Goal: Task Accomplishment & Management: Complete application form

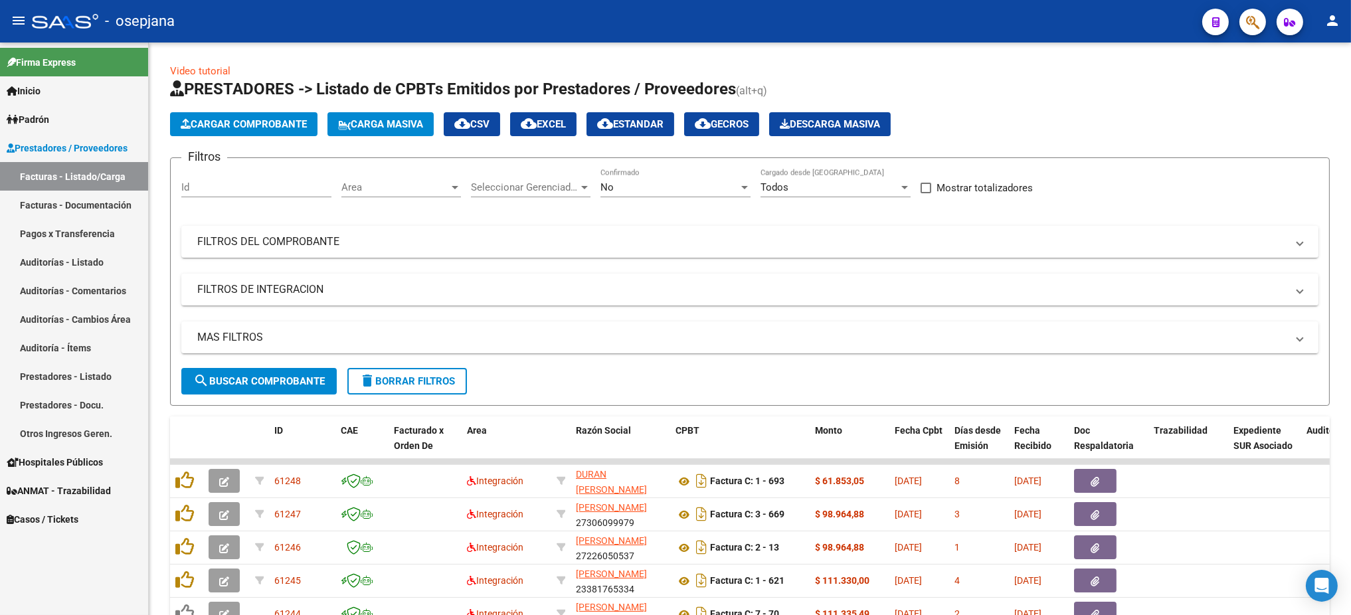
drag, startPoint x: 1005, startPoint y: 7, endPoint x: 727, endPoint y: 35, distance: 279.8
click at [727, 35] on div "- osepjana" at bounding box center [612, 21] width 1160 height 29
click at [361, 181] on span "Area" at bounding box center [395, 187] width 108 height 12
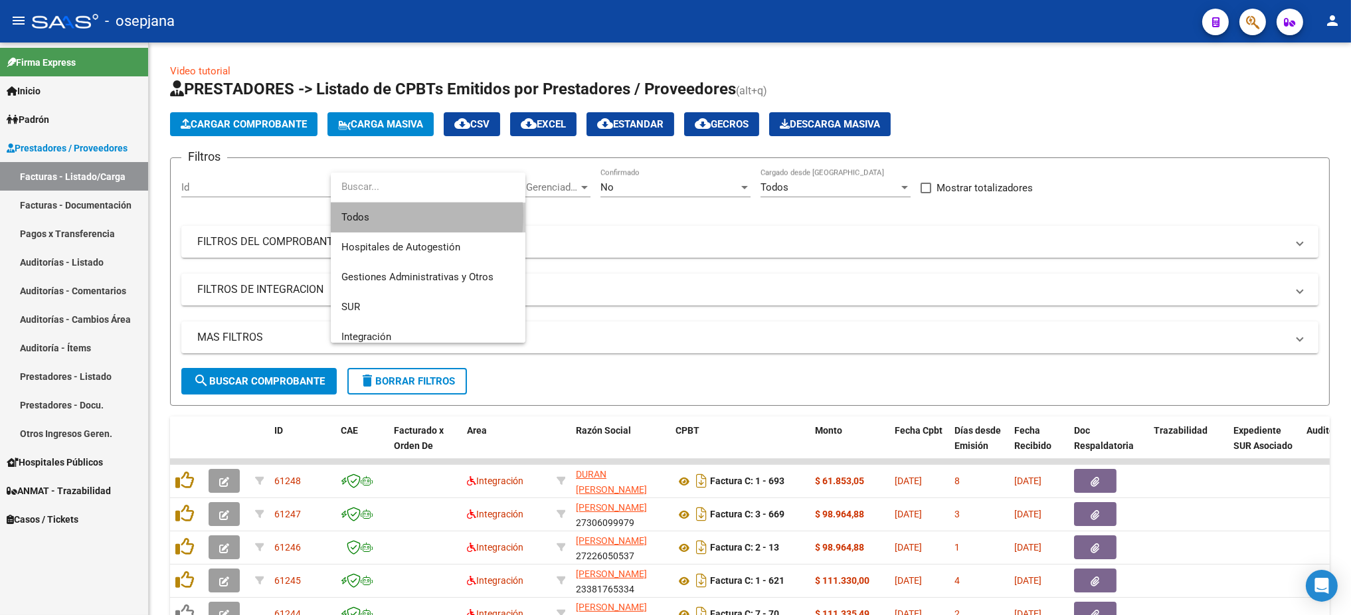
click at [369, 215] on span "Todos" at bounding box center [427, 218] width 173 height 30
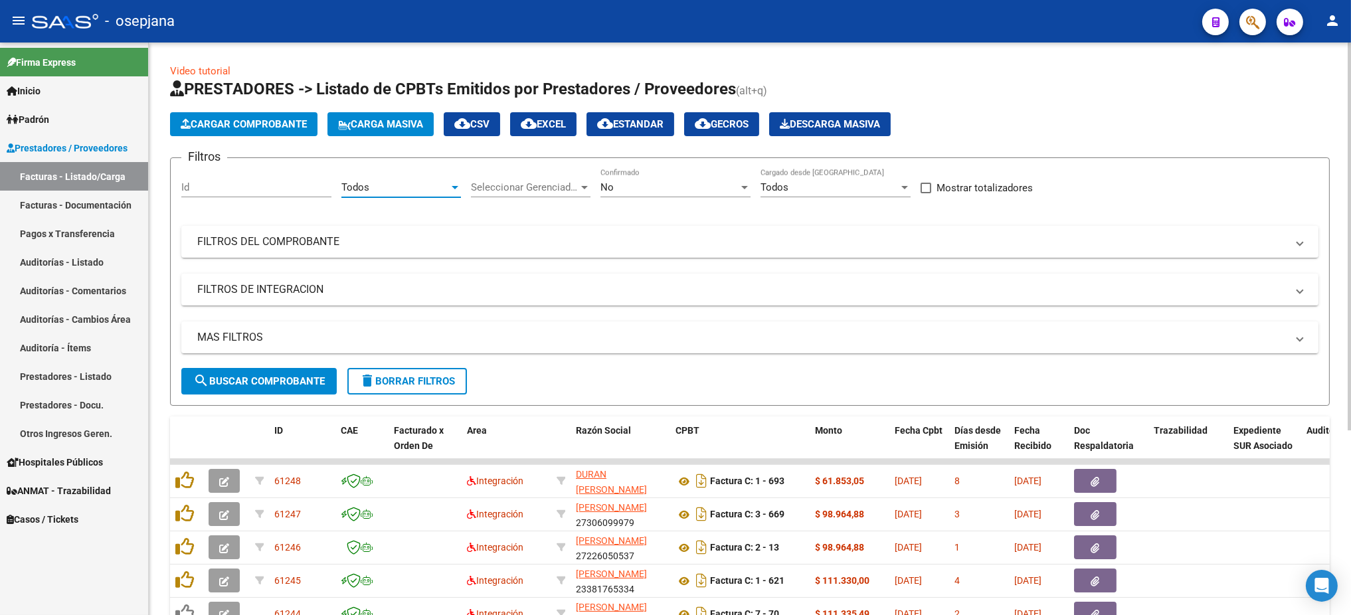
click at [522, 180] on div "Seleccionar Gerenciador Seleccionar Gerenciador" at bounding box center [531, 183] width 120 height 29
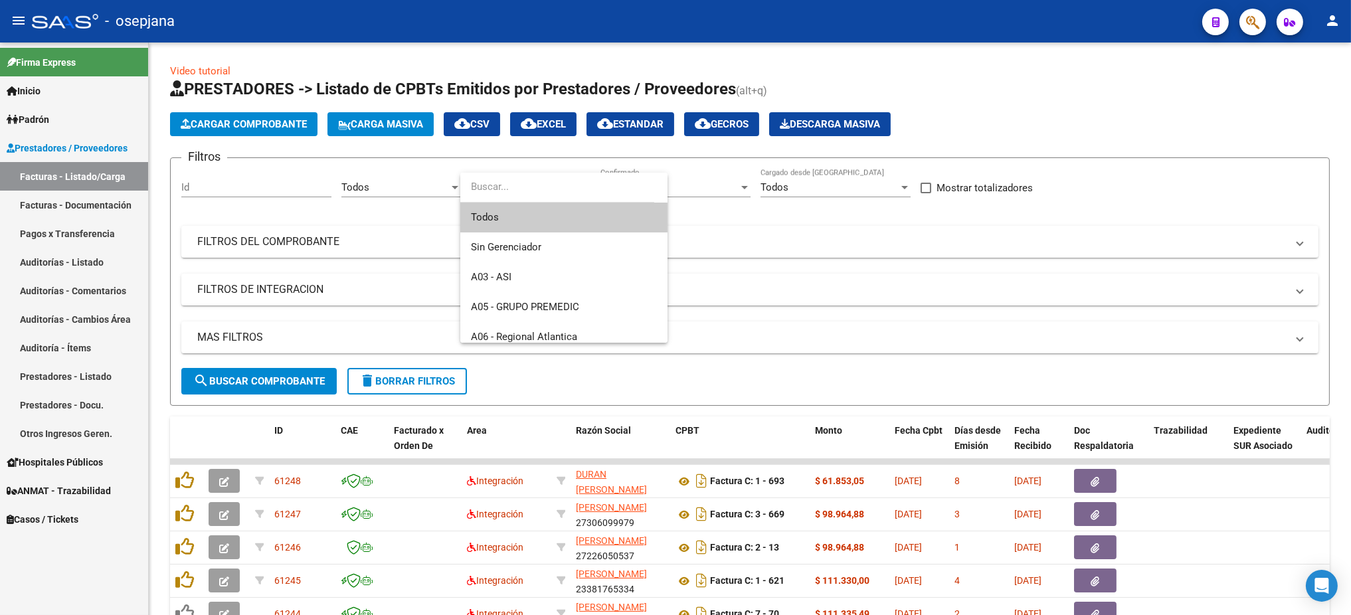
click at [513, 211] on span "Todos" at bounding box center [564, 218] width 186 height 30
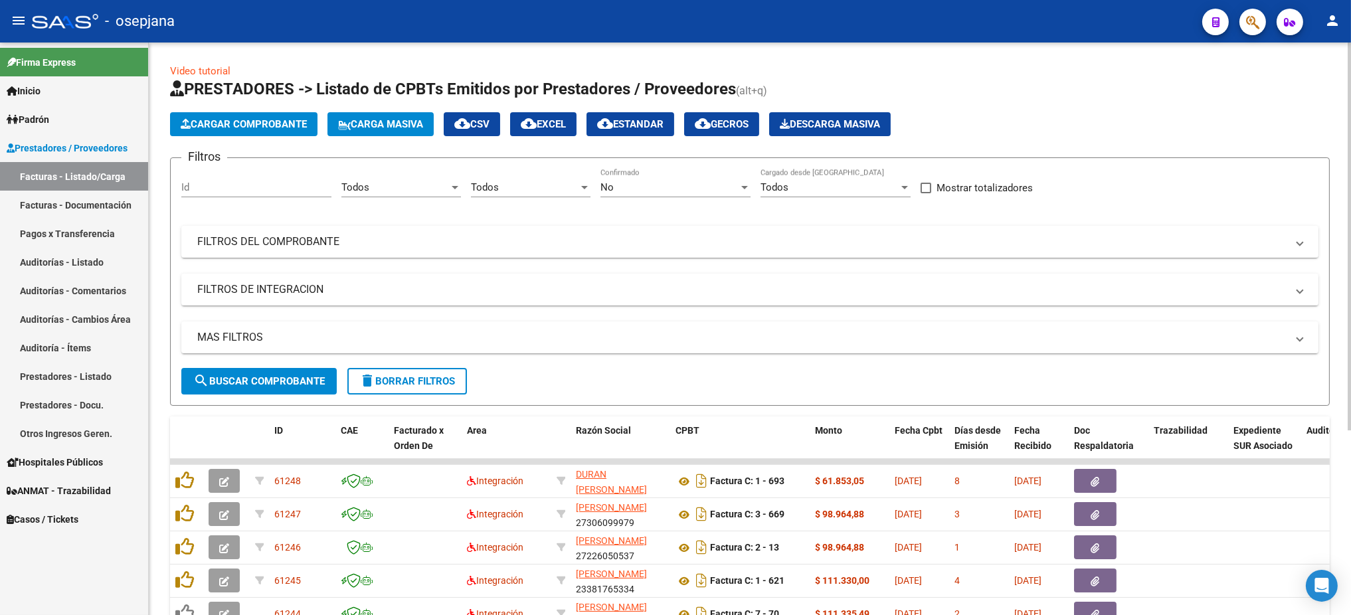
click at [641, 173] on div "No Confirmado" at bounding box center [676, 183] width 150 height 29
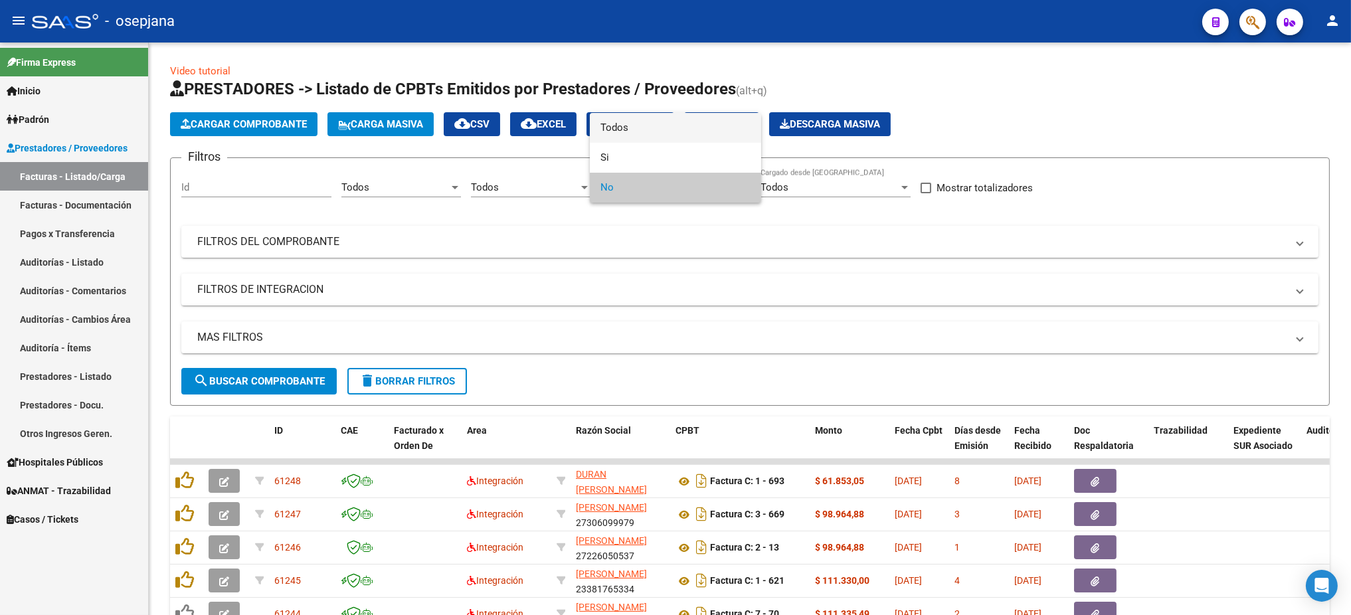
click at [630, 126] on span "Todos" at bounding box center [676, 128] width 150 height 30
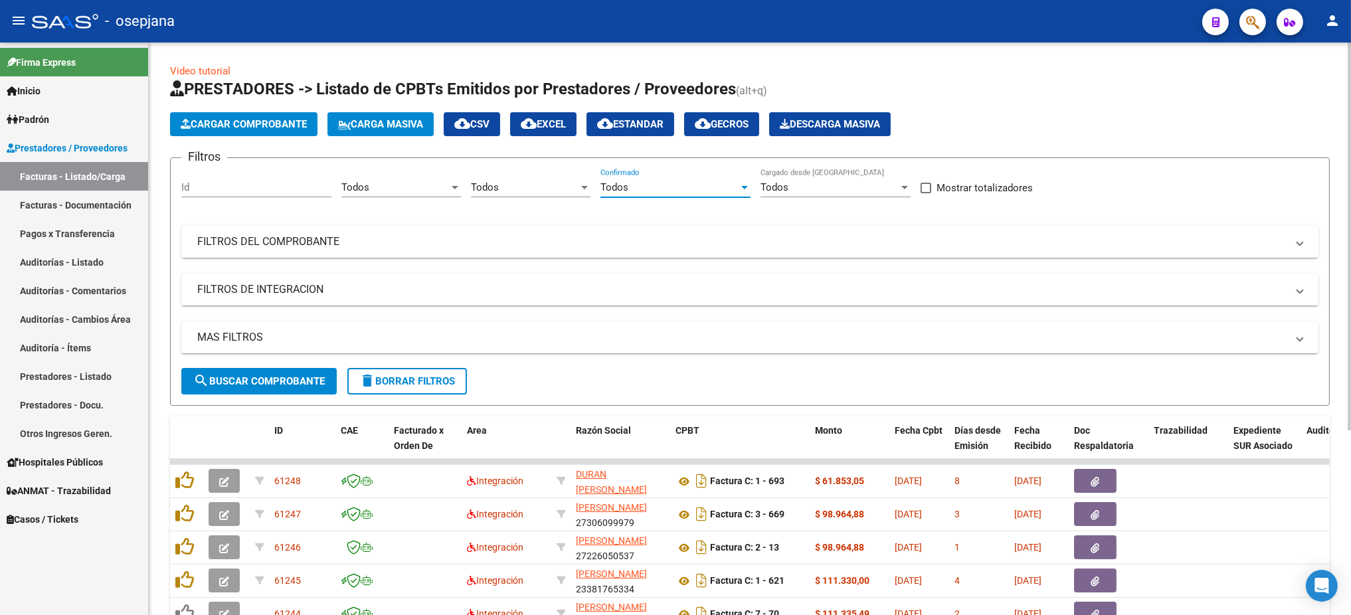
click at [569, 249] on mat-expansion-panel-header "FILTROS DEL COMPROBANTE" at bounding box center [749, 242] width 1137 height 32
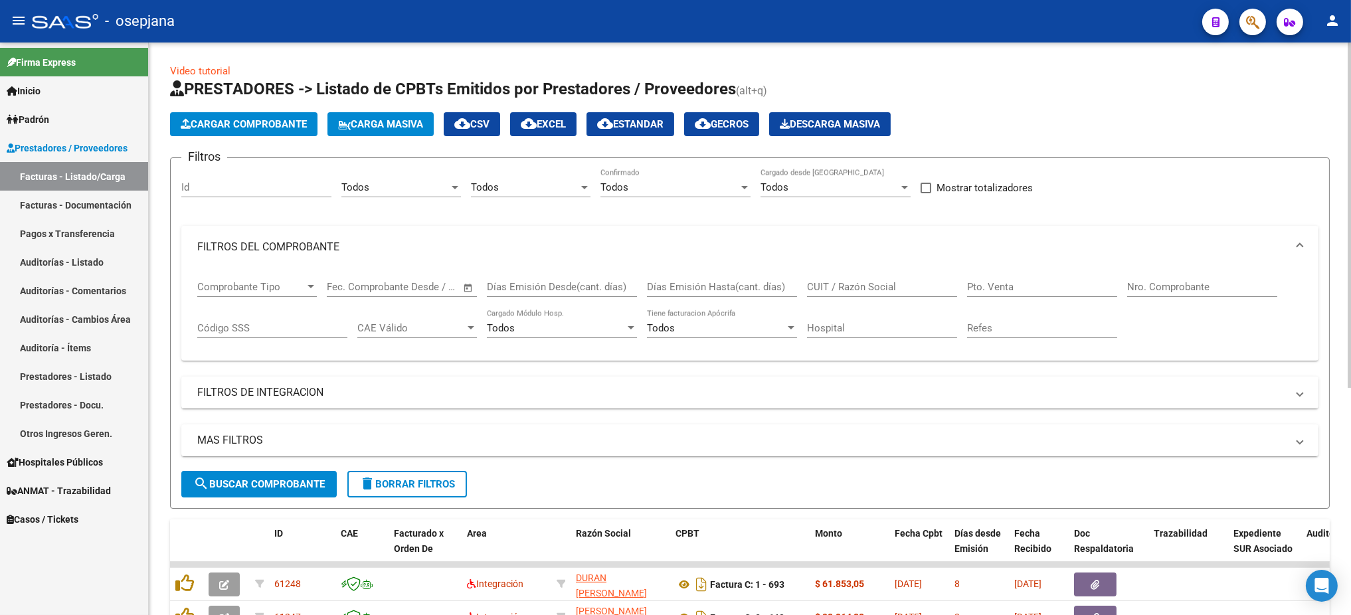
click at [1001, 290] on input "Pto. Venta" at bounding box center [1042, 287] width 150 height 12
type input "8"
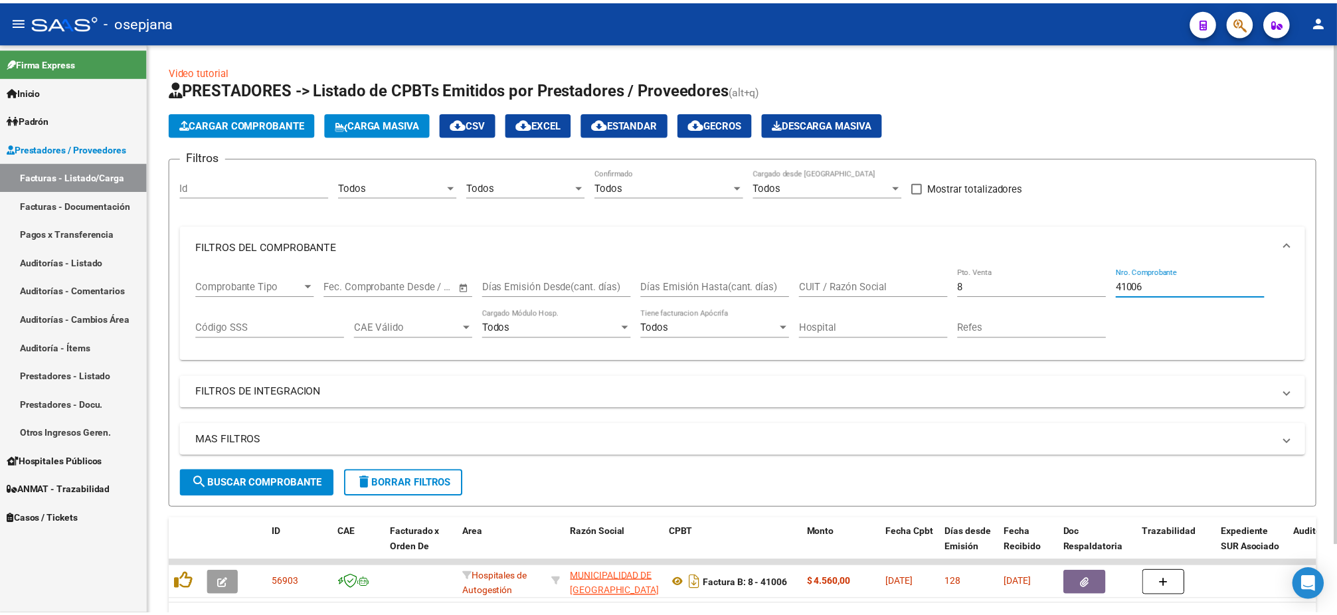
scroll to position [78, 0]
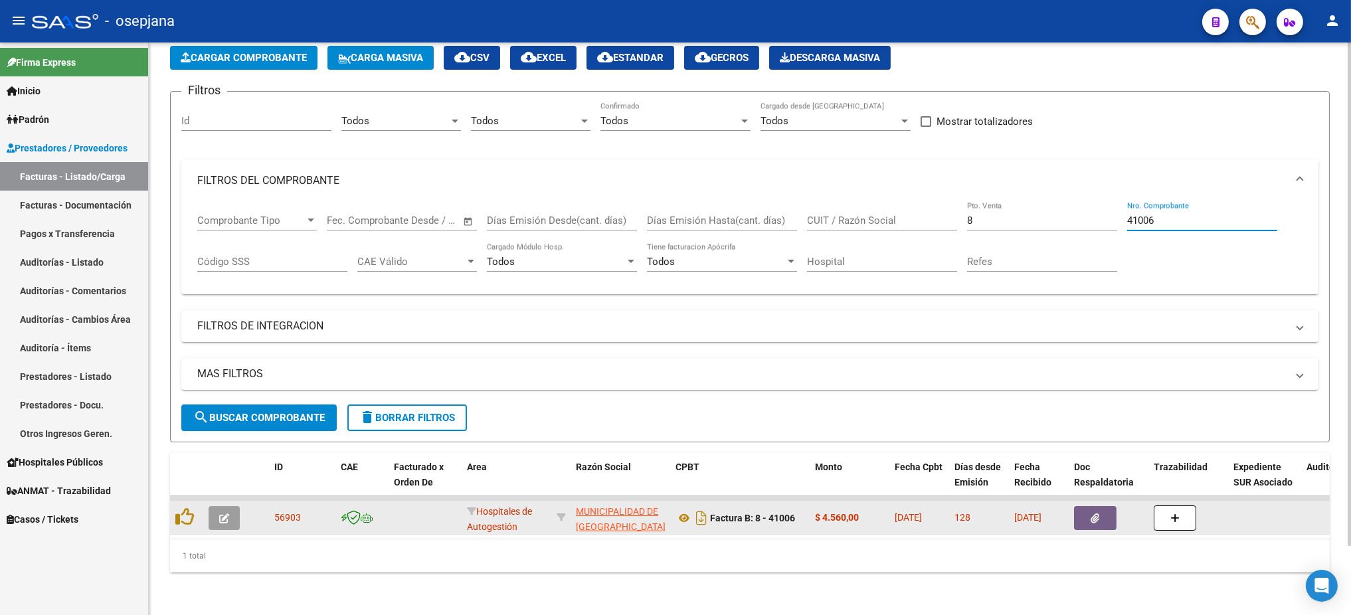
type input "41006"
click at [228, 512] on icon "button" at bounding box center [224, 519] width 10 height 10
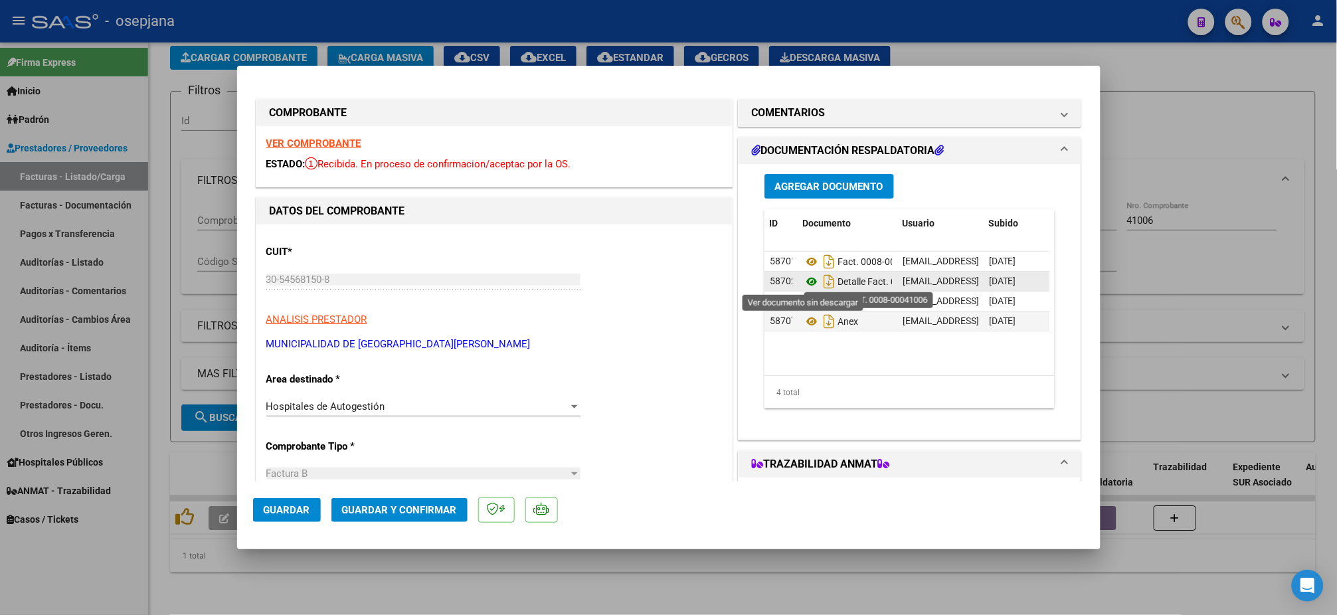
click at [804, 284] on icon at bounding box center [811, 282] width 17 height 16
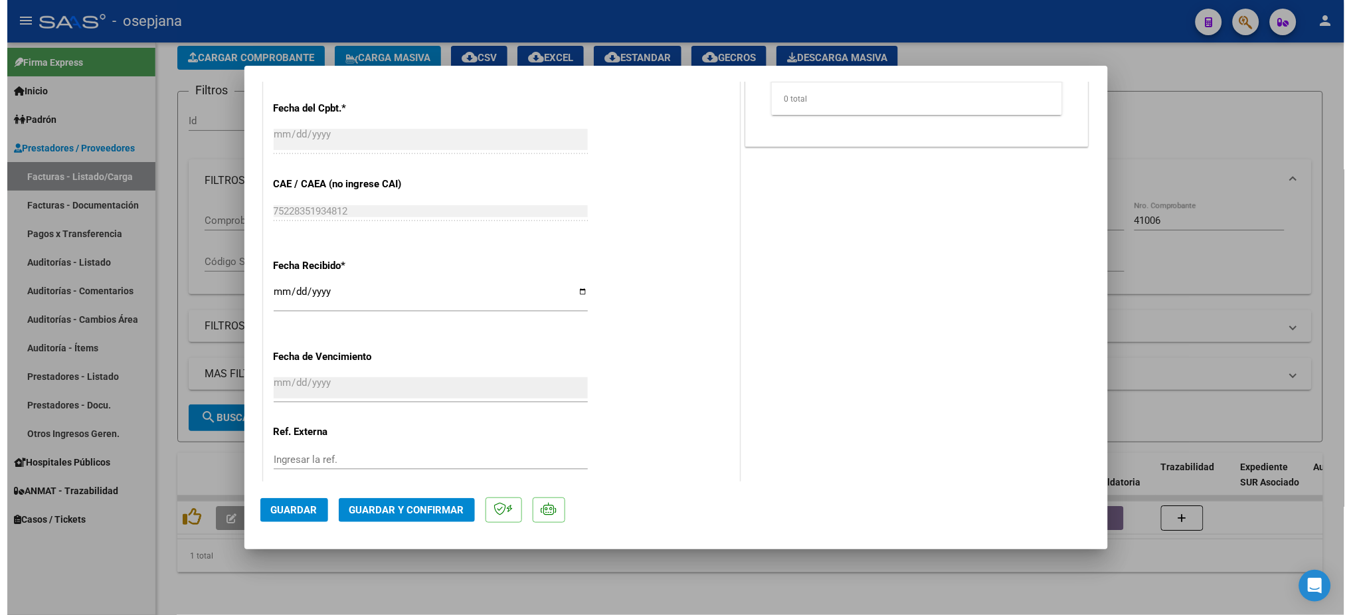
scroll to position [672, 0]
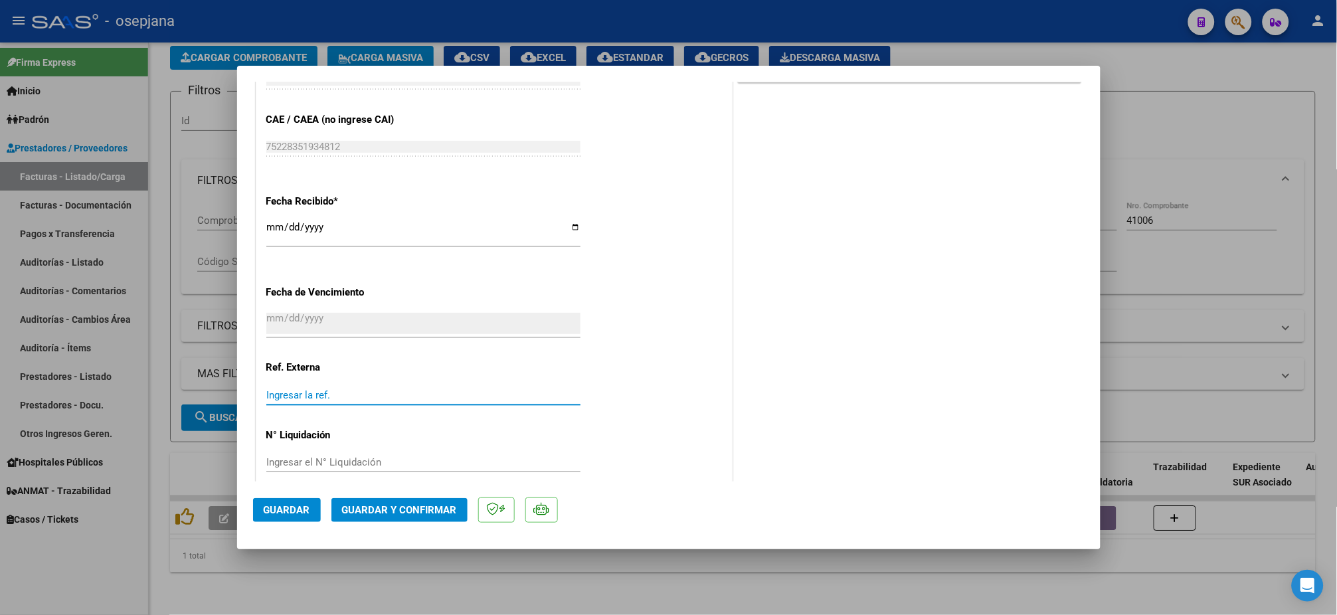
click at [296, 399] on input "Ingresar la ref." at bounding box center [423, 395] width 314 height 12
type input "31133"
click at [277, 500] on button "Guardar" at bounding box center [287, 510] width 68 height 24
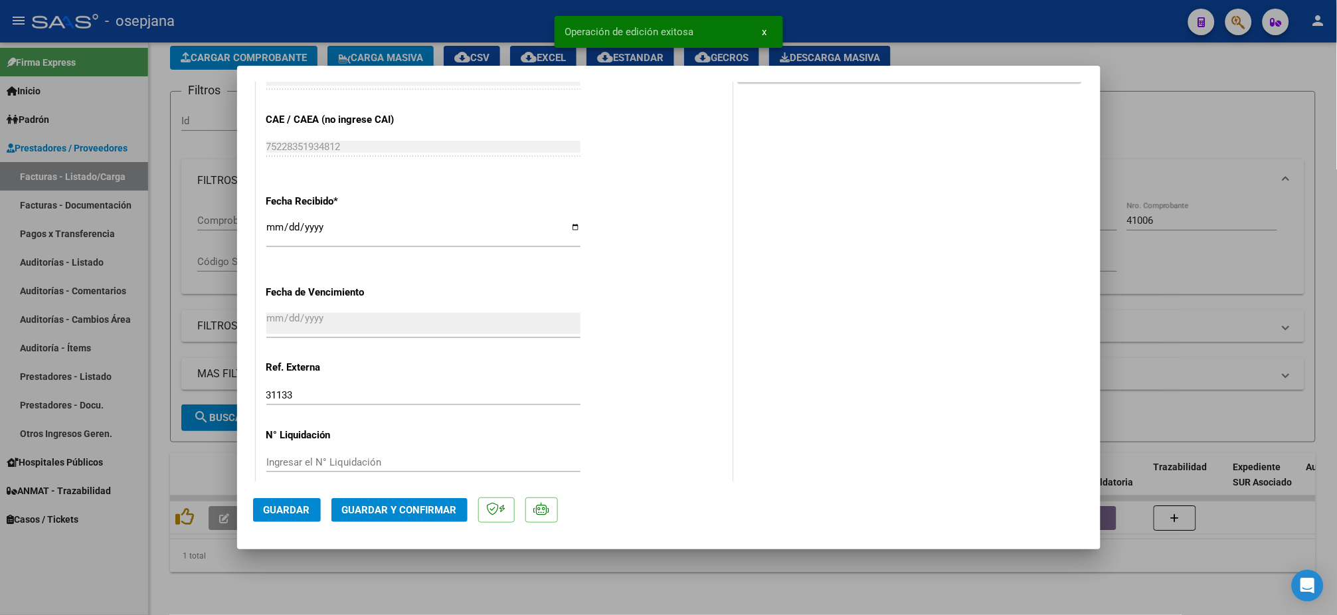
click at [415, 510] on span "Guardar y Confirmar" at bounding box center [399, 510] width 115 height 12
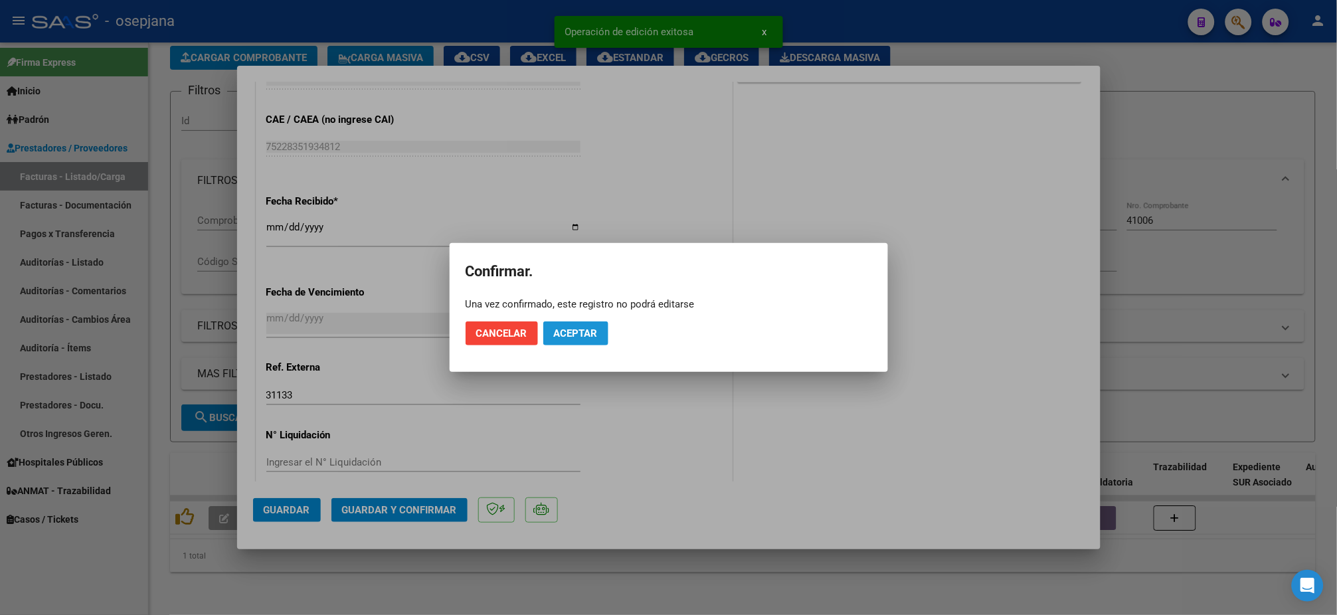
click at [587, 334] on span "Aceptar" at bounding box center [576, 334] width 44 height 12
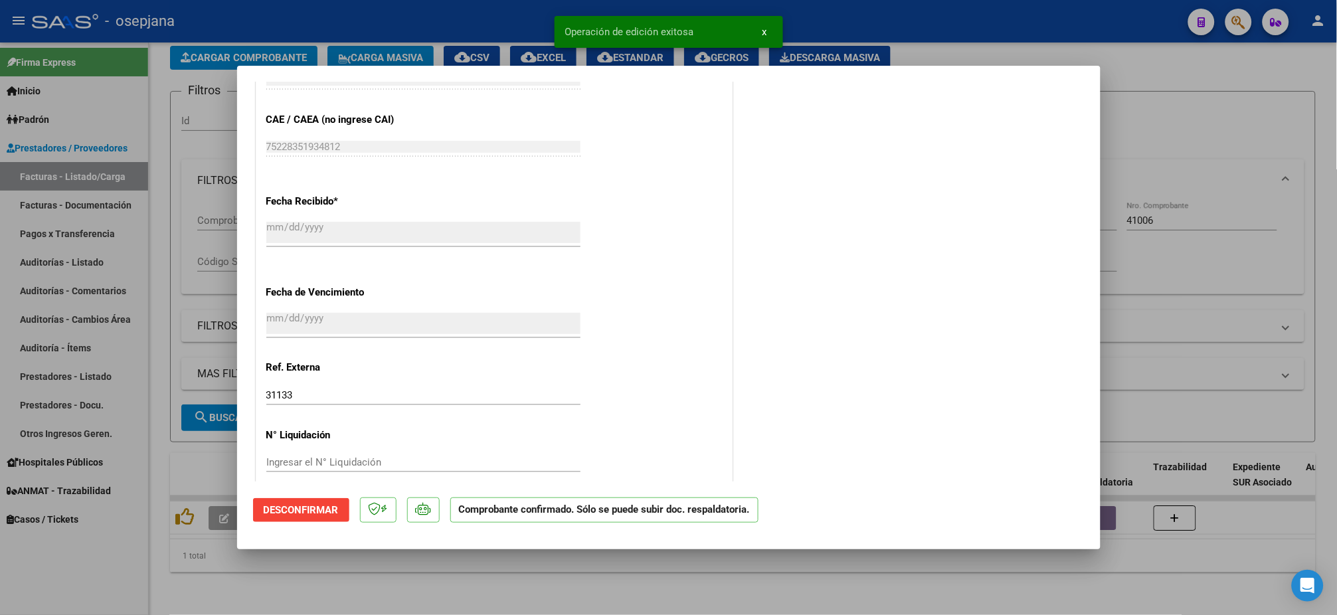
click at [72, 259] on div at bounding box center [668, 307] width 1337 height 615
type input "$ 0,00"
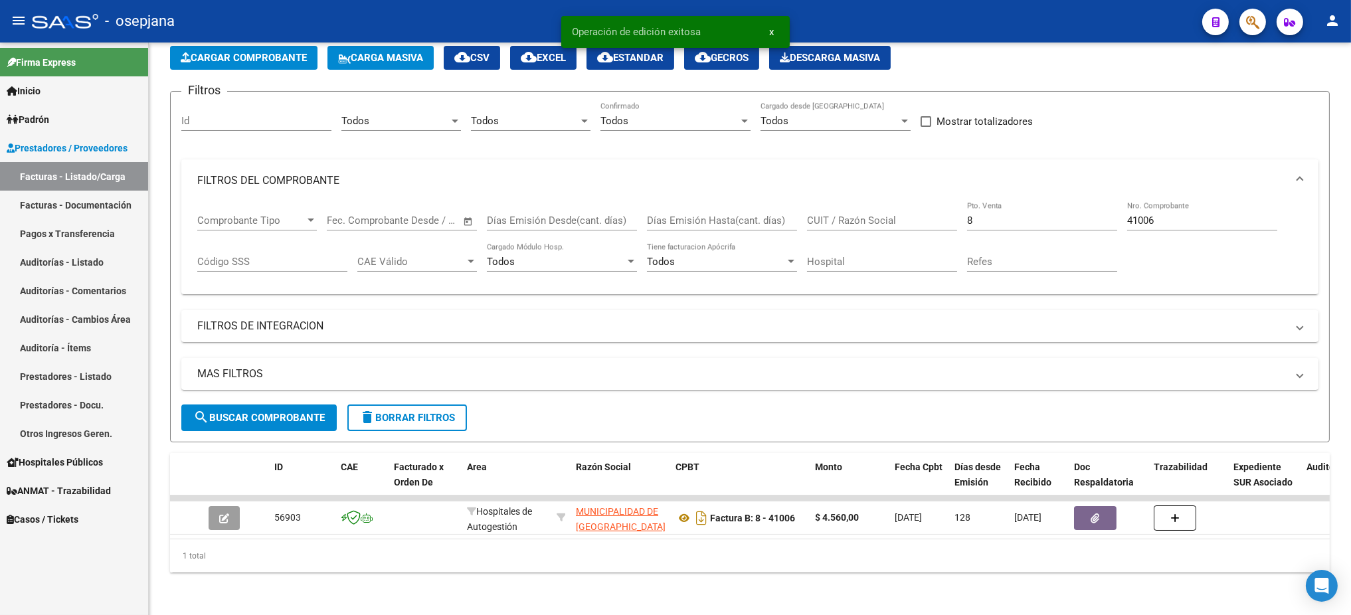
click at [72, 259] on link "Auditorías - Listado" at bounding box center [74, 262] width 148 height 29
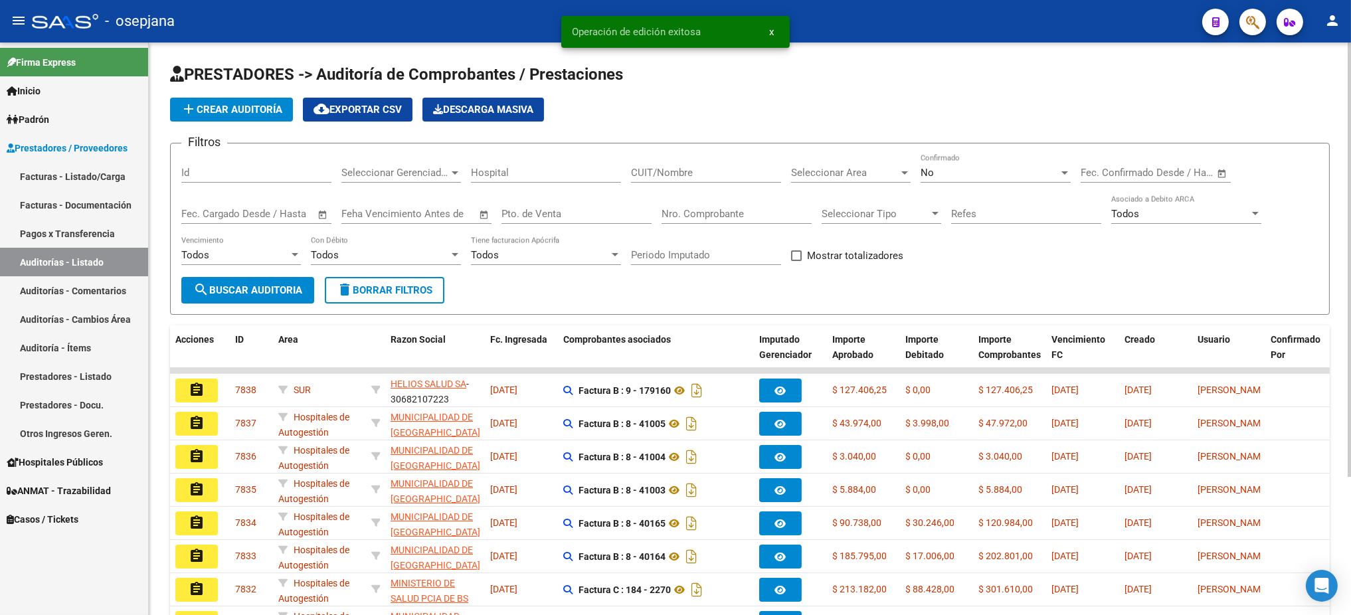
click at [207, 112] on span "add Crear Auditoría" at bounding box center [232, 110] width 102 height 12
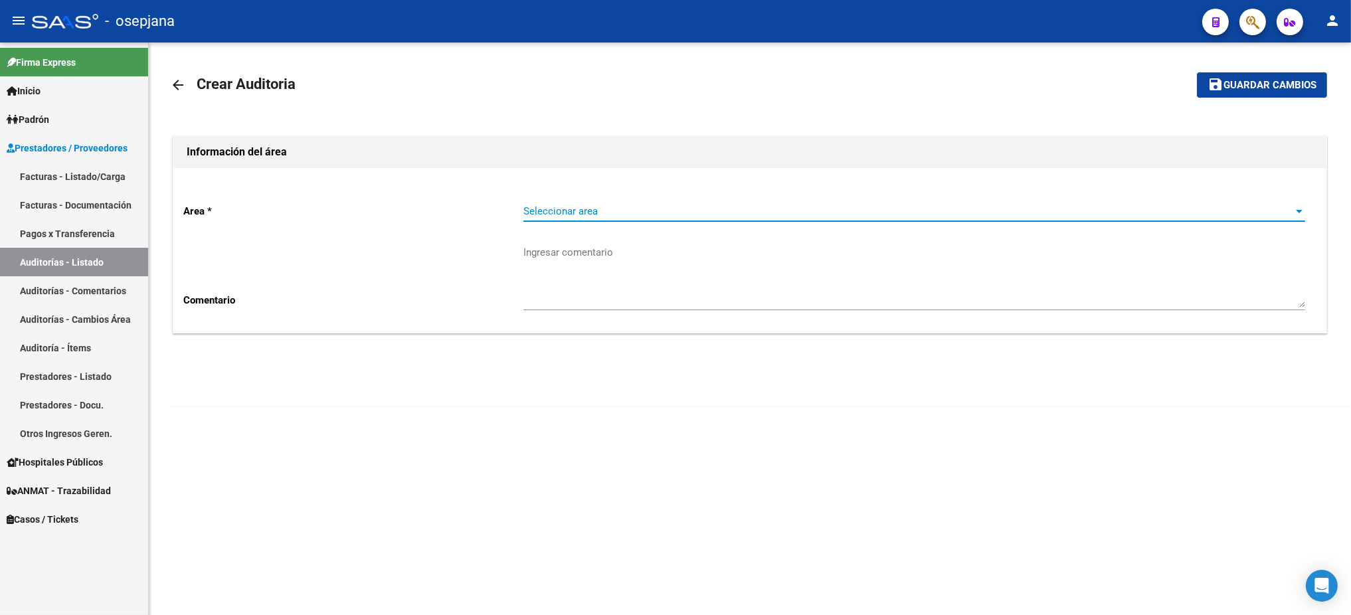
click at [878, 211] on span "Seleccionar area" at bounding box center [909, 211] width 770 height 12
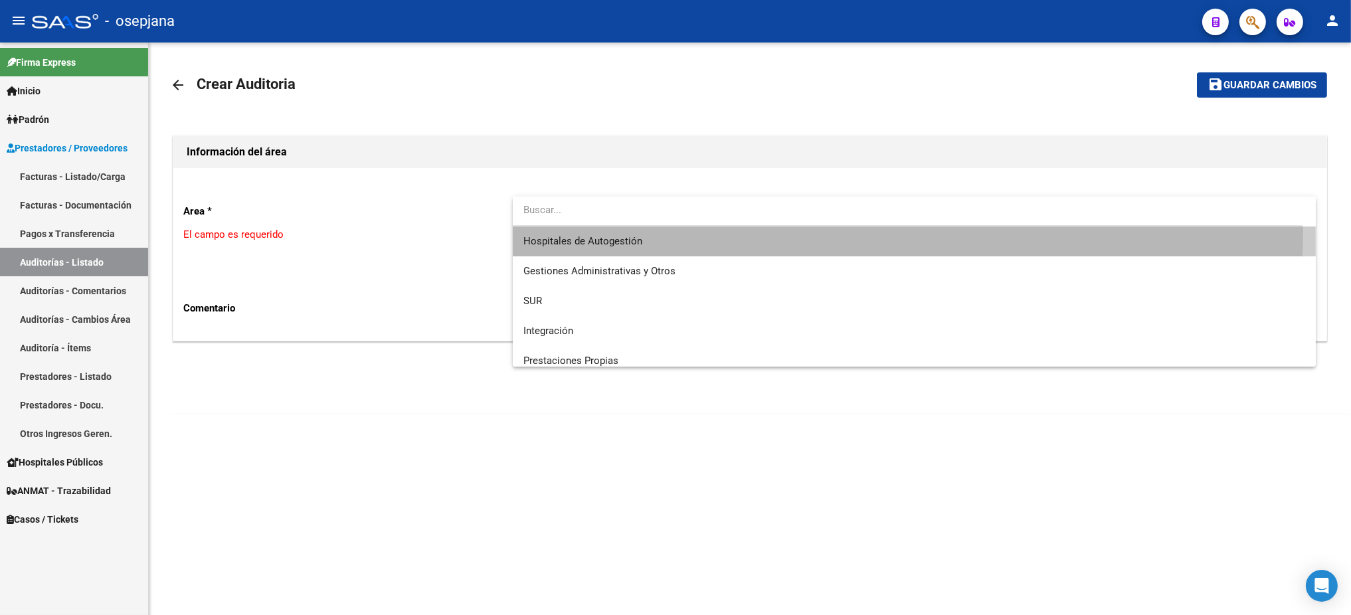
click at [826, 231] on span "Hospitales de Autogestión" at bounding box center [915, 242] width 782 height 30
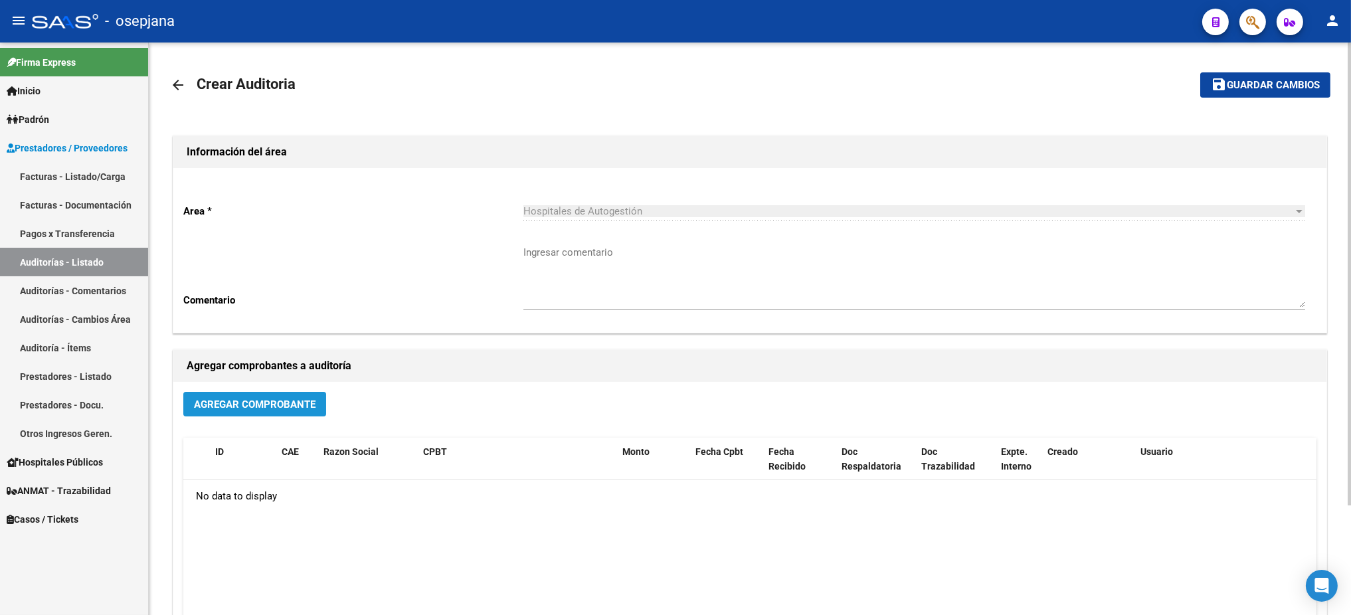
click at [294, 405] on span "Agregar Comprobante" at bounding box center [255, 405] width 122 height 12
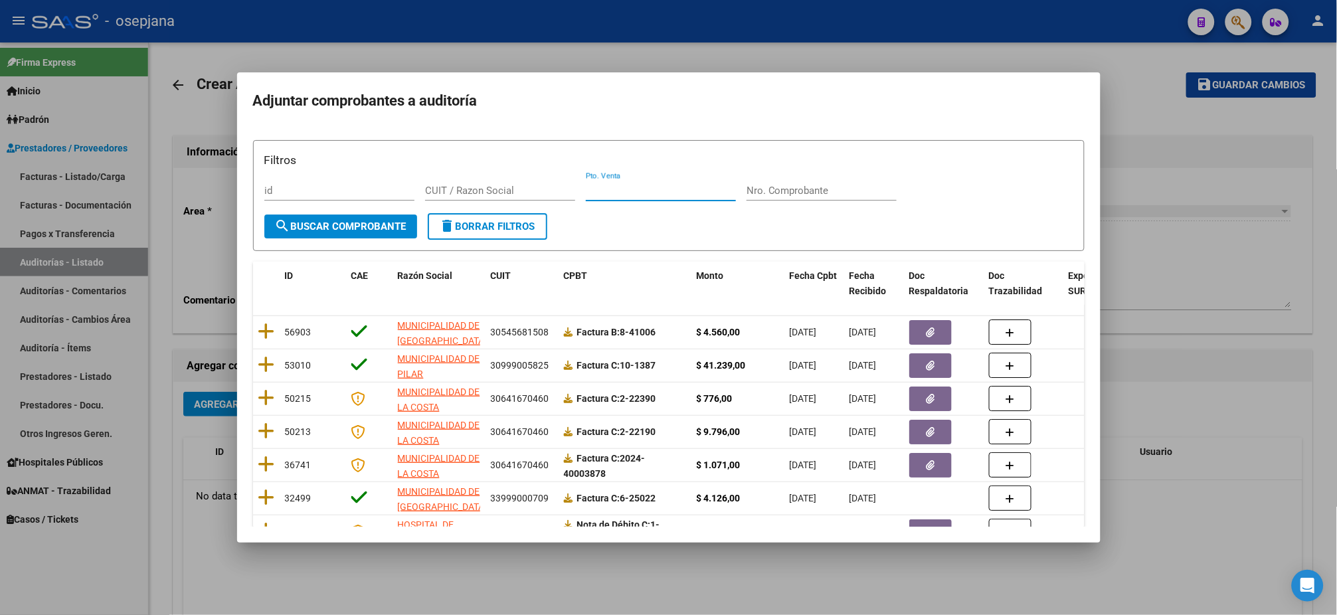
click at [612, 185] on input "Pto. Venta" at bounding box center [661, 191] width 150 height 12
type input "8"
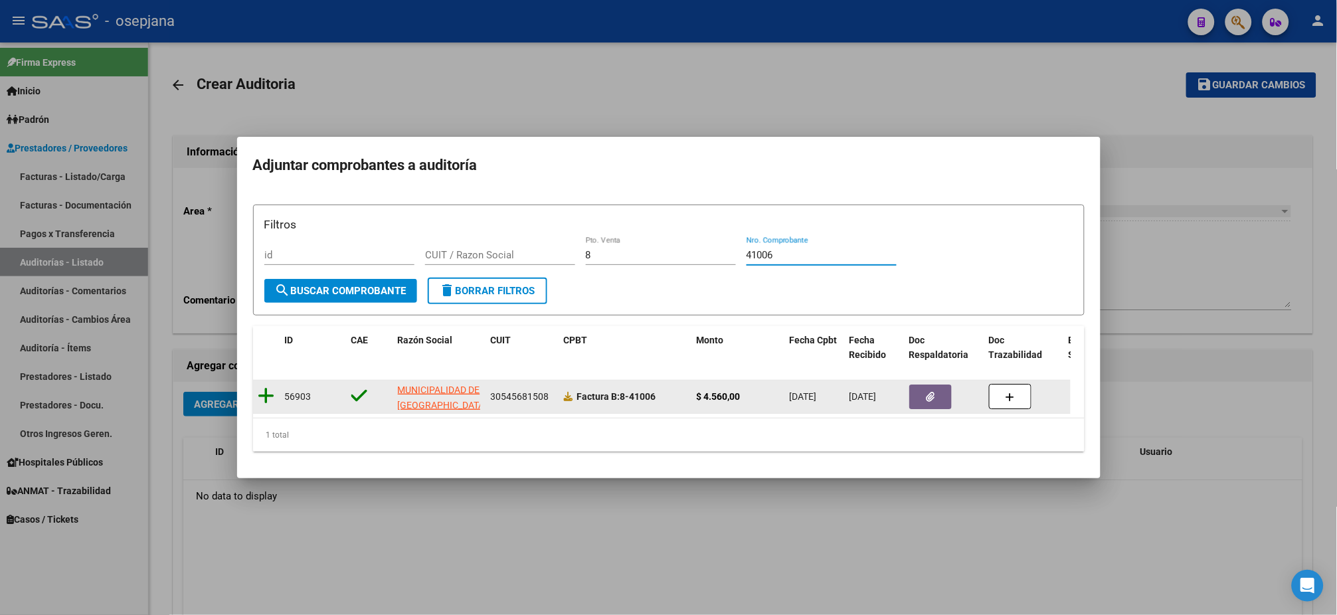
type input "41006"
click at [262, 393] on icon at bounding box center [266, 396] width 17 height 19
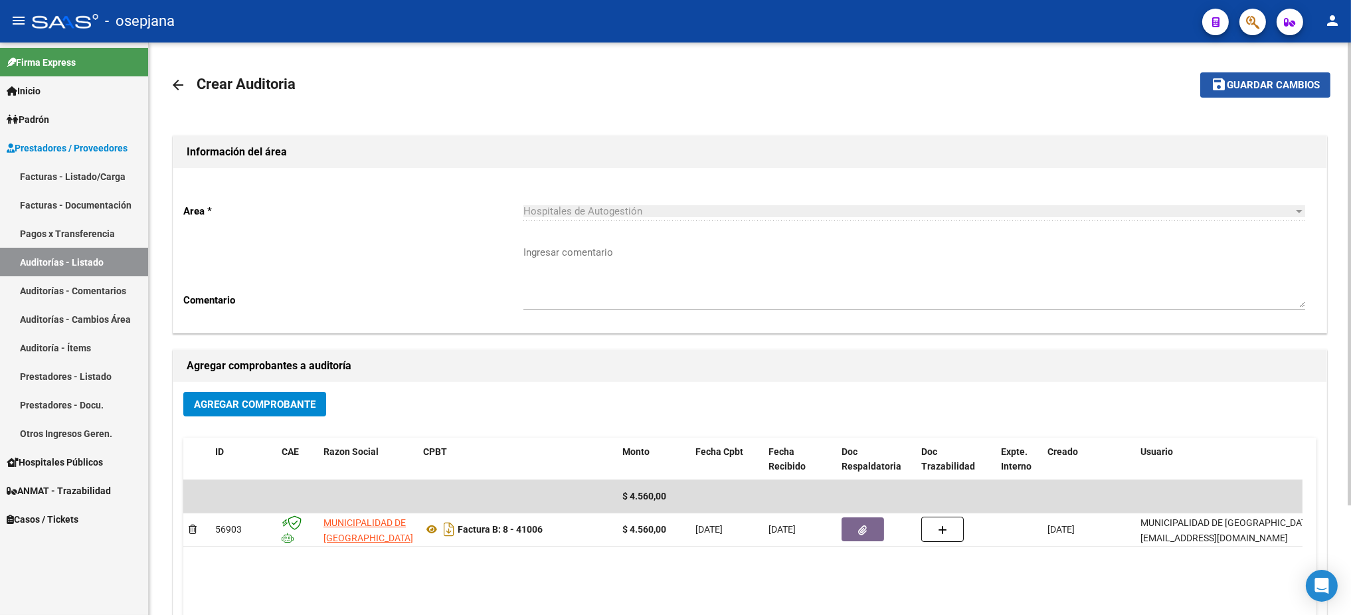
click at [1125, 86] on span "Guardar cambios" at bounding box center [1273, 86] width 93 height 12
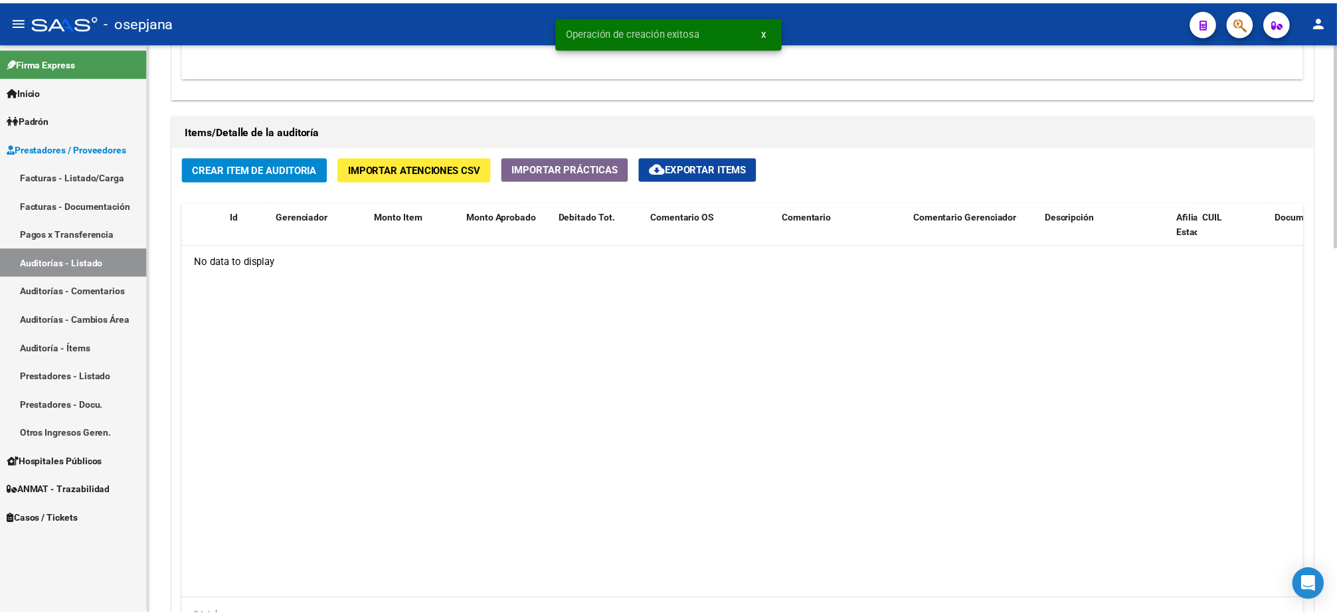
scroll to position [885, 0]
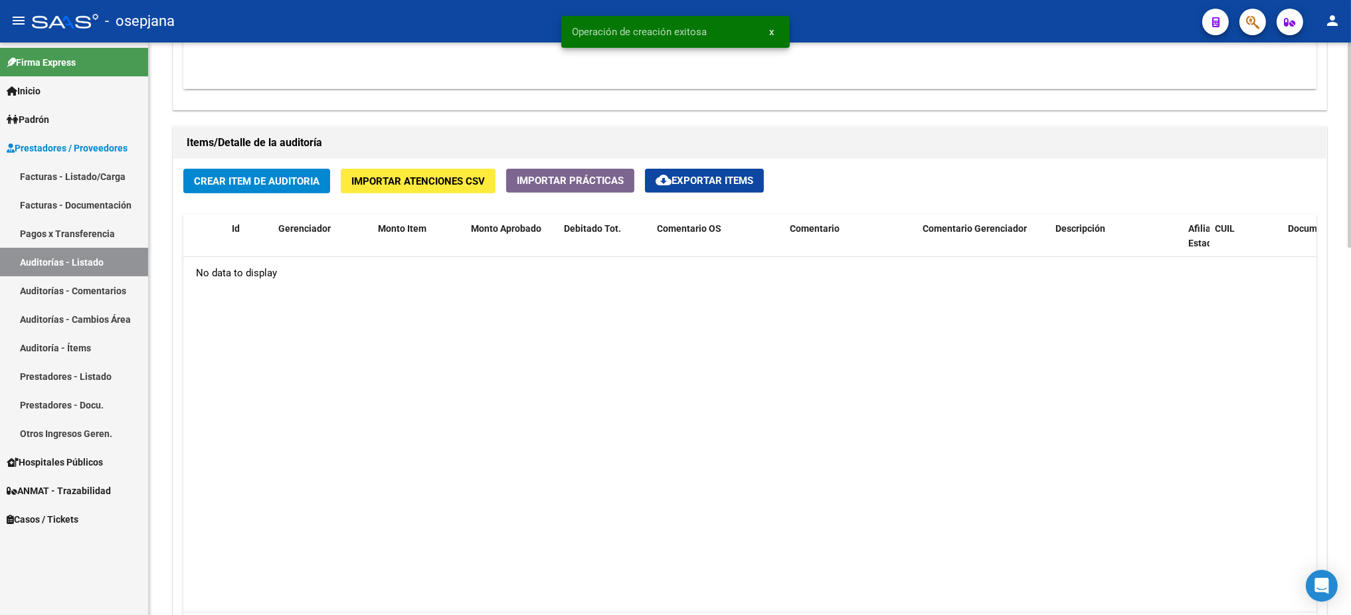
click at [251, 177] on span "Crear Item de Auditoria" at bounding box center [257, 181] width 126 height 12
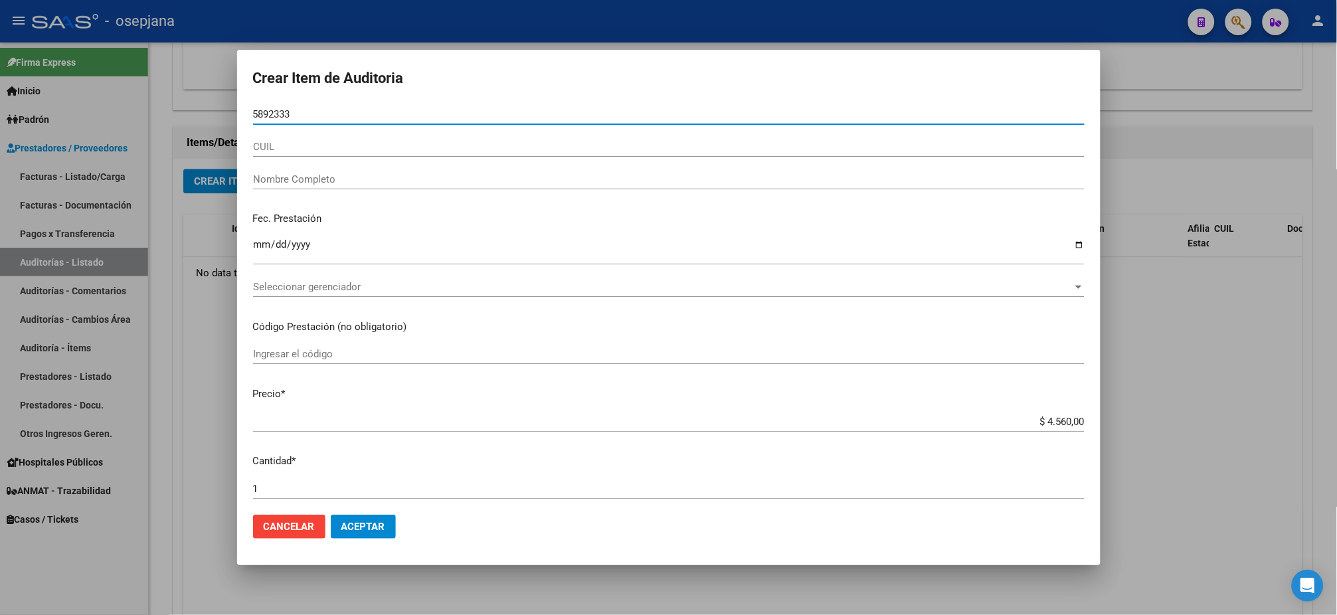
type input "58923331"
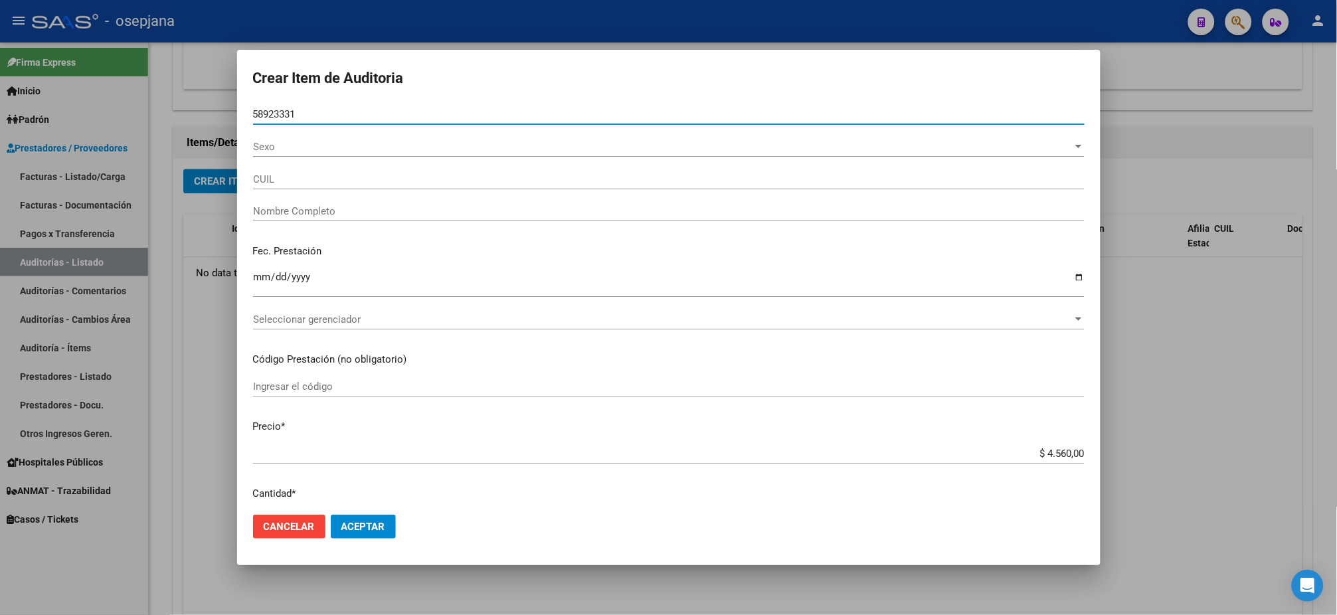
type input "20589233310"
type input "ESCOSA AGUSTIN"
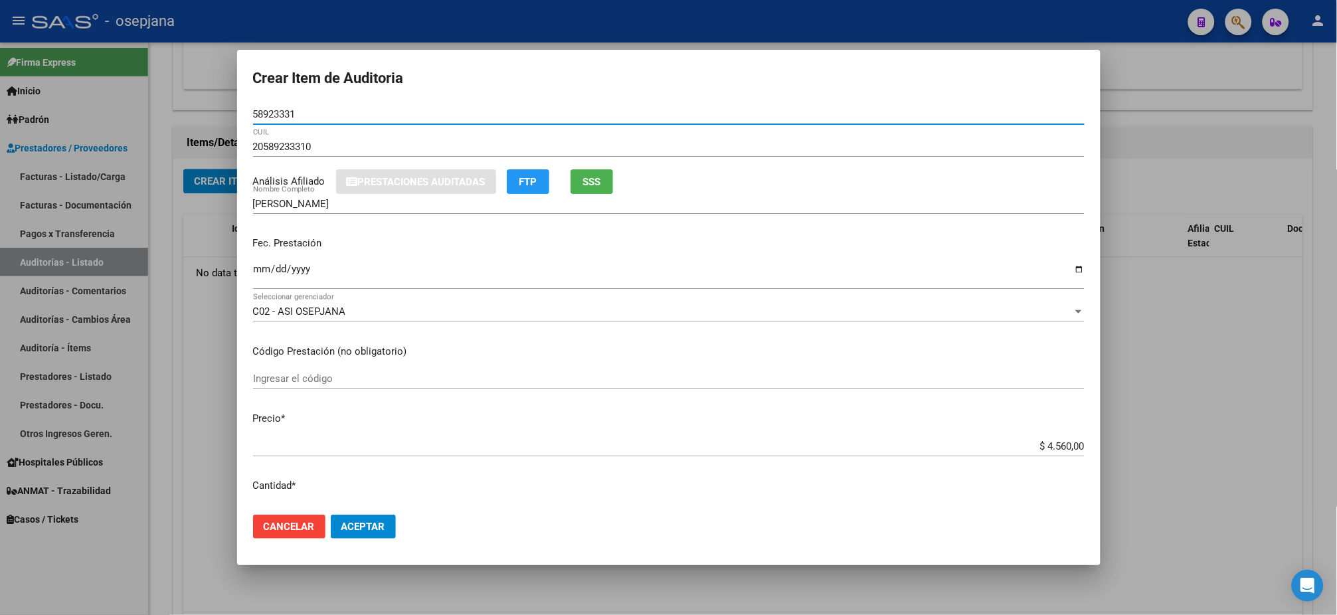
type input "58923331"
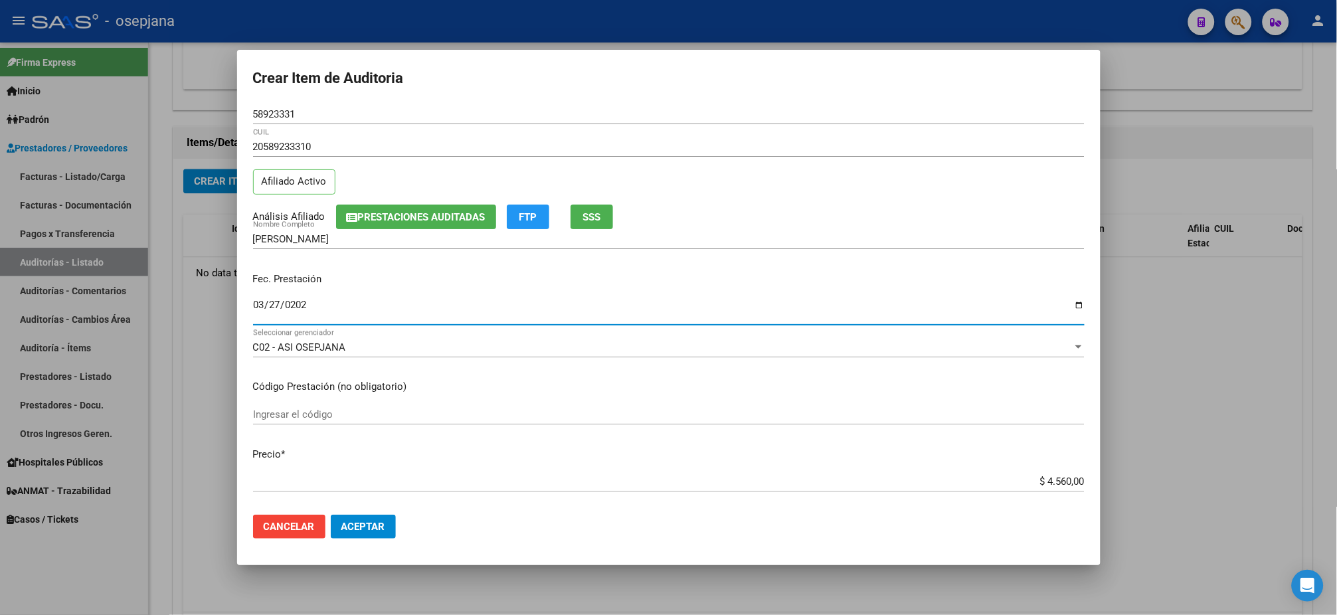
type input "2025-03-27"
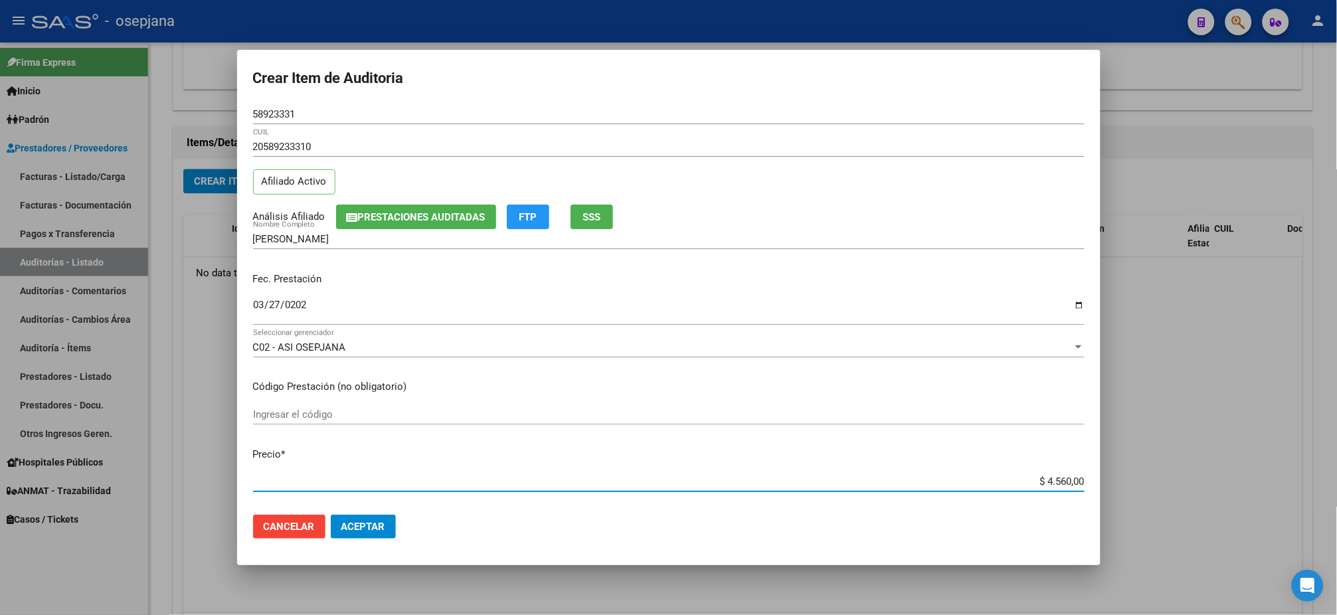
type input "$ 0,01"
type input "$ 0,15"
type input "$ 1,52"
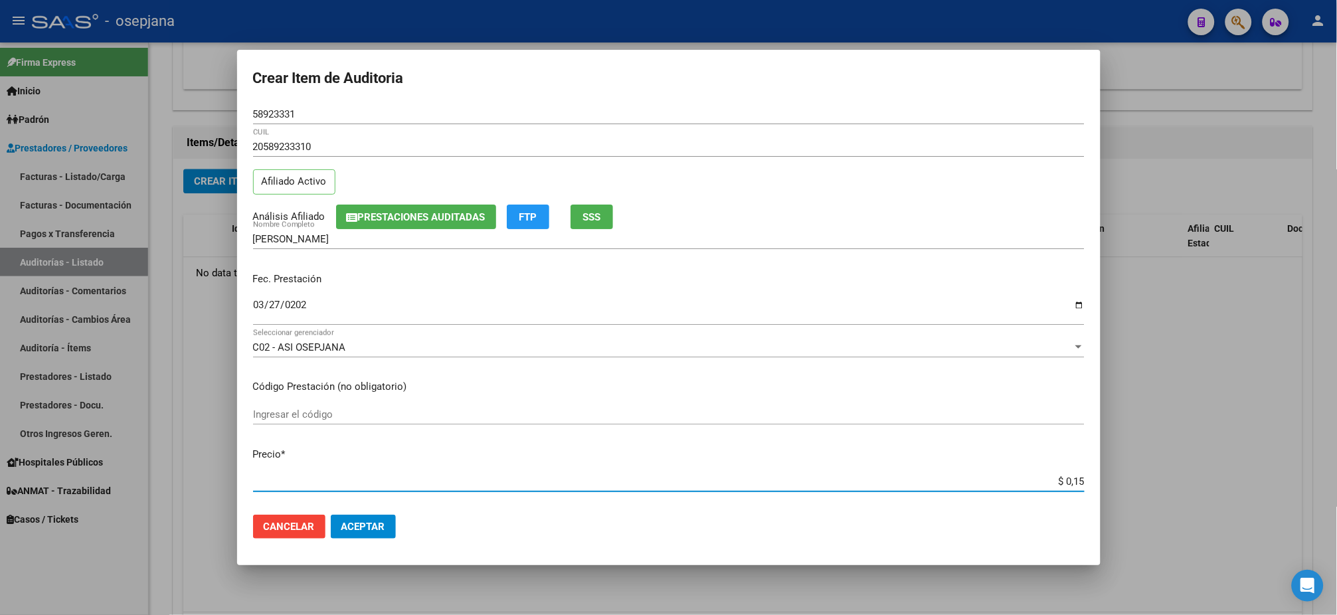
type input "$ 1,52"
type input "$ 15,20"
type input "$ 152,00"
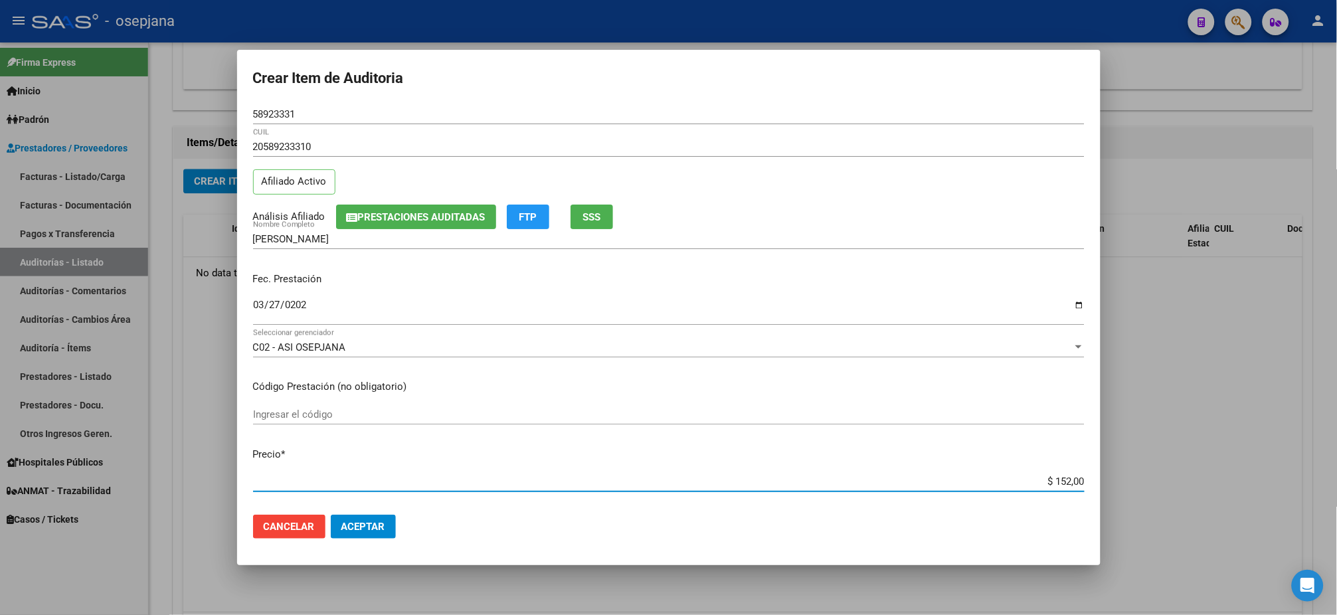
type input "$ 1.520,00"
type input "$ 15.200,00"
type input "$ 1.520,00"
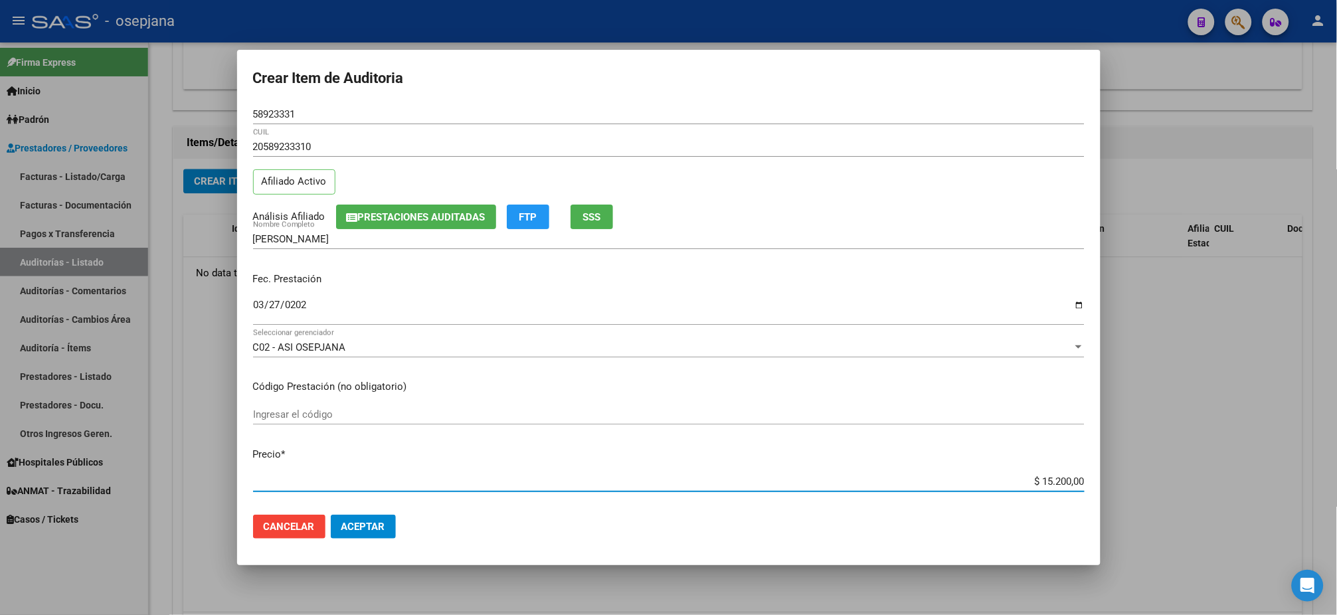
type input "$ 1.520,00"
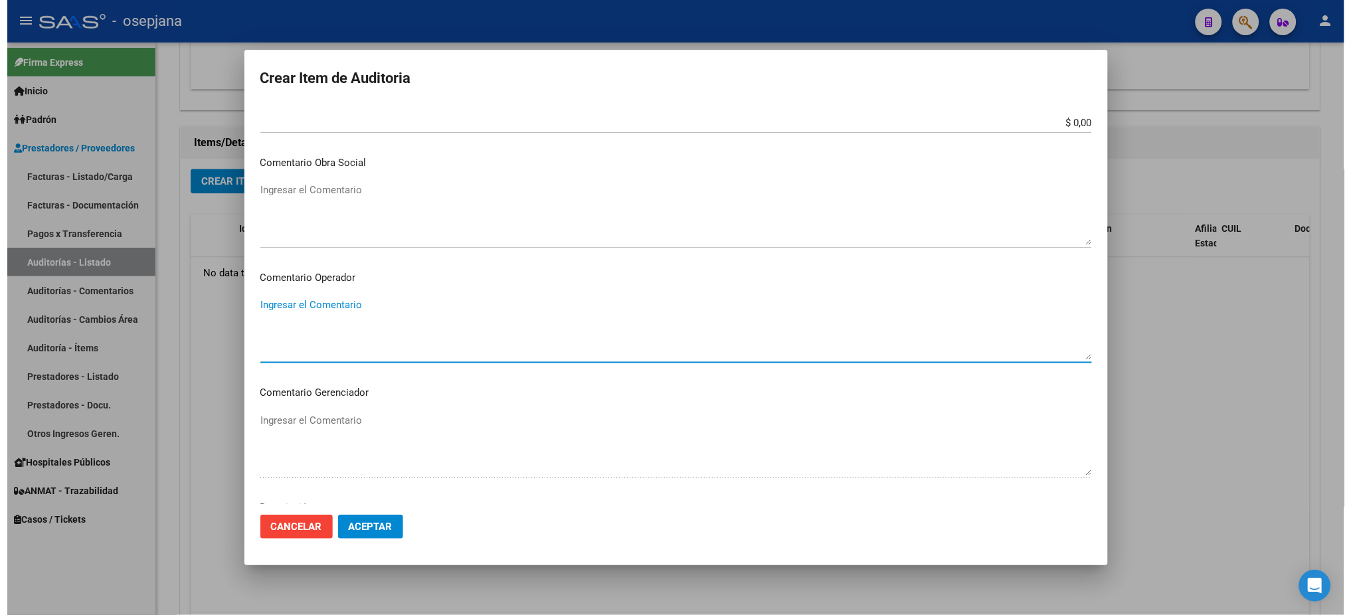
scroll to position [791, 0]
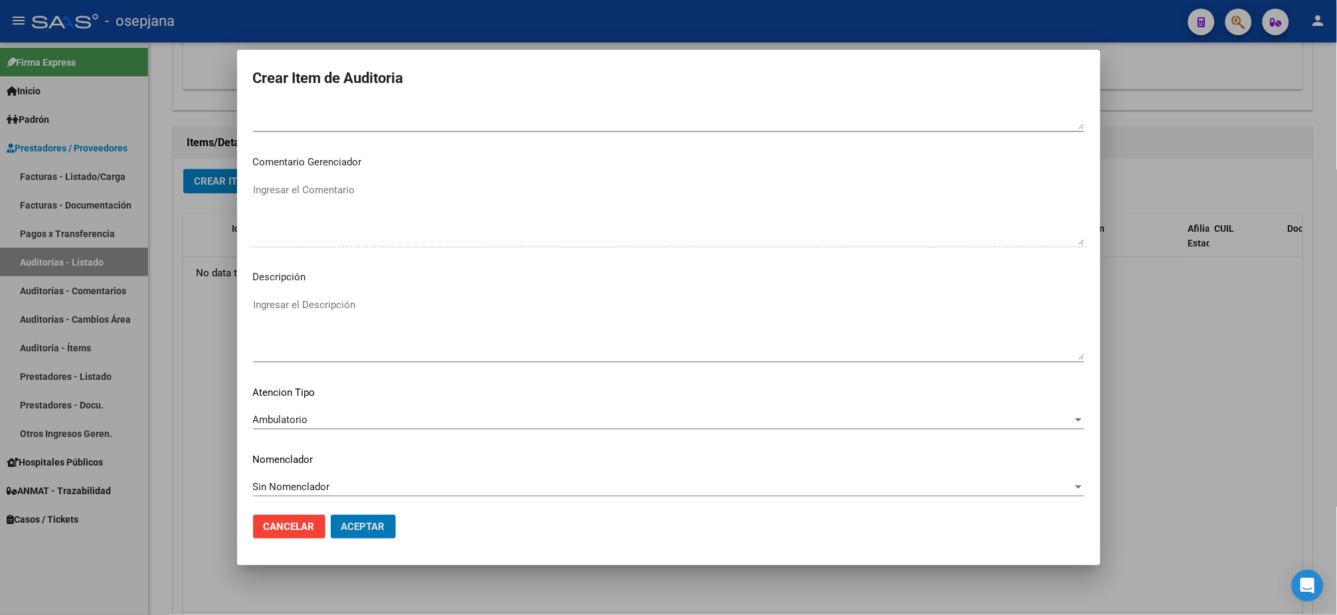
click at [331, 512] on button "Aceptar" at bounding box center [363, 527] width 65 height 24
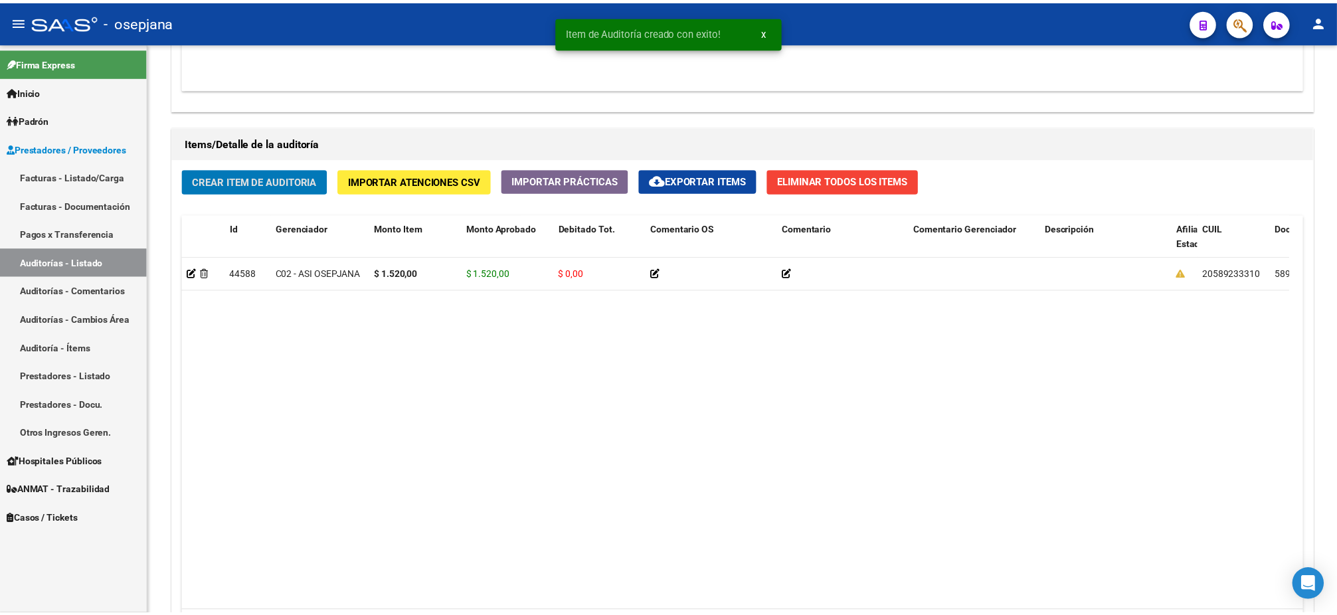
scroll to position [886, 0]
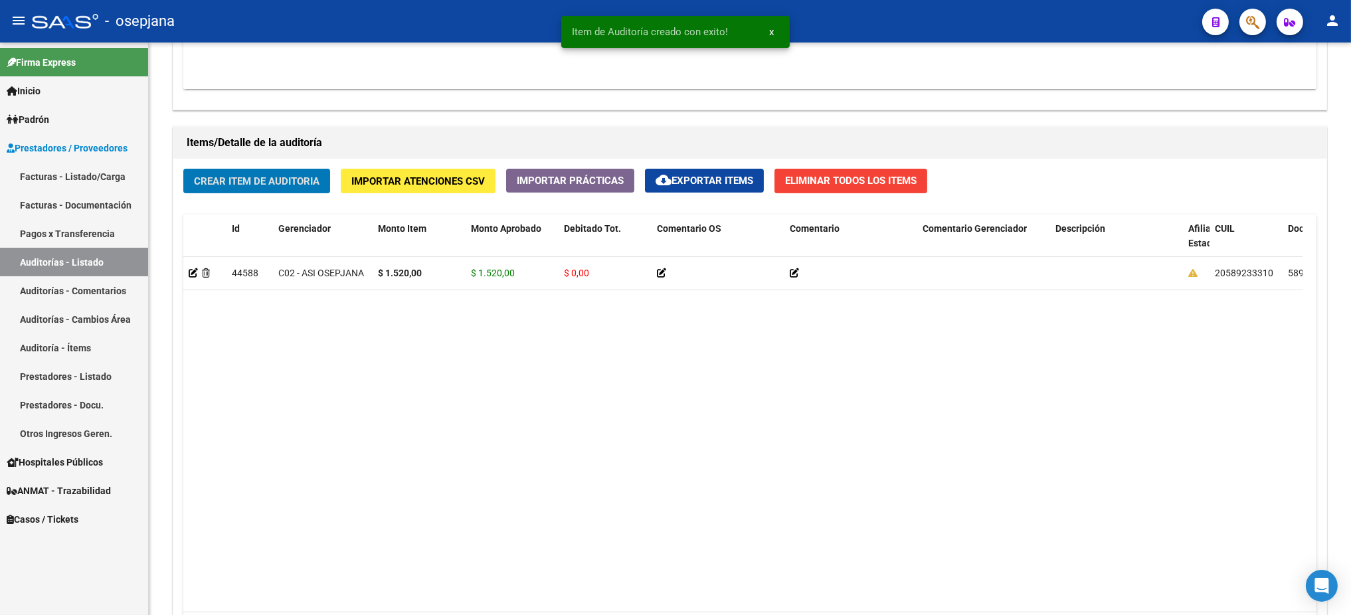
click at [183, 169] on button "Crear Item de Auditoria" at bounding box center [256, 181] width 147 height 25
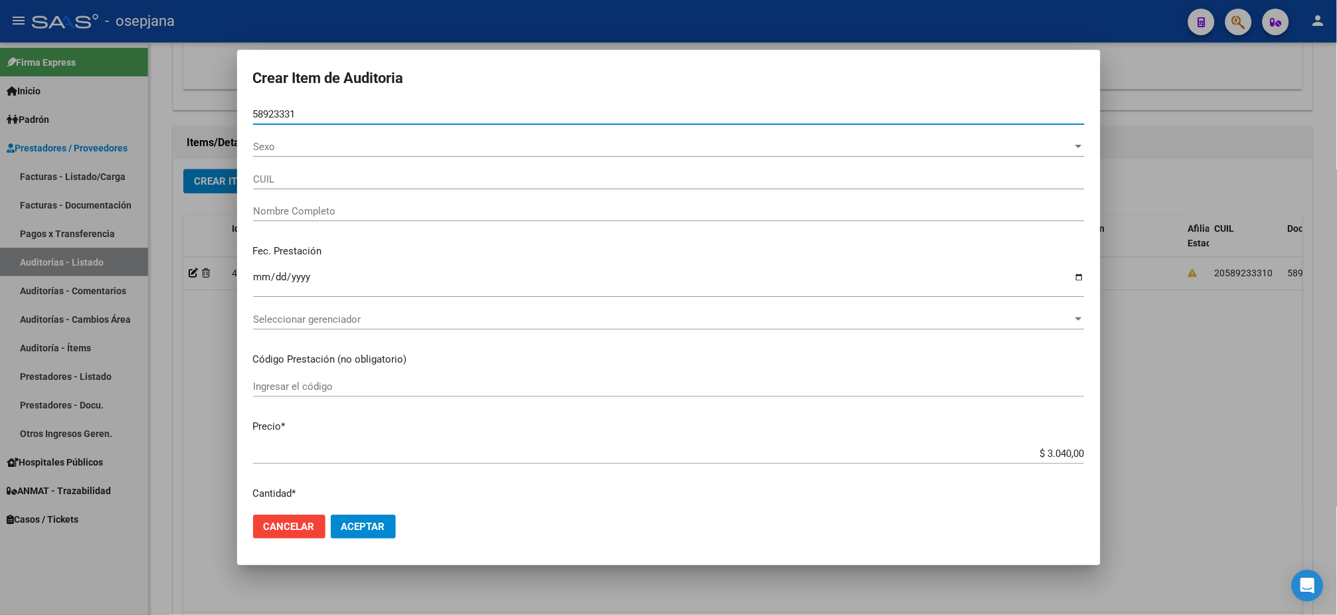
type input "58923331"
type input "20589233310"
type input "ESCOSA AGUSTIN"
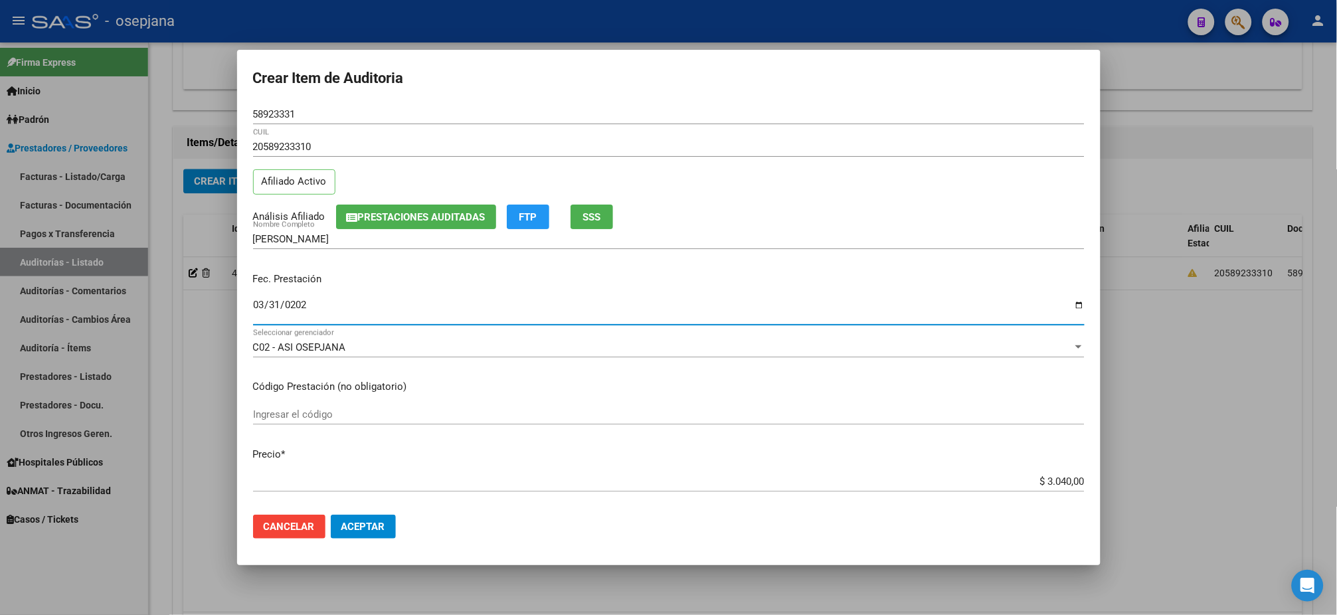
type input "2025-03-31"
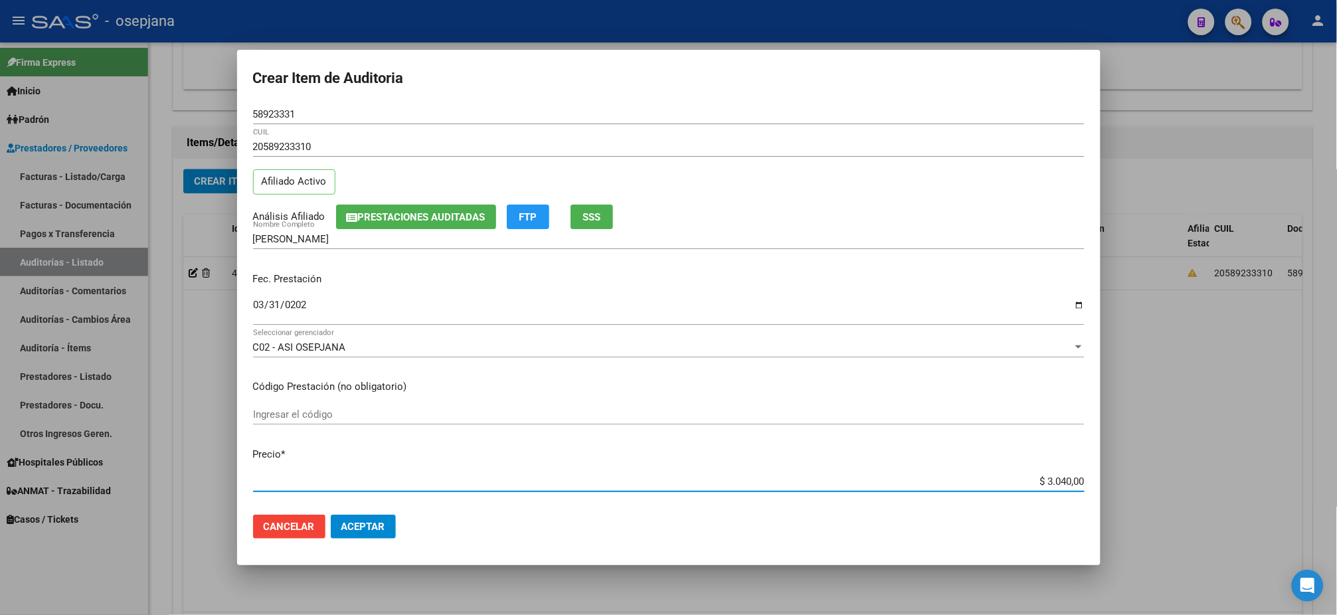
type input "$ 0,01"
type input "$ 0,15"
type input "$ 1,52"
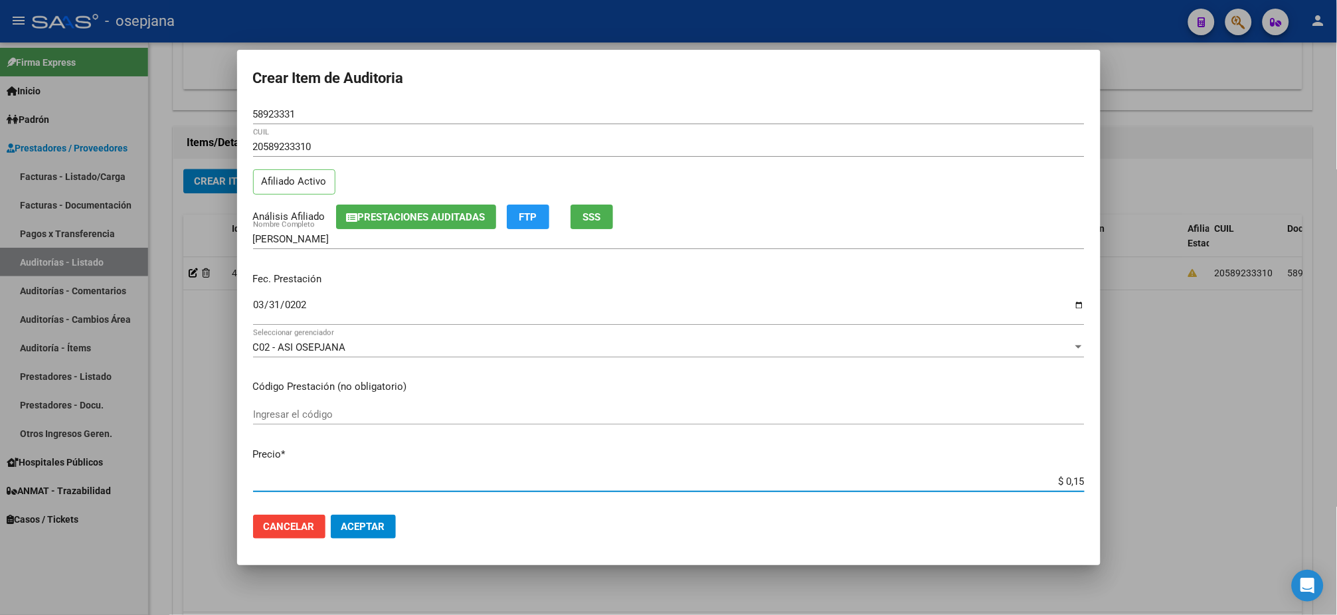
type input "$ 1,52"
type input "$ 15,20"
type input "$ 152,00"
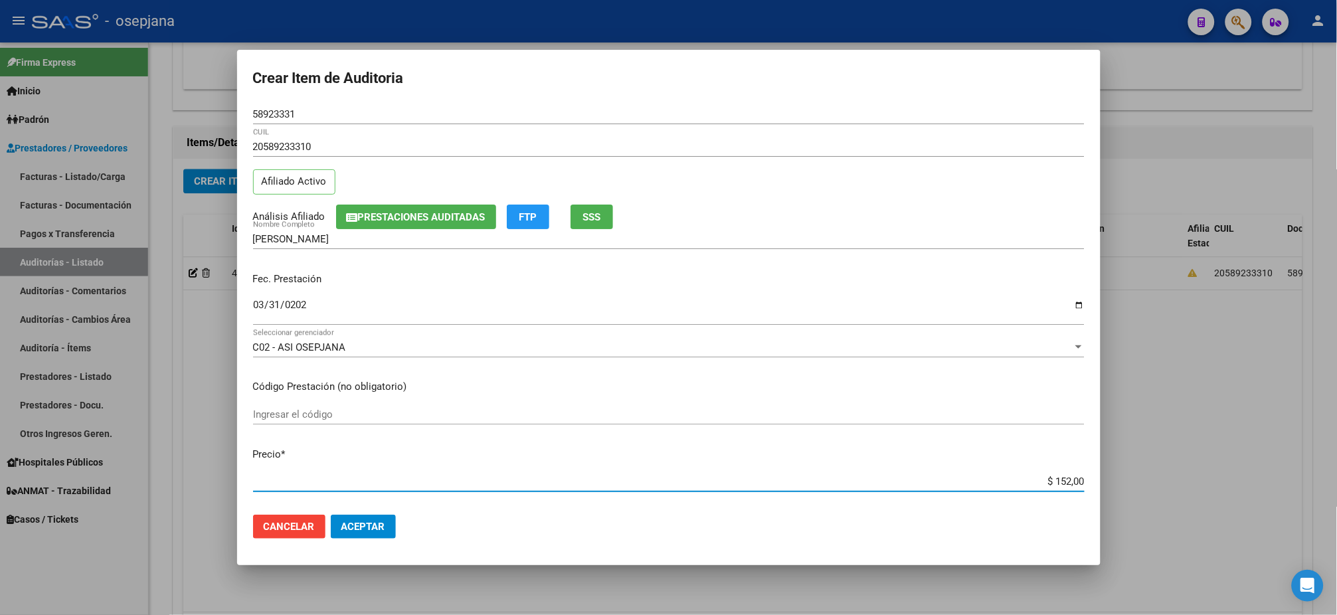
type input "$ 1.520,00"
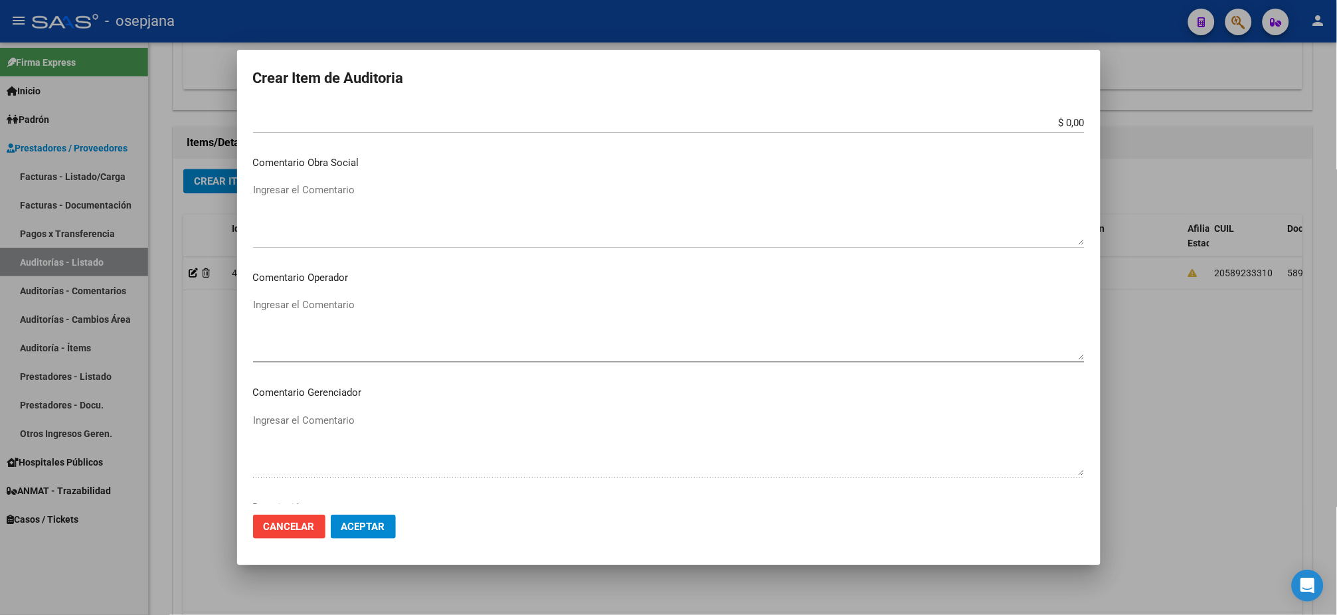
scroll to position [791, 0]
click at [331, 512] on button "Aceptar" at bounding box center [363, 527] width 65 height 24
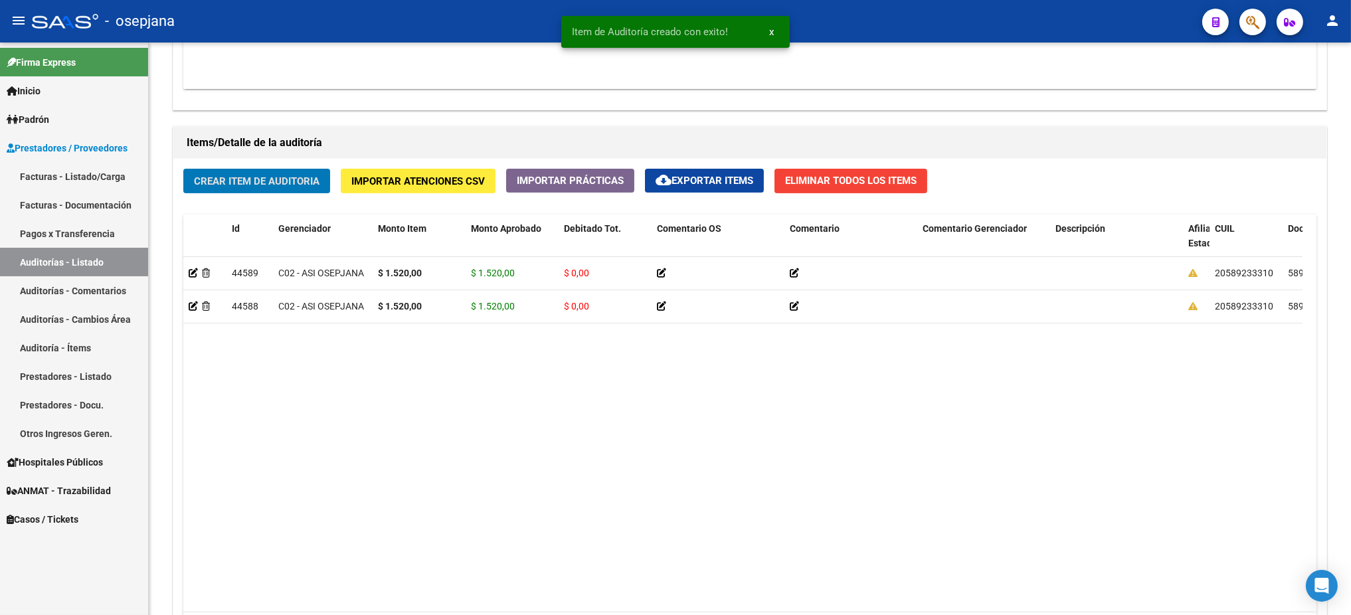
click at [183, 169] on button "Crear Item de Auditoria" at bounding box center [256, 181] width 147 height 25
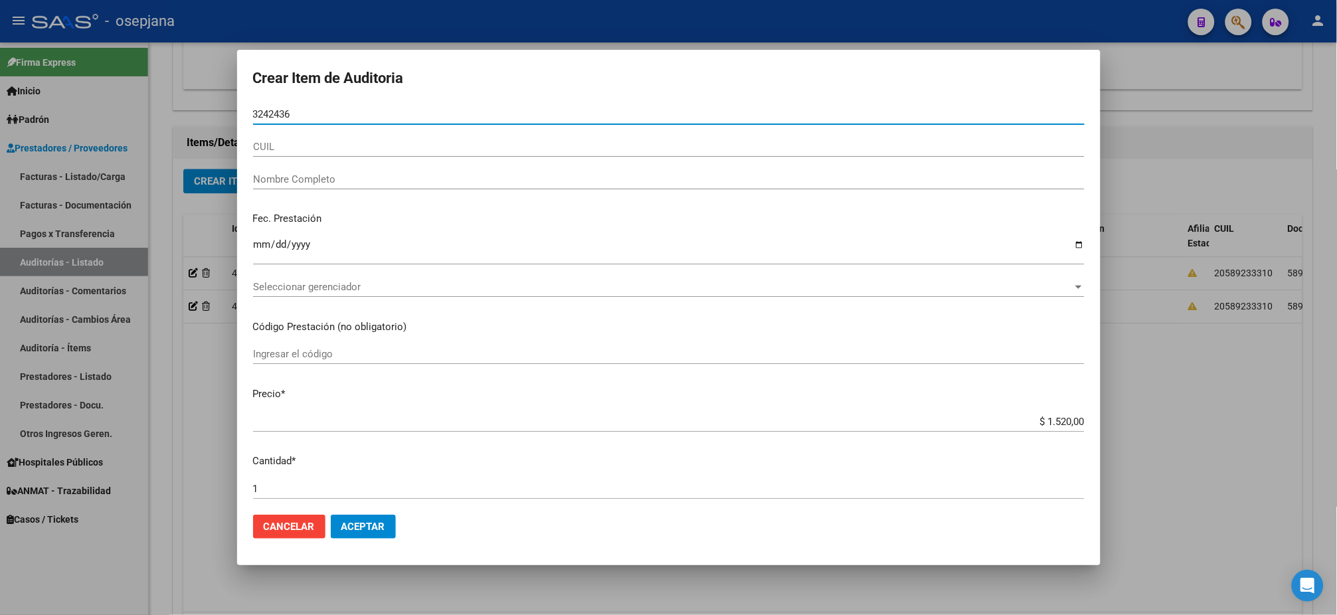
type input "32424368"
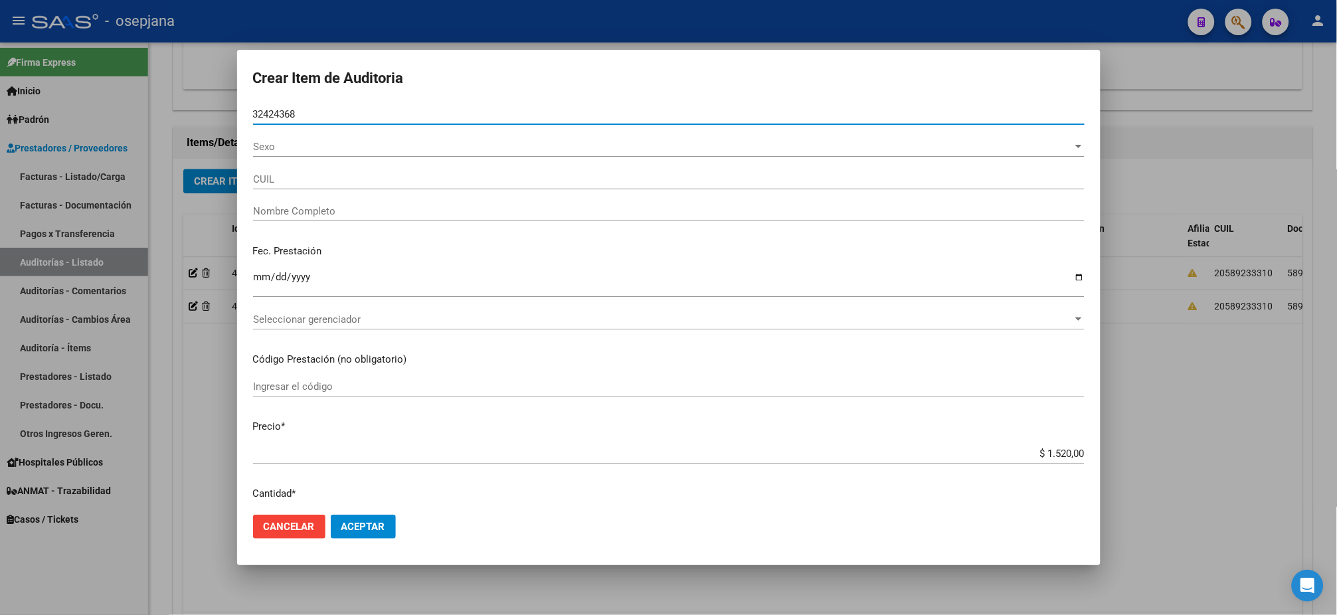
type input "27324243688"
type input "SALGADO CINTIA LORENA"
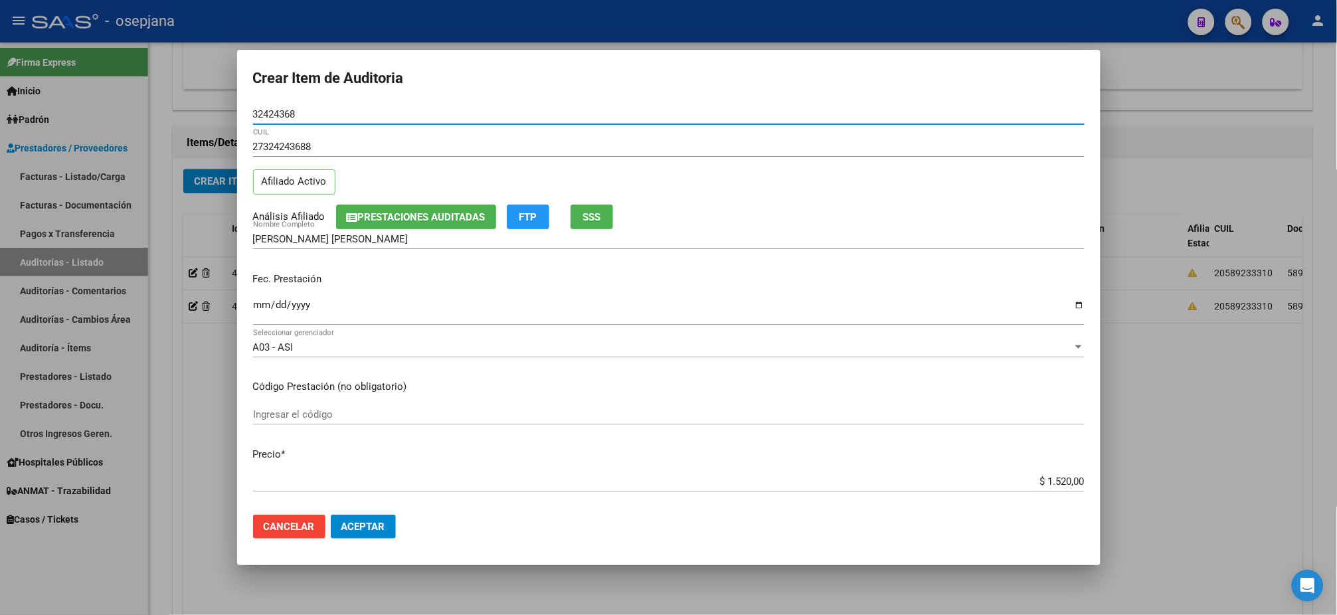
type input "32424368"
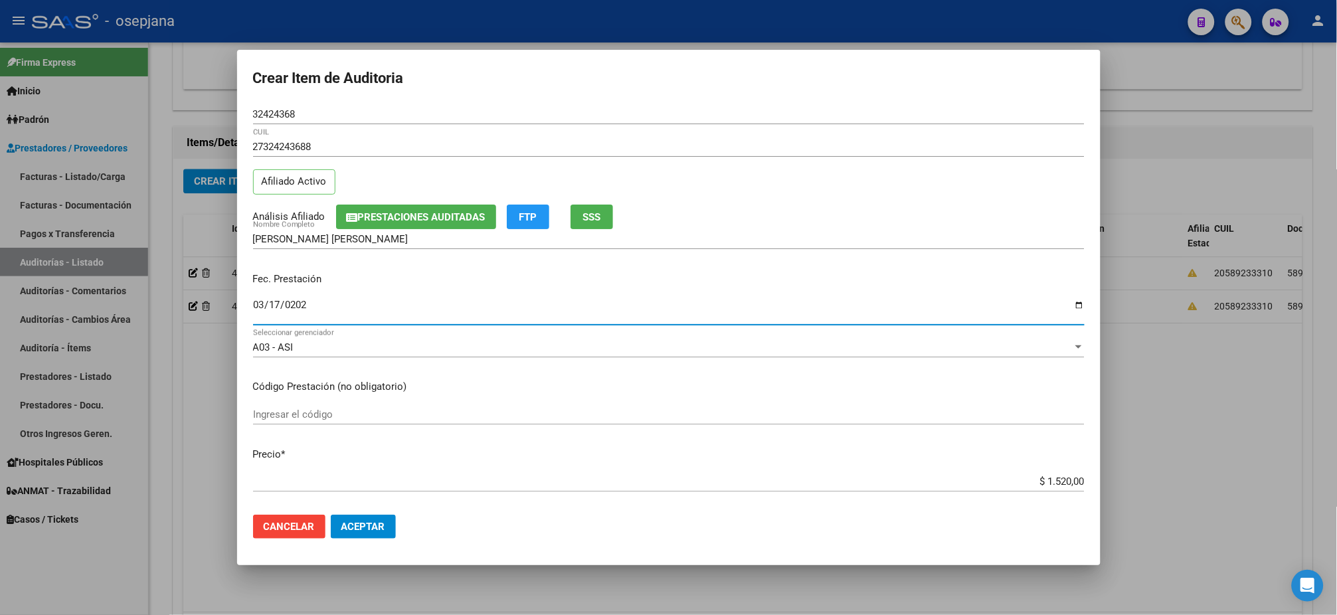
type input "2025-03-17"
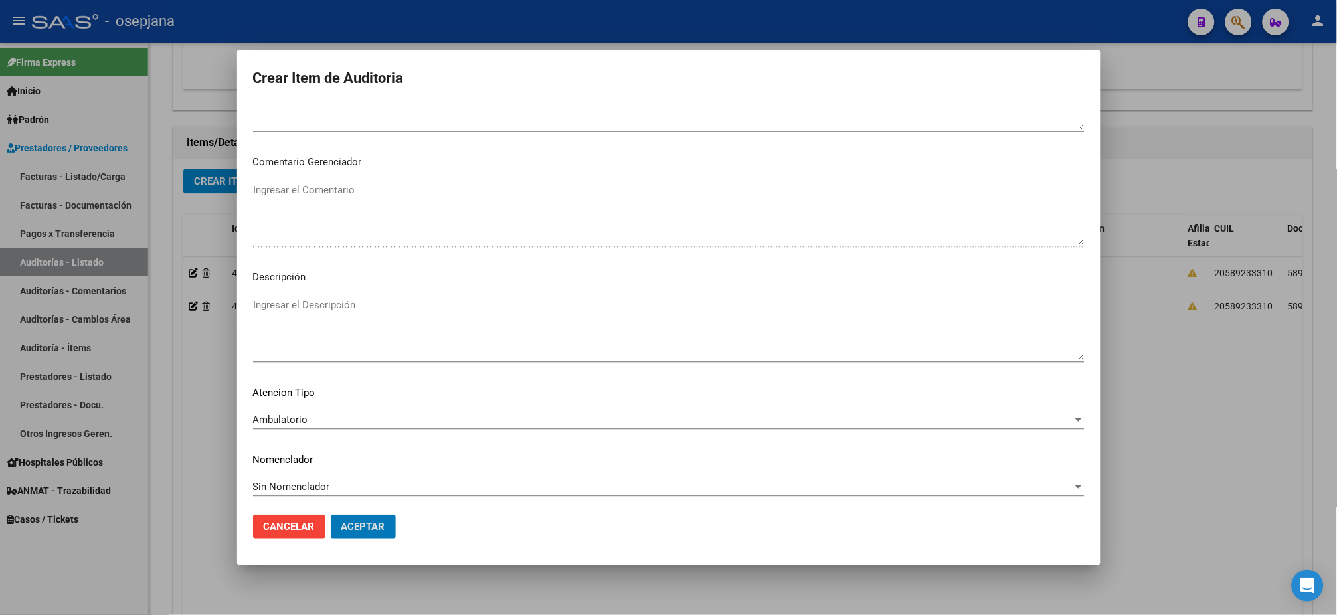
click at [331, 512] on button "Aceptar" at bounding box center [363, 527] width 65 height 24
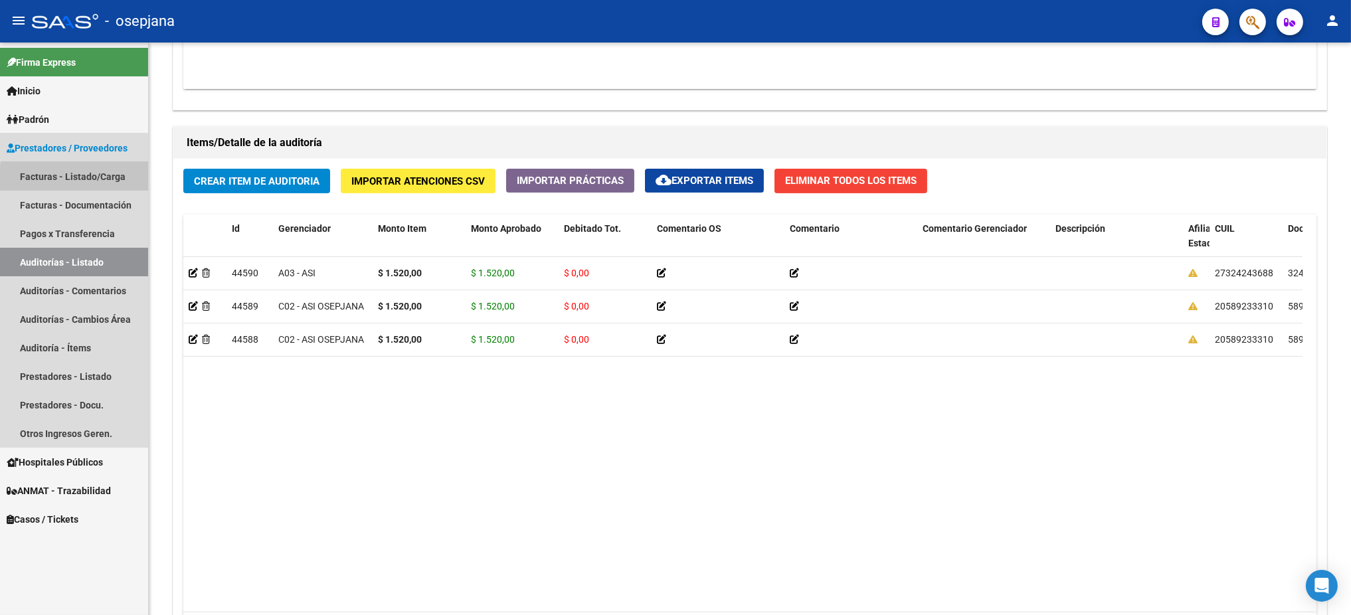
click at [113, 181] on link "Facturas - Listado/Carga" at bounding box center [74, 176] width 148 height 29
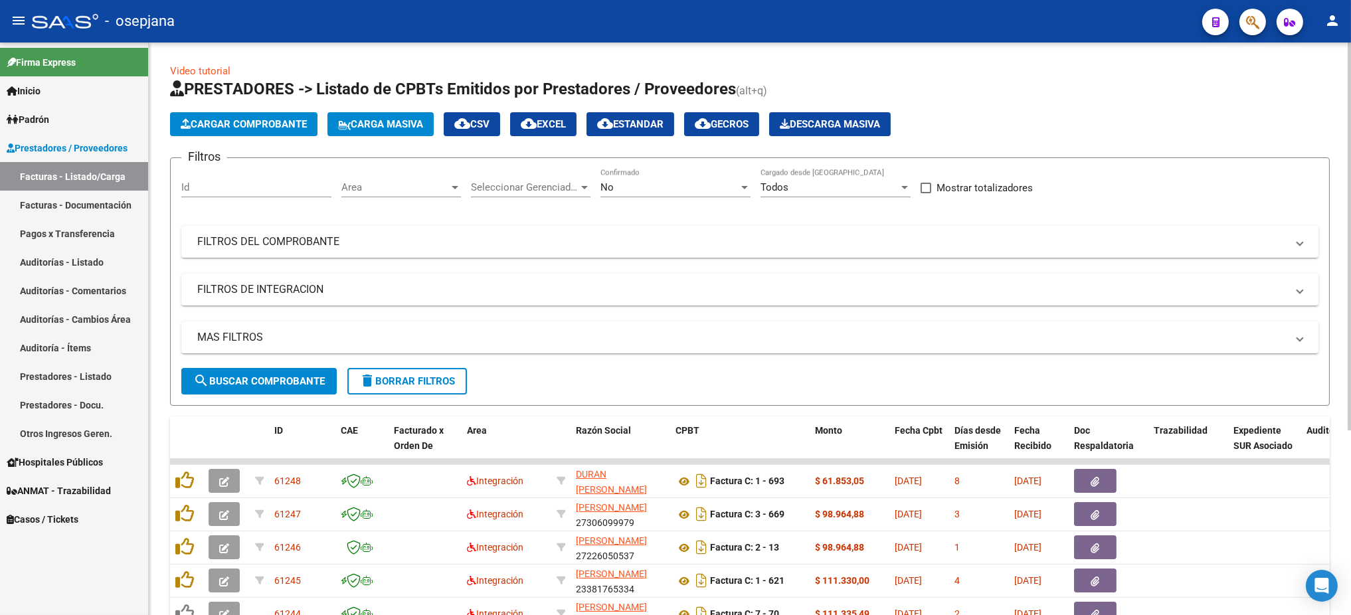
click at [386, 180] on div "Area Area" at bounding box center [401, 183] width 120 height 29
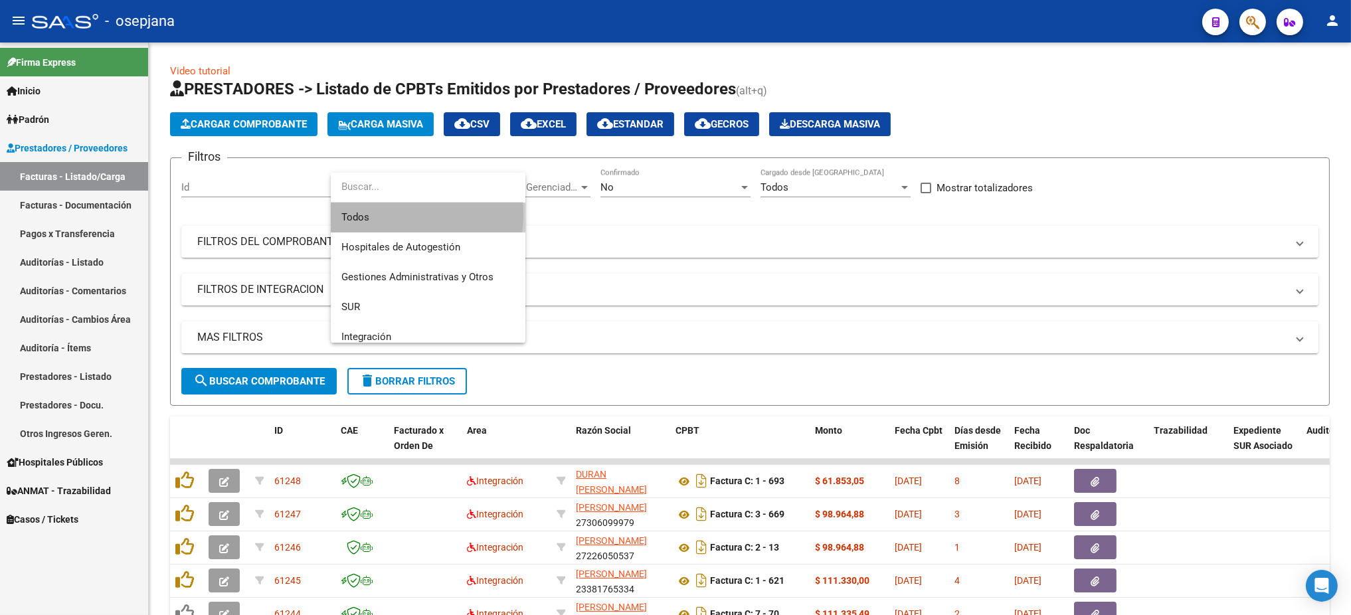
click at [385, 214] on span "Todos" at bounding box center [427, 218] width 173 height 30
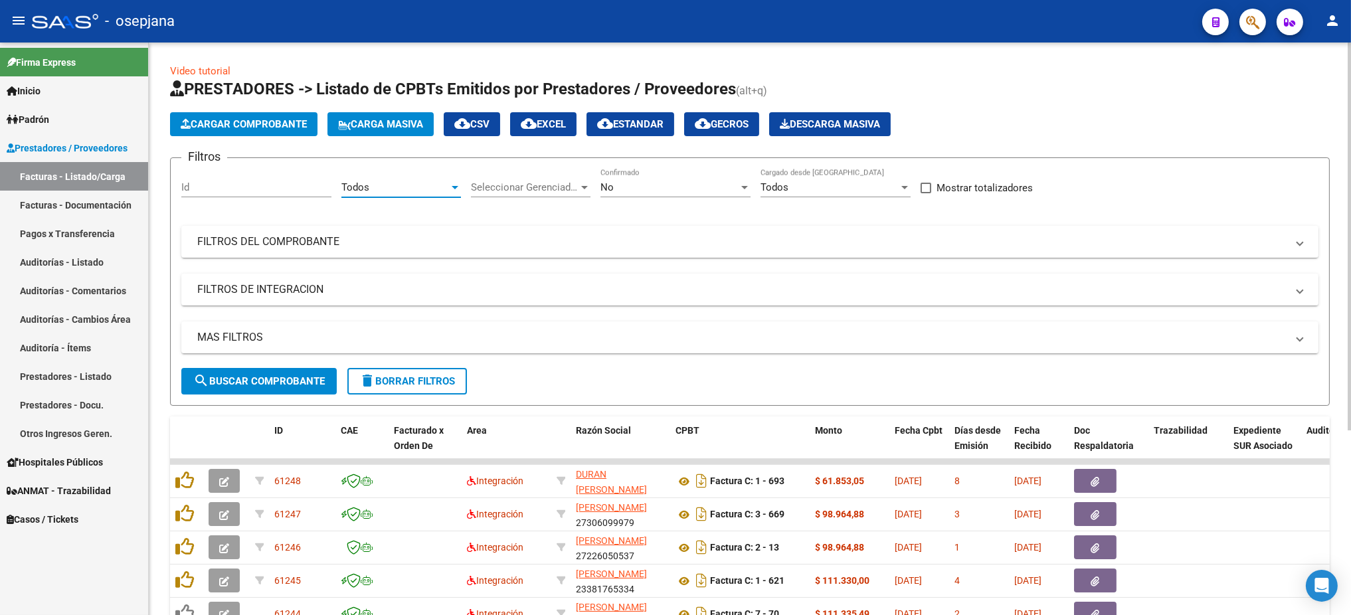
click at [554, 185] on span "Seleccionar Gerenciador" at bounding box center [525, 187] width 108 height 12
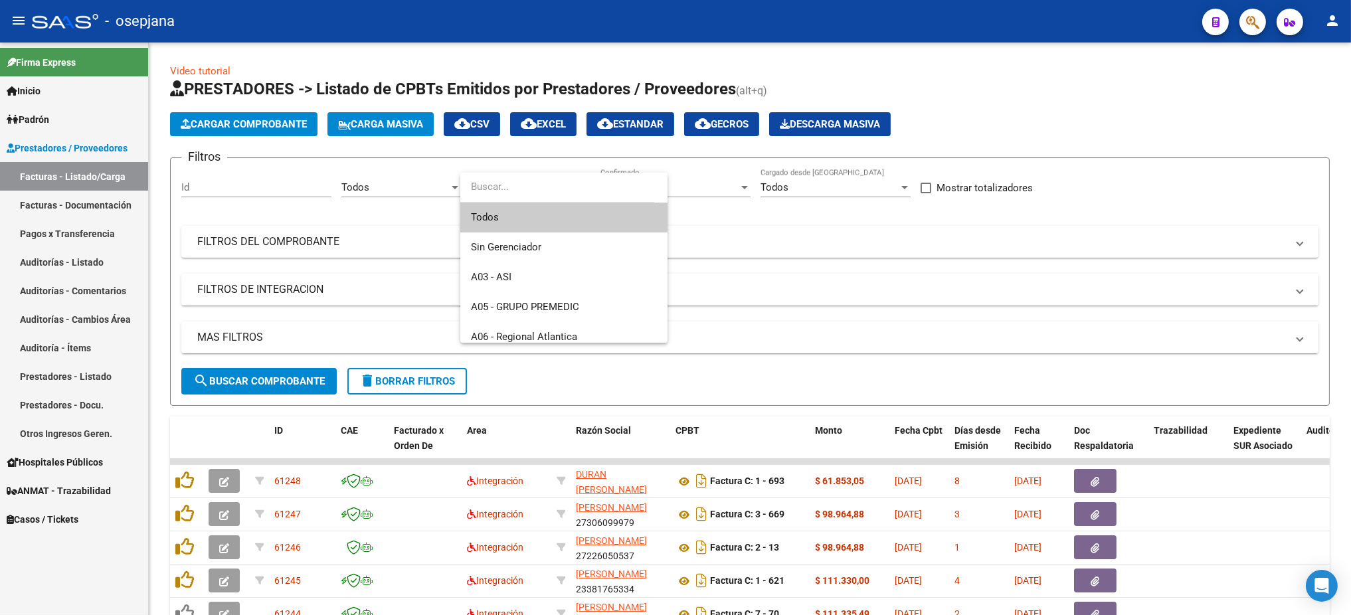
click at [534, 217] on span "Todos" at bounding box center [564, 218] width 186 height 30
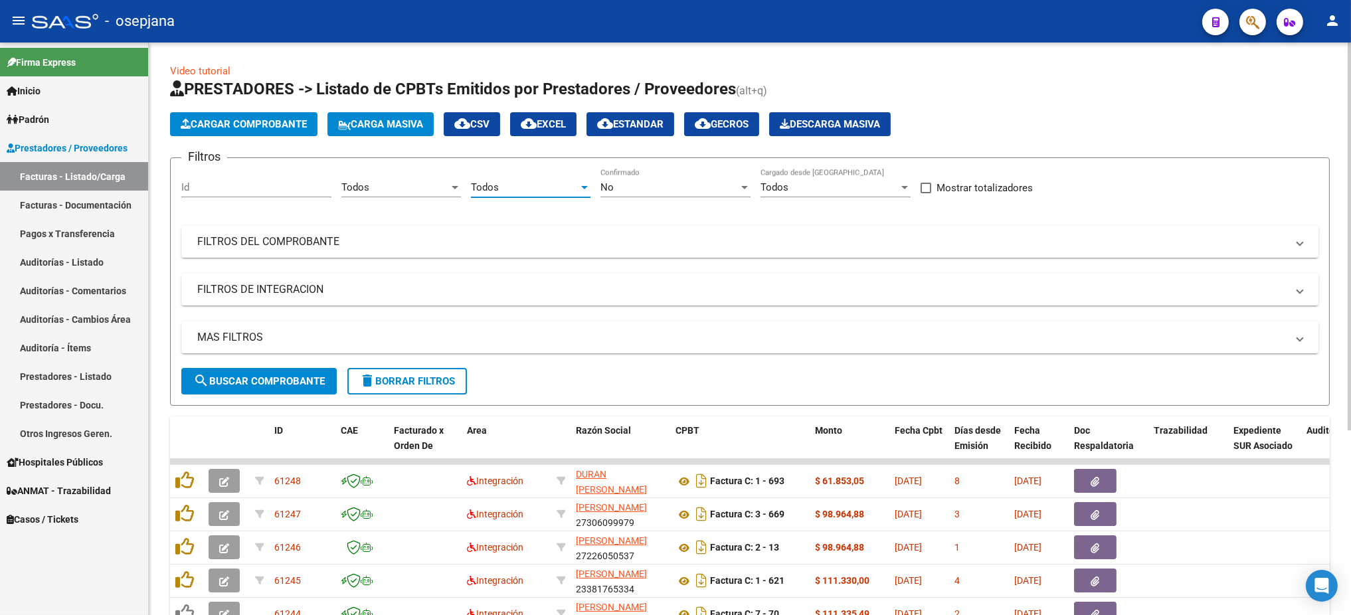
click at [627, 195] on div "No Confirmado" at bounding box center [676, 183] width 150 height 29
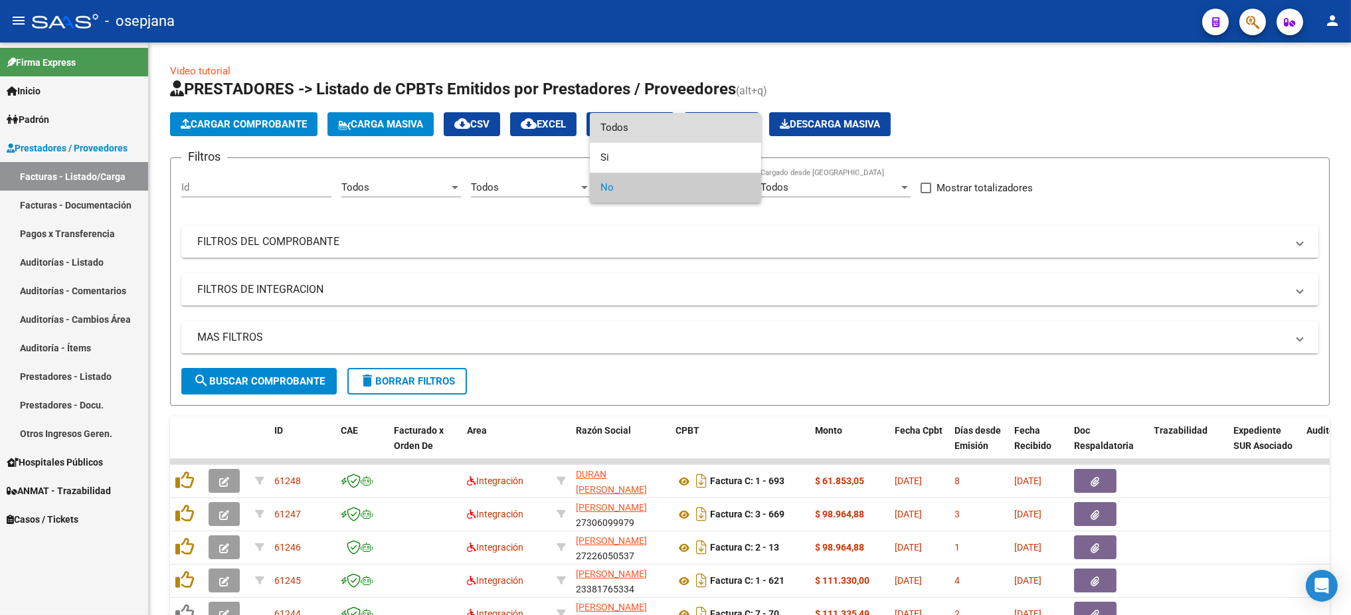
click at [684, 133] on span "Todos" at bounding box center [676, 128] width 150 height 30
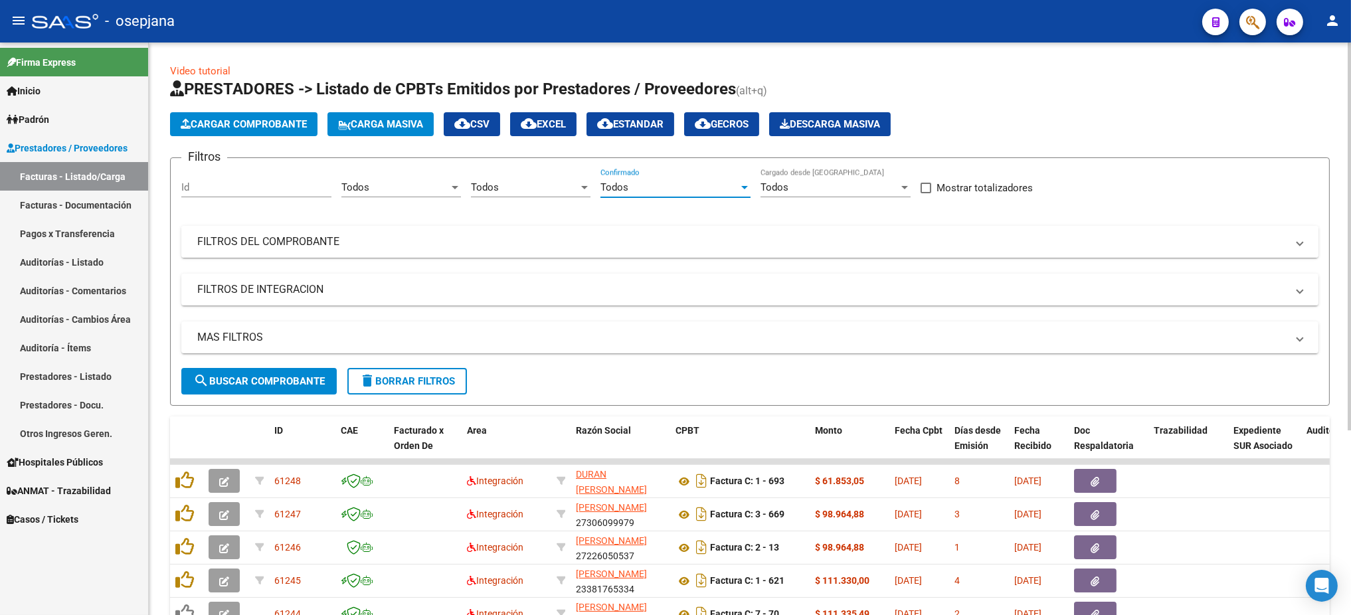
click at [586, 253] on mat-expansion-panel-header "FILTROS DEL COMPROBANTE" at bounding box center [749, 242] width 1137 height 32
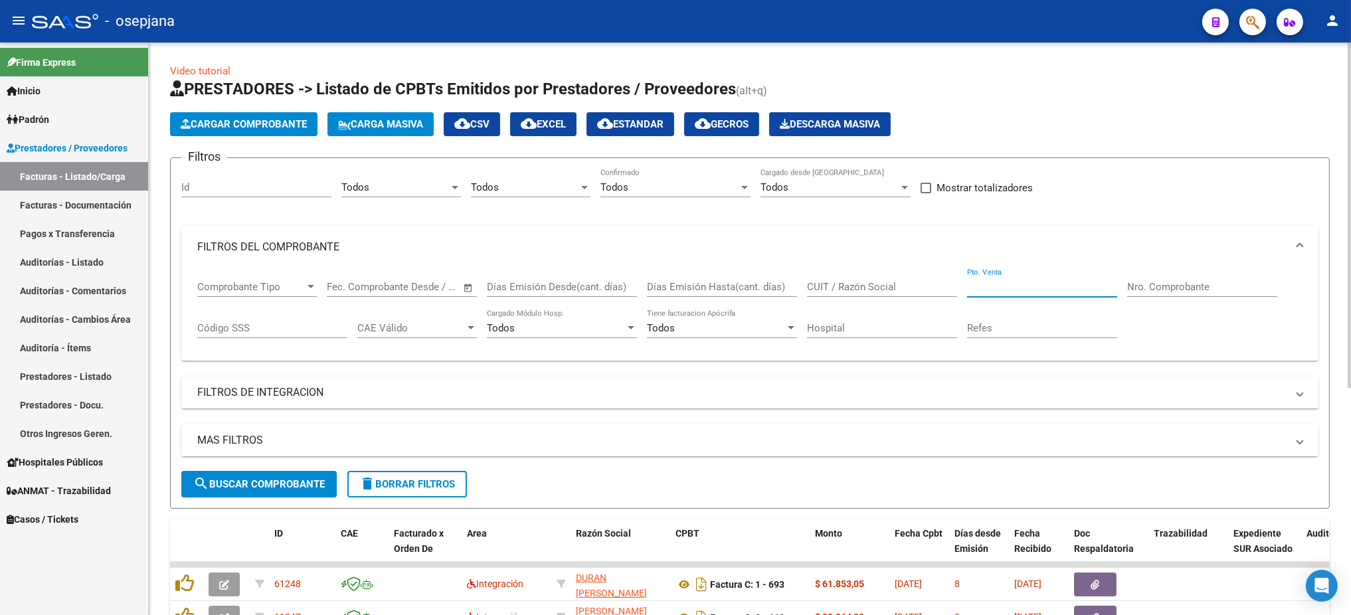
click at [985, 284] on input "Pto. Venta" at bounding box center [1042, 287] width 150 height 12
drag, startPoint x: 1285, startPoint y: 9, endPoint x: 912, endPoint y: 273, distance: 457.1
click at [912, 273] on div "CUIT / Razón Social" at bounding box center [882, 282] width 150 height 29
click at [1013, 281] on input "Pto. Venta" at bounding box center [1042, 287] width 150 height 12
type input "8"
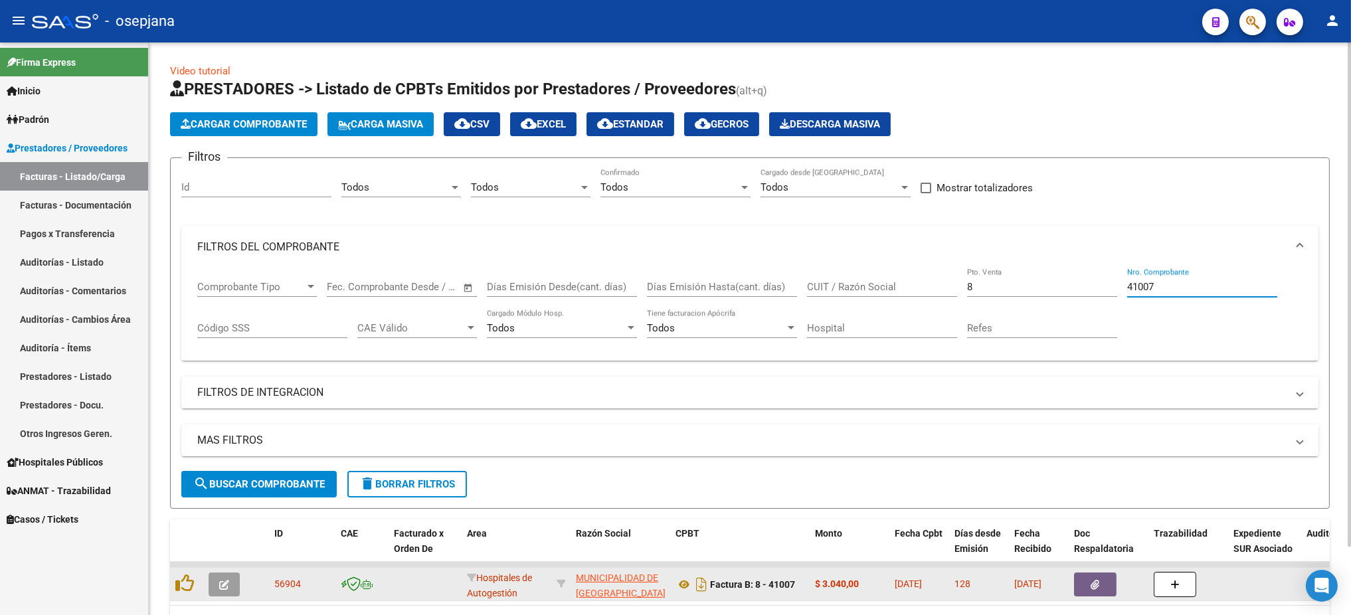
type input "41007"
click at [219, 512] on icon "button" at bounding box center [224, 585] width 10 height 10
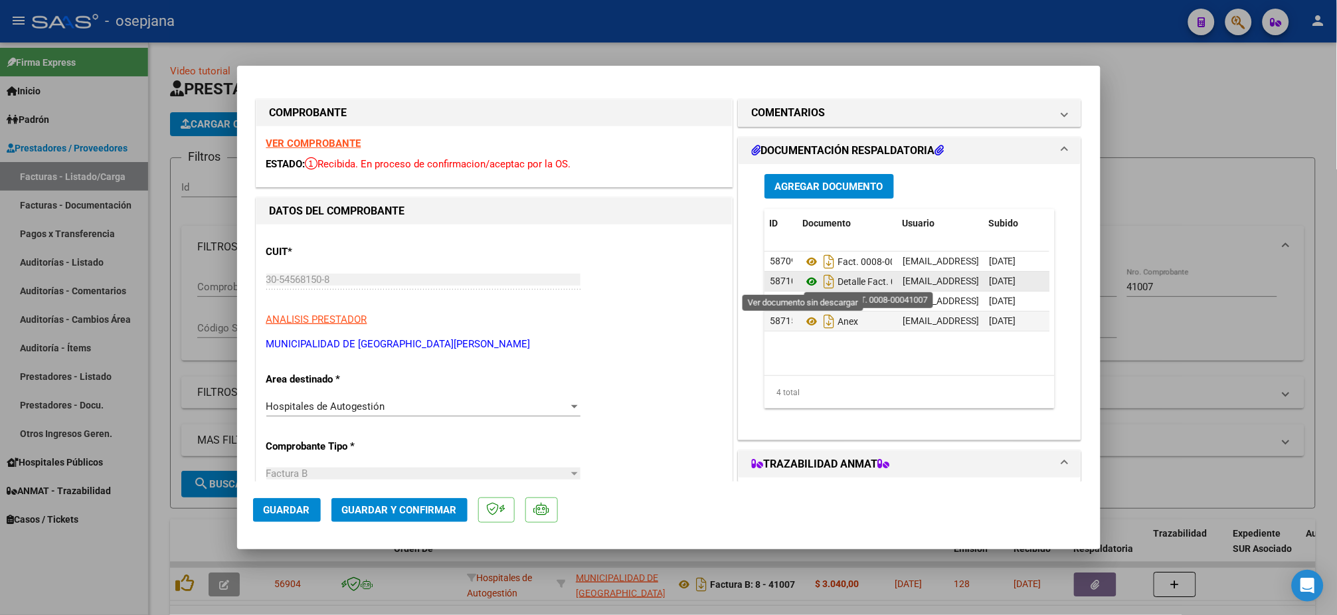
click at [803, 281] on icon at bounding box center [811, 282] width 17 height 16
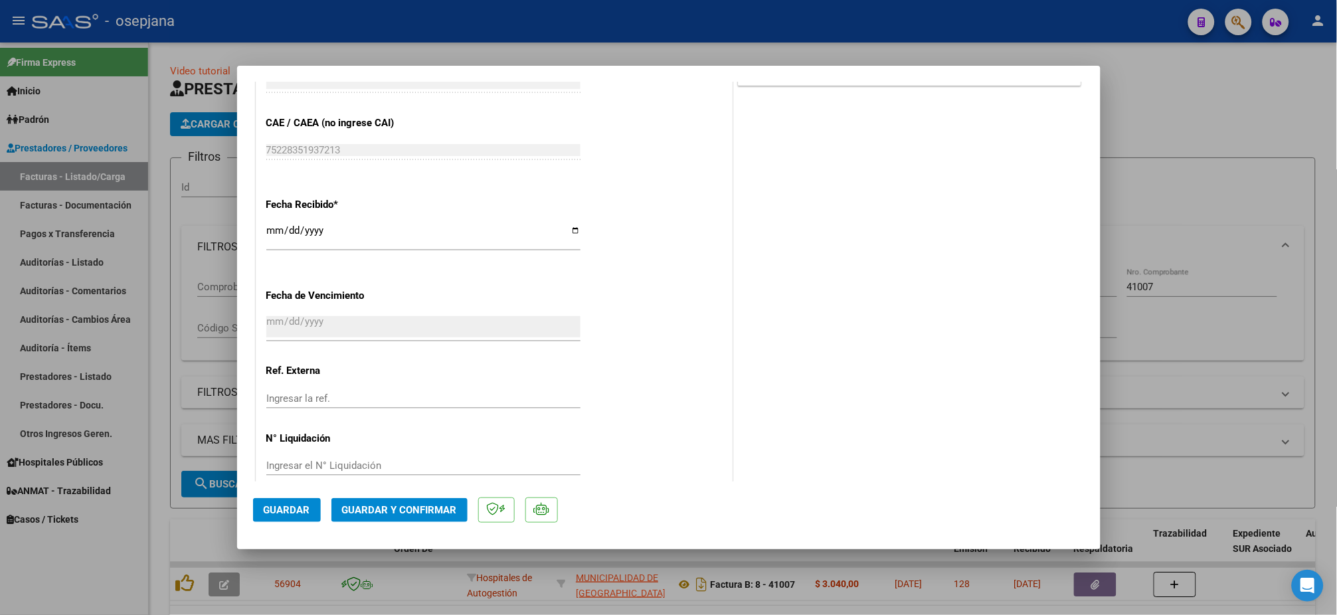
scroll to position [688, 0]
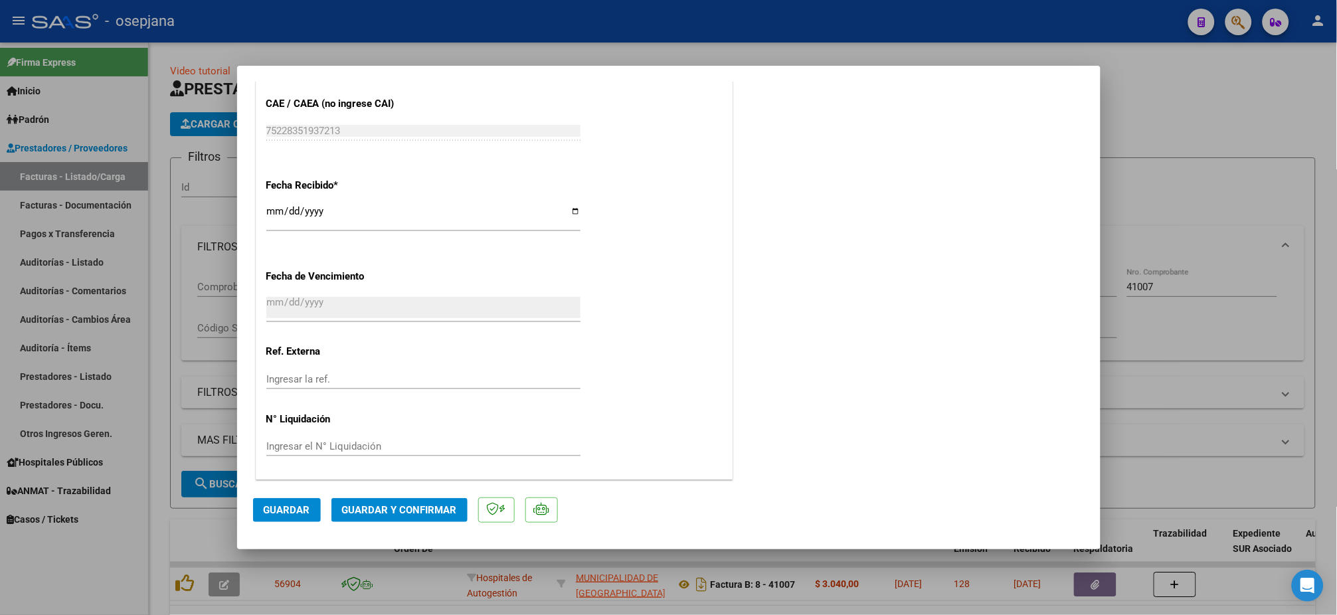
click at [301, 373] on input "Ingresar la ref." at bounding box center [423, 379] width 314 height 12
type input "31134"
click at [277, 504] on button "Guardar" at bounding box center [287, 510] width 68 height 24
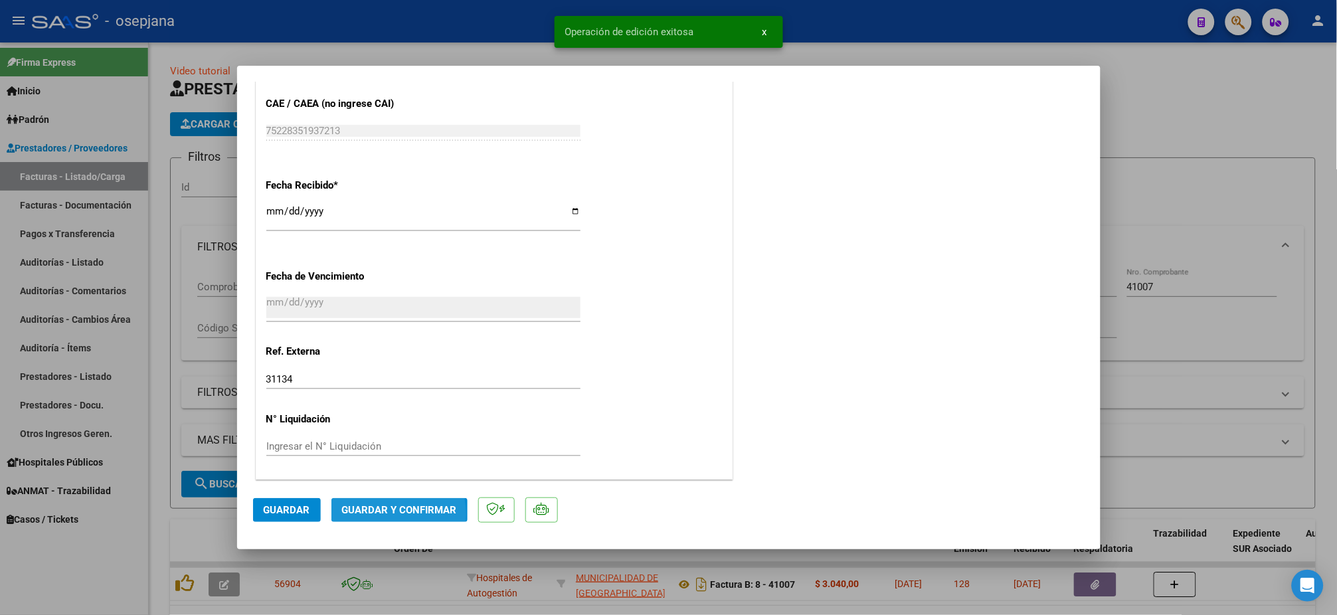
click at [365, 512] on span "Guardar y Confirmar" at bounding box center [399, 510] width 115 height 12
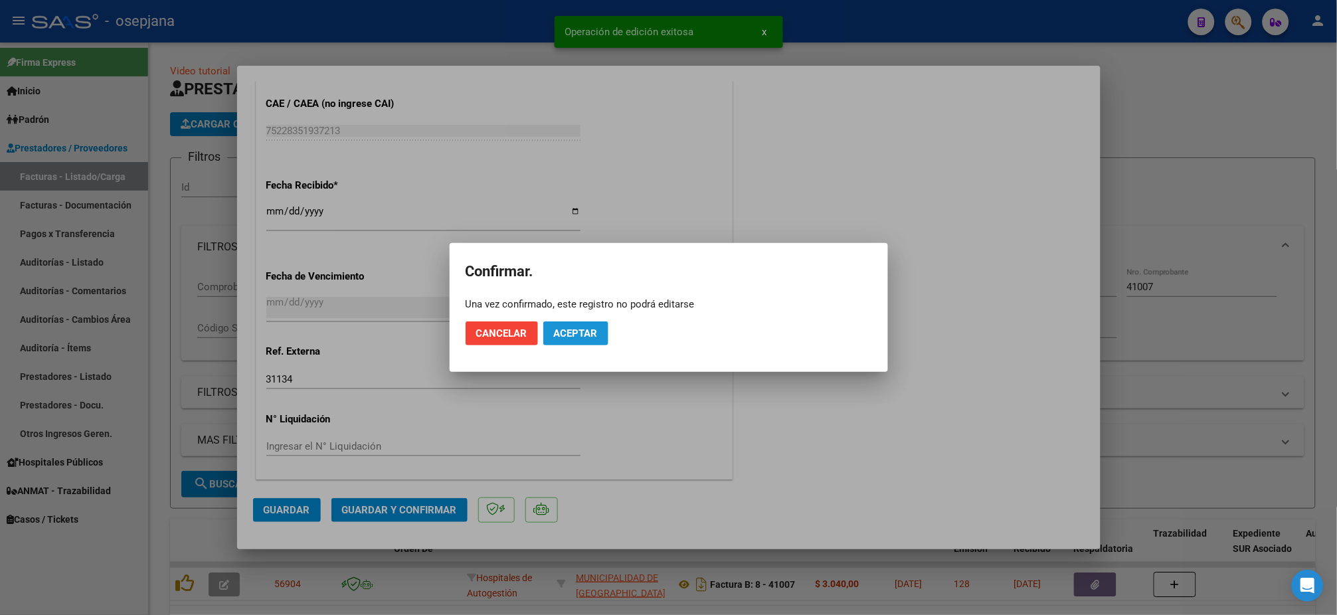
click at [577, 338] on span "Aceptar" at bounding box center [576, 334] width 44 height 12
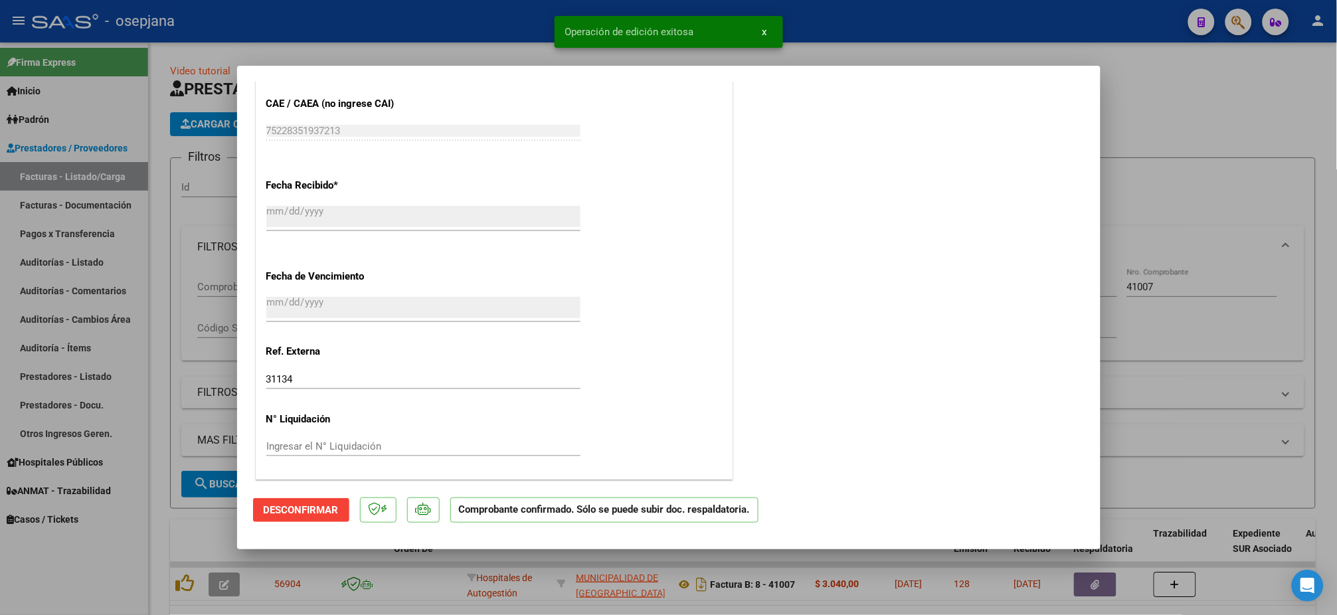
click at [29, 260] on div at bounding box center [668, 307] width 1337 height 615
type input "$ 0,00"
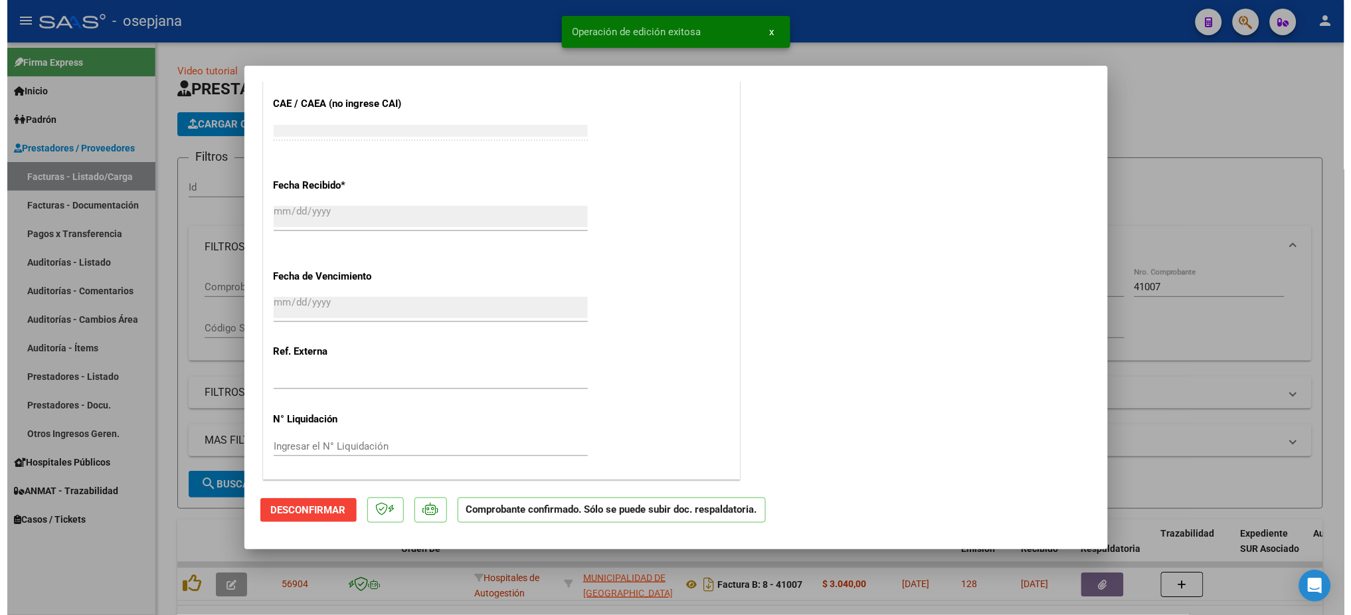
scroll to position [844, 0]
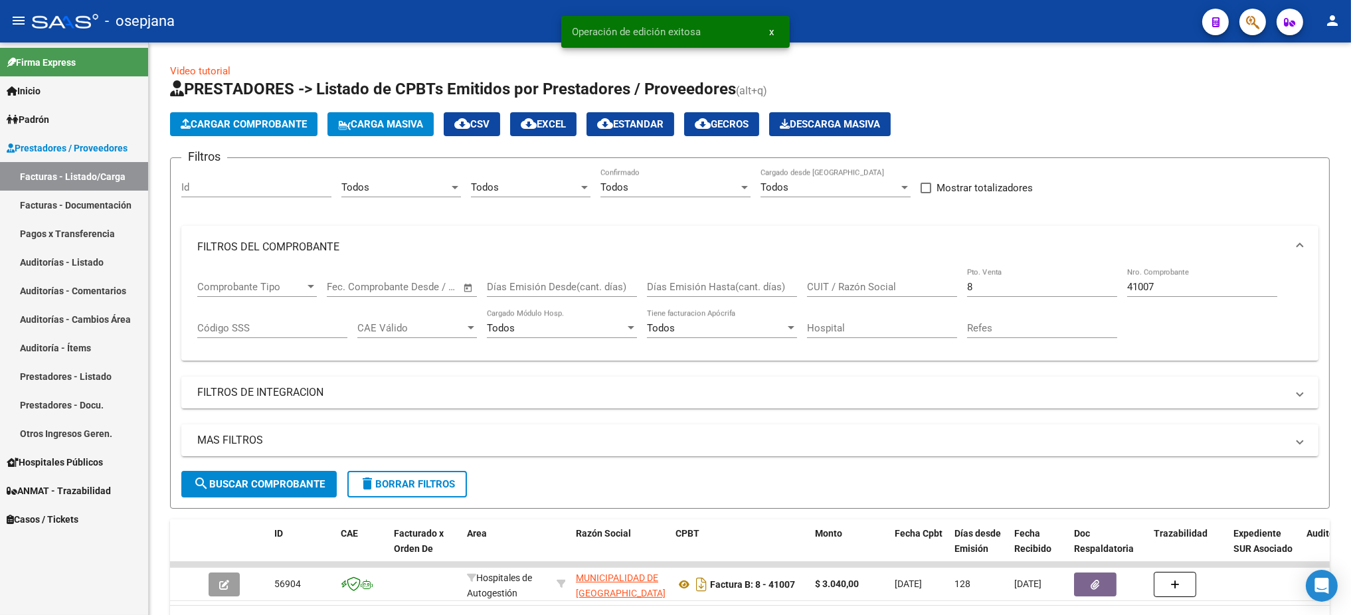
click at [29, 265] on link "Auditorías - Listado" at bounding box center [74, 262] width 148 height 29
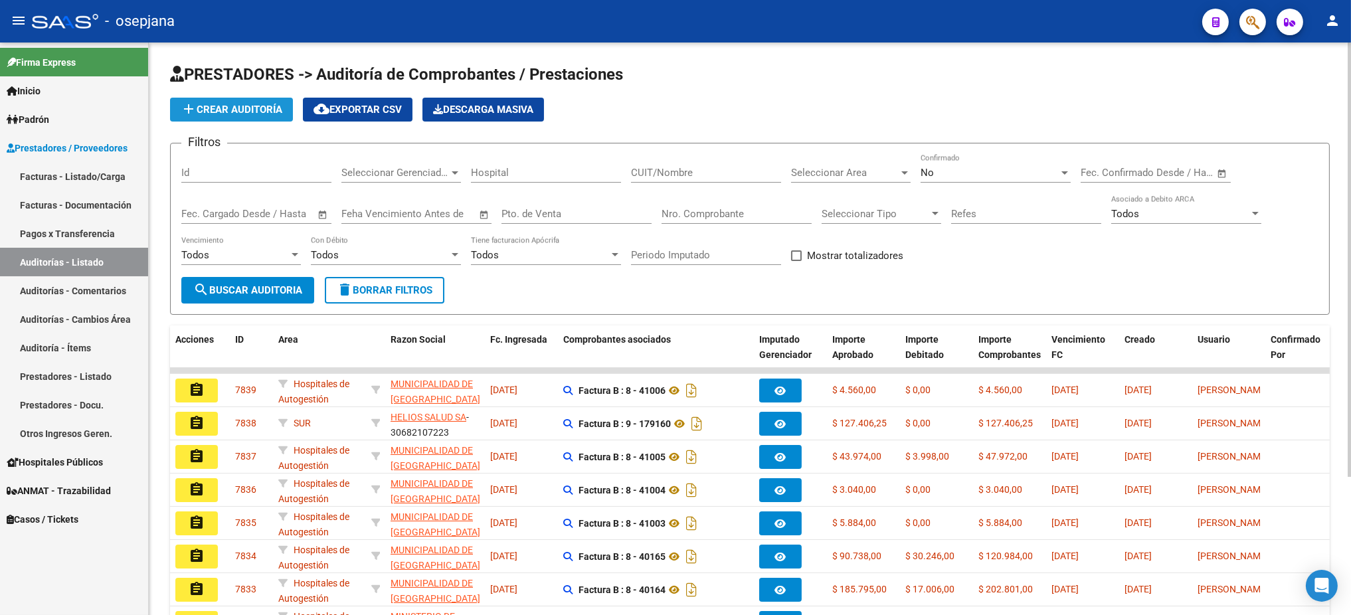
click at [207, 102] on button "add Crear Auditoría" at bounding box center [231, 110] width 123 height 24
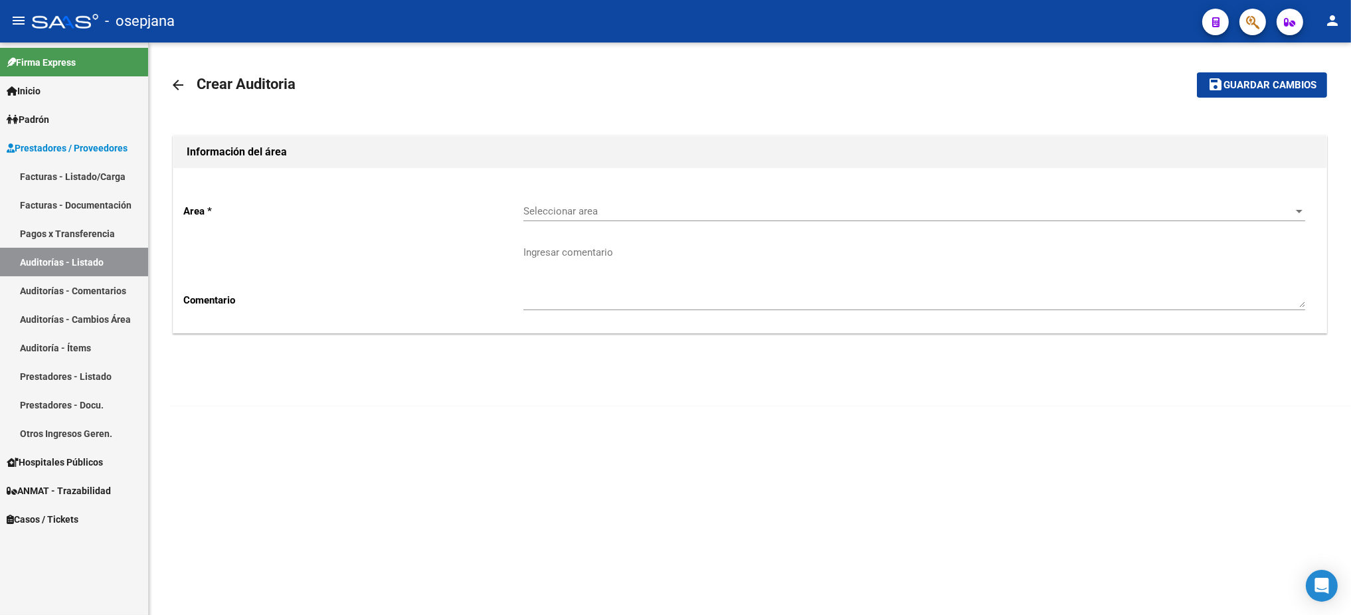
click at [969, 215] on span "Seleccionar area" at bounding box center [909, 211] width 770 height 12
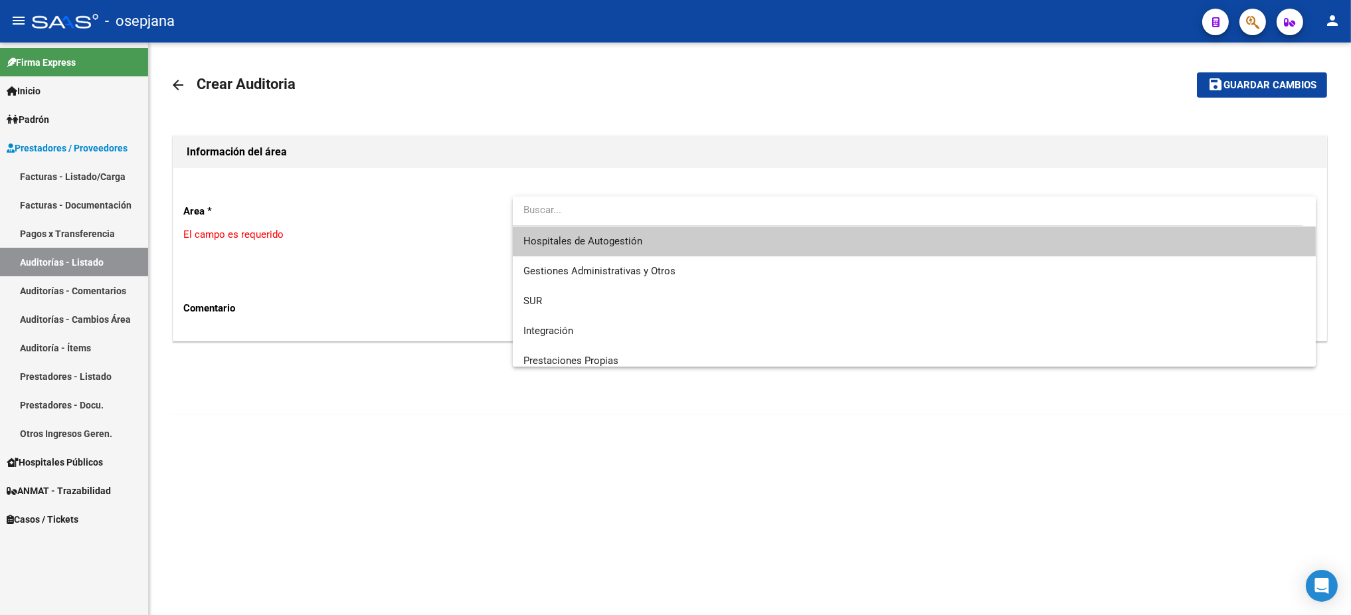
click at [896, 244] on span "Hospitales de Autogestión" at bounding box center [915, 242] width 782 height 30
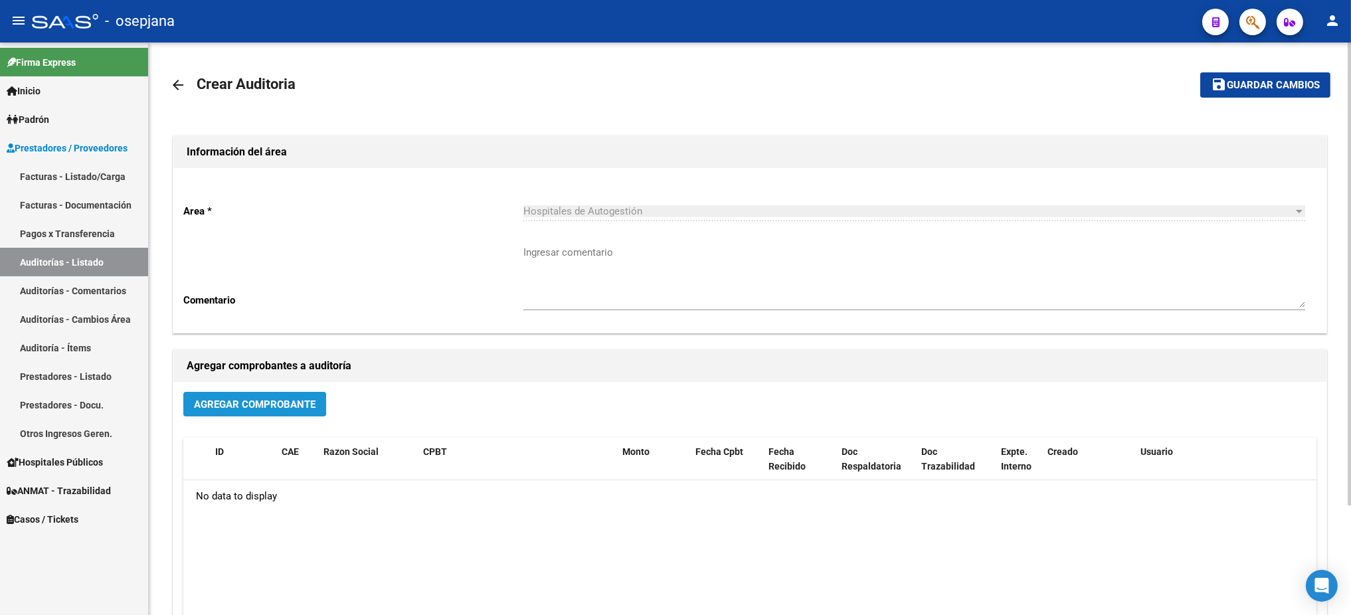
click at [221, 411] on button "Agregar Comprobante" at bounding box center [254, 404] width 143 height 25
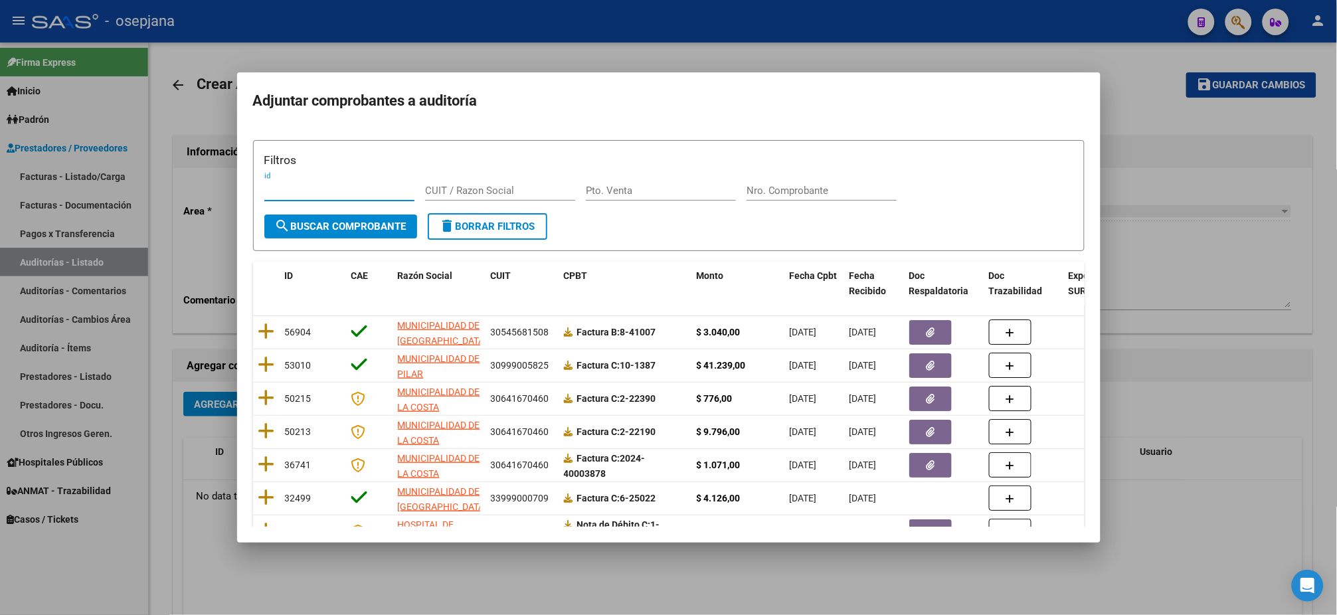
click at [613, 268] on div "CPBT" at bounding box center [625, 275] width 122 height 15
click at [621, 193] on input "Pto. Venta" at bounding box center [661, 191] width 150 height 12
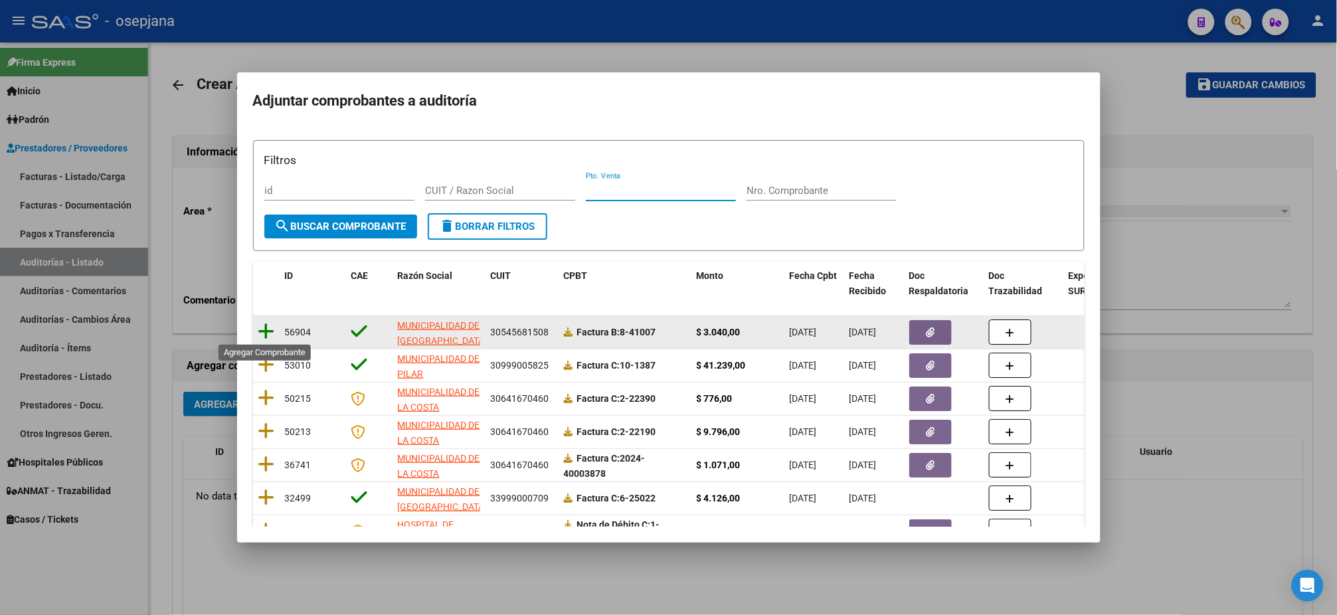
click at [262, 328] on icon at bounding box center [266, 331] width 17 height 19
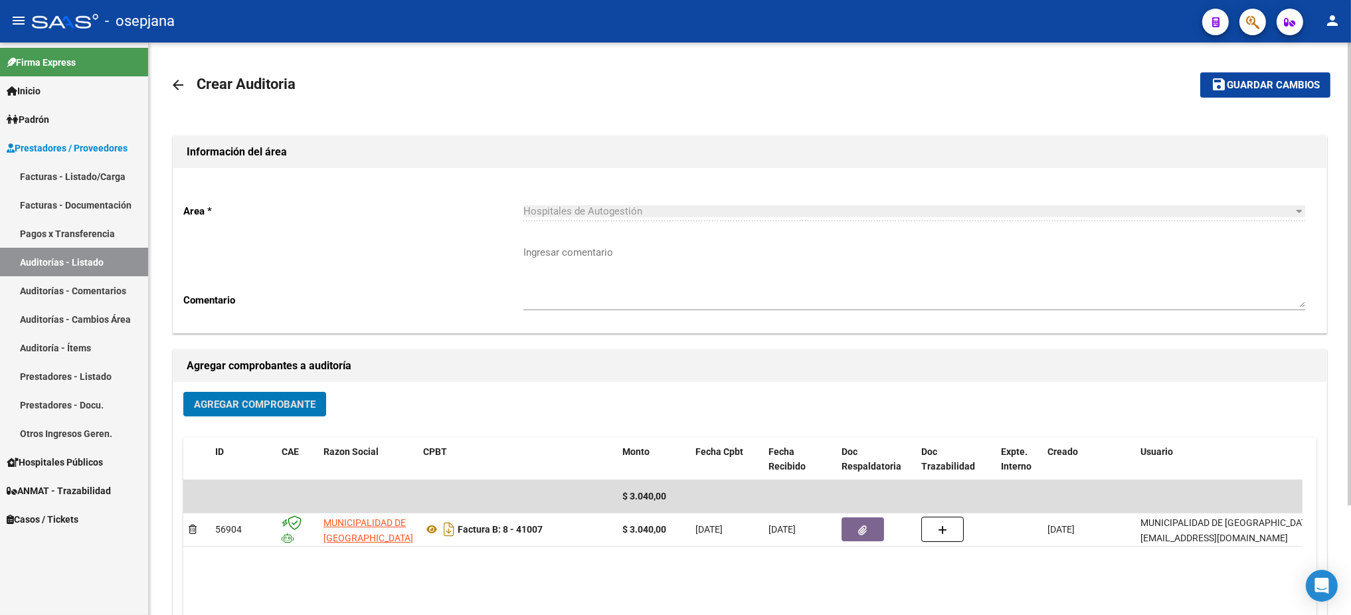
click at [1125, 89] on span "Guardar cambios" at bounding box center [1273, 86] width 93 height 12
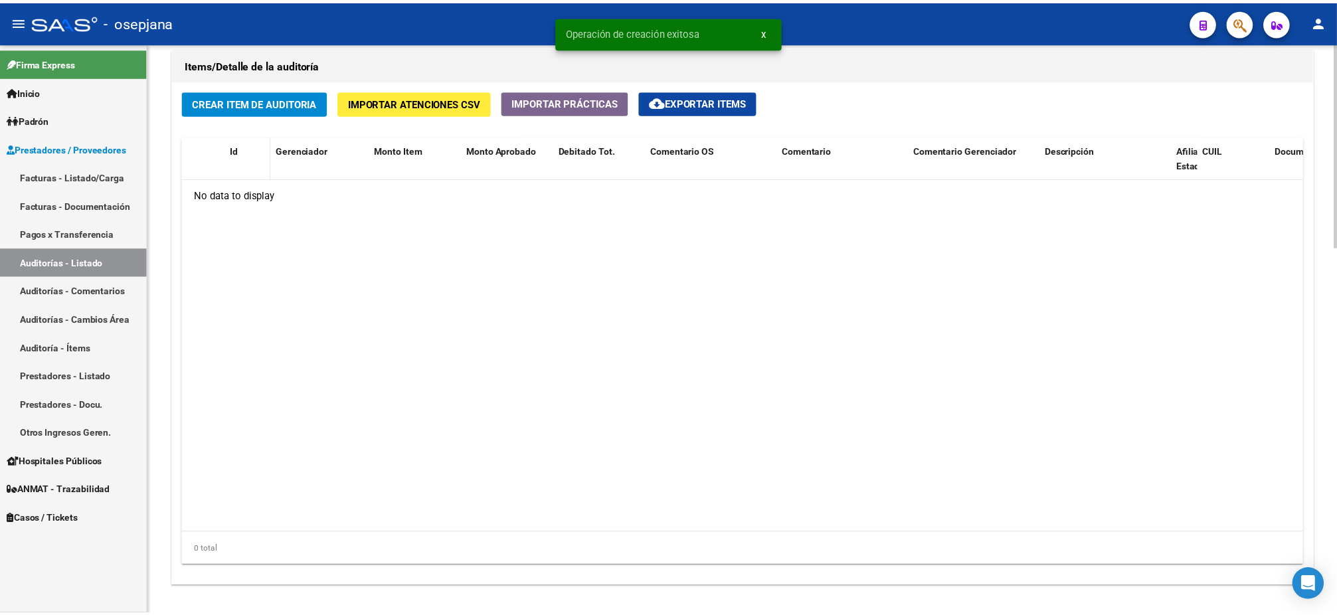
scroll to position [961, 0]
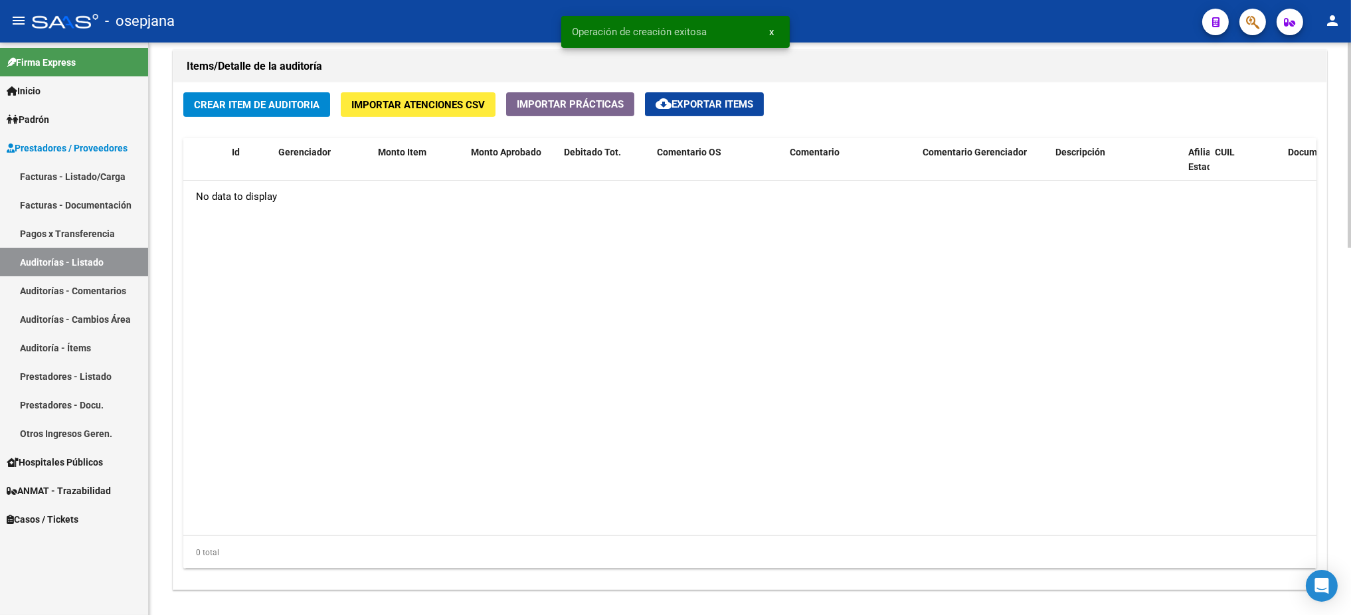
click at [276, 101] on span "Crear Item de Auditoria" at bounding box center [257, 105] width 126 height 12
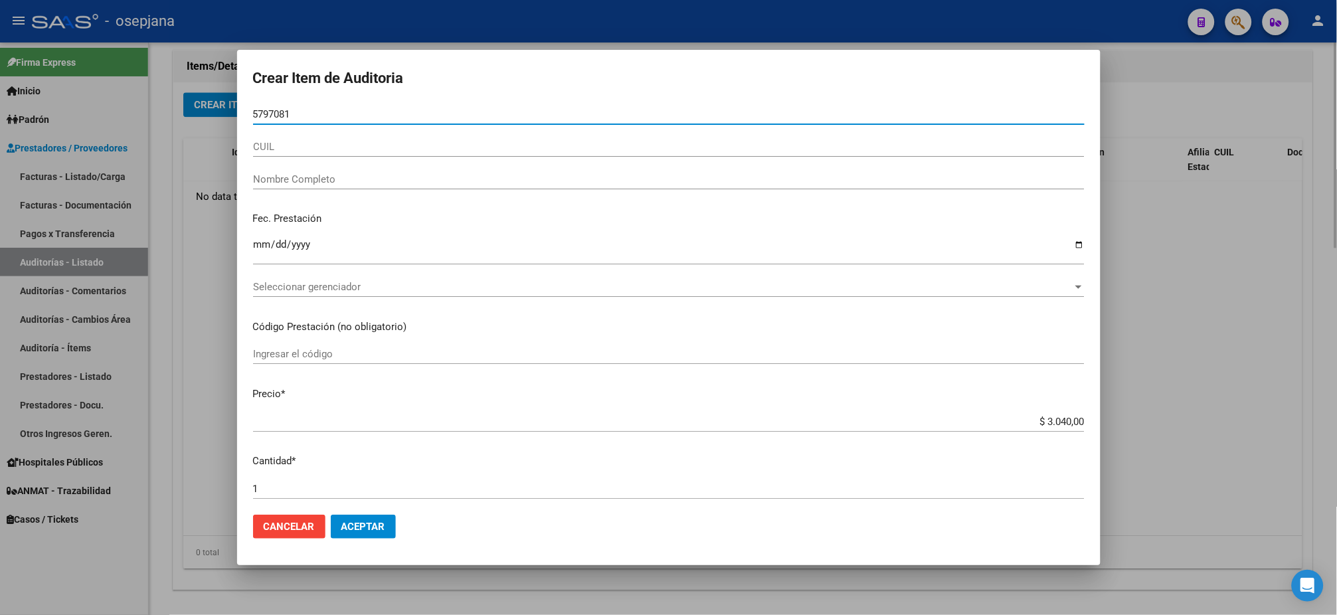
type input "57970810"
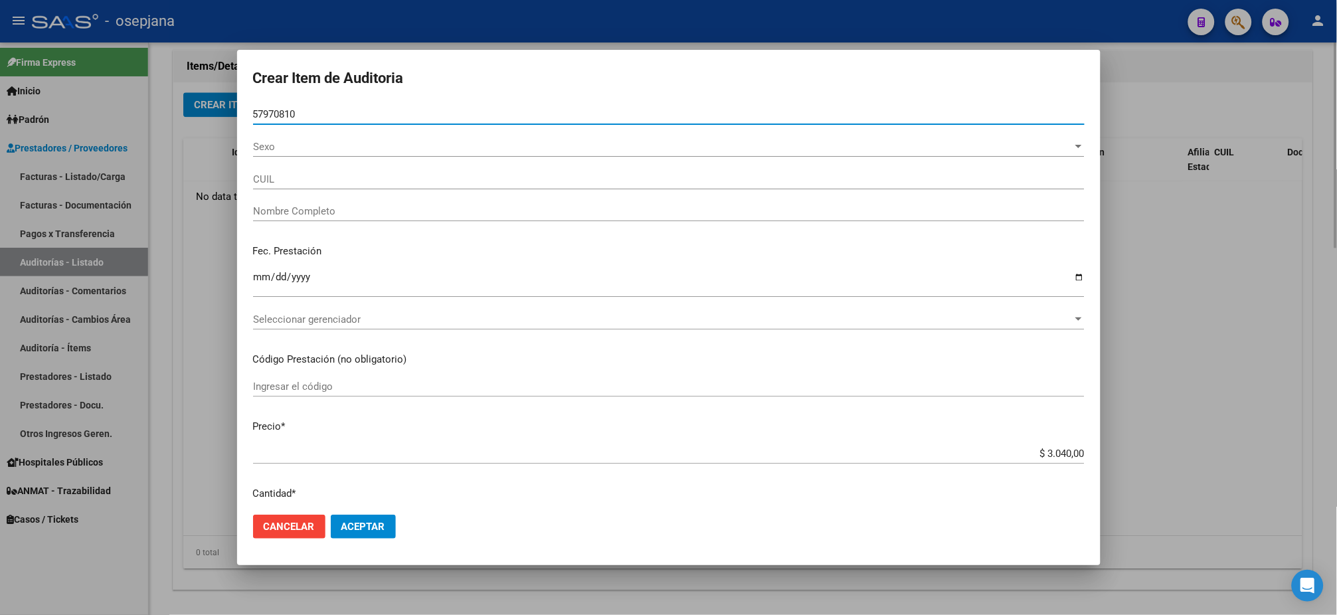
type input "20579708108"
type input "CABRAL CARDOZO VALENTIN BRAIAN"
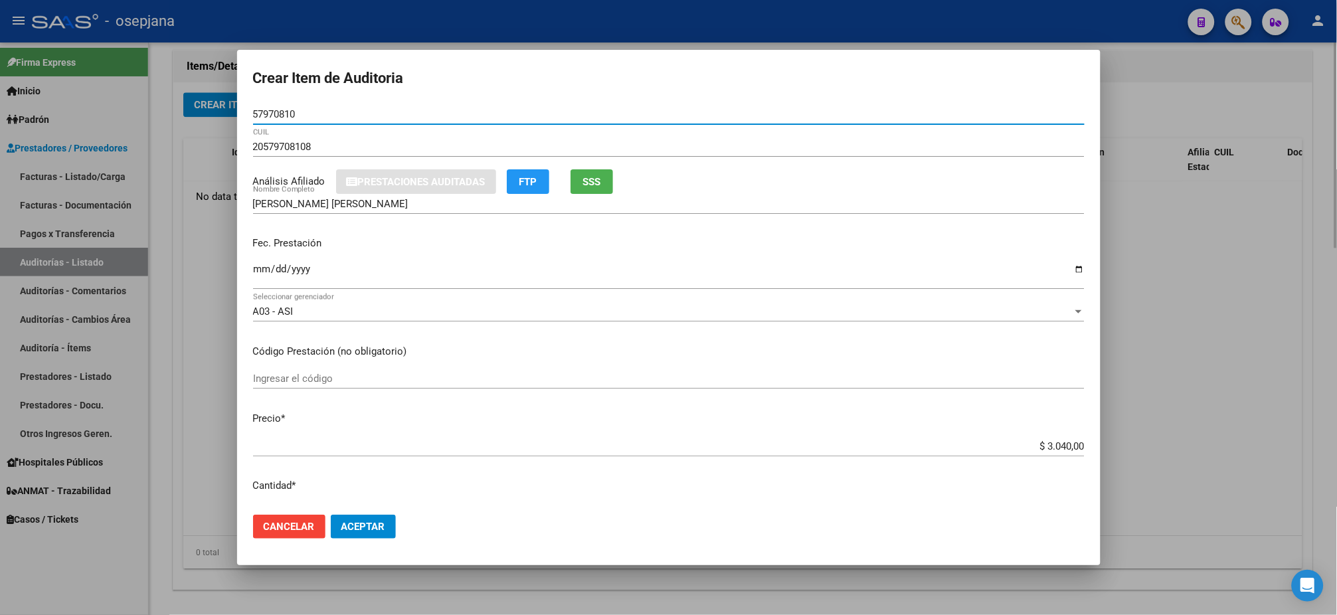
type input "57970810"
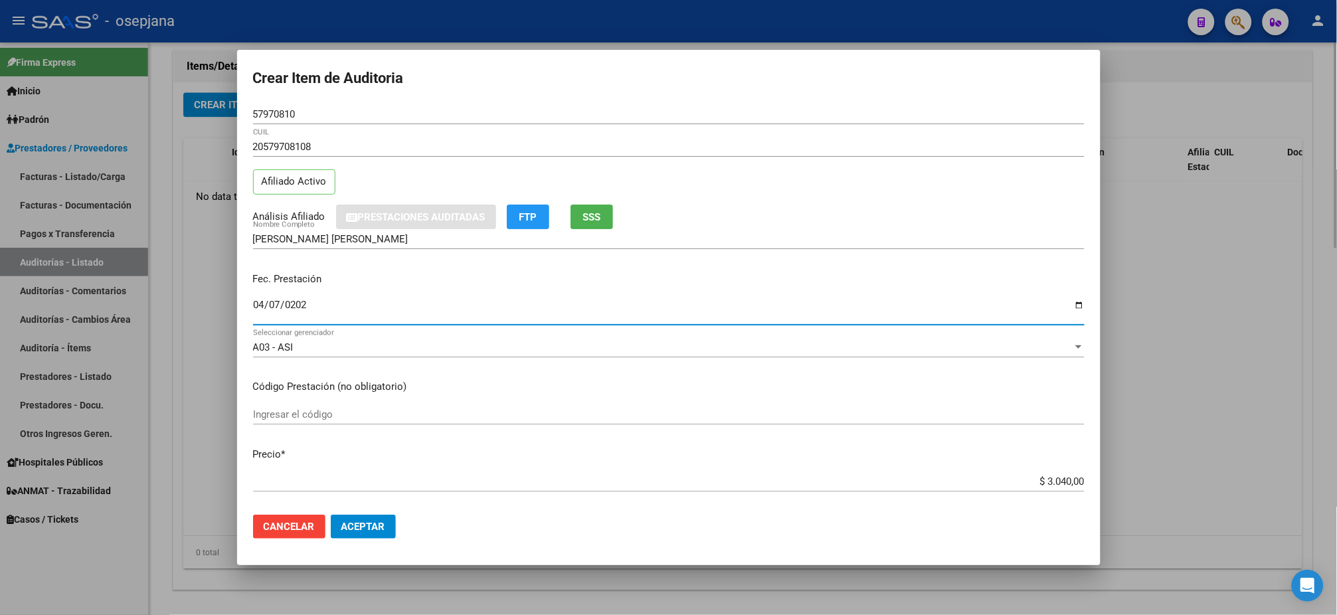
type input "2025-04-07"
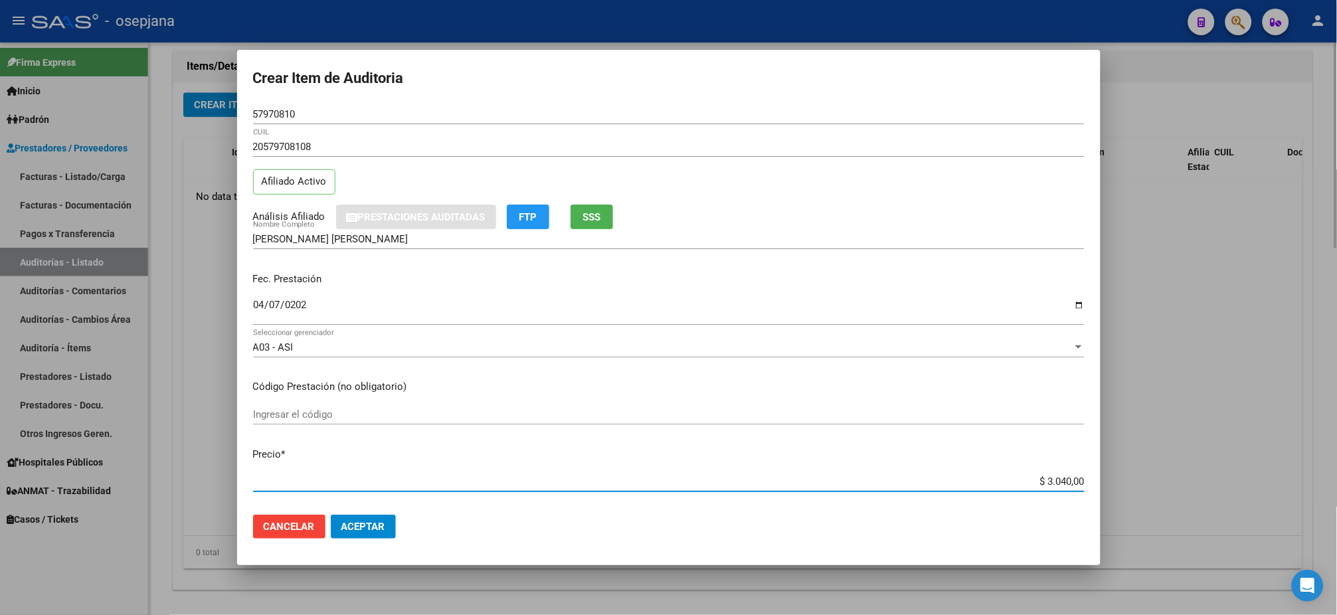
type input "$ 0,01"
type input "$ 0,15"
type input "$ 1,52"
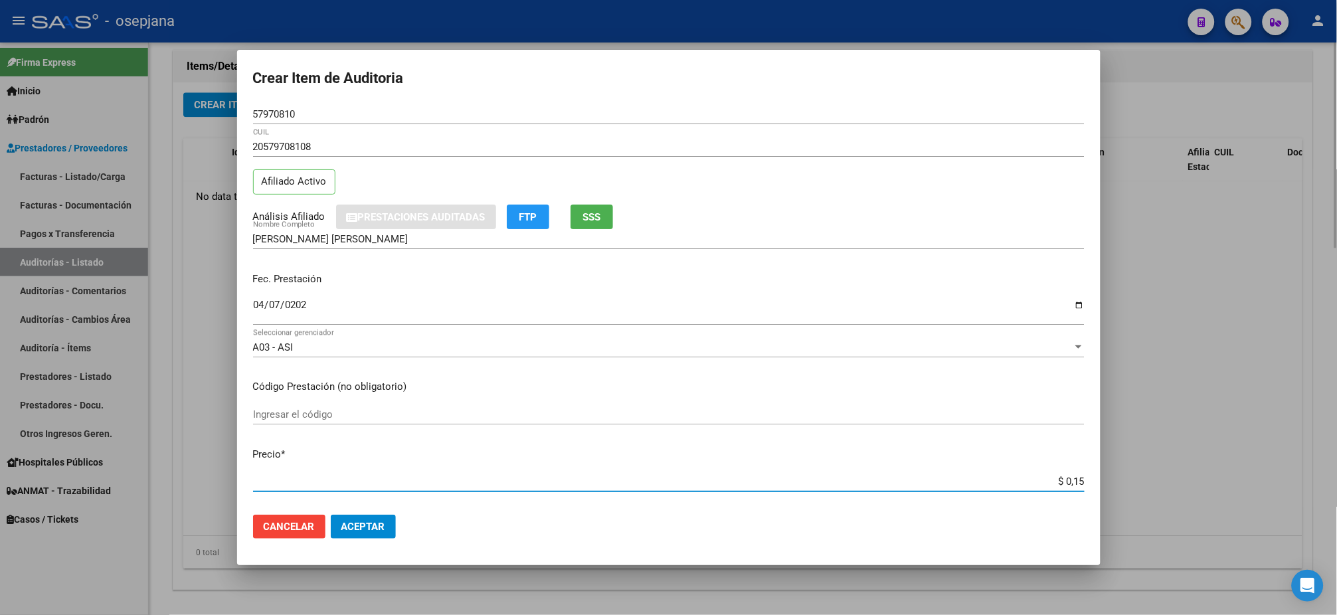
type input "$ 1,52"
type input "$ 15,20"
type input "$ 152,00"
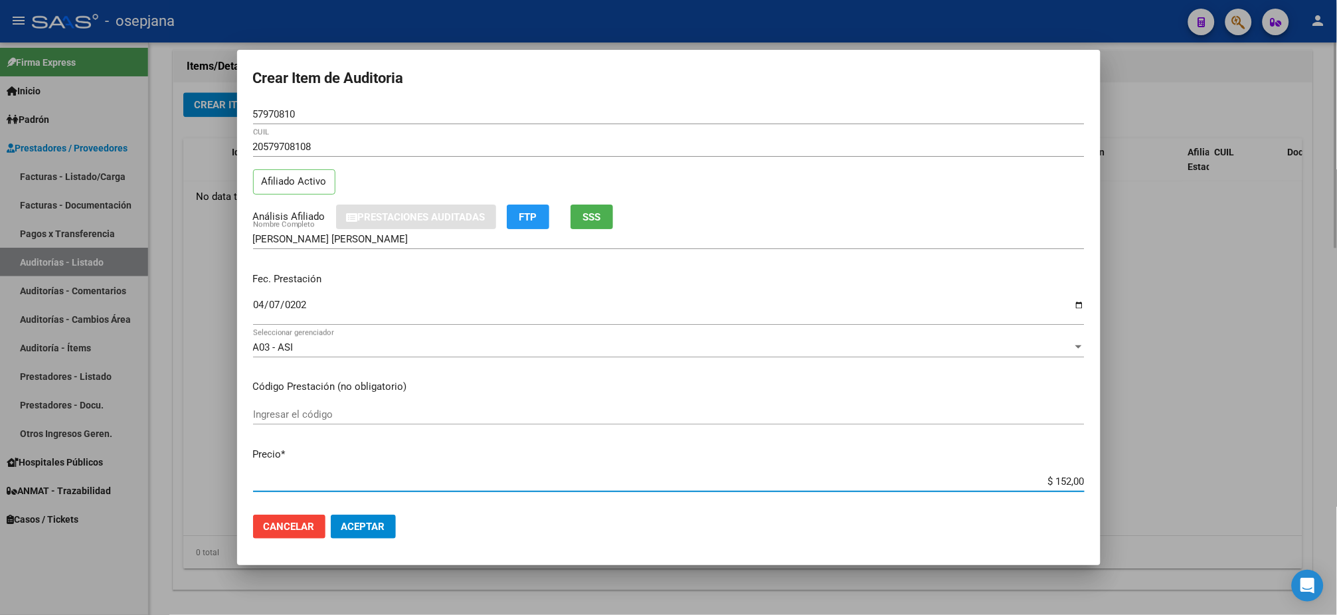
type input "$ 1.520,00"
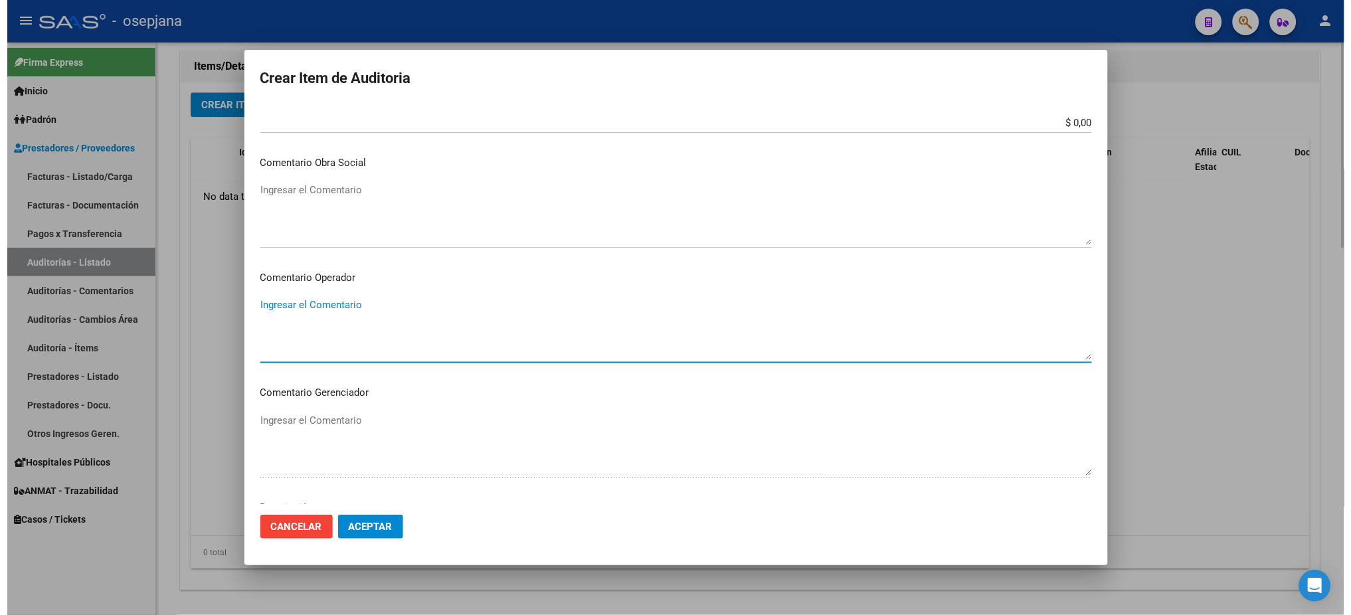
scroll to position [791, 0]
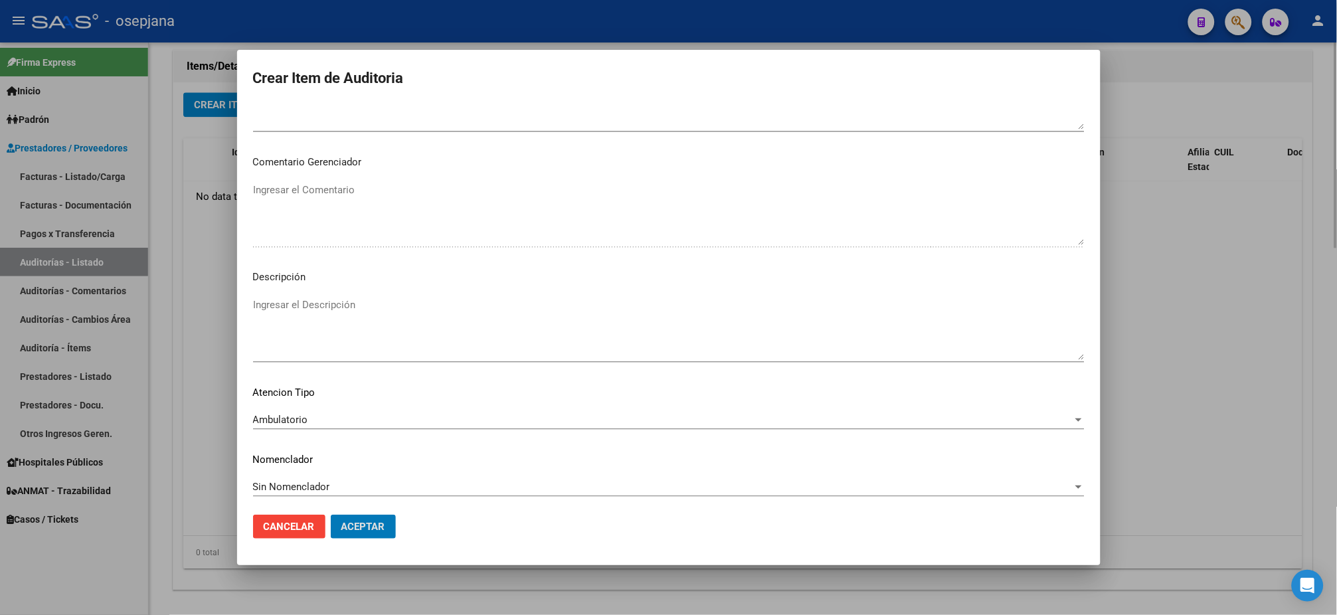
click at [331, 512] on button "Aceptar" at bounding box center [363, 527] width 65 height 24
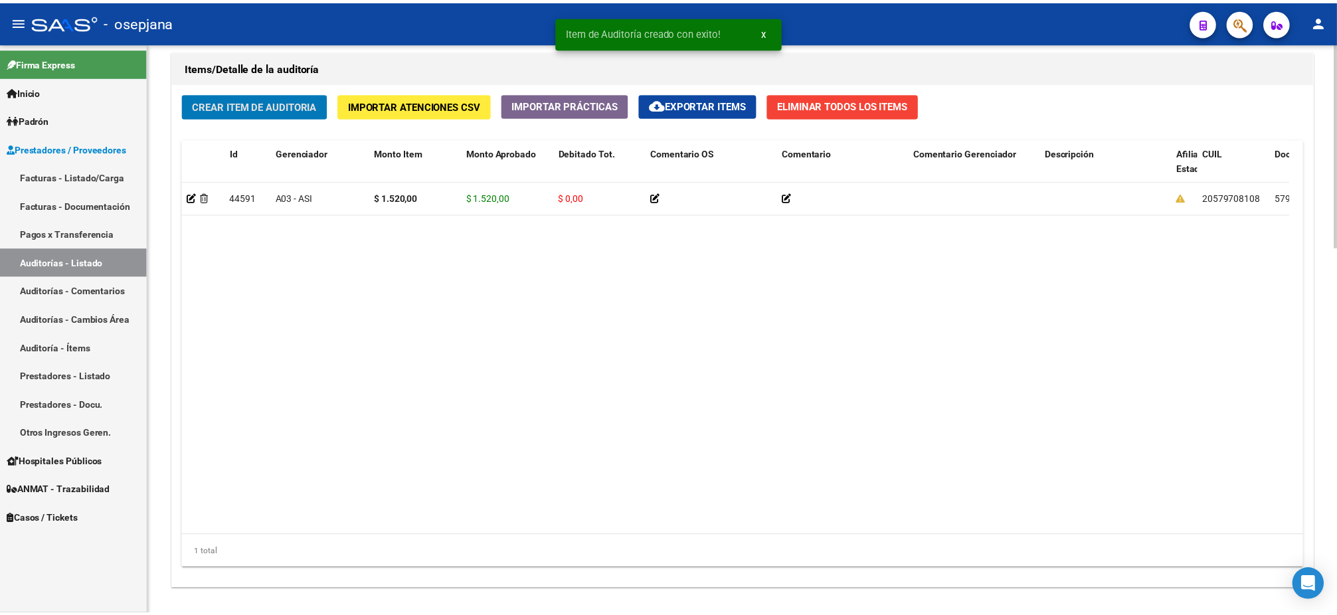
scroll to position [962, 0]
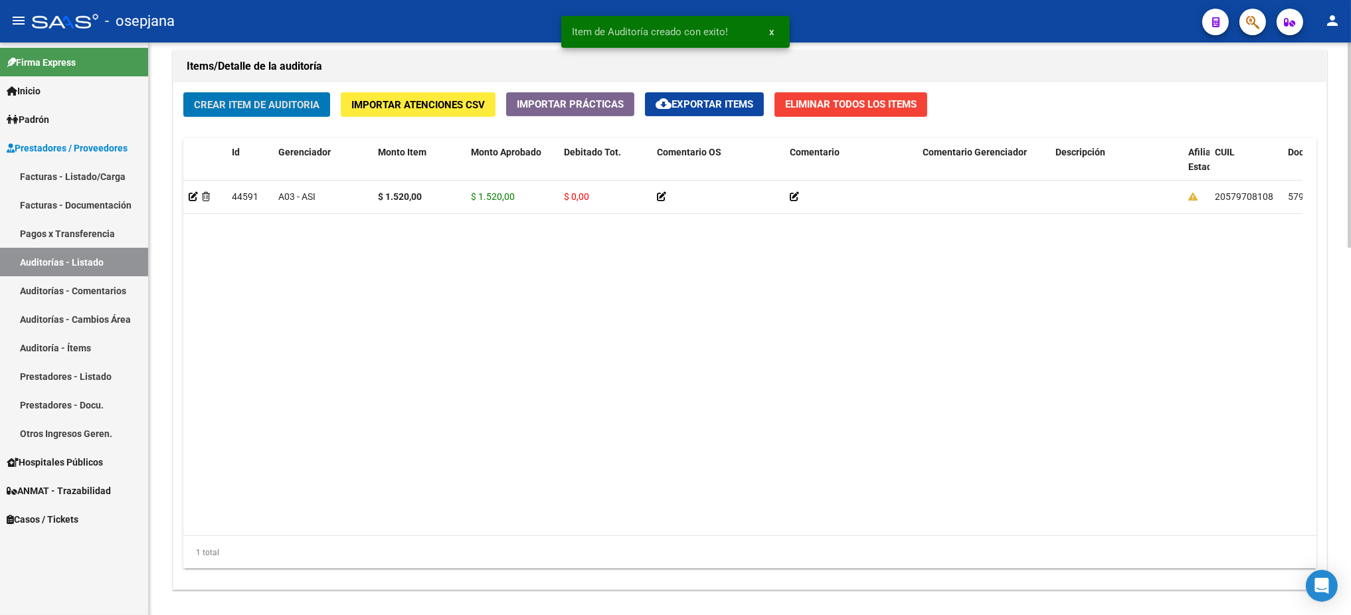
click at [183, 92] on button "Crear Item de Auditoria" at bounding box center [256, 104] width 147 height 25
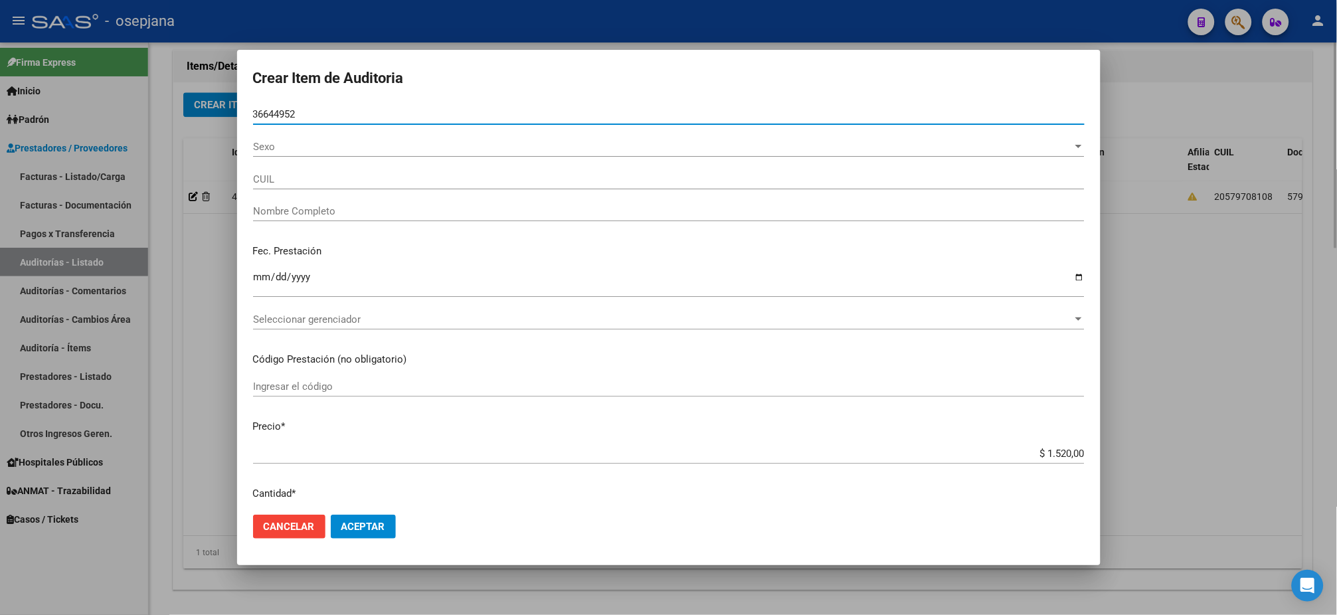
type input "36644952"
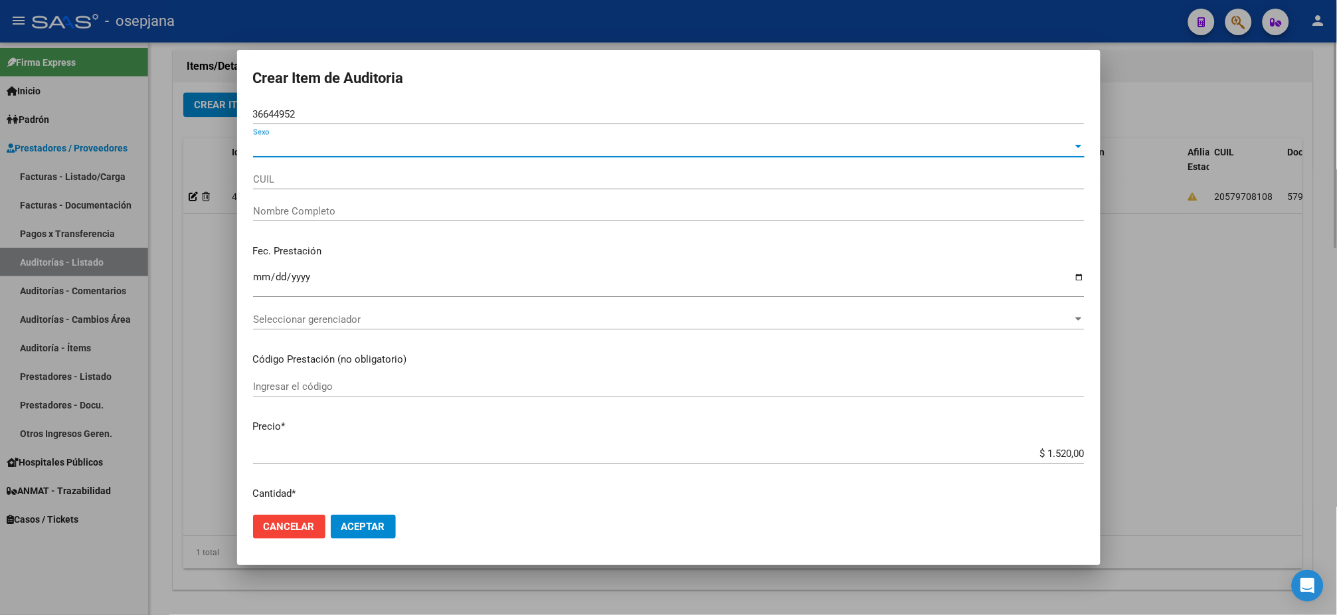
type input "27366449529"
type input "ROSALES TAMARA ELIZABETH"
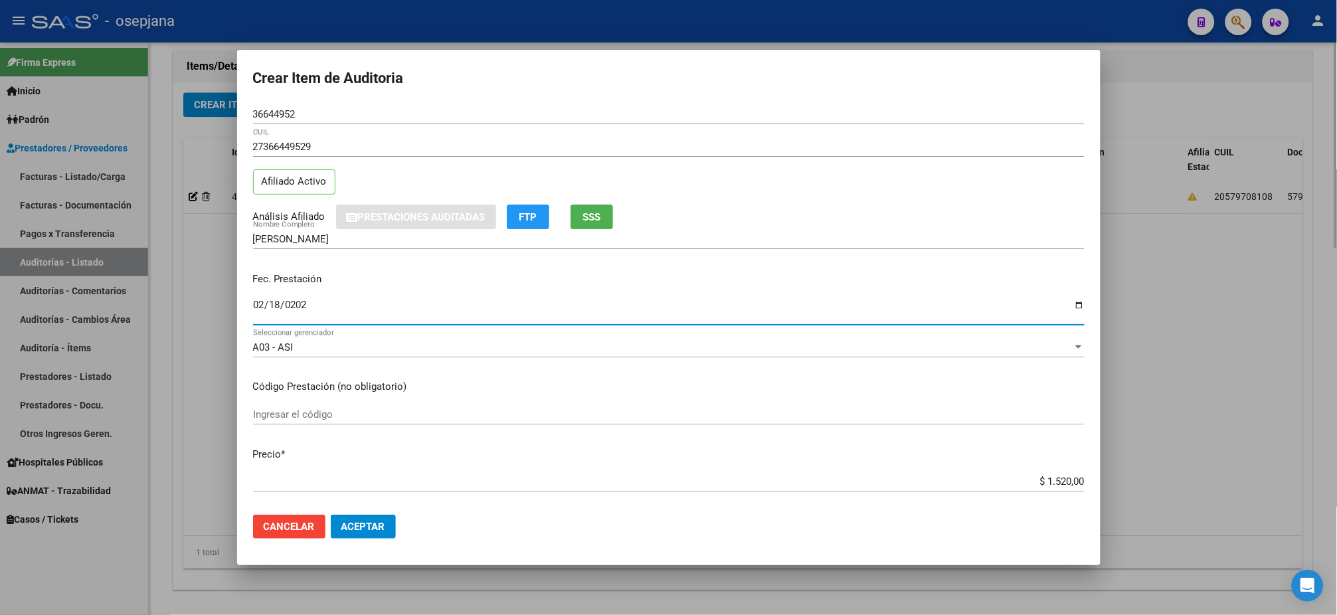
type input "2025-02-18"
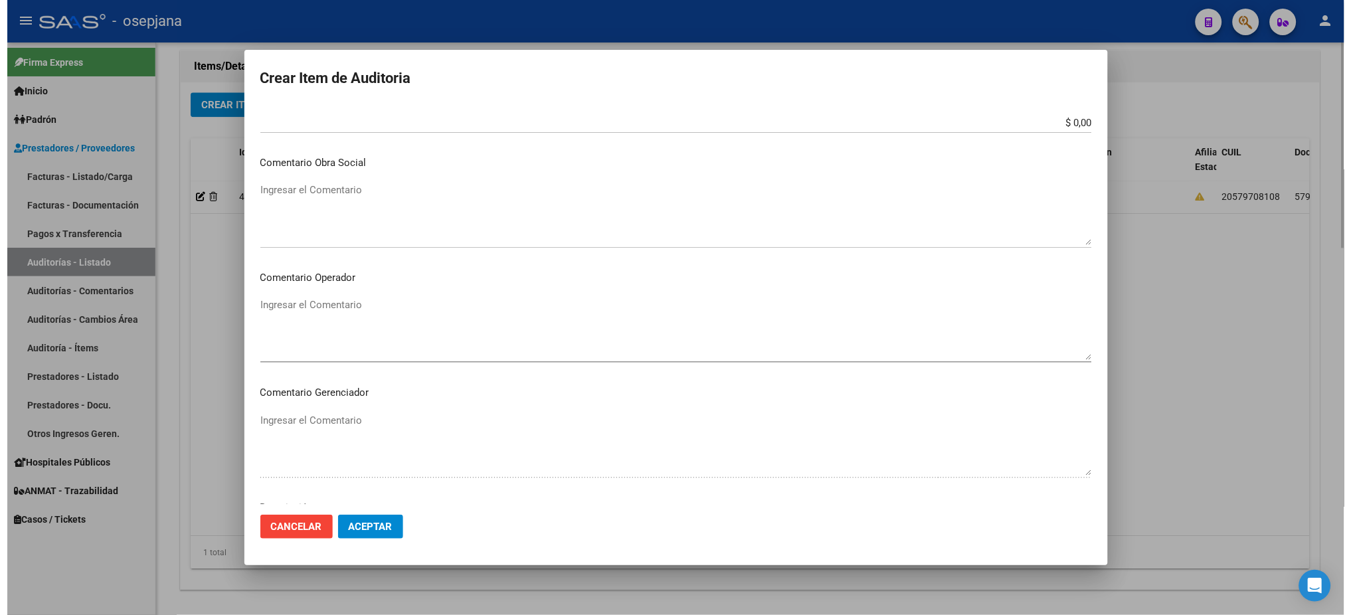
scroll to position [791, 0]
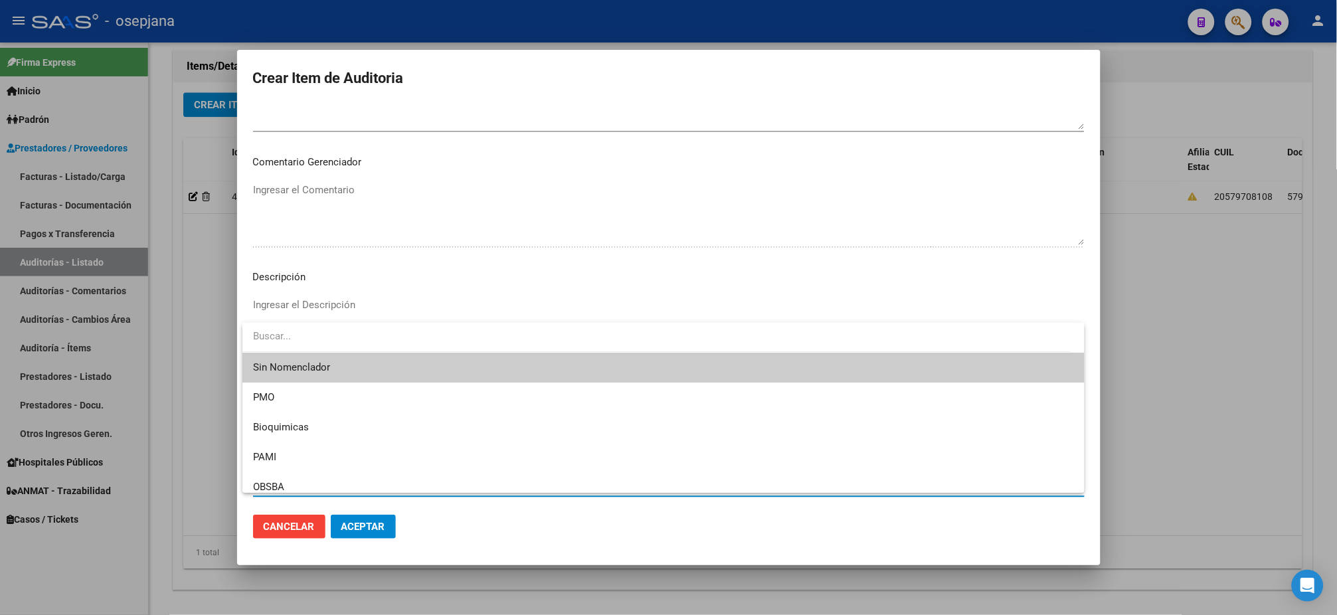
click at [279, 377] on span "Sin Nomenclador" at bounding box center [663, 368] width 821 height 30
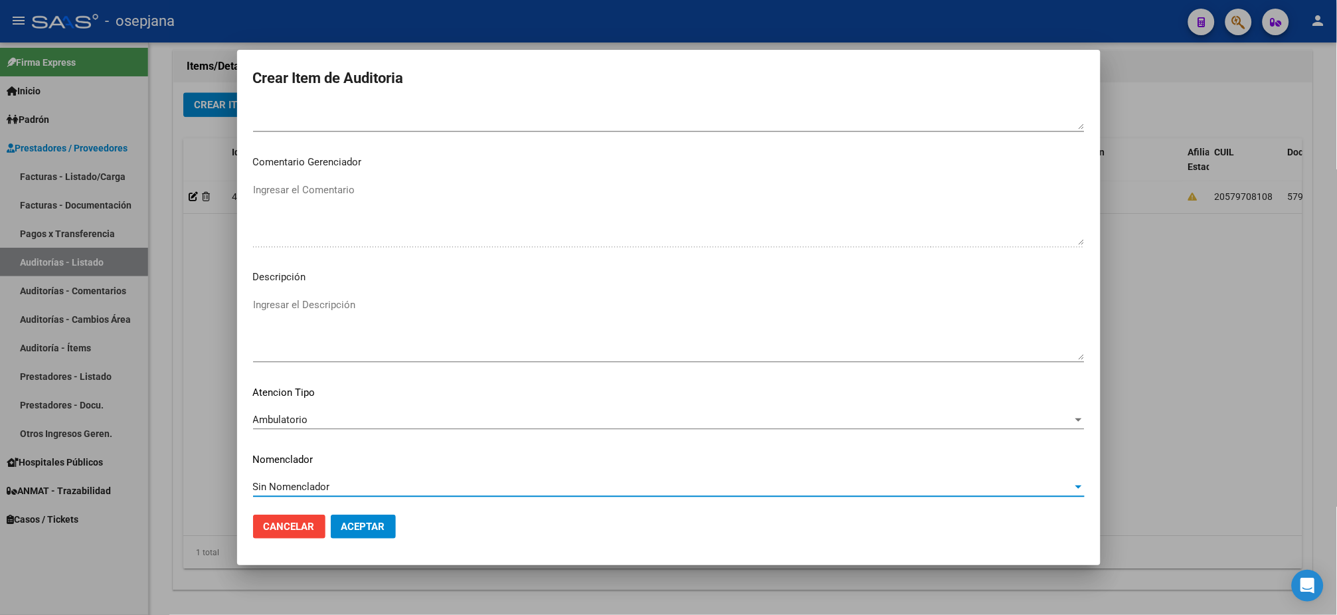
click at [368, 500] on div "Sin Nomenclador Seleccionar Nomenclador" at bounding box center [669, 493] width 832 height 33
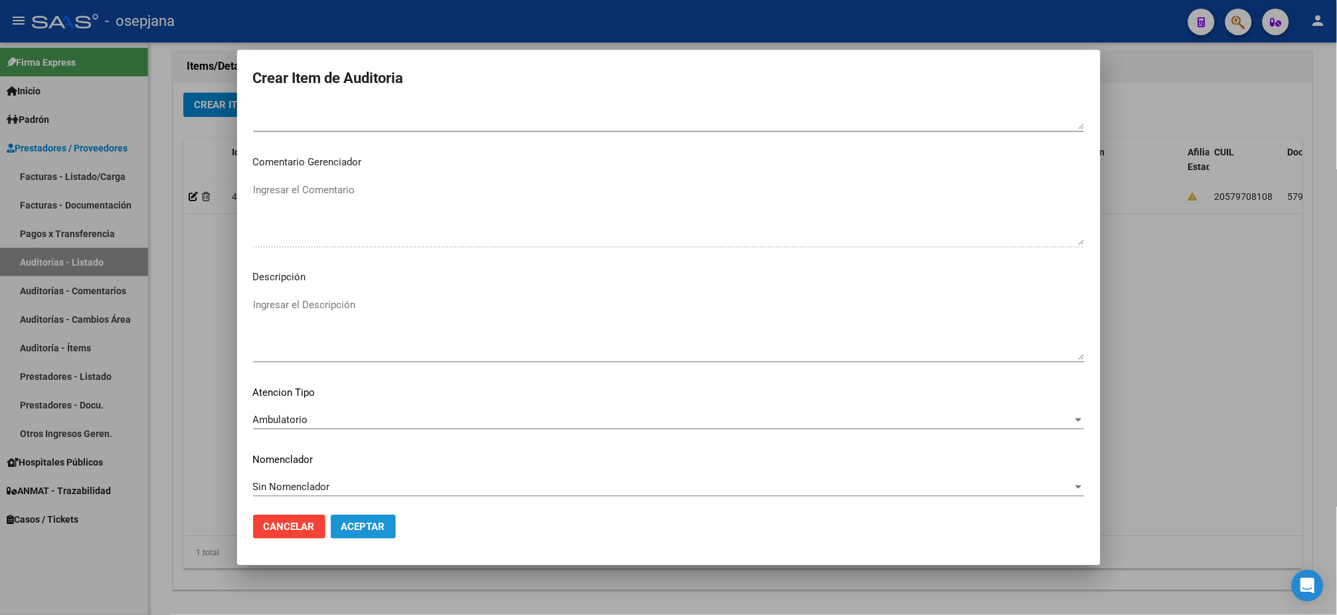
click at [366, 512] on span "Aceptar" at bounding box center [363, 527] width 44 height 12
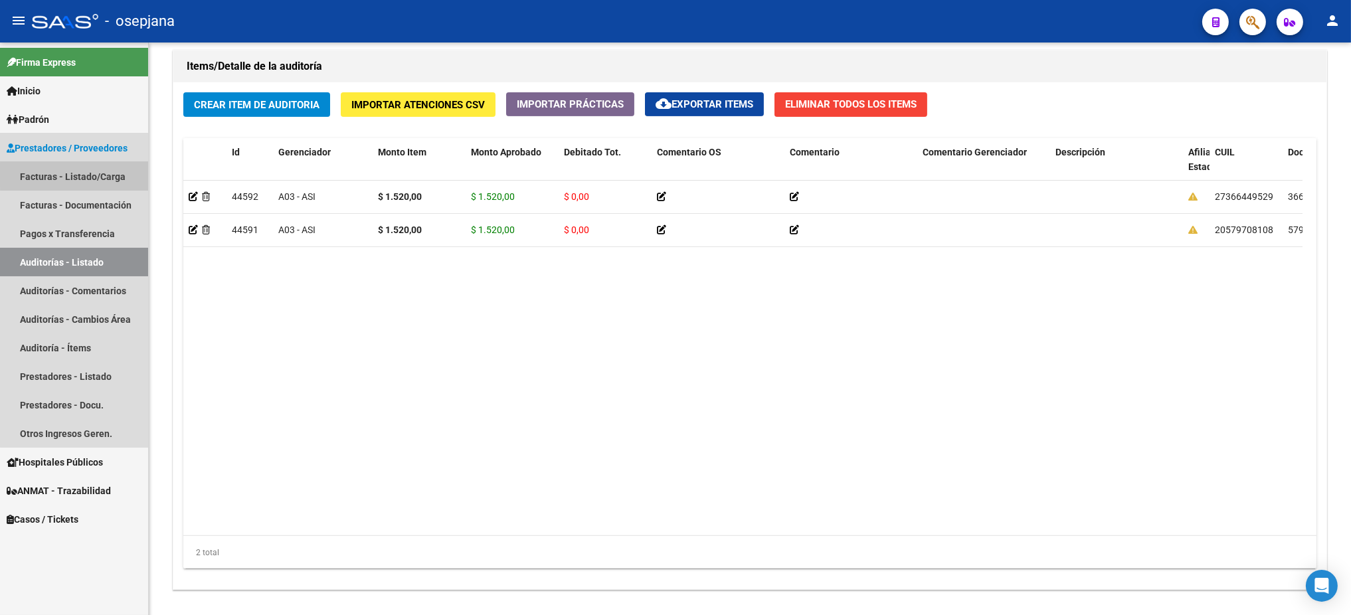
click at [113, 175] on link "Facturas - Listado/Carga" at bounding box center [74, 176] width 148 height 29
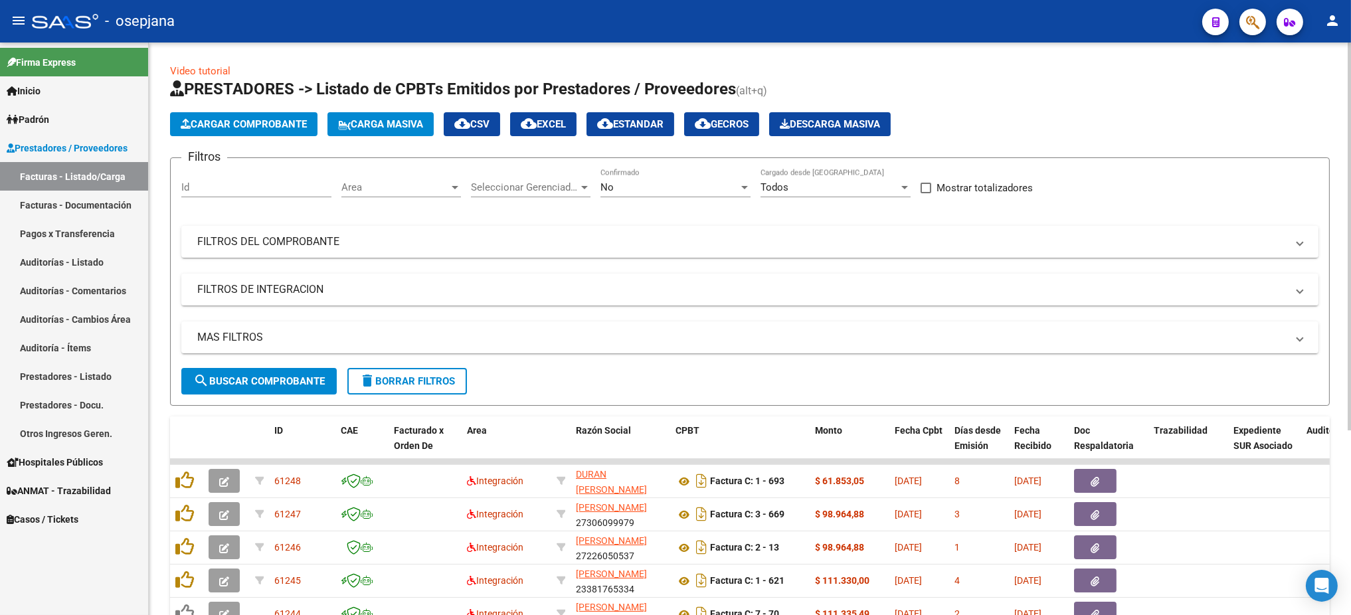
click at [408, 188] on span "Area" at bounding box center [395, 187] width 108 height 12
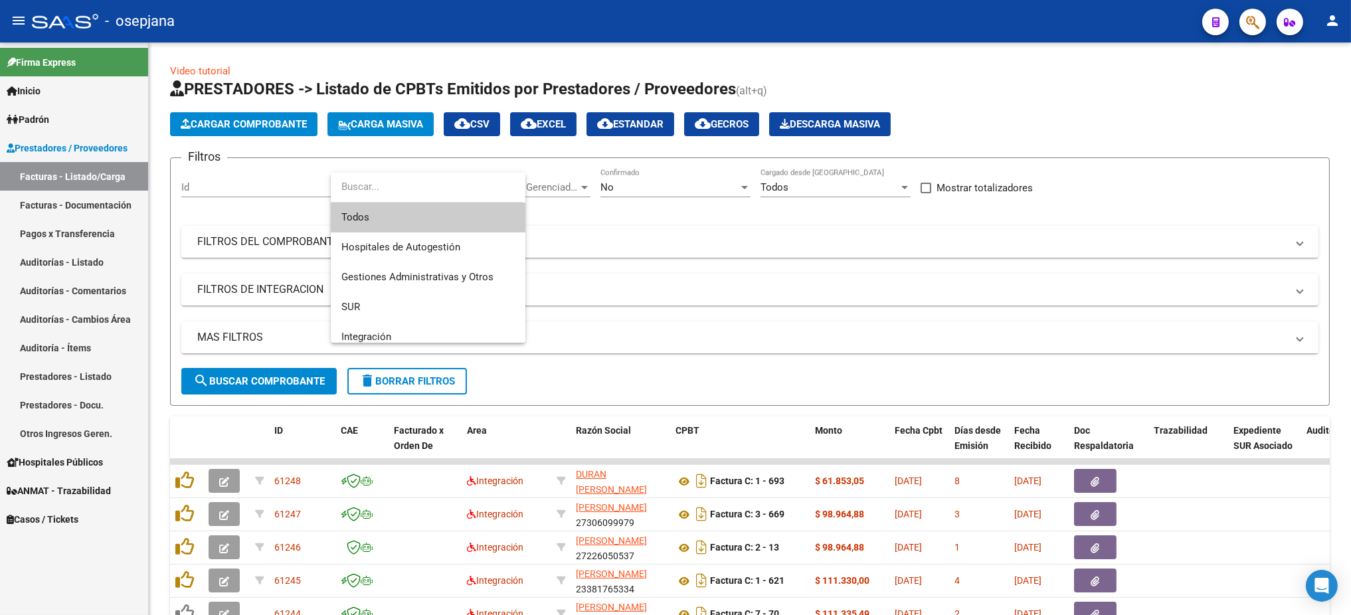
click at [391, 209] on span "Todos" at bounding box center [427, 218] width 173 height 30
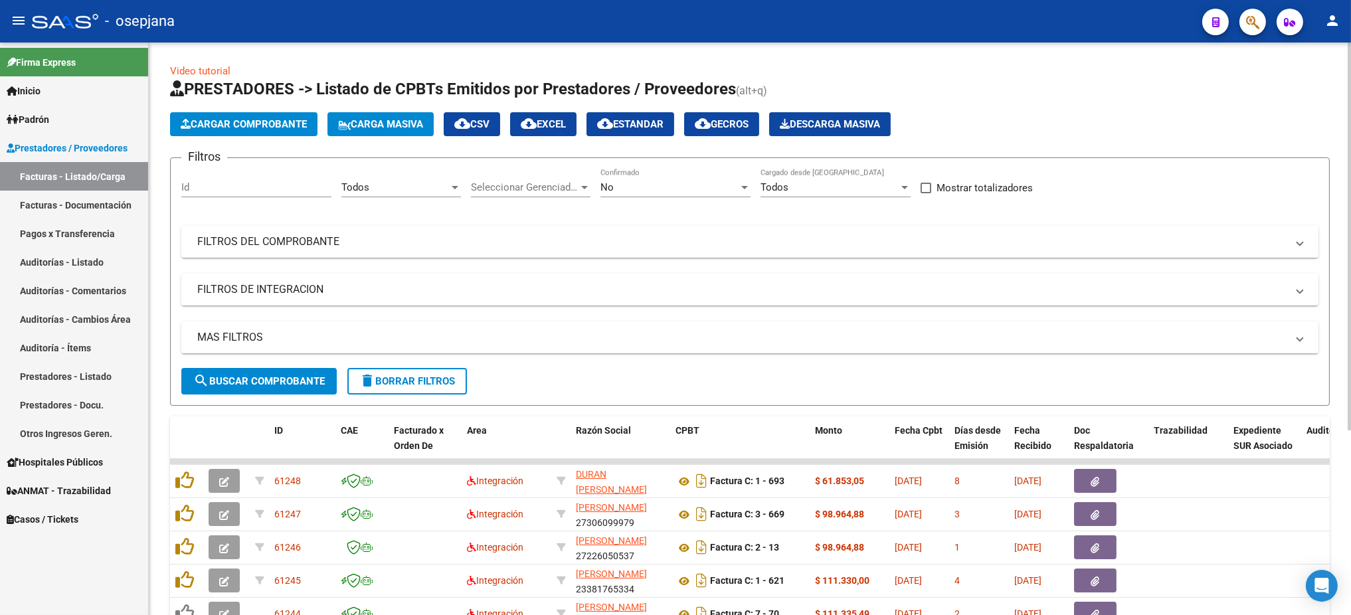
click at [518, 175] on div "Seleccionar Gerenciador Seleccionar Gerenciador" at bounding box center [531, 183] width 120 height 29
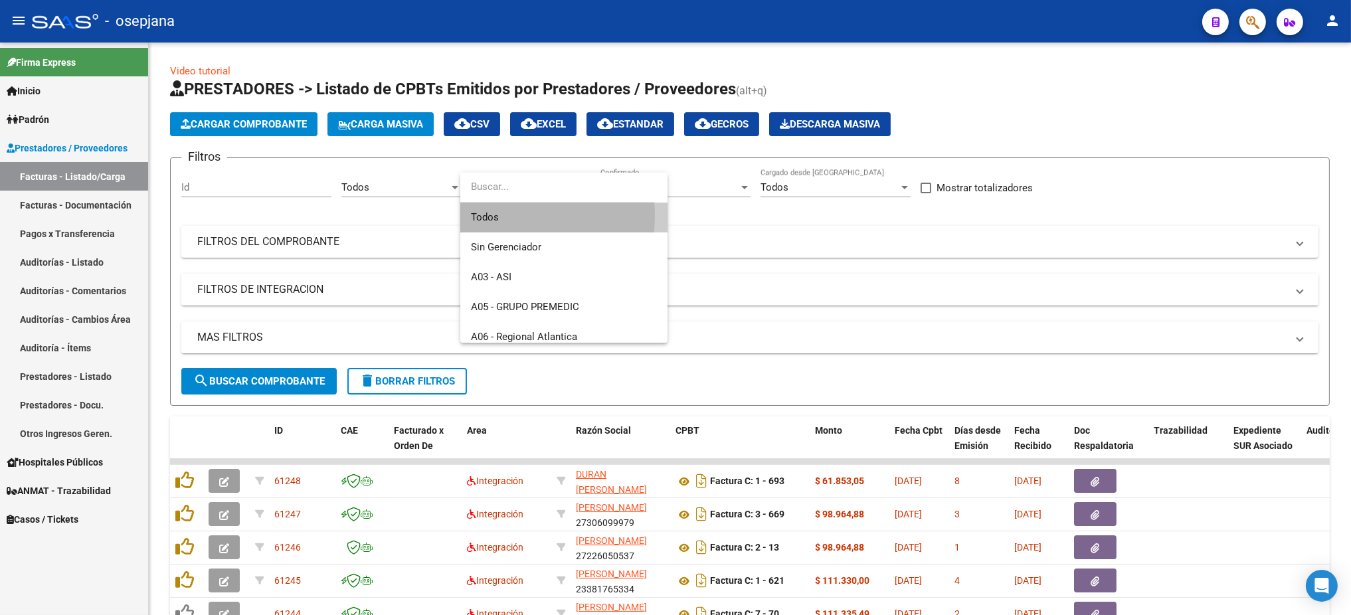
click at [506, 215] on span "Todos" at bounding box center [564, 218] width 186 height 30
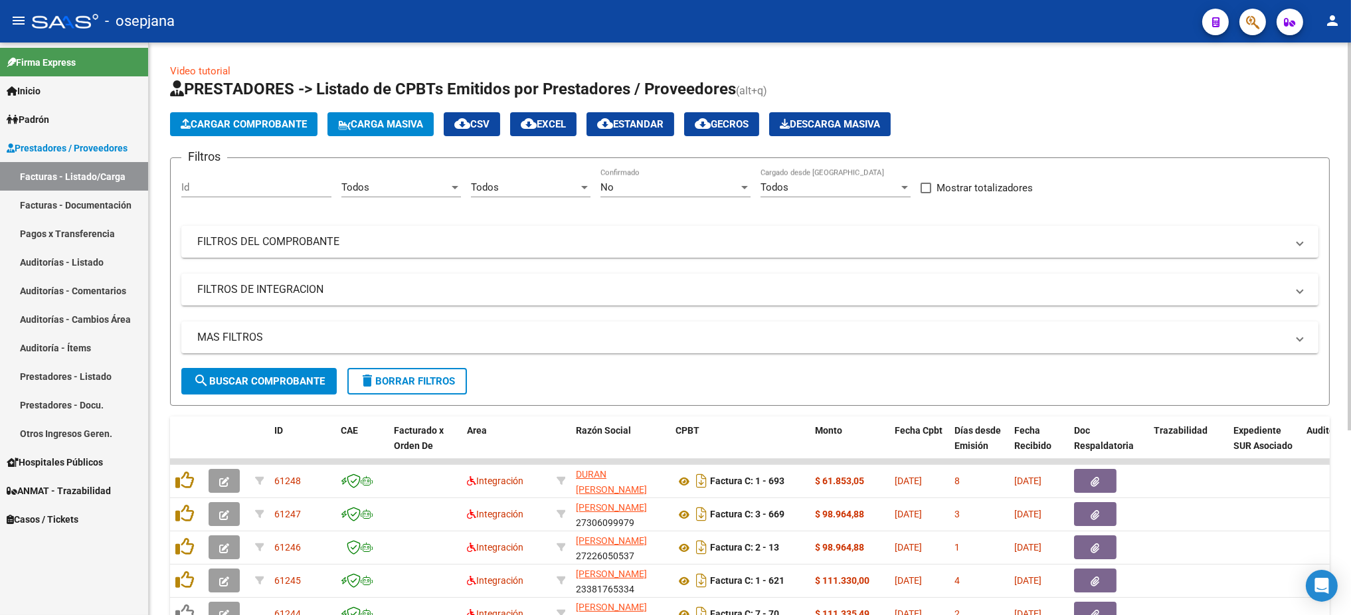
click at [674, 174] on div "No Confirmado" at bounding box center [676, 183] width 150 height 29
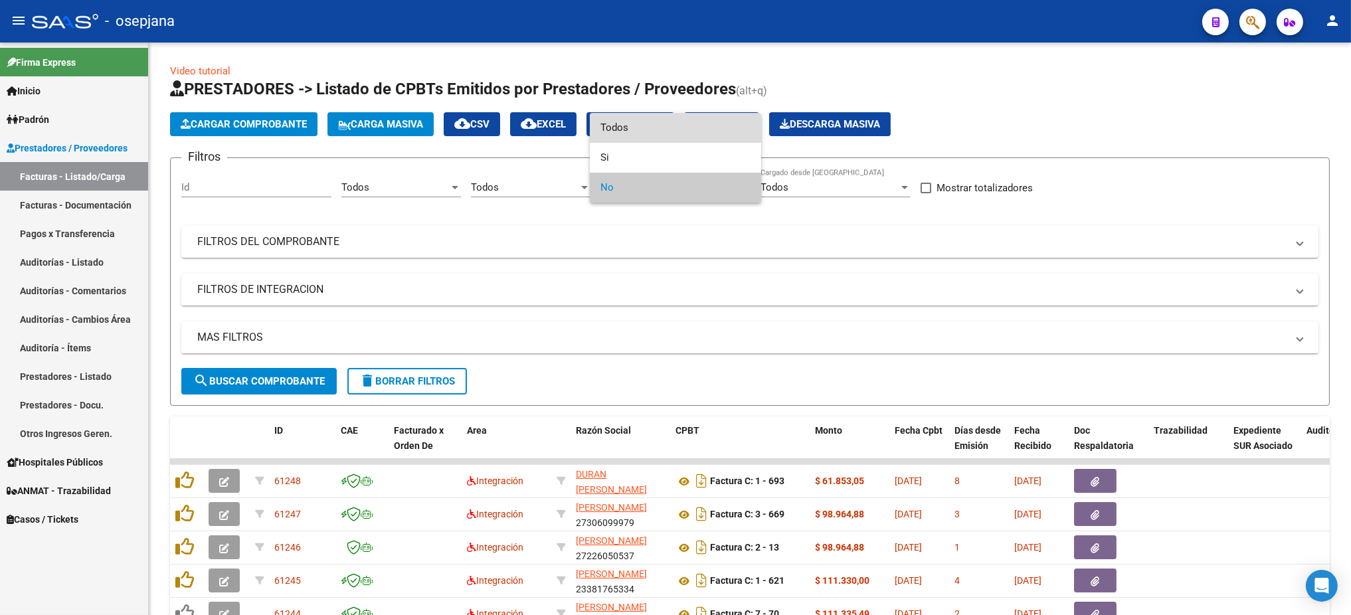
click at [662, 120] on span "Todos" at bounding box center [676, 128] width 150 height 30
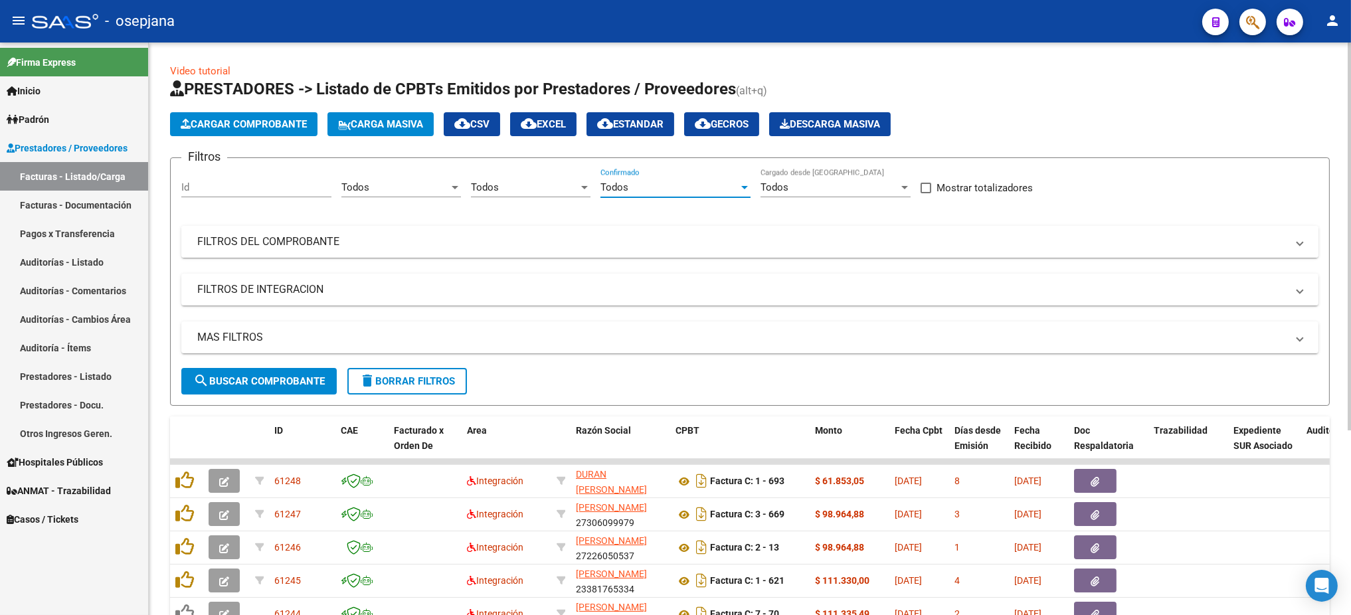
click at [509, 241] on mat-panel-title "FILTROS DEL COMPROBANTE" at bounding box center [742, 242] width 1090 height 15
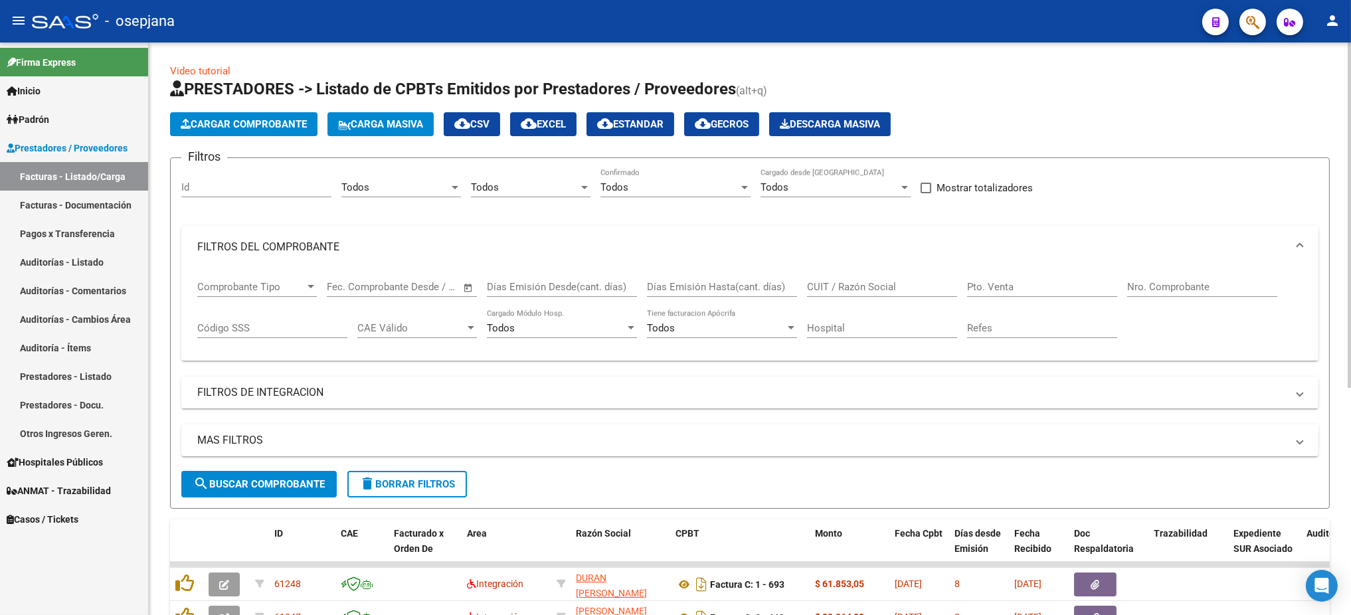
click at [1020, 286] on input "Pto. Venta" at bounding box center [1042, 287] width 150 height 12
type input "8"
type input "1"
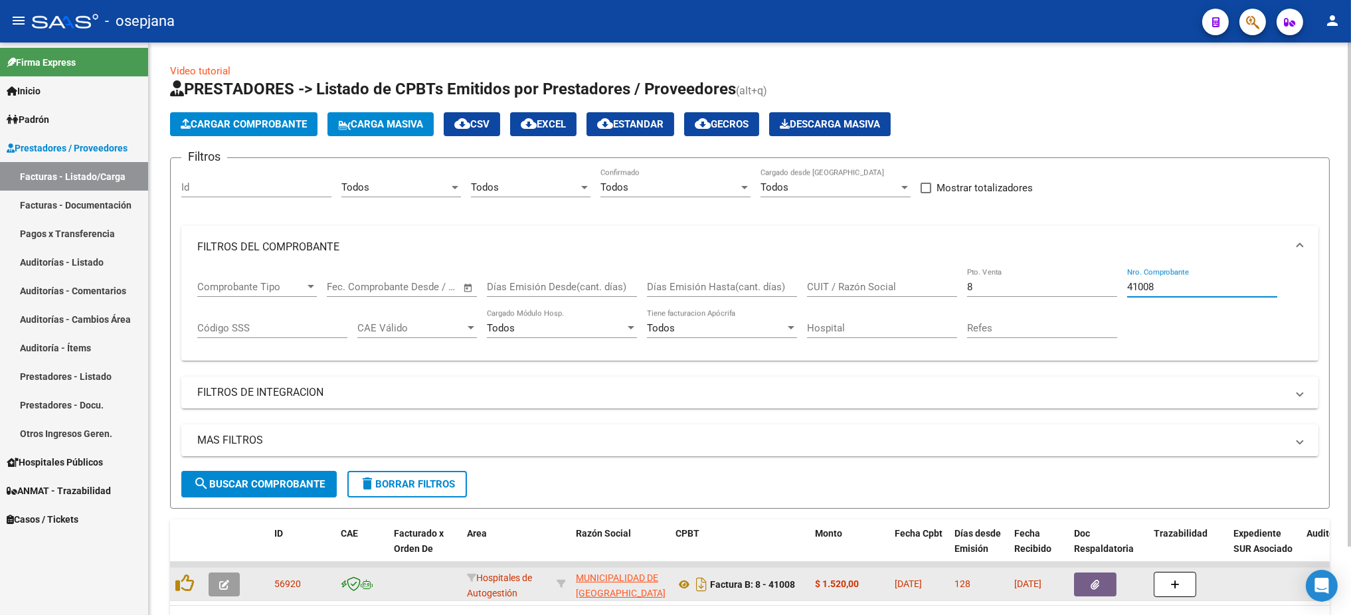
type input "41008"
click at [227, 512] on icon "button" at bounding box center [224, 585] width 10 height 10
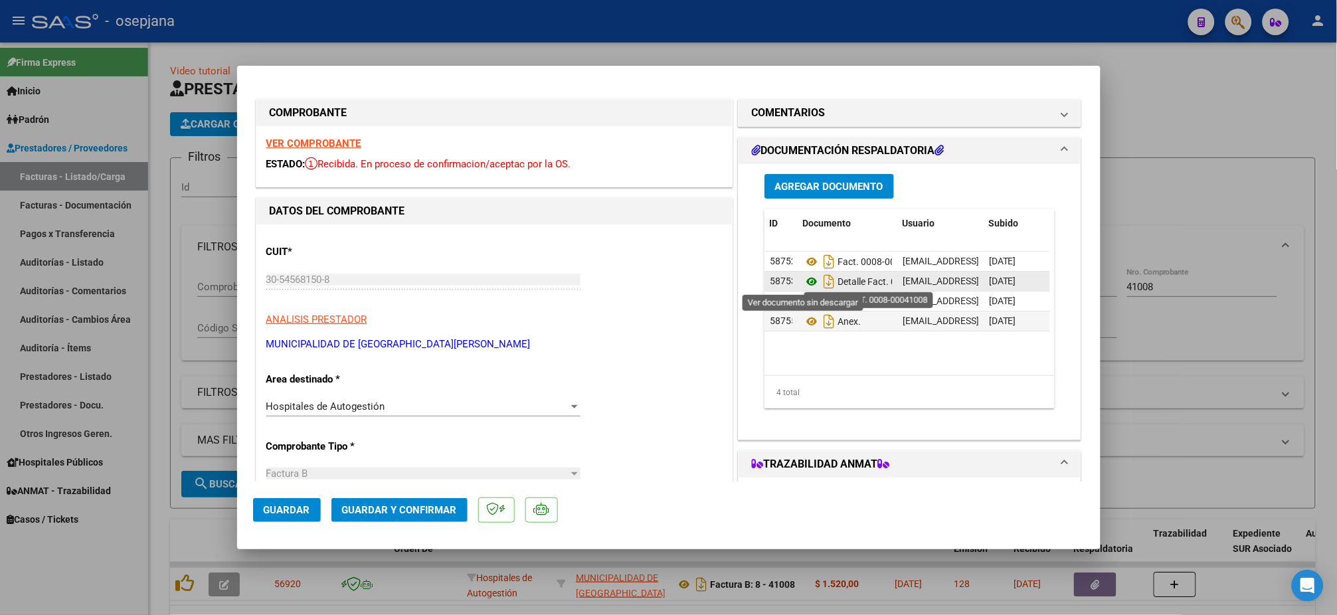
click at [803, 282] on icon at bounding box center [811, 282] width 17 height 16
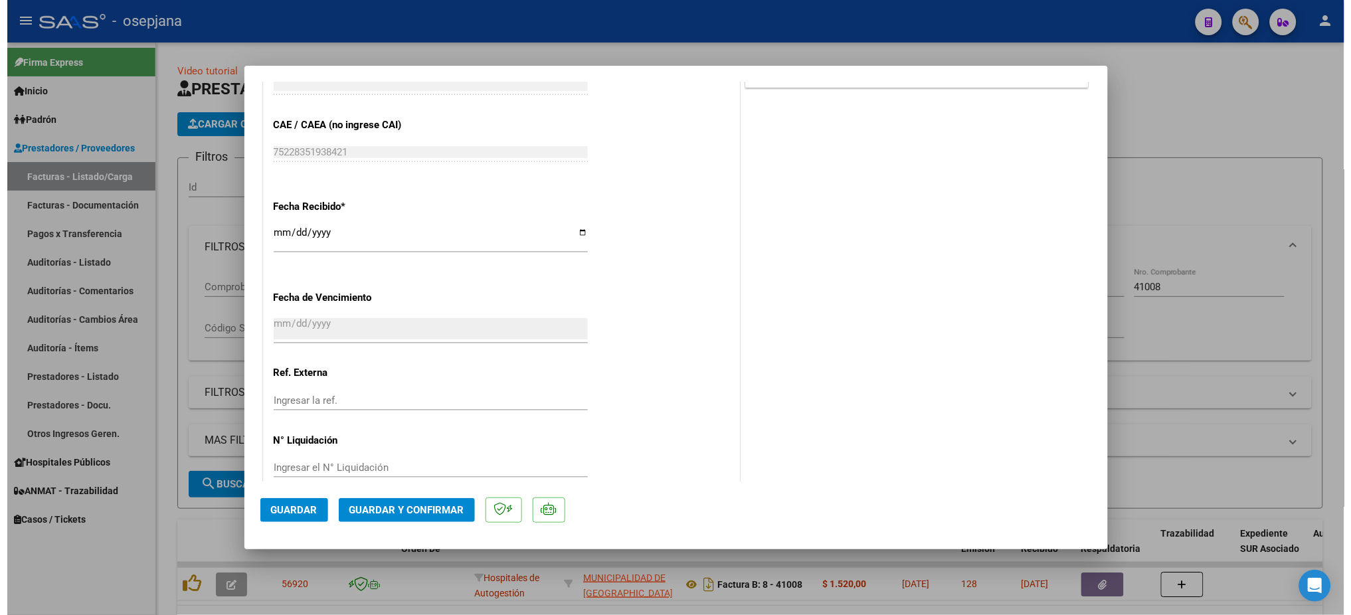
scroll to position [688, 0]
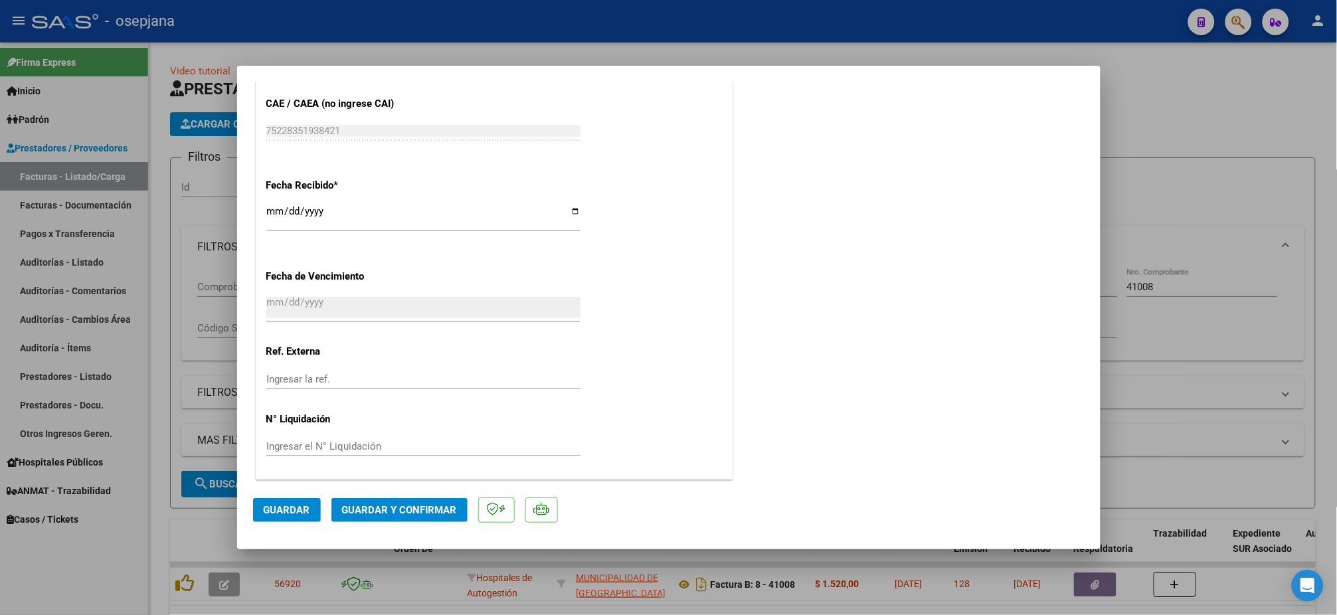
click at [301, 391] on div "Ingresar la ref." at bounding box center [423, 385] width 314 height 33
click at [295, 373] on input "Ingresar la ref." at bounding box center [423, 379] width 314 height 12
type input "31135"
click at [289, 503] on button "Guardar" at bounding box center [287, 510] width 68 height 24
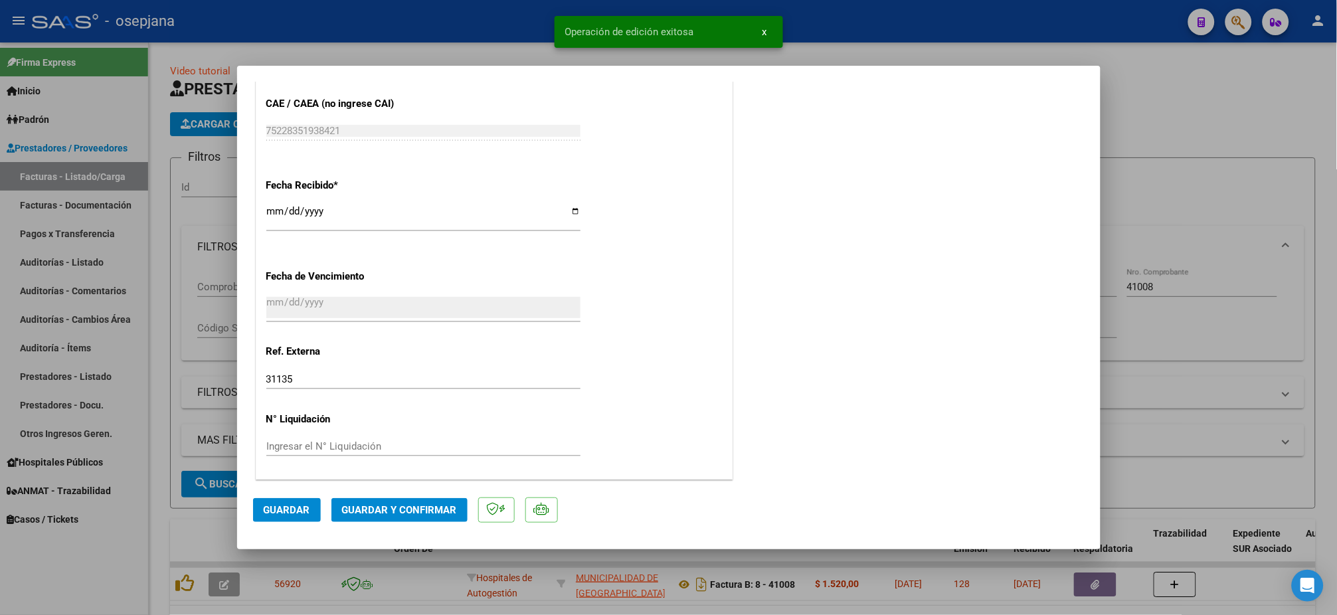
click at [417, 512] on button "Guardar y Confirmar" at bounding box center [400, 510] width 136 height 24
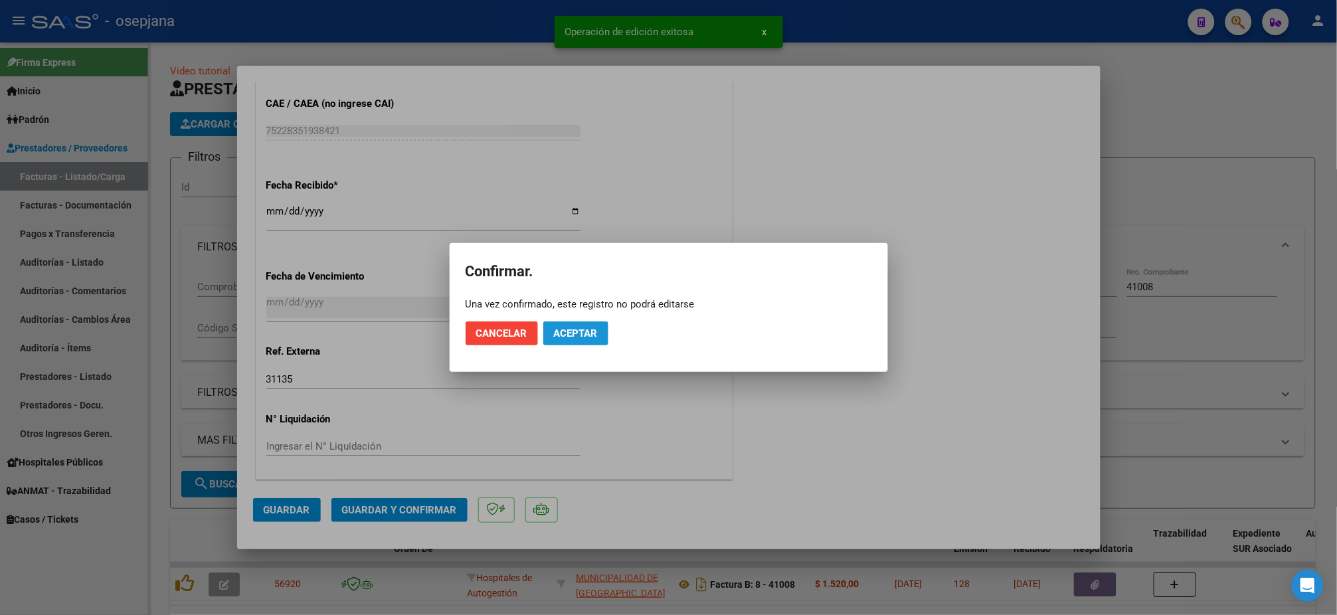
click at [569, 341] on button "Aceptar" at bounding box center [575, 334] width 65 height 24
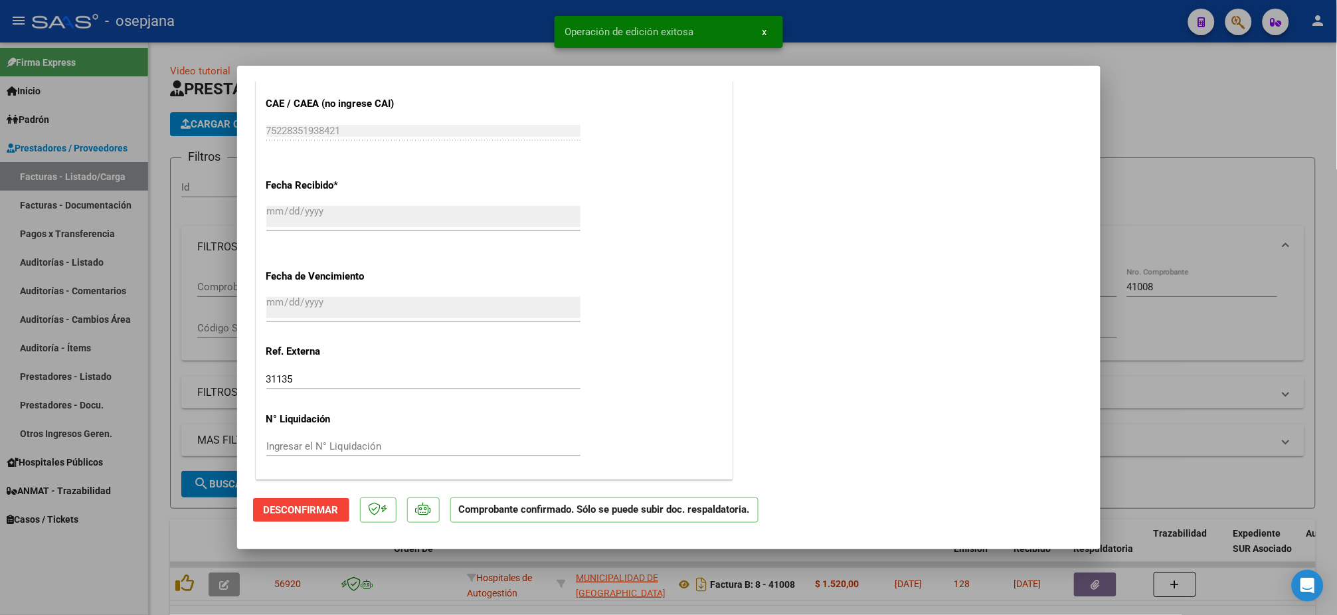
click at [62, 259] on div at bounding box center [668, 307] width 1337 height 615
type input "$ 0,00"
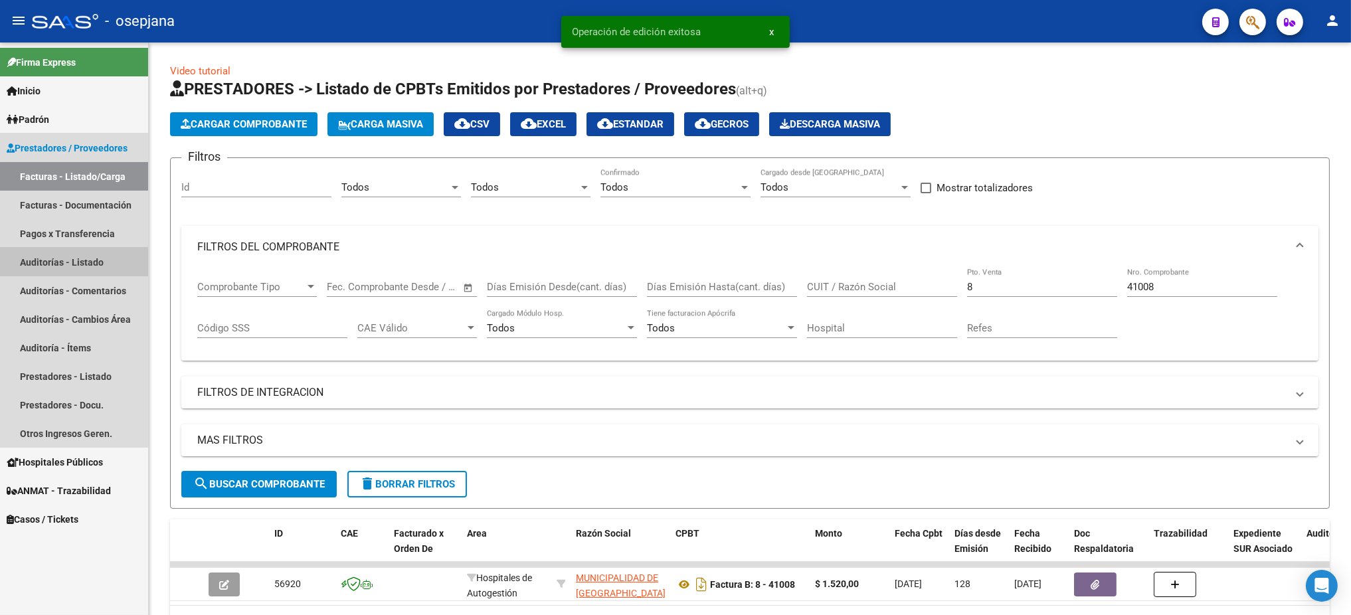
click at [62, 259] on link "Auditorías - Listado" at bounding box center [74, 262] width 148 height 29
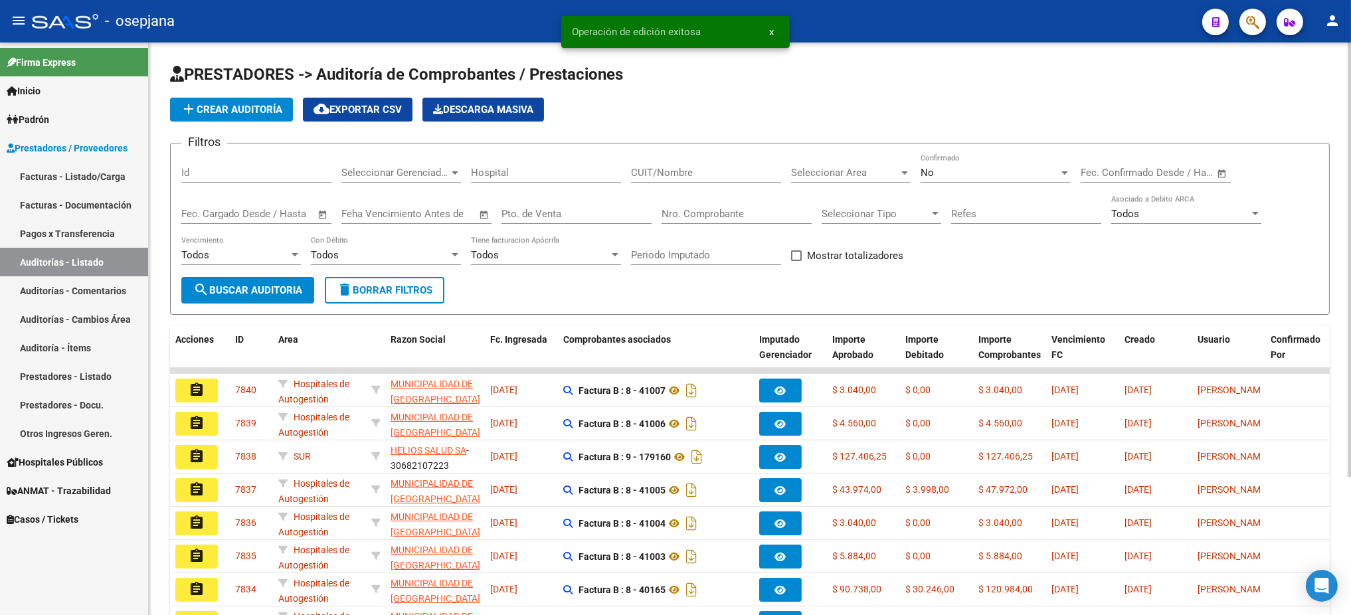
click at [234, 112] on span "add Crear Auditoría" at bounding box center [232, 110] width 102 height 12
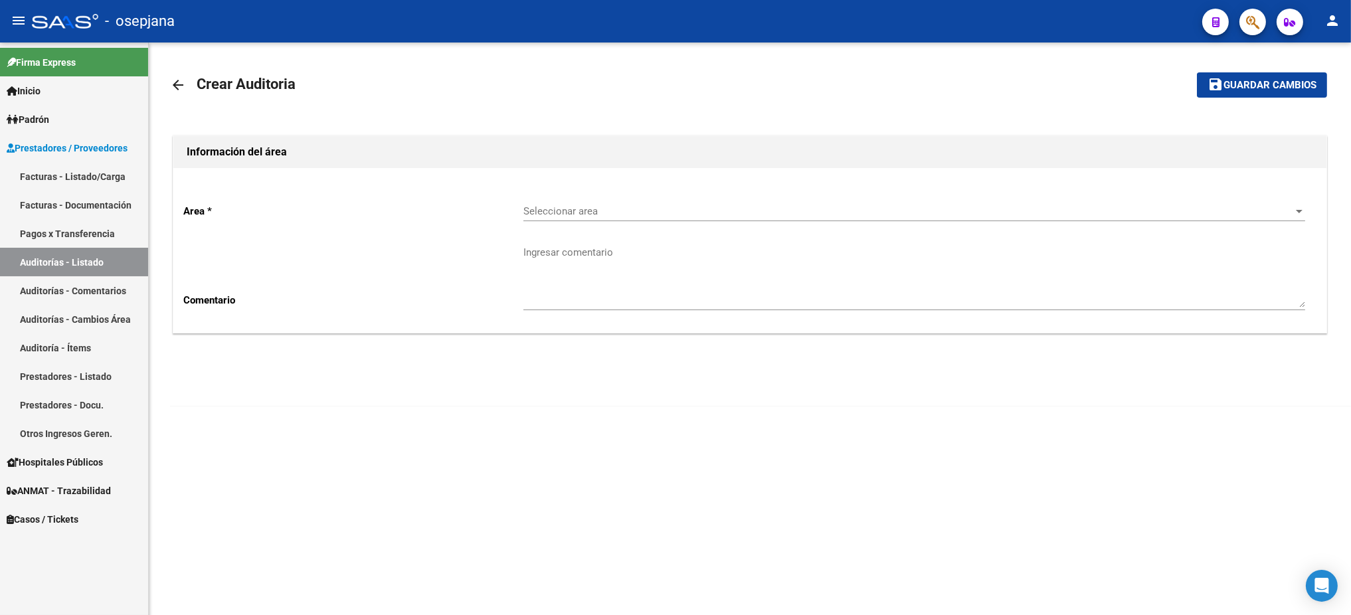
click at [813, 213] on span "Seleccionar area" at bounding box center [909, 211] width 770 height 12
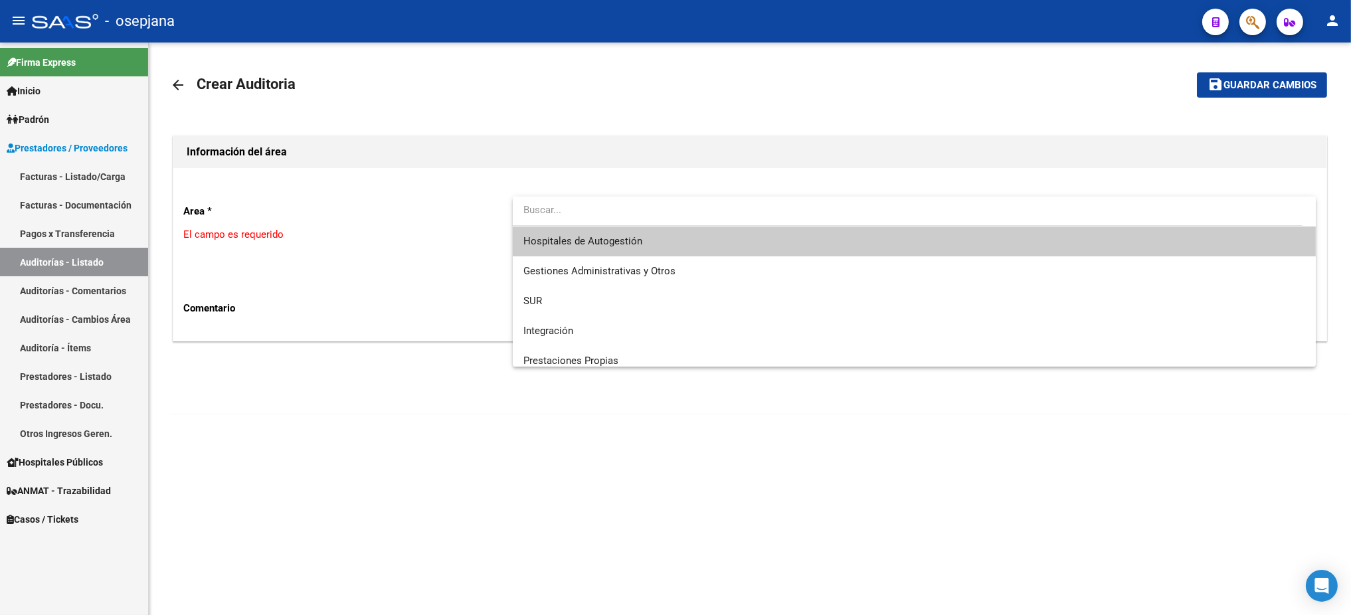
click at [736, 245] on span "Hospitales de Autogestión" at bounding box center [915, 242] width 782 height 30
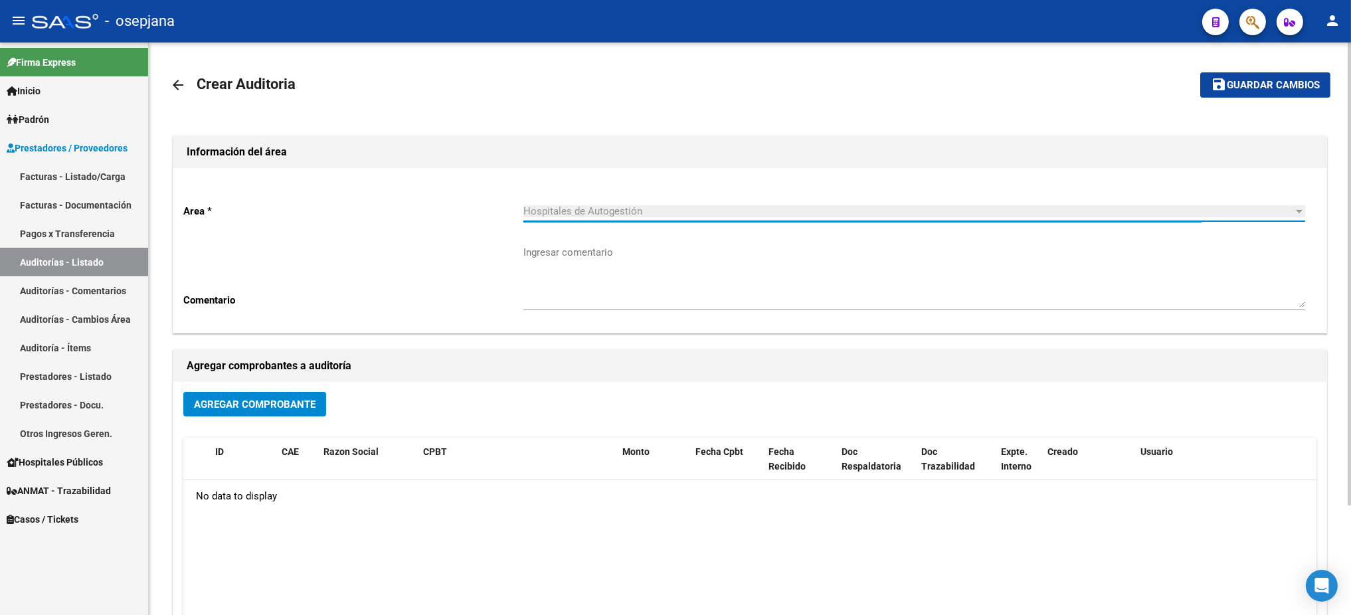
click at [280, 410] on button "Agregar Comprobante" at bounding box center [254, 404] width 143 height 25
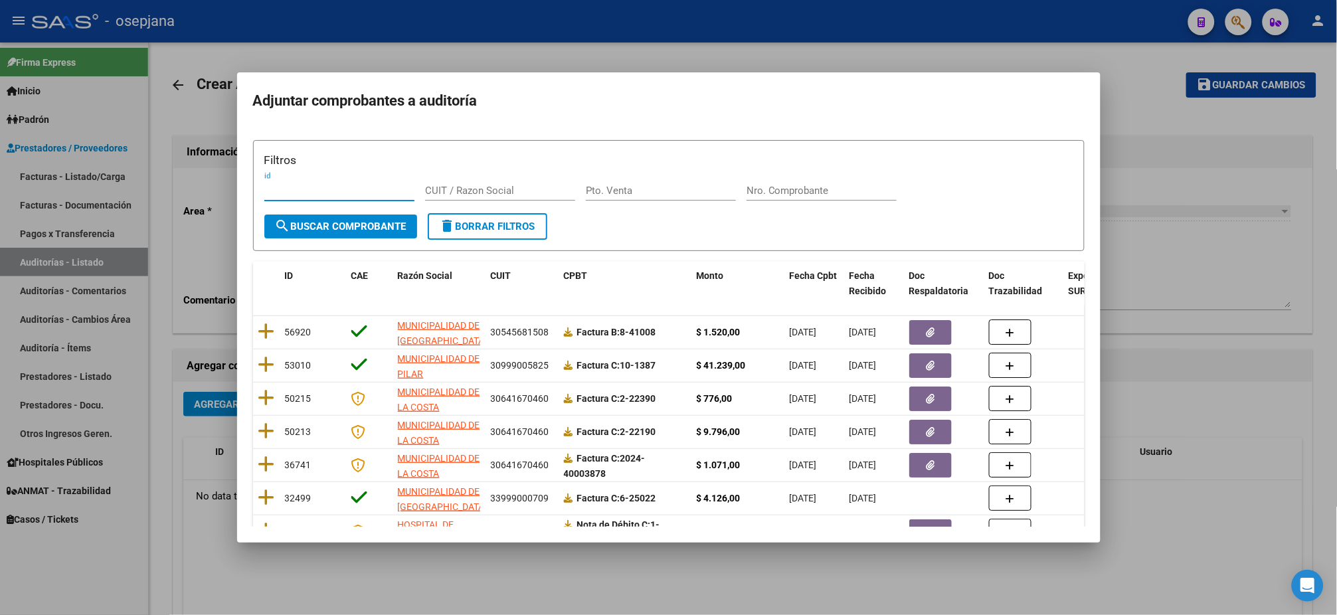
click at [625, 182] on div "Pto. Venta" at bounding box center [661, 191] width 150 height 20
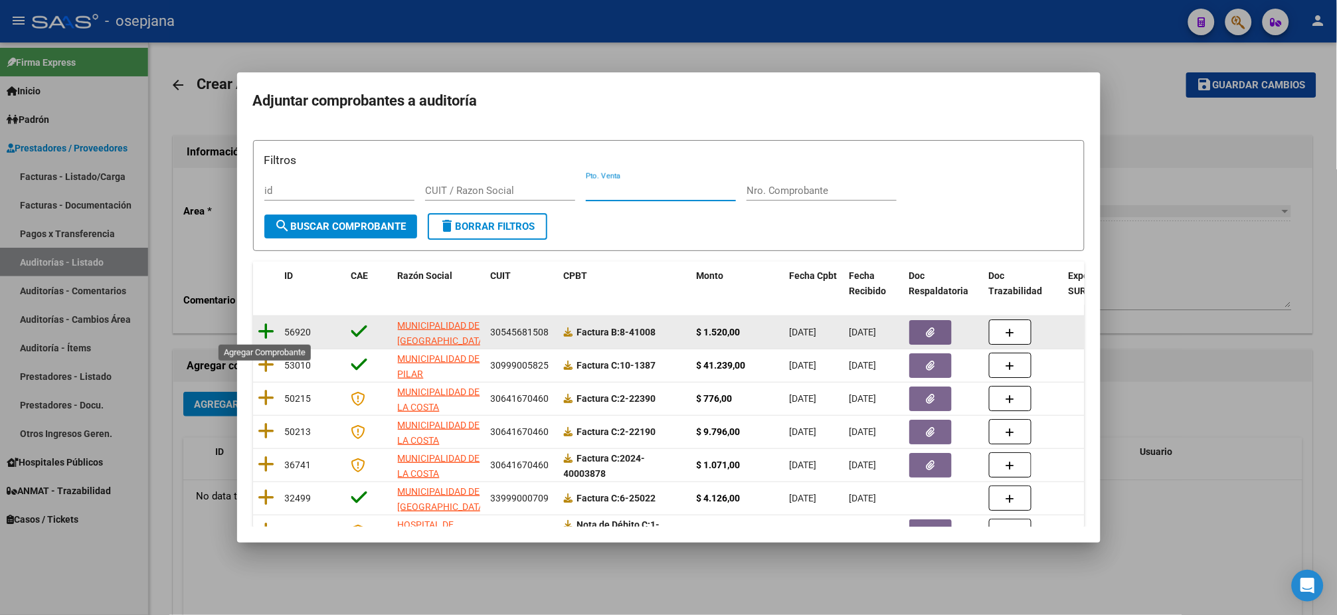
click at [258, 330] on icon at bounding box center [266, 331] width 17 height 19
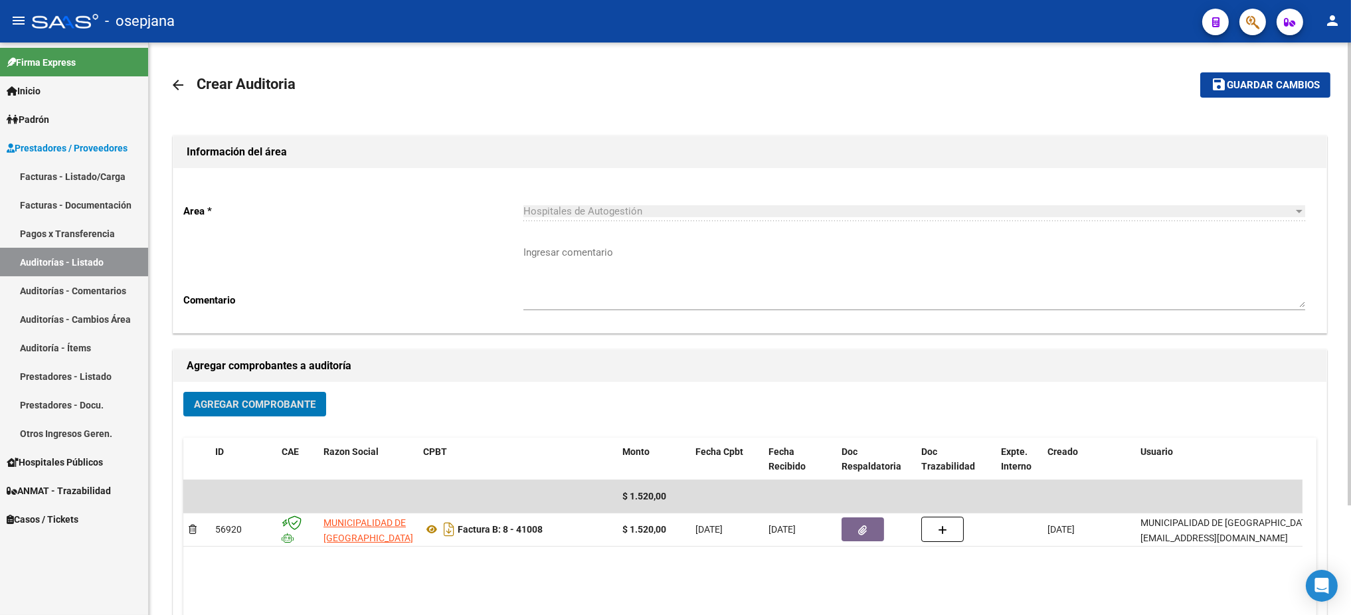
click at [1125, 71] on mat-toolbar-row "save Guardar cambios" at bounding box center [1210, 85] width 241 height 43
click at [1125, 77] on button "save Guardar cambios" at bounding box center [1266, 84] width 130 height 25
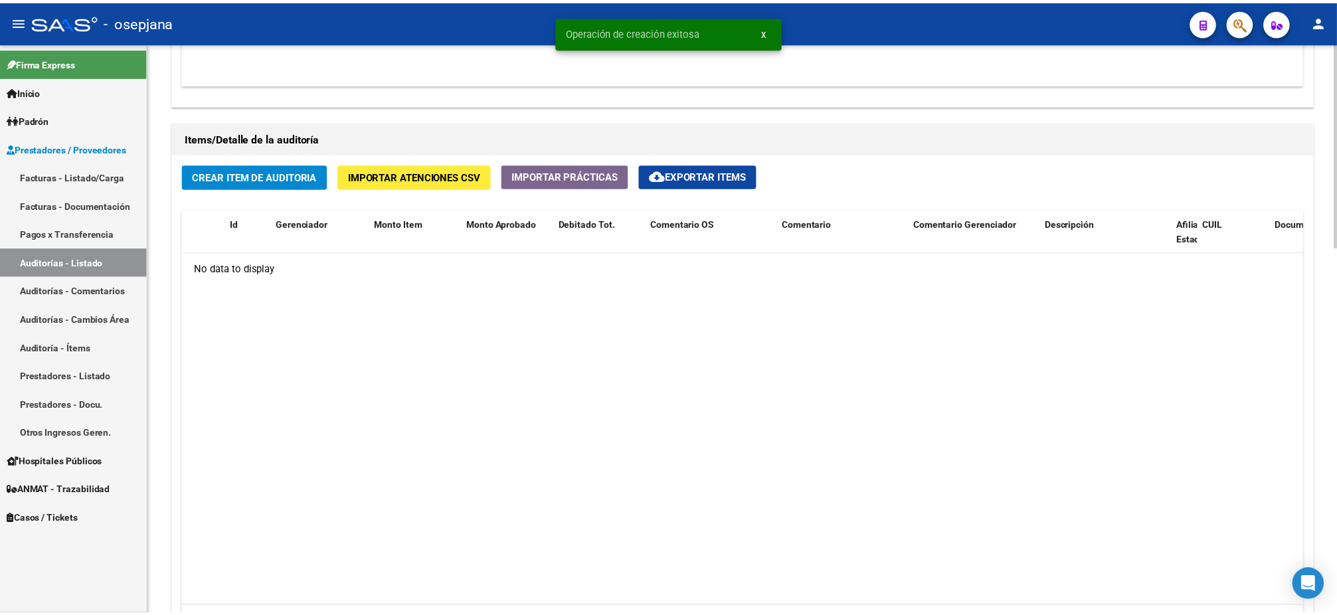
scroll to position [889, 0]
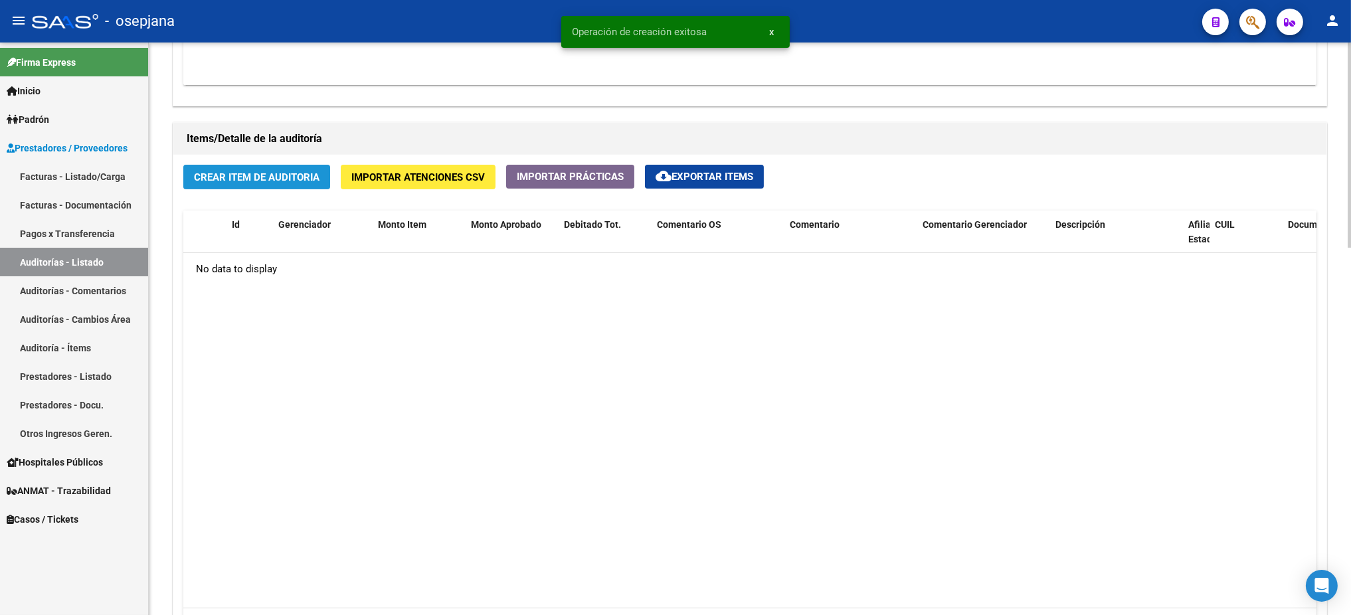
click at [259, 179] on span "Crear Item de Auditoria" at bounding box center [257, 177] width 126 height 12
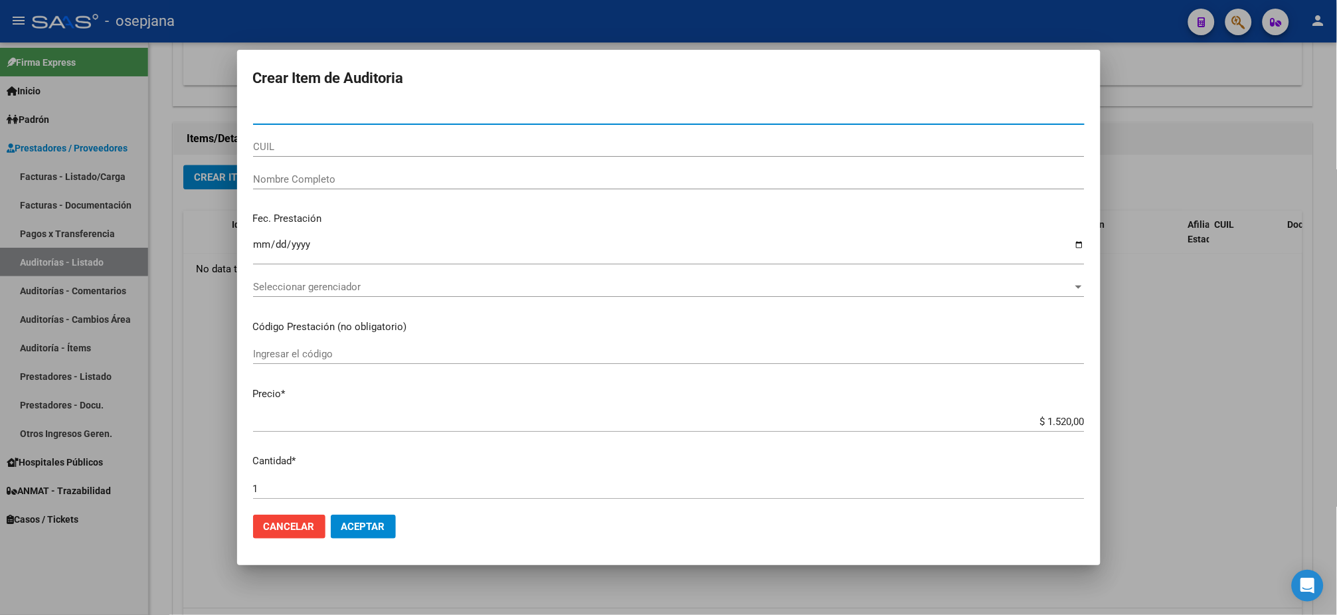
type input "5"
type input "9"
type input "46900080"
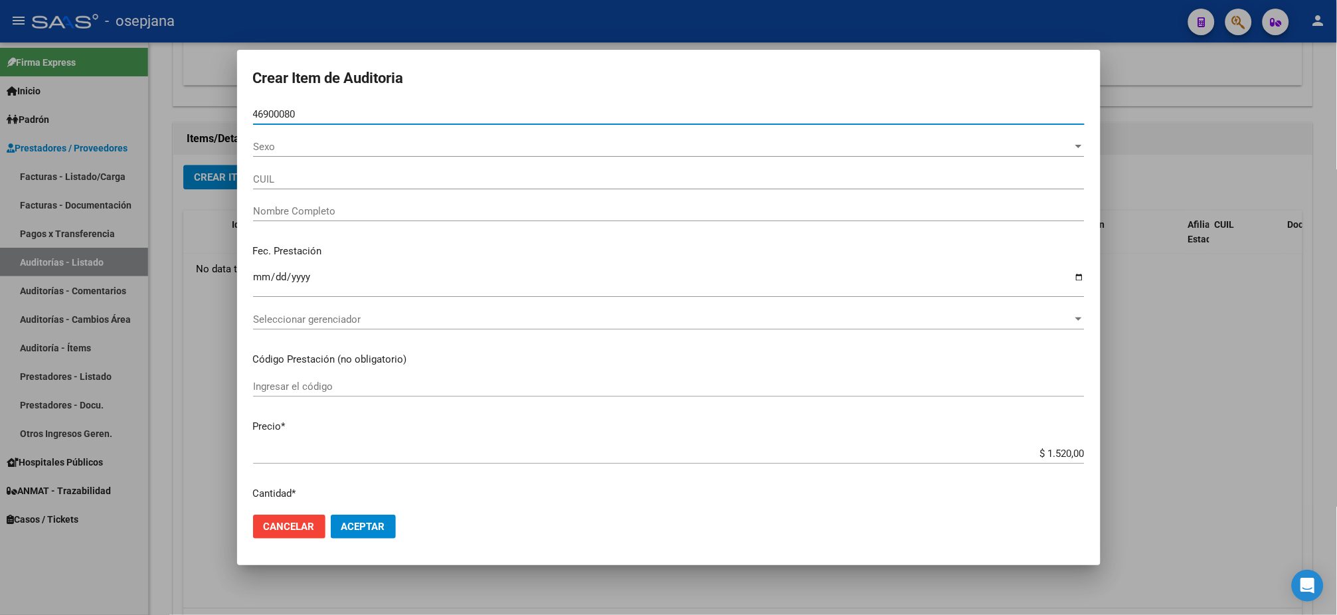
type input "VILLAGRA IARA -"
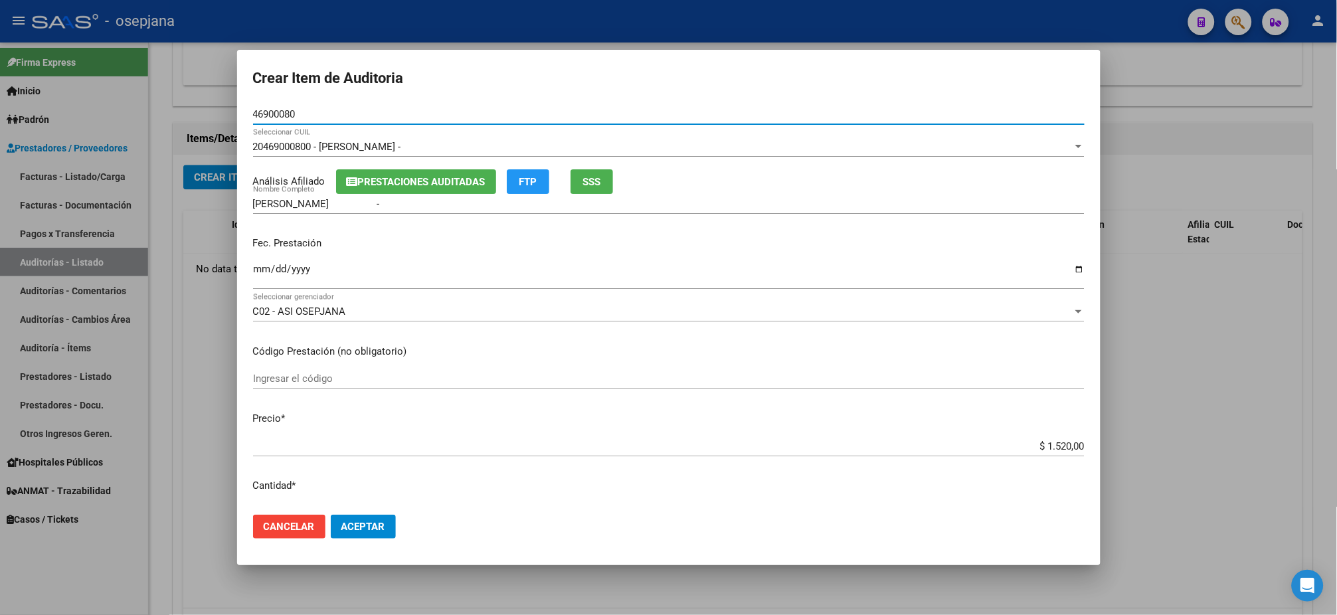
type input "46900080"
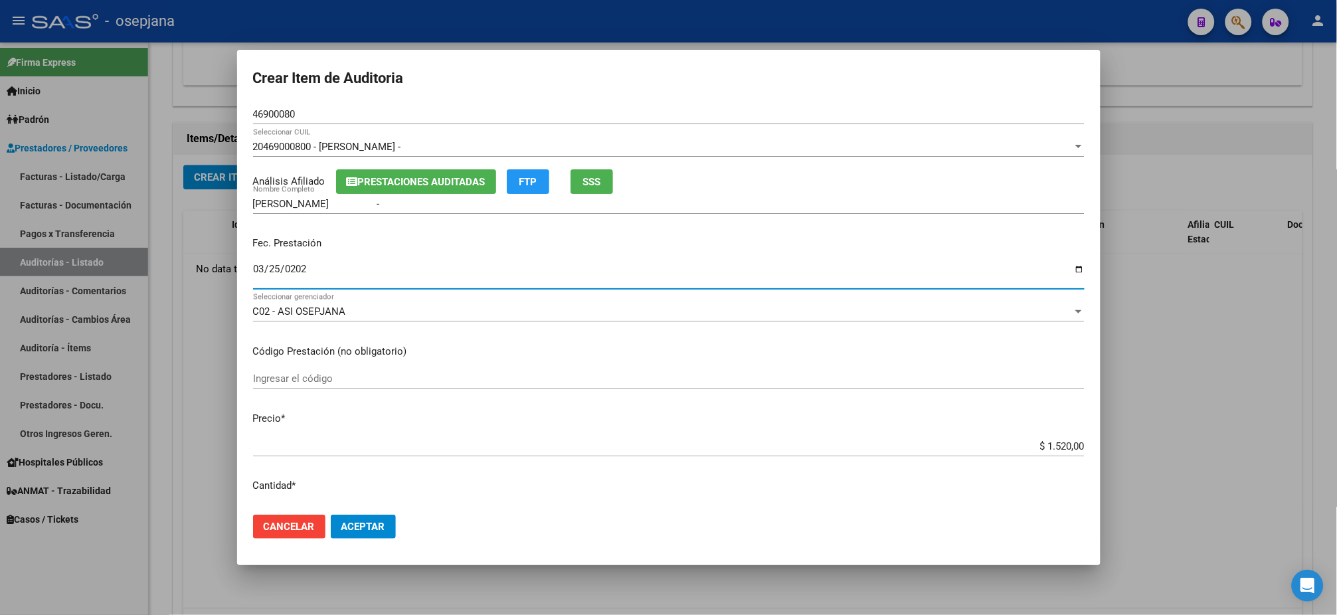
type input "2025-03-25"
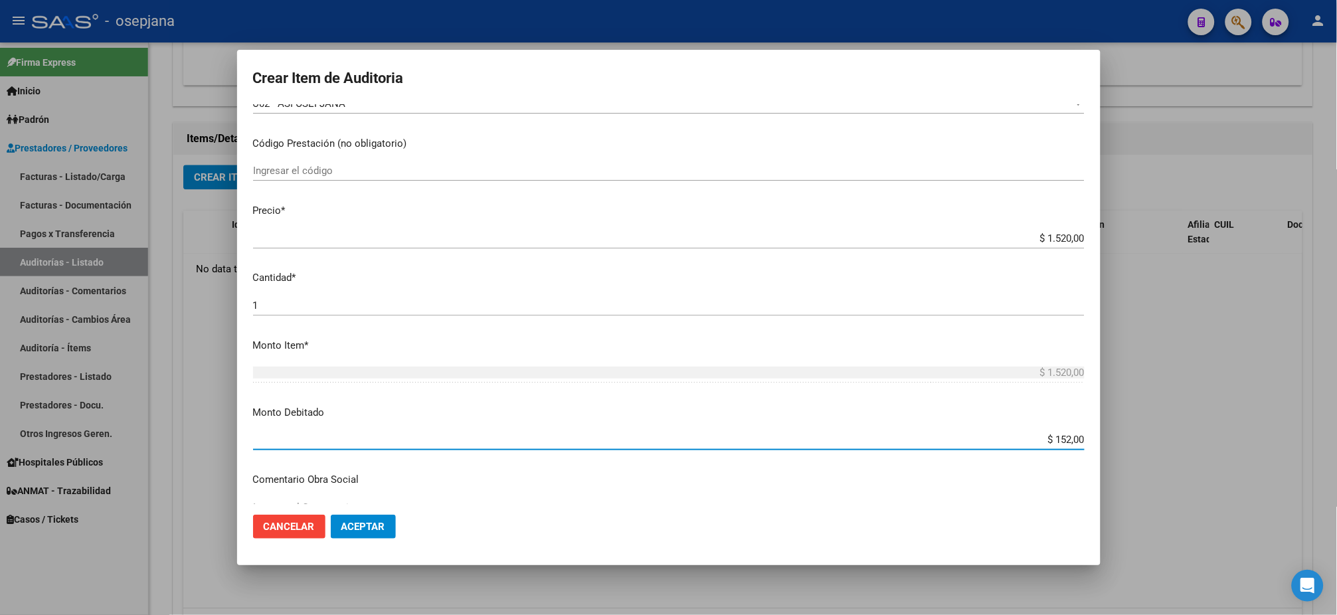
type input "$ 1.520,00"
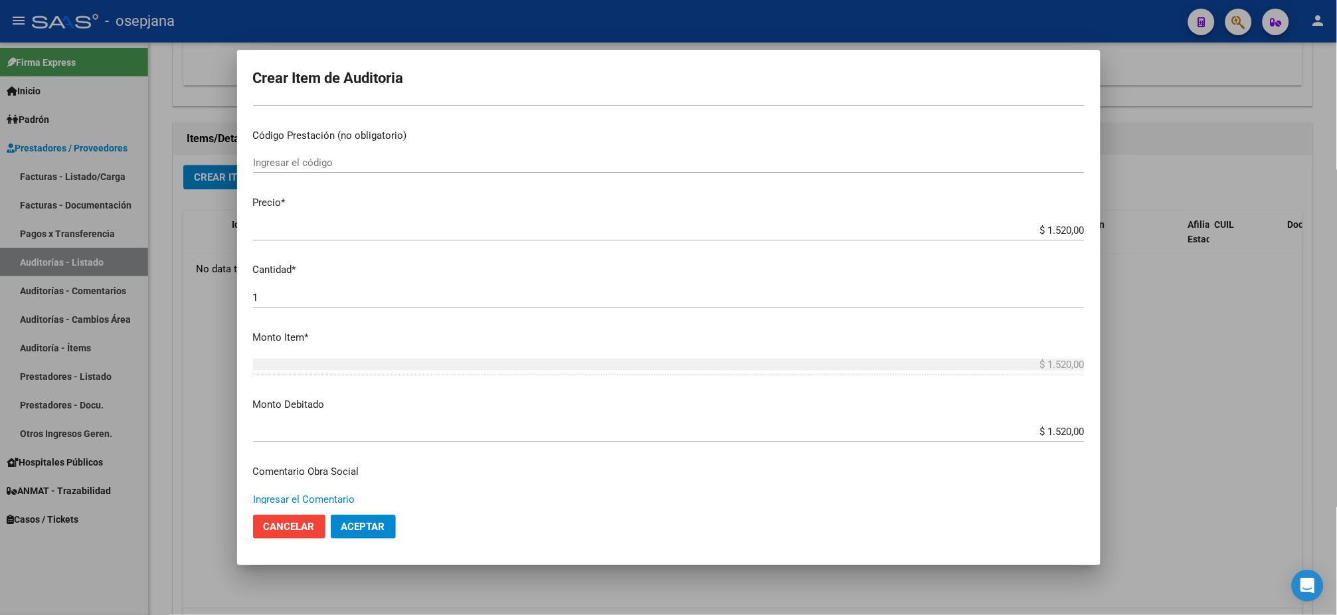
scroll to position [526, 0]
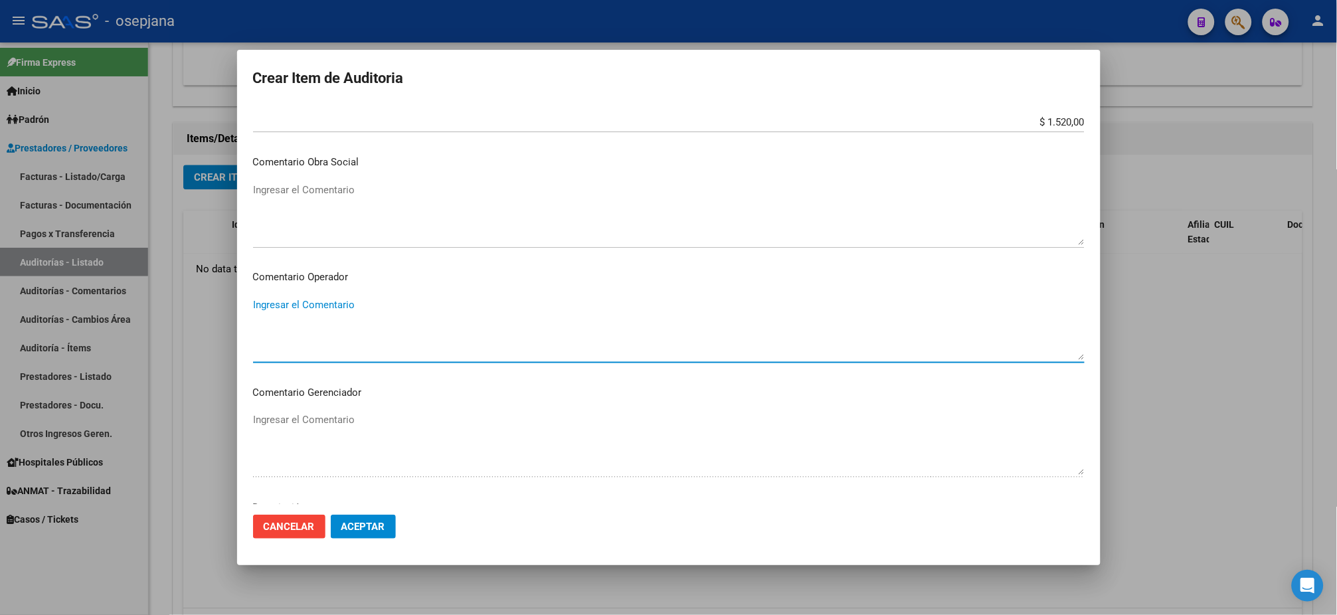
paste textarea "PACIENTE NO PERTENECE A LA OBRA SOCIAL"
type textarea "PACIENTE NO PERTENECE A LA OBRA SOCIAL"
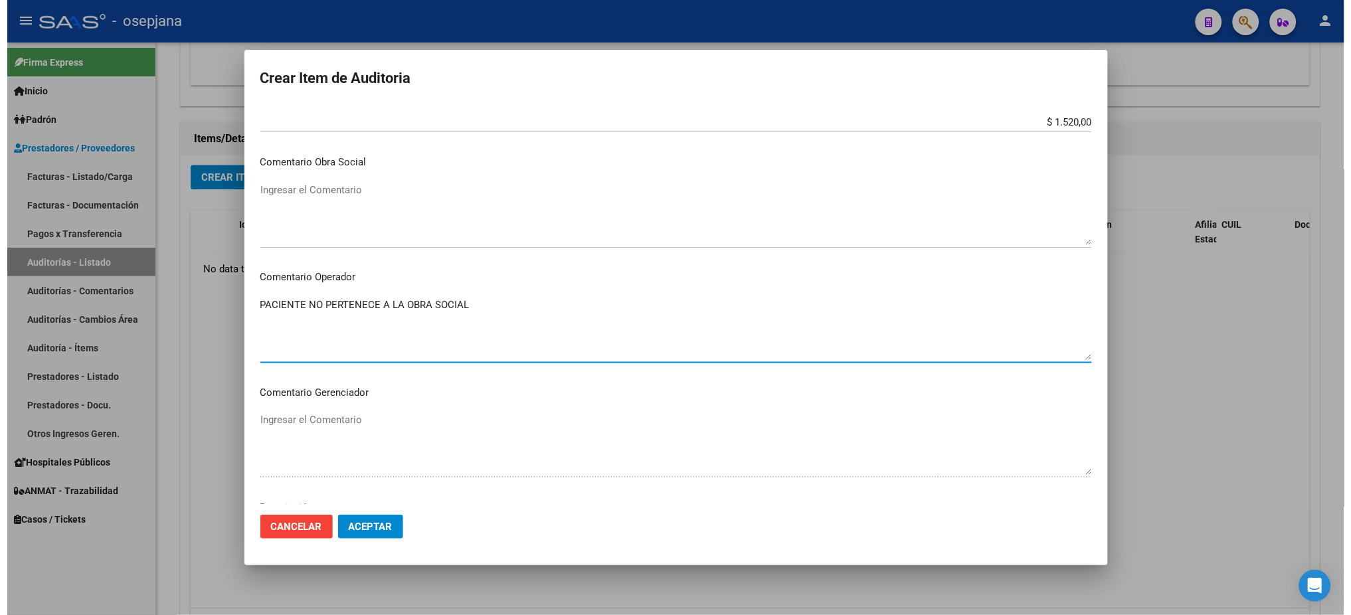
scroll to position [756, 0]
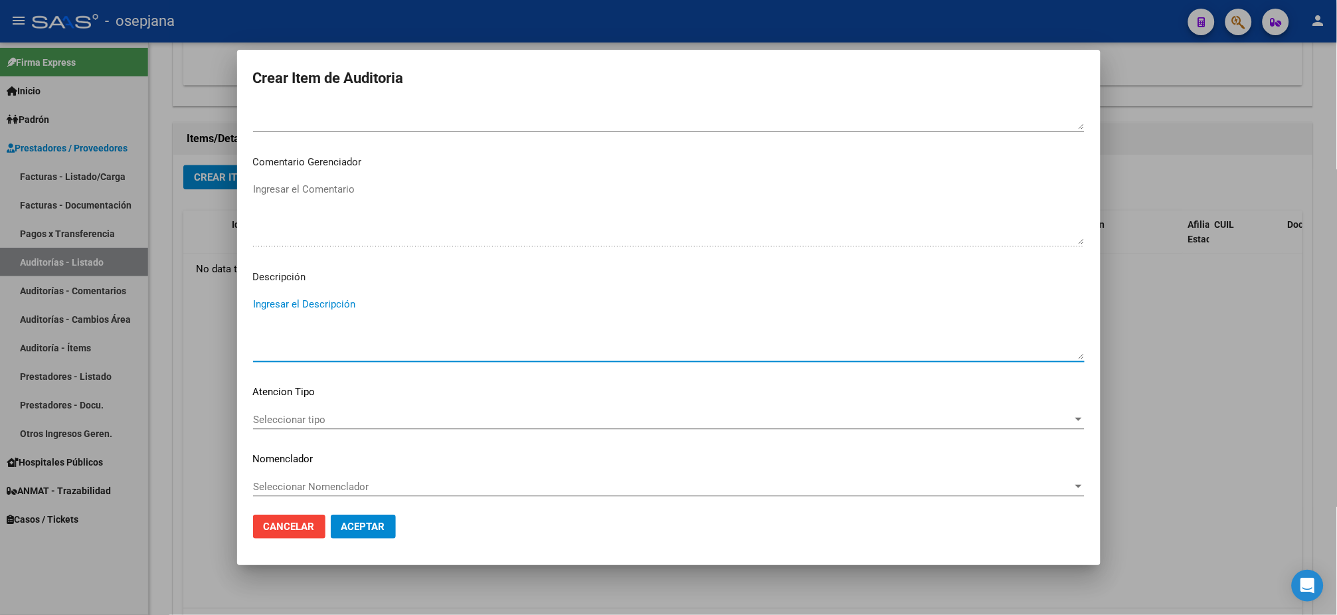
paste textarea "PACIENTE NO PERTENECE A LA OBRA SOCIAL"
type textarea "PACIENTE NO PERTENECE A LA OBRA SOCIAL"
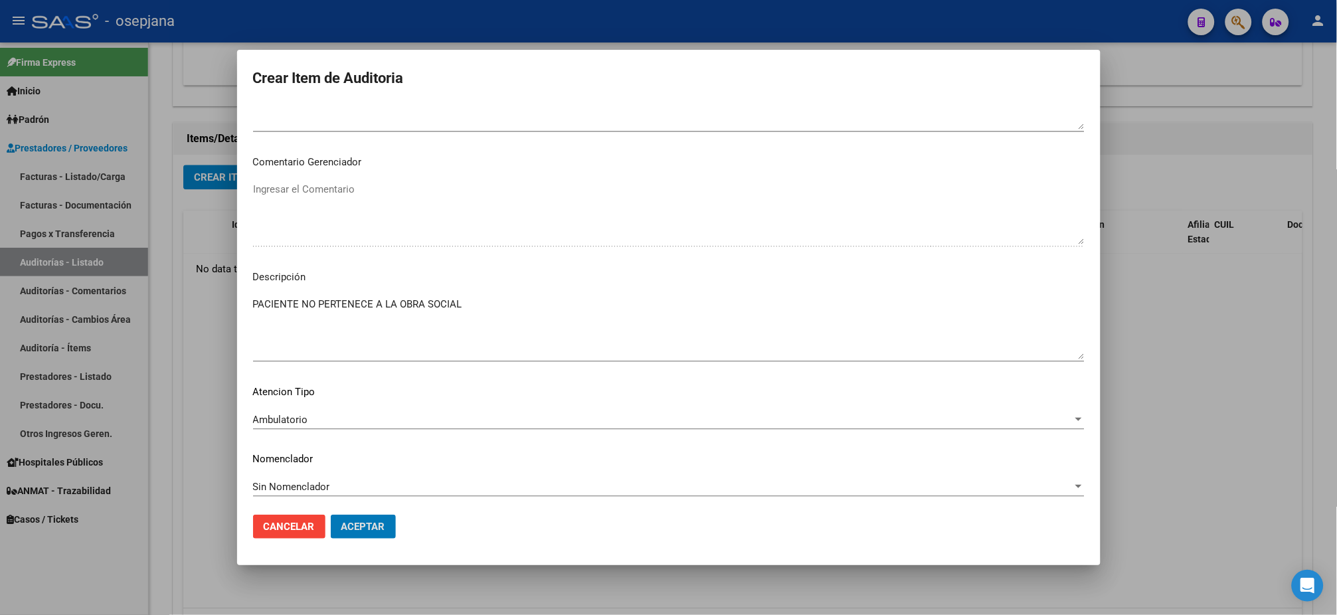
click at [331, 512] on button "Aceptar" at bounding box center [363, 527] width 65 height 24
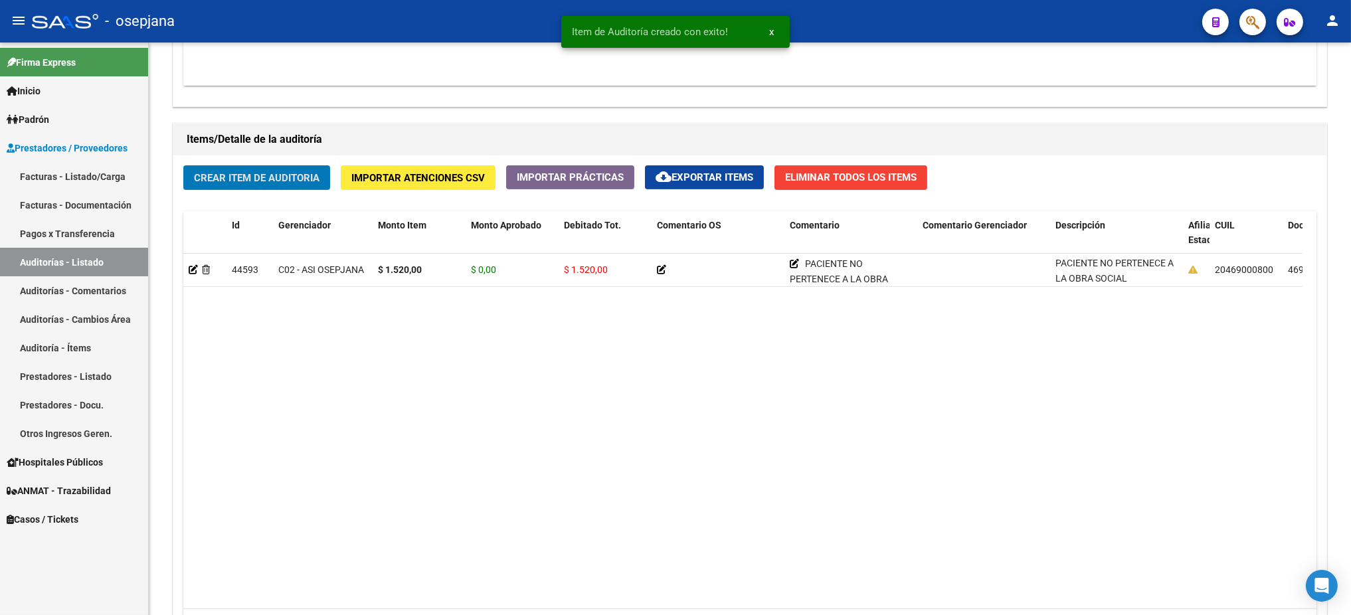
scroll to position [890, 0]
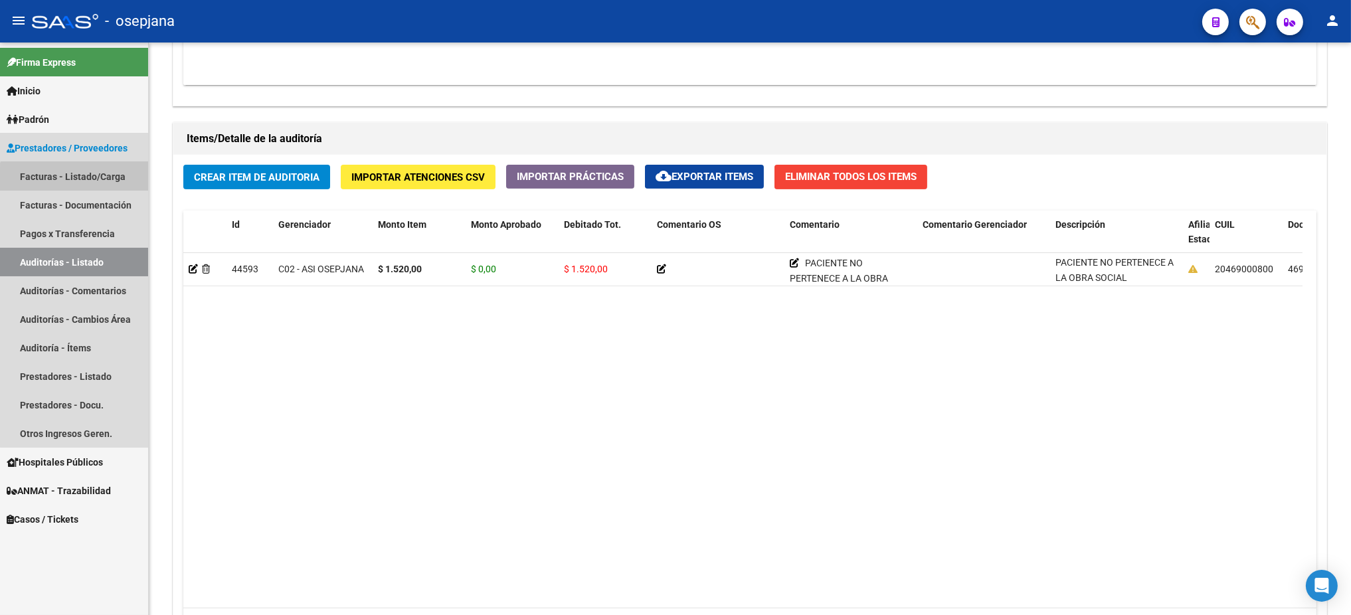
click at [89, 182] on link "Facturas - Listado/Carga" at bounding box center [74, 176] width 148 height 29
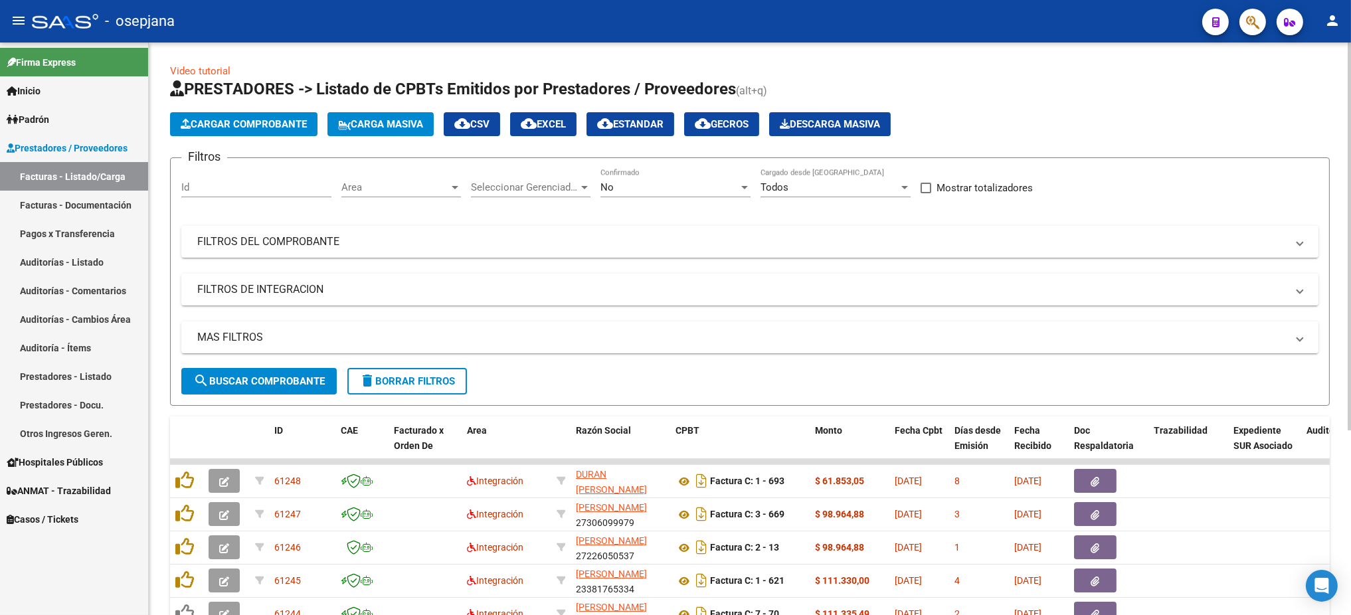
click at [436, 195] on div "Area Area" at bounding box center [401, 183] width 120 height 29
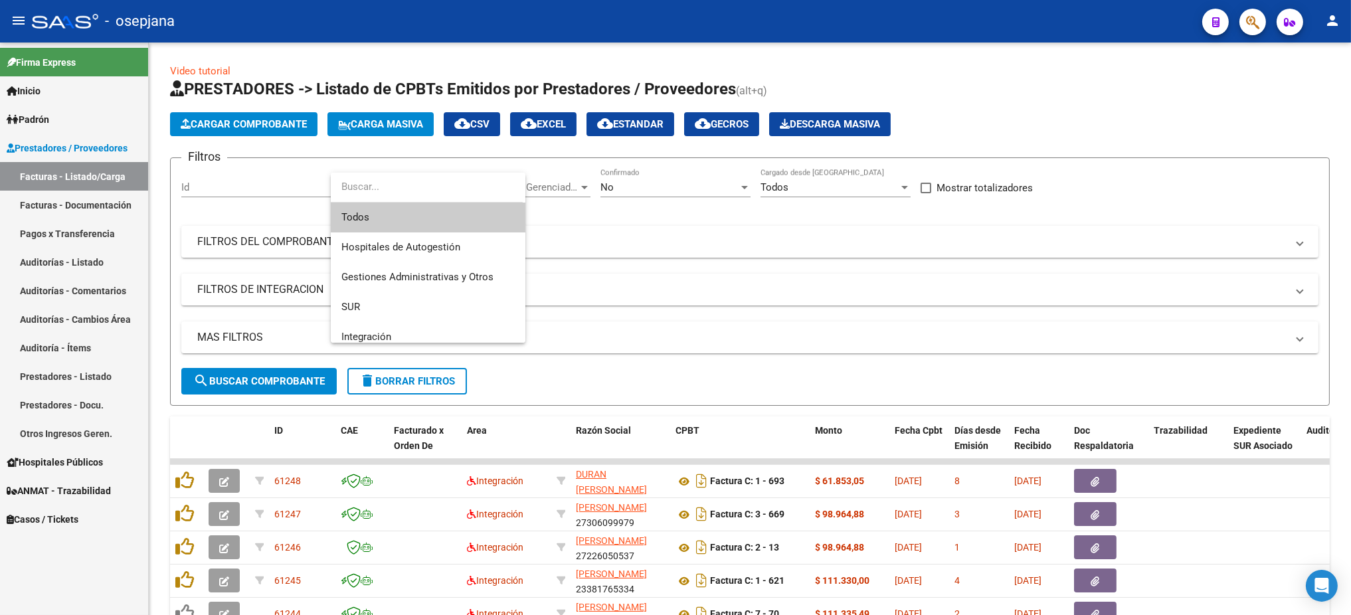
click at [418, 211] on span "Todos" at bounding box center [427, 218] width 173 height 30
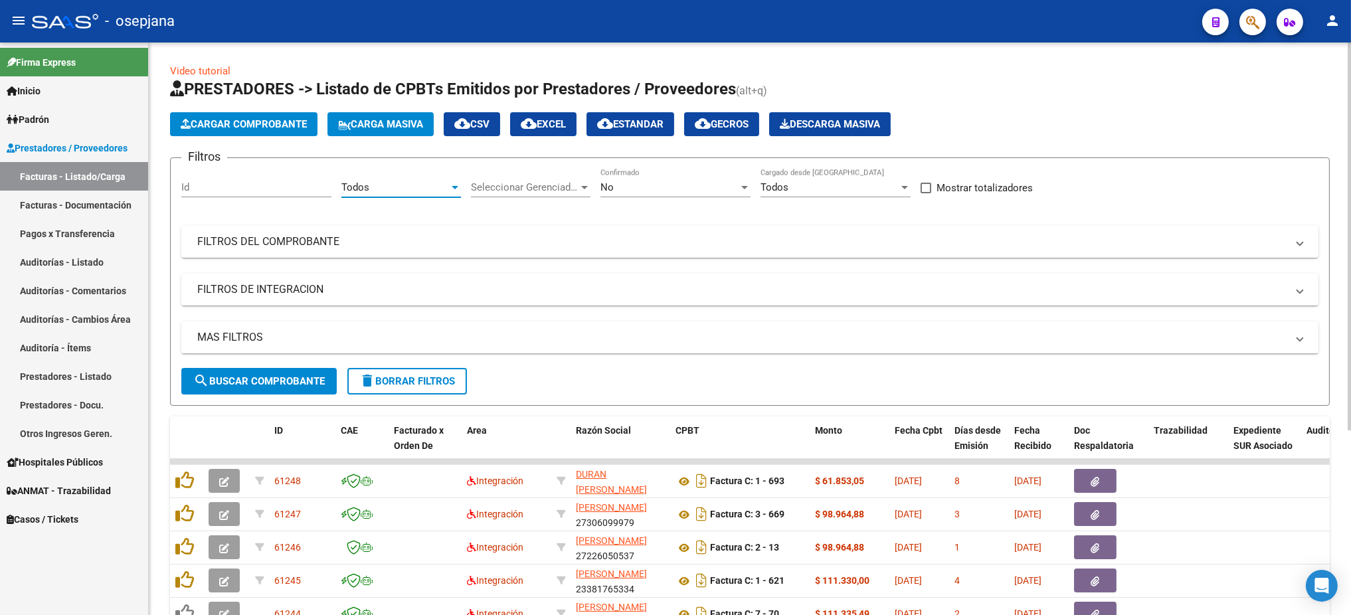
click at [530, 188] on span "Seleccionar Gerenciador" at bounding box center [525, 187] width 108 height 12
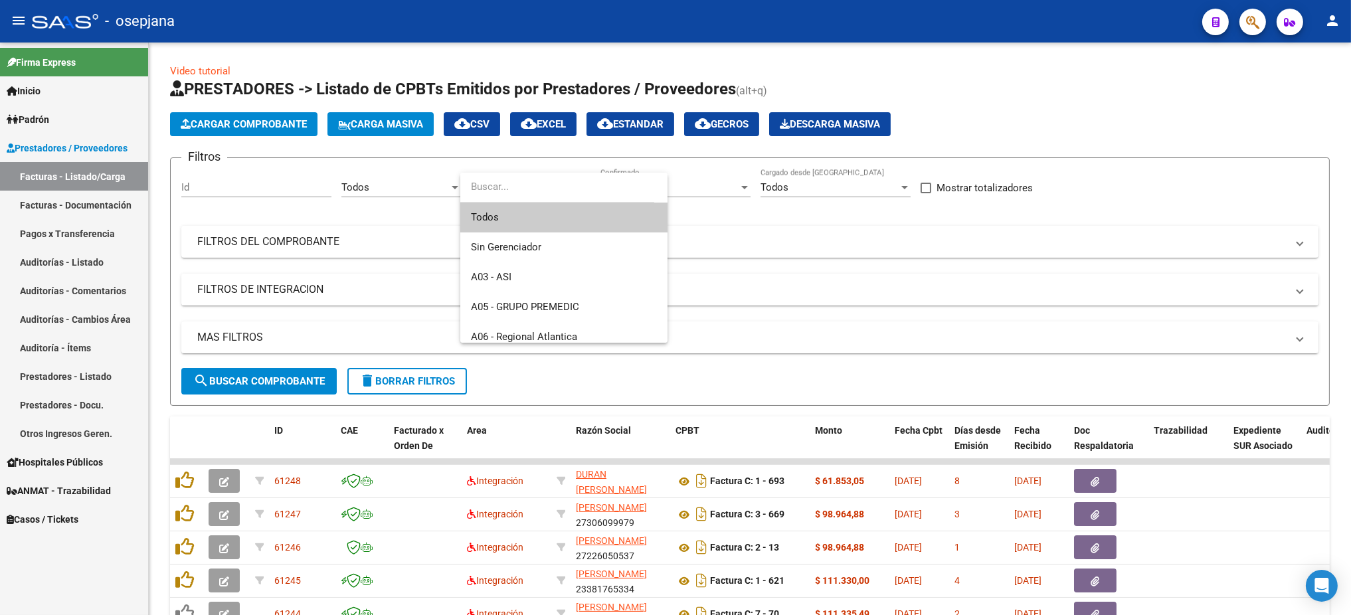
click at [556, 211] on span "Todos" at bounding box center [564, 218] width 186 height 30
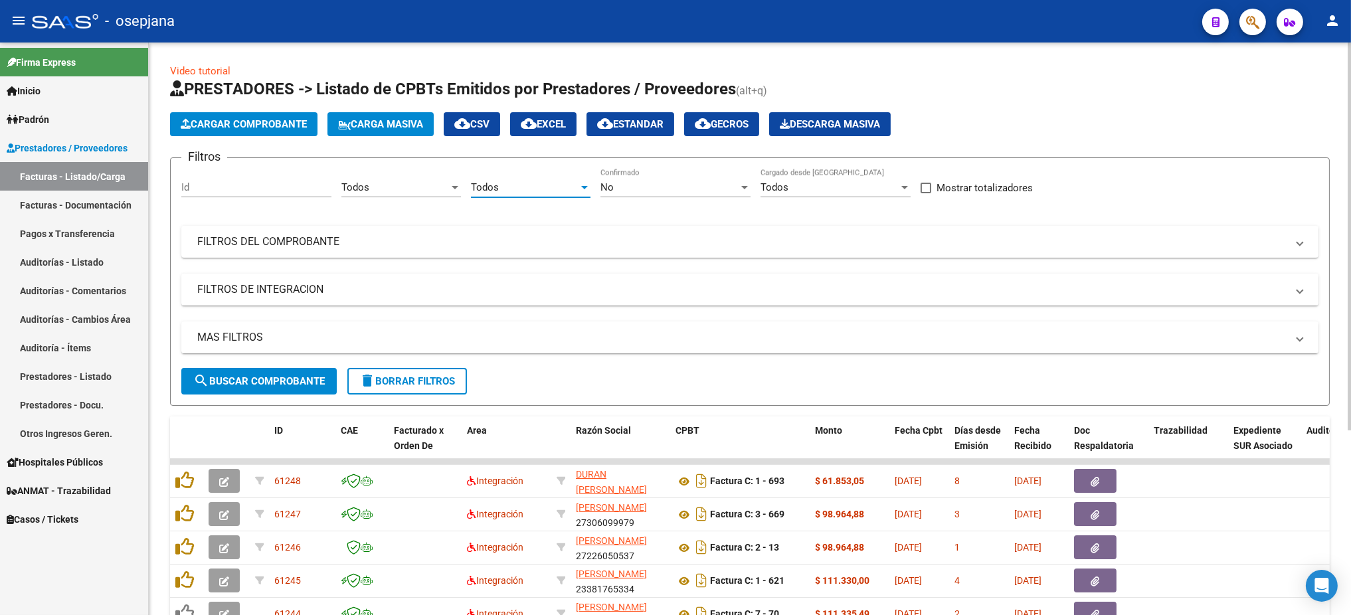
click at [660, 179] on div "No Confirmado" at bounding box center [676, 183] width 150 height 29
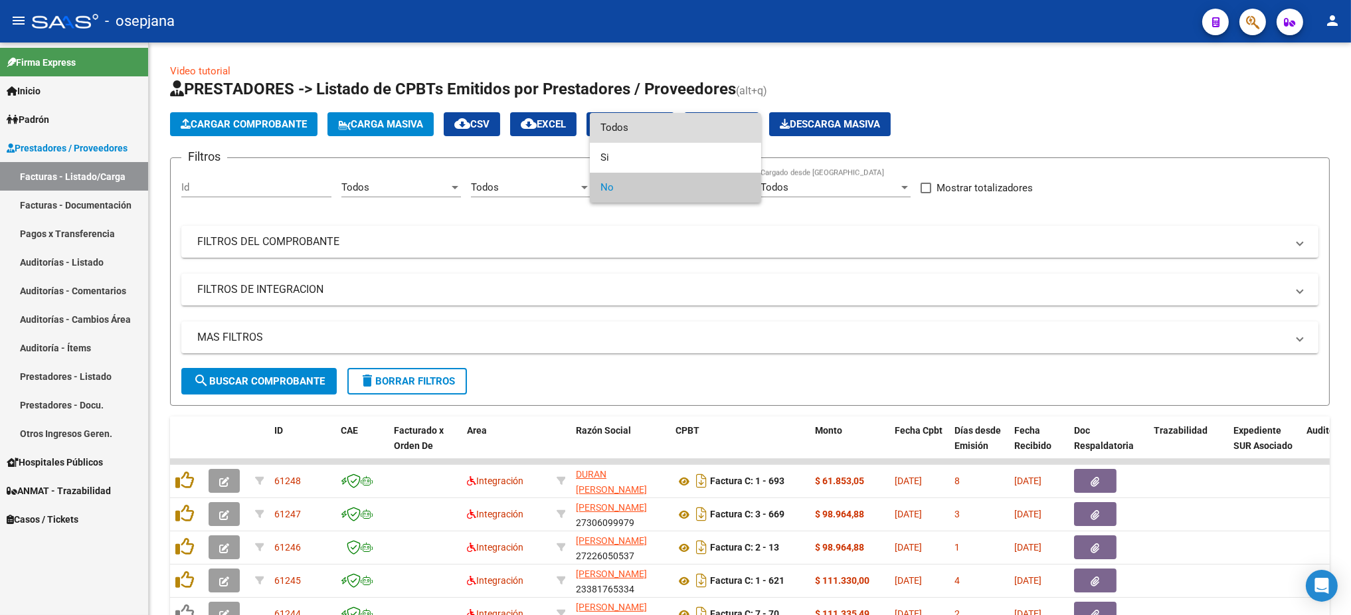
click at [613, 128] on span "Todos" at bounding box center [676, 128] width 150 height 30
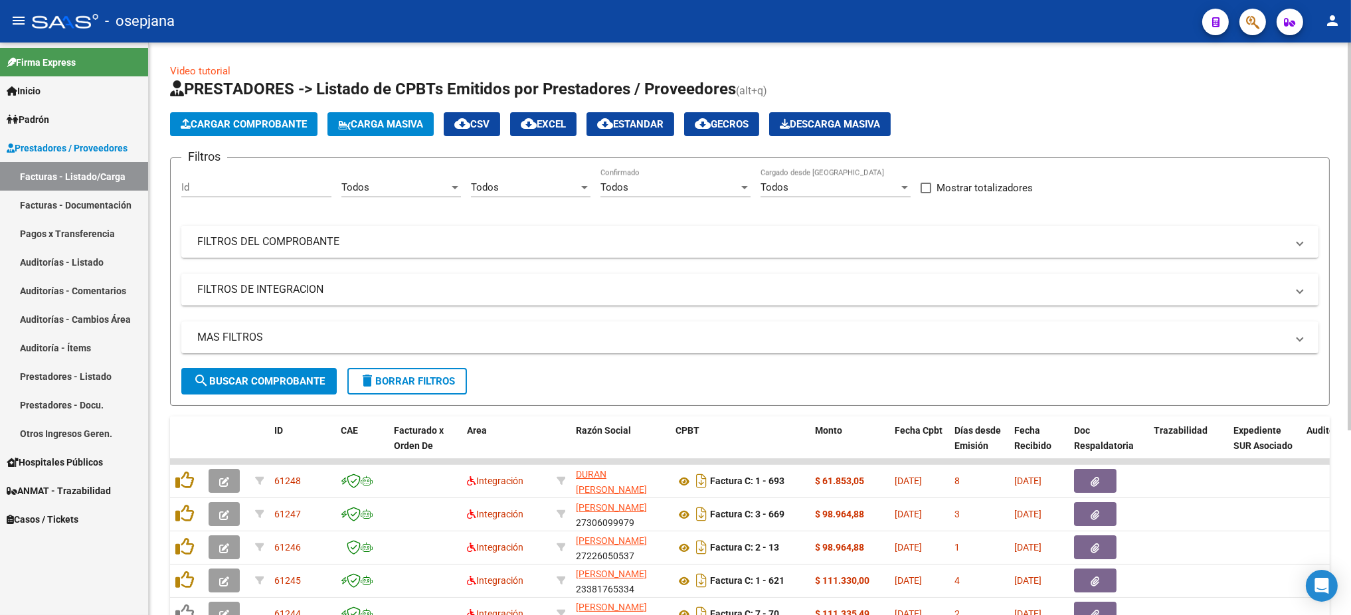
click at [419, 233] on mat-expansion-panel-header "FILTROS DEL COMPROBANTE" at bounding box center [749, 242] width 1137 height 32
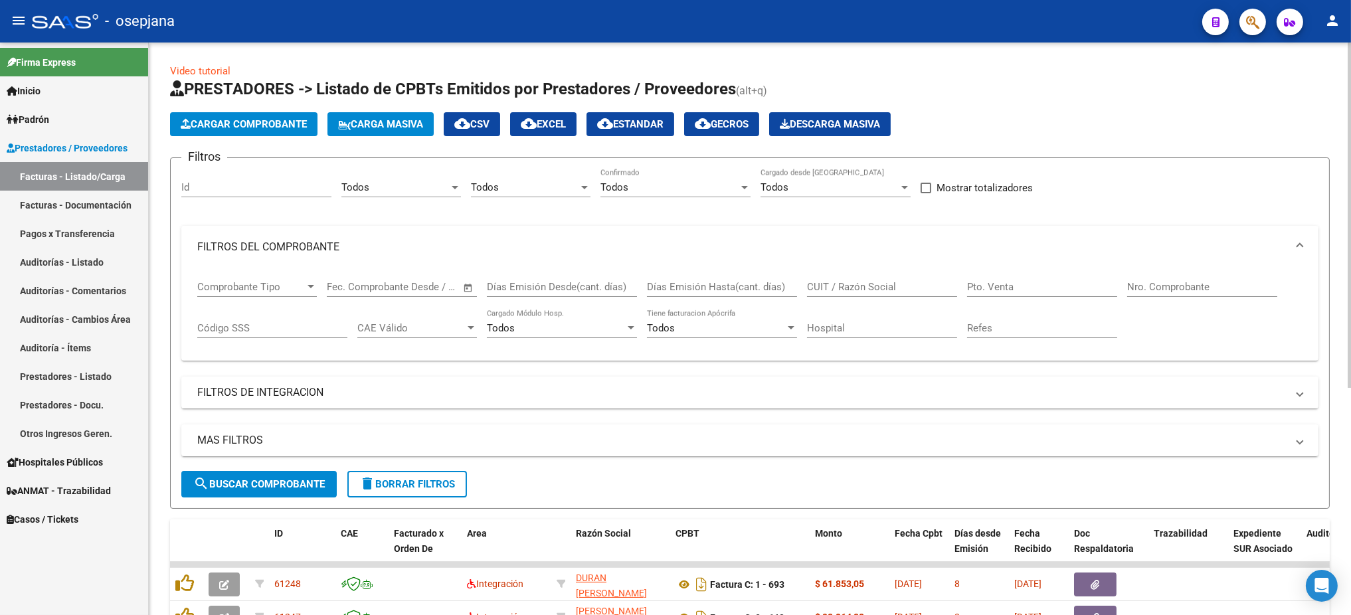
click at [987, 282] on input "Pto. Venta" at bounding box center [1042, 287] width 150 height 12
type input "5"
type input "8"
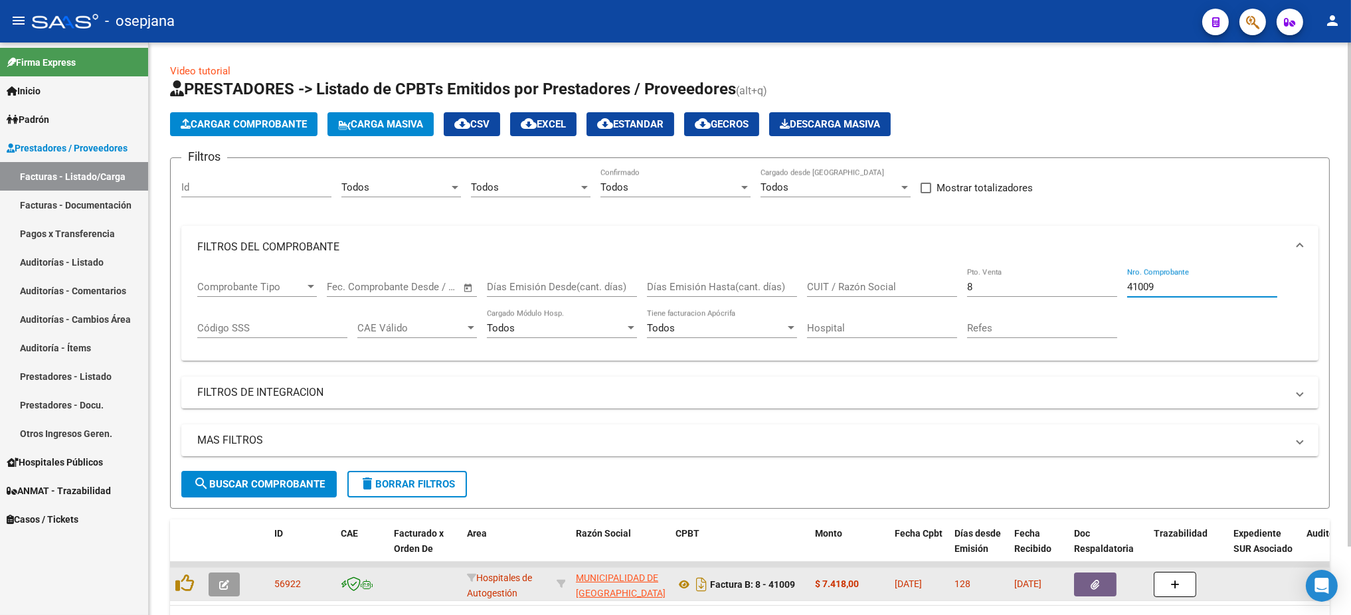
type input "41009"
click at [228, 512] on icon "button" at bounding box center [224, 585] width 10 height 10
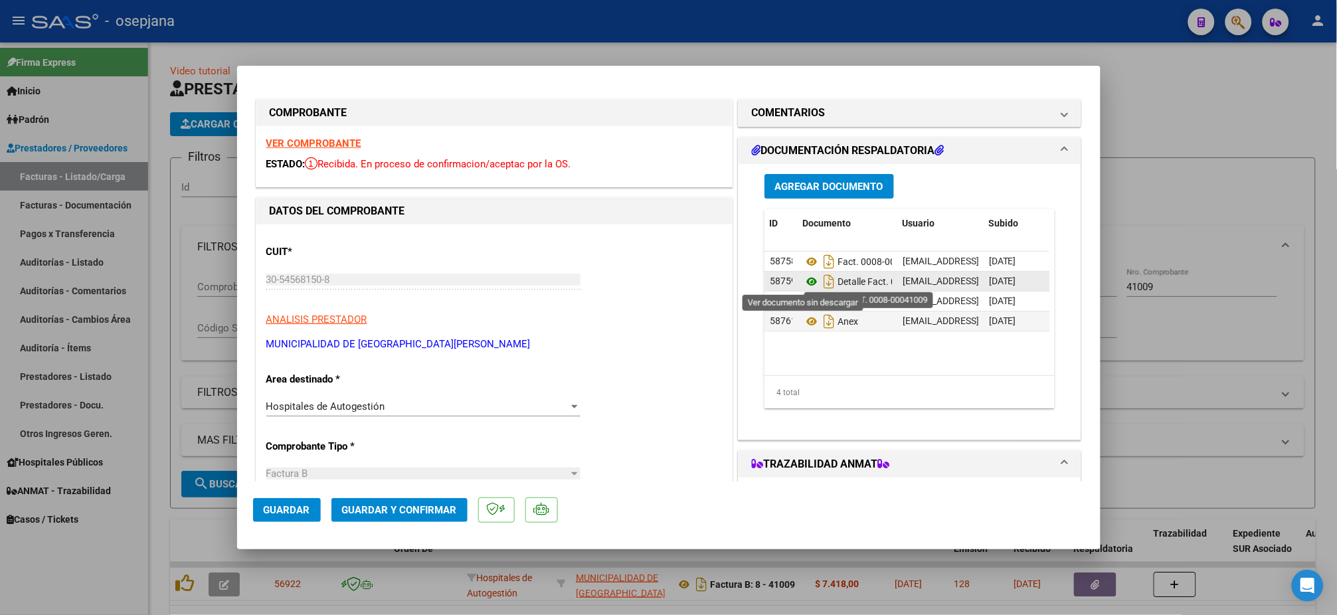
click at [805, 283] on icon at bounding box center [811, 282] width 17 height 16
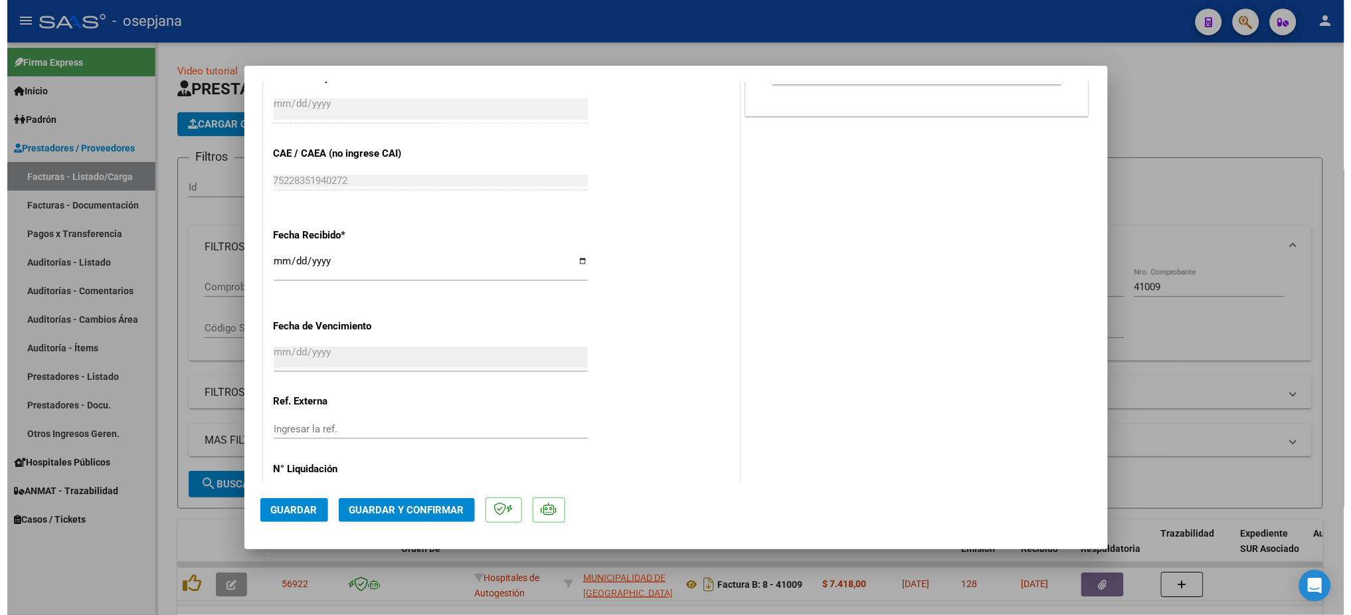
scroll to position [688, 0]
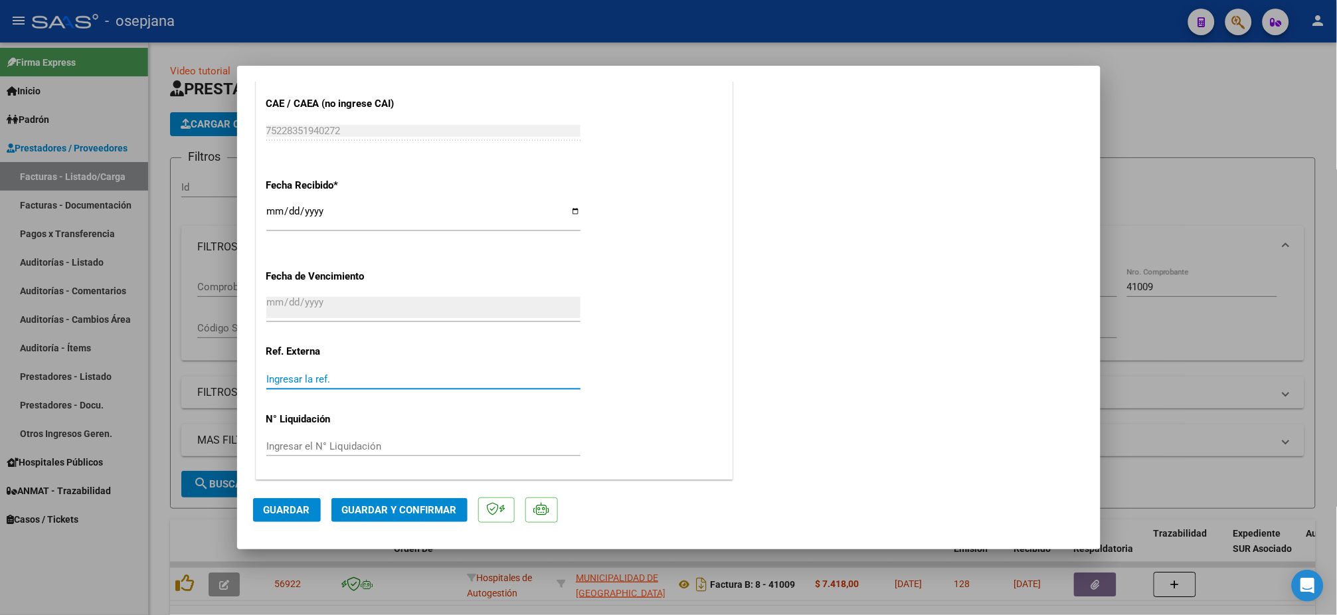
click at [326, 373] on input "Ingresar la ref." at bounding box center [423, 379] width 314 height 12
type input "31136"
click at [298, 500] on button "Guardar" at bounding box center [287, 510] width 68 height 24
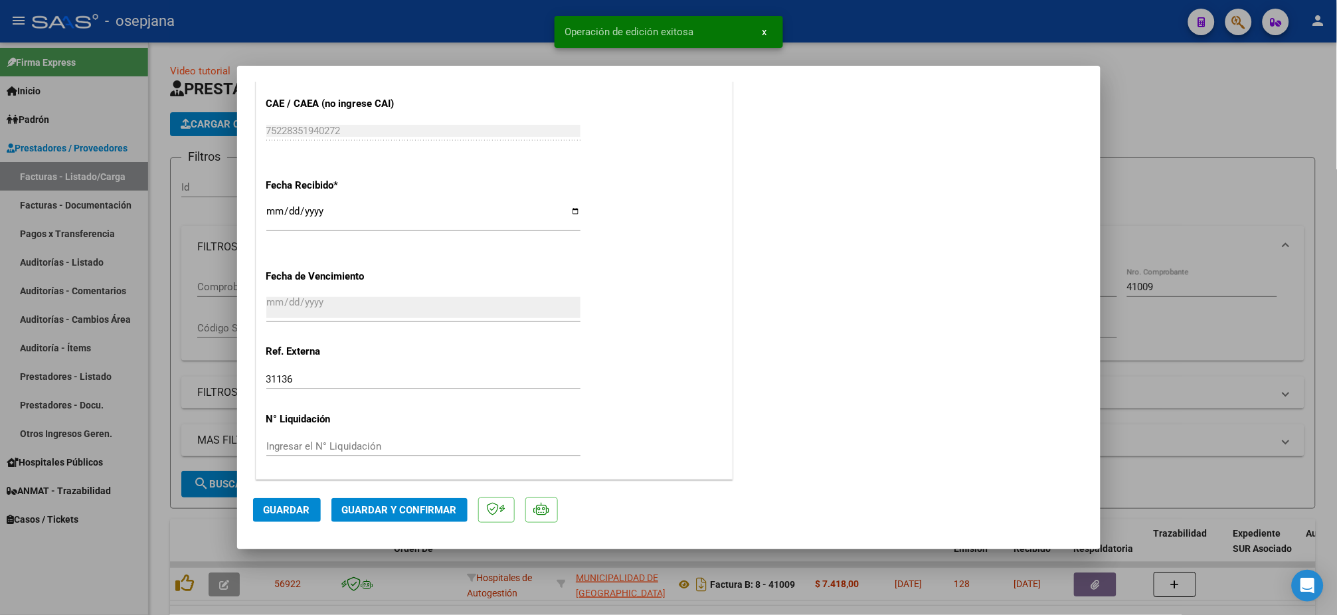
click at [429, 506] on span "Guardar y Confirmar" at bounding box center [399, 510] width 115 height 12
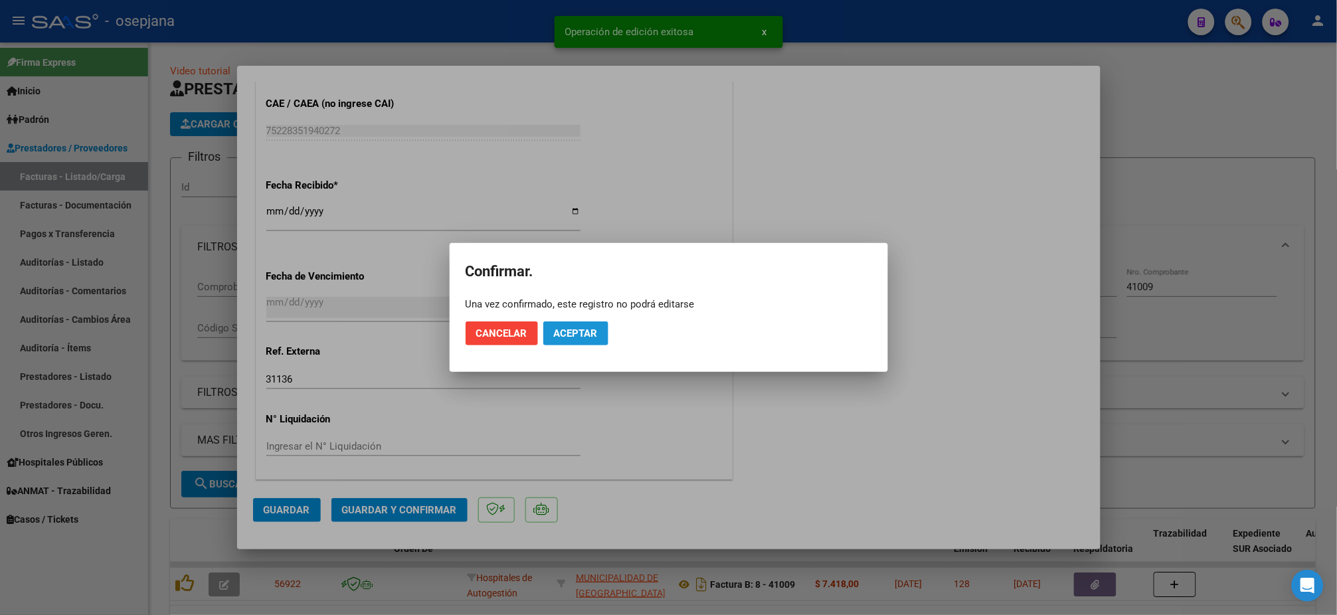
click at [588, 335] on span "Aceptar" at bounding box center [576, 334] width 44 height 12
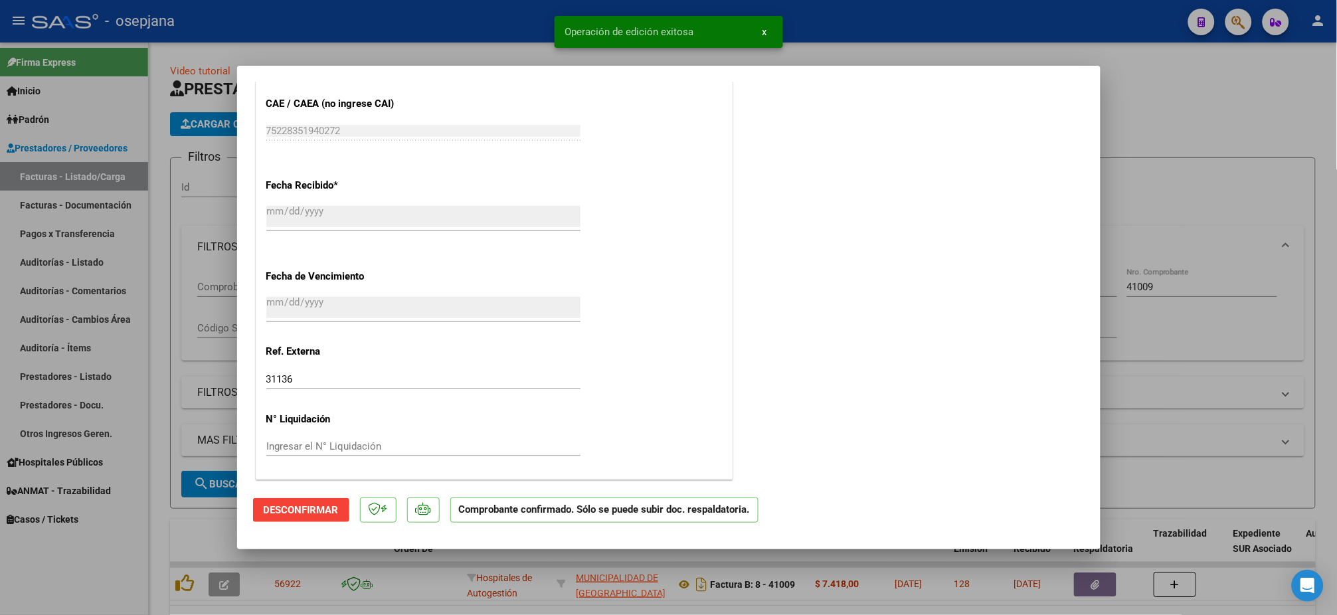
click at [78, 258] on div at bounding box center [668, 307] width 1337 height 615
type input "$ 0,00"
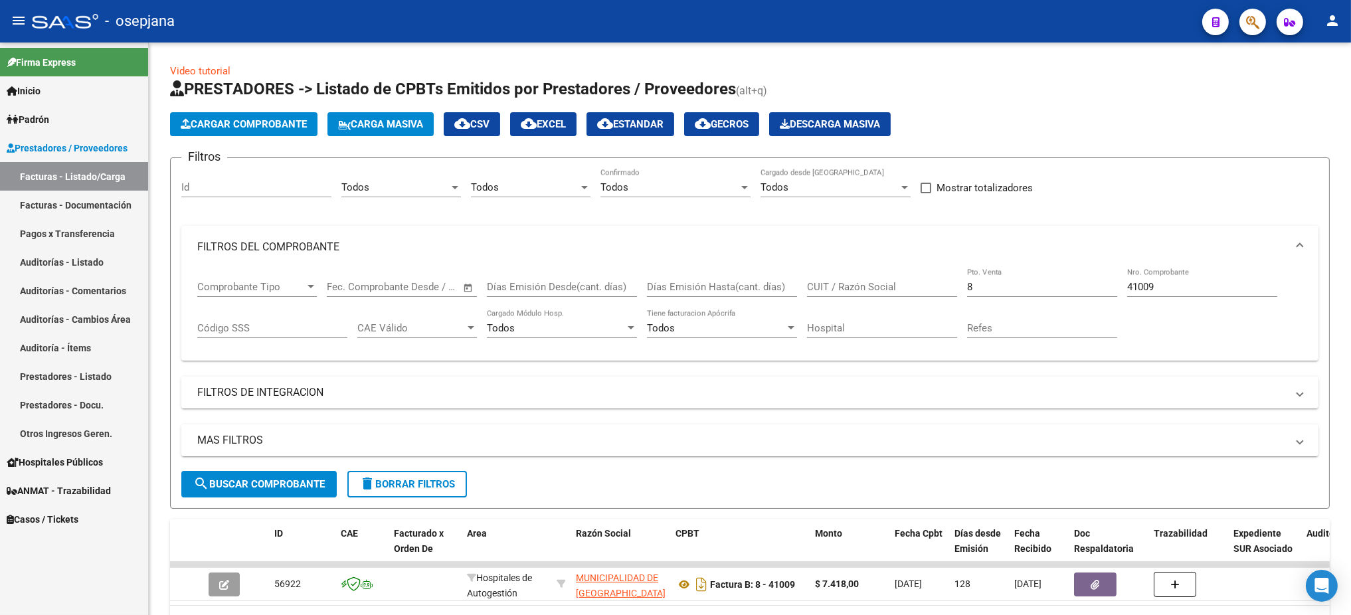
click at [68, 290] on link "Auditorías - Comentarios" at bounding box center [74, 290] width 148 height 29
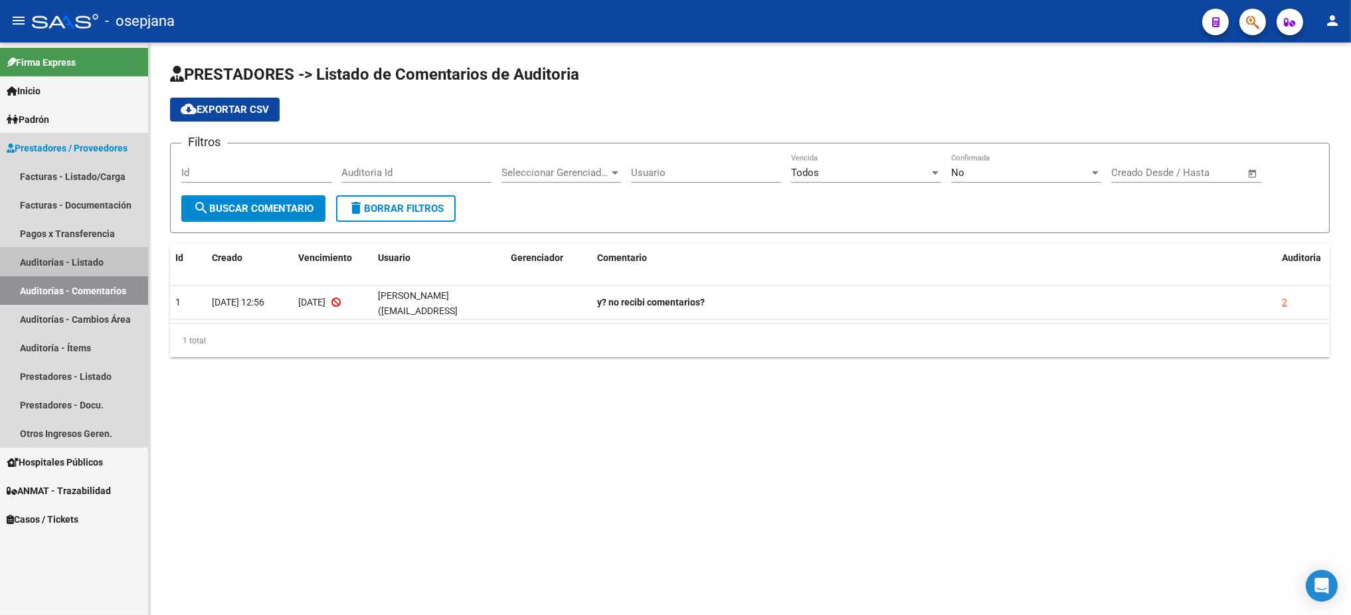
click at [76, 261] on link "Auditorías - Listado" at bounding box center [74, 262] width 148 height 29
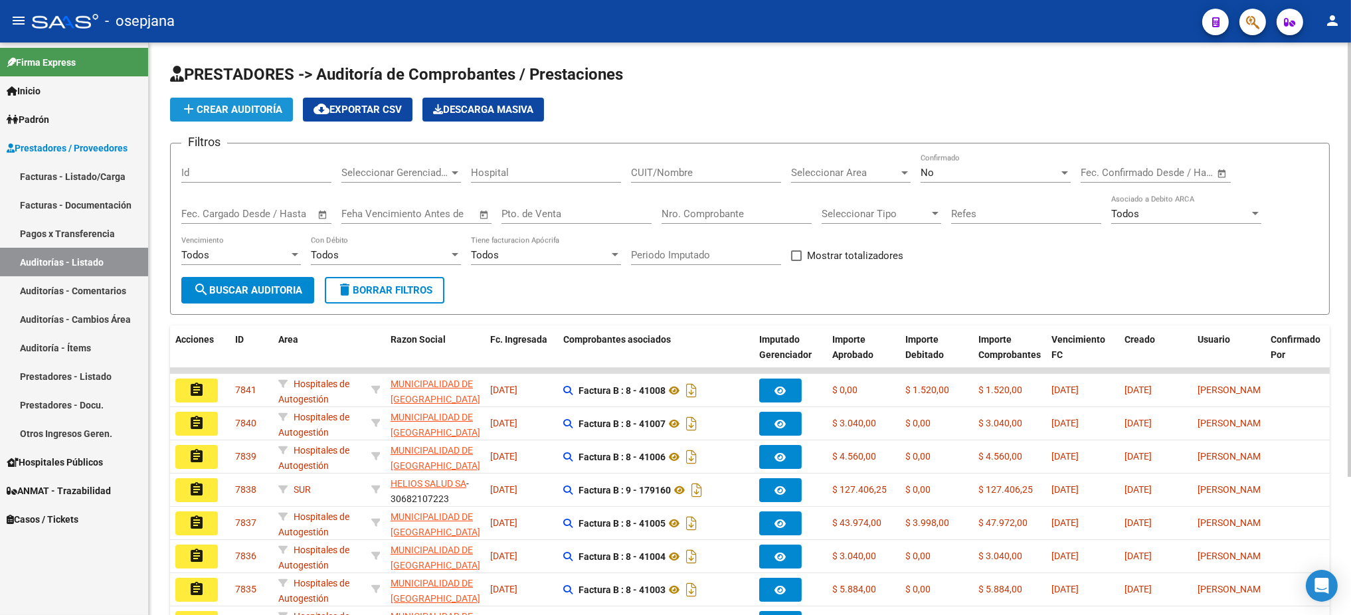
click at [243, 113] on span "add Crear Auditoría" at bounding box center [232, 110] width 102 height 12
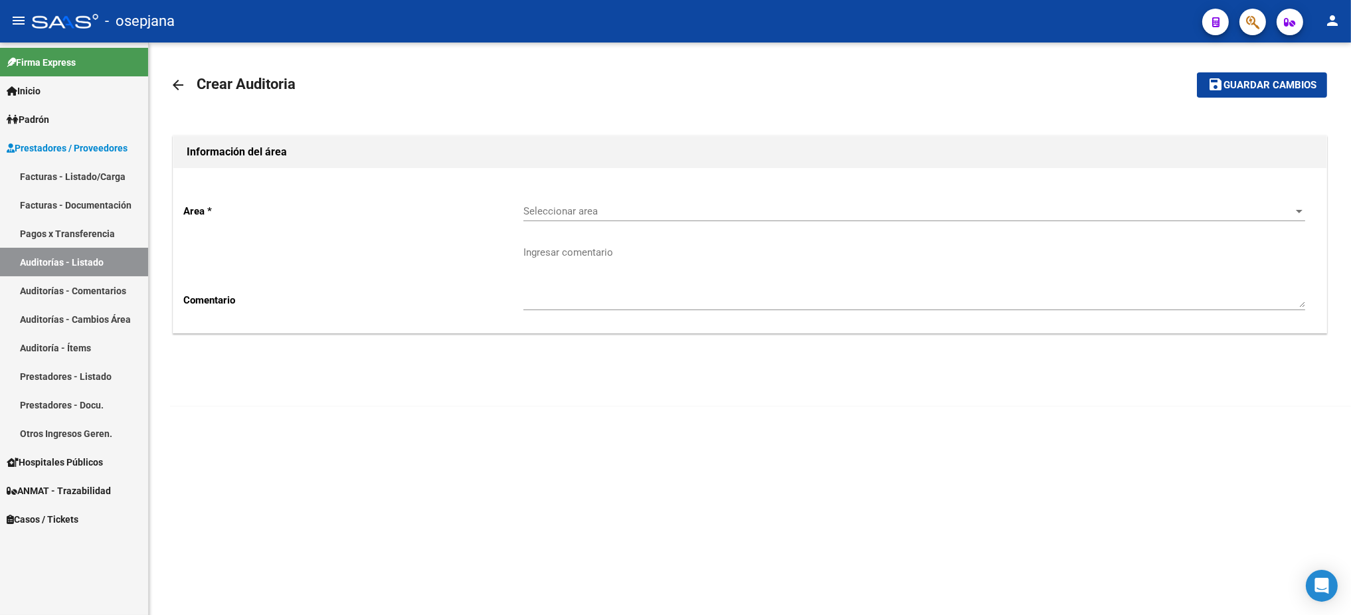
click at [683, 214] on span "Seleccionar area" at bounding box center [909, 211] width 770 height 12
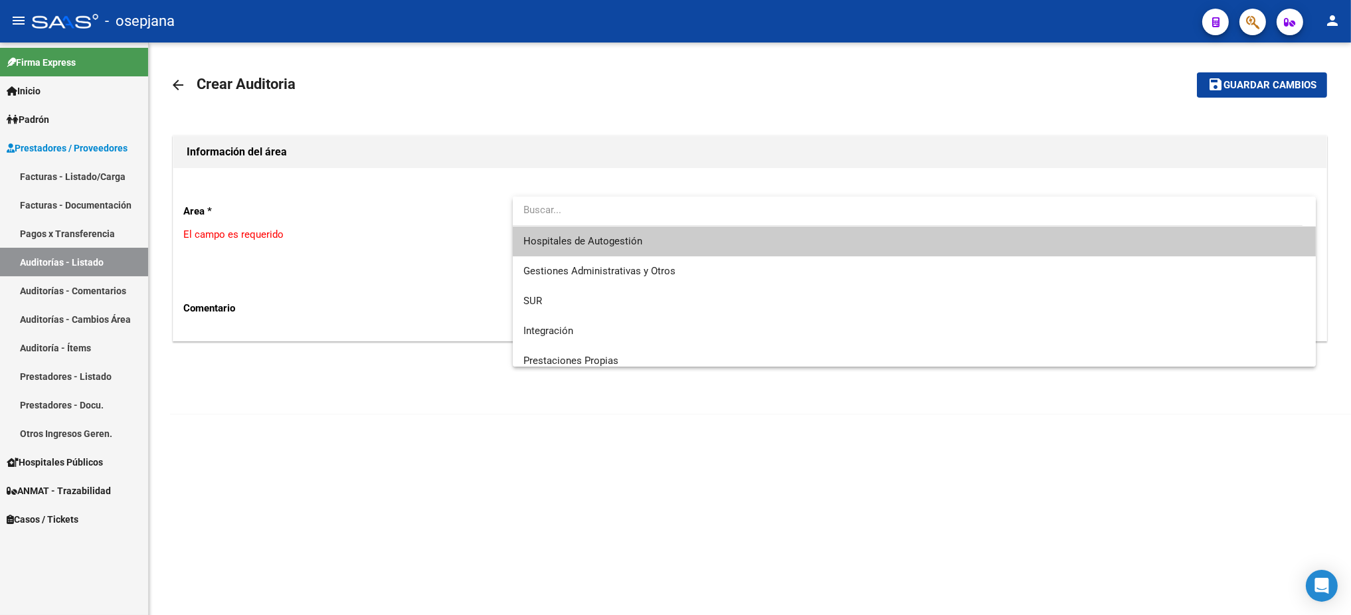
click at [634, 248] on span "Hospitales de Autogestión" at bounding box center [915, 242] width 782 height 30
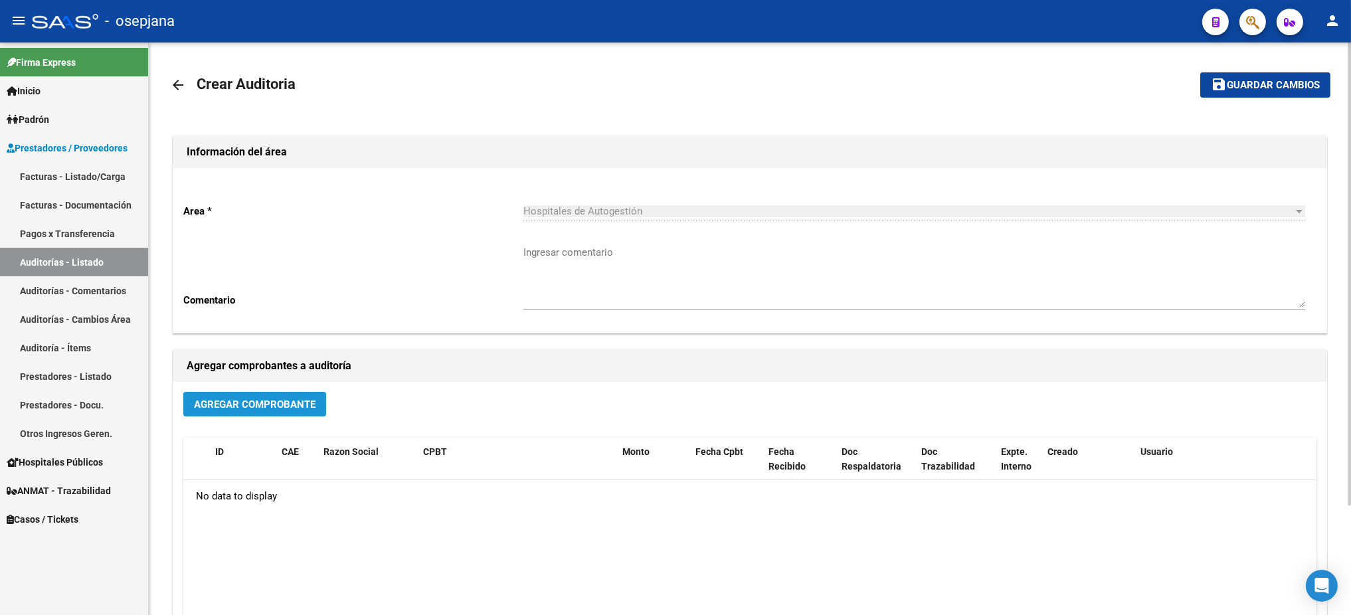
click at [288, 401] on span "Agregar Comprobante" at bounding box center [255, 405] width 122 height 12
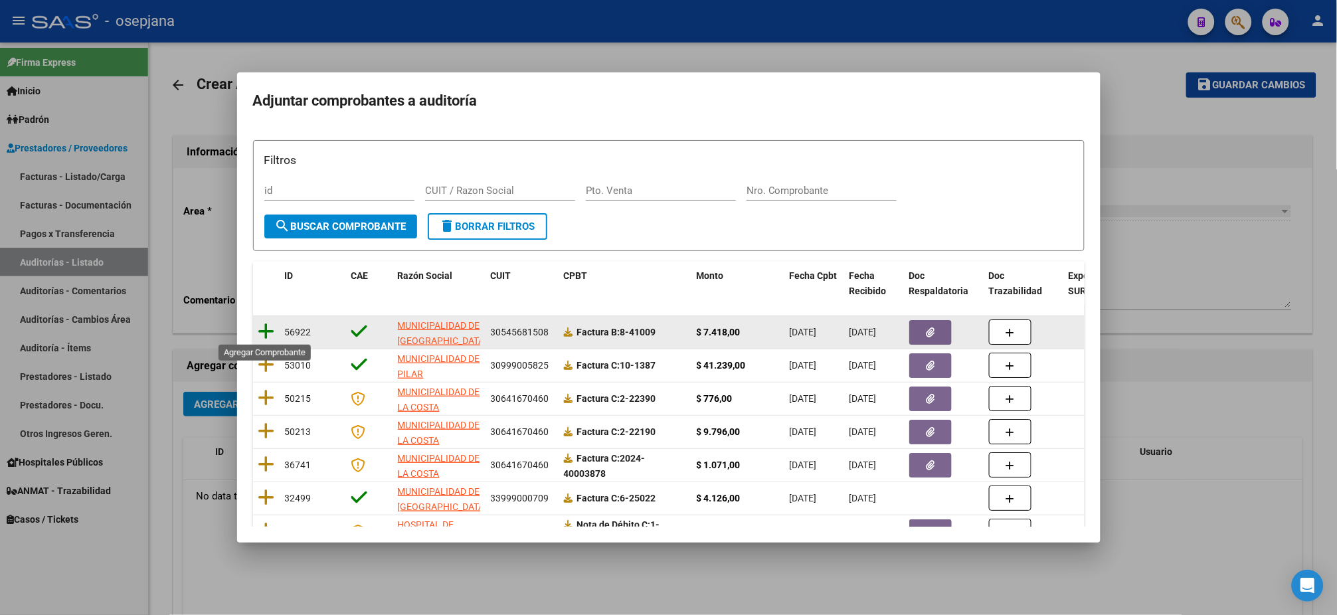
click at [262, 325] on icon at bounding box center [266, 331] width 17 height 19
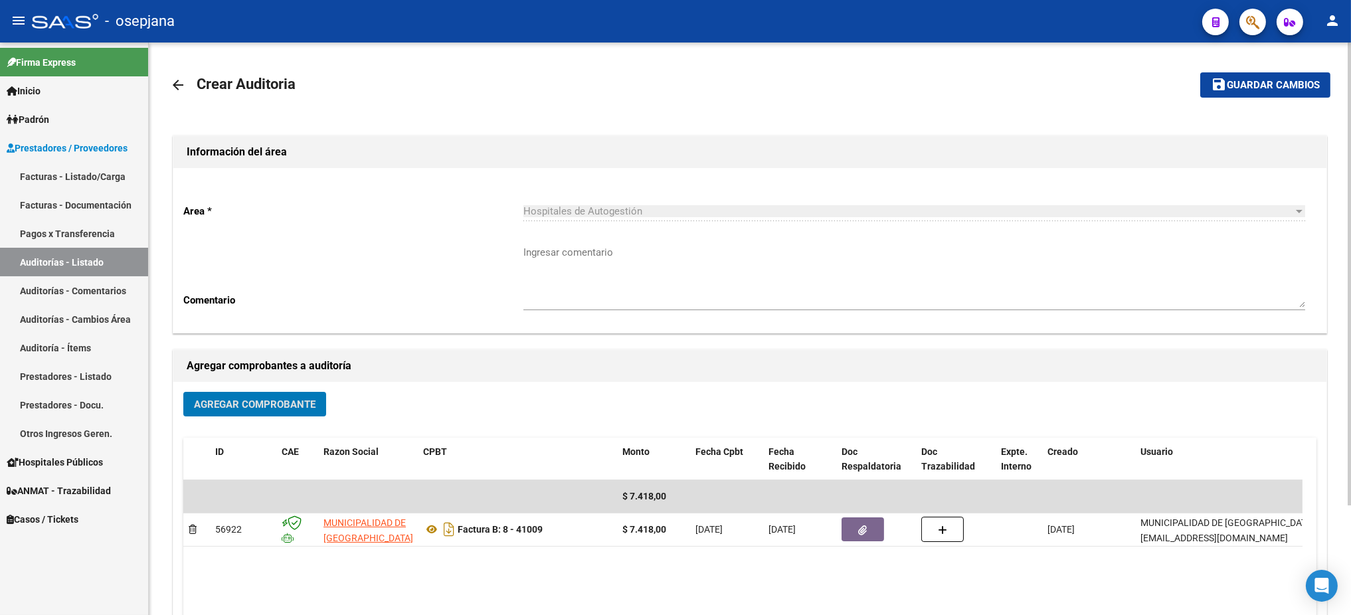
click at [1125, 75] on button "save Guardar cambios" at bounding box center [1266, 84] width 130 height 25
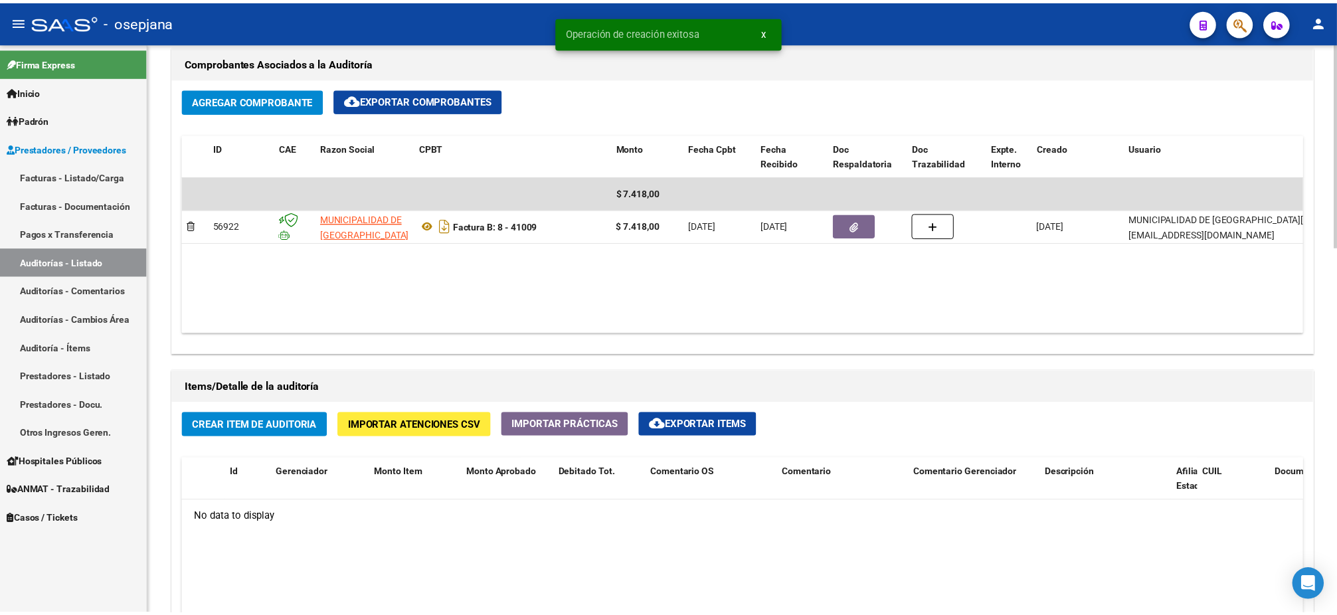
scroll to position [643, 0]
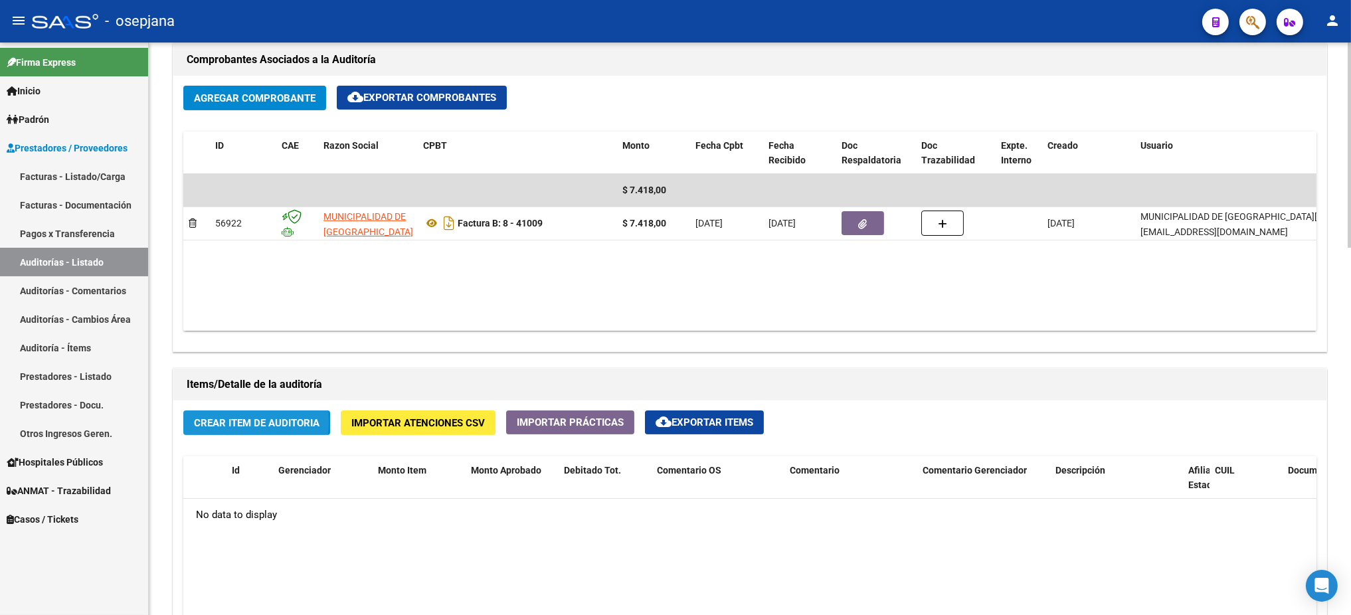
click at [224, 419] on span "Crear Item de Auditoria" at bounding box center [257, 423] width 126 height 12
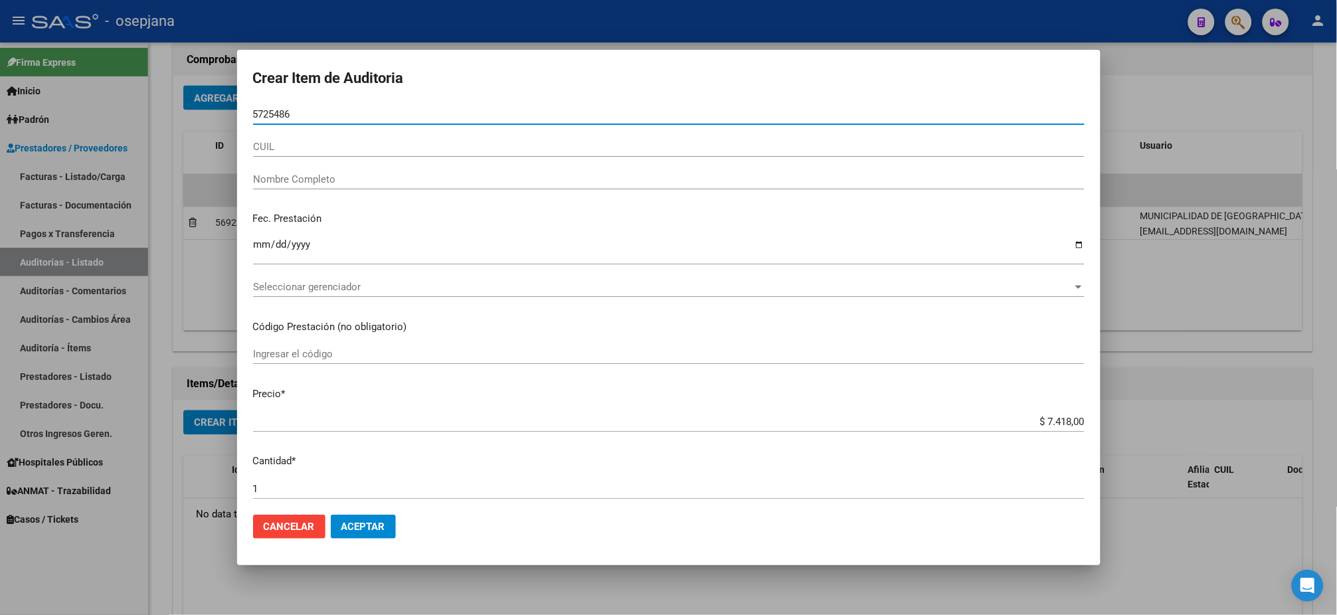
type input "57254868"
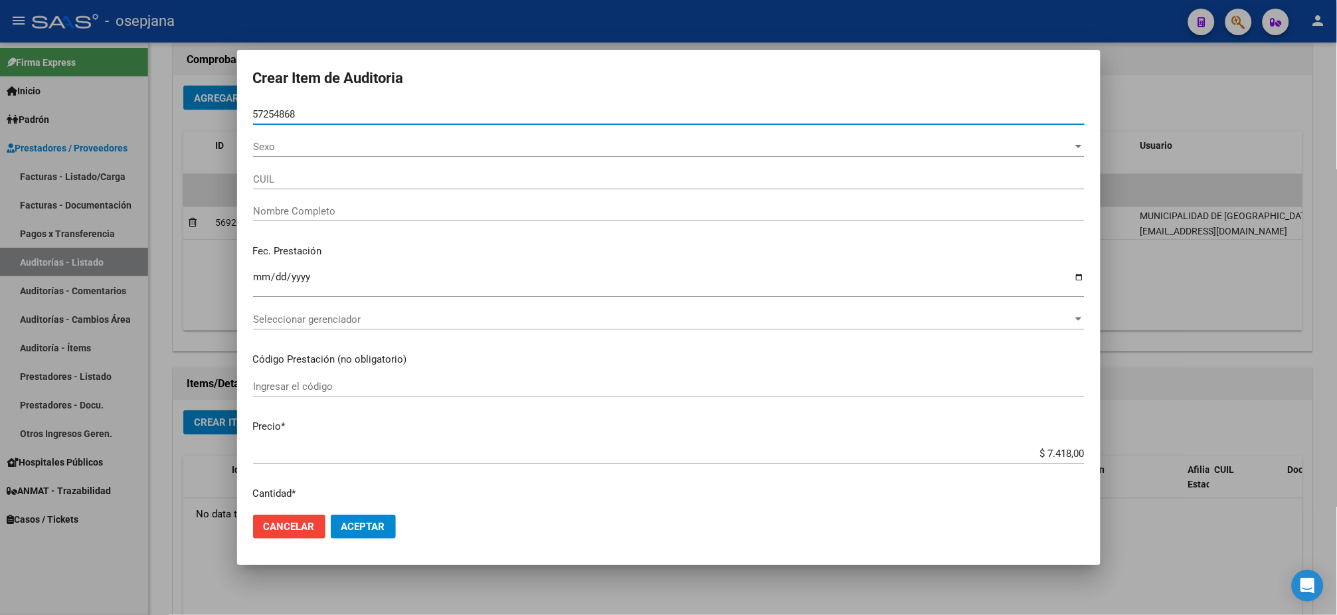
type input "20572548687"
type input "ESCOBAR TADEO LEONARDO -"
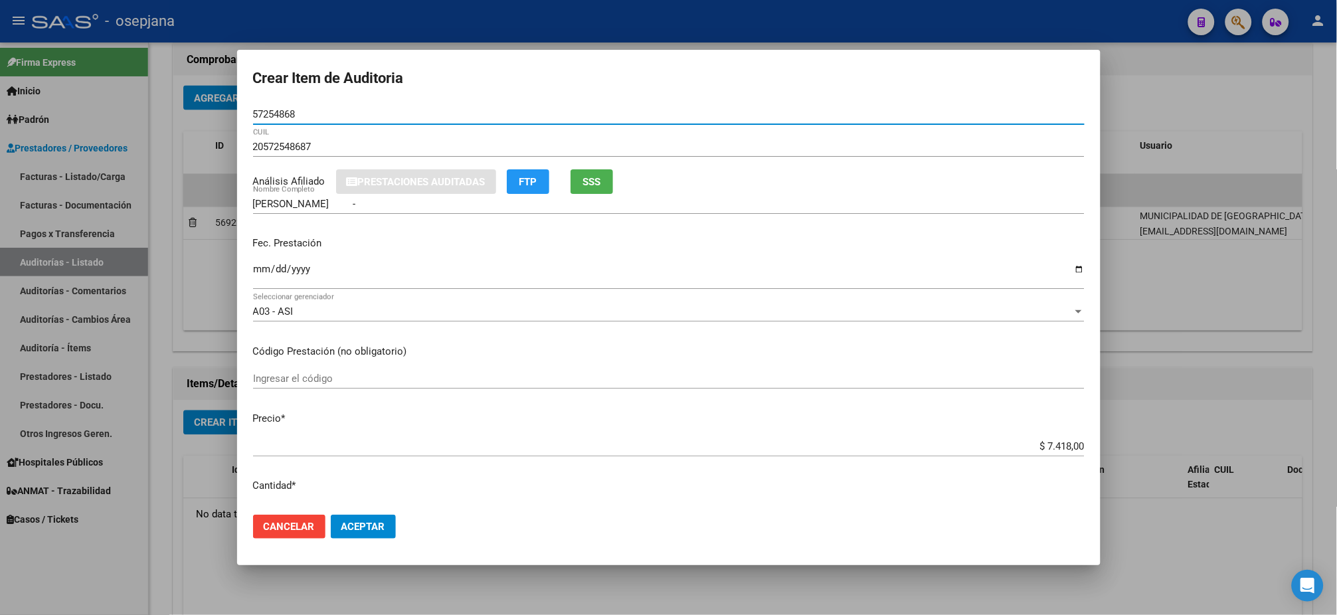
type input "57254868"
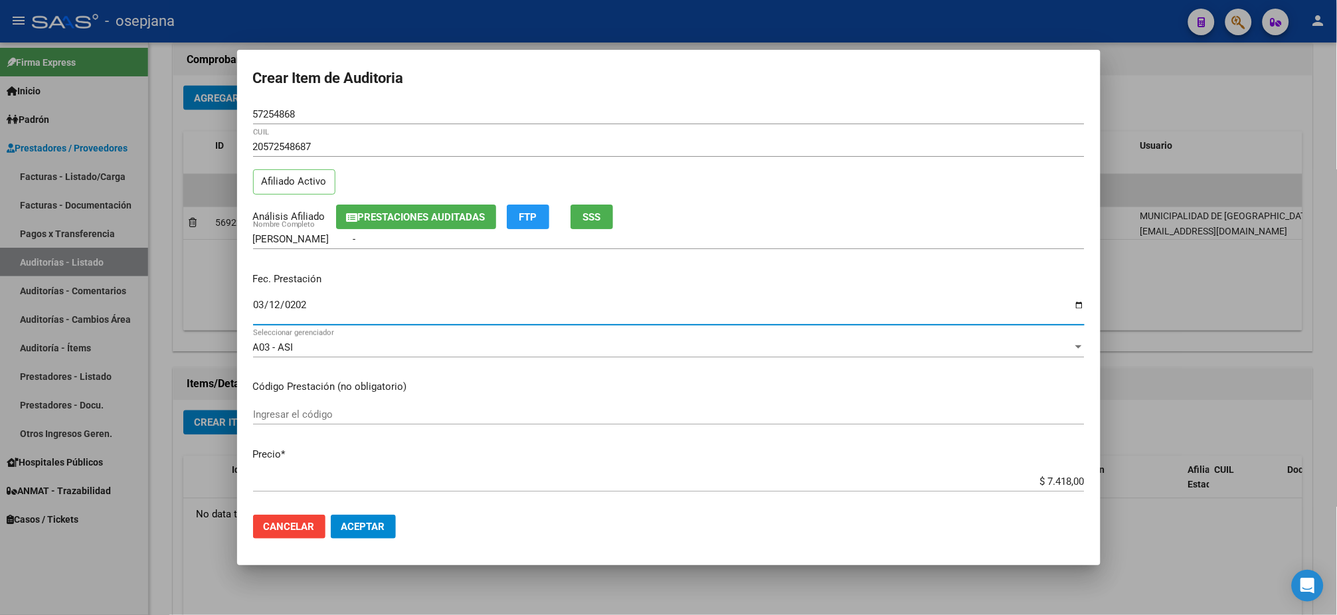
type input "2025-03-12"
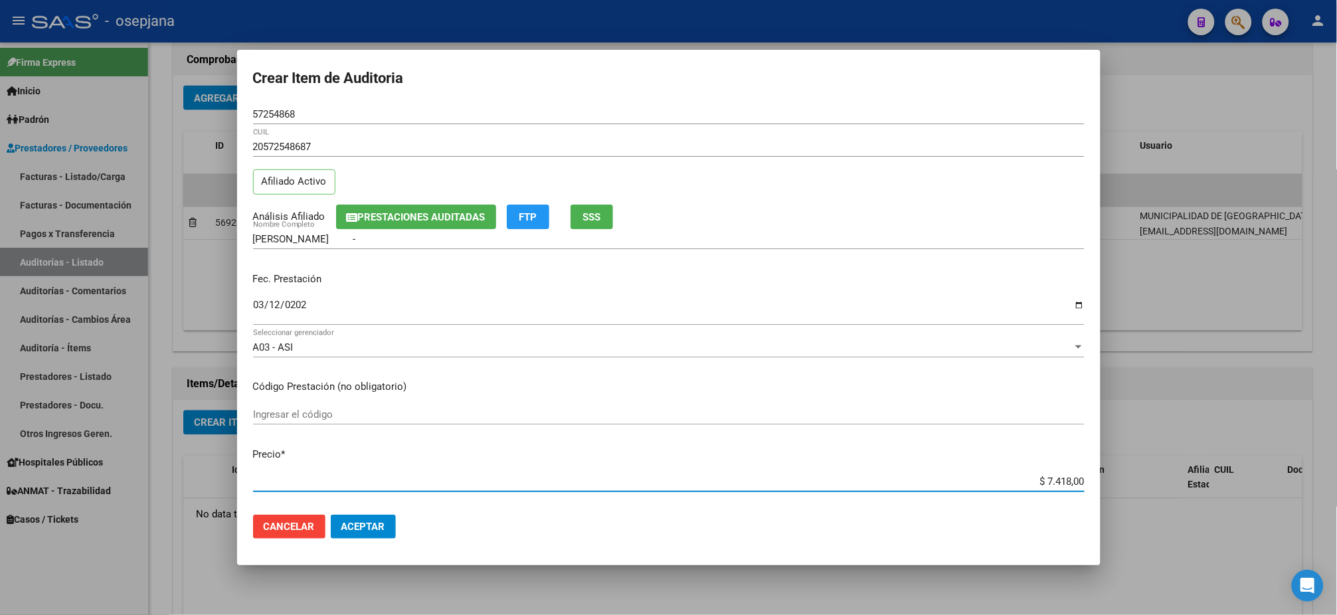
type input "$ 0,03"
type input "$ 0,37"
type input "$ 3,70"
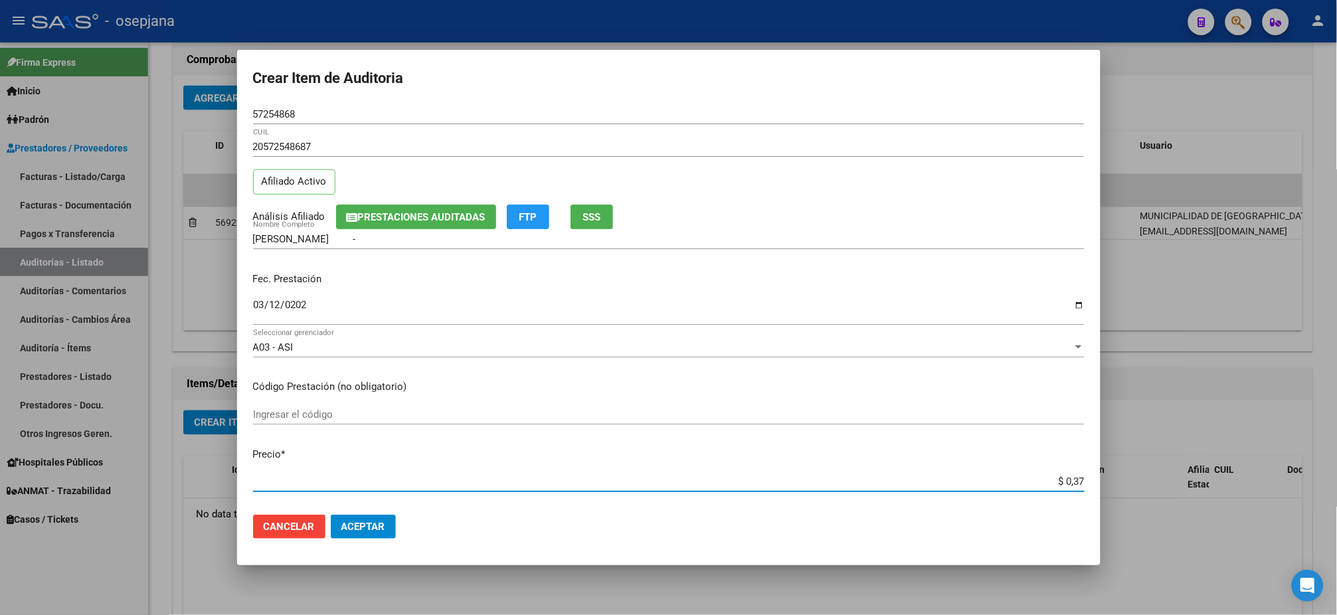
type input "$ 3,70"
type input "$ 37,09"
type input "$ 370,90"
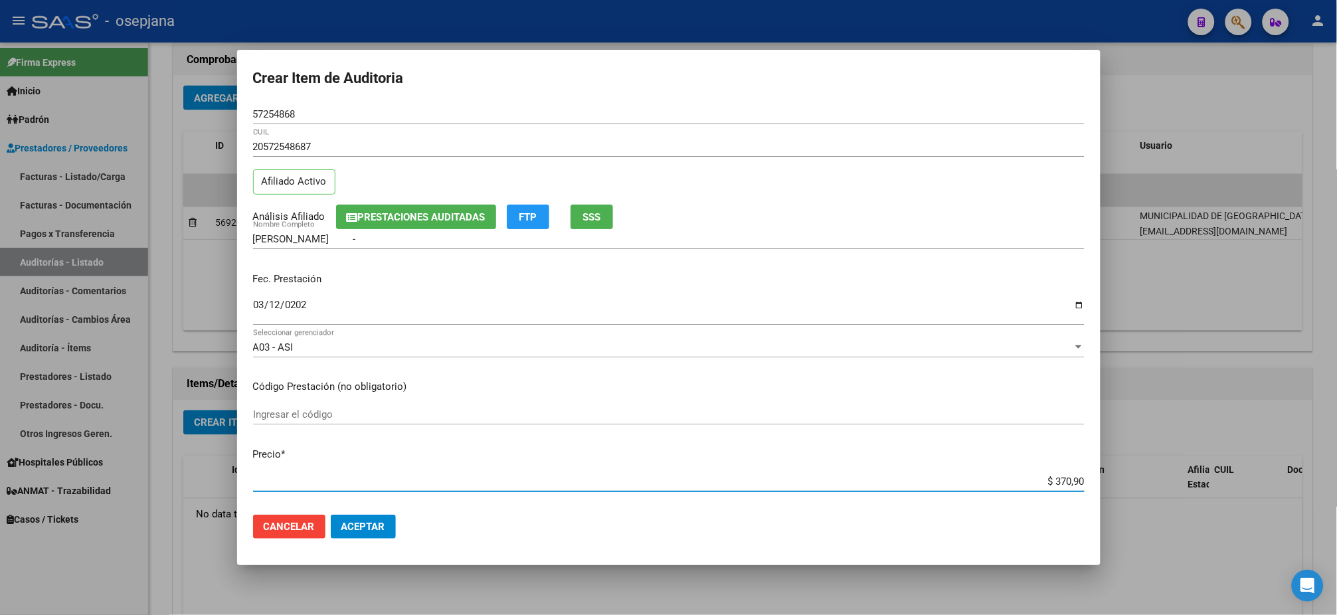
type input "$ 3.709,00"
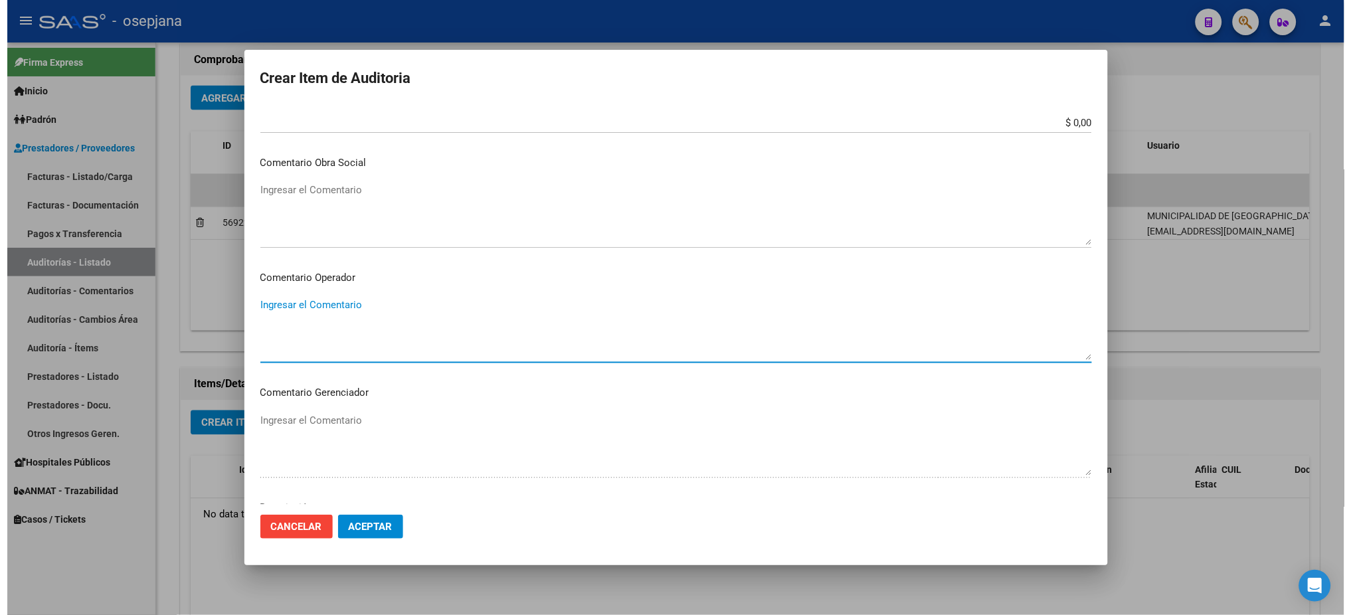
scroll to position [791, 0]
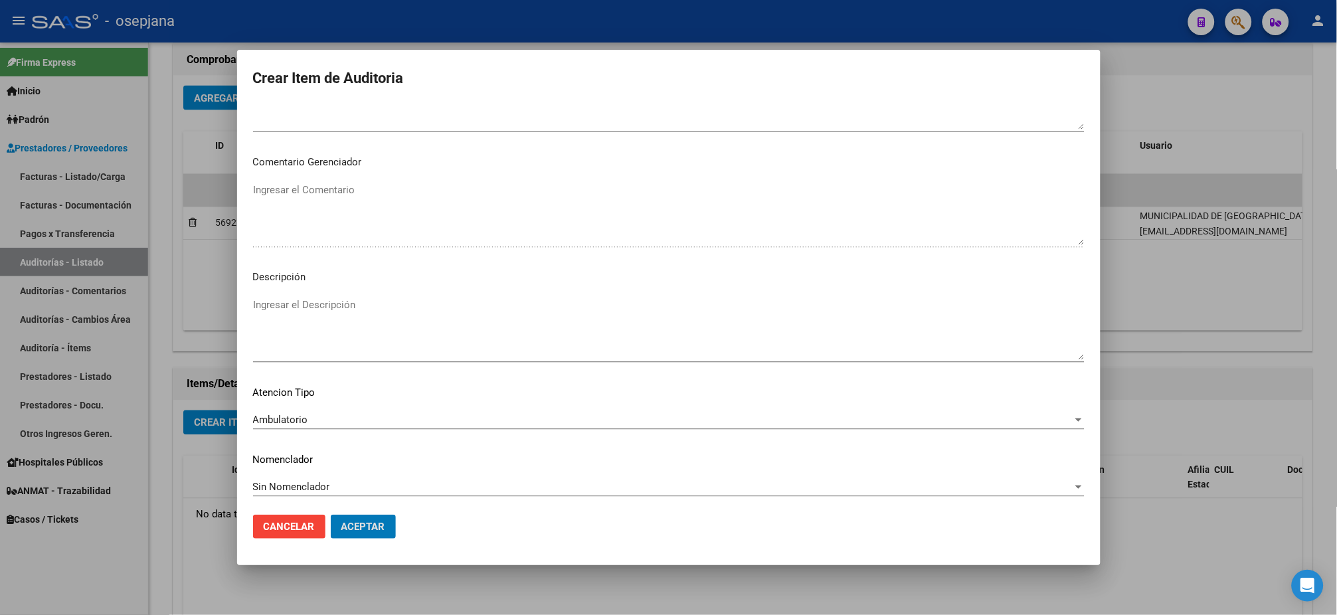
click at [331, 512] on button "Aceptar" at bounding box center [363, 527] width 65 height 24
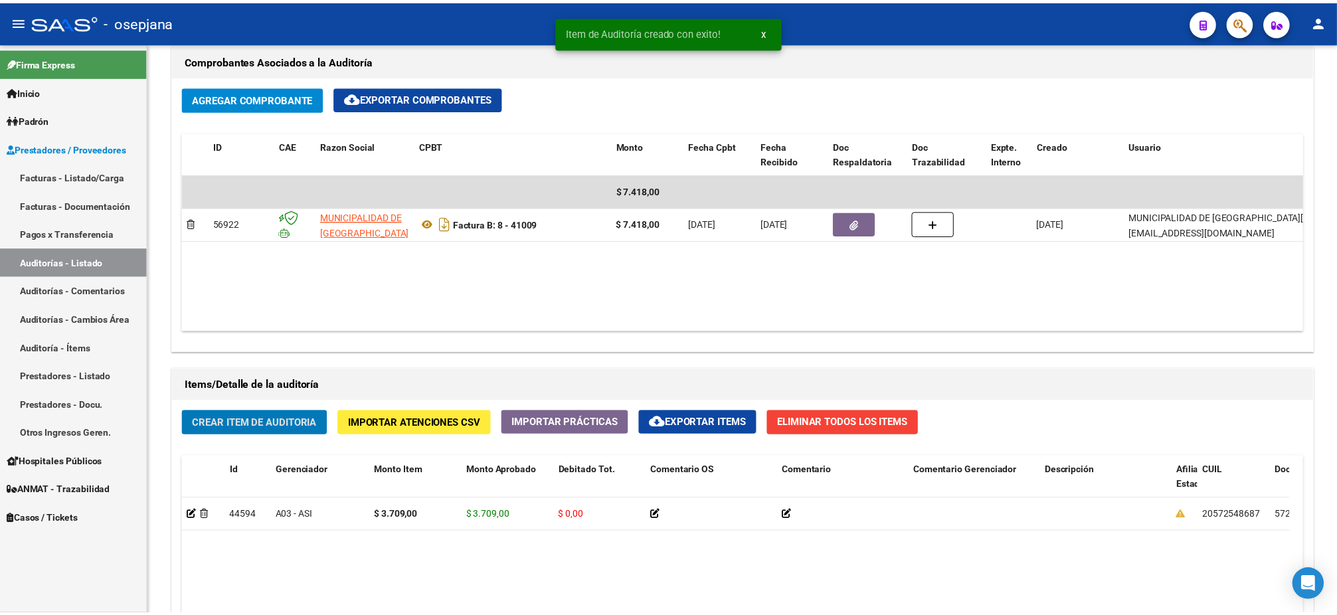
scroll to position [644, 0]
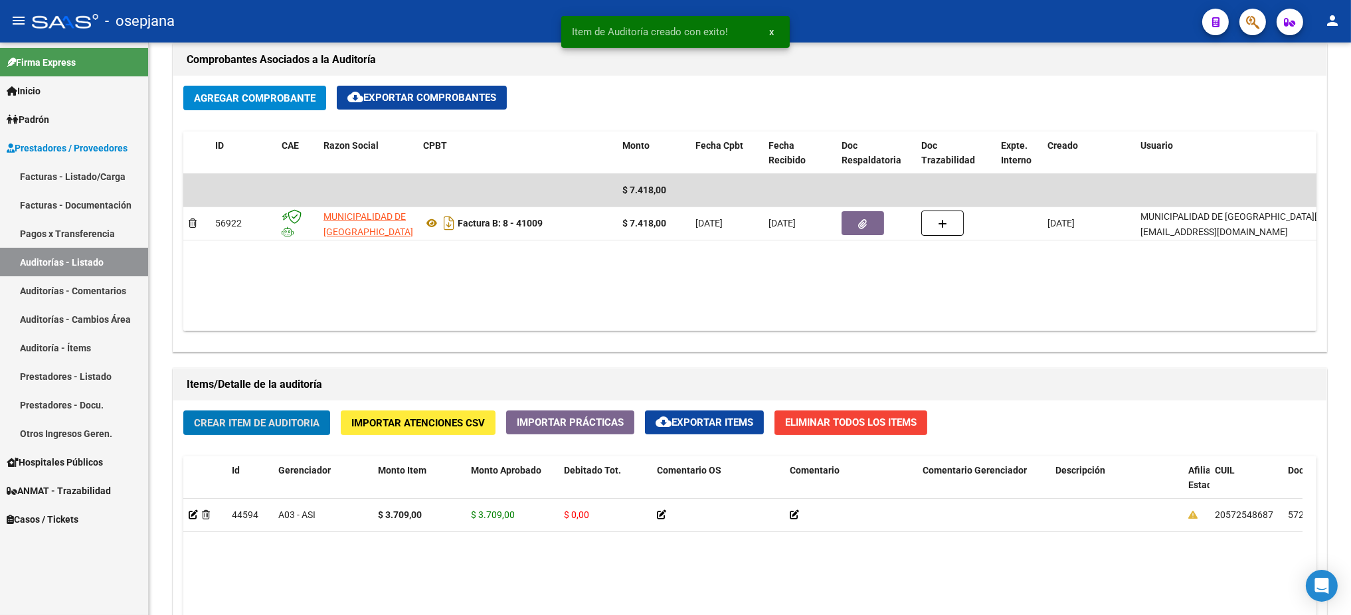
click at [183, 411] on button "Crear Item de Auditoria" at bounding box center [256, 423] width 147 height 25
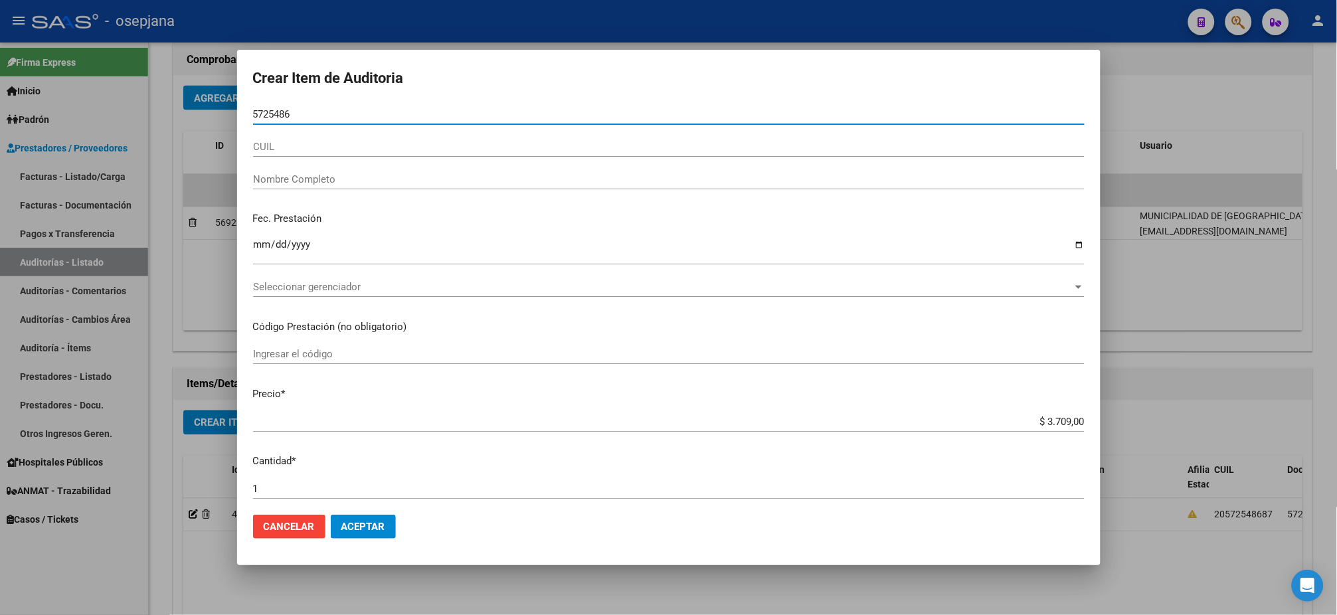
type input "57254868"
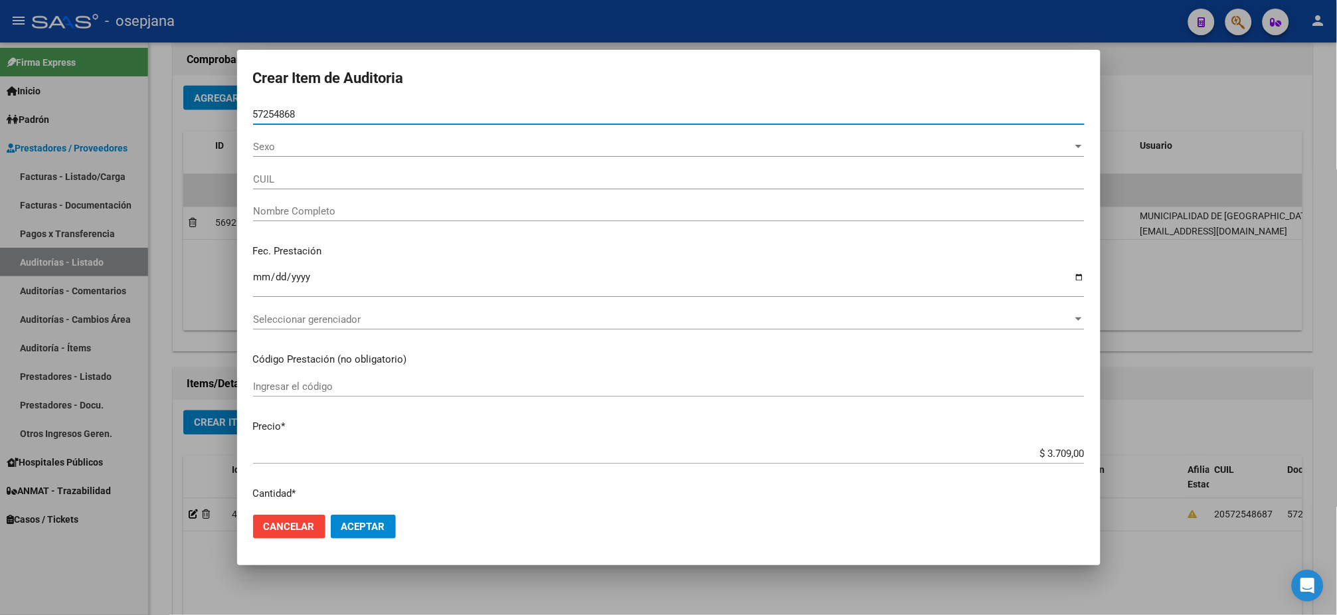
type input "20572548687"
type input "ESCOBAR TADEO LEONARDO -"
type input "57254868"
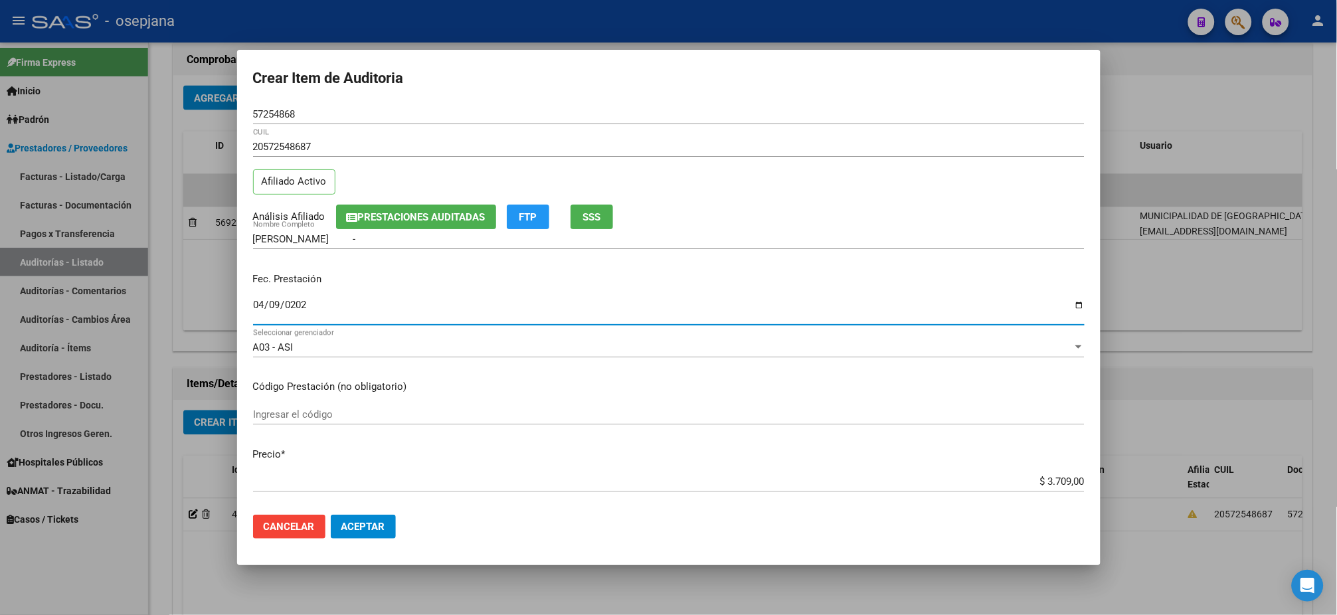
type input "2025-04-09"
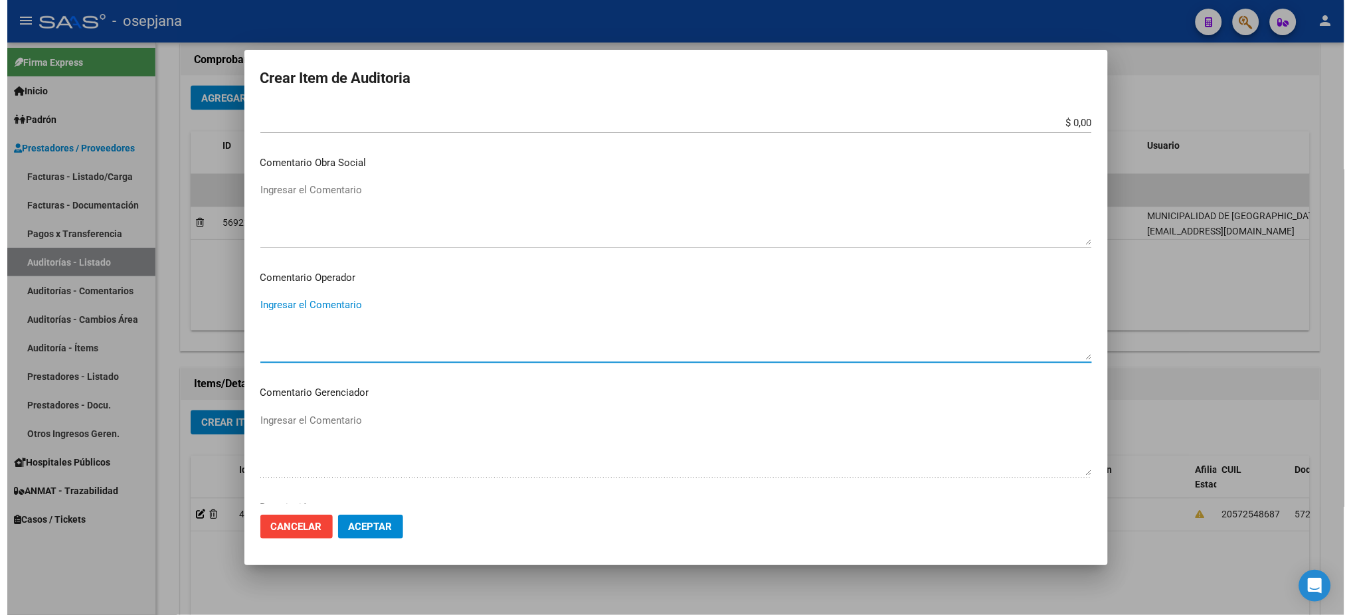
scroll to position [791, 0]
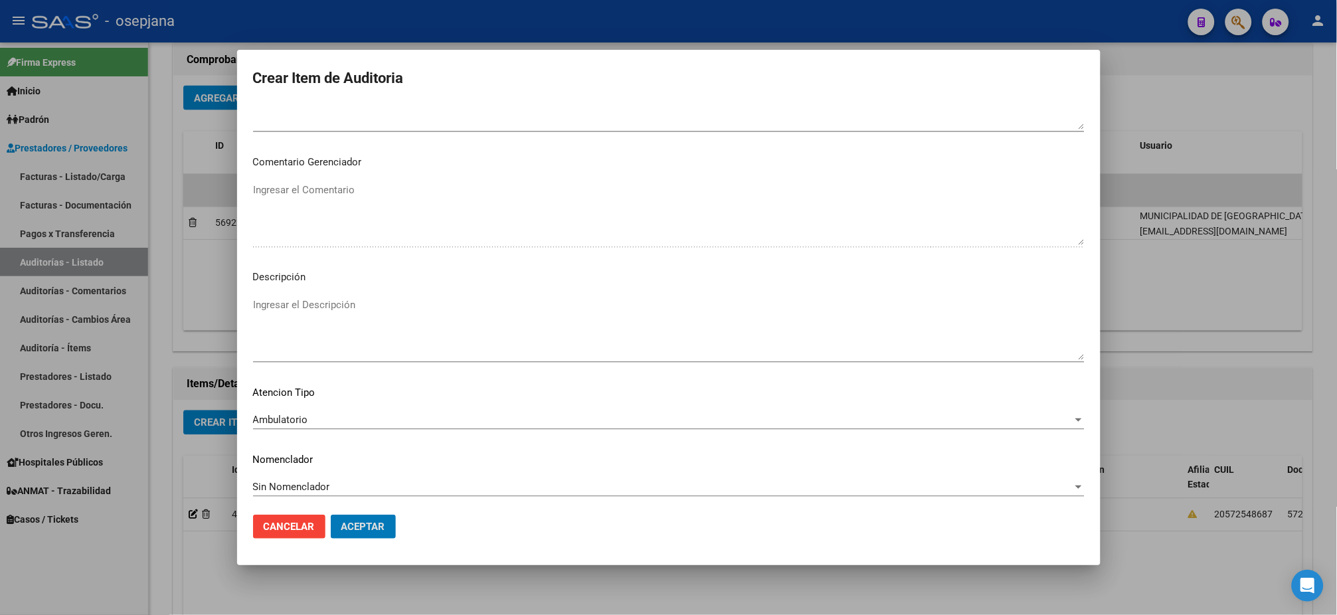
click at [331, 512] on button "Aceptar" at bounding box center [363, 527] width 65 height 24
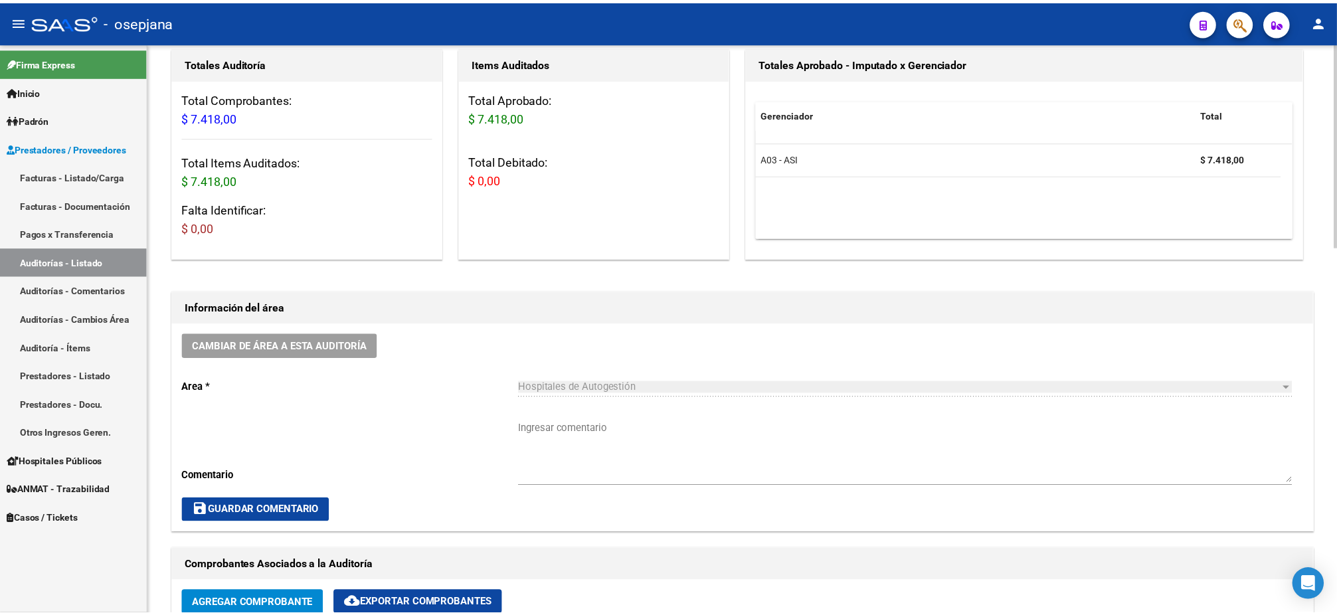
scroll to position [0, 0]
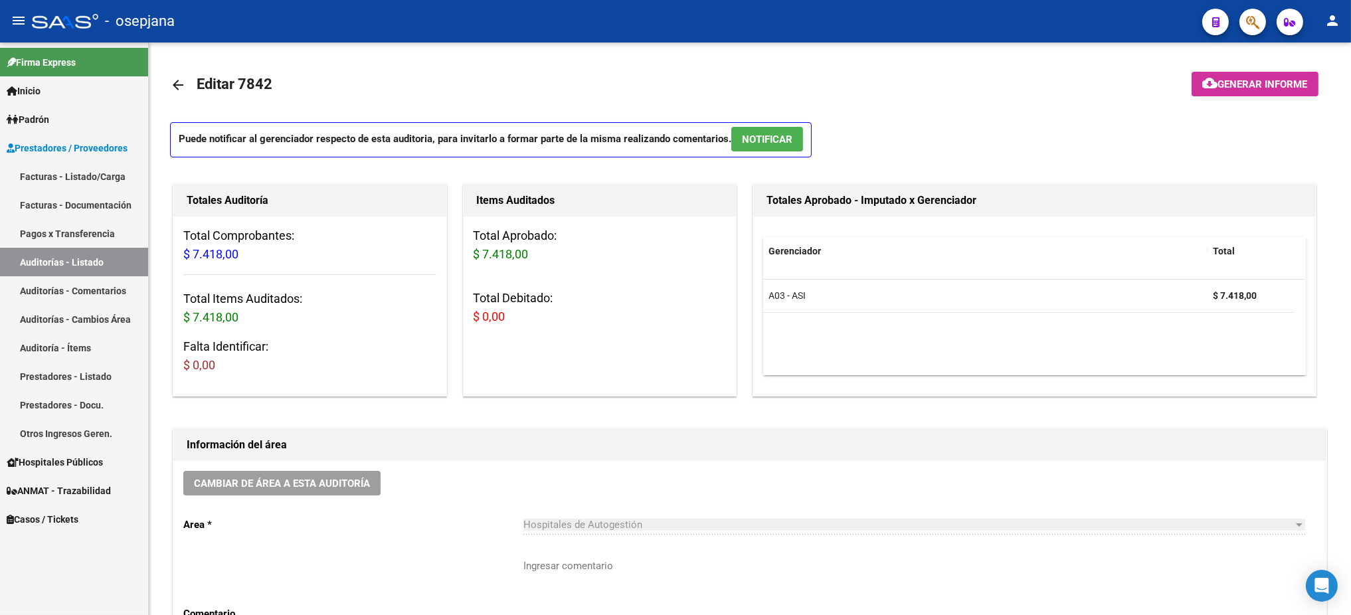
click at [27, 177] on link "Facturas - Listado/Carga" at bounding box center [74, 176] width 148 height 29
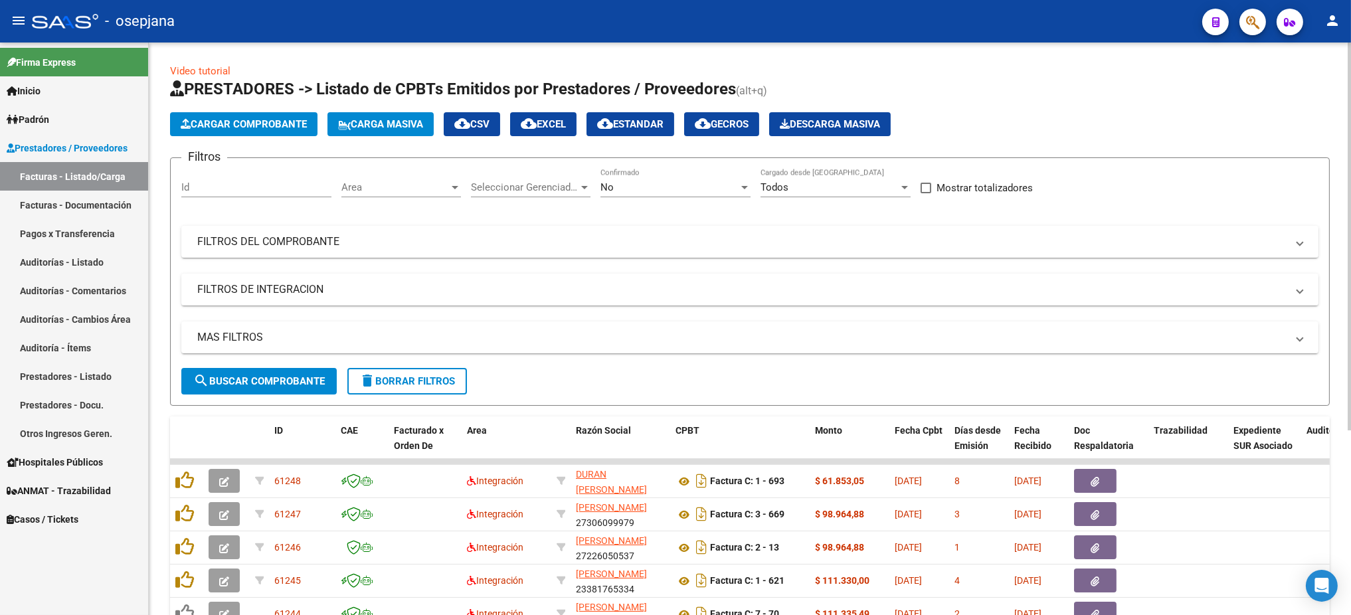
click at [395, 185] on span "Area" at bounding box center [395, 187] width 108 height 12
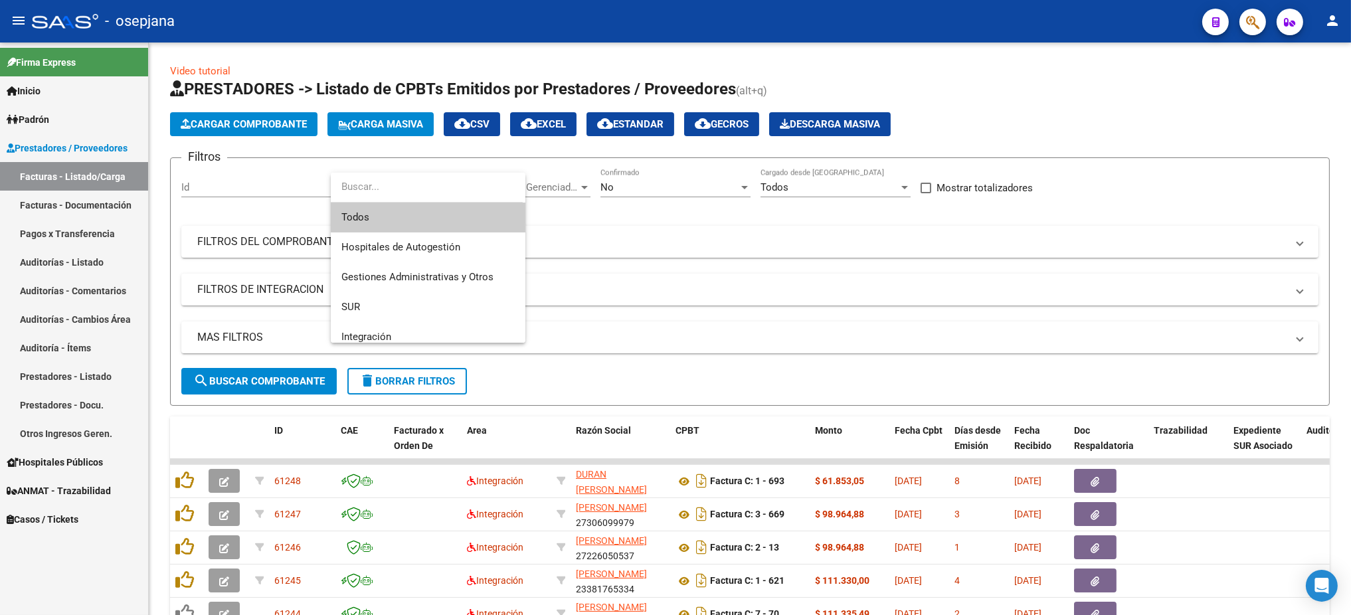
click at [387, 210] on span "Todos" at bounding box center [427, 218] width 173 height 30
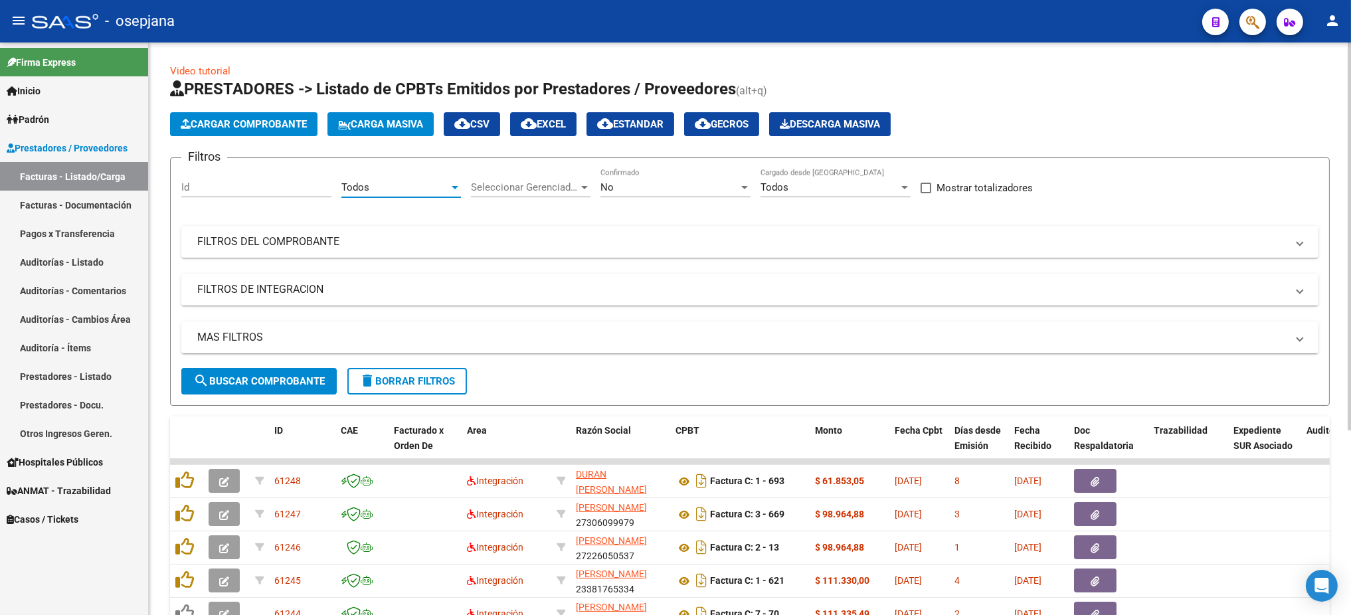
click at [501, 185] on span "Seleccionar Gerenciador" at bounding box center [525, 187] width 108 height 12
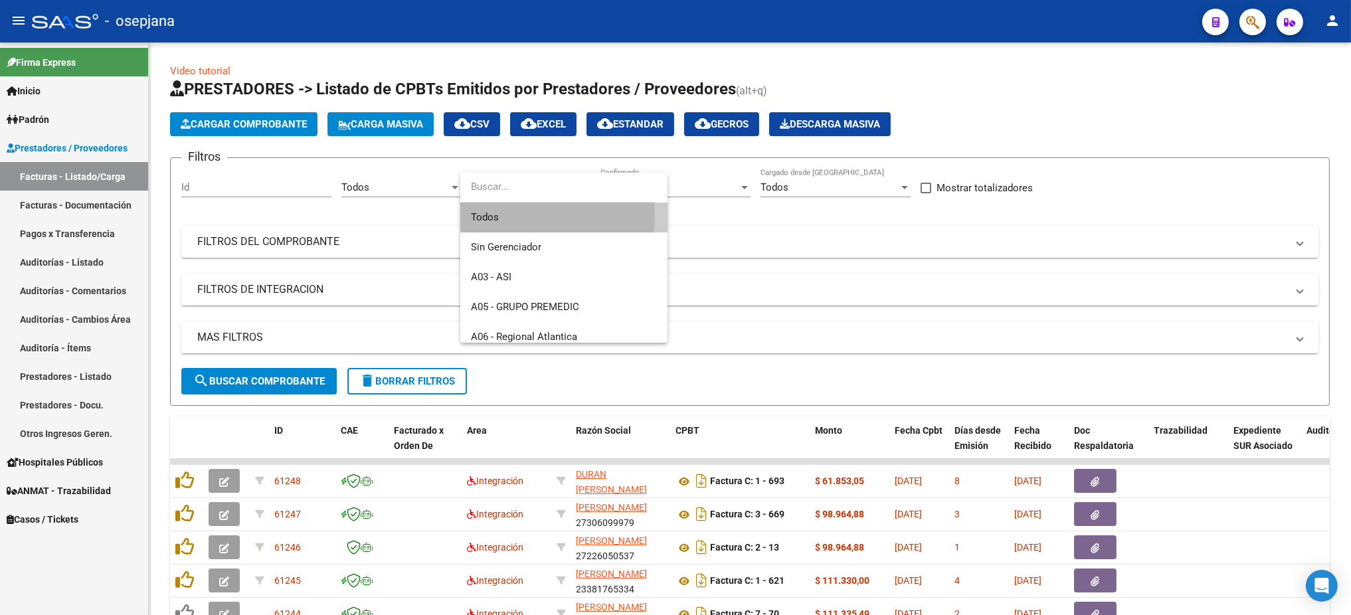
click at [497, 216] on span "Todos" at bounding box center [564, 218] width 186 height 30
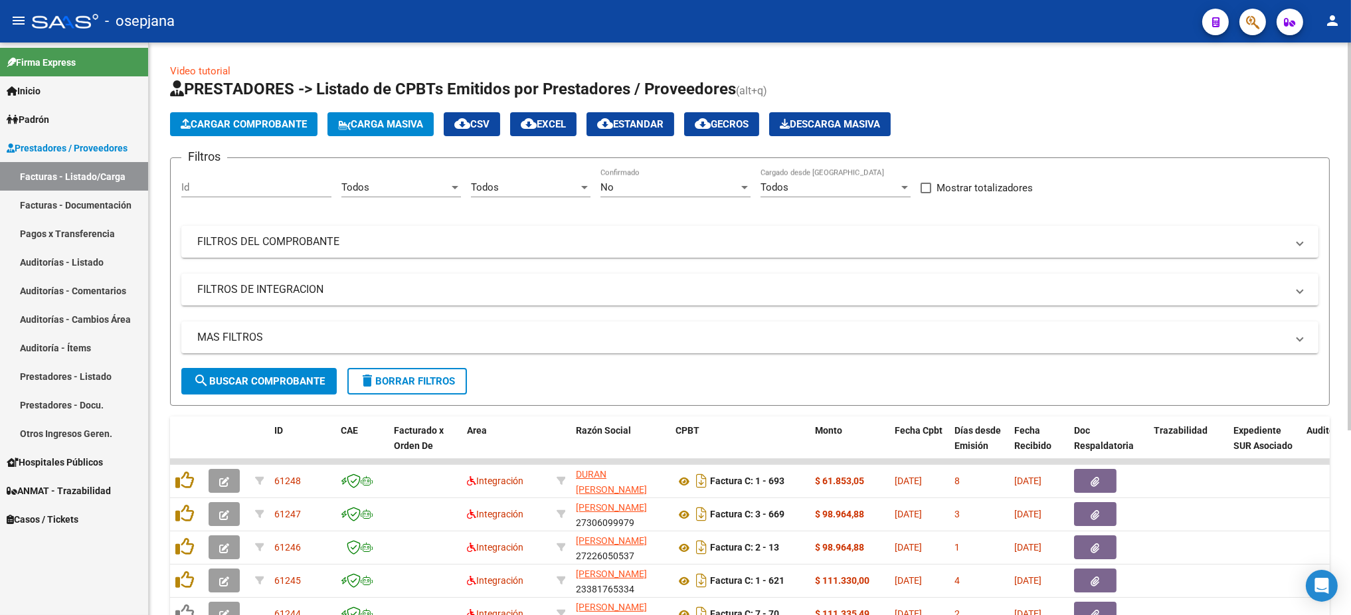
click at [657, 179] on div "No Confirmado" at bounding box center [676, 183] width 150 height 29
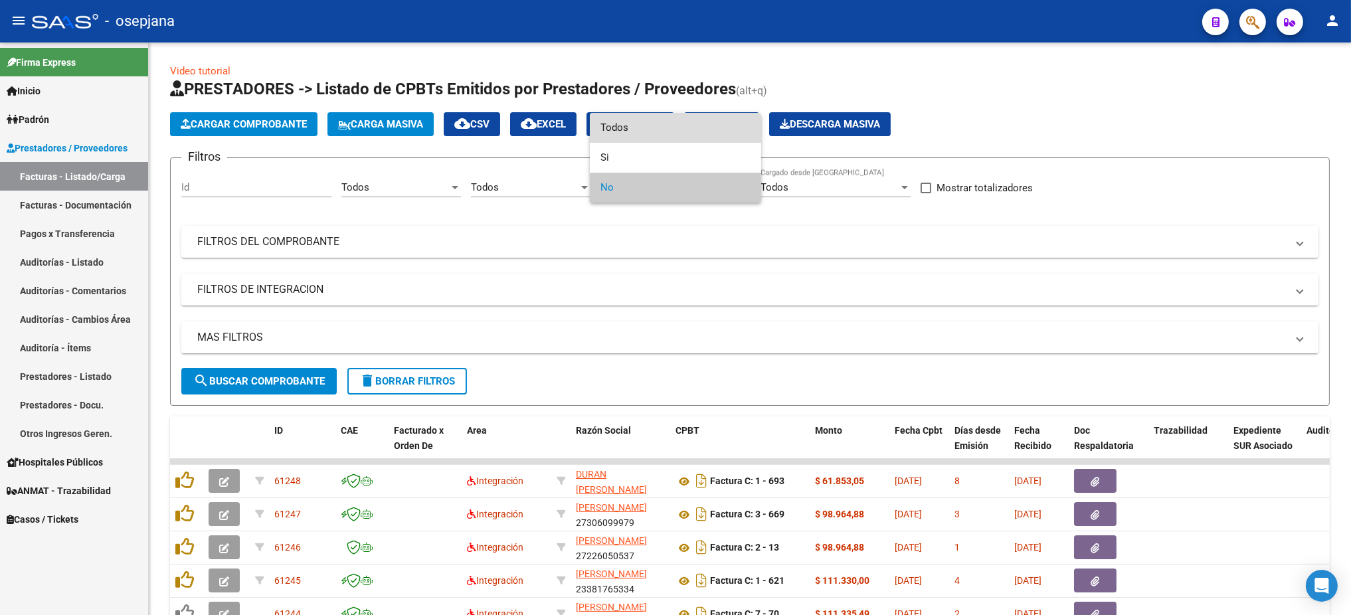
click at [623, 125] on span "Todos" at bounding box center [676, 128] width 150 height 30
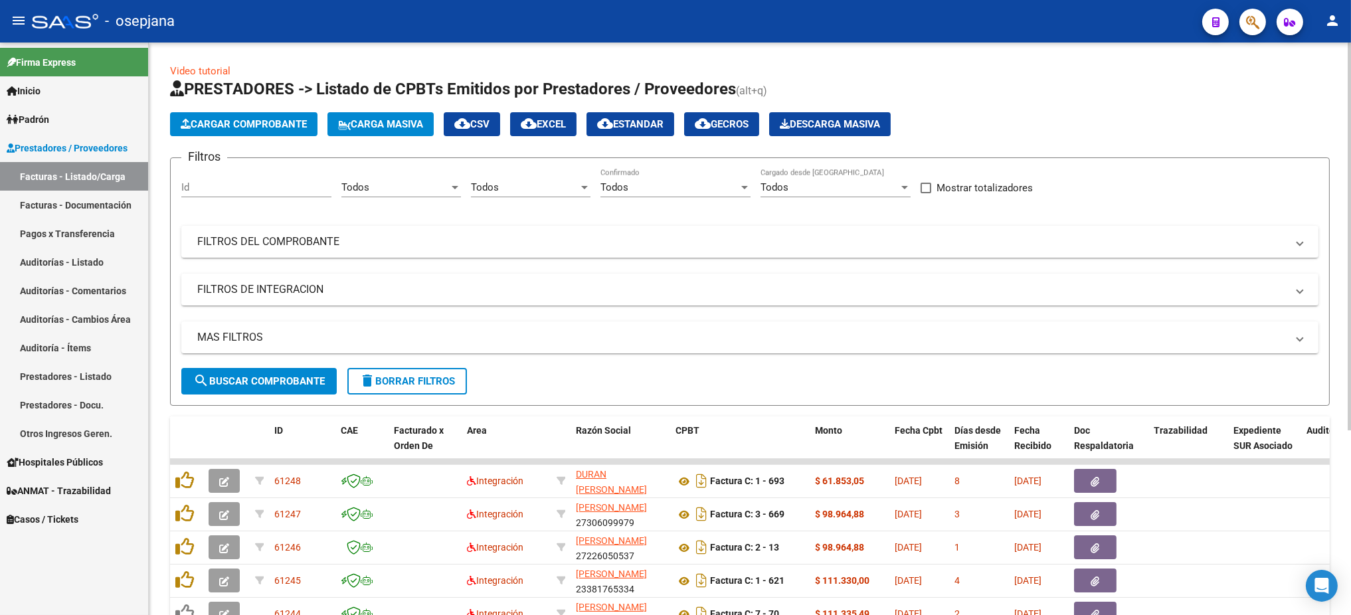
click at [557, 261] on div "Filtros Id Todos Area Todos Seleccionar Gerenciador Todos Confirmado Todos Carg…" at bounding box center [749, 268] width 1137 height 199
click at [559, 237] on mat-panel-title "FILTROS DEL COMPROBANTE" at bounding box center [742, 242] width 1090 height 15
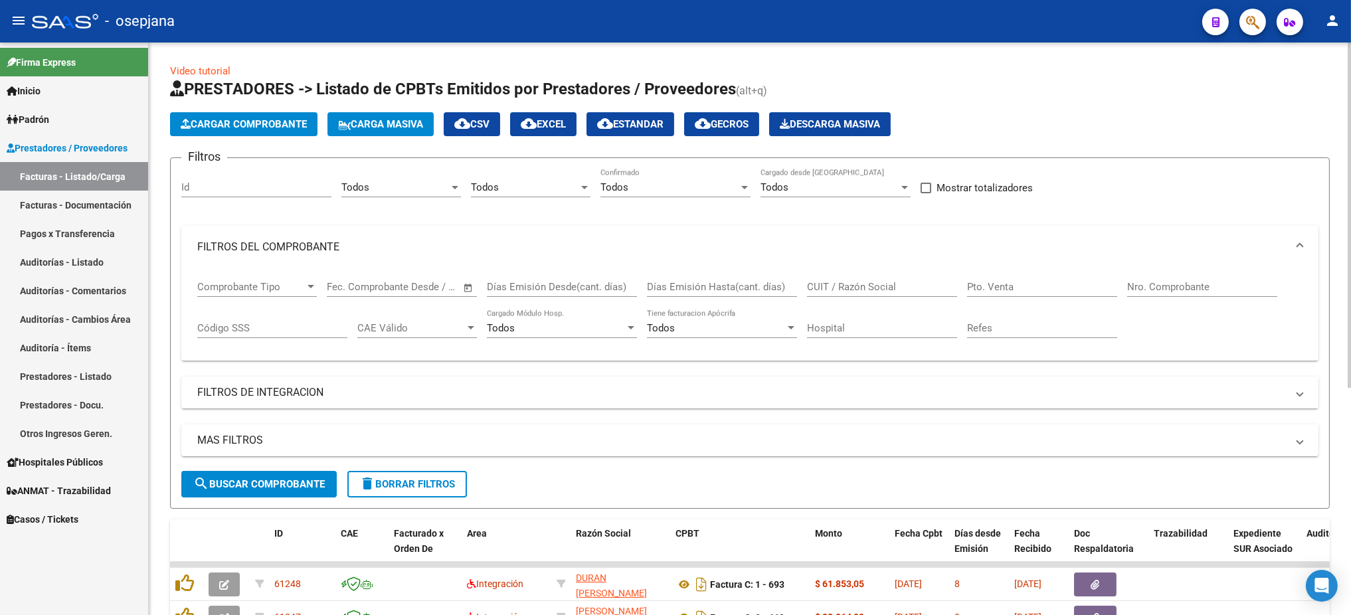
click at [1007, 285] on input "Pto. Venta" at bounding box center [1042, 287] width 150 height 12
type input "5"
type input "10"
click at [1007, 285] on input "5" at bounding box center [1042, 287] width 150 height 12
type input "8"
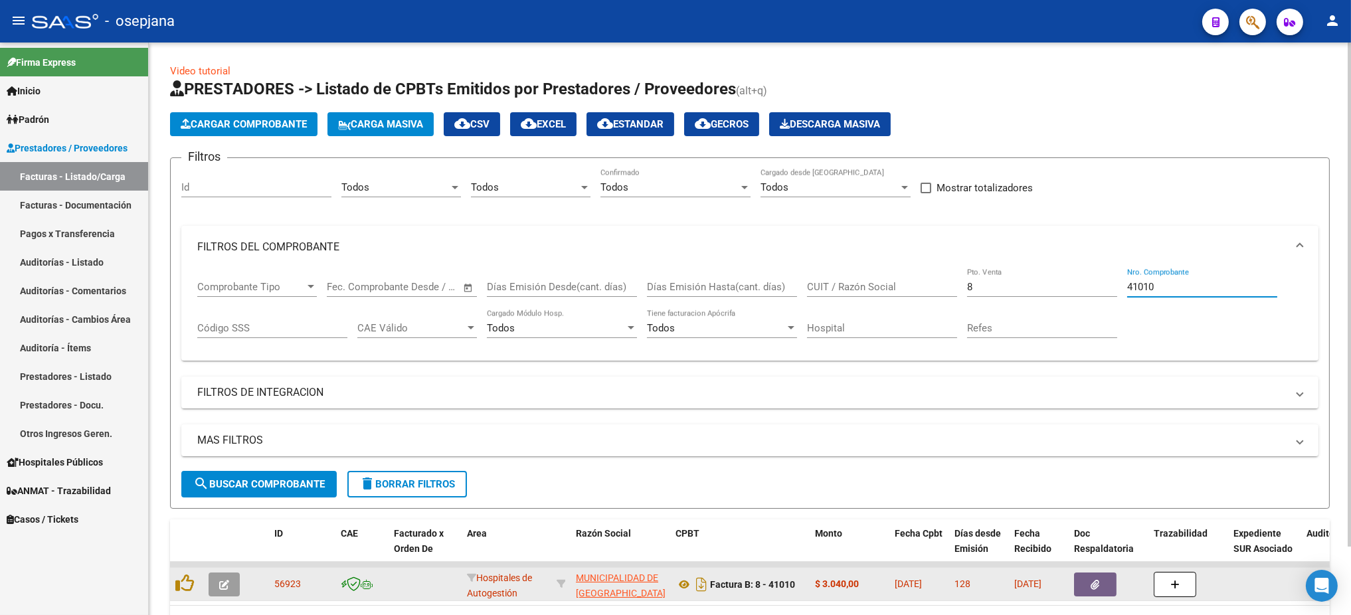
type input "41010"
click at [222, 512] on icon "button" at bounding box center [224, 585] width 10 height 10
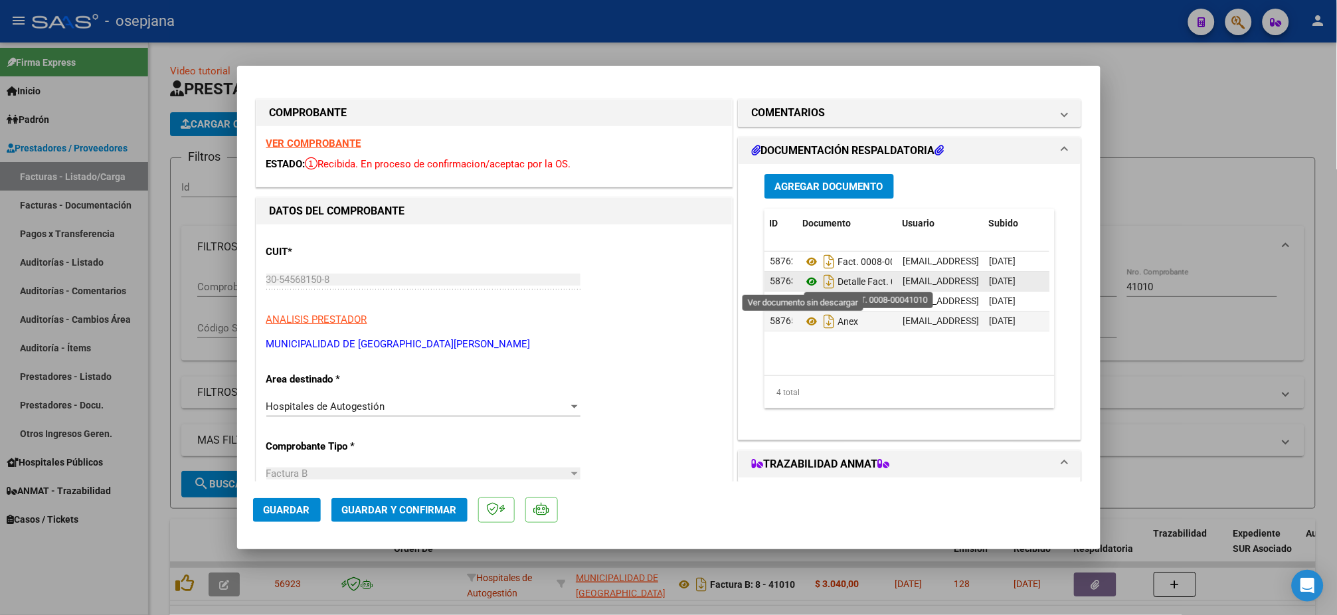
click at [804, 281] on icon at bounding box center [811, 282] width 17 height 16
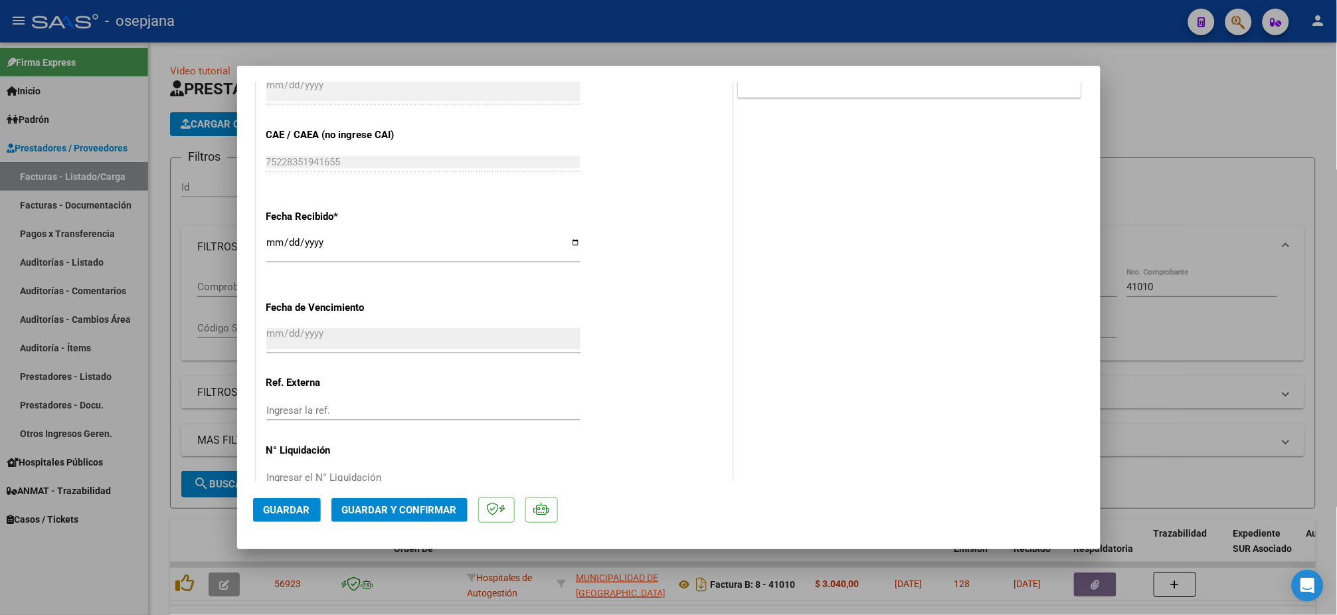
scroll to position [688, 0]
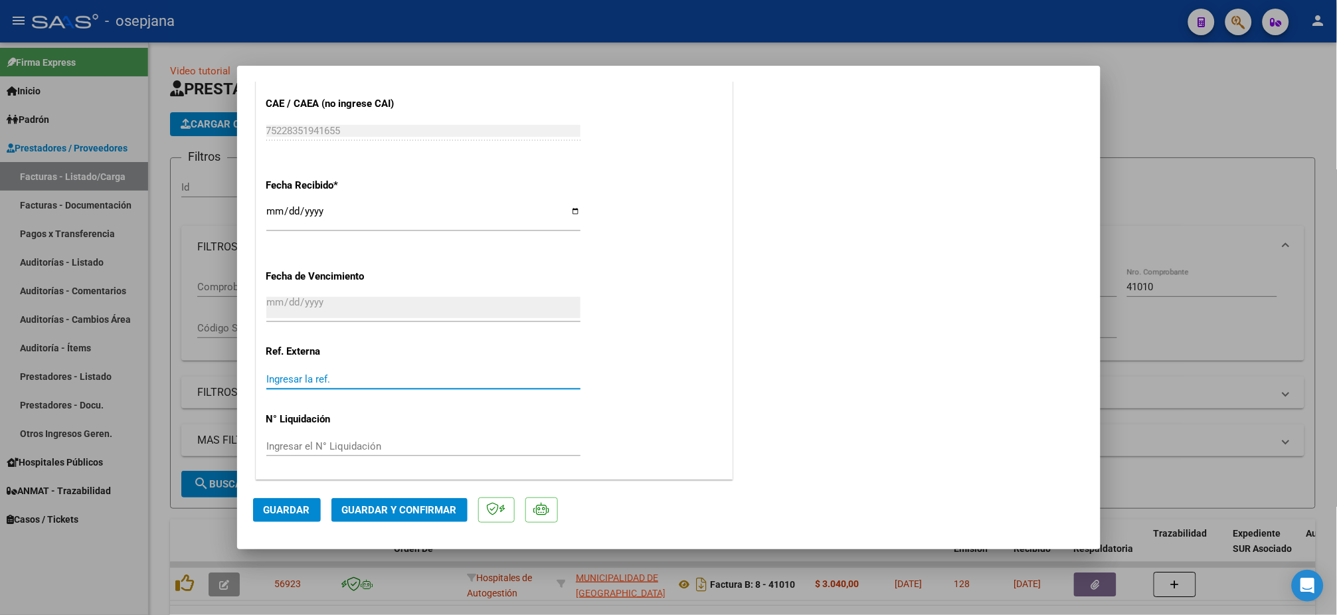
click at [317, 383] on input "Ingresar la ref." at bounding box center [423, 379] width 314 height 12
type input "31137"
click at [270, 512] on span "Guardar" at bounding box center [287, 510] width 47 height 12
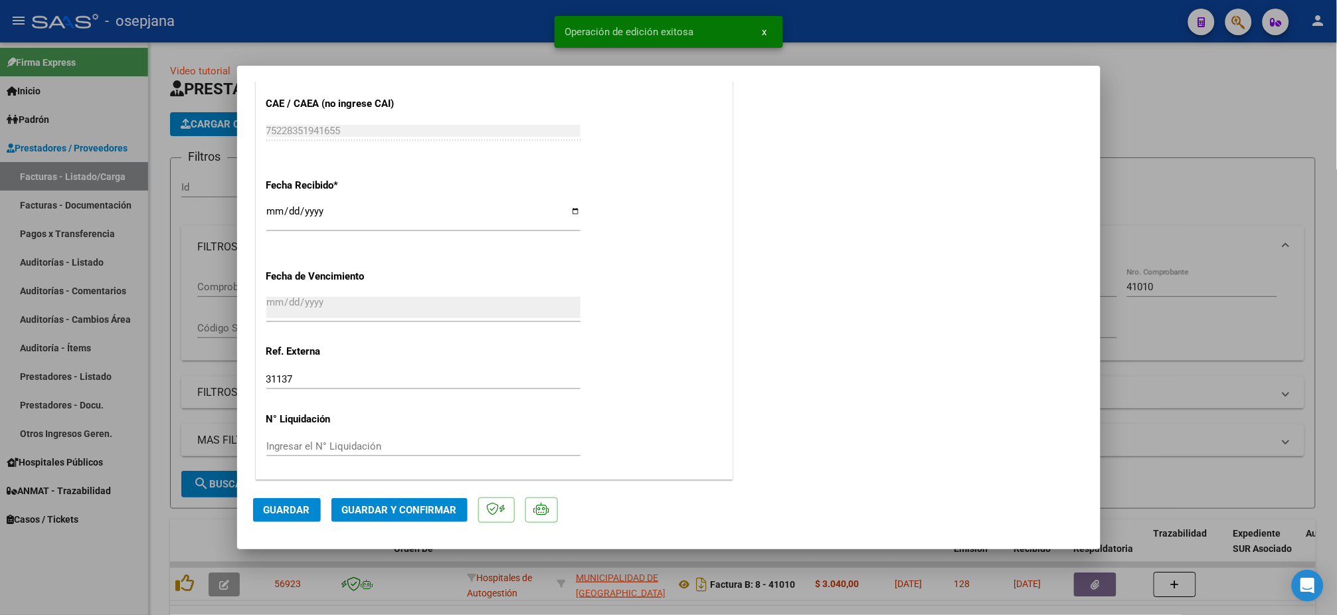
click at [377, 512] on span "Guardar y Confirmar" at bounding box center [399, 510] width 115 height 12
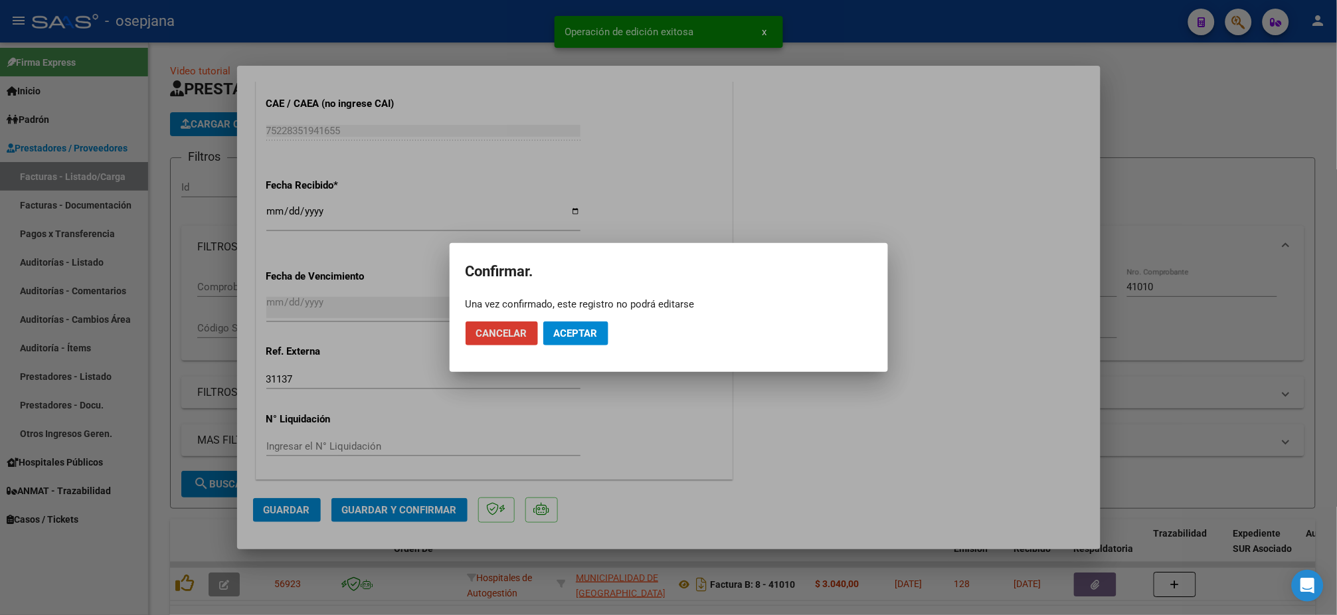
click at [377, 512] on div at bounding box center [668, 307] width 1337 height 615
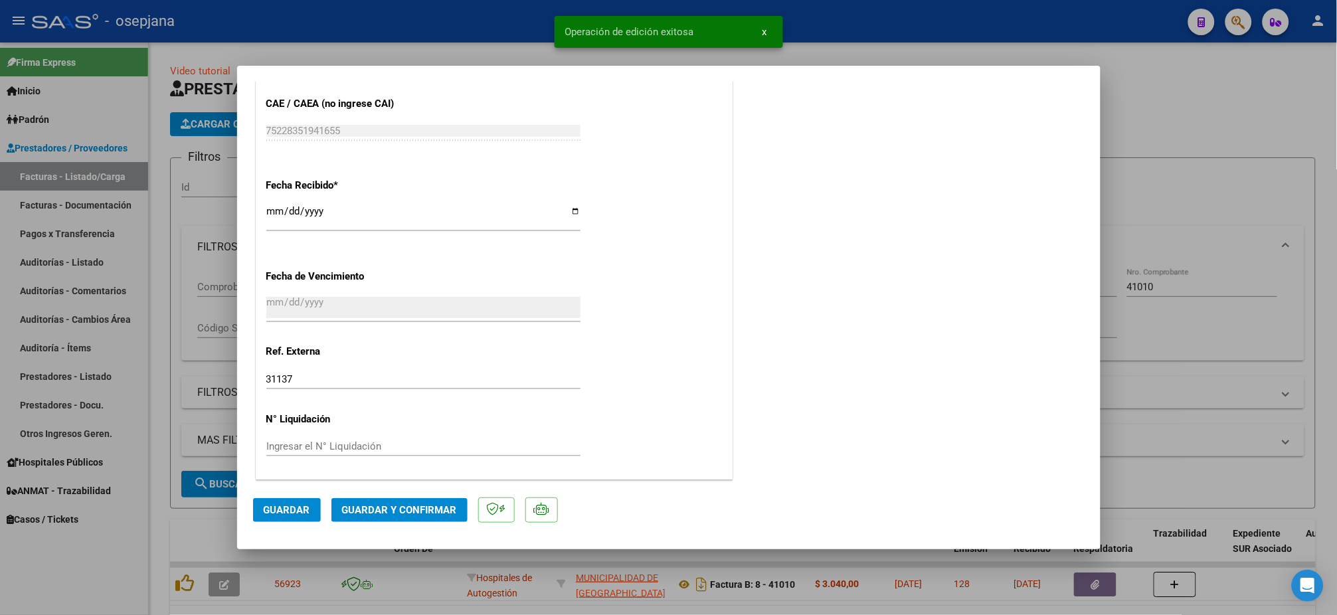
click at [389, 510] on span "Guardar y Confirmar" at bounding box center [399, 510] width 115 height 12
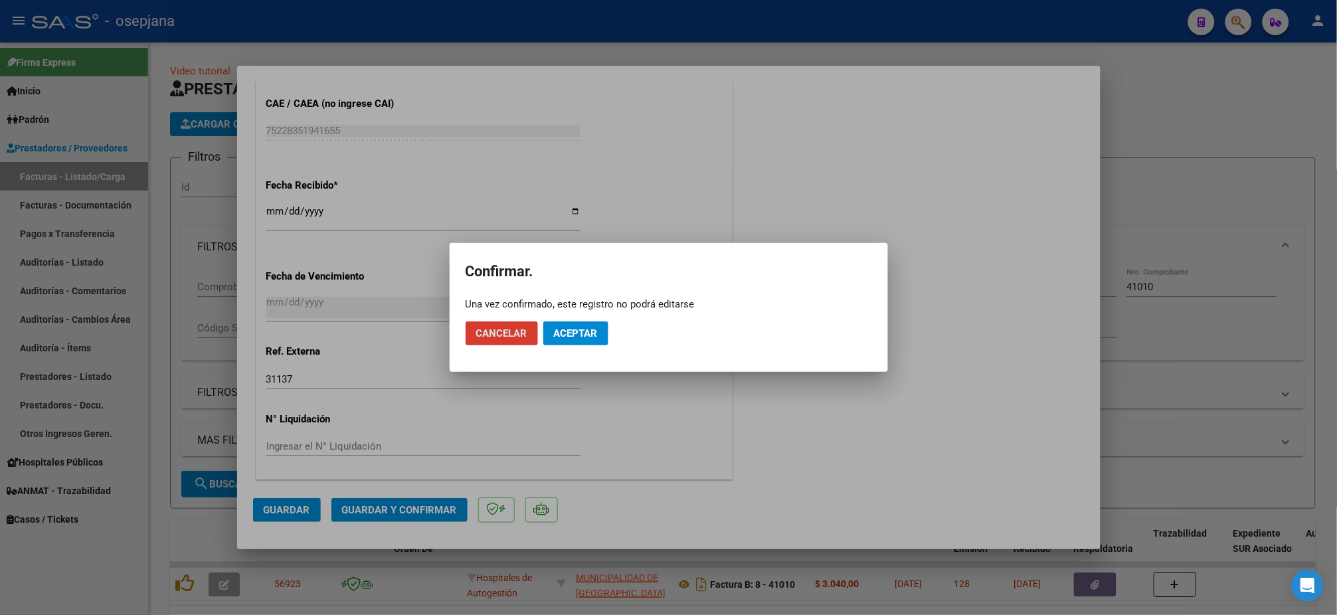
click at [560, 336] on span "Aceptar" at bounding box center [576, 334] width 44 height 12
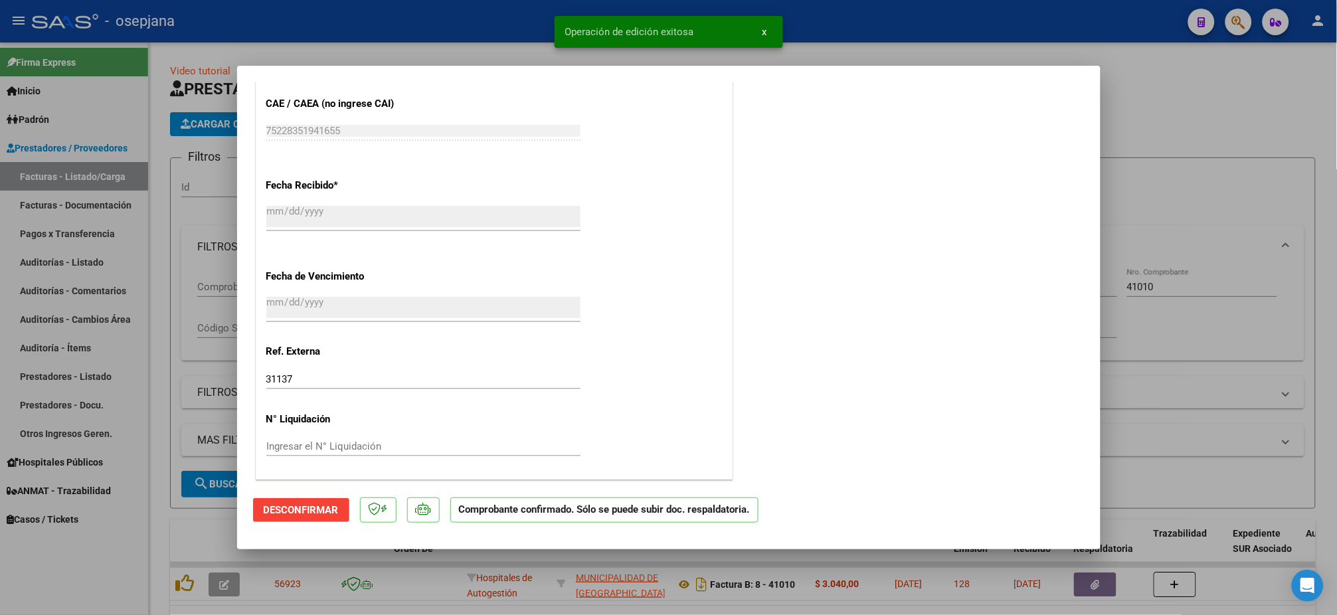
click at [56, 258] on div at bounding box center [668, 307] width 1337 height 615
type input "$ 0,00"
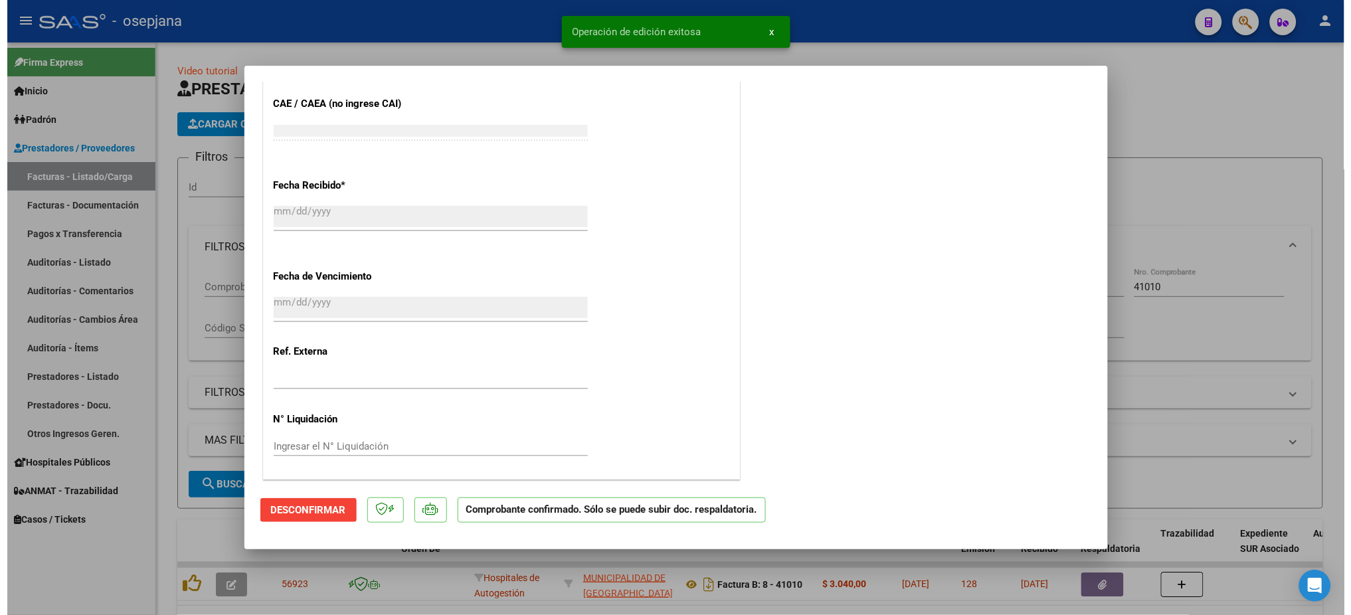
scroll to position [844, 0]
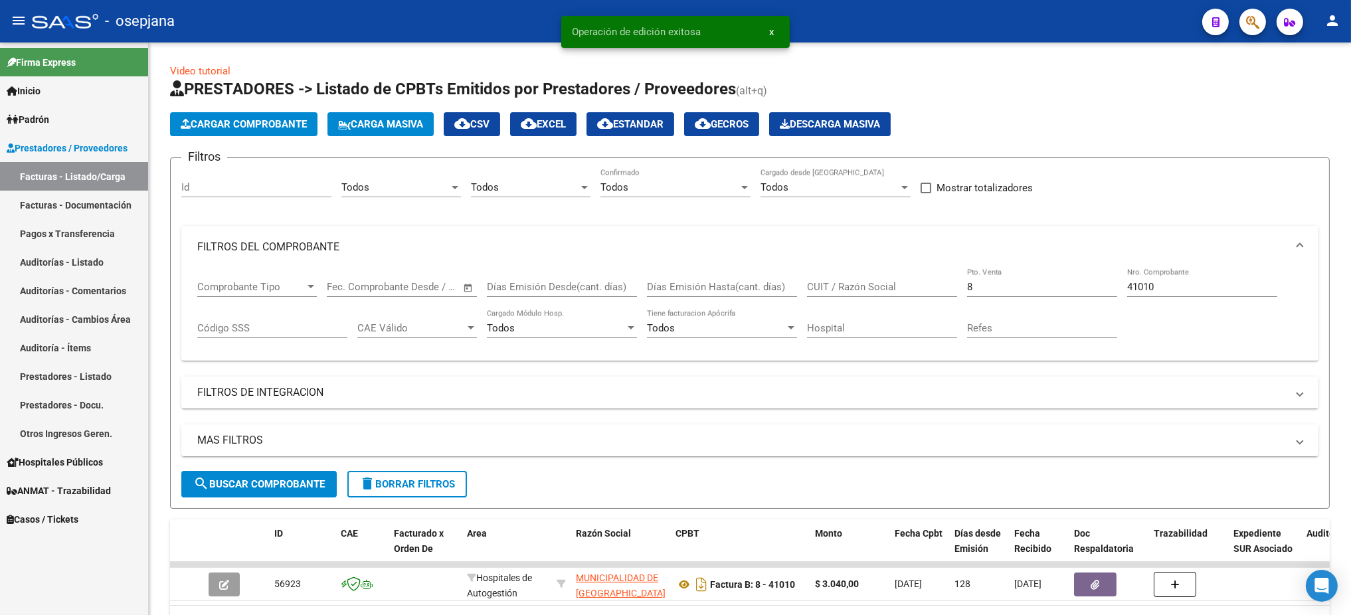
click at [77, 264] on link "Auditorías - Listado" at bounding box center [74, 262] width 148 height 29
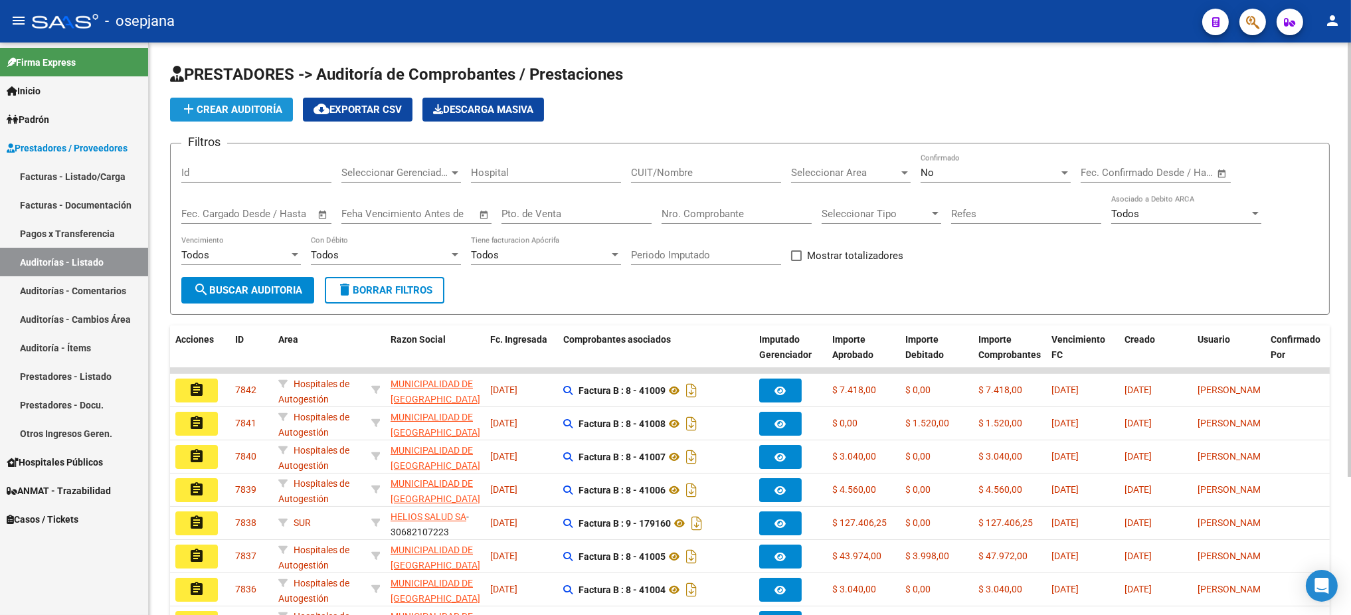
click at [226, 106] on span "add Crear Auditoría" at bounding box center [232, 110] width 102 height 12
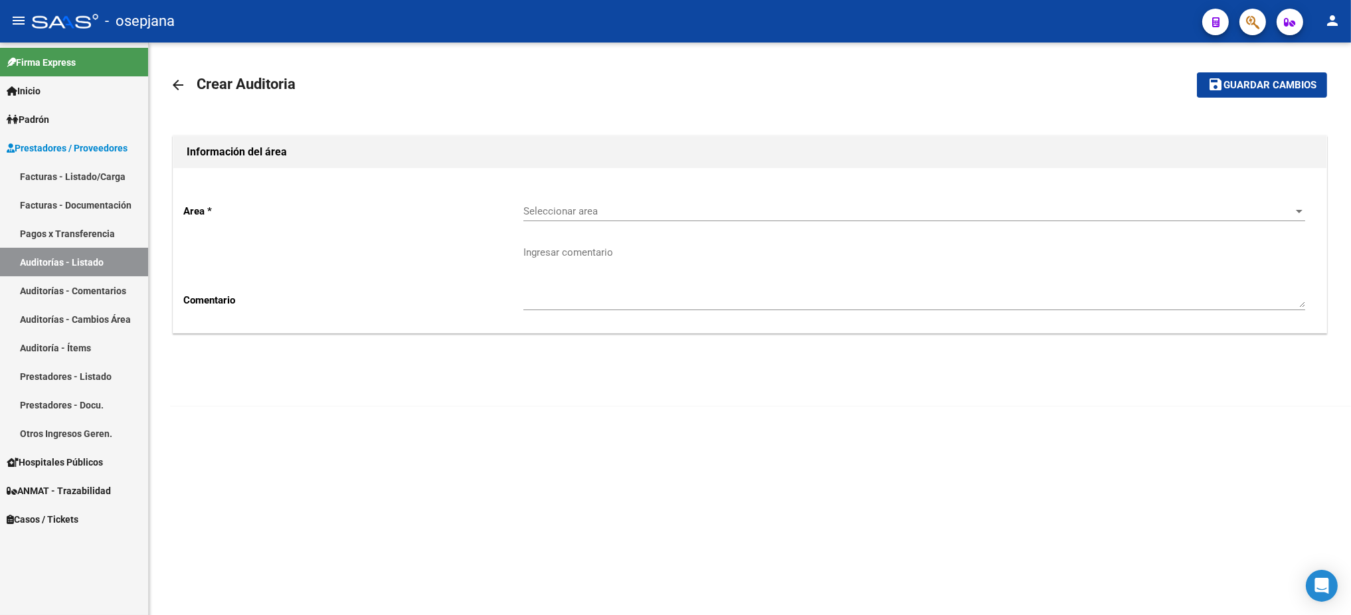
click at [622, 213] on span "Seleccionar area" at bounding box center [909, 211] width 770 height 12
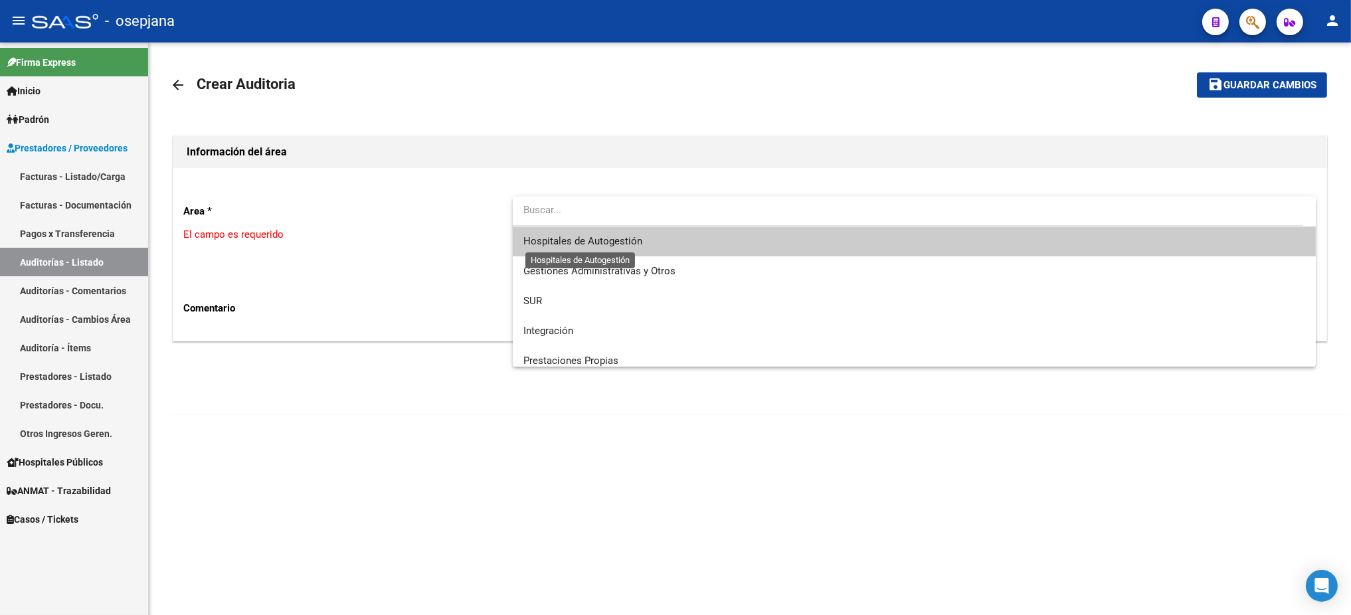
click at [587, 244] on span "Hospitales de Autogestión" at bounding box center [583, 241] width 119 height 12
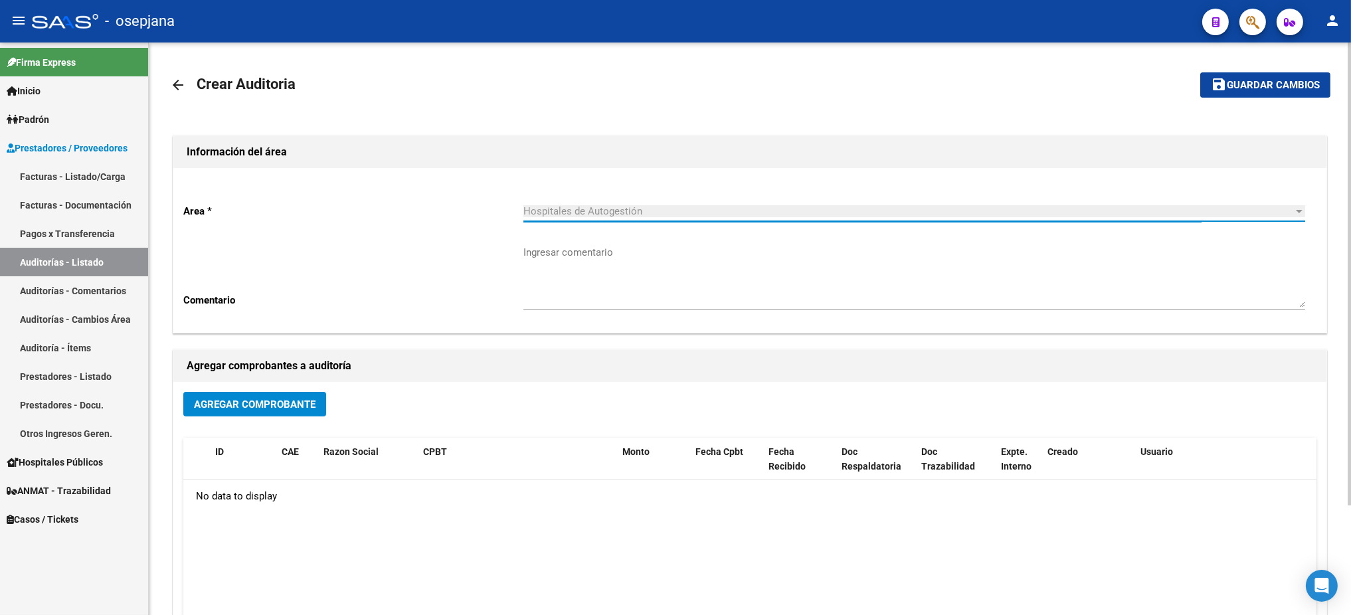
click at [267, 410] on button "Agregar Comprobante" at bounding box center [254, 404] width 143 height 25
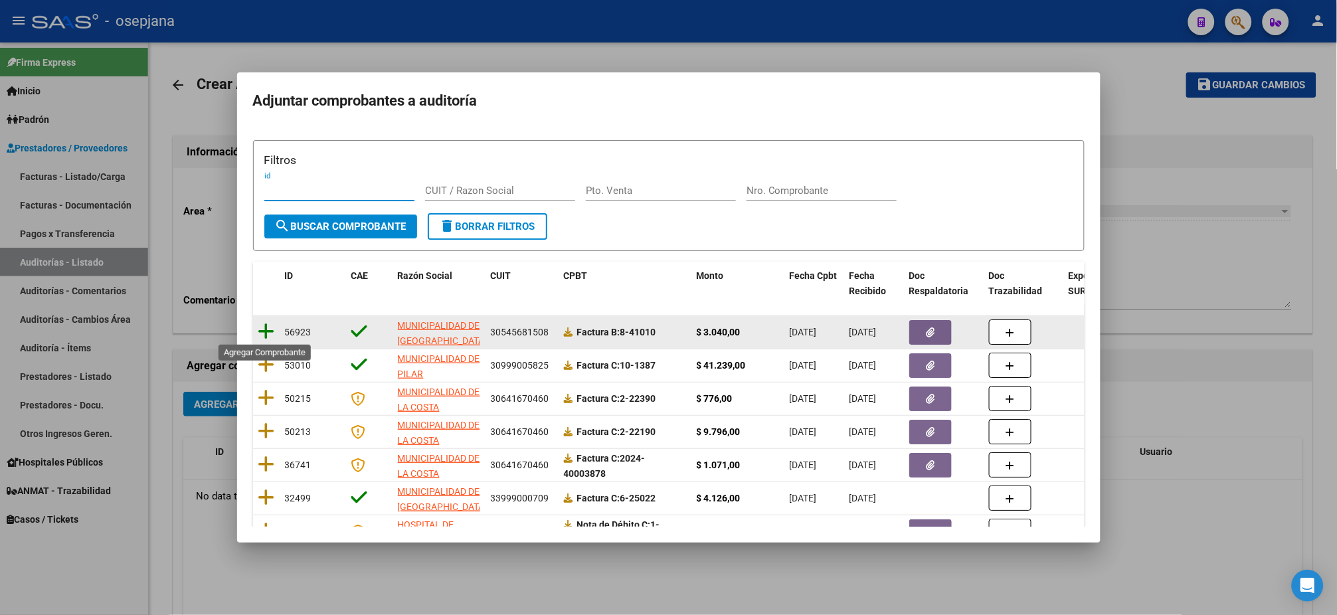
click at [260, 326] on icon at bounding box center [266, 331] width 17 height 19
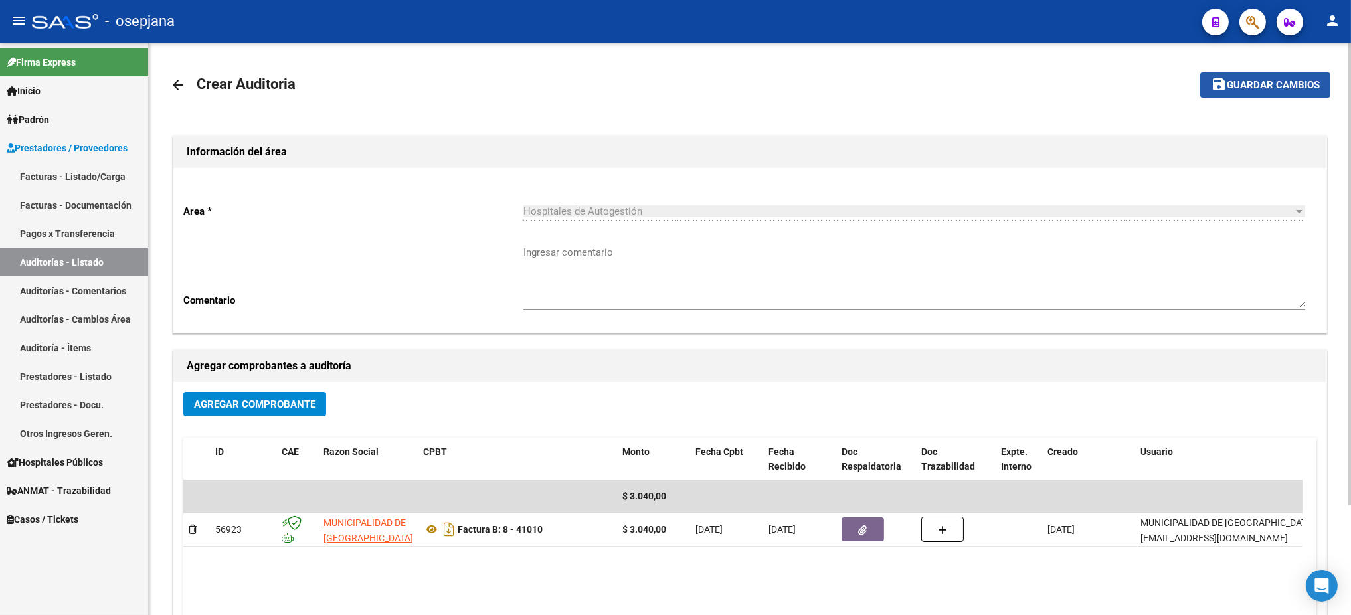
click at [1125, 83] on span "Guardar cambios" at bounding box center [1273, 86] width 93 height 12
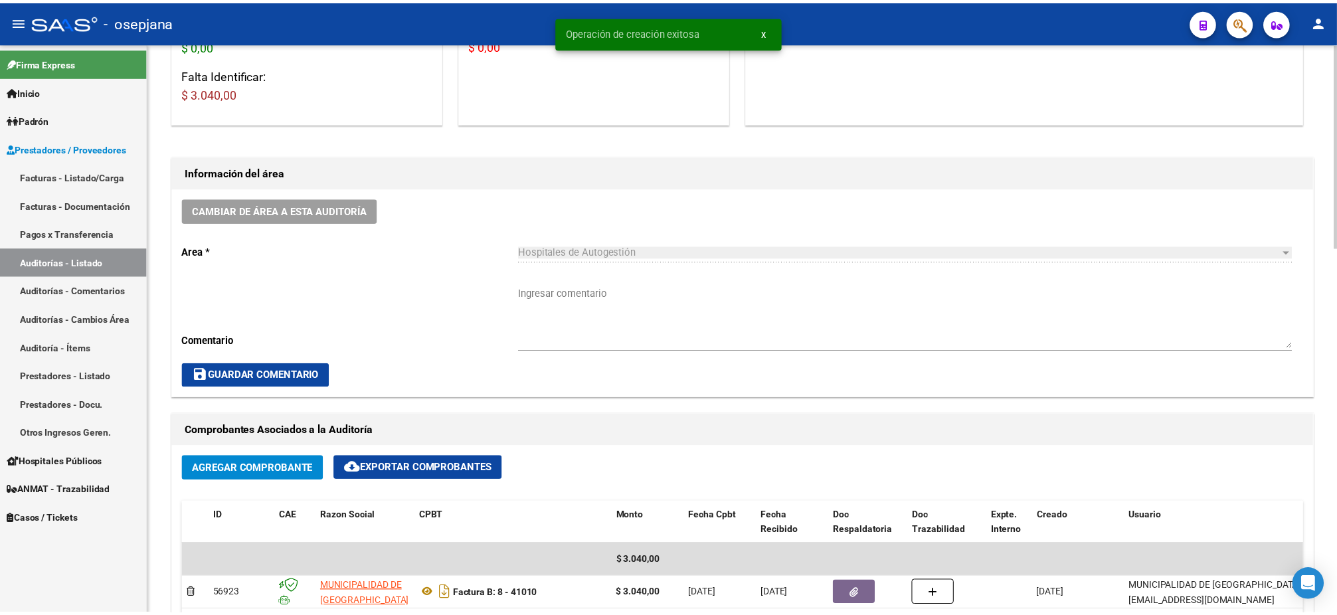
scroll to position [757, 0]
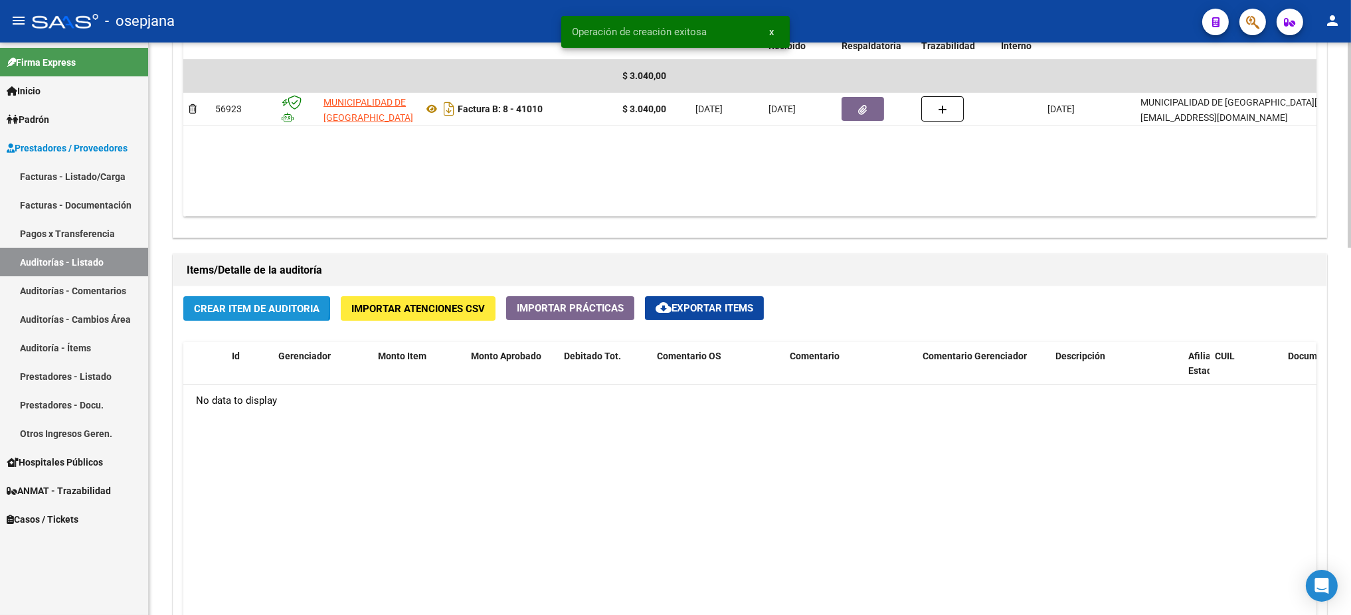
click at [231, 303] on span "Crear Item de Auditoria" at bounding box center [257, 309] width 126 height 12
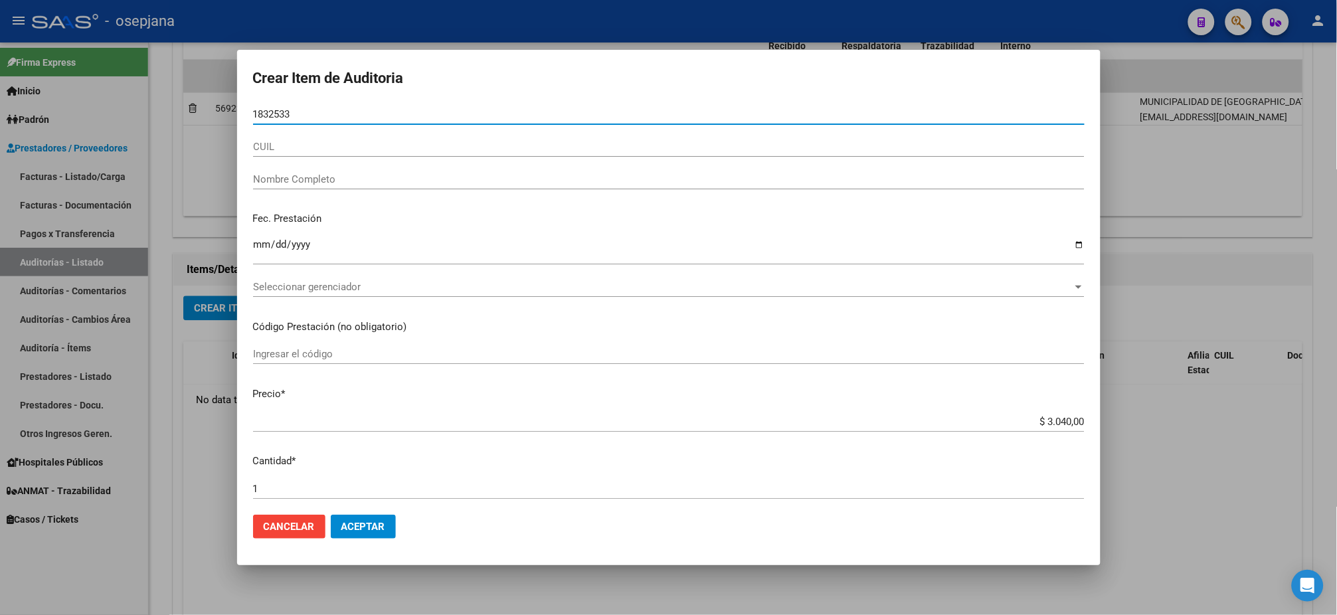
type input "18325336"
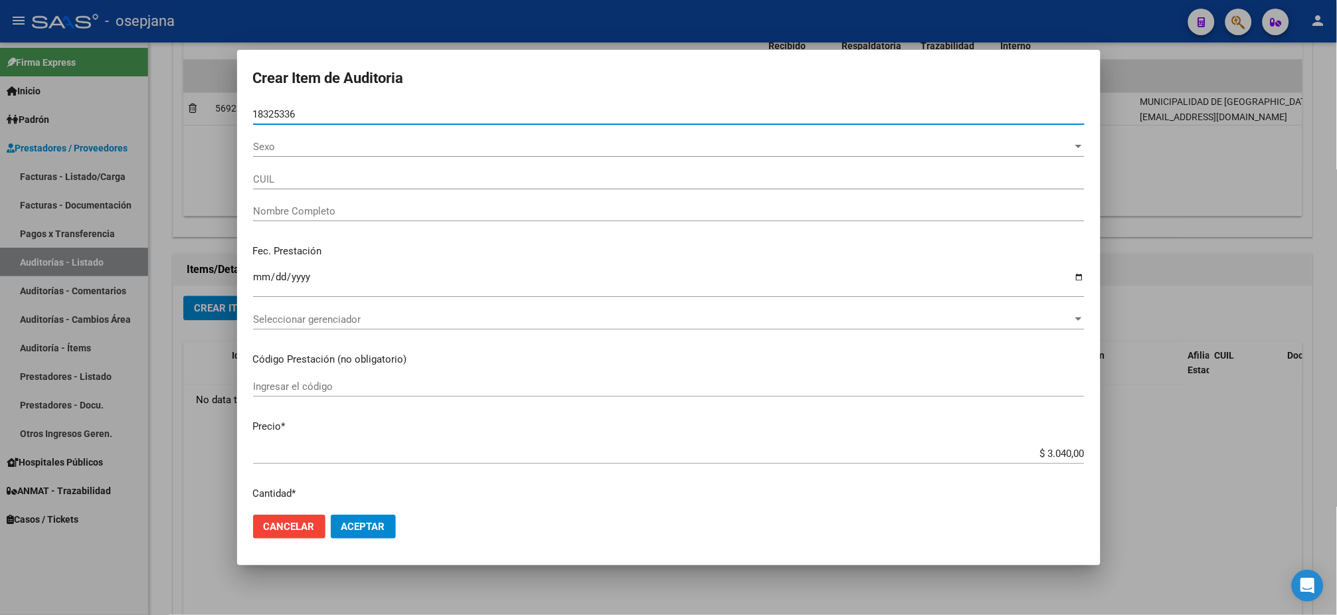
type input "27183253366"
type input "DOS SANTOS EISABEL ELISA -"
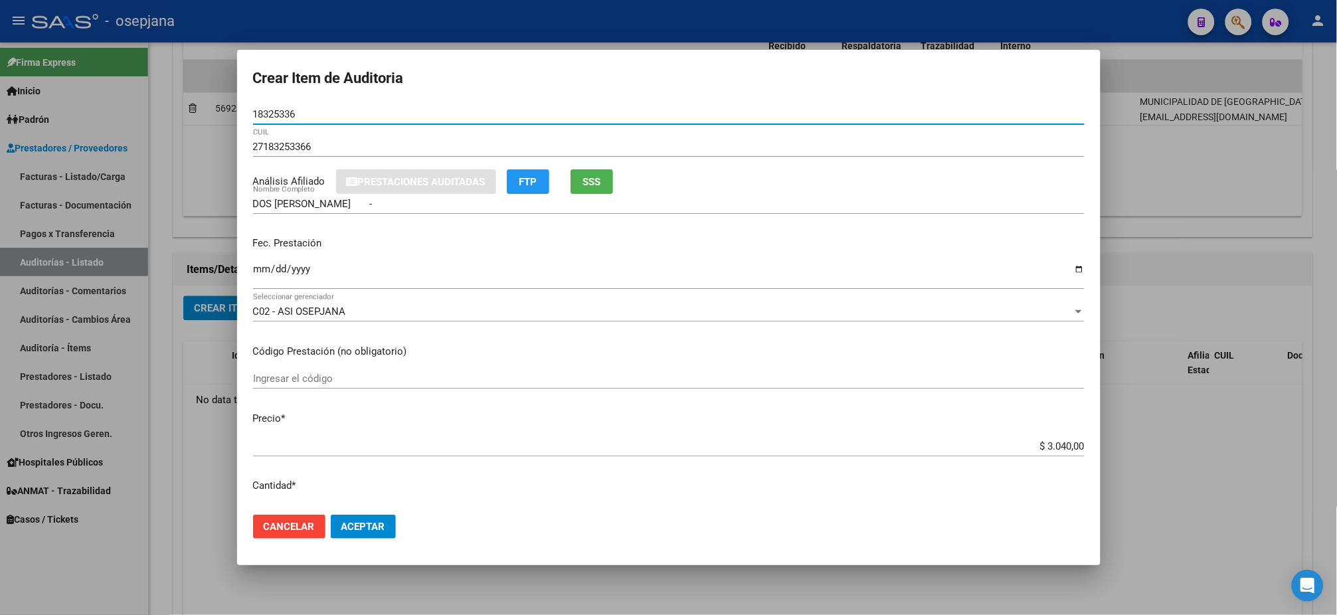
type input "18325336"
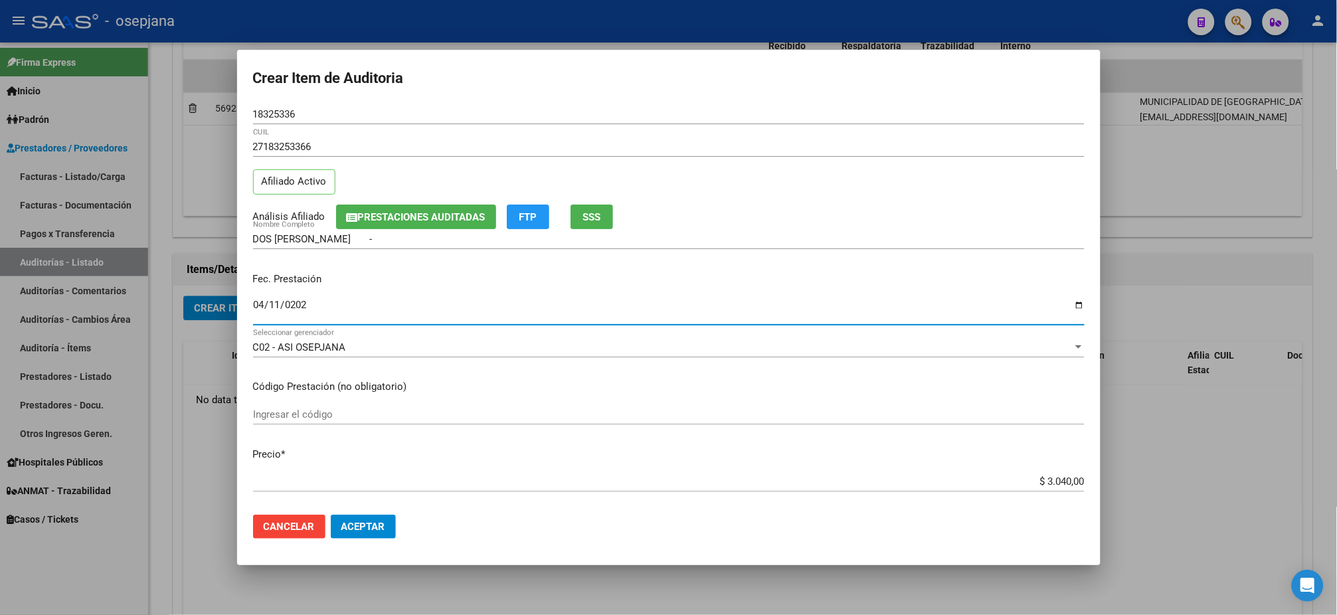
type input "2025-04-11"
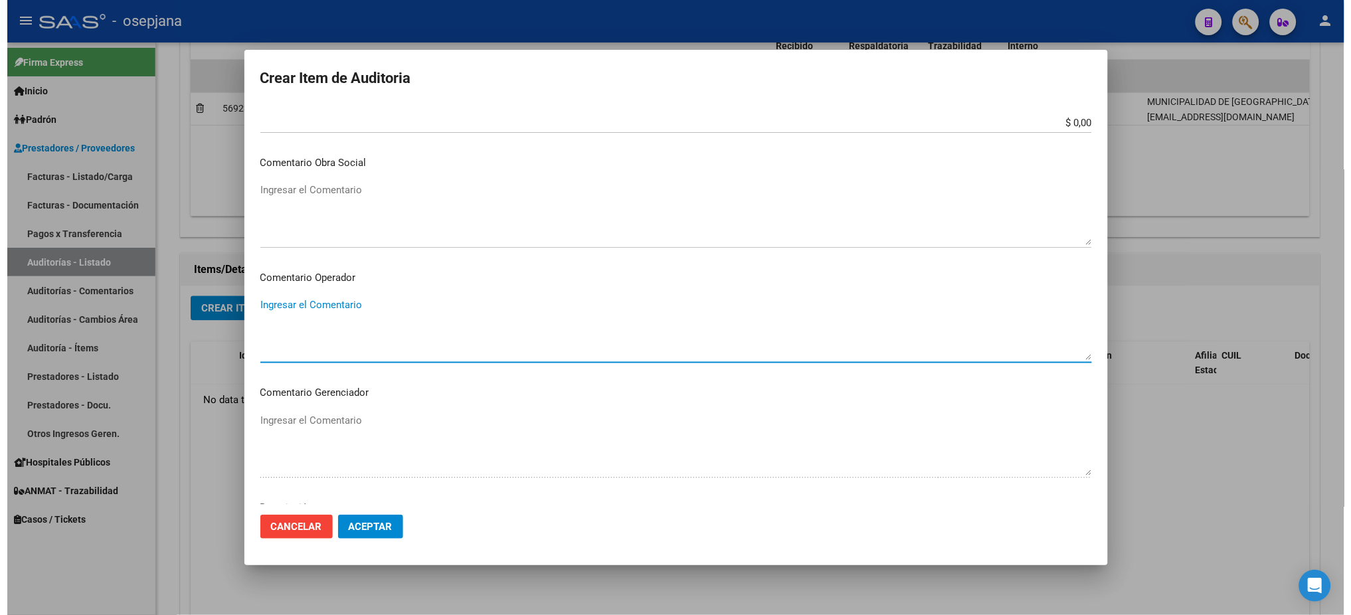
scroll to position [791, 0]
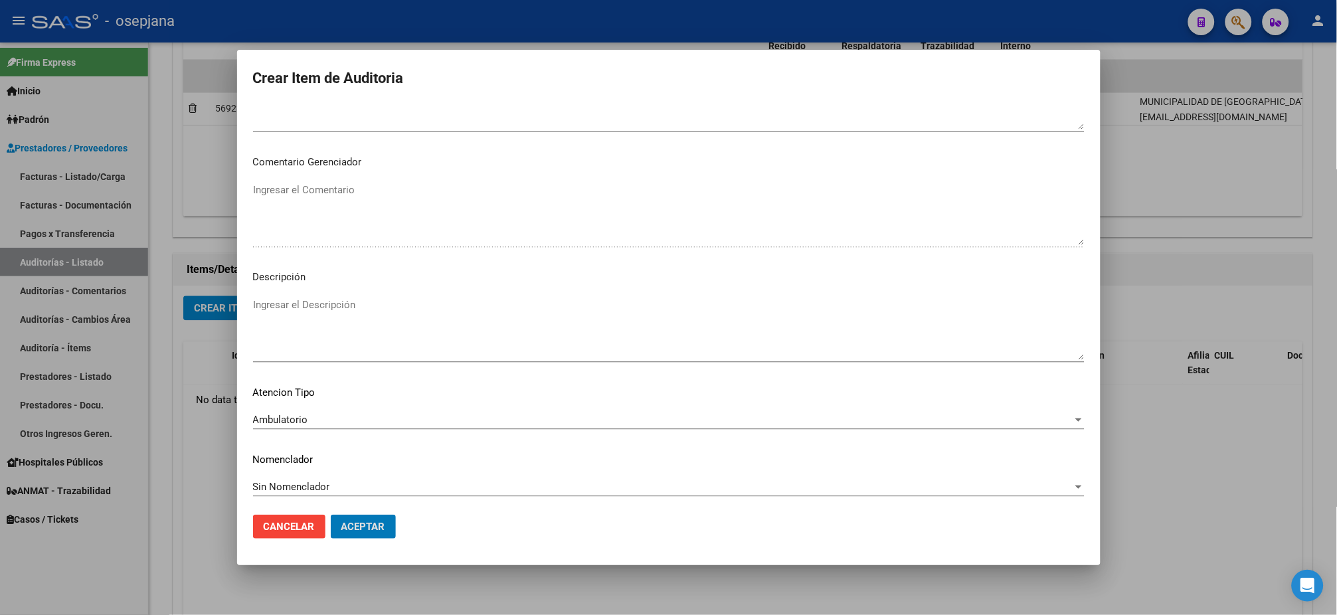
click at [331, 512] on button "Aceptar" at bounding box center [363, 527] width 65 height 24
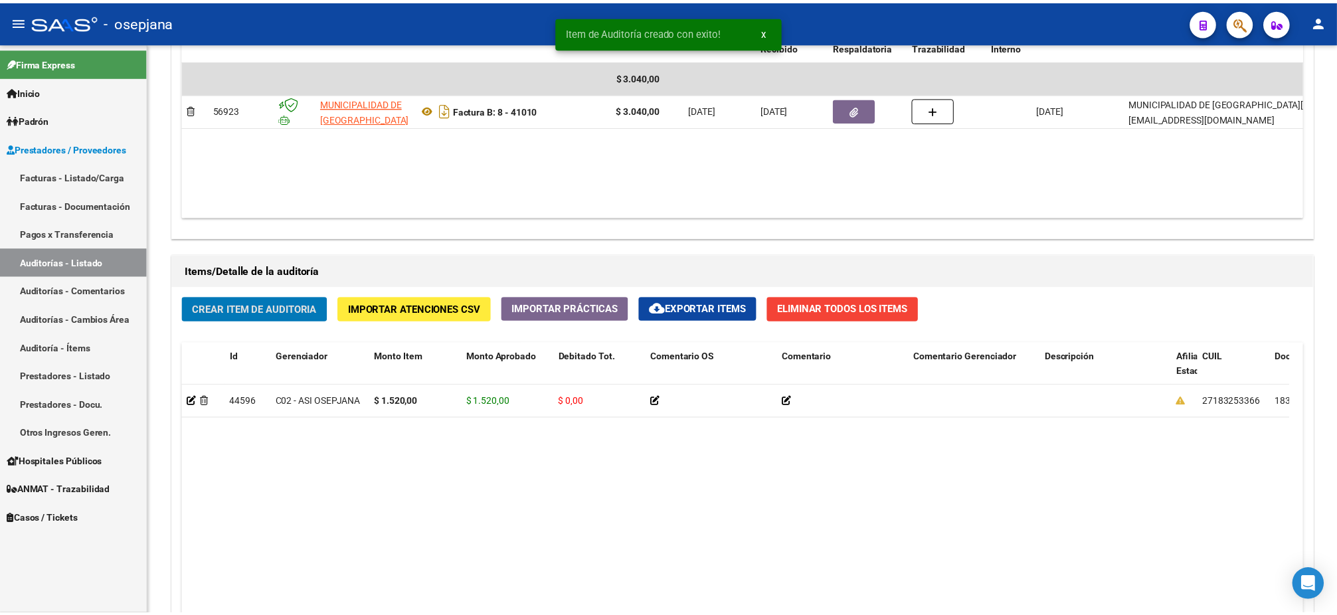
scroll to position [758, 0]
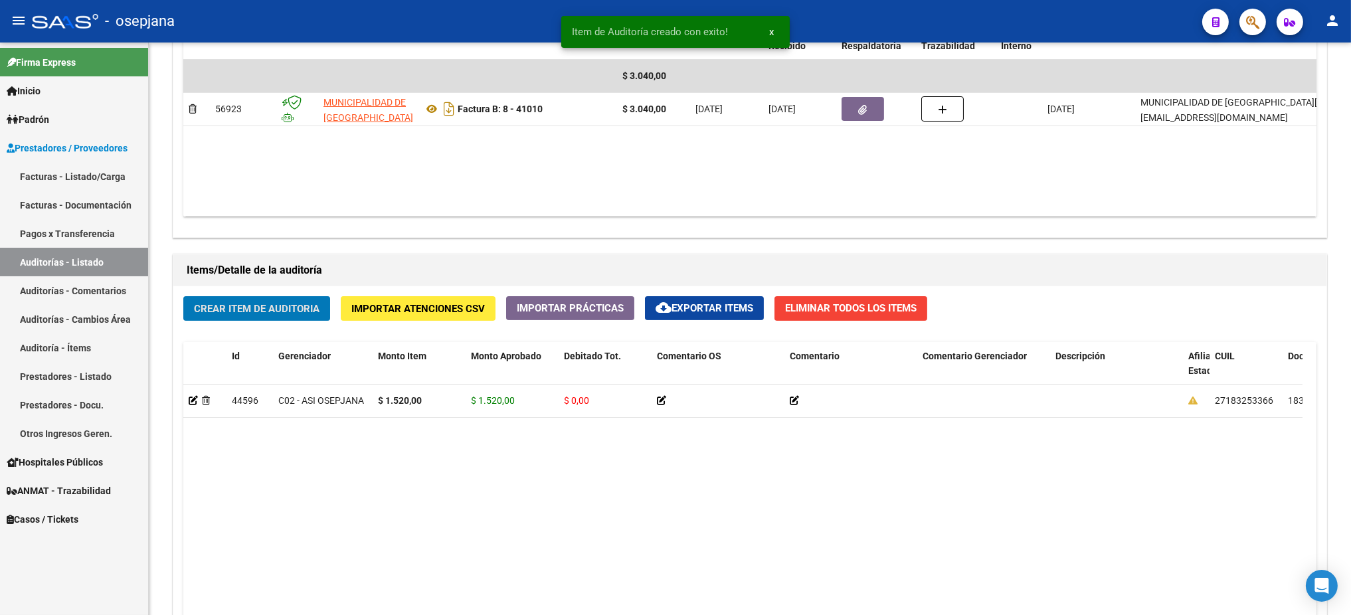
click at [183, 296] on button "Crear Item de Auditoria" at bounding box center [256, 308] width 147 height 25
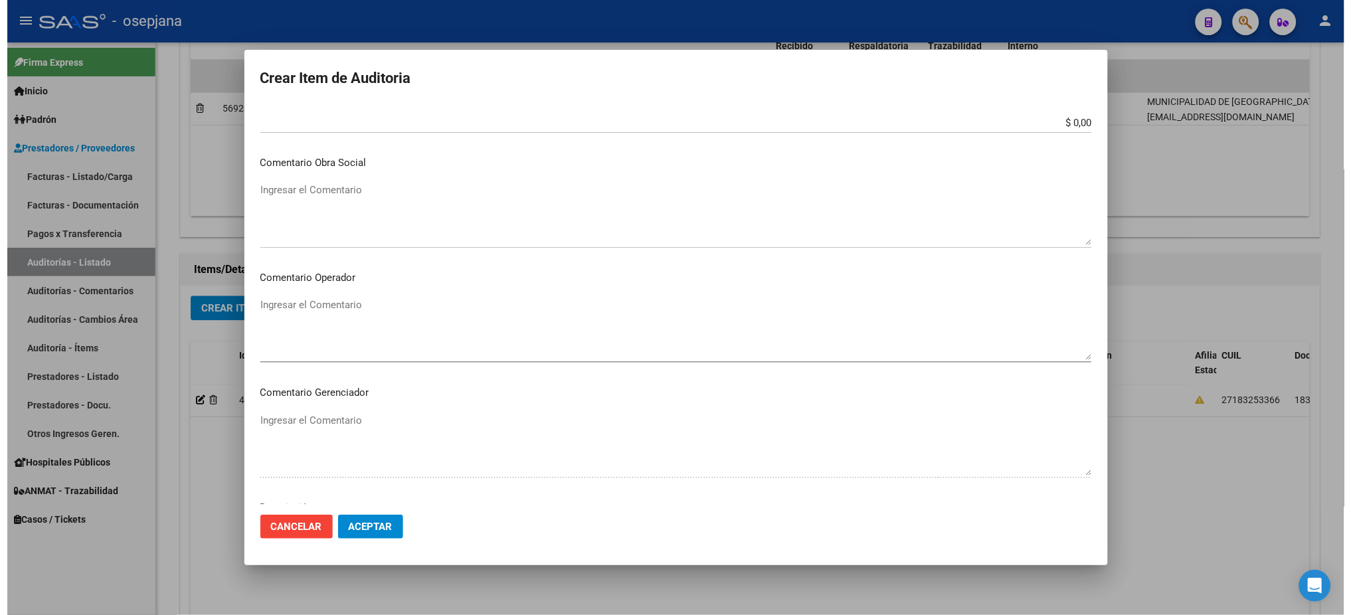
scroll to position [791, 0]
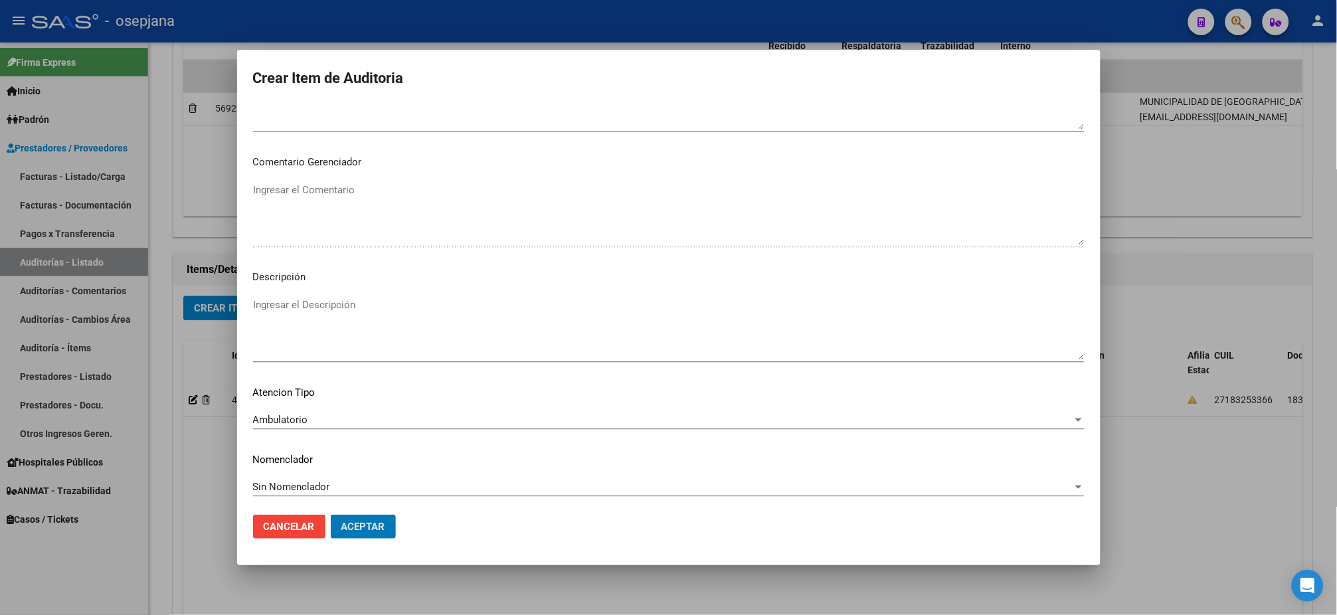
click at [331, 512] on button "Aceptar" at bounding box center [363, 527] width 65 height 24
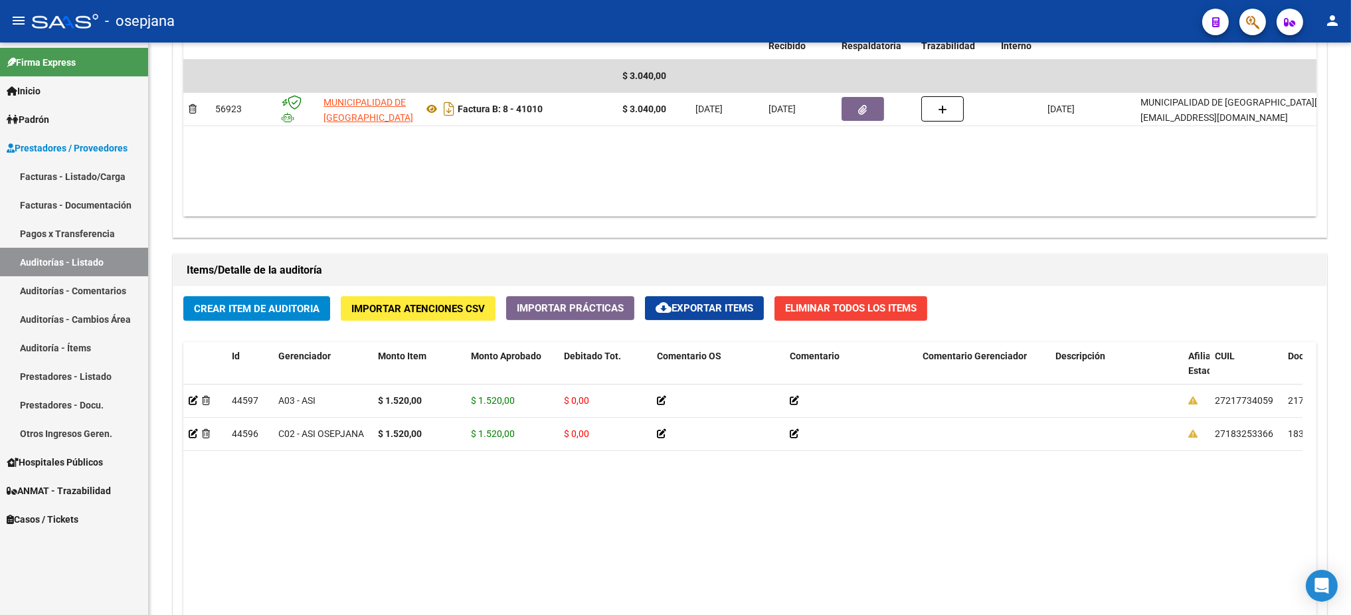
click at [65, 167] on link "Facturas - Listado/Carga" at bounding box center [74, 176] width 148 height 29
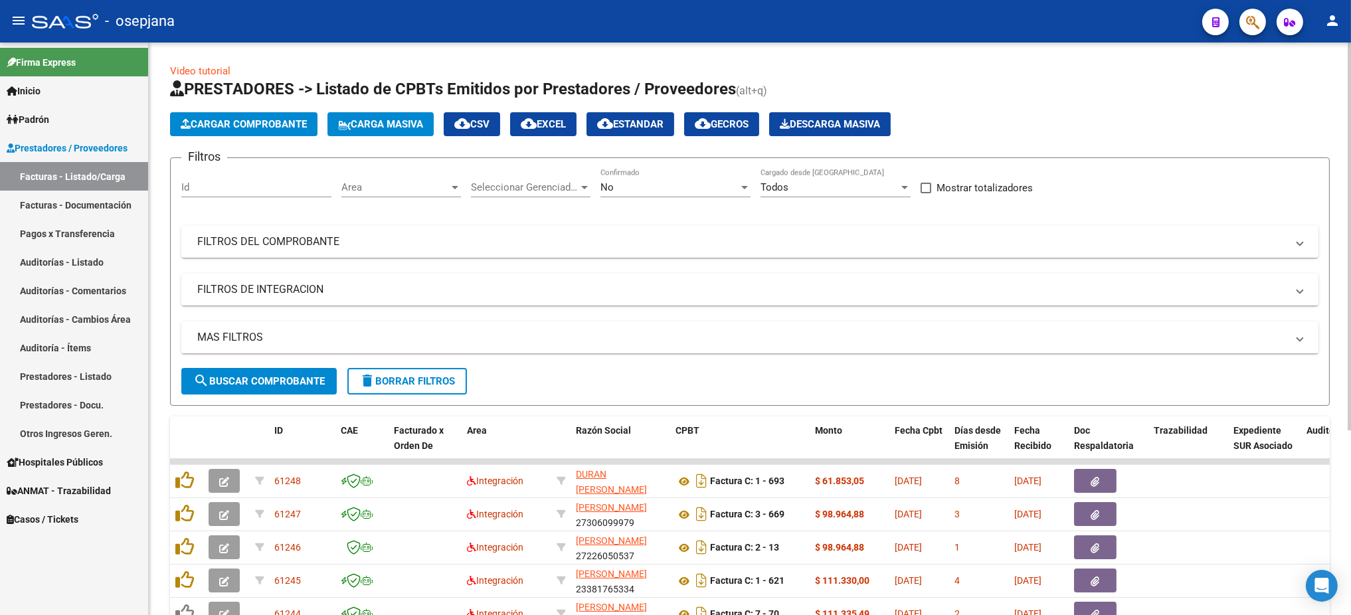
click at [420, 179] on div "Area Area" at bounding box center [401, 183] width 120 height 29
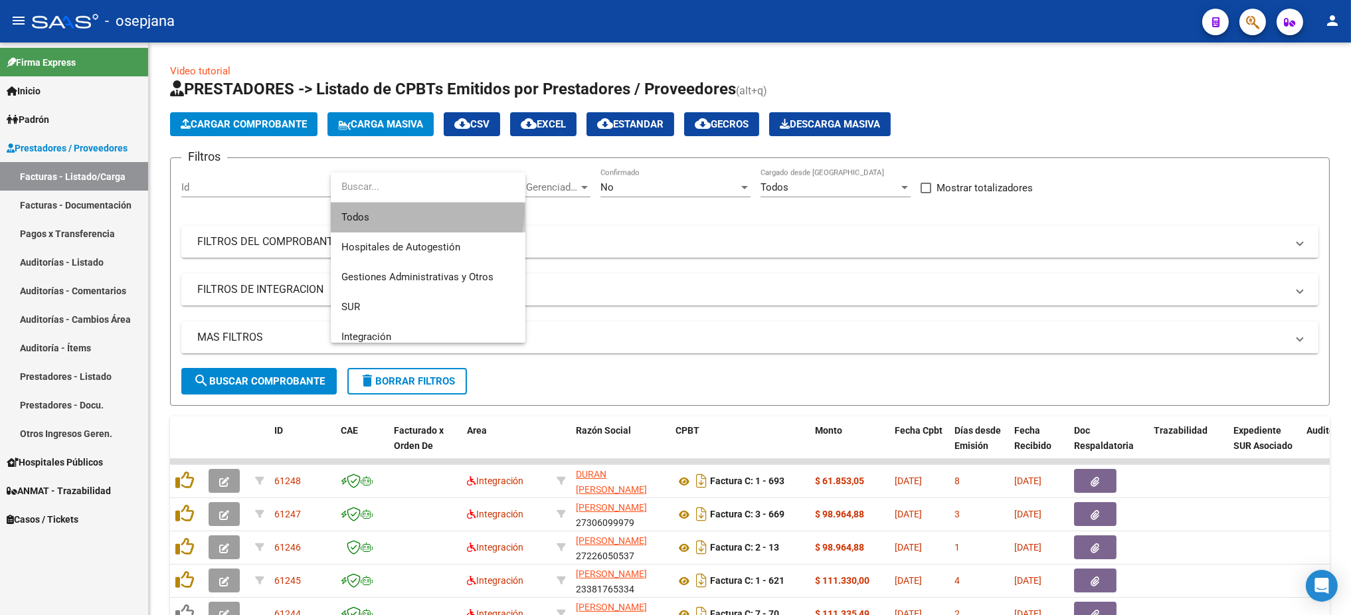
click at [407, 209] on span "Todos" at bounding box center [427, 218] width 173 height 30
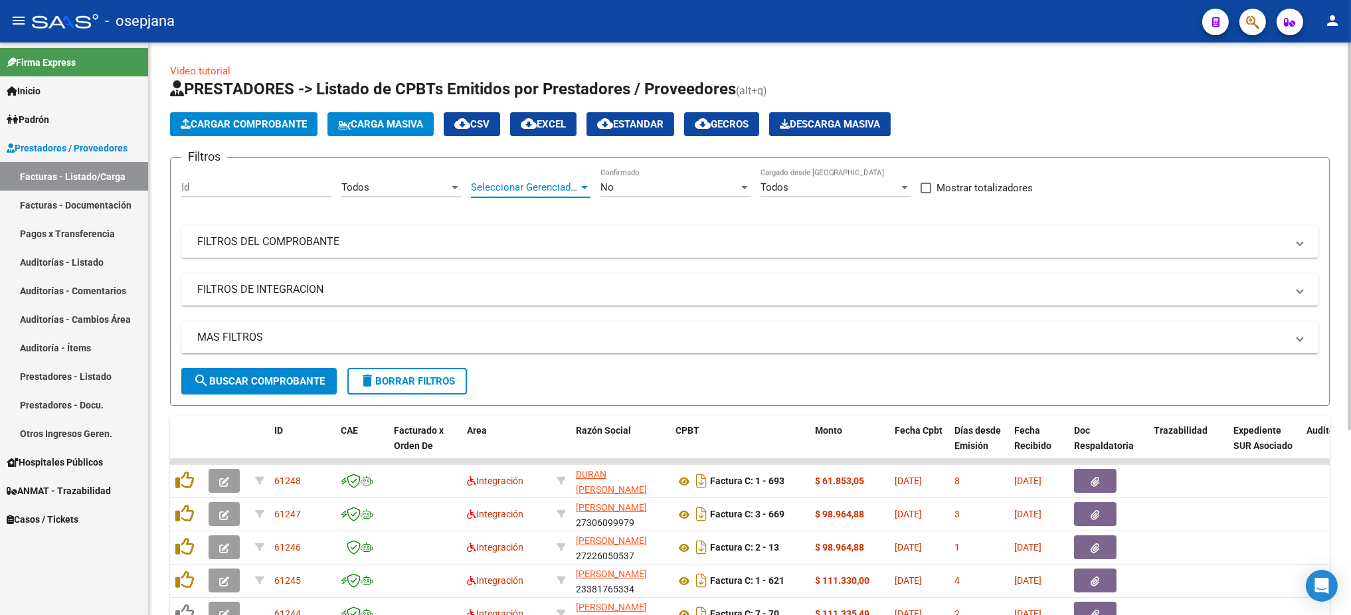
click at [524, 181] on span "Seleccionar Gerenciador" at bounding box center [525, 187] width 108 height 12
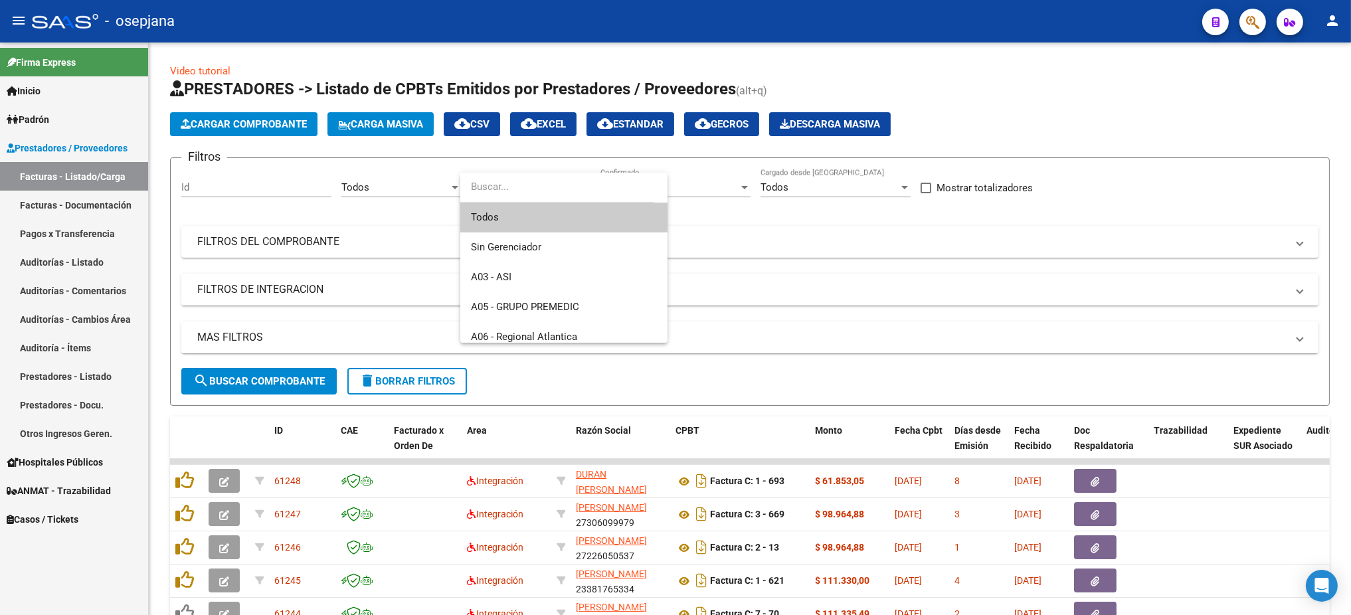
click at [514, 213] on span "Todos" at bounding box center [564, 218] width 186 height 30
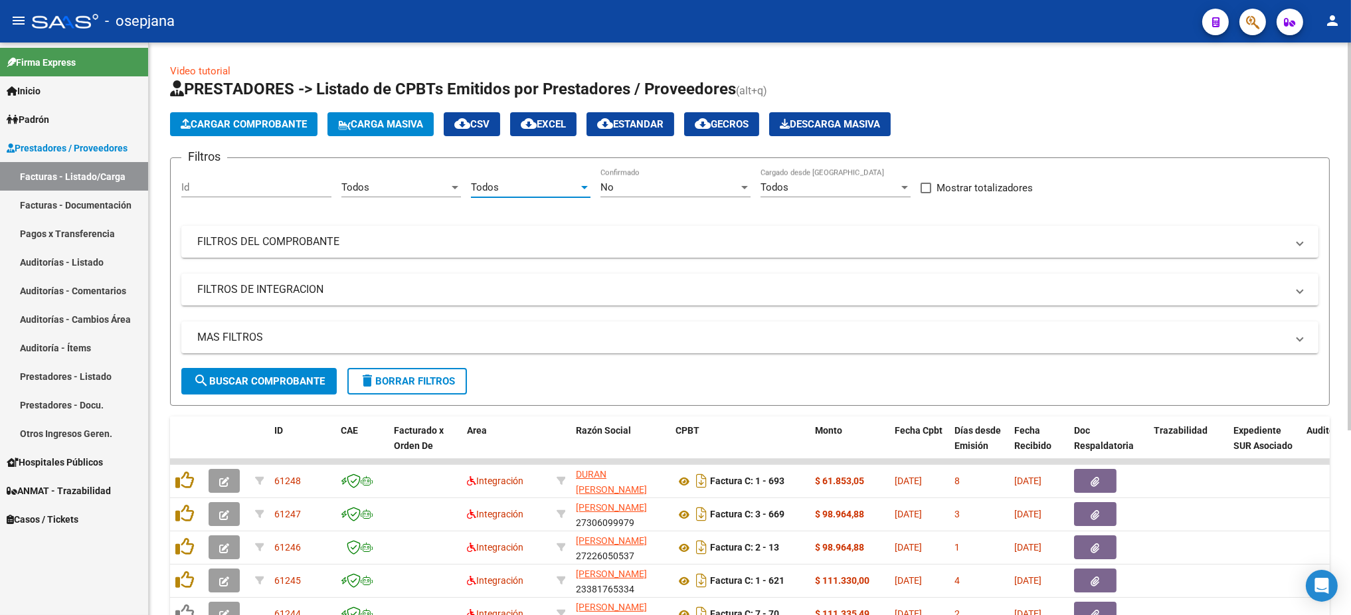
click at [668, 178] on div "No Confirmado" at bounding box center [676, 183] width 150 height 29
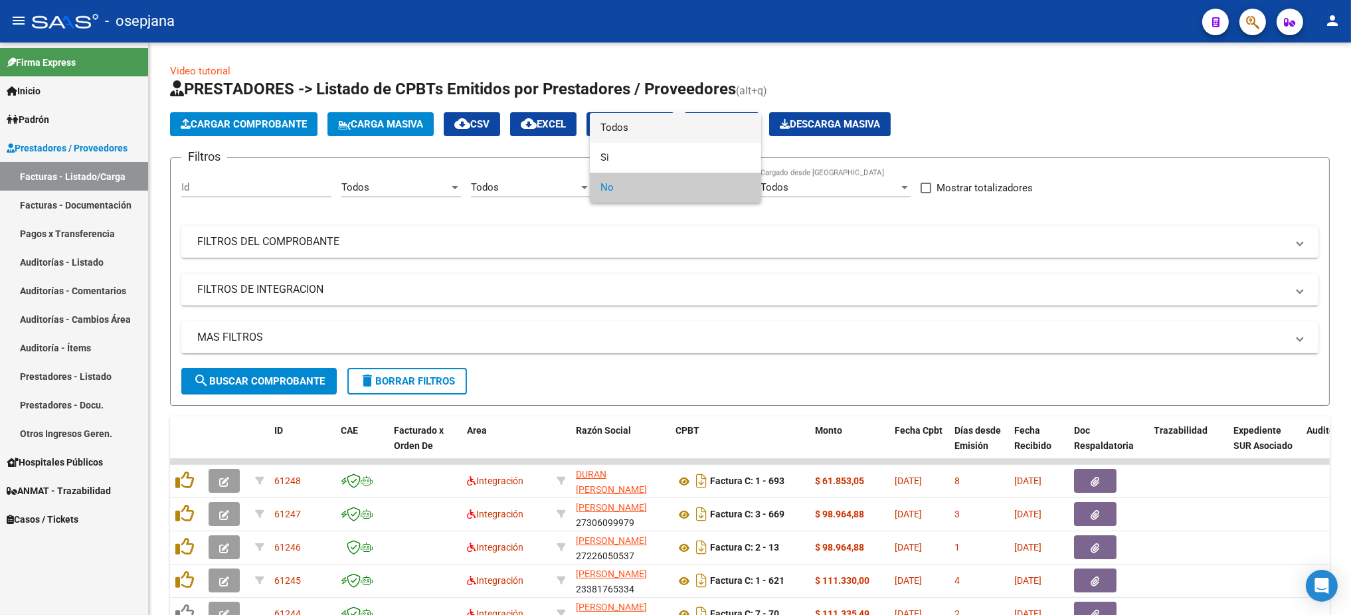
click at [634, 123] on span "Todos" at bounding box center [676, 128] width 150 height 30
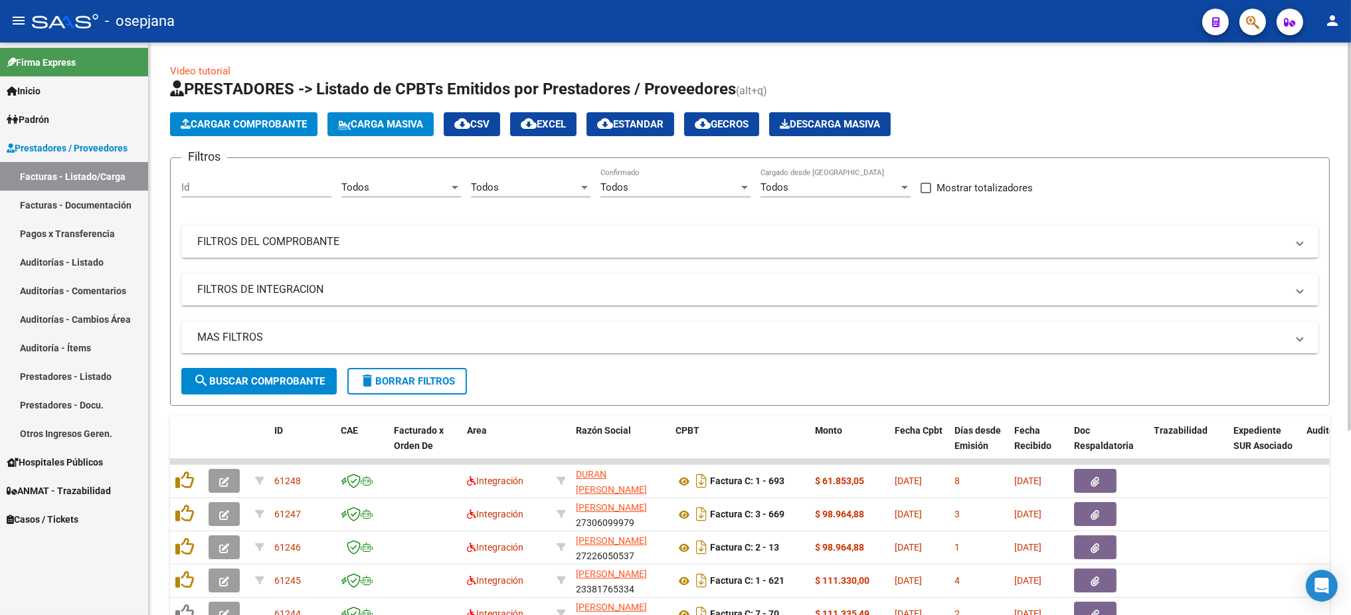
click at [494, 262] on div "Filtros Id Todos Area Todos Seleccionar Gerenciador Todos Confirmado Todos Carg…" at bounding box center [749, 268] width 1137 height 199
click at [496, 241] on mat-panel-title "FILTROS DEL COMPROBANTE" at bounding box center [742, 242] width 1090 height 15
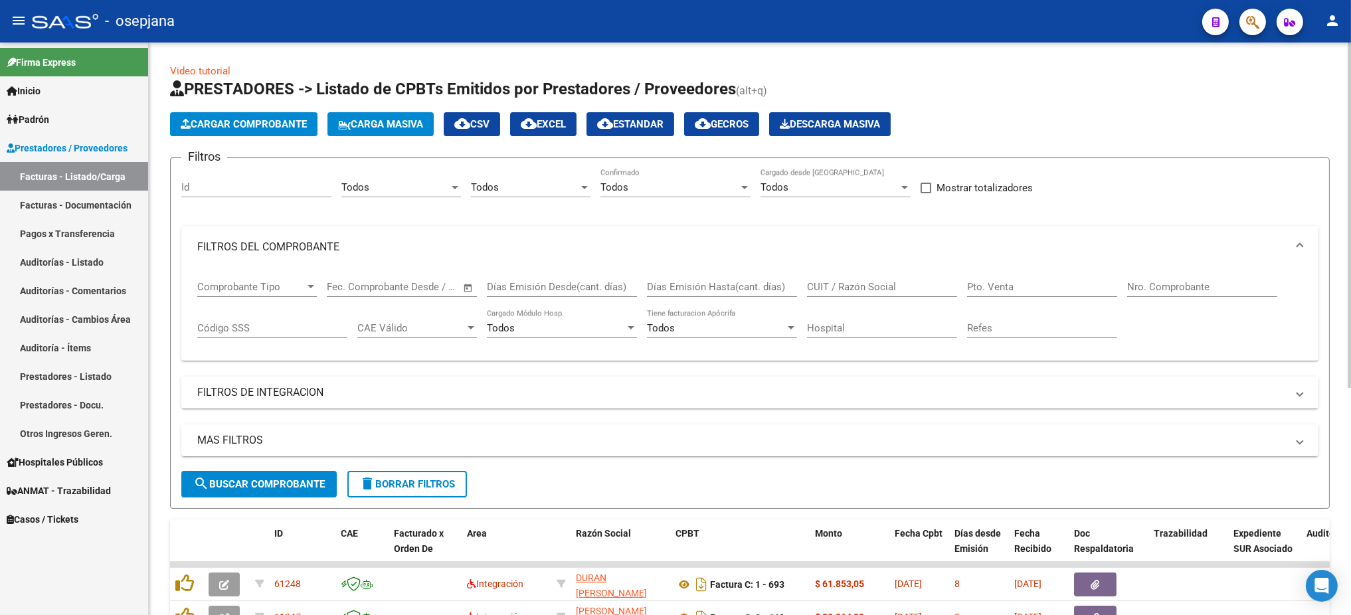
click at [1004, 293] on div "Pto. Venta" at bounding box center [1042, 282] width 150 height 29
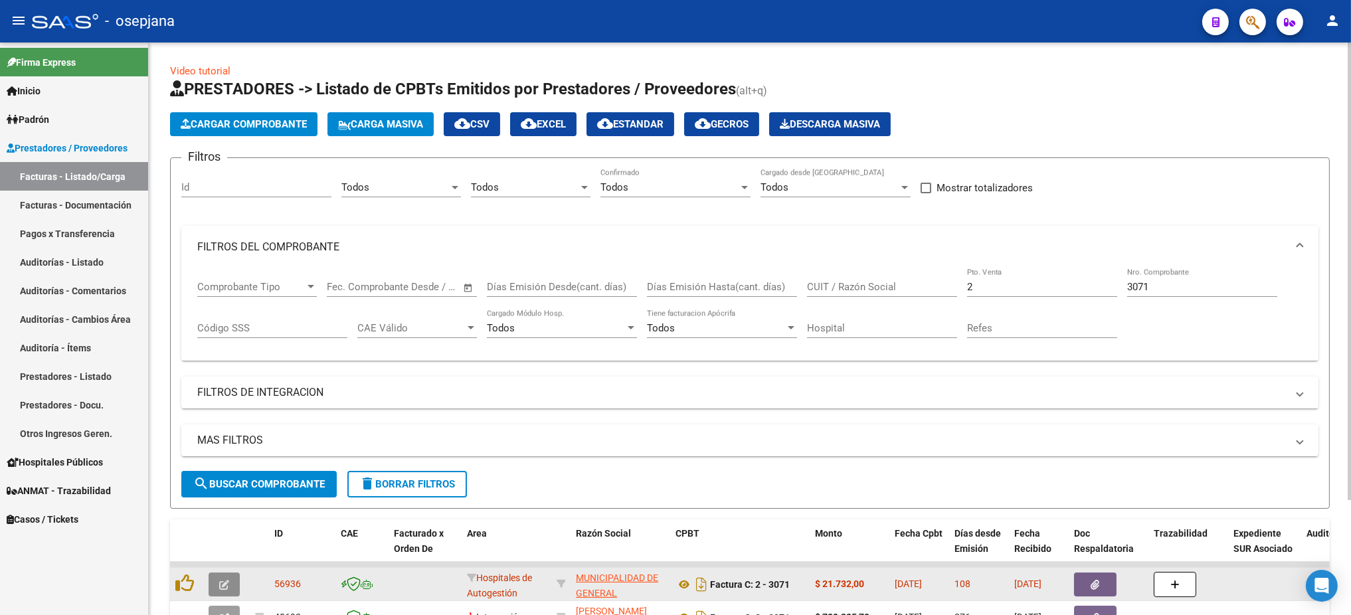
click at [232, 512] on button "button" at bounding box center [224, 585] width 31 height 24
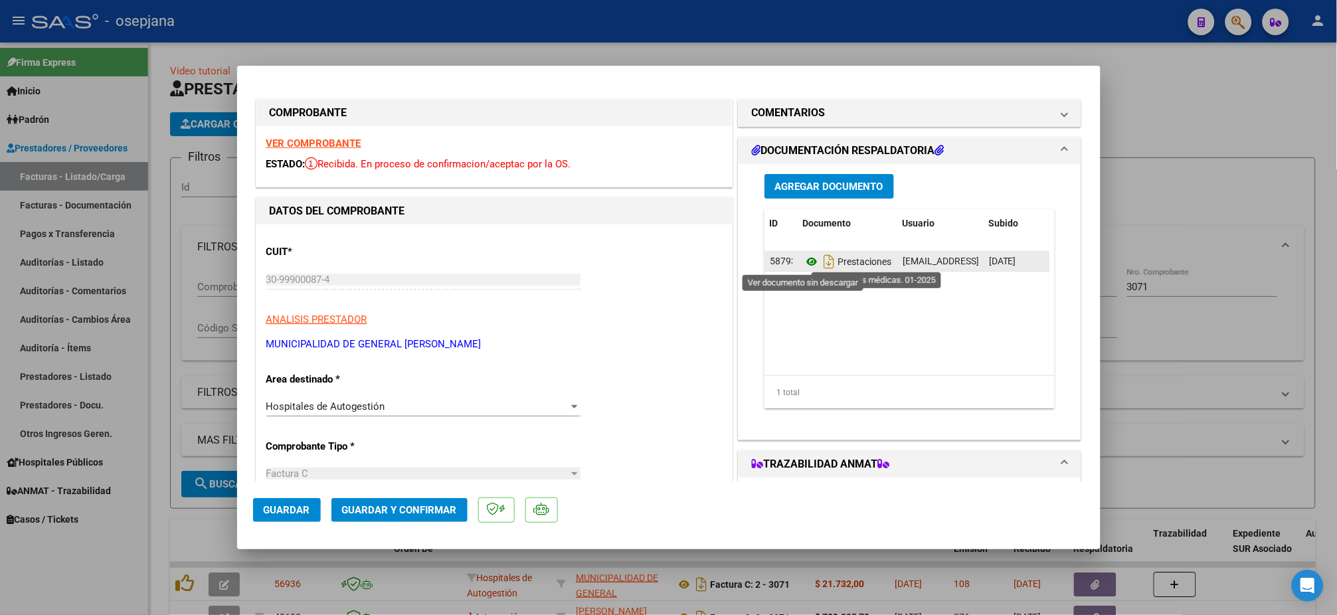
click at [803, 262] on icon at bounding box center [811, 262] width 17 height 16
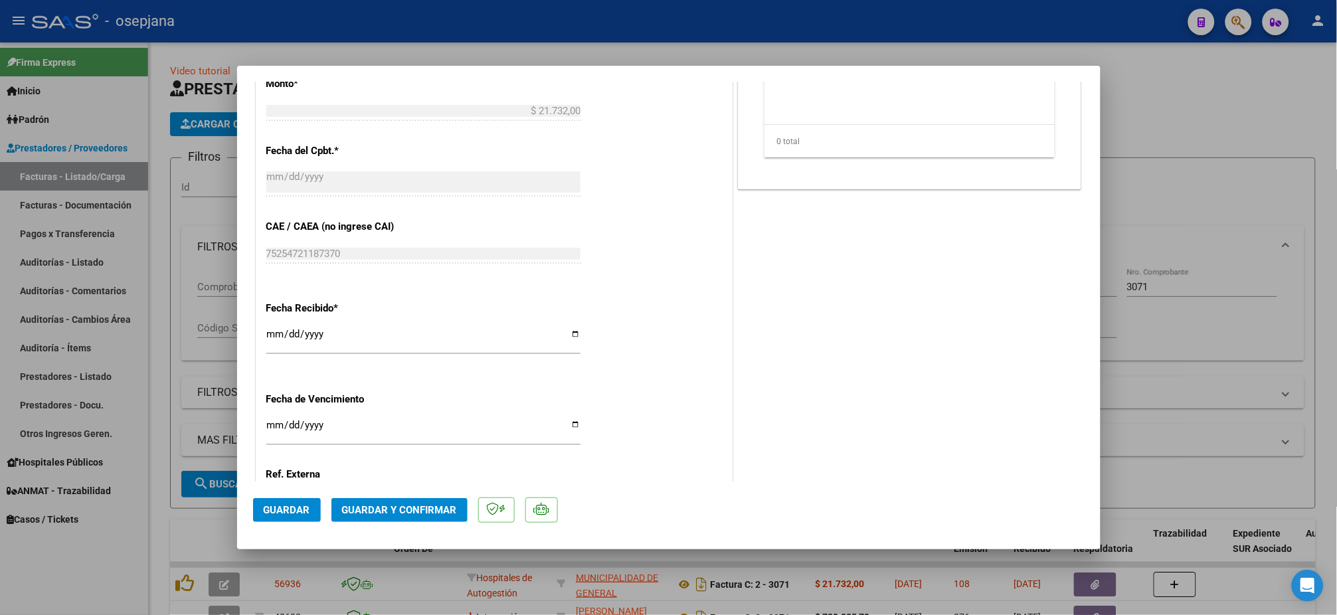
scroll to position [688, 0]
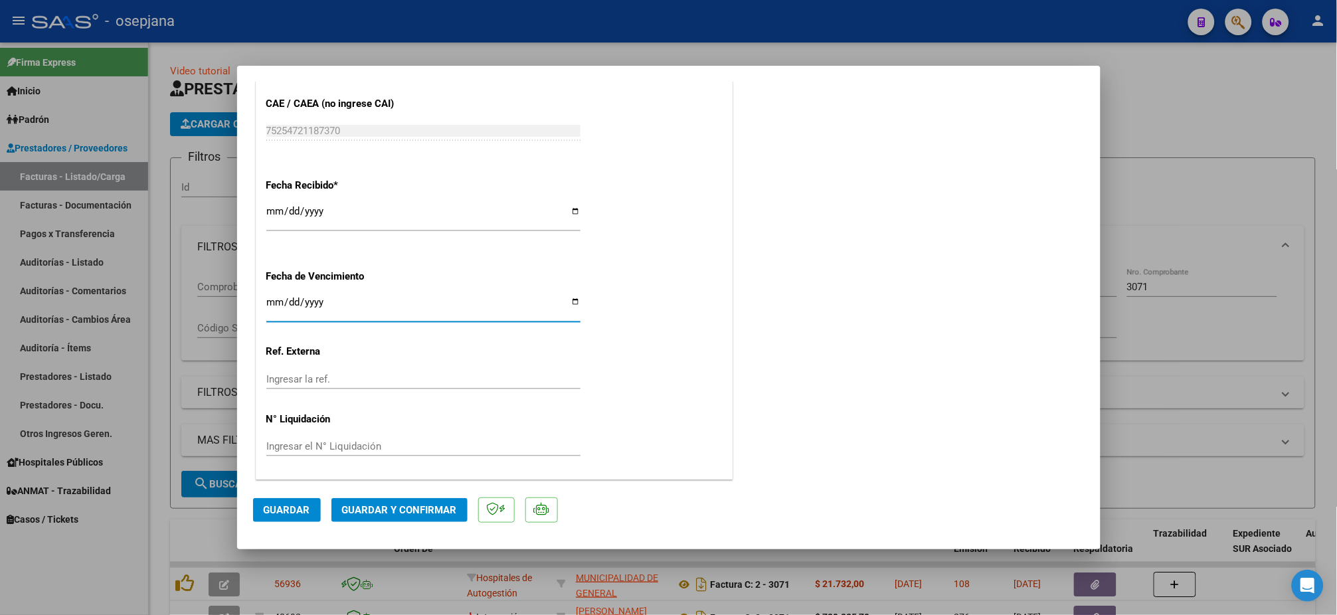
click at [267, 302] on input "Ingresar la fecha" at bounding box center [423, 307] width 314 height 21
click at [277, 504] on button "Guardar" at bounding box center [287, 510] width 68 height 24
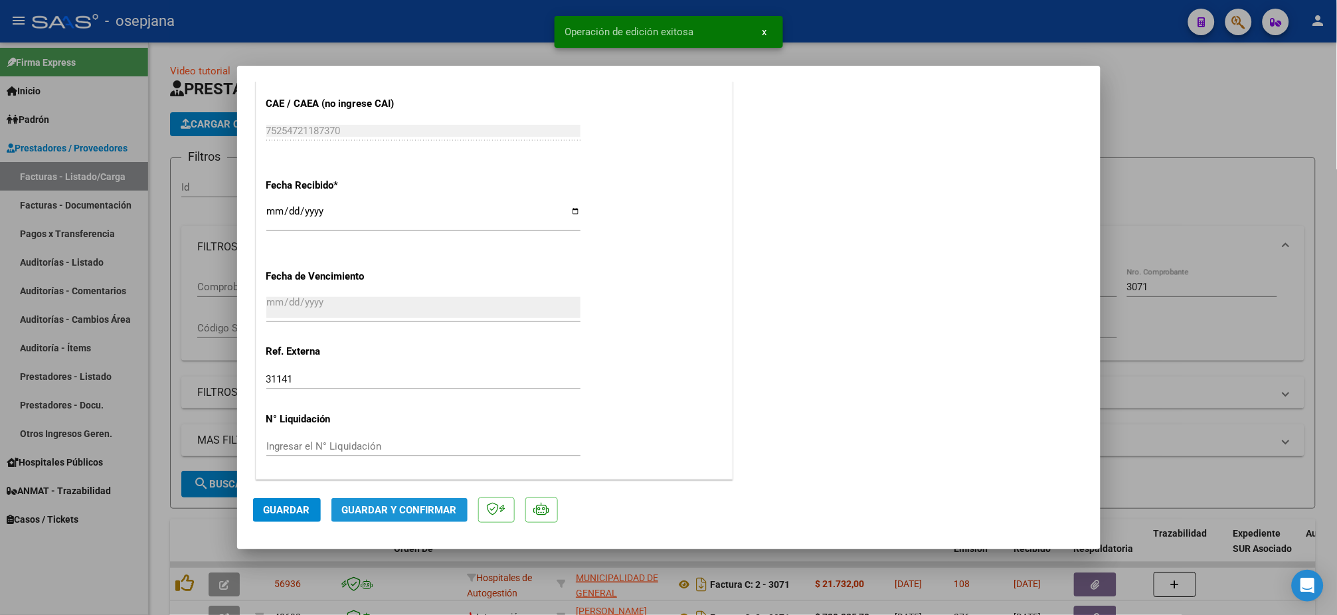
click at [424, 508] on span "Guardar y Confirmar" at bounding box center [399, 510] width 115 height 12
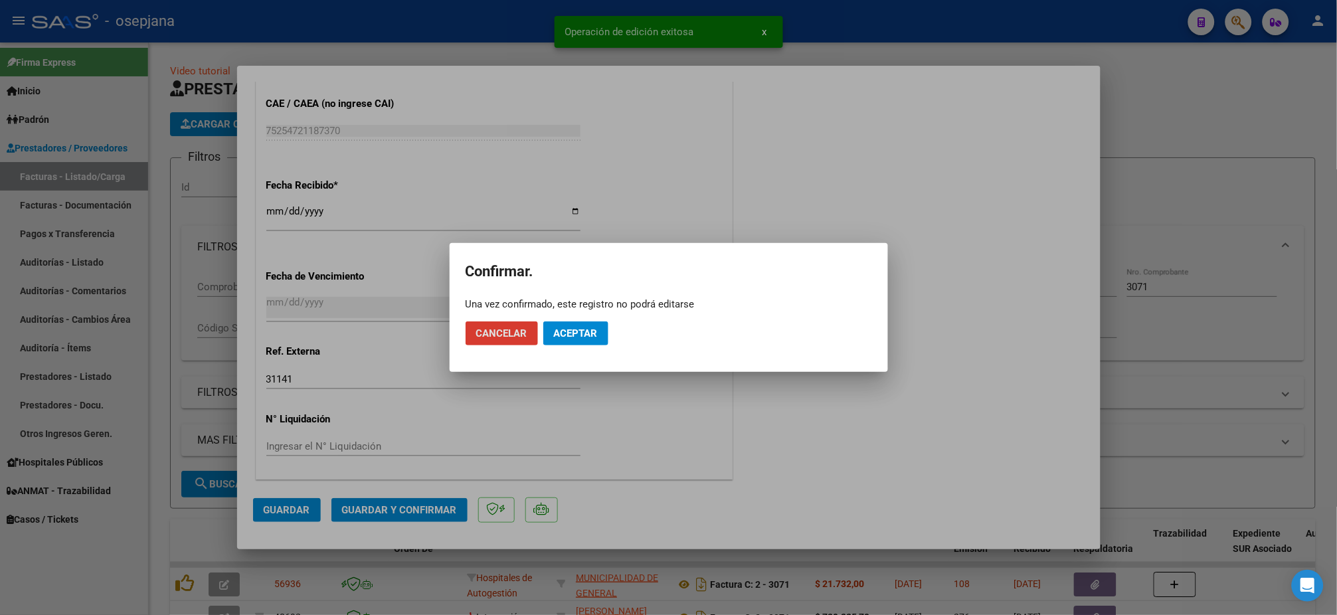
click at [570, 334] on span "Aceptar" at bounding box center [576, 334] width 44 height 12
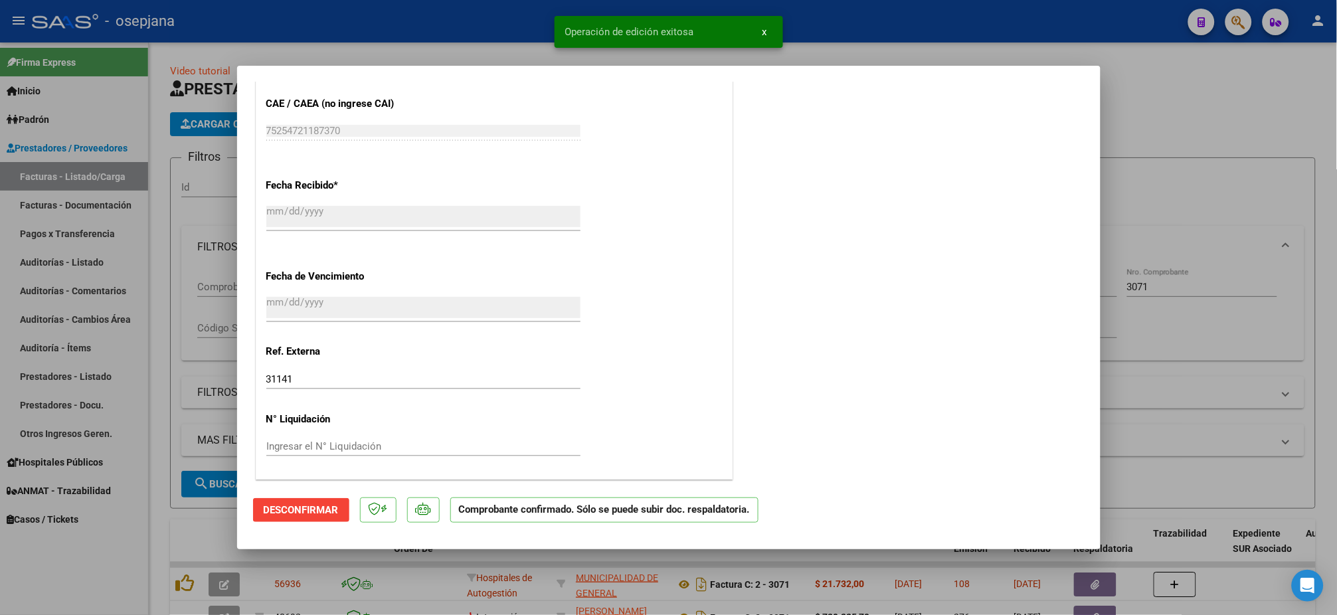
click at [60, 269] on div at bounding box center [668, 307] width 1337 height 615
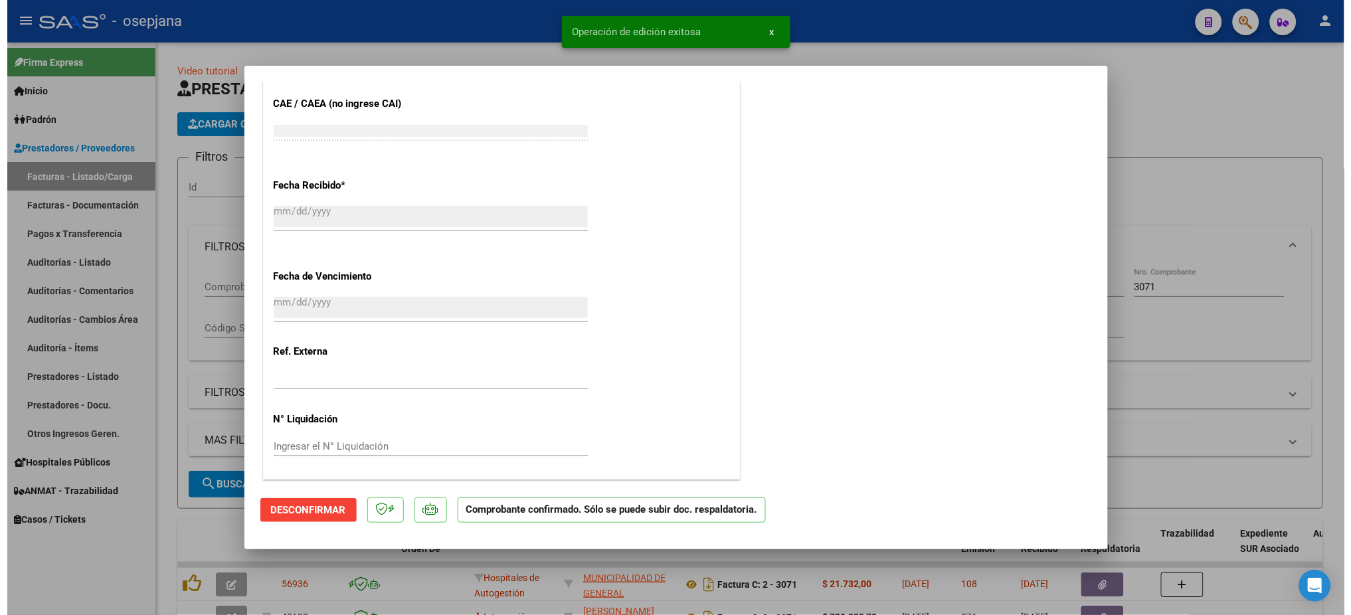
scroll to position [844, 0]
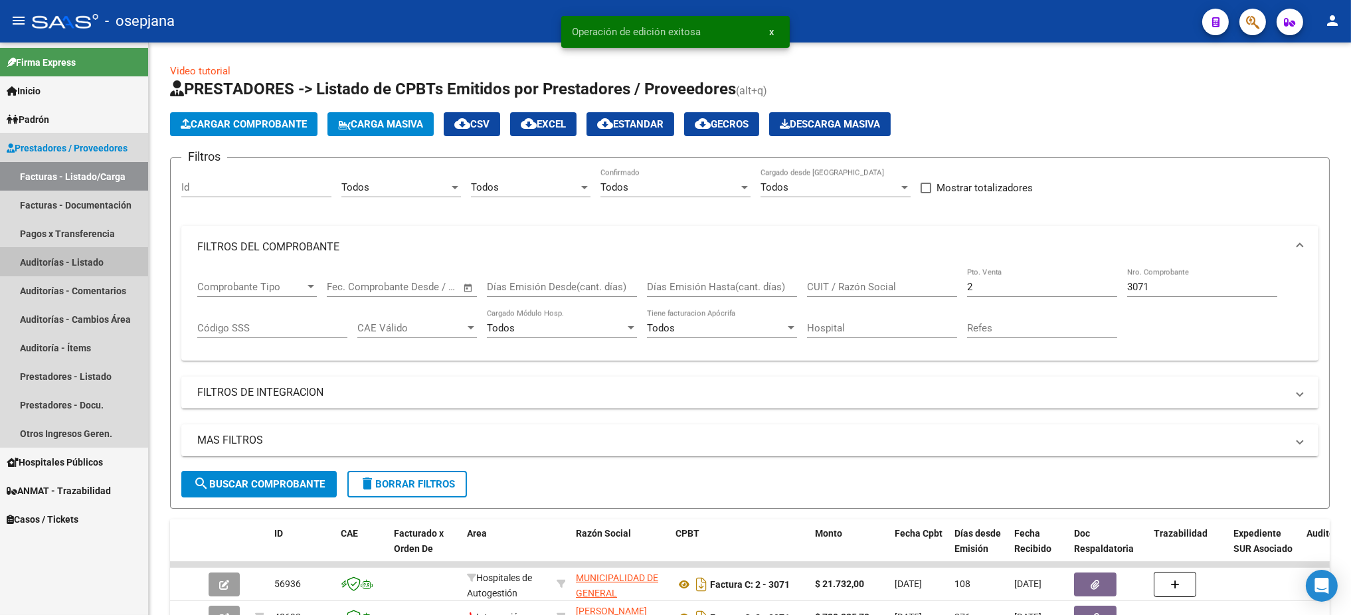
click at [61, 262] on link "Auditorías - Listado" at bounding box center [74, 262] width 148 height 29
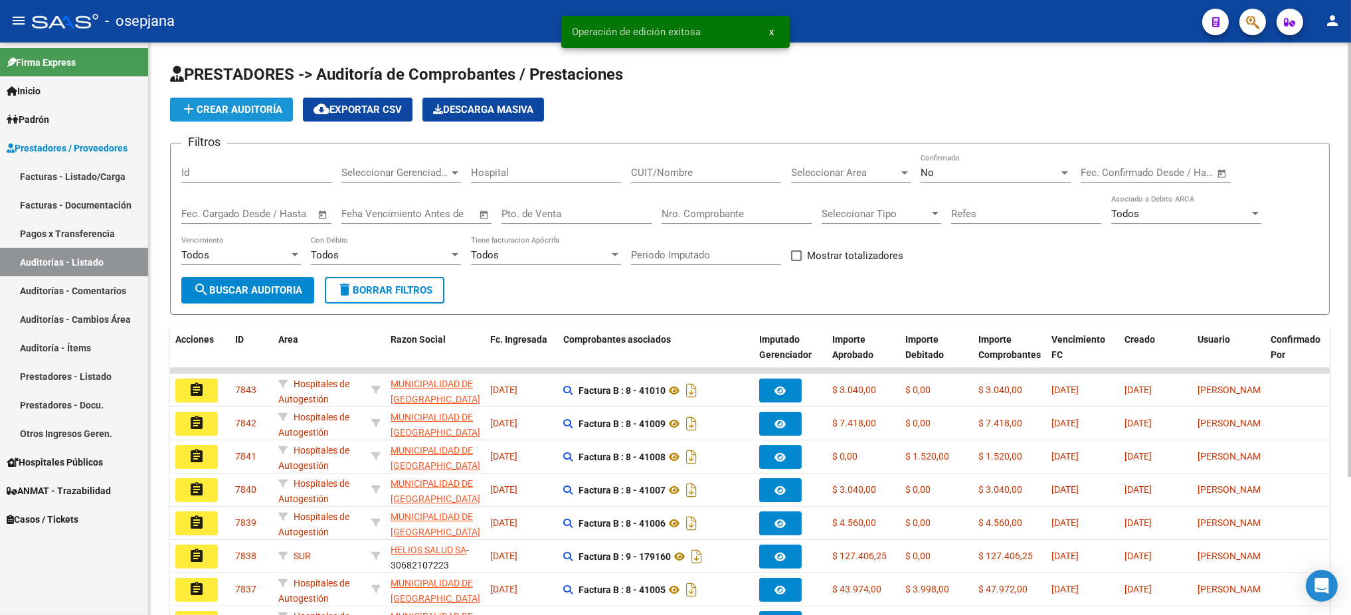
click at [203, 114] on span "add Crear Auditoría" at bounding box center [232, 110] width 102 height 12
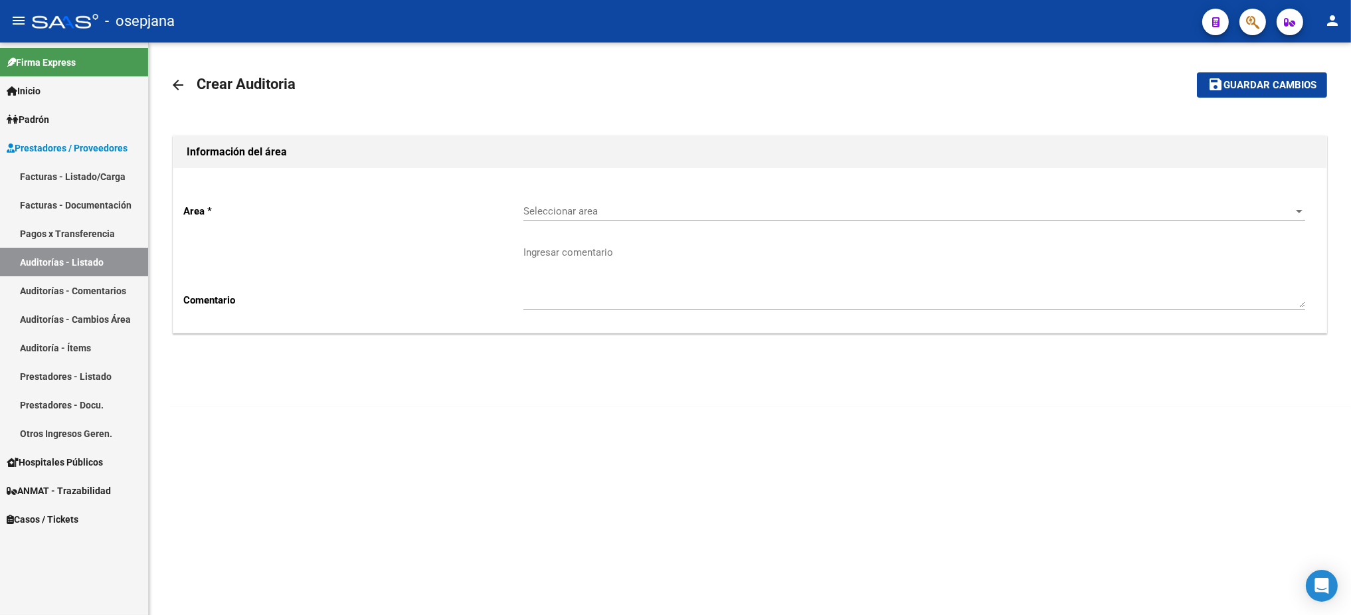
click at [874, 197] on div "Seleccionar area Seleccionar area" at bounding box center [915, 207] width 782 height 29
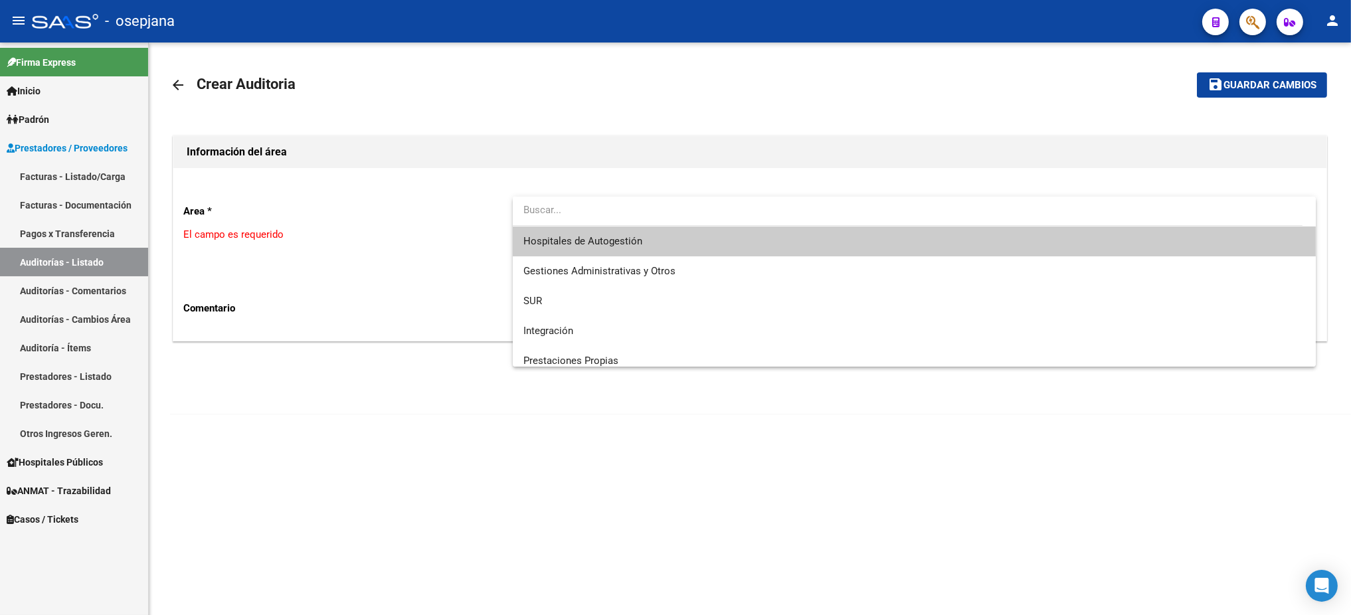
click at [757, 237] on span "Hospitales de Autogestión" at bounding box center [915, 242] width 782 height 30
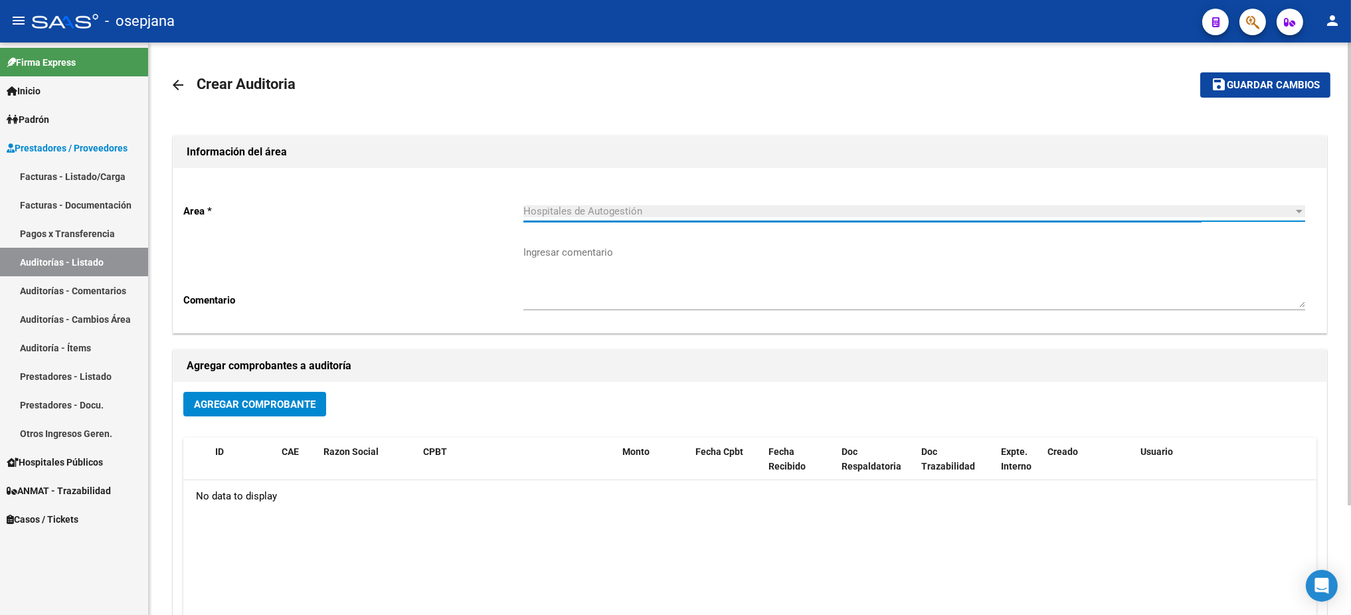
click at [296, 401] on span "Agregar Comprobante" at bounding box center [255, 405] width 122 height 12
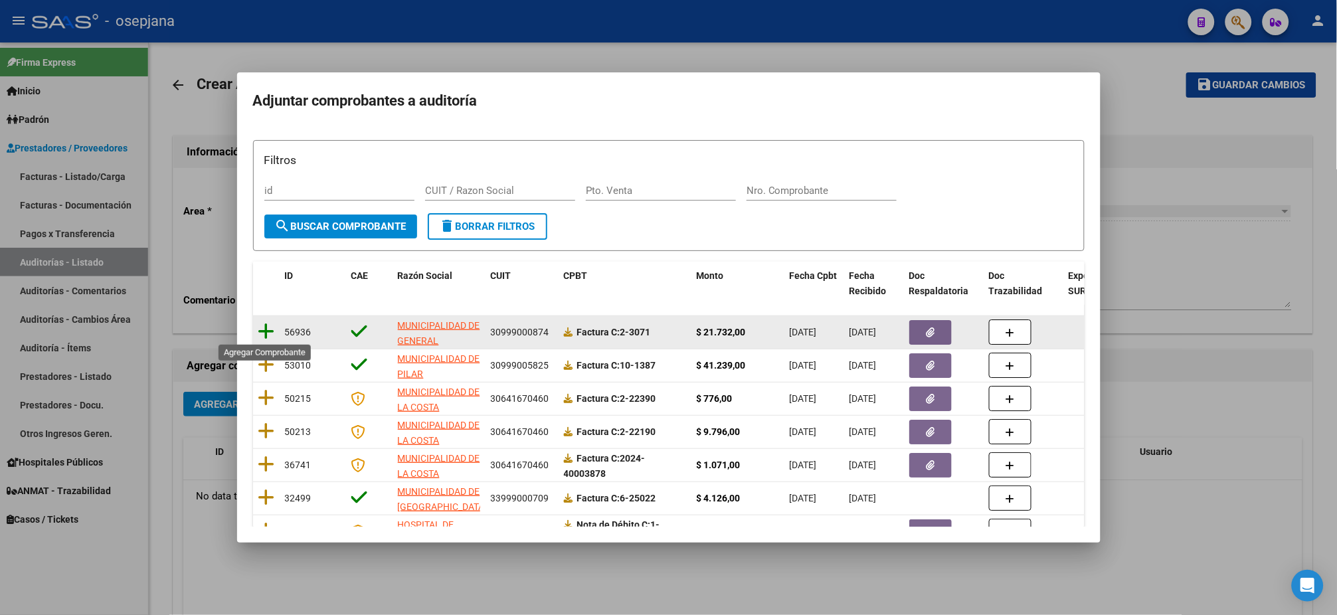
click at [262, 333] on icon at bounding box center [266, 331] width 17 height 19
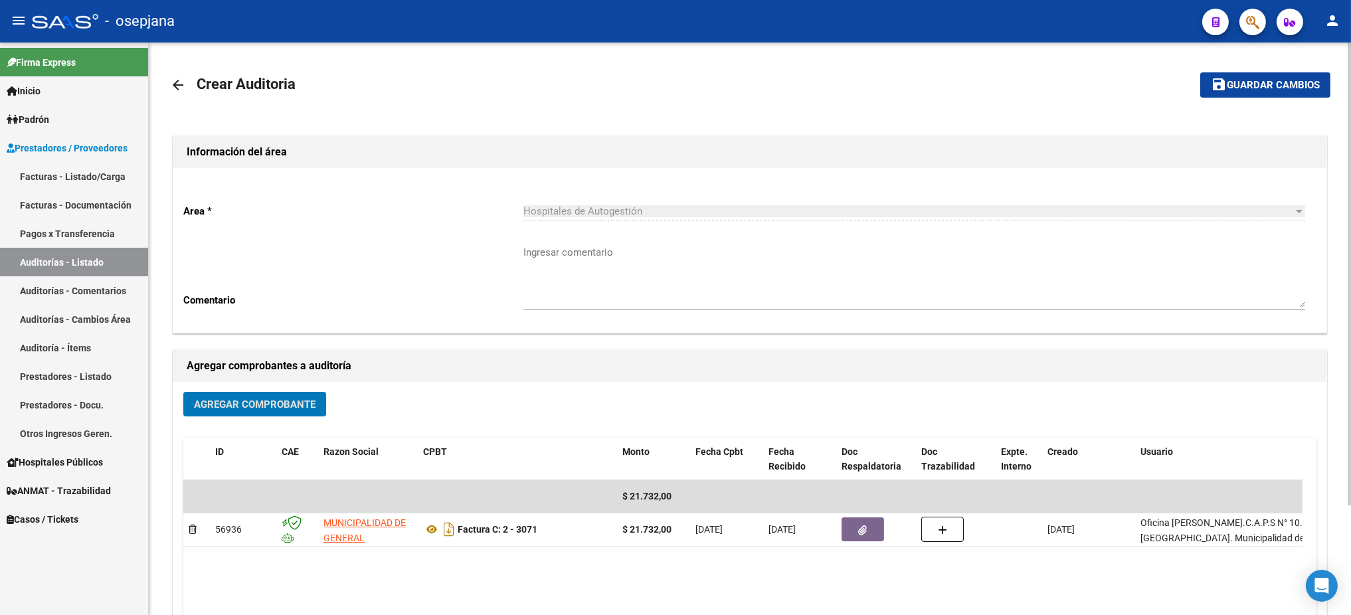
click at [1125, 91] on button "save Guardar cambios" at bounding box center [1266, 84] width 130 height 25
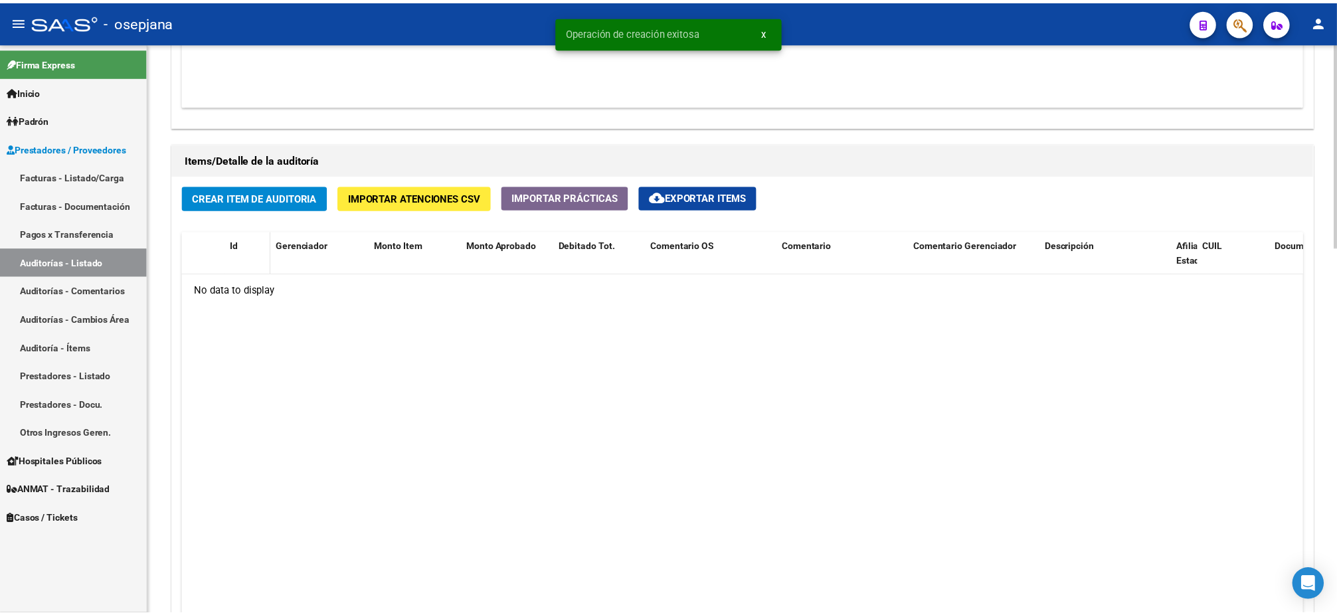
scroll to position [867, 0]
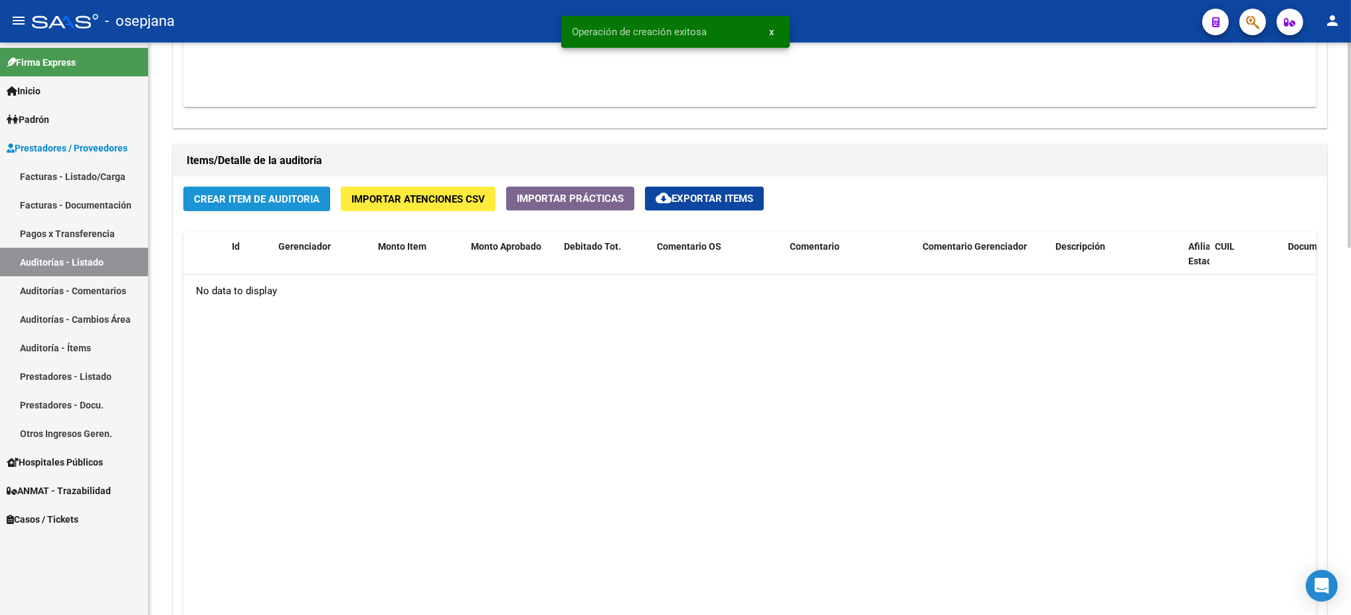
click at [247, 199] on span "Crear Item de Auditoria" at bounding box center [257, 199] width 126 height 12
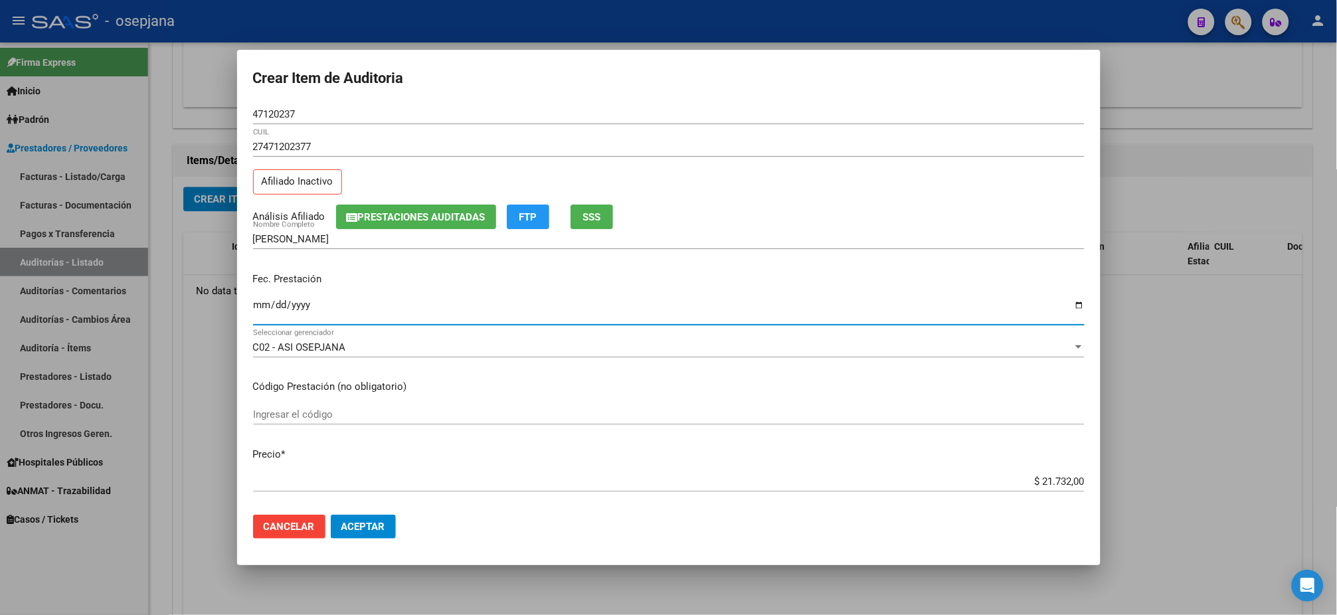
click at [585, 213] on span "SSS" at bounding box center [592, 217] width 18 height 12
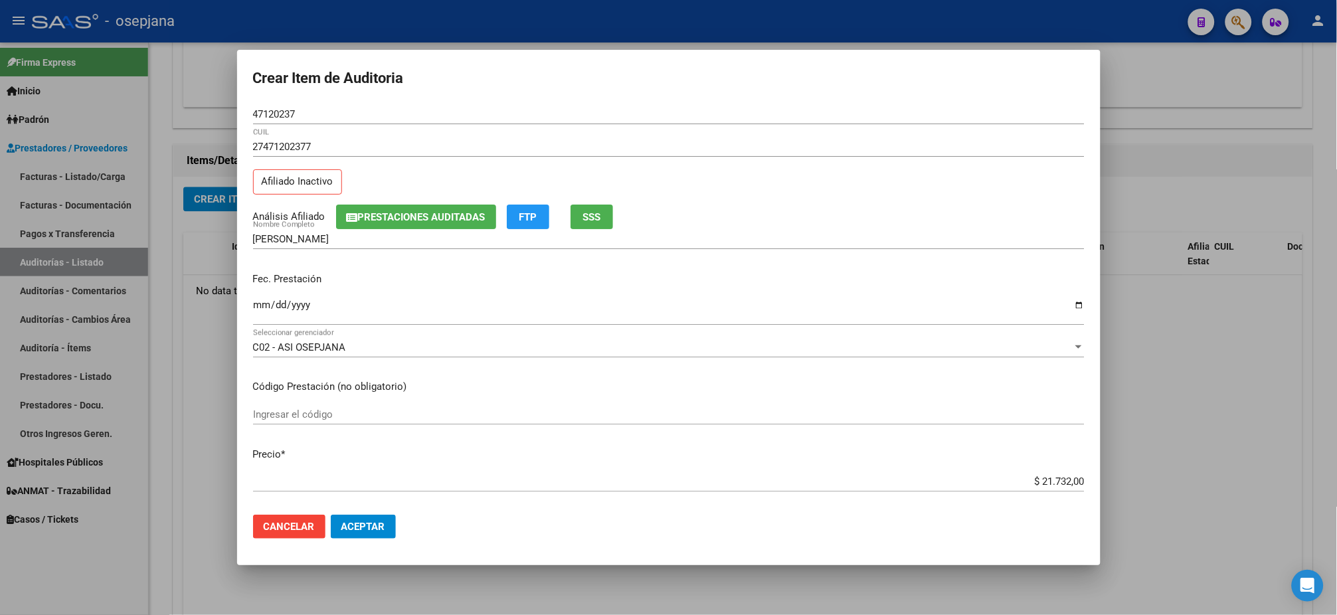
click at [259, 309] on input "Ingresar la fecha" at bounding box center [669, 310] width 832 height 21
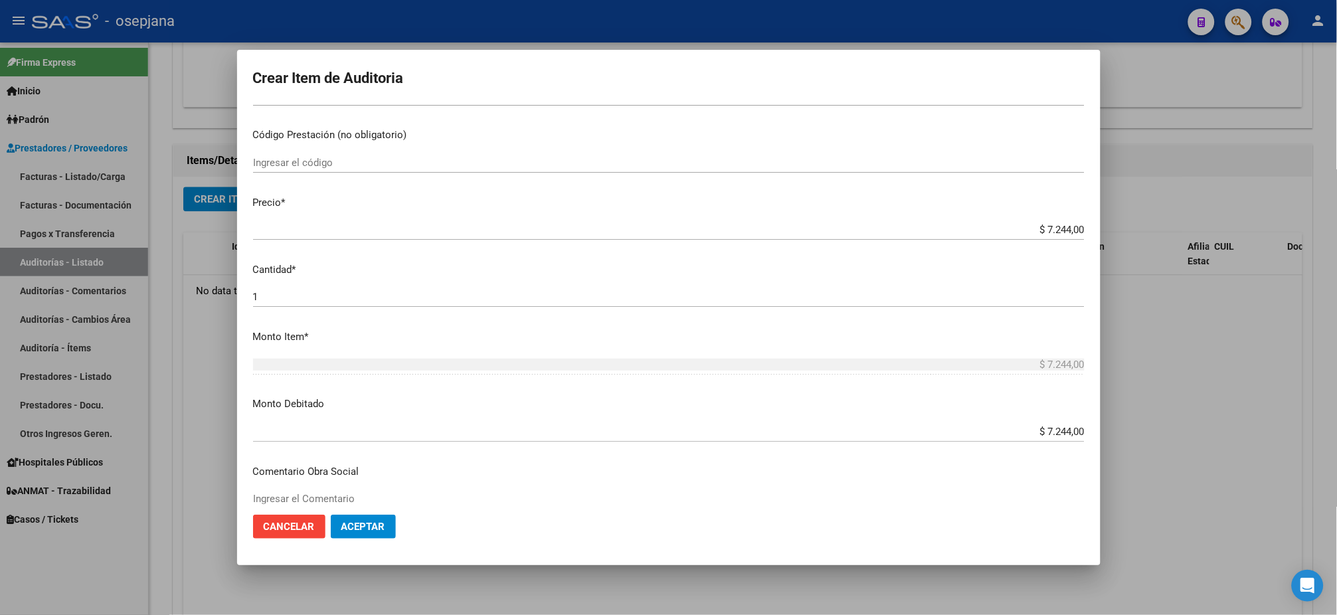
scroll to position [561, 0]
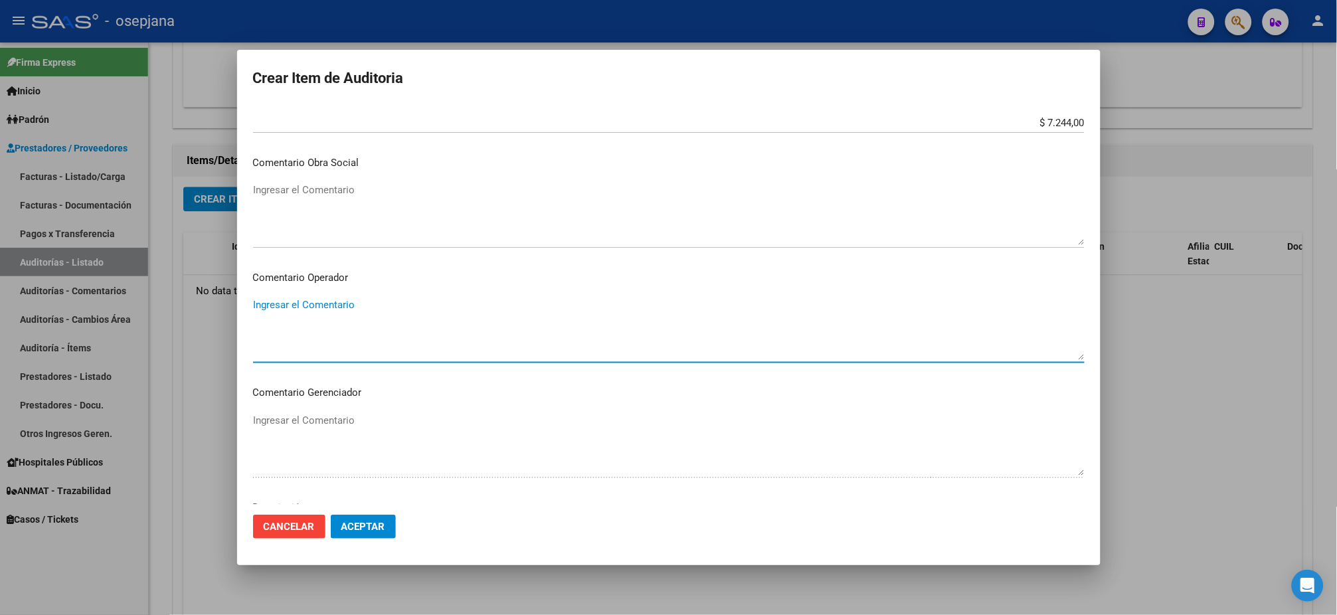
paste textarea "PACIENTE NO PERTENECE A LA OBRA SOCIAL"
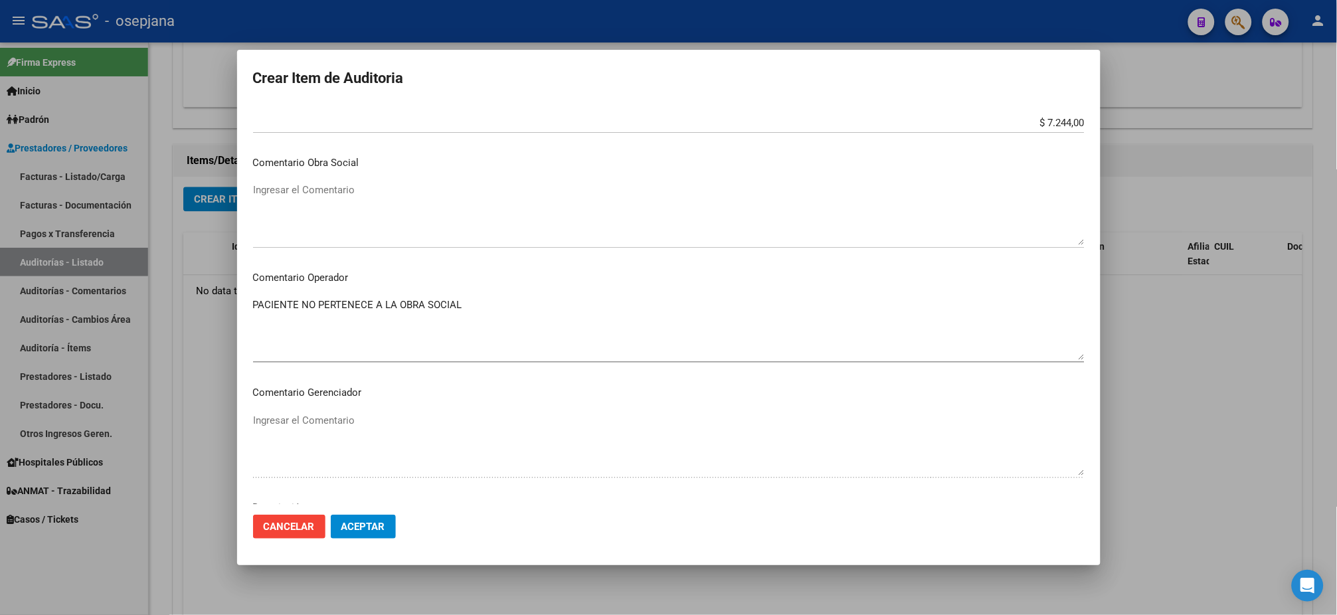
scroll to position [791, 0]
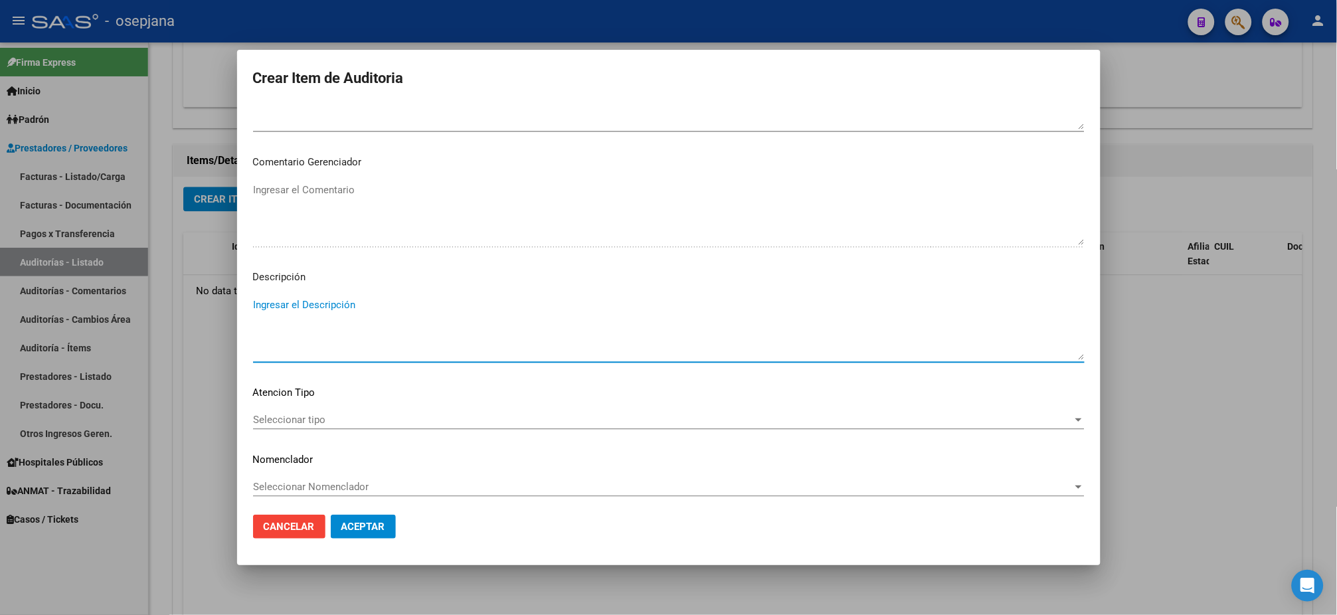
paste textarea "PACIENTE NO PERTENECE A LA OBRA SOCIAL"
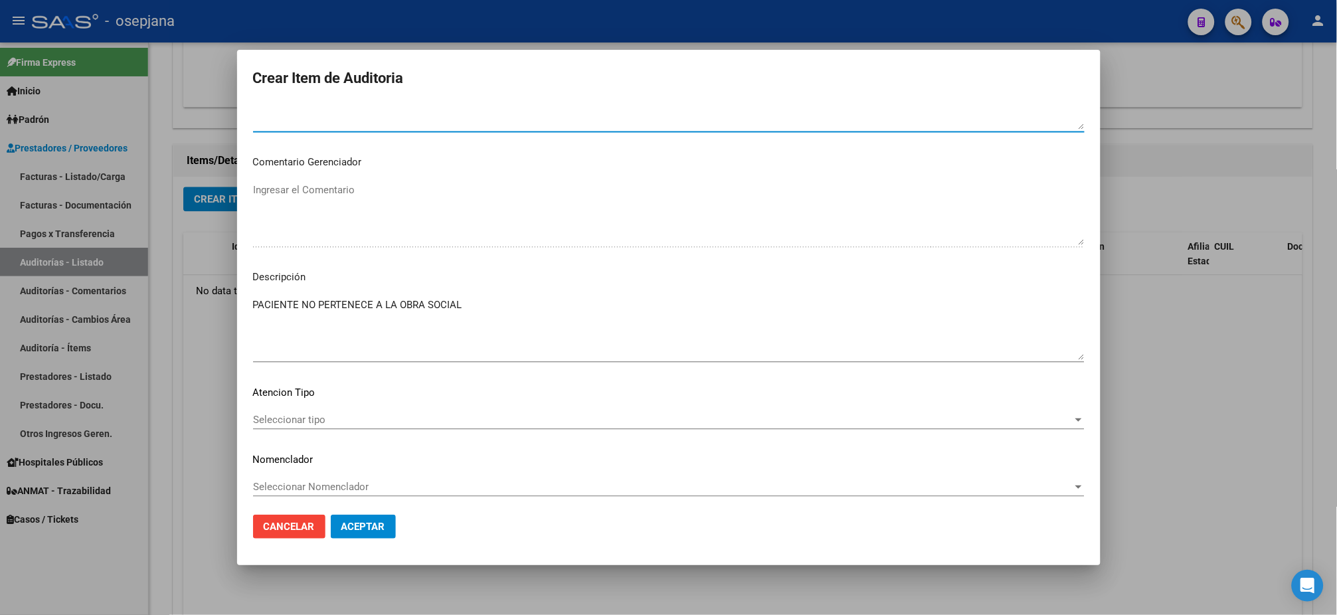
scroll to position [561, 0]
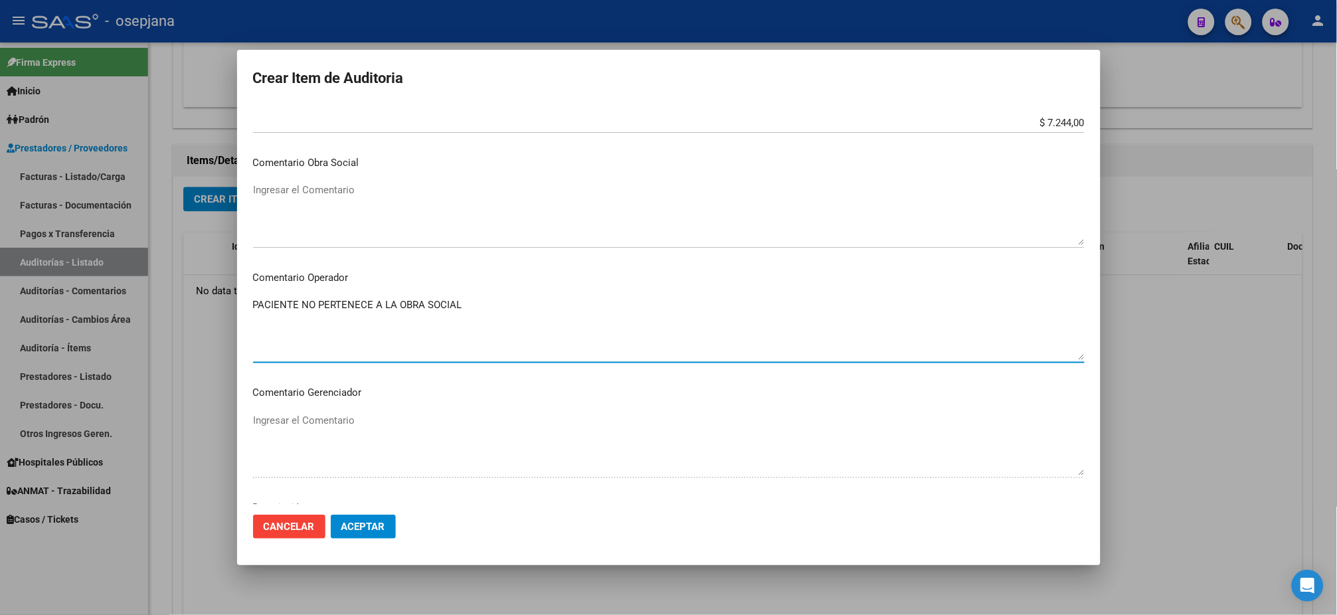
paste textarea "PACIENTE NO PERTENECE A LA OBRA SOCIAL"
drag, startPoint x: 672, startPoint y: 297, endPoint x: 446, endPoint y: 302, distance: 225.3
click at [446, 302] on textarea "PACIENTE NO PERTENECE A LA OBRA SOCIALPACIENTE NO PERTENECE A LA OBRA SOCIAL" at bounding box center [669, 329] width 832 height 62
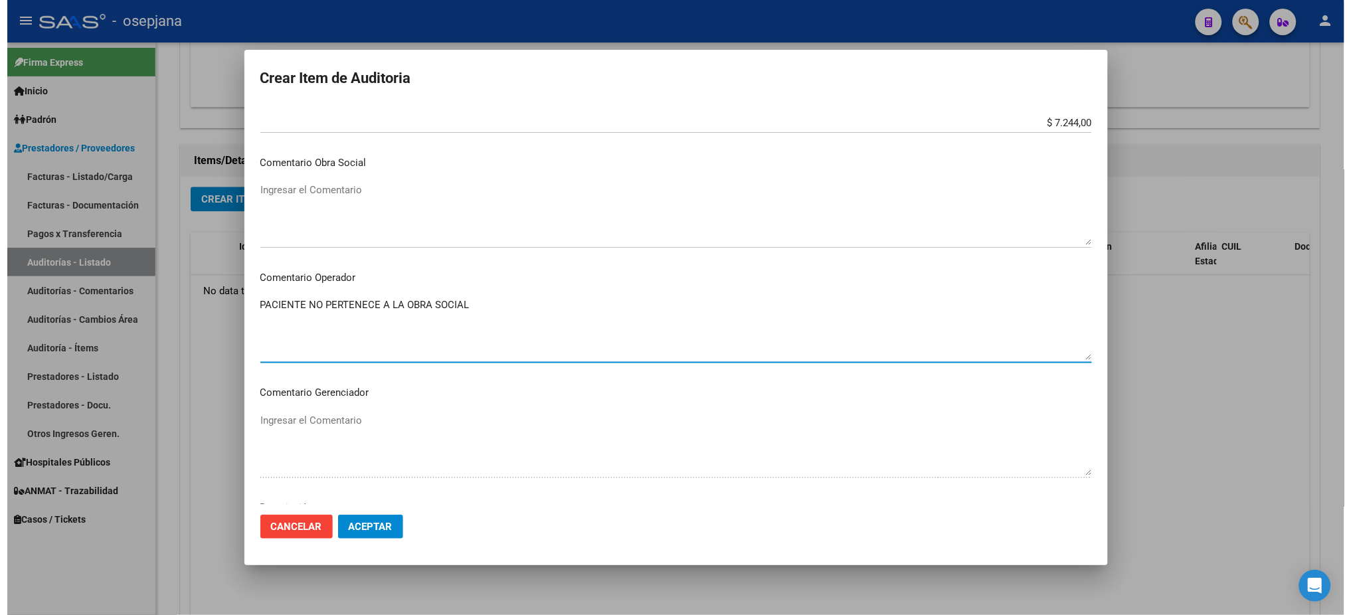
scroll to position [791, 0]
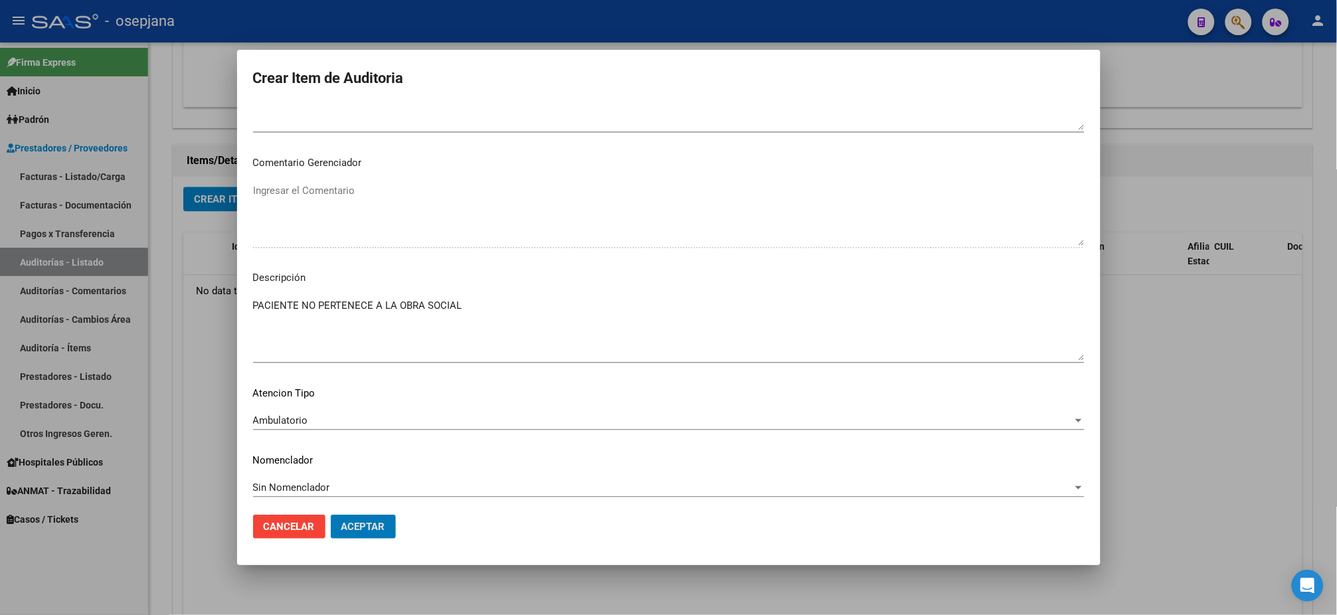
click at [331, 512] on button "Aceptar" at bounding box center [363, 527] width 65 height 24
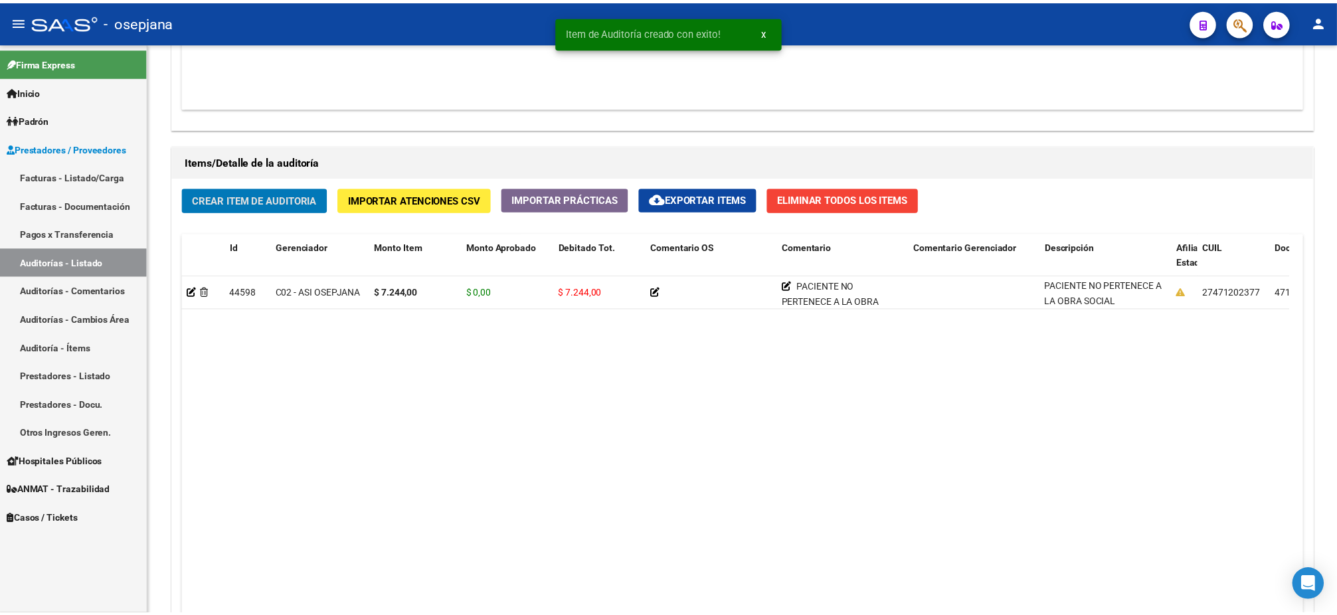
scroll to position [868, 0]
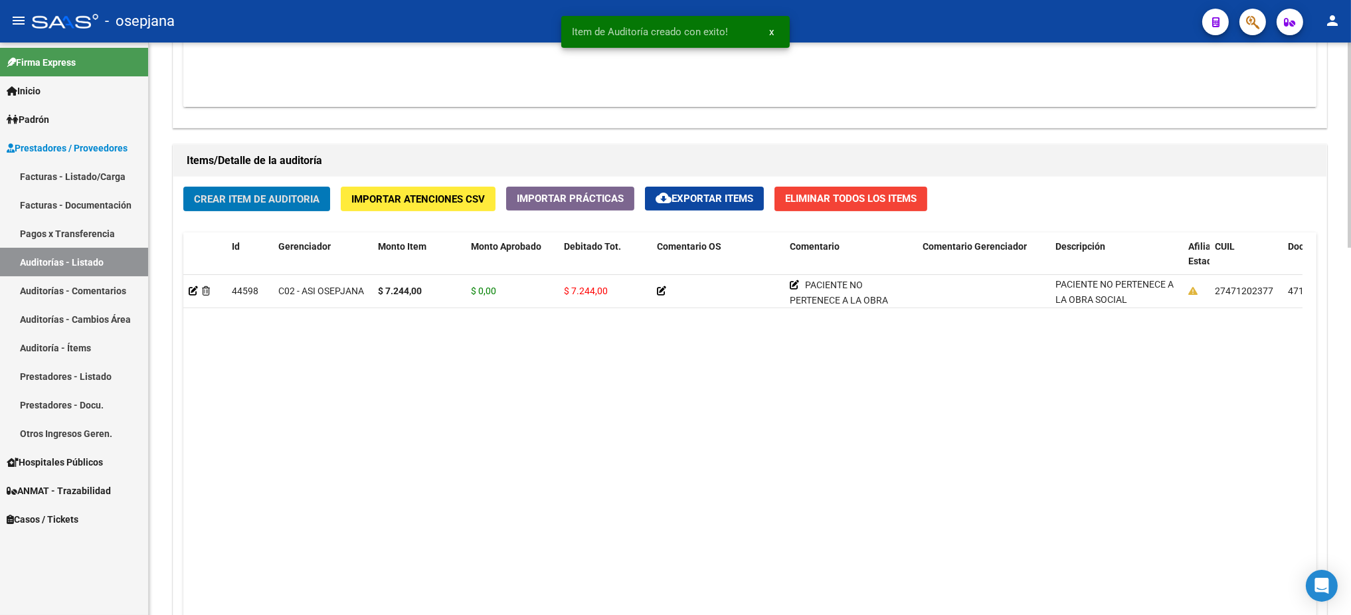
click at [183, 187] on button "Crear Item de Auditoria" at bounding box center [256, 199] width 147 height 25
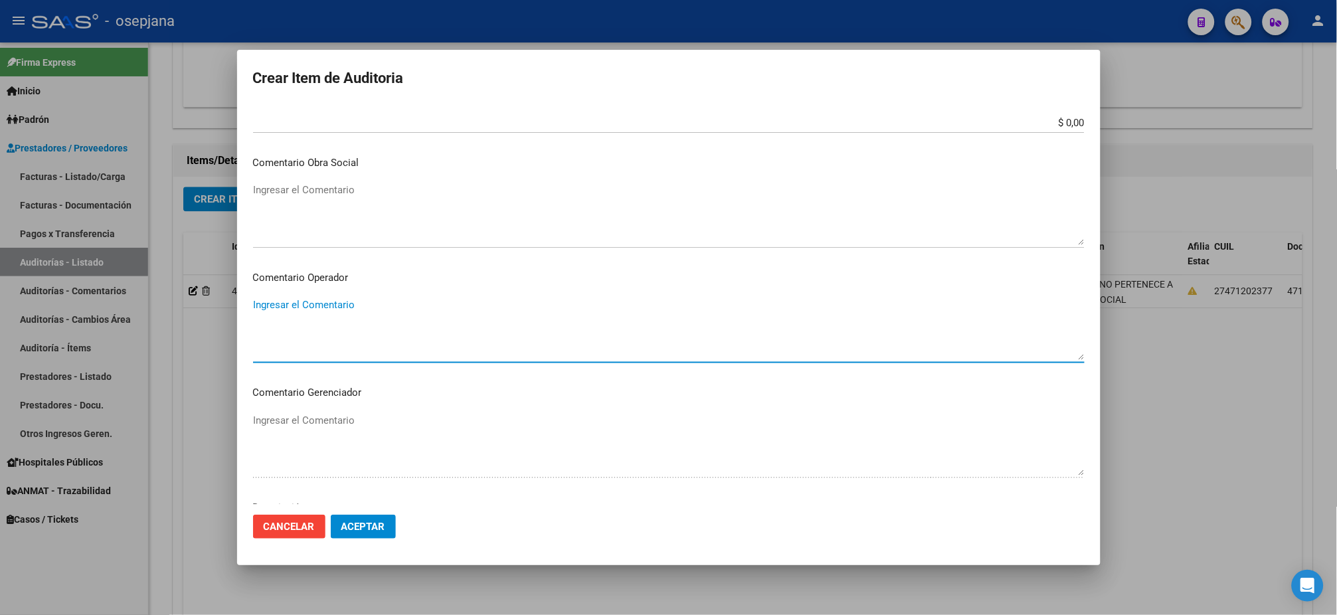
scroll to position [791, 0]
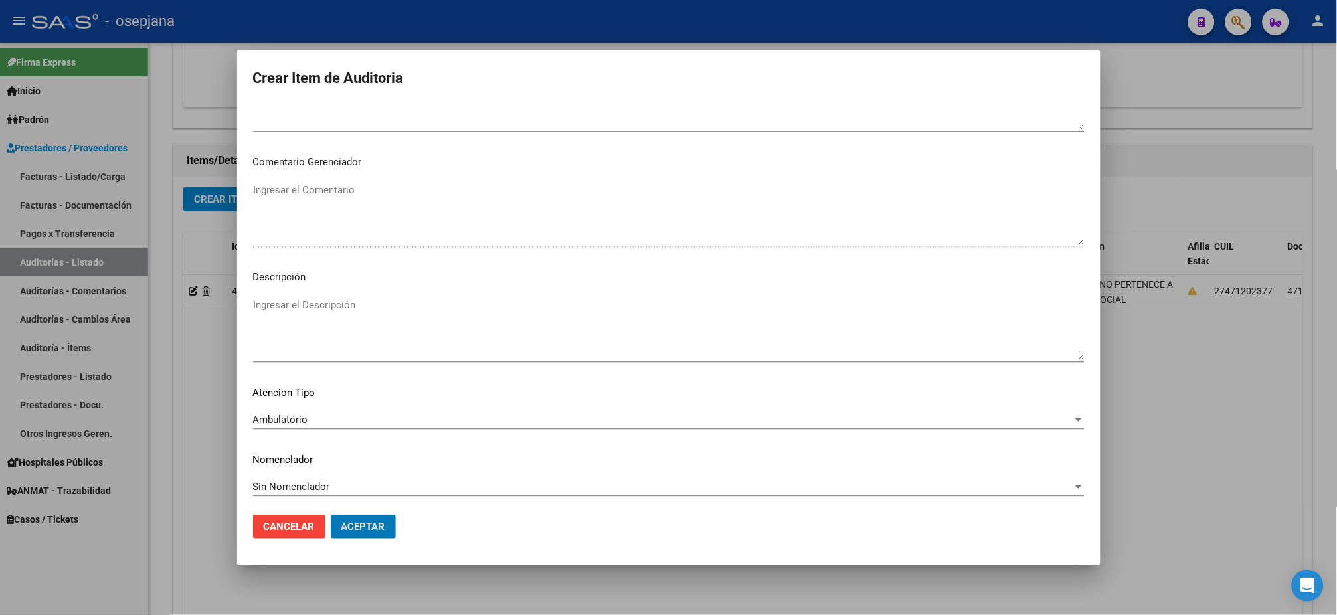
click at [331, 512] on button "Aceptar" at bounding box center [363, 527] width 65 height 24
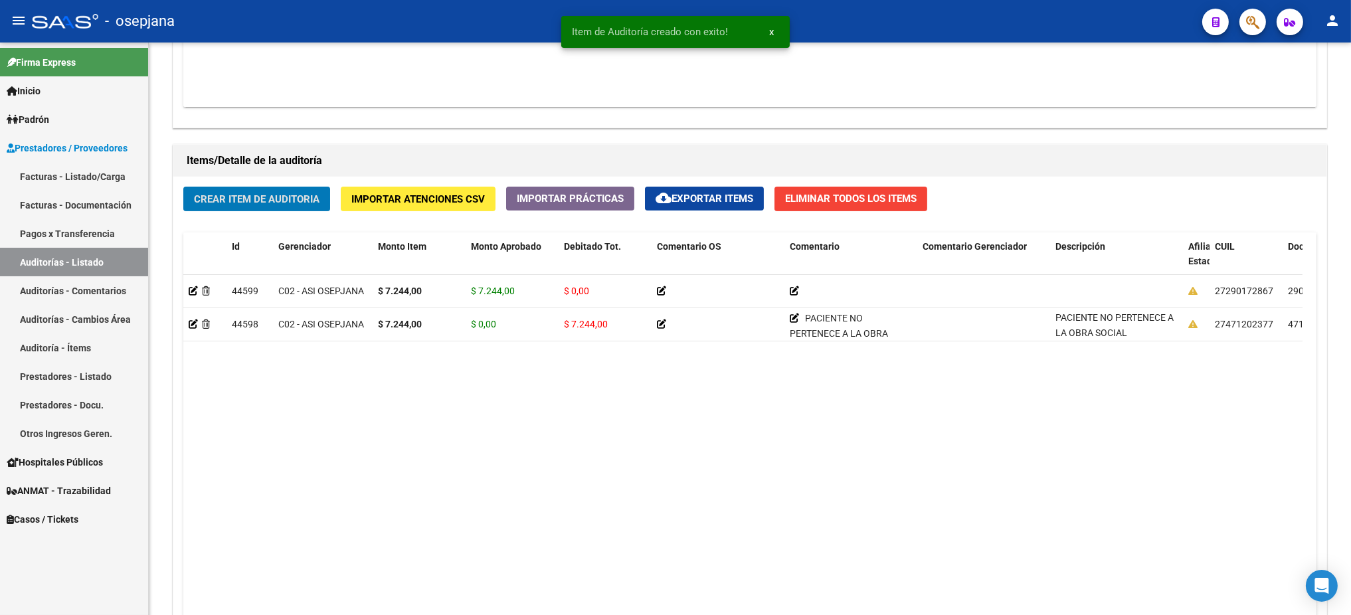
click at [183, 187] on button "Crear Item de Auditoria" at bounding box center [256, 199] width 147 height 25
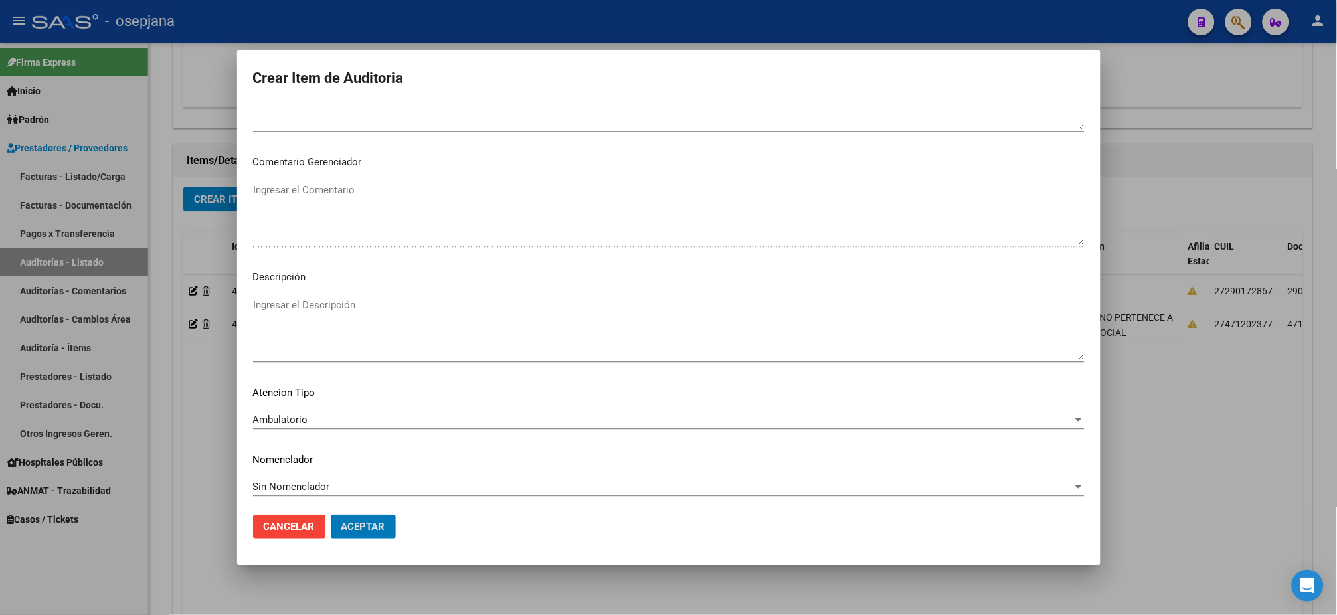
click at [331, 512] on button "Aceptar" at bounding box center [363, 527] width 65 height 24
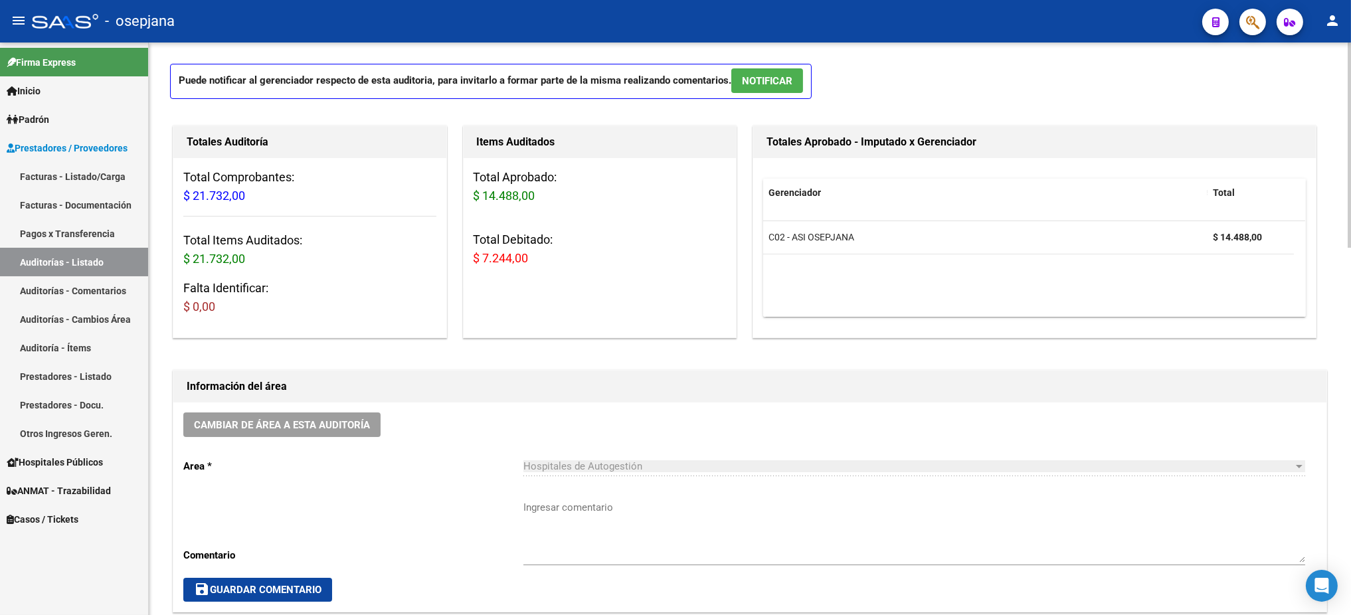
scroll to position [47, 0]
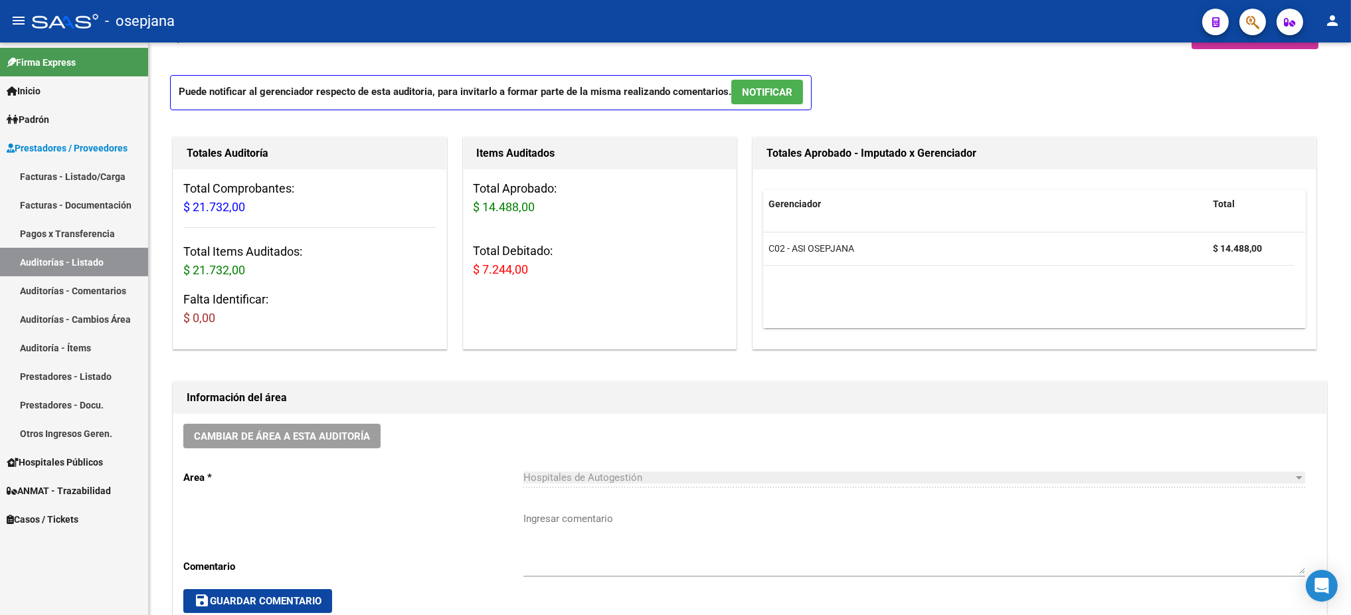
click at [50, 261] on link "Auditorías - Listado" at bounding box center [74, 262] width 148 height 29
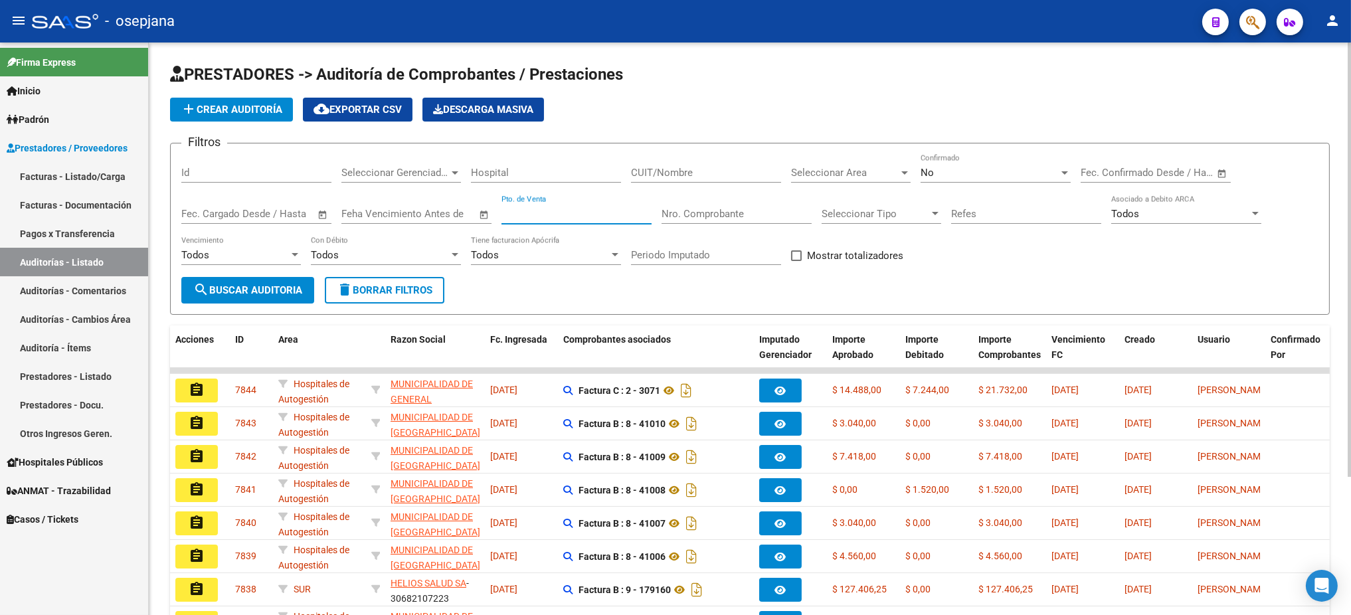
click at [558, 208] on input "Pto. de Venta" at bounding box center [577, 214] width 150 height 12
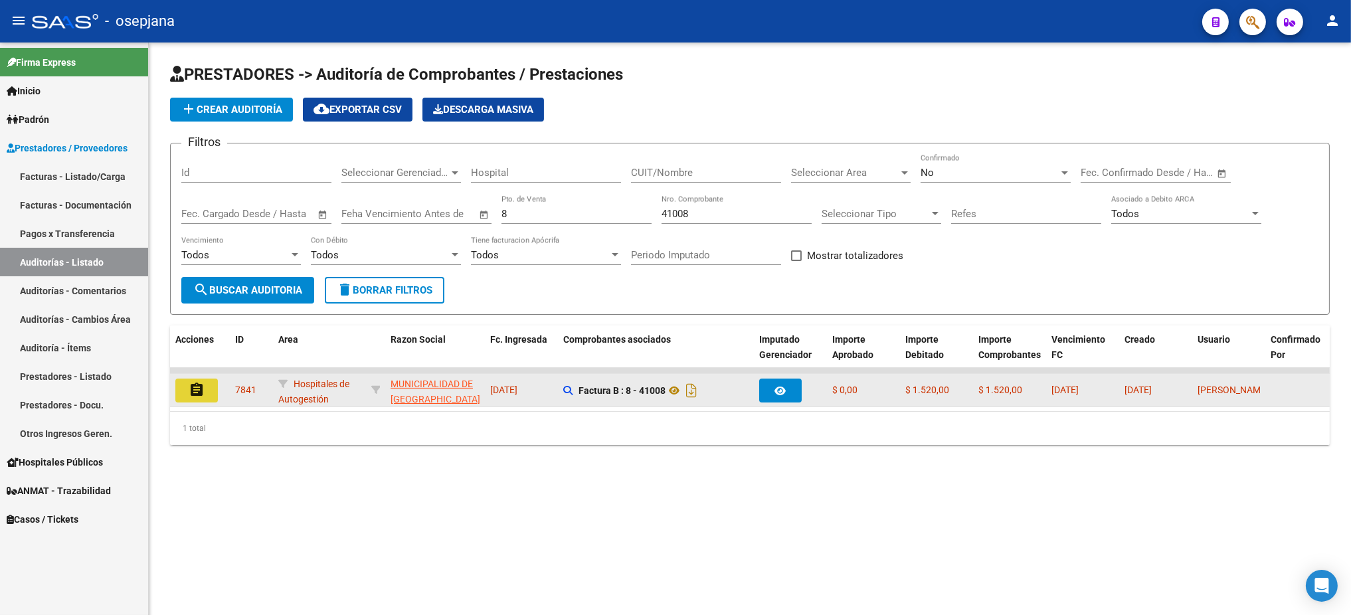
click at [193, 384] on mat-icon "assignment" at bounding box center [197, 390] width 16 height 16
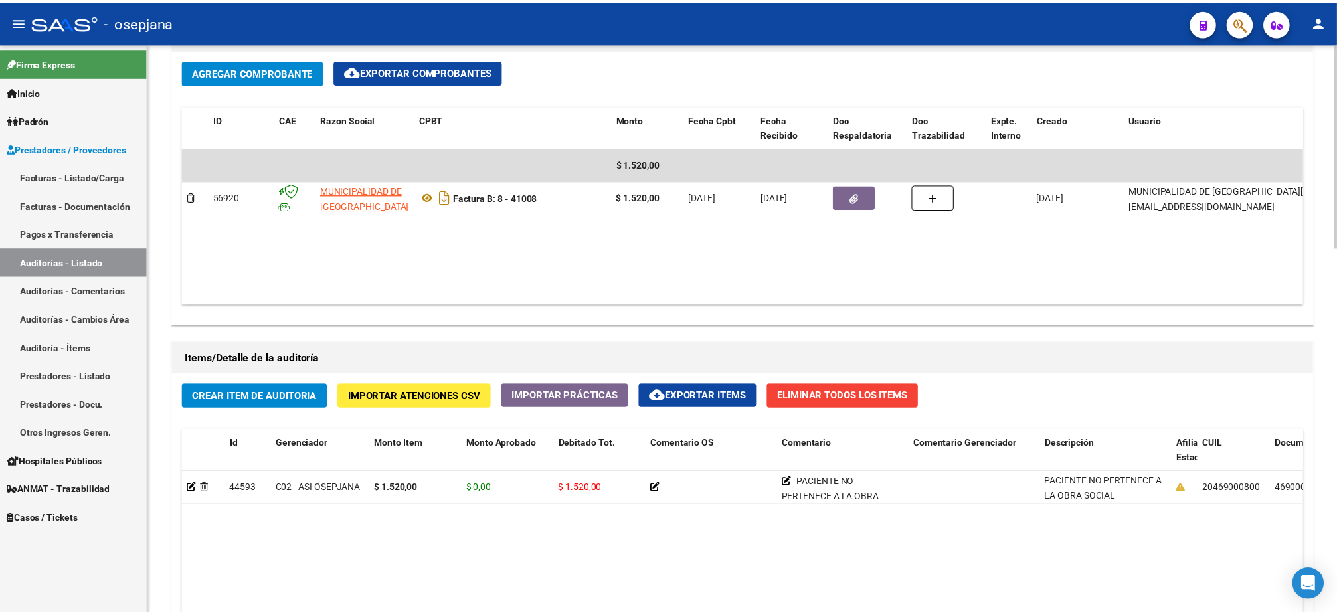
scroll to position [1029, 0]
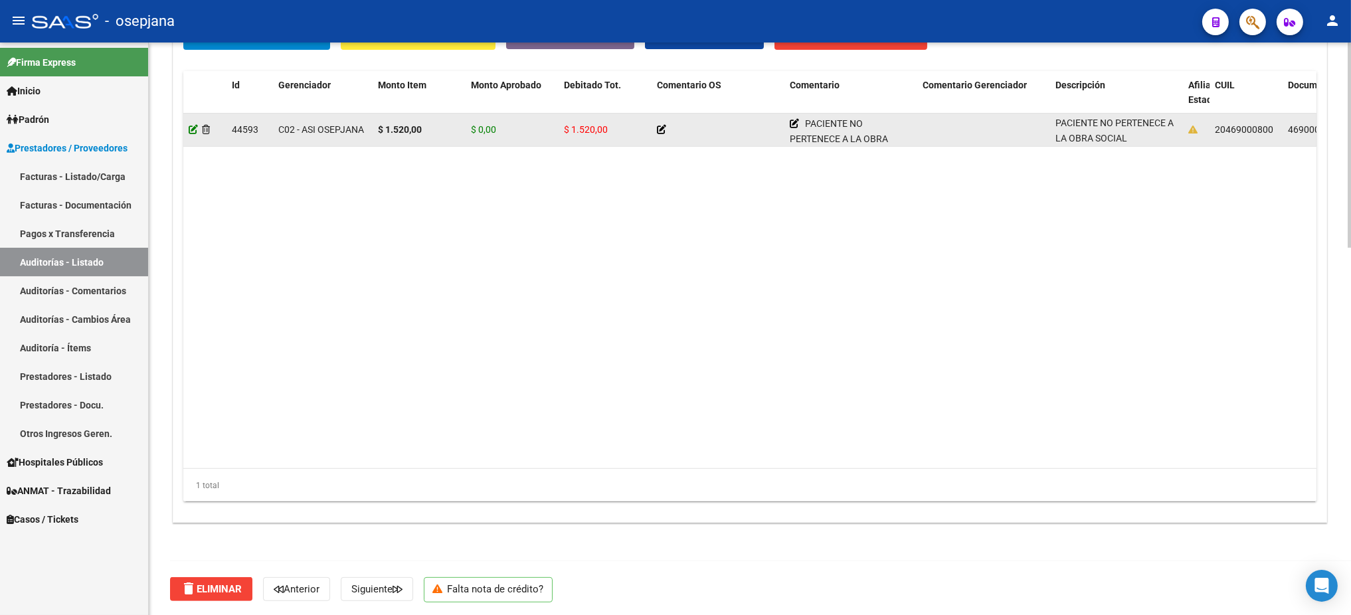
click at [189, 126] on icon at bounding box center [193, 129] width 9 height 9
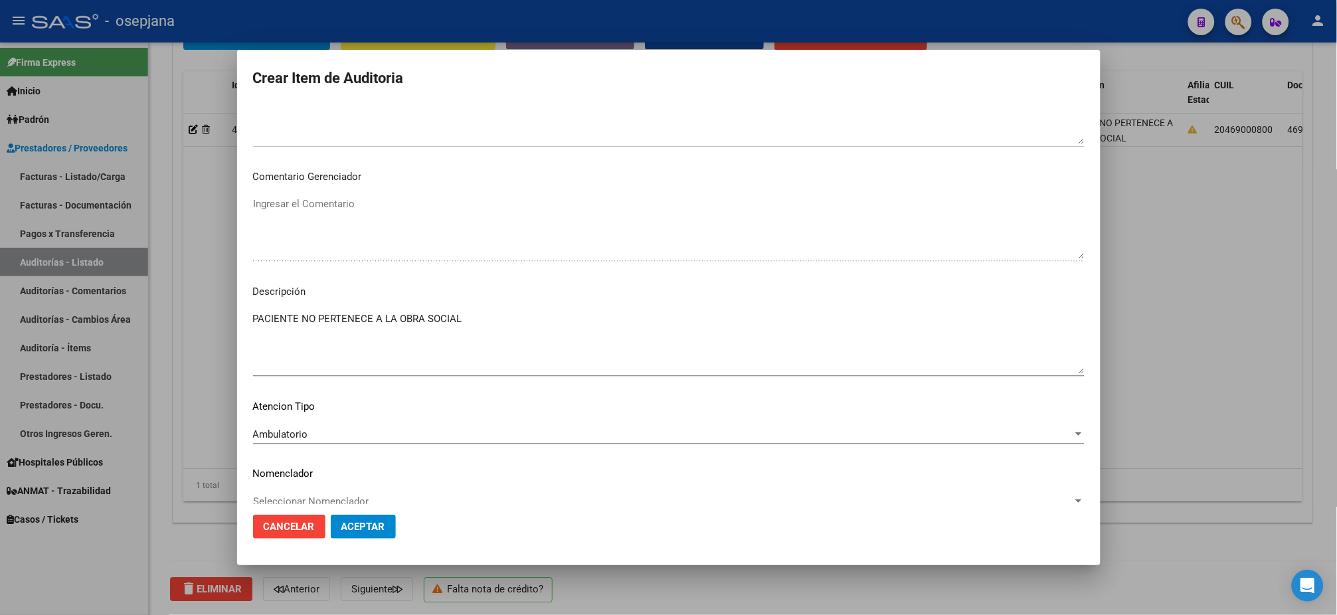
scroll to position [736, 0]
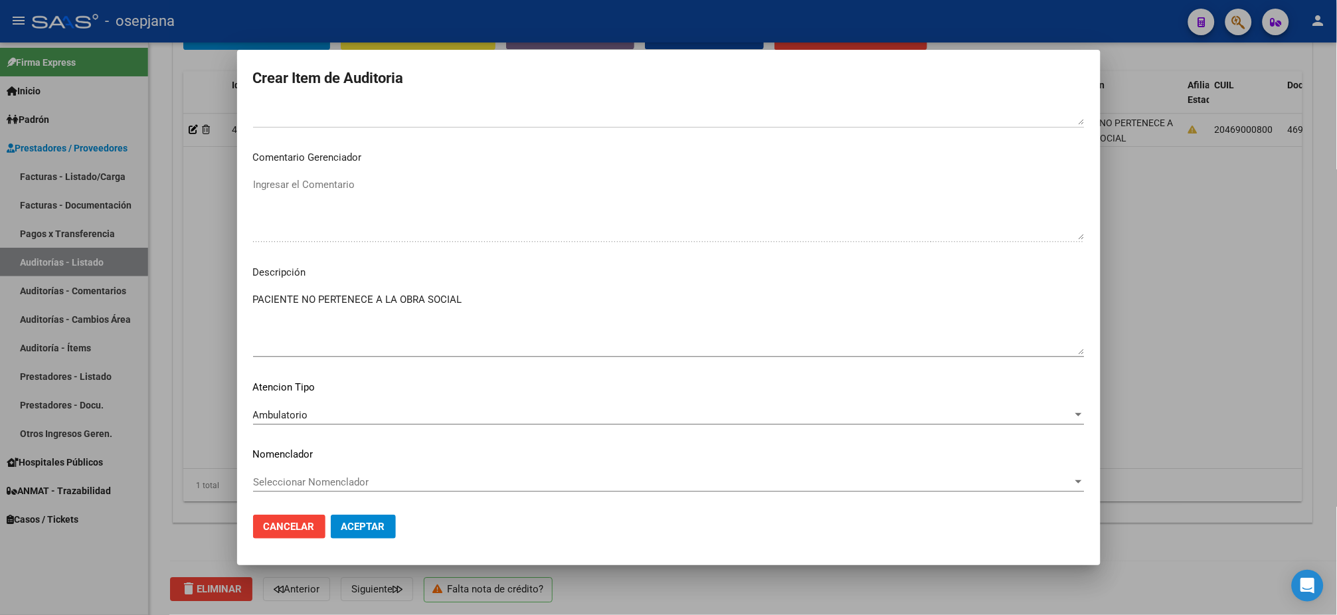
click at [293, 483] on span "Seleccionar Nomenclador" at bounding box center [663, 482] width 820 height 12
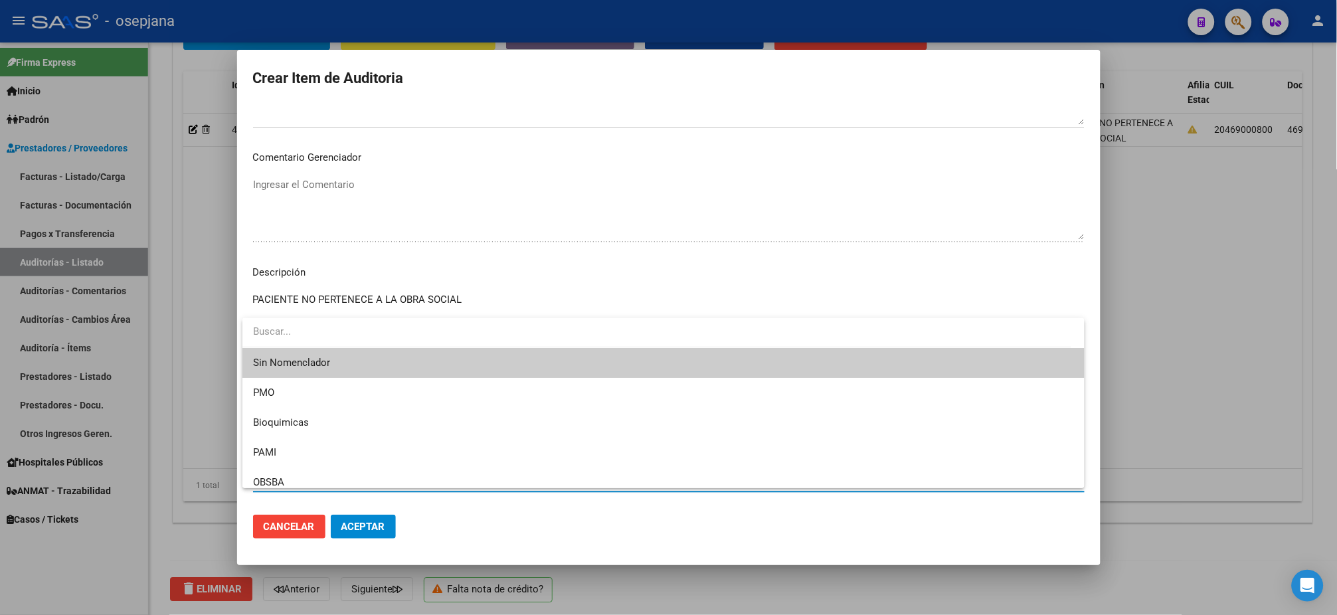
click at [310, 366] on span "Sin Nomenclador" at bounding box center [663, 363] width 821 height 30
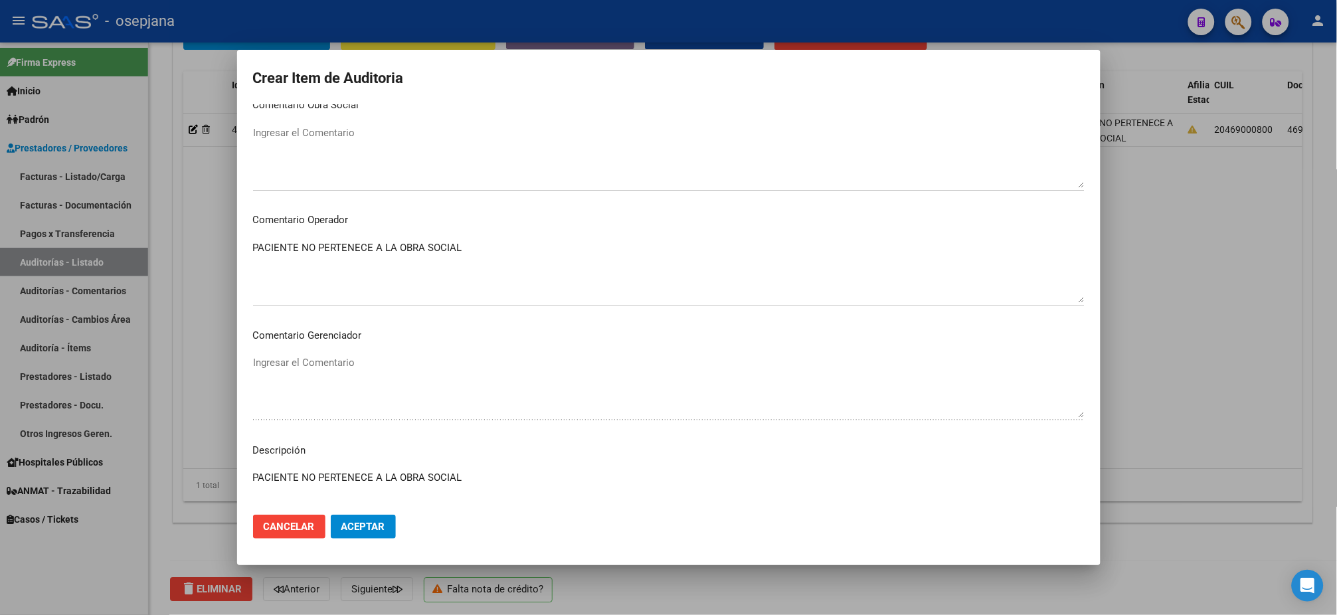
scroll to position [541, 0]
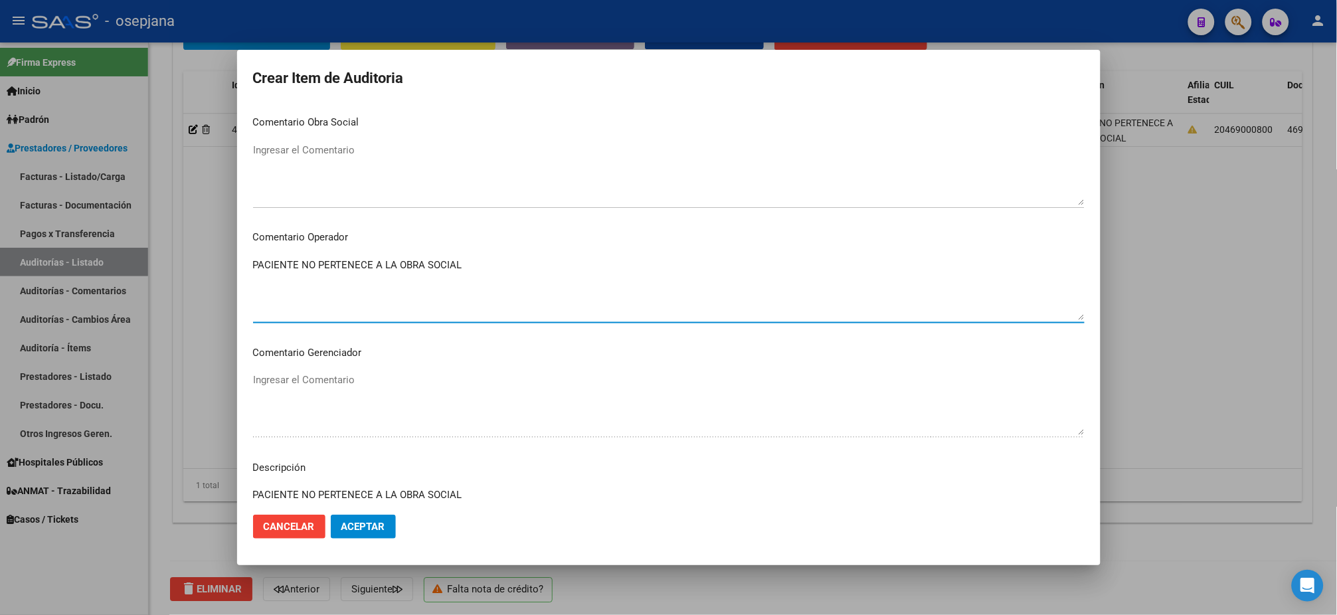
click at [521, 271] on textarea "PACIENTE NO PERTENECE A LA OBRA SOCIAL" at bounding box center [669, 289] width 832 height 62
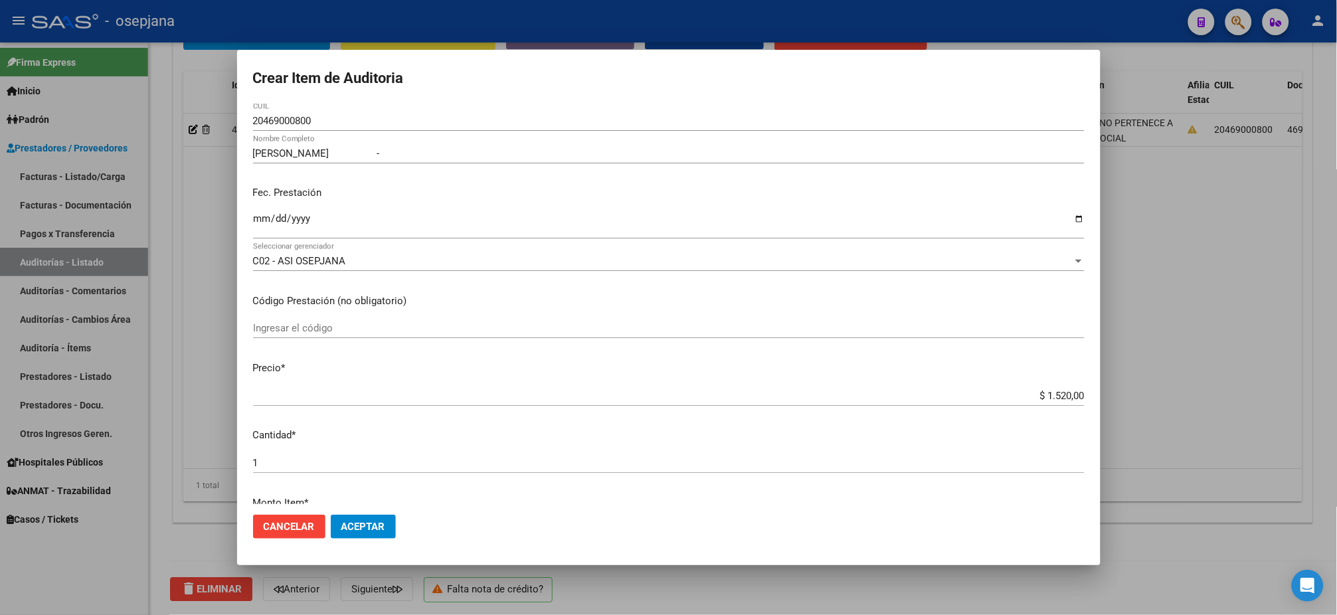
scroll to position [0, 0]
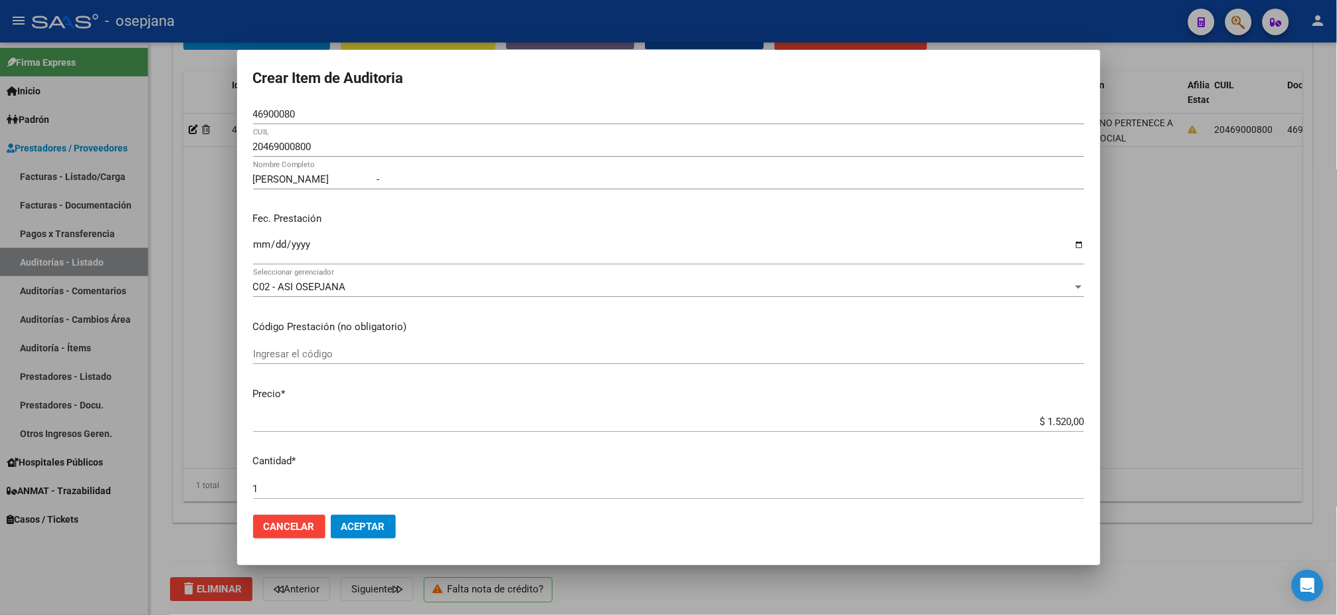
click at [332, 146] on input "20469000800" at bounding box center [669, 147] width 832 height 12
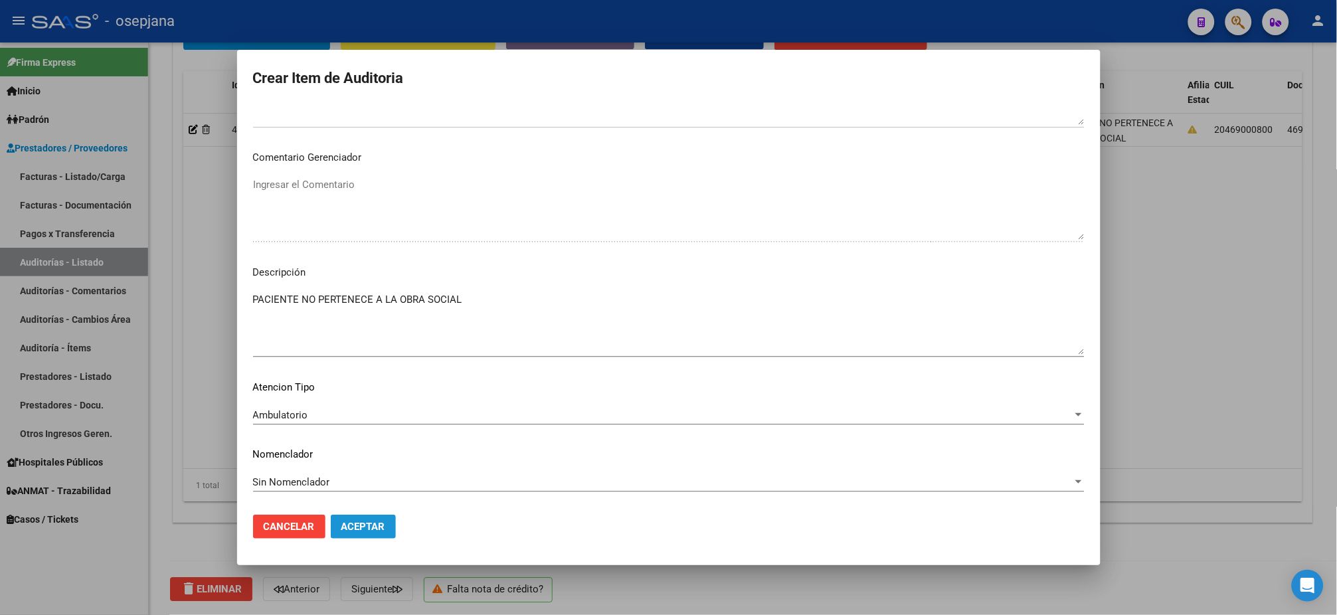
click at [366, 512] on span "Aceptar" at bounding box center [363, 527] width 44 height 12
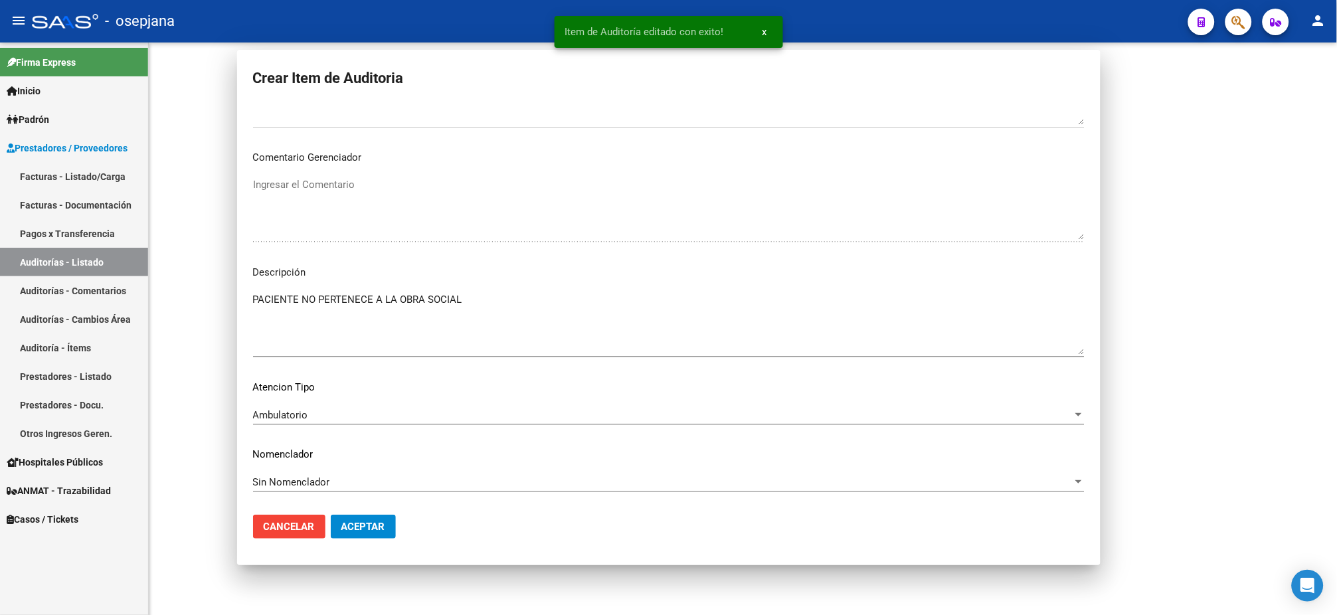
scroll to position [0, 0]
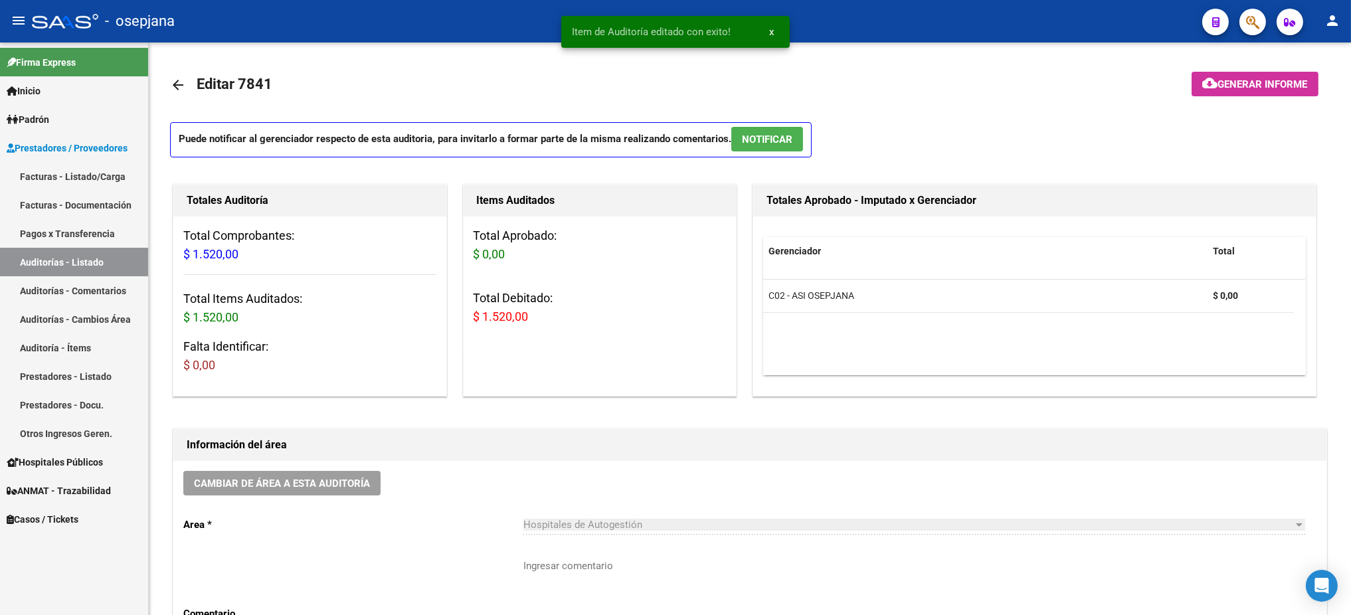
click at [54, 181] on link "Facturas - Listado/Carga" at bounding box center [74, 176] width 148 height 29
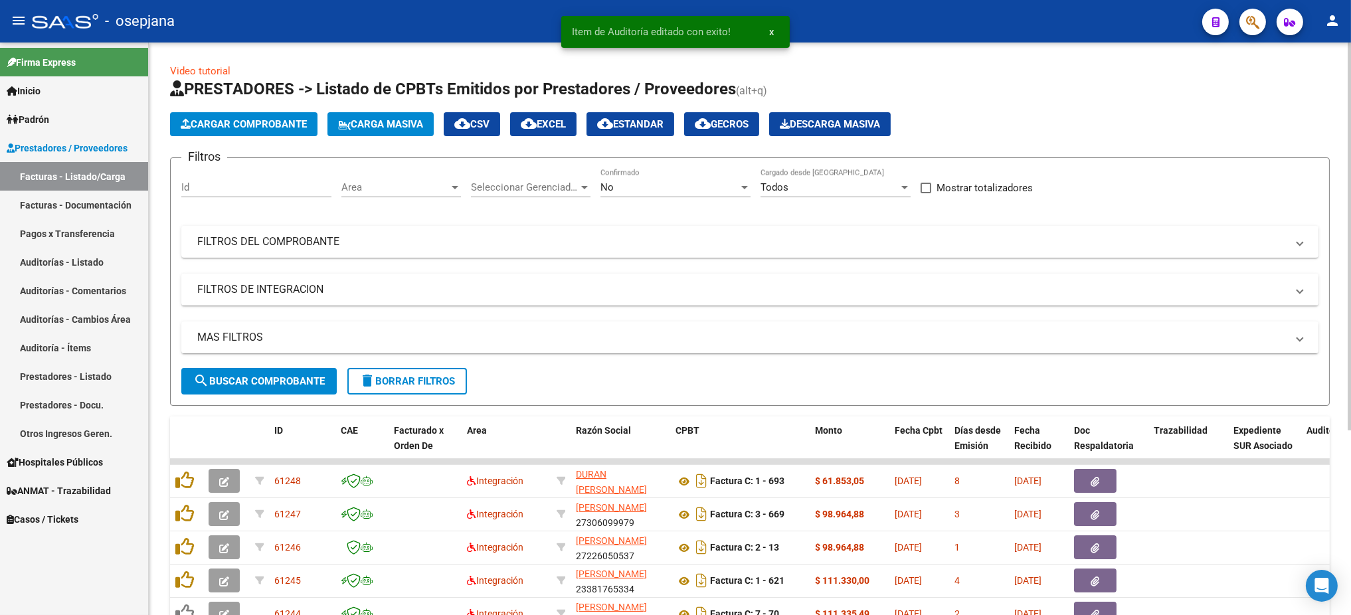
click at [385, 179] on div "Area Area" at bounding box center [401, 183] width 120 height 29
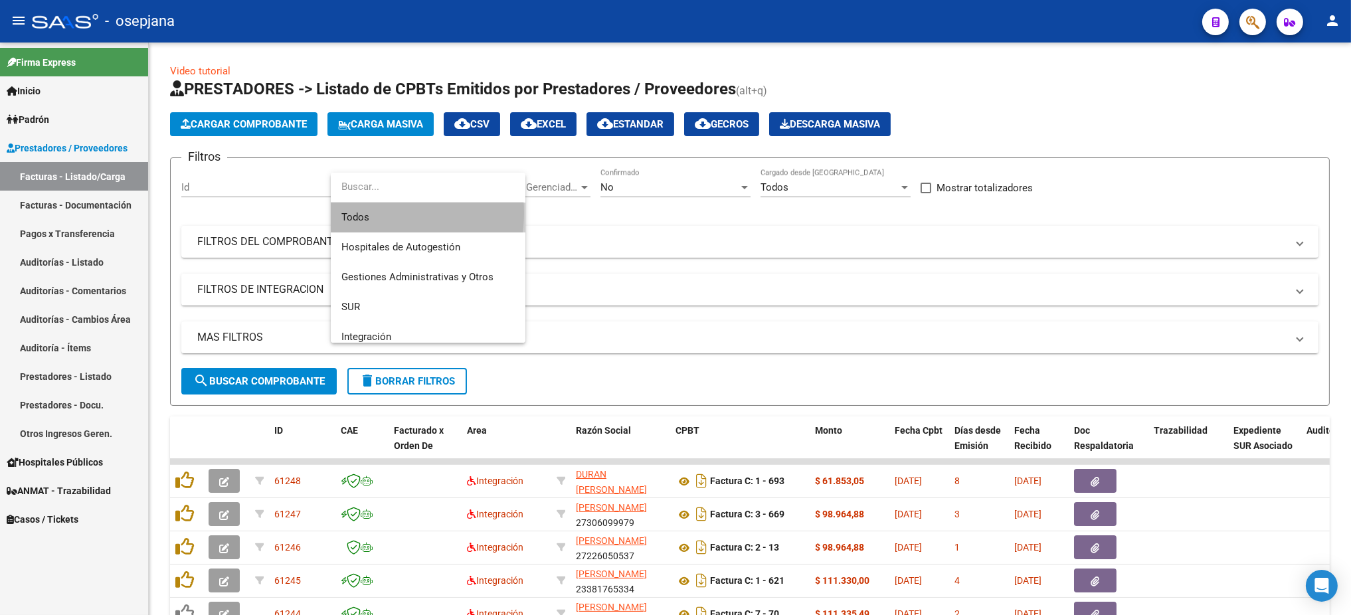
click at [377, 213] on span "Todos" at bounding box center [427, 218] width 173 height 30
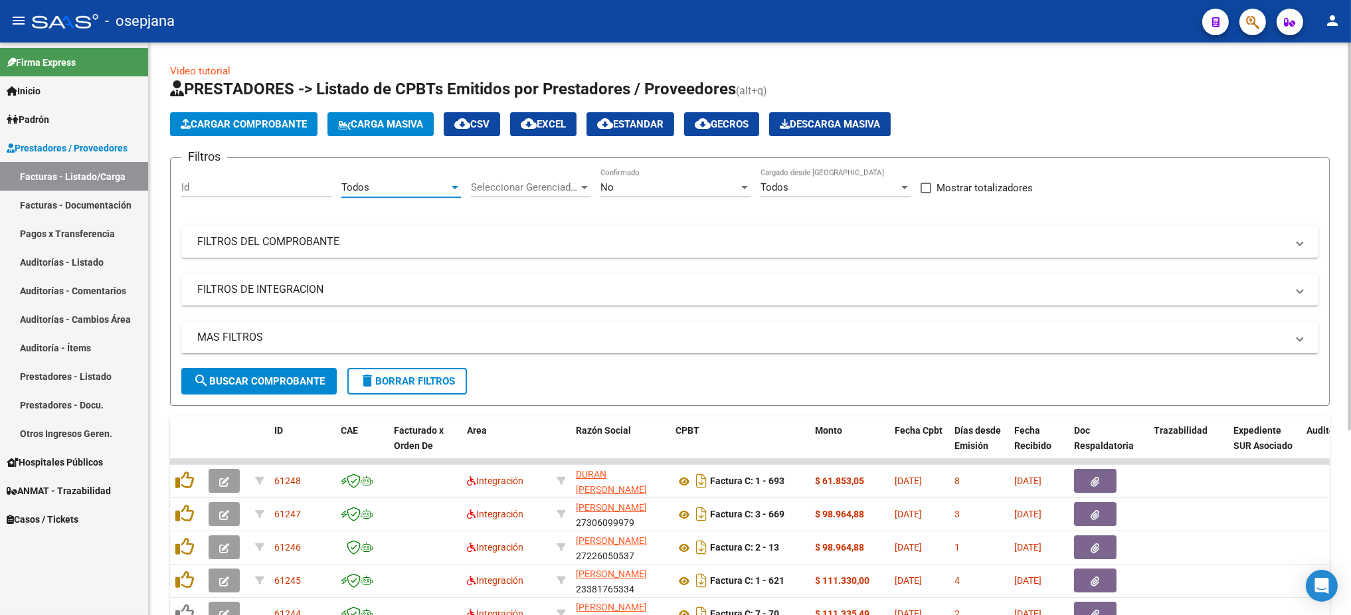
click at [542, 181] on span "Seleccionar Gerenciador" at bounding box center [525, 187] width 108 height 12
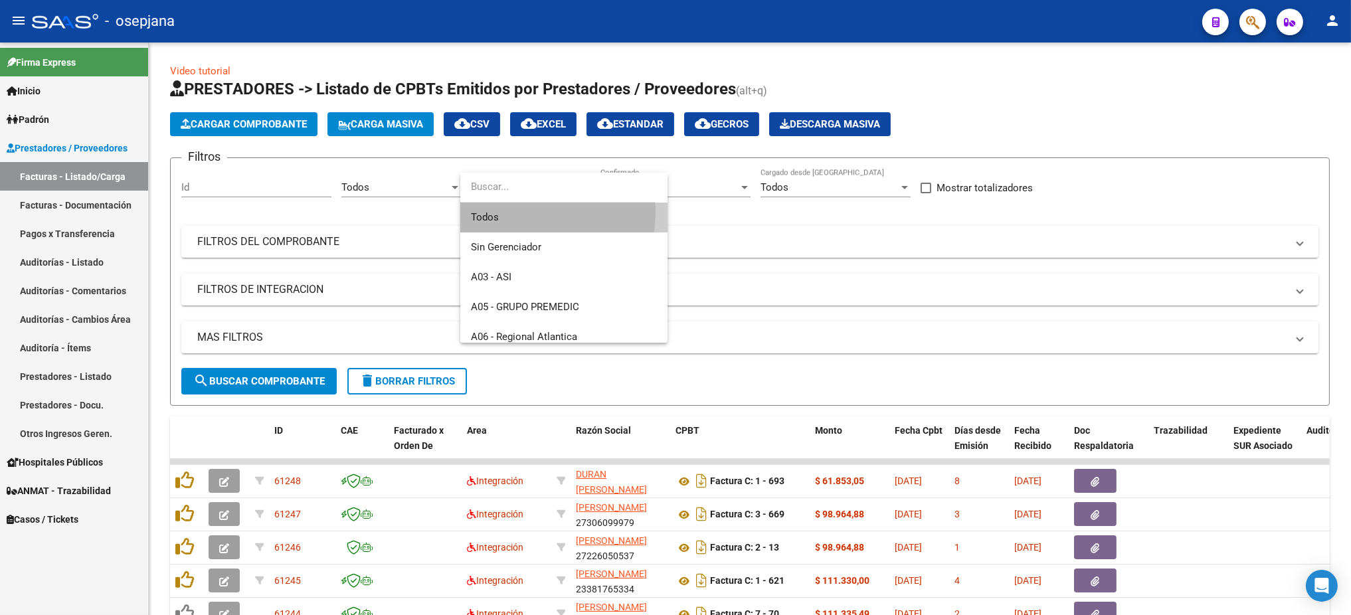
click at [522, 212] on span "Todos" at bounding box center [564, 218] width 186 height 30
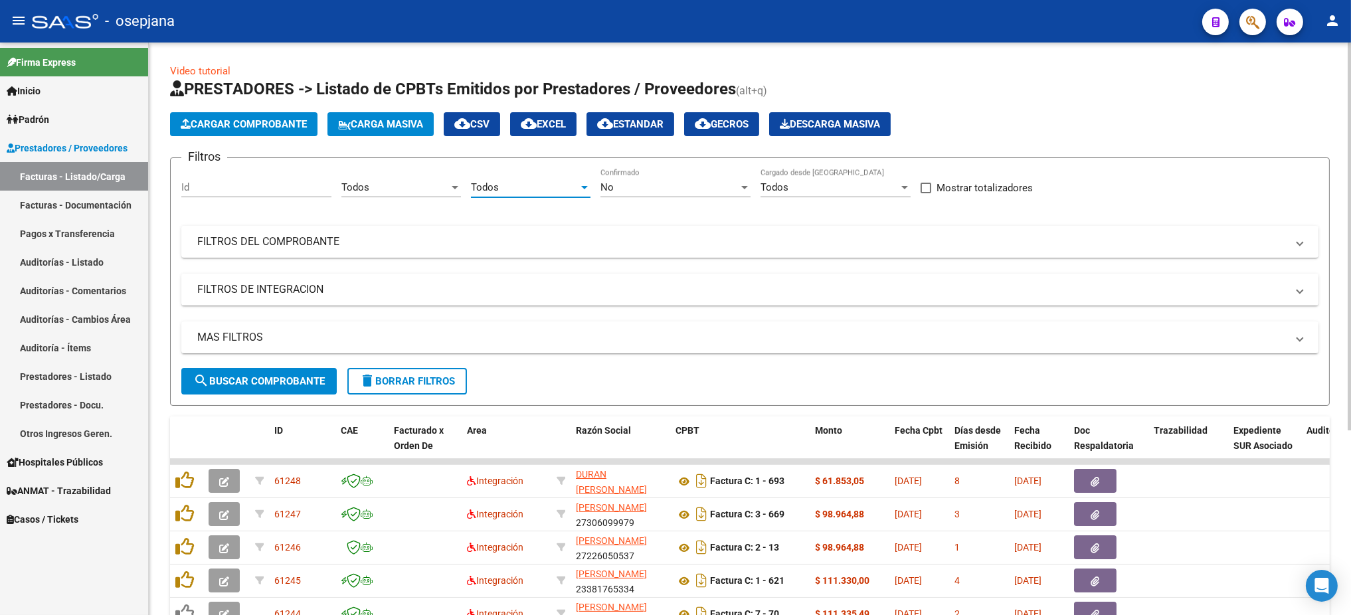
click at [643, 187] on div "No" at bounding box center [670, 187] width 138 height 12
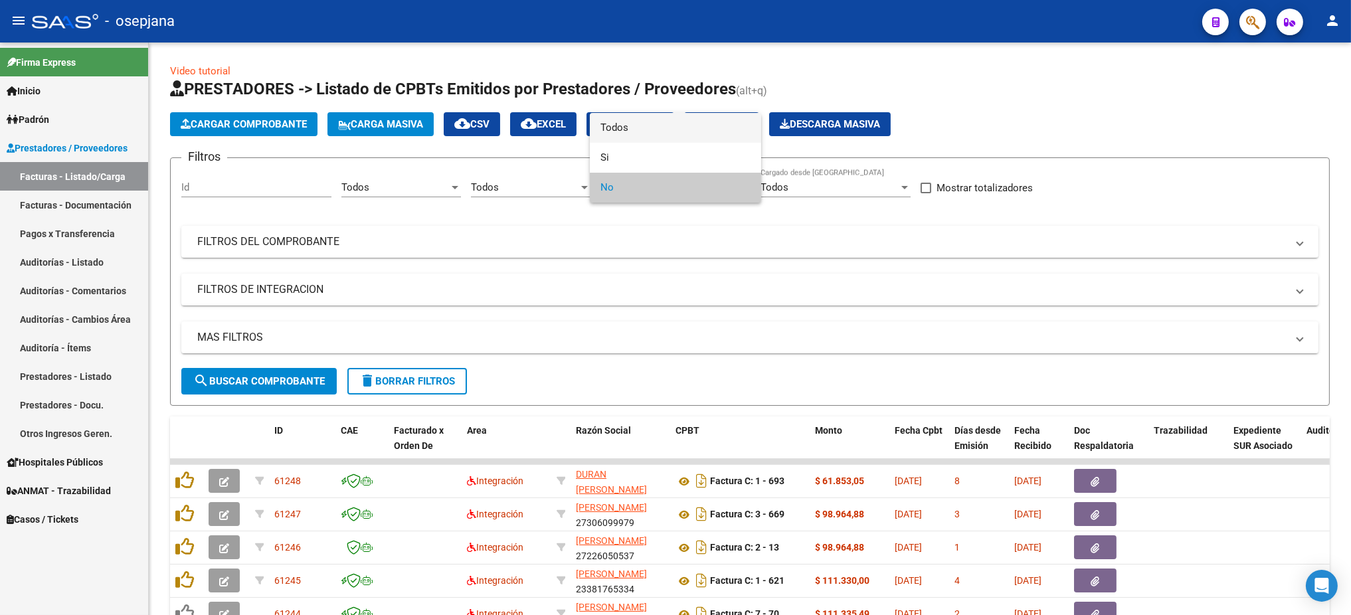
click at [707, 126] on span "Todos" at bounding box center [676, 128] width 150 height 30
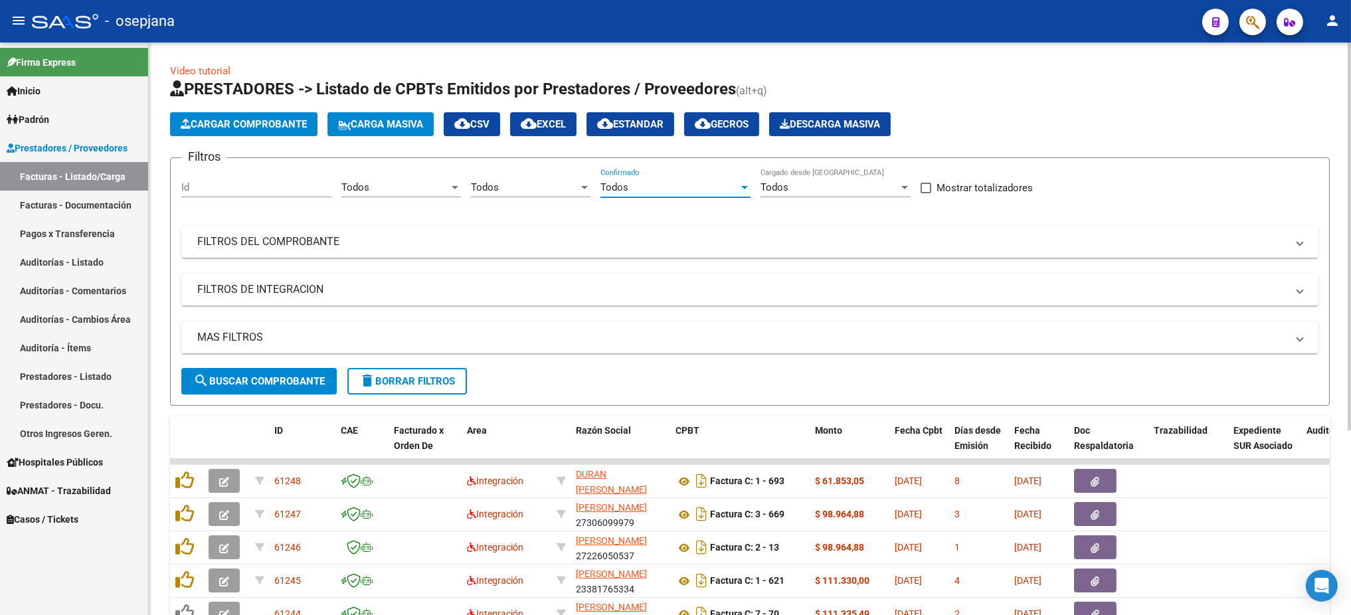
click at [549, 256] on mat-expansion-panel-header "FILTROS DEL COMPROBANTE" at bounding box center [749, 242] width 1137 height 32
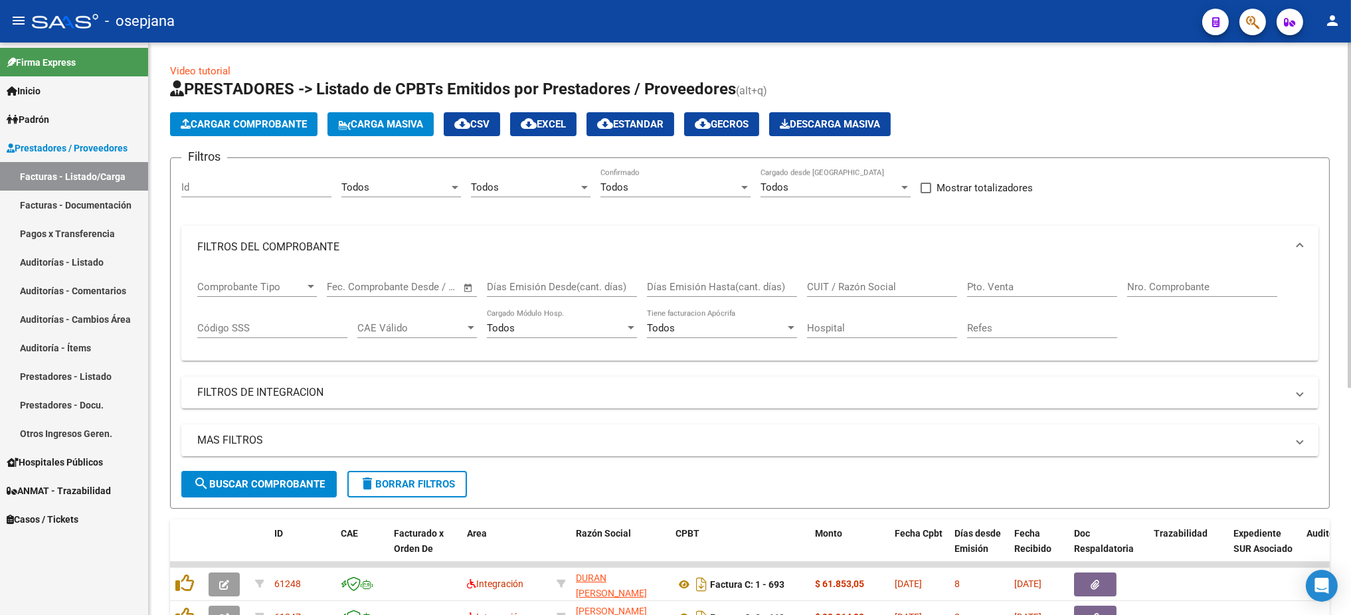
click at [983, 291] on input "Pto. Venta" at bounding box center [1042, 287] width 150 height 12
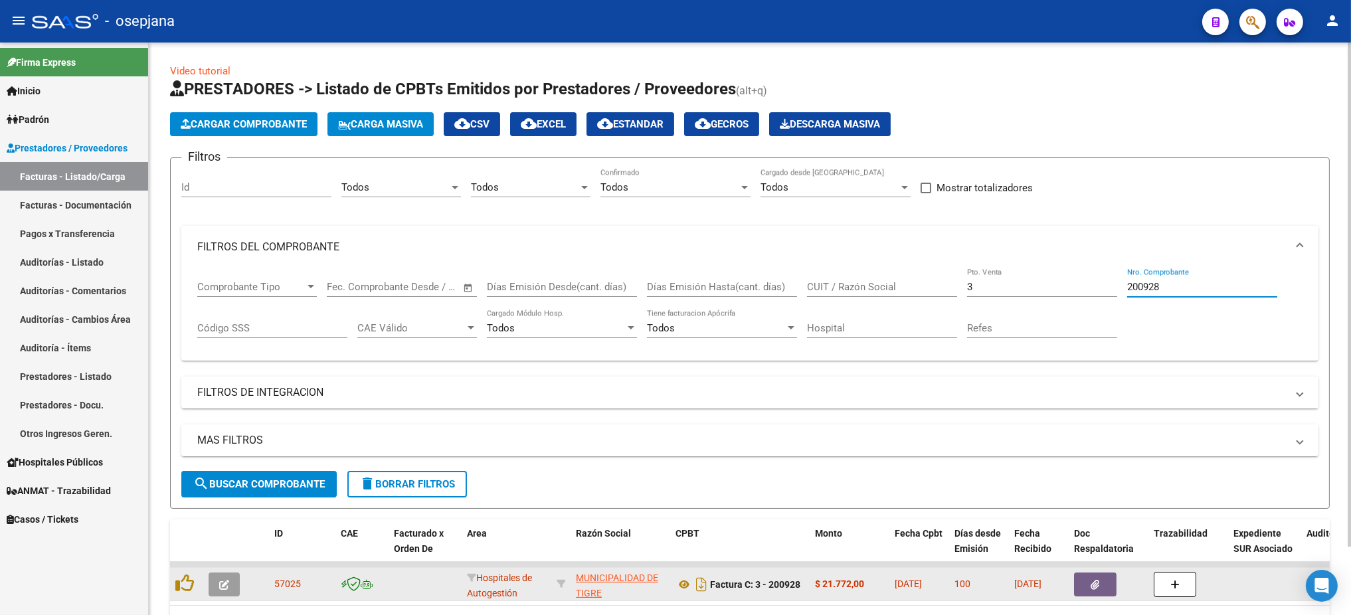
click at [227, 512] on icon "button" at bounding box center [224, 585] width 10 height 10
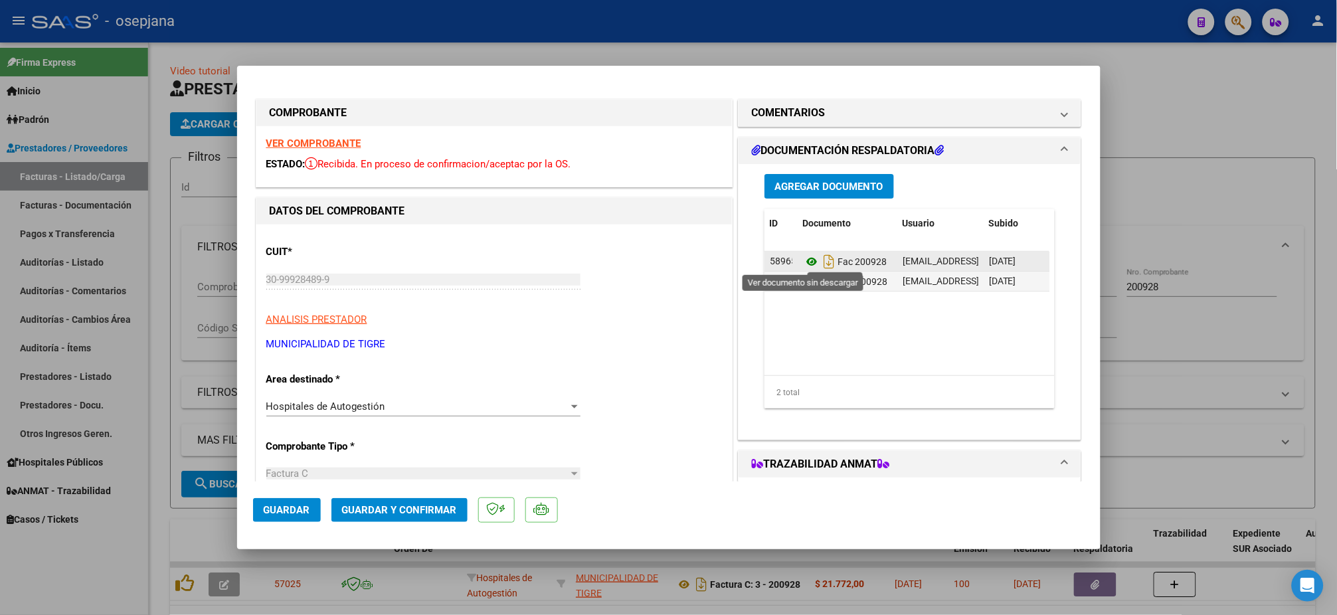
click at [803, 269] on icon at bounding box center [811, 262] width 17 height 16
click at [804, 274] on icon at bounding box center [811, 282] width 17 height 16
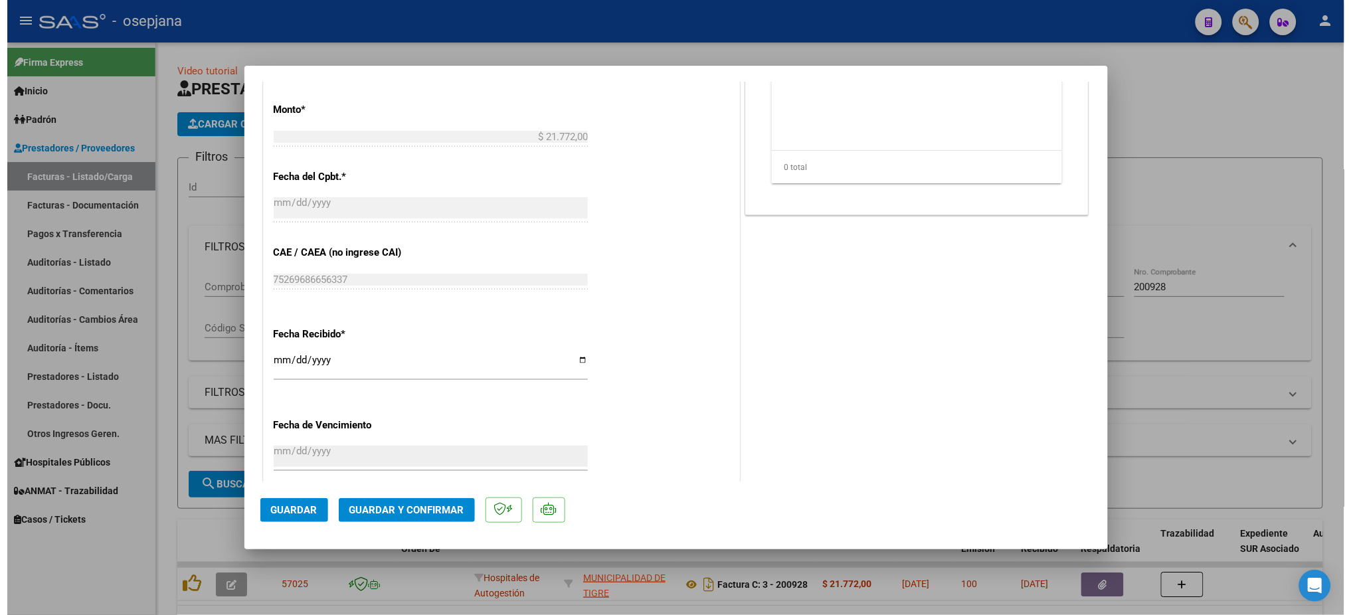
scroll to position [688, 0]
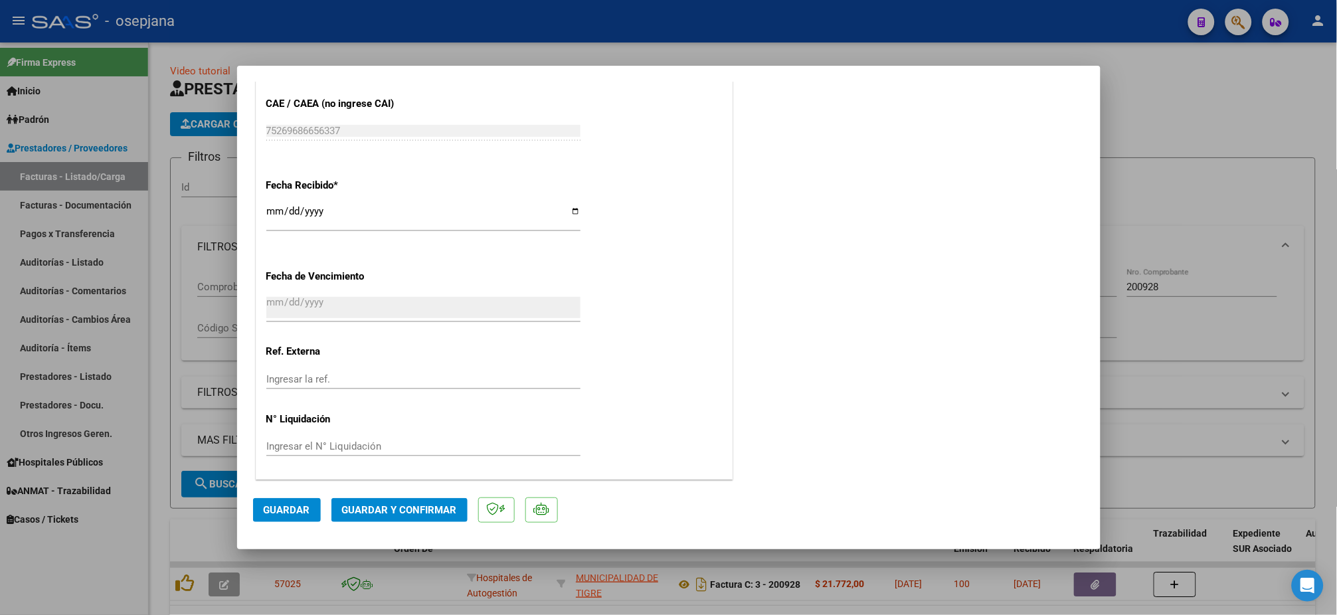
click at [365, 371] on div "Ingresar la ref." at bounding box center [423, 379] width 314 height 20
click at [294, 503] on button "Guardar" at bounding box center [287, 510] width 68 height 24
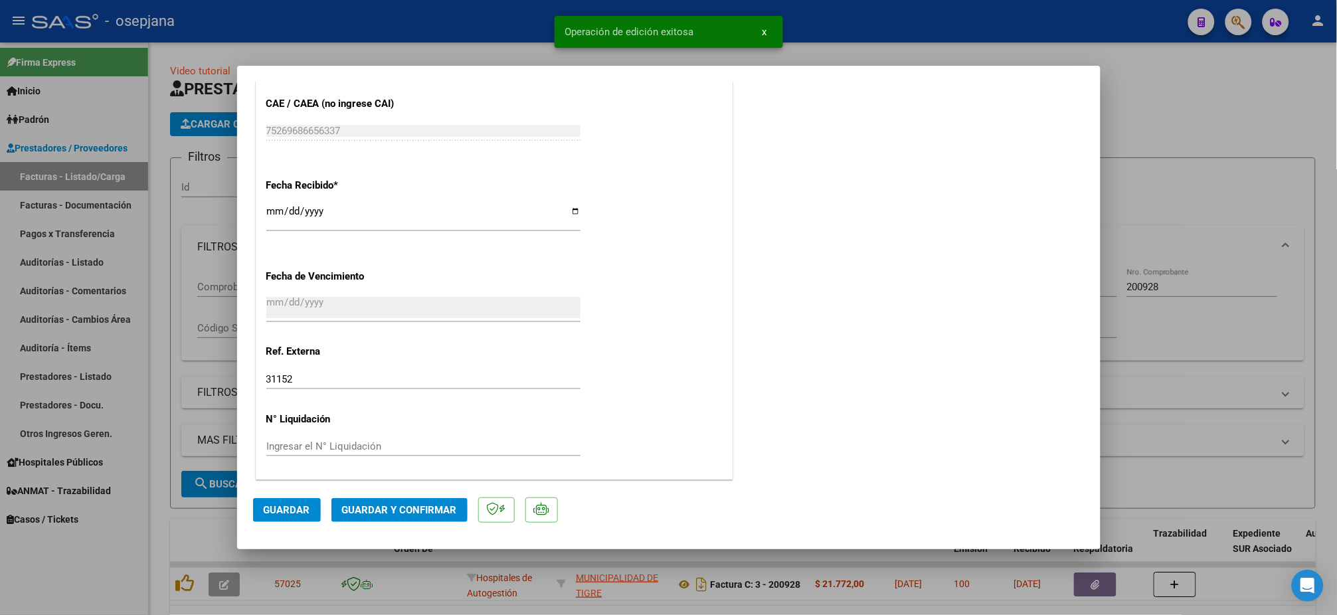
click at [391, 505] on span "Guardar y Confirmar" at bounding box center [399, 510] width 115 height 12
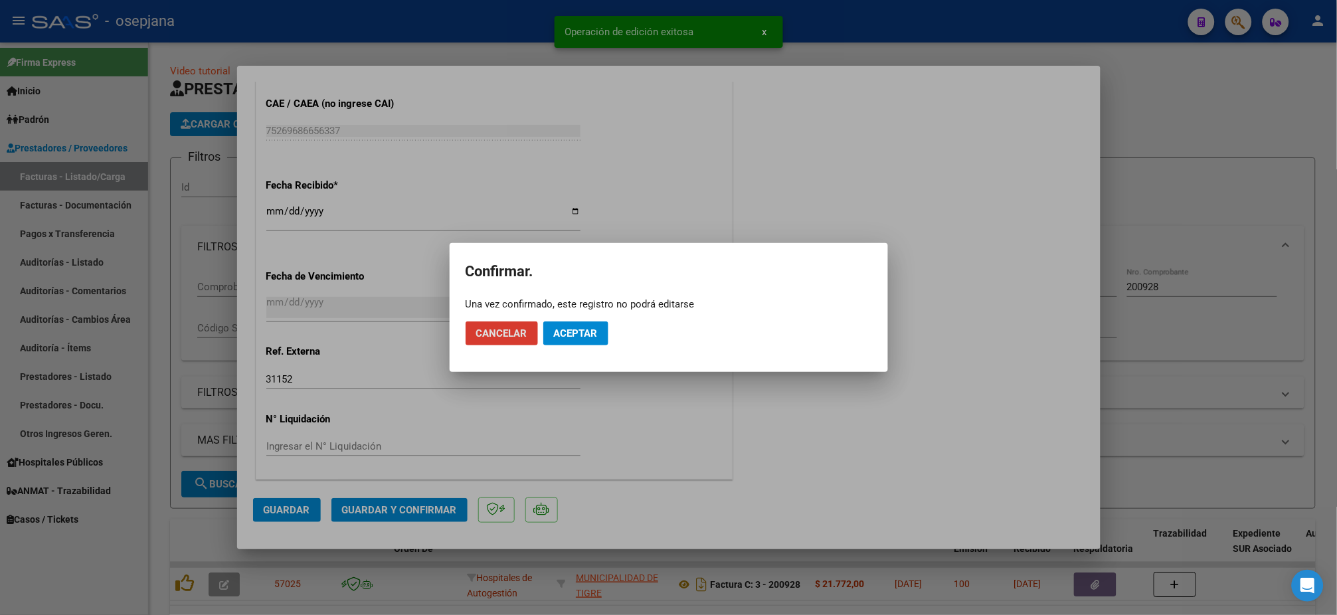
click at [585, 334] on span "Aceptar" at bounding box center [576, 334] width 44 height 12
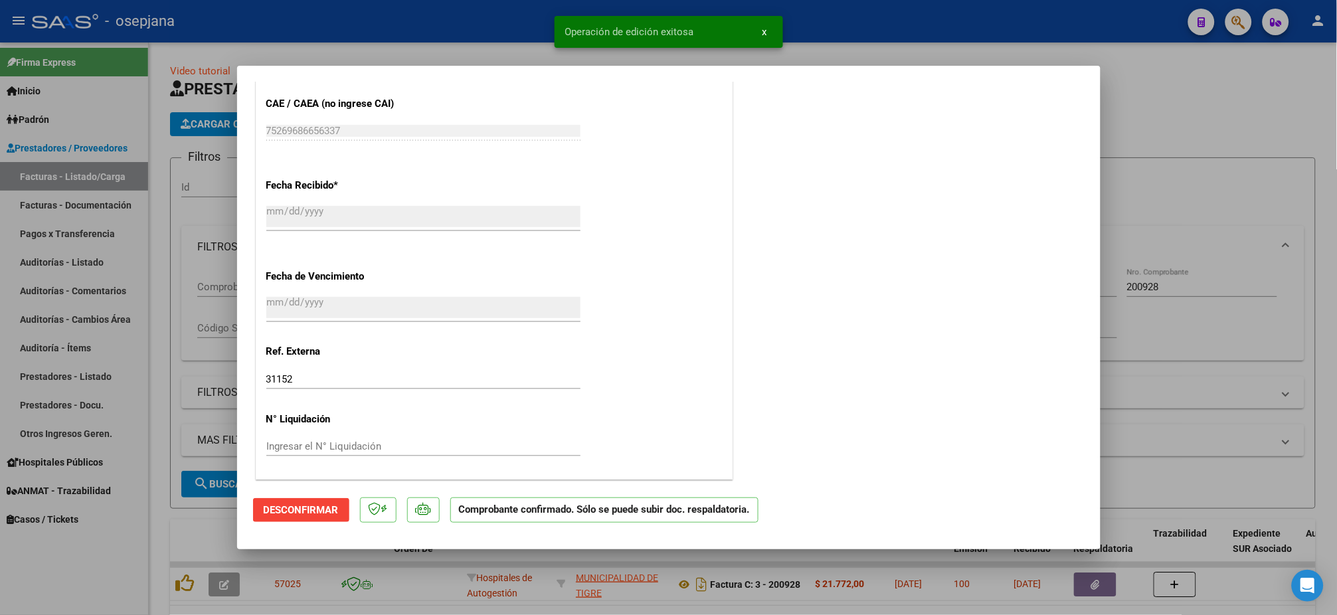
click at [48, 263] on div at bounding box center [668, 307] width 1337 height 615
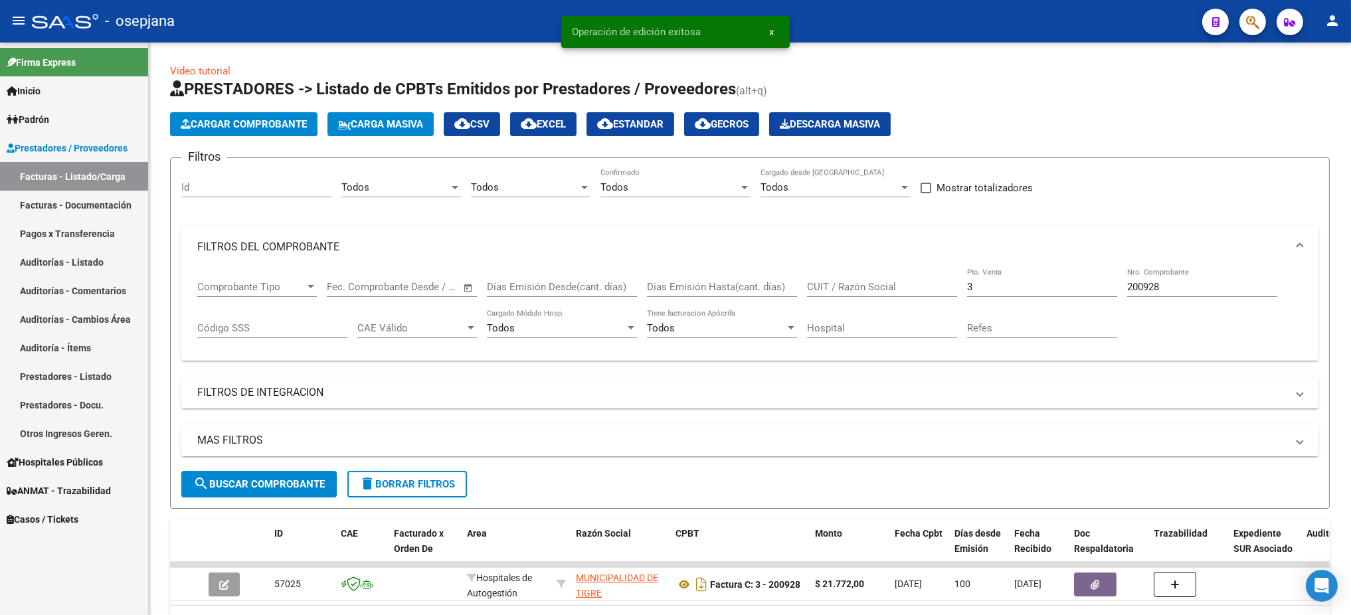
click at [48, 263] on link "Auditorías - Listado" at bounding box center [74, 262] width 148 height 29
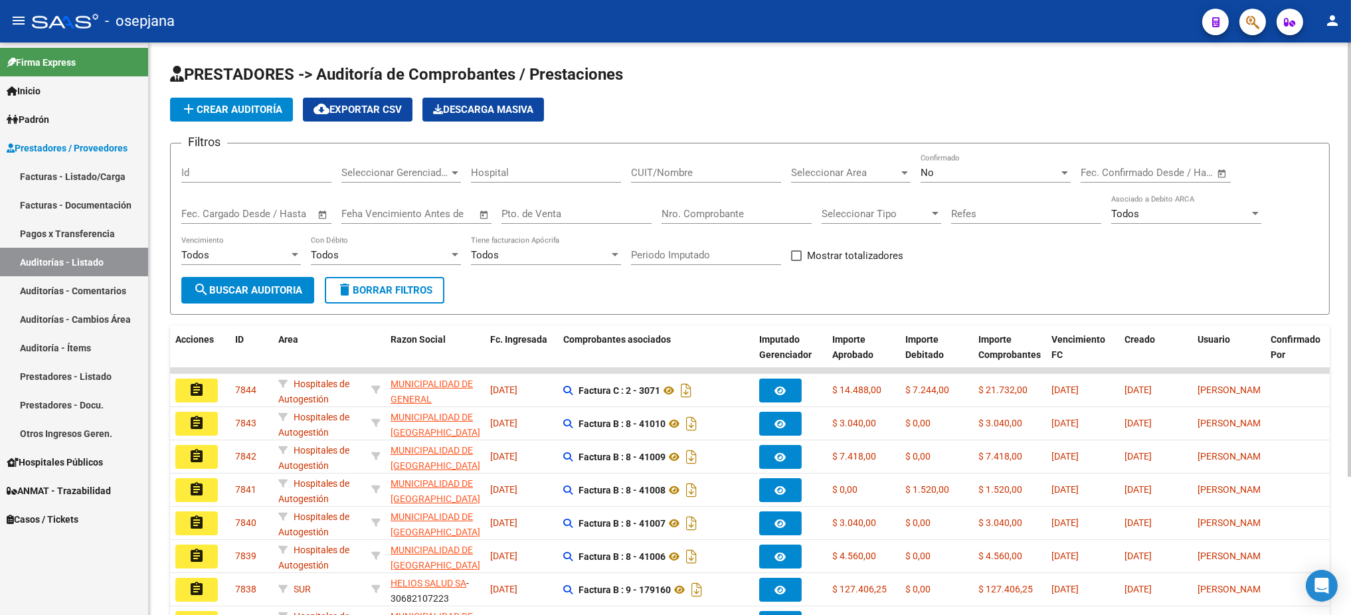
click at [239, 104] on span "add Crear Auditoría" at bounding box center [232, 110] width 102 height 12
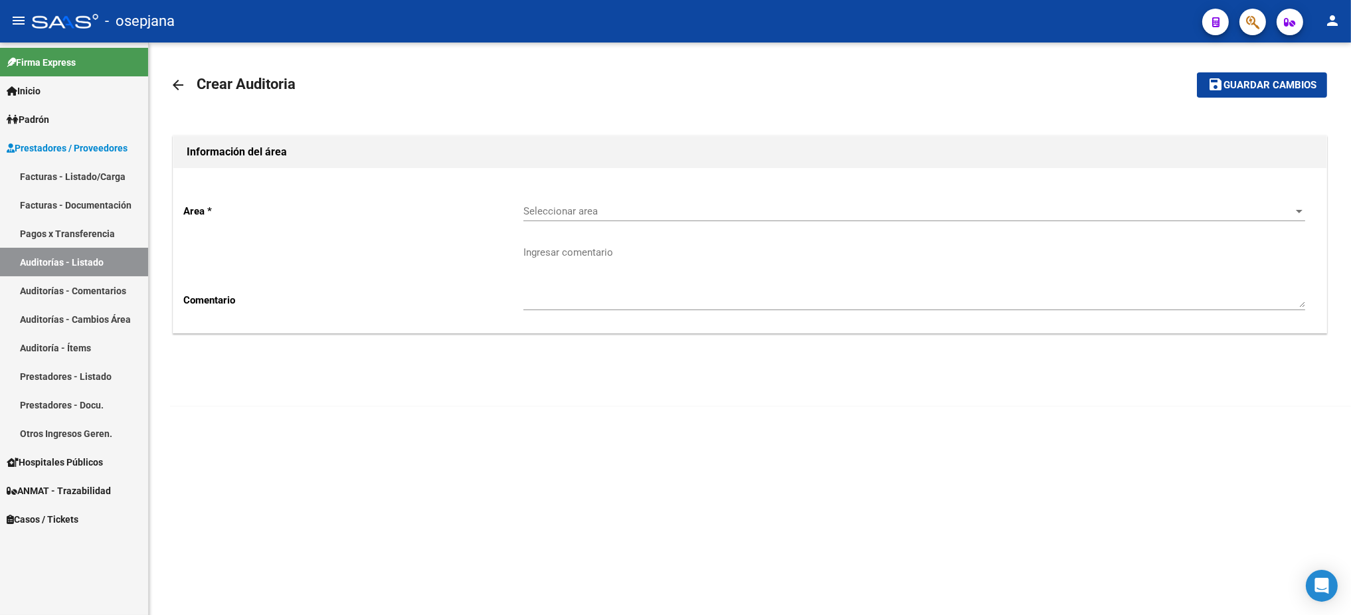
click at [704, 211] on span "Seleccionar area" at bounding box center [909, 211] width 770 height 12
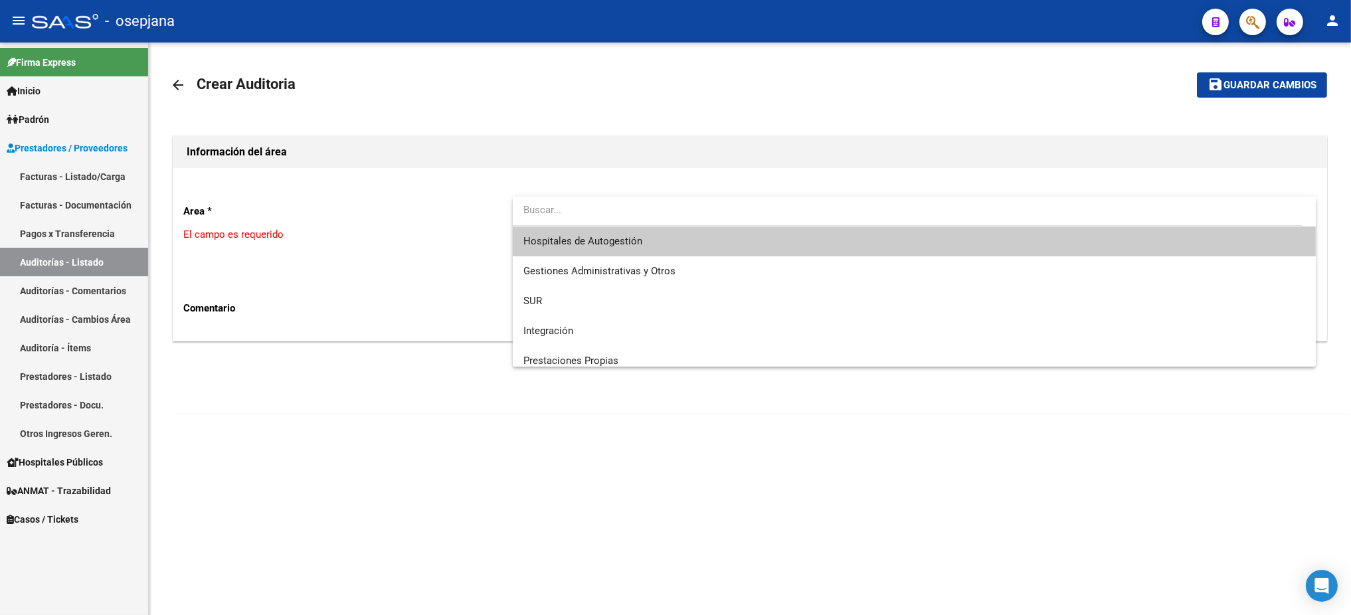
click at [658, 242] on span "Hospitales de Autogestión" at bounding box center [915, 242] width 782 height 30
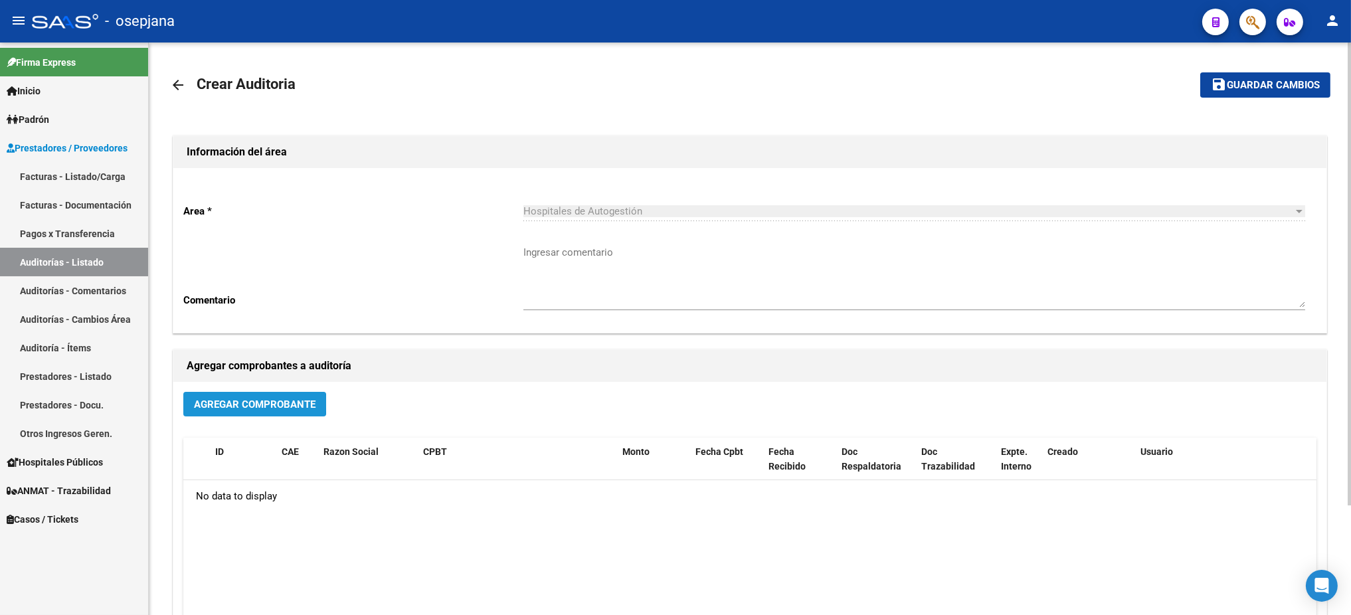
click at [194, 403] on span "Agregar Comprobante" at bounding box center [255, 405] width 122 height 12
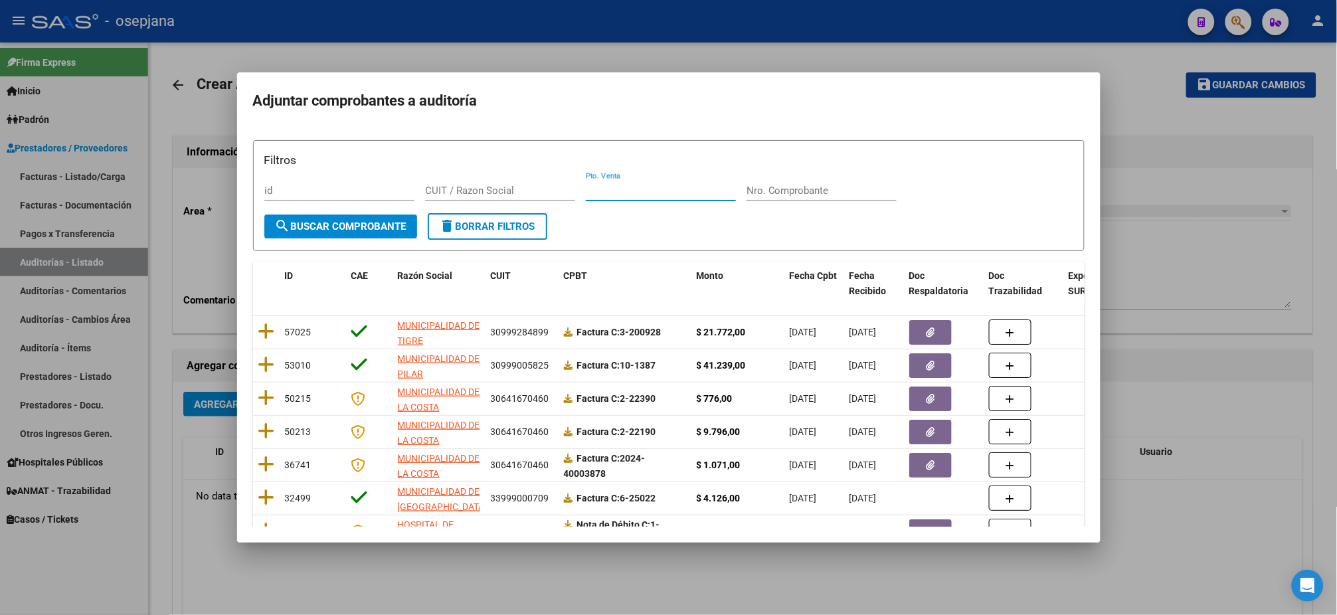
click at [723, 191] on input "Pto. Venta" at bounding box center [661, 191] width 150 height 12
click at [320, 232] on button "search Buscar Comprobante" at bounding box center [340, 227] width 153 height 24
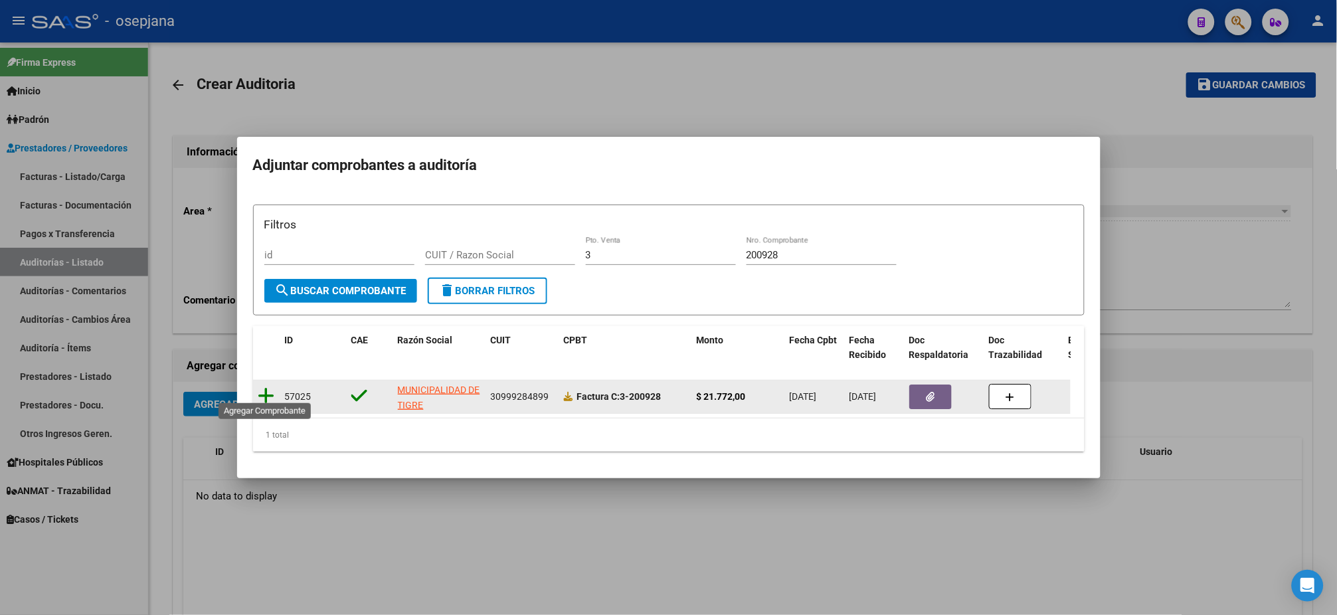
click at [263, 387] on icon at bounding box center [266, 396] width 17 height 19
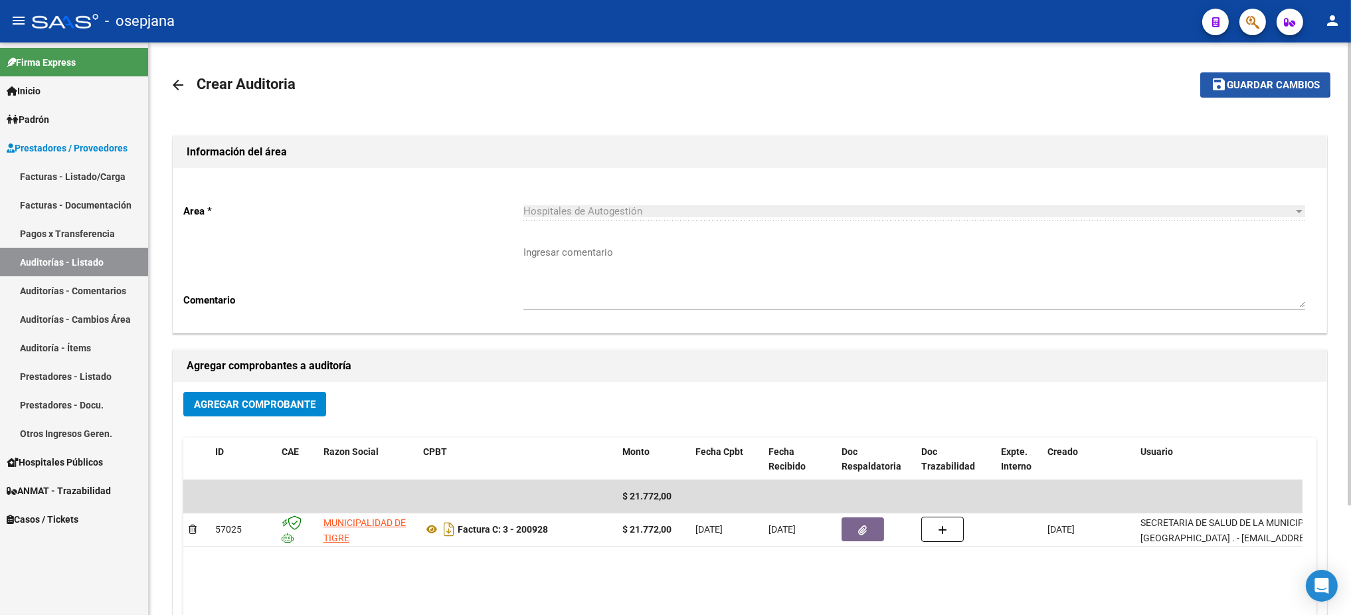
click at [1125, 81] on span "Guardar cambios" at bounding box center [1273, 86] width 93 height 12
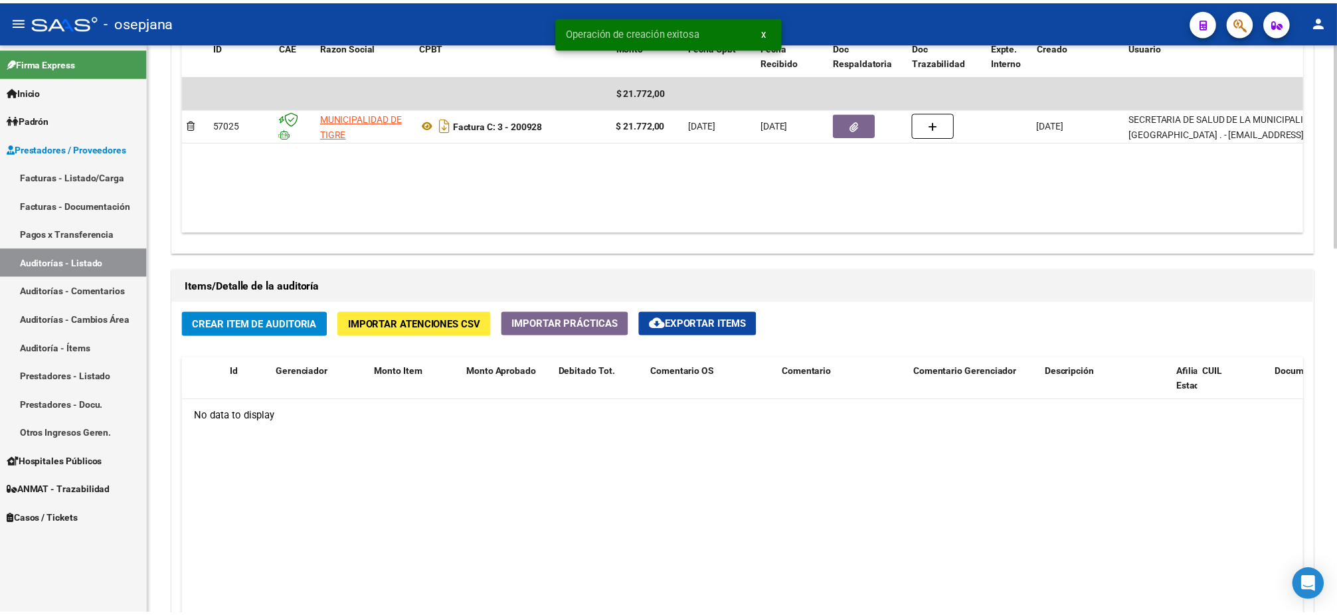
scroll to position [744, 0]
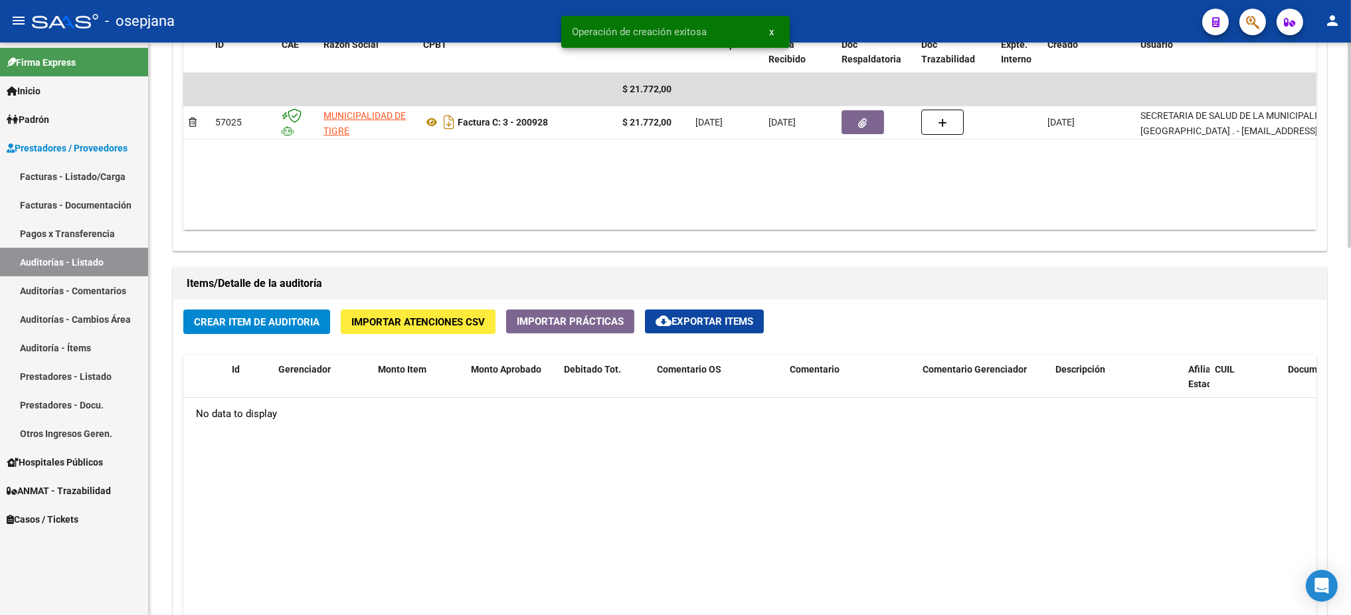
click at [278, 316] on span "Crear Item de Auditoria" at bounding box center [257, 322] width 126 height 12
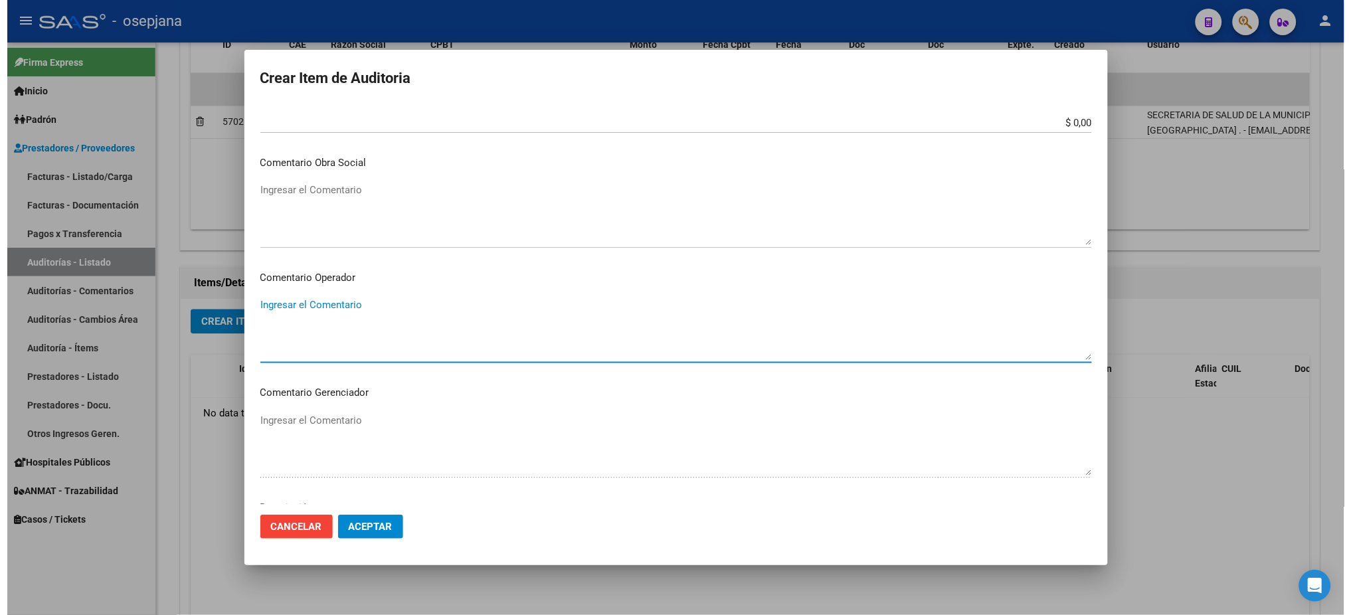
scroll to position [791, 0]
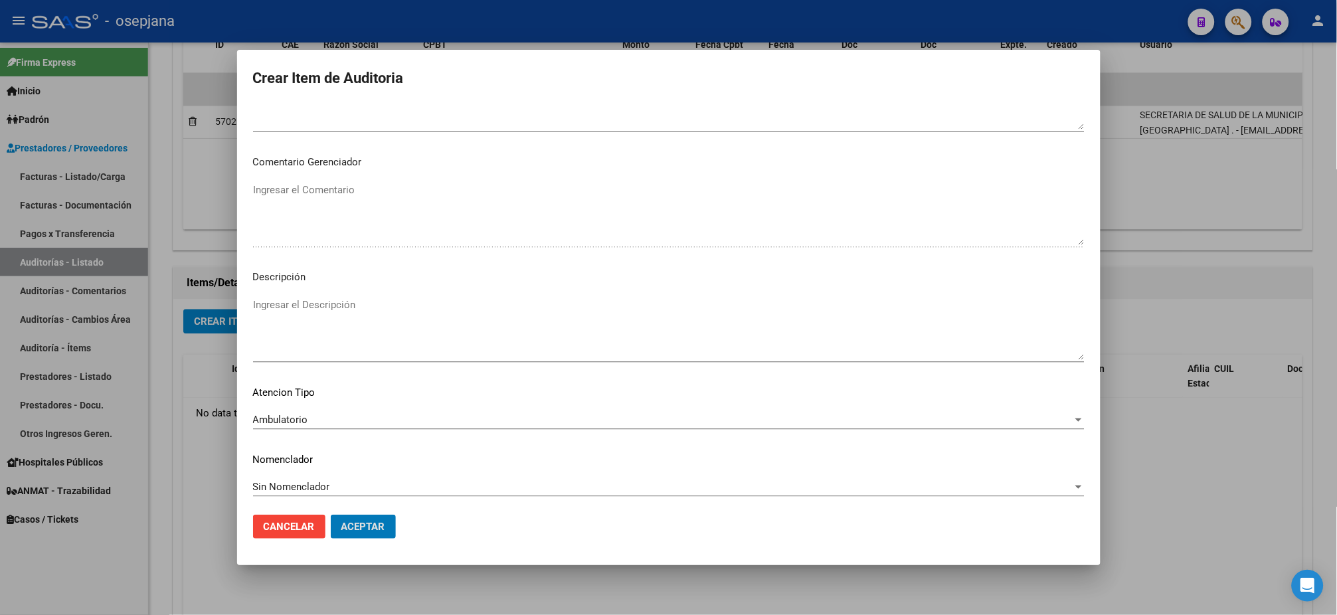
click at [331, 512] on button "Aceptar" at bounding box center [363, 527] width 65 height 24
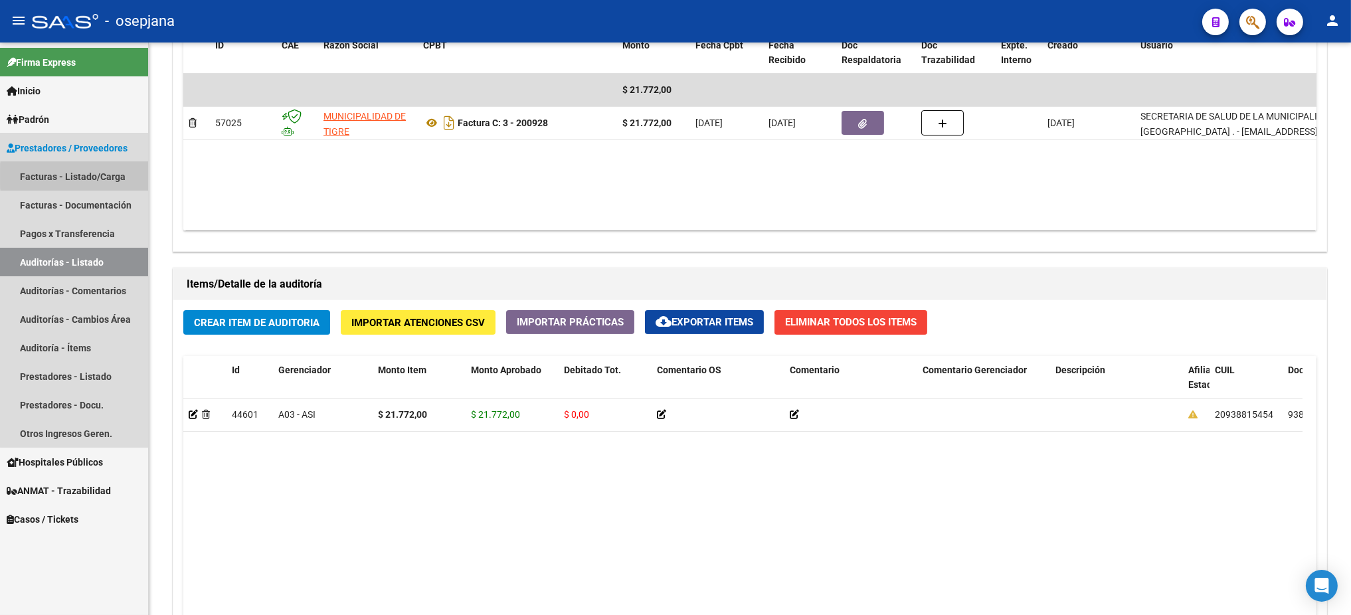
click at [120, 176] on link "Facturas - Listado/Carga" at bounding box center [74, 176] width 148 height 29
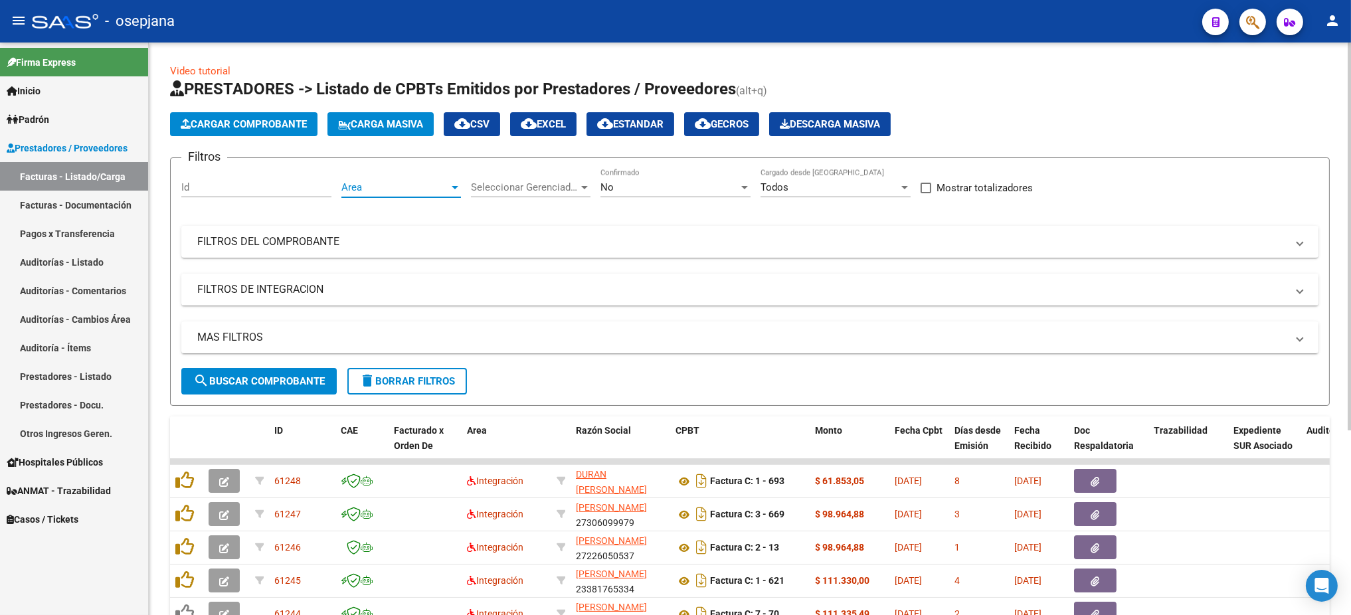
click at [345, 181] on span "Area" at bounding box center [395, 187] width 108 height 12
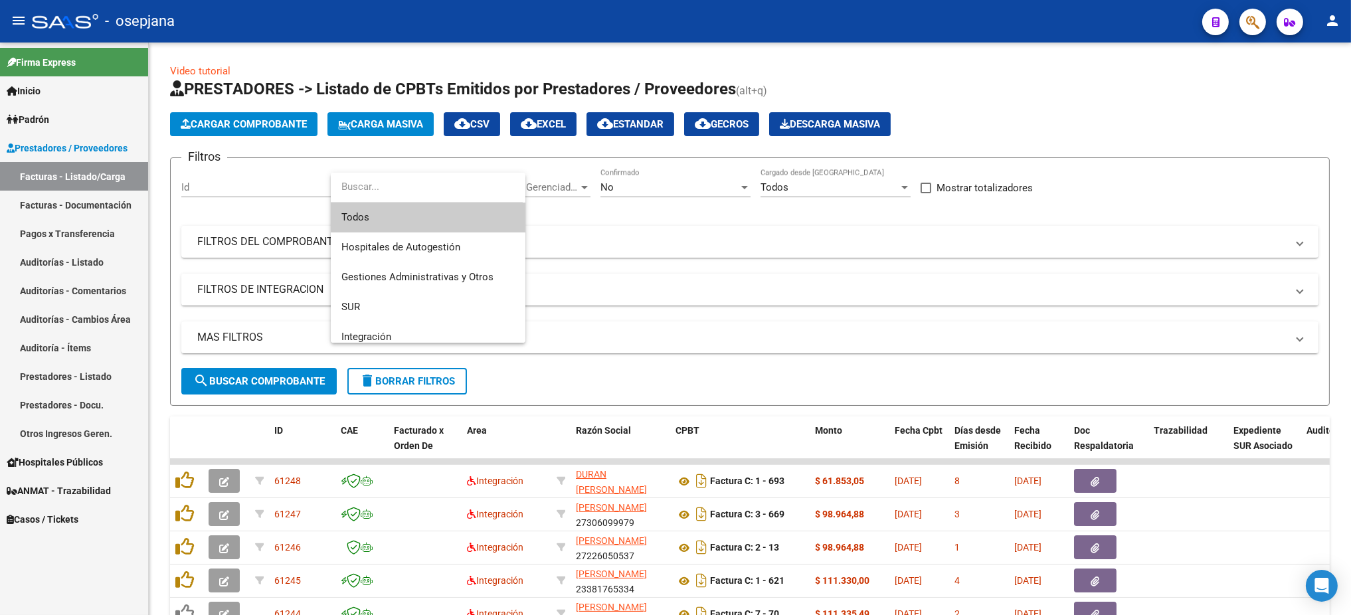
click at [374, 222] on span "Todos" at bounding box center [427, 218] width 173 height 30
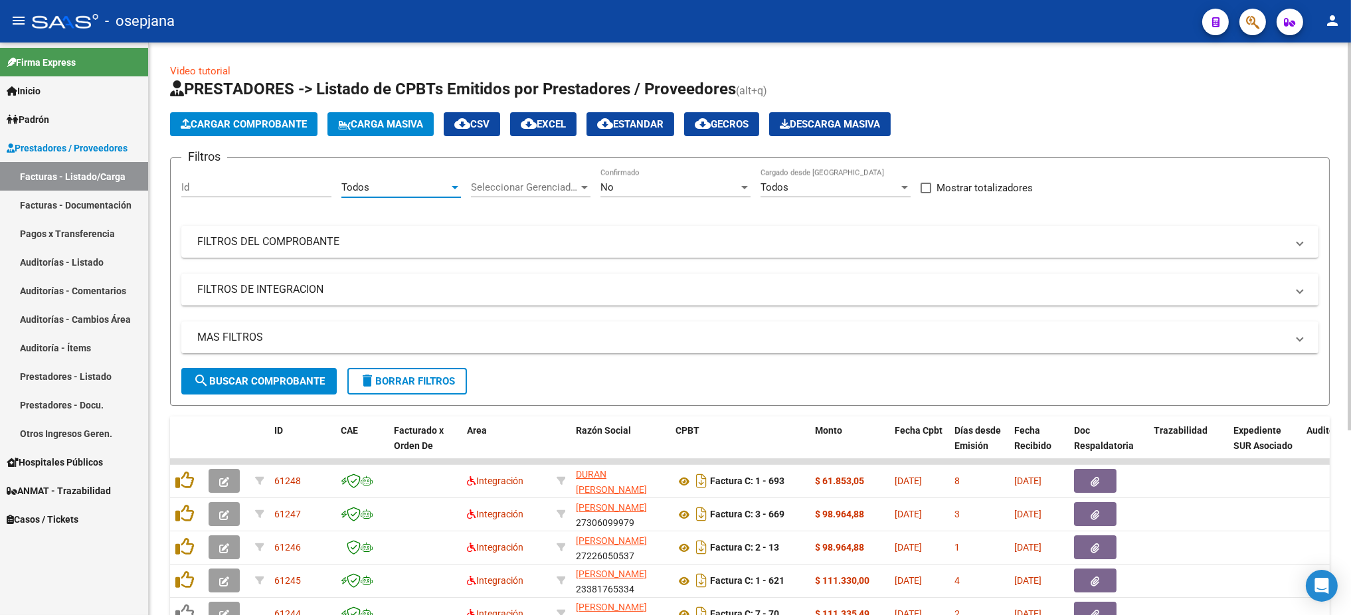
click at [578, 196] on div "Seleccionar Gerenciador Seleccionar Gerenciador" at bounding box center [531, 183] width 120 height 29
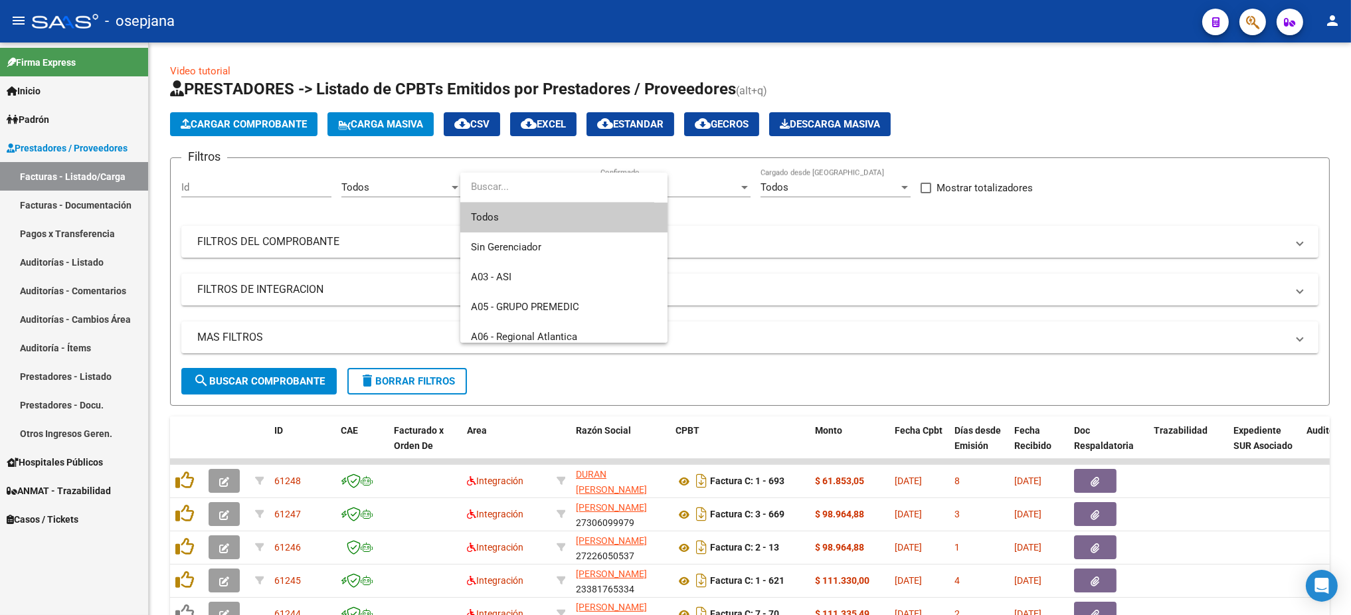
click at [496, 212] on span "Todos" at bounding box center [564, 218] width 186 height 30
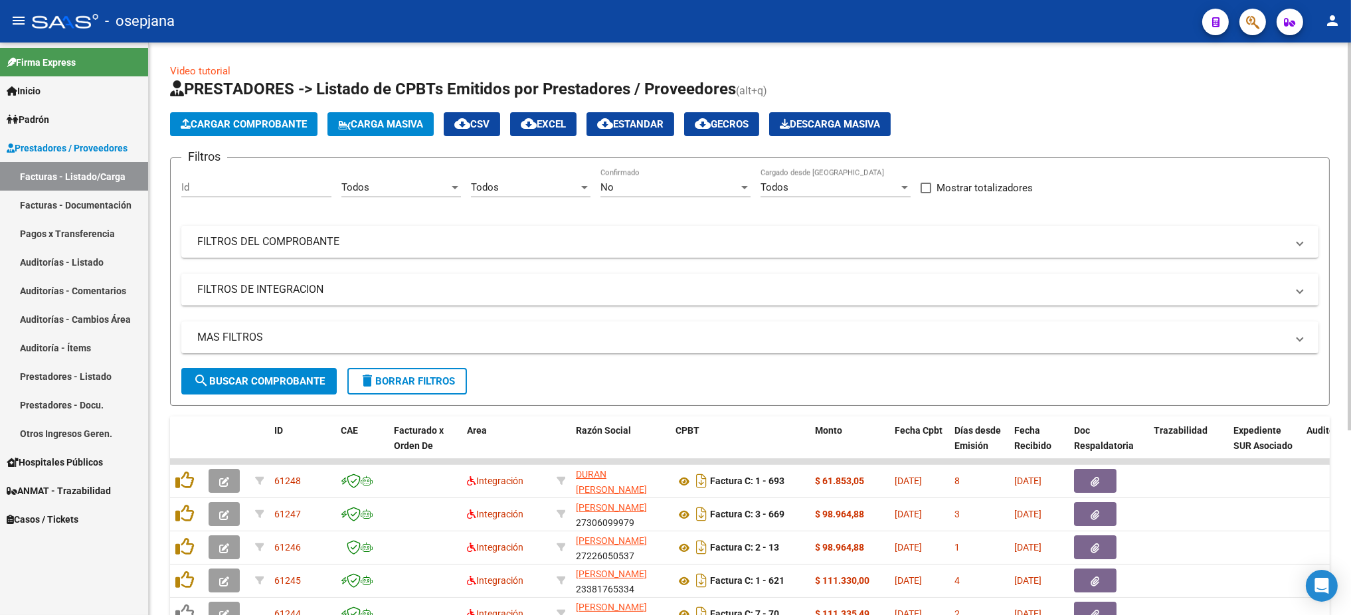
click at [668, 171] on div "No Confirmado" at bounding box center [676, 183] width 150 height 29
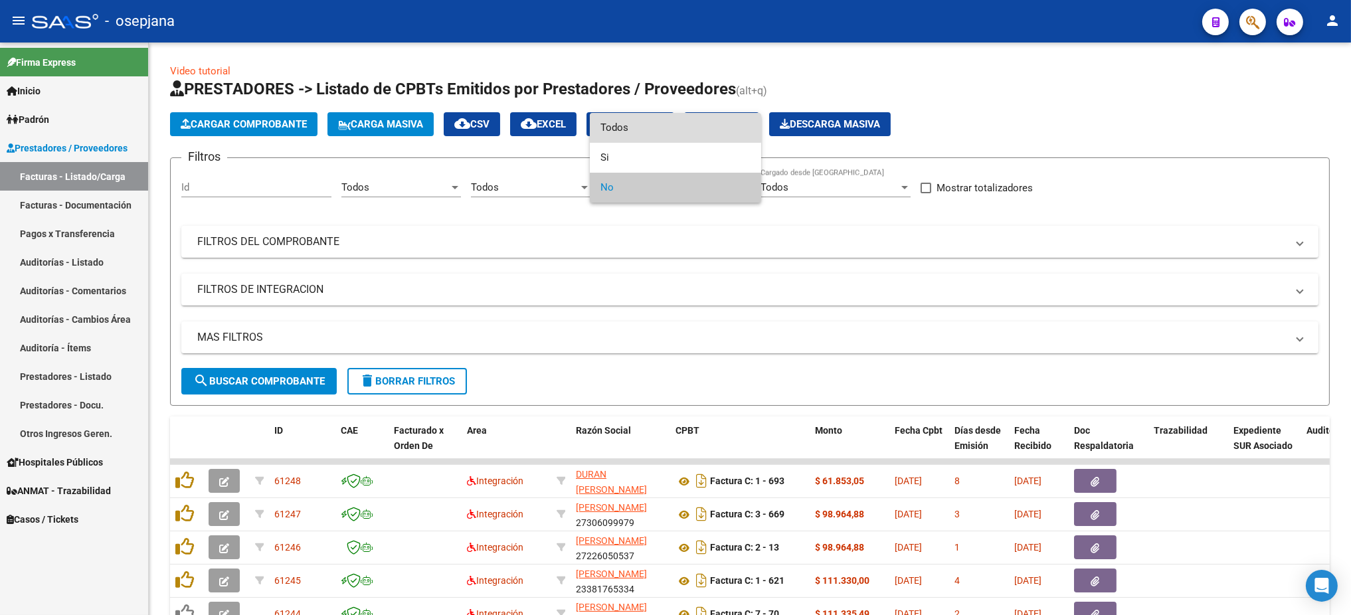
click at [633, 116] on span "Todos" at bounding box center [676, 128] width 150 height 30
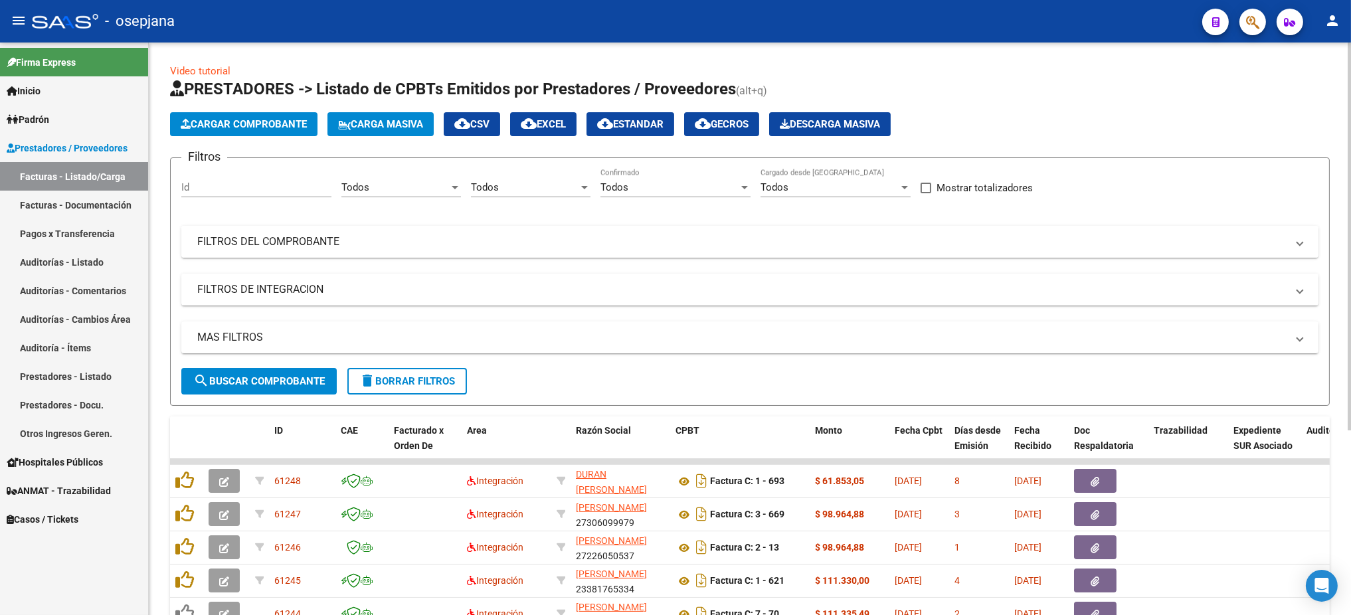
click at [536, 252] on mat-expansion-panel-header "FILTROS DEL COMPROBANTE" at bounding box center [749, 242] width 1137 height 32
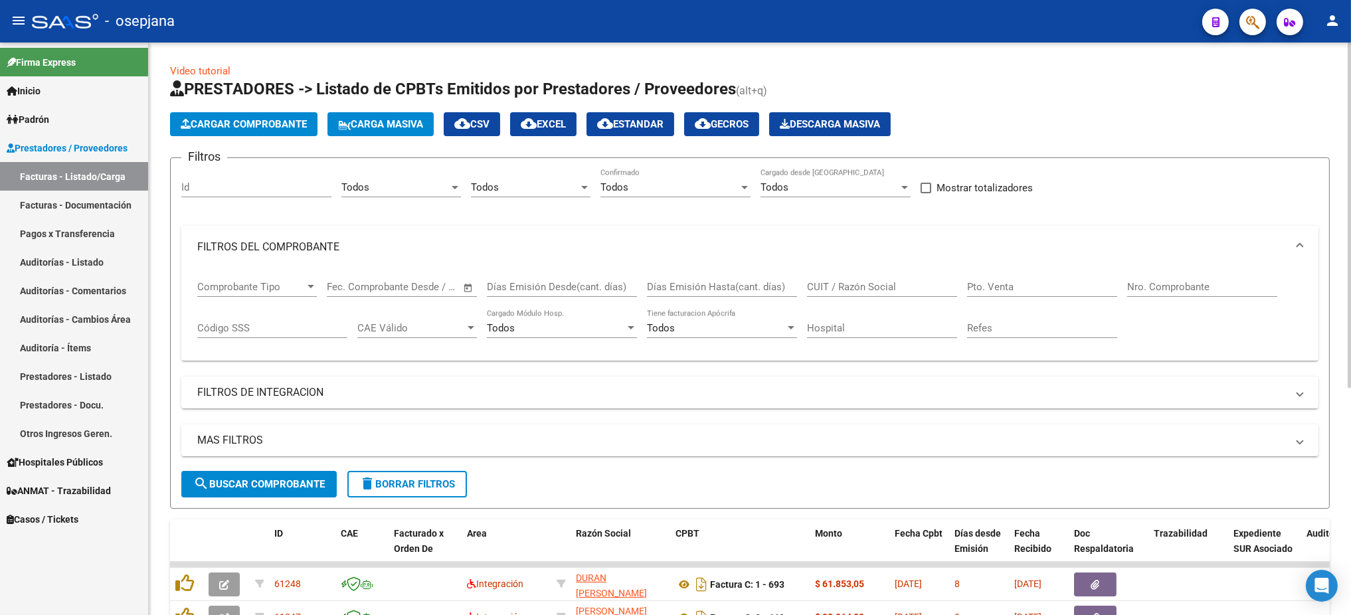
click at [983, 290] on input "Pto. Venta" at bounding box center [1042, 287] width 150 height 12
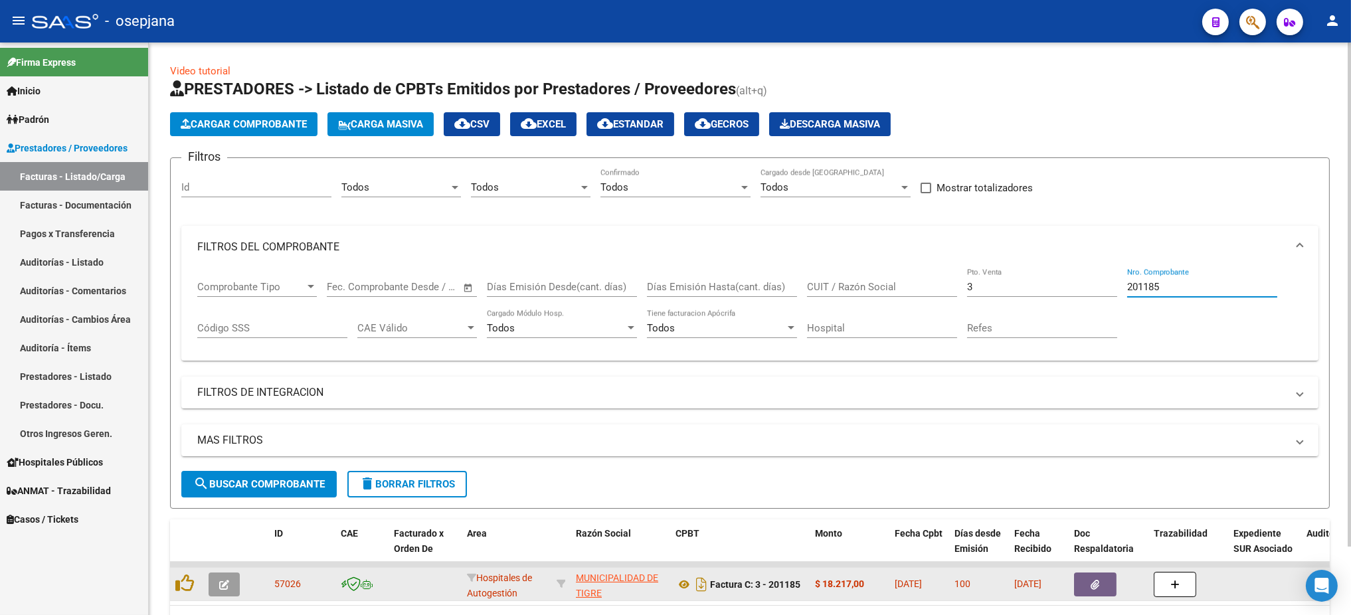
click at [225, 512] on icon "button" at bounding box center [224, 585] width 10 height 10
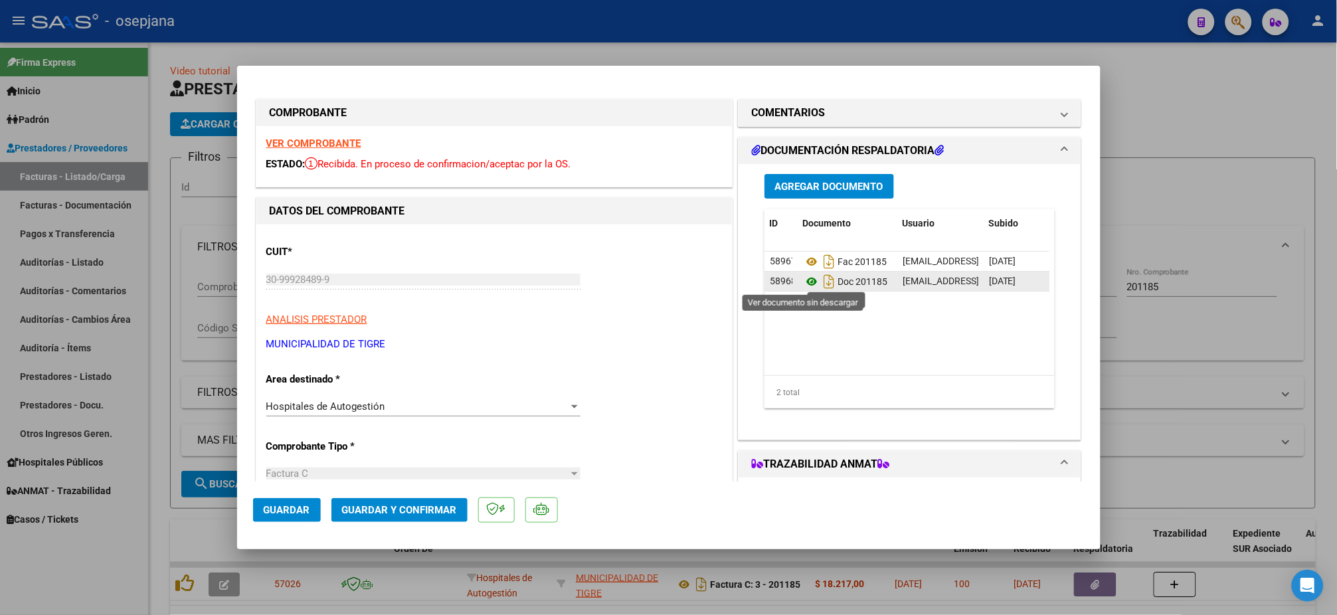
click at [806, 276] on icon at bounding box center [811, 282] width 17 height 16
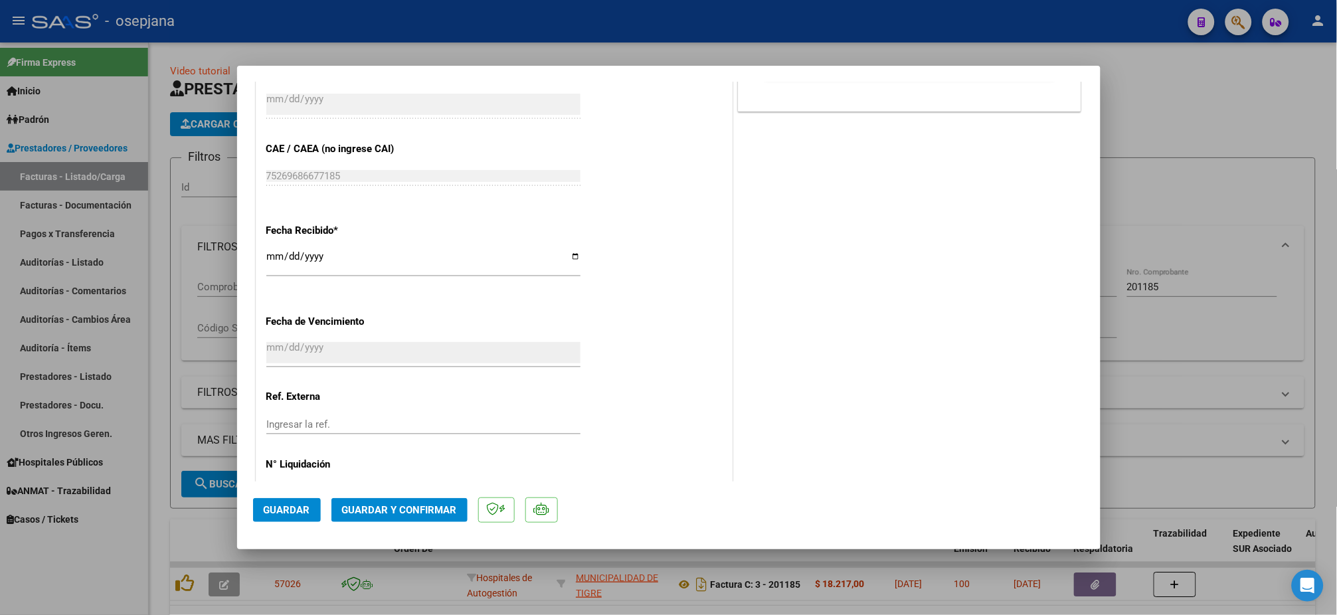
scroll to position [688, 0]
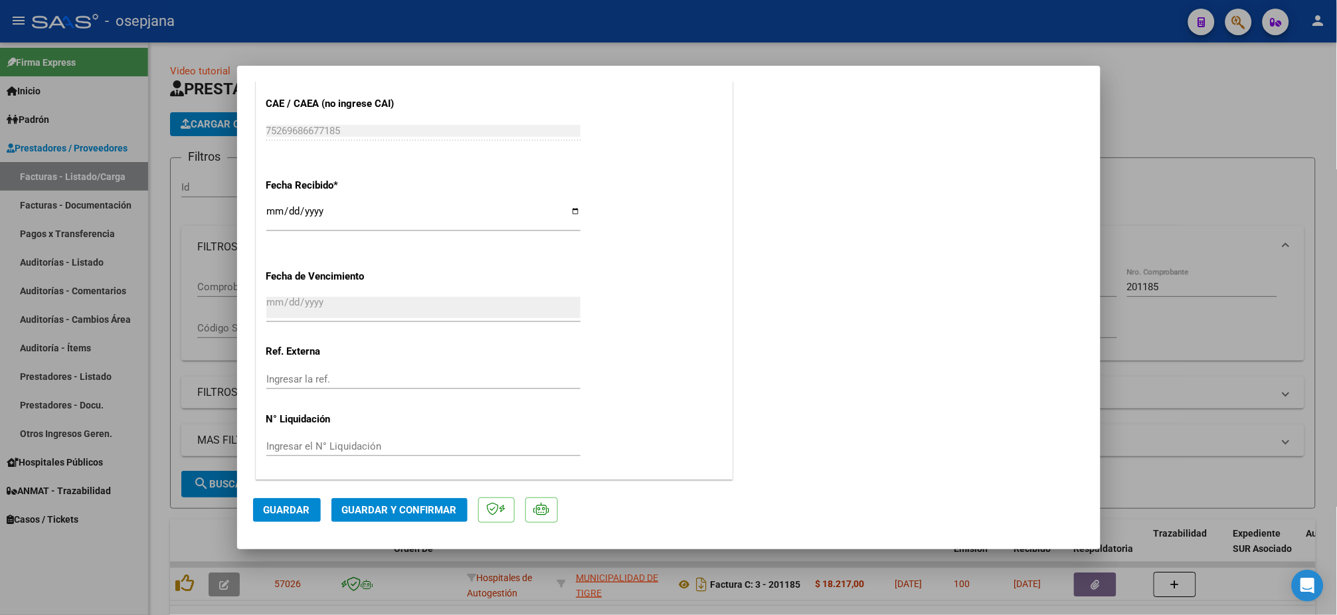
click at [351, 381] on input "Ingresar la ref." at bounding box center [423, 379] width 314 height 12
click at [290, 505] on span "Guardar" at bounding box center [287, 510] width 47 height 12
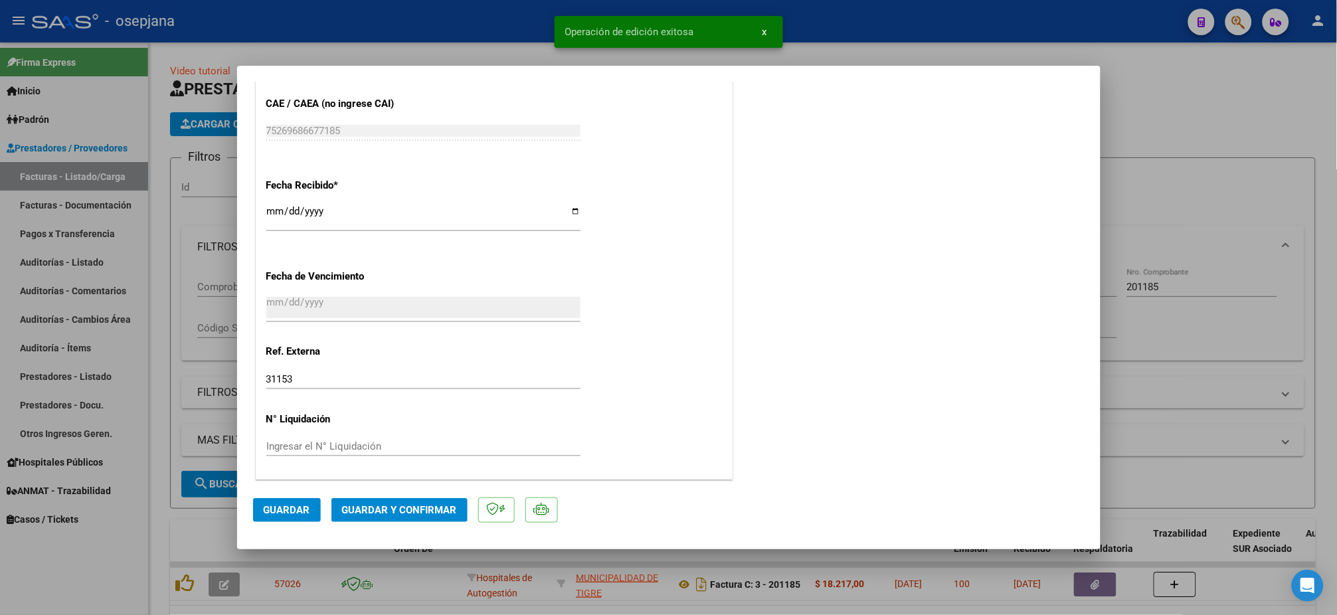
click at [364, 505] on span "Guardar y Confirmar" at bounding box center [399, 510] width 115 height 12
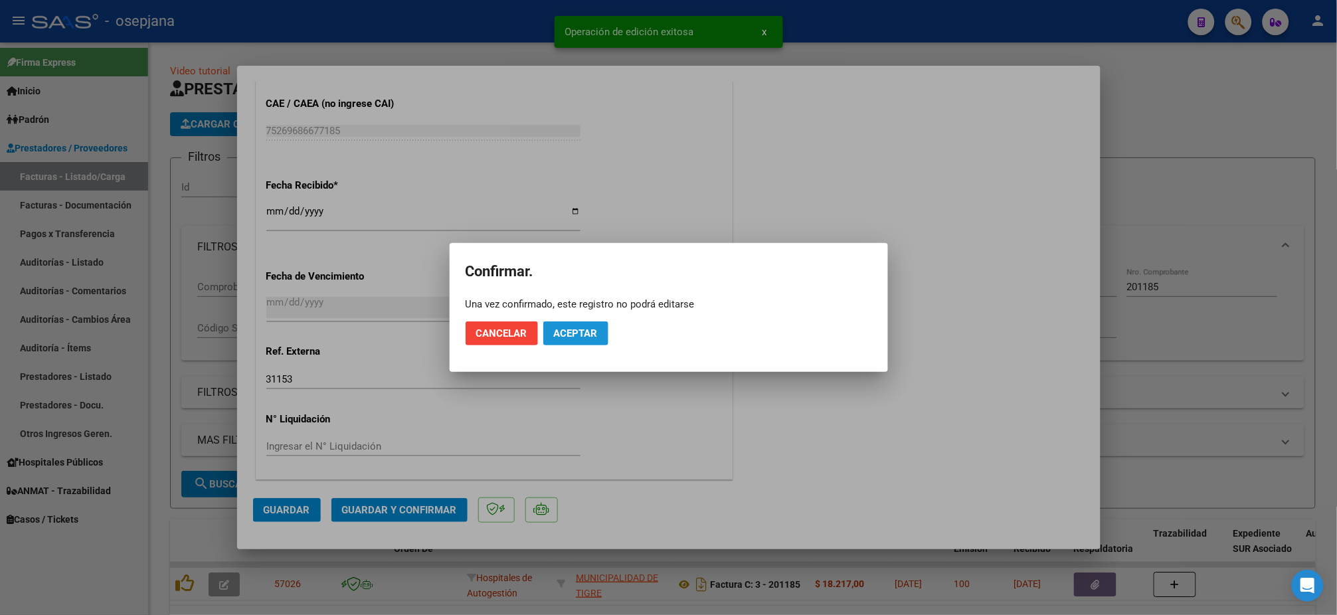
click at [578, 330] on span "Aceptar" at bounding box center [576, 334] width 44 height 12
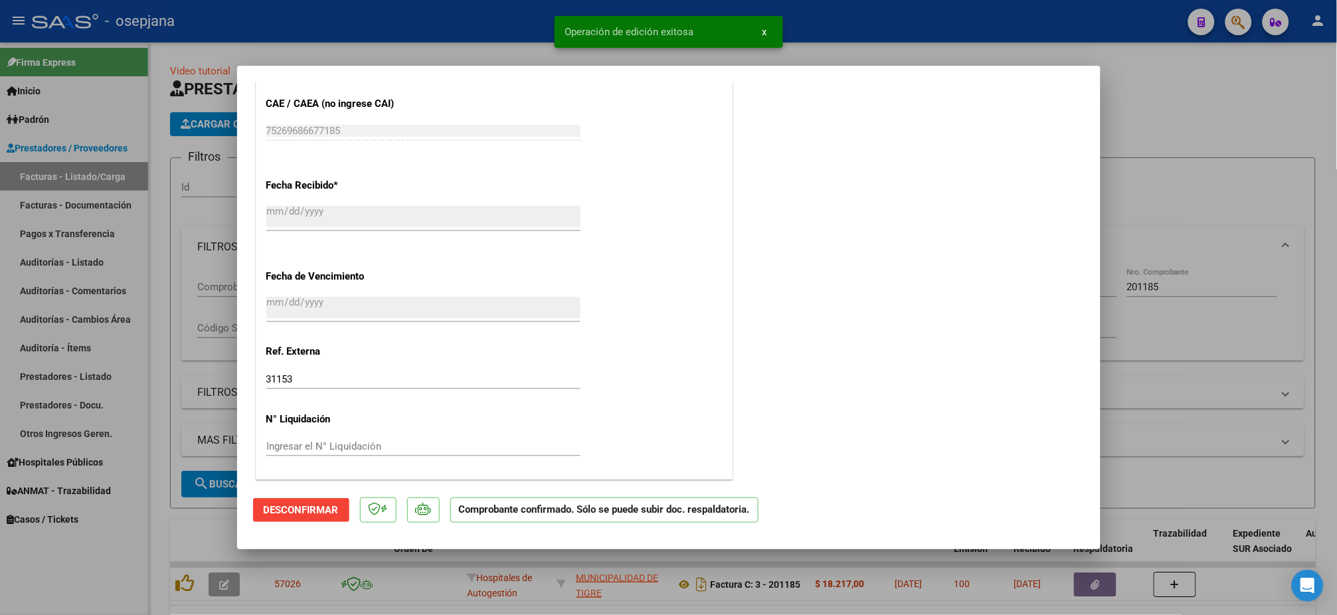
click at [92, 268] on div at bounding box center [668, 307] width 1337 height 615
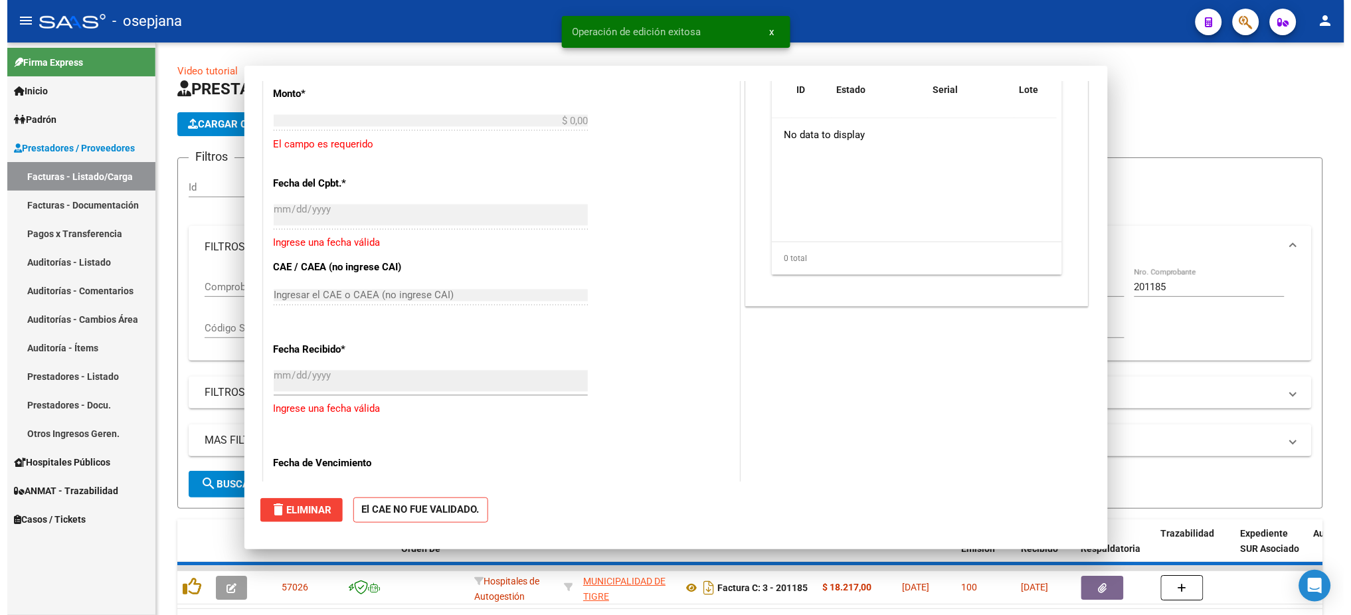
scroll to position [844, 0]
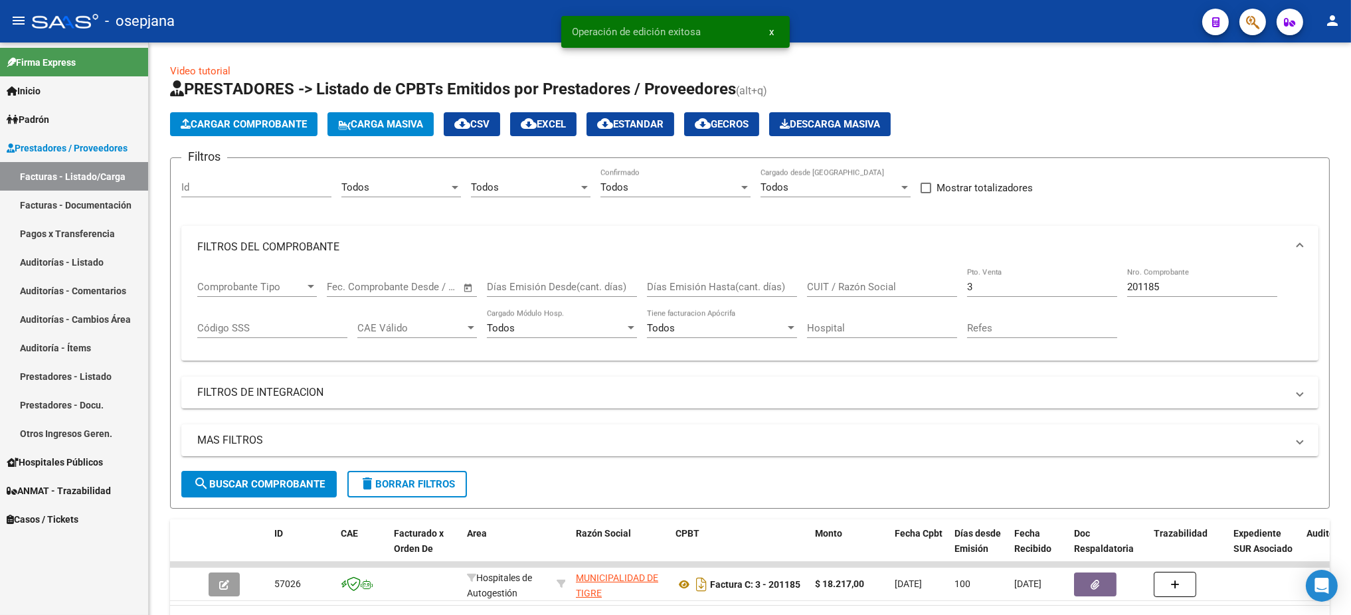
click at [62, 267] on link "Auditorías - Listado" at bounding box center [74, 262] width 148 height 29
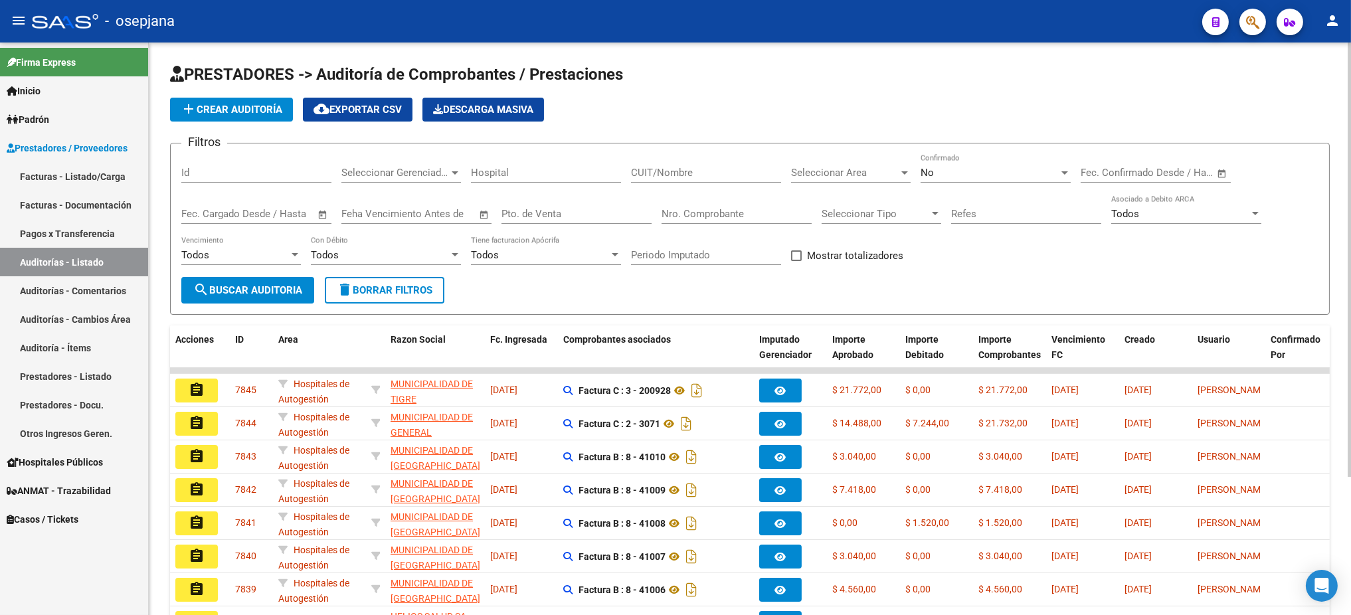
click at [244, 110] on span "add Crear Auditoría" at bounding box center [232, 110] width 102 height 12
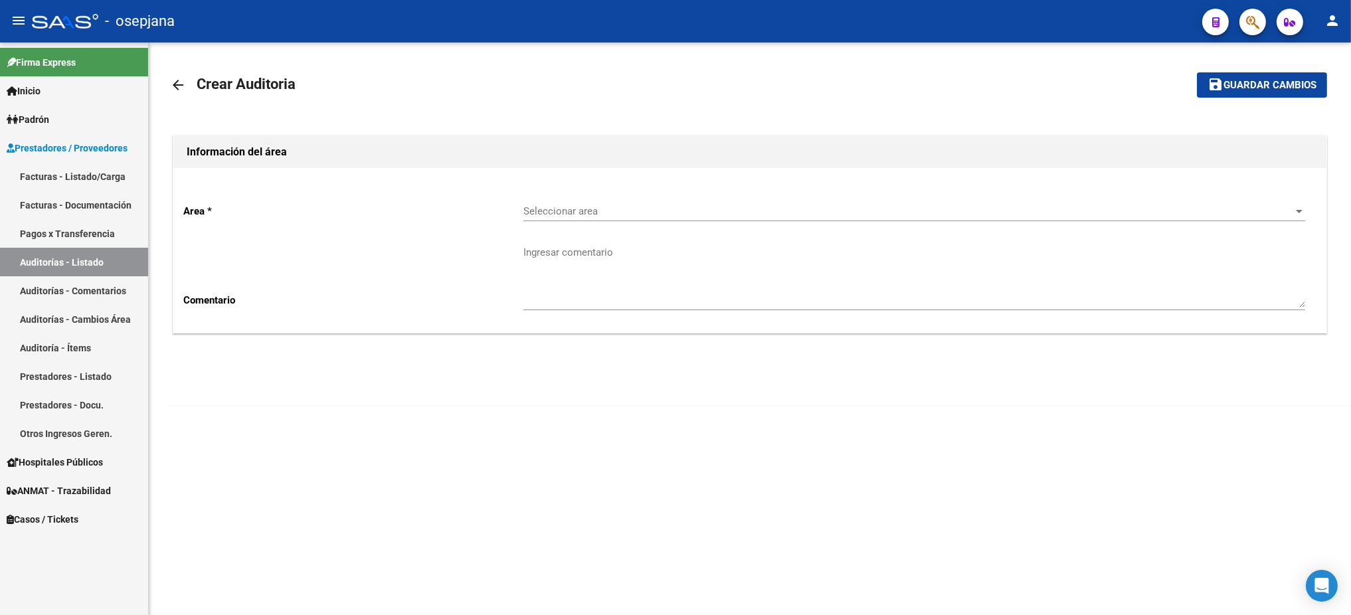
click at [738, 206] on span "Seleccionar area" at bounding box center [909, 211] width 770 height 12
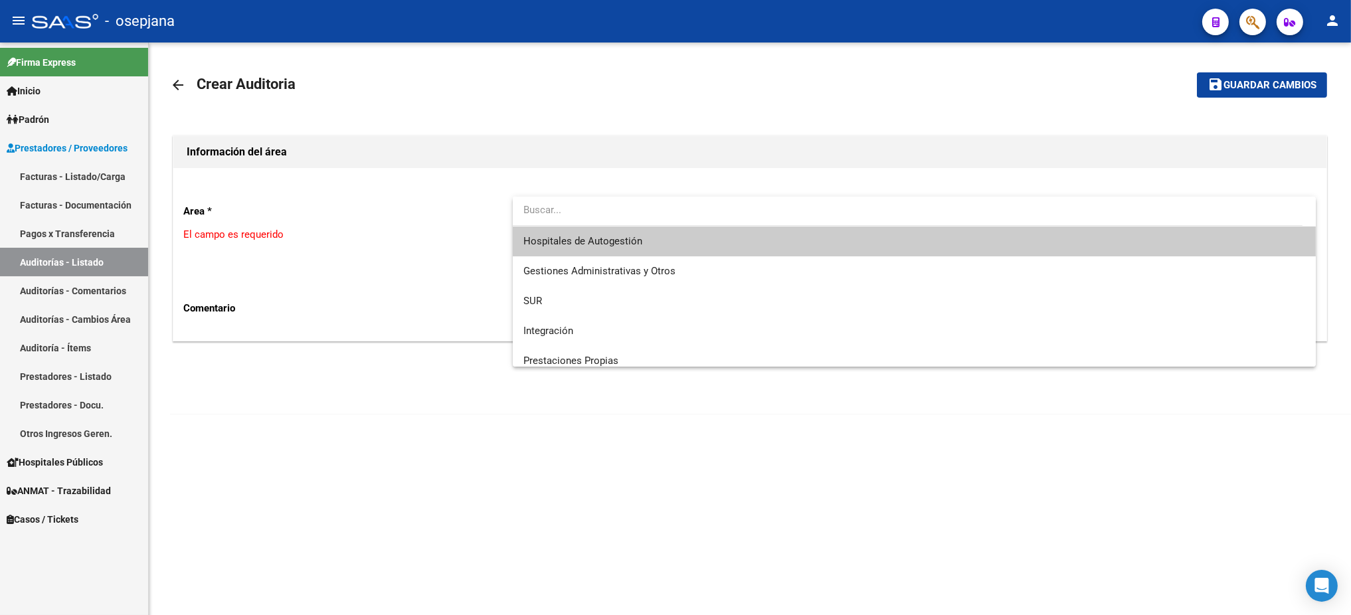
click at [646, 246] on span "Hospitales de Autogestión" at bounding box center [915, 242] width 782 height 30
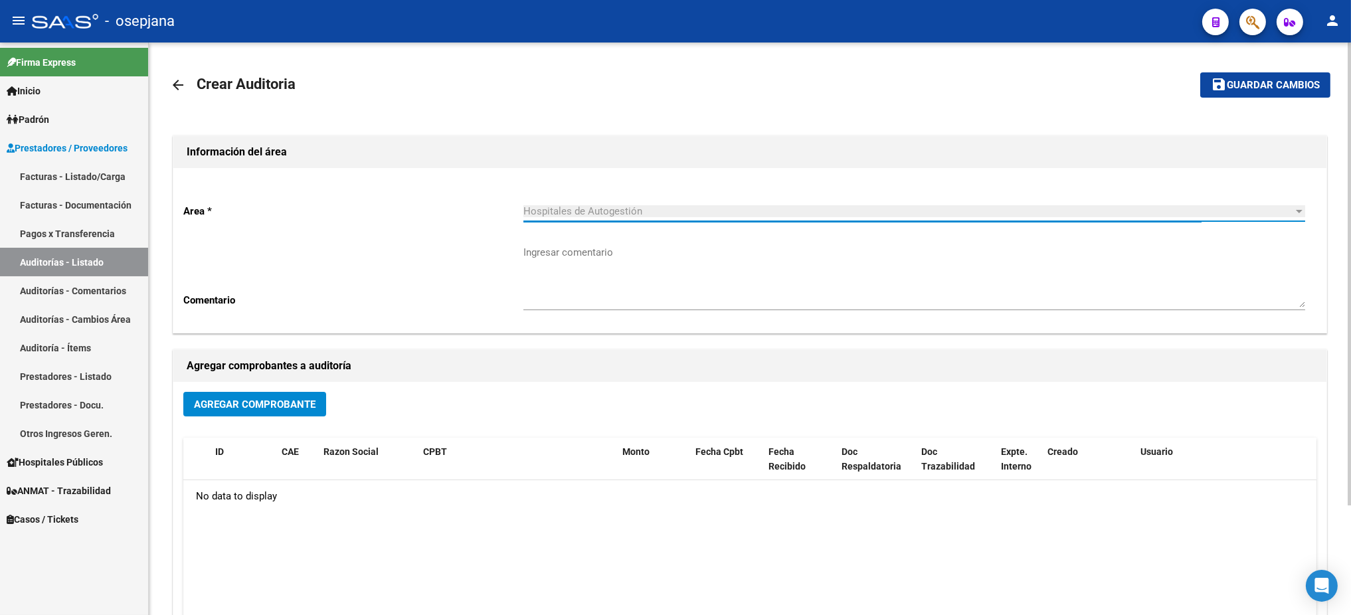
click at [276, 407] on span "Agregar Comprobante" at bounding box center [255, 405] width 122 height 12
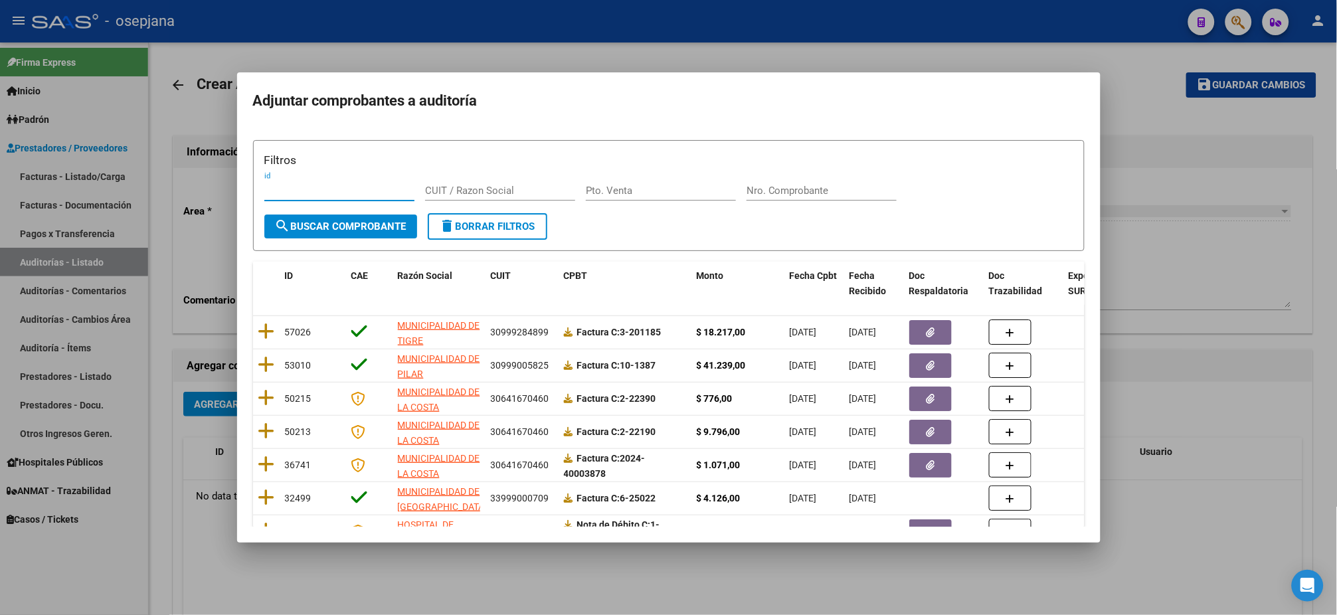
click at [623, 191] on input "Pto. Venta" at bounding box center [661, 191] width 150 height 12
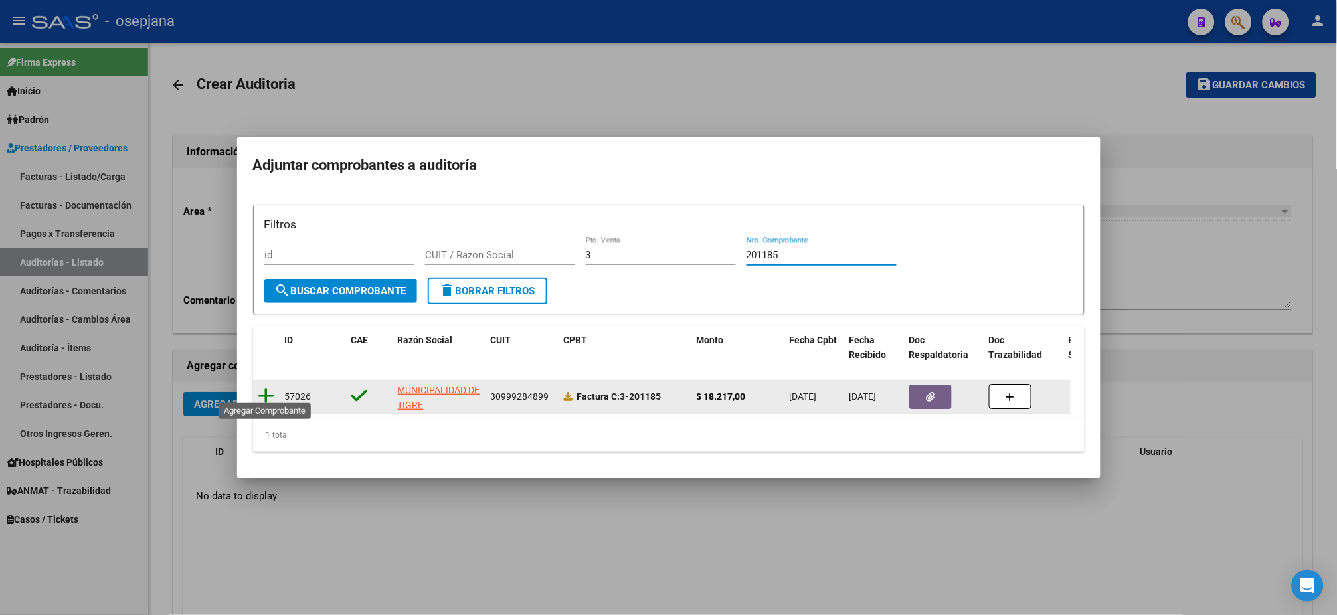
click at [272, 387] on icon at bounding box center [266, 396] width 17 height 19
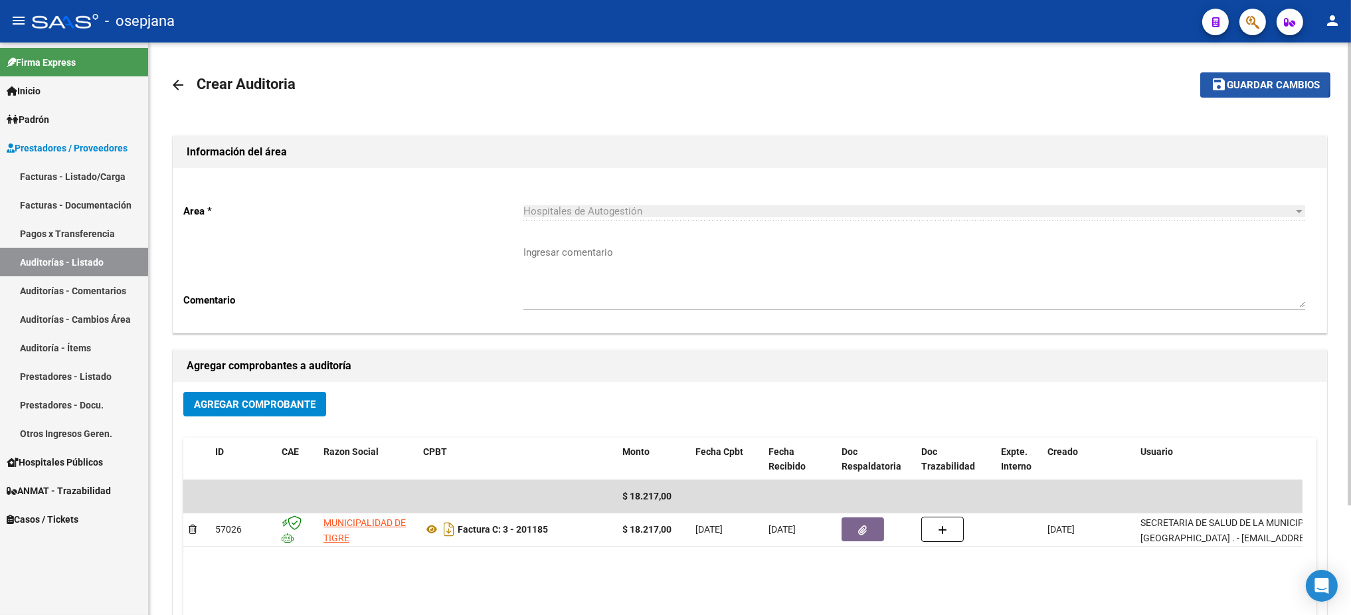
click at [1125, 80] on span "Guardar cambios" at bounding box center [1273, 86] width 93 height 12
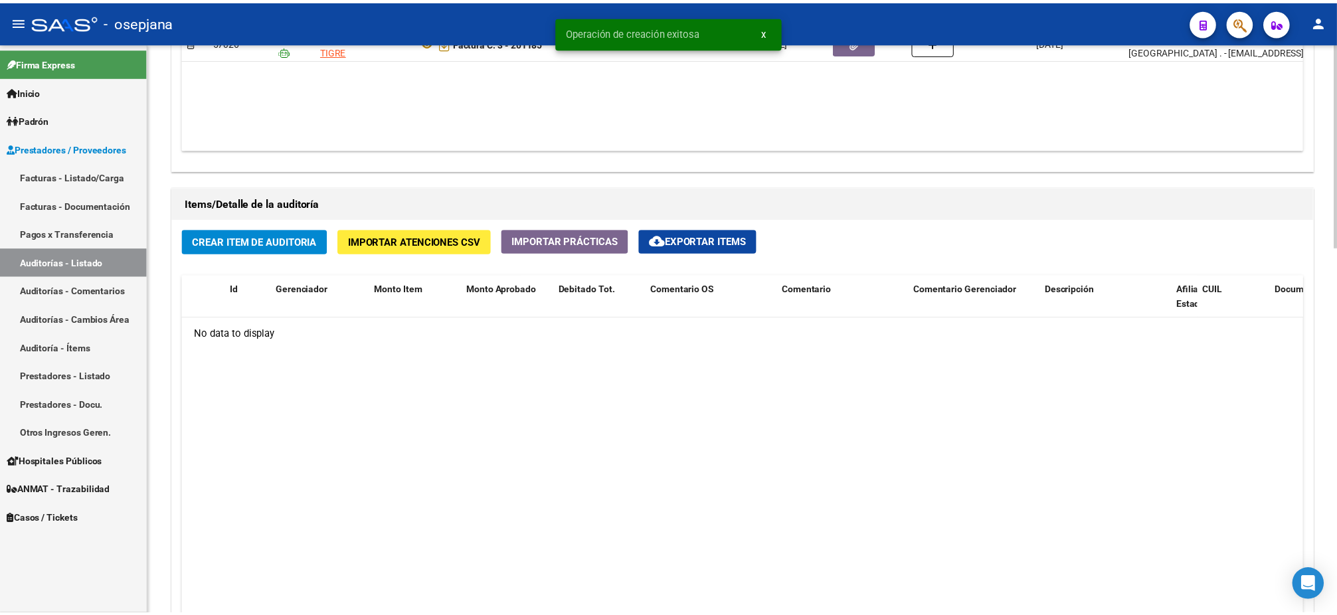
scroll to position [823, 0]
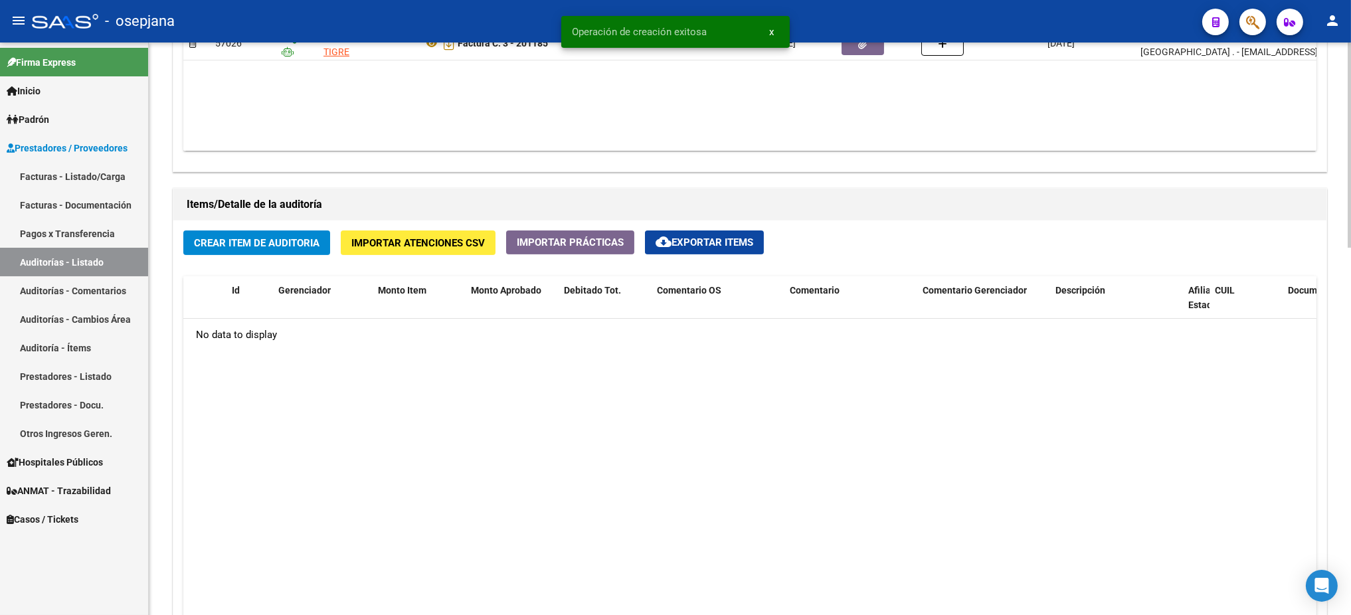
click at [241, 245] on span "Crear Item de Auditoria" at bounding box center [257, 243] width 126 height 12
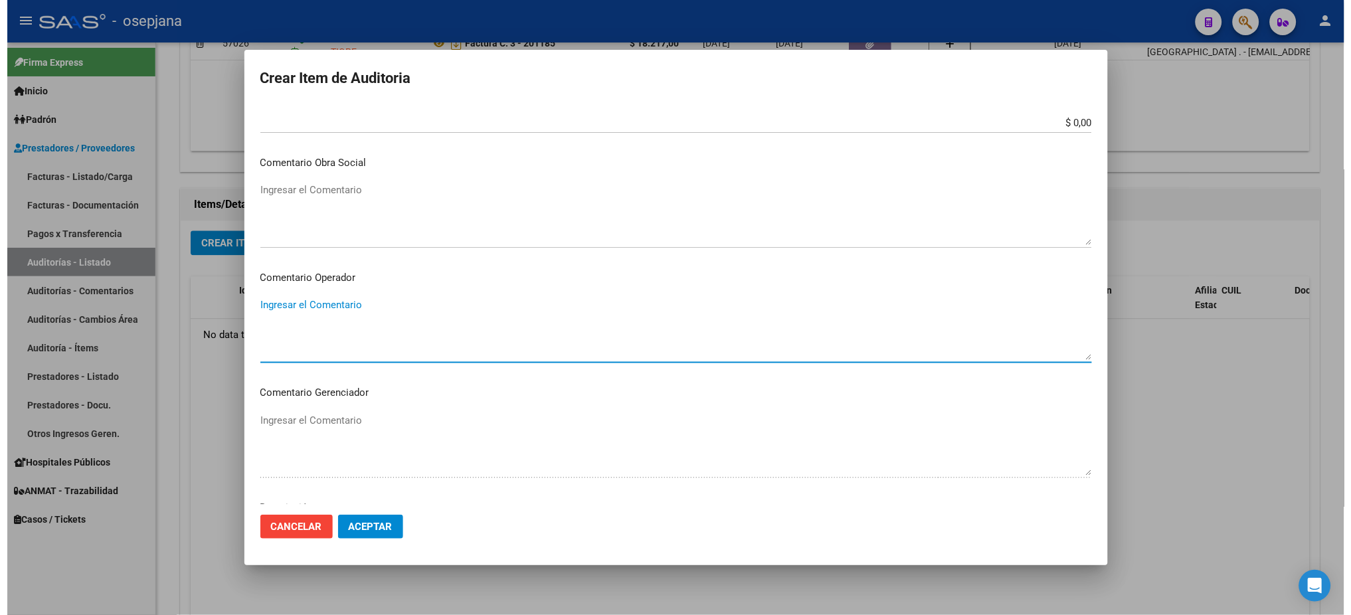
scroll to position [791, 0]
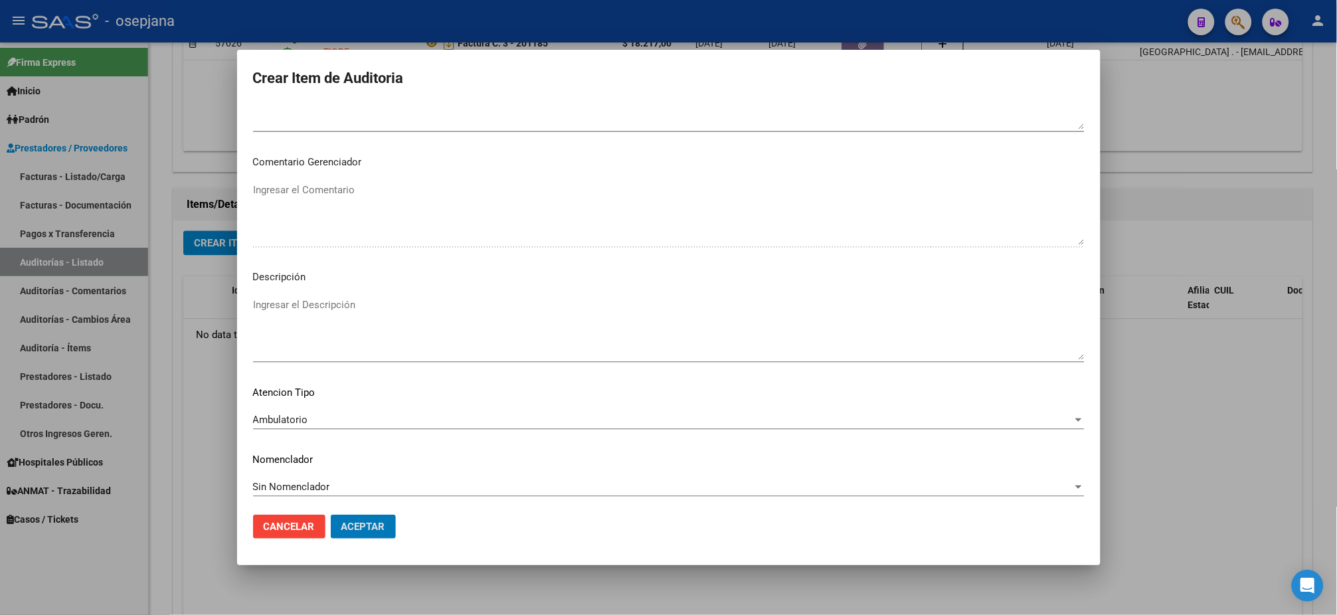
click at [331, 512] on button "Aceptar" at bounding box center [363, 527] width 65 height 24
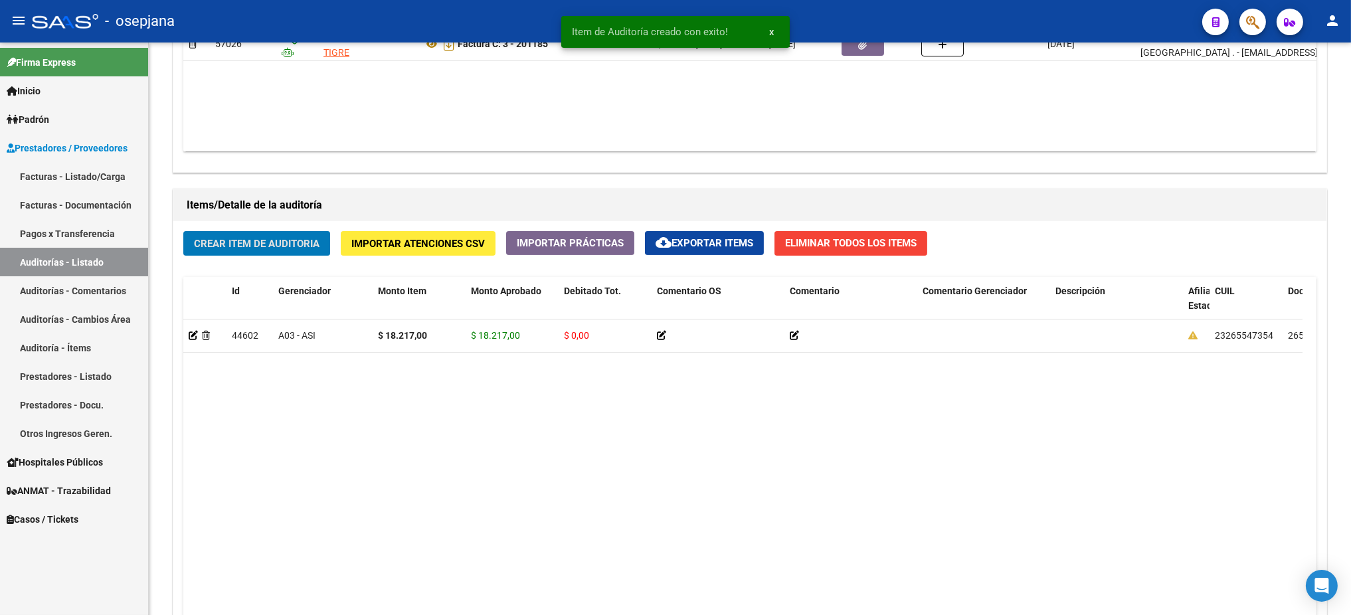
scroll to position [824, 0]
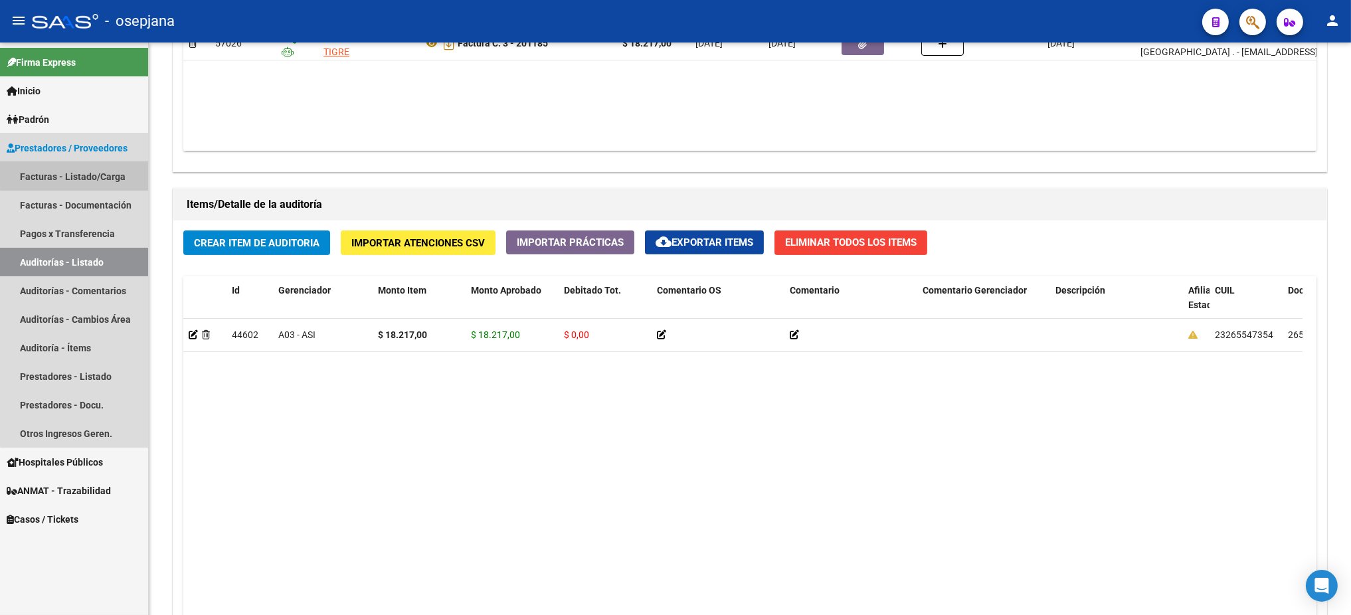
click at [104, 169] on link "Facturas - Listado/Carga" at bounding box center [74, 176] width 148 height 29
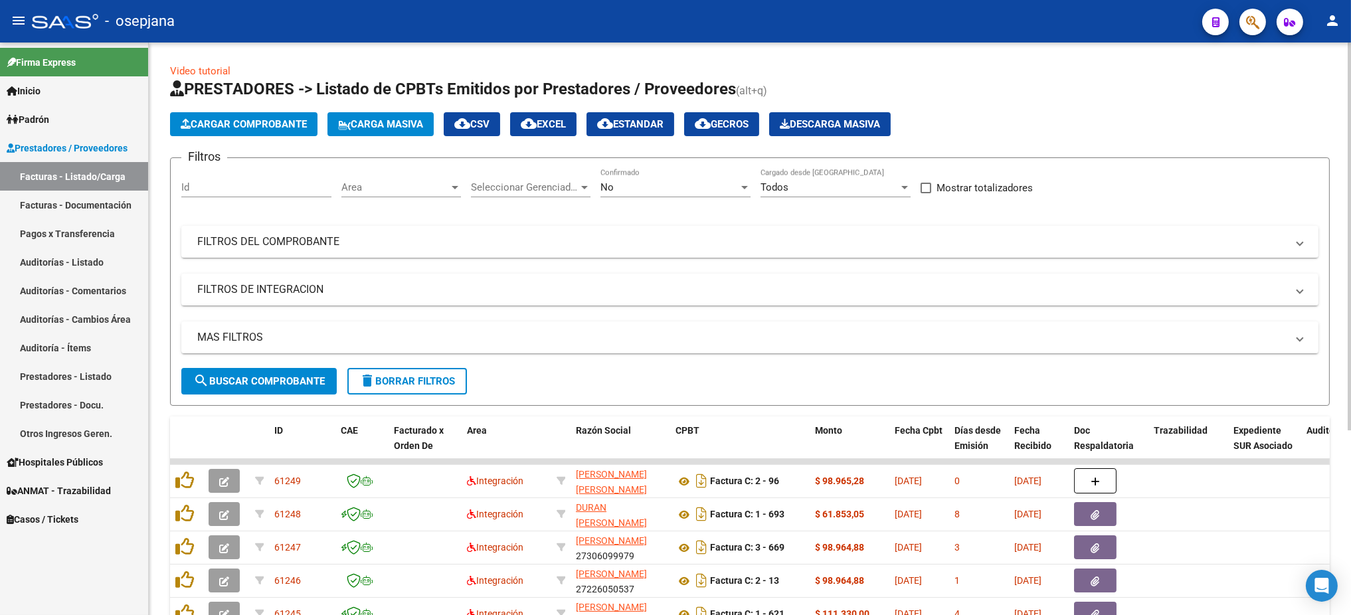
click at [525, 185] on span "Seleccionar Gerenciador" at bounding box center [525, 187] width 108 height 12
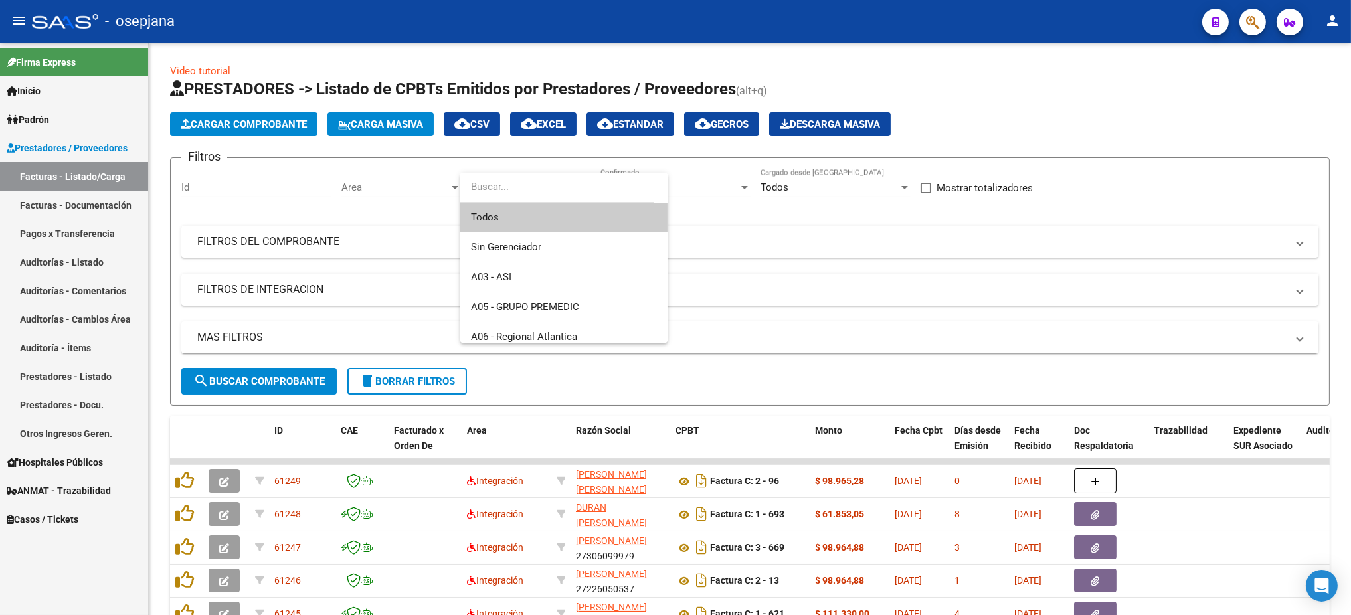
click at [507, 207] on span "Todos" at bounding box center [564, 218] width 186 height 30
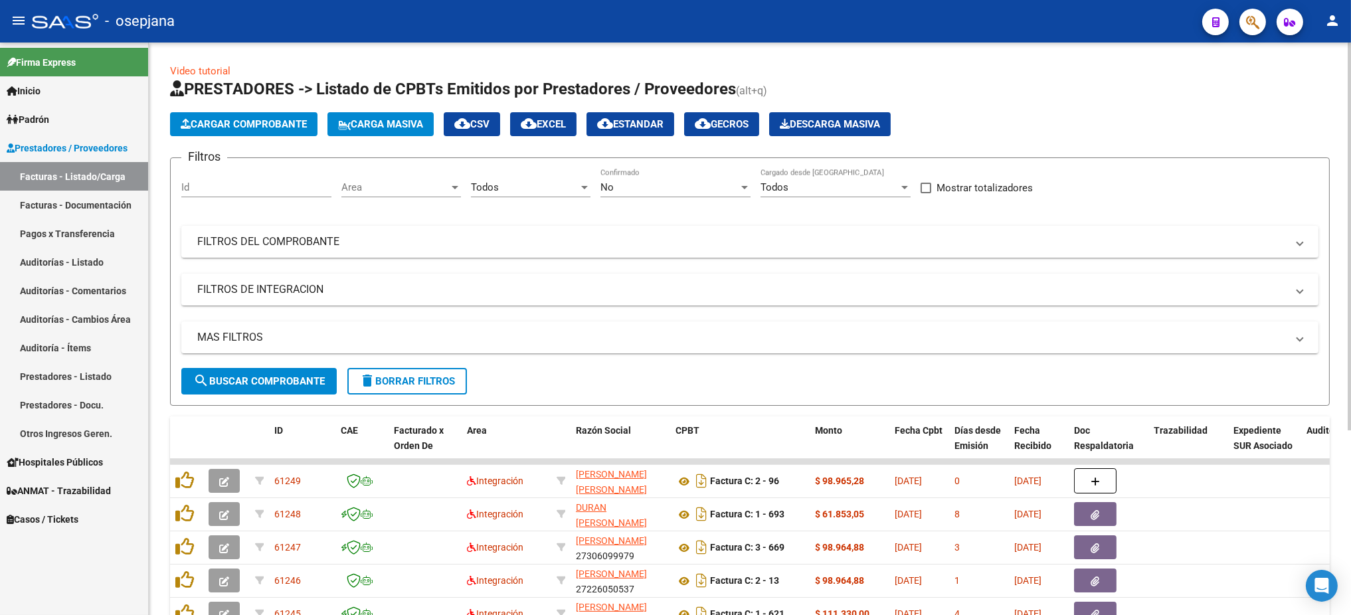
click at [503, 211] on div "Filtros Id Area Area Todos Seleccionar Gerenciador No Confirmado Todos Cargado …" at bounding box center [749, 268] width 1137 height 199
click at [427, 194] on div "Area Area" at bounding box center [401, 183] width 120 height 29
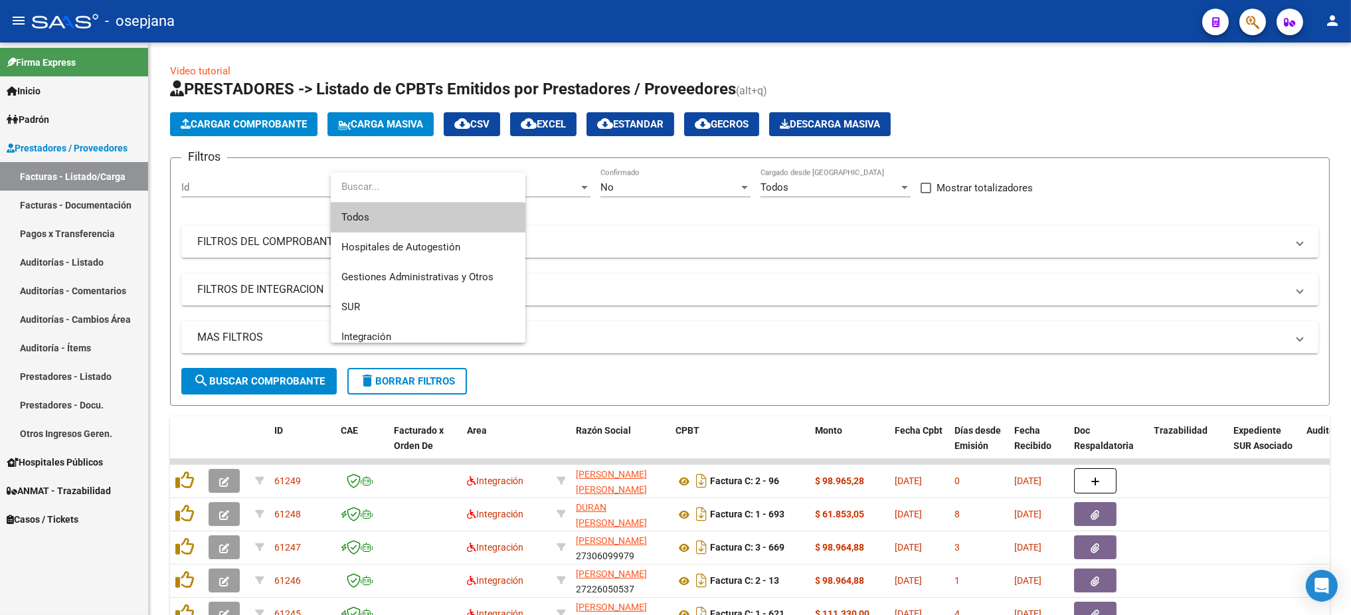
click at [407, 212] on span "Todos" at bounding box center [427, 218] width 173 height 30
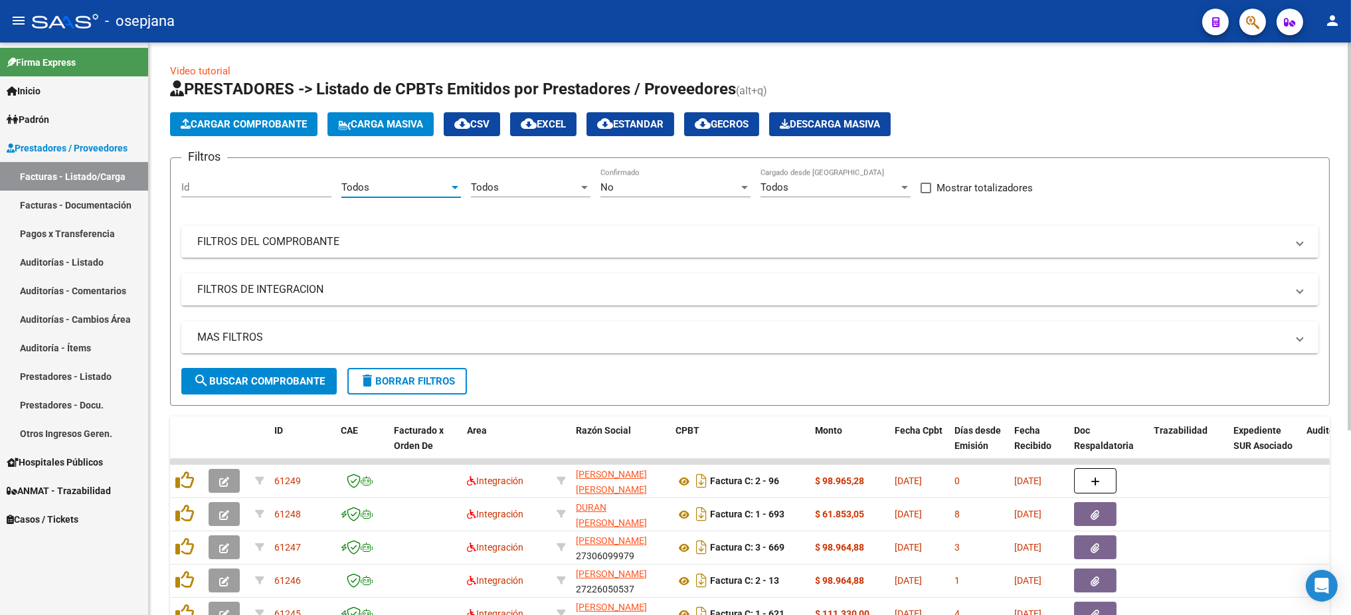
click at [660, 181] on div "No" at bounding box center [670, 187] width 138 height 12
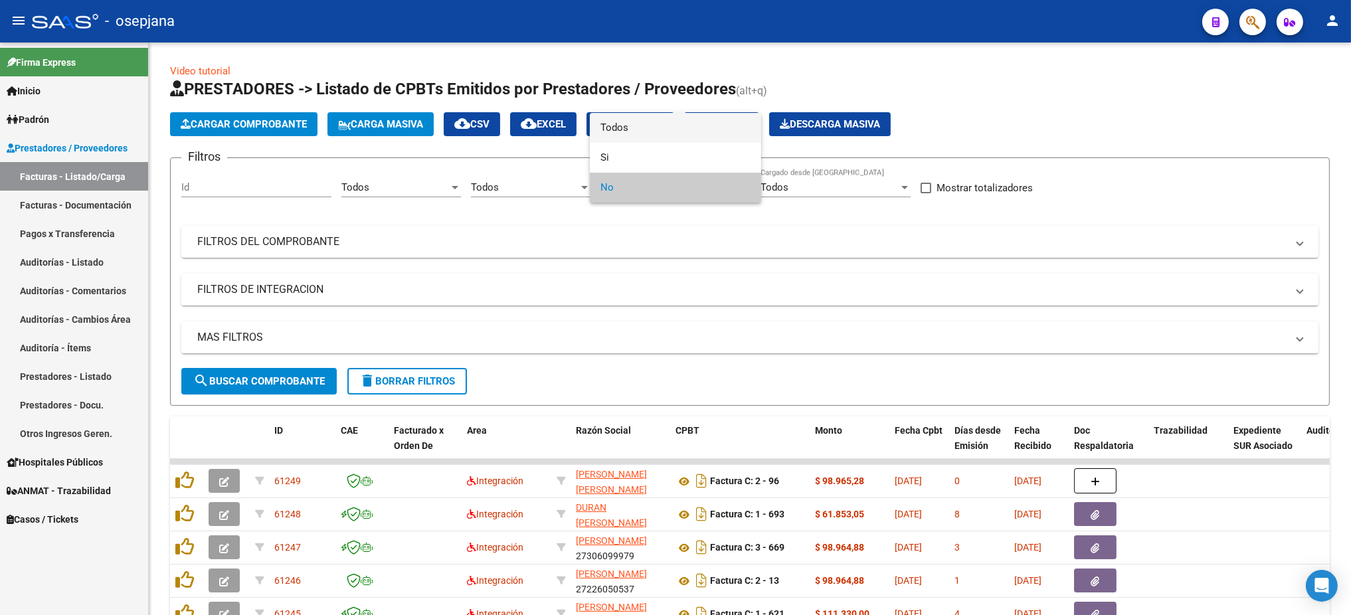
click at [623, 128] on span "Todos" at bounding box center [676, 128] width 150 height 30
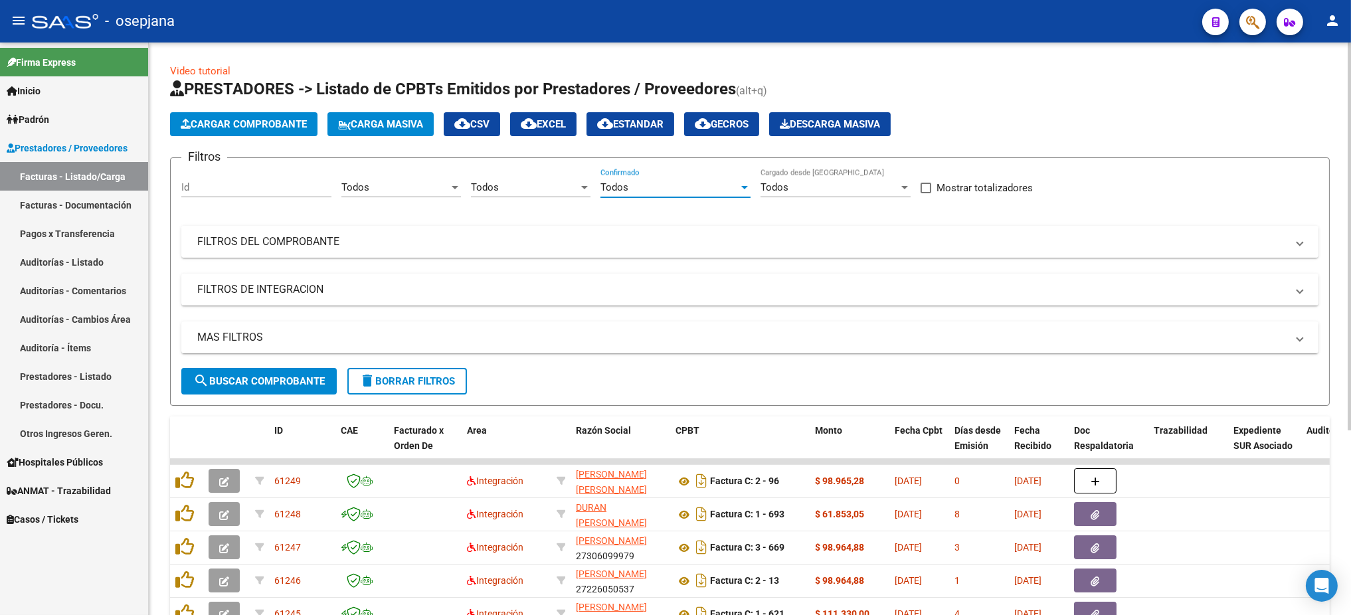
click at [561, 238] on mat-panel-title "FILTROS DEL COMPROBANTE" at bounding box center [742, 242] width 1090 height 15
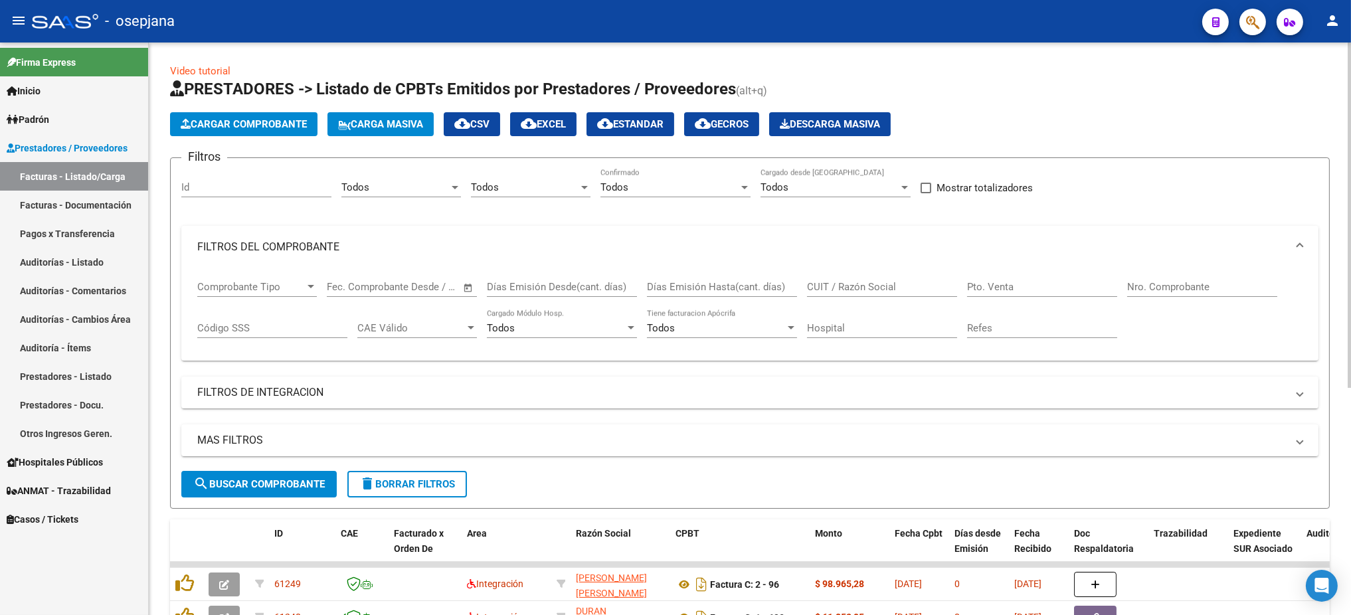
click at [983, 281] on input "Pto. Venta" at bounding box center [1042, 287] width 150 height 12
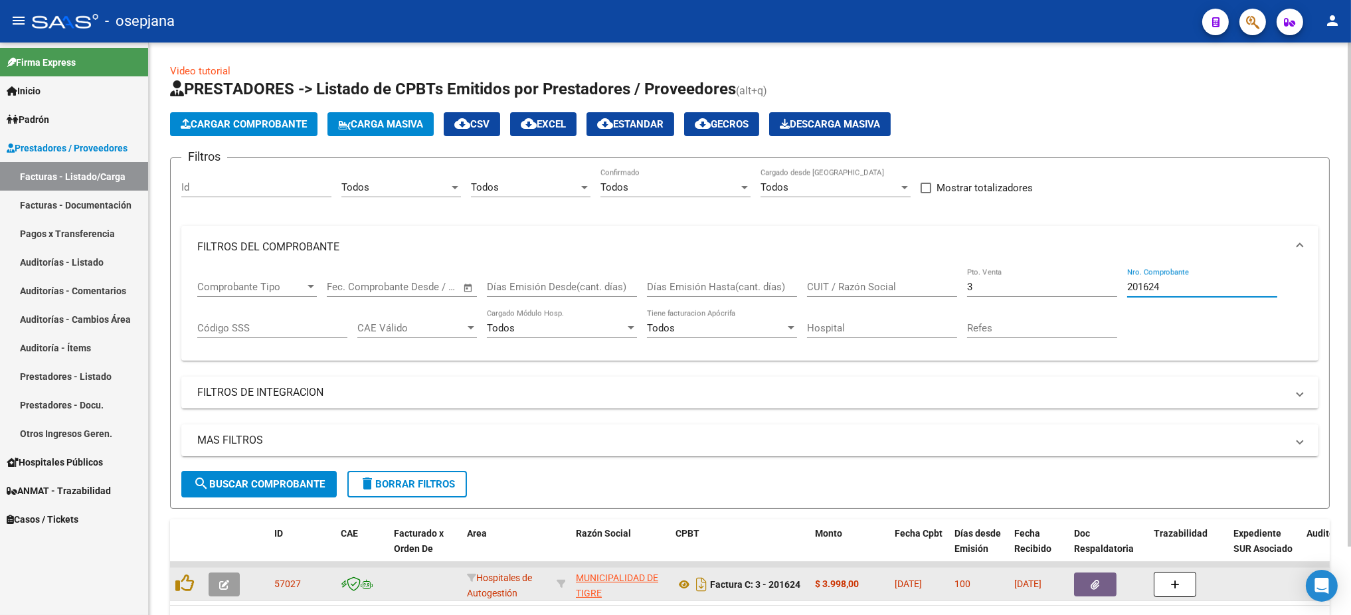
click at [215, 512] on button "button" at bounding box center [224, 585] width 31 height 24
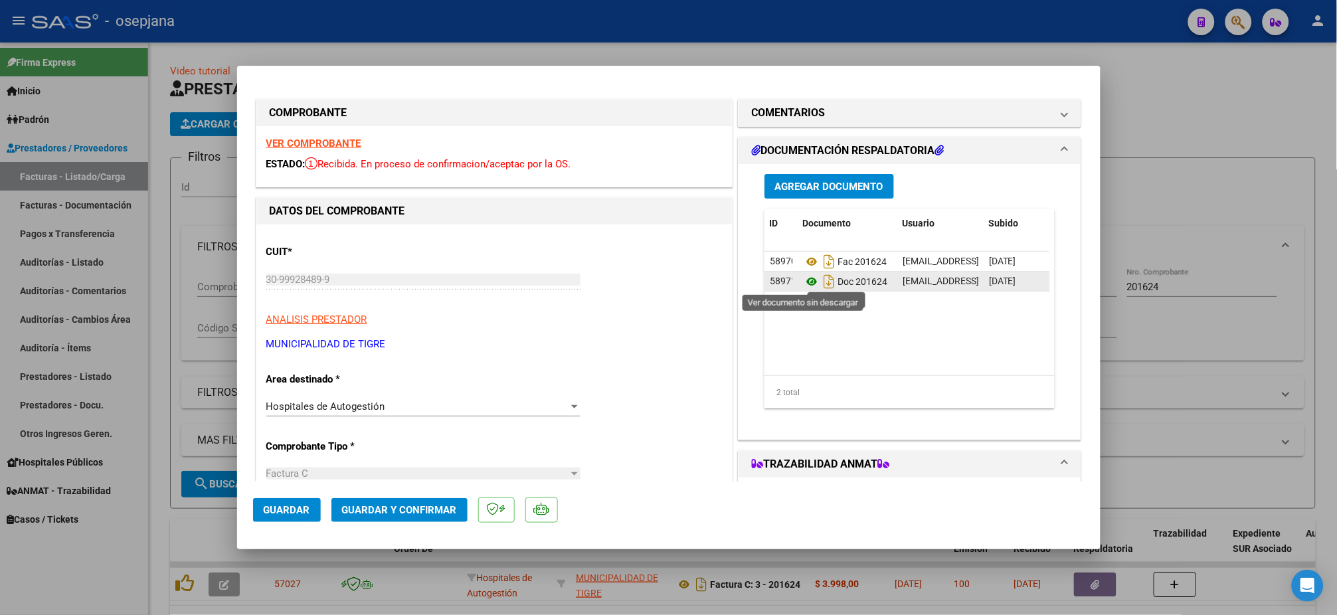
click at [803, 283] on icon at bounding box center [811, 282] width 17 height 16
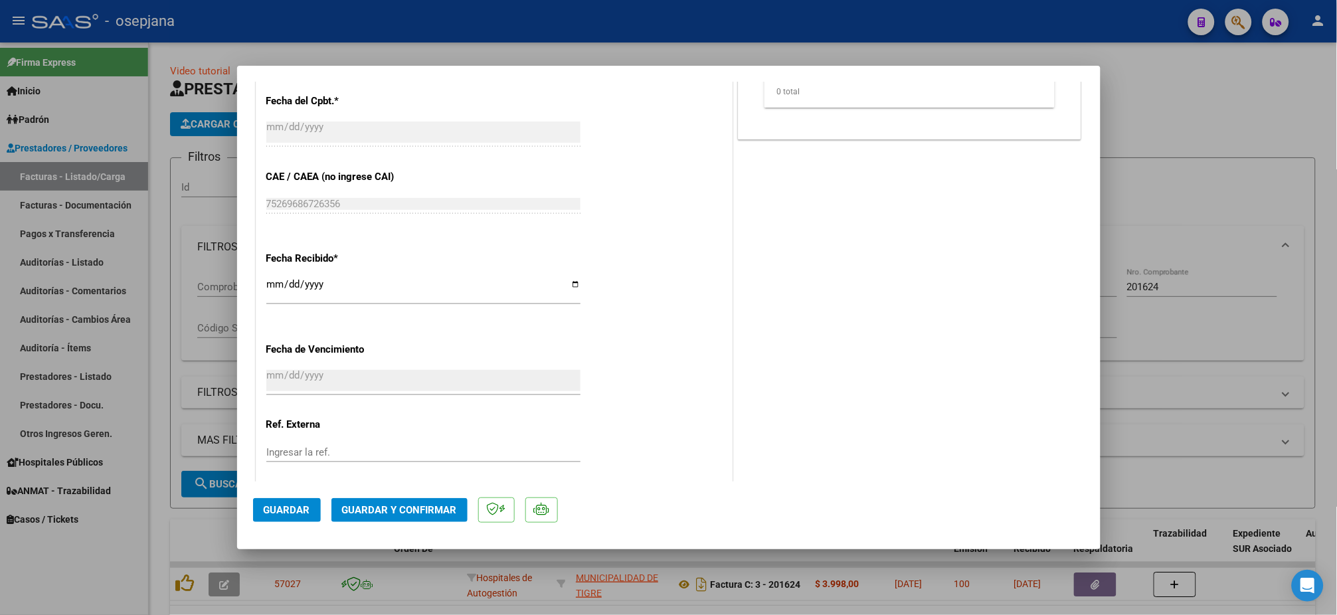
scroll to position [622, 0]
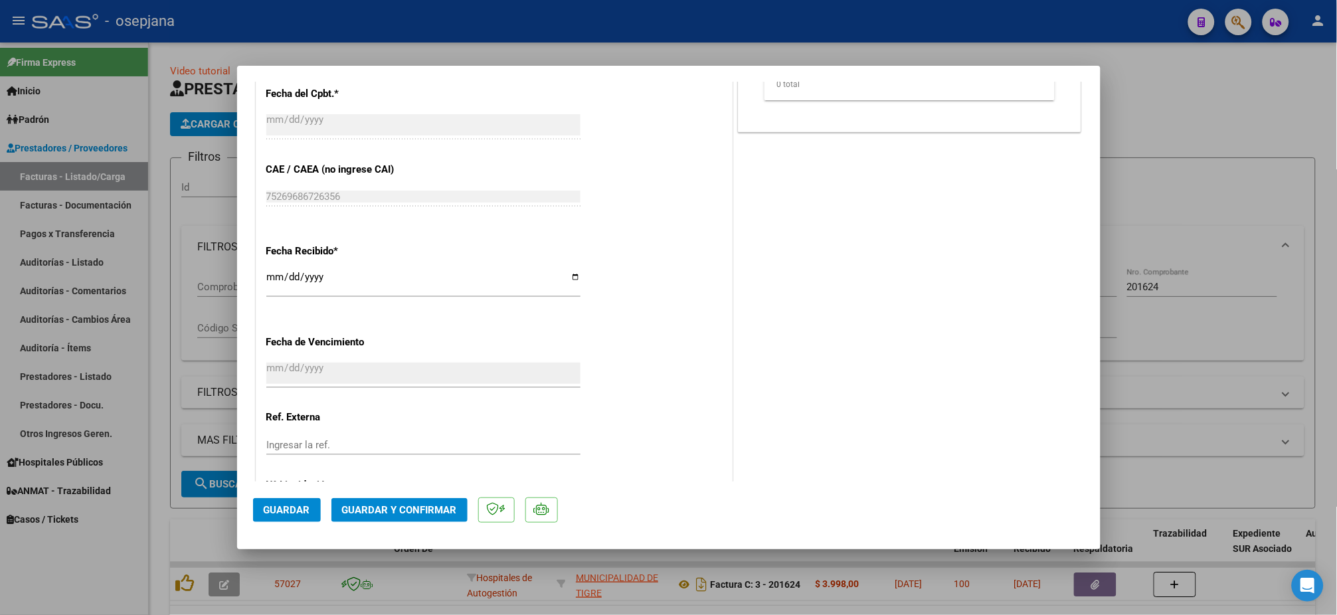
click at [285, 445] on input "Ingresar la ref." at bounding box center [423, 445] width 314 height 12
click at [283, 512] on span "Guardar" at bounding box center [287, 510] width 47 height 12
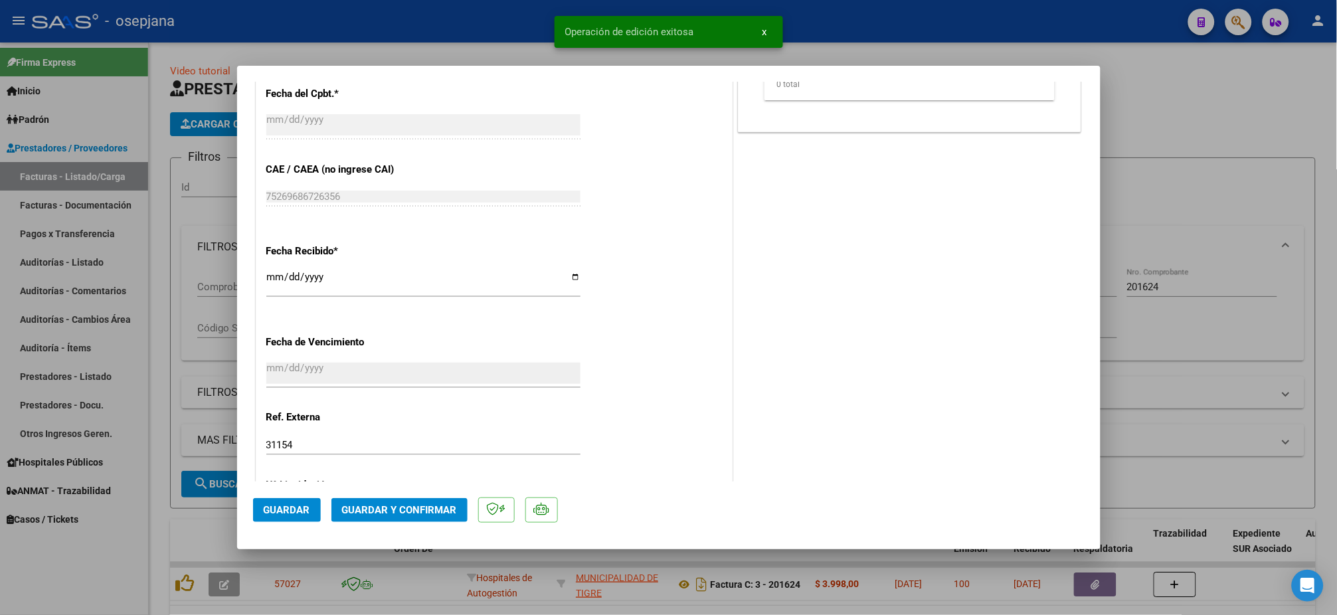
click at [379, 512] on span "Guardar y Confirmar" at bounding box center [399, 510] width 115 height 12
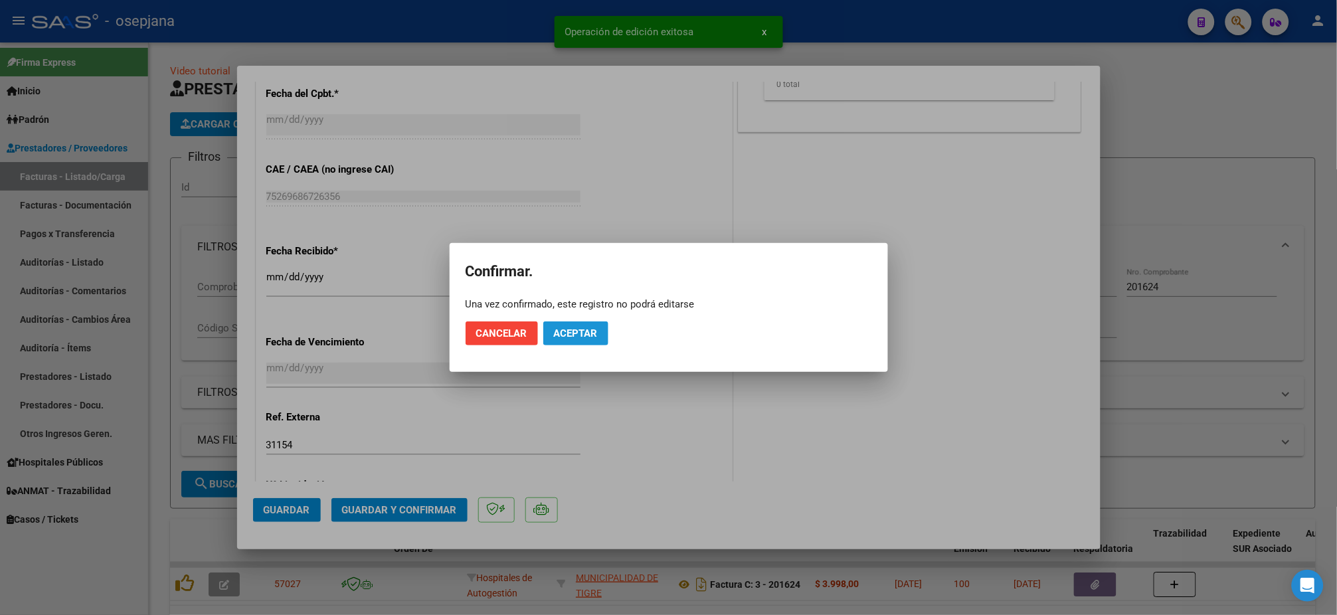
click at [577, 330] on span "Aceptar" at bounding box center [576, 334] width 44 height 12
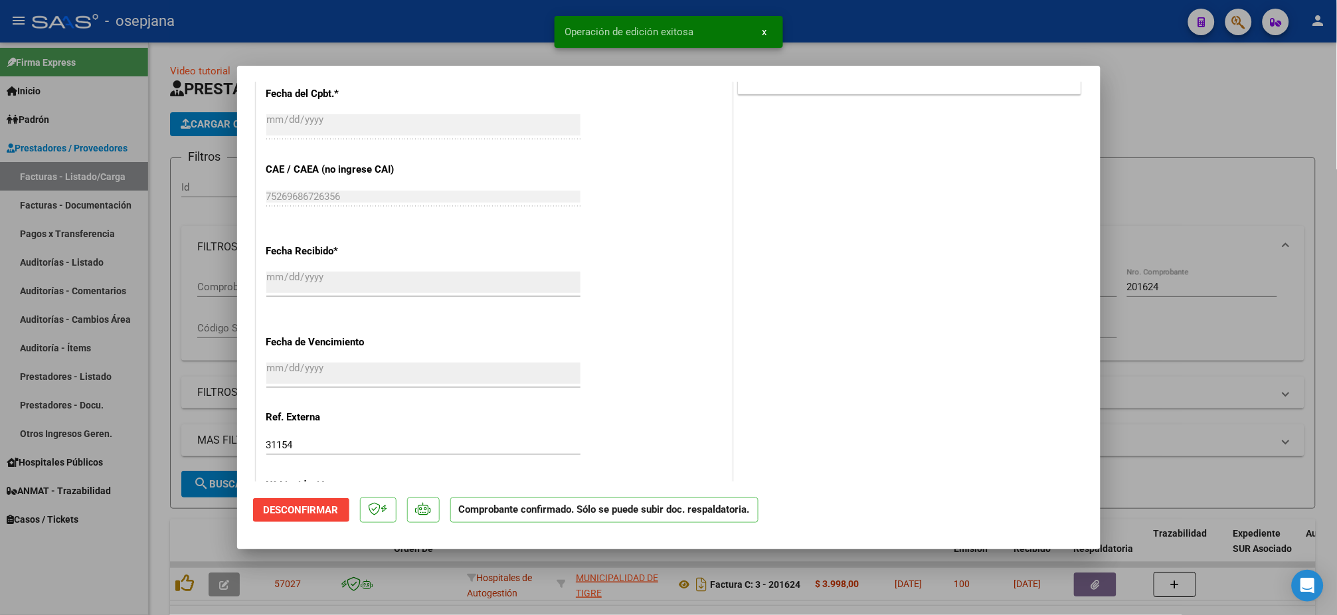
click at [74, 258] on div at bounding box center [668, 307] width 1337 height 615
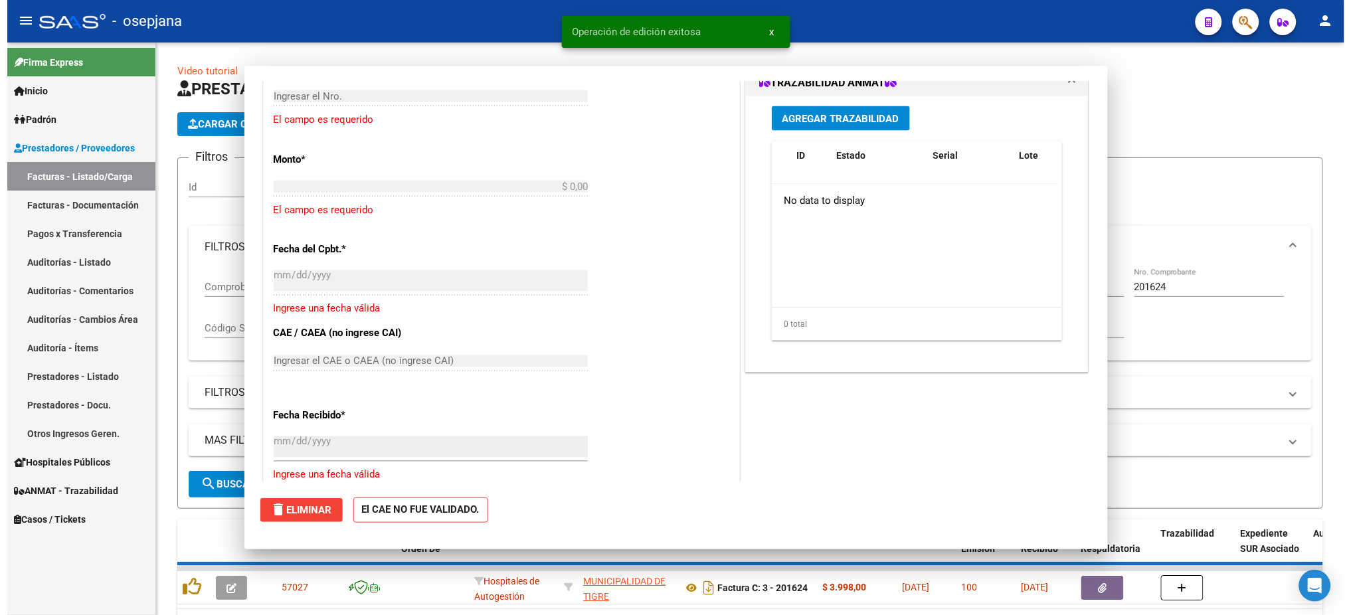
scroll to position [779, 0]
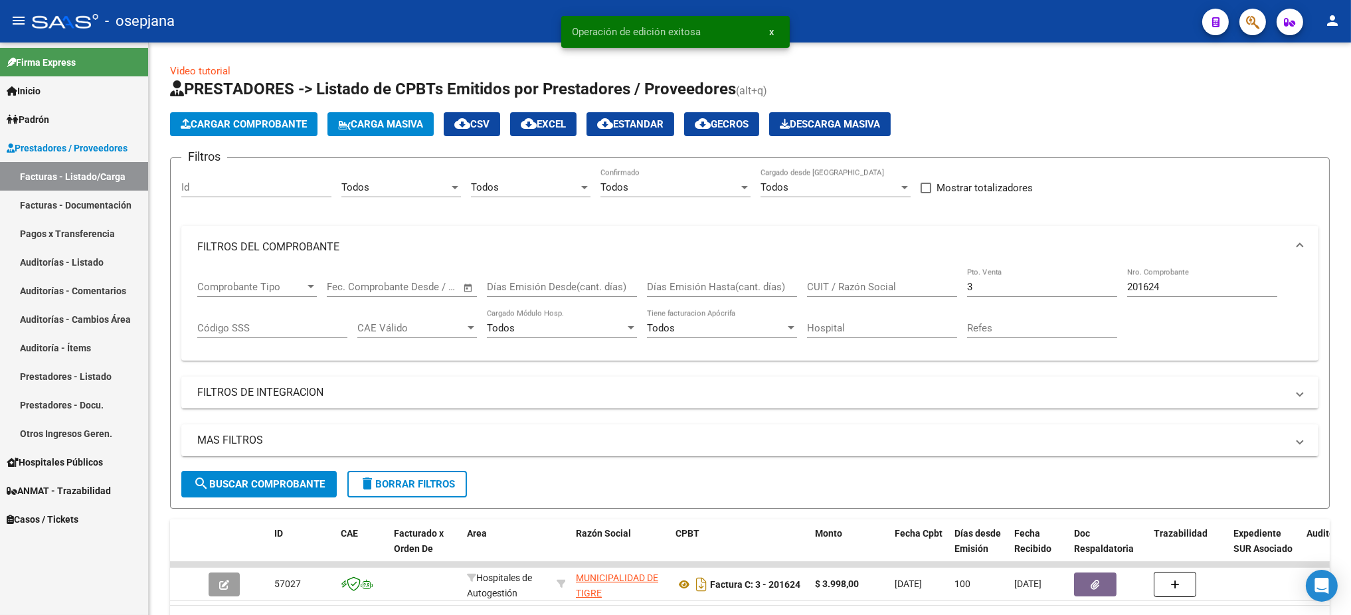
click at [74, 258] on link "Auditorías - Listado" at bounding box center [74, 262] width 148 height 29
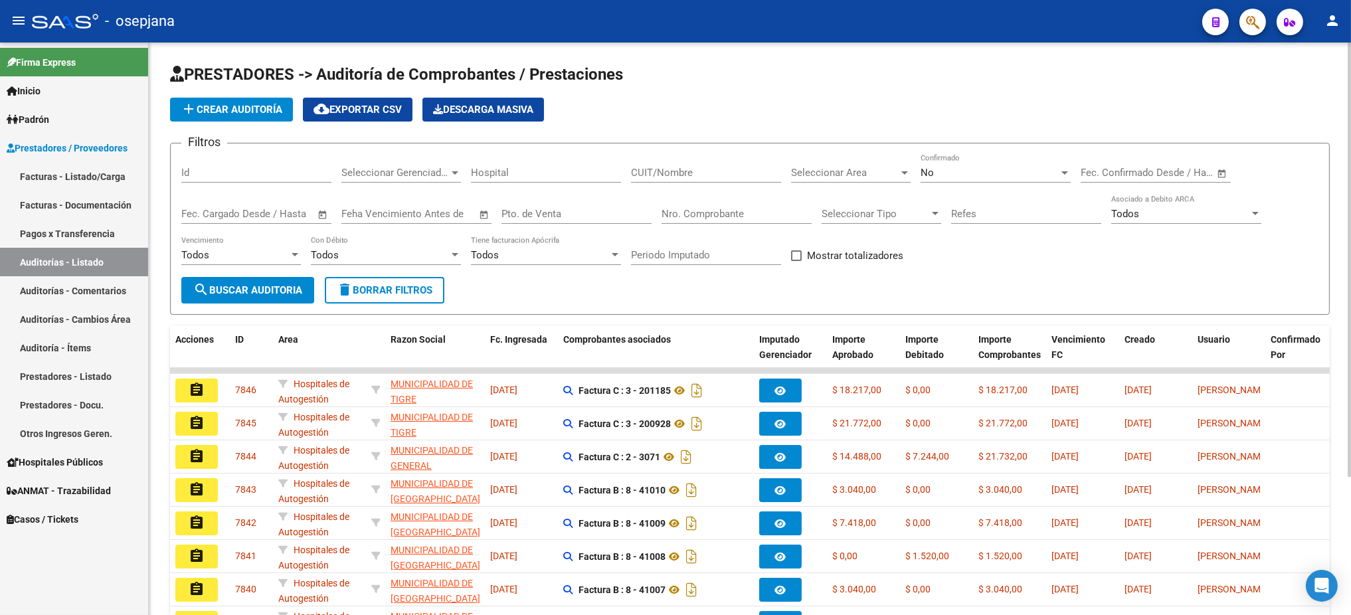
drag, startPoint x: 271, startPoint y: 114, endPoint x: 201, endPoint y: 114, distance: 70.4
click at [201, 114] on span "add Crear Auditoría" at bounding box center [232, 110] width 102 height 12
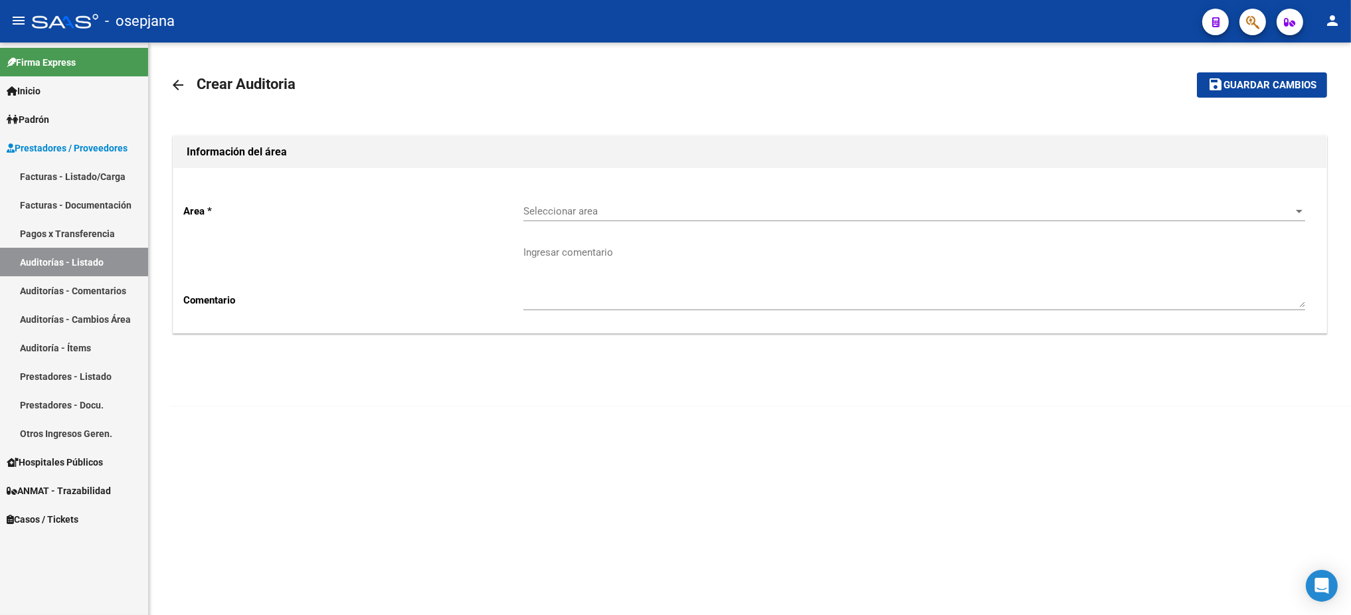
click at [825, 229] on div "Seleccionar area Seleccionar area" at bounding box center [915, 213] width 782 height 41
click at [817, 201] on div "Seleccionar area Seleccionar area" at bounding box center [915, 207] width 782 height 29
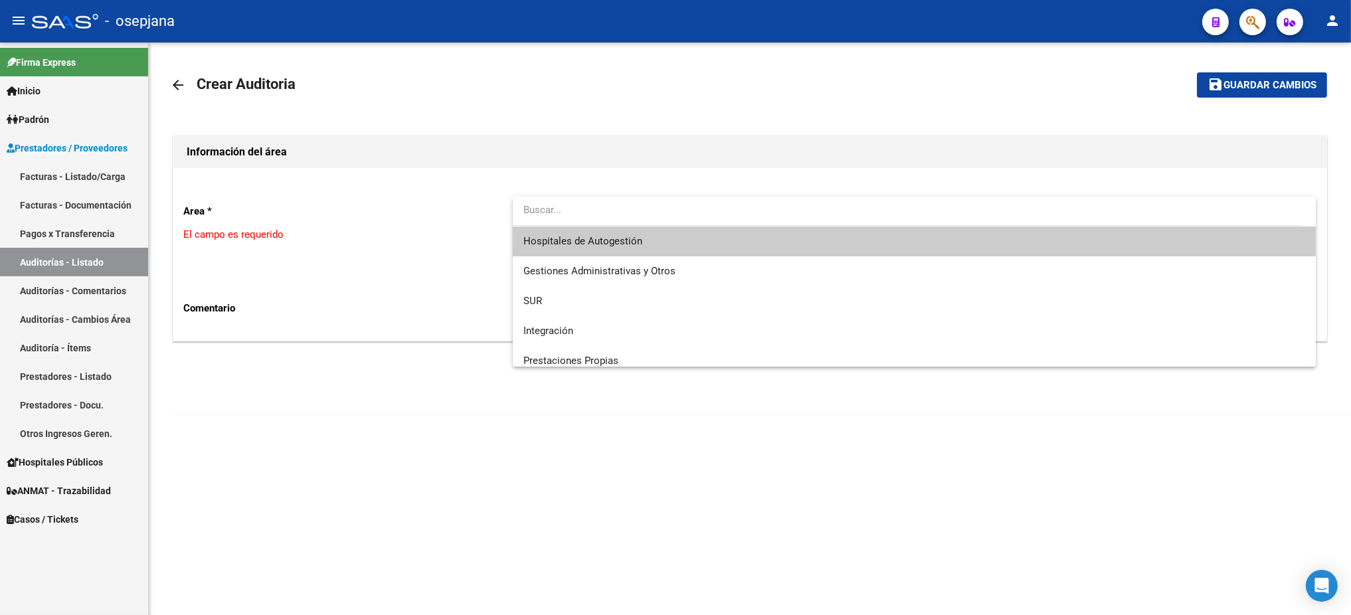
click at [745, 232] on span "Hospitales de Autogestión" at bounding box center [915, 242] width 782 height 30
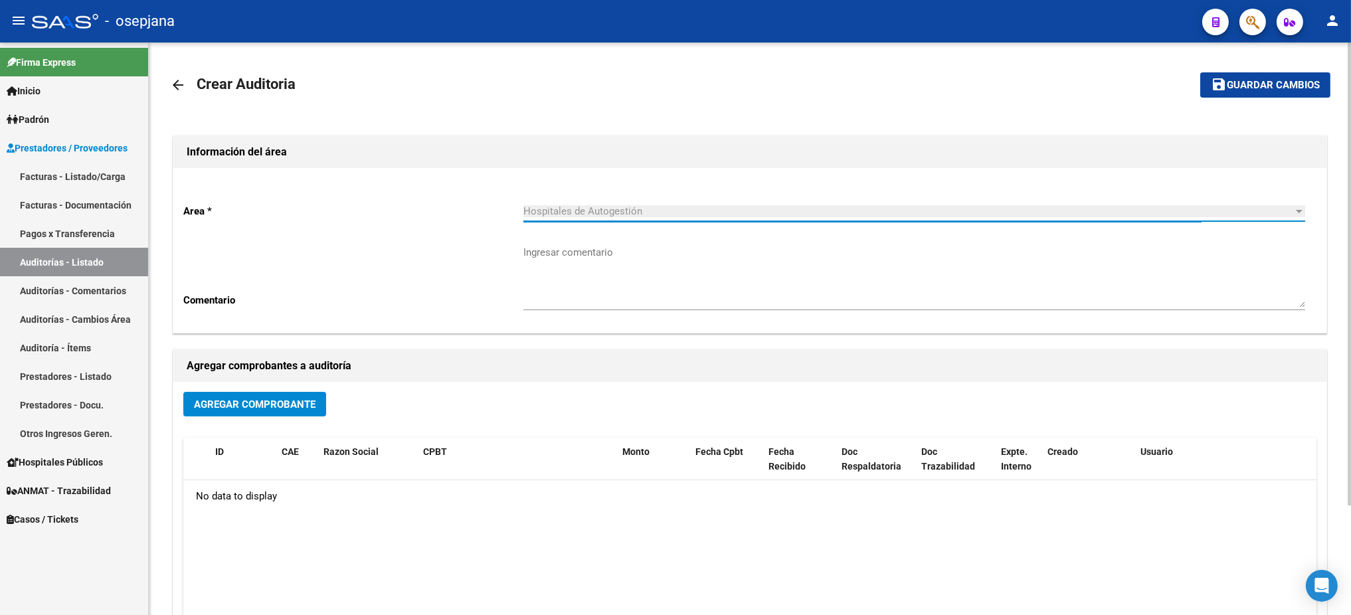
click at [245, 409] on button "Agregar Comprobante" at bounding box center [254, 404] width 143 height 25
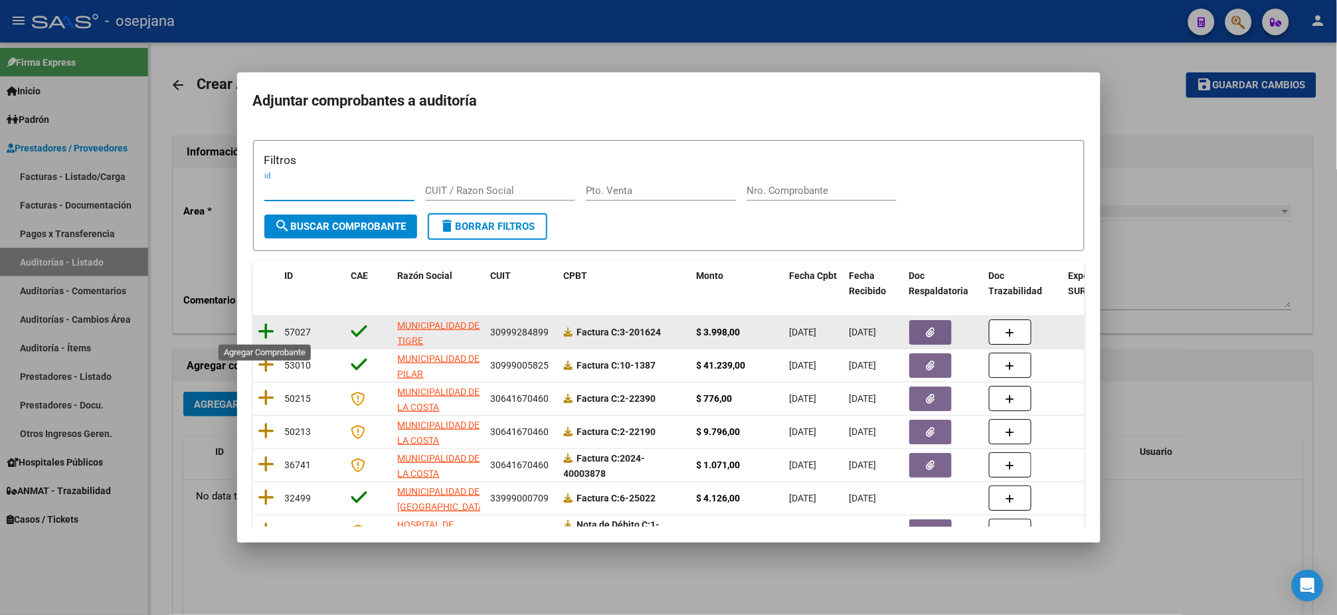
click at [263, 334] on icon at bounding box center [266, 331] width 17 height 19
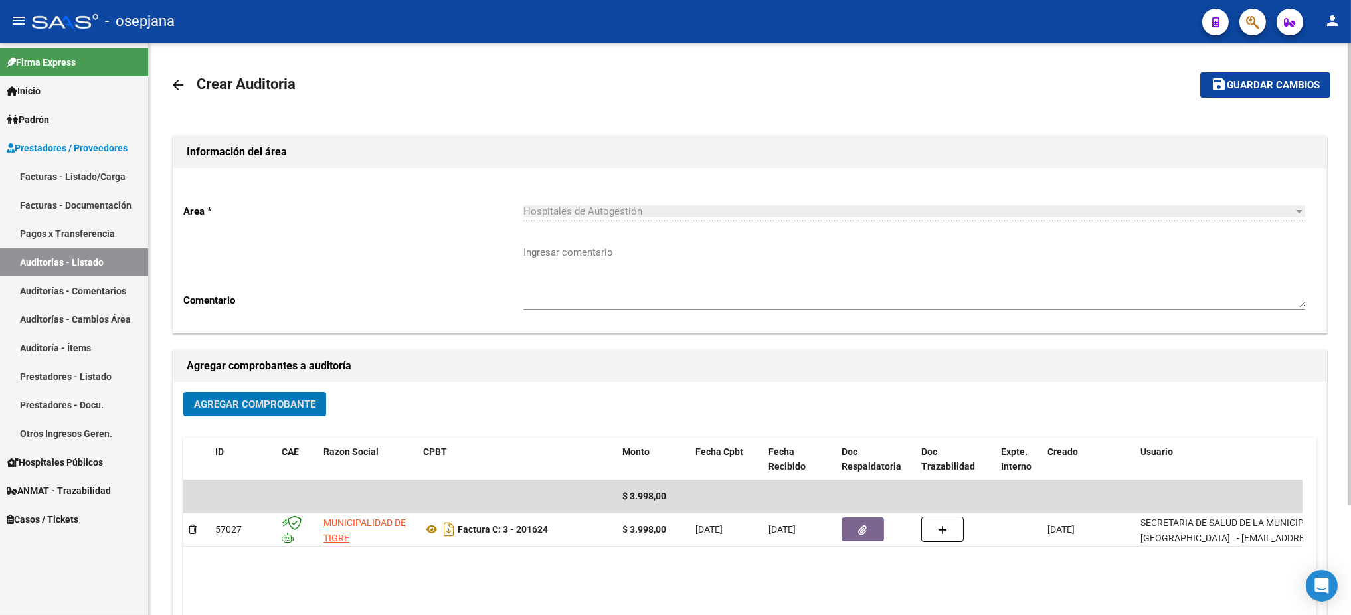
click at [1125, 83] on span "Guardar cambios" at bounding box center [1273, 86] width 93 height 12
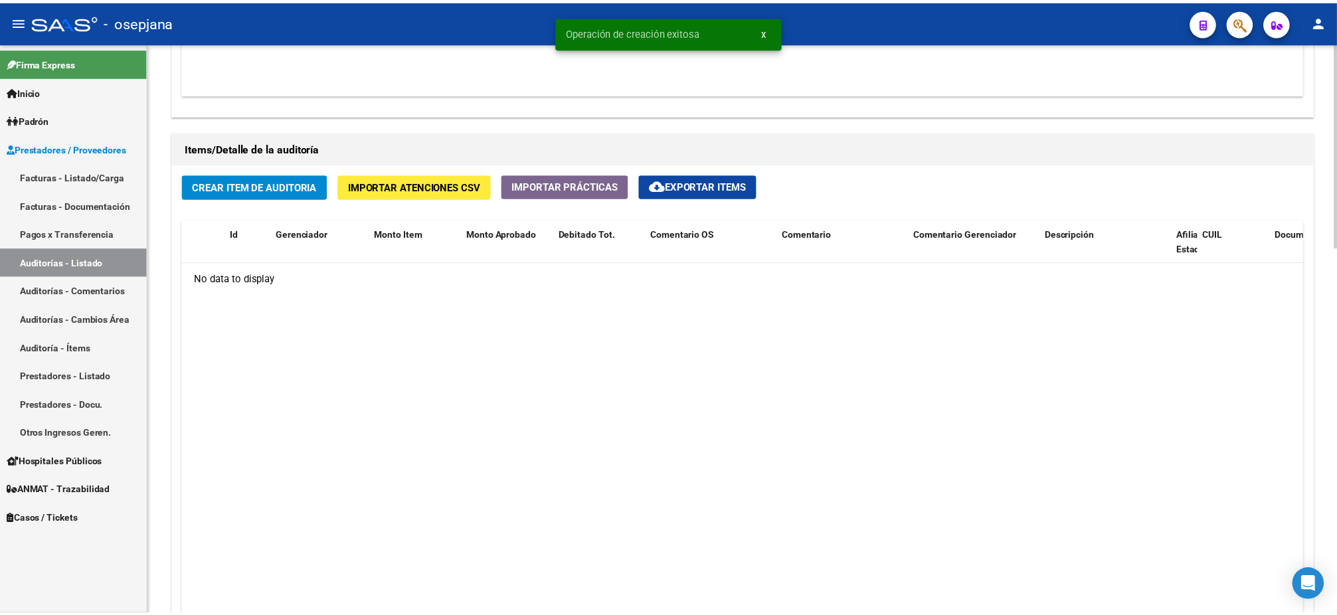
scroll to position [875, 0]
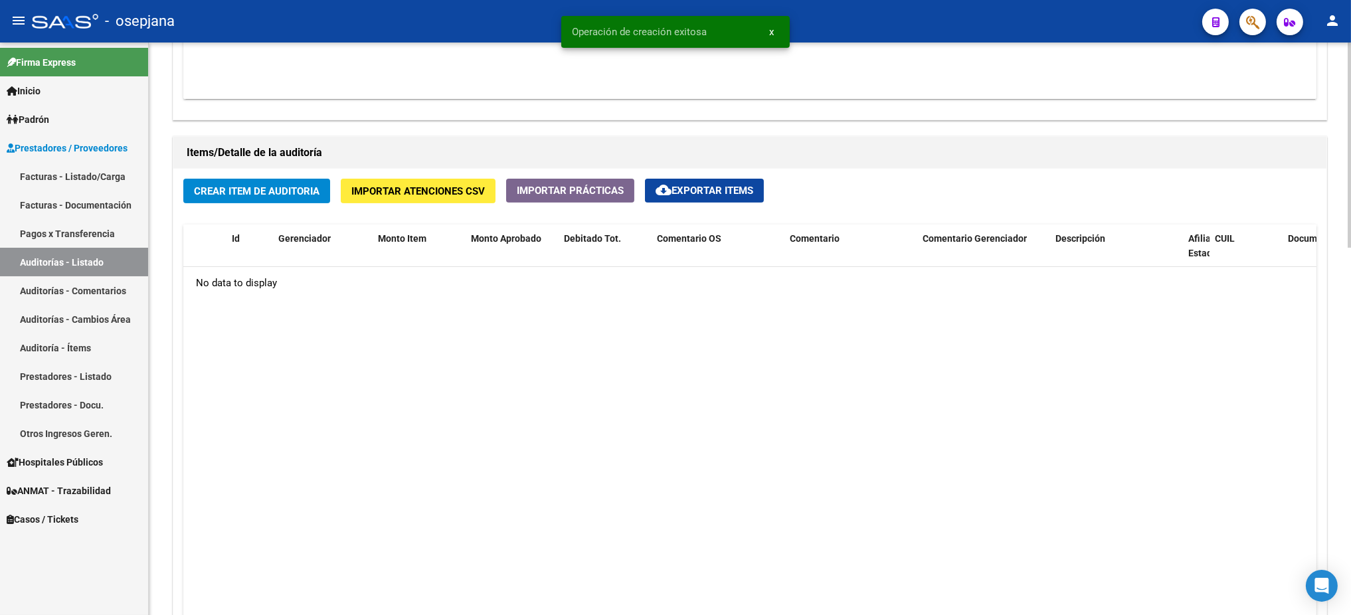
click at [258, 185] on span "Crear Item de Auditoria" at bounding box center [257, 191] width 126 height 12
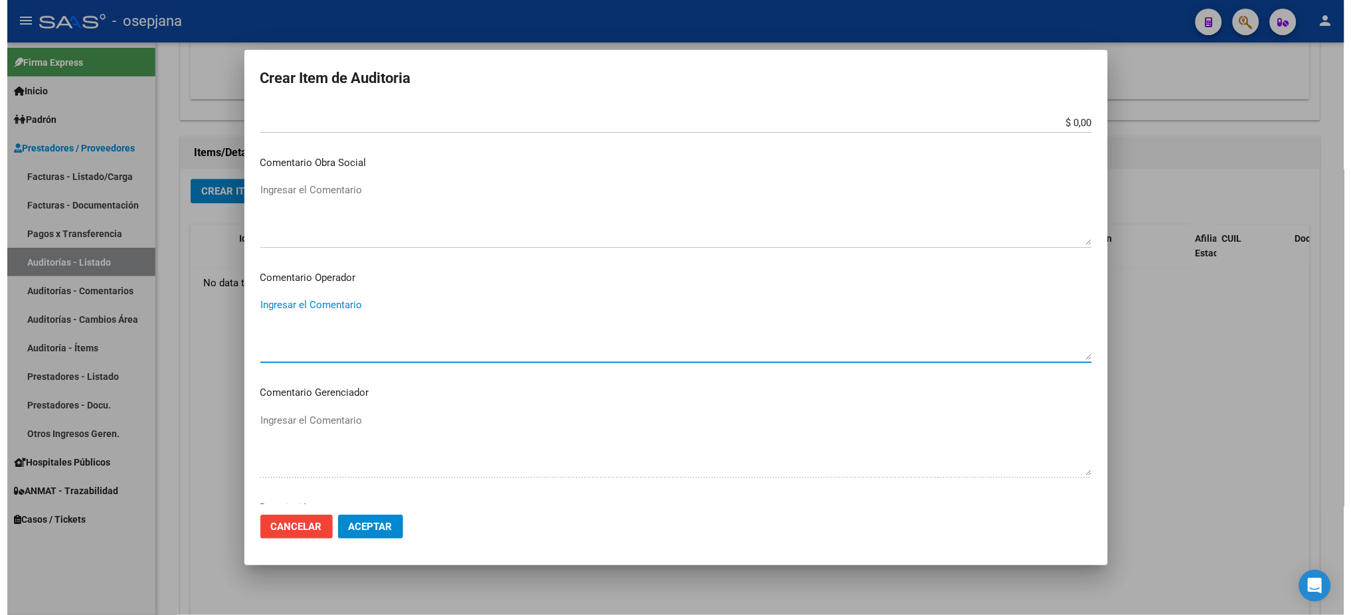
scroll to position [791, 0]
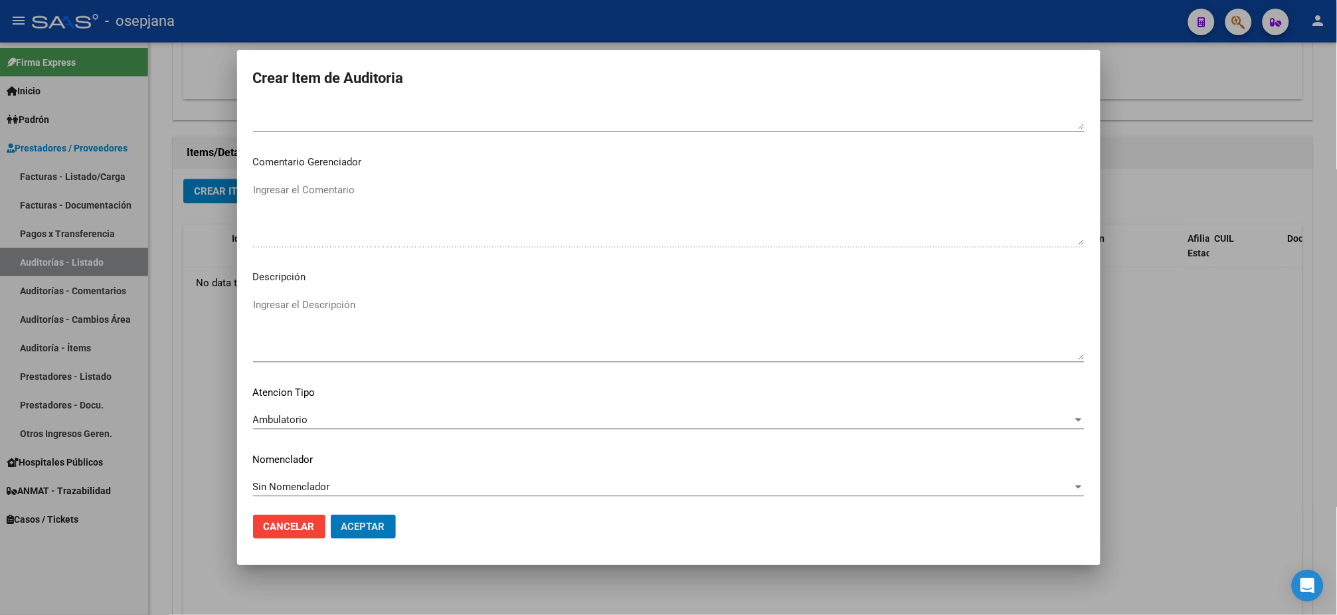
click at [331, 512] on button "Aceptar" at bounding box center [363, 527] width 65 height 24
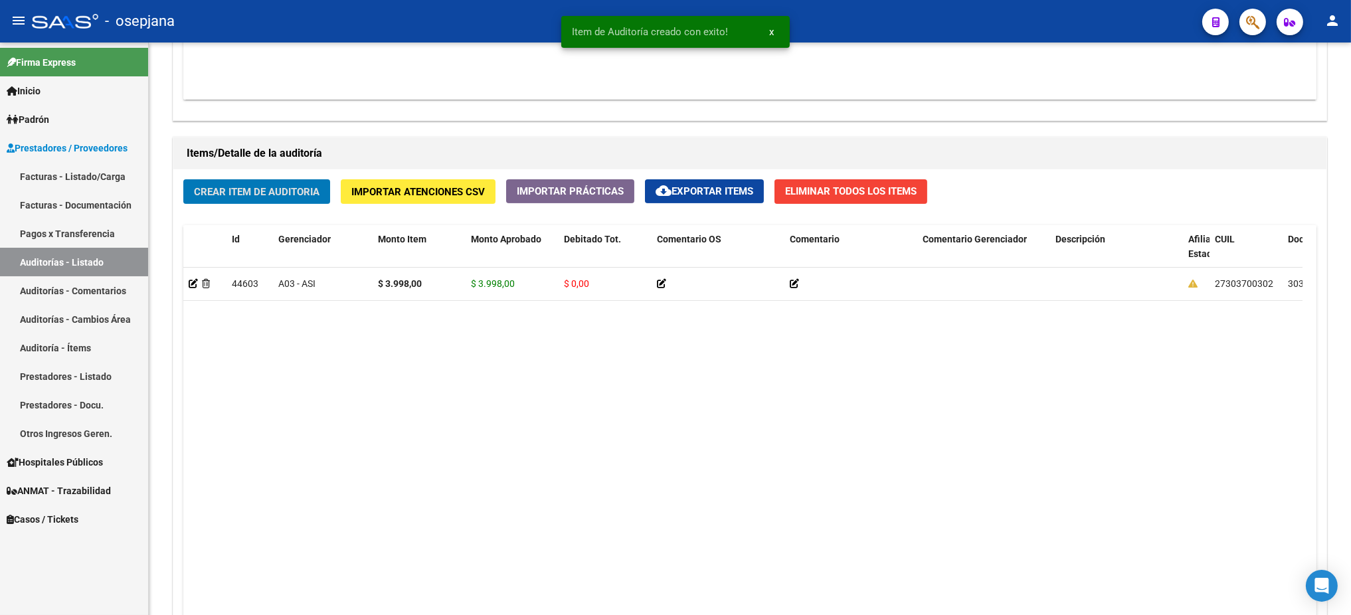
scroll to position [876, 0]
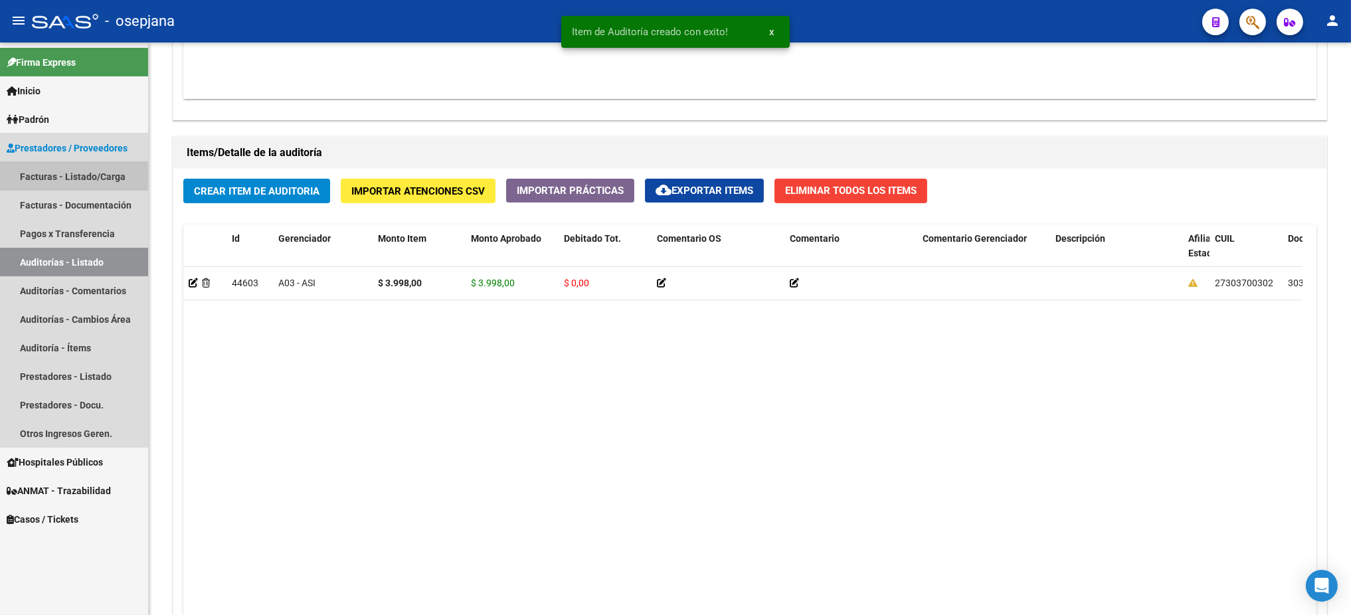
click at [49, 175] on link "Facturas - Listado/Carga" at bounding box center [74, 176] width 148 height 29
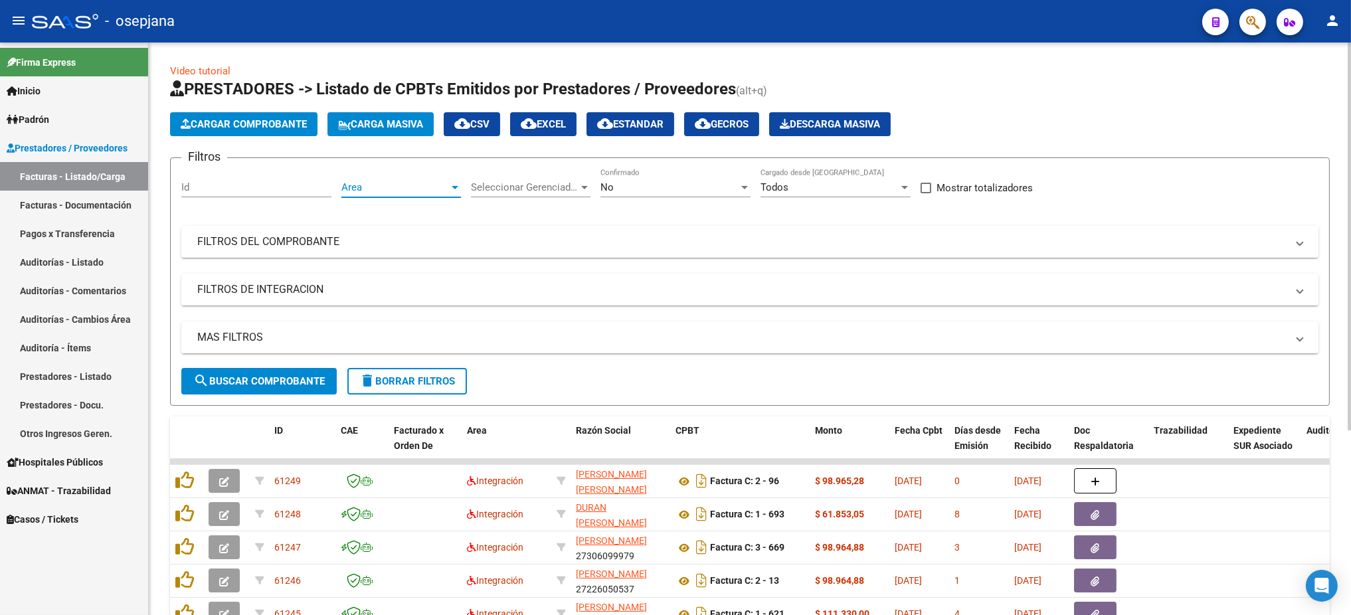
click at [367, 187] on span "Area" at bounding box center [395, 187] width 108 height 12
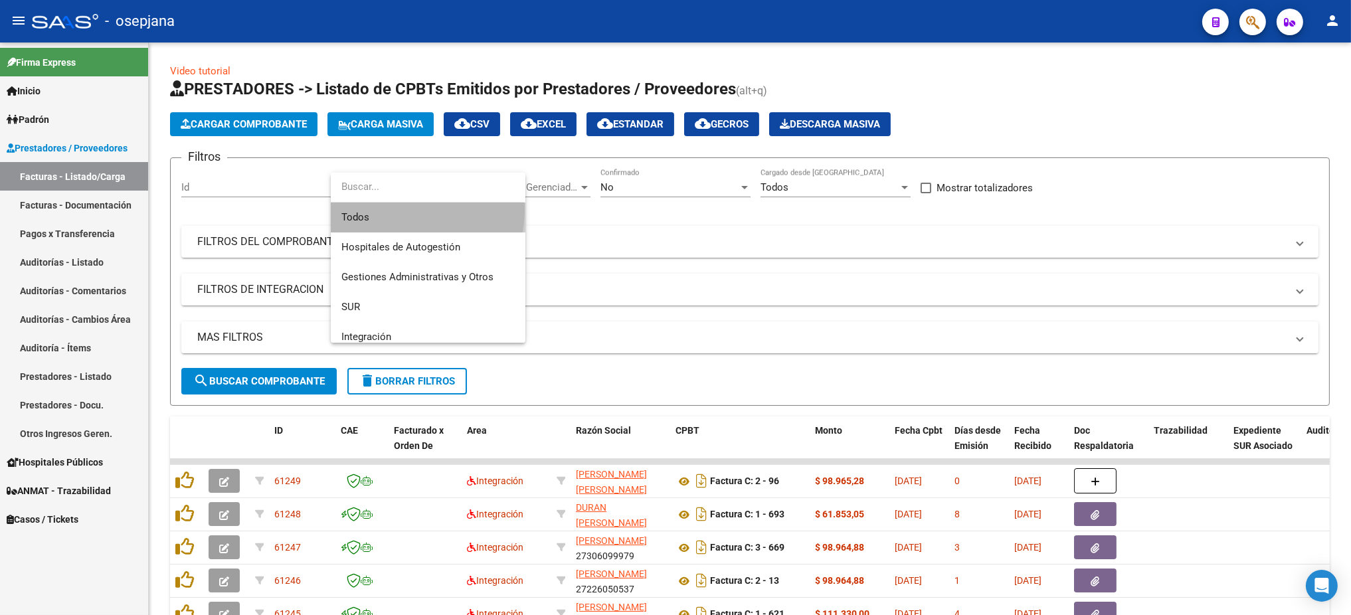
click at [367, 207] on span "Todos" at bounding box center [427, 218] width 173 height 30
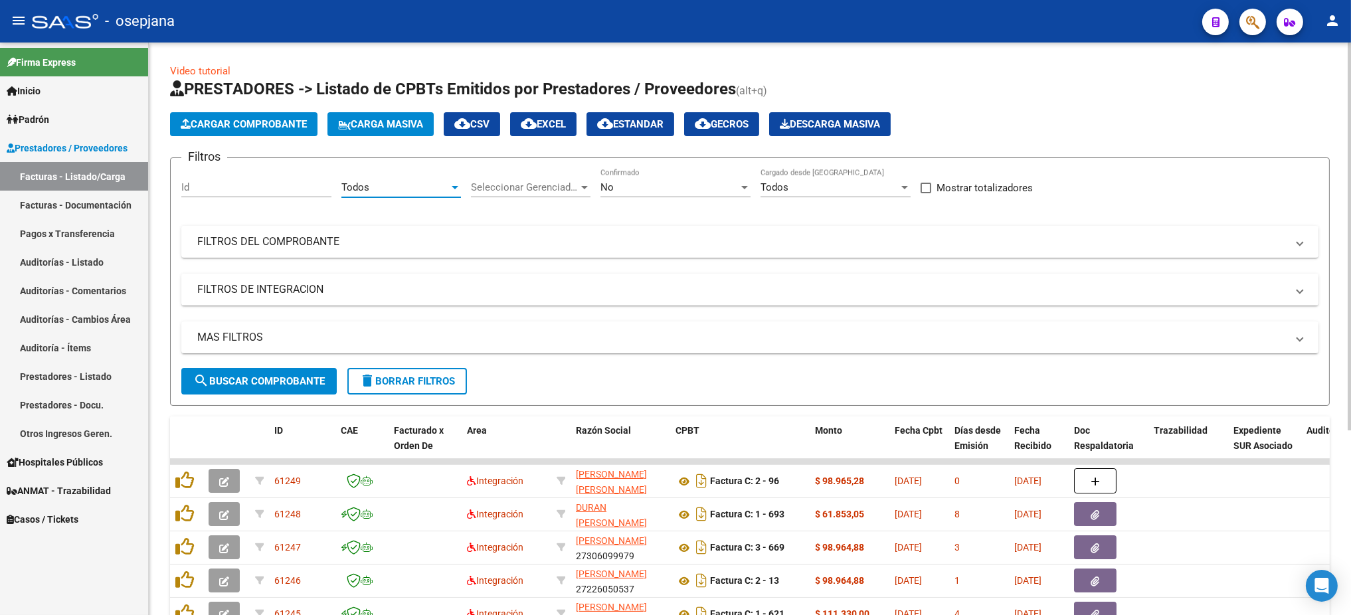
click at [547, 179] on div "Seleccionar Gerenciador Seleccionar Gerenciador" at bounding box center [531, 183] width 120 height 29
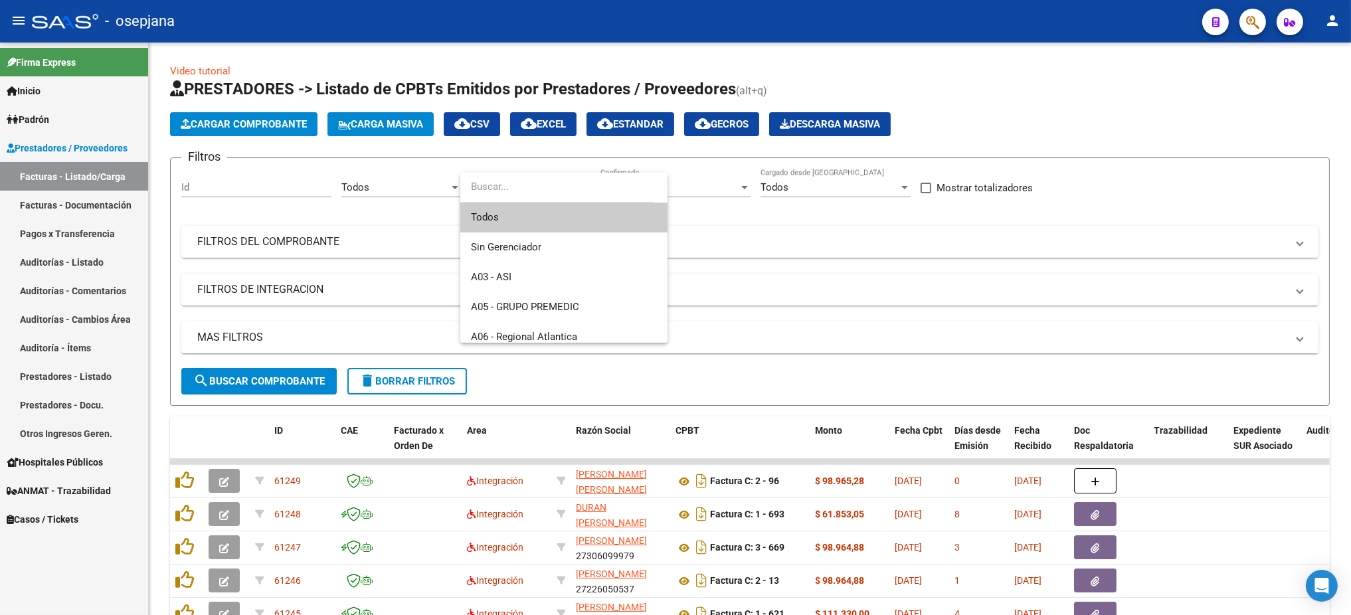
click at [532, 206] on span "Todos" at bounding box center [564, 218] width 186 height 30
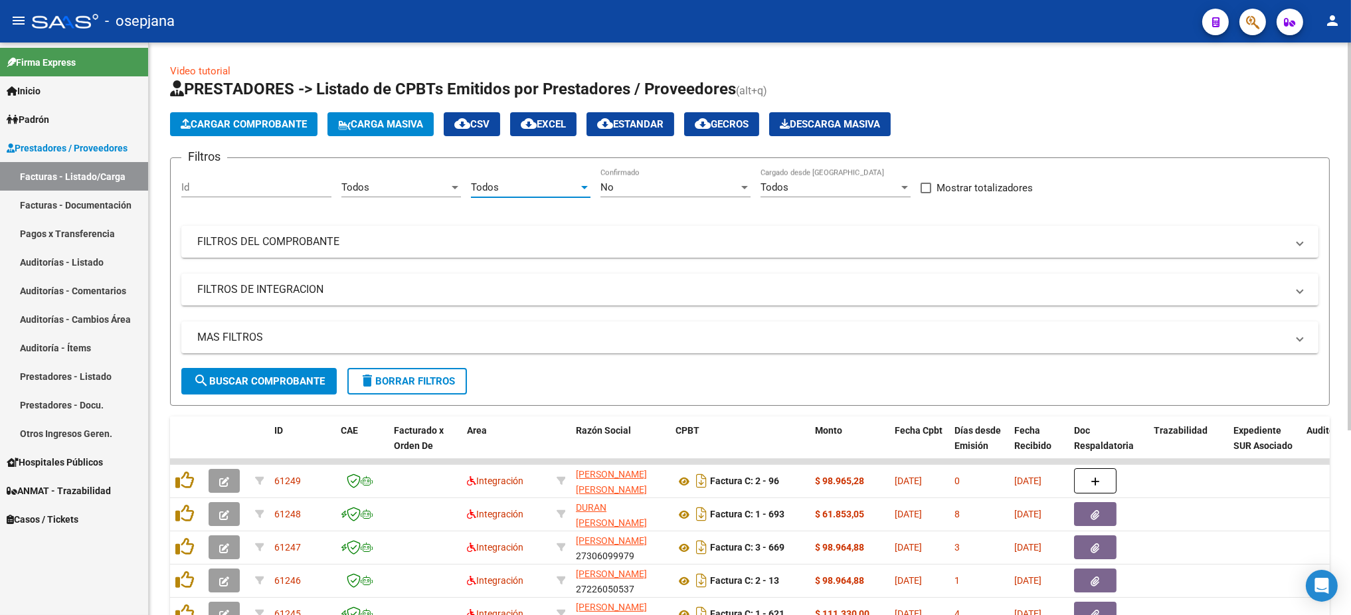
click at [698, 170] on div "No Confirmado" at bounding box center [676, 183] width 150 height 29
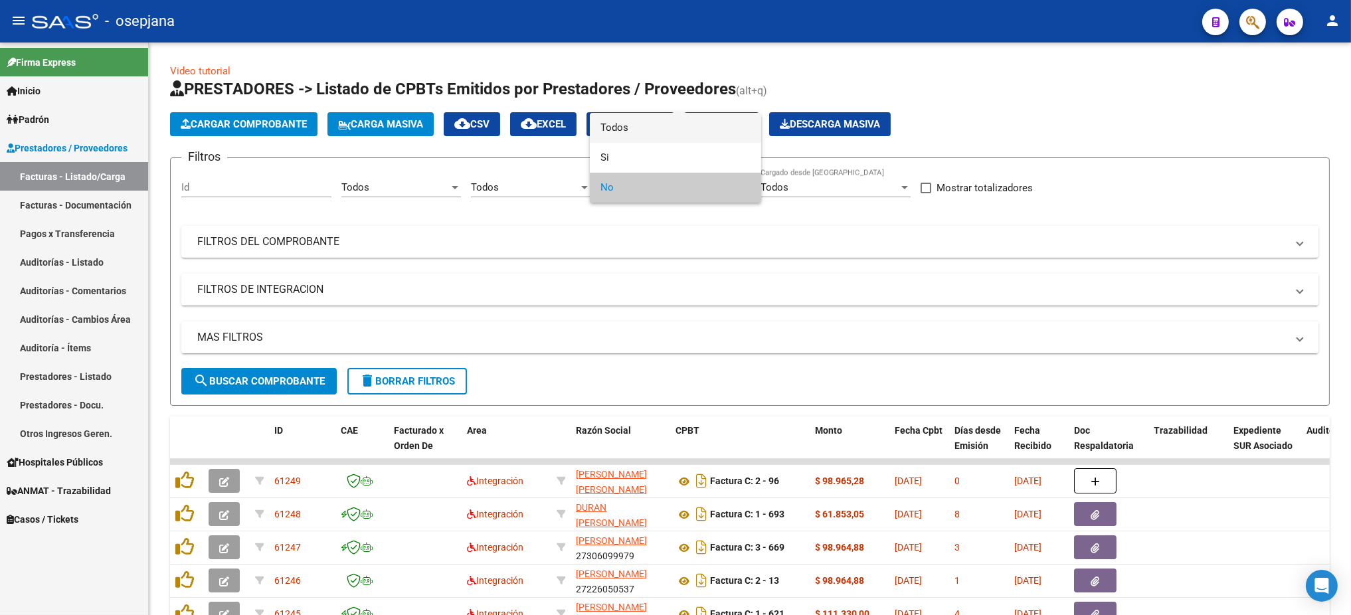
click at [634, 127] on span "Todos" at bounding box center [676, 128] width 150 height 30
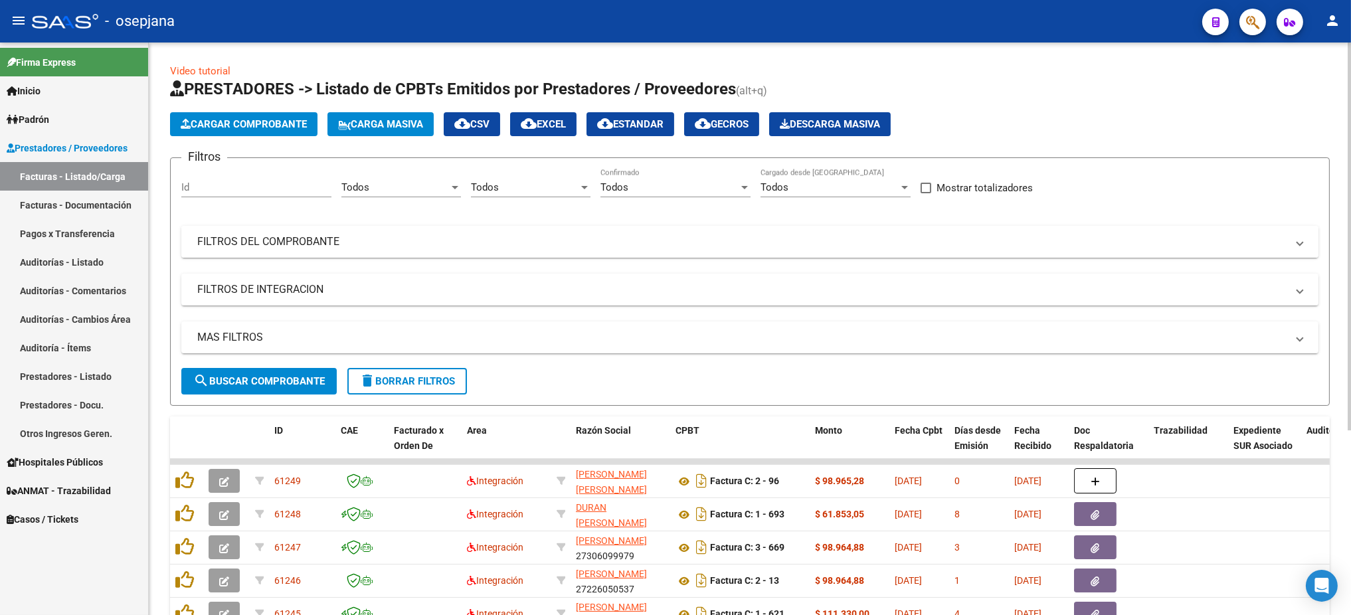
click at [417, 244] on mat-panel-title "FILTROS DEL COMPROBANTE" at bounding box center [742, 242] width 1090 height 15
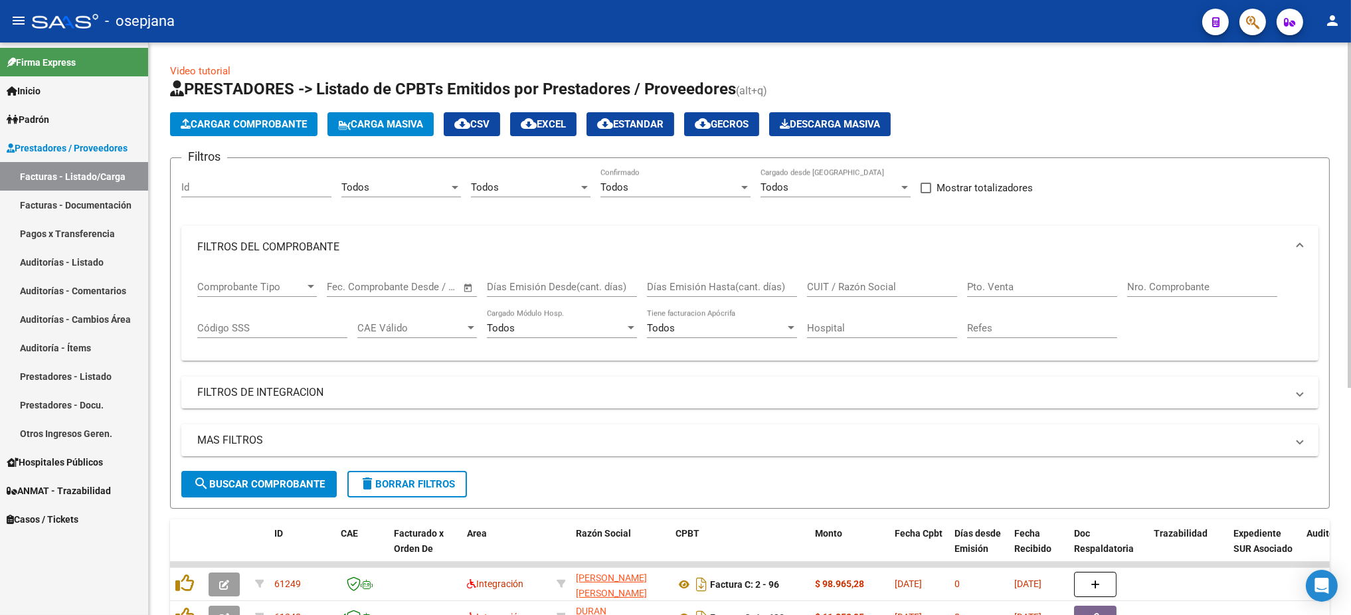
click at [977, 281] on input "Pto. Venta" at bounding box center [1042, 287] width 150 height 12
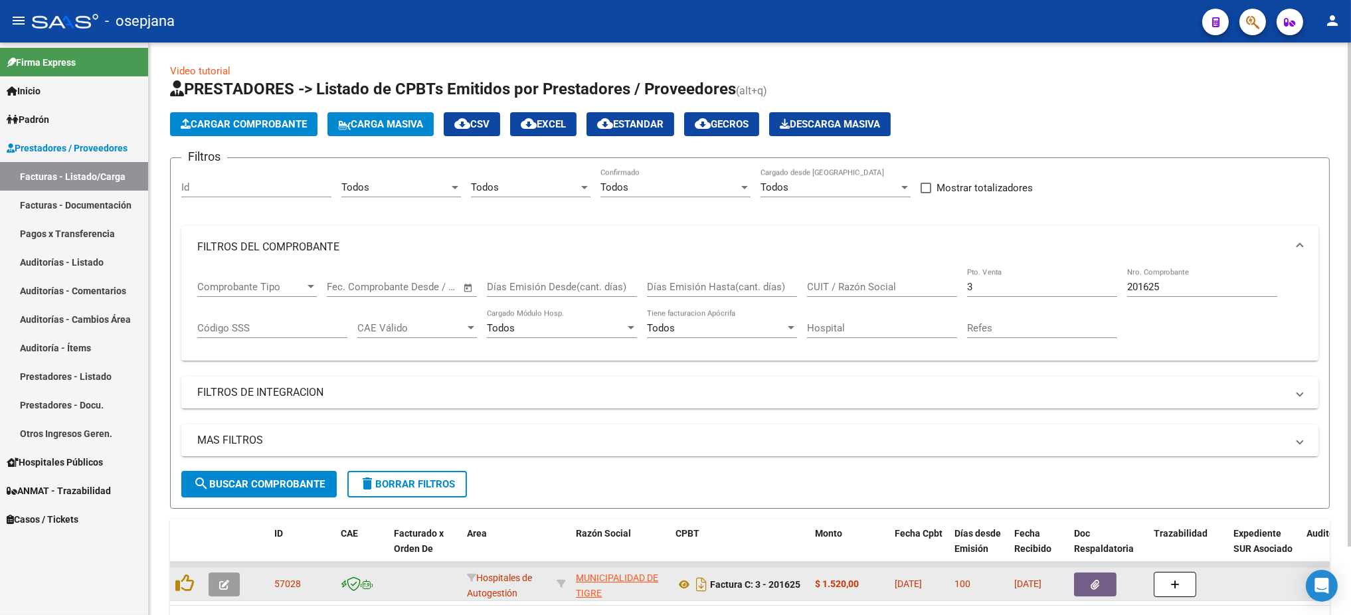
click at [227, 512] on datatable-body-cell at bounding box center [226, 584] width 47 height 33
click at [225, 512] on icon "button" at bounding box center [224, 585] width 10 height 10
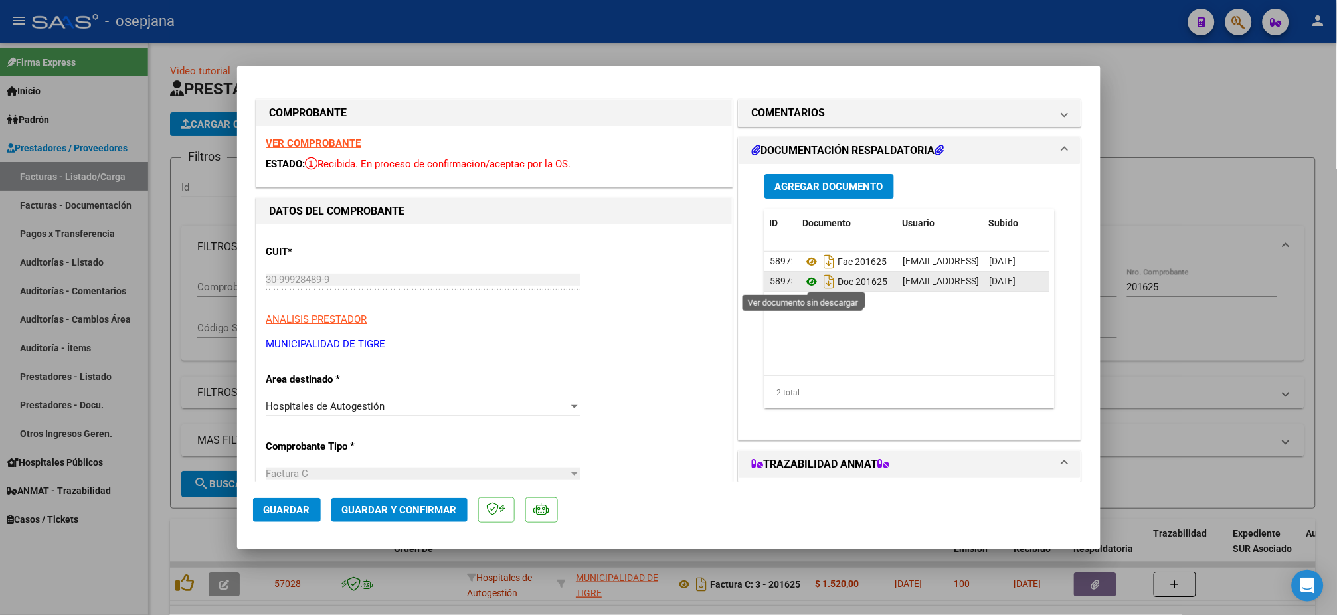
click at [803, 285] on icon at bounding box center [811, 282] width 17 height 16
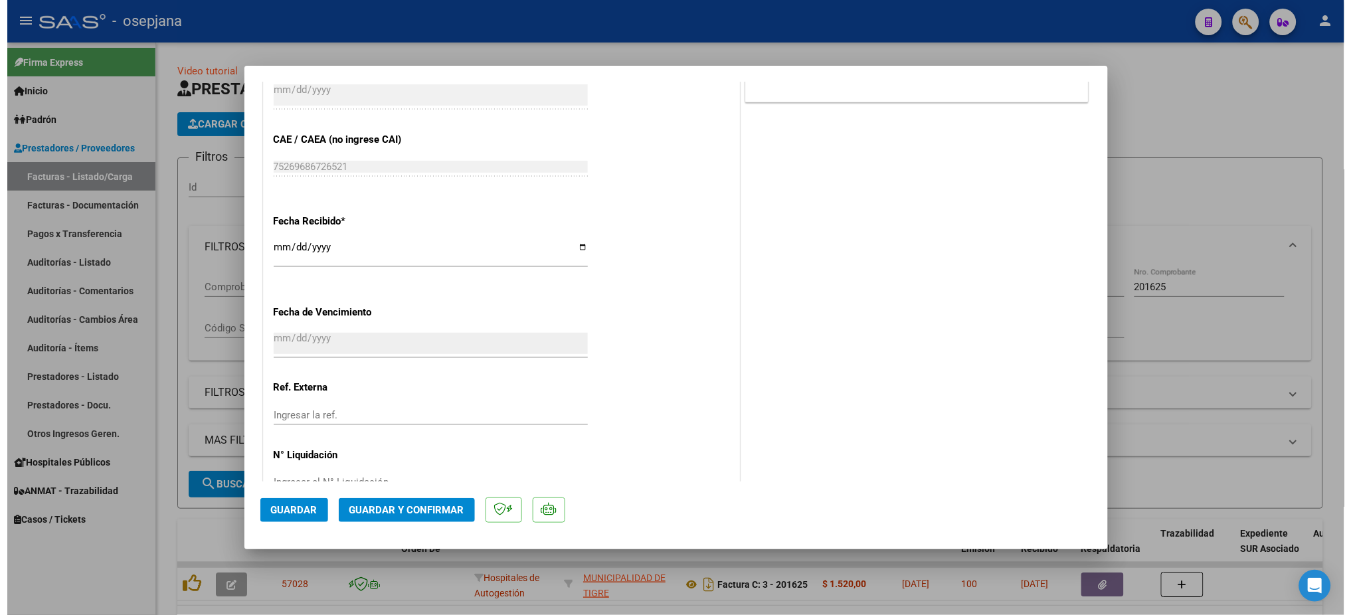
scroll to position [688, 0]
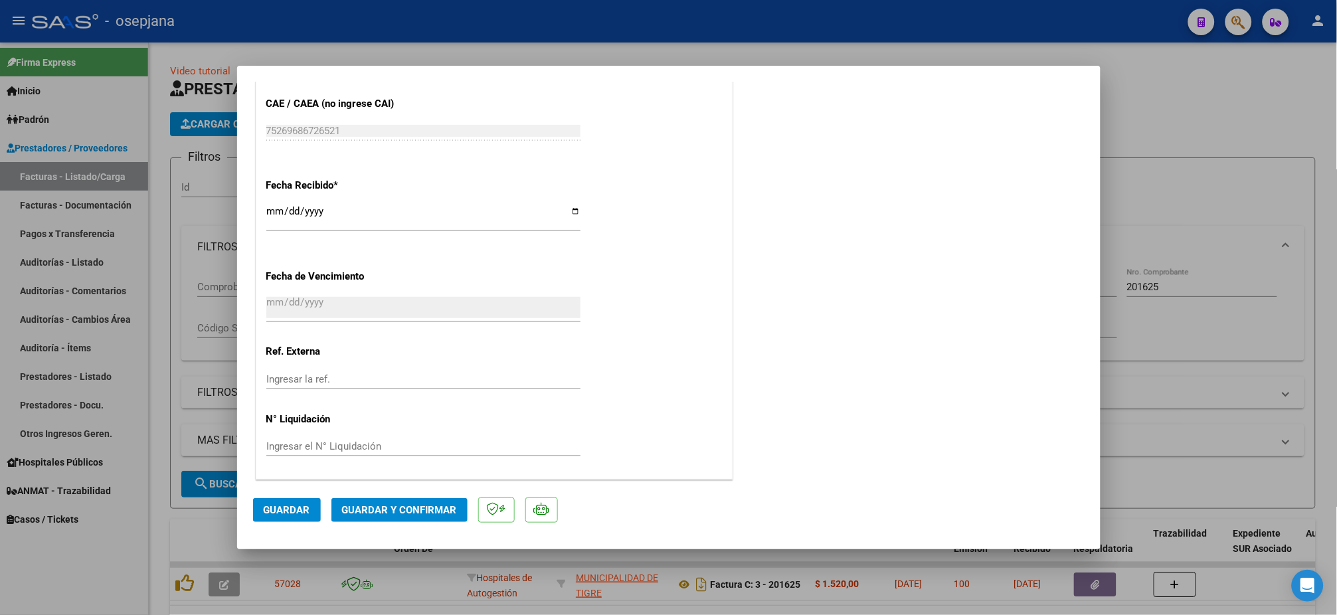
click at [322, 386] on div "Ingresar la ref." at bounding box center [423, 379] width 314 height 20
click at [277, 510] on span "Guardar" at bounding box center [287, 510] width 47 height 12
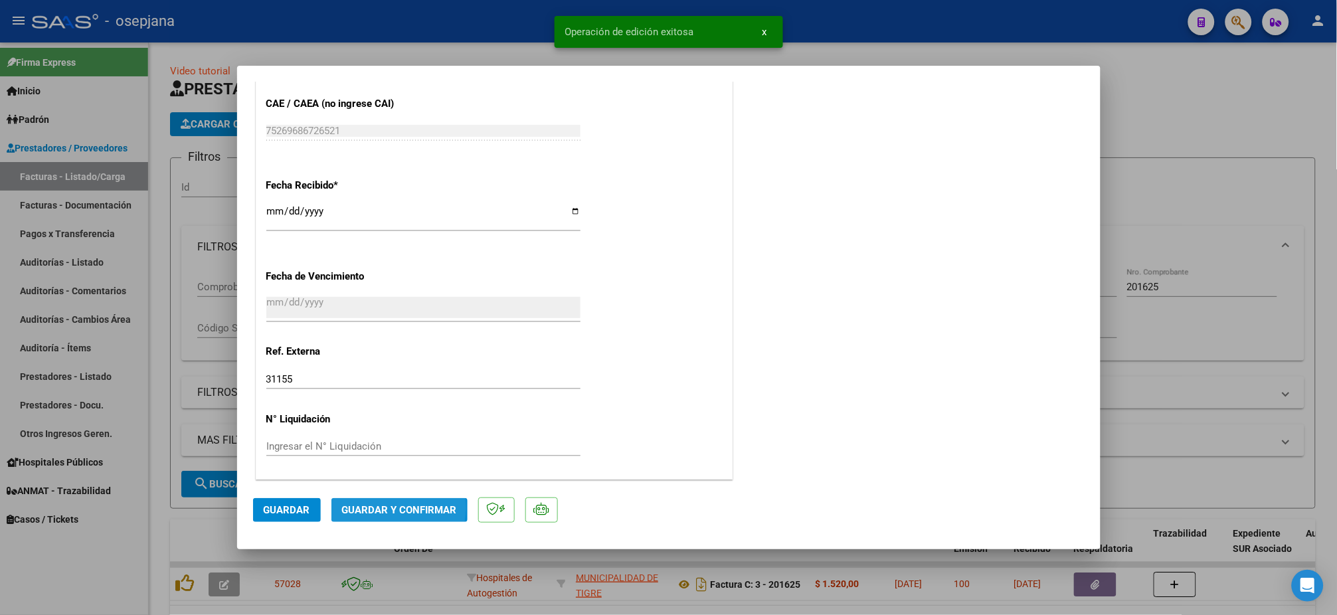
click at [381, 508] on span "Guardar y Confirmar" at bounding box center [399, 510] width 115 height 12
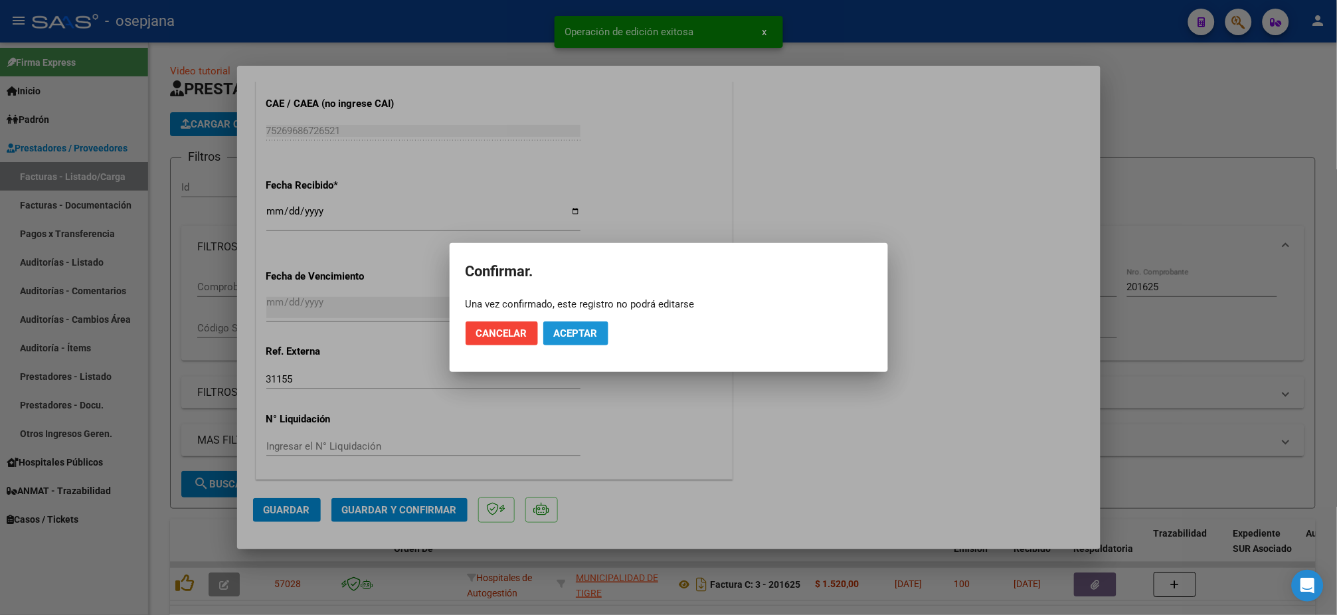
click at [574, 340] on button "Aceptar" at bounding box center [575, 334] width 65 height 24
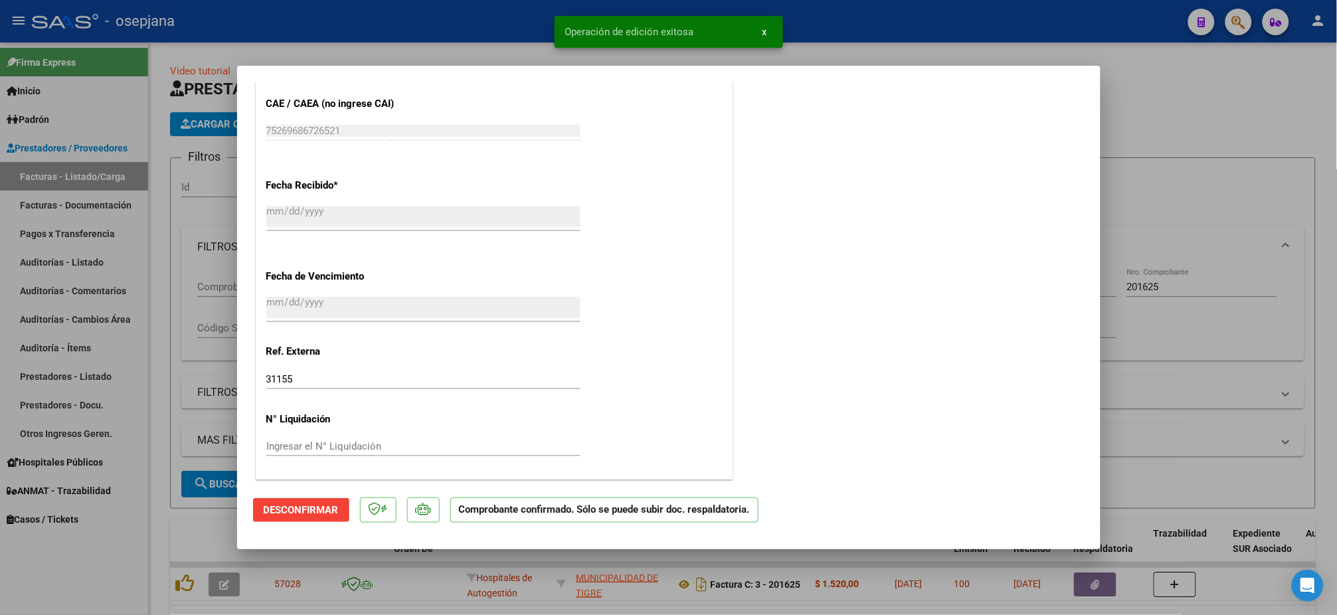
click at [60, 262] on div at bounding box center [668, 307] width 1337 height 615
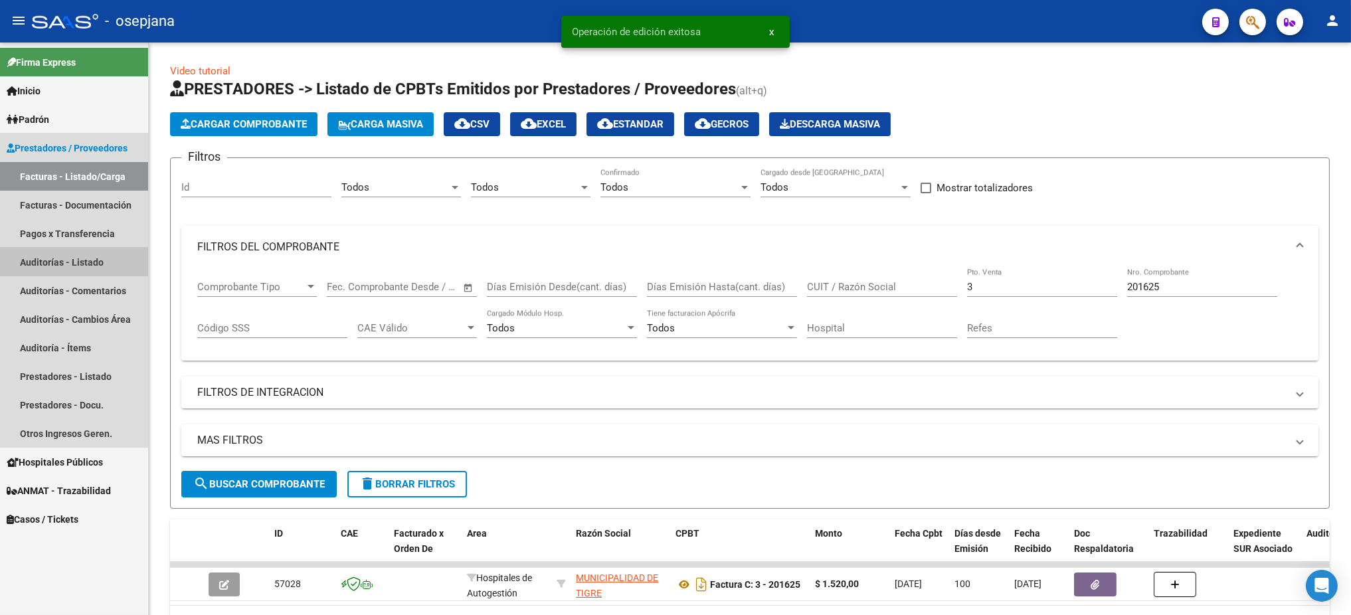
click at [60, 262] on link "Auditorías - Listado" at bounding box center [74, 262] width 148 height 29
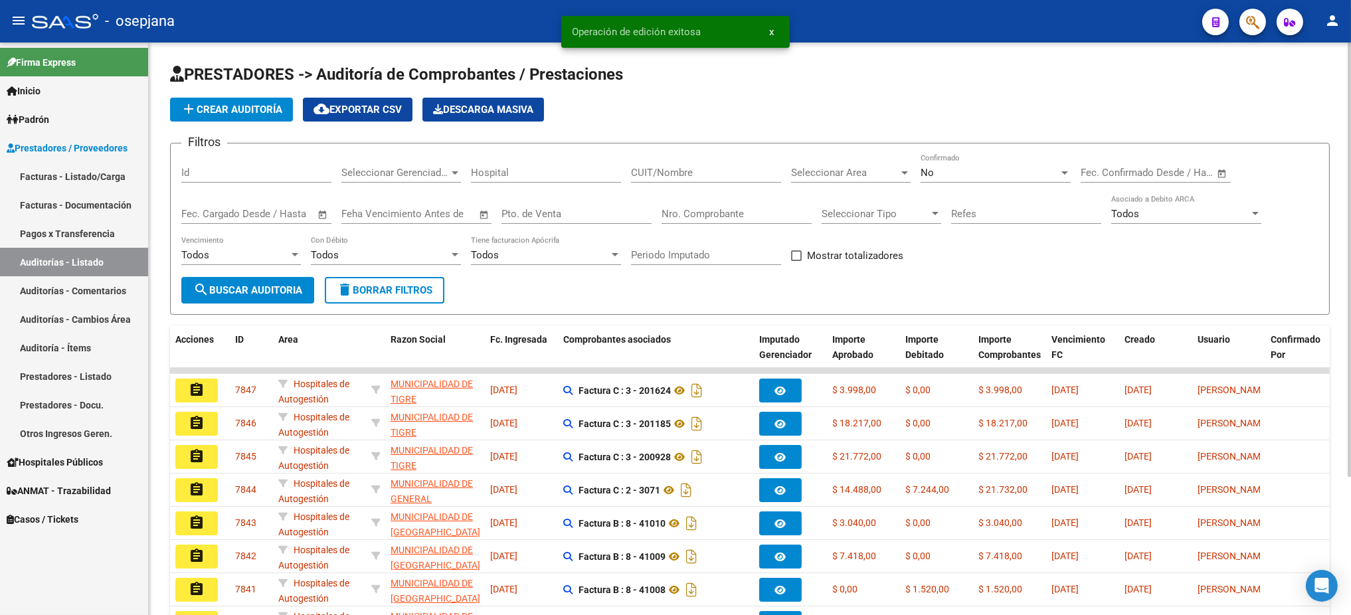
click at [239, 106] on span "add Crear Auditoría" at bounding box center [232, 110] width 102 height 12
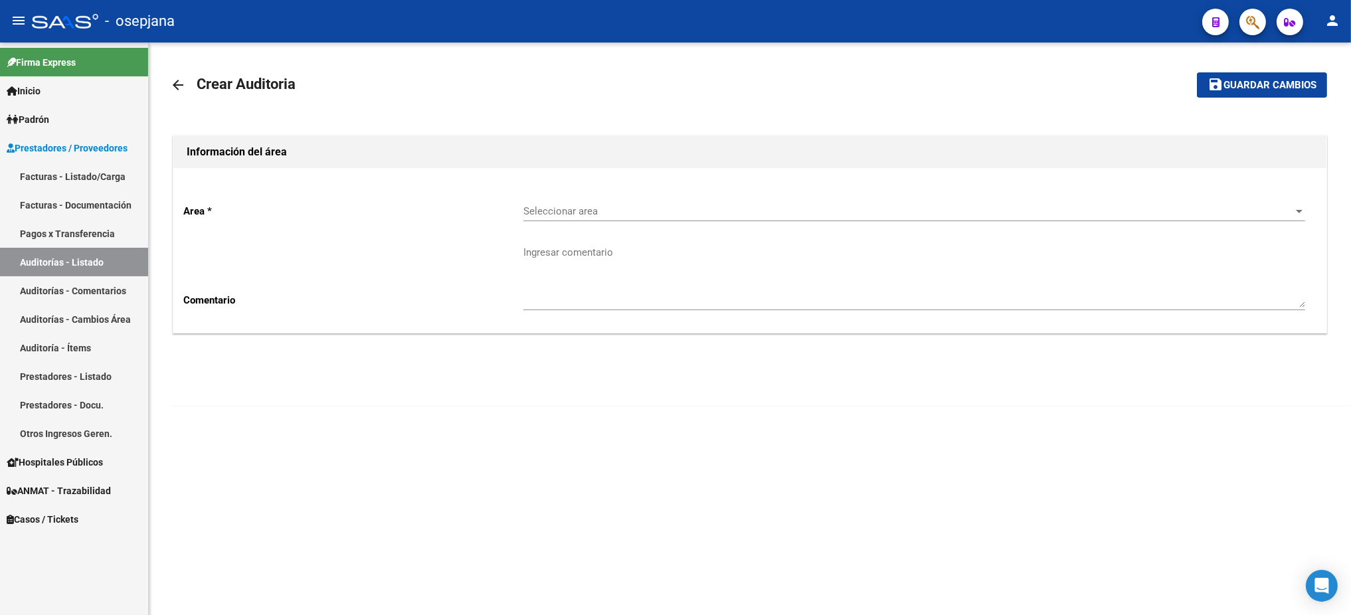
click at [788, 217] on span "Seleccionar area" at bounding box center [909, 211] width 770 height 12
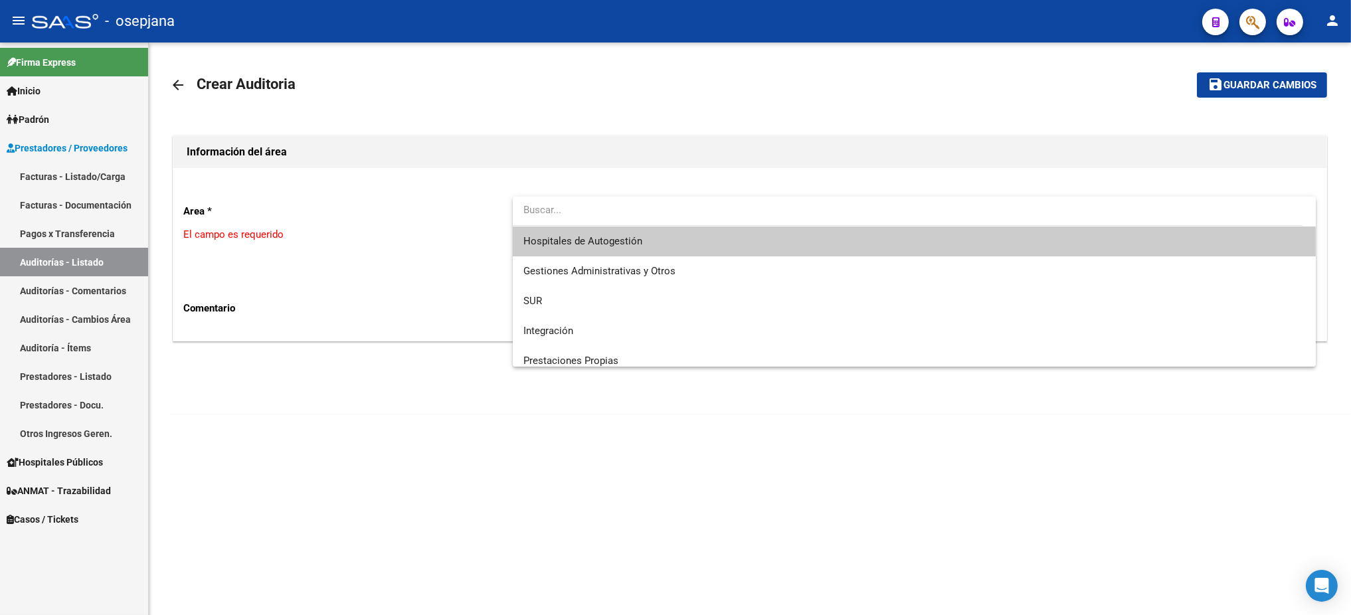
click at [692, 240] on span "Hospitales de Autogestión" at bounding box center [915, 242] width 782 height 30
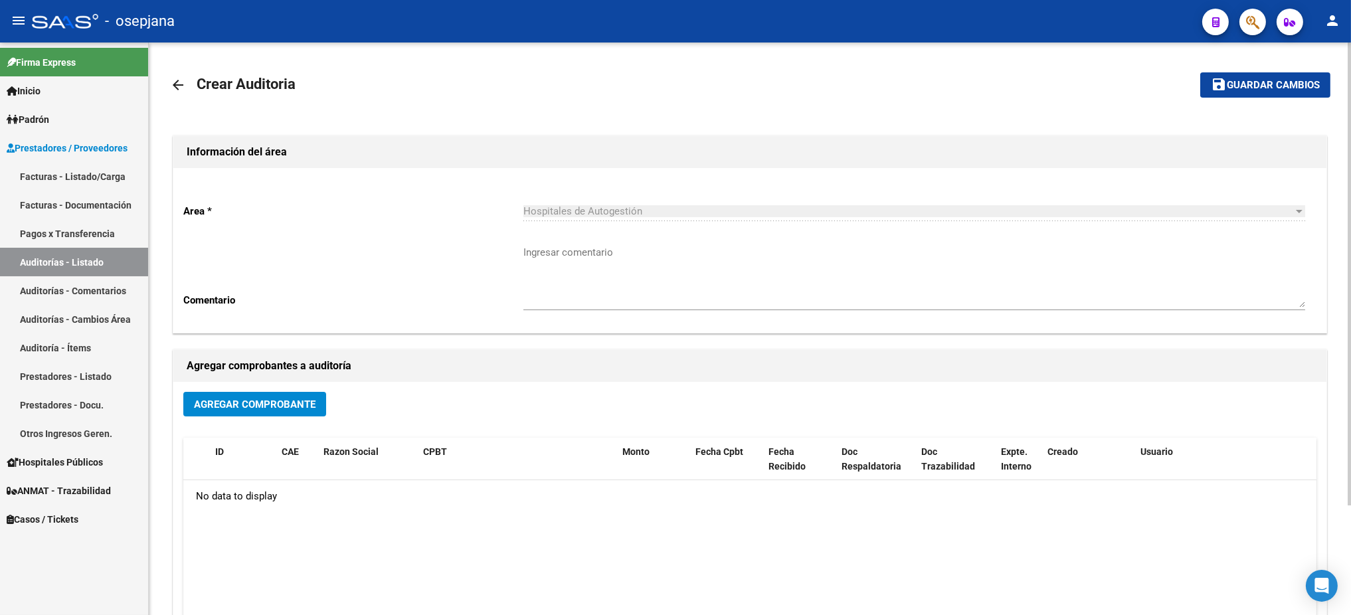
click at [258, 390] on div "Agregar Comprobante ID CAE Razon Social CPBT Monto Fecha Cpbt Fecha Recibido Do…" at bounding box center [749, 520] width 1153 height 276
click at [253, 400] on span "Agregar Comprobante" at bounding box center [255, 405] width 122 height 12
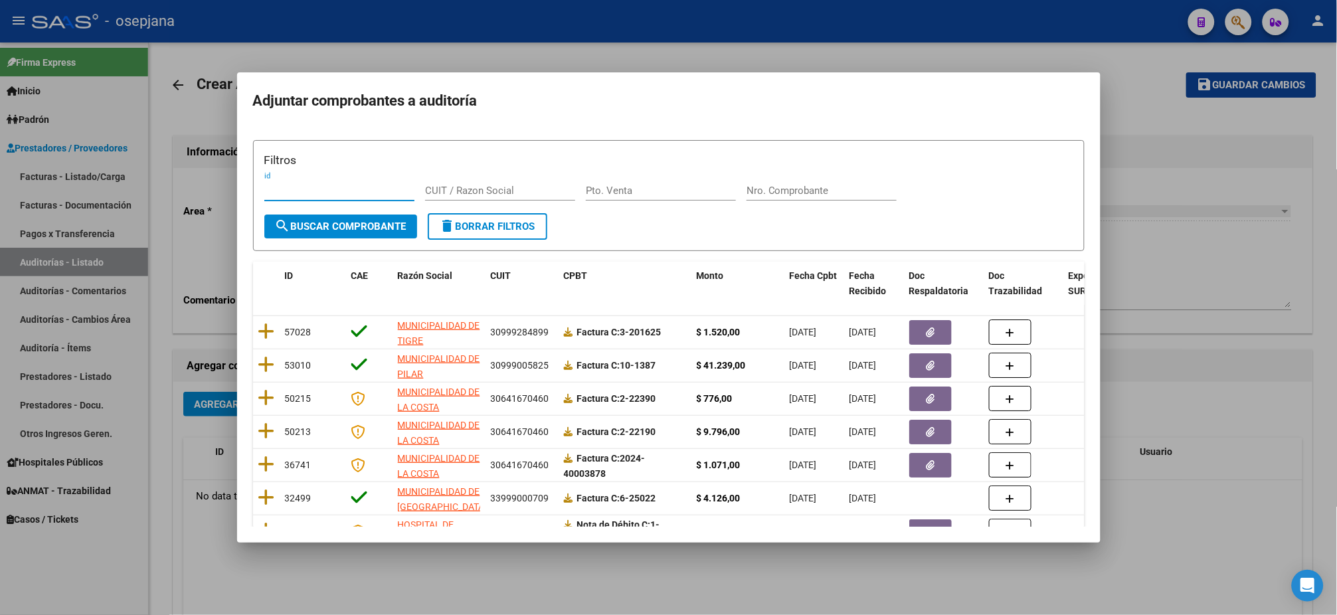
click at [632, 185] on input "Pto. Venta" at bounding box center [661, 191] width 150 height 12
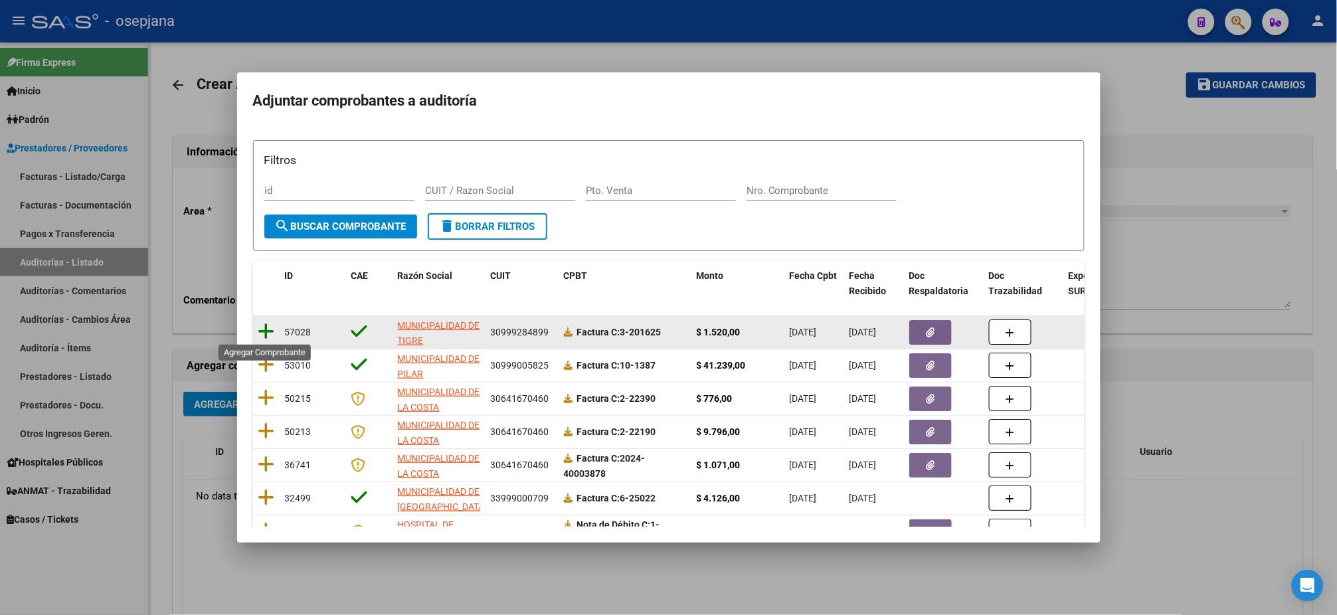
click at [264, 328] on icon at bounding box center [266, 331] width 17 height 19
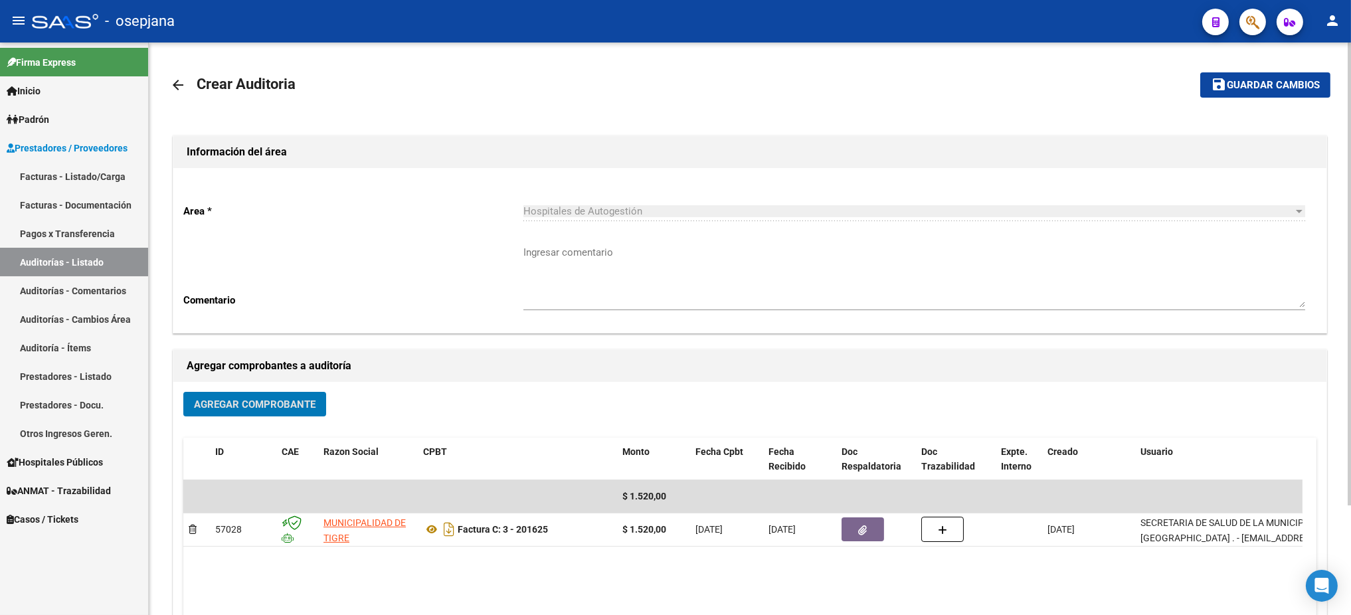
click at [1125, 88] on span "Guardar cambios" at bounding box center [1273, 86] width 93 height 12
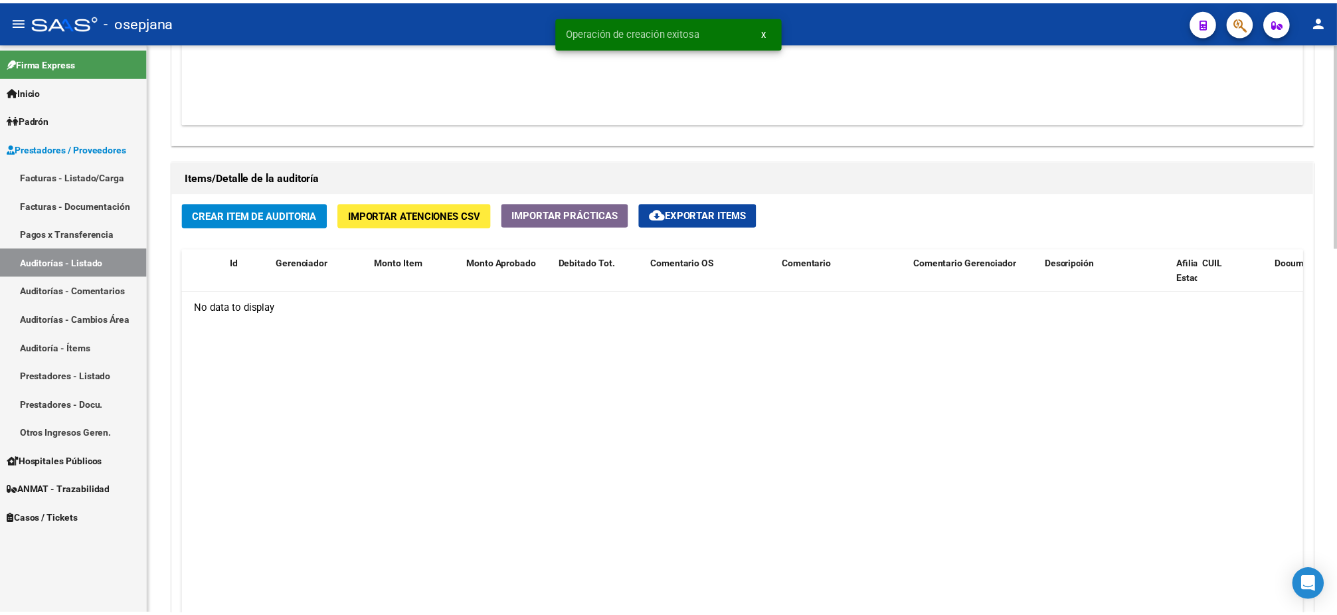
scroll to position [831, 0]
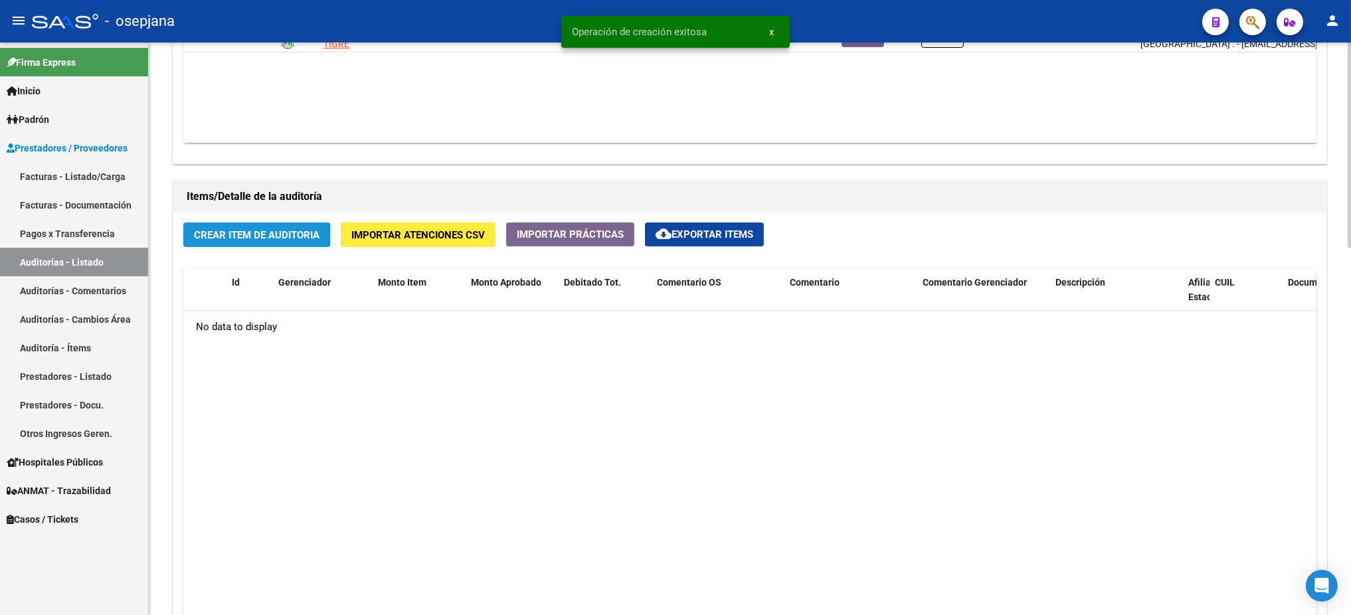
click at [233, 235] on span "Crear Item de Auditoria" at bounding box center [257, 235] width 126 height 12
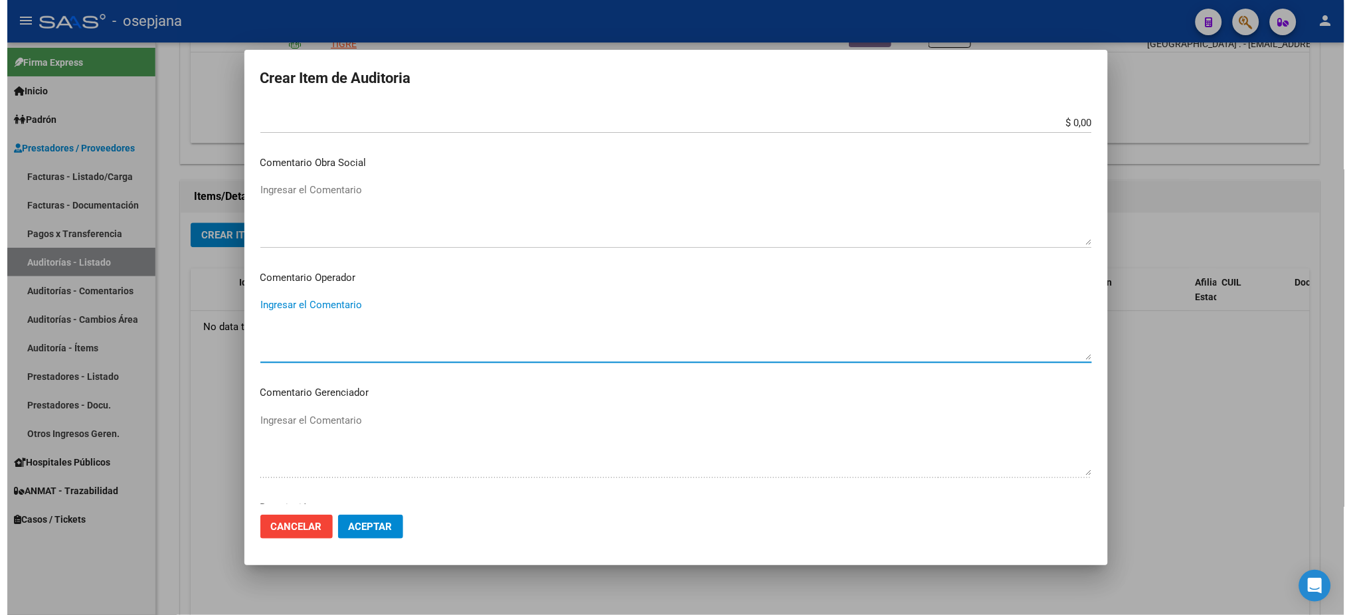
scroll to position [791, 0]
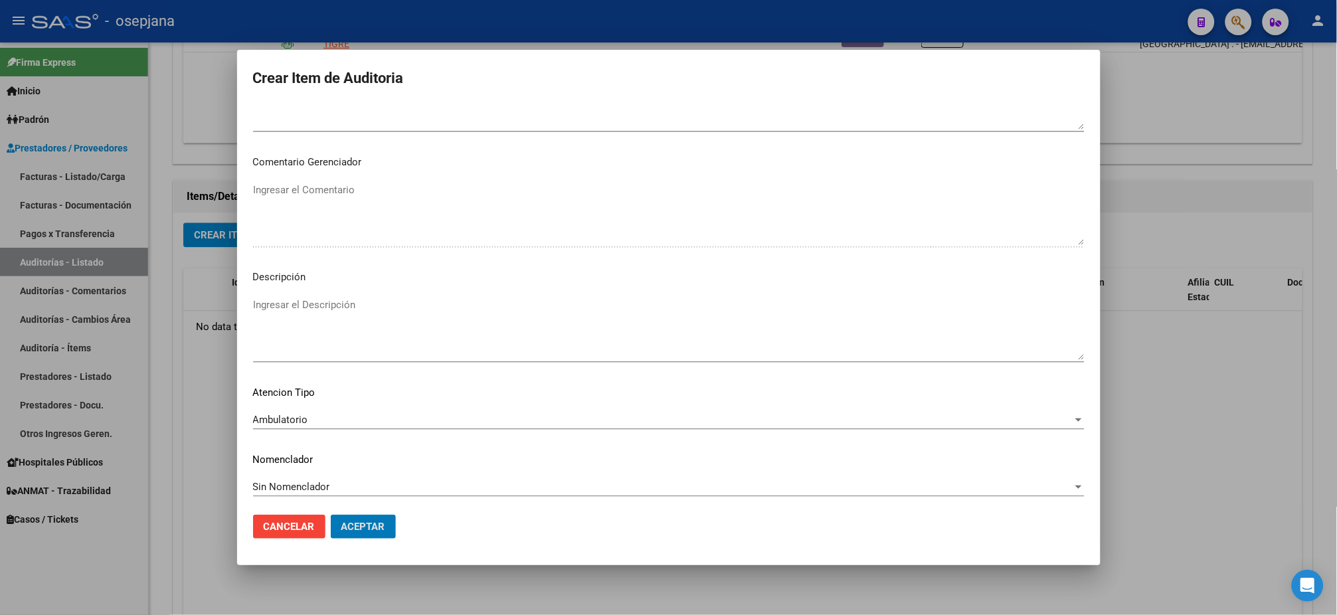
click at [331, 512] on button "Aceptar" at bounding box center [363, 527] width 65 height 24
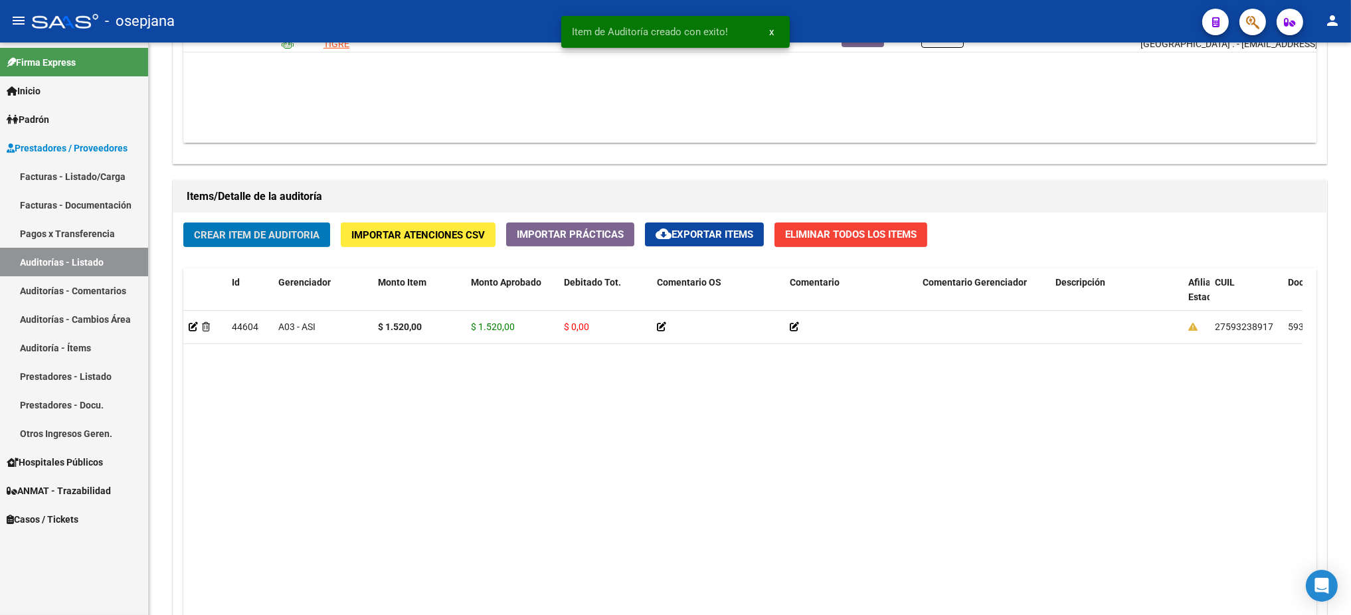
scroll to position [832, 0]
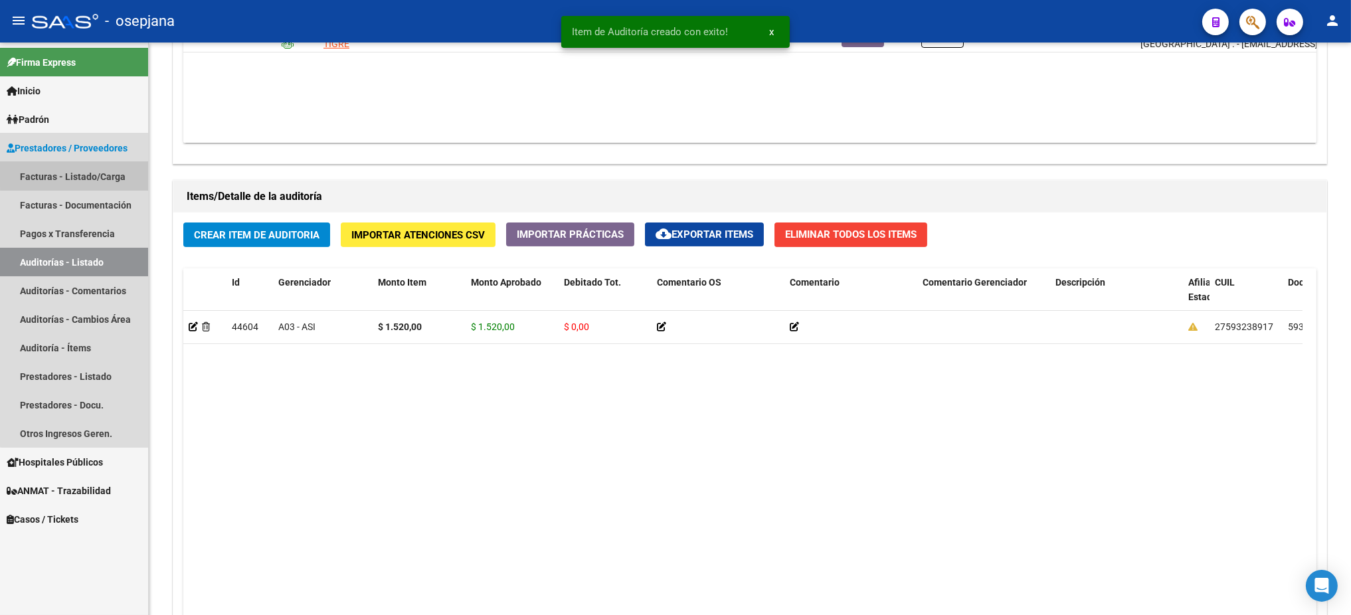
click at [78, 173] on link "Facturas - Listado/Carga" at bounding box center [74, 176] width 148 height 29
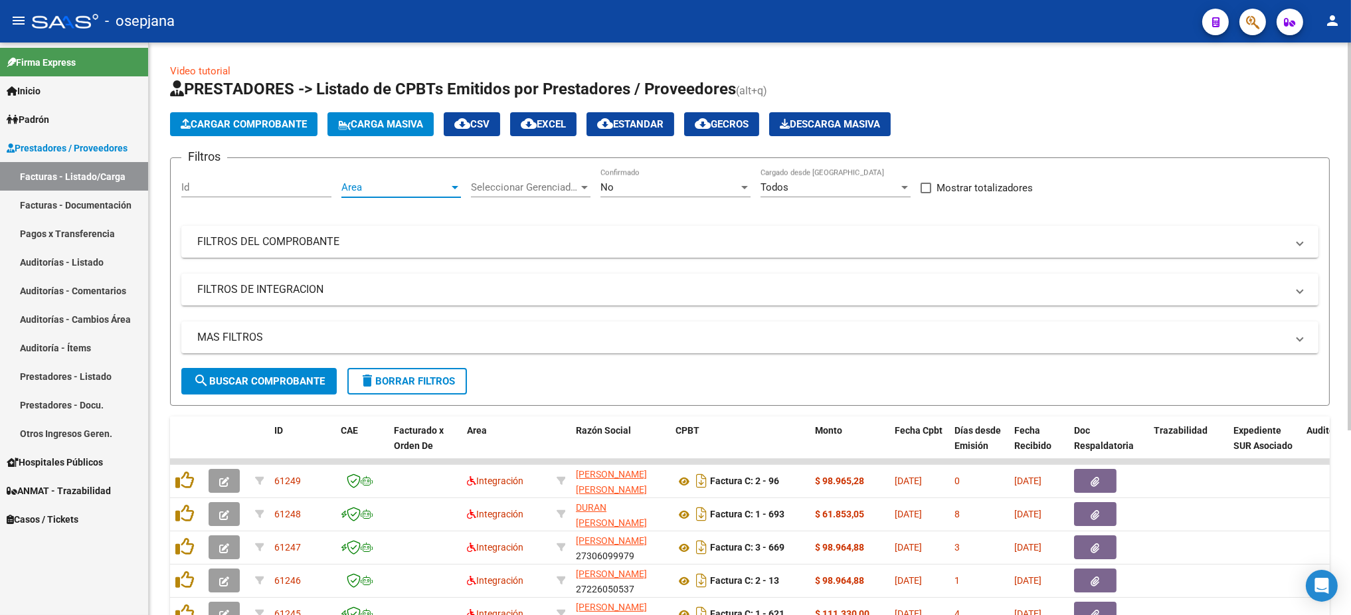
click at [400, 191] on span "Area" at bounding box center [395, 187] width 108 height 12
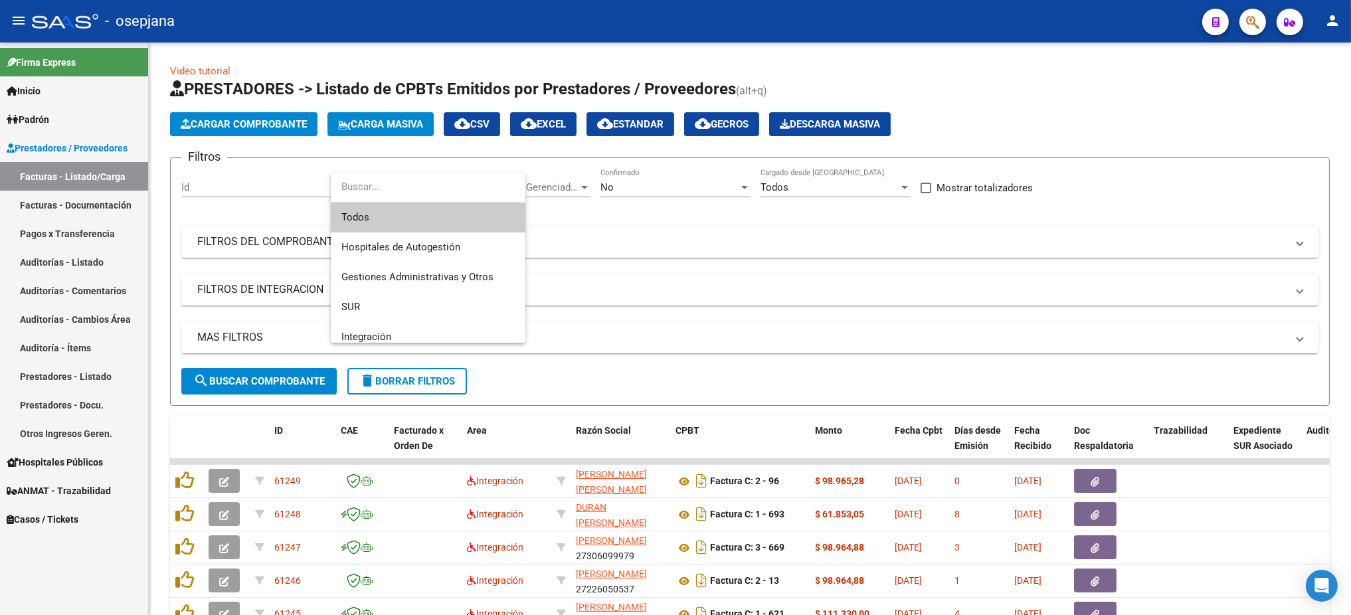
click at [395, 212] on span "Todos" at bounding box center [427, 218] width 173 height 30
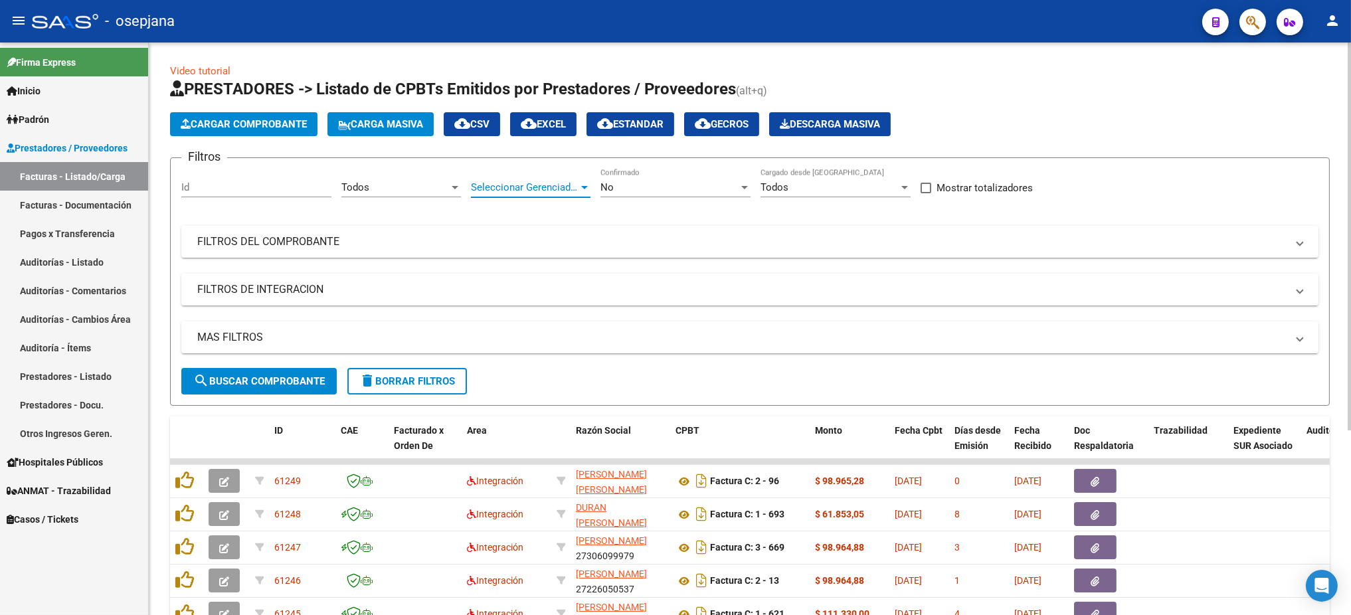
click at [522, 189] on span "Seleccionar Gerenciador" at bounding box center [525, 187] width 108 height 12
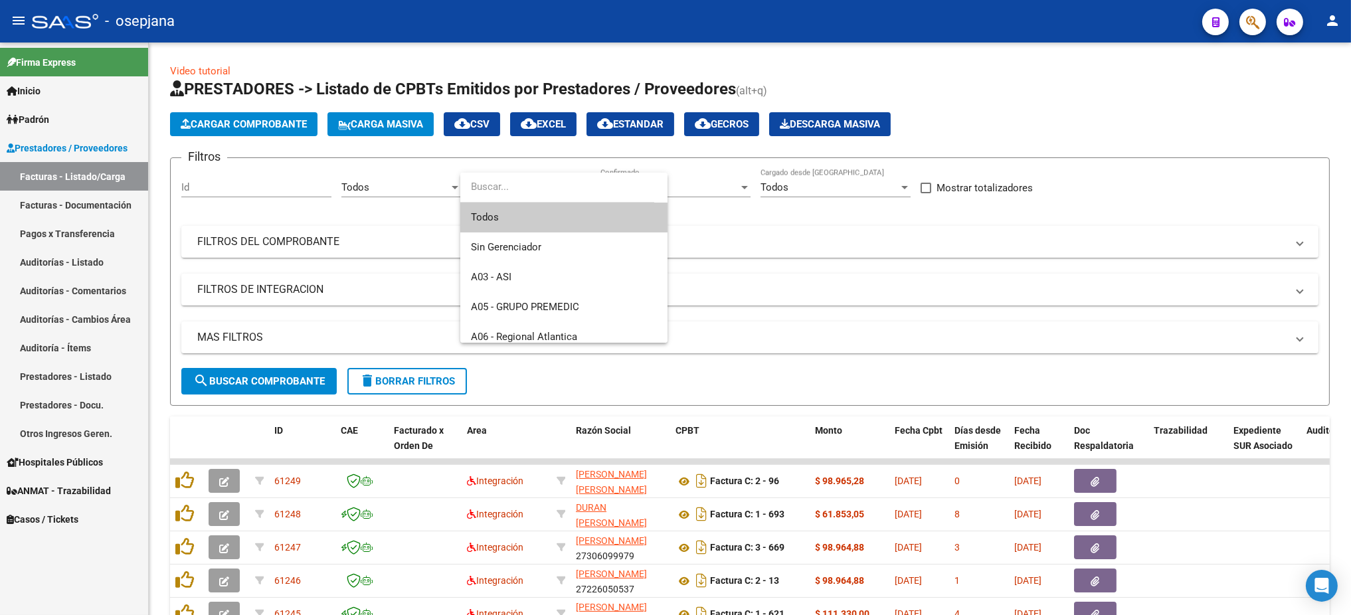
click at [513, 205] on span "Todos" at bounding box center [564, 218] width 186 height 30
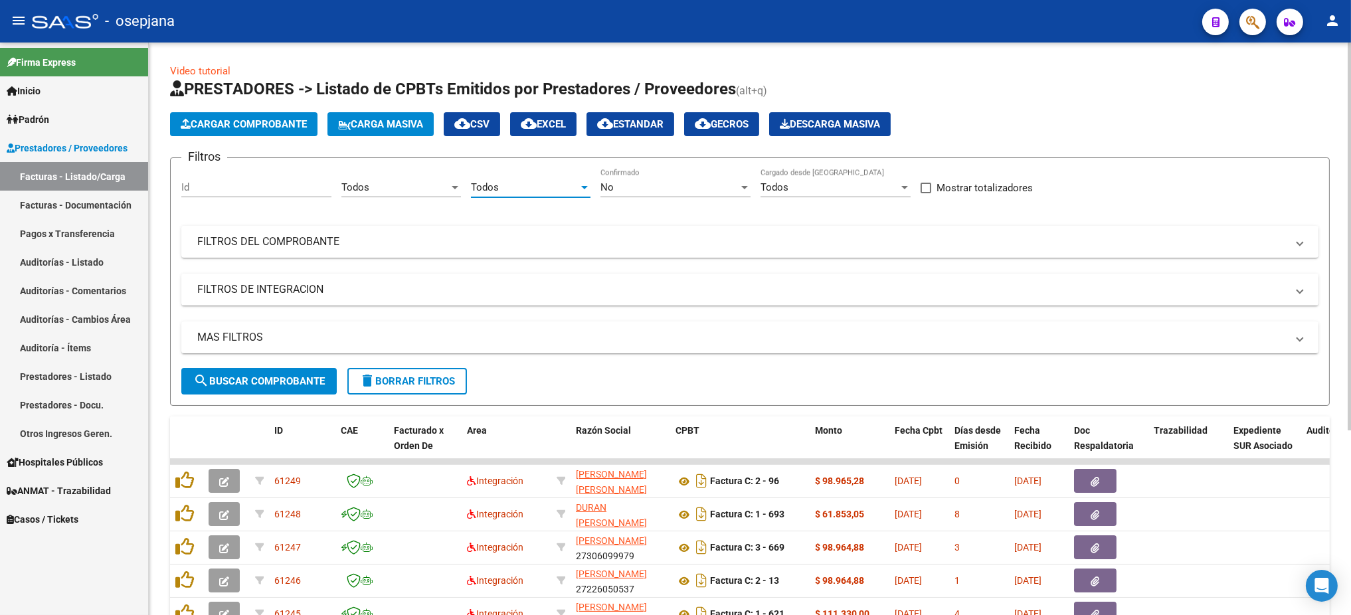
click at [660, 179] on div "No Confirmado" at bounding box center [676, 183] width 150 height 29
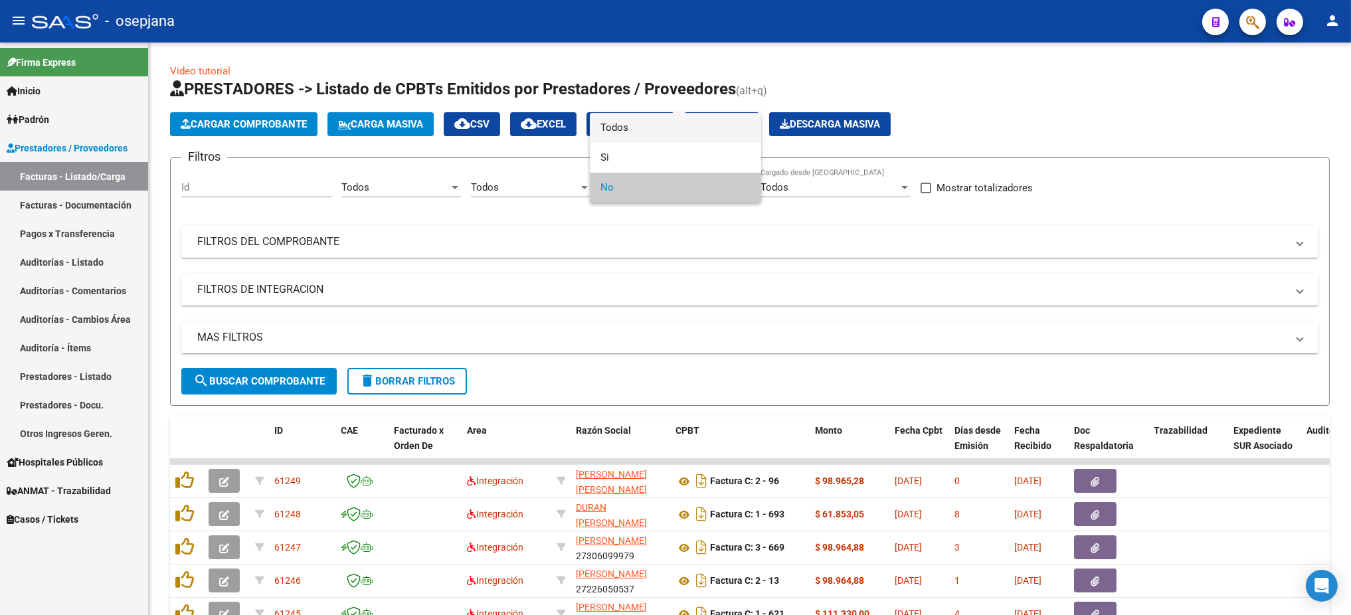
click at [617, 133] on span "Todos" at bounding box center [676, 128] width 150 height 30
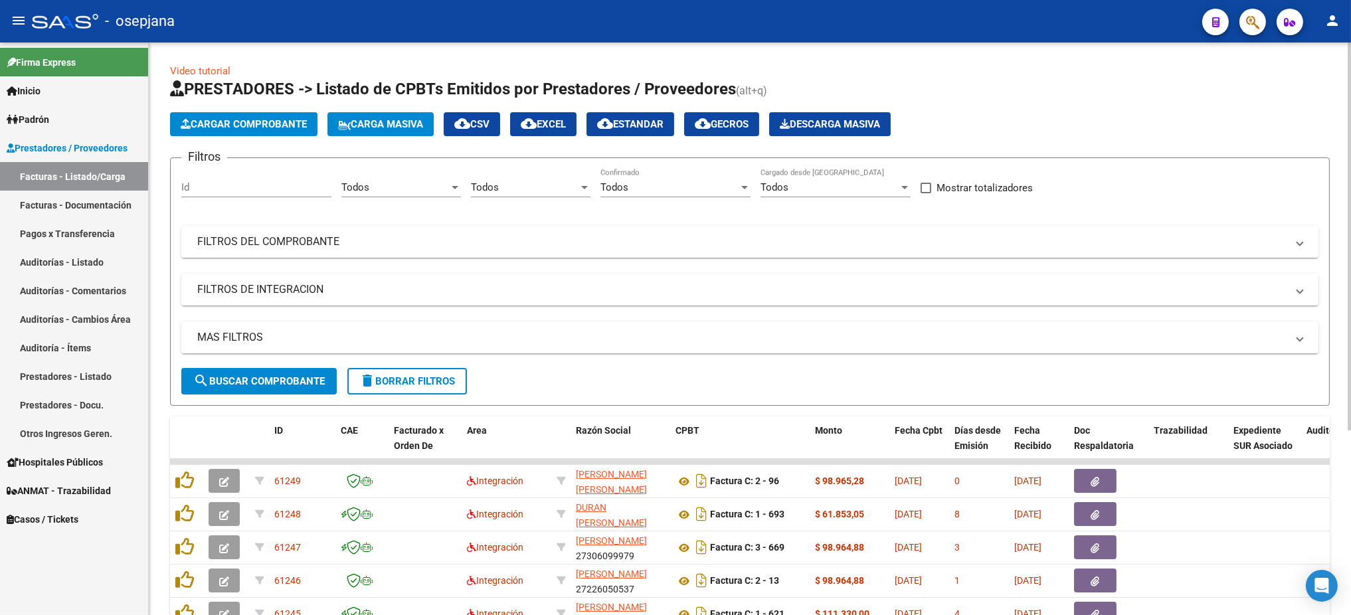
click at [557, 233] on mat-expansion-panel-header "FILTROS DEL COMPROBANTE" at bounding box center [749, 242] width 1137 height 32
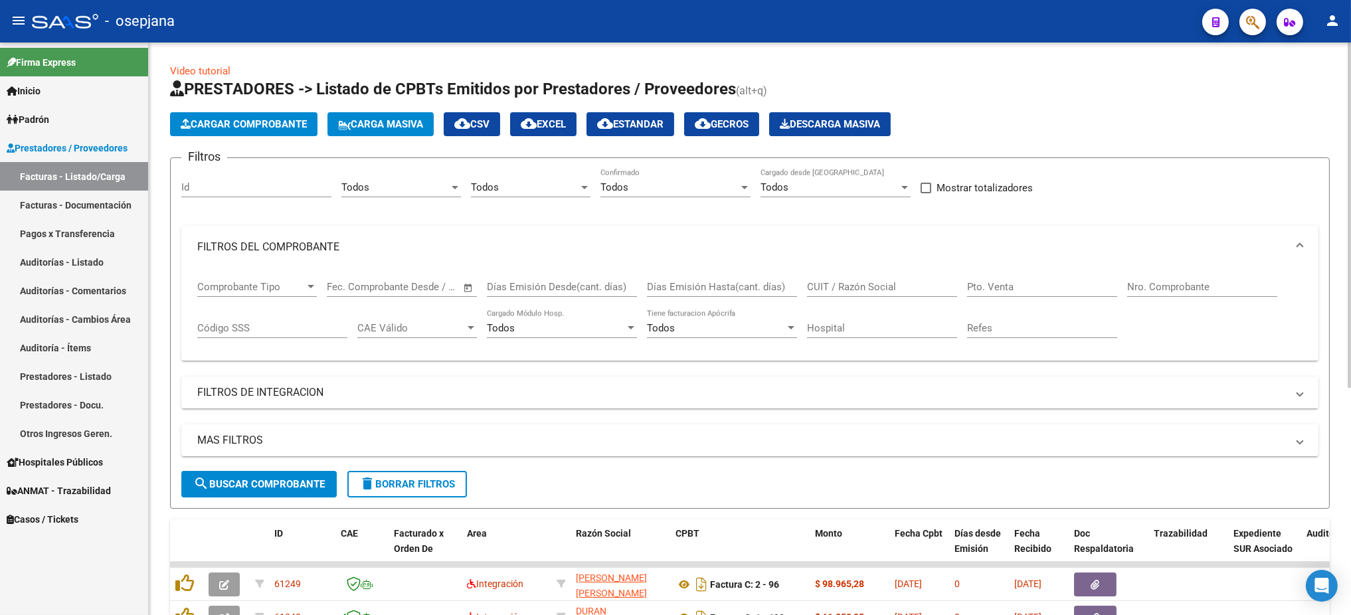
click at [991, 300] on div "Pto. Venta" at bounding box center [1042, 288] width 150 height 41
click at [991, 293] on div "Pto. Venta" at bounding box center [1042, 282] width 150 height 29
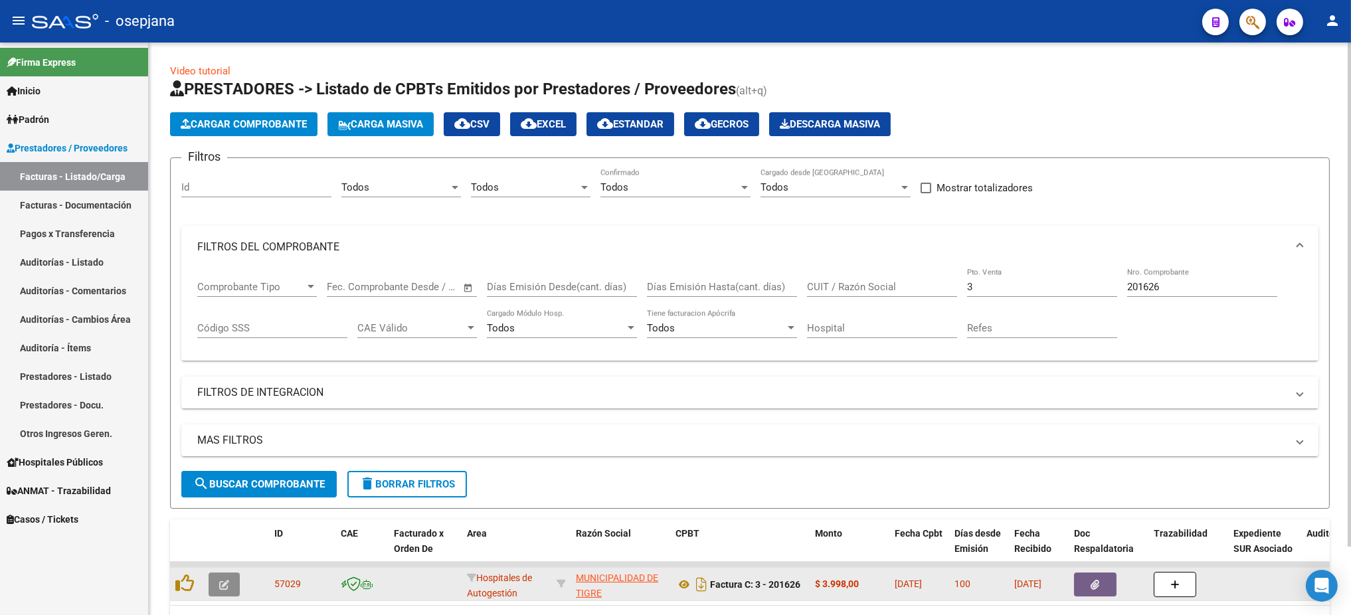
click at [219, 512] on icon "button" at bounding box center [224, 585] width 10 height 10
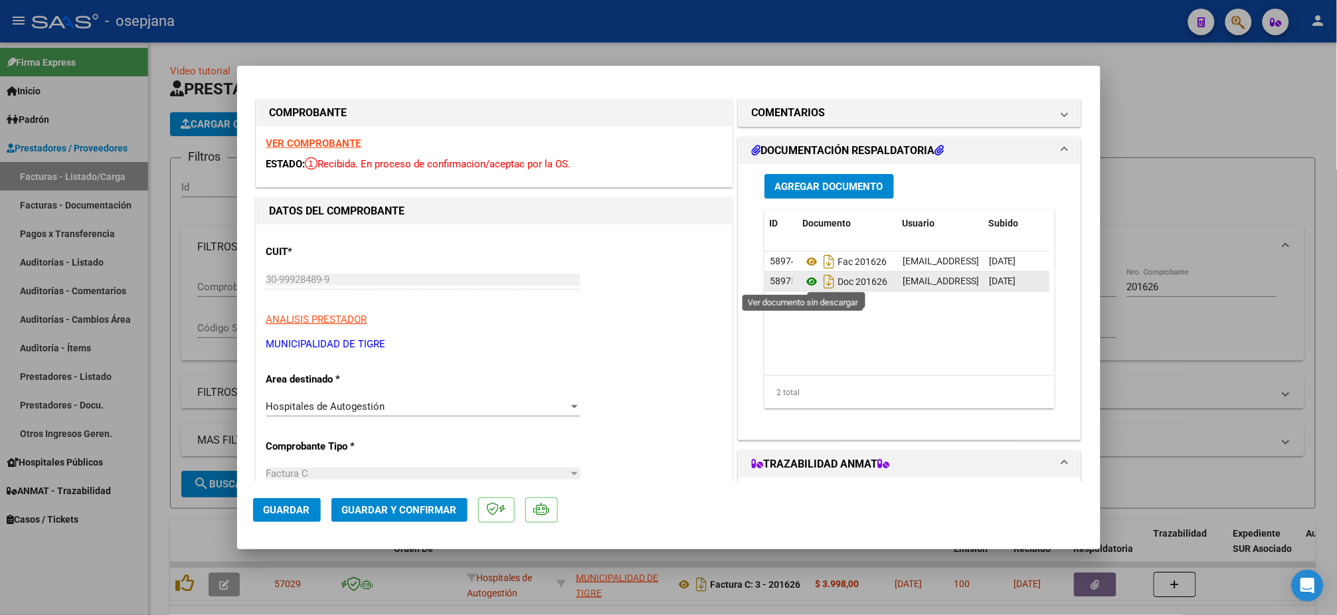
click at [803, 282] on icon at bounding box center [811, 282] width 17 height 16
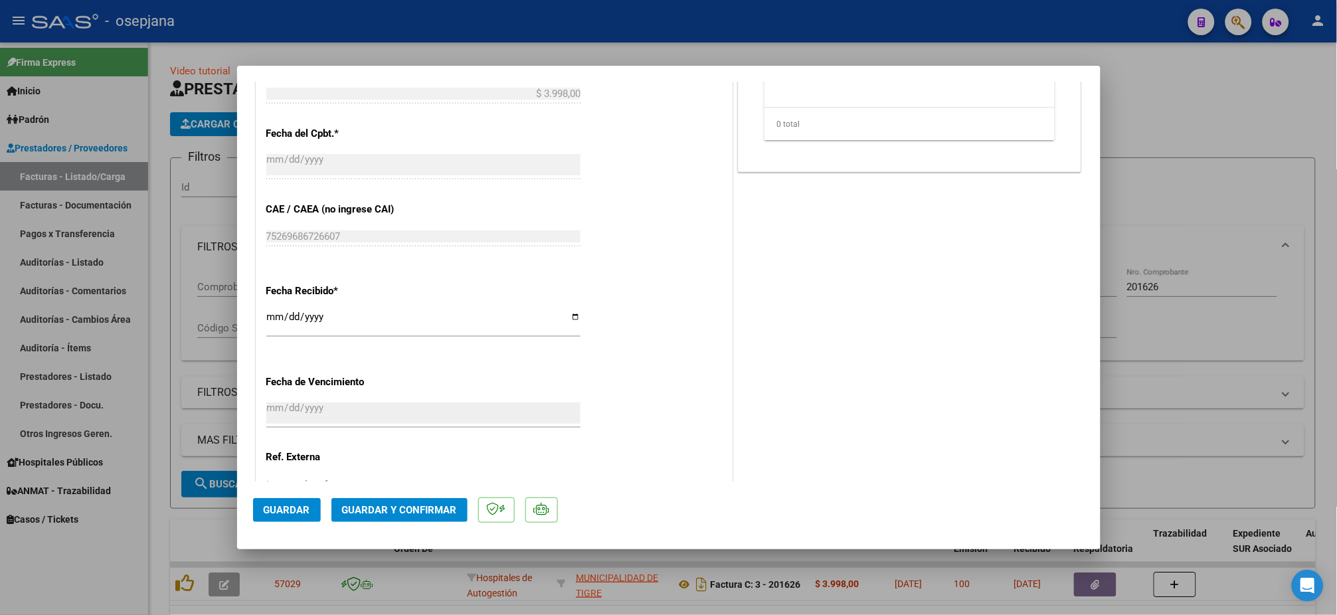
scroll to position [688, 0]
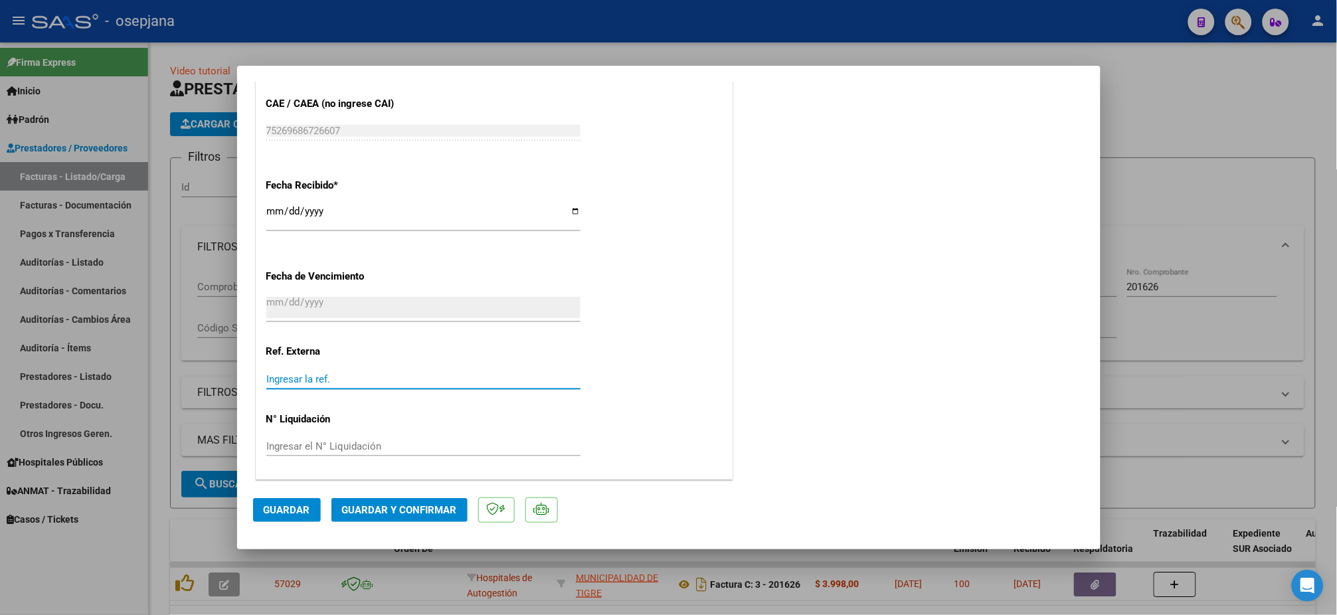
click at [293, 377] on input "Ingresar la ref." at bounding box center [423, 379] width 314 height 12
type input "31156"
click at [271, 502] on button "Guardar" at bounding box center [287, 510] width 68 height 24
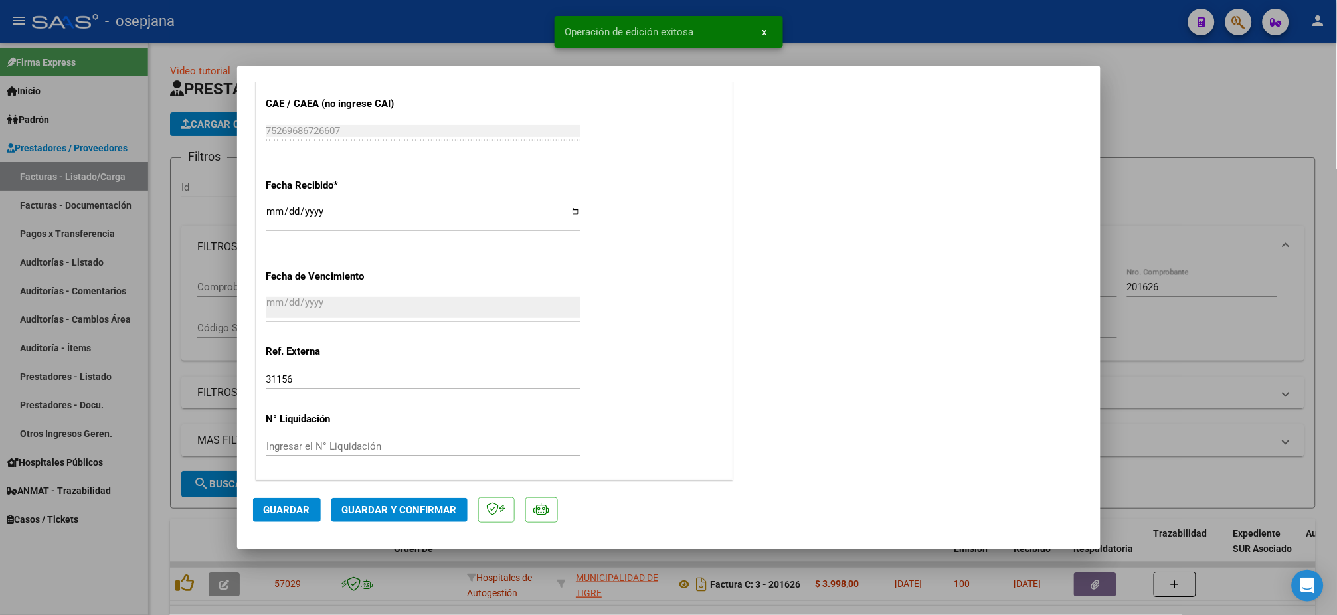
click at [421, 506] on span "Guardar y Confirmar" at bounding box center [399, 510] width 115 height 12
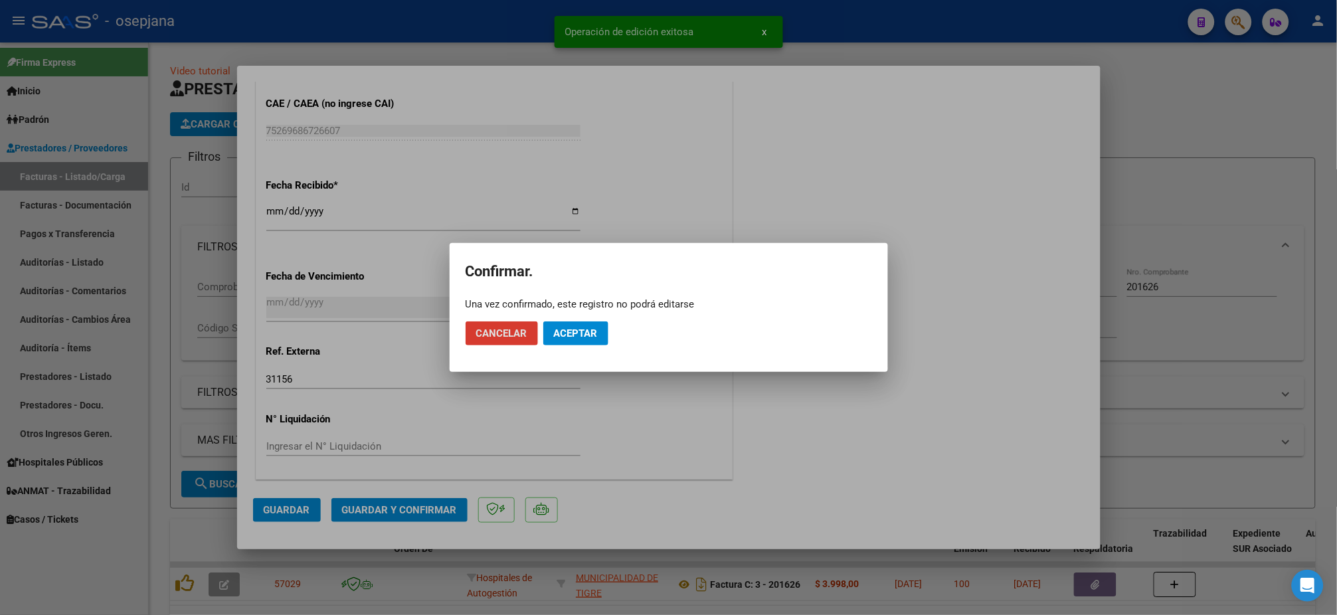
click at [585, 329] on span "Aceptar" at bounding box center [576, 334] width 44 height 12
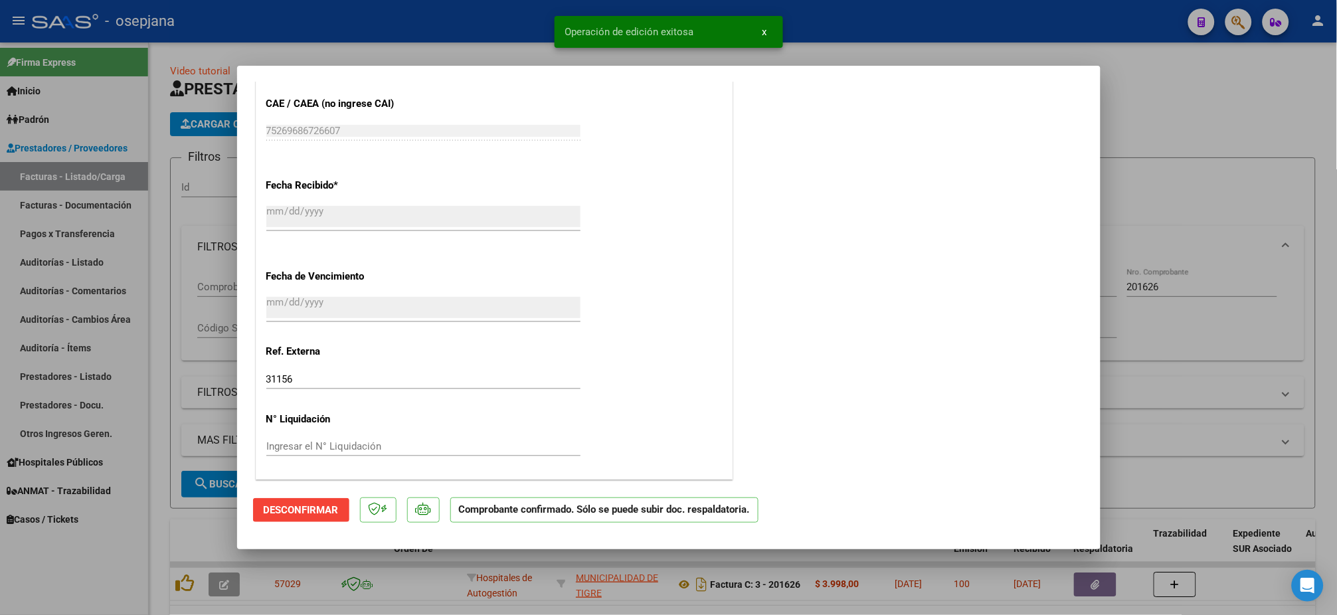
click at [66, 262] on div at bounding box center [668, 307] width 1337 height 615
type input "$ 0,00"
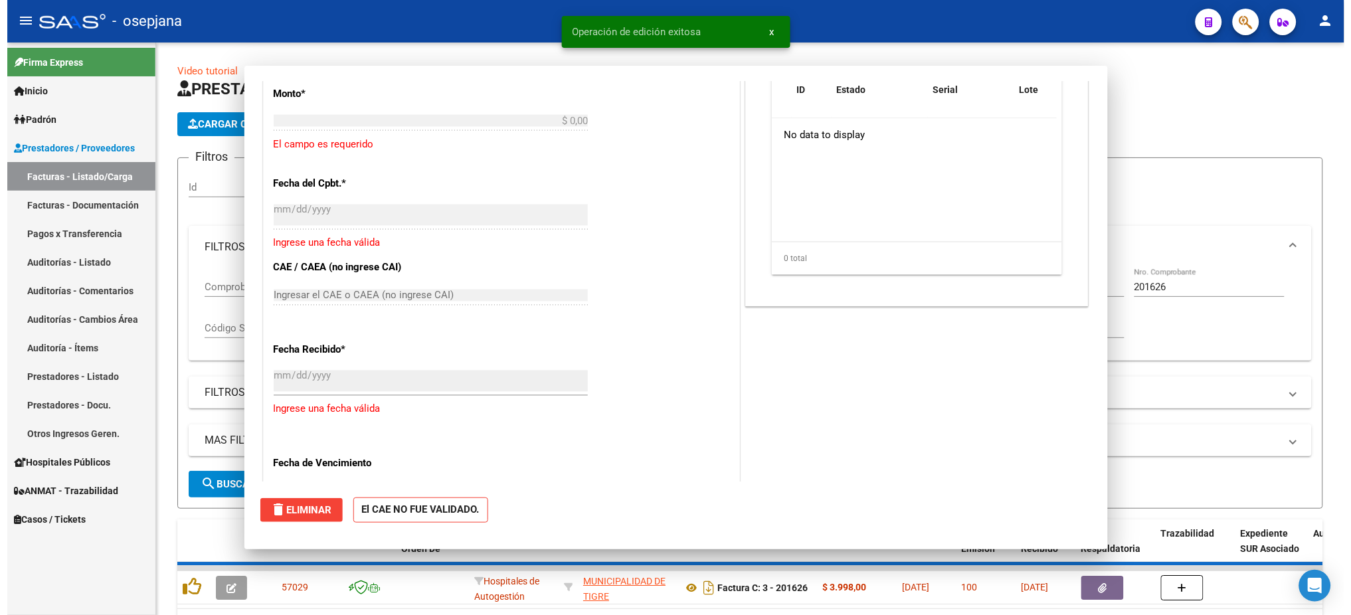
scroll to position [0, 0]
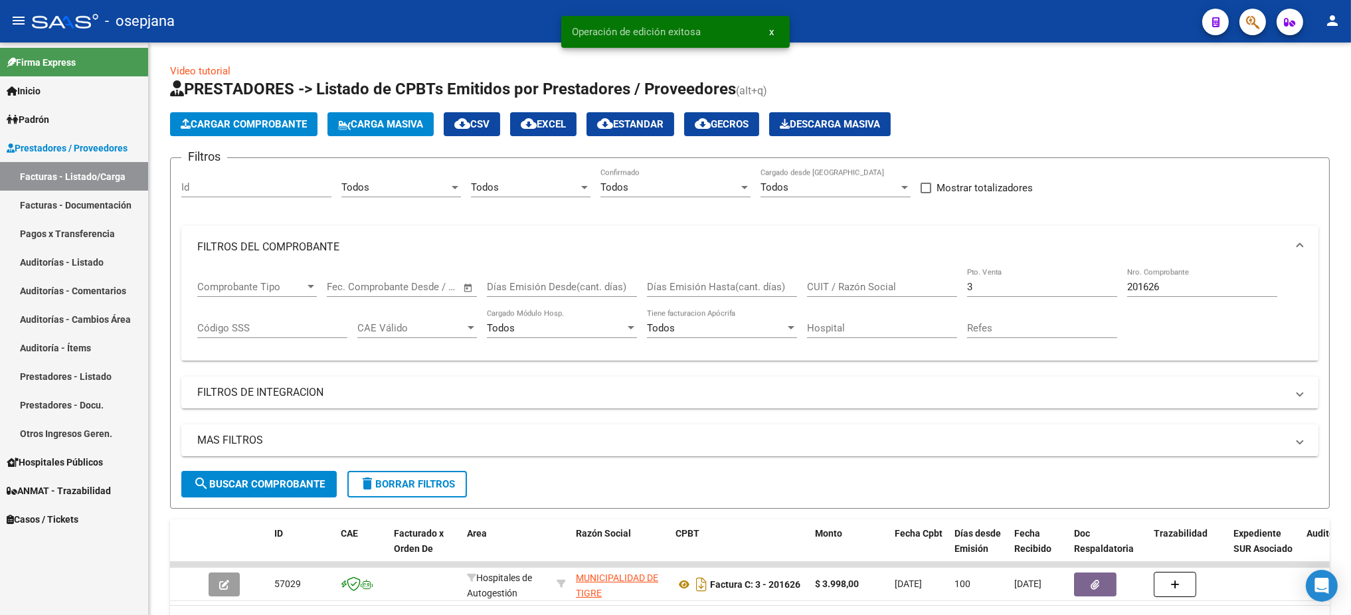
click at [66, 262] on link "Auditorías - Listado" at bounding box center [74, 262] width 148 height 29
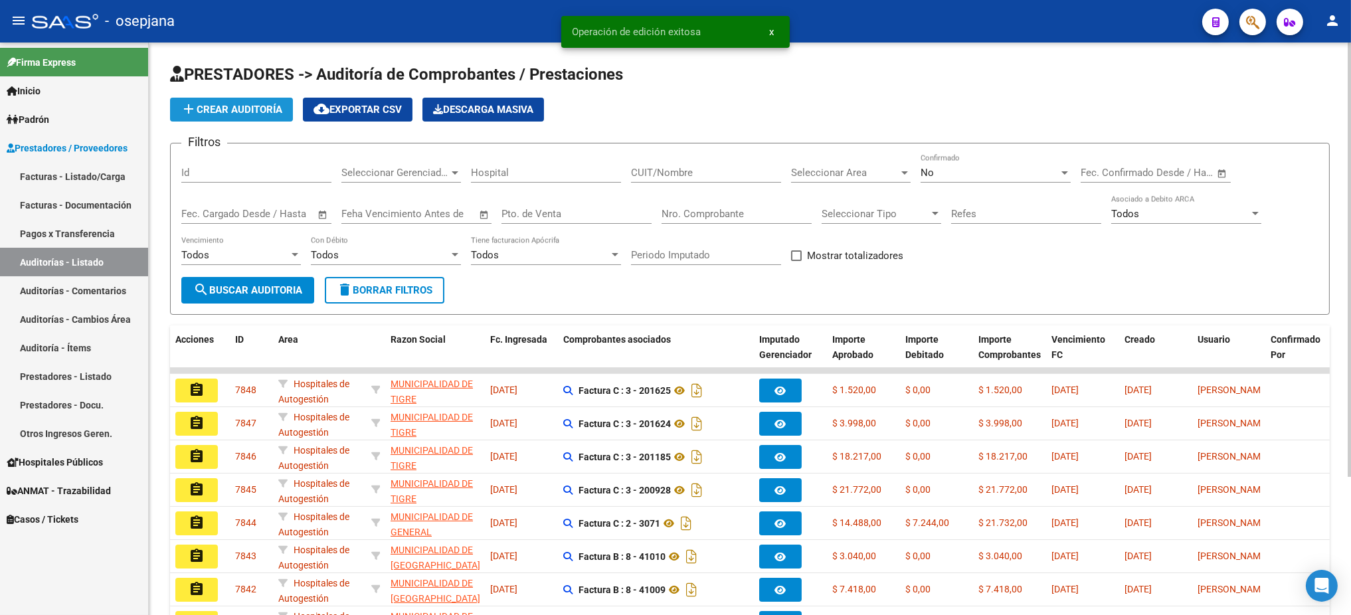
click at [214, 111] on span "add Crear Auditoría" at bounding box center [232, 110] width 102 height 12
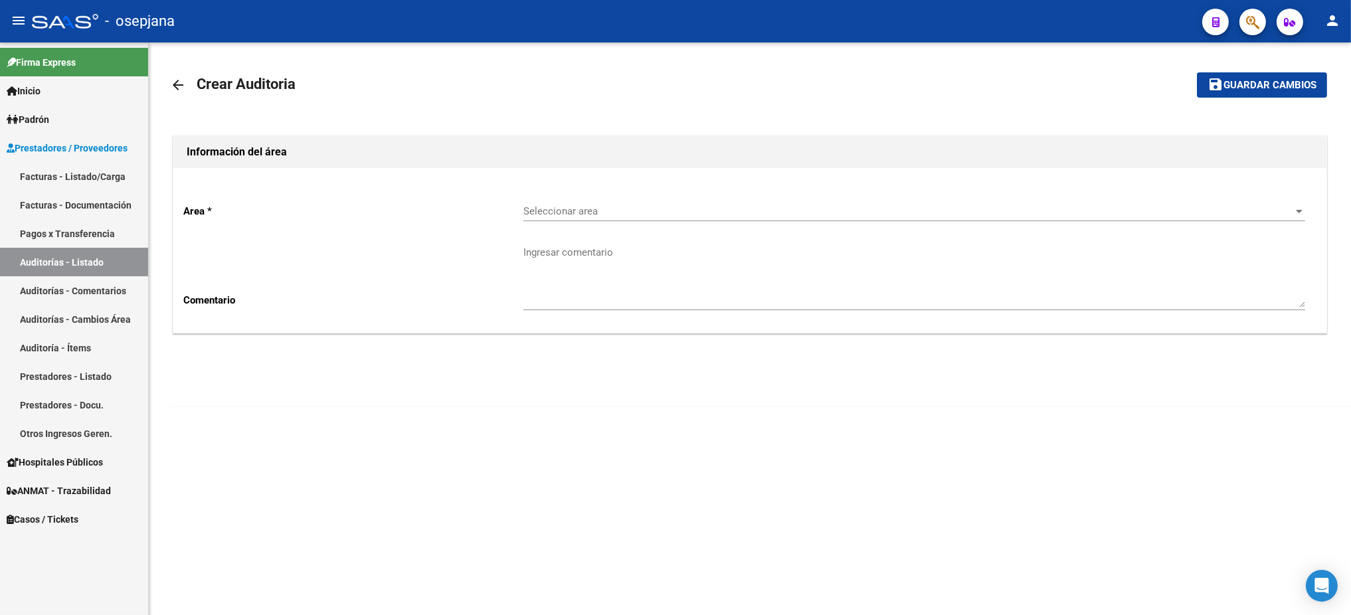
click at [723, 213] on span "Seleccionar area" at bounding box center [909, 211] width 770 height 12
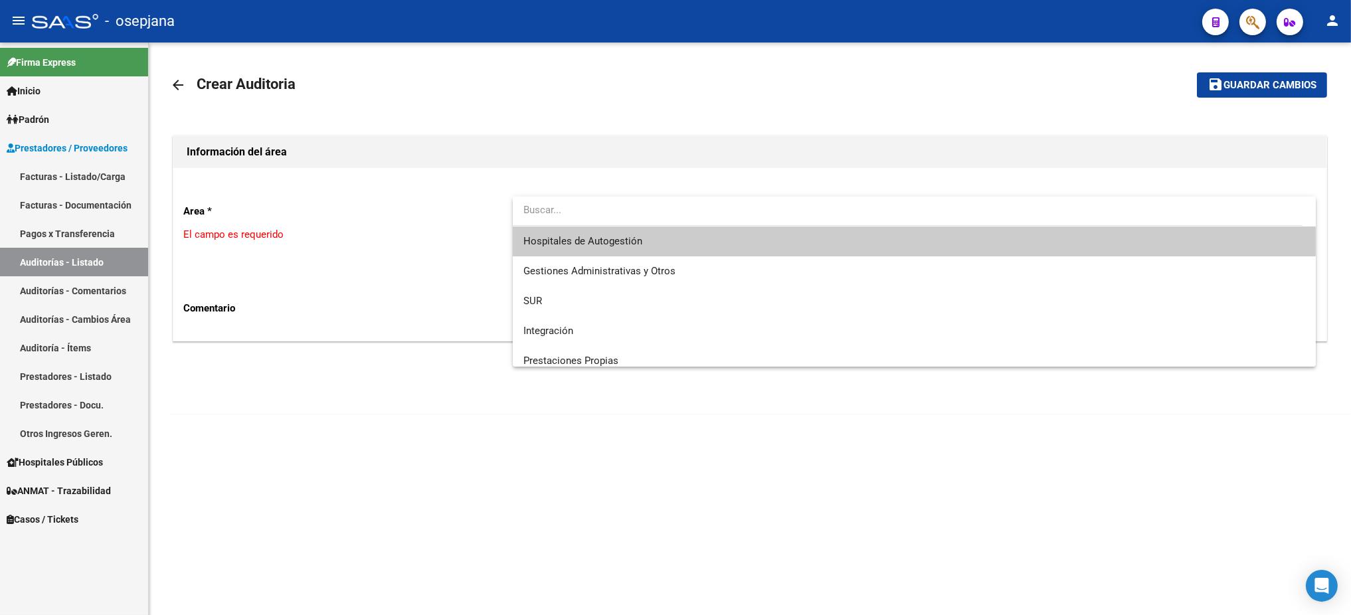
click at [683, 249] on span "Hospitales de Autogestión" at bounding box center [915, 242] width 782 height 30
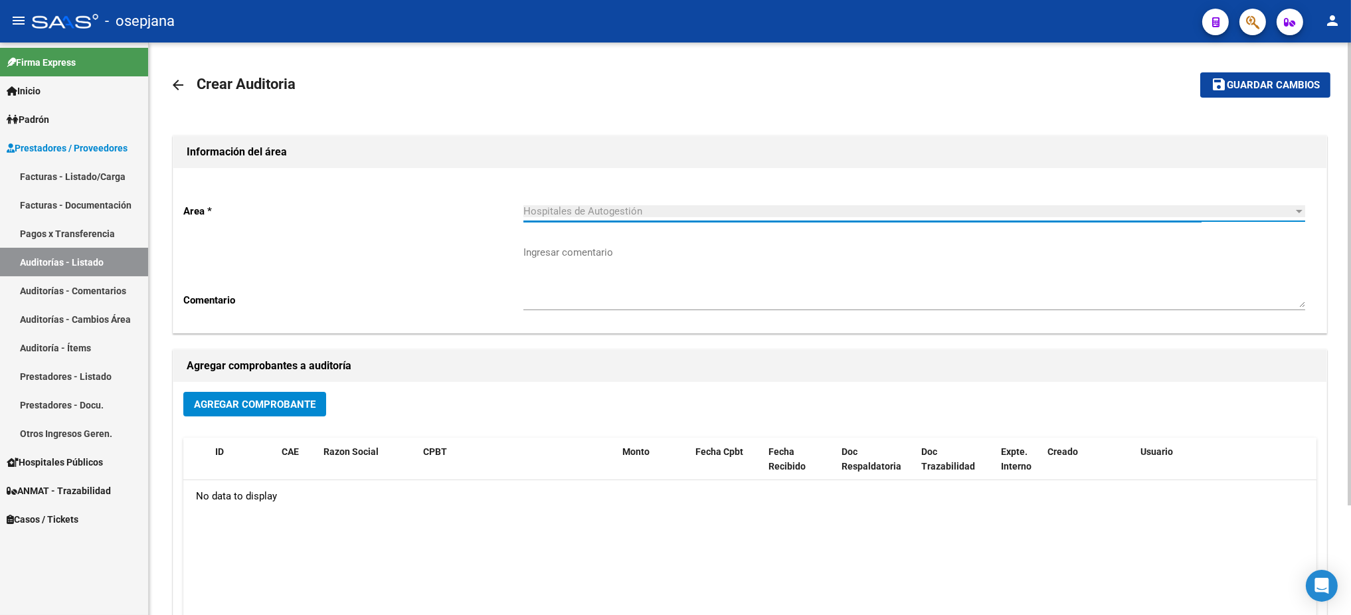
click at [250, 408] on span "Agregar Comprobante" at bounding box center [255, 405] width 122 height 12
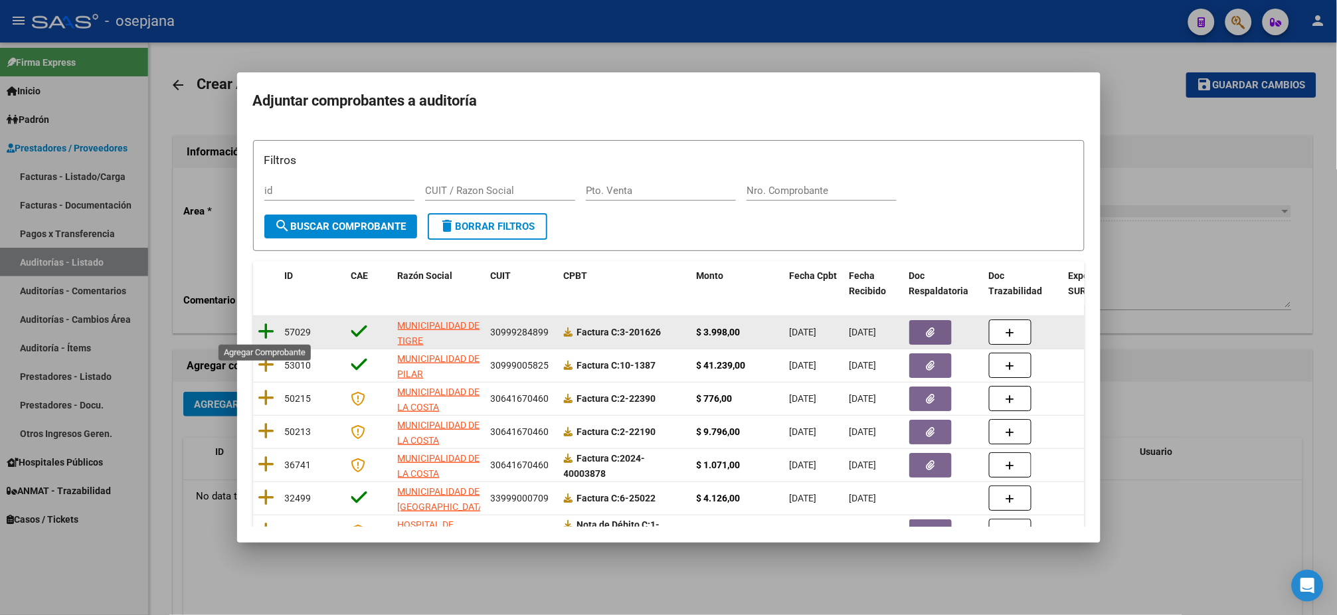
click at [266, 337] on icon at bounding box center [266, 331] width 17 height 19
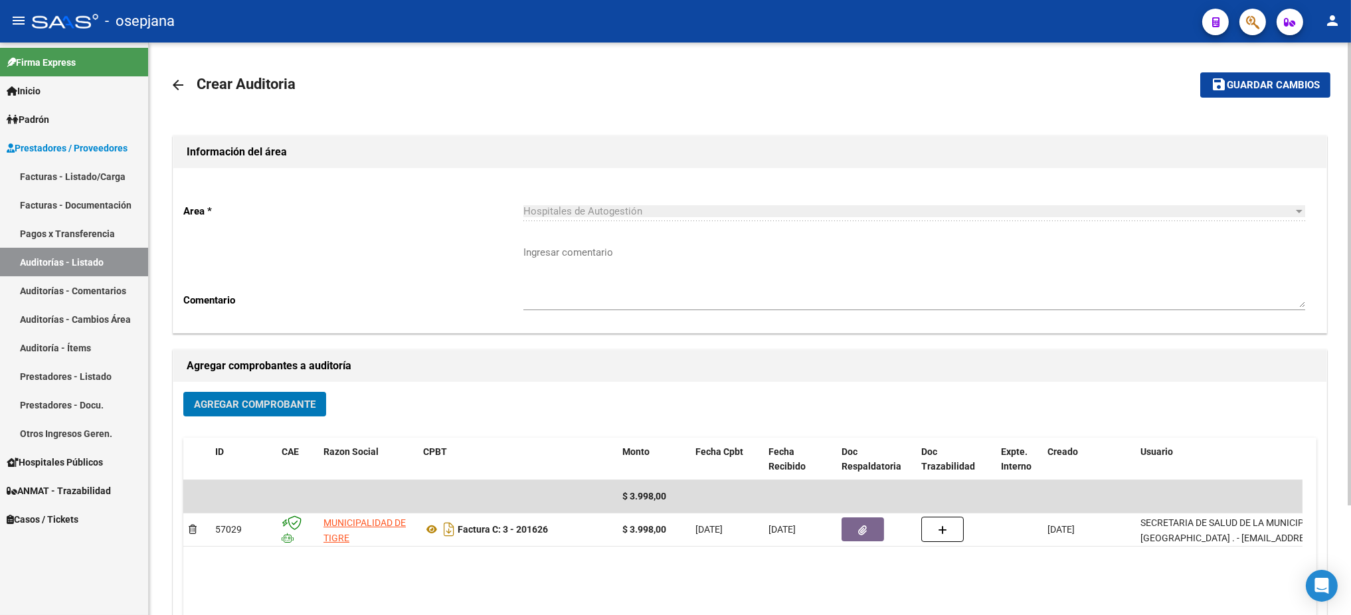
click at [1269, 94] on button "save Guardar cambios" at bounding box center [1266, 84] width 130 height 25
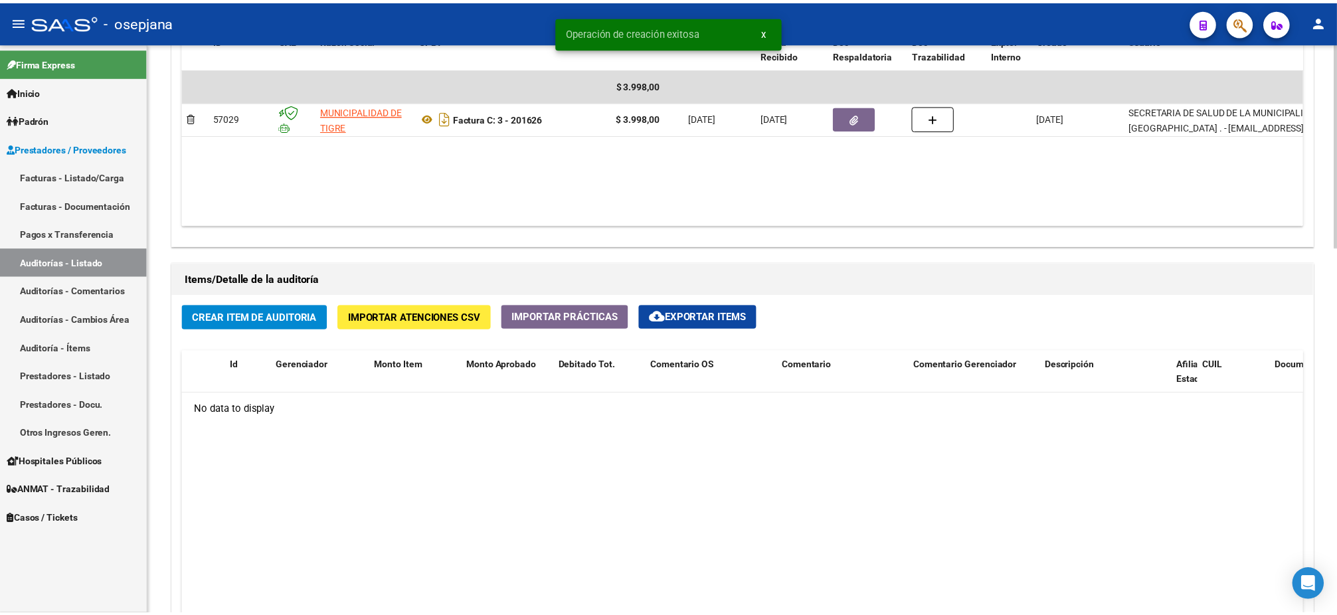
scroll to position [750, 0]
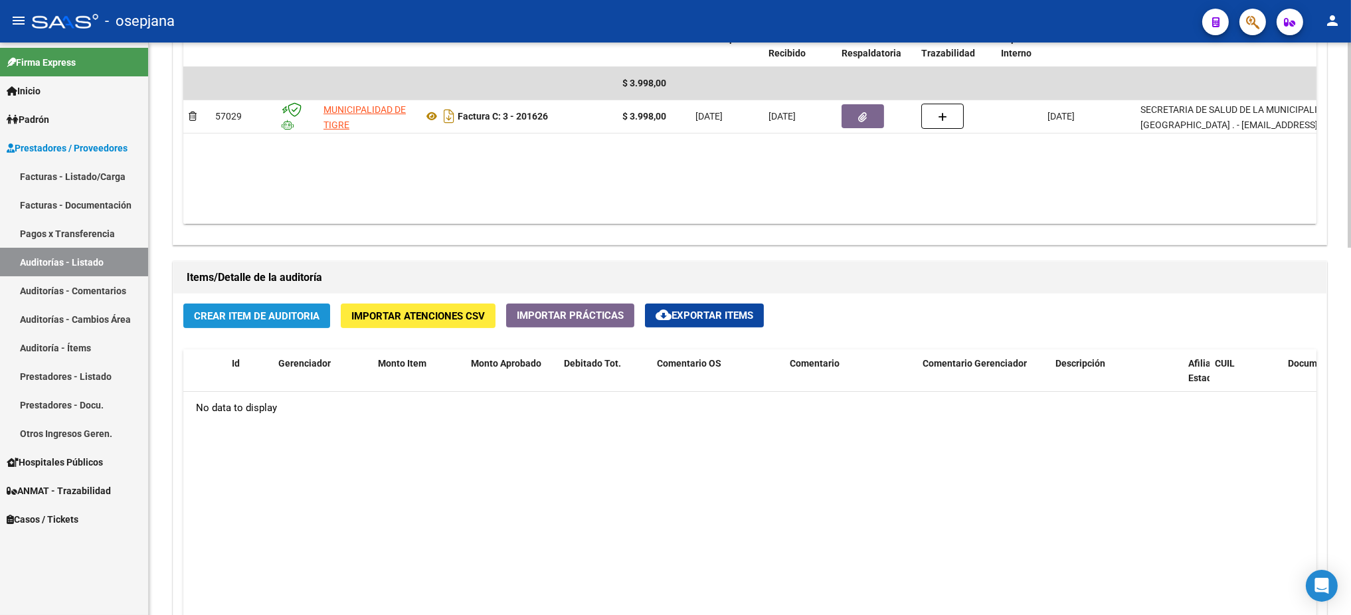
click at [271, 310] on span "Crear Item de Auditoria" at bounding box center [257, 316] width 126 height 12
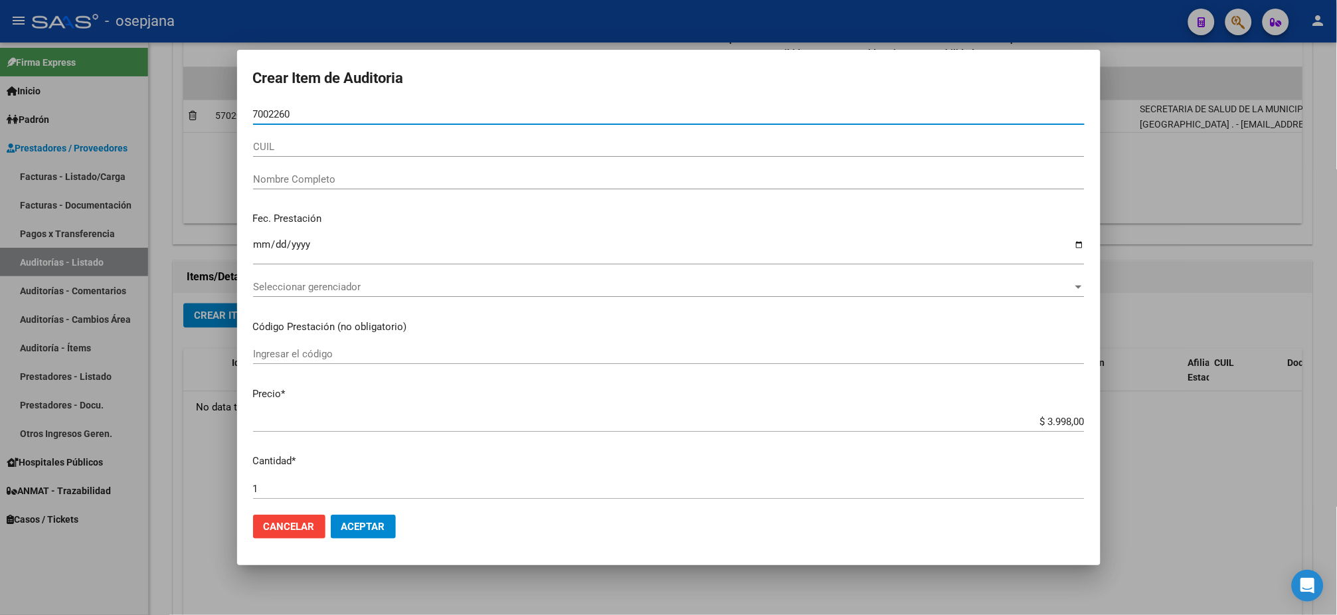
type input "70022603"
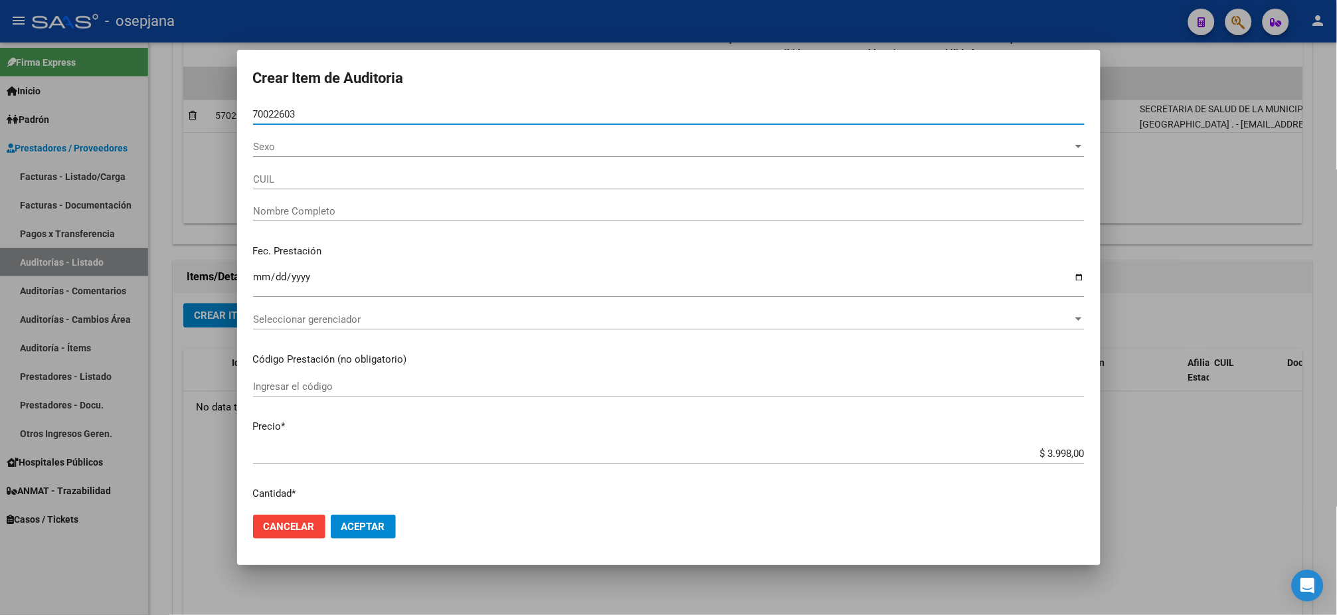
type input "[PERSON_NAME] ."
type input "70022603"
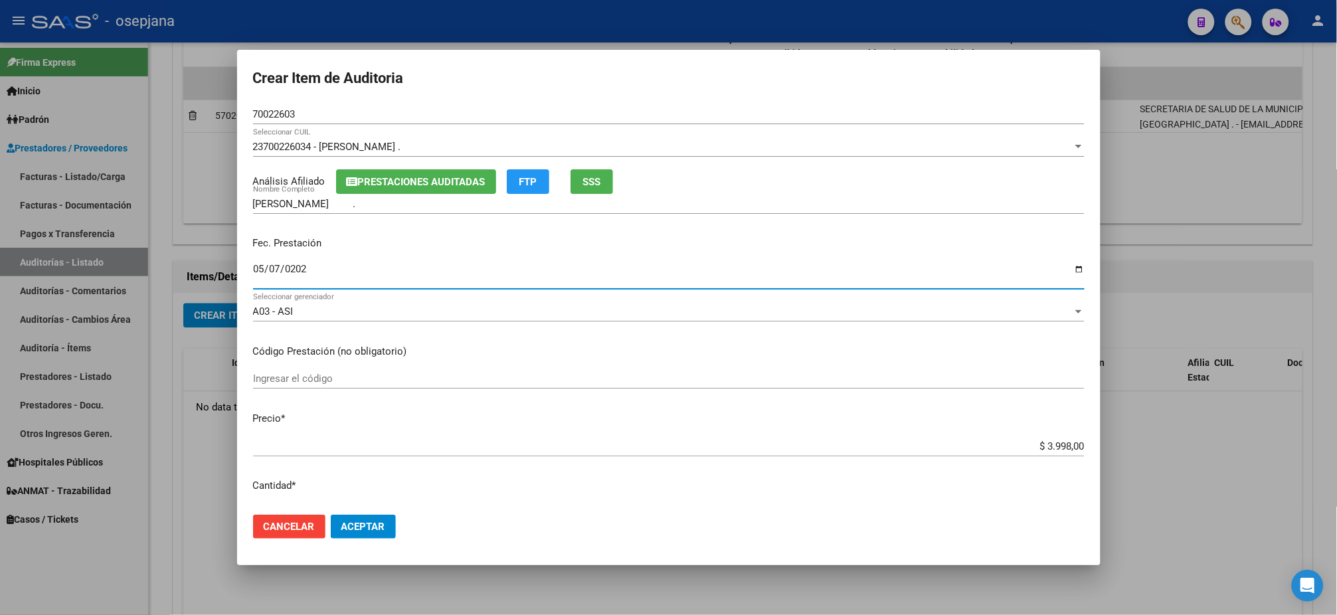
type input "[DATE]"
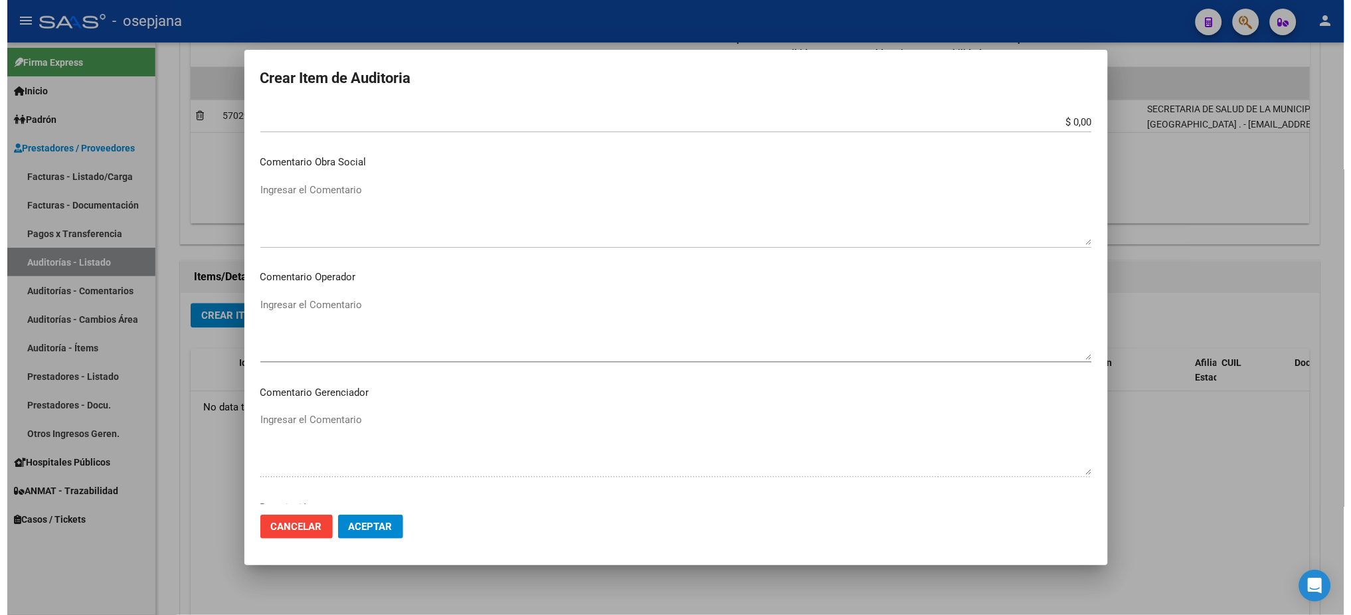
scroll to position [756, 0]
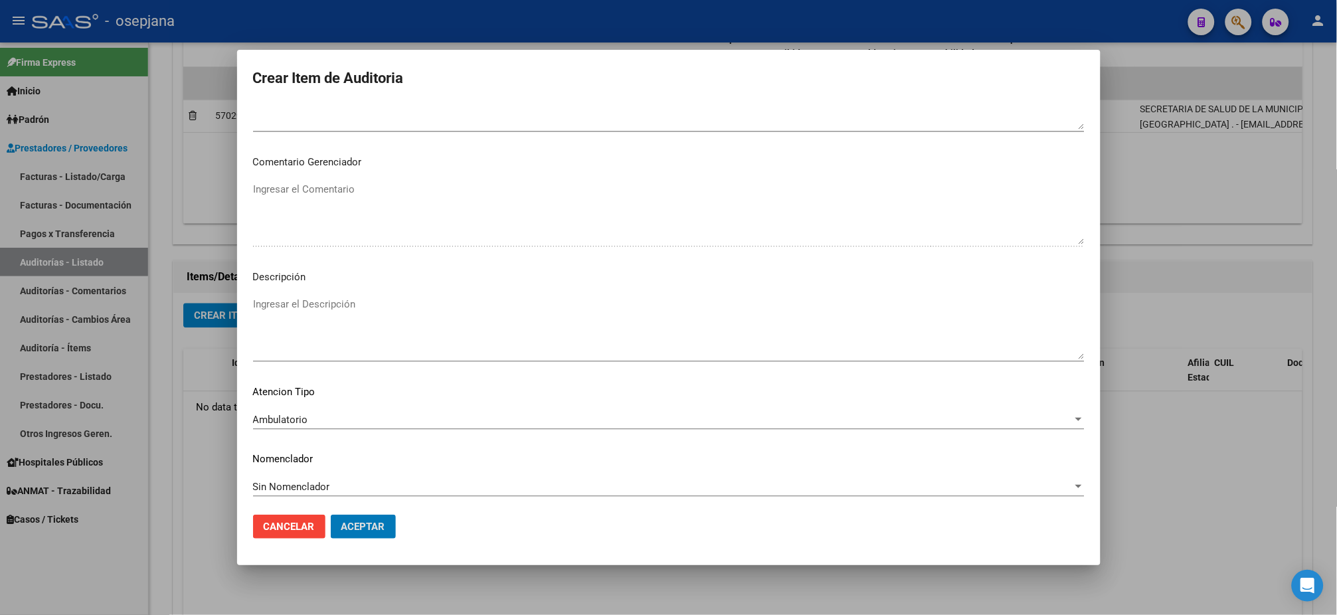
click at [331, 515] on button "Aceptar" at bounding box center [363, 527] width 65 height 24
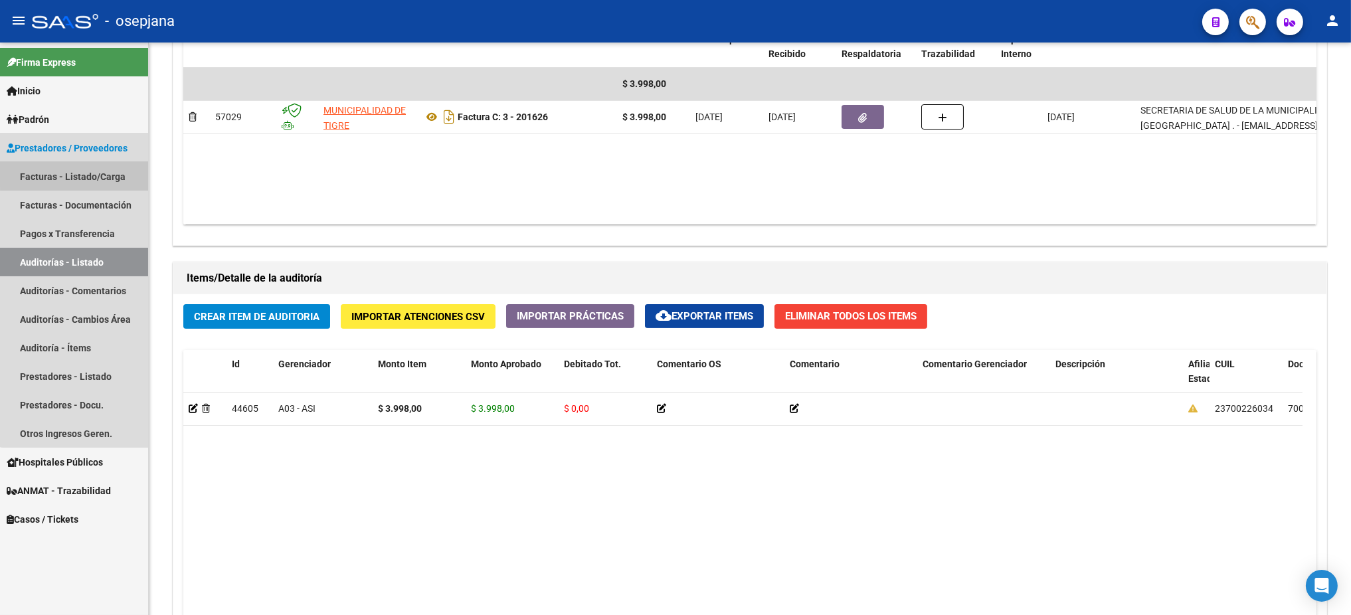
click at [79, 167] on link "Facturas - Listado/Carga" at bounding box center [74, 176] width 148 height 29
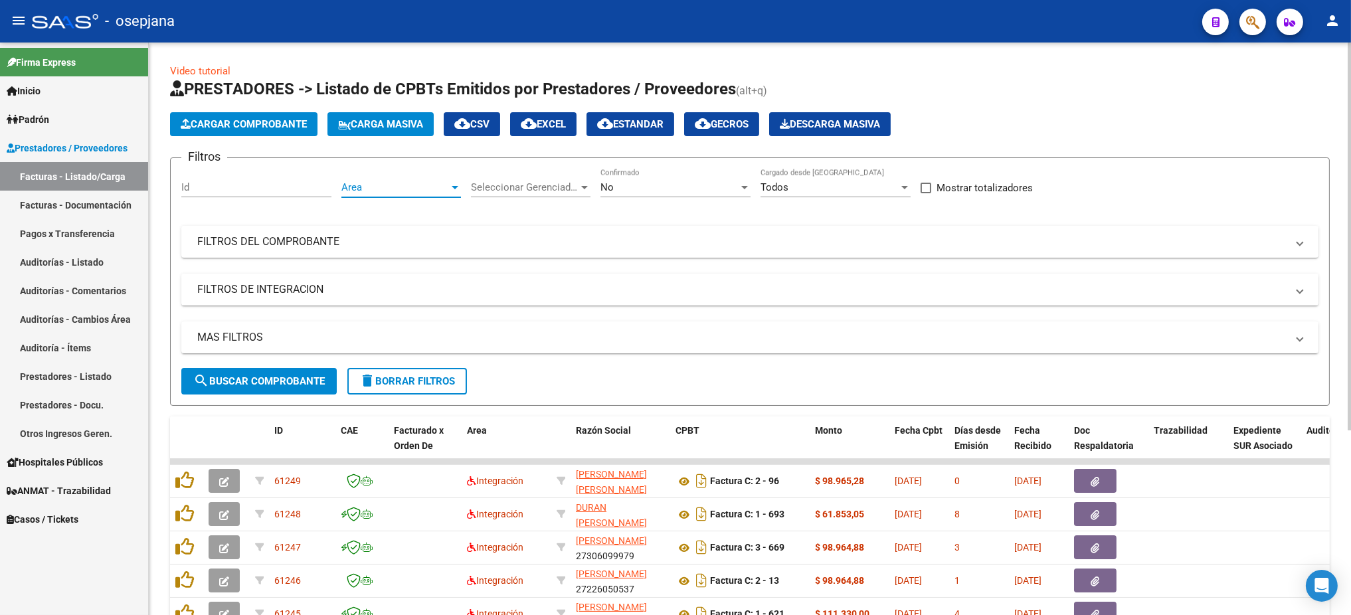
click at [371, 186] on span "Area" at bounding box center [395, 187] width 108 height 12
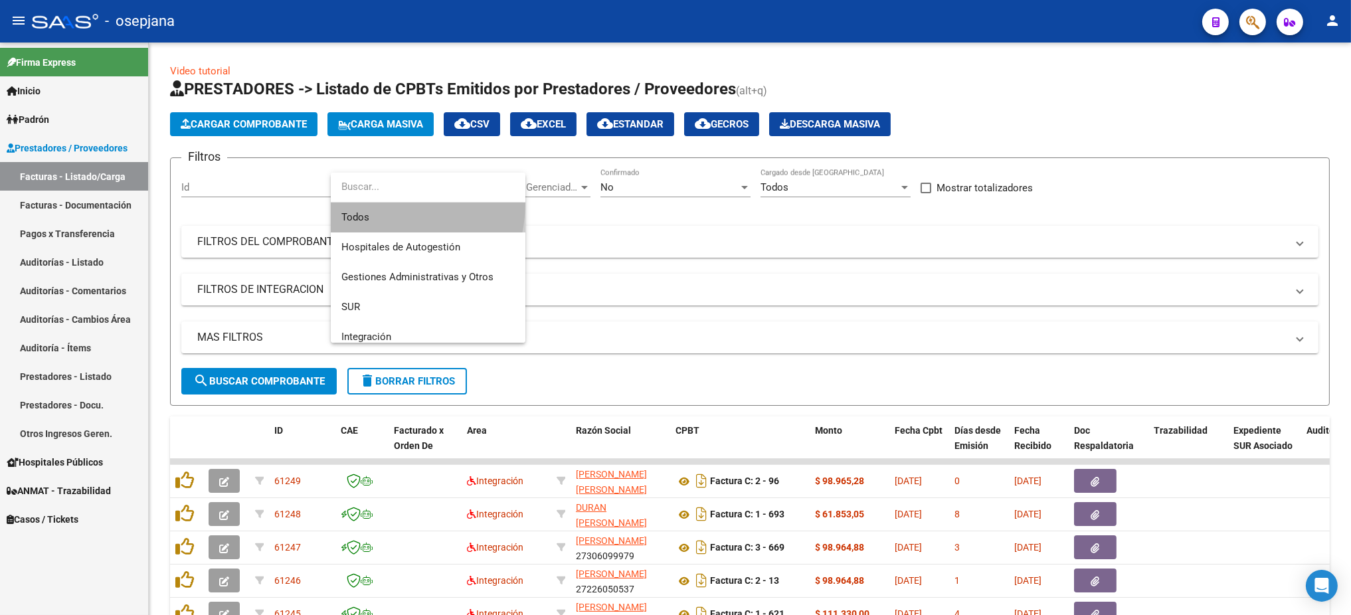
click at [367, 203] on span "Todos" at bounding box center [427, 218] width 173 height 30
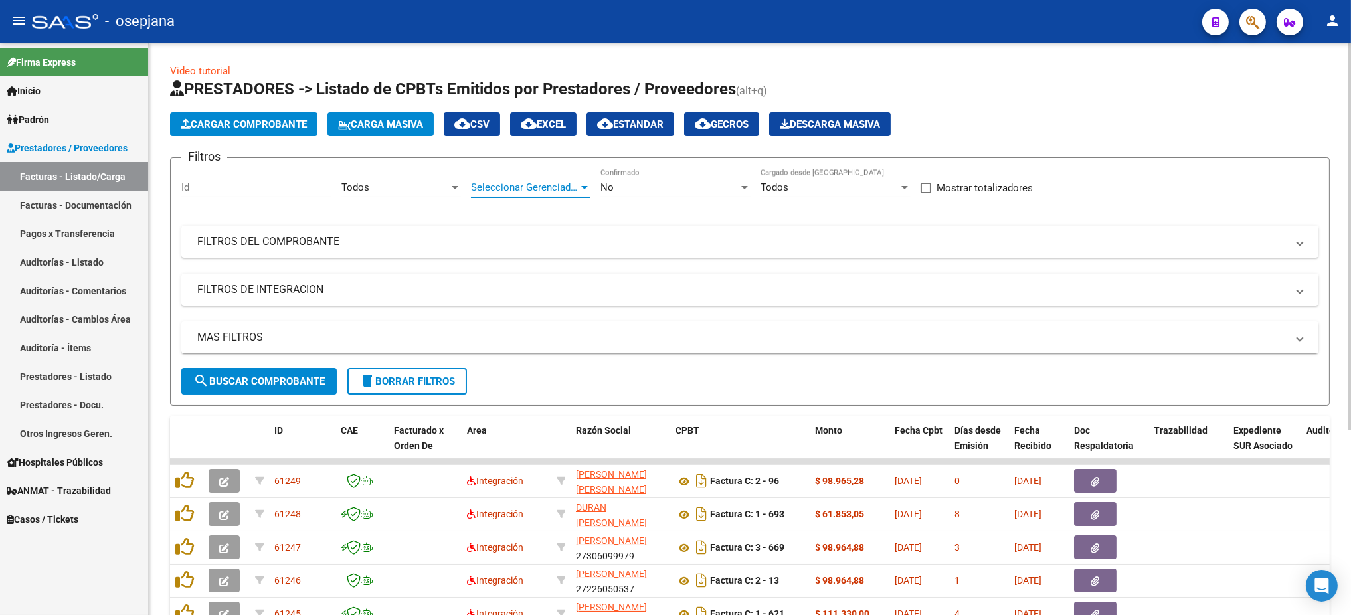
click at [505, 185] on span "Seleccionar Gerenciador" at bounding box center [525, 187] width 108 height 12
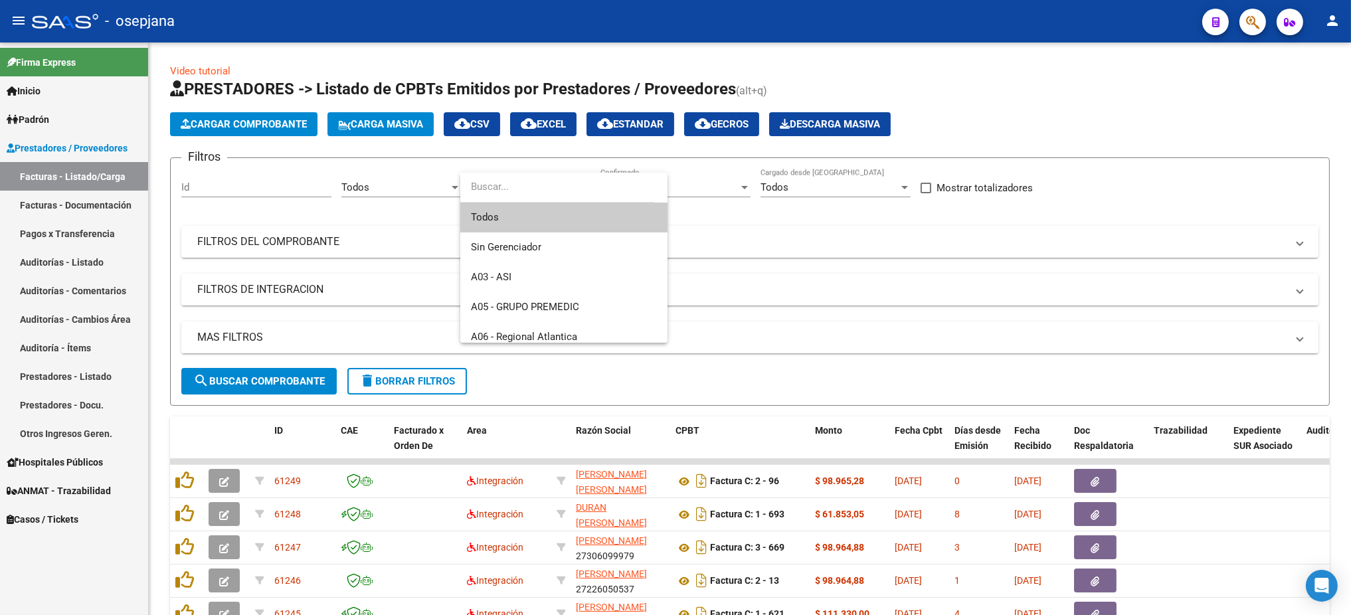
click at [521, 211] on span "Todos" at bounding box center [564, 218] width 186 height 30
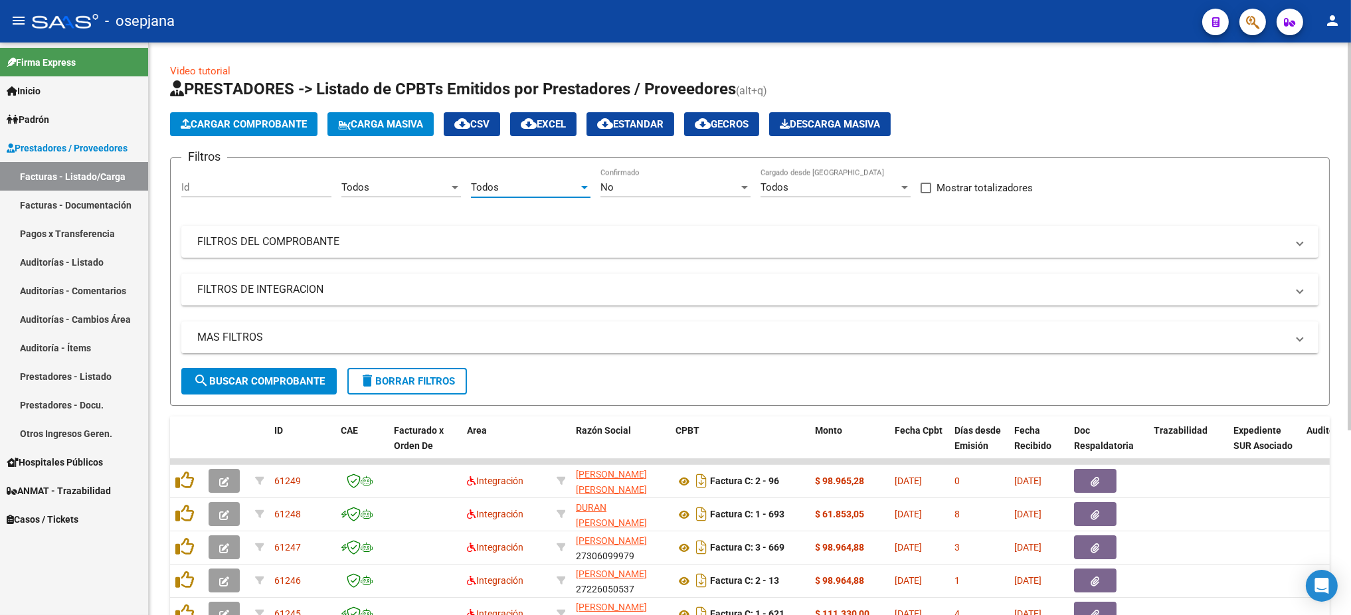
click at [682, 185] on div "No" at bounding box center [670, 187] width 138 height 12
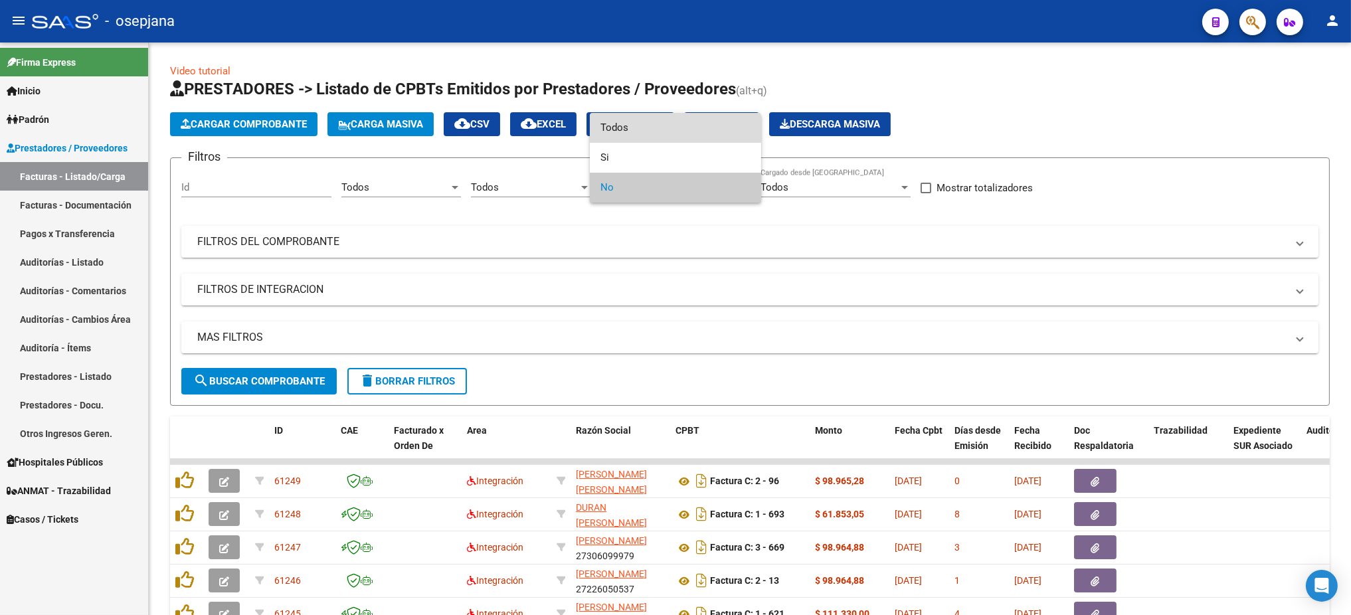
click at [621, 129] on span "Todos" at bounding box center [676, 128] width 150 height 30
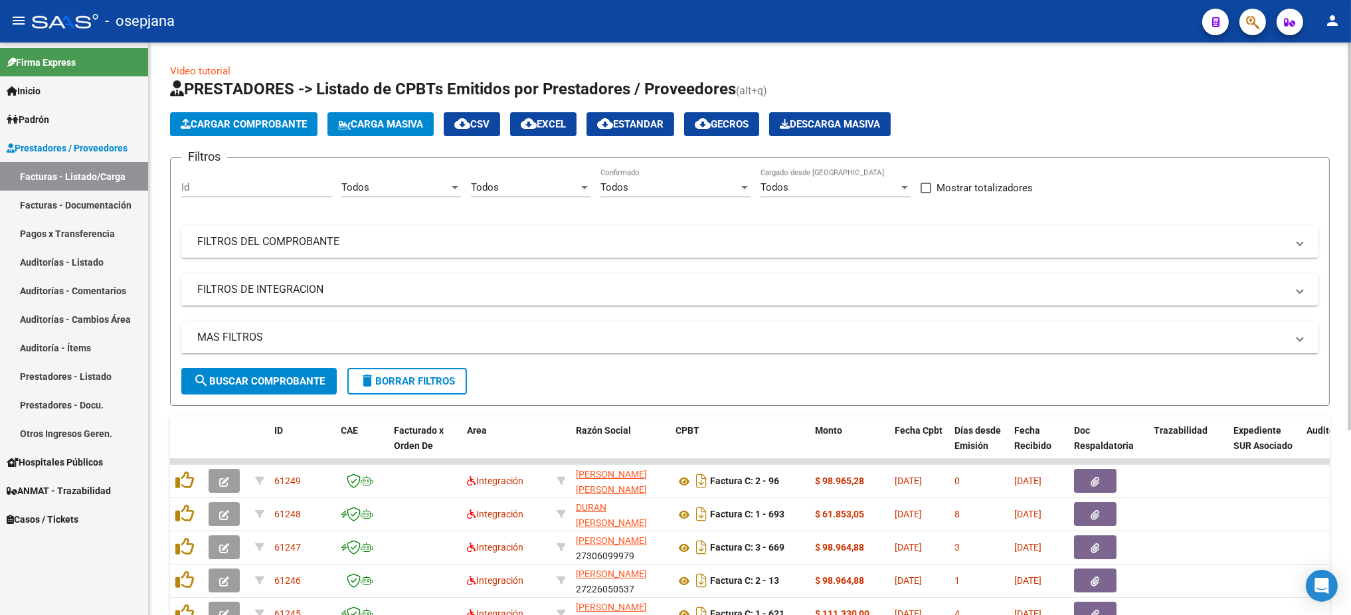
click at [576, 239] on mat-panel-title "FILTROS DEL COMPROBANTE" at bounding box center [742, 242] width 1090 height 15
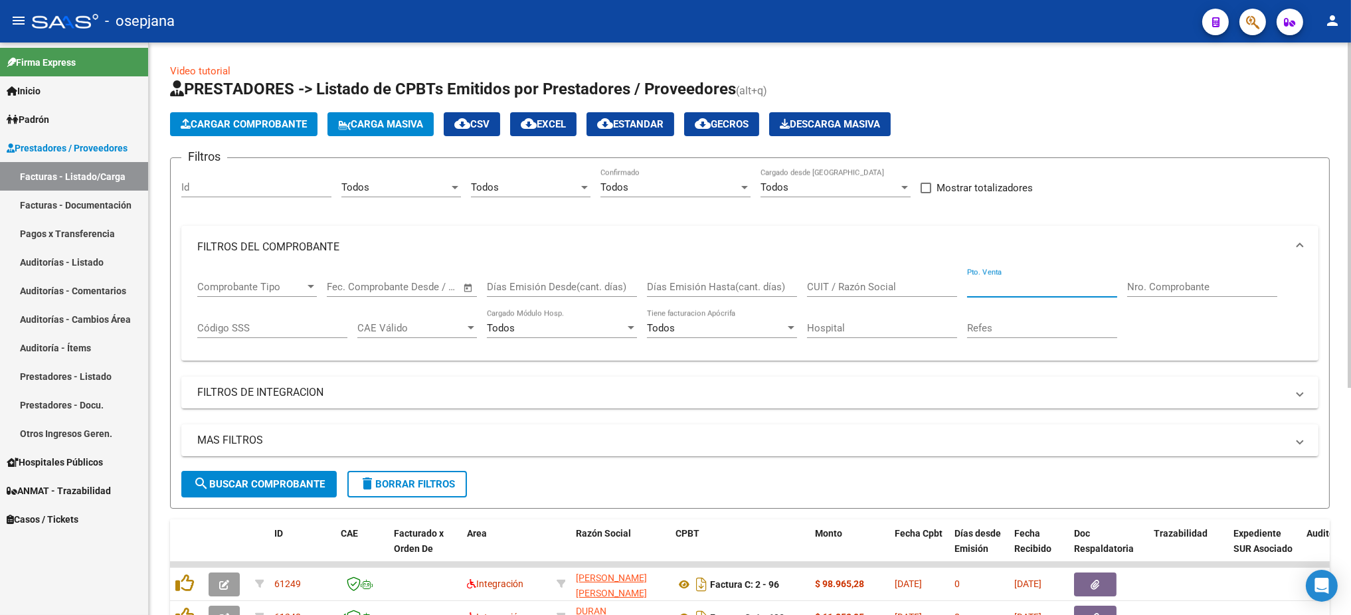
click at [1025, 290] on input "Pto. Venta" at bounding box center [1042, 287] width 150 height 12
type input ".0"
click at [1025, 290] on input "Pto. Venta" at bounding box center [1042, 287] width 150 height 12
type input "3"
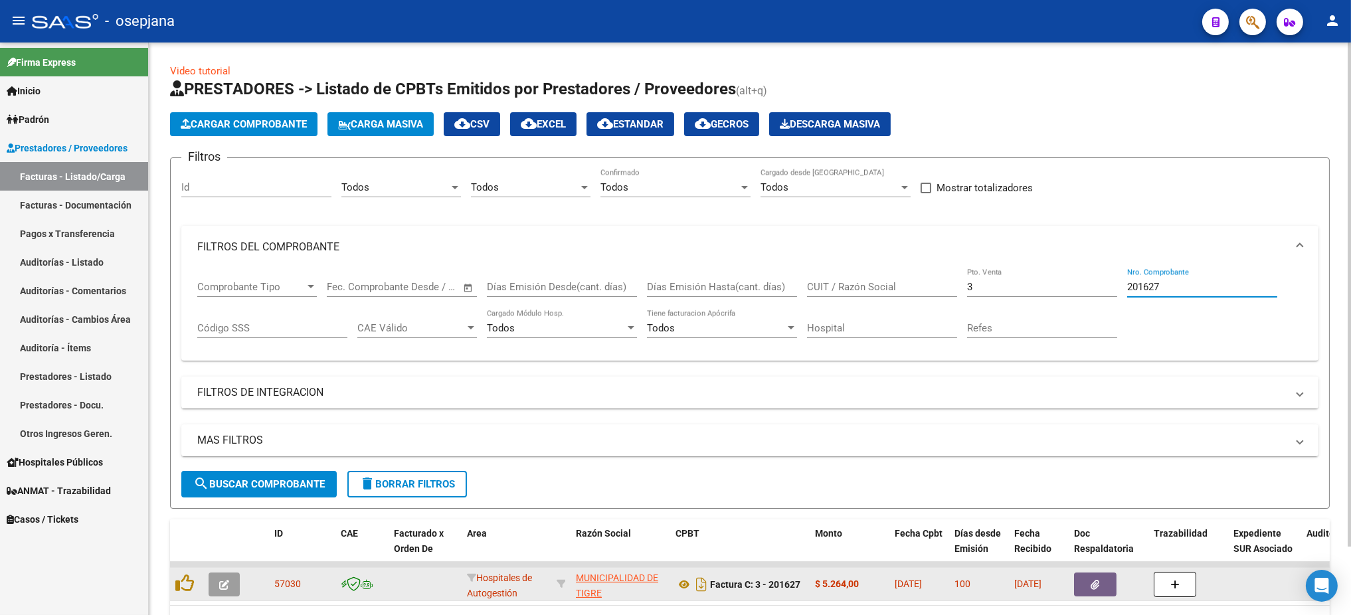
type input "201627"
click at [217, 587] on button "button" at bounding box center [224, 585] width 31 height 24
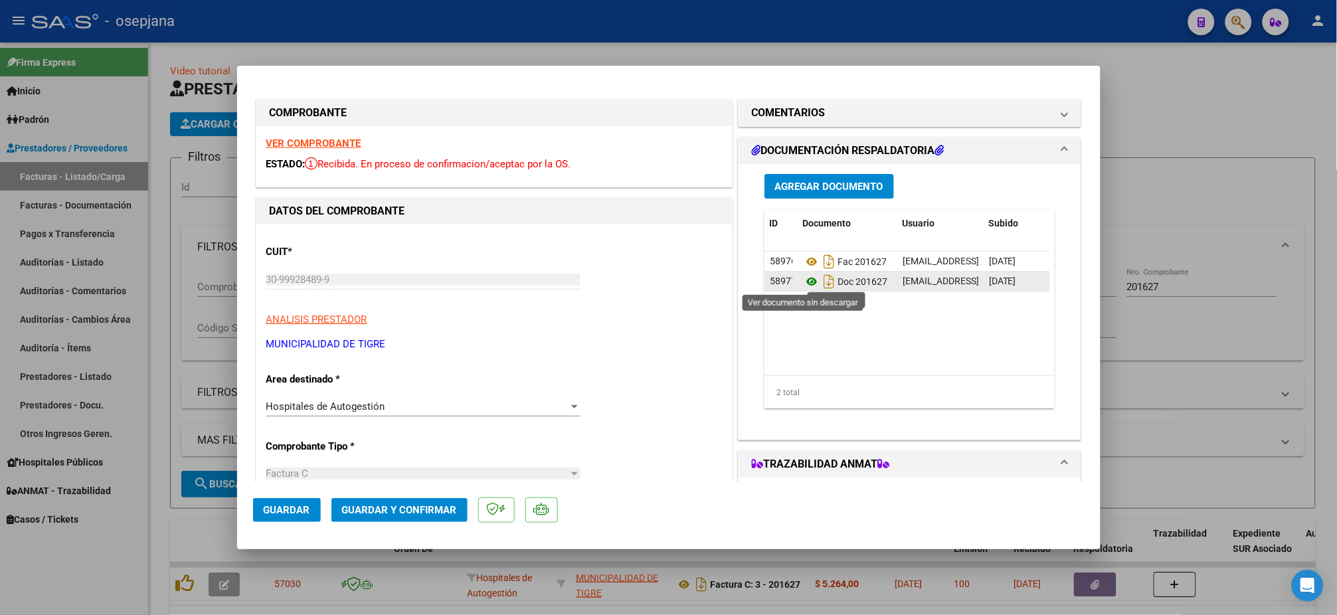
click at [803, 276] on icon at bounding box center [811, 282] width 17 height 16
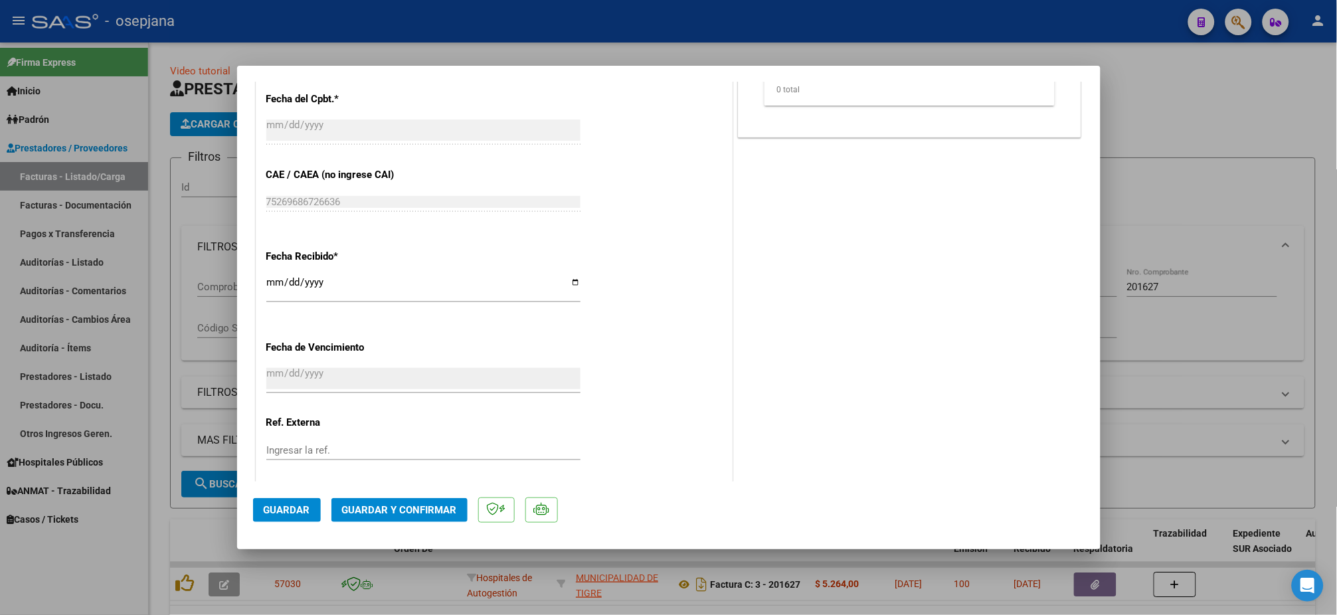
scroll to position [688, 0]
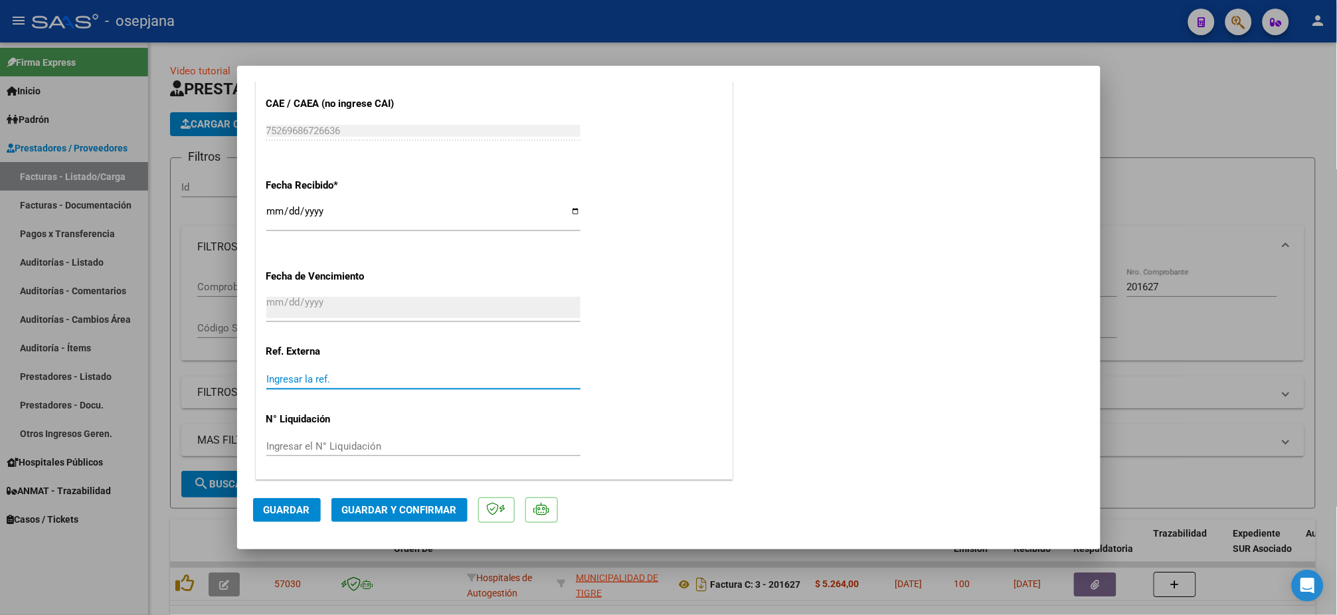
click at [373, 378] on input "Ingresar la ref." at bounding box center [423, 379] width 314 height 12
type input "31157"
click at [300, 515] on span "Guardar" at bounding box center [287, 510] width 47 height 12
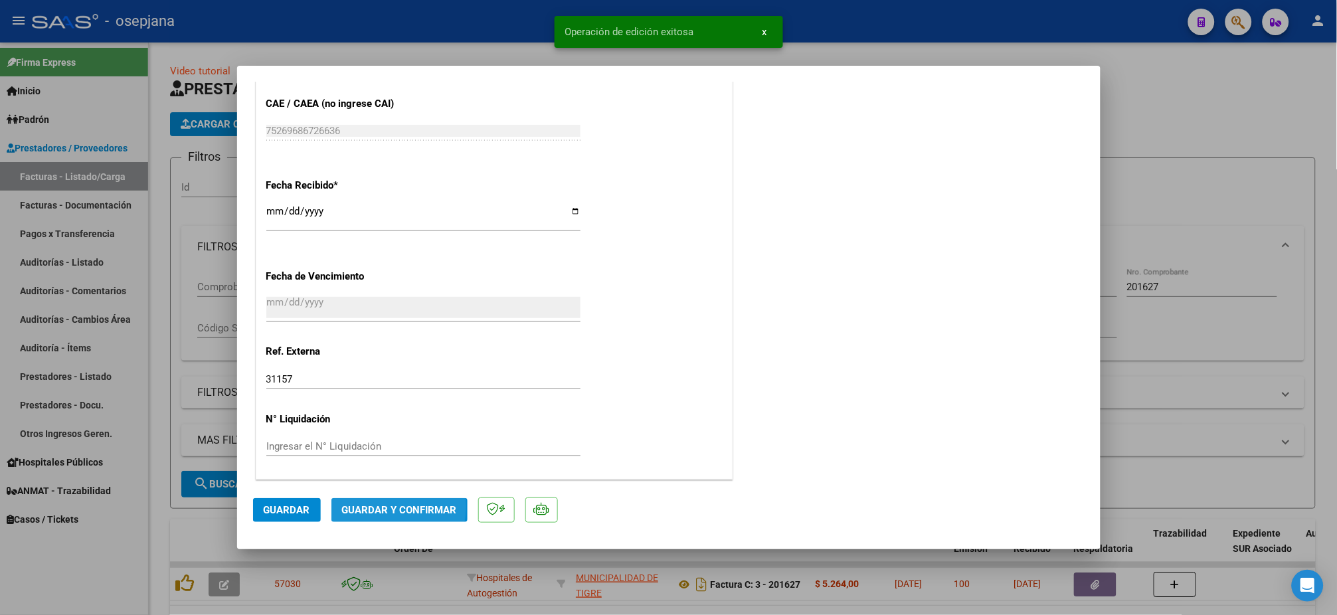
click at [375, 507] on span "Guardar y Confirmar" at bounding box center [399, 510] width 115 height 12
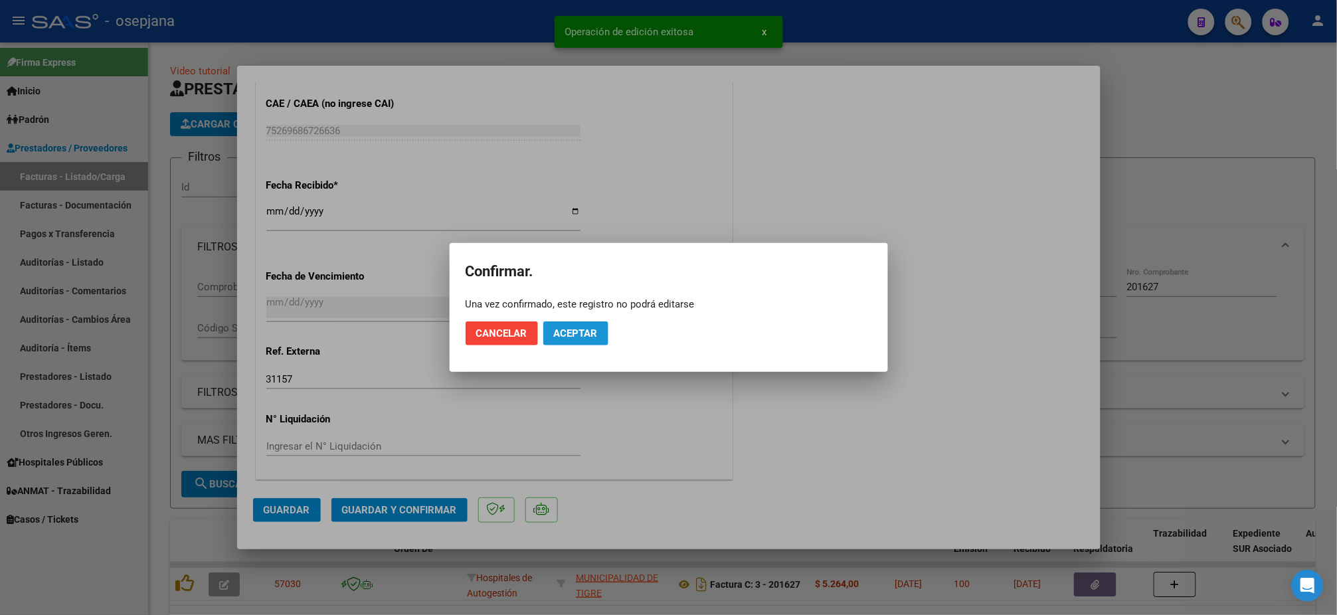
click at [588, 325] on button "Aceptar" at bounding box center [575, 334] width 65 height 24
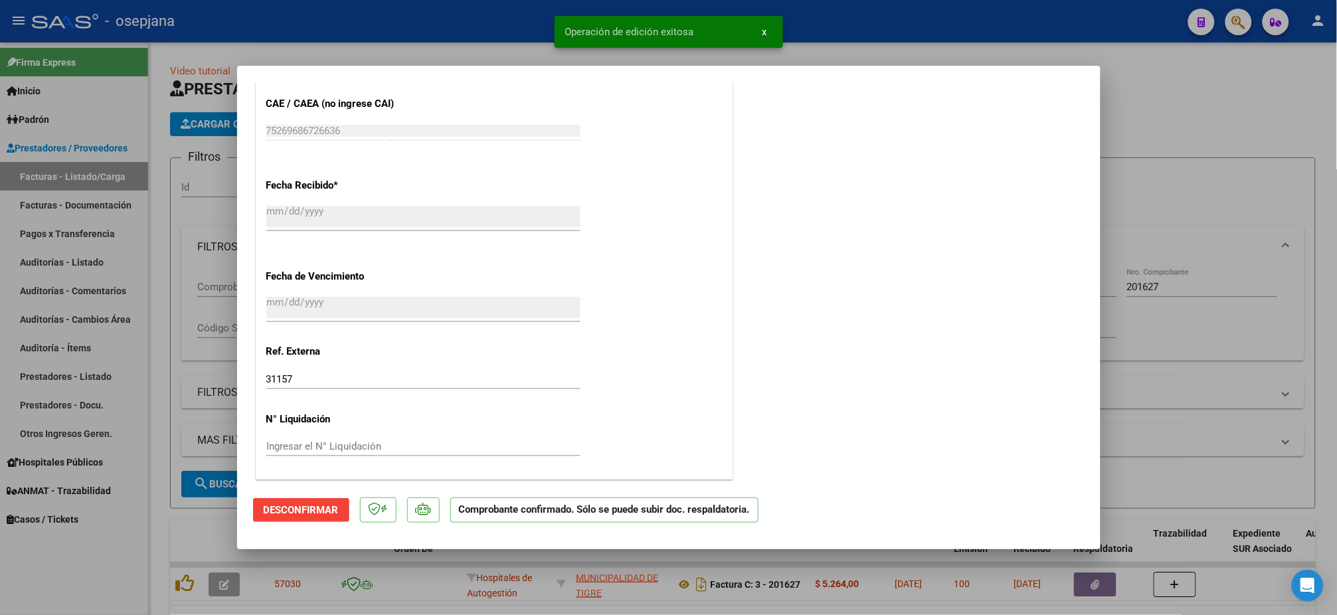
click at [101, 251] on div at bounding box center [668, 307] width 1337 height 615
type input "$ 0,00"
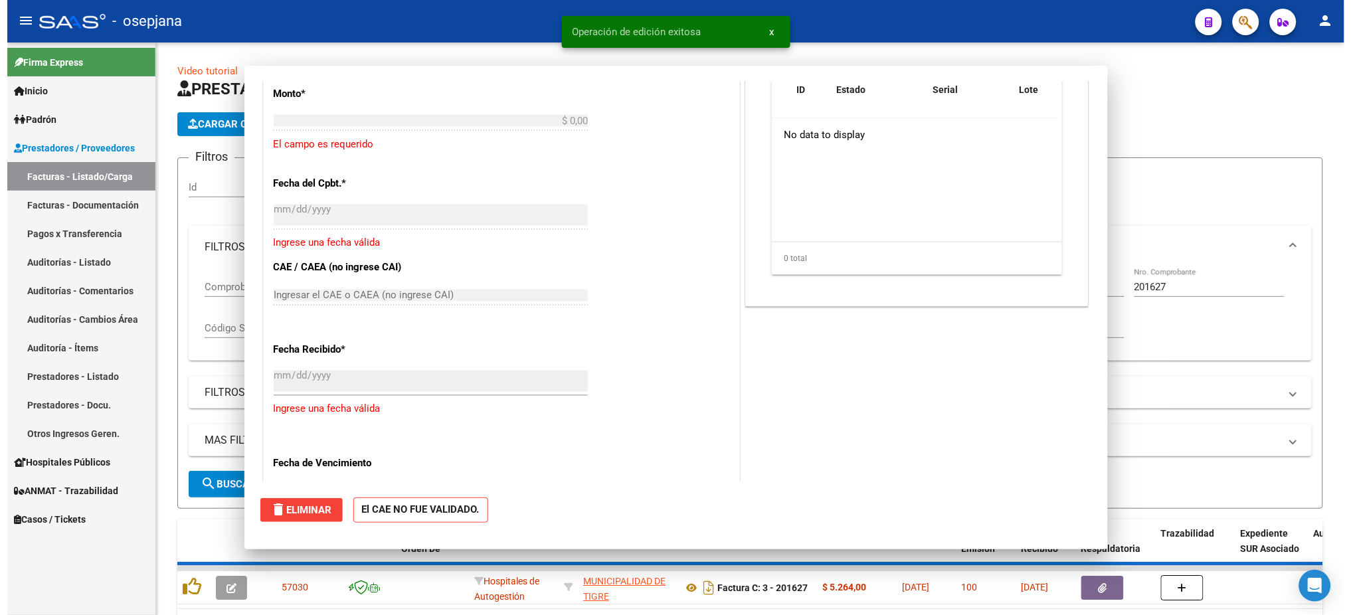
scroll to position [844, 0]
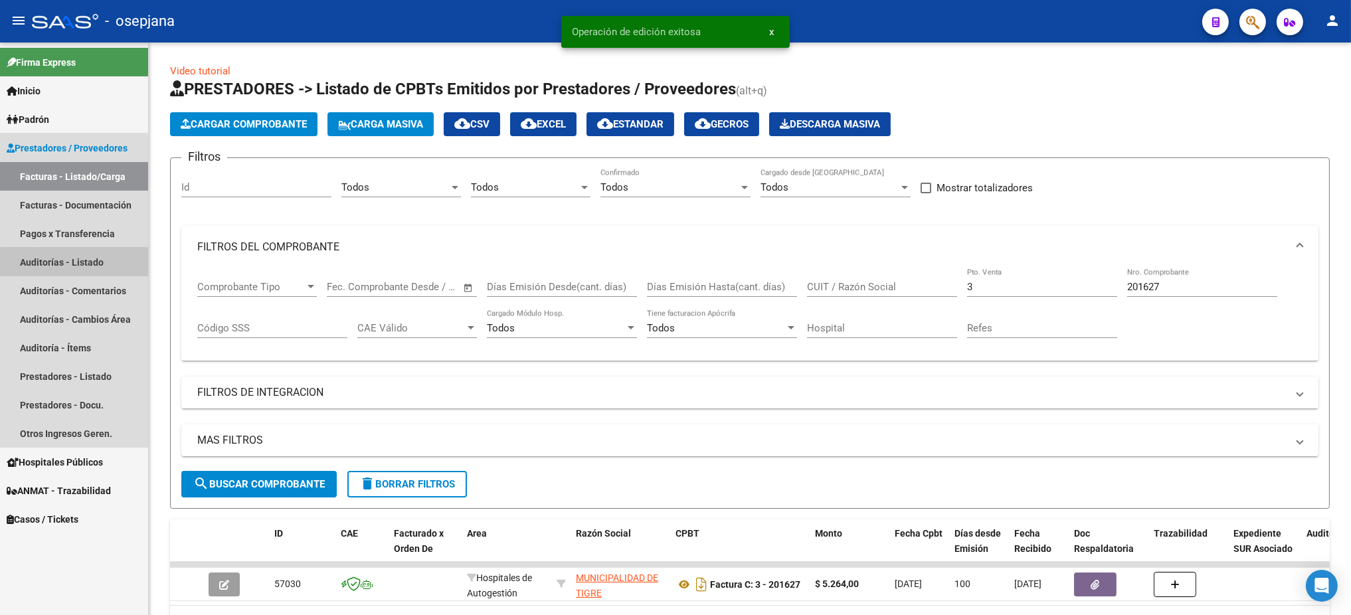
click at [96, 263] on link "Auditorías - Listado" at bounding box center [74, 262] width 148 height 29
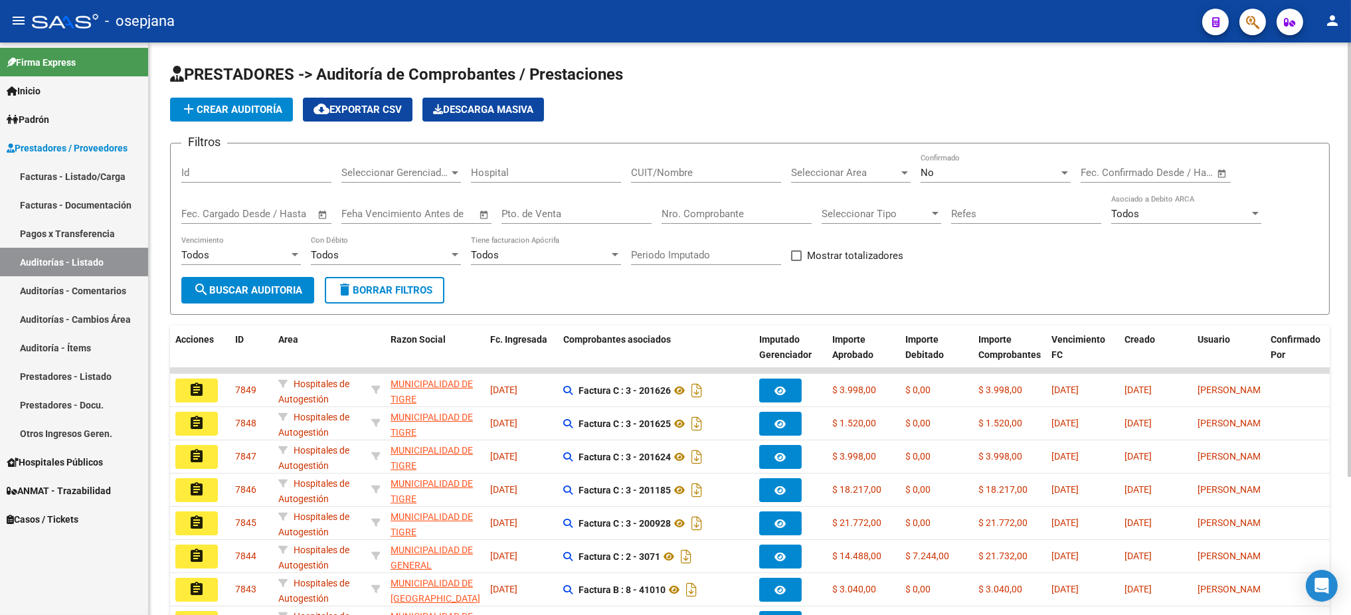
click at [250, 112] on span "add Crear Auditoría" at bounding box center [232, 110] width 102 height 12
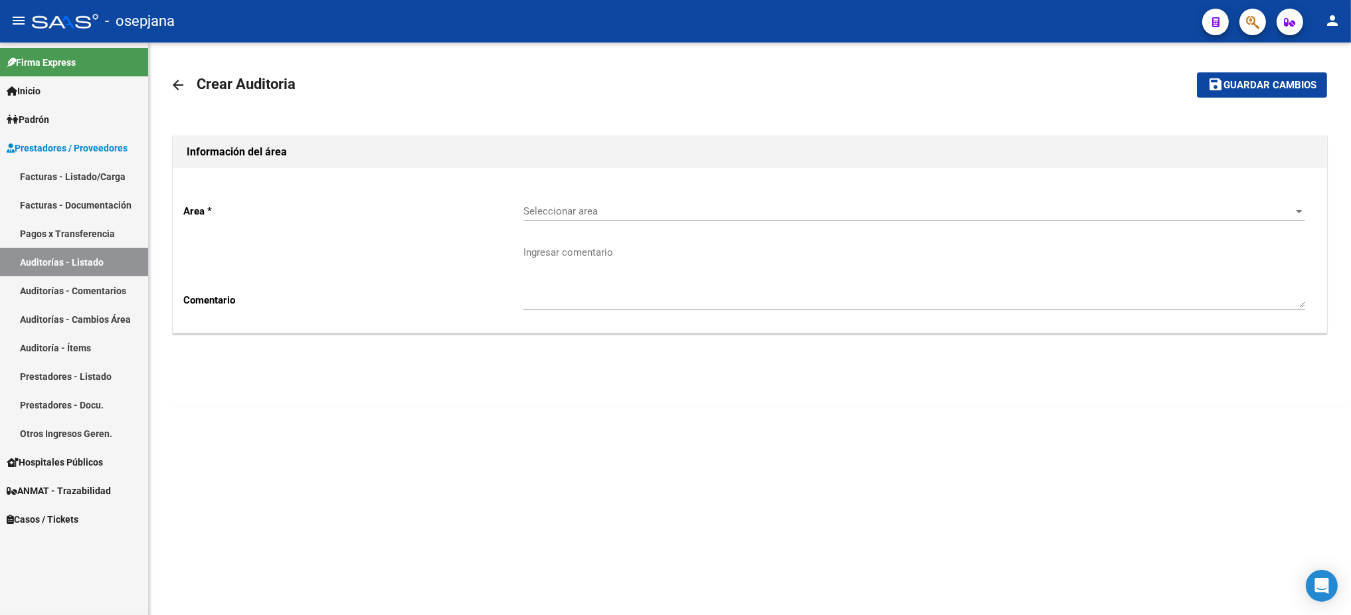
click at [682, 220] on div "Seleccionar area Seleccionar area" at bounding box center [915, 207] width 782 height 29
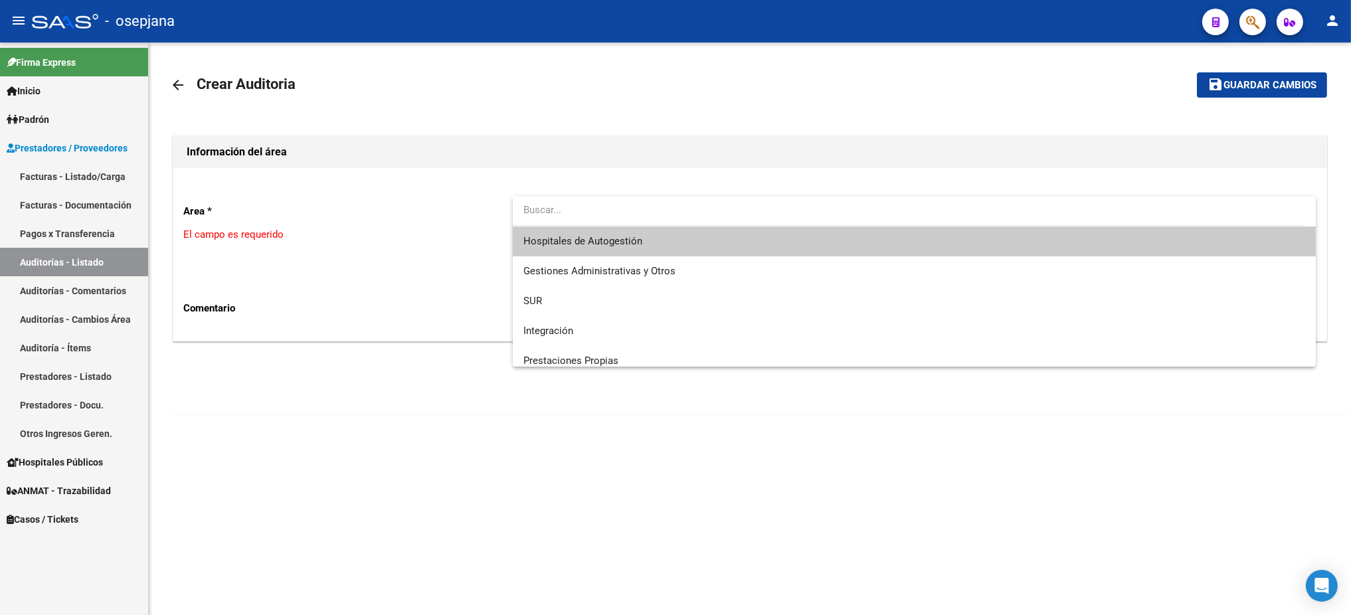
click at [646, 252] on span "Hospitales de Autogestión" at bounding box center [915, 242] width 782 height 30
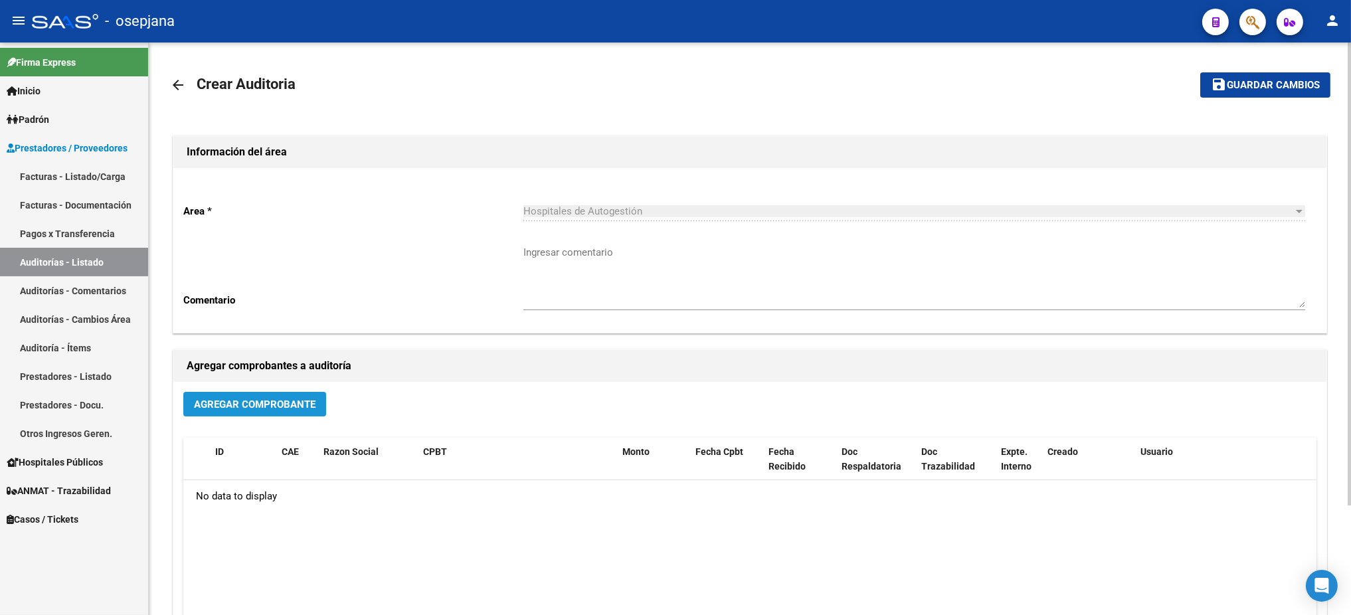
click at [286, 393] on button "Agregar Comprobante" at bounding box center [254, 404] width 143 height 25
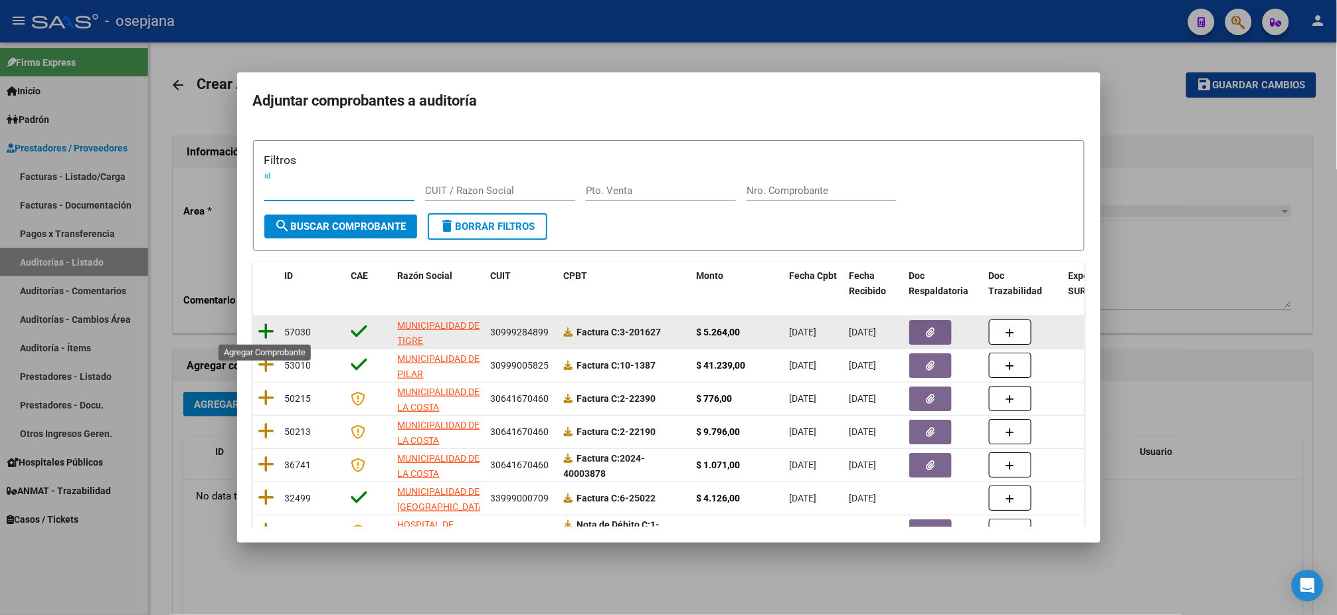
click at [264, 327] on icon at bounding box center [266, 331] width 17 height 19
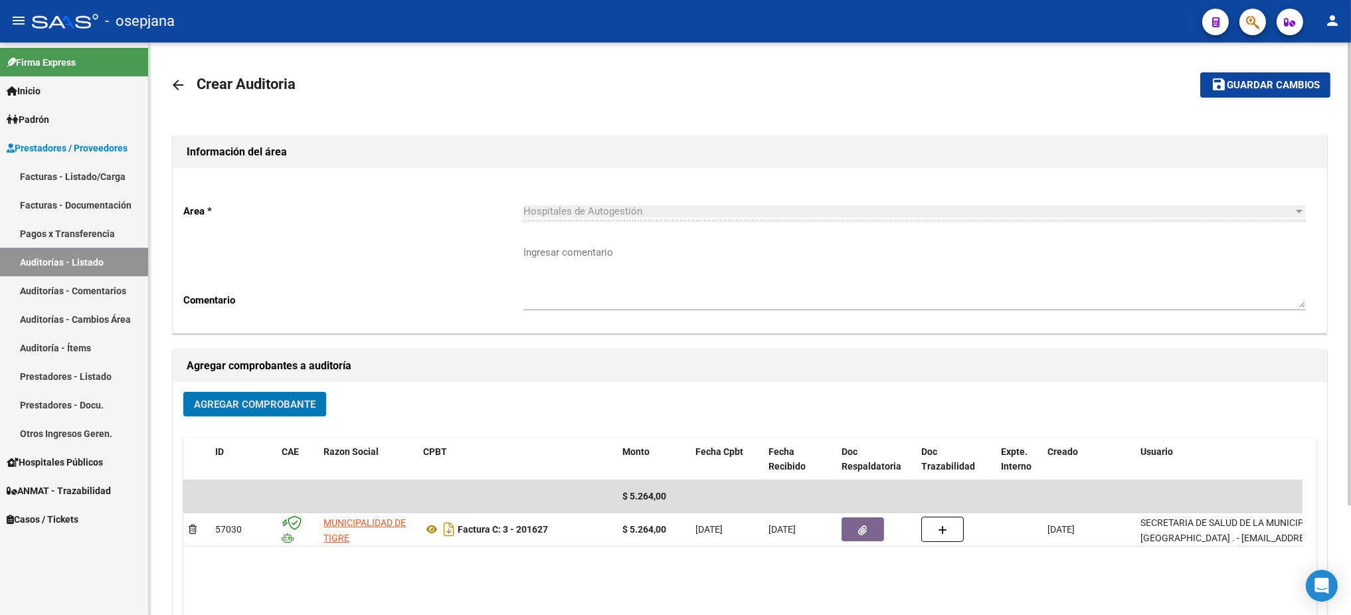
click at [1270, 76] on button "save Guardar cambios" at bounding box center [1266, 84] width 130 height 25
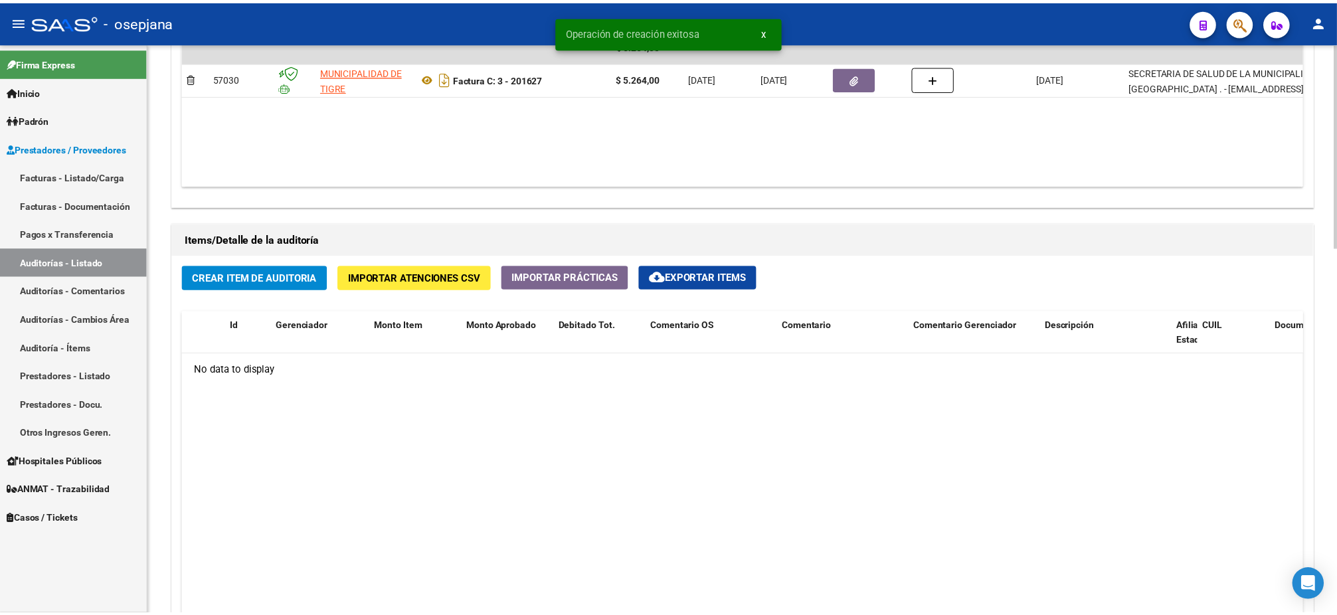
scroll to position [805, 0]
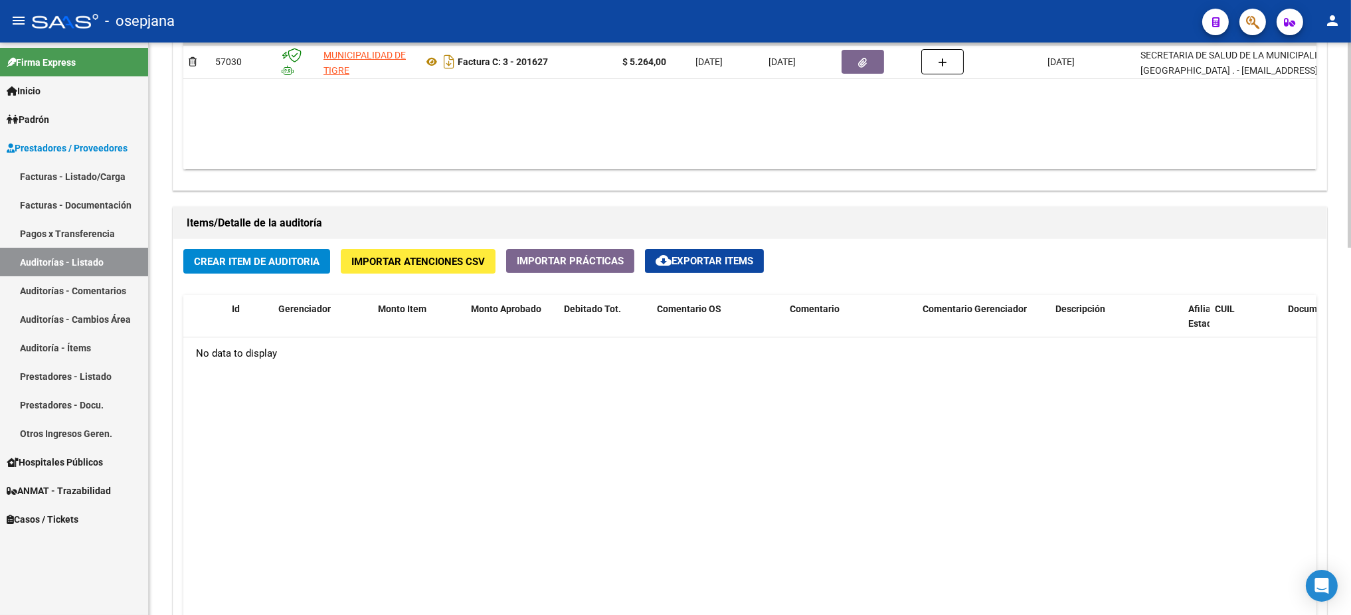
click at [298, 250] on button "Crear Item de Auditoria" at bounding box center [256, 261] width 147 height 25
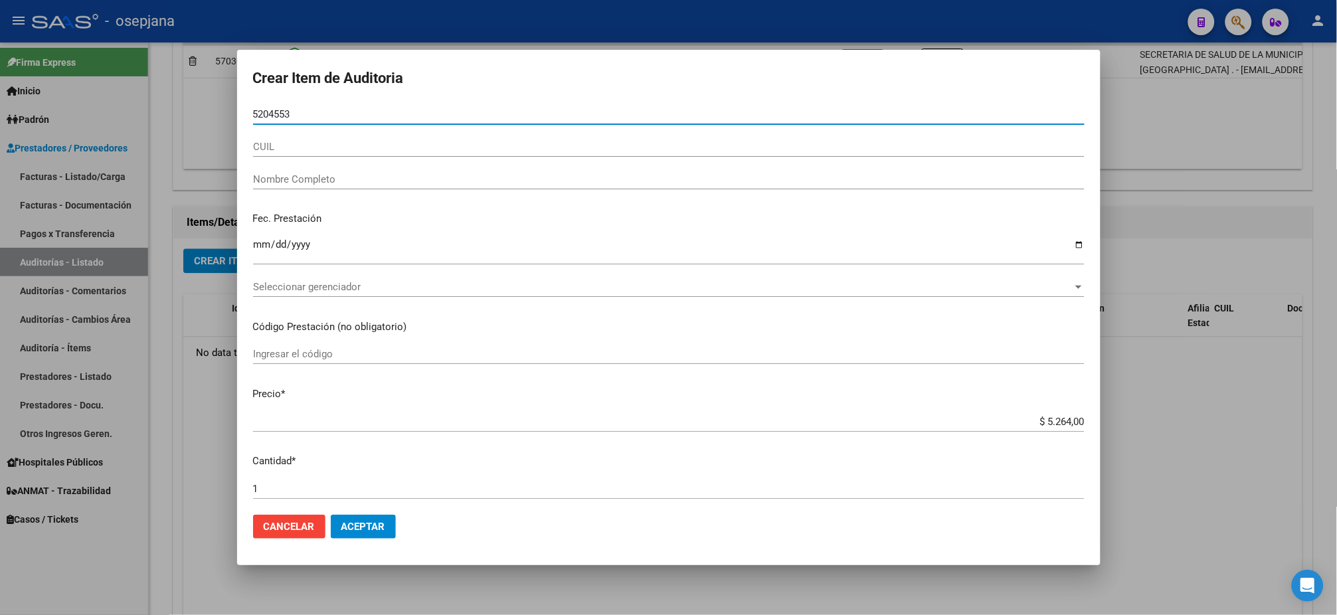
type input "52045539"
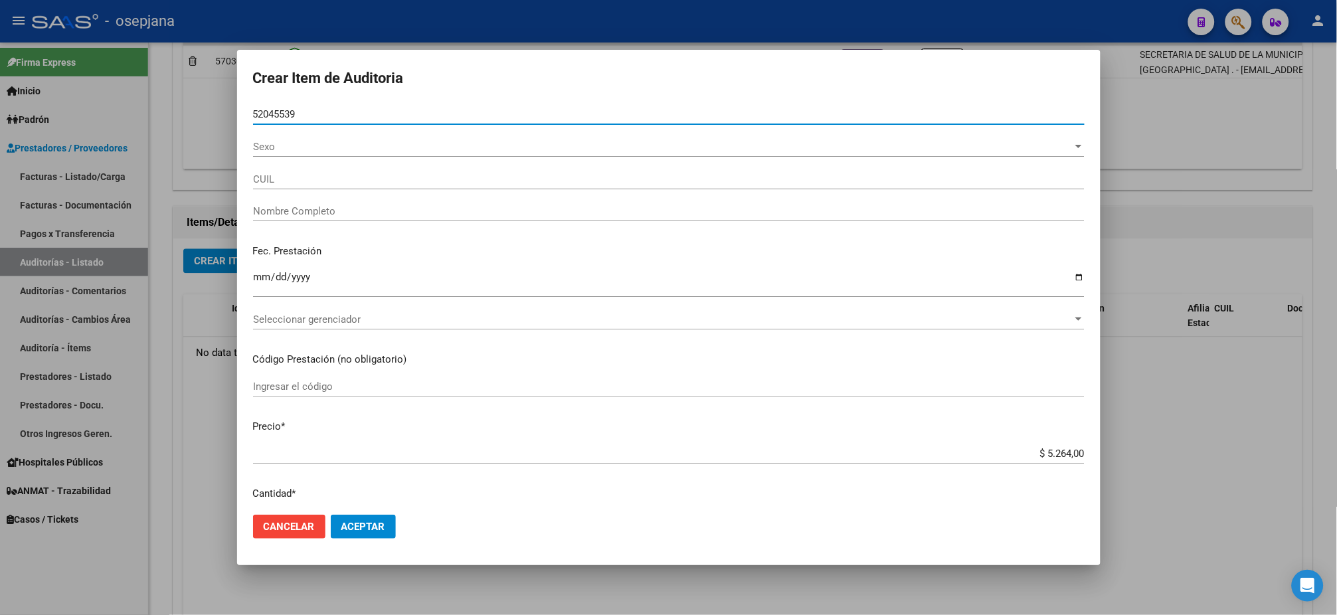
type input "20520455397"
type input "[PERSON_NAME] -"
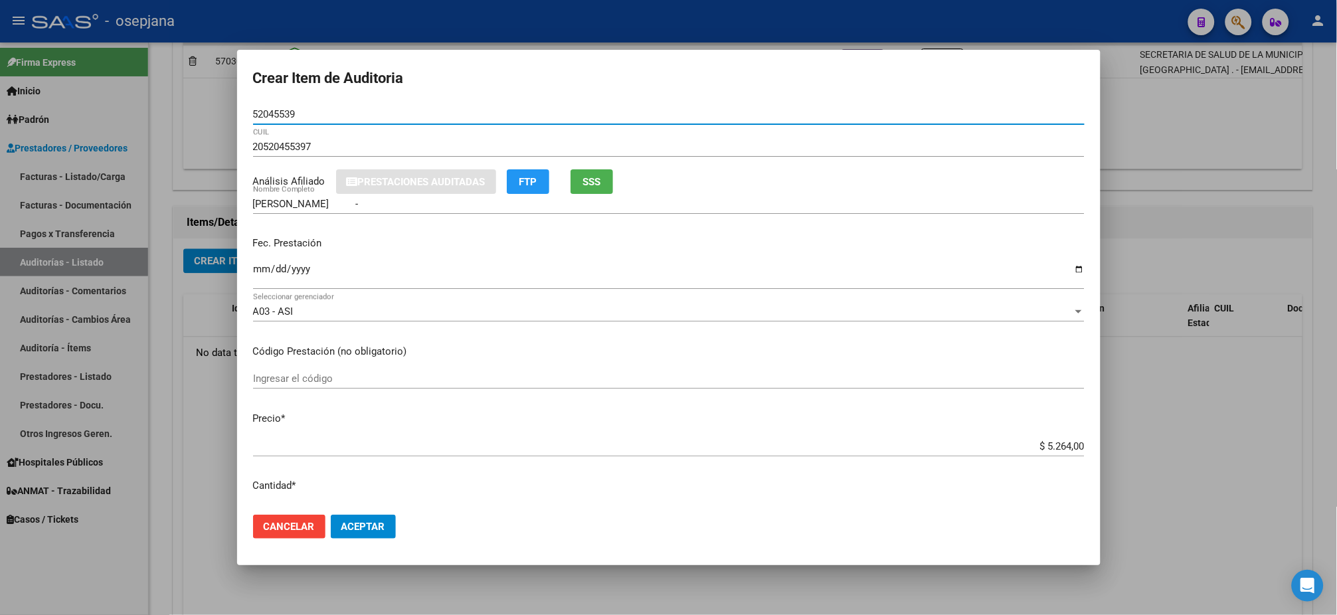
type input "52045539"
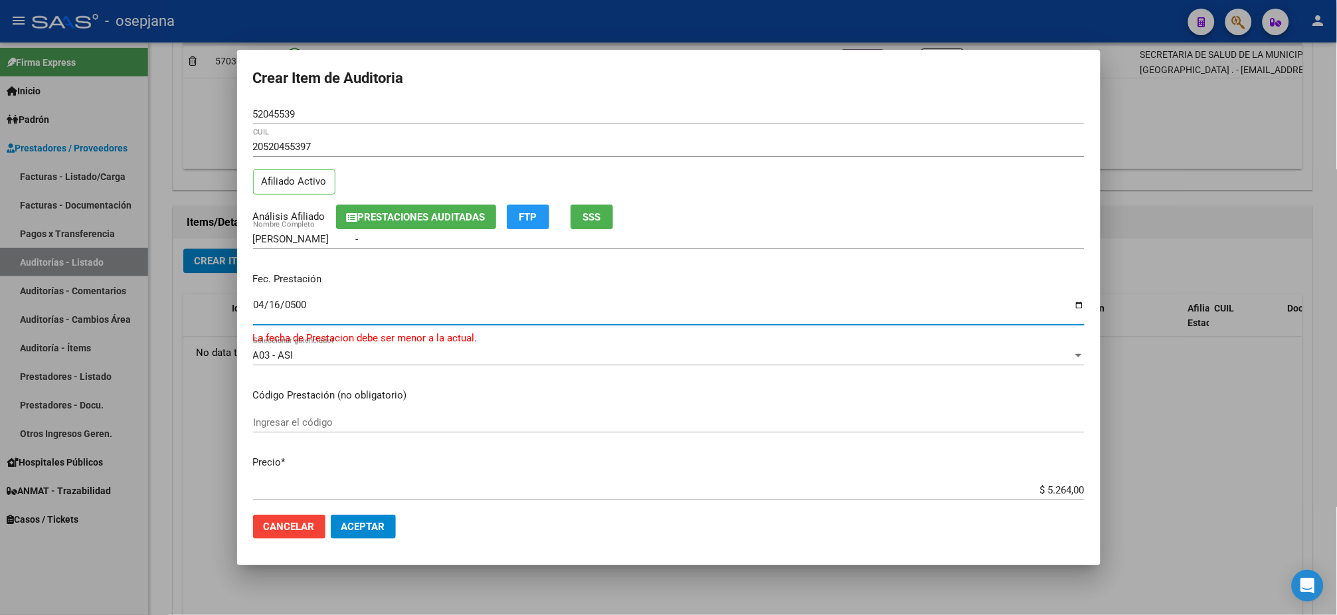
type input "5000-04-16"
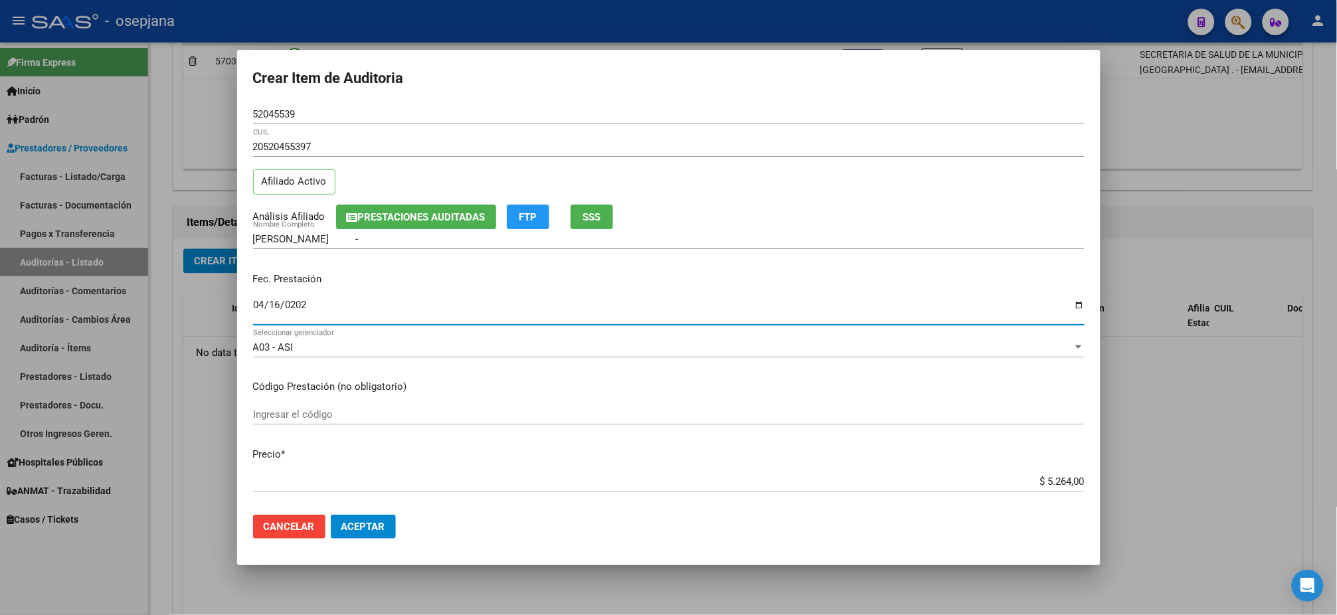
type input "[DATE]"
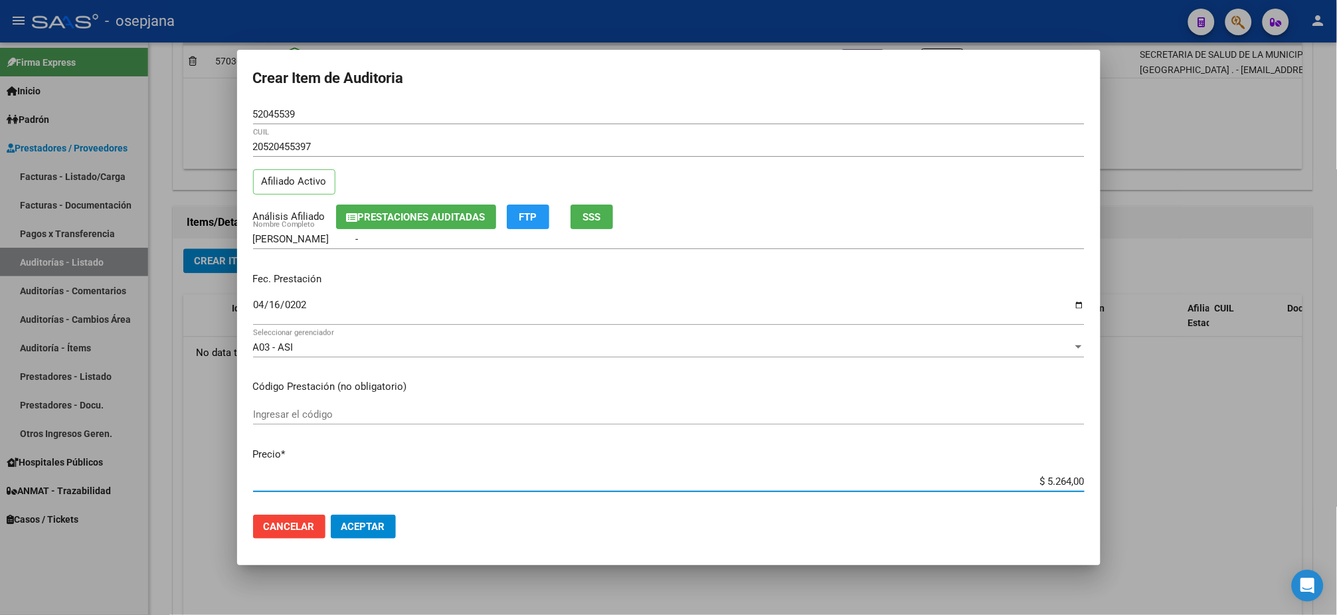
type input "$ 0,01"
type input "$ 0,12"
type input "$ 1,26"
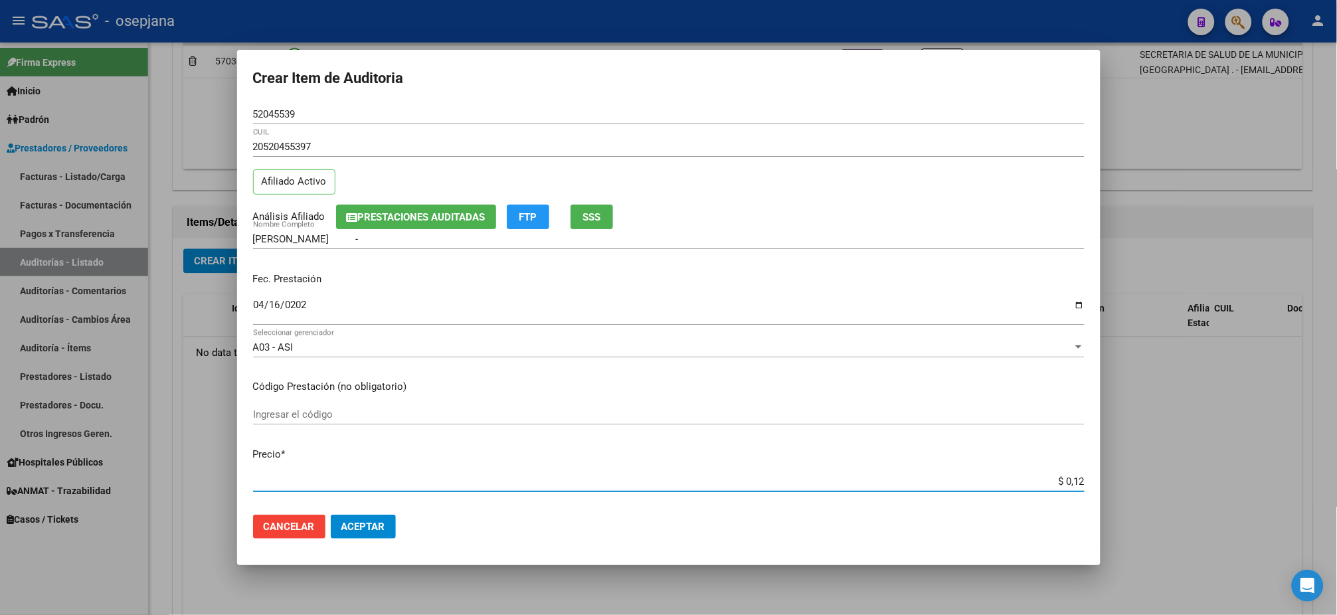
type input "$ 1,26"
type input "$ 12,67"
type input "$ 126,70"
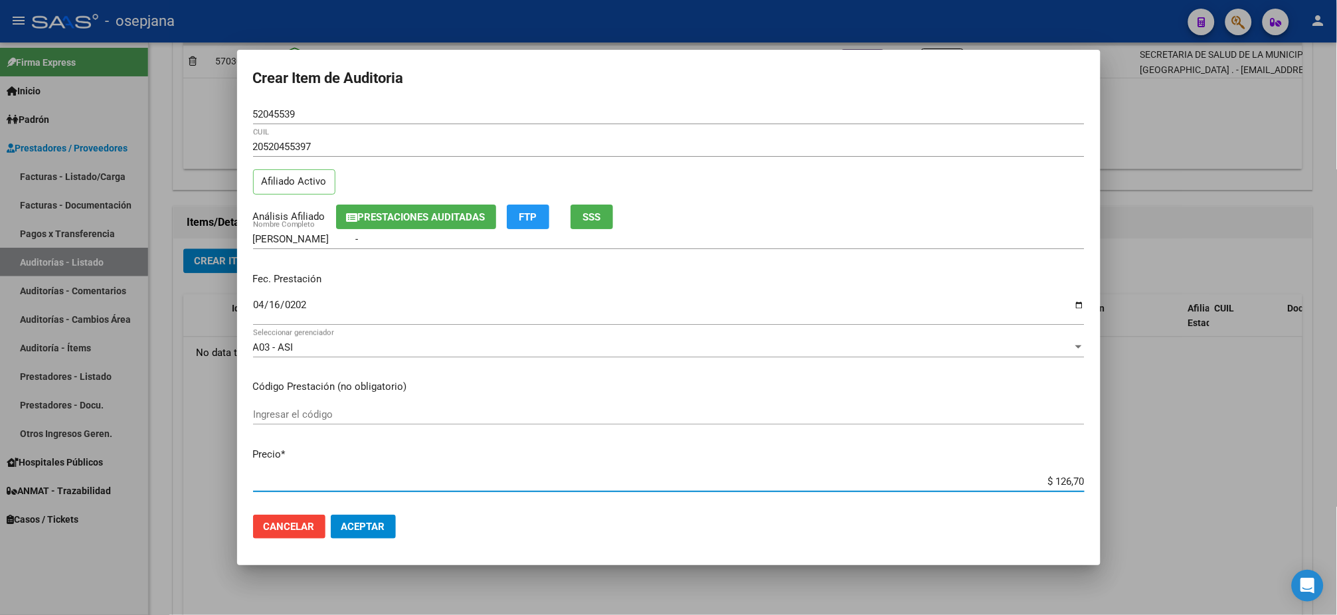
type input "$ 1.267,00"
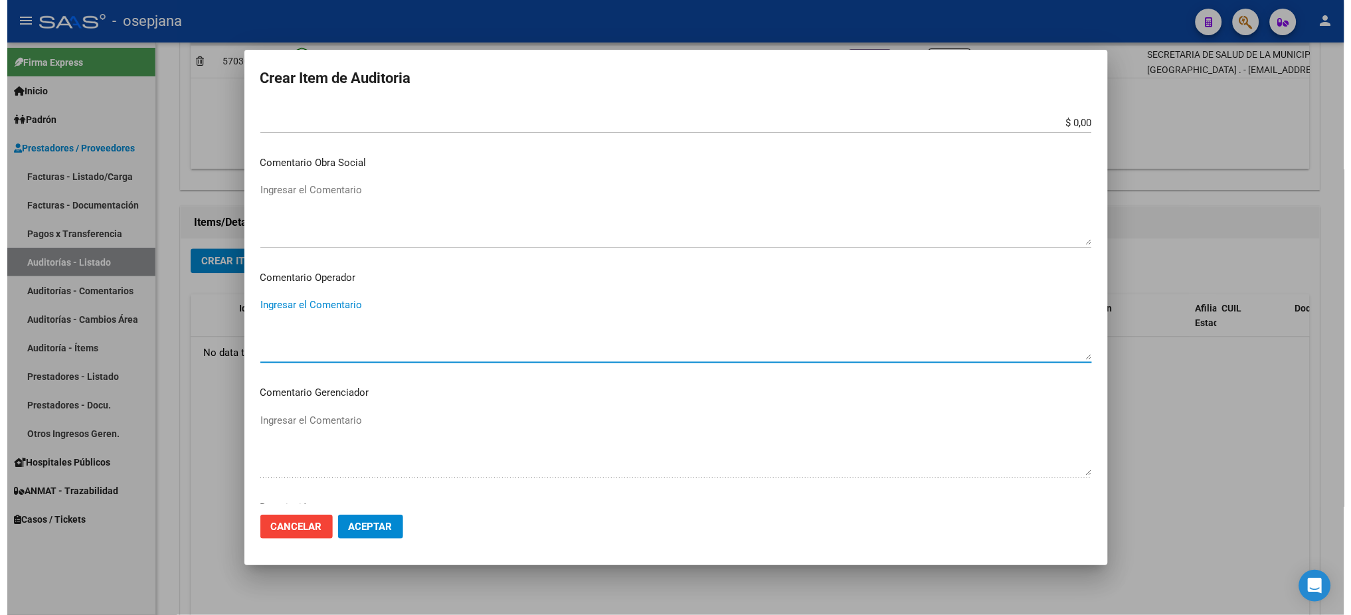
scroll to position [791, 0]
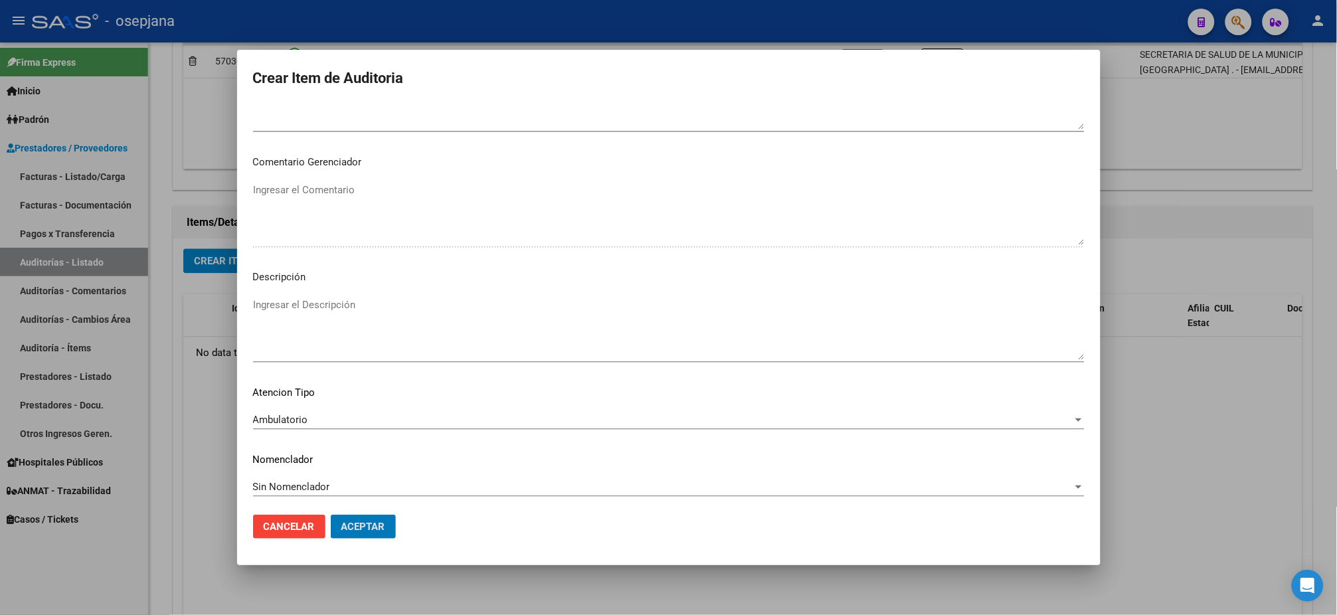
click at [331, 515] on button "Aceptar" at bounding box center [363, 527] width 65 height 24
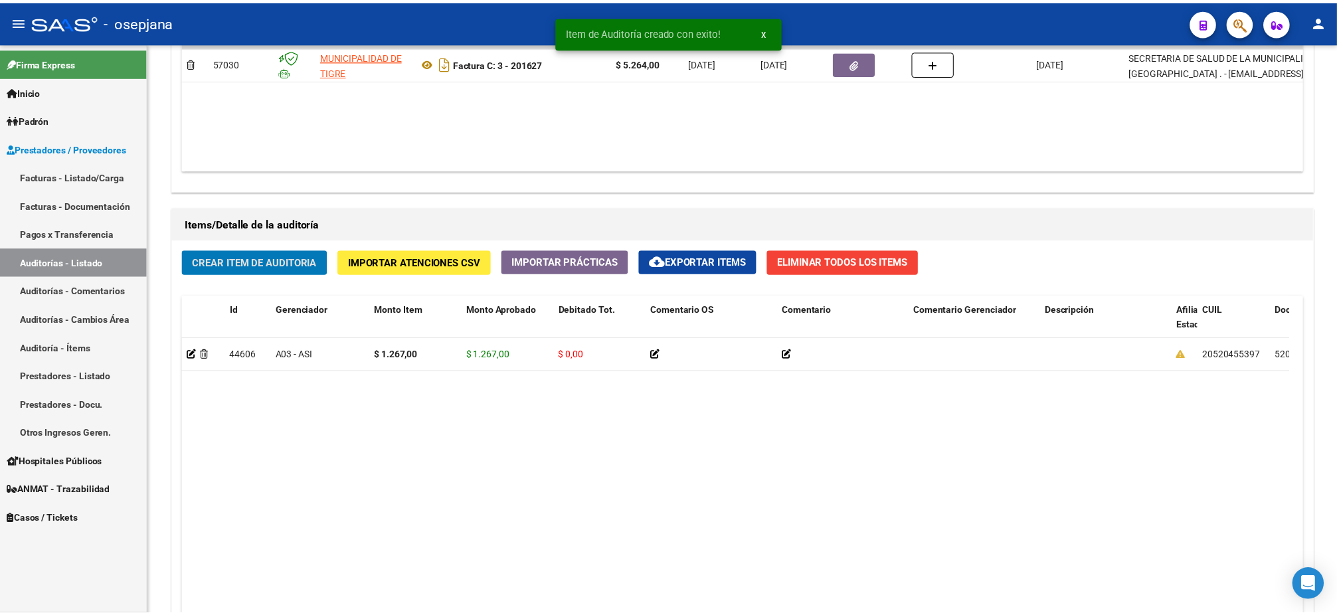
scroll to position [805, 0]
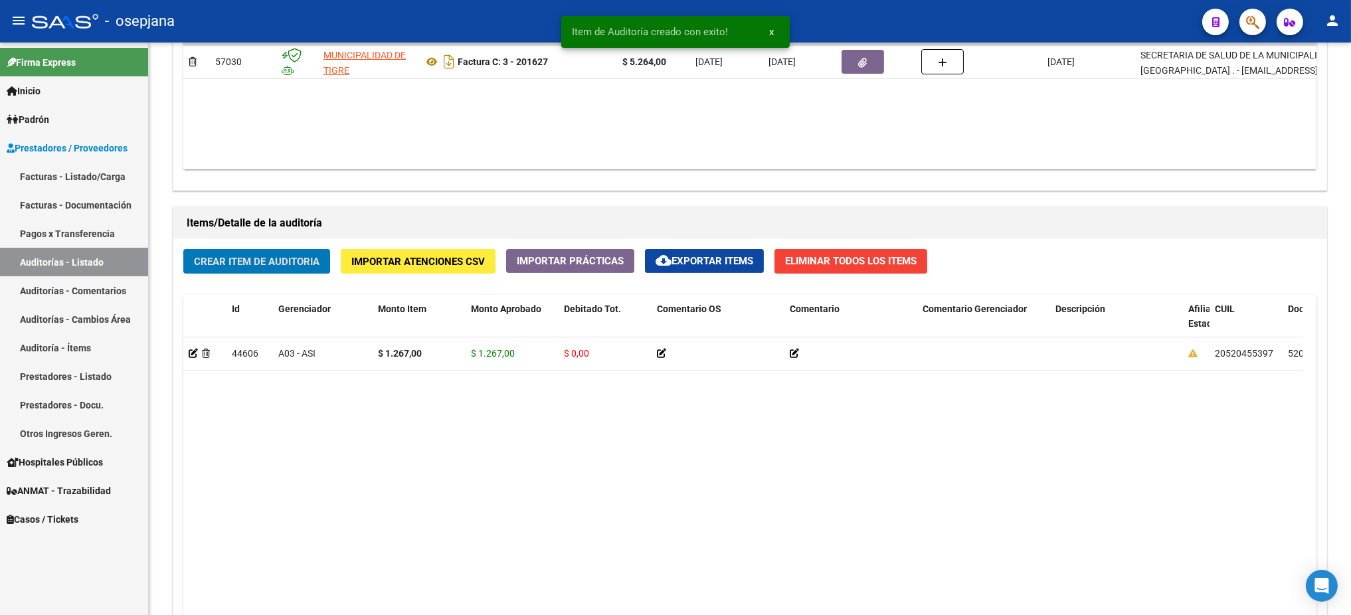
click at [183, 249] on button "Crear Item de Auditoria" at bounding box center [256, 261] width 147 height 25
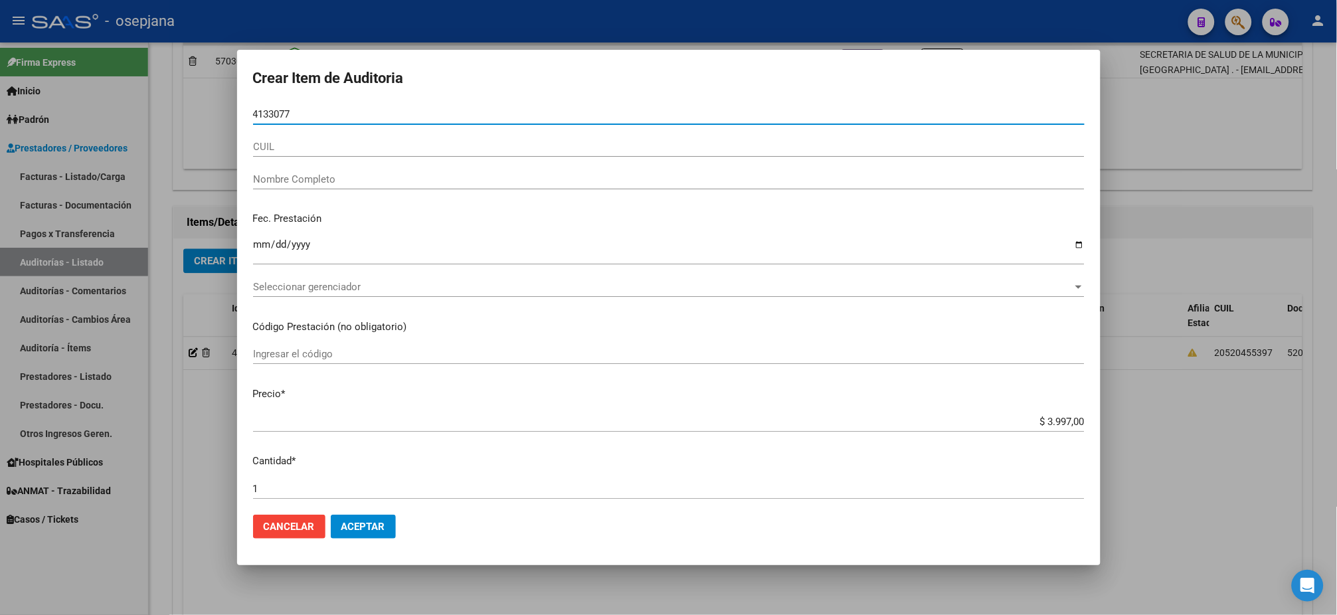
type input "41330777"
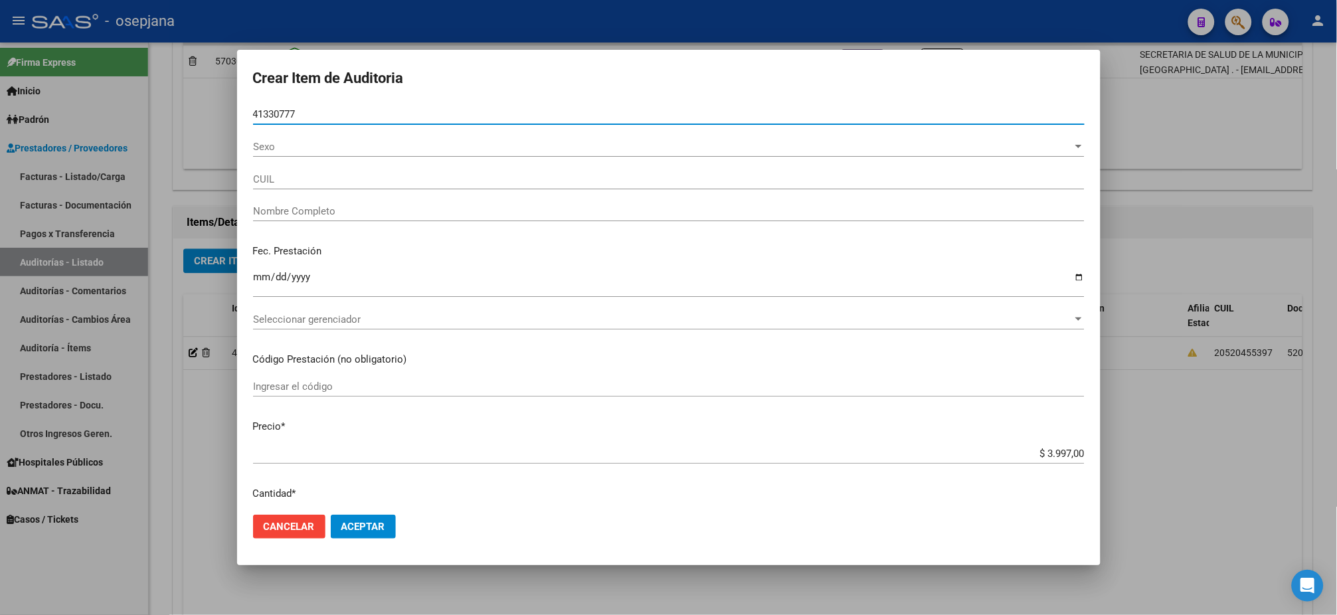
type input "27413307770"
type input "[PERSON_NAME]"
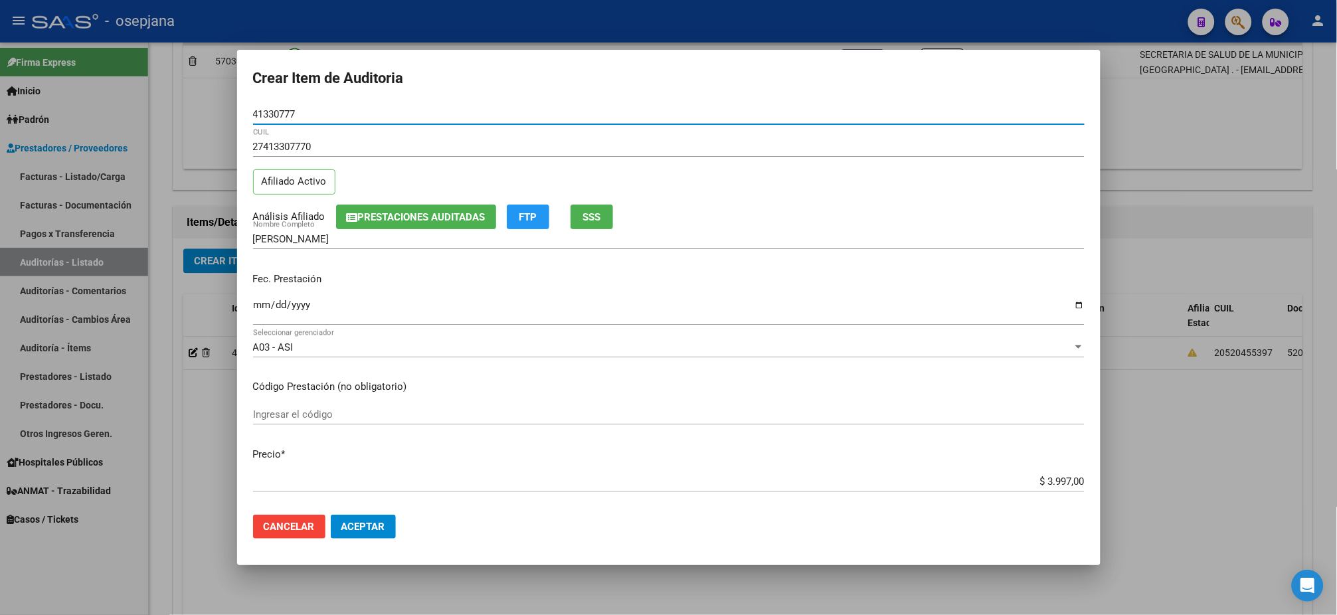
type input "41330777"
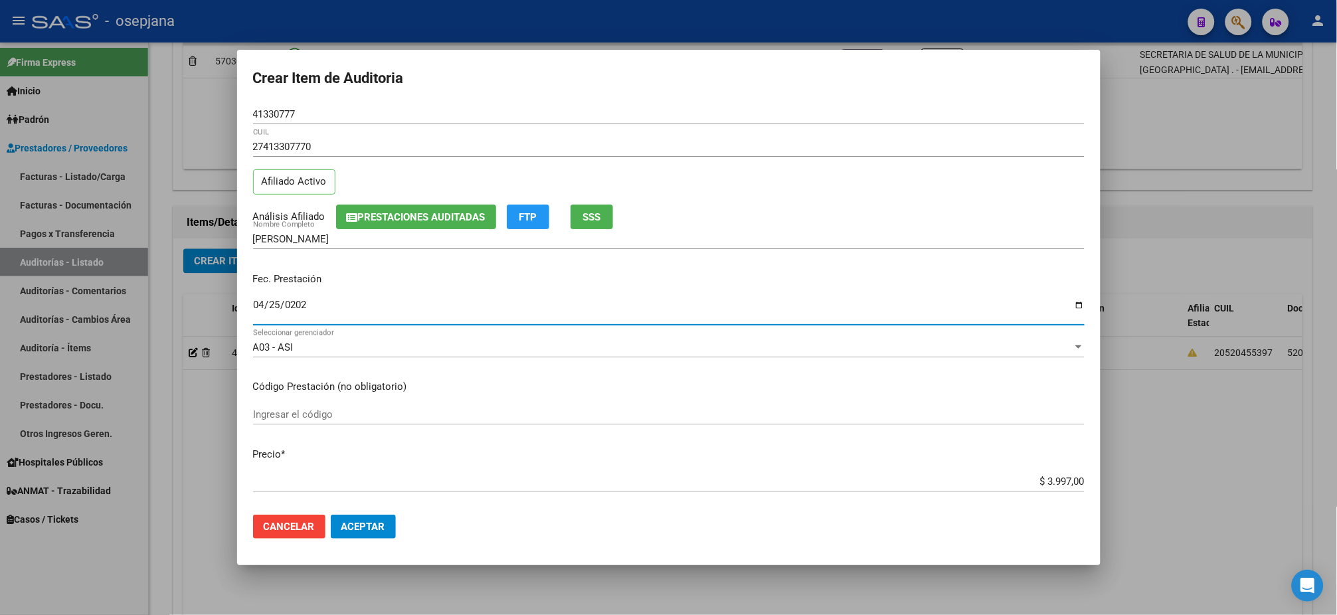
type input "[DATE]"
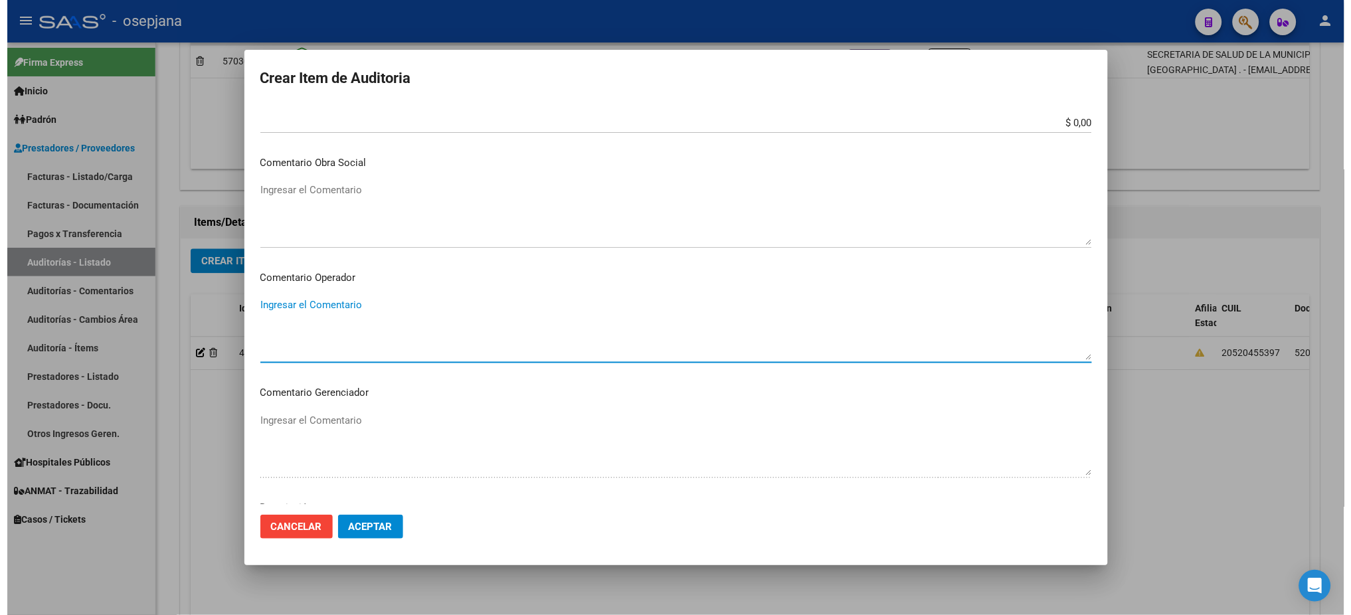
scroll to position [791, 0]
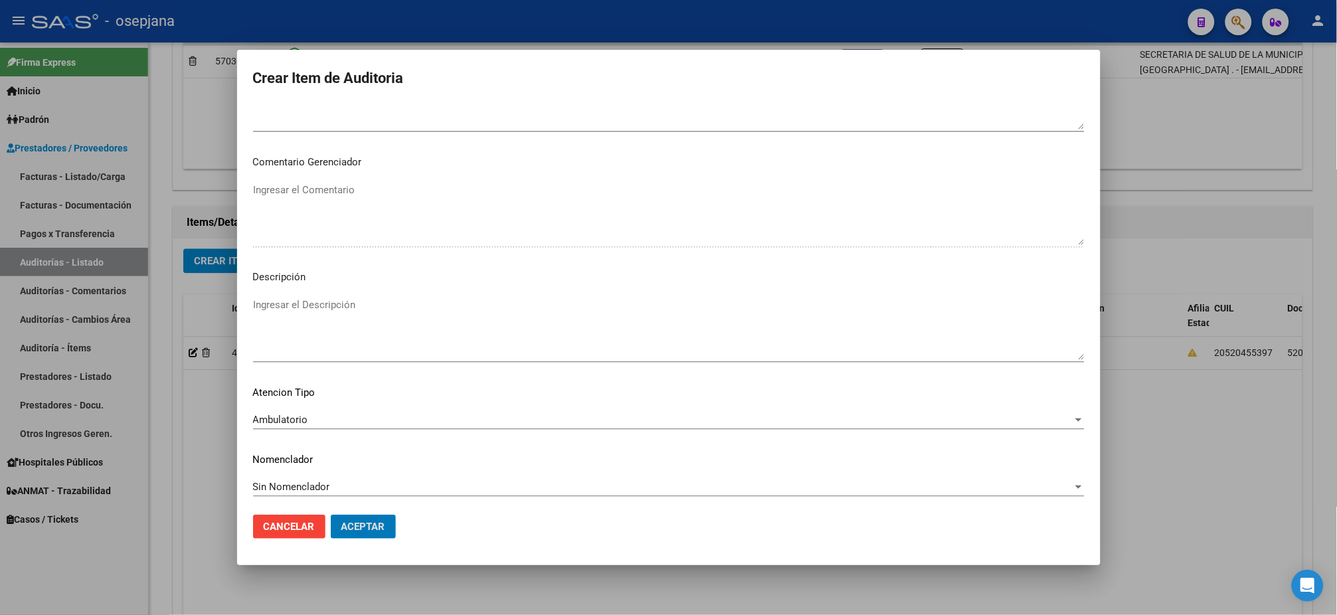
click at [331, 515] on button "Aceptar" at bounding box center [363, 527] width 65 height 24
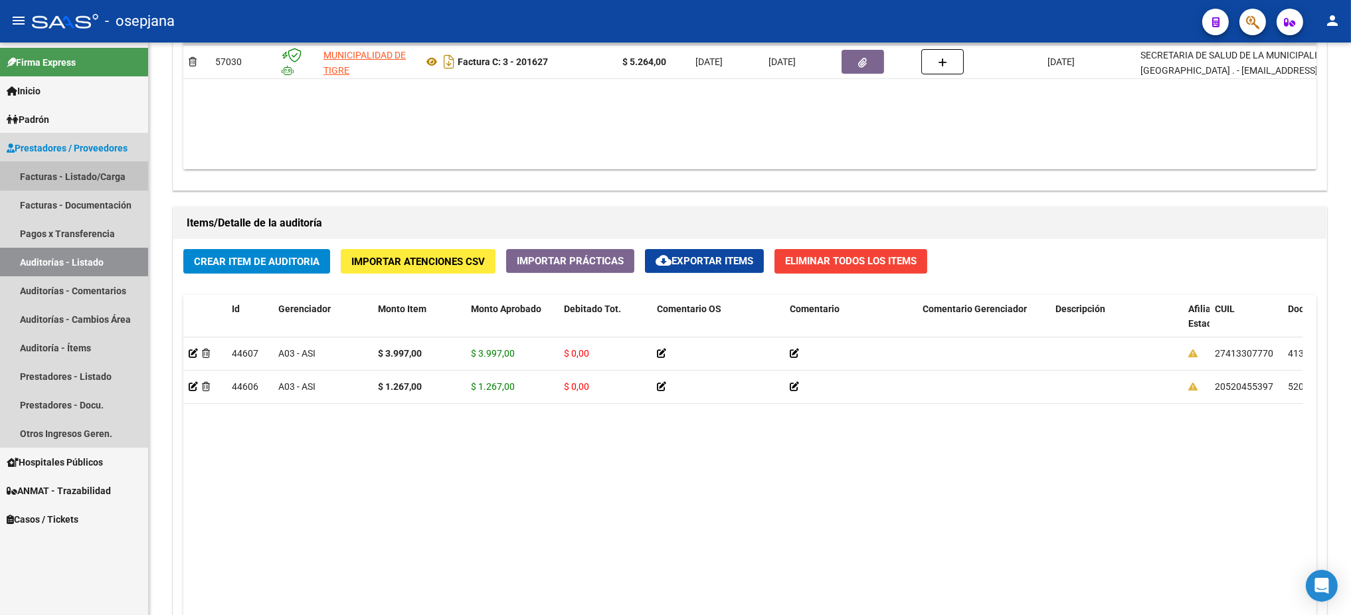
click at [83, 170] on link "Facturas - Listado/Carga" at bounding box center [74, 176] width 148 height 29
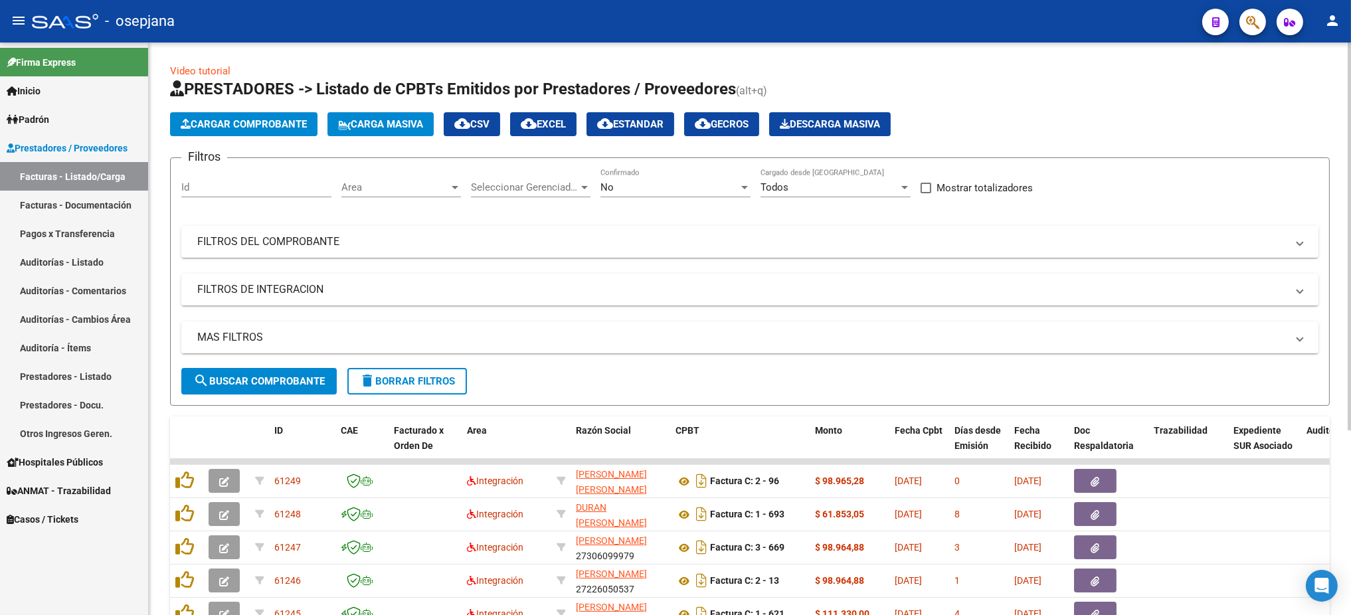
click at [431, 189] on span "Area" at bounding box center [395, 187] width 108 height 12
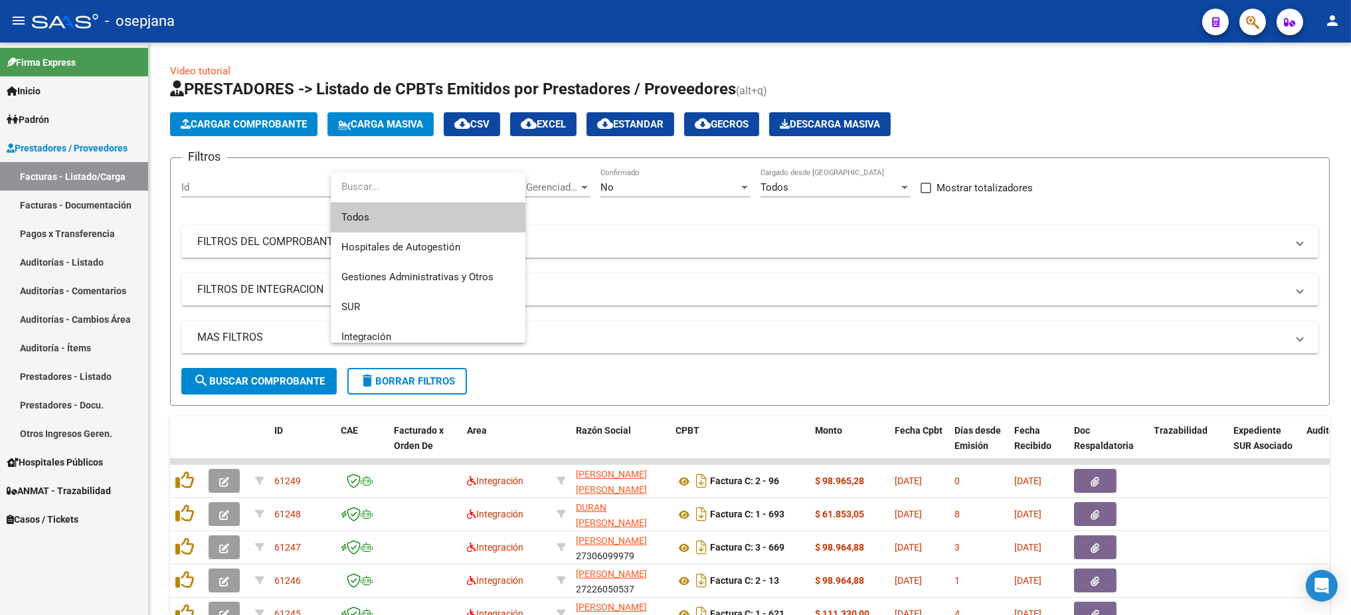
click at [379, 209] on span "Todos" at bounding box center [427, 218] width 173 height 30
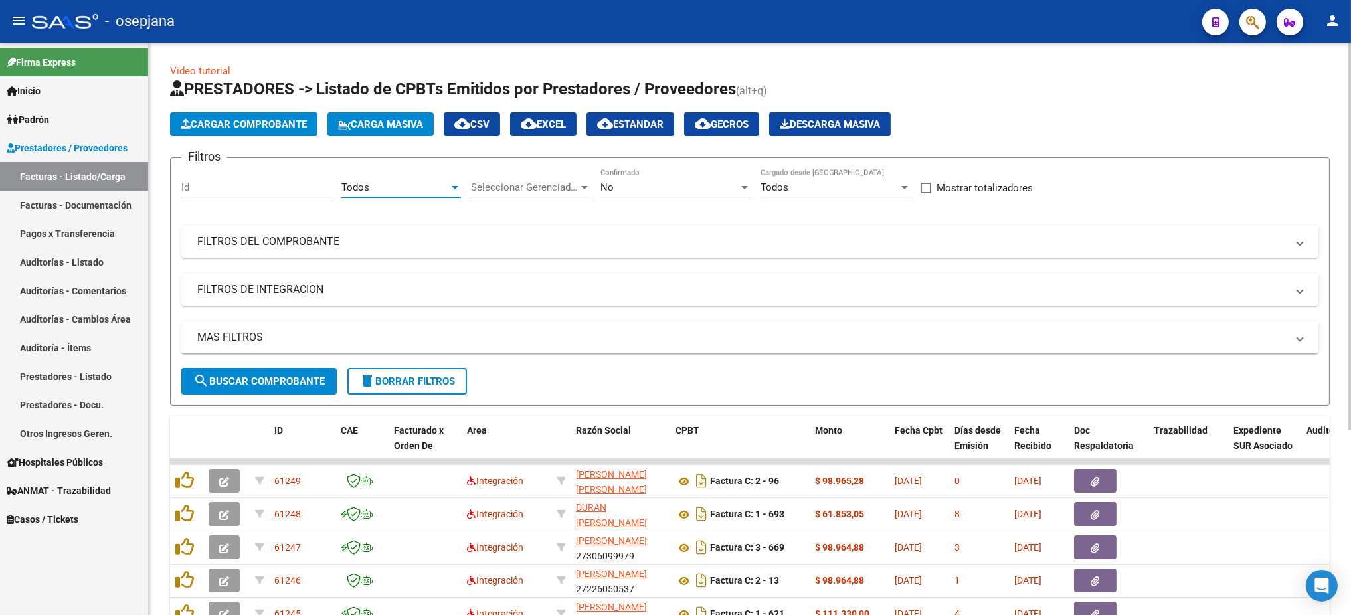
click at [510, 184] on span "Seleccionar Gerenciador" at bounding box center [525, 187] width 108 height 12
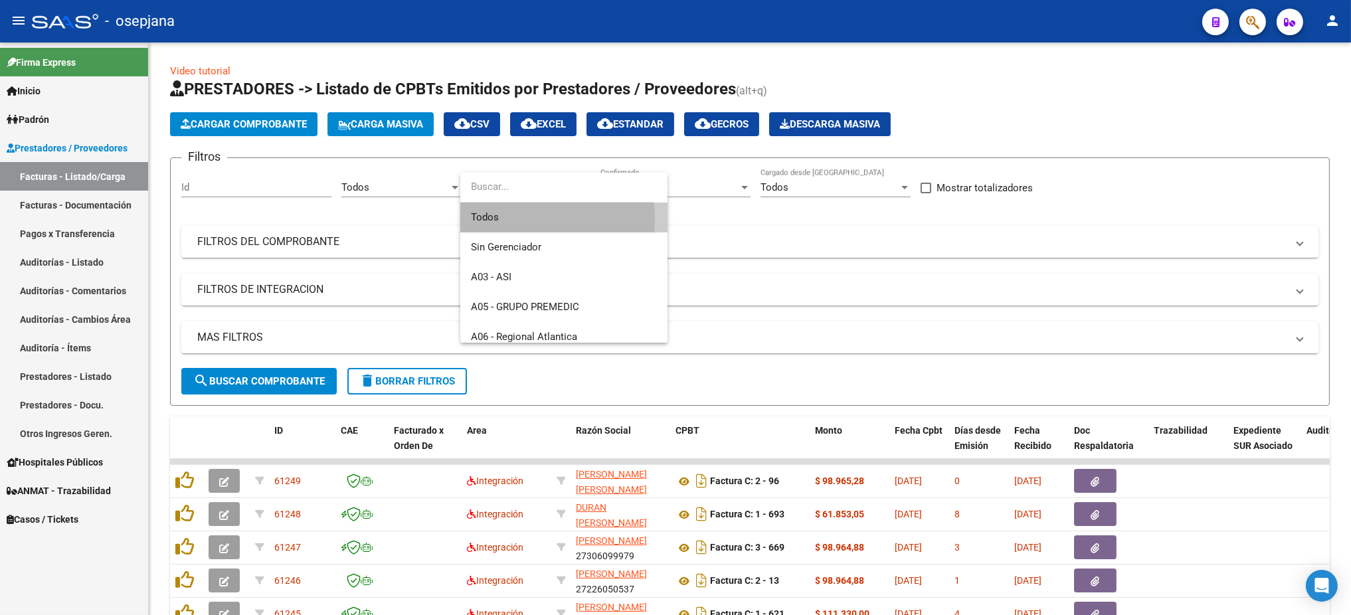
click at [476, 219] on span "Todos" at bounding box center [564, 218] width 186 height 30
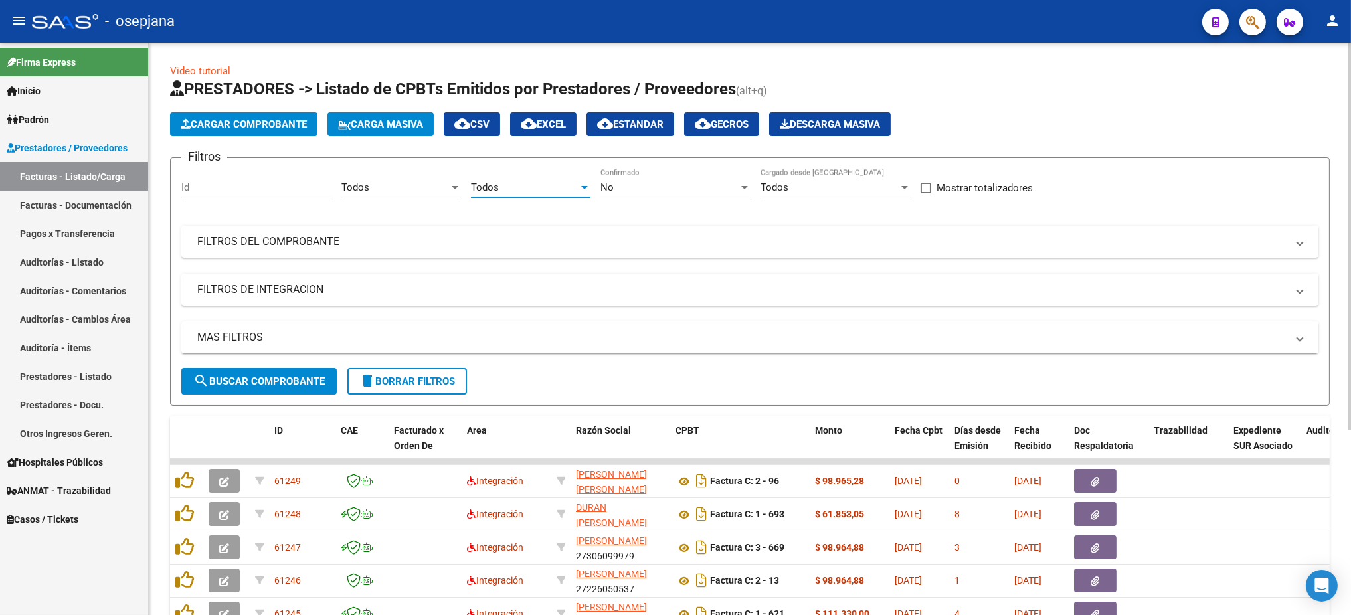
click at [705, 177] on div "No Confirmado" at bounding box center [676, 183] width 150 height 29
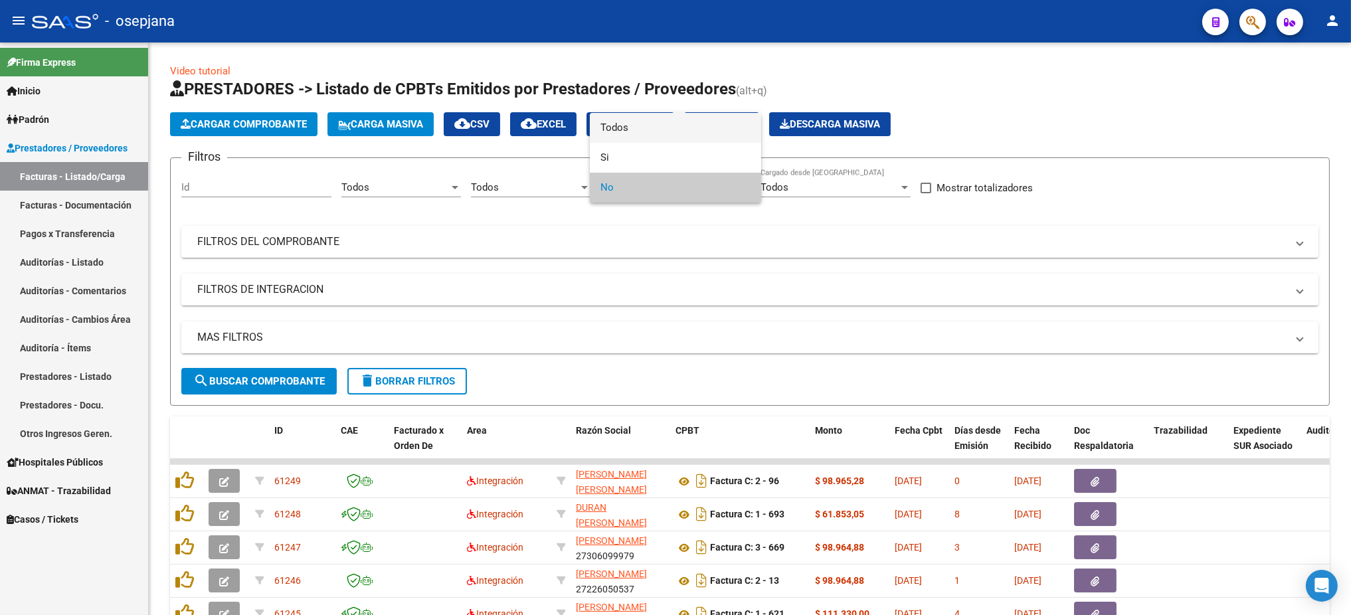
click at [636, 125] on span "Todos" at bounding box center [676, 128] width 150 height 30
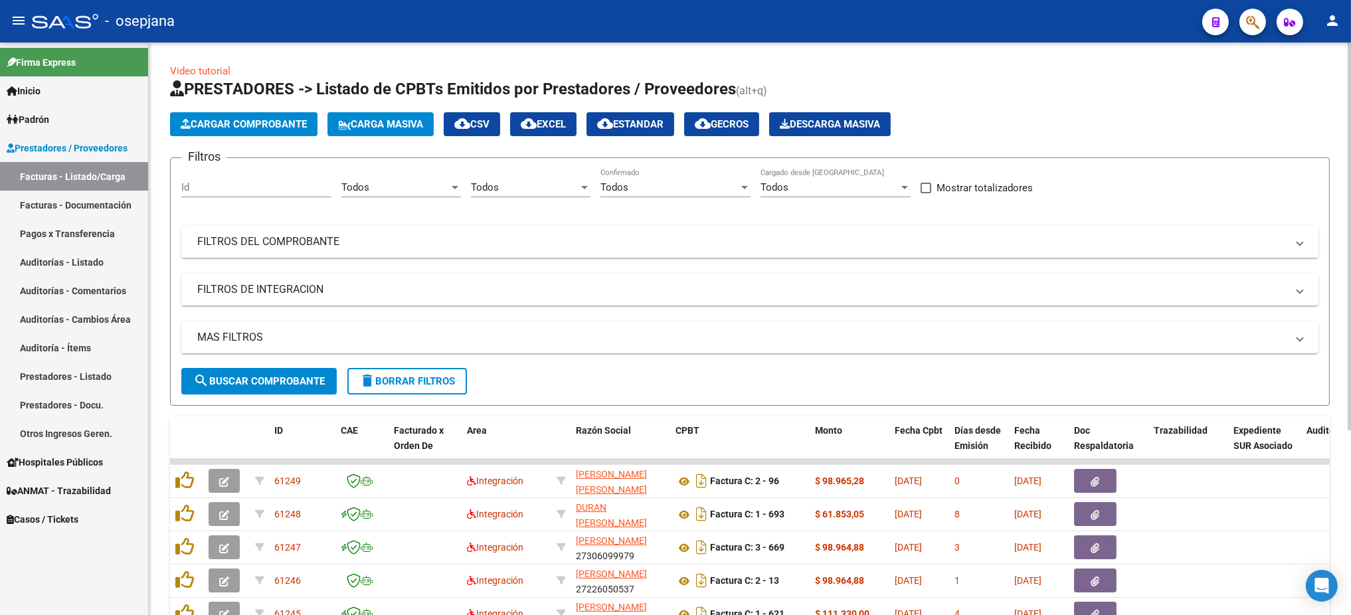
click at [551, 241] on mat-panel-title "FILTROS DEL COMPROBANTE" at bounding box center [742, 242] width 1090 height 15
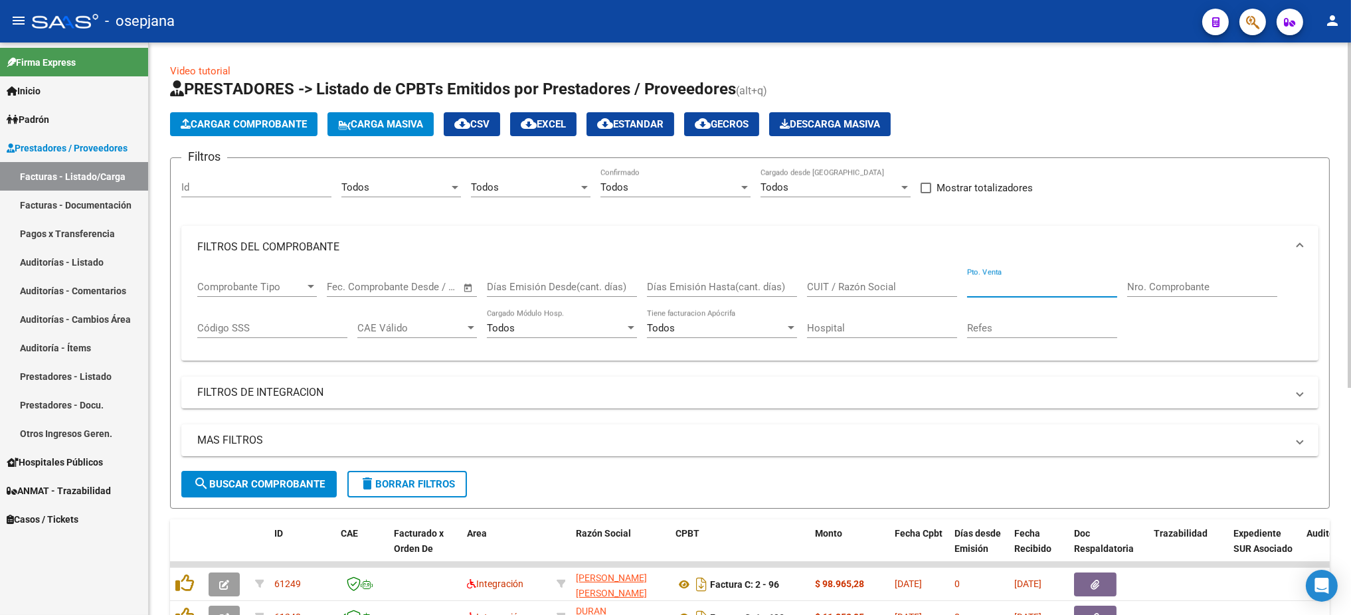
click at [1054, 284] on input "Pto. Venta" at bounding box center [1042, 287] width 150 height 12
type input "3"
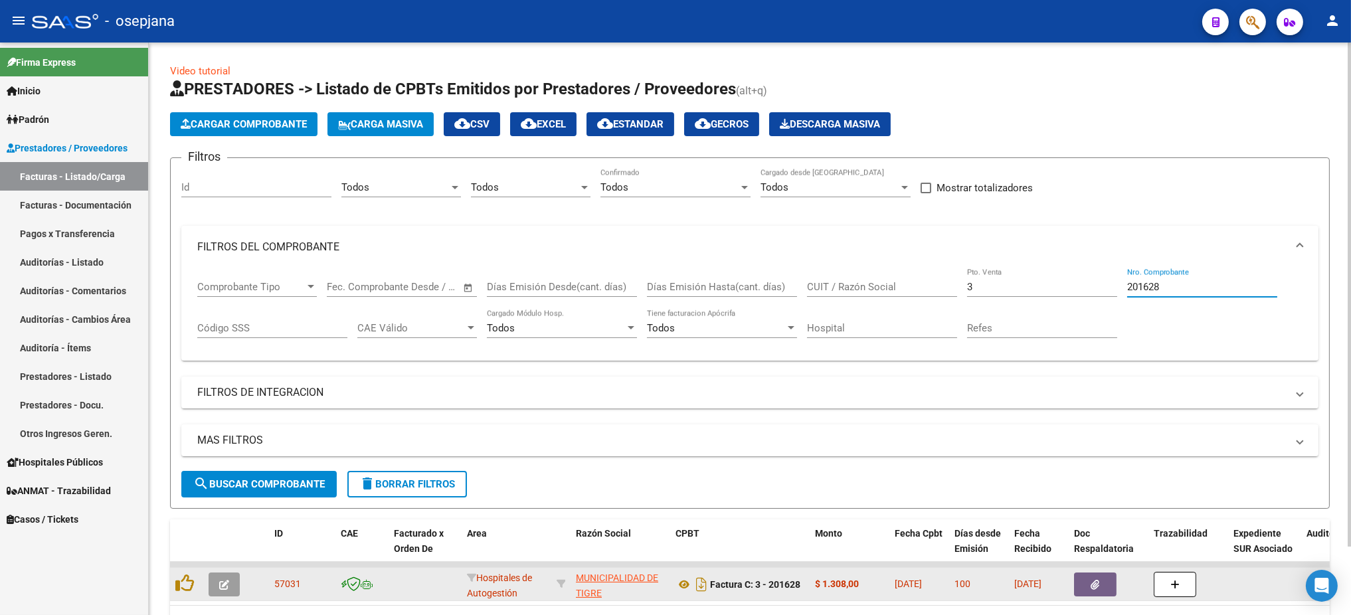
type input "201628"
click at [219, 585] on icon "button" at bounding box center [224, 585] width 10 height 10
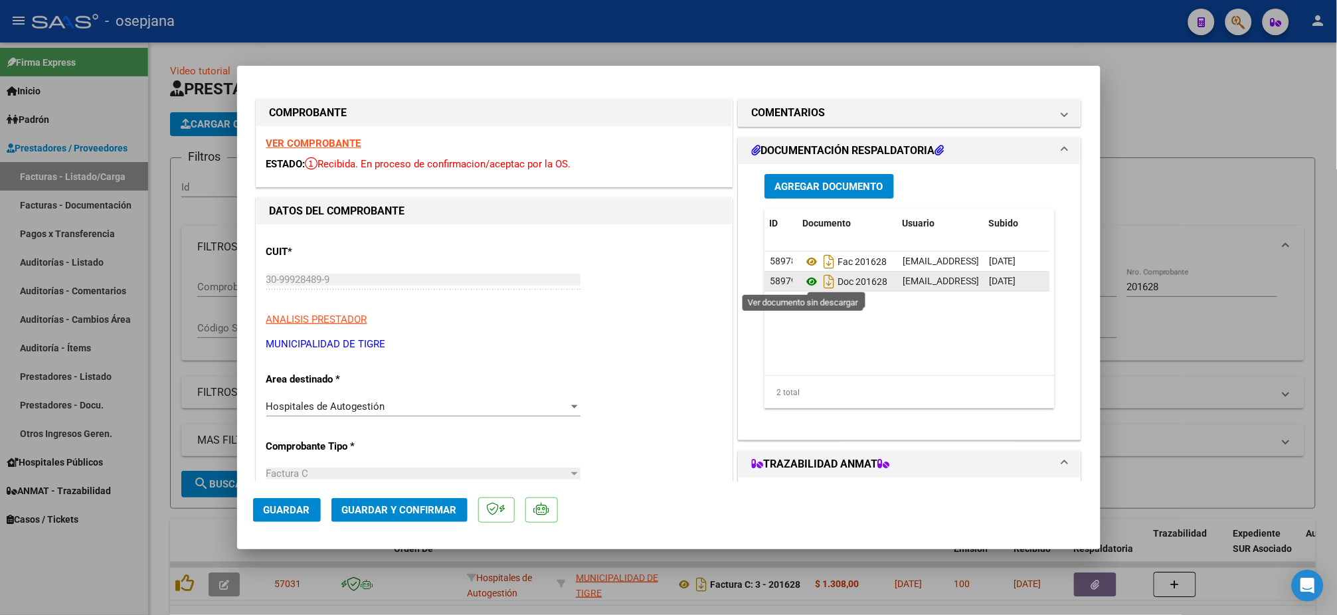
click at [807, 282] on icon at bounding box center [811, 282] width 17 height 16
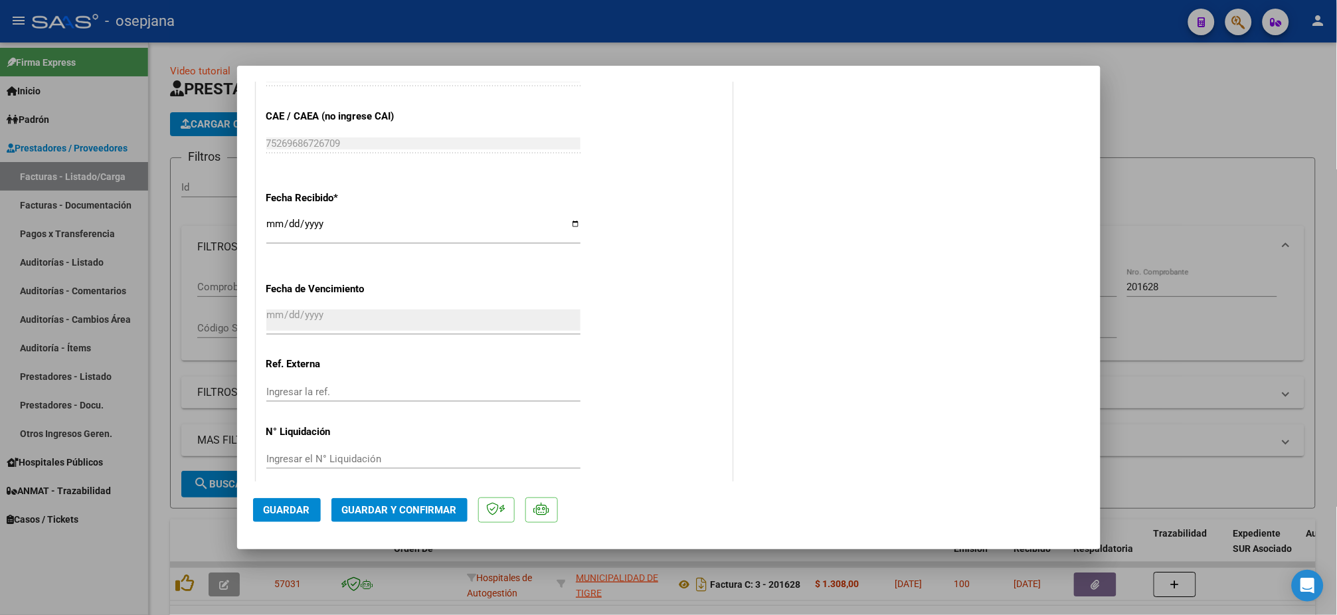
scroll to position [688, 0]
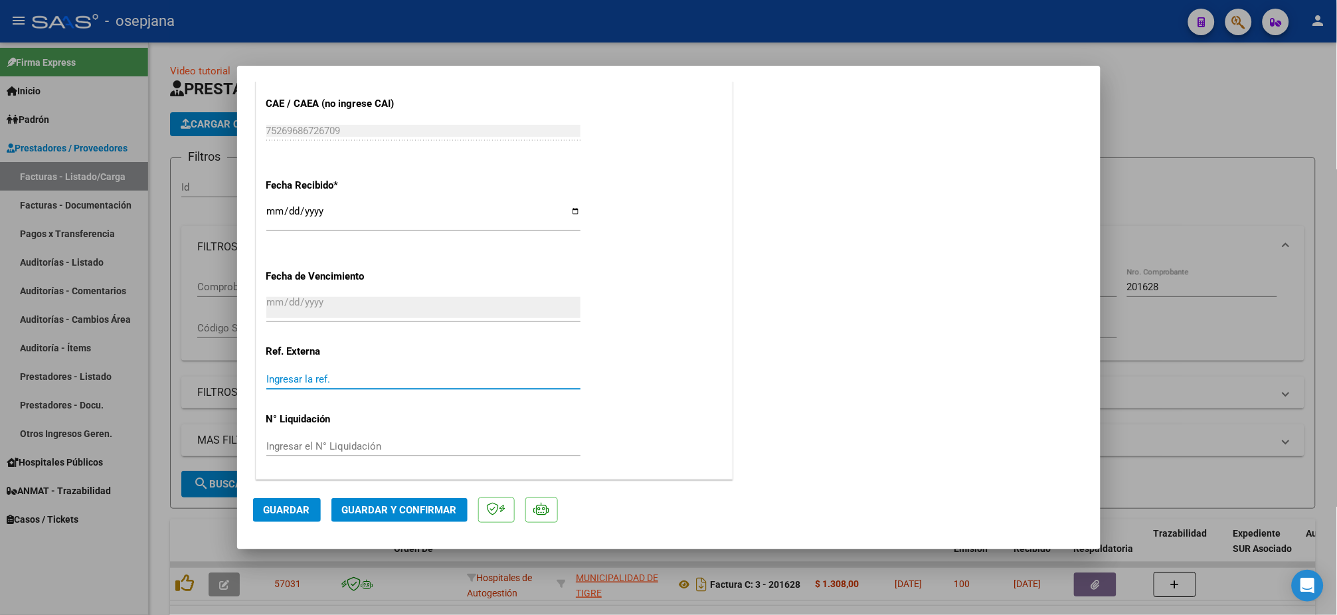
click at [291, 373] on input "Ingresar la ref." at bounding box center [423, 379] width 314 height 12
type input "31158"
click at [271, 508] on span "Guardar" at bounding box center [287, 510] width 47 height 12
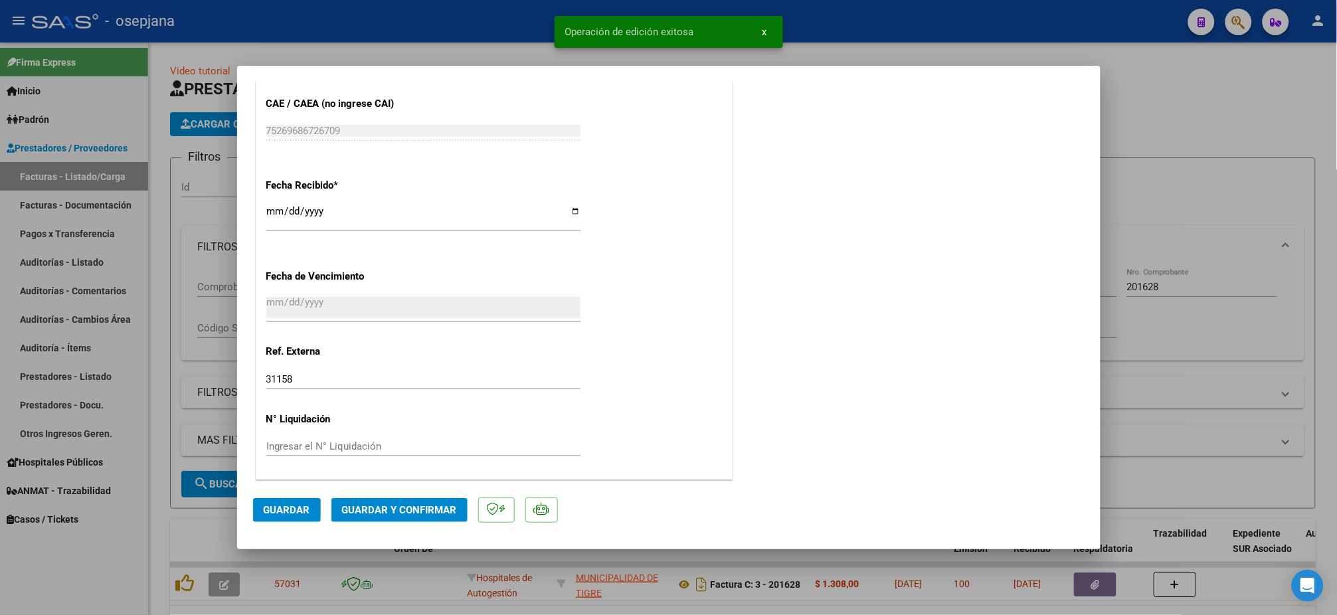
click at [413, 506] on span "Guardar y Confirmar" at bounding box center [399, 510] width 115 height 12
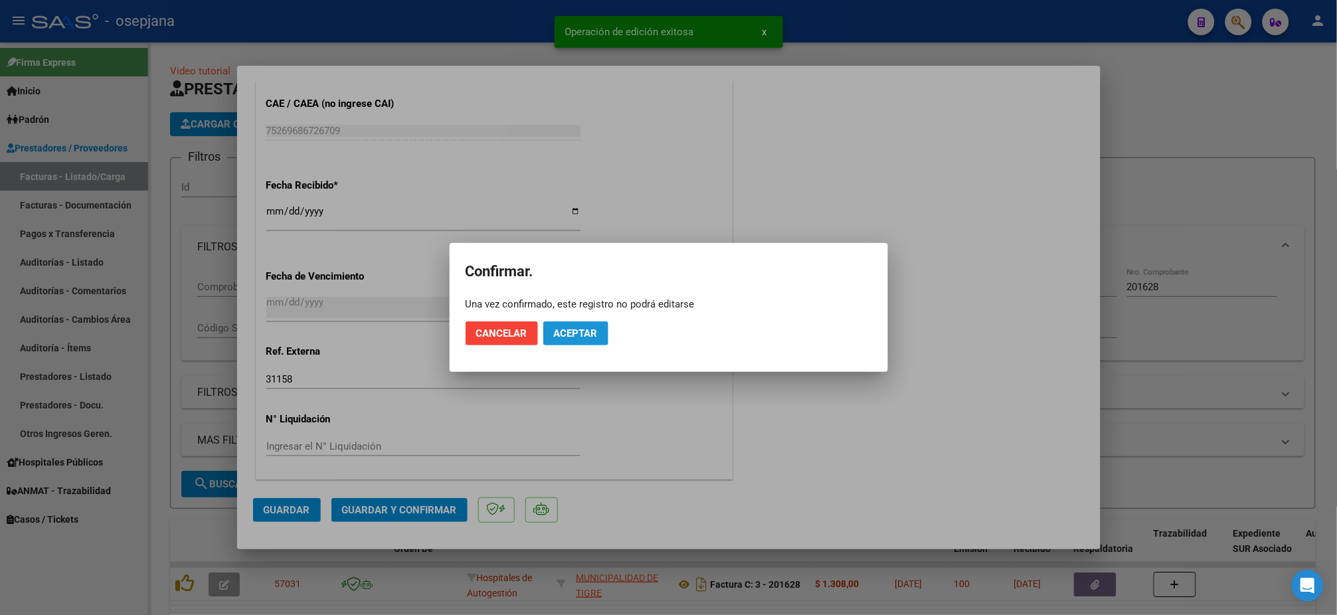
click at [579, 334] on span "Aceptar" at bounding box center [576, 334] width 44 height 12
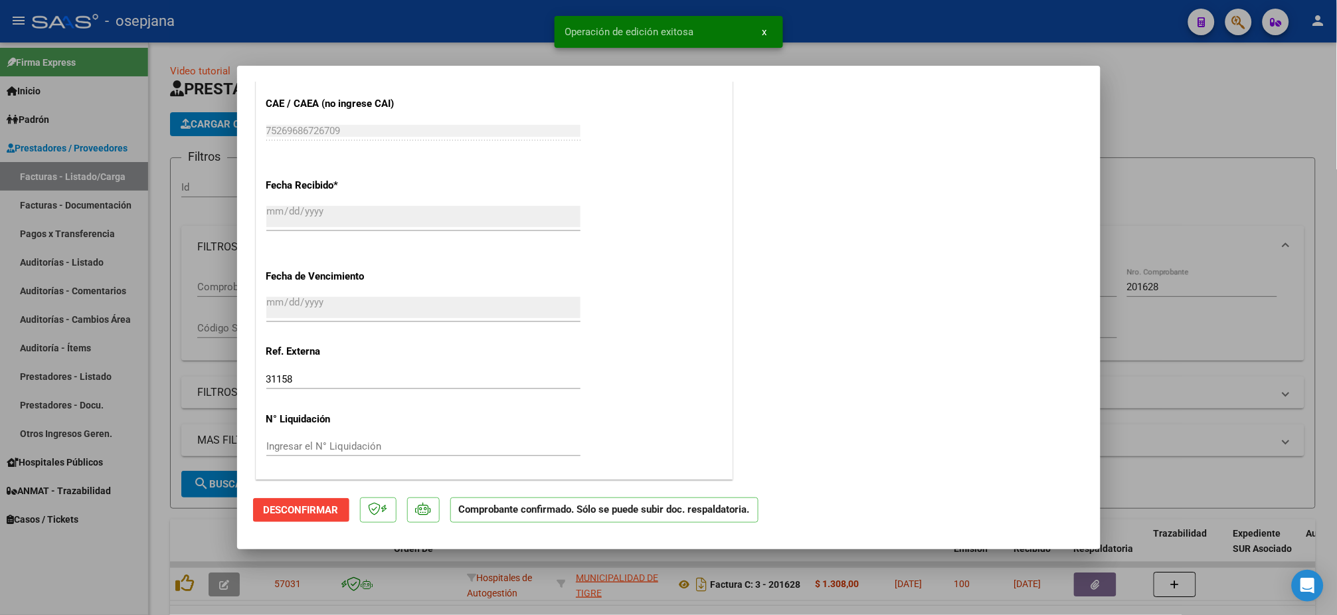
click at [93, 266] on div at bounding box center [668, 307] width 1337 height 615
type input "$ 0,00"
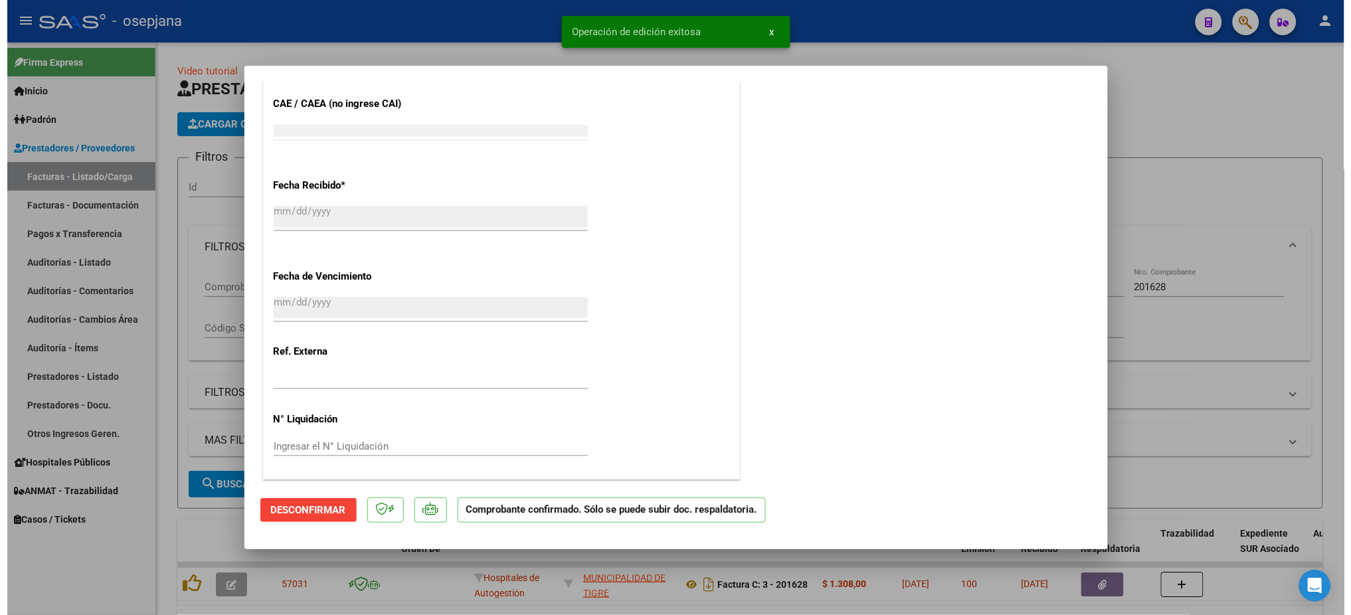
scroll to position [844, 0]
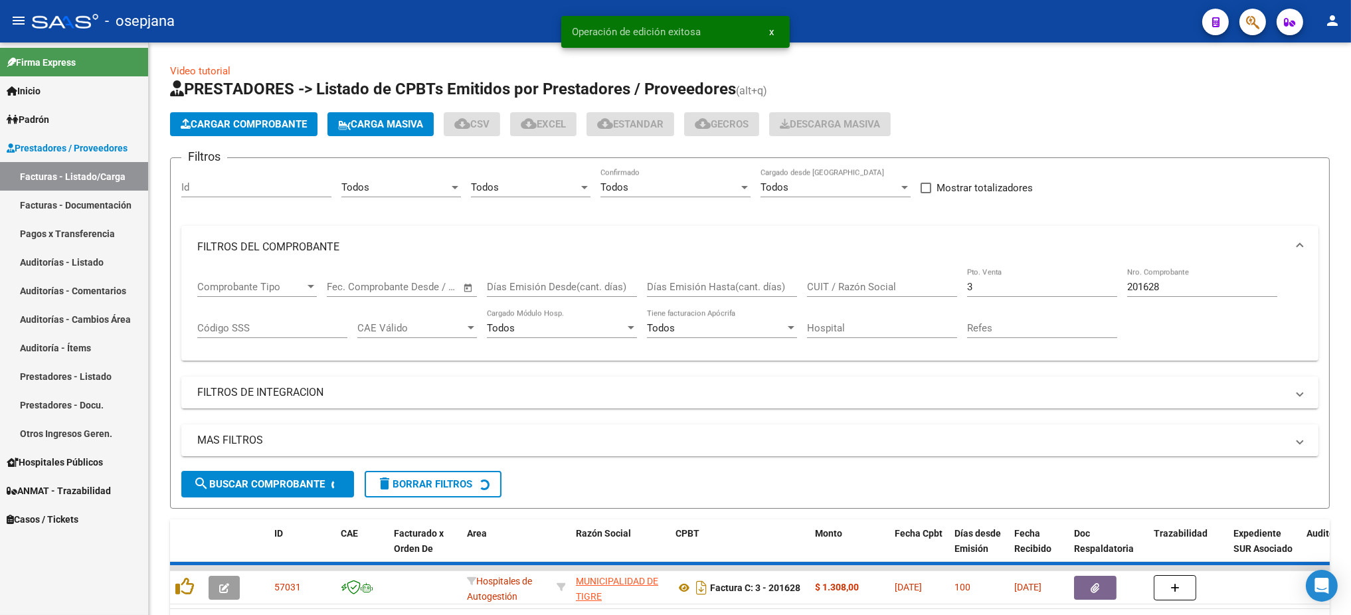
click at [88, 260] on link "Auditorías - Listado" at bounding box center [74, 262] width 148 height 29
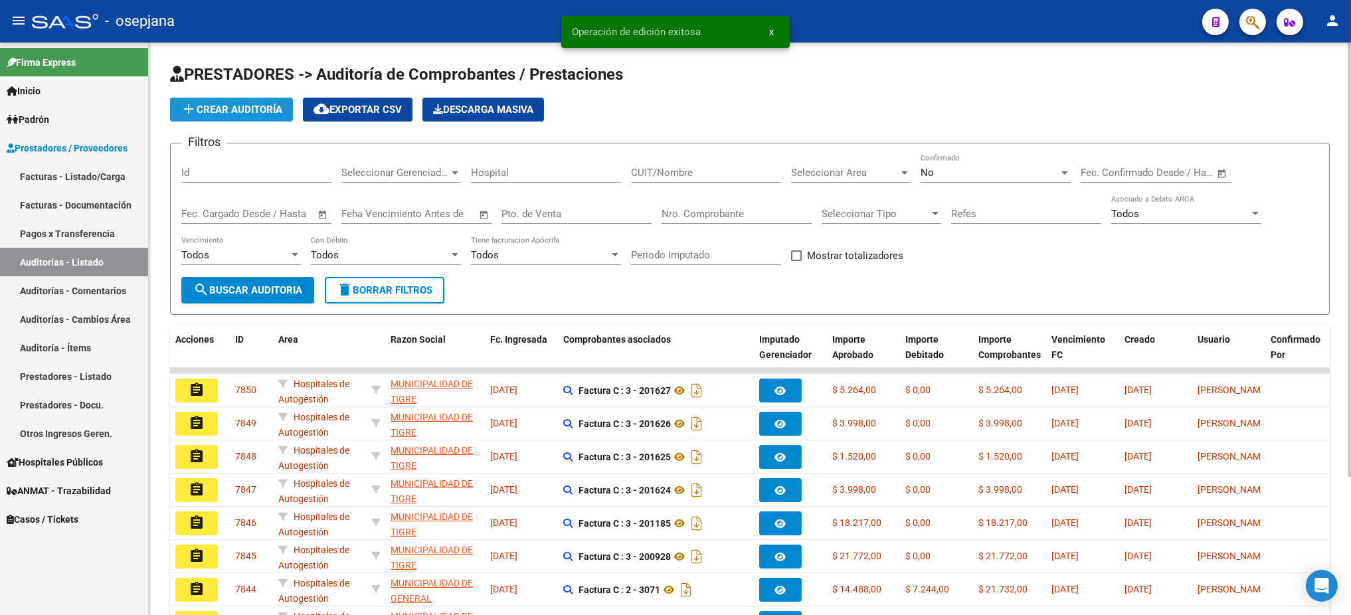
click at [193, 114] on mat-icon "add" at bounding box center [189, 109] width 16 height 16
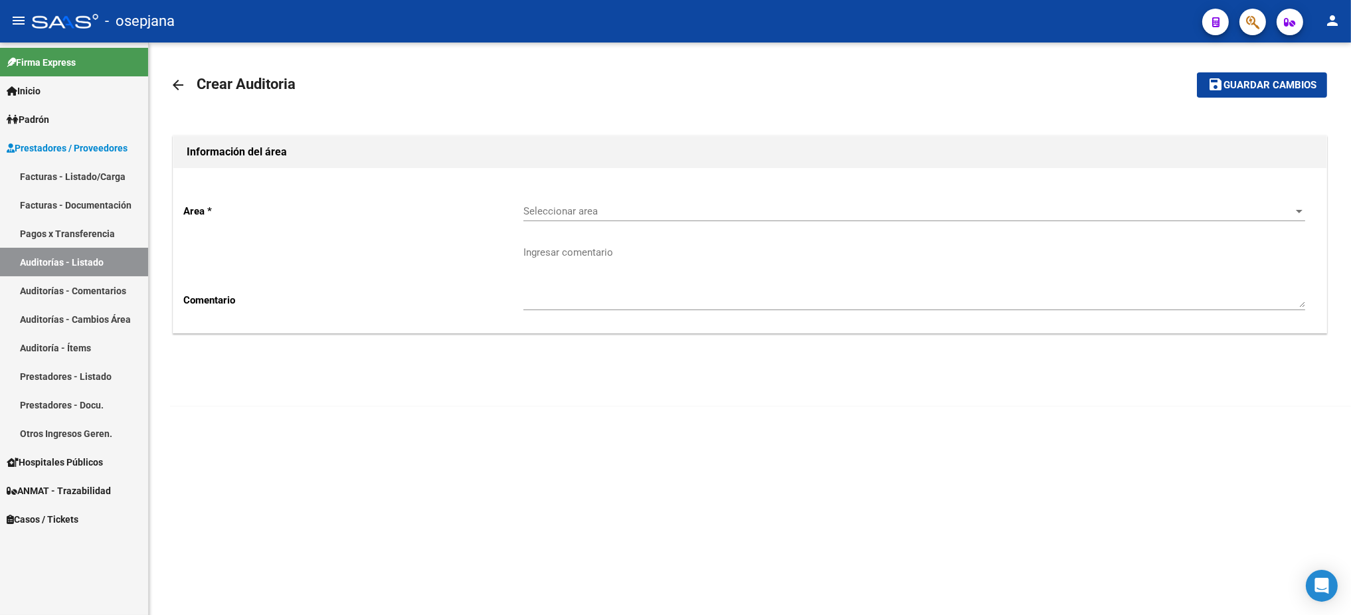
click at [686, 232] on div "Seleccionar area Seleccionar area" at bounding box center [915, 213] width 782 height 41
click at [682, 215] on span "Seleccionar area" at bounding box center [909, 211] width 770 height 12
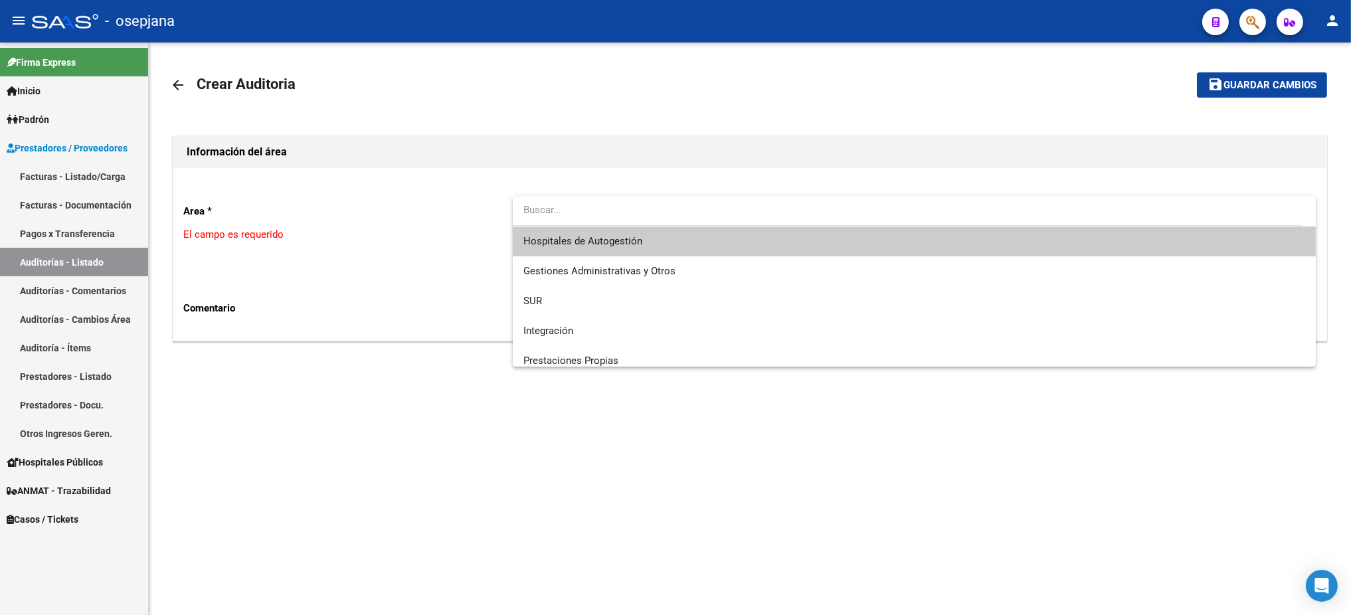
click at [628, 252] on span "Hospitales de Autogestión" at bounding box center [915, 242] width 782 height 30
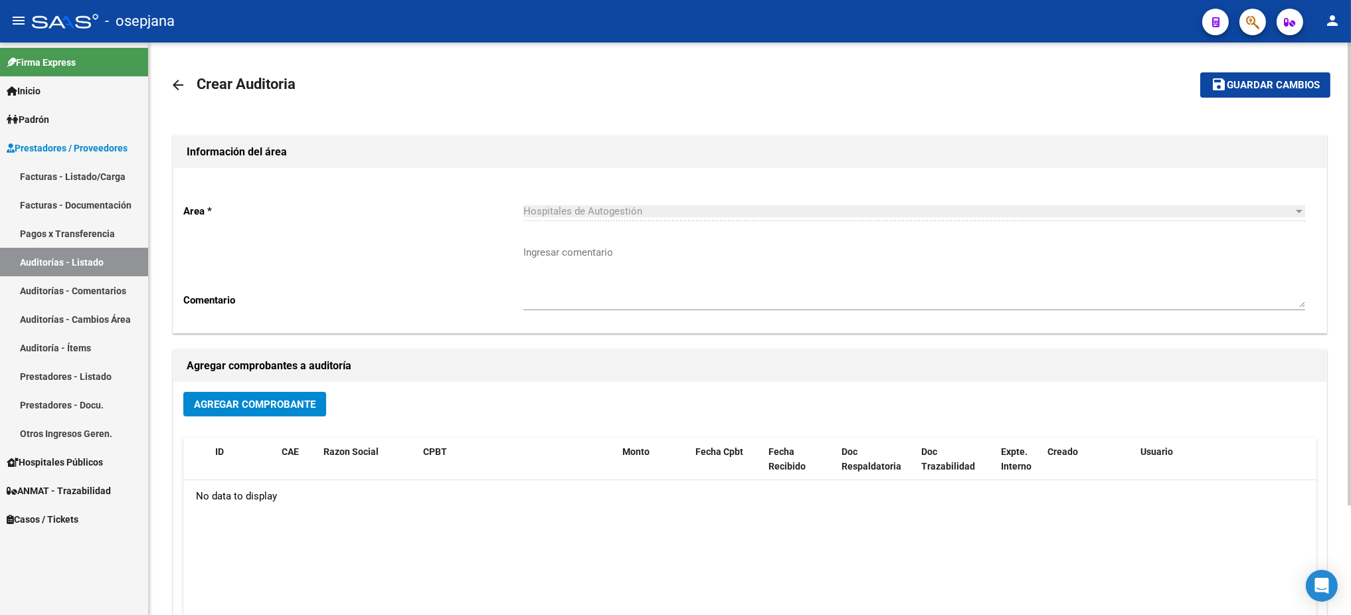
click at [274, 423] on div "Agregar Comprobante" at bounding box center [749, 409] width 1133 height 35
click at [282, 407] on span "Agregar Comprobante" at bounding box center [255, 405] width 122 height 12
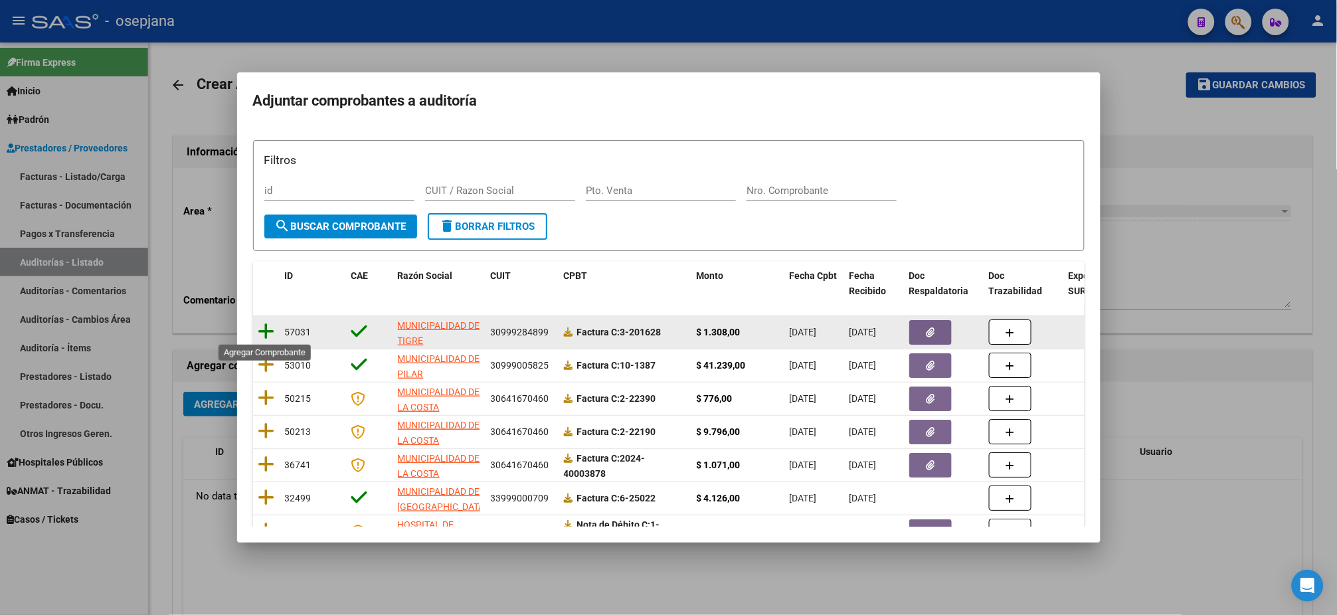
click at [266, 331] on icon at bounding box center [266, 331] width 17 height 19
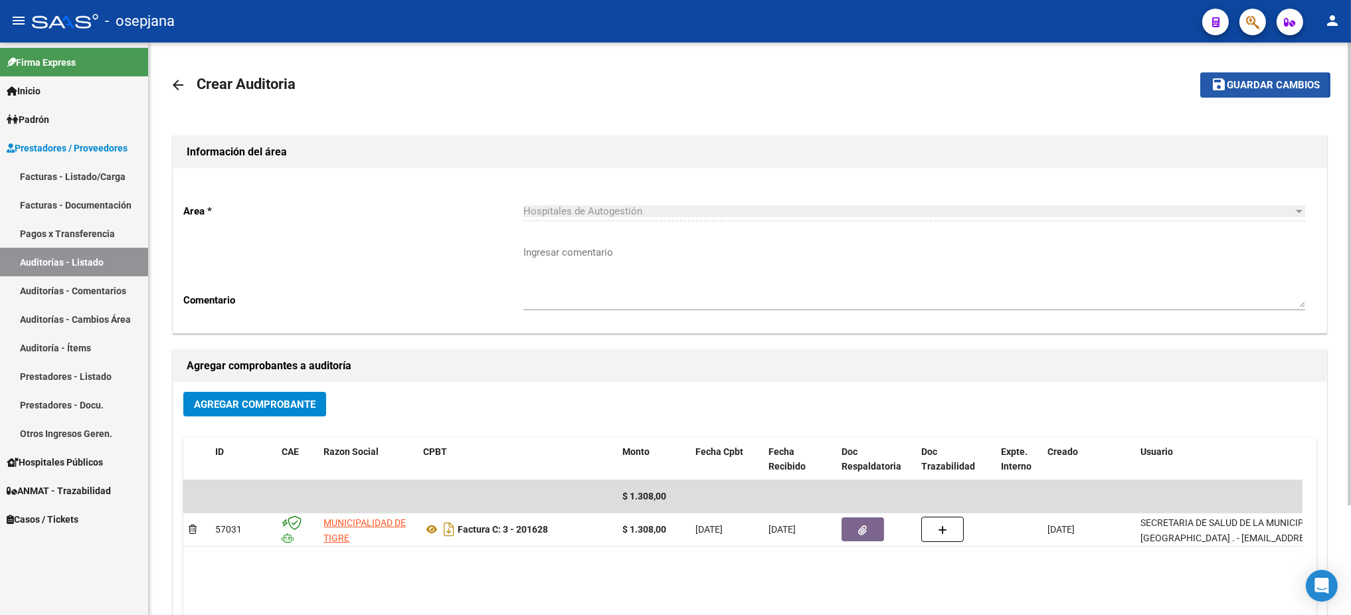
click at [1242, 86] on span "Guardar cambios" at bounding box center [1273, 86] width 93 height 12
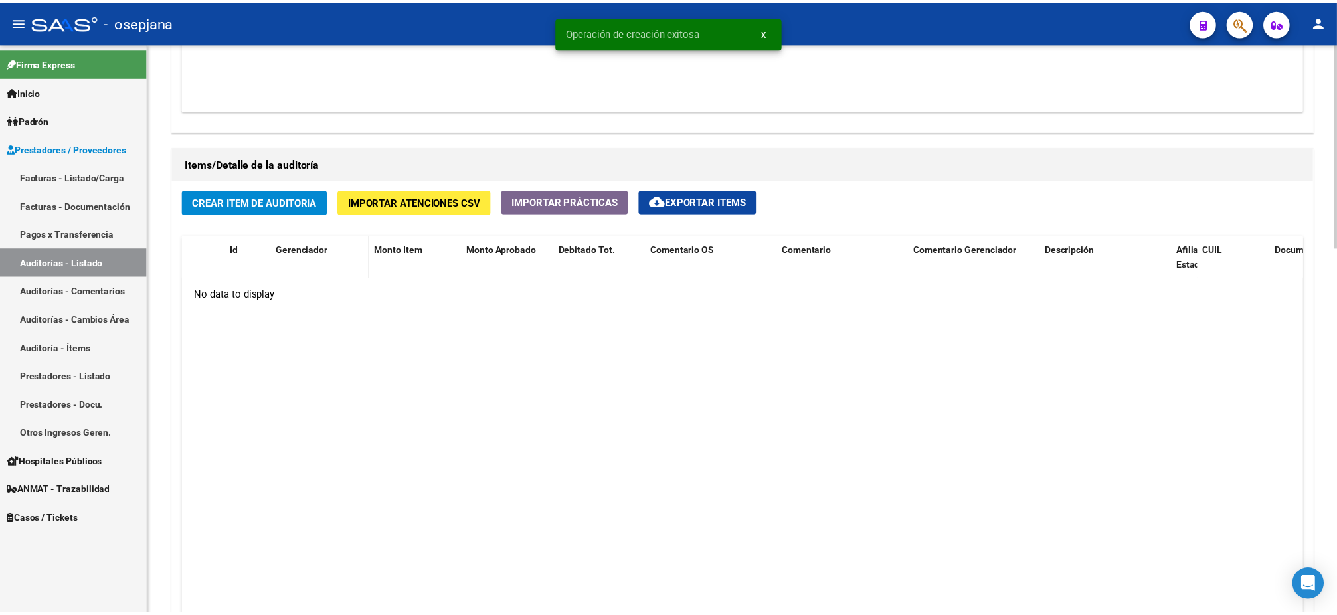
scroll to position [868, 0]
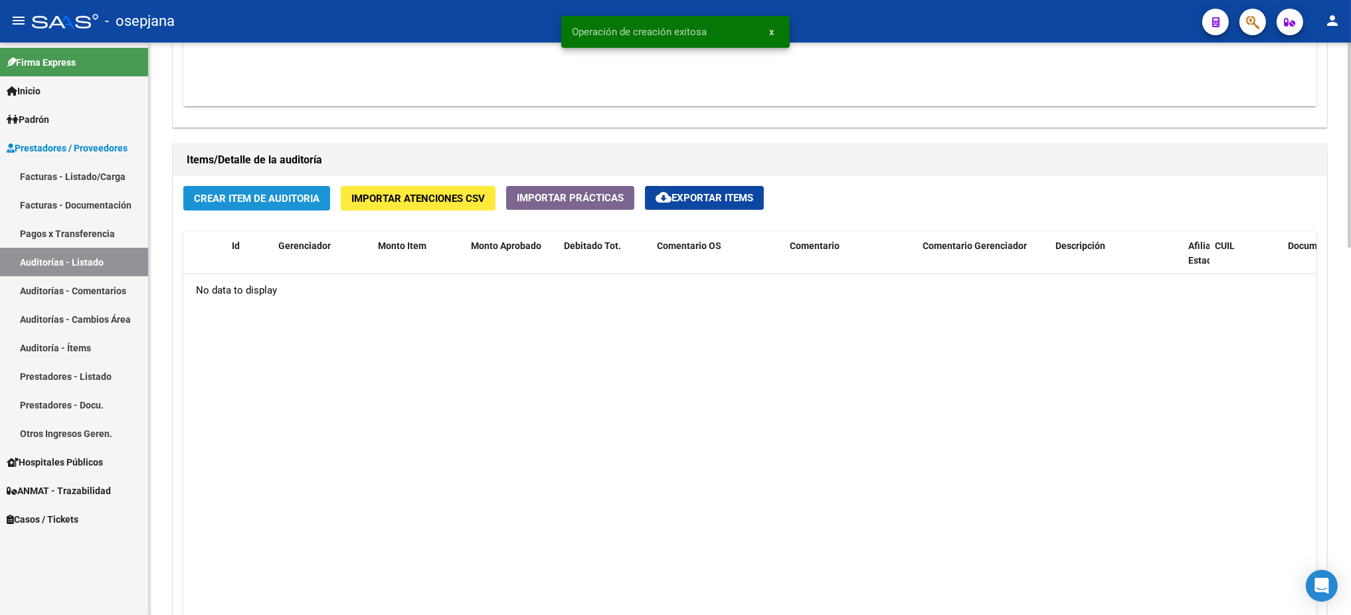
click at [292, 201] on button "Crear Item de Auditoria" at bounding box center [256, 198] width 147 height 25
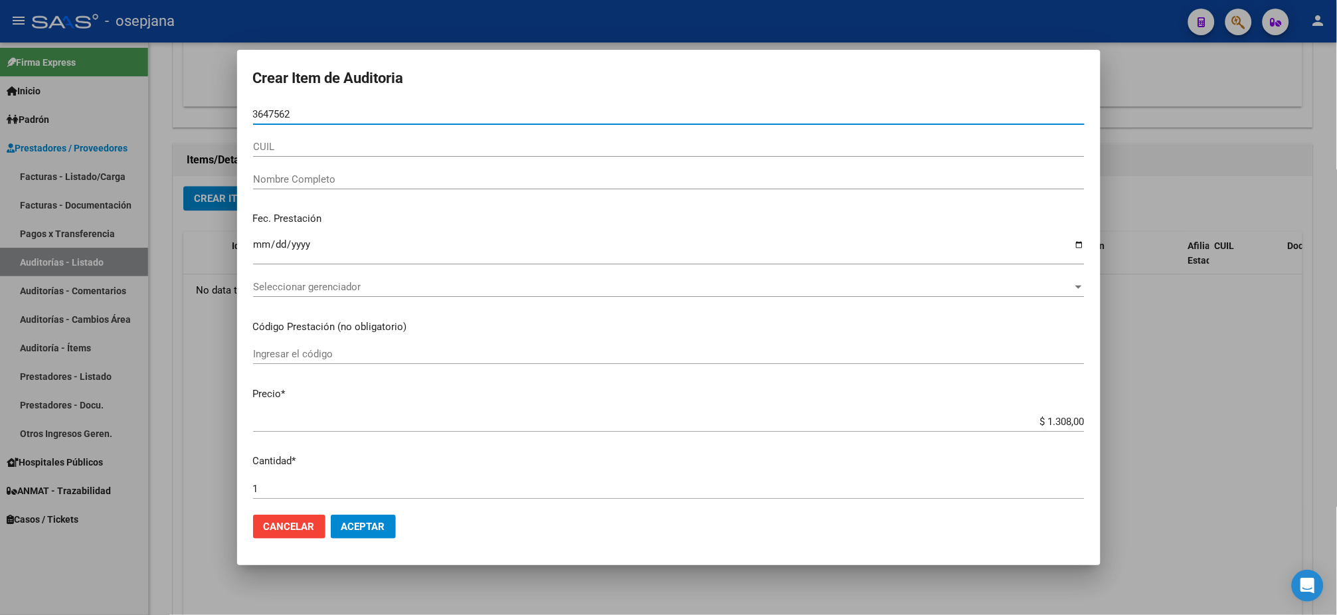
type input "36475620"
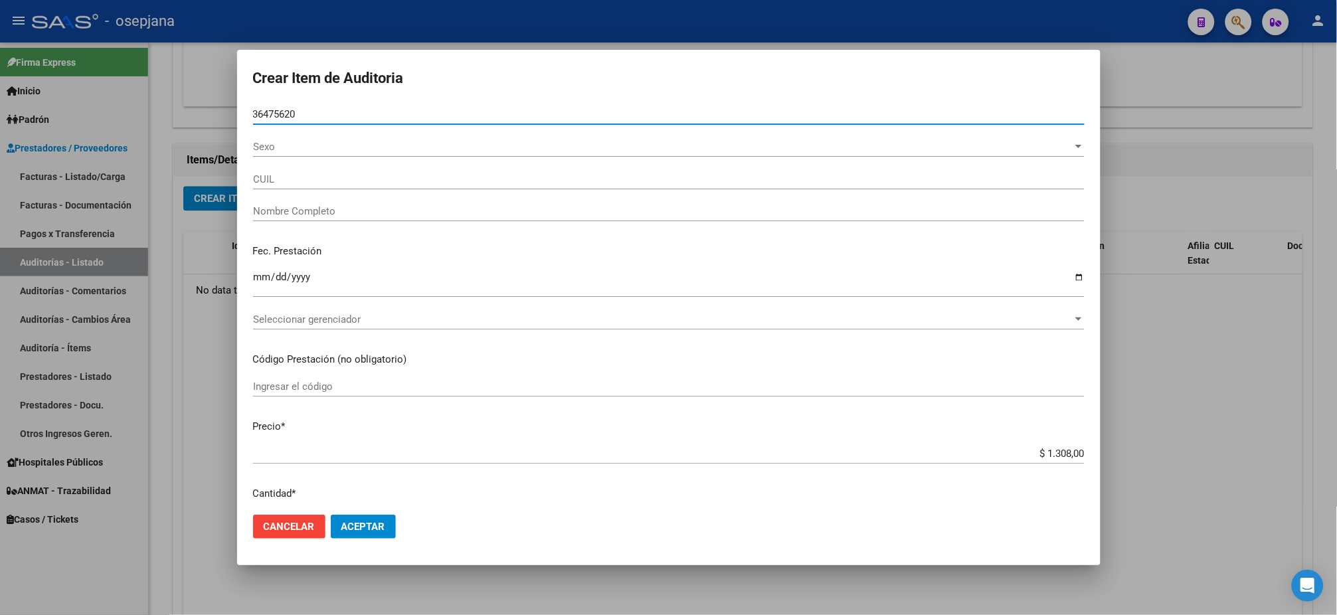
type input "27364756203"
type input "[PERSON_NAME]"
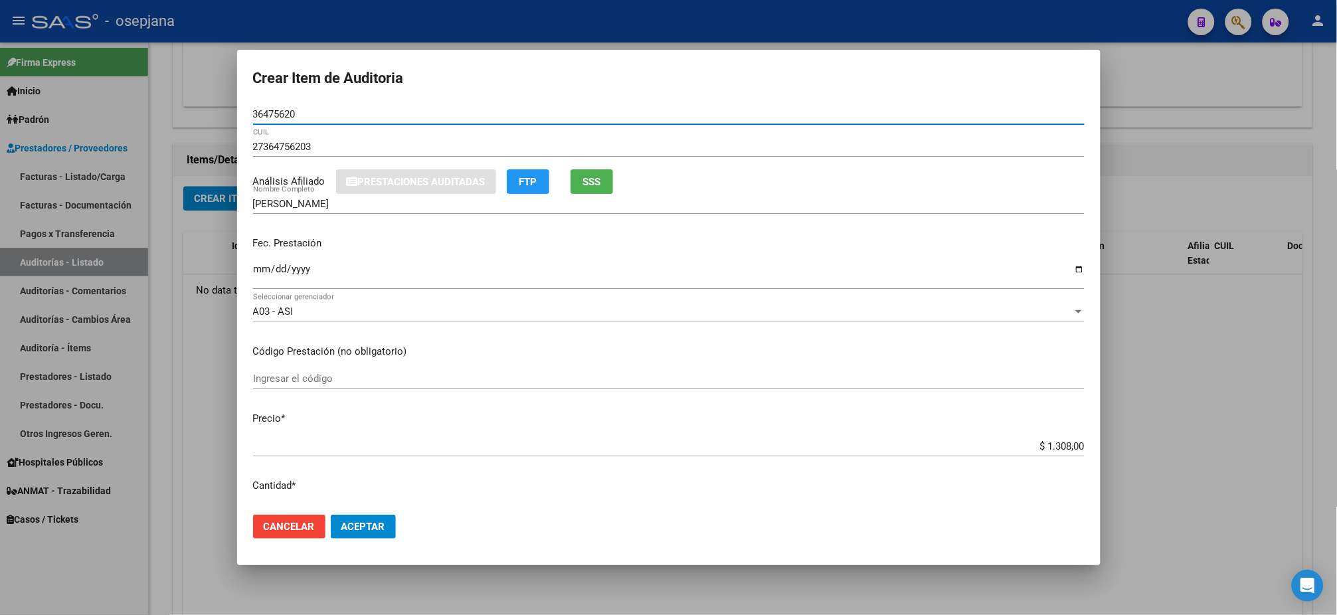
type input "36475620"
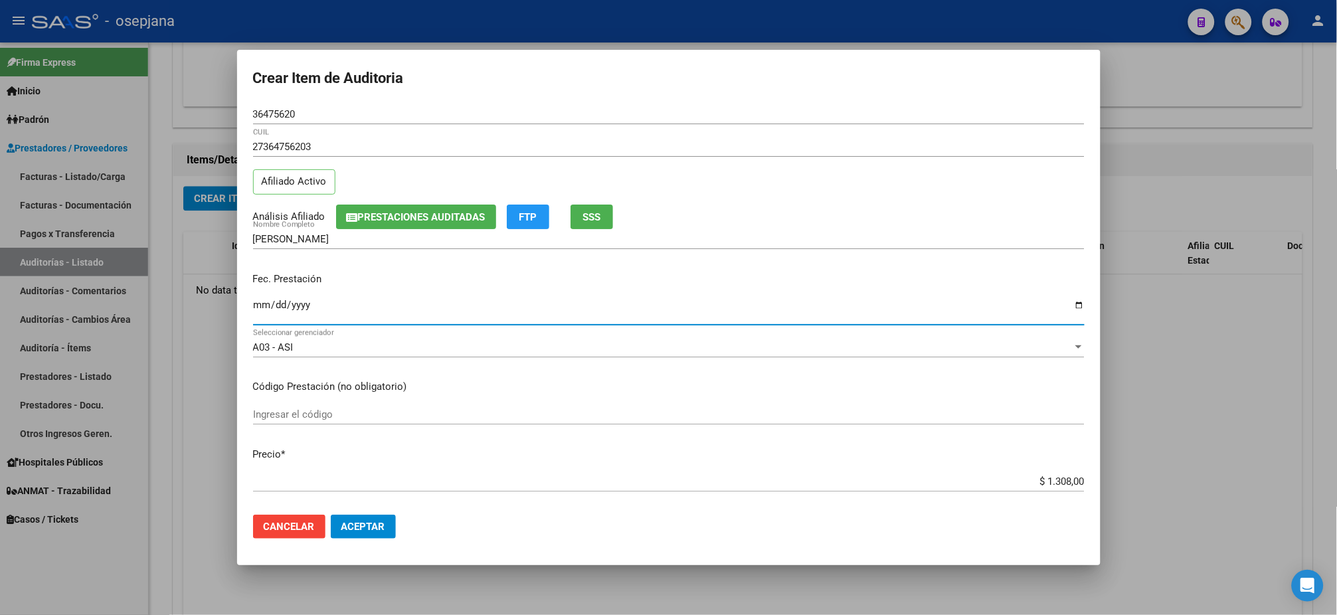
type input "[DATE]"
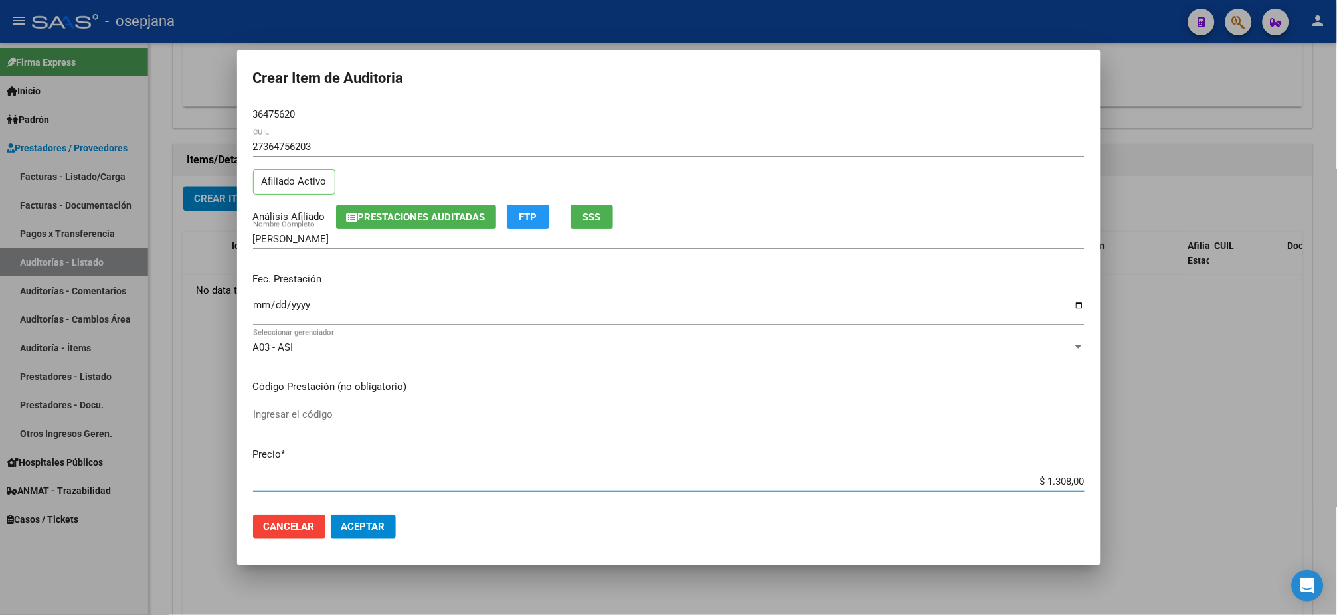
type input "$ 0,06"
type input "$ 0,65"
type input "$ 6,54"
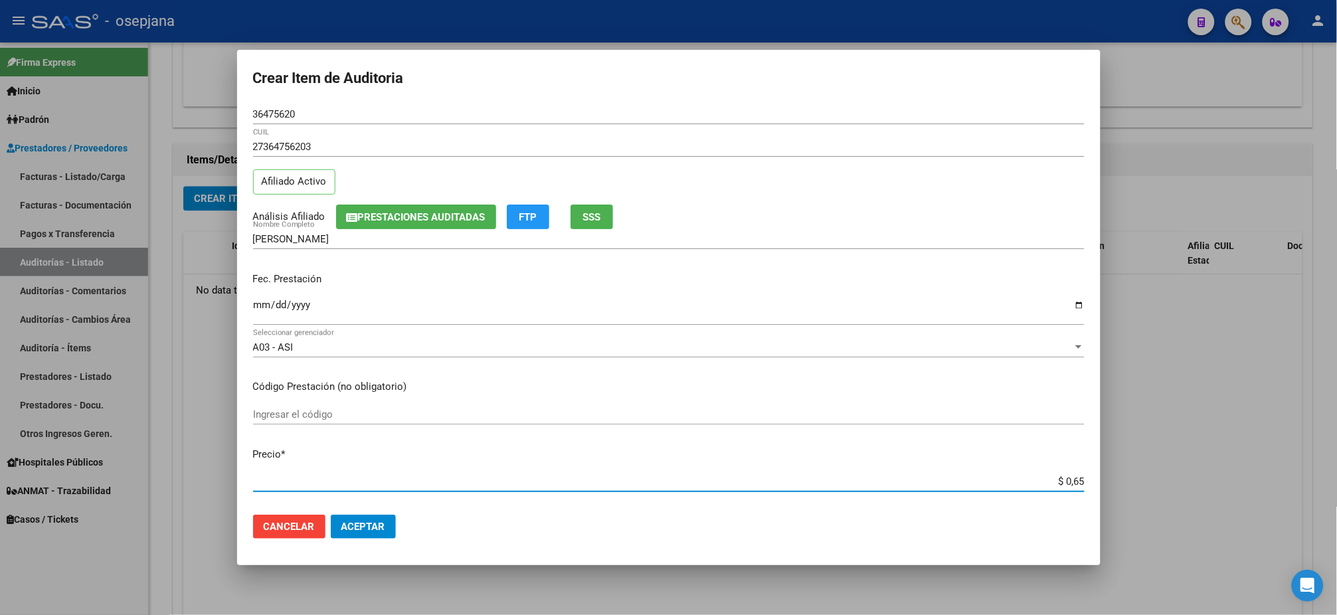
type input "$ 6,54"
type input "$ 65,40"
type input "$ 654,00"
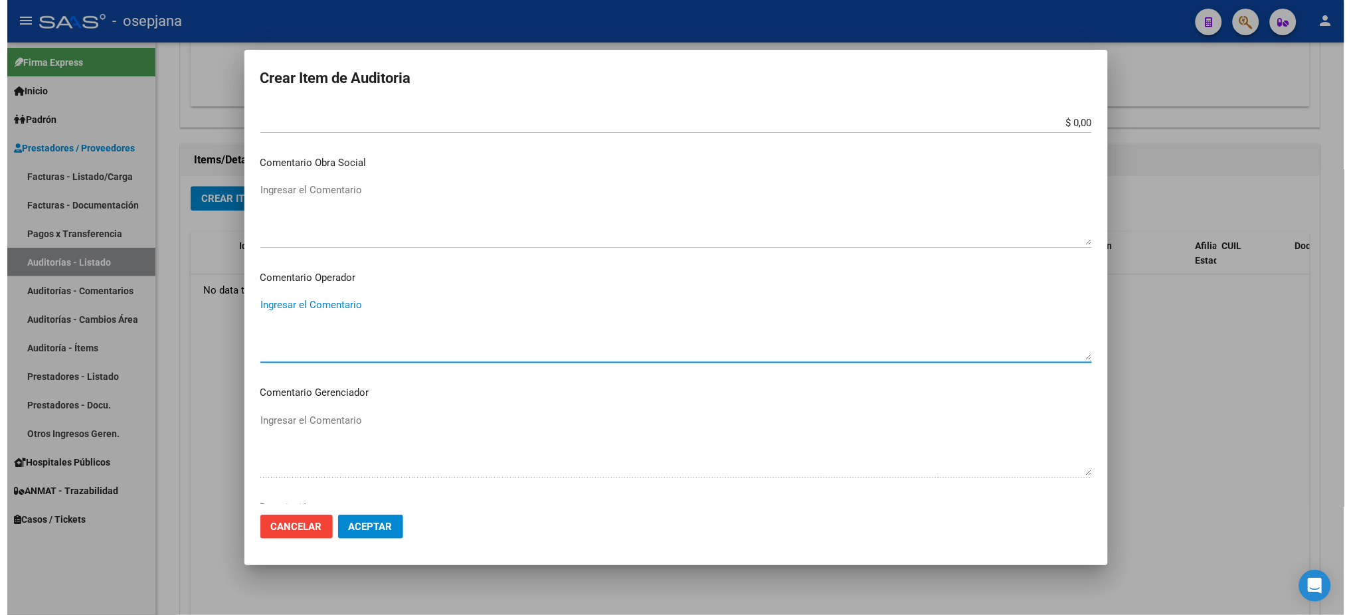
scroll to position [791, 0]
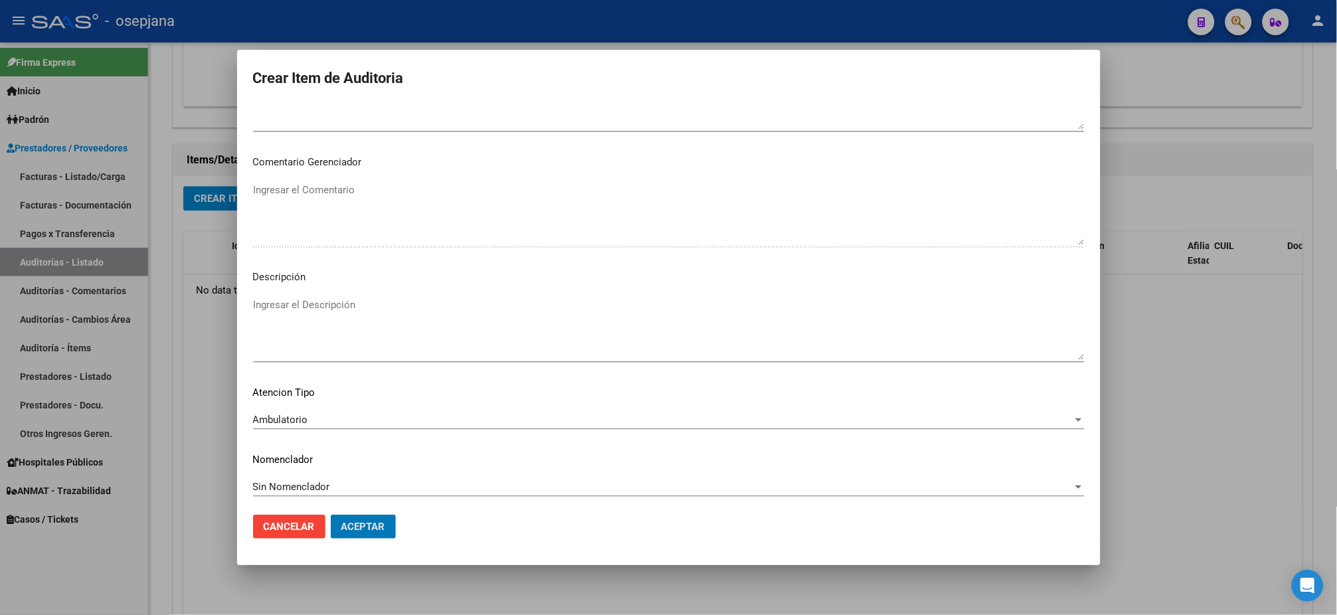
click at [331, 515] on button "Aceptar" at bounding box center [363, 527] width 65 height 24
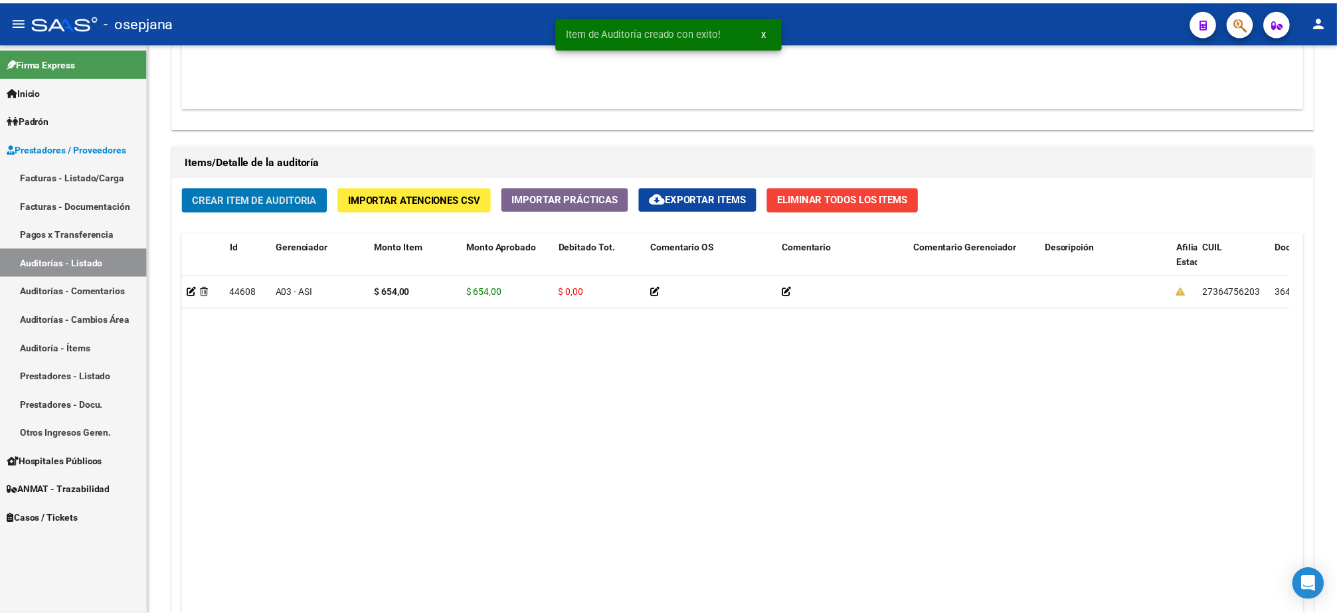
scroll to position [868, 0]
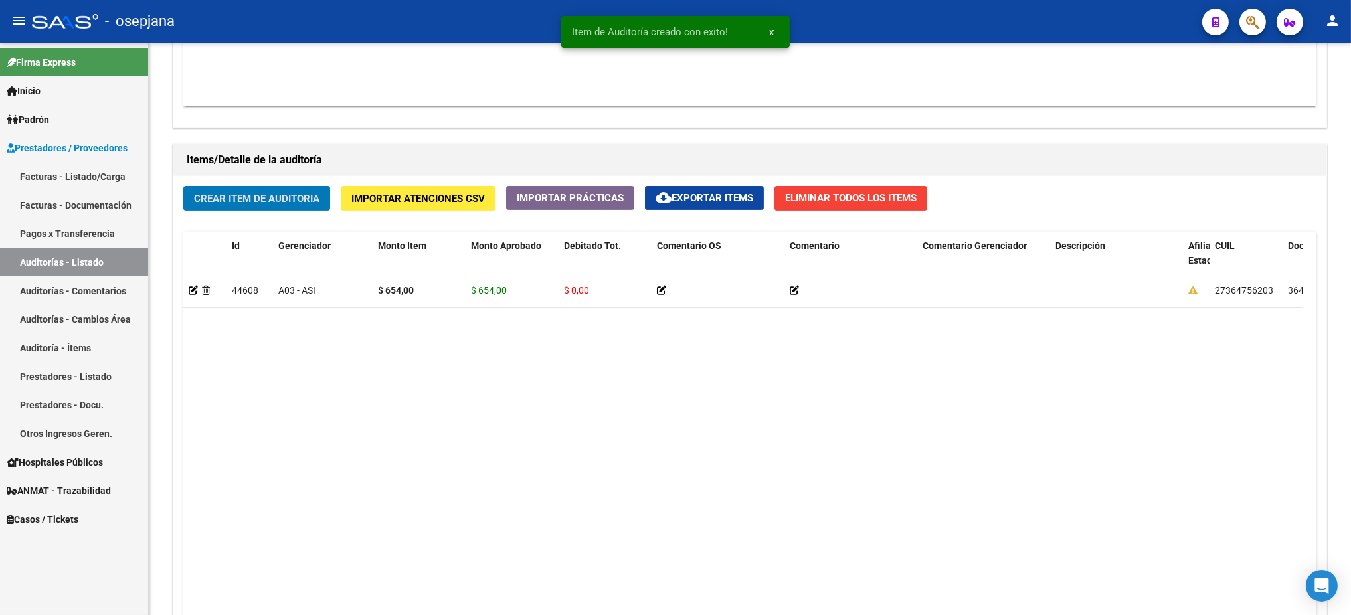
click at [183, 186] on button "Crear Item de Auditoria" at bounding box center [256, 198] width 147 height 25
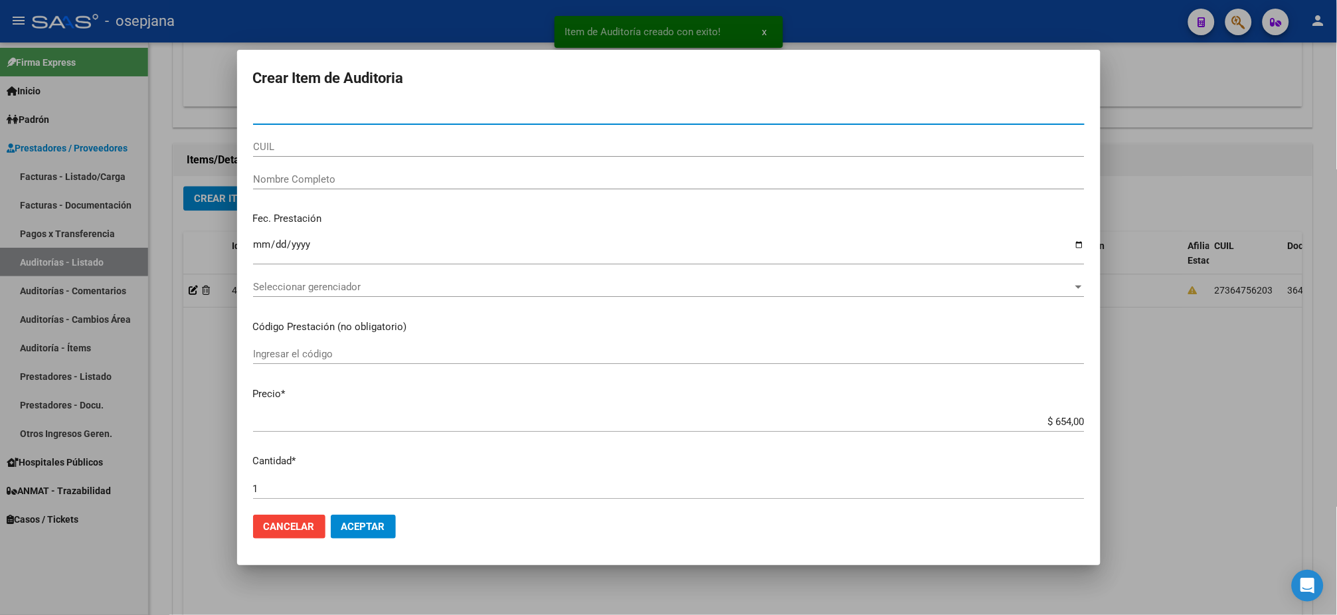
type input "6"
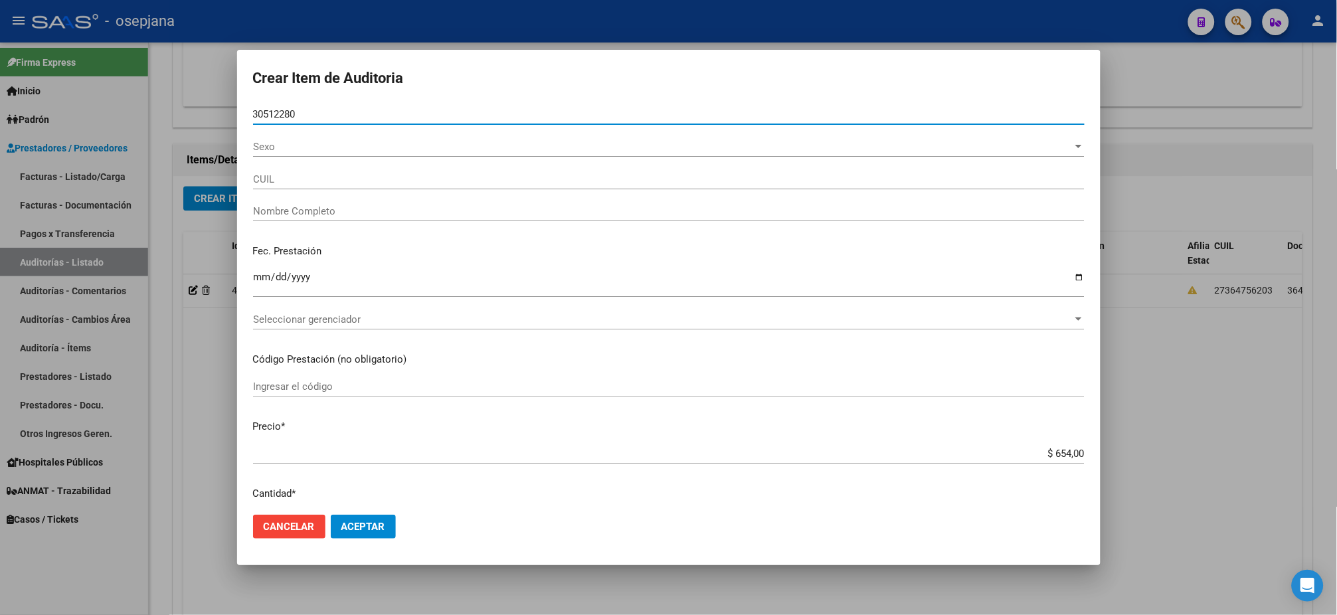
type input "30512280"
type input "20305122808"
type input "CEJAS [PERSON_NAME]"
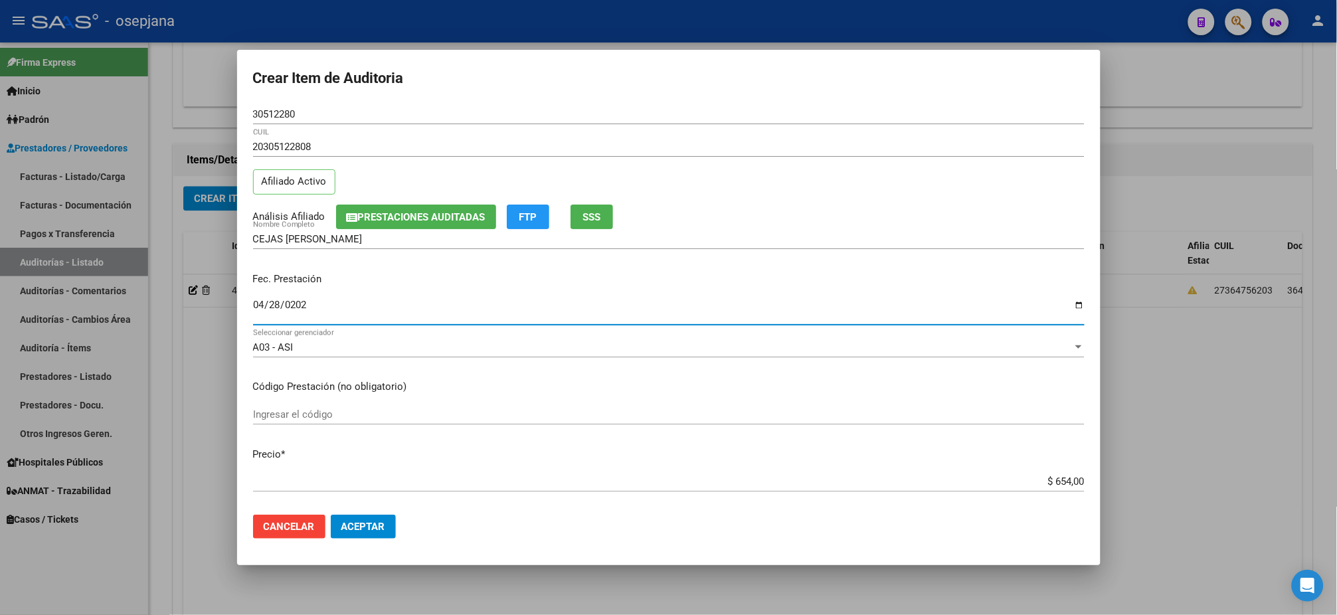
type input "[DATE]"
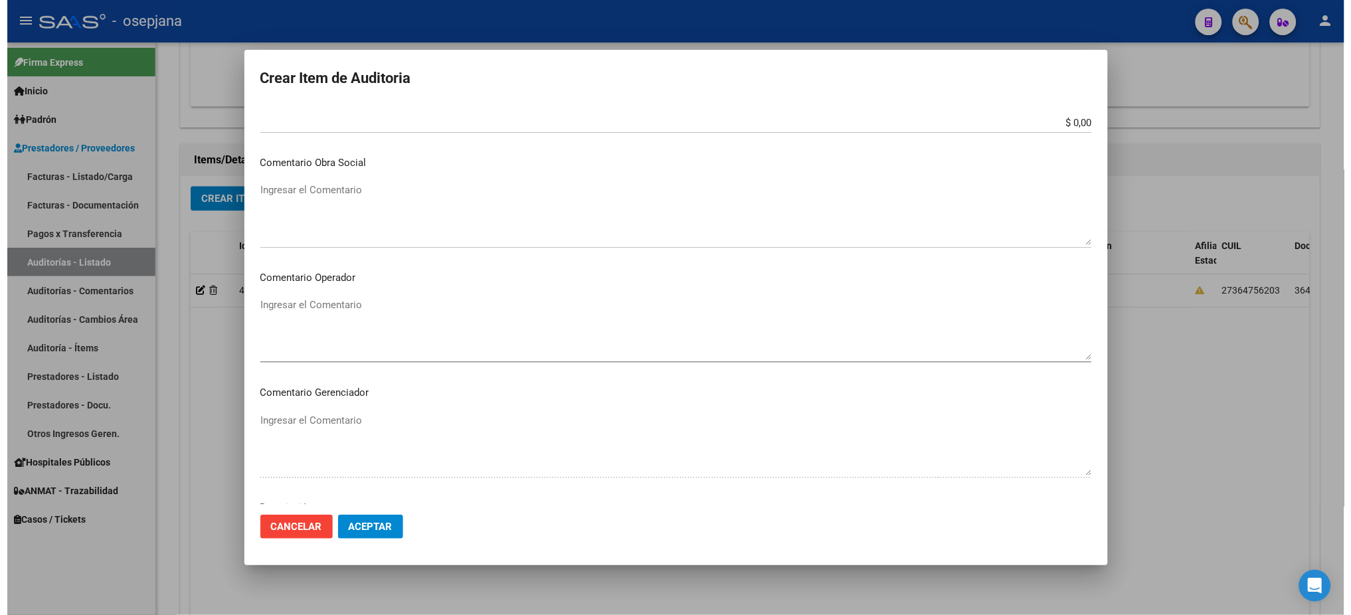
scroll to position [791, 0]
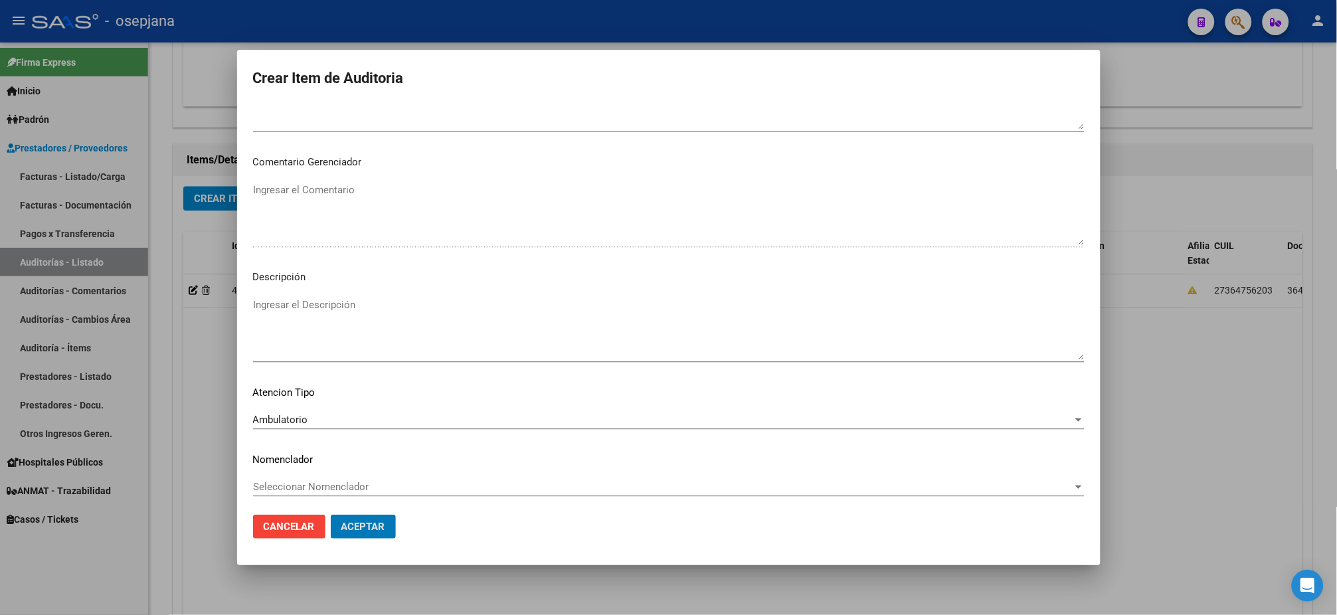
click at [331, 515] on button "Aceptar" at bounding box center [363, 527] width 65 height 24
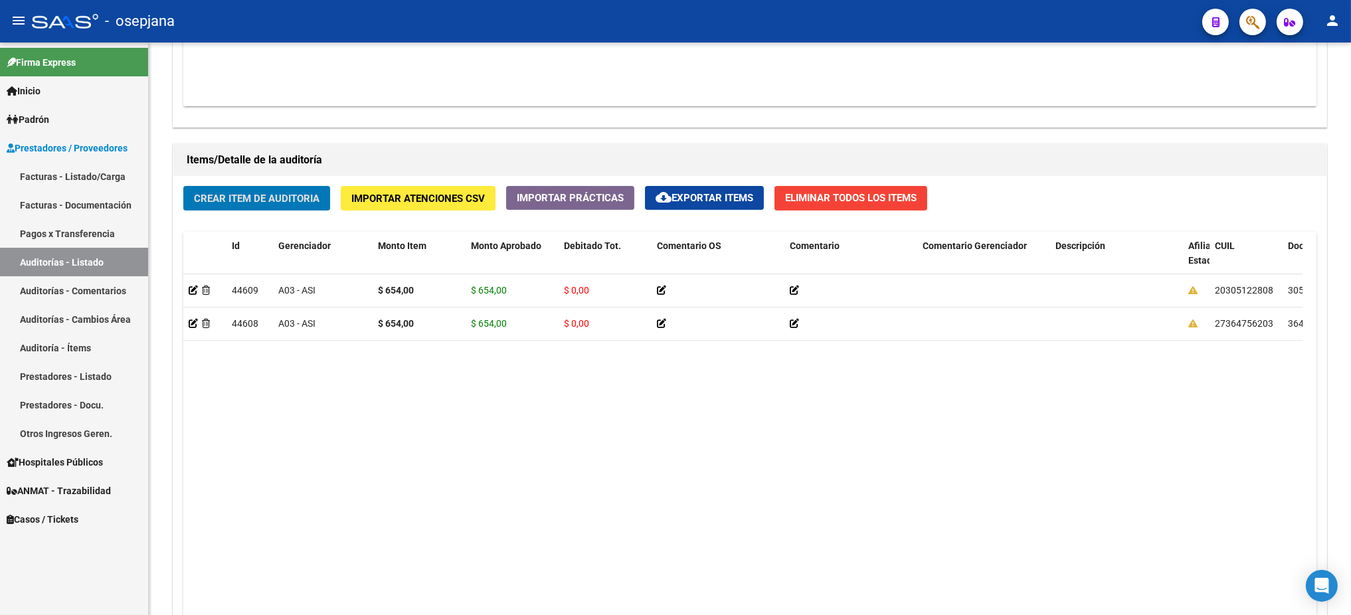
click at [114, 169] on link "Facturas - Listado/Carga" at bounding box center [74, 176] width 148 height 29
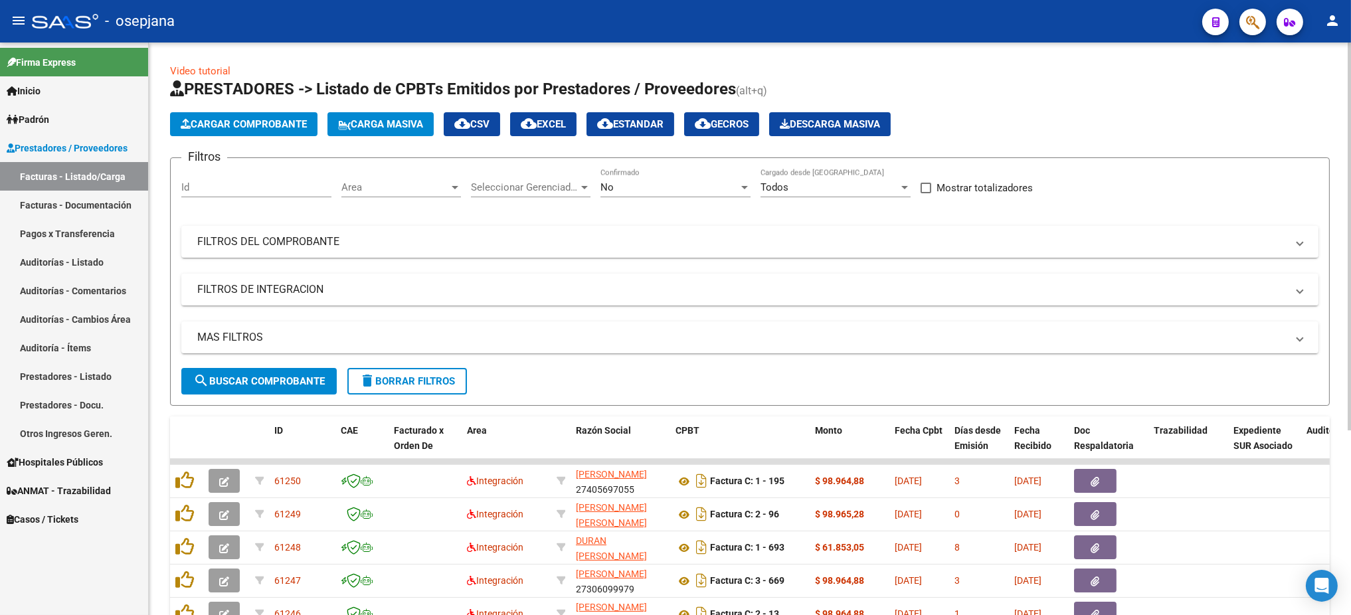
click at [434, 179] on div "Area Area" at bounding box center [401, 183] width 120 height 29
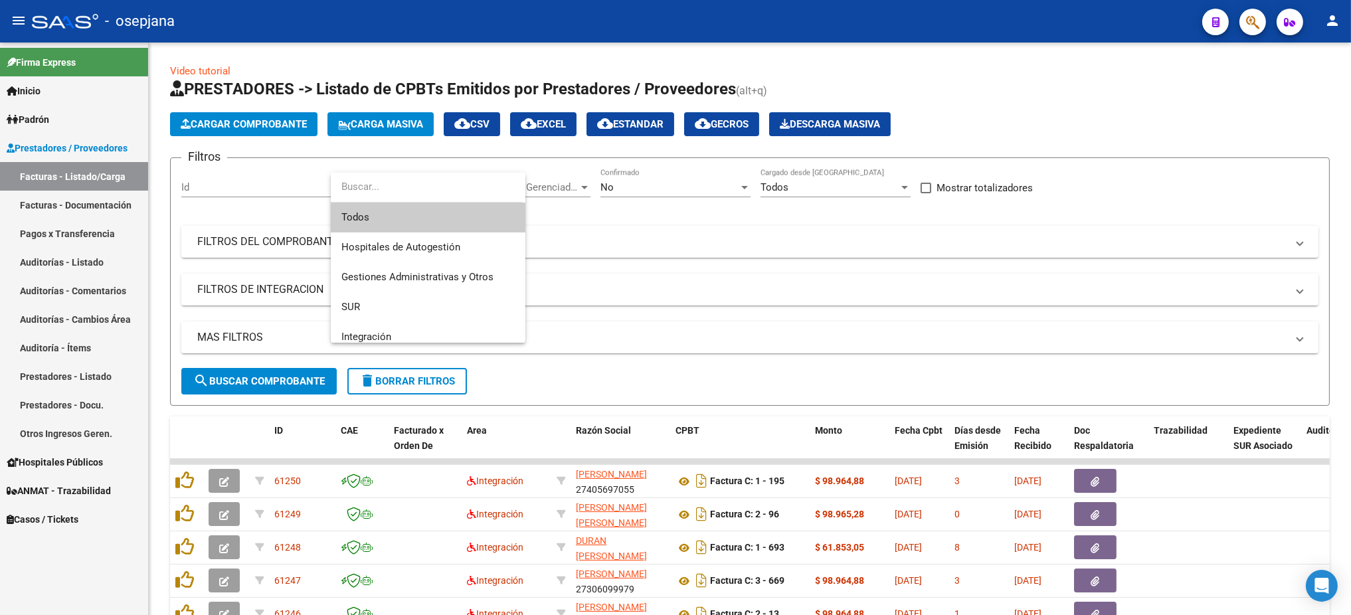
click at [425, 207] on span "Todos" at bounding box center [427, 218] width 173 height 30
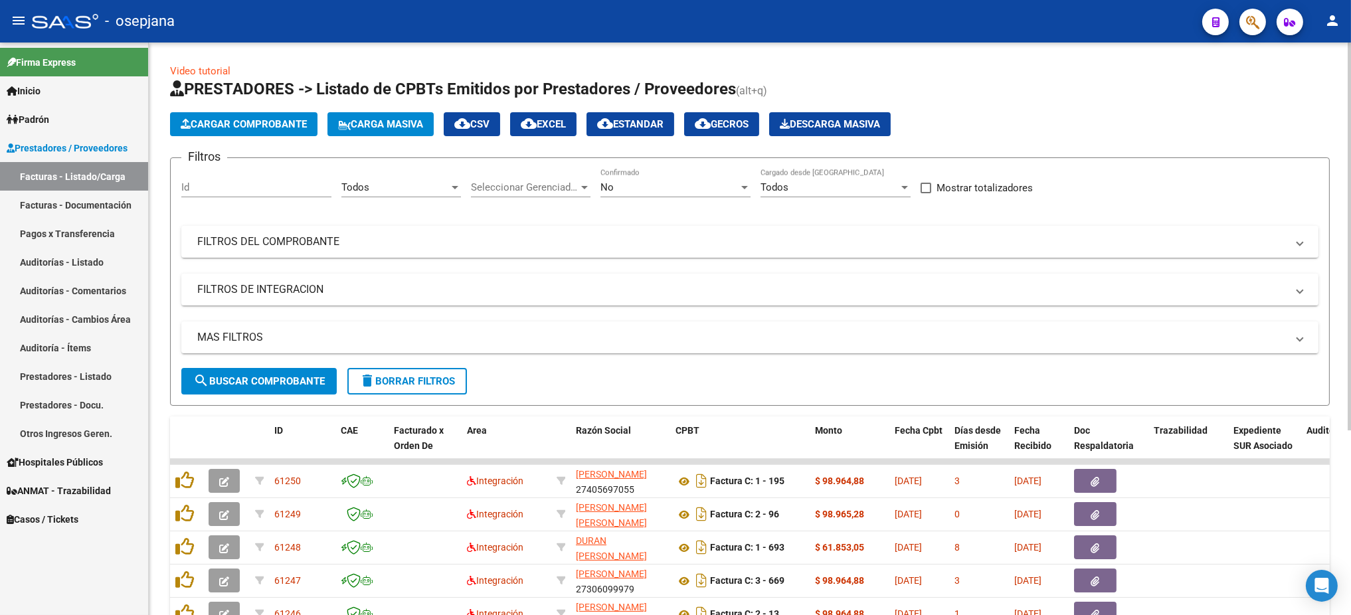
click at [522, 178] on div "Seleccionar Gerenciador Seleccionar Gerenciador" at bounding box center [531, 183] width 120 height 29
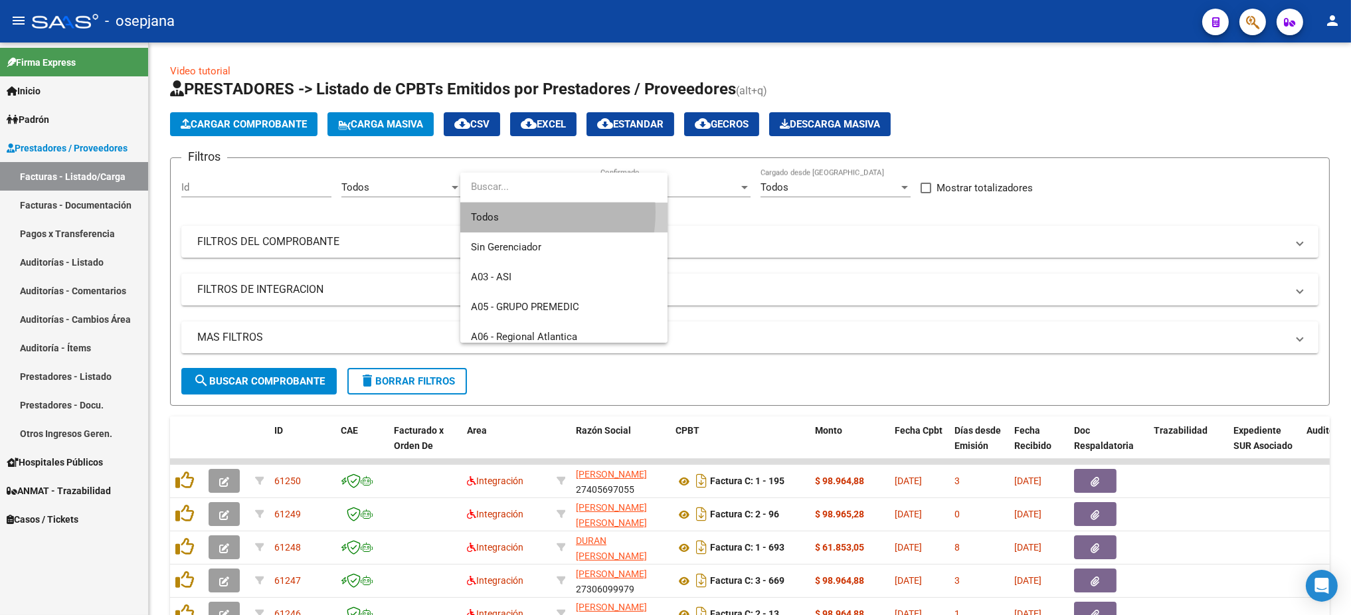
click at [508, 212] on span "Todos" at bounding box center [564, 218] width 186 height 30
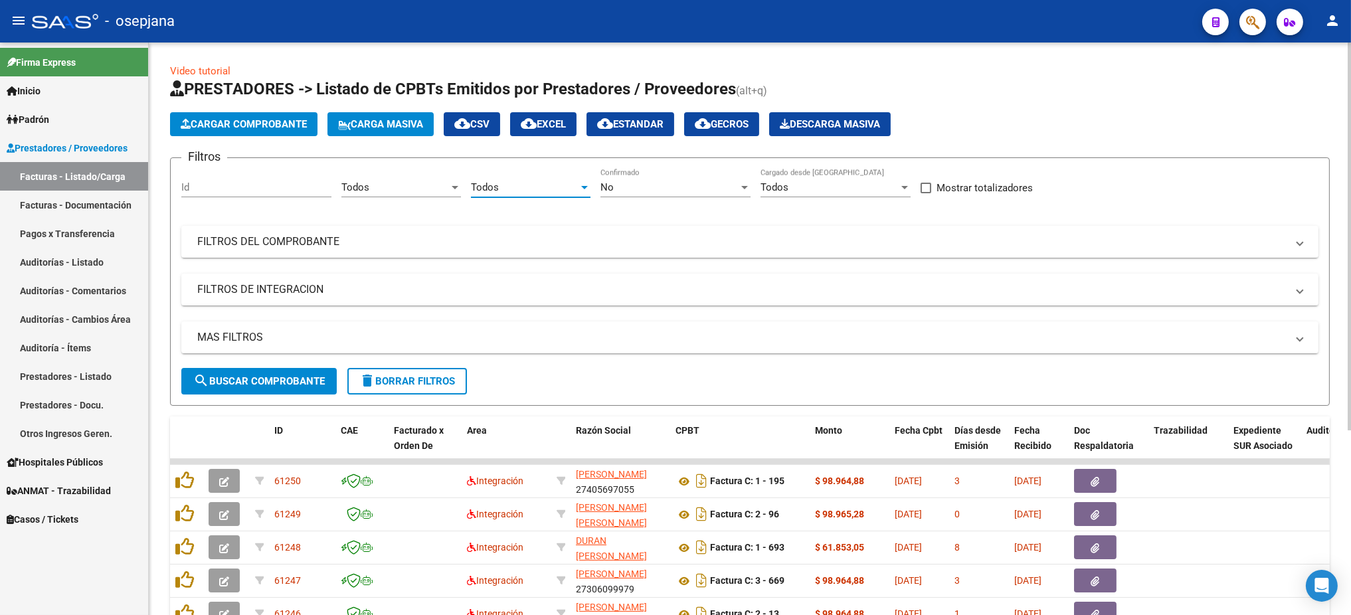
click at [672, 189] on div "No" at bounding box center [670, 187] width 138 height 12
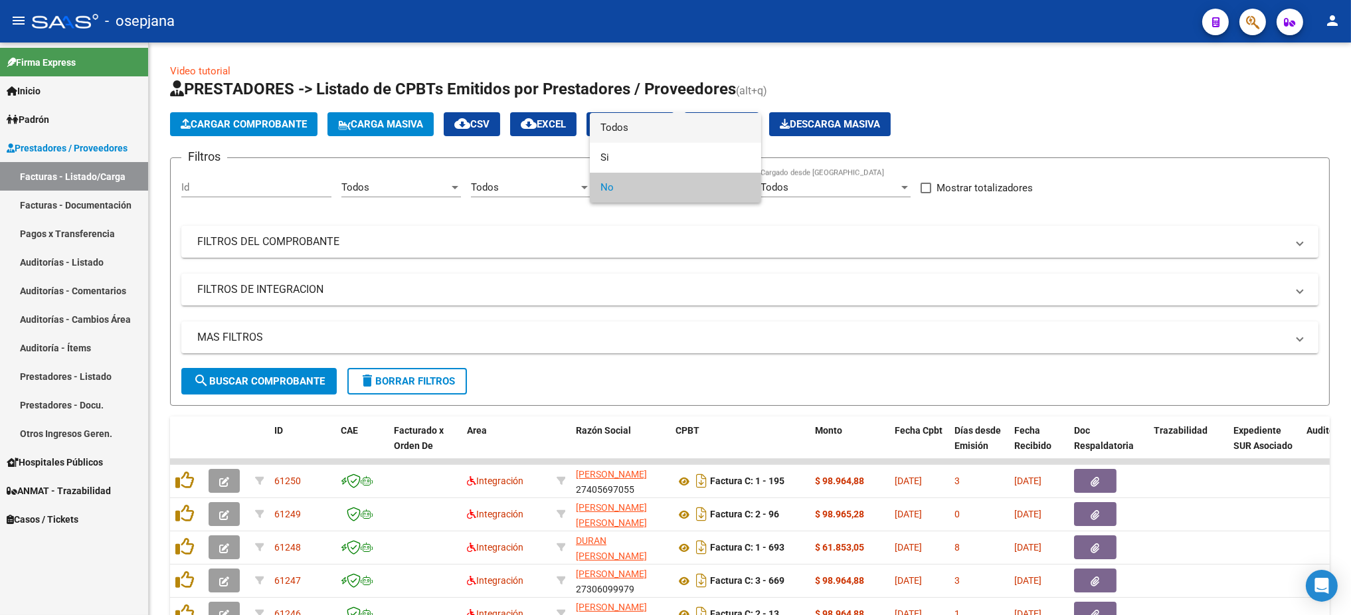
click at [624, 133] on span "Todos" at bounding box center [676, 128] width 150 height 30
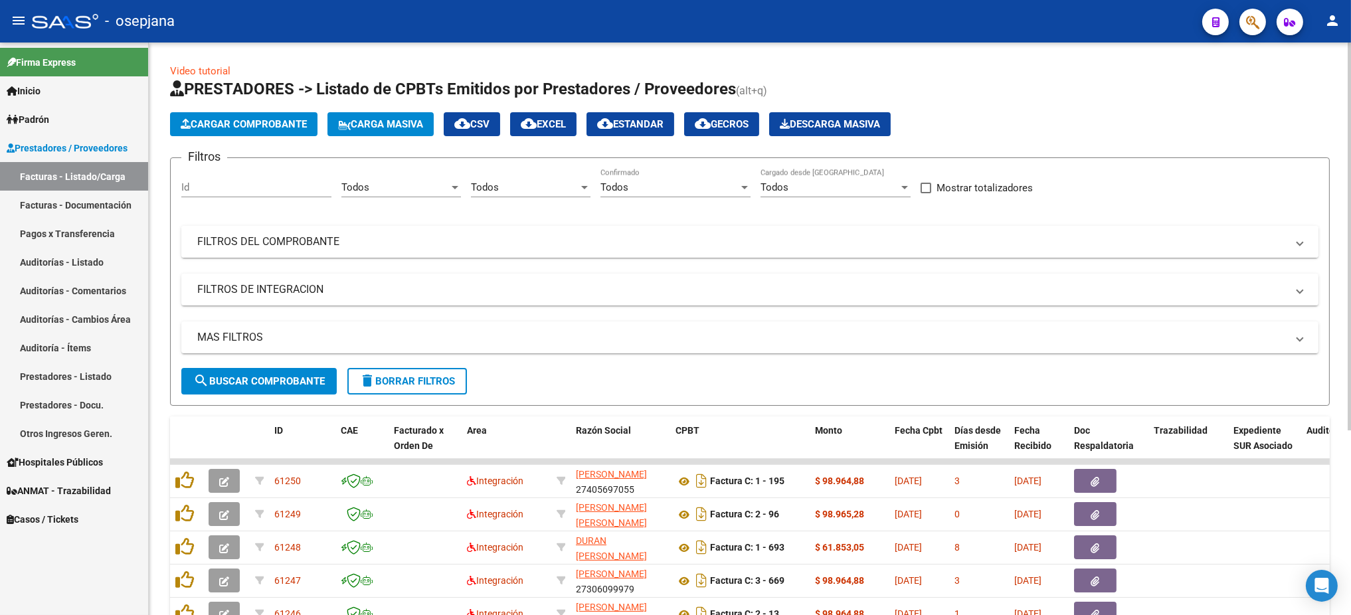
click at [523, 242] on mat-panel-title "FILTROS DEL COMPROBANTE" at bounding box center [742, 242] width 1090 height 15
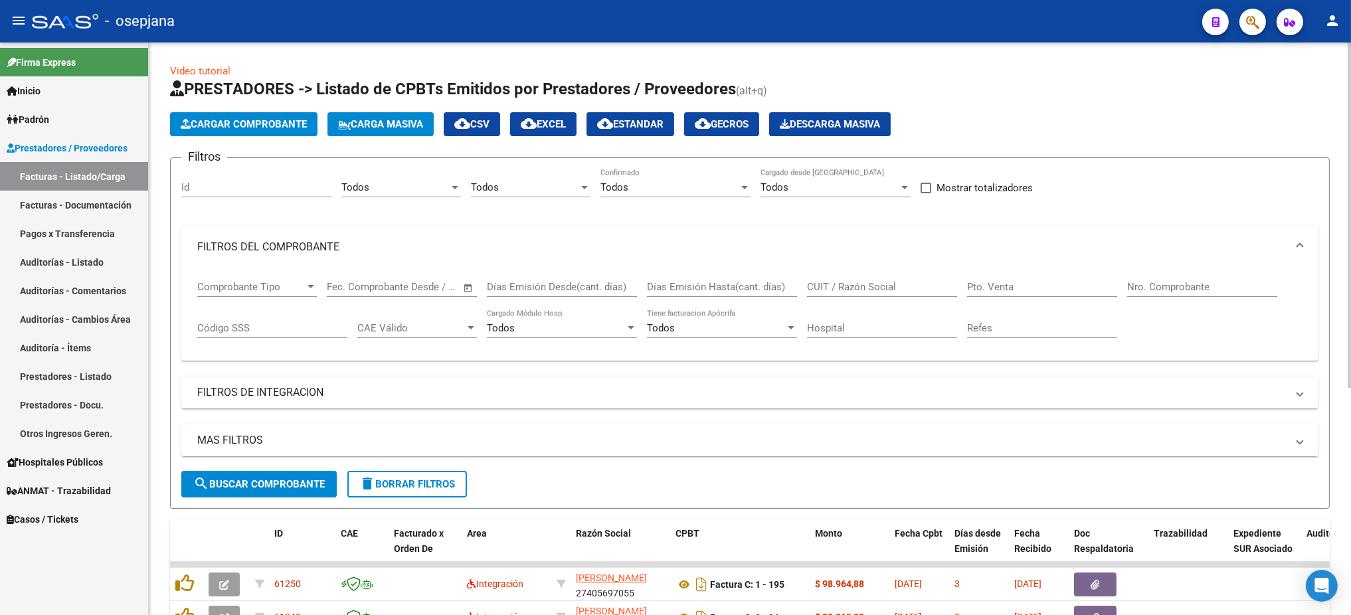
click at [1060, 284] on input "Pto. Venta" at bounding box center [1042, 287] width 150 height 12
type input "3"
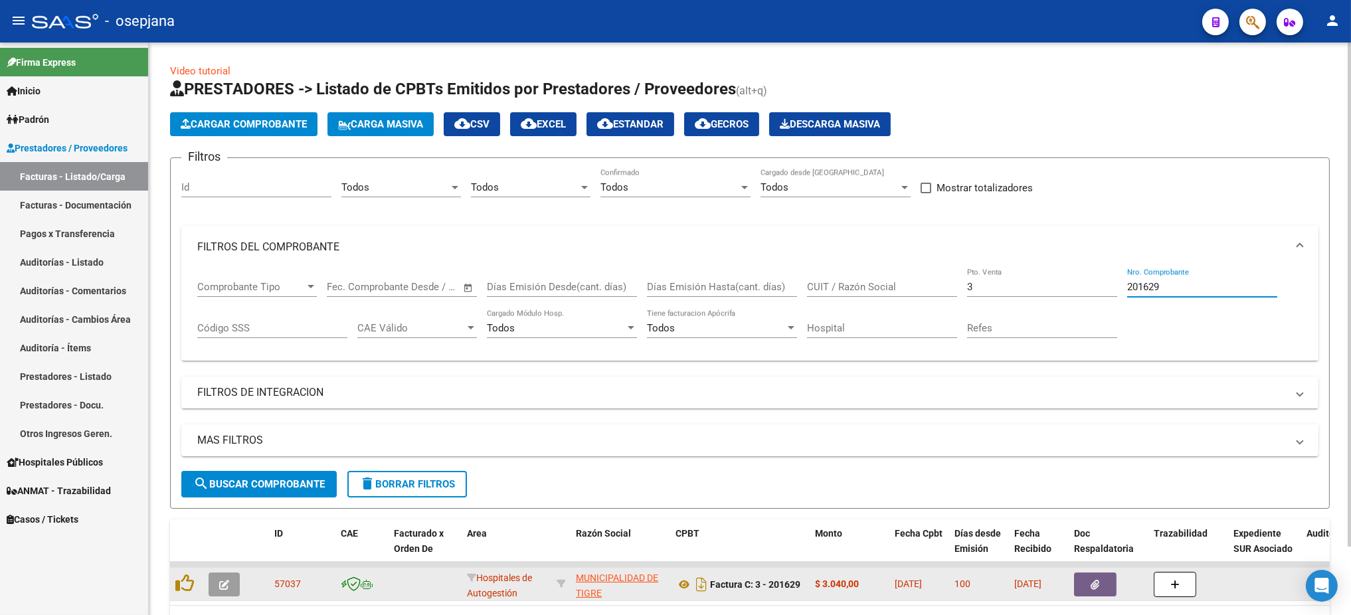
type input "201629"
click at [220, 584] on icon "button" at bounding box center [224, 585] width 10 height 10
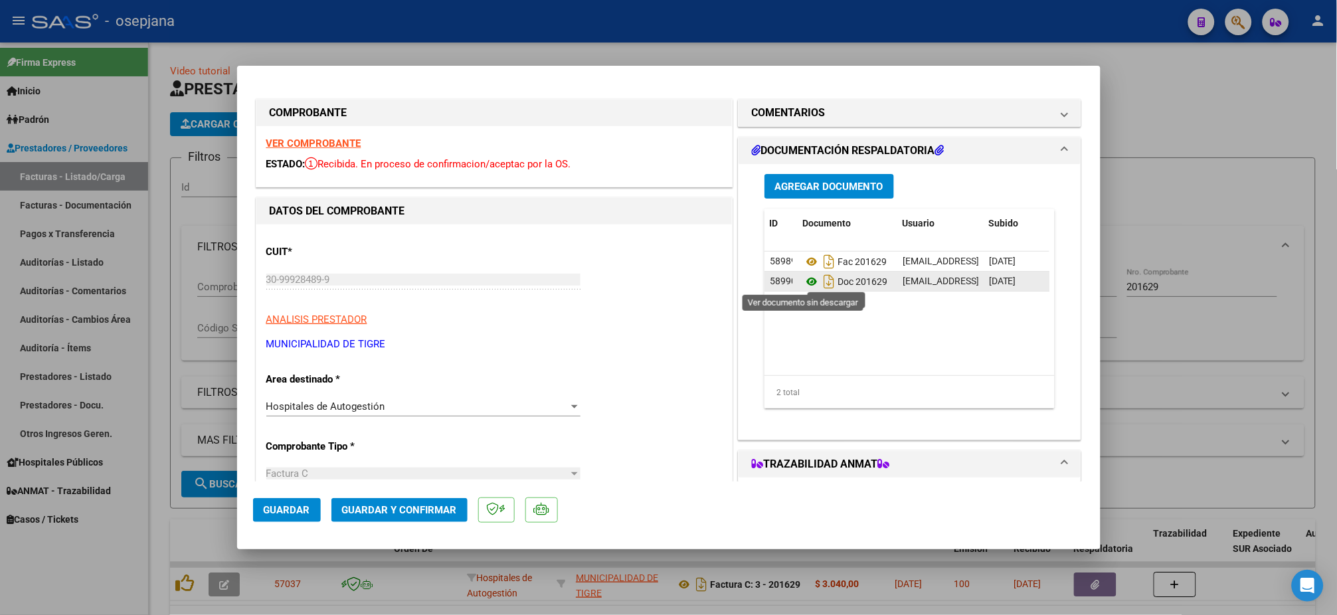
click at [805, 283] on icon at bounding box center [811, 282] width 17 height 16
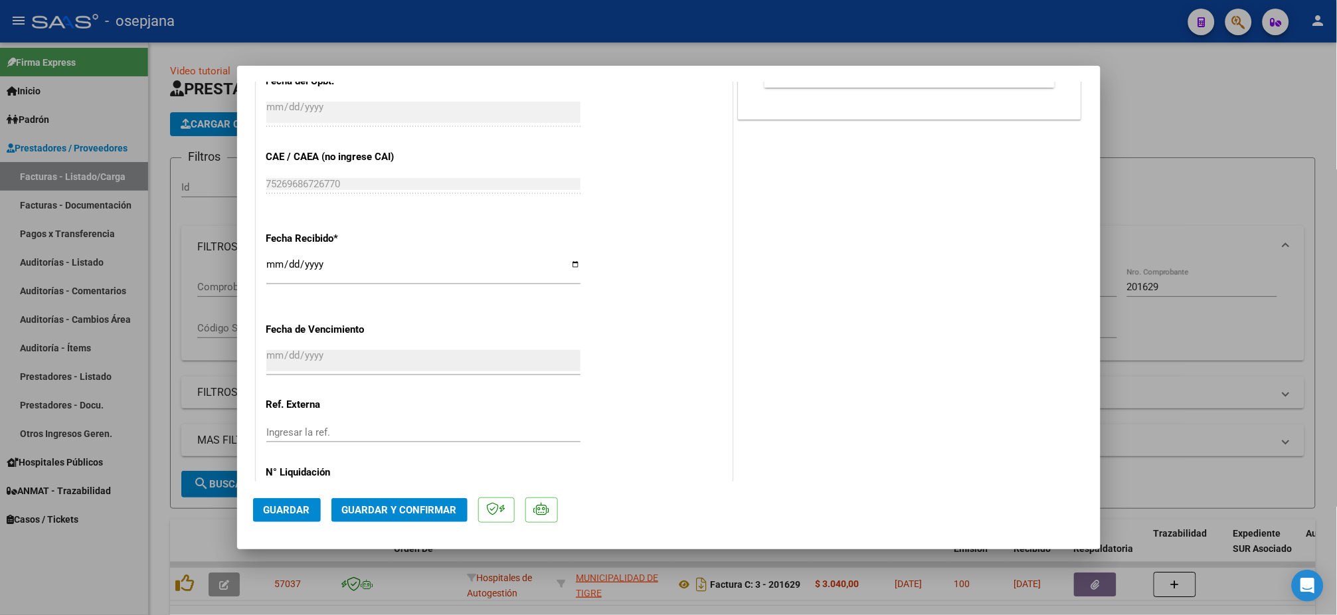
scroll to position [688, 0]
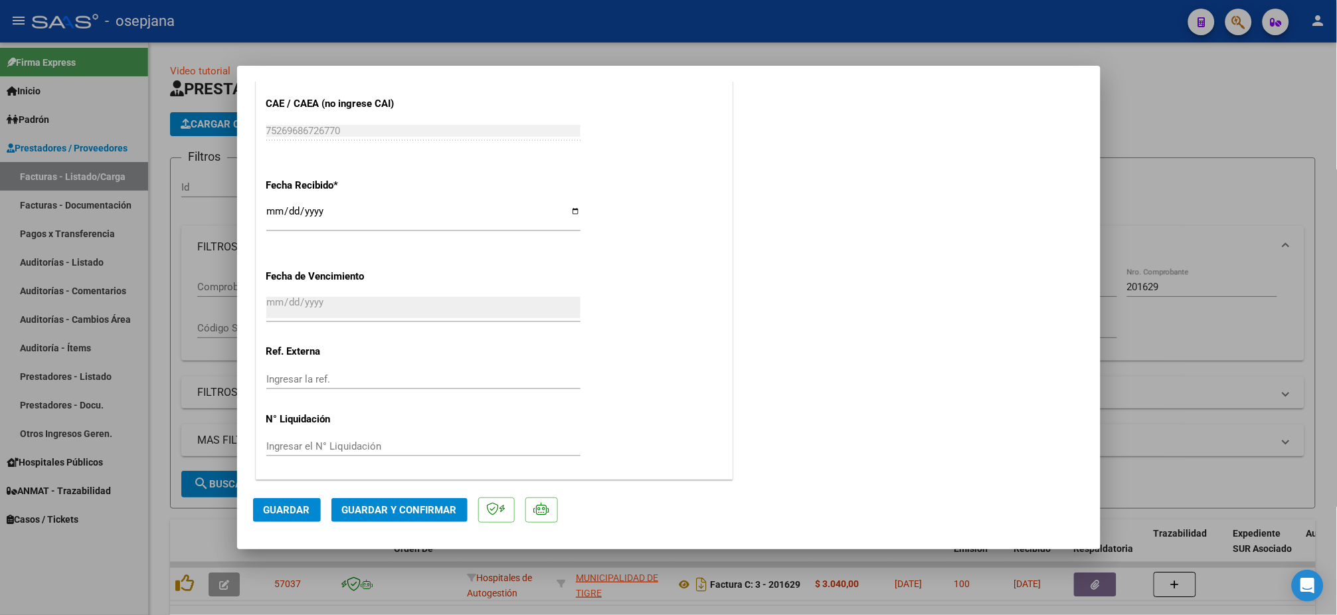
click at [365, 370] on div "Ingresar la ref." at bounding box center [423, 379] width 314 height 20
type input "31159"
click at [296, 507] on span "Guardar" at bounding box center [287, 510] width 47 height 12
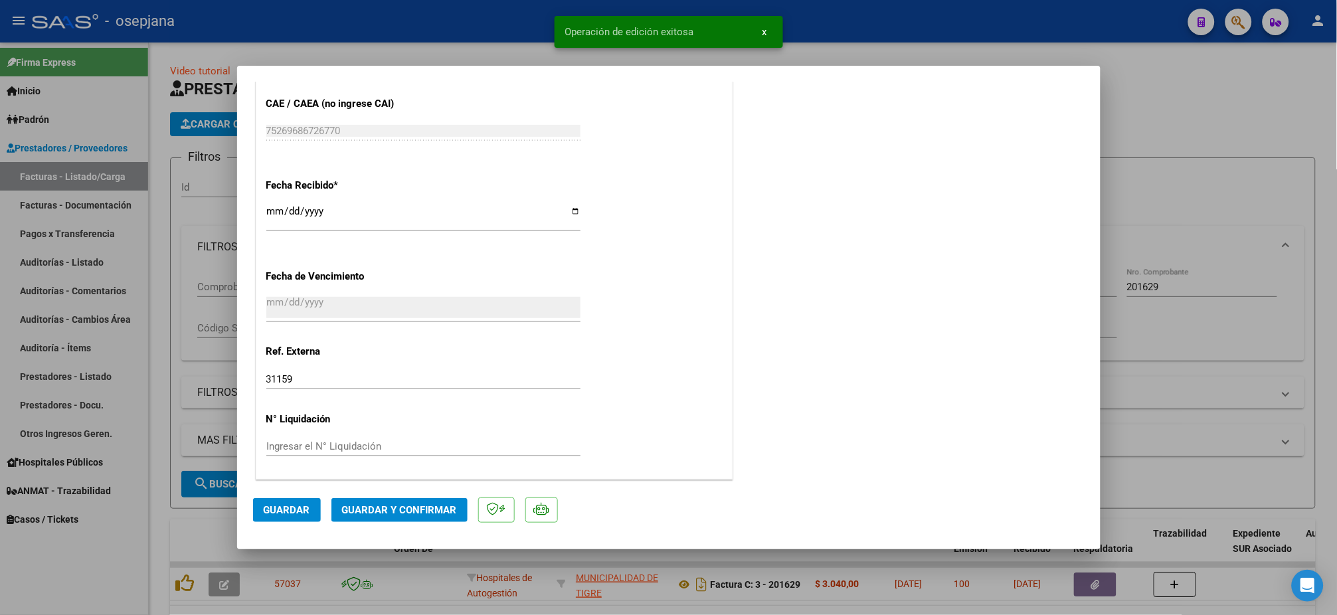
click at [399, 506] on span "Guardar y Confirmar" at bounding box center [399, 510] width 115 height 12
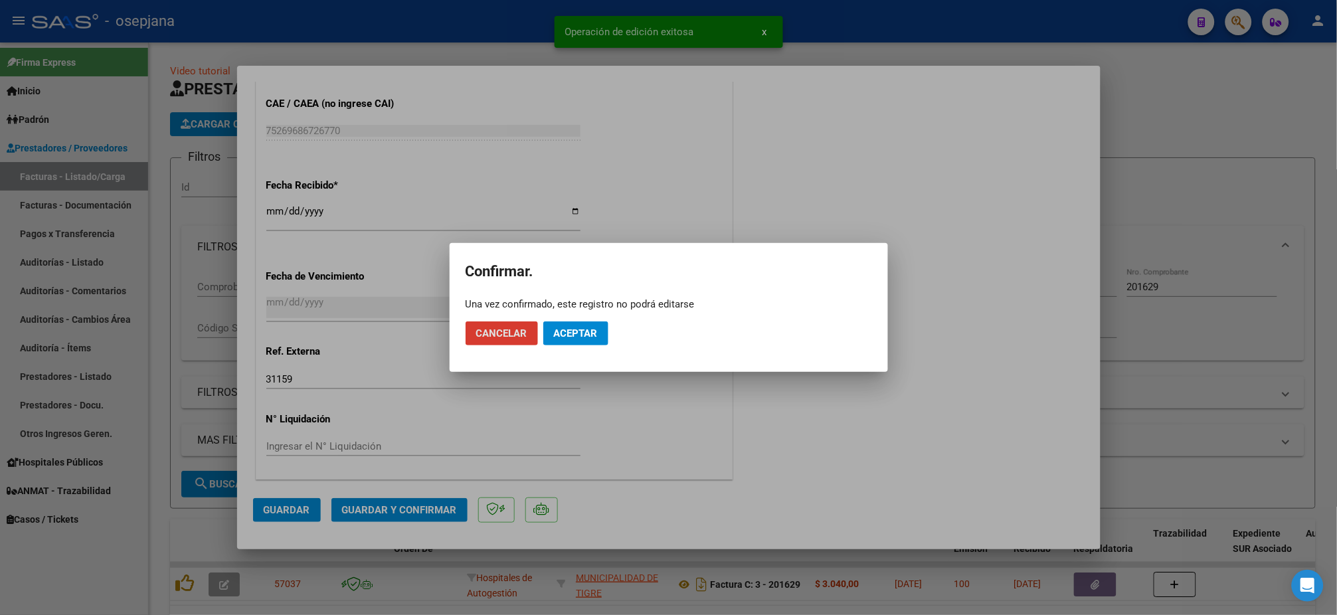
click at [399, 506] on div at bounding box center [668, 307] width 1337 height 615
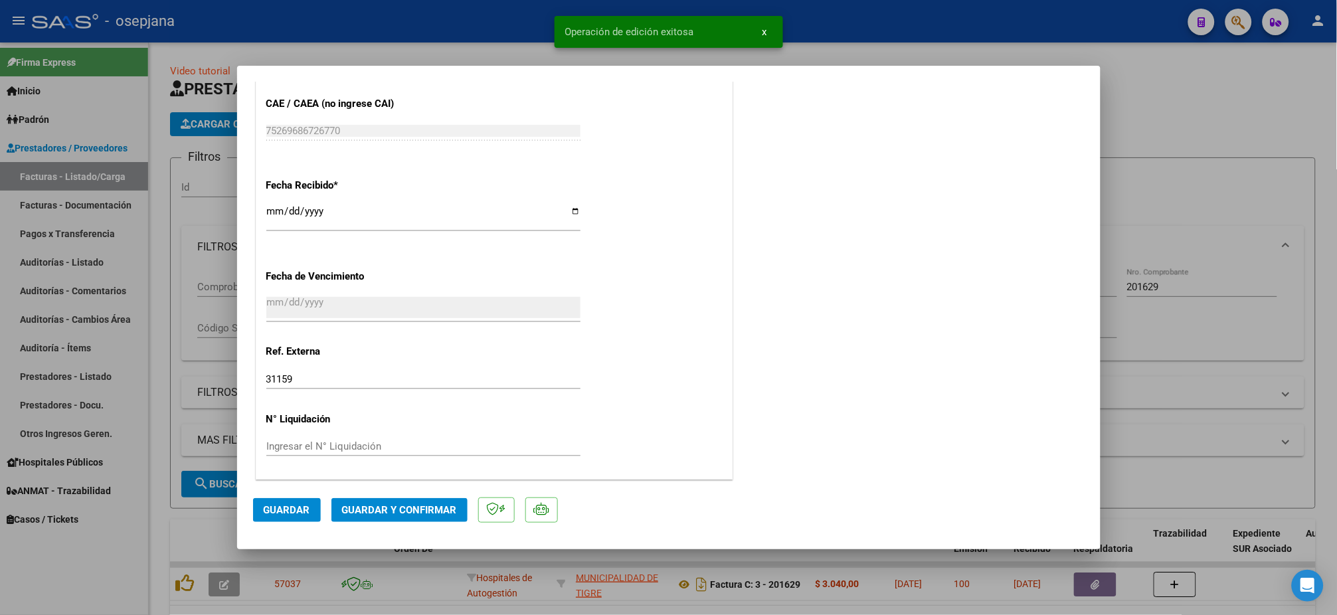
click at [581, 319] on div "CUIT * 30-99928489-9 Ingresar CUIT ANALISIS PRESTADOR MUNICIPALIDAD DE TIGRE AR…" at bounding box center [494, 8] width 476 height 942
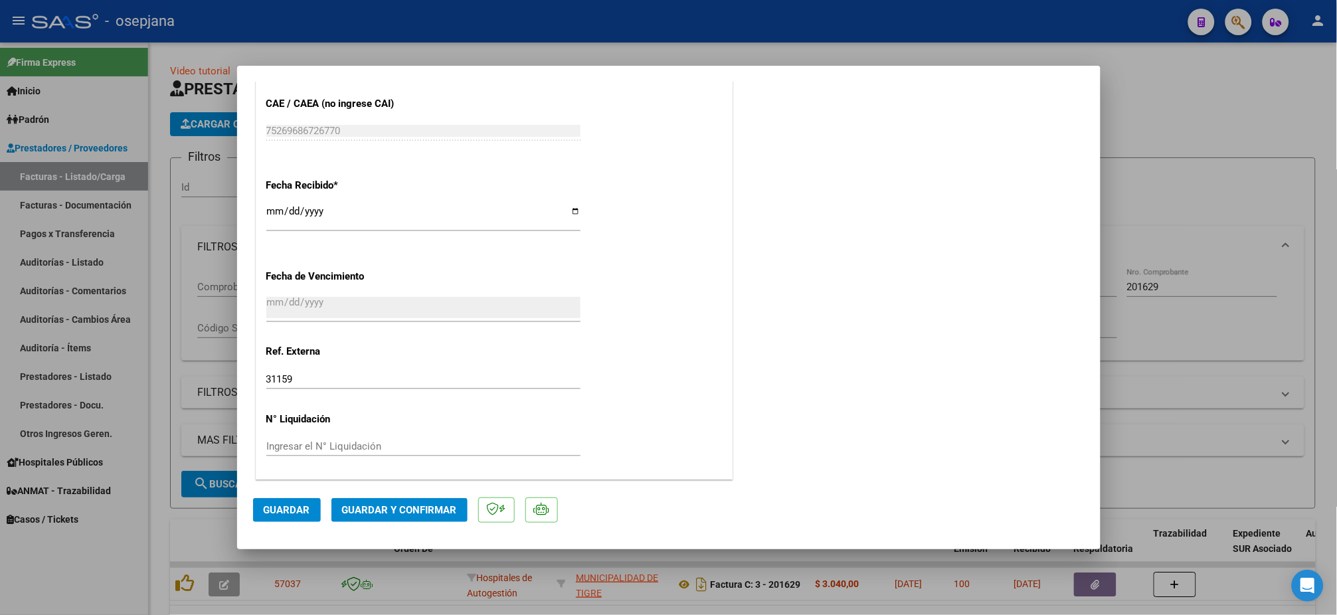
click at [381, 527] on mat-dialog-actions "Guardar Guardar y Confirmar" at bounding box center [669, 508] width 832 height 52
click at [376, 511] on span "Guardar y Confirmar" at bounding box center [399, 510] width 115 height 12
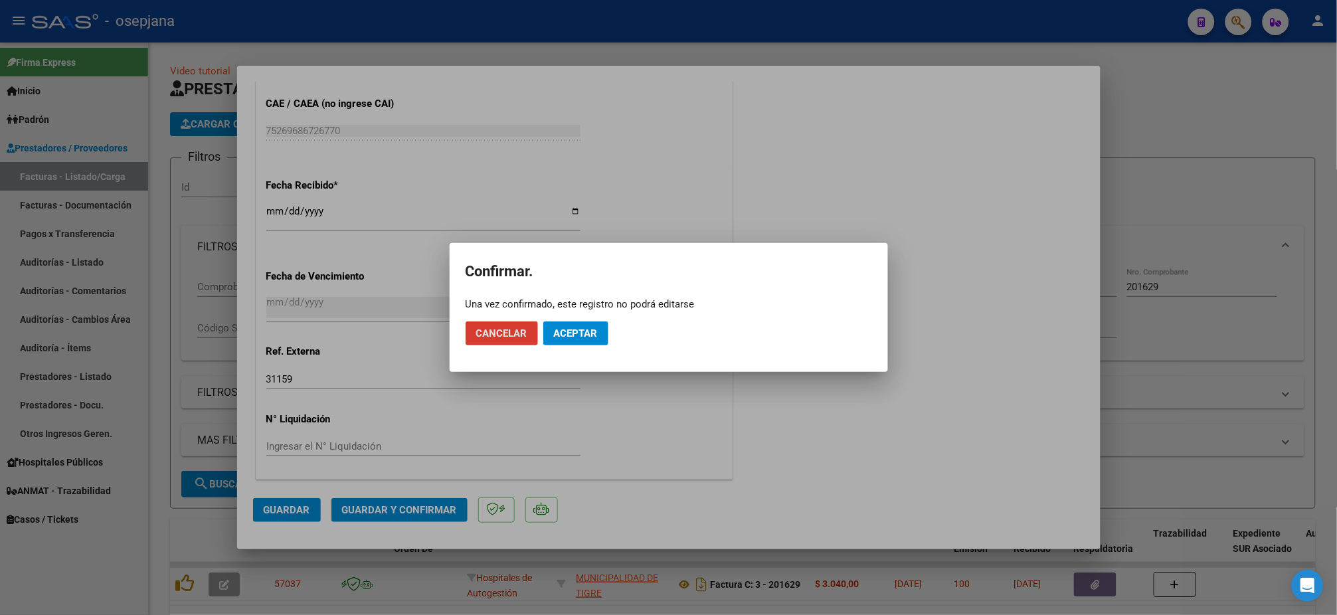
click at [575, 324] on button "Aceptar" at bounding box center [575, 334] width 65 height 24
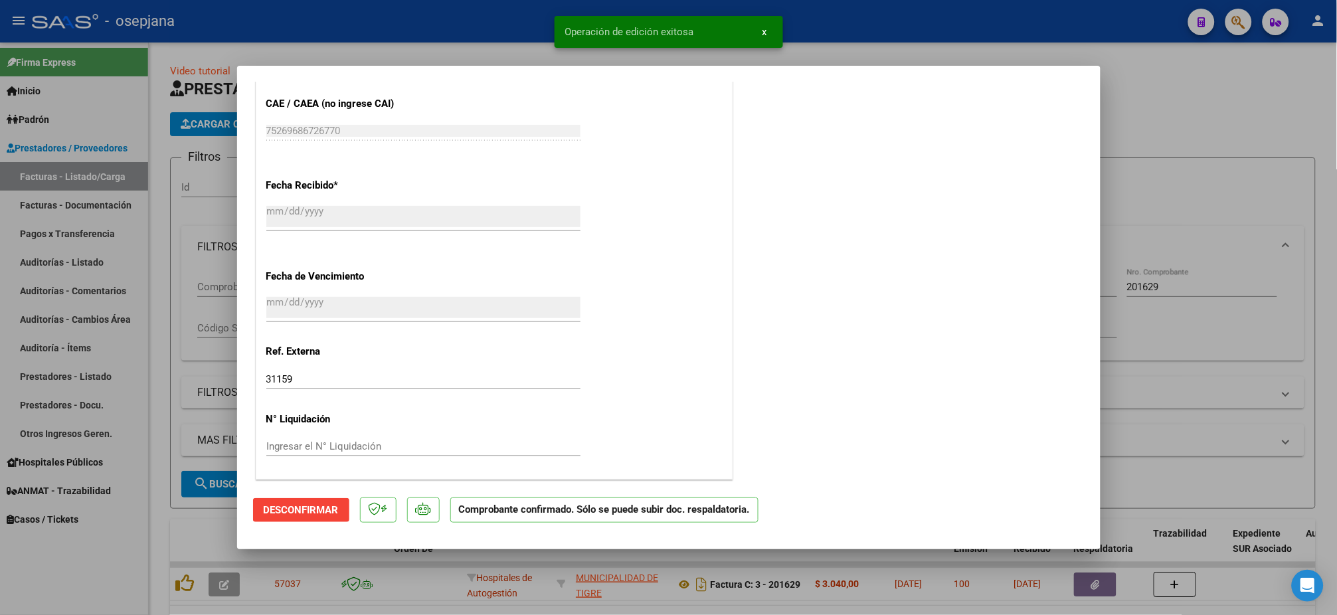
click at [58, 258] on div at bounding box center [668, 307] width 1337 height 615
type input "$ 0,00"
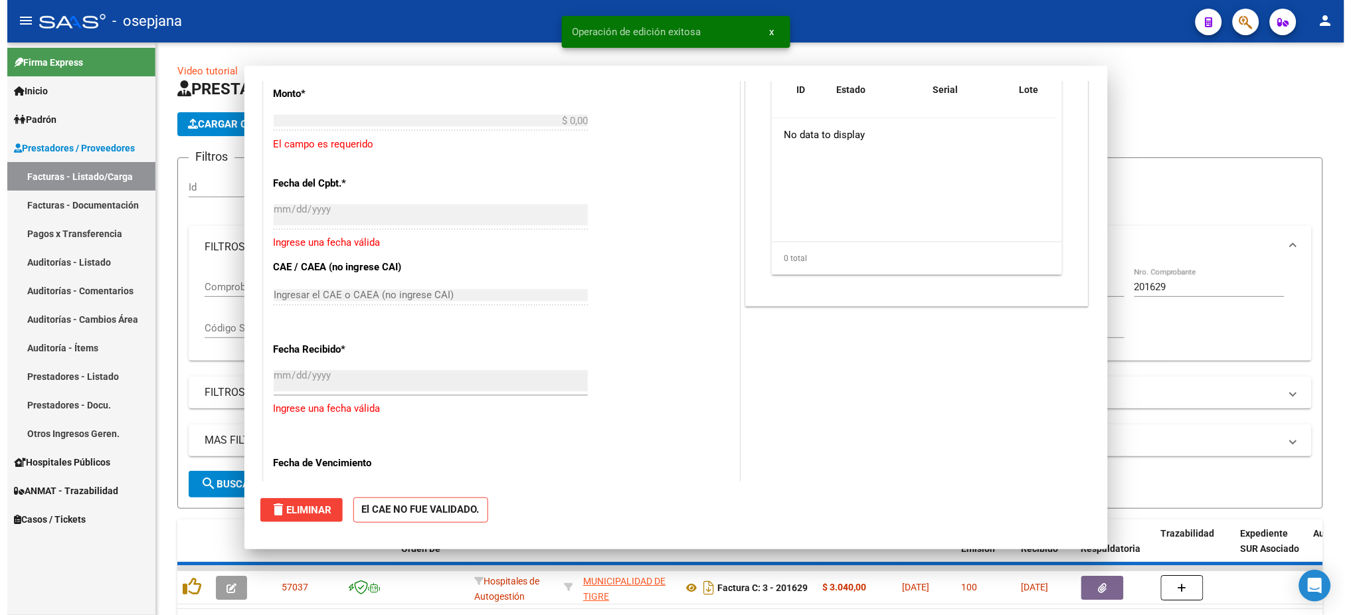
scroll to position [844, 0]
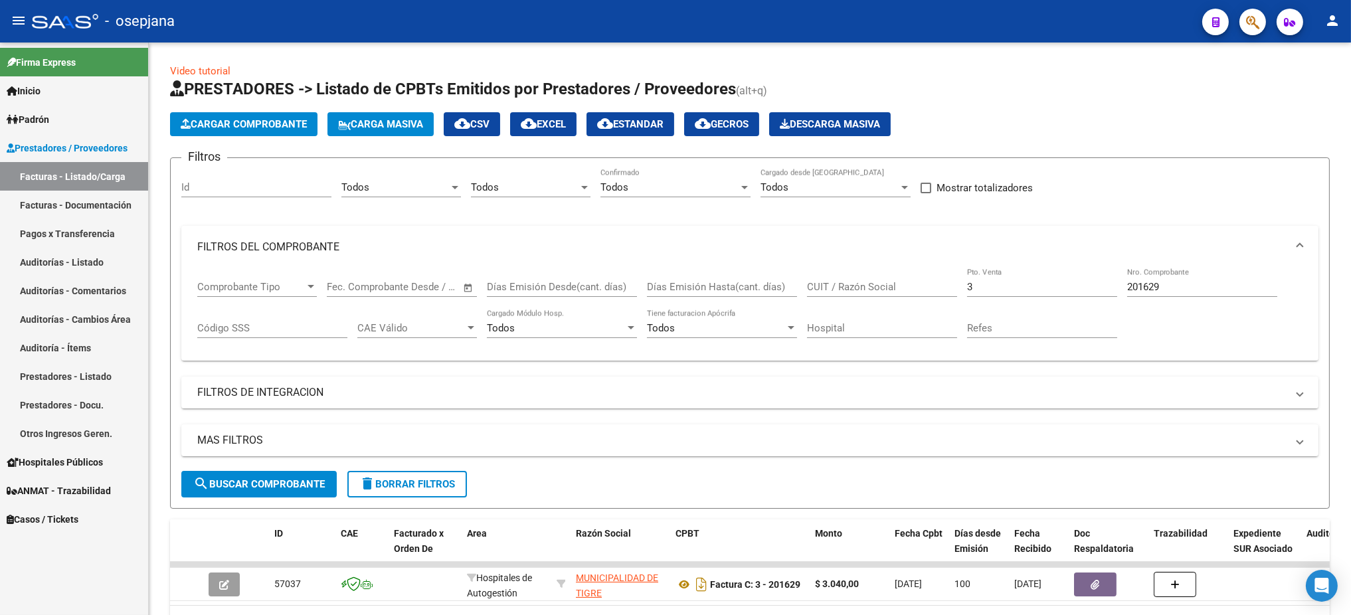
click at [86, 269] on link "Auditorías - Listado" at bounding box center [74, 262] width 148 height 29
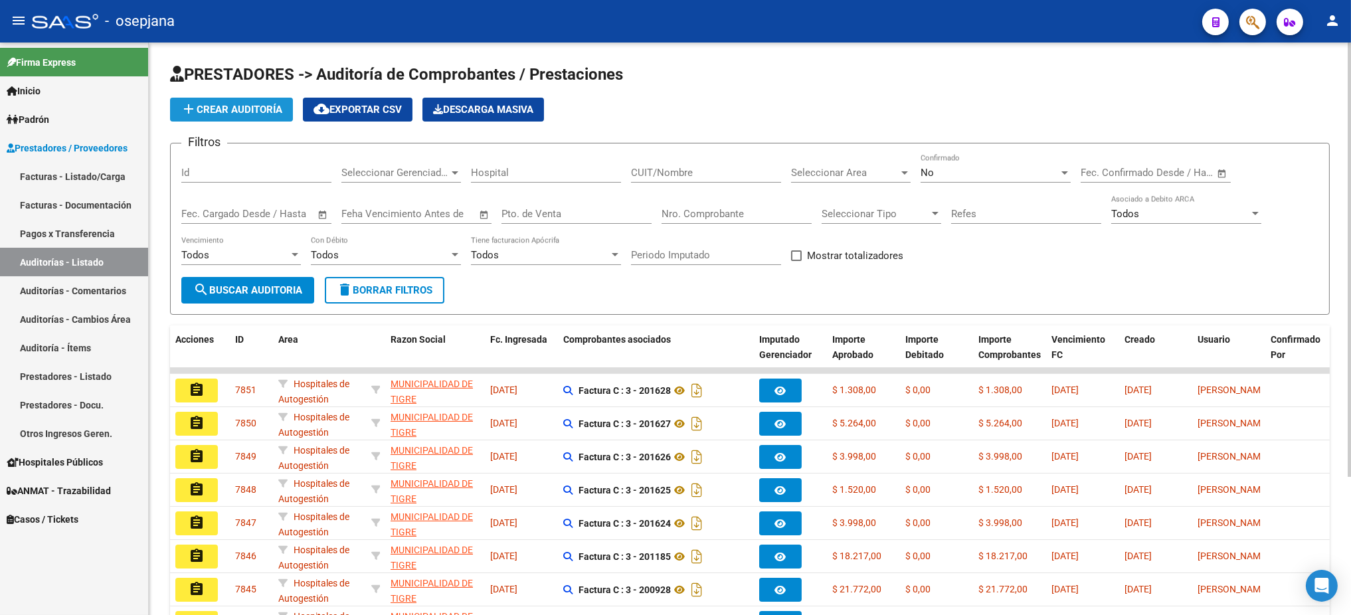
click at [217, 104] on span "add Crear Auditoría" at bounding box center [232, 110] width 102 height 12
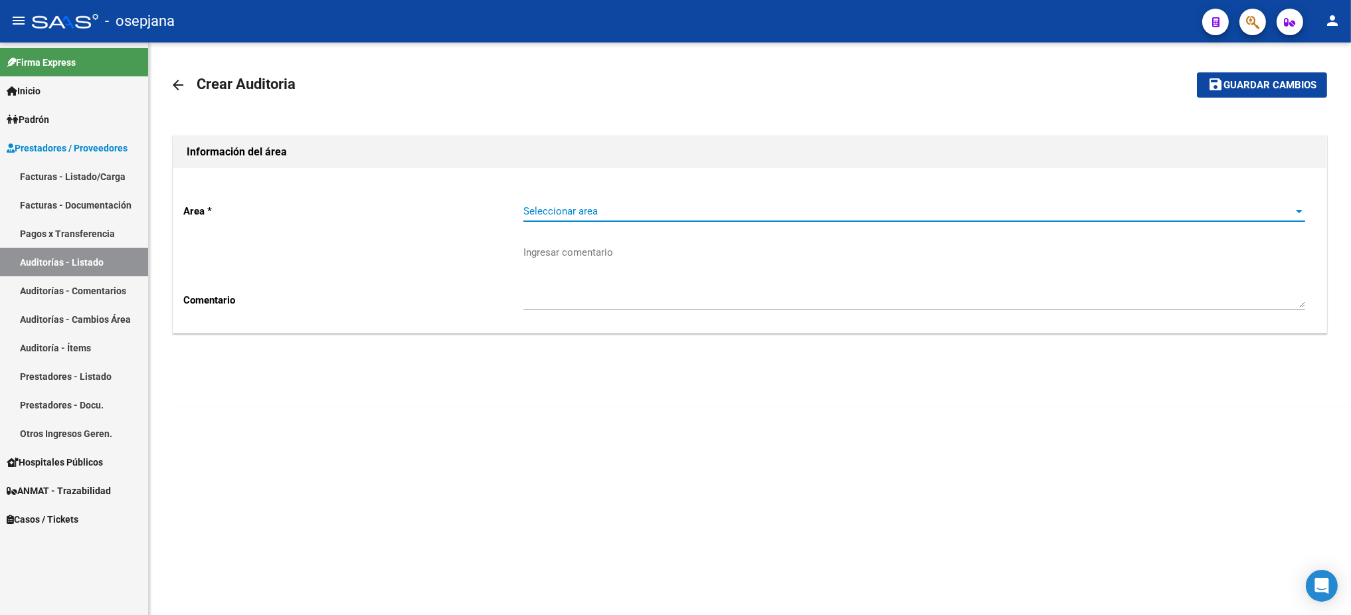
click at [699, 207] on span "Seleccionar area" at bounding box center [909, 211] width 770 height 12
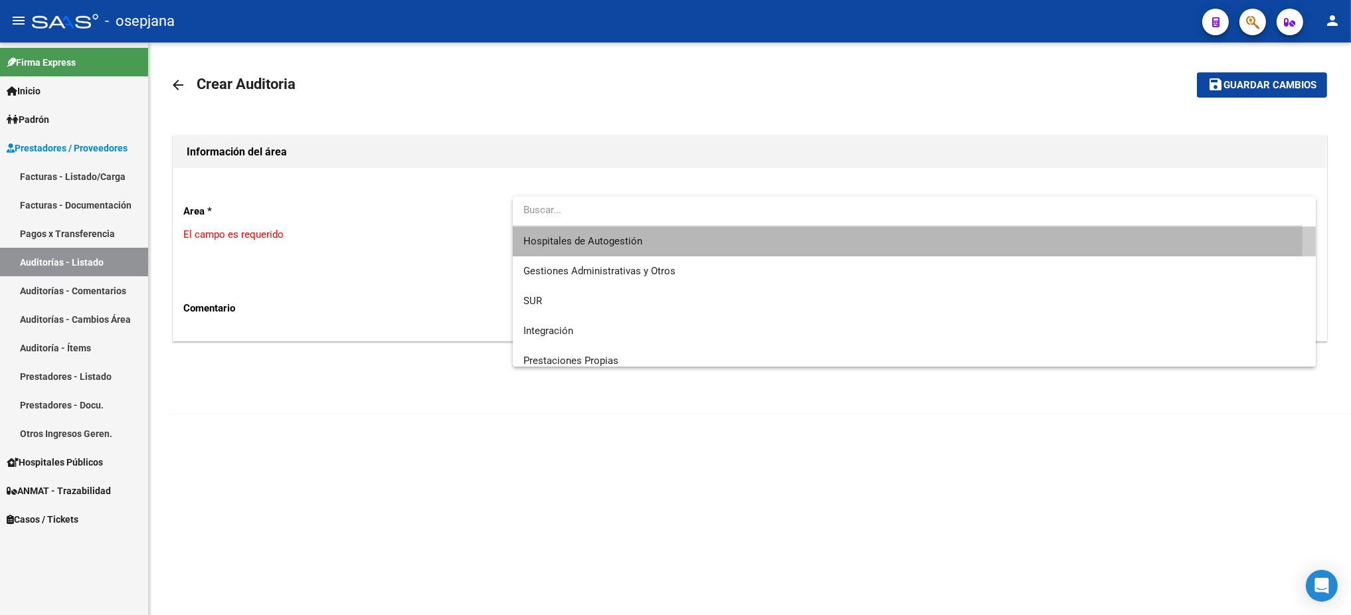
click at [653, 238] on span "Hospitales de Autogestión" at bounding box center [915, 242] width 782 height 30
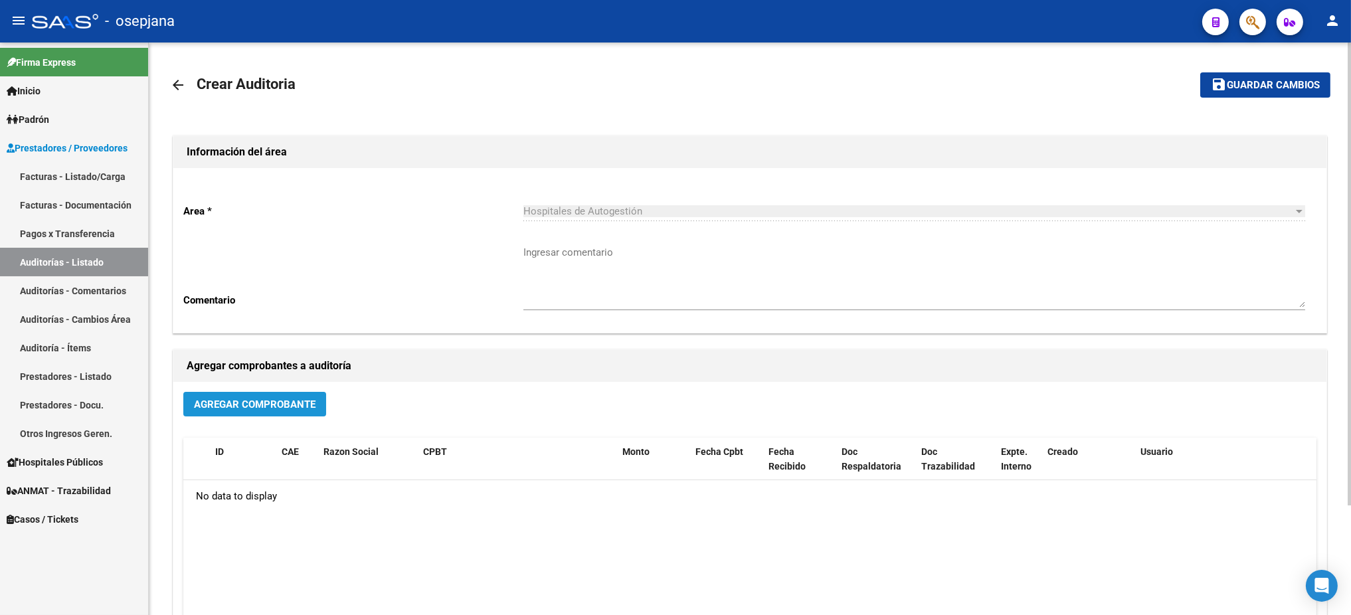
click at [288, 409] on button "Agregar Comprobante" at bounding box center [254, 404] width 143 height 25
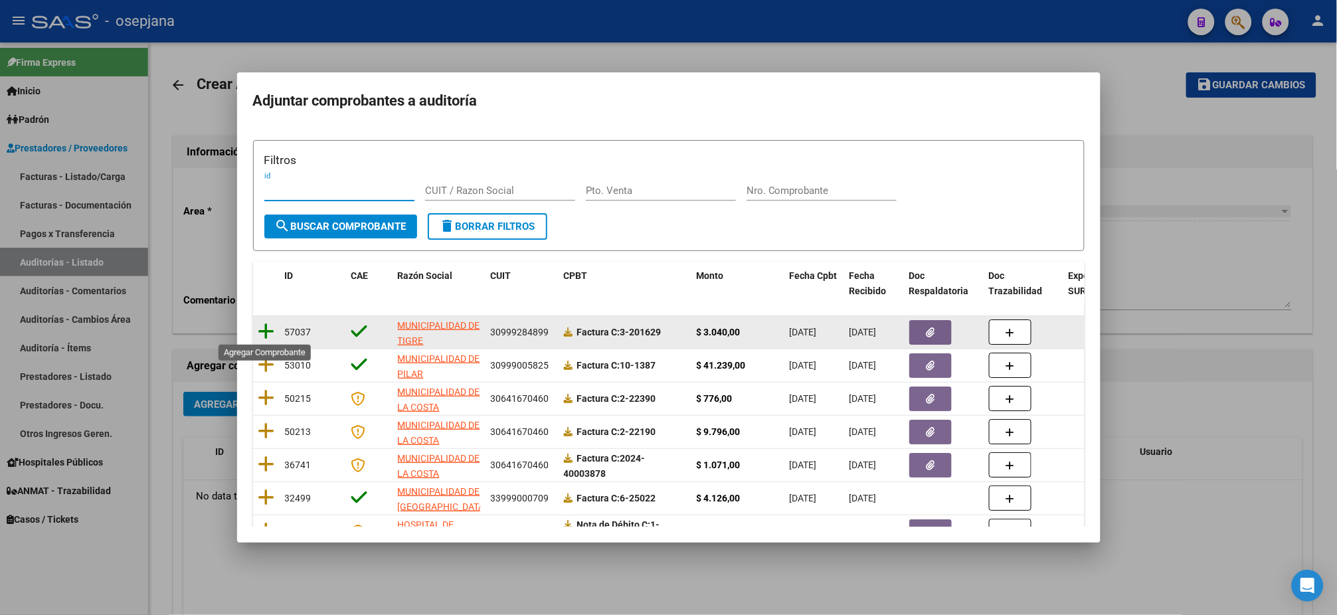
click at [264, 327] on icon at bounding box center [266, 331] width 17 height 19
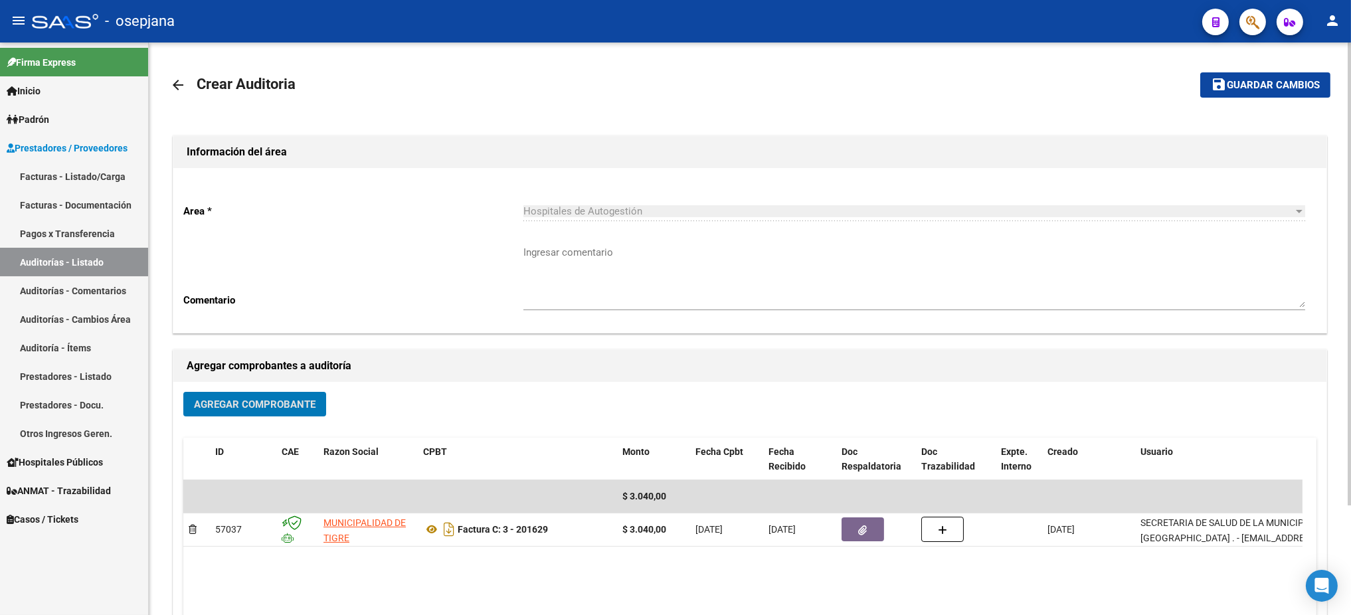
click at [1311, 74] on button "save Guardar cambios" at bounding box center [1266, 84] width 130 height 25
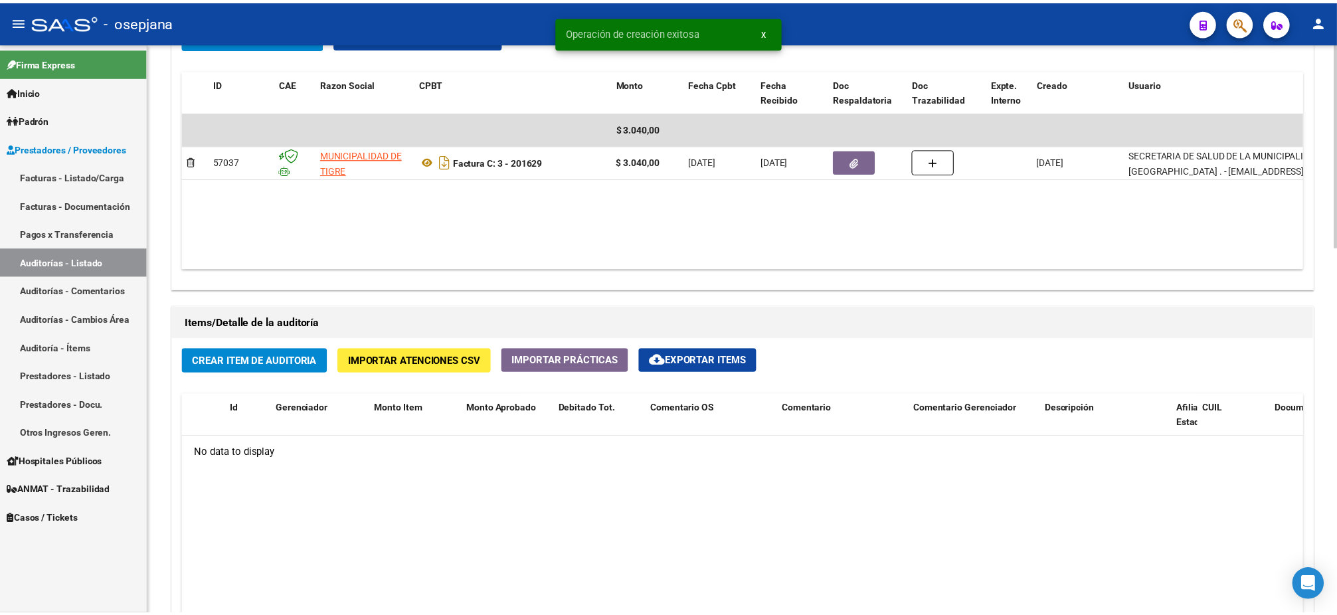
scroll to position [718, 0]
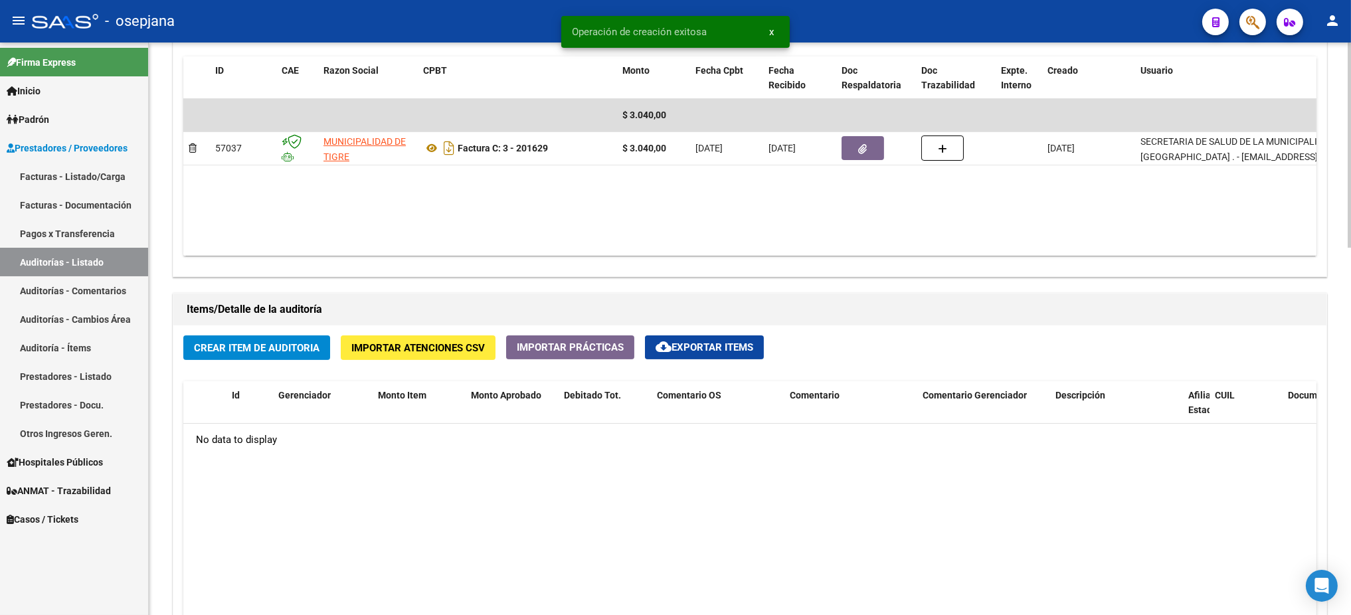
click at [275, 342] on span "Crear Item de Auditoria" at bounding box center [257, 348] width 126 height 12
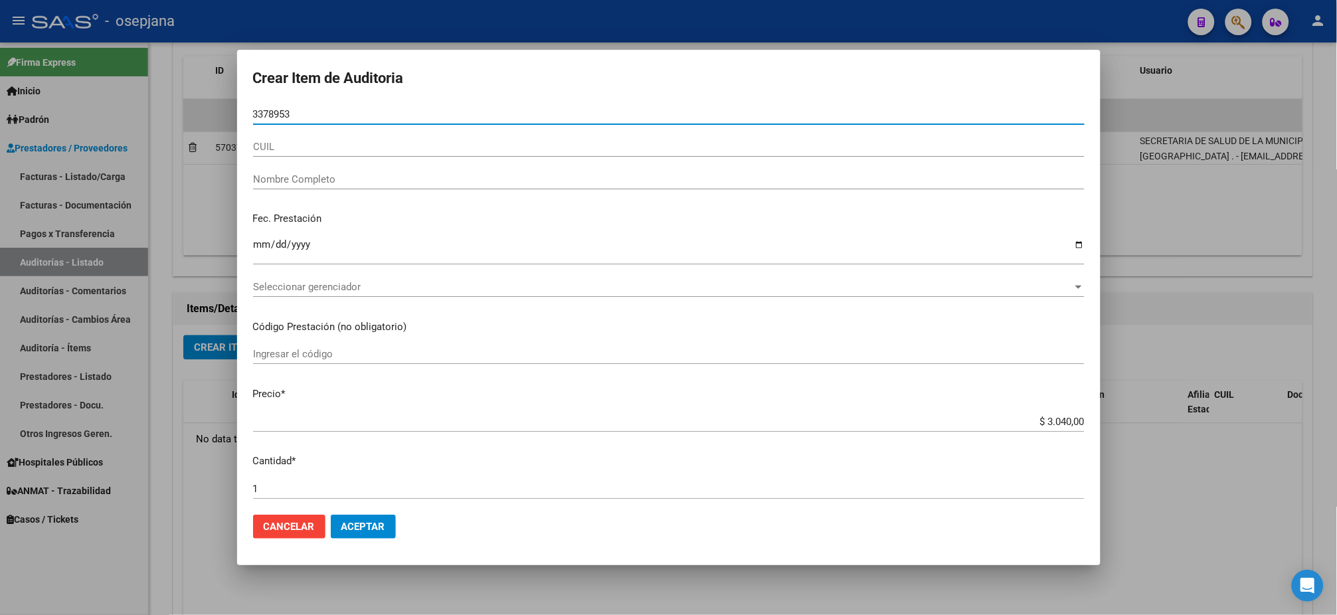
type input "33789537"
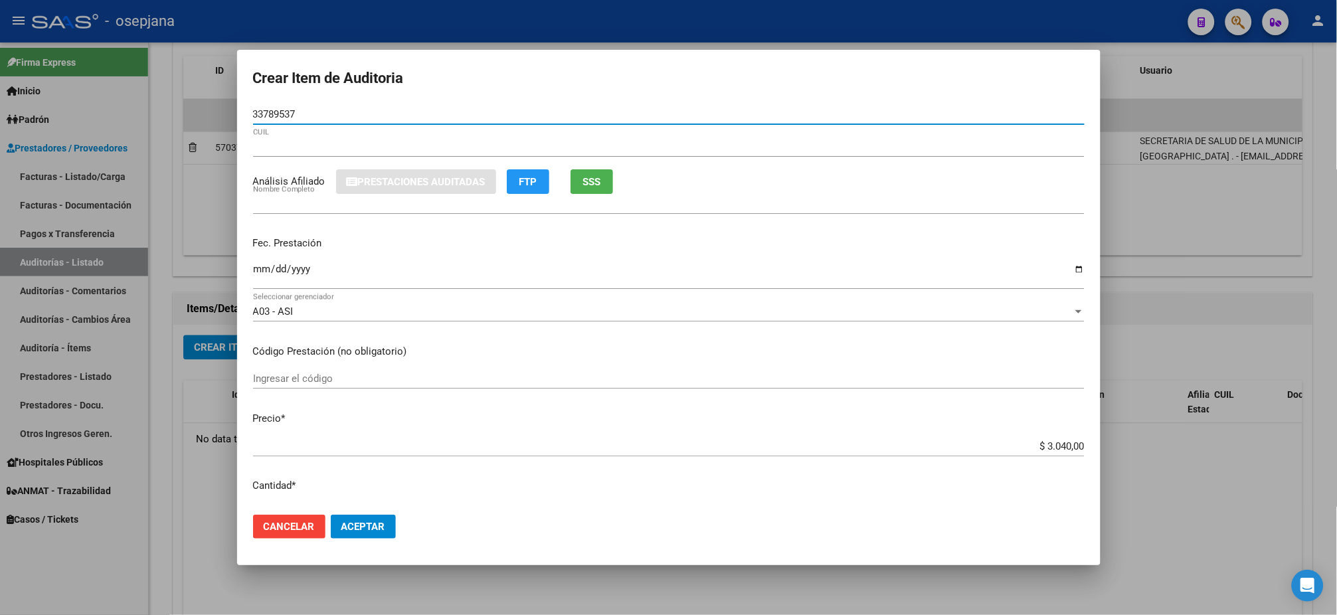
type input "27337895374"
type input "[PERSON_NAME] [PERSON_NAME] -"
type input "33789537"
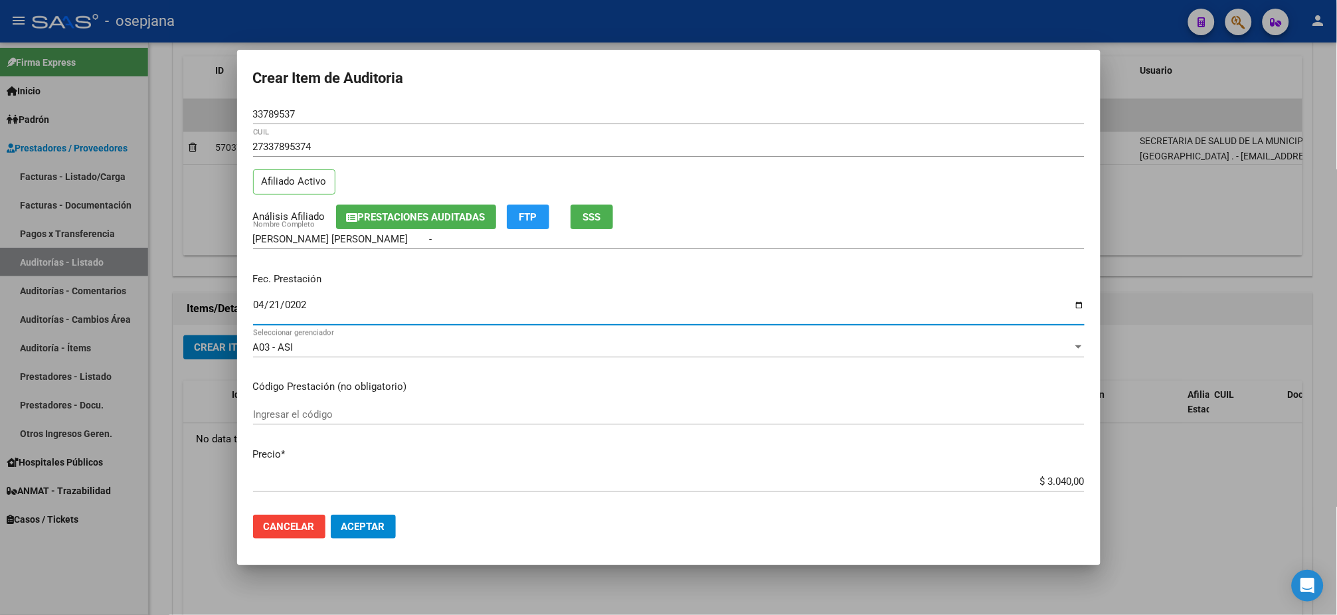
type input "[DATE]"
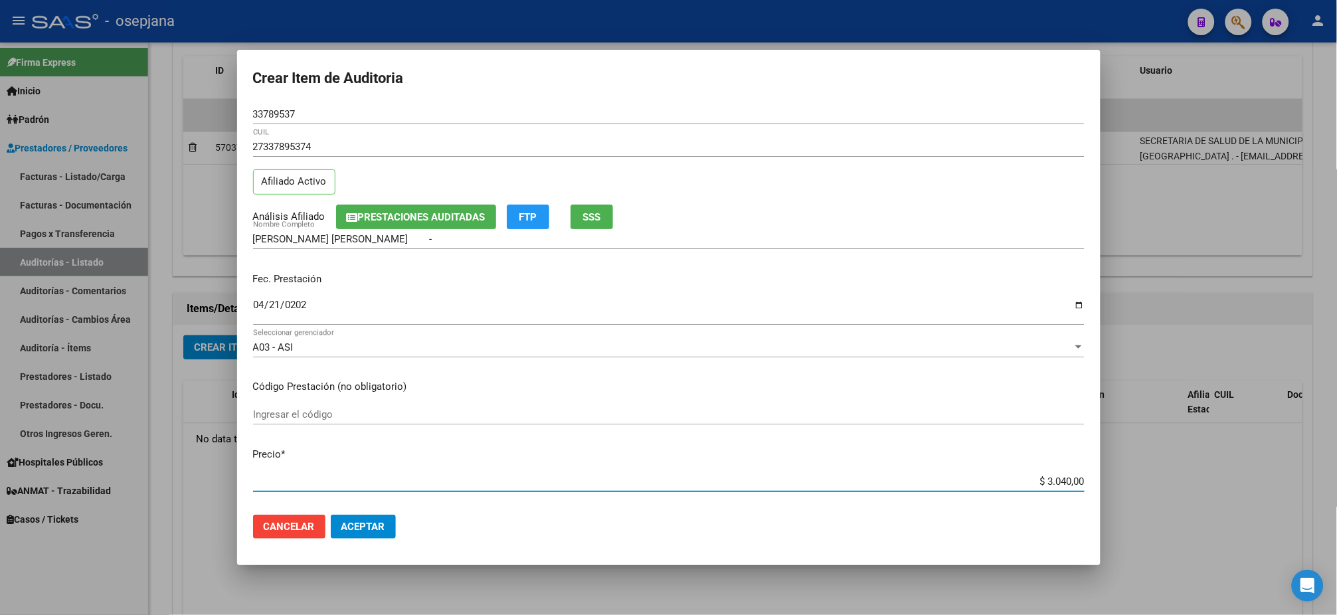
type input "$ 0,01"
type input "$ 0,15"
type input "$ 1,52"
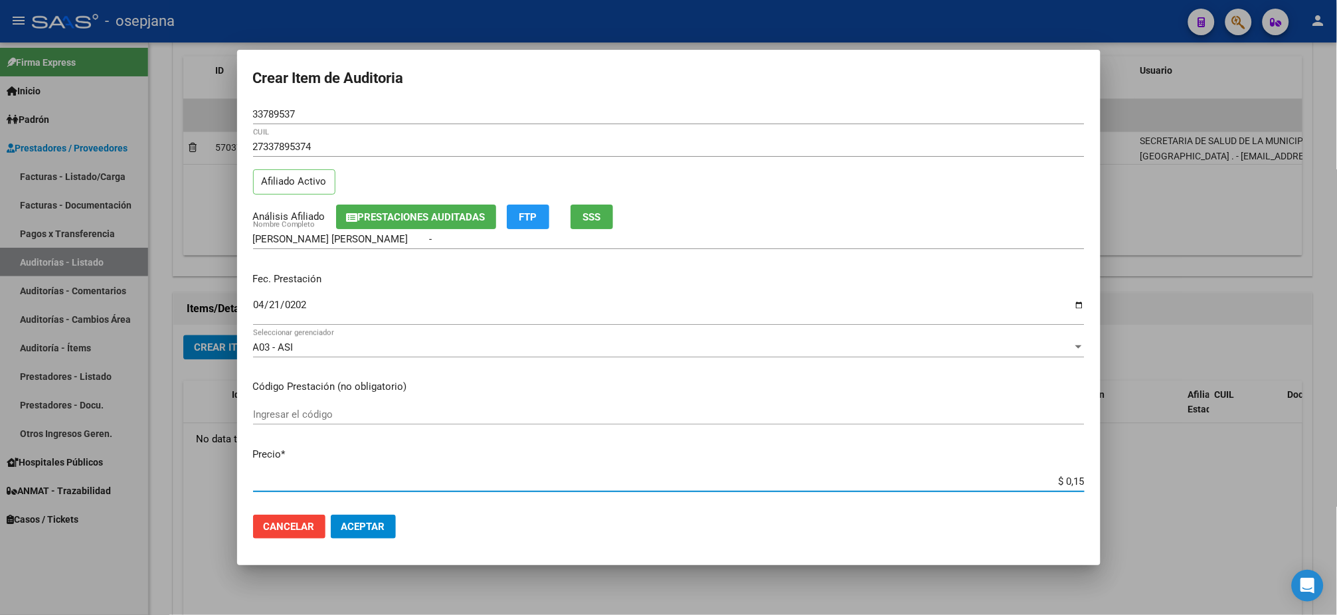
type input "$ 1,52"
type input "$ 15,20"
type input "$ 152,00"
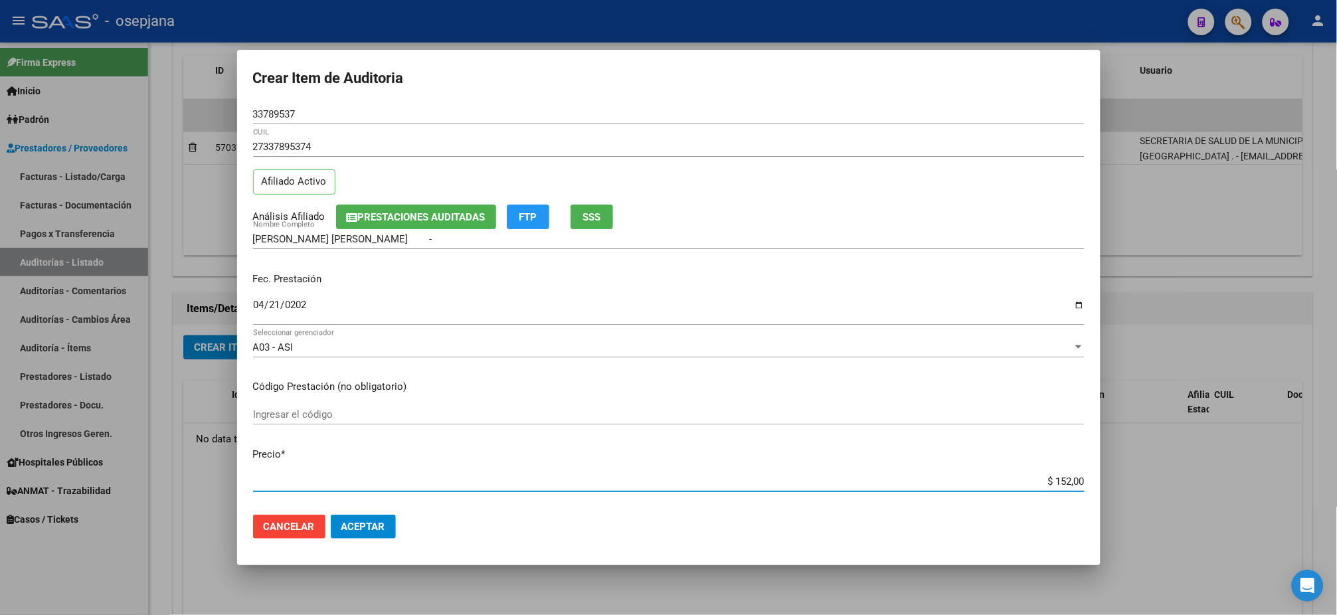
type input "$ 1.520,00"
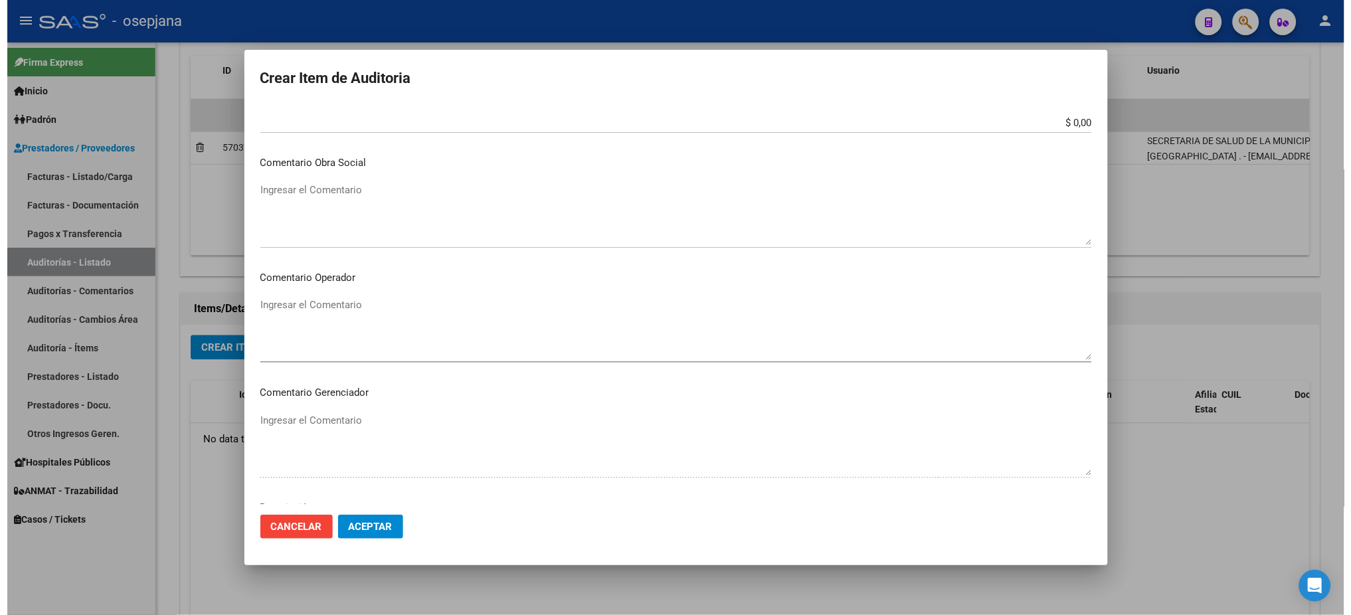
scroll to position [791, 0]
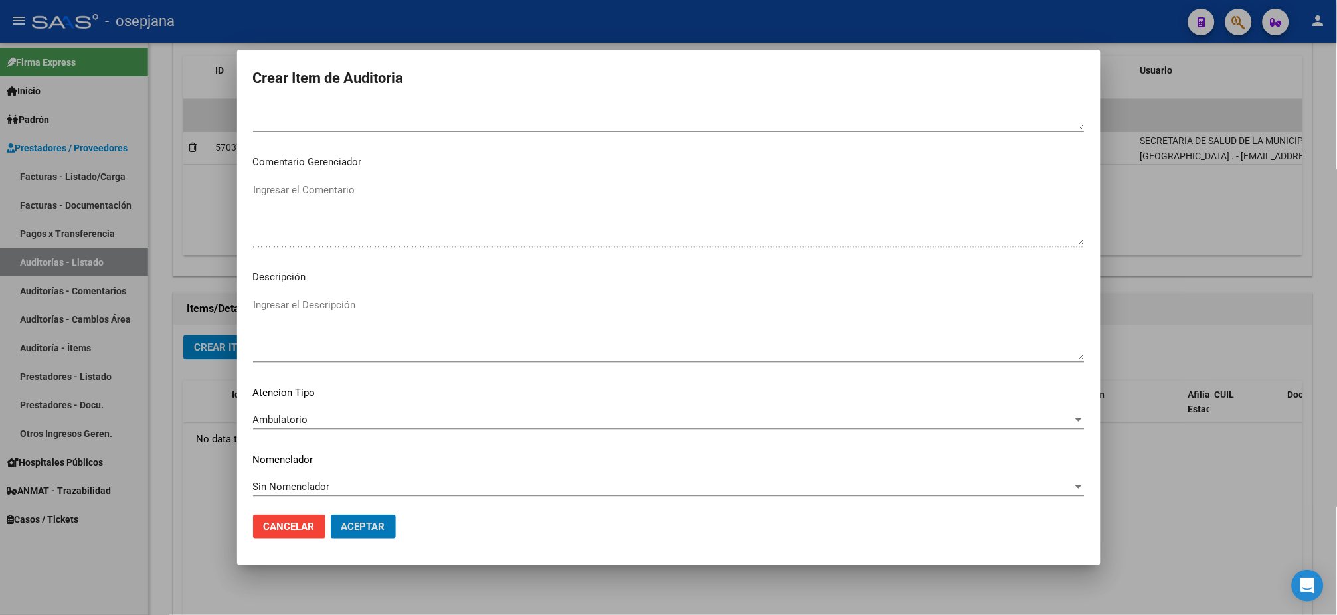
click at [331, 515] on button "Aceptar" at bounding box center [363, 527] width 65 height 24
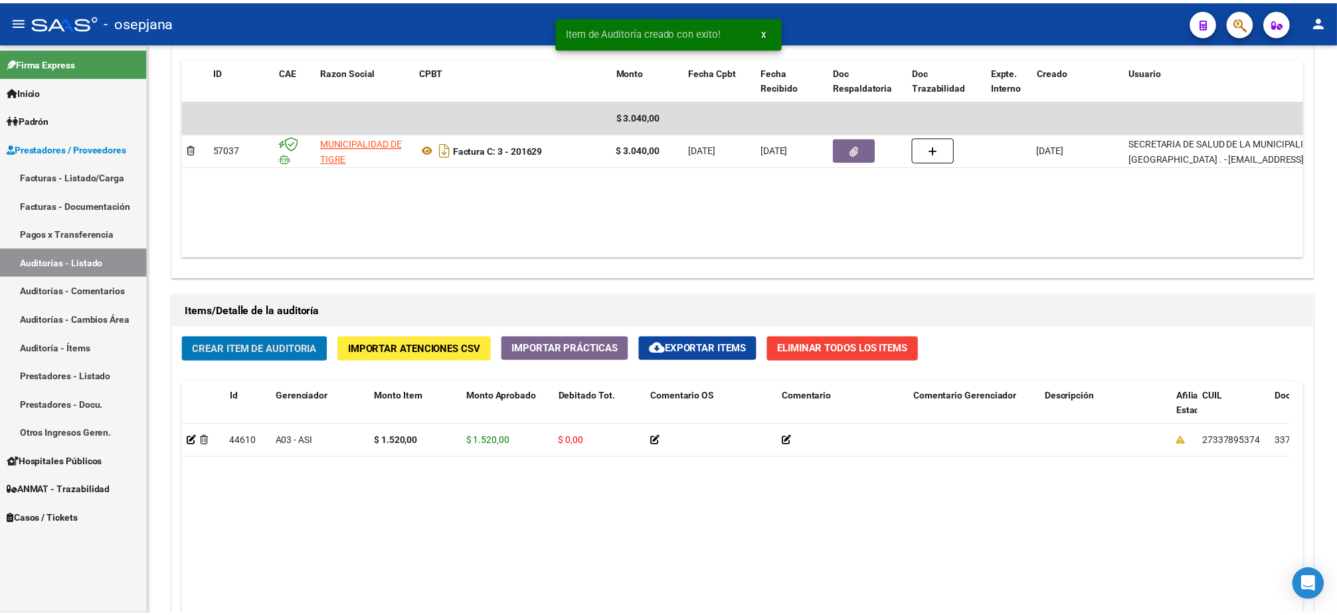
scroll to position [719, 0]
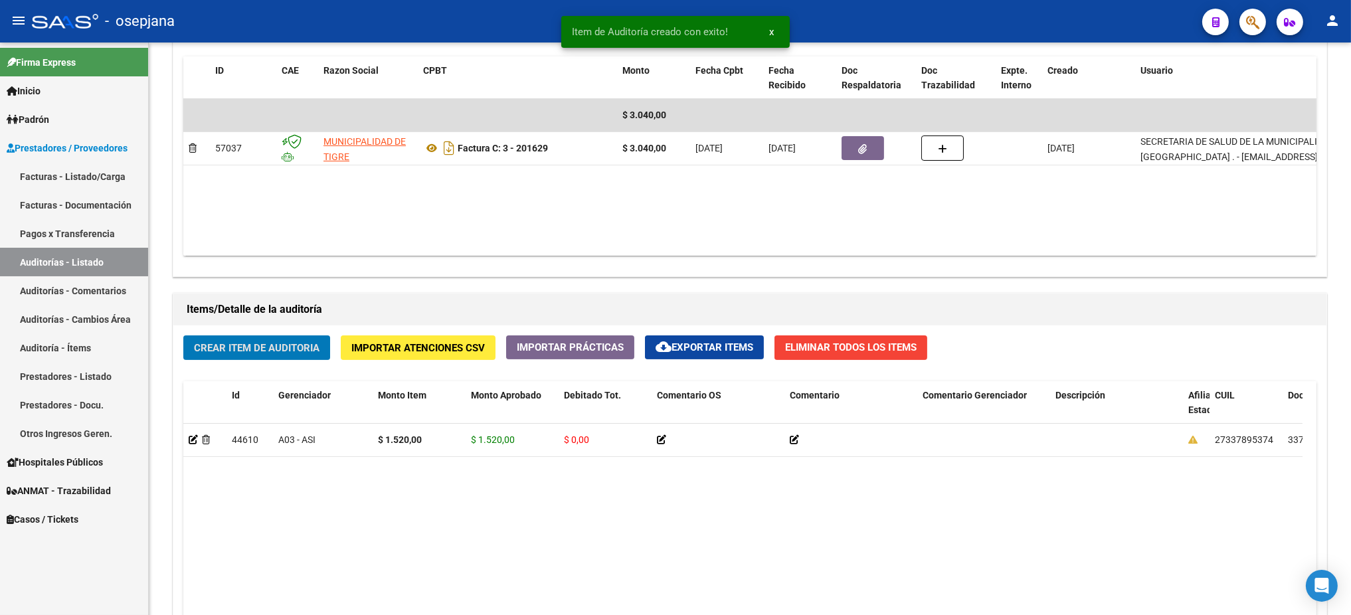
click at [183, 336] on button "Crear Item de Auditoria" at bounding box center [256, 348] width 147 height 25
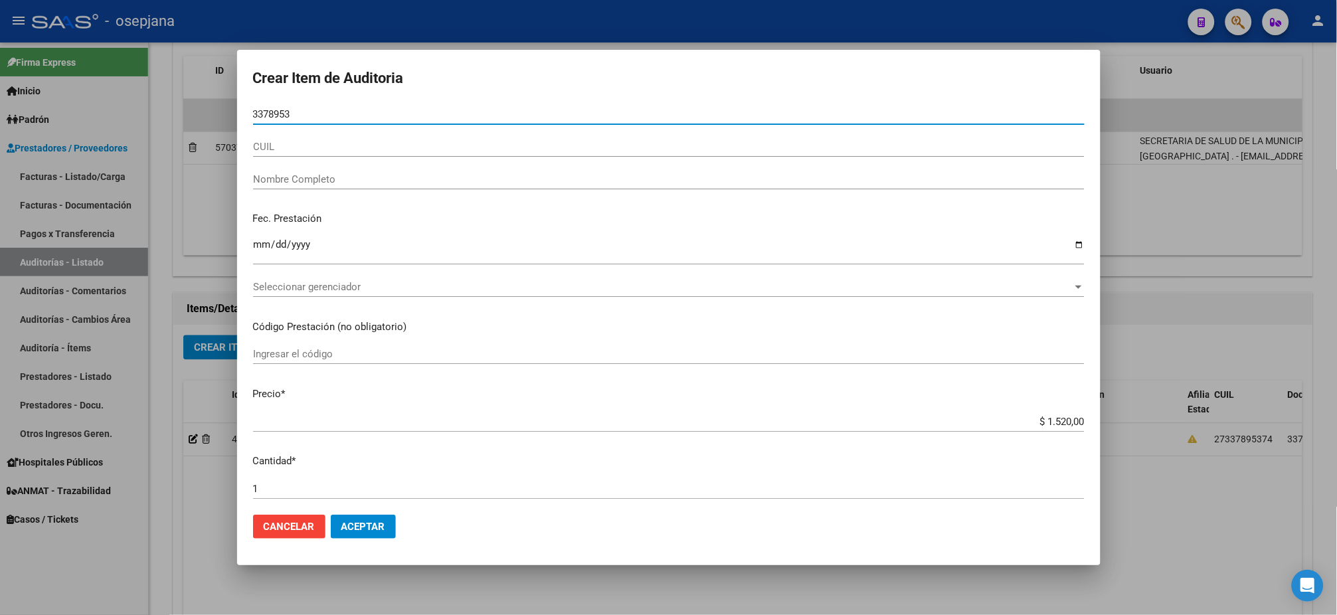
type input "33789537"
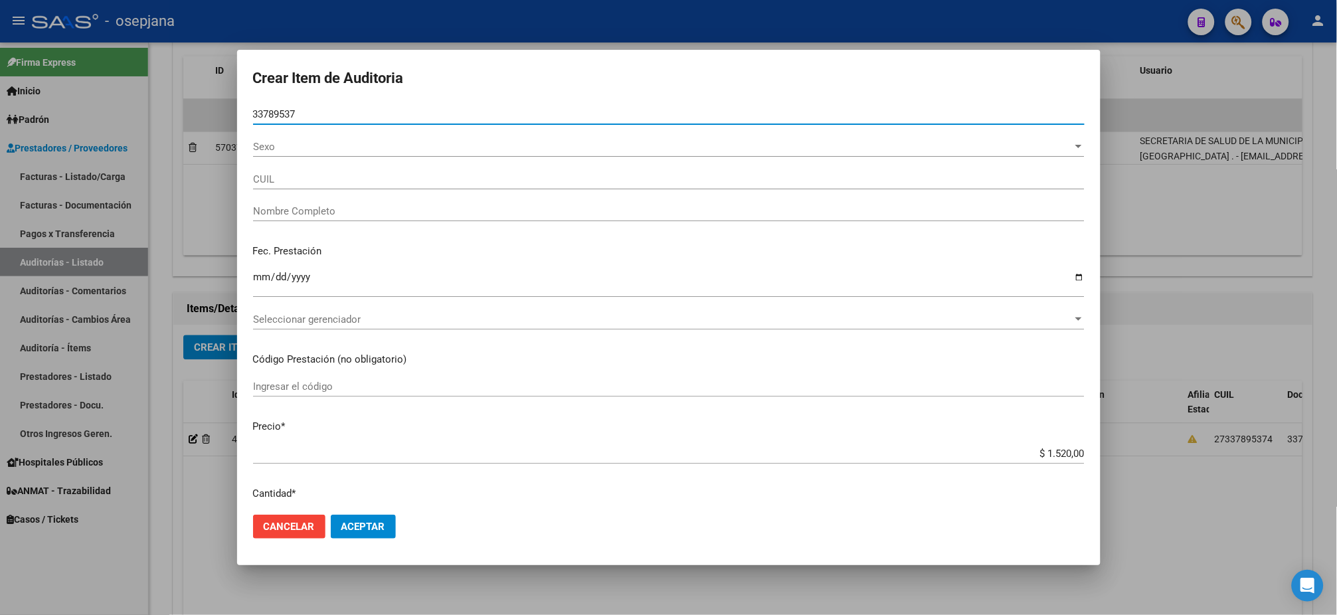
type input "27337895374"
type input "[PERSON_NAME] [PERSON_NAME] -"
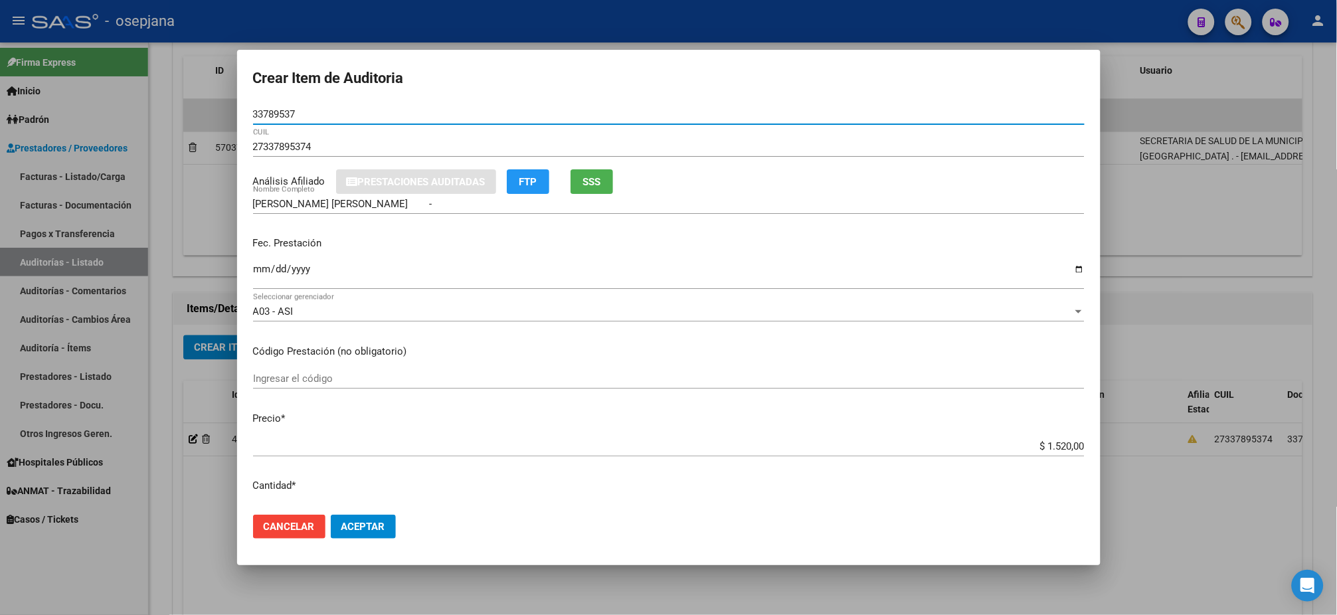
type input "33789537"
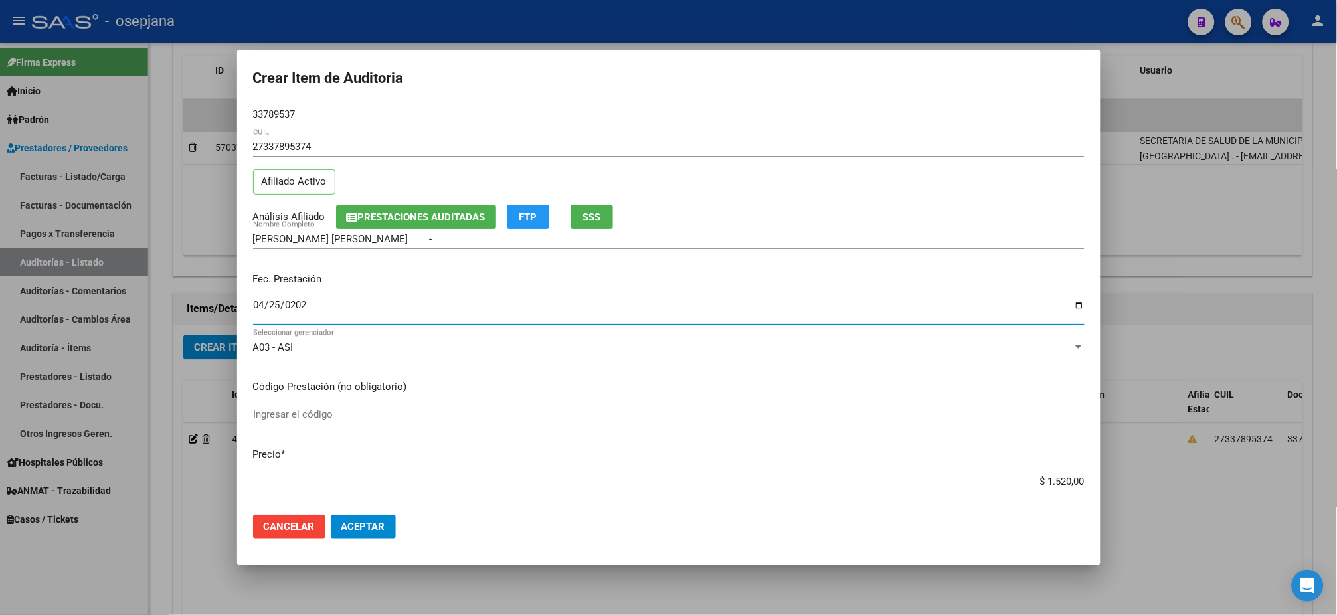
type input "[DATE]"
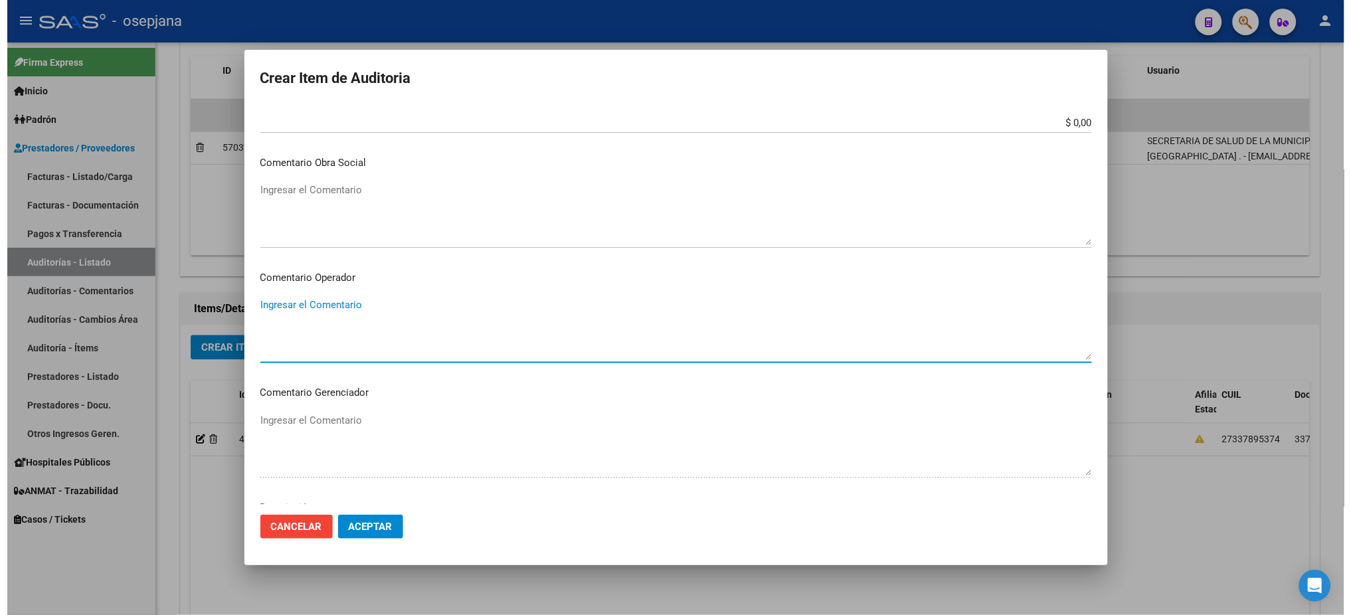
scroll to position [791, 0]
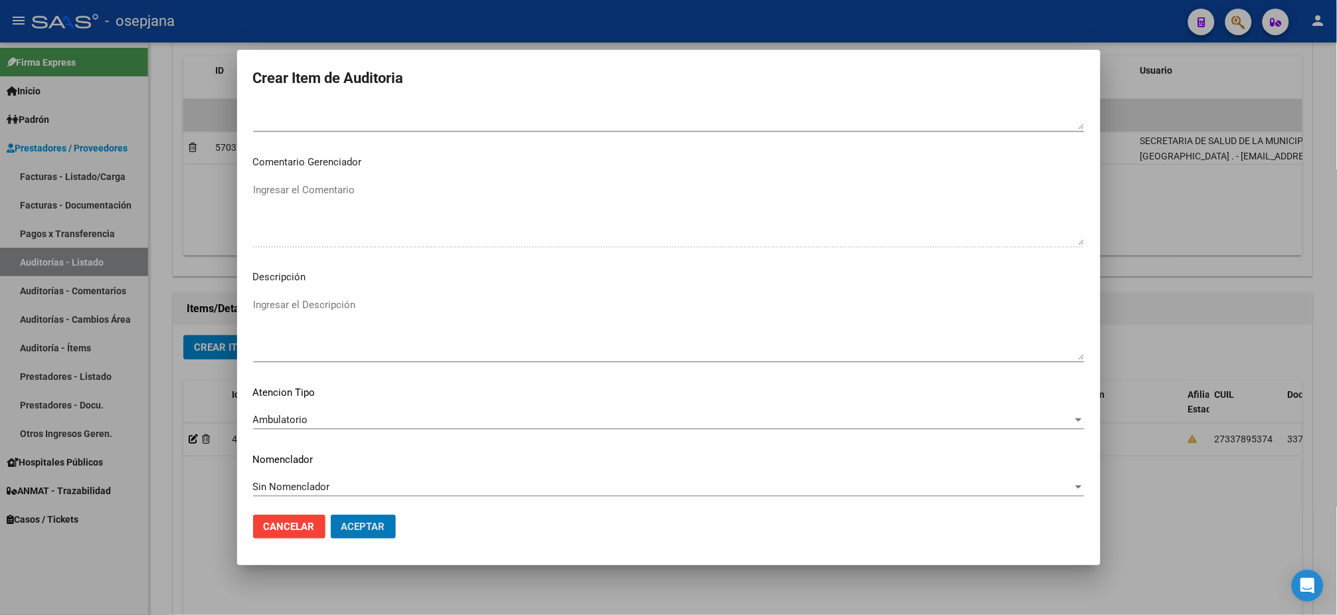
click at [331, 515] on button "Aceptar" at bounding box center [363, 527] width 65 height 24
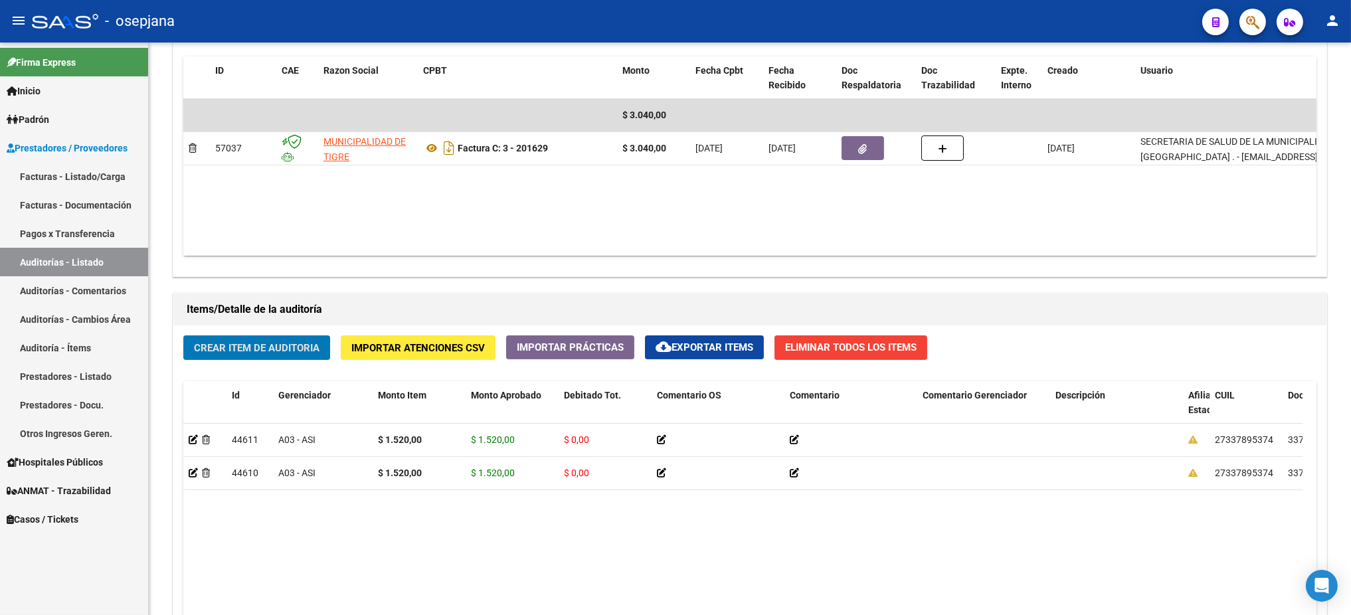
click at [183, 336] on button "Crear Item de Auditoria" at bounding box center [256, 348] width 147 height 25
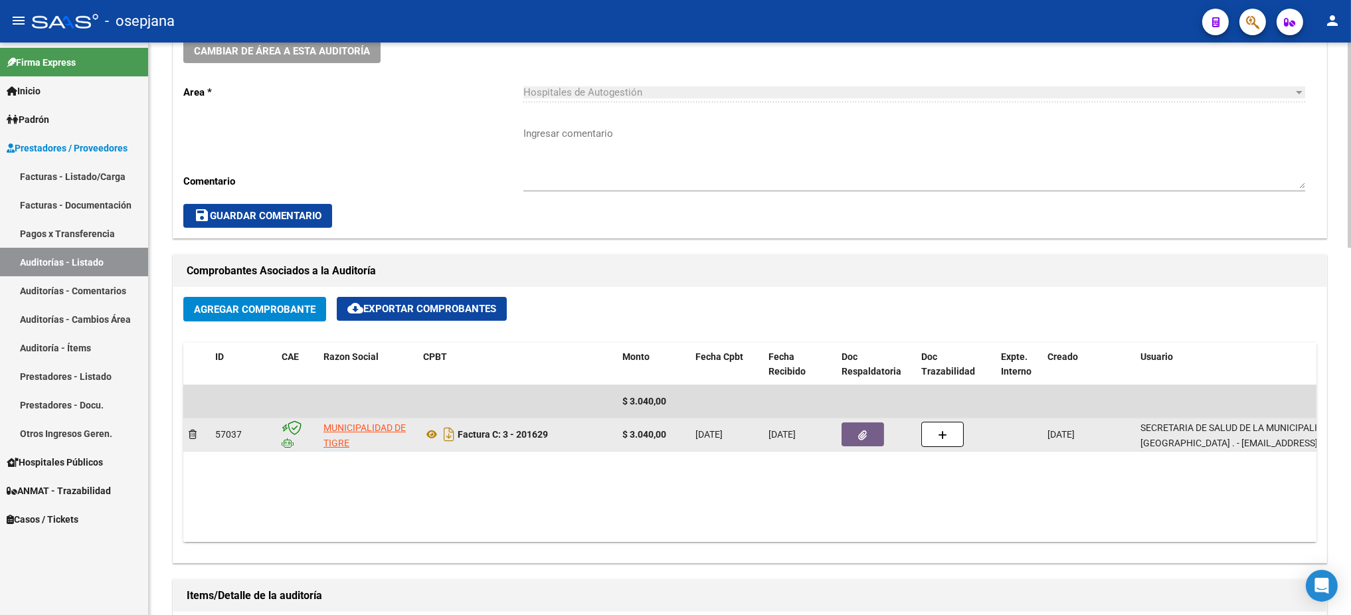
scroll to position [431, 0]
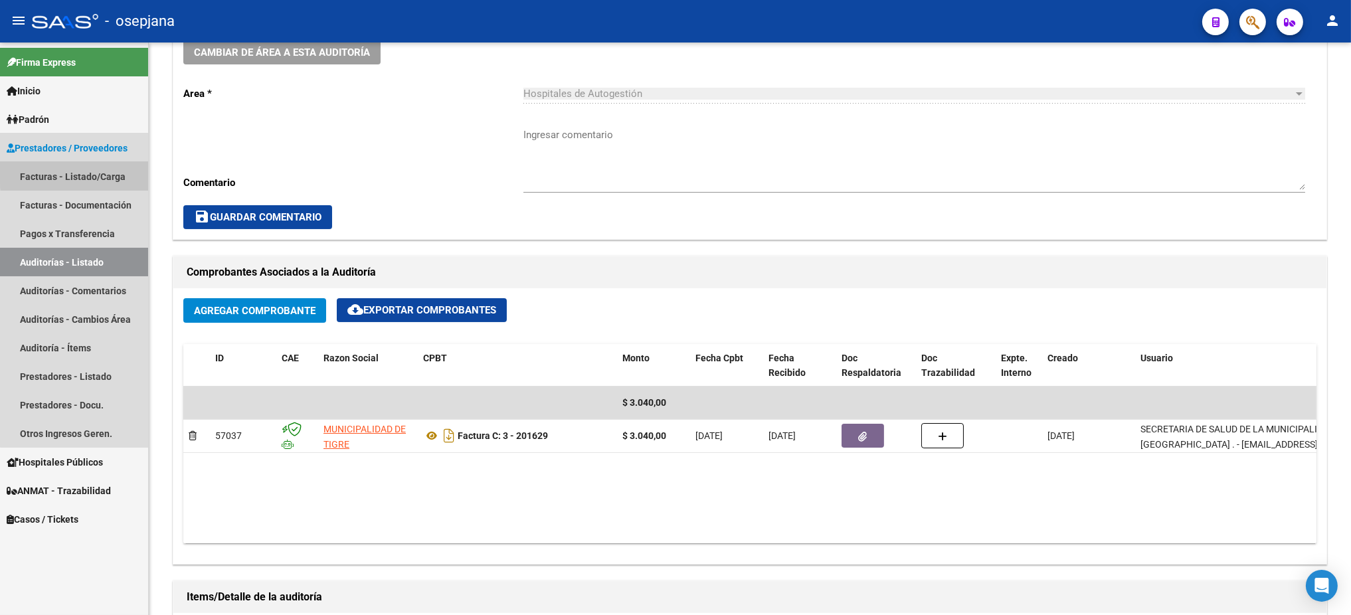
click at [103, 173] on link "Facturas - Listado/Carga" at bounding box center [74, 176] width 148 height 29
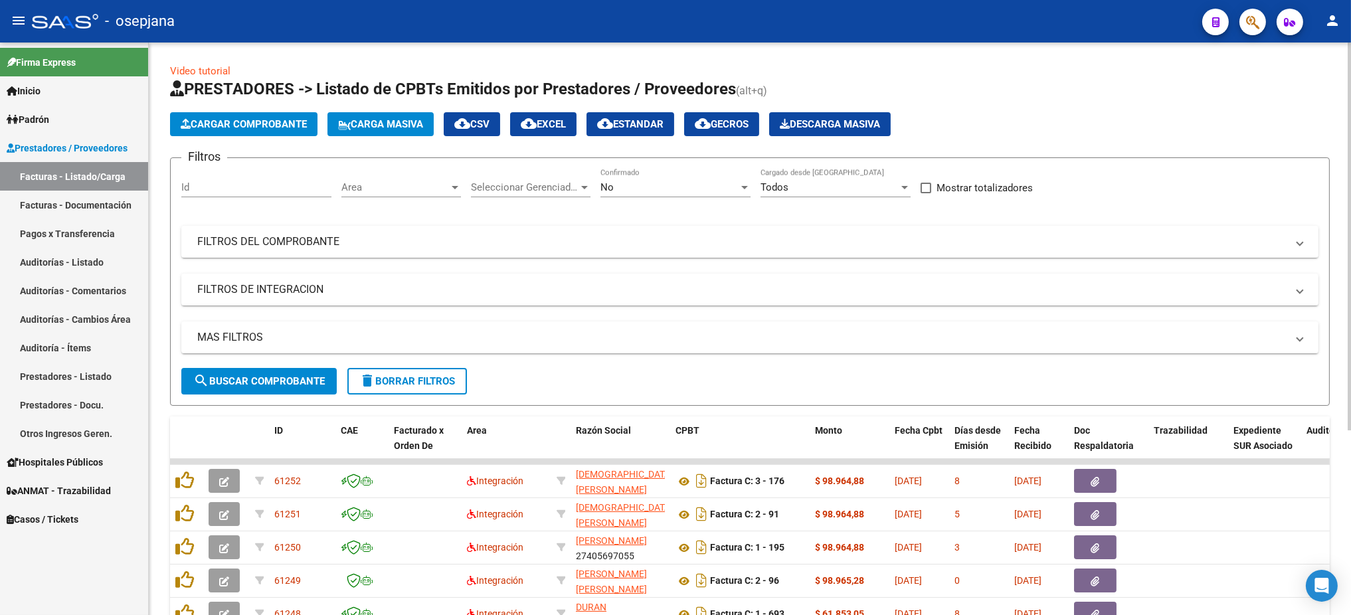
click at [386, 195] on div "Area Area" at bounding box center [401, 183] width 120 height 29
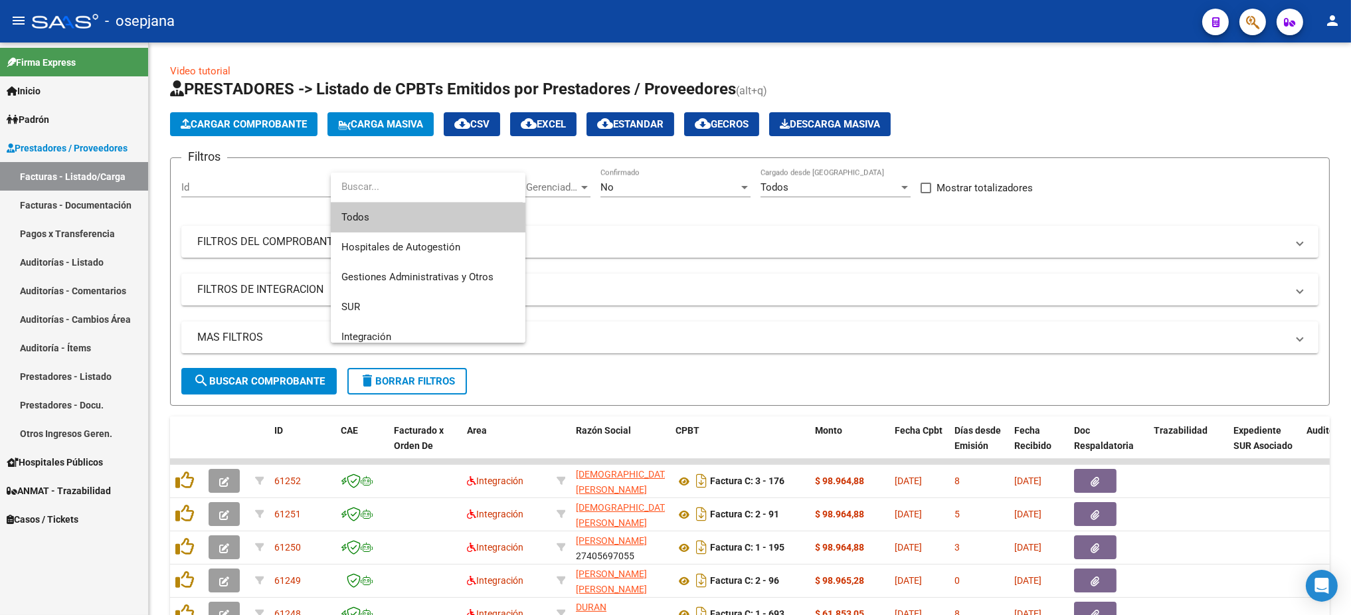
click at [385, 218] on span "Todos" at bounding box center [427, 218] width 173 height 30
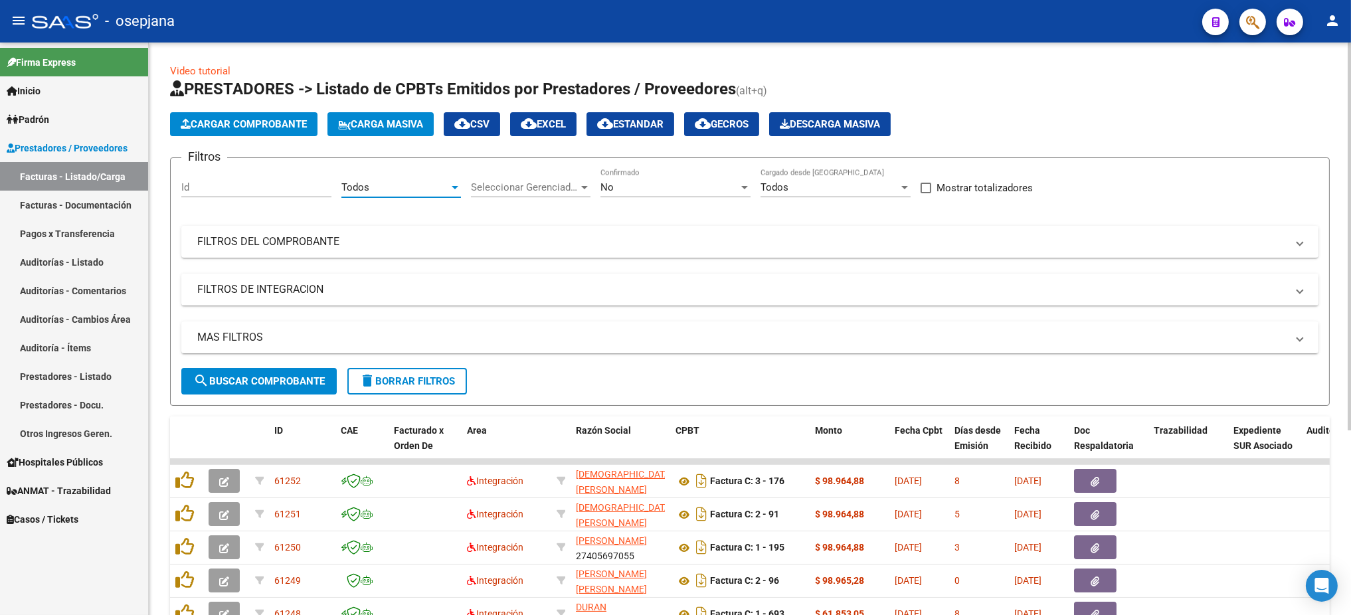
click at [516, 181] on span "Seleccionar Gerenciador" at bounding box center [525, 187] width 108 height 12
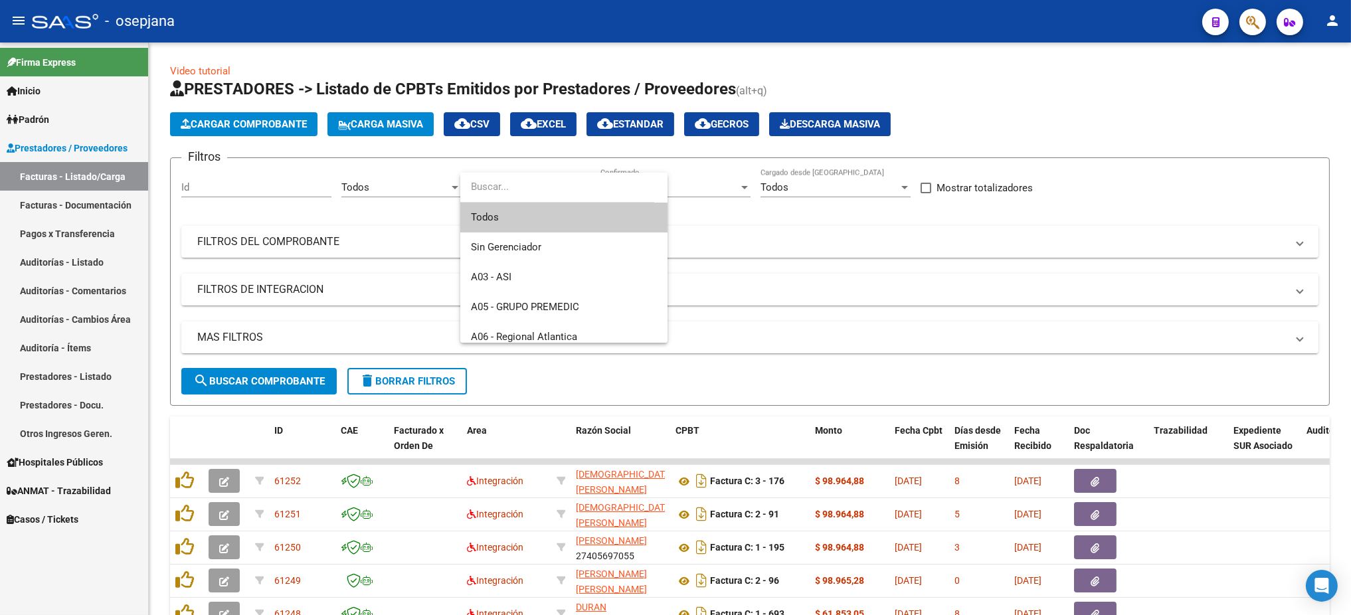
click at [510, 212] on span "Todos" at bounding box center [564, 218] width 186 height 30
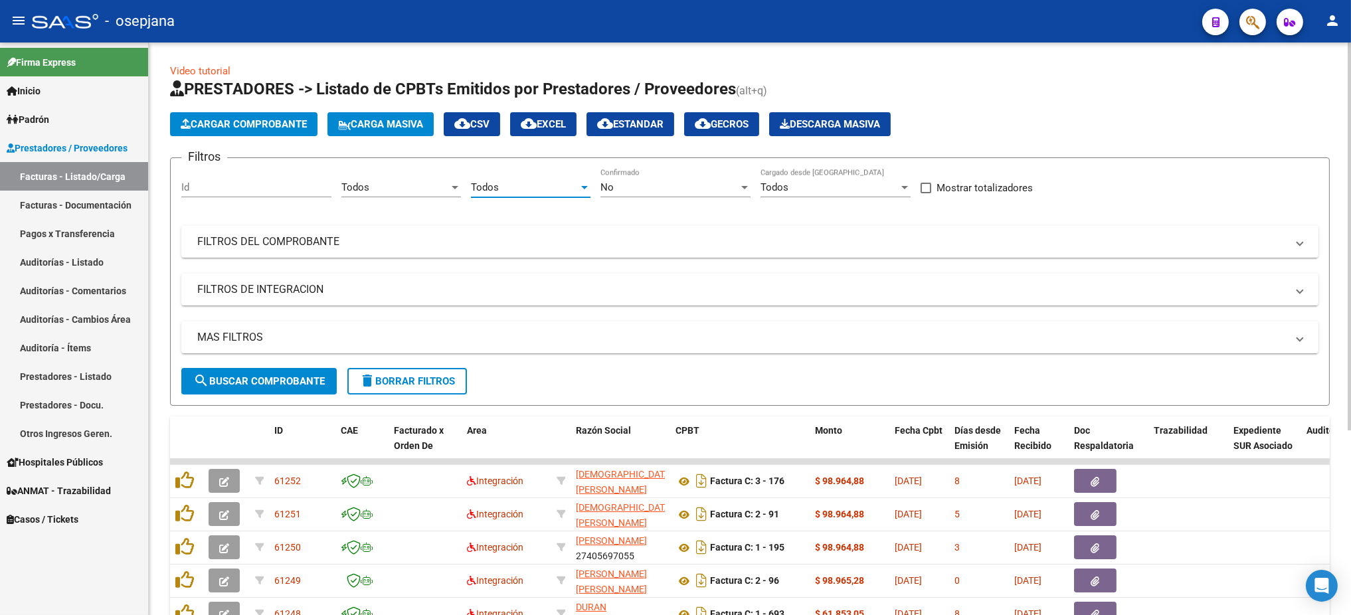
click at [650, 187] on div "No" at bounding box center [670, 187] width 138 height 12
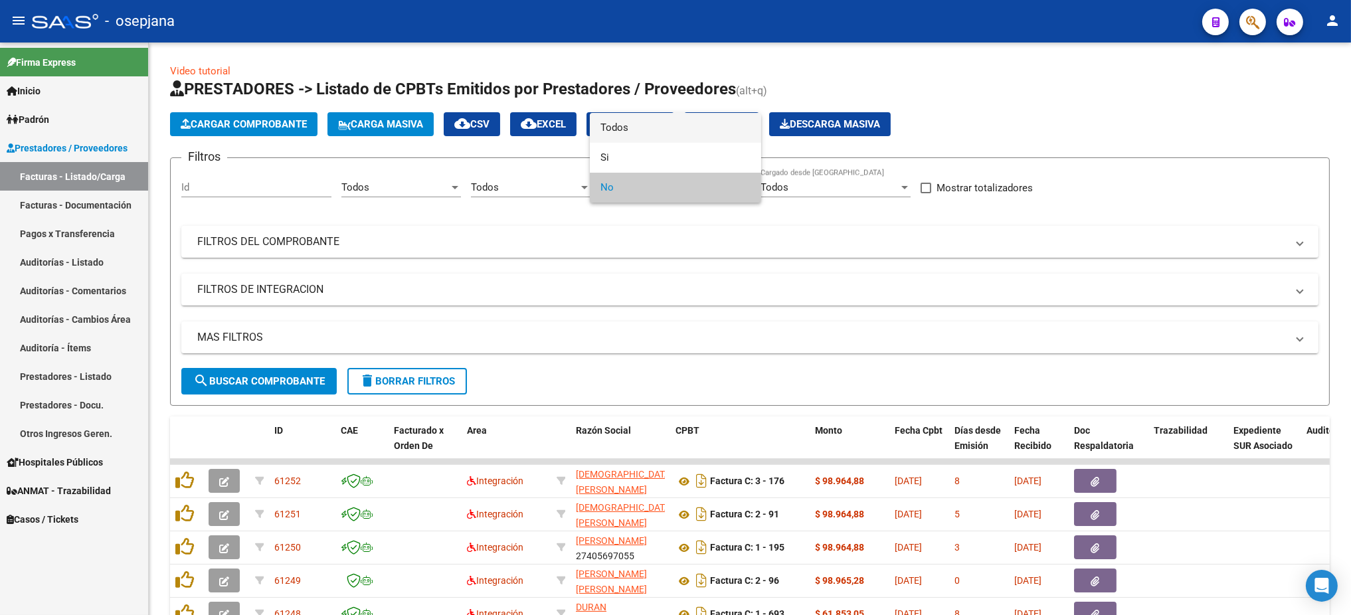
click at [626, 135] on span "Todos" at bounding box center [676, 128] width 150 height 30
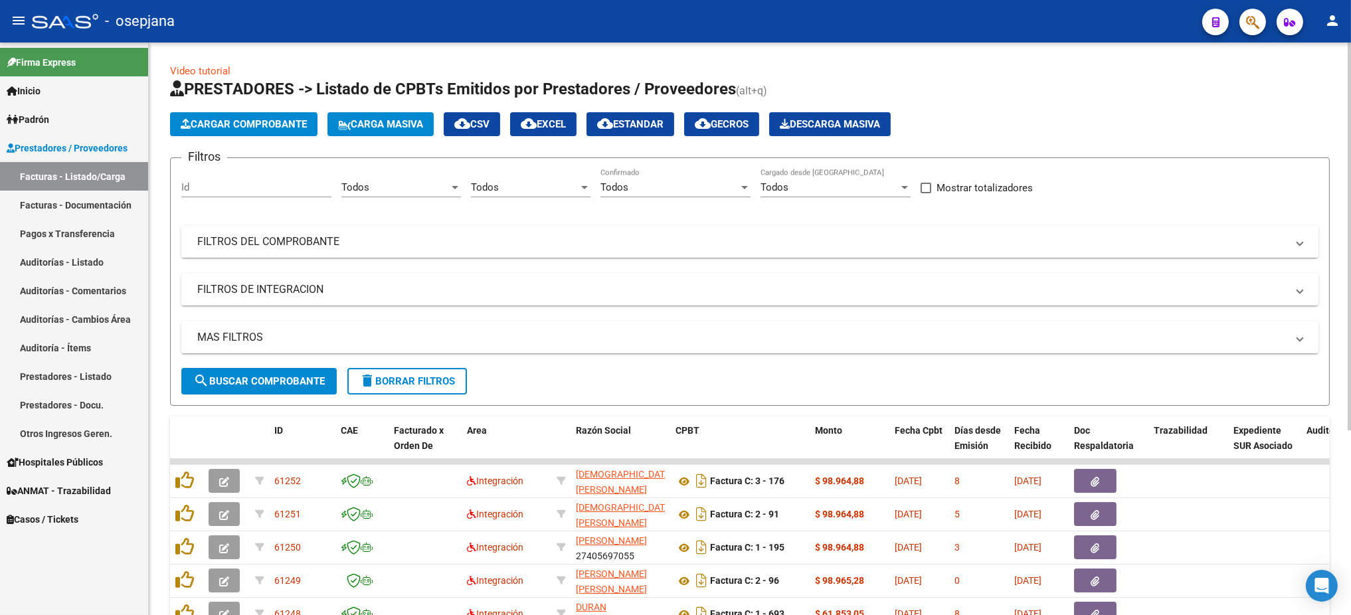
click at [597, 243] on mat-panel-title "FILTROS DEL COMPROBANTE" at bounding box center [742, 242] width 1090 height 15
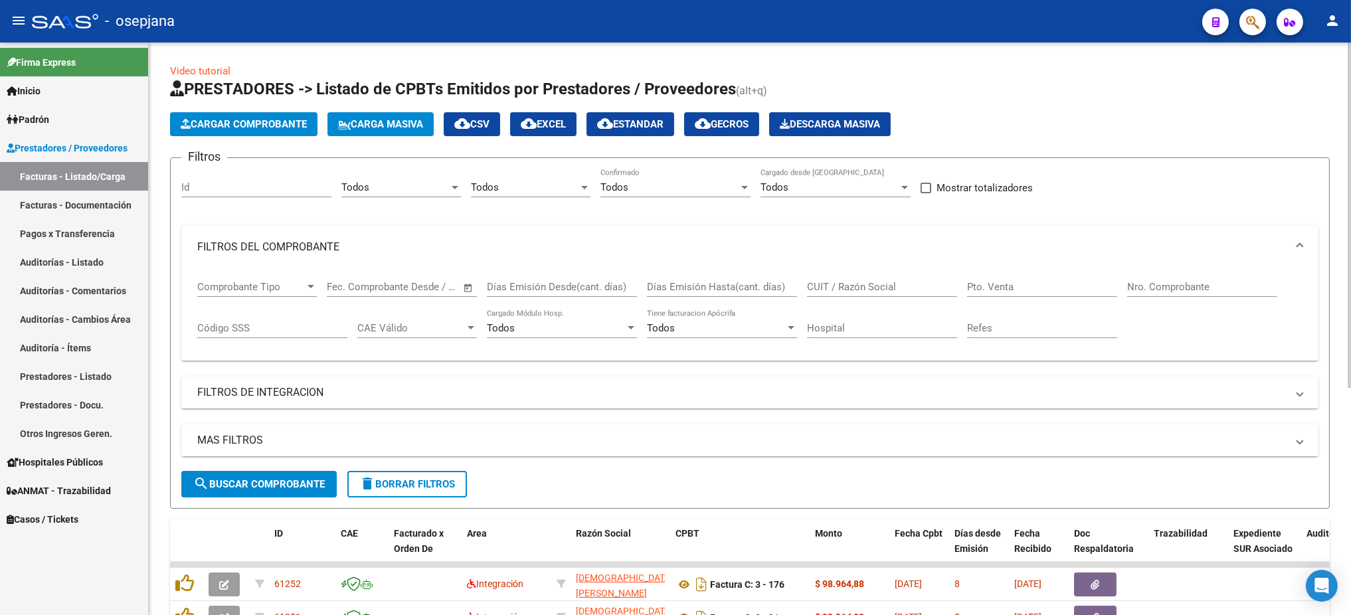
click at [1005, 286] on input "Pto. Venta" at bounding box center [1042, 287] width 150 height 12
type input "3"
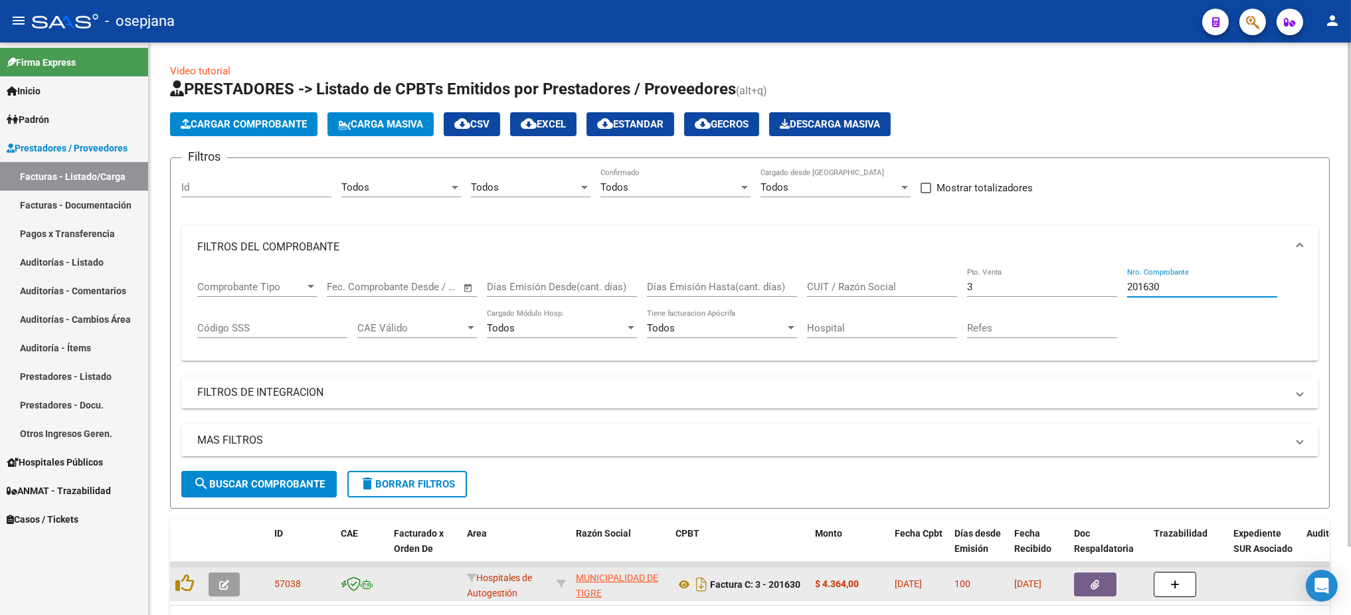
type input "201630"
click at [217, 582] on button "button" at bounding box center [224, 585] width 31 height 24
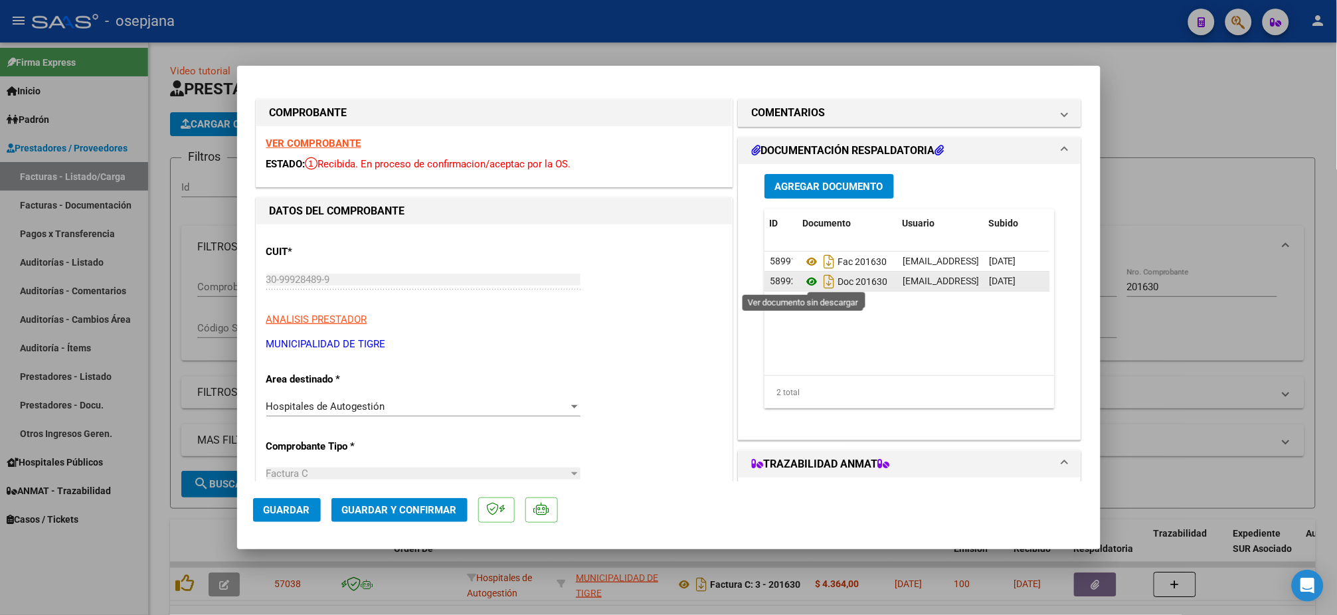
click at [803, 282] on icon at bounding box center [811, 282] width 17 height 16
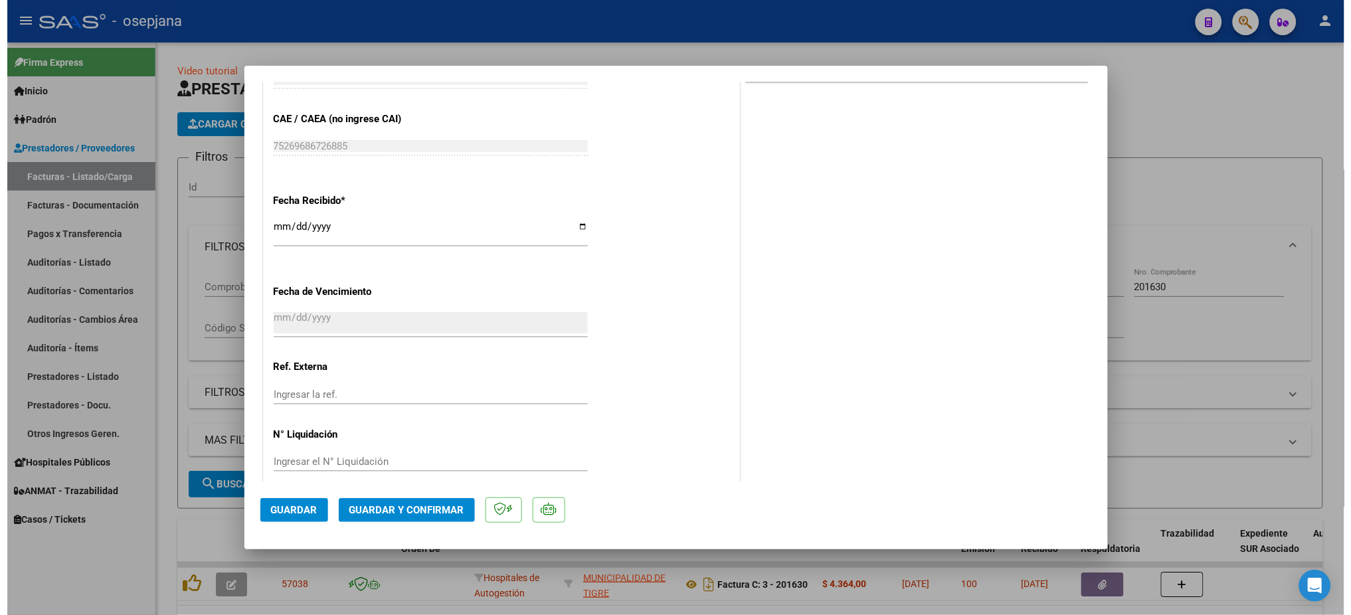
scroll to position [688, 0]
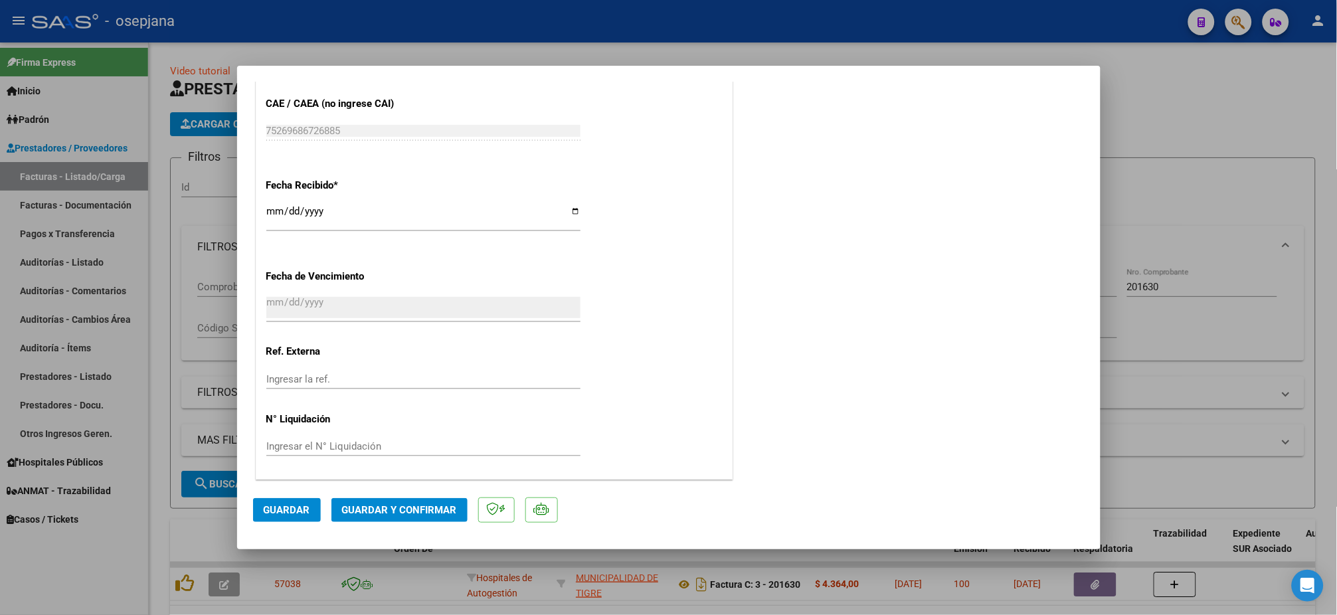
click at [476, 376] on input "Ingresar la ref." at bounding box center [423, 379] width 314 height 12
type input "31160"
click at [256, 528] on mat-dialog-actions "Guardar Guardar y Confirmar" at bounding box center [669, 508] width 832 height 52
click at [284, 515] on span "Guardar" at bounding box center [287, 510] width 47 height 12
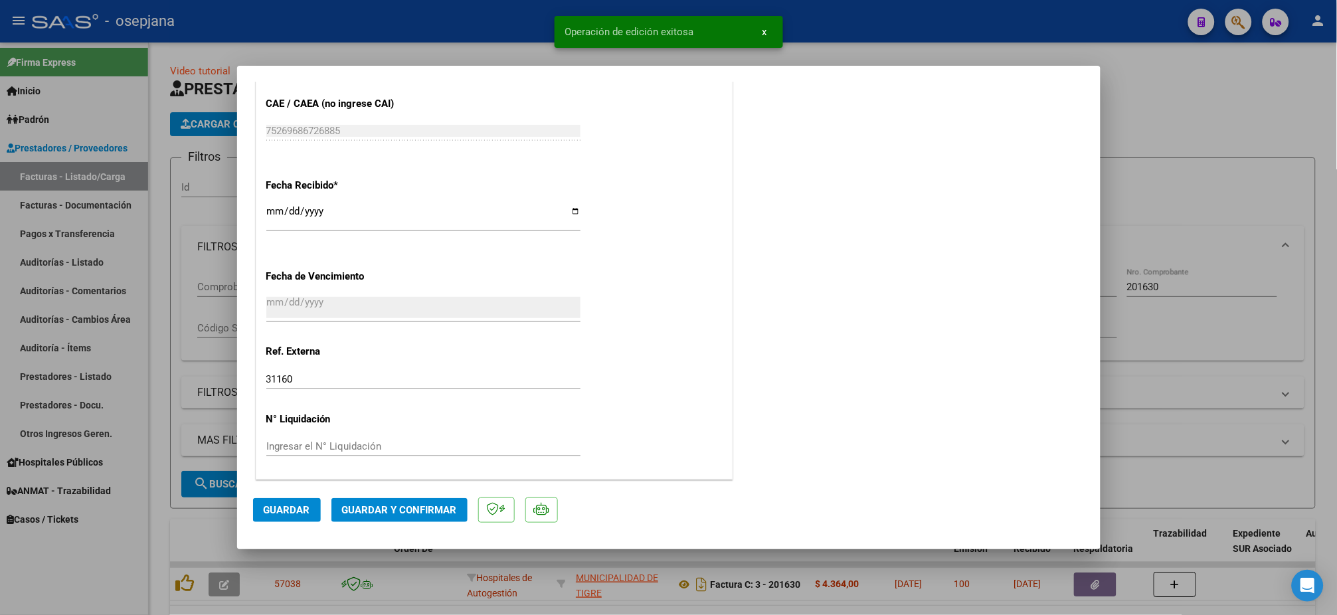
click at [404, 510] on span "Guardar y Confirmar" at bounding box center [399, 510] width 115 height 12
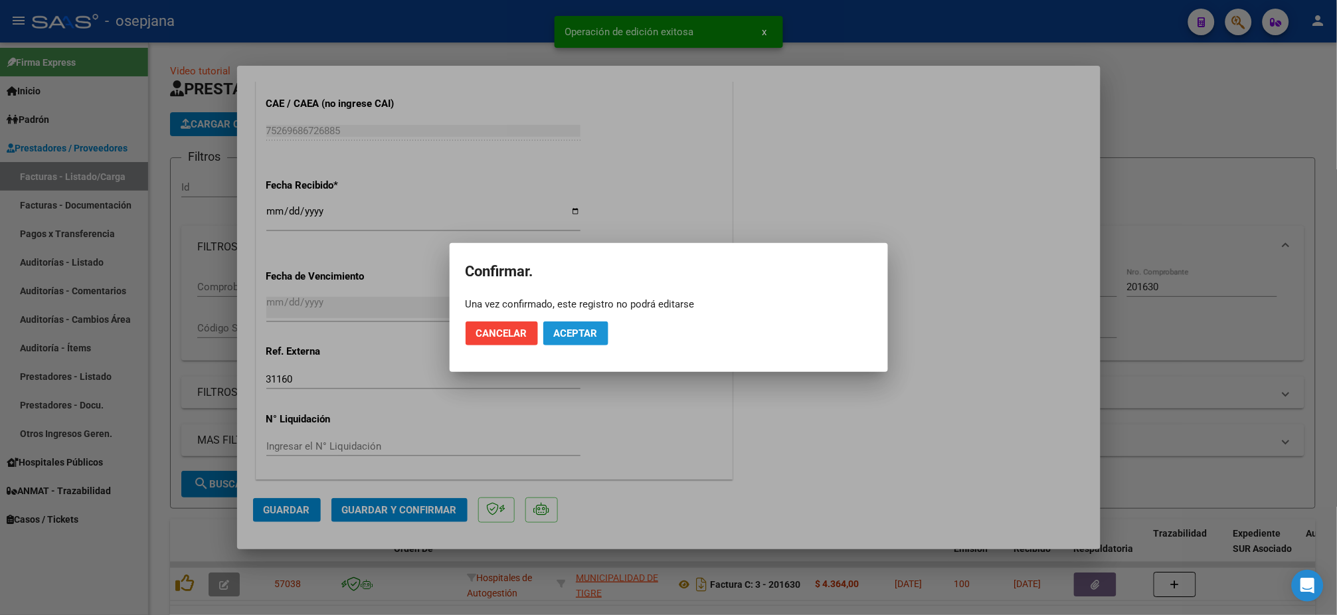
click at [580, 330] on span "Aceptar" at bounding box center [576, 334] width 44 height 12
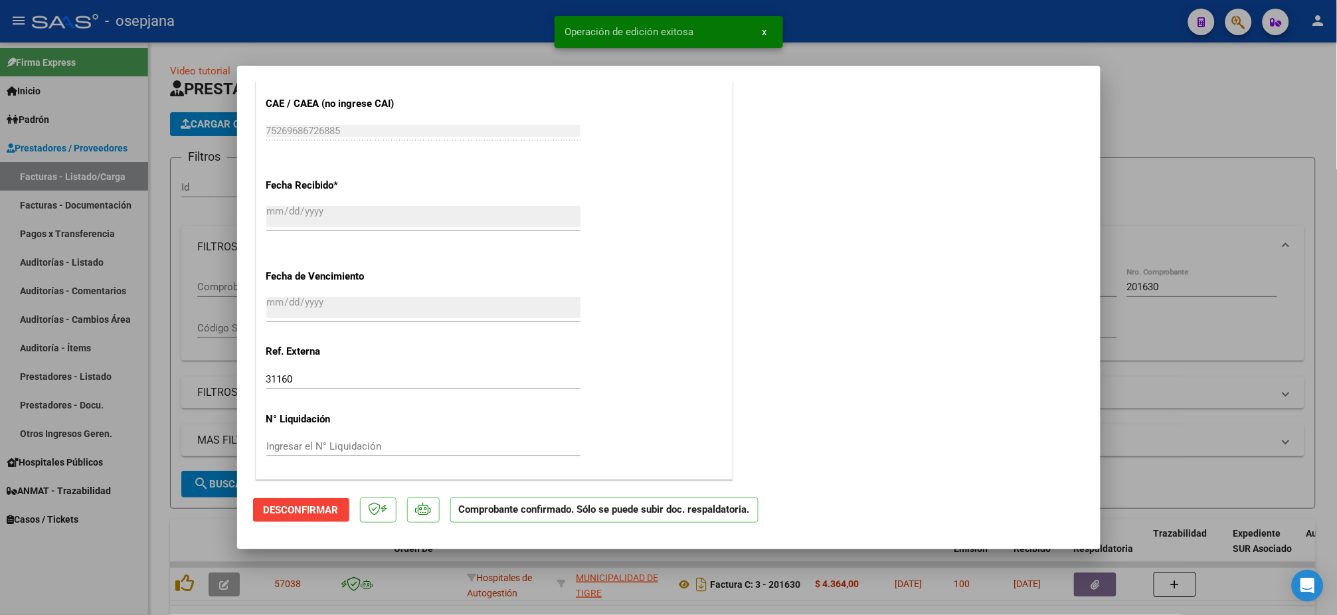
click at [62, 254] on div at bounding box center [668, 307] width 1337 height 615
type input "$ 0,00"
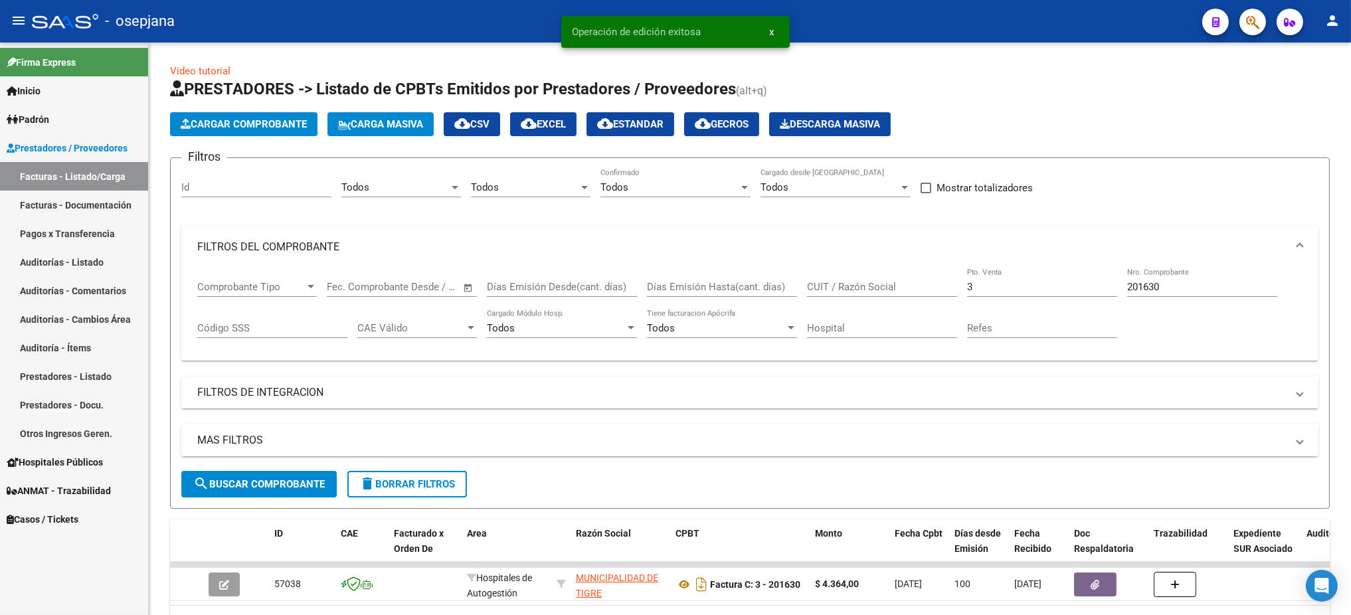
click at [67, 256] on link "Auditorías - Listado" at bounding box center [74, 262] width 148 height 29
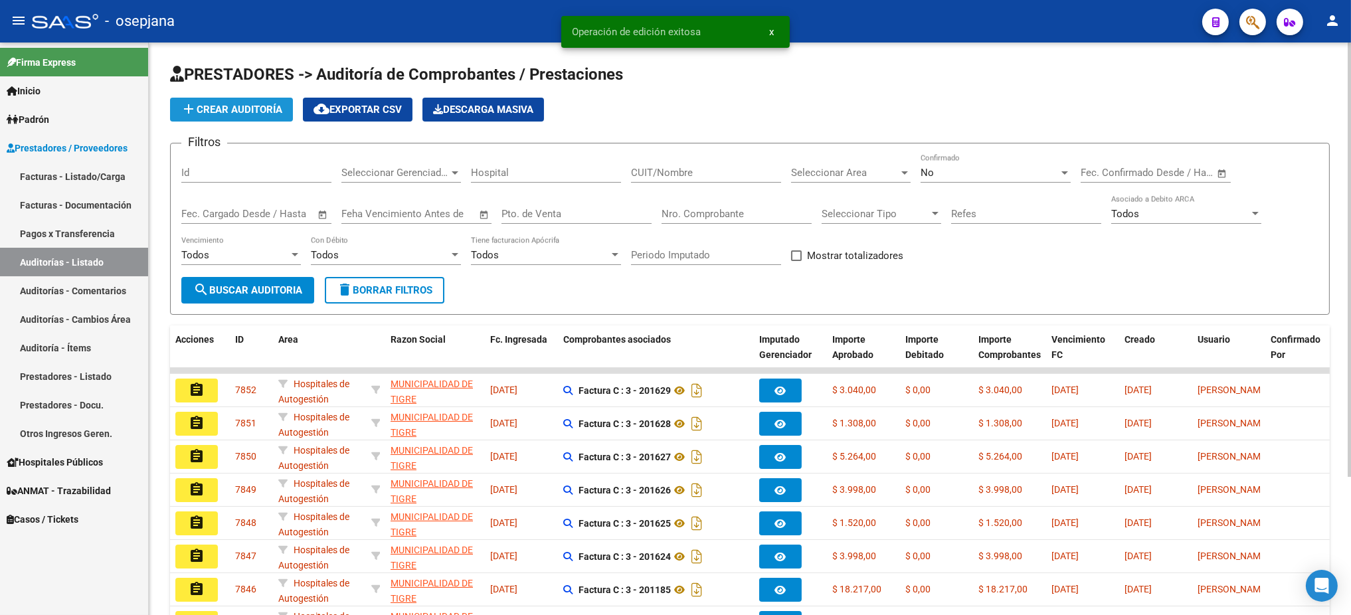
click at [236, 110] on span "add Crear Auditoría" at bounding box center [232, 110] width 102 height 12
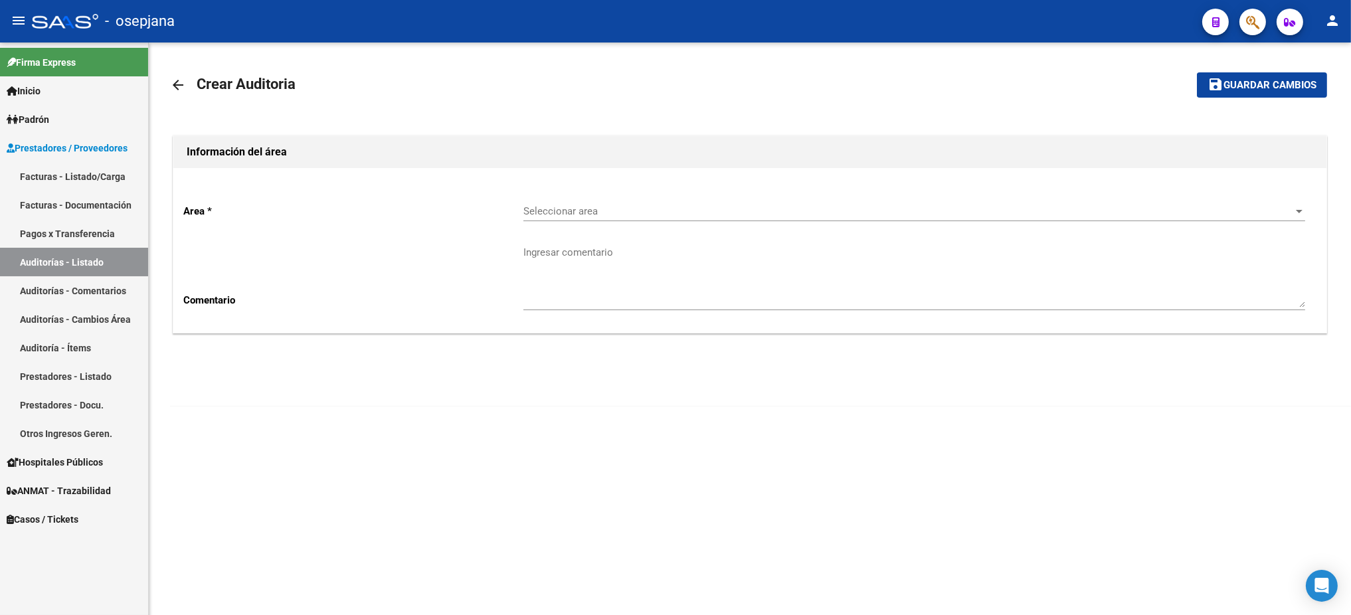
click at [805, 207] on span "Seleccionar area" at bounding box center [909, 211] width 770 height 12
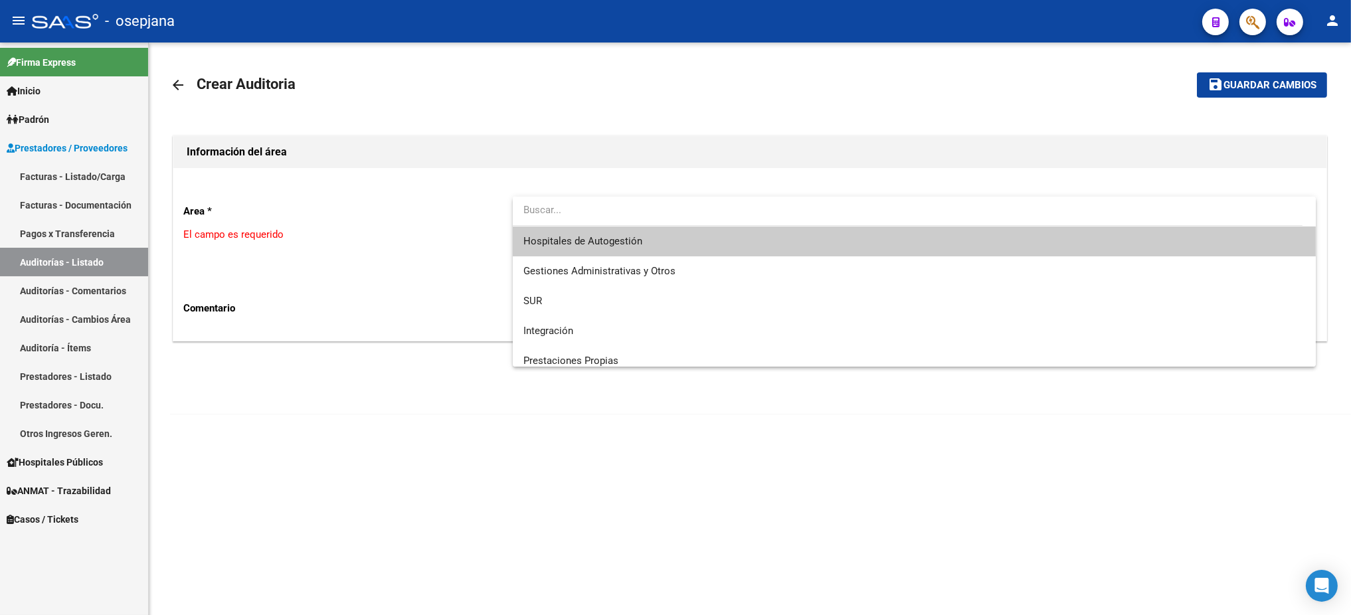
click at [742, 240] on span "Hospitales de Autogestión" at bounding box center [915, 242] width 782 height 30
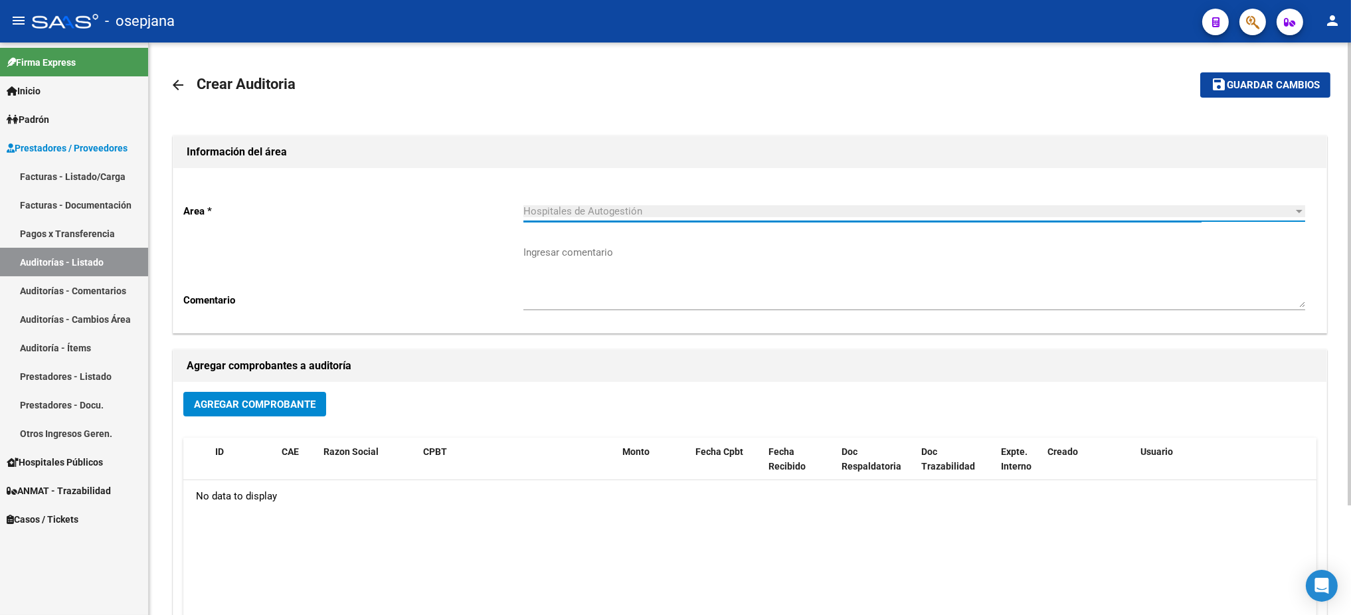
click at [232, 401] on span "Agregar Comprobante" at bounding box center [255, 405] width 122 height 12
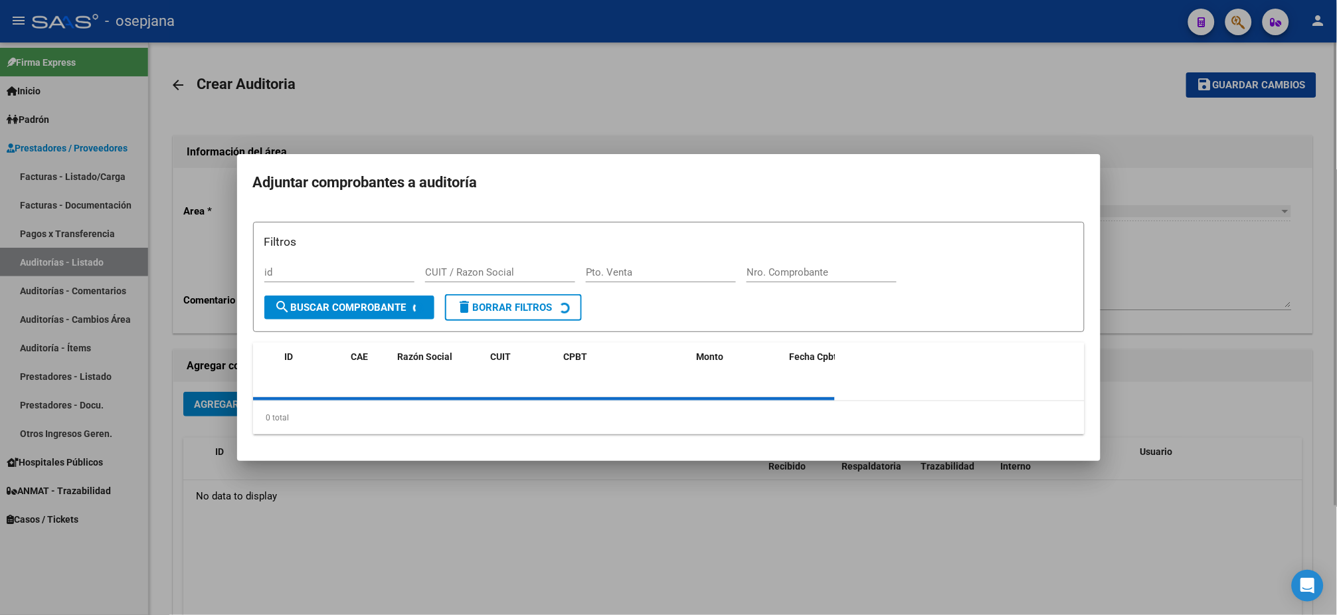
click at [232, 401] on div at bounding box center [668, 307] width 1337 height 615
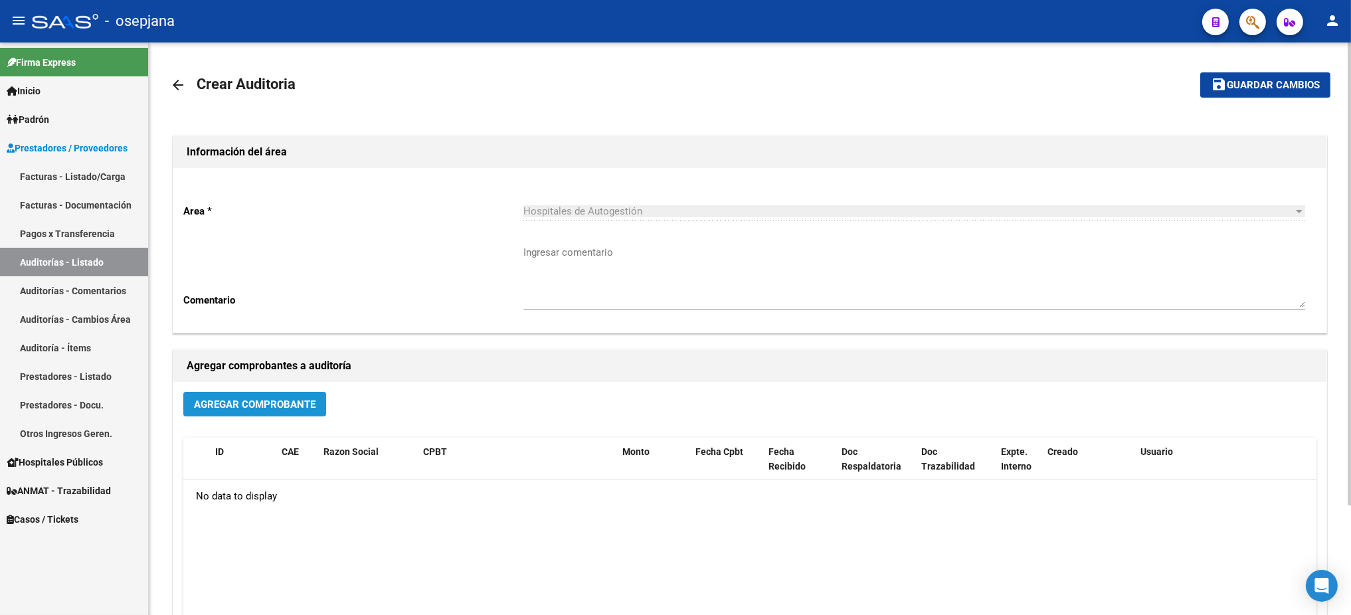
drag, startPoint x: 332, startPoint y: 379, endPoint x: 308, endPoint y: 407, distance: 36.3
click at [308, 407] on span "Agregar Comprobante" at bounding box center [255, 405] width 122 height 12
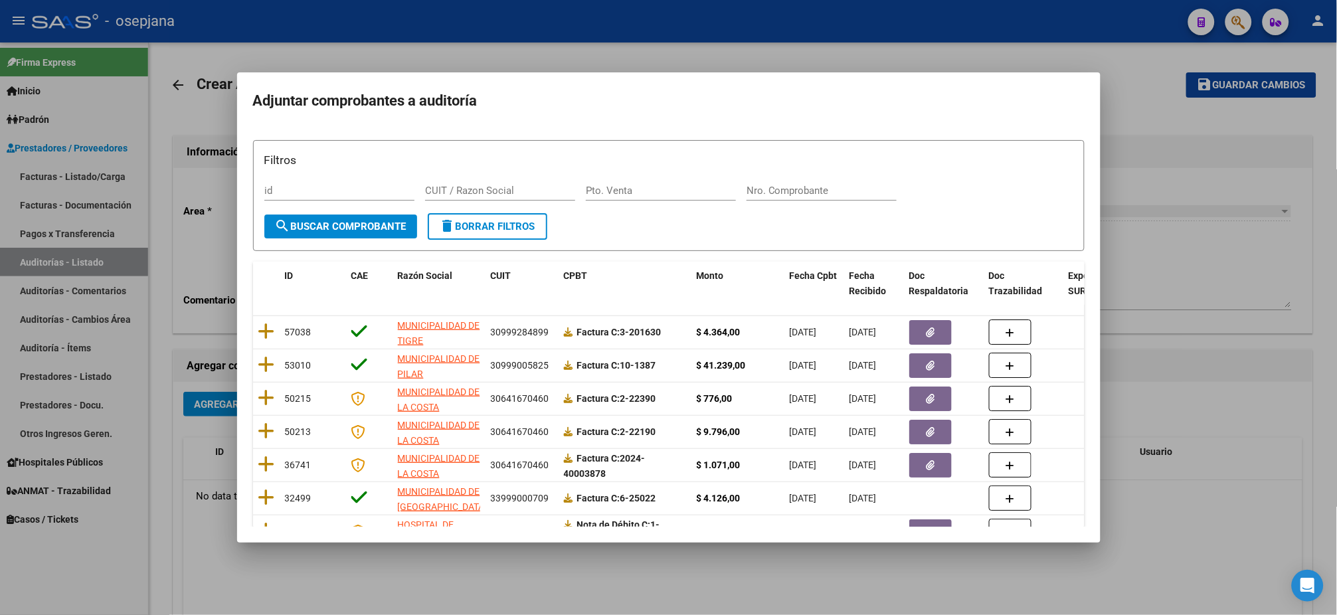
click at [649, 178] on div "Filtros id CUIT / Razon Social Pto. Venta Nro. Comprobante" at bounding box center [668, 182] width 809 height 62
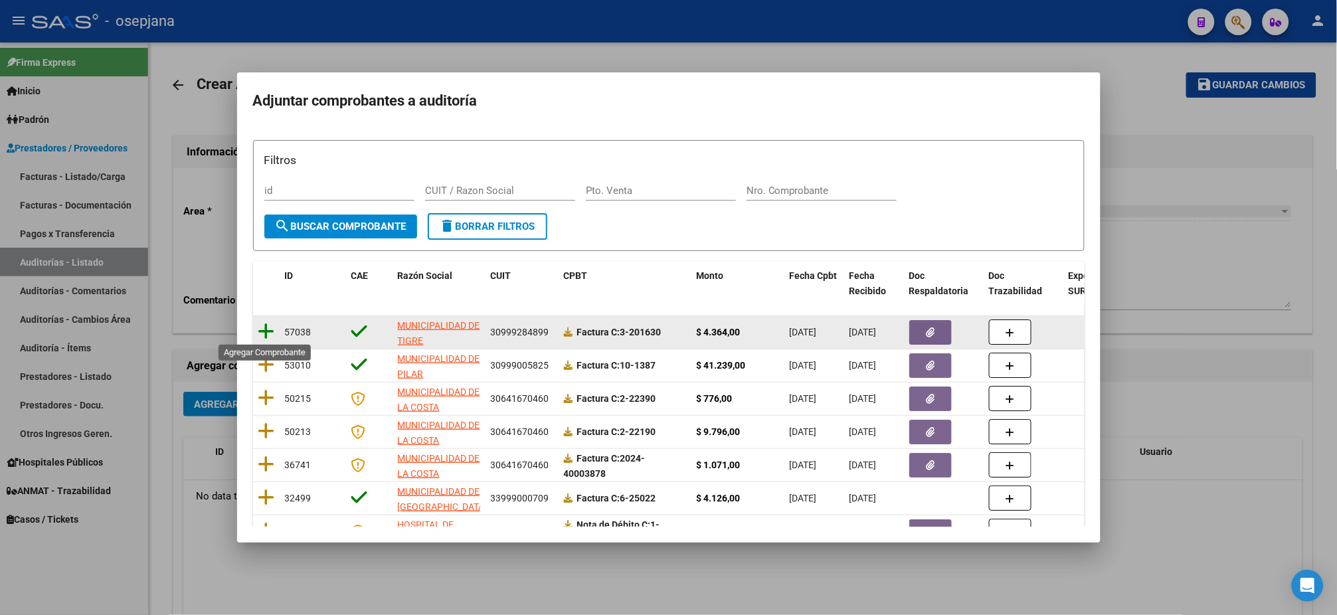
click at [269, 334] on icon at bounding box center [266, 331] width 17 height 19
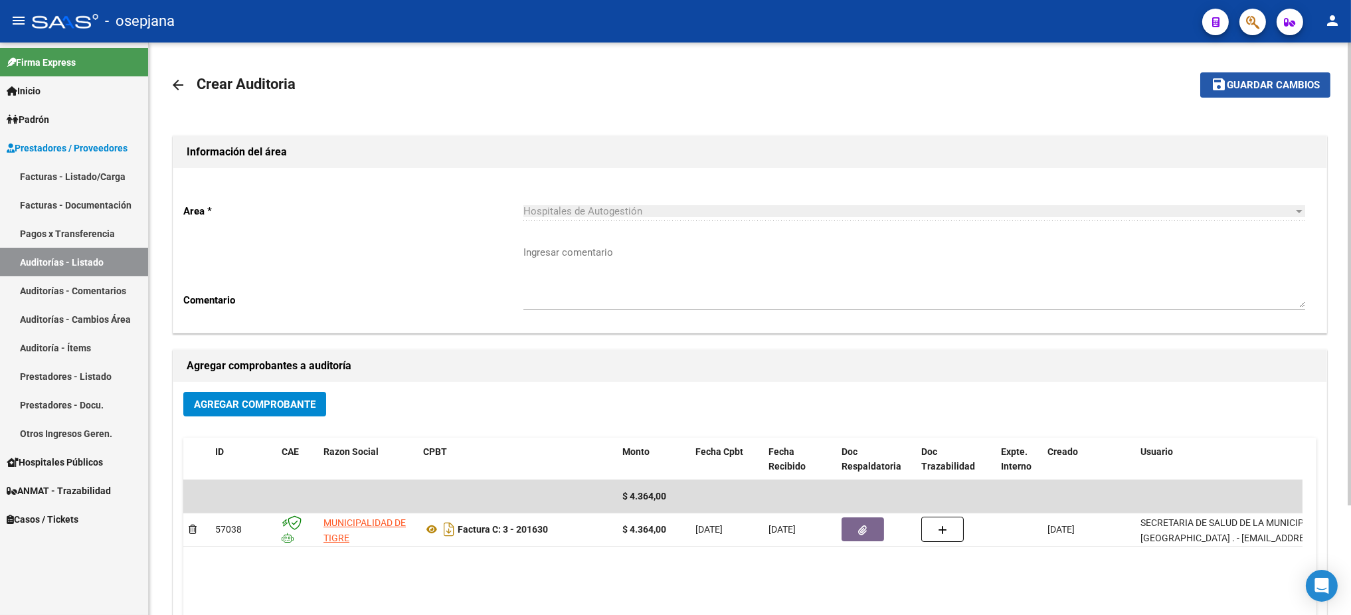
click at [1310, 90] on span "Guardar cambios" at bounding box center [1273, 86] width 93 height 12
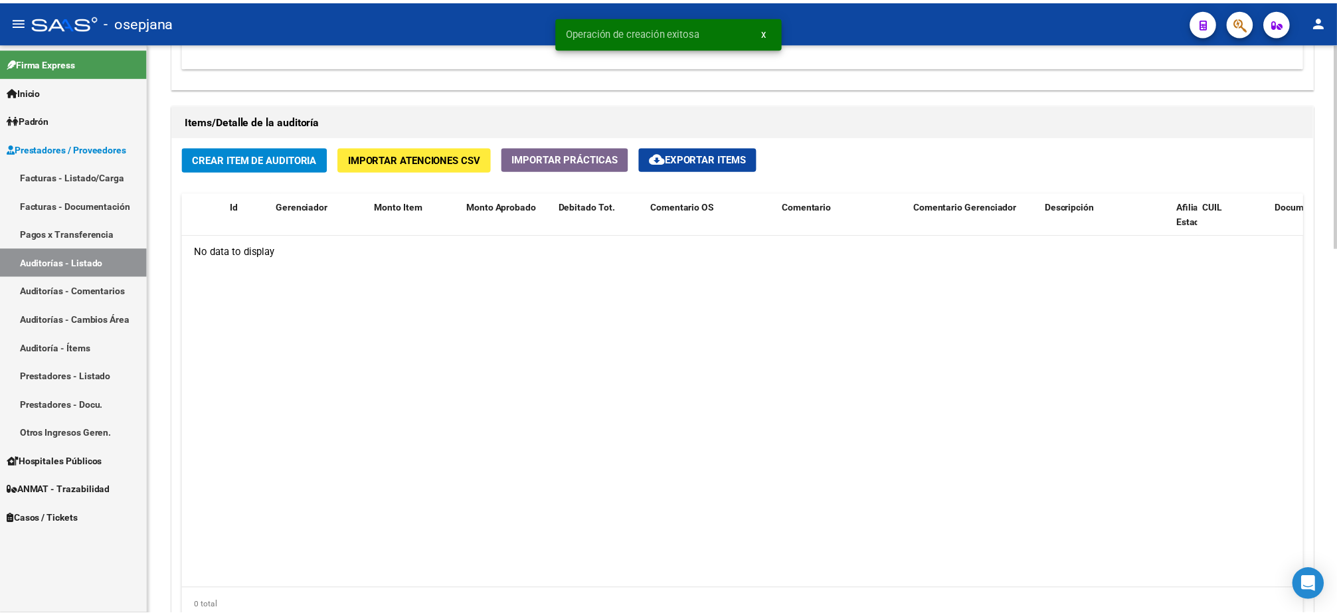
scroll to position [904, 0]
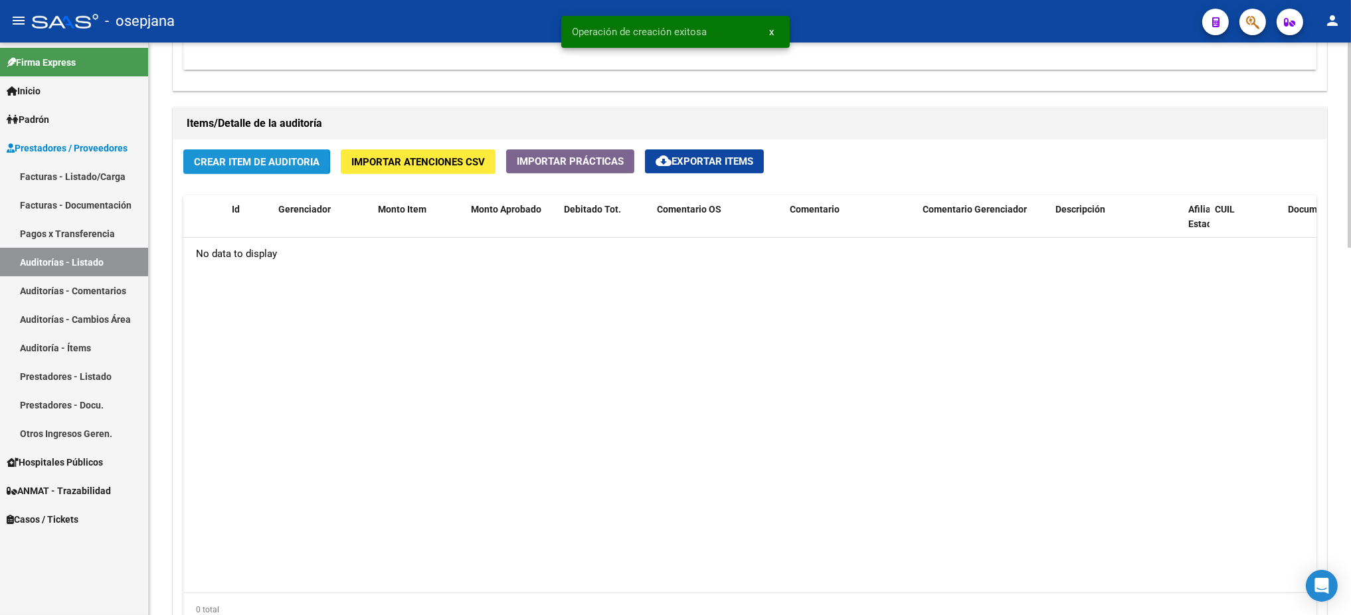
click at [251, 160] on span "Crear Item de Auditoria" at bounding box center [257, 162] width 126 height 12
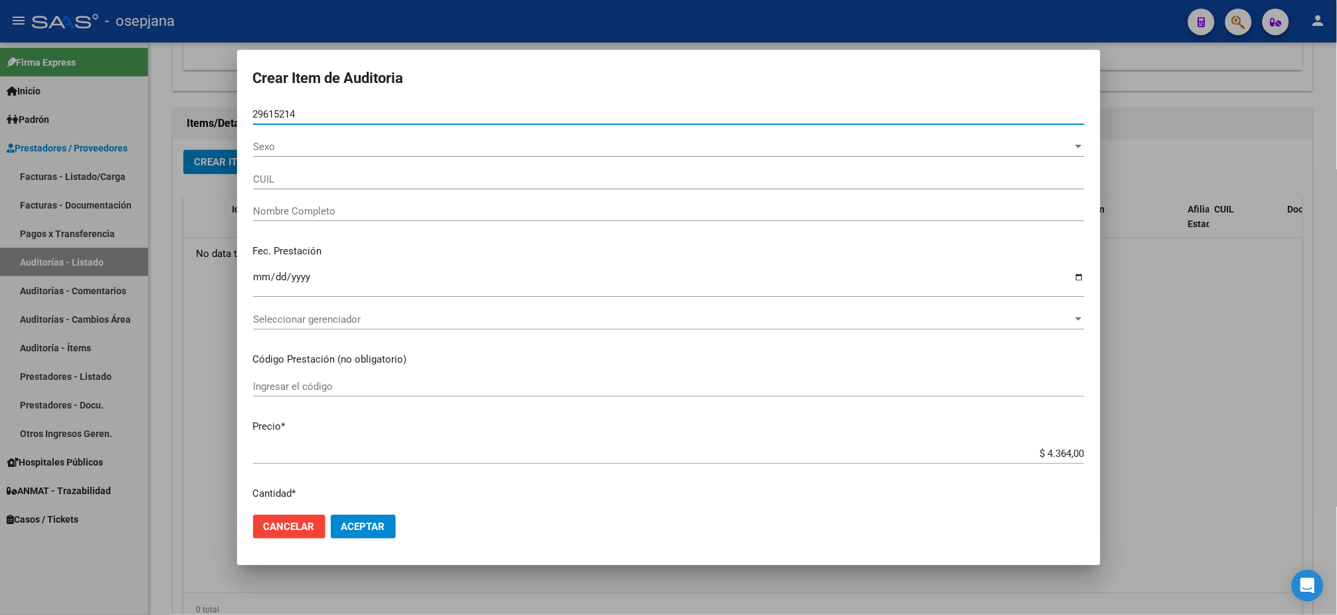
type input "29615214"
type input "27296152140"
type input "[PERSON_NAME]"
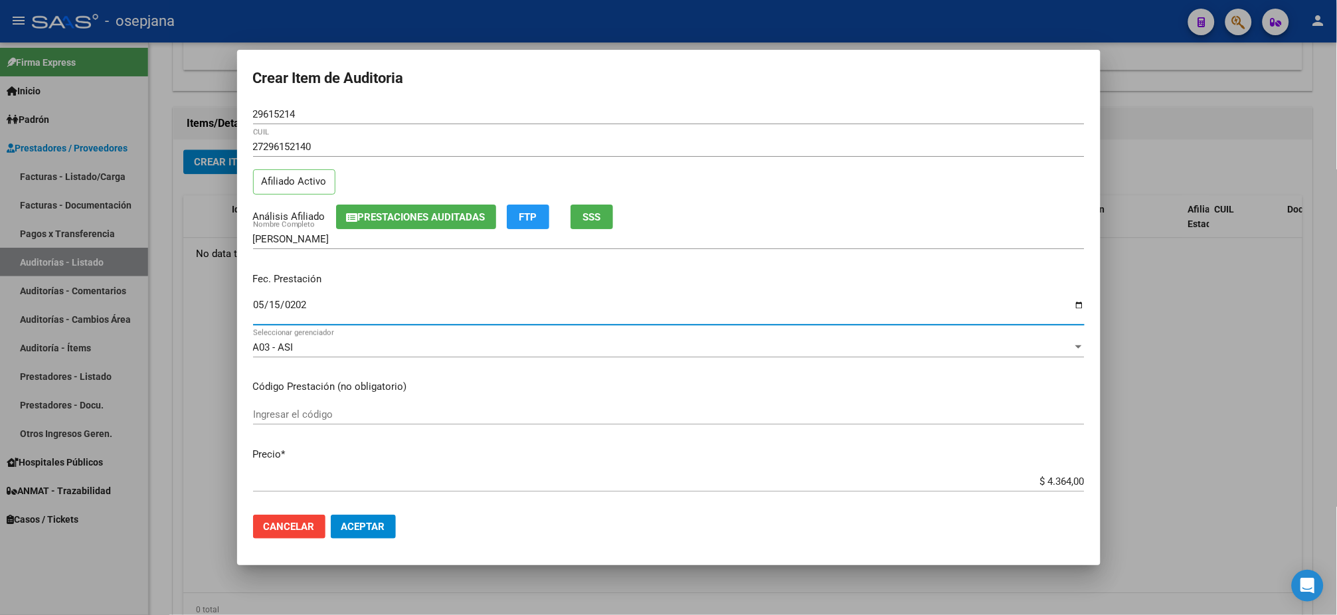
type input "[DATE]"
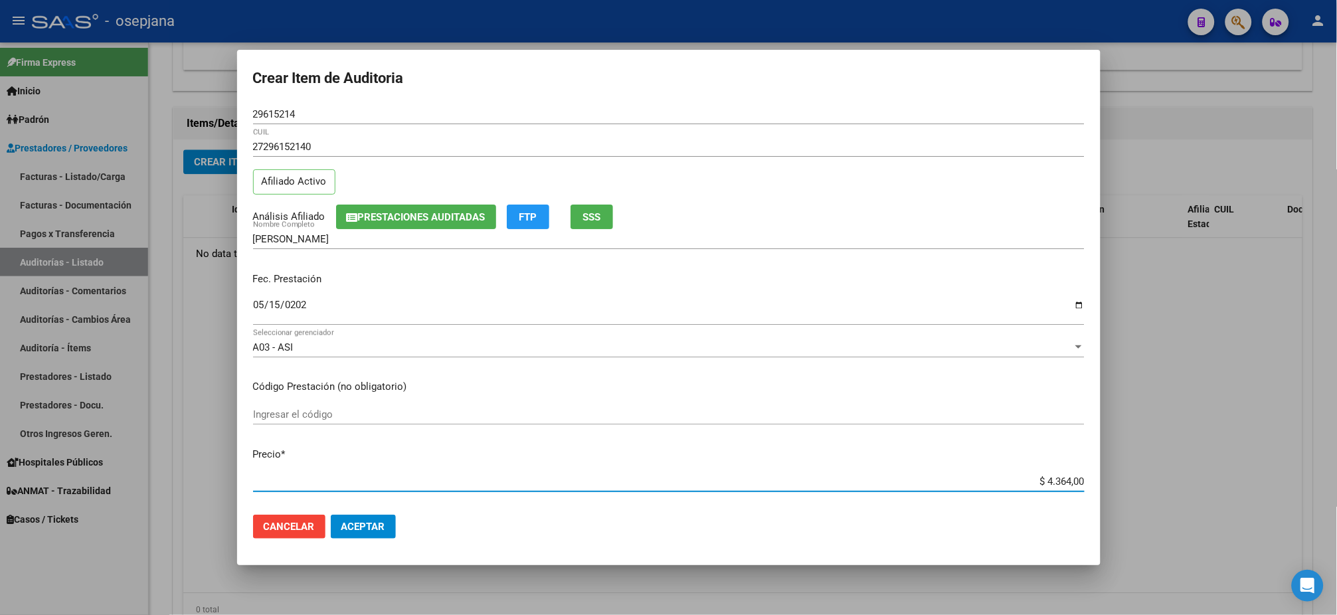
type input "$ 0,01"
type input "$ 0,15"
type input "$ 1,52"
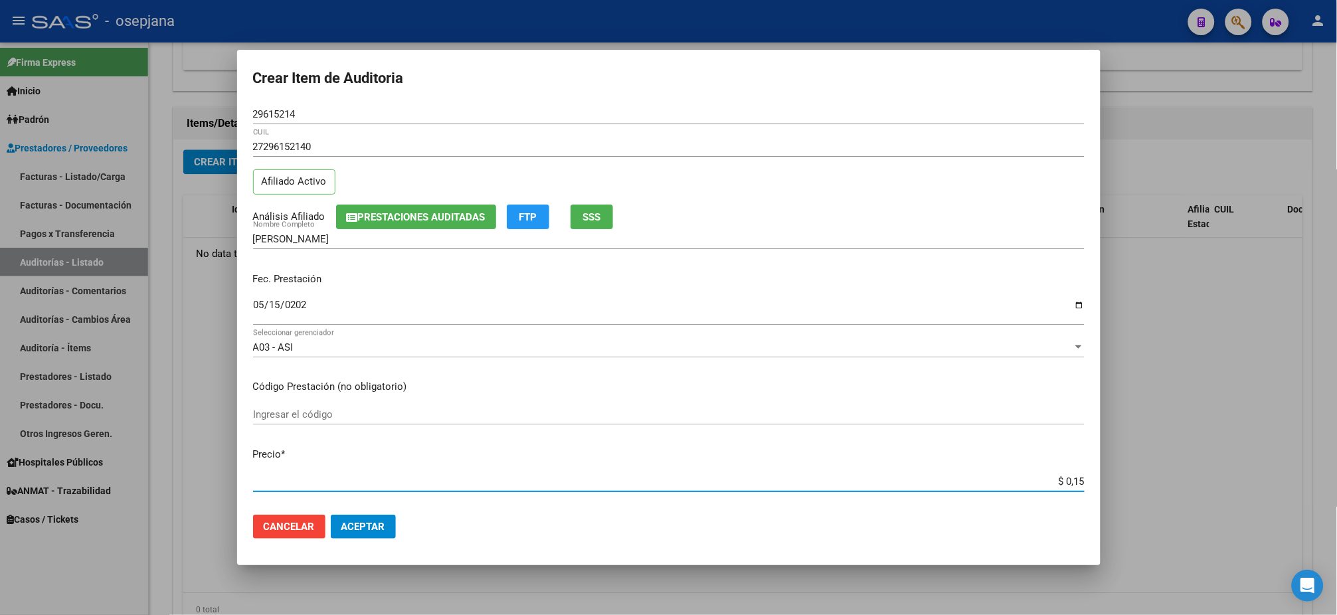
type input "$ 1,52"
type input "$ 15,20"
type input "$ 152,00"
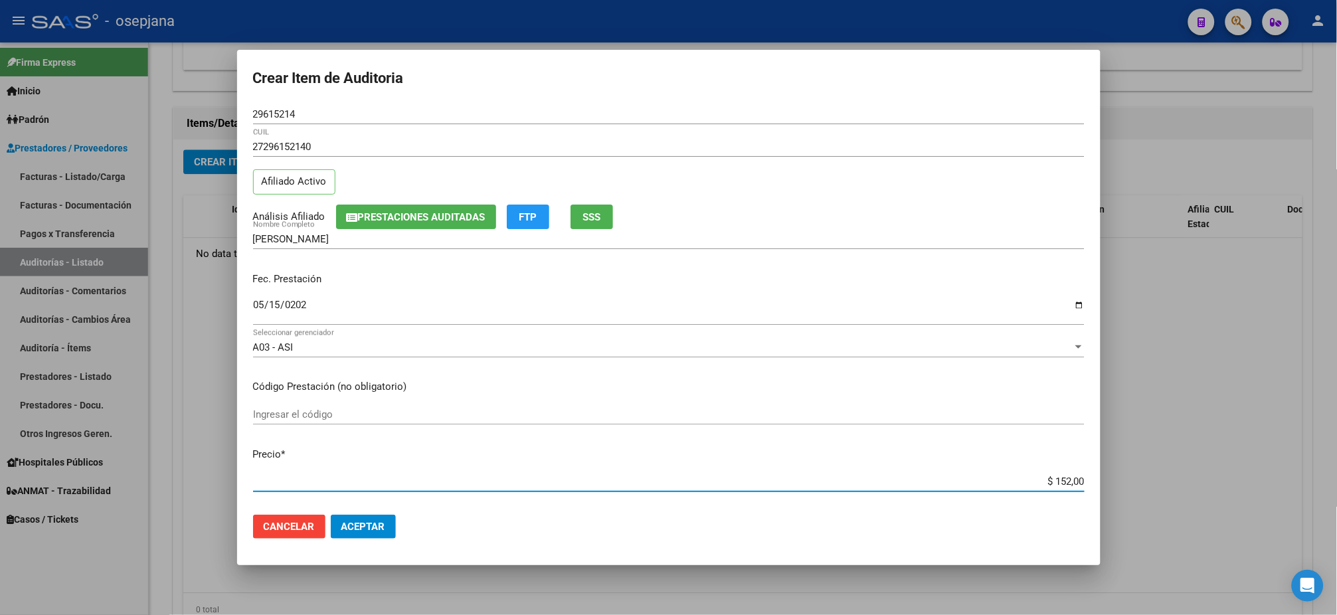
type input "$ 1.520,00"
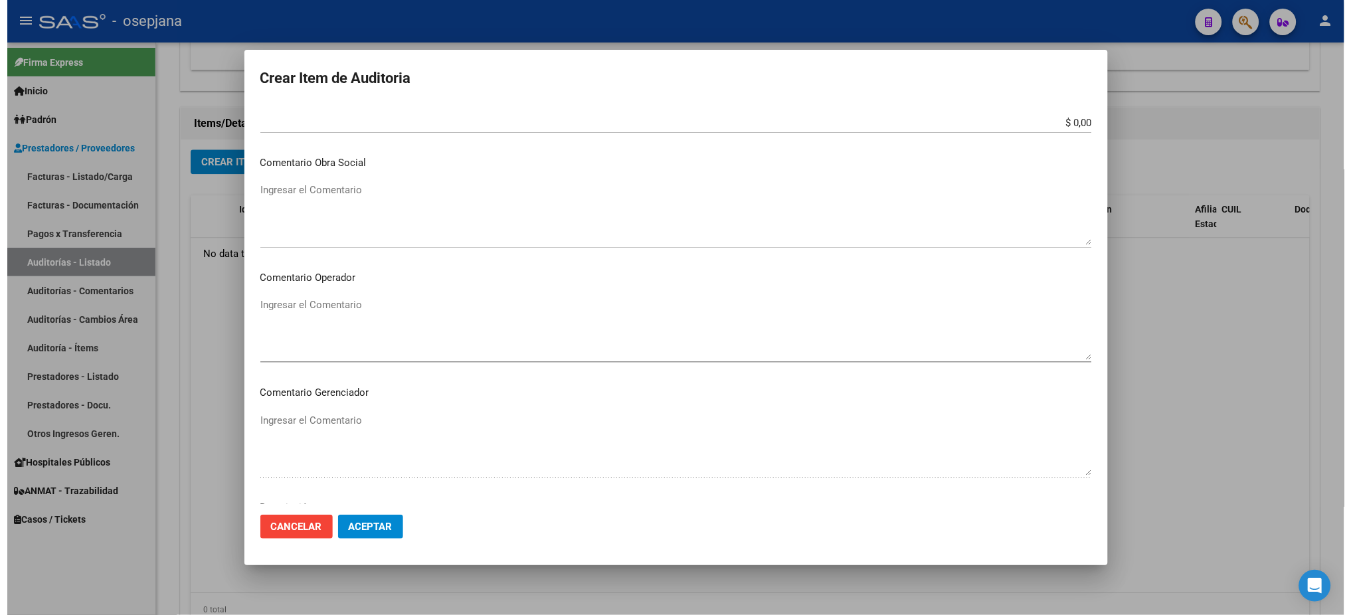
scroll to position [791, 0]
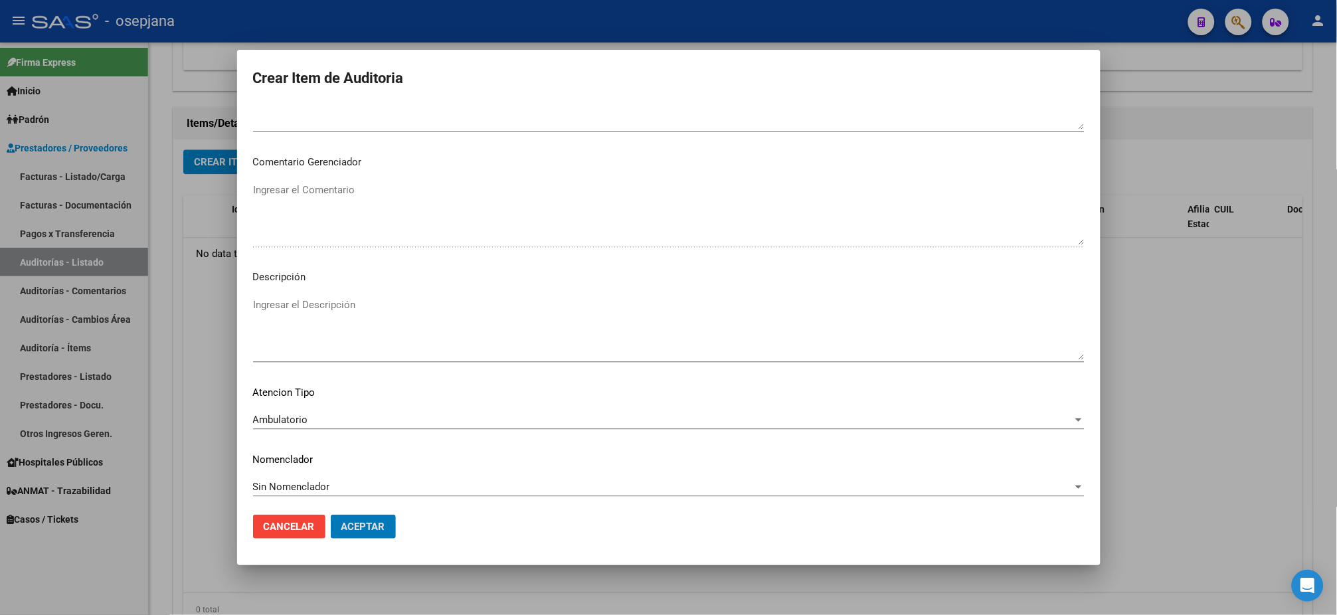
click at [331, 515] on button "Aceptar" at bounding box center [363, 527] width 65 height 24
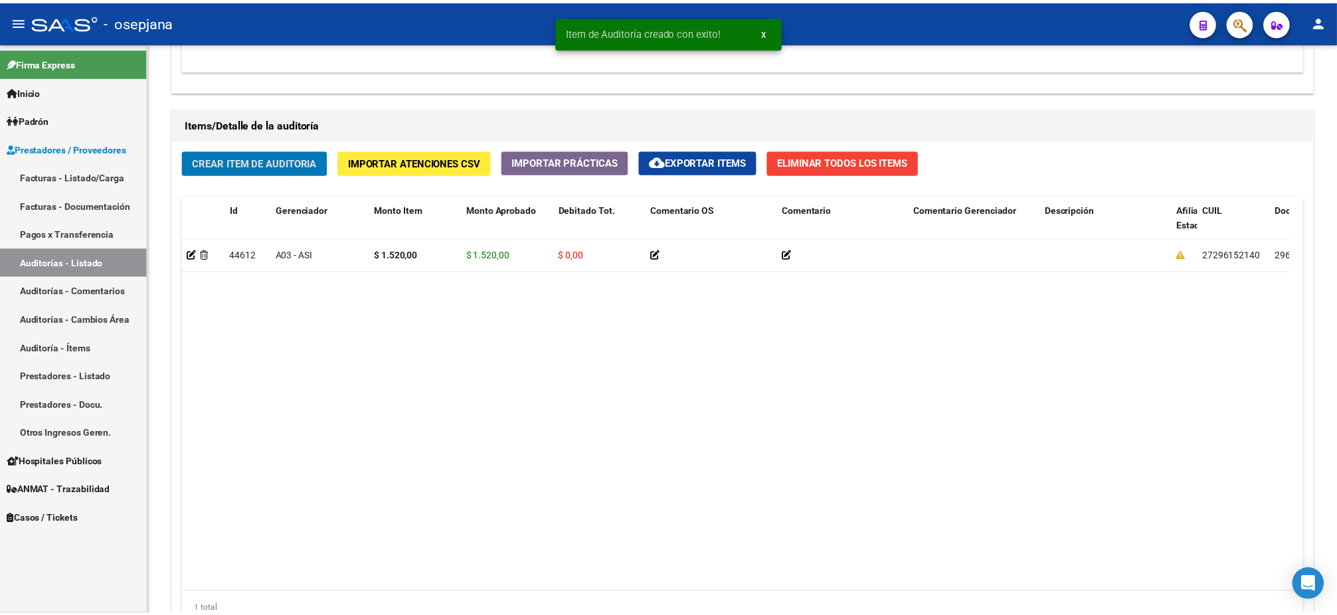
scroll to position [905, 0]
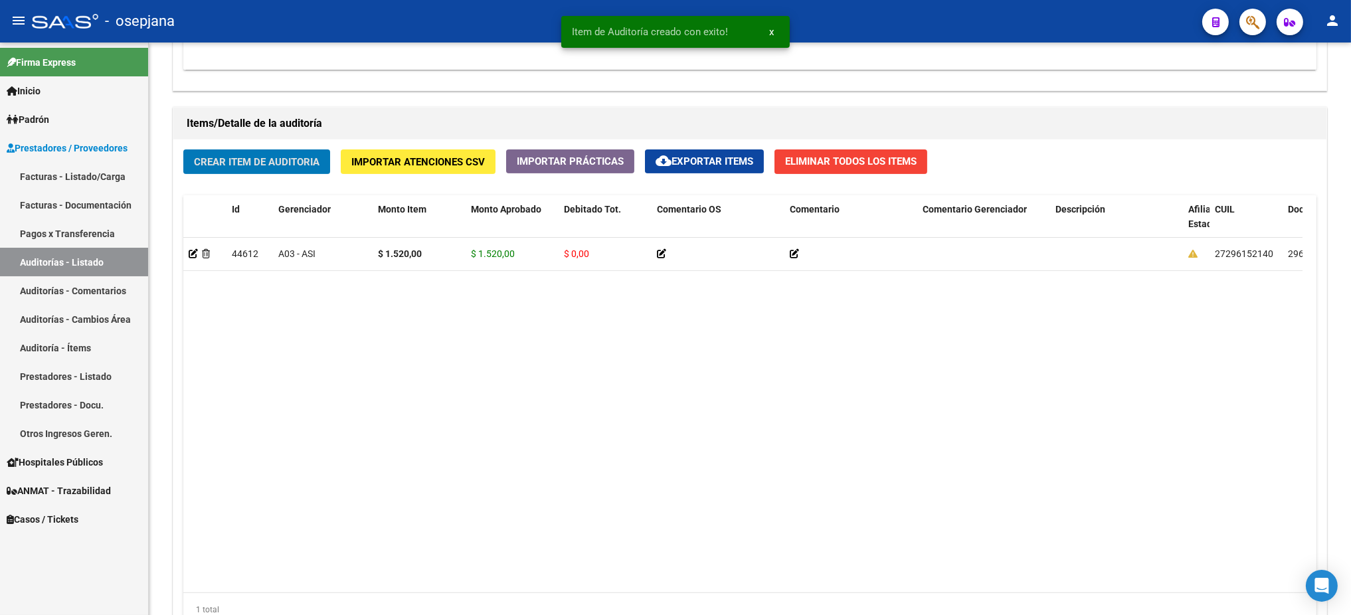
click at [183, 149] on button "Crear Item de Auditoria" at bounding box center [256, 161] width 147 height 25
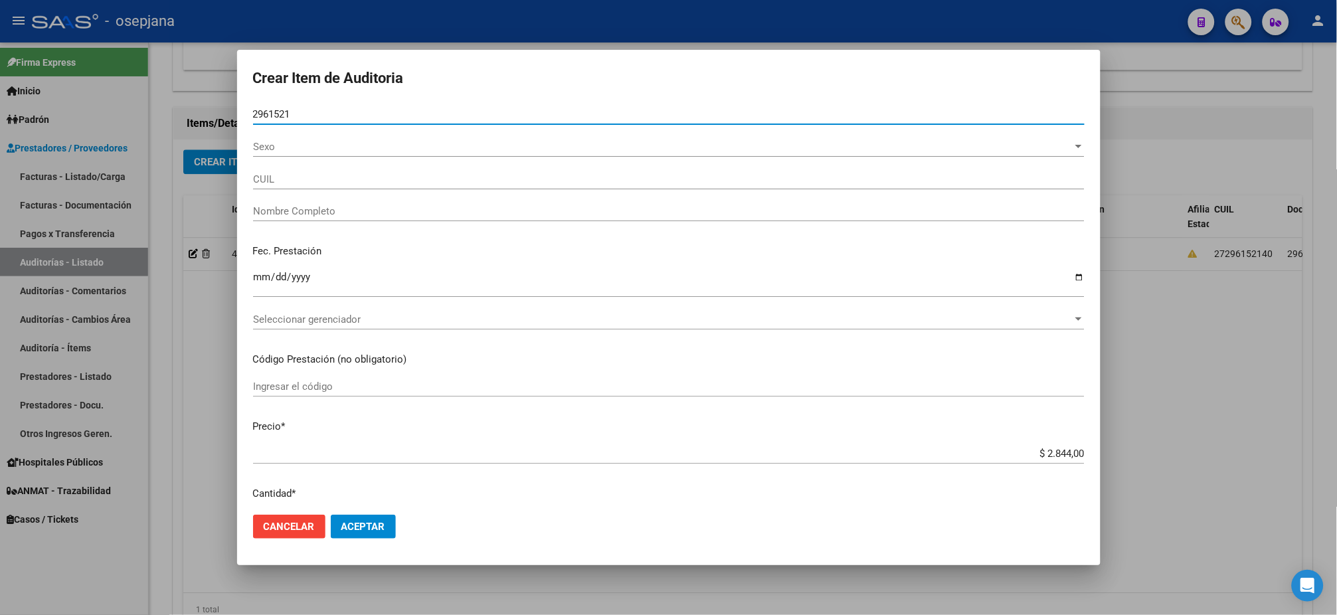
type input "29615214"
type input "27296152140"
type input "[PERSON_NAME]"
type input "29615214"
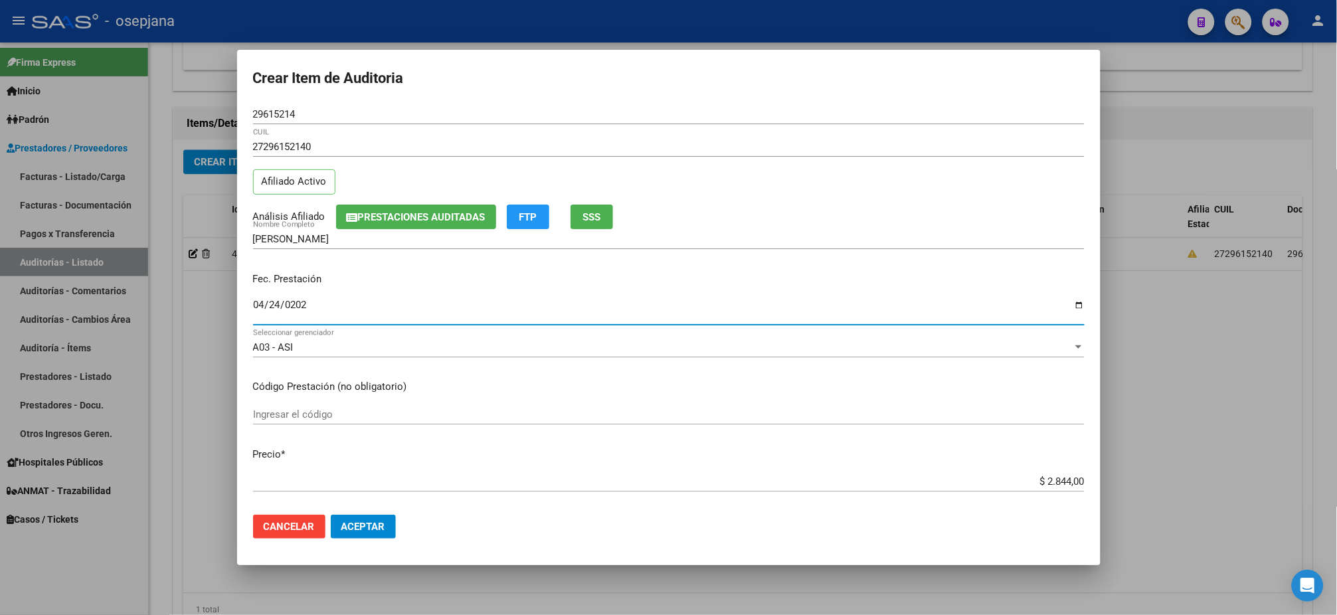
type input "[DATE]"
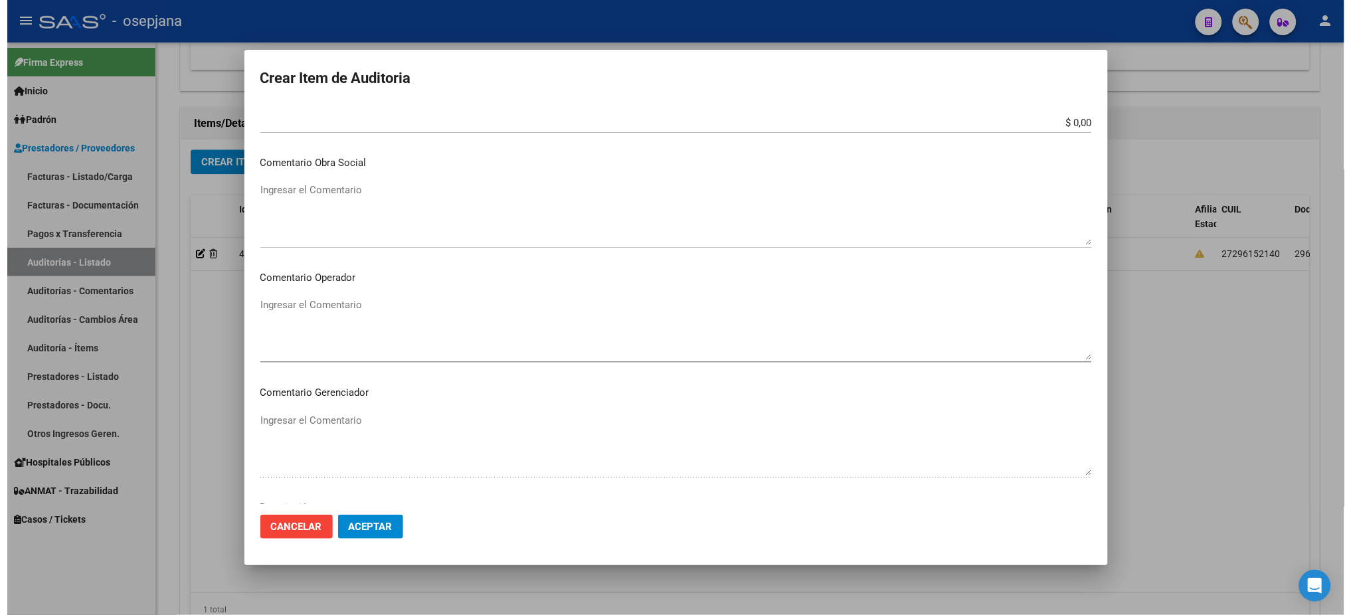
scroll to position [791, 0]
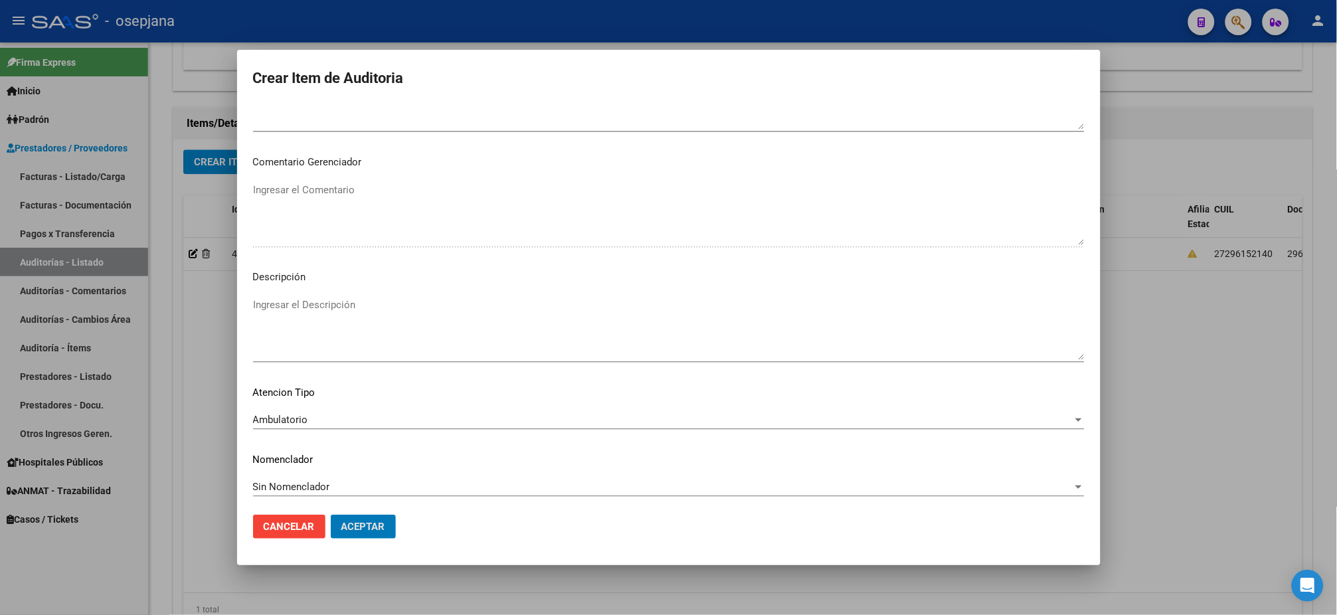
click at [331, 515] on button "Aceptar" at bounding box center [363, 527] width 65 height 24
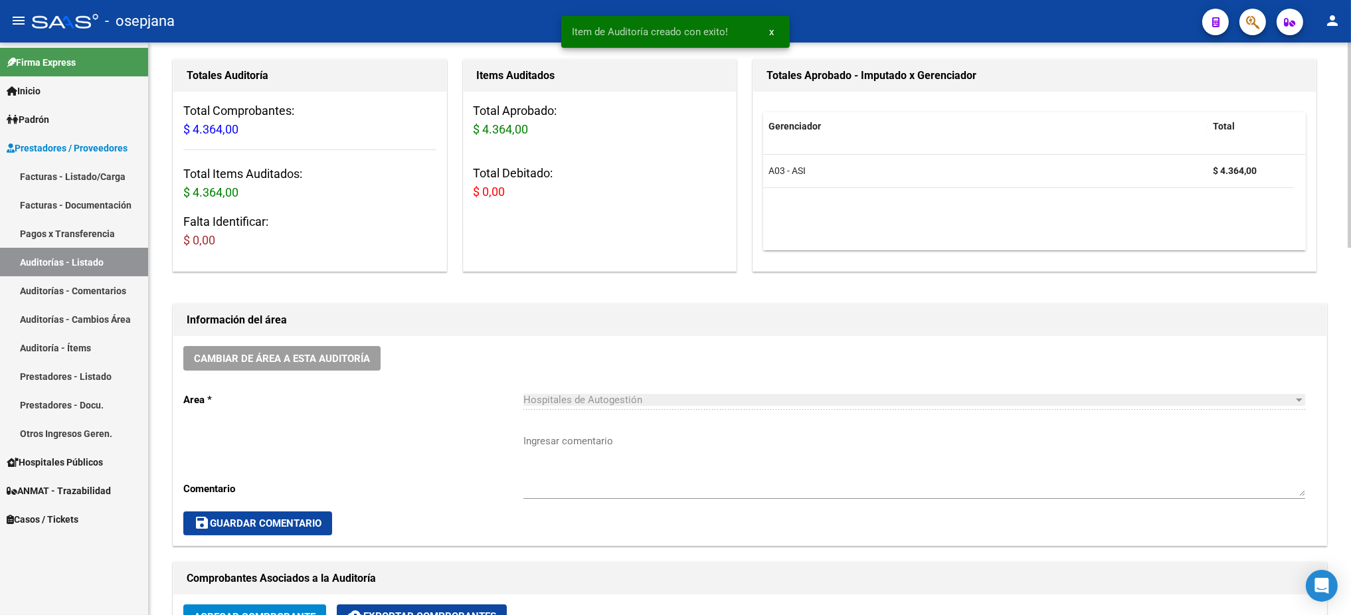
scroll to position [0, 0]
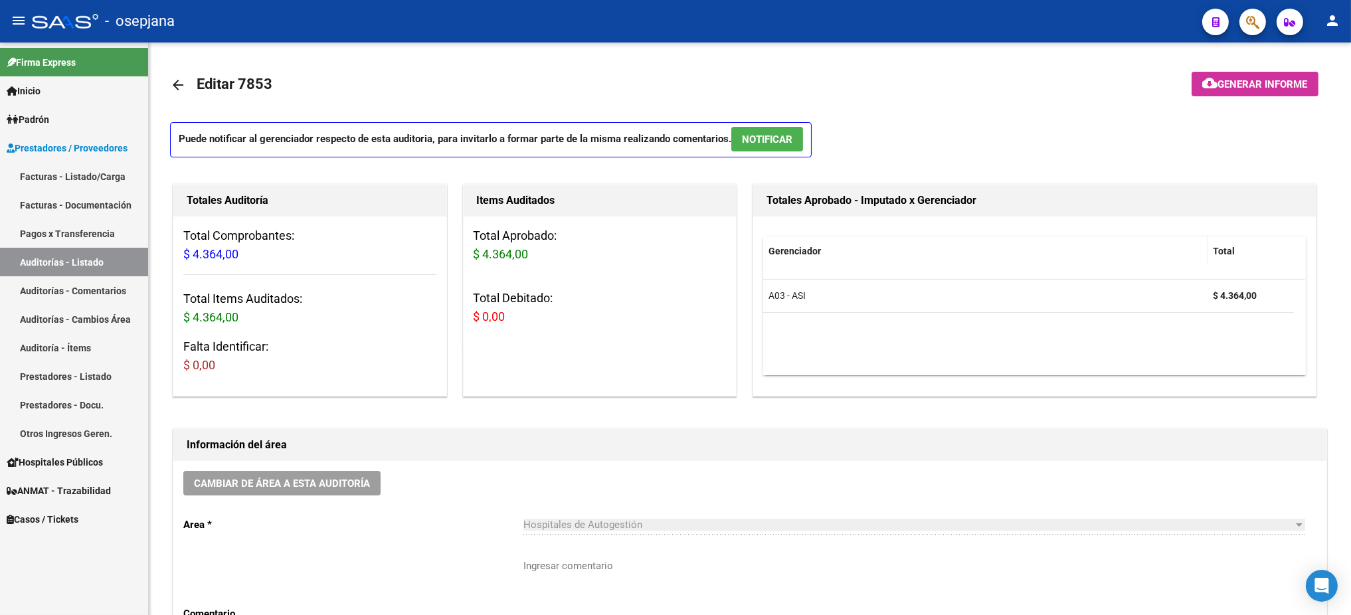
click at [64, 171] on link "Facturas - Listado/Carga" at bounding box center [74, 176] width 148 height 29
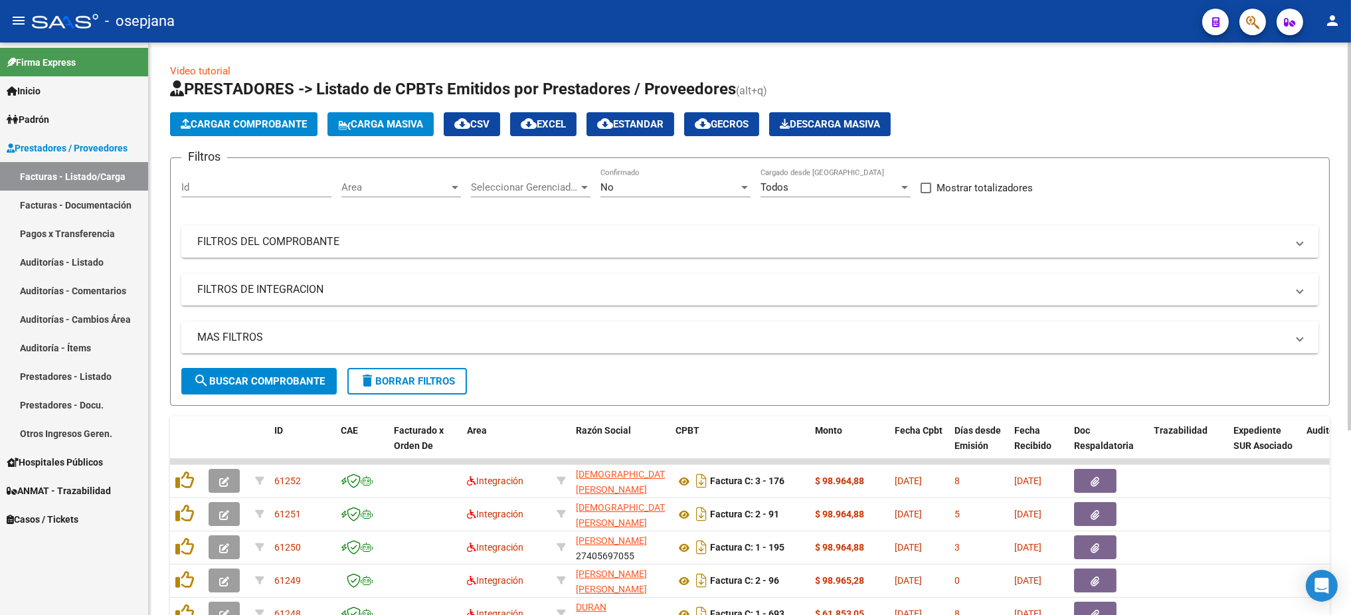
click at [385, 182] on span "Area" at bounding box center [395, 187] width 108 height 12
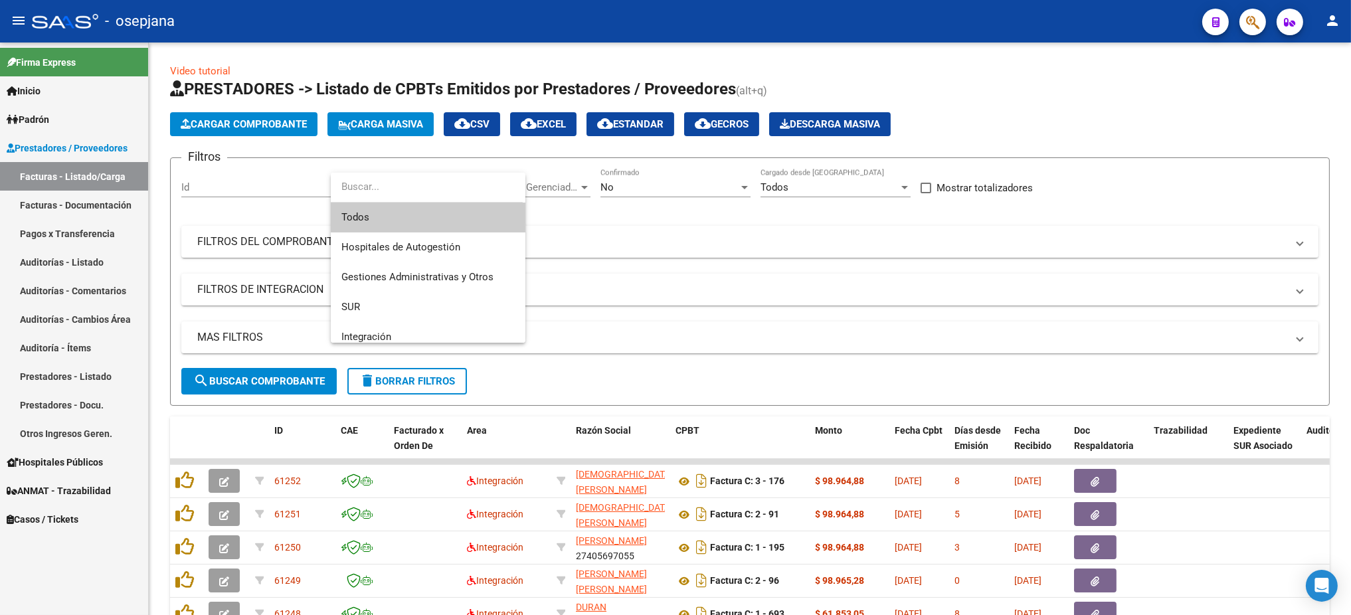
click at [396, 222] on span "Todos" at bounding box center [427, 218] width 173 height 30
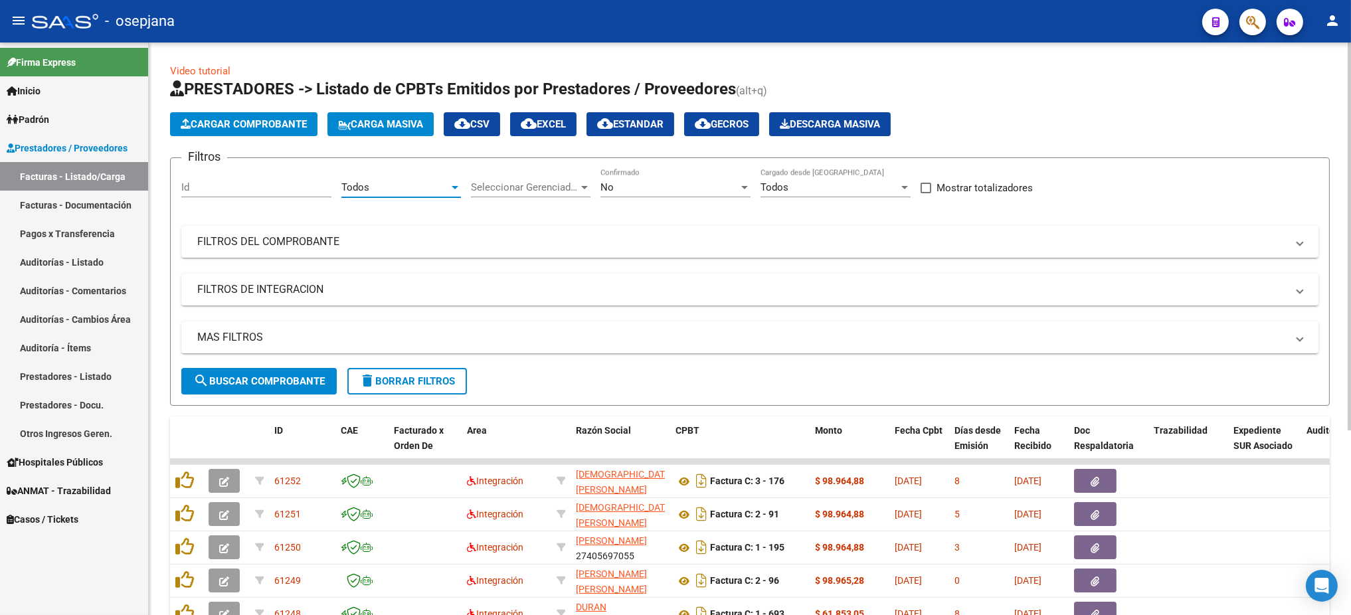
click at [458, 213] on div "Filtros Id Todos Area Seleccionar Gerenciador Seleccionar Gerenciador No Confir…" at bounding box center [749, 268] width 1137 height 199
click at [537, 191] on span "Seleccionar Gerenciador" at bounding box center [525, 187] width 108 height 12
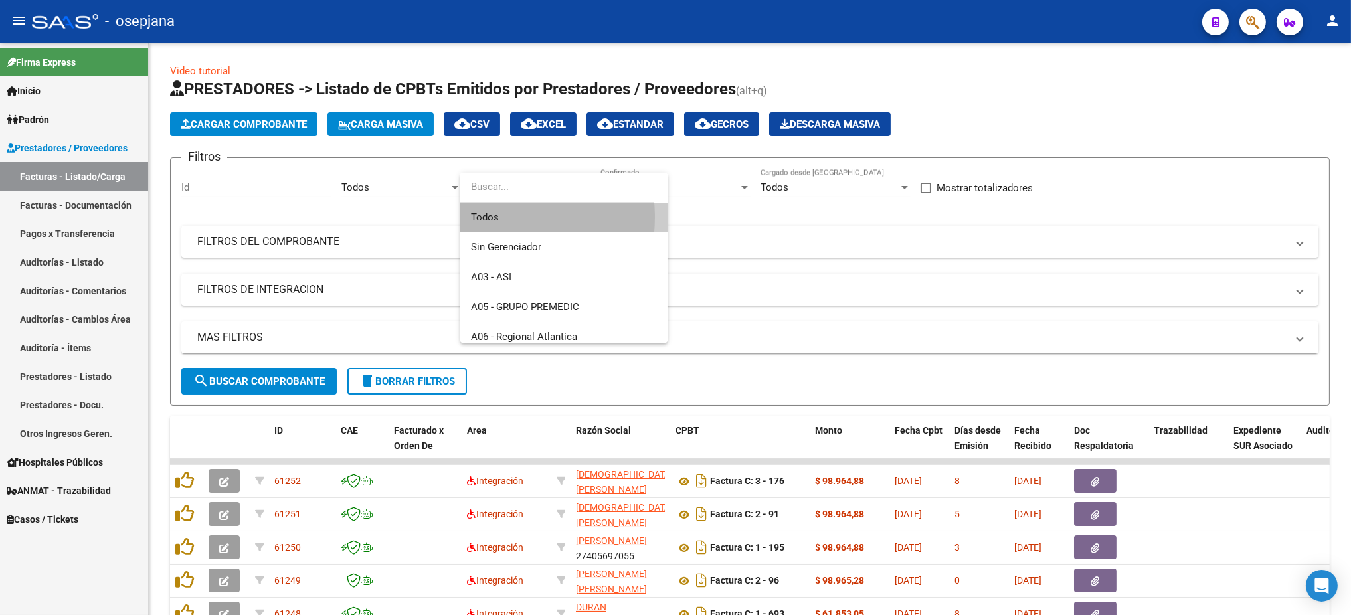
click at [482, 217] on span "Todos" at bounding box center [564, 218] width 186 height 30
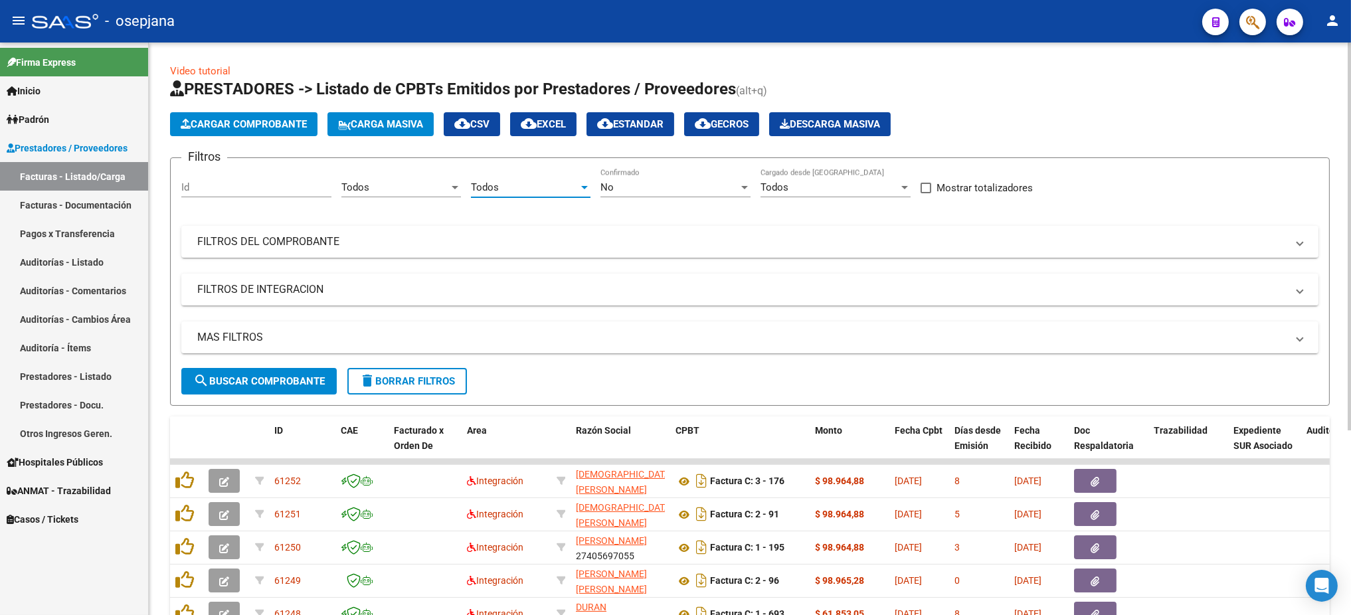
click at [526, 205] on div "Todos Seleccionar Gerenciador" at bounding box center [531, 189] width 120 height 41
click at [644, 169] on div "No Confirmado" at bounding box center [676, 183] width 150 height 29
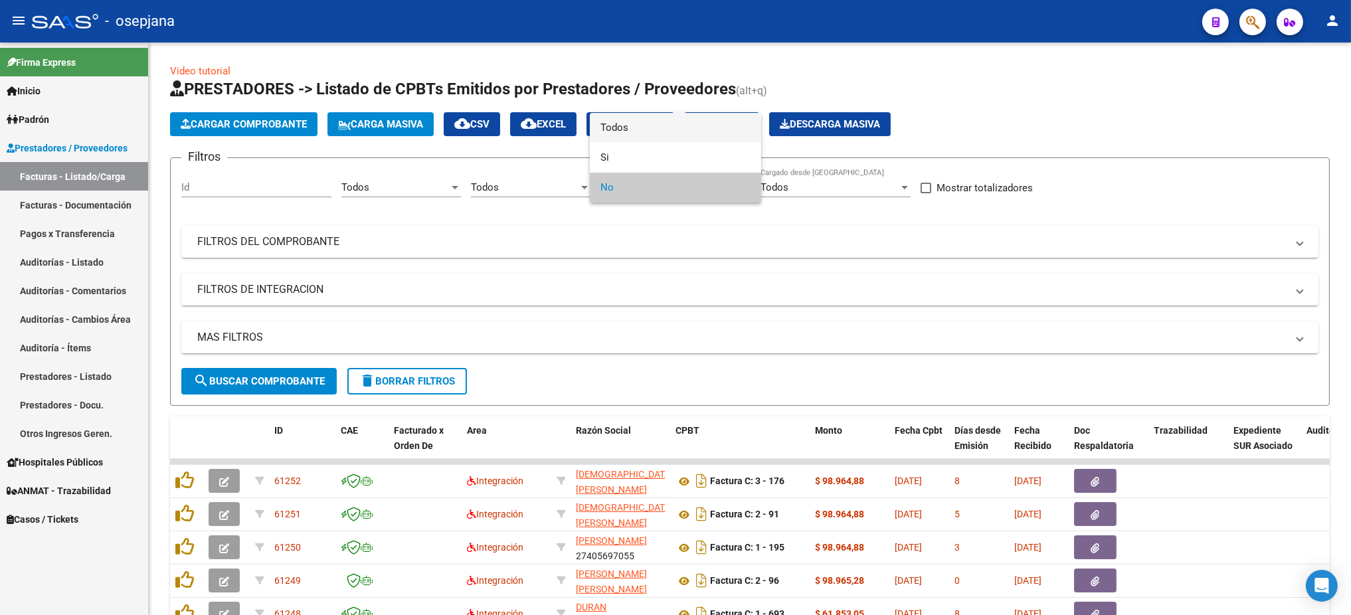
click at [626, 129] on span "Todos" at bounding box center [676, 128] width 150 height 30
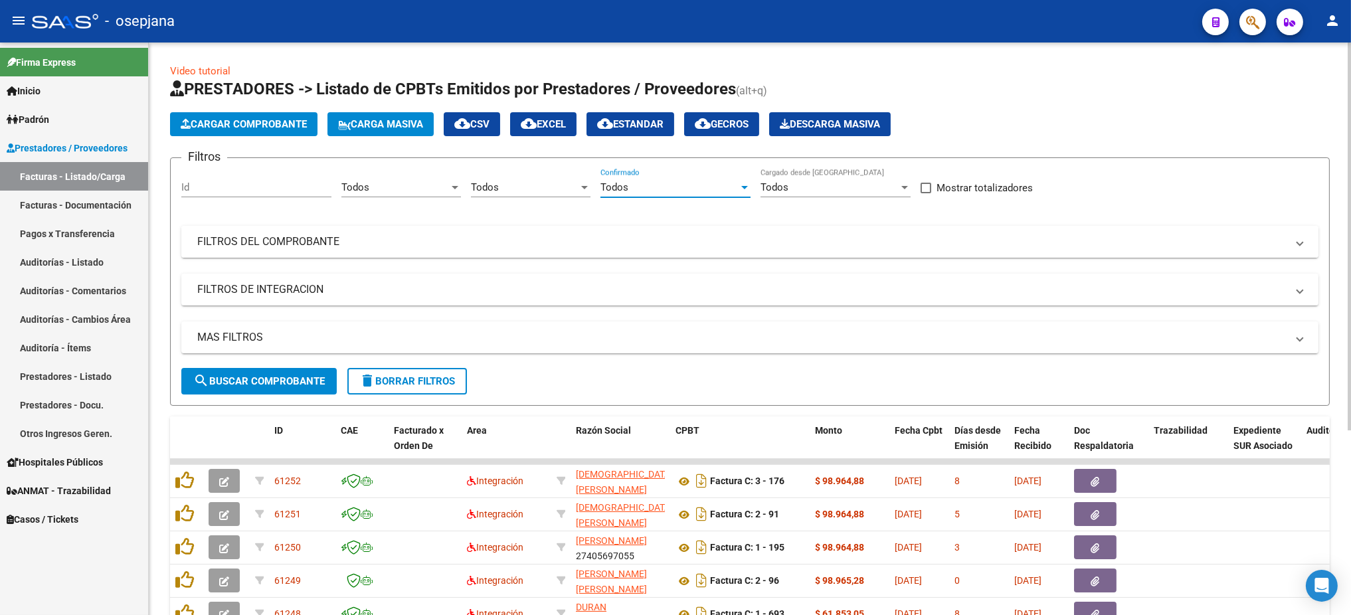
click at [516, 241] on mat-panel-title "FILTROS DEL COMPROBANTE" at bounding box center [742, 242] width 1090 height 15
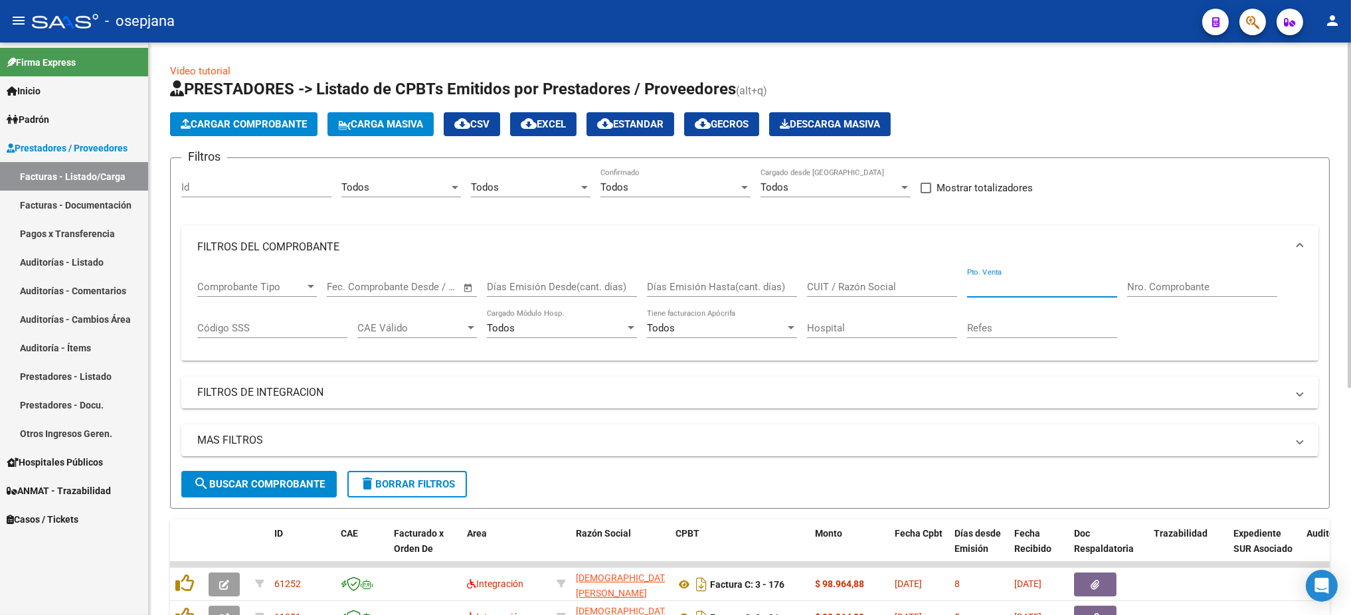
click at [978, 286] on input "Pto. Venta" at bounding box center [1042, 287] width 150 height 12
type input "3"
type input "201638"
click at [321, 474] on button "search Buscar Comprobante" at bounding box center [258, 484] width 155 height 27
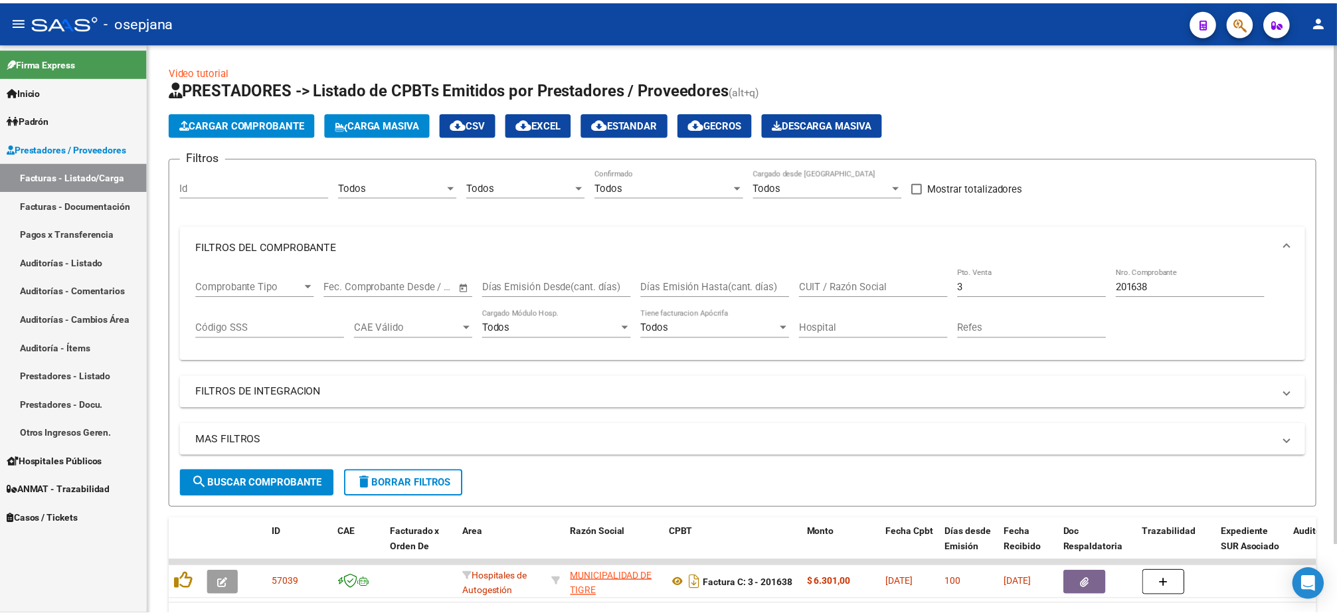
scroll to position [78, 0]
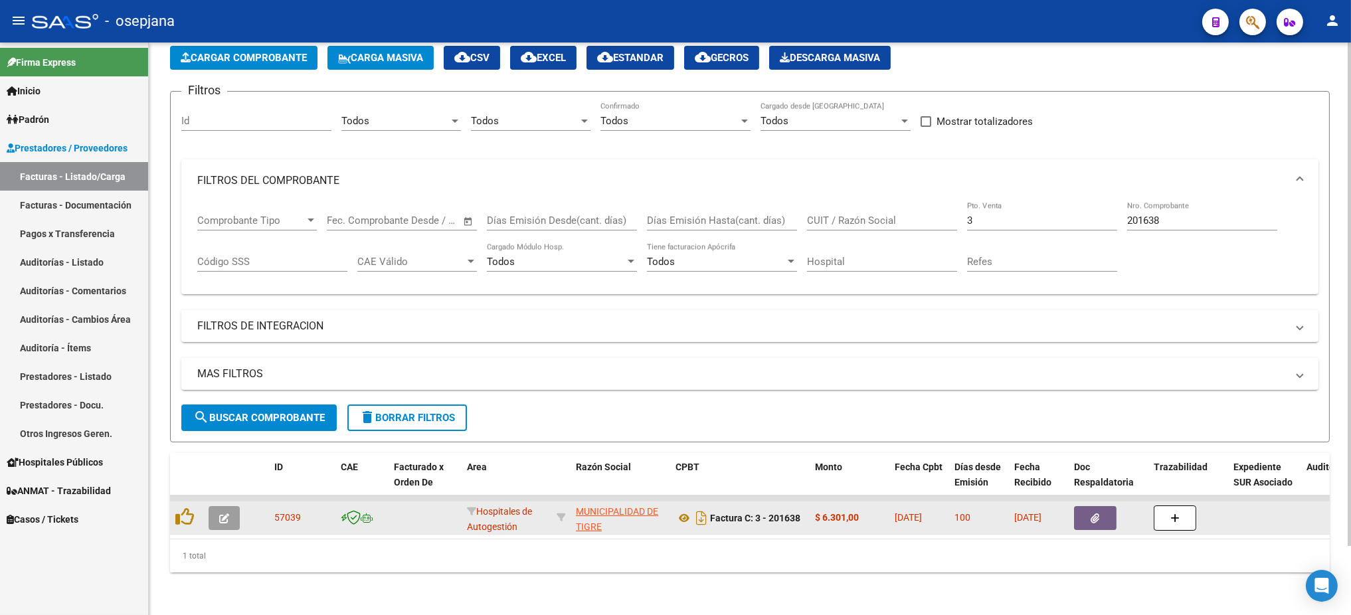
click at [224, 514] on icon "button" at bounding box center [224, 519] width 10 height 10
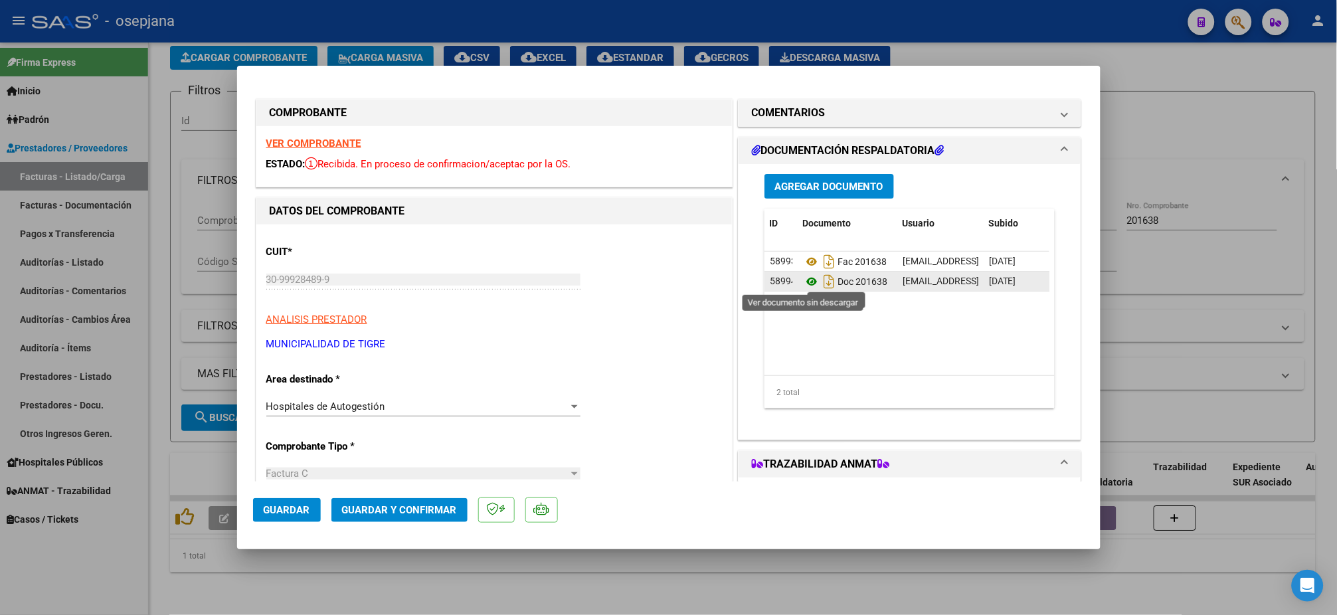
click at [805, 281] on icon at bounding box center [811, 282] width 17 height 16
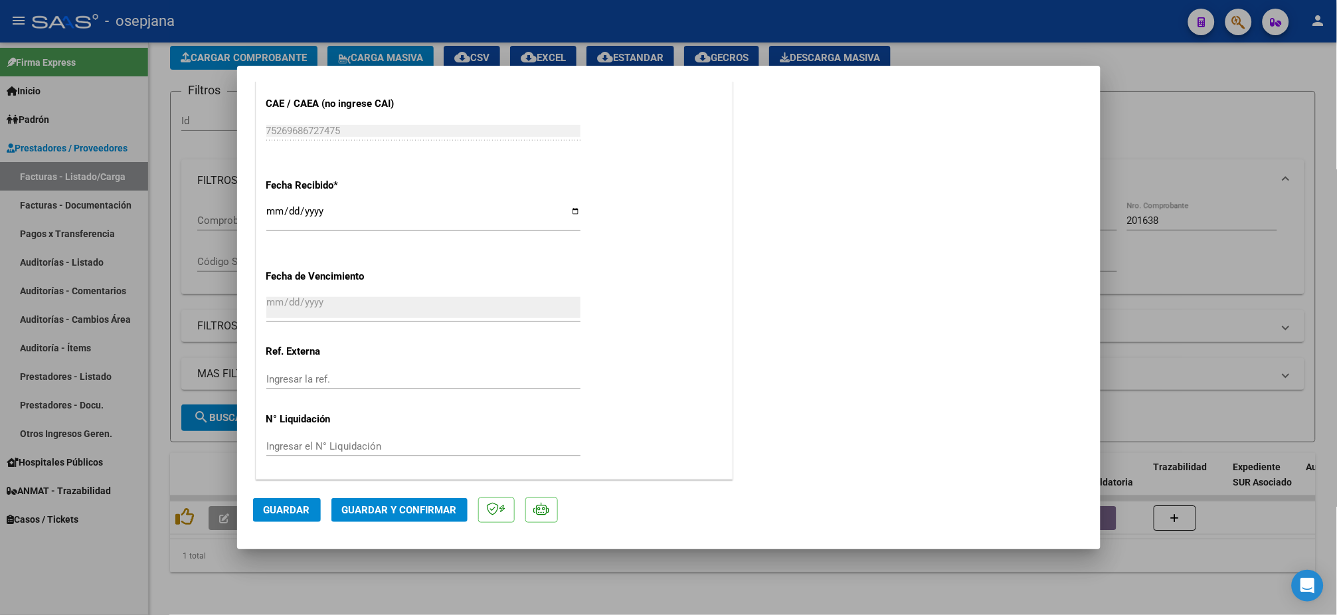
click at [381, 361] on div "CUIT * 30-99928489-9 Ingresar CUIT ANALISIS PRESTADOR MUNICIPALIDAD DE TIGRE AR…" at bounding box center [494, 8] width 476 height 942
click at [374, 373] on input "Ingresar la ref." at bounding box center [423, 379] width 314 height 12
type input "31162"
click at [286, 510] on span "Guardar" at bounding box center [287, 510] width 47 height 12
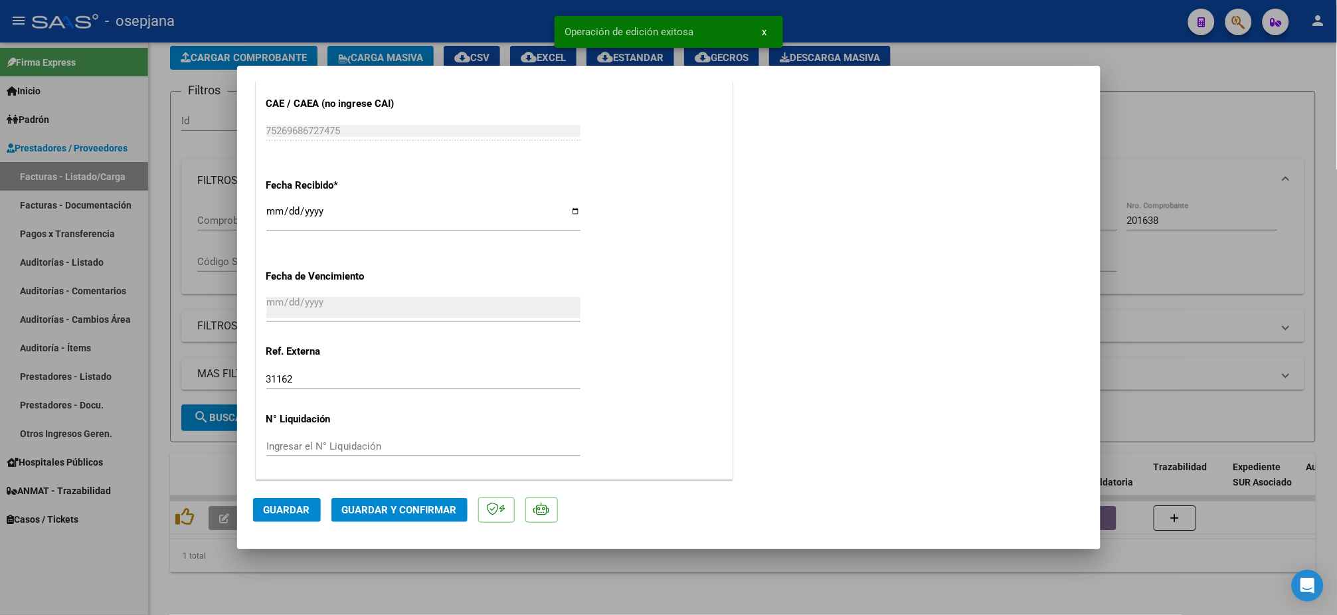
click at [402, 508] on span "Guardar y Confirmar" at bounding box center [399, 510] width 115 height 12
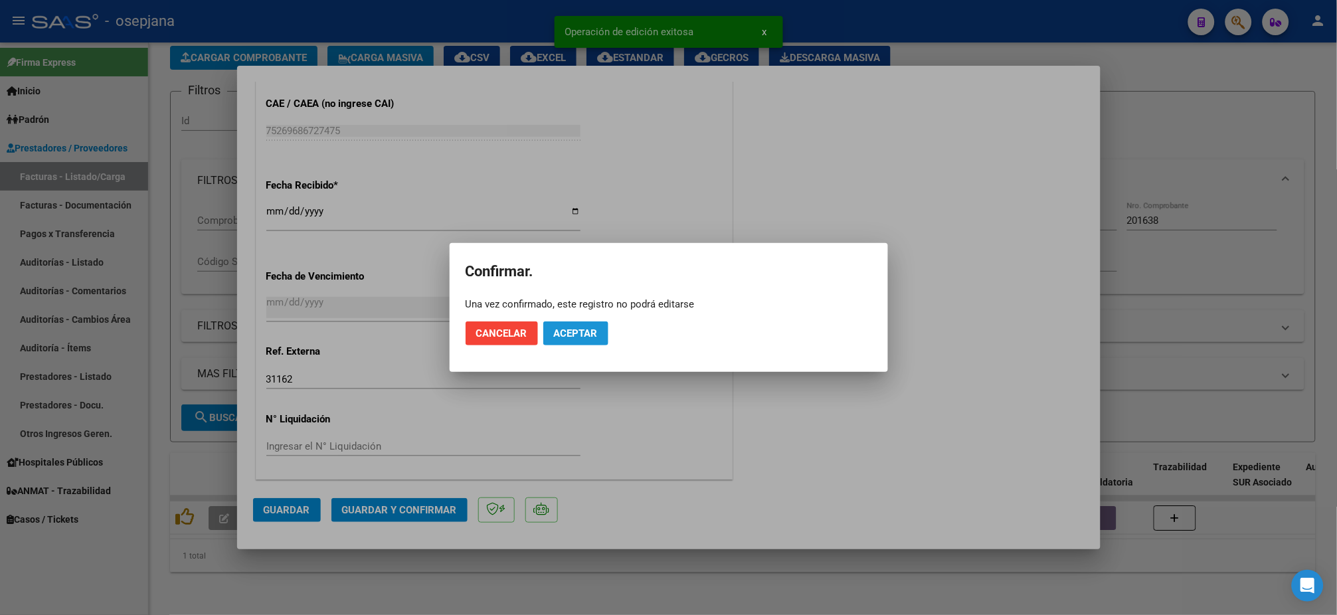
click at [554, 334] on span "Aceptar" at bounding box center [576, 334] width 44 height 12
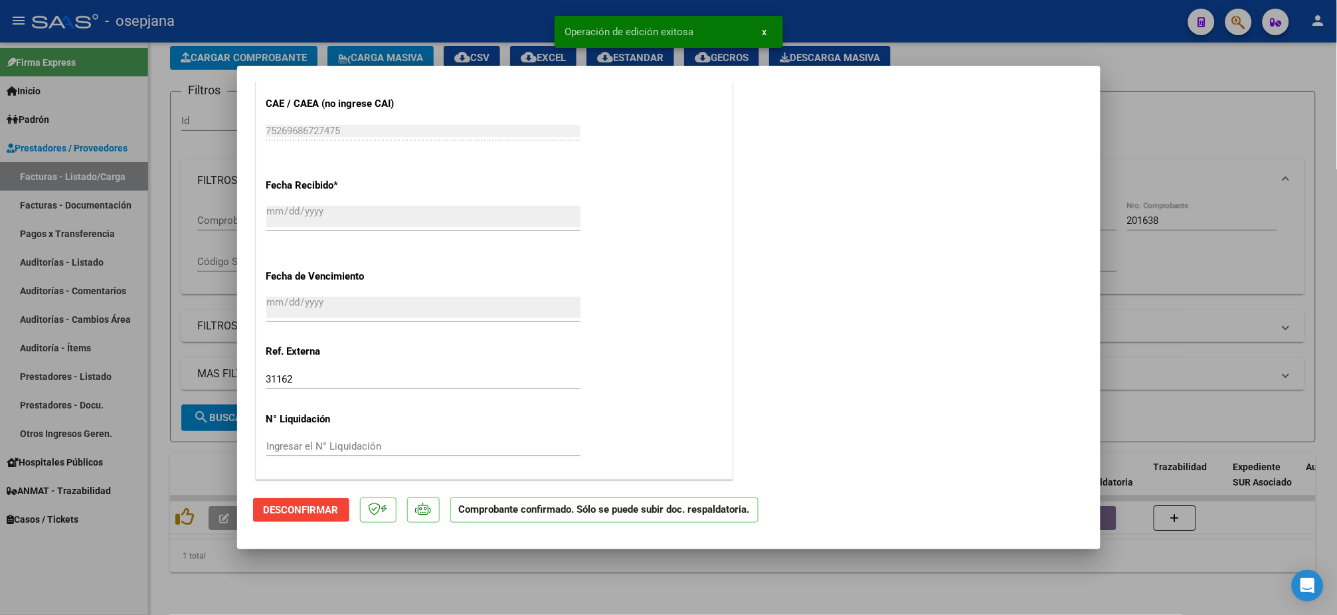
click at [64, 249] on div at bounding box center [668, 307] width 1337 height 615
type input "$ 0,00"
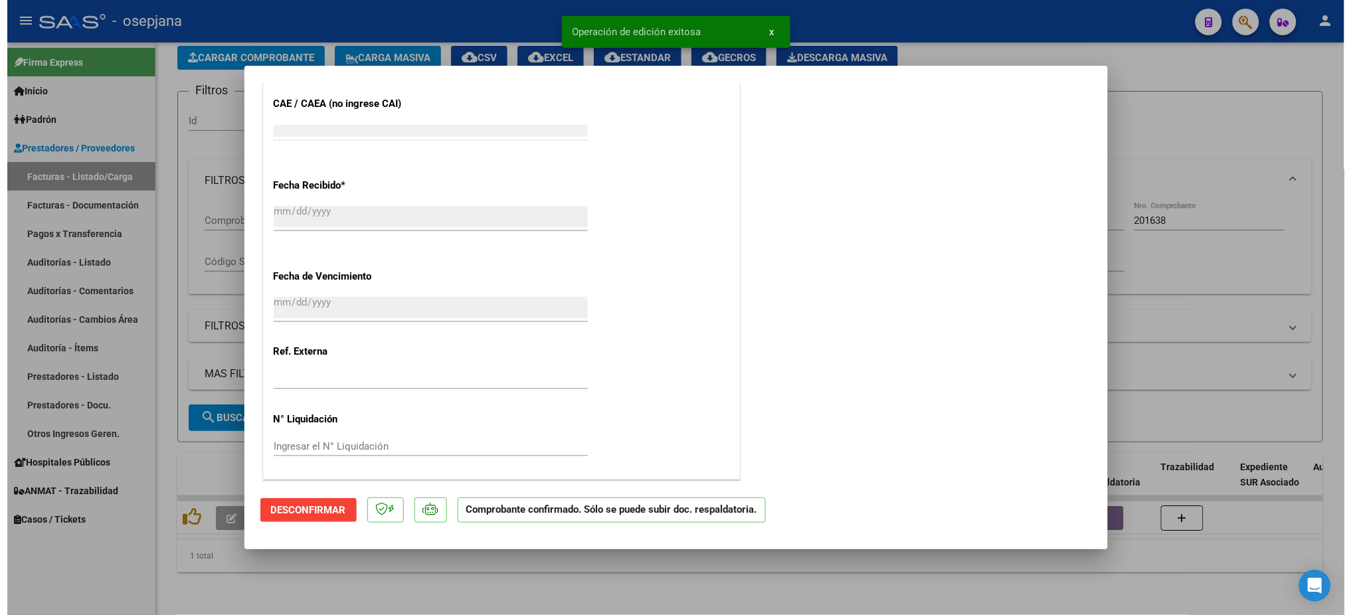
scroll to position [844, 0]
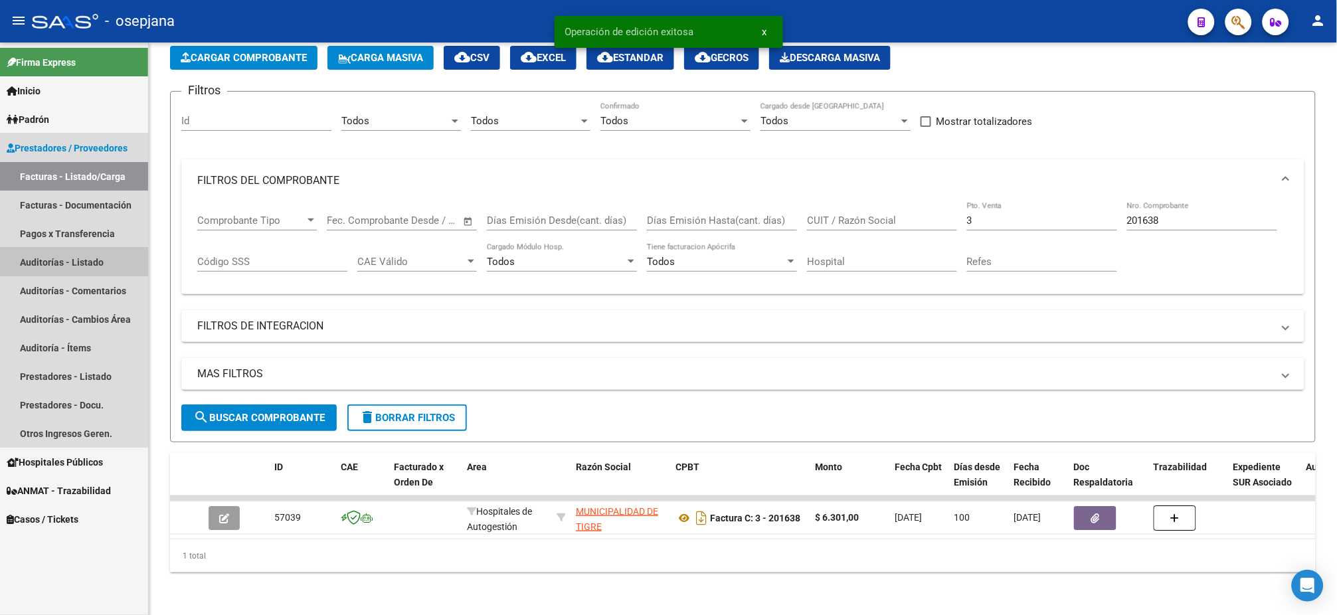
click at [64, 254] on link "Auditorías - Listado" at bounding box center [74, 262] width 148 height 29
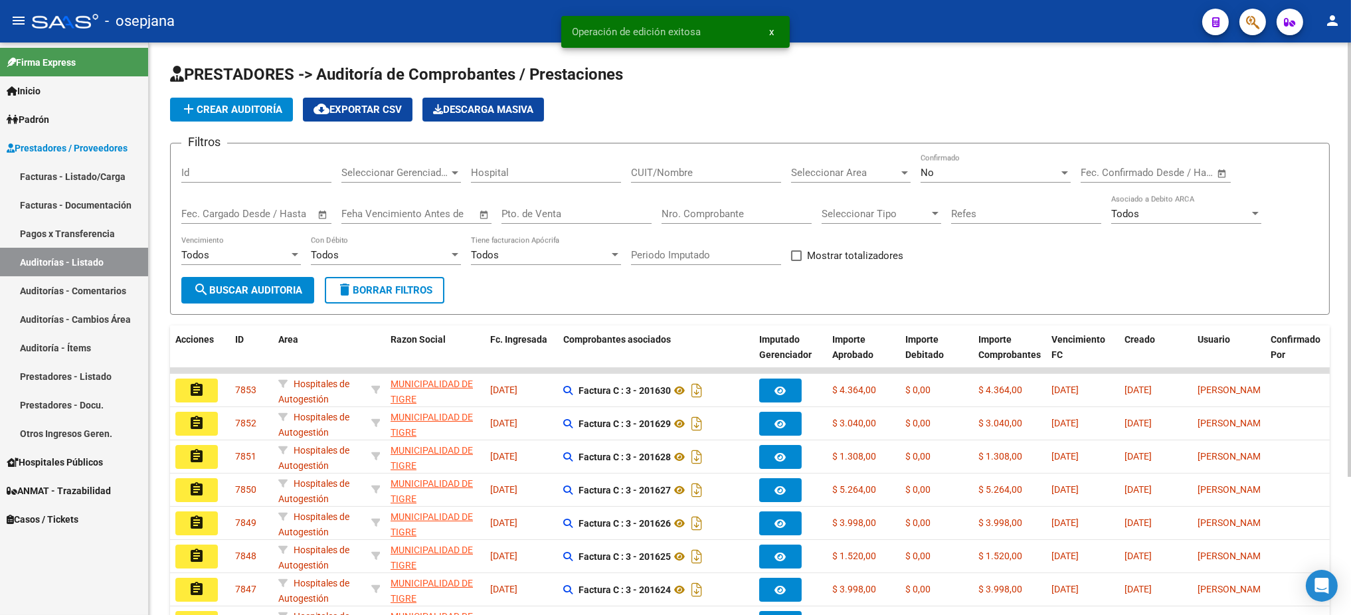
click at [241, 105] on span "add Crear Auditoría" at bounding box center [232, 110] width 102 height 12
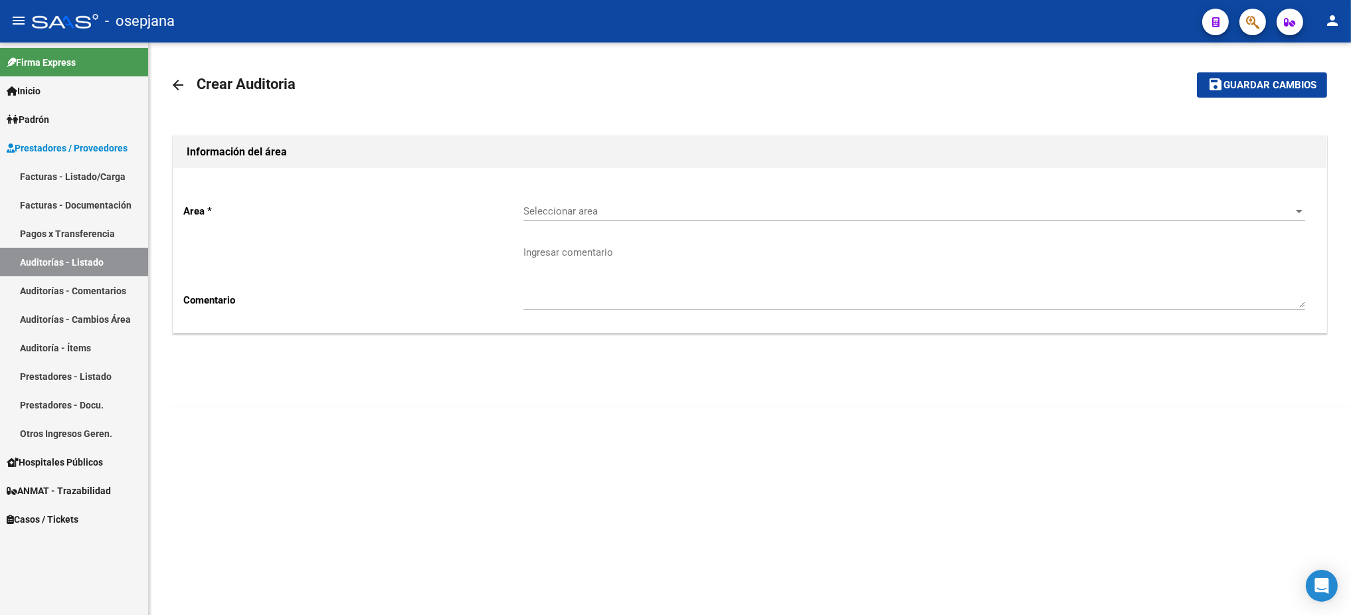
click at [771, 214] on span "Seleccionar area" at bounding box center [909, 211] width 770 height 12
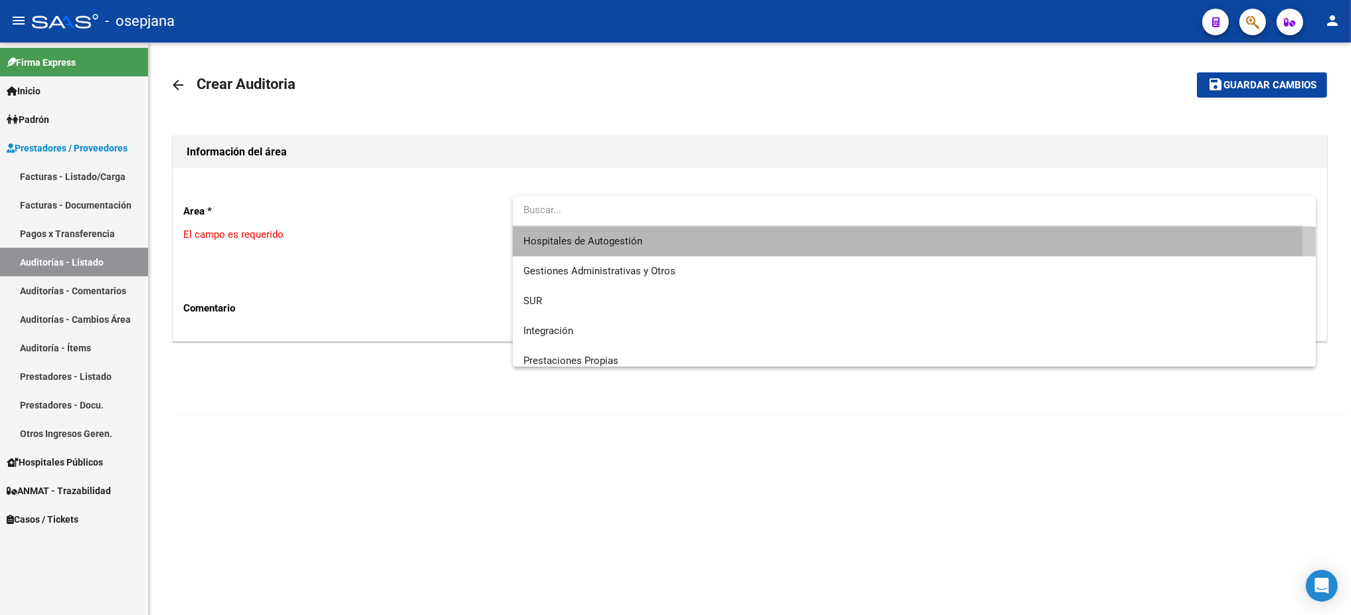
click at [706, 238] on span "Hospitales de Autogestión" at bounding box center [915, 242] width 782 height 30
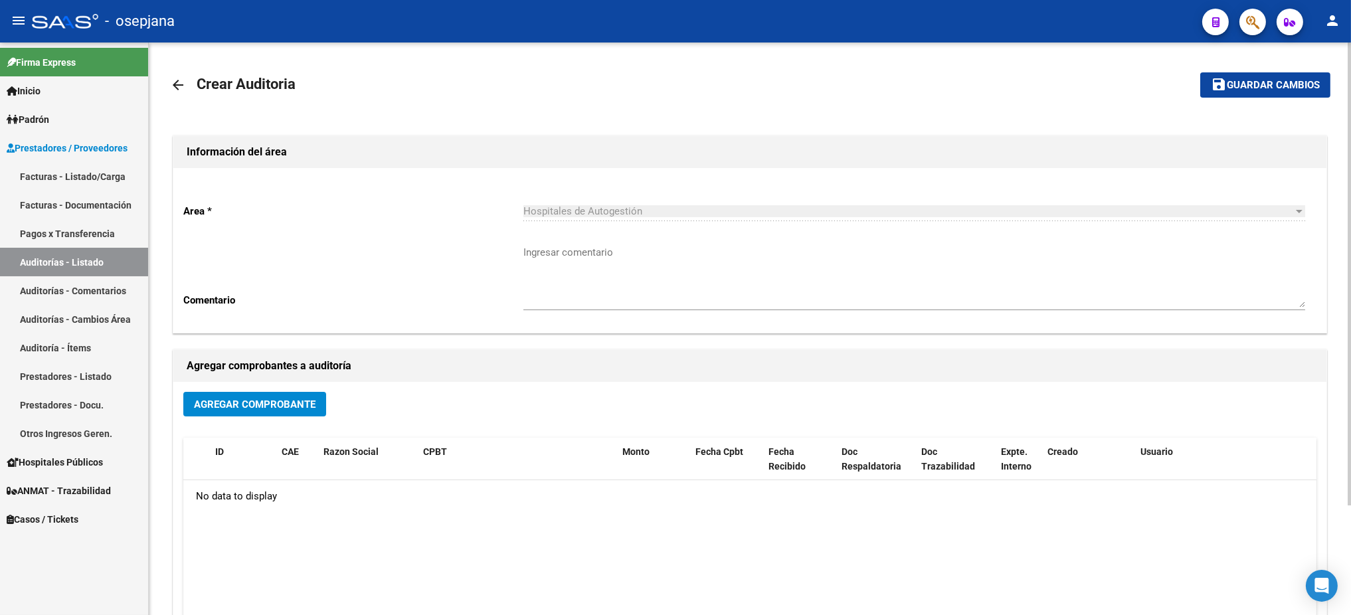
click at [229, 383] on div "Agregar Comprobante ID CAE Razon Social CPBT Monto Fecha Cpbt Fecha Recibido Do…" at bounding box center [749, 520] width 1153 height 276
click at [229, 401] on span "Agregar Comprobante" at bounding box center [255, 405] width 122 height 12
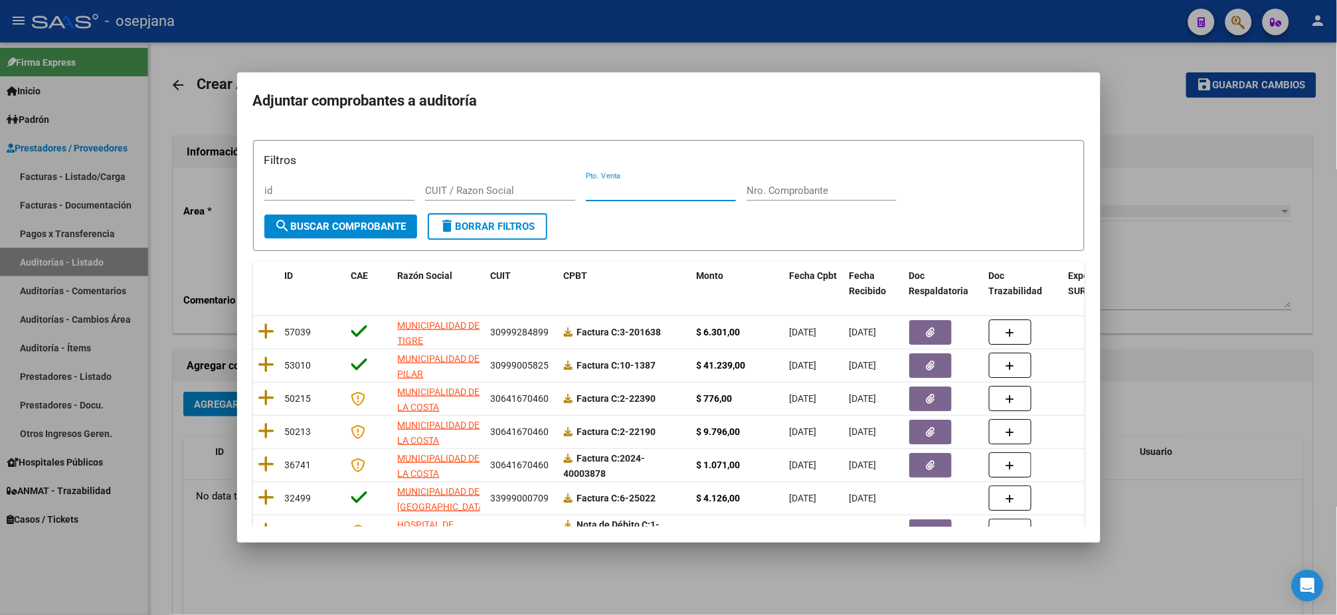
click at [632, 189] on input "Pto. Venta" at bounding box center [661, 191] width 150 height 12
click at [353, 223] on span "search Buscar Comprobante" at bounding box center [341, 227] width 132 height 12
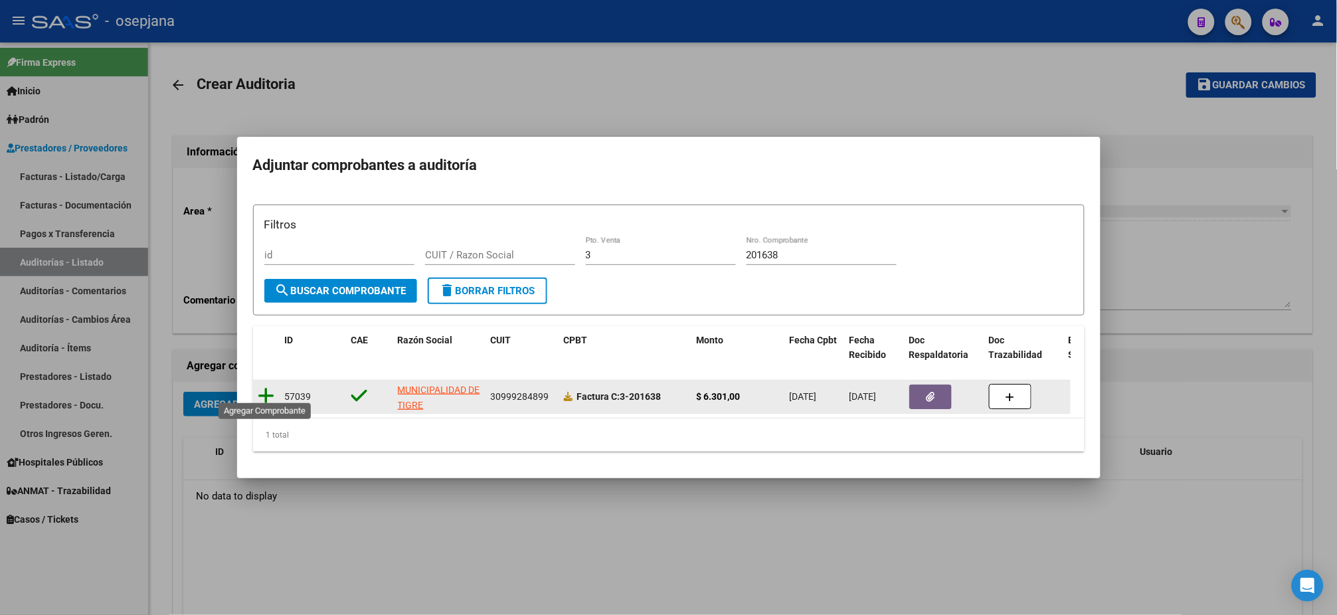
click at [270, 387] on icon at bounding box center [266, 396] width 17 height 19
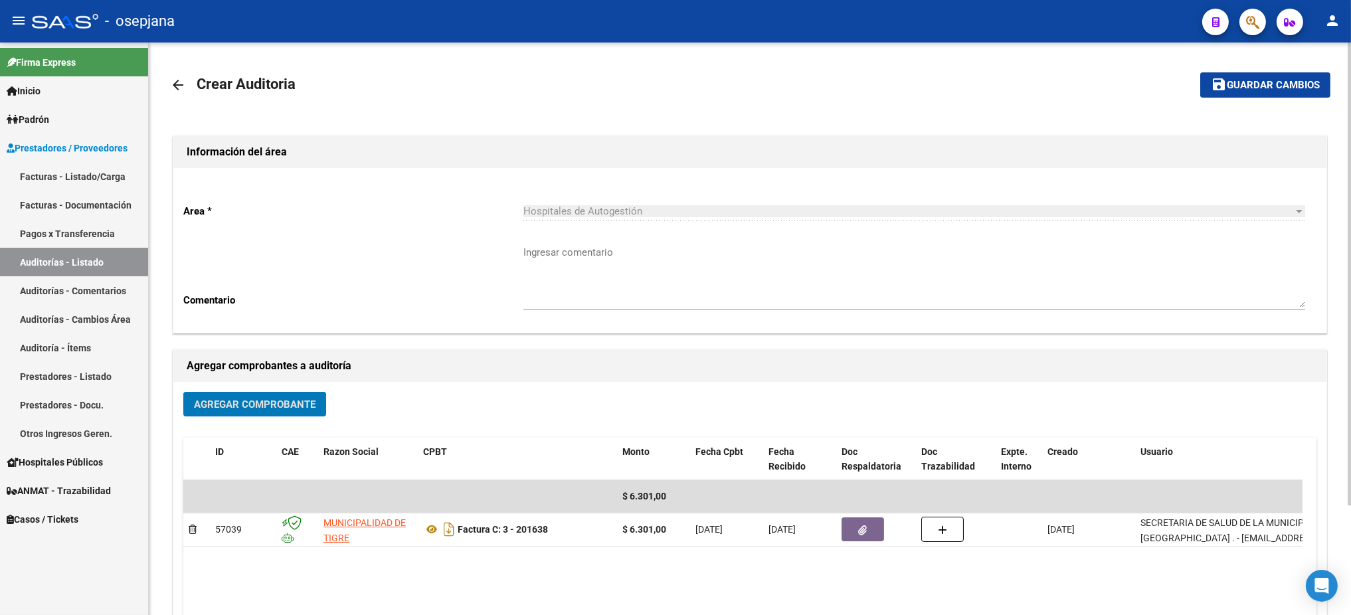
click at [1308, 83] on span "Guardar cambios" at bounding box center [1273, 86] width 93 height 12
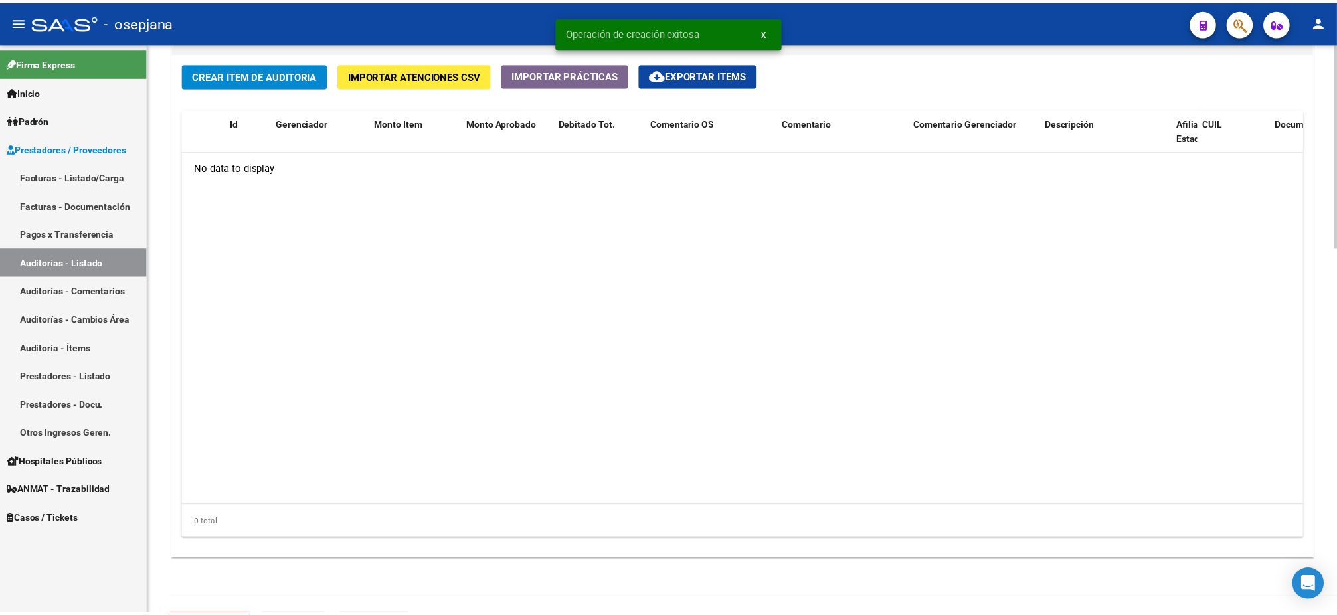
scroll to position [987, 0]
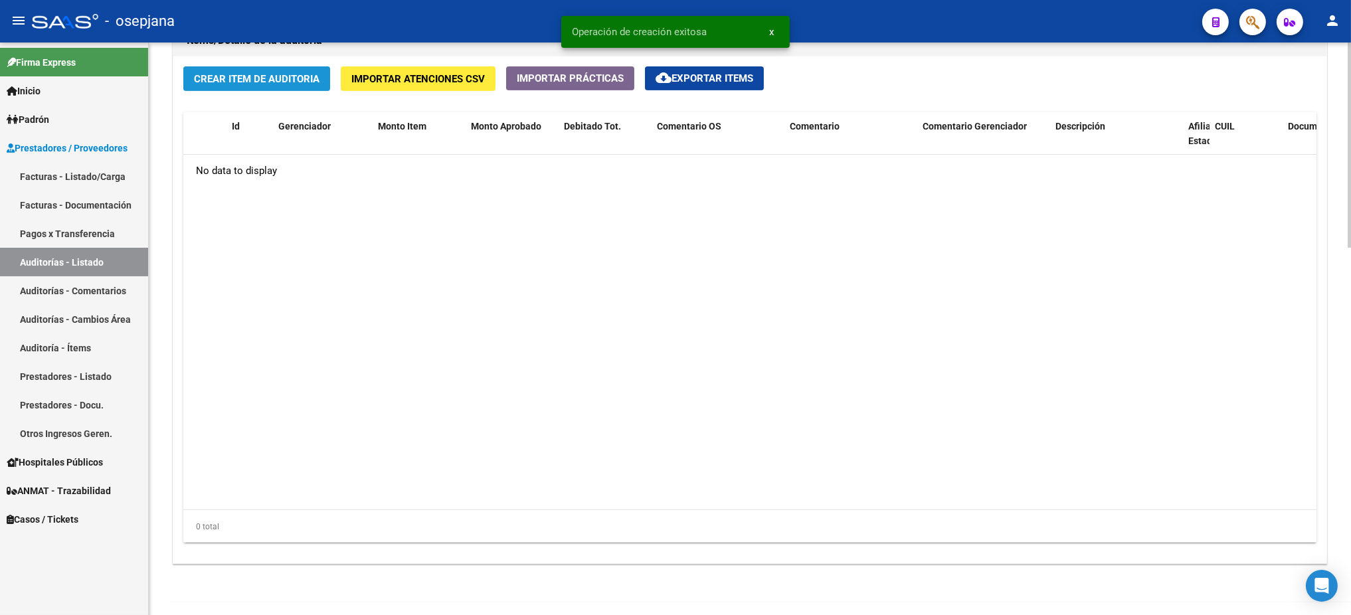
click at [275, 83] on button "Crear Item de Auditoria" at bounding box center [256, 78] width 147 height 25
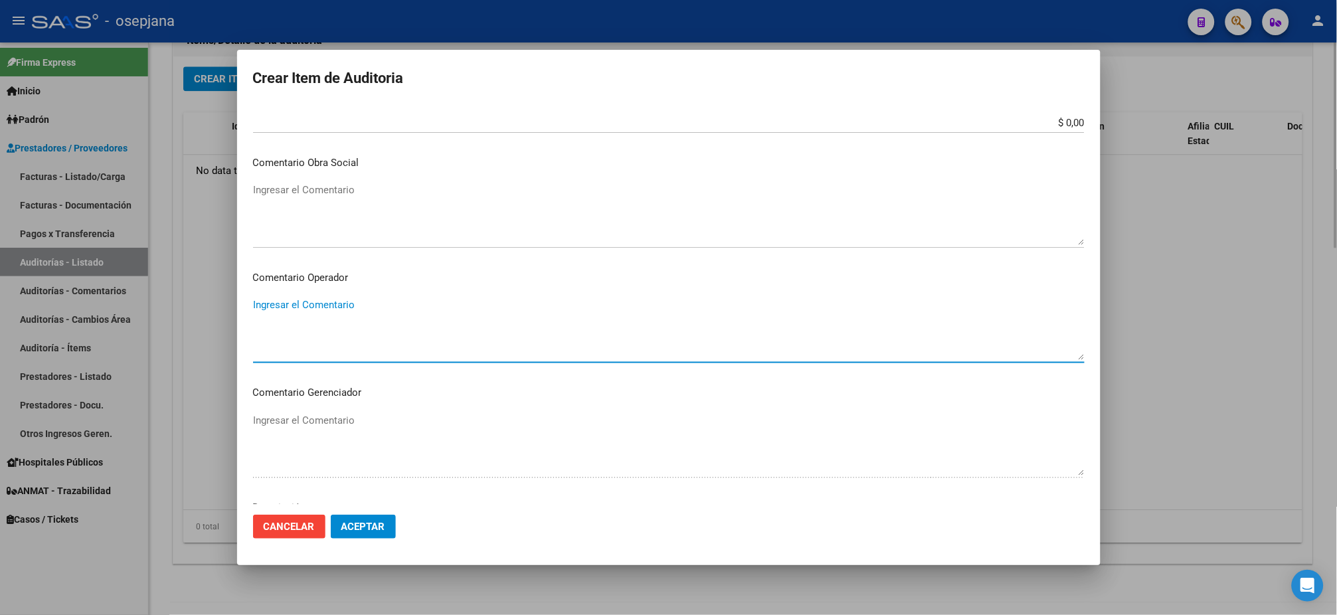
scroll to position [791, 0]
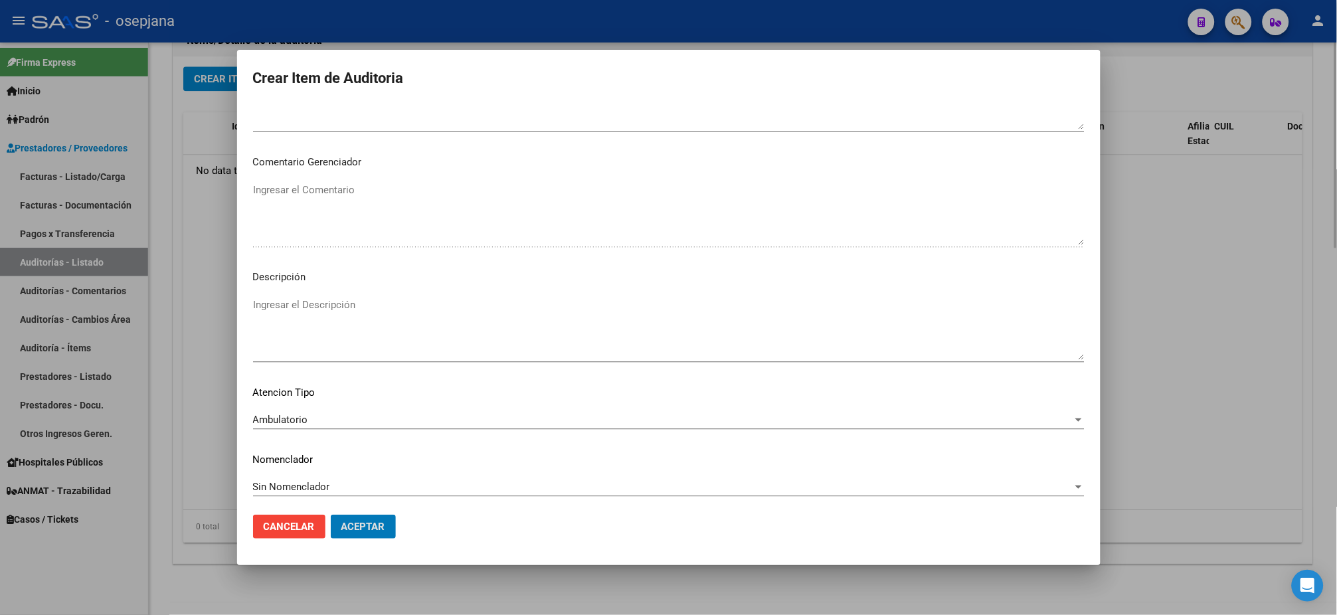
click at [331, 515] on button "Aceptar" at bounding box center [363, 527] width 65 height 24
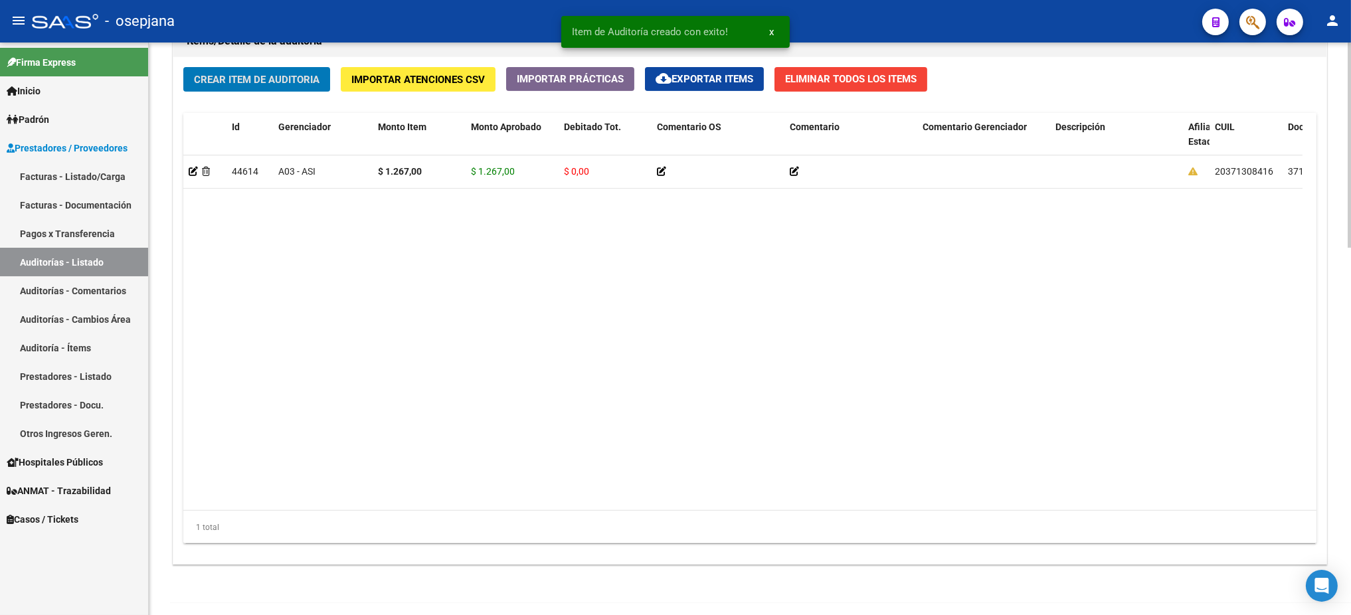
click at [183, 67] on button "Crear Item de Auditoria" at bounding box center [256, 79] width 147 height 25
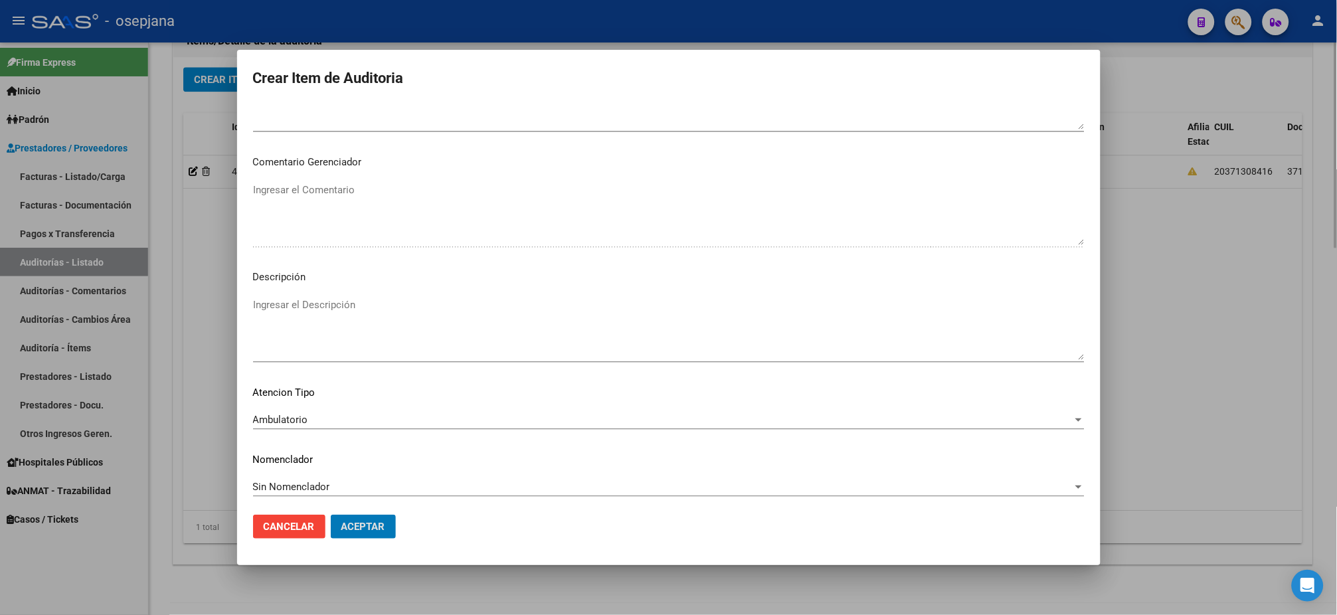
click at [331, 515] on button "Aceptar" at bounding box center [363, 527] width 65 height 24
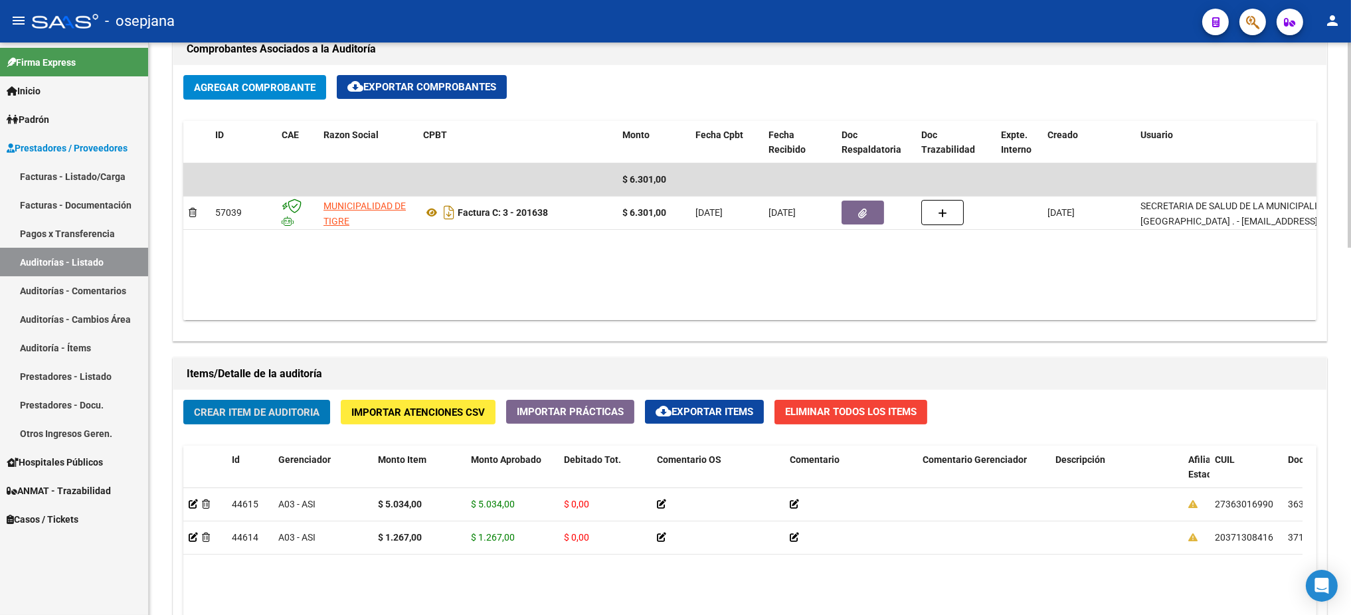
scroll to position [656, 0]
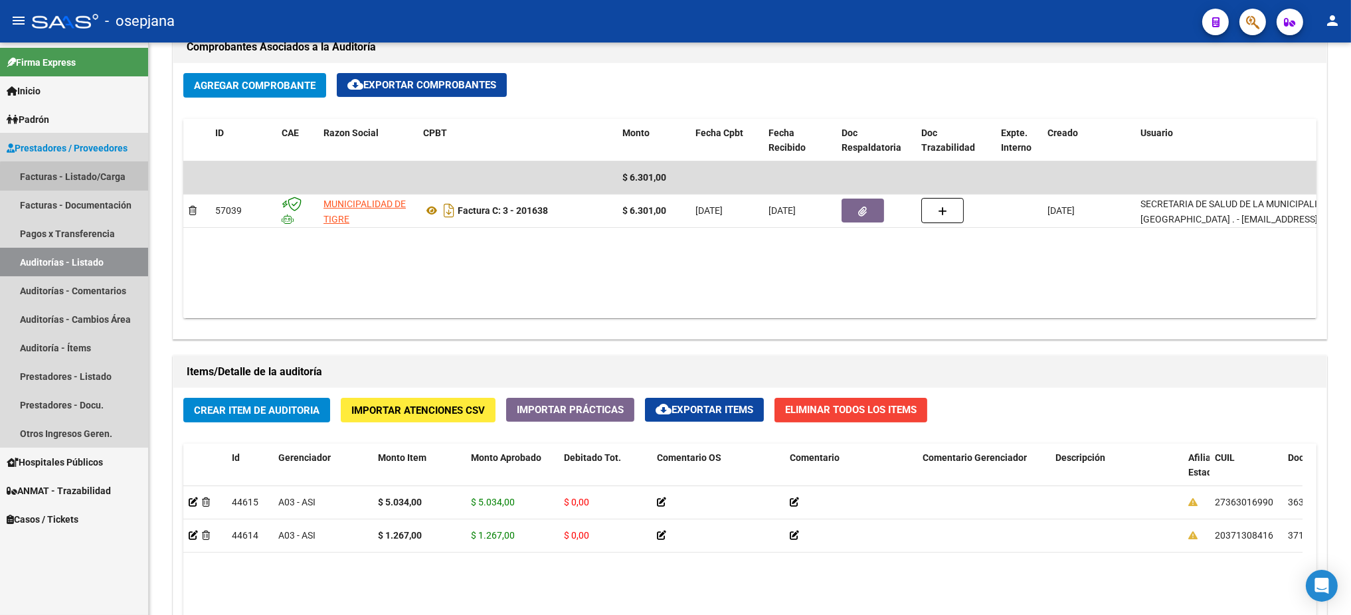
click at [75, 179] on link "Facturas - Listado/Carga" at bounding box center [74, 176] width 148 height 29
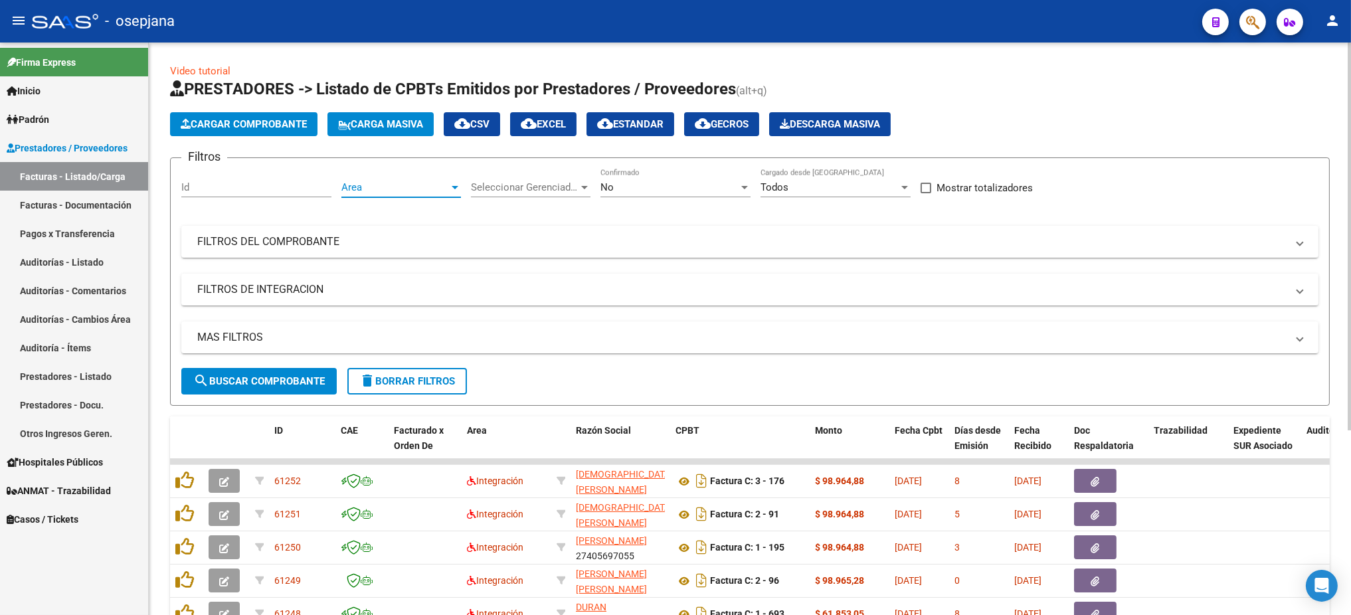
click at [365, 190] on span "Area" at bounding box center [395, 187] width 108 height 12
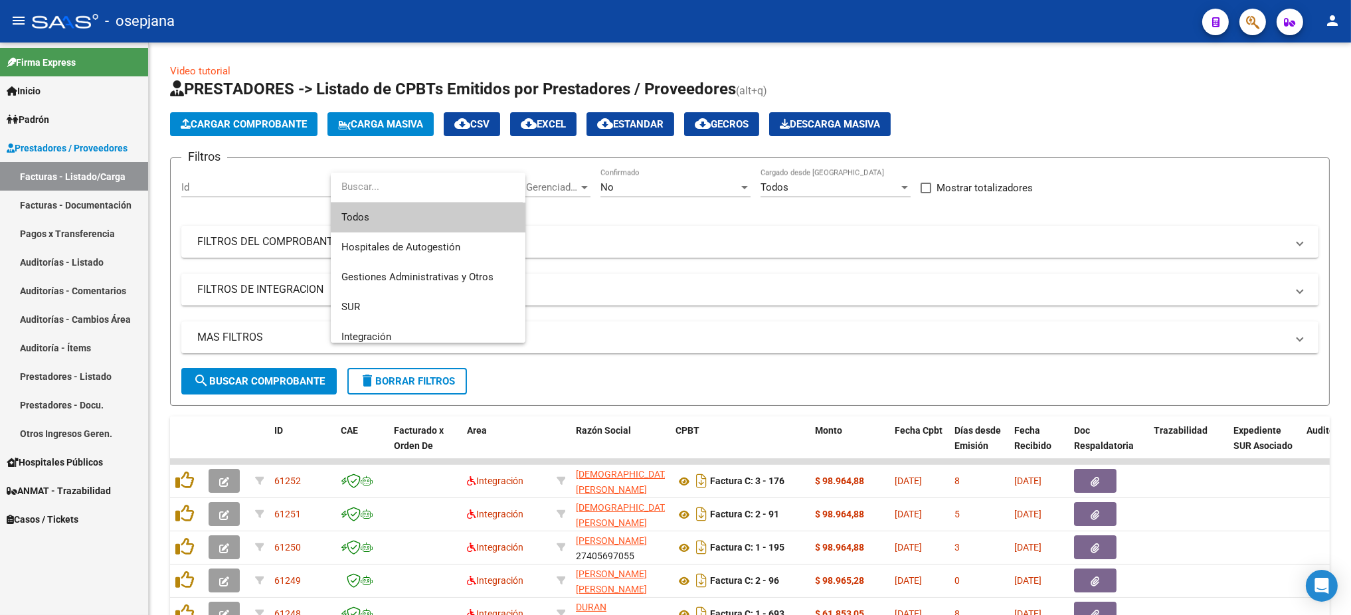
click at [370, 213] on span "Todos" at bounding box center [427, 218] width 173 height 30
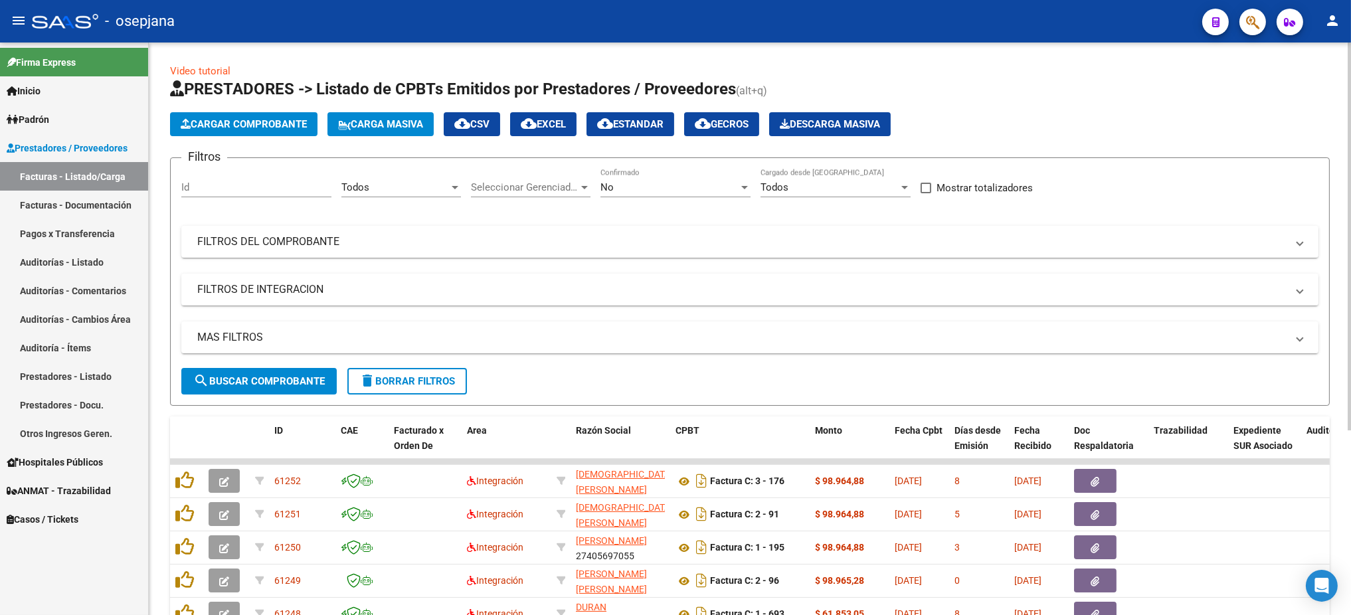
click at [535, 169] on div "Seleccionar Gerenciador Seleccionar Gerenciador" at bounding box center [531, 183] width 120 height 29
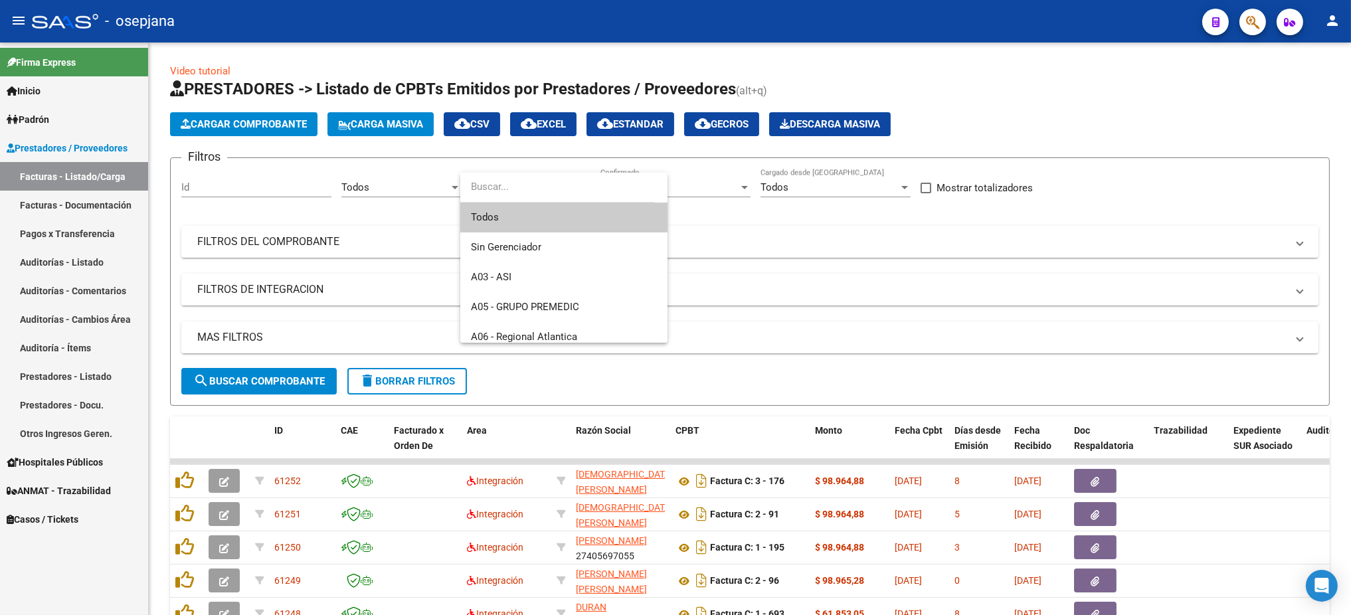
click at [520, 219] on span "Todos" at bounding box center [564, 218] width 186 height 30
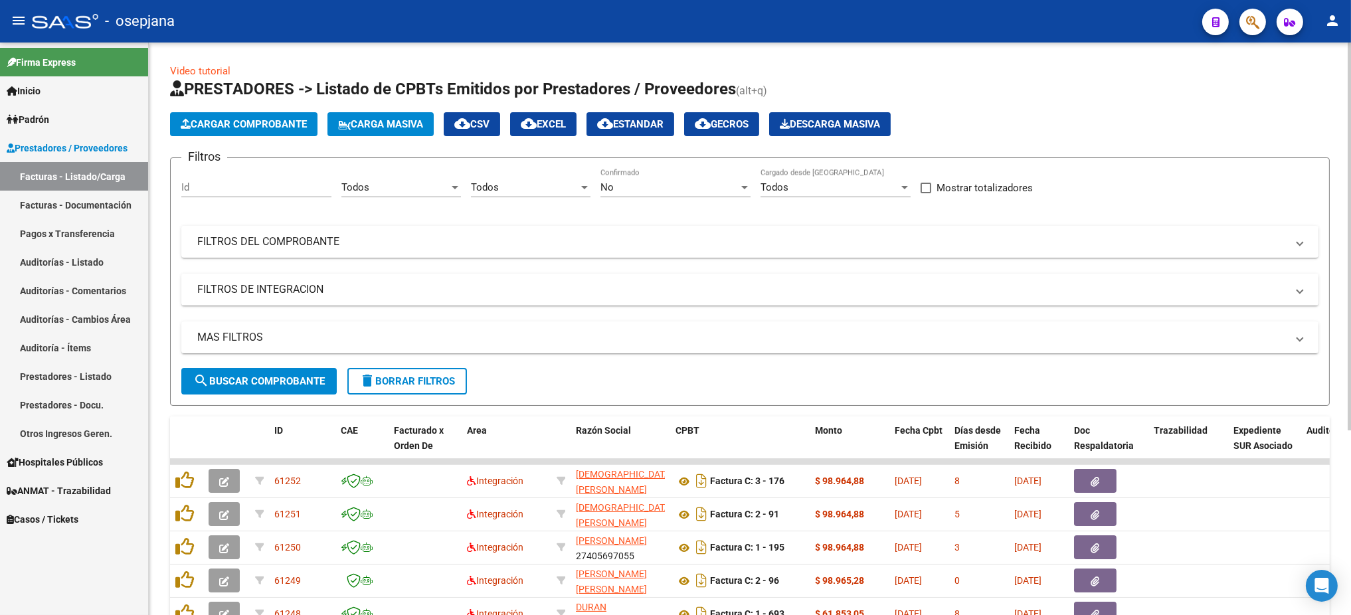
click at [662, 179] on div "No Confirmado" at bounding box center [676, 183] width 150 height 29
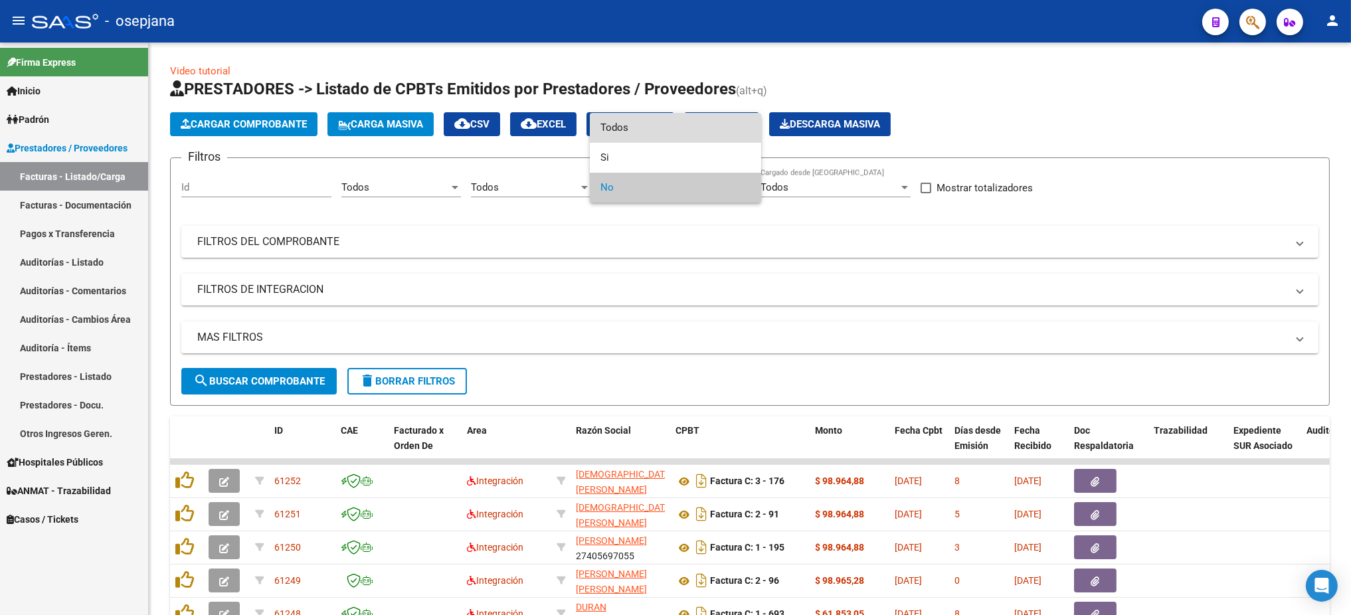
click at [630, 118] on span "Todos" at bounding box center [676, 128] width 150 height 30
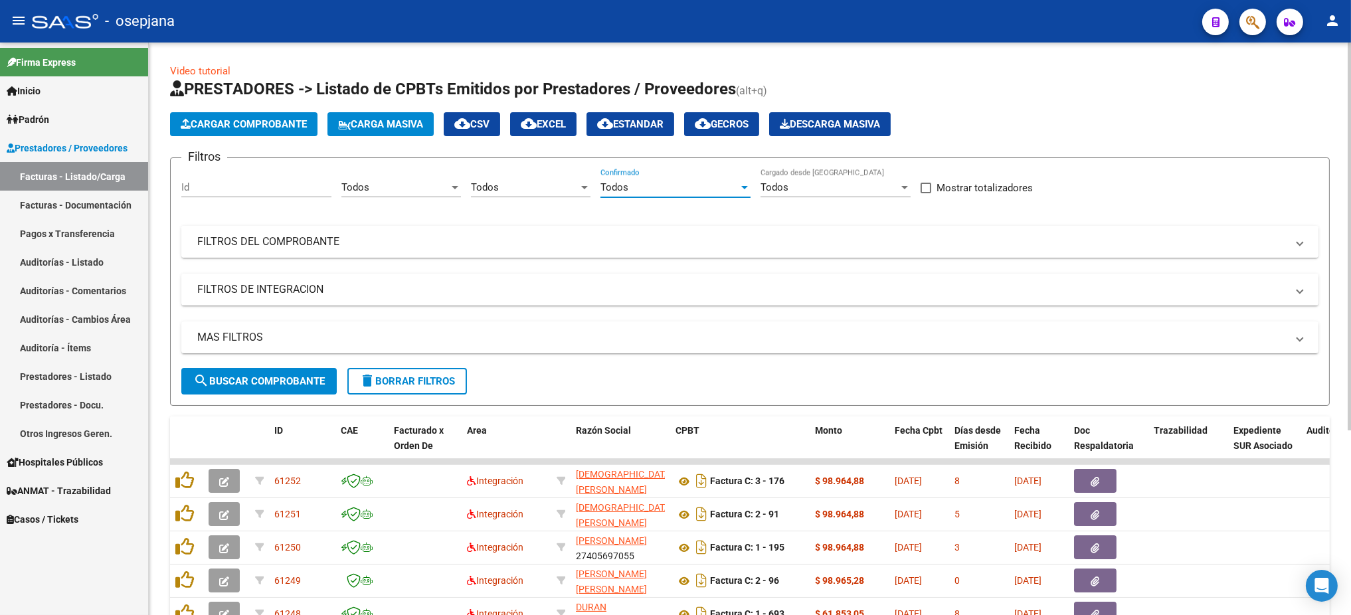
click at [526, 247] on mat-panel-title "FILTROS DEL COMPROBANTE" at bounding box center [742, 242] width 1090 height 15
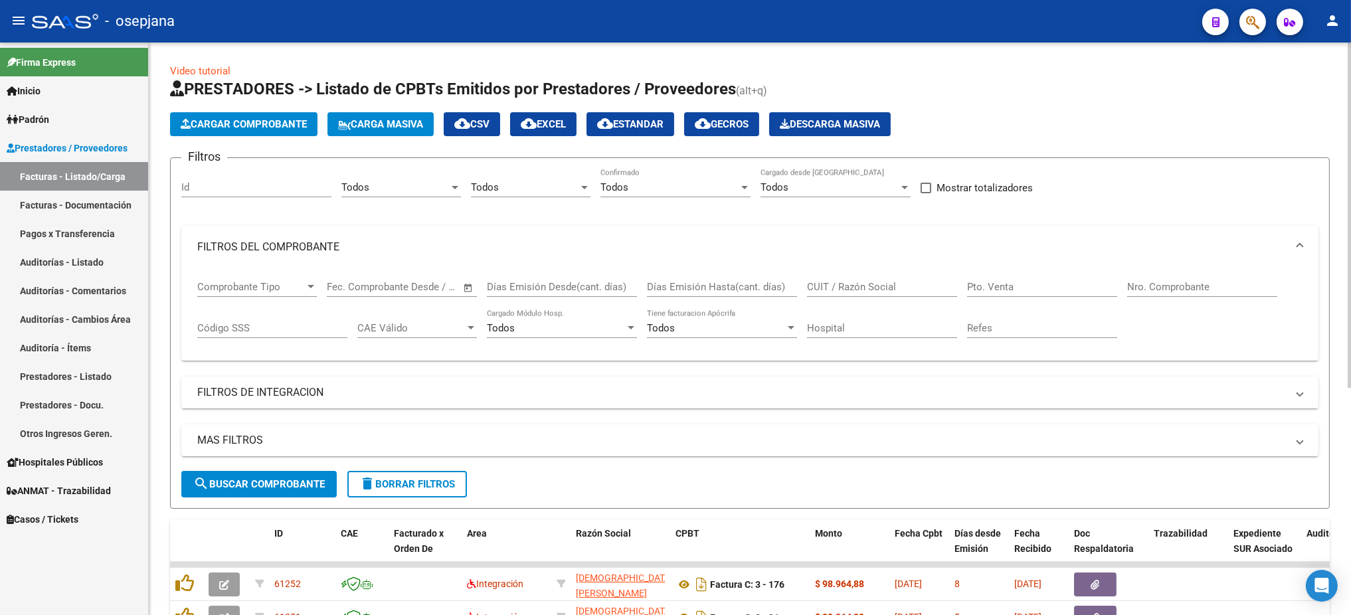
click at [1021, 281] on input "Pto. Venta" at bounding box center [1042, 287] width 150 height 12
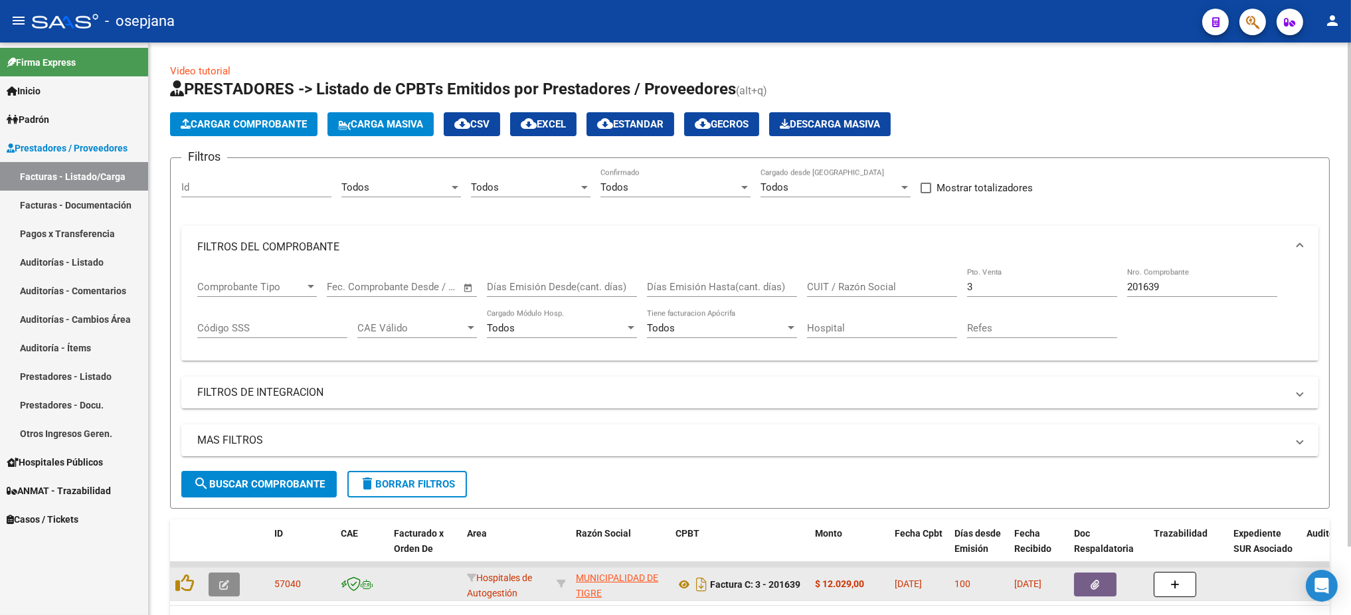
click at [222, 579] on span "button" at bounding box center [224, 585] width 10 height 12
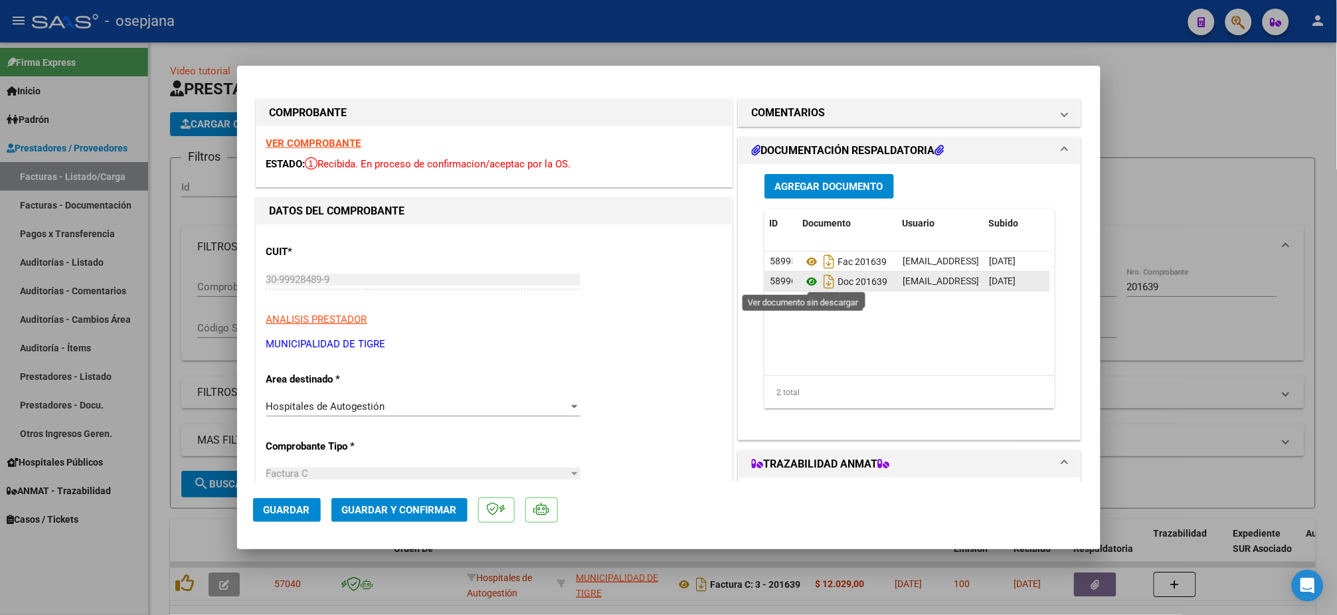
click at [803, 282] on icon at bounding box center [811, 282] width 17 height 16
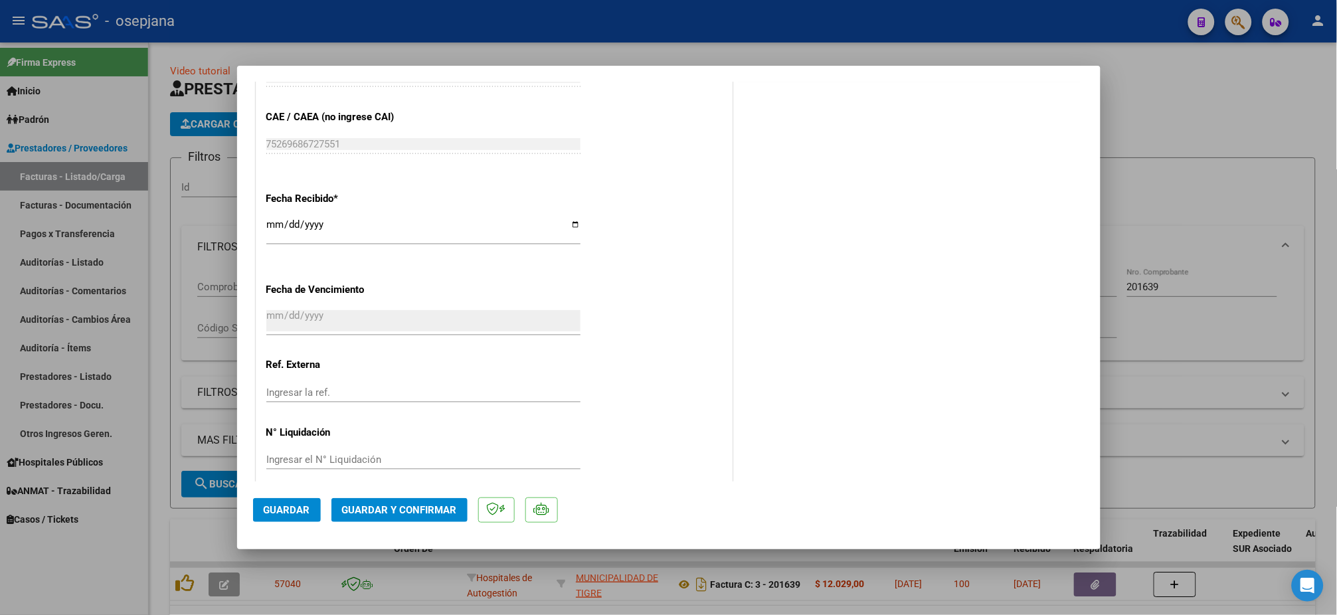
scroll to position [687, 0]
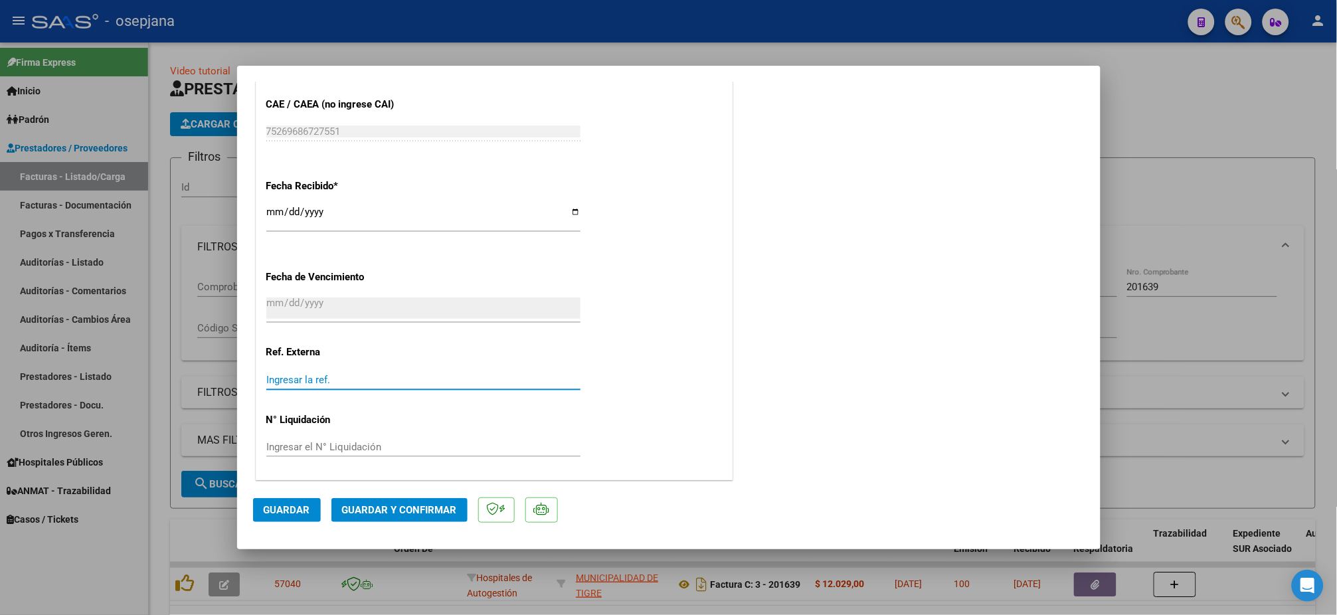
click at [446, 374] on input "Ingresar la ref." at bounding box center [423, 380] width 314 height 12
click at [299, 506] on span "Guardar" at bounding box center [287, 510] width 47 height 12
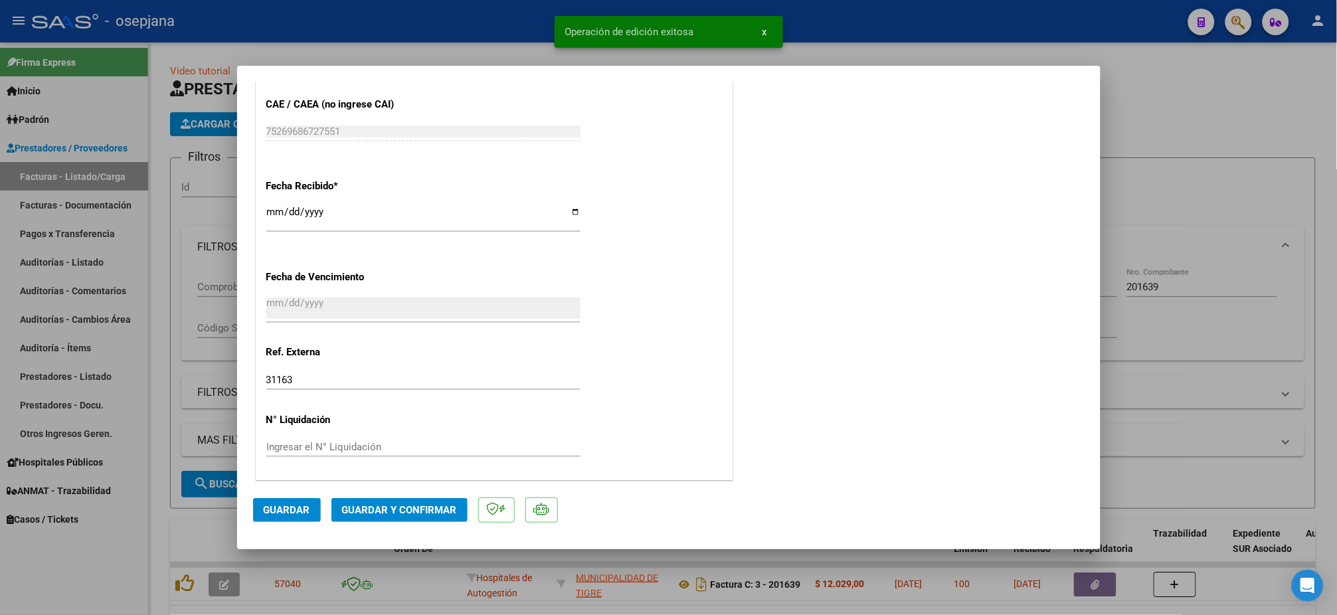
click at [398, 511] on span "Guardar y Confirmar" at bounding box center [399, 510] width 115 height 12
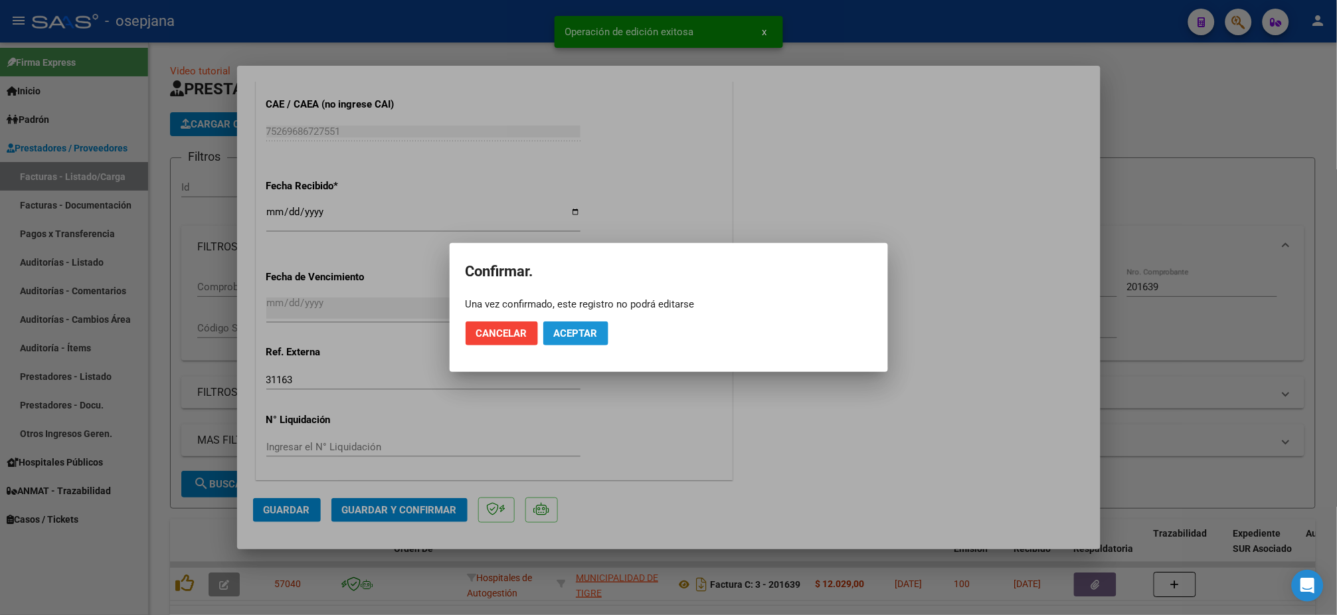
click at [581, 334] on span "Aceptar" at bounding box center [576, 334] width 44 height 12
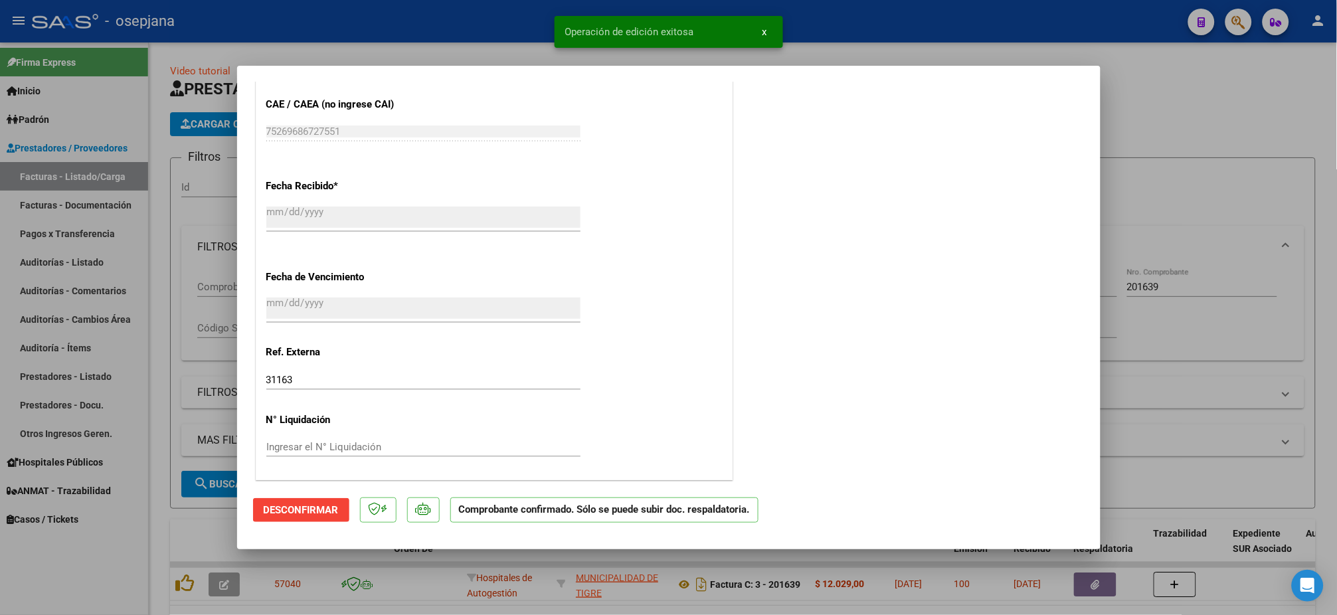
click at [50, 271] on div at bounding box center [668, 307] width 1337 height 615
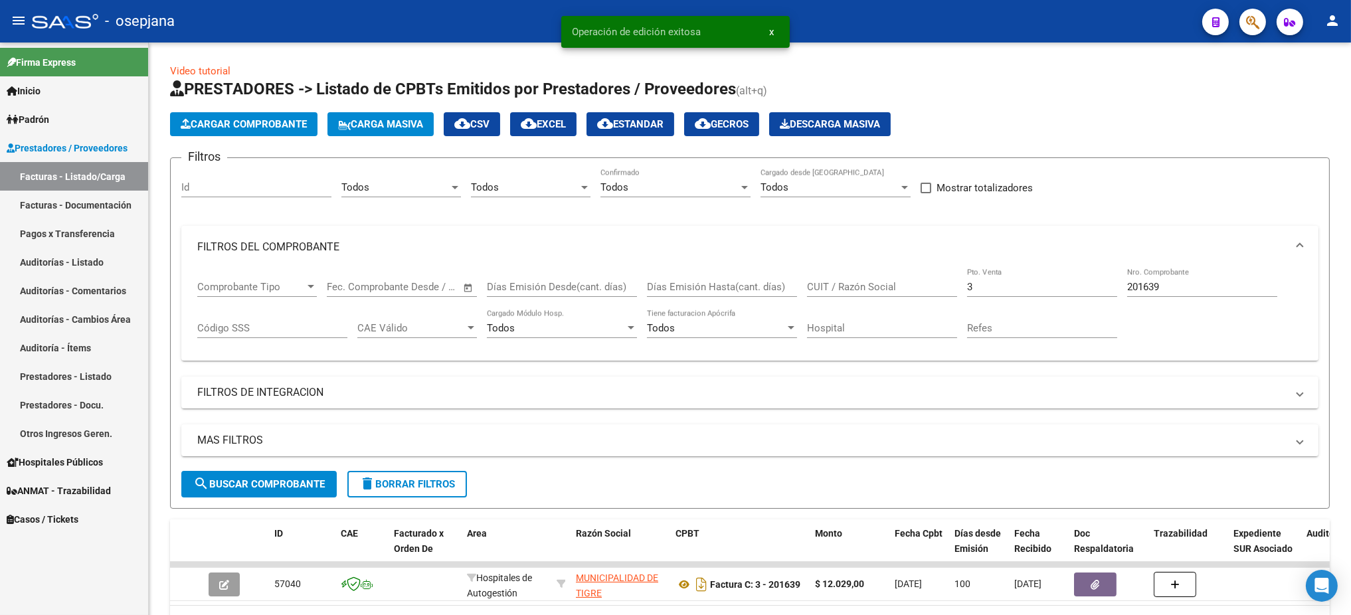
click at [62, 265] on link "Auditorías - Listado" at bounding box center [74, 262] width 148 height 29
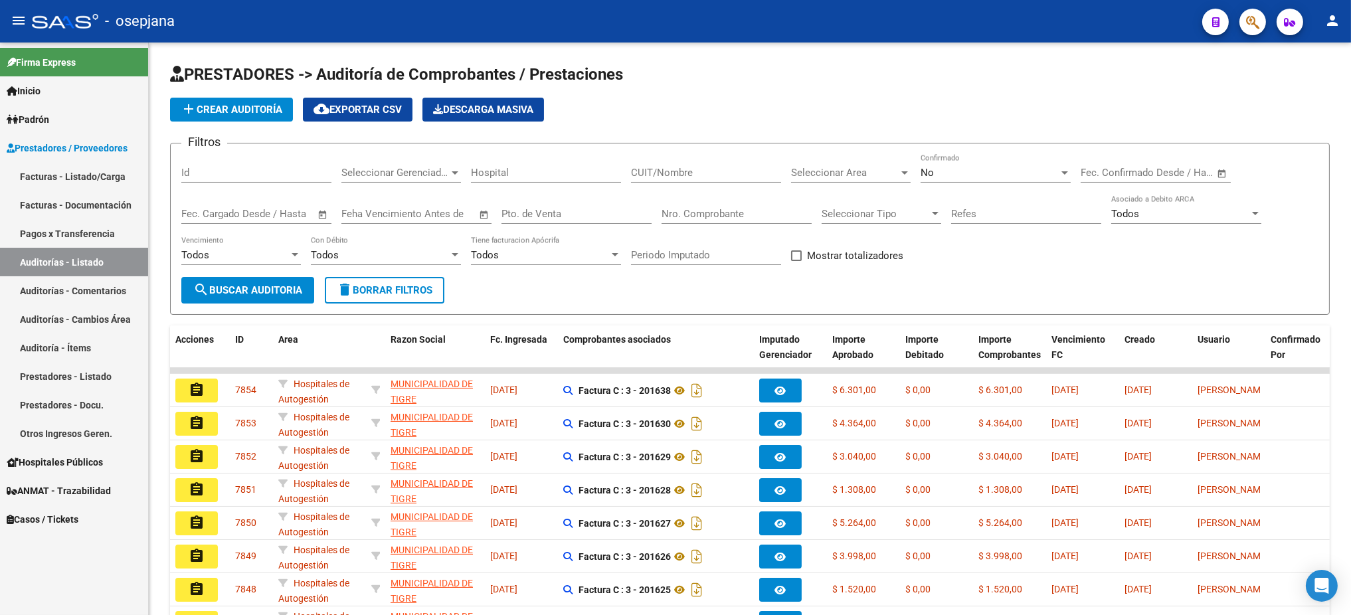
click at [49, 176] on link "Facturas - Listado/Carga" at bounding box center [74, 176] width 148 height 29
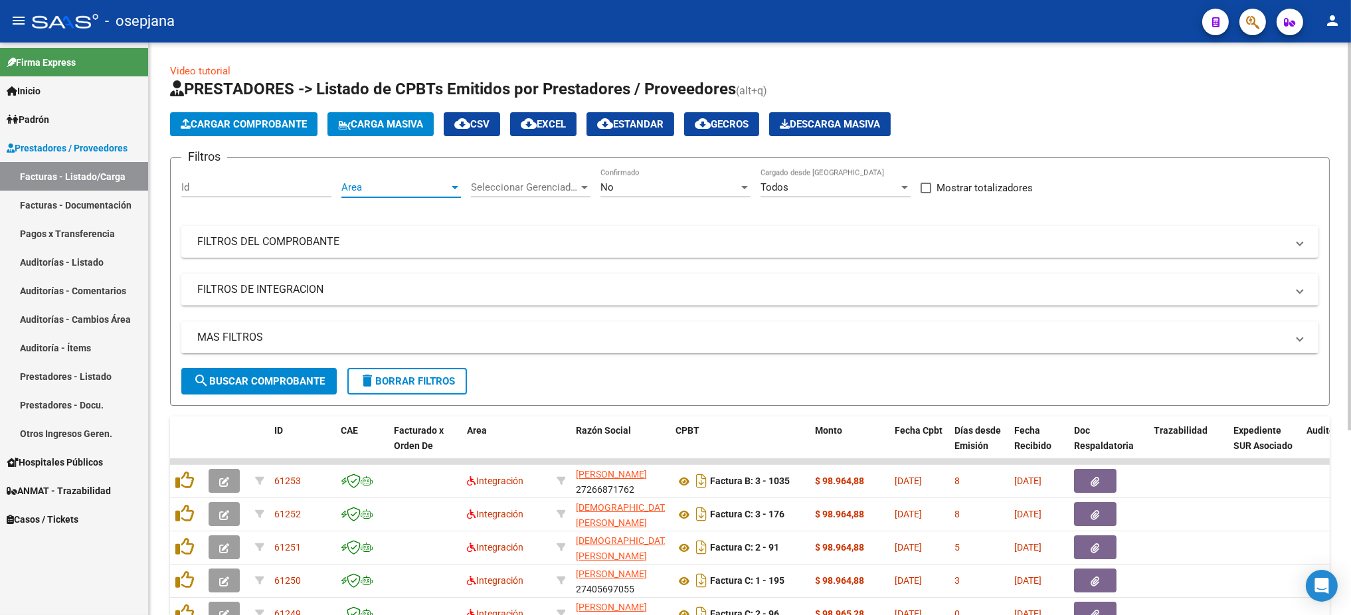
click at [362, 184] on span "Area" at bounding box center [395, 187] width 108 height 12
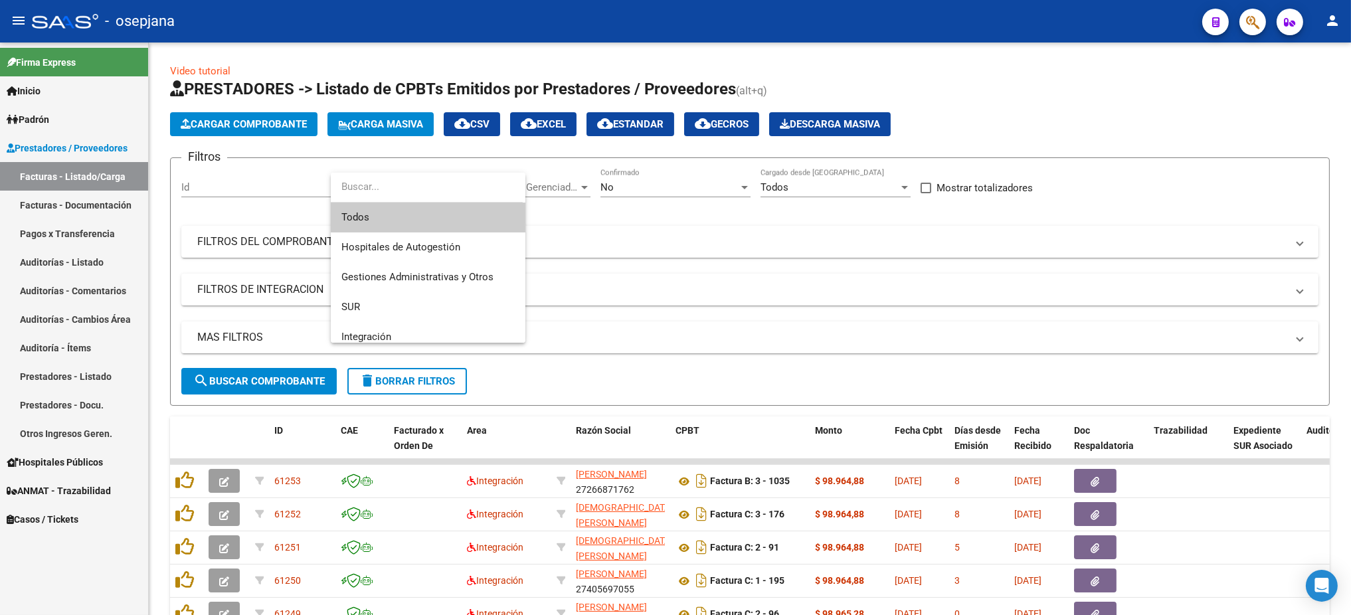
click at [369, 217] on span "Todos" at bounding box center [427, 218] width 173 height 30
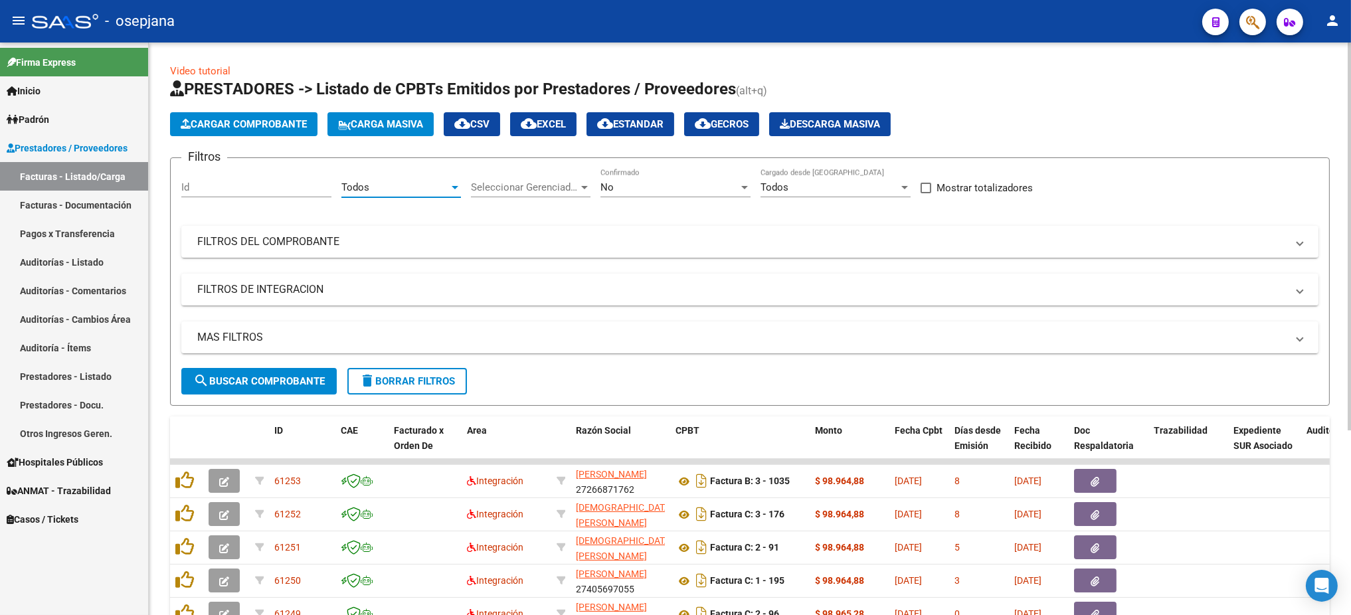
click at [520, 191] on span "Seleccionar Gerenciador" at bounding box center [525, 187] width 108 height 12
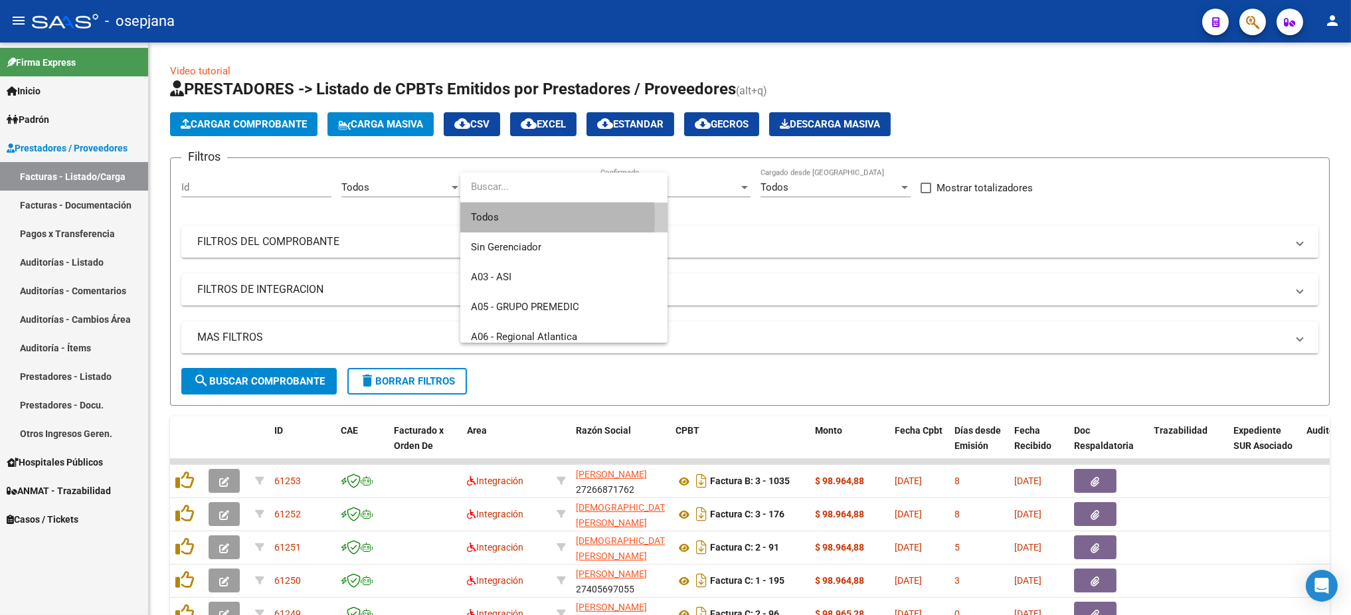
click at [498, 217] on span "Todos" at bounding box center [564, 218] width 186 height 30
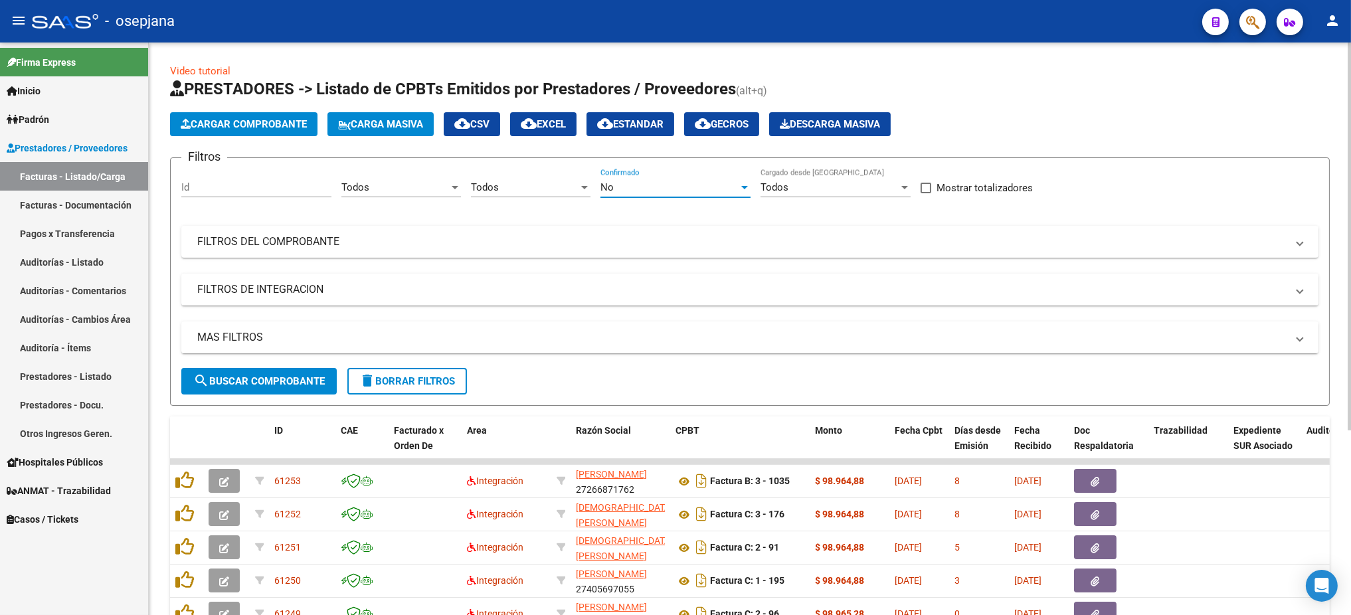
click at [626, 187] on div "No" at bounding box center [670, 187] width 138 height 12
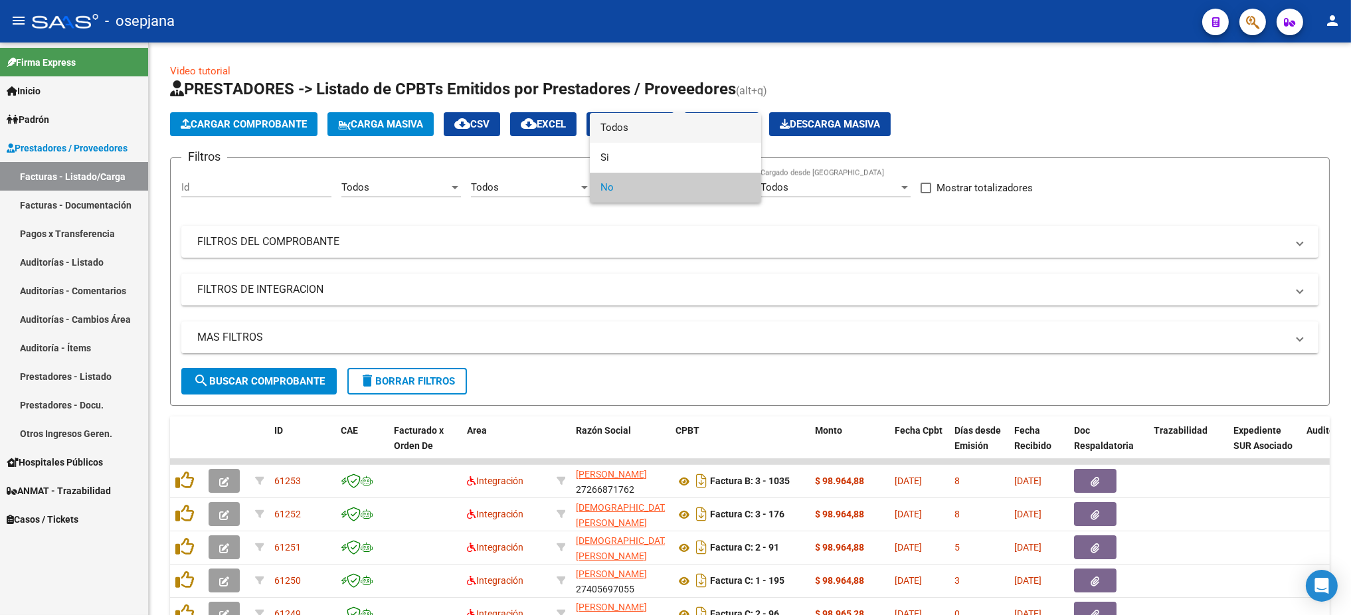
click at [619, 123] on span "Todos" at bounding box center [676, 128] width 150 height 30
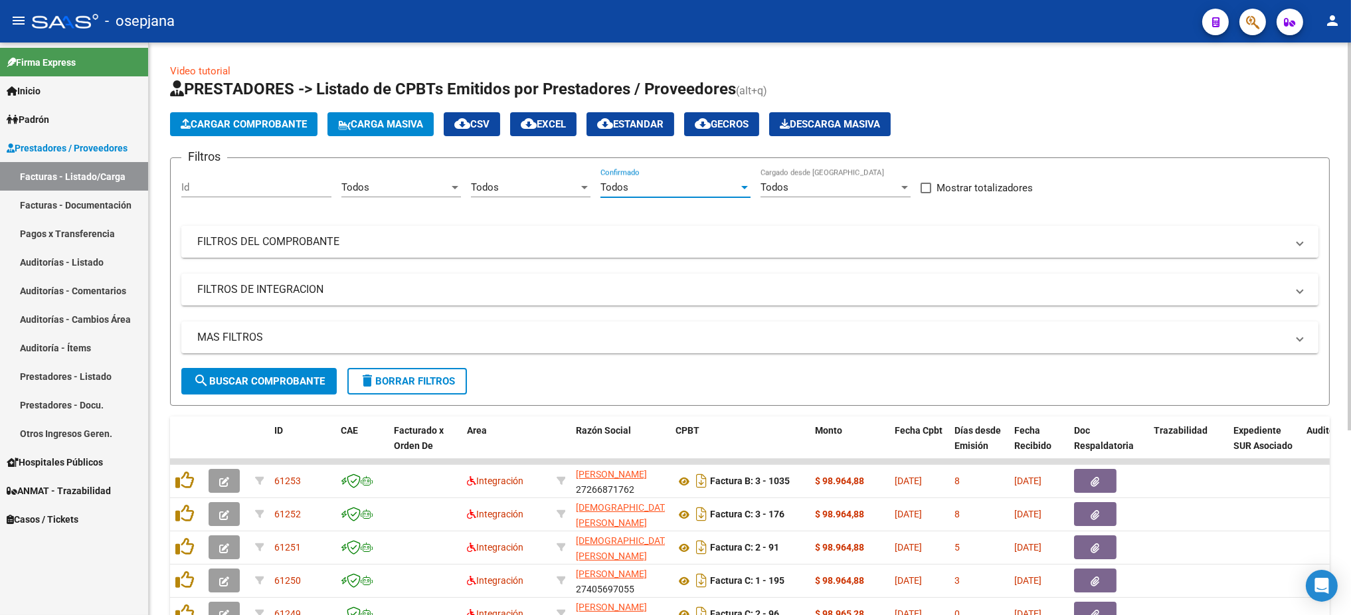
click at [555, 240] on mat-panel-title "FILTROS DEL COMPROBANTE" at bounding box center [742, 242] width 1090 height 15
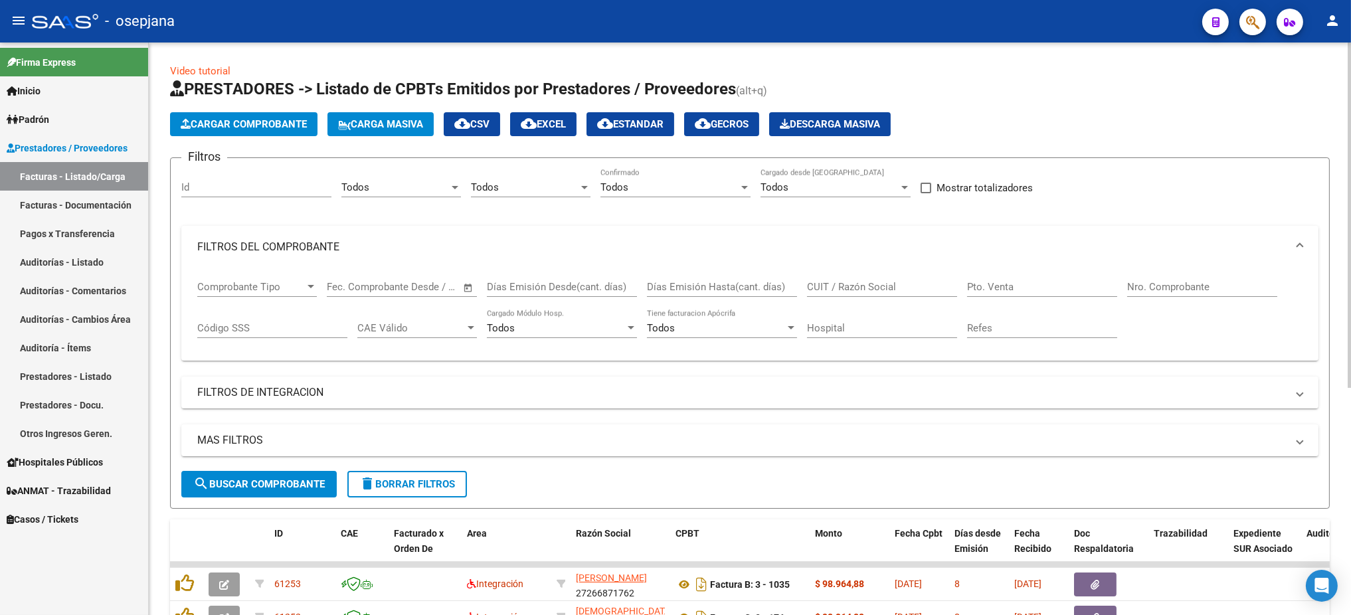
click at [993, 284] on input "Pto. Venta" at bounding box center [1042, 287] width 150 height 12
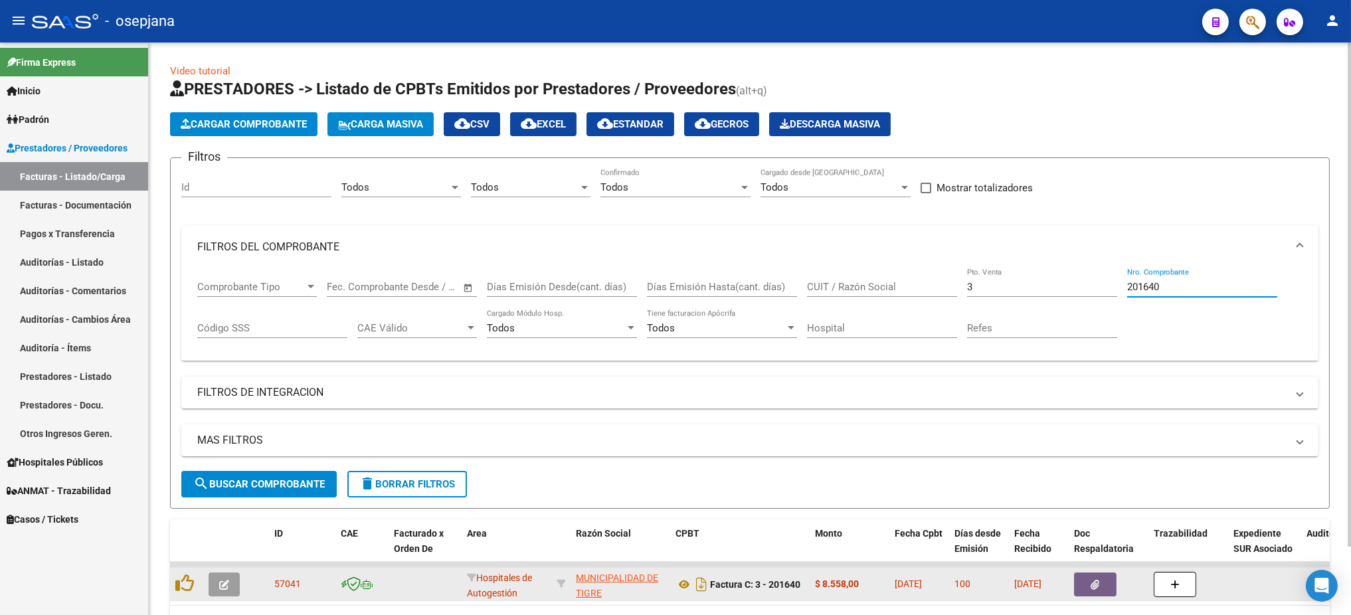
click at [225, 583] on icon "button" at bounding box center [224, 585] width 10 height 10
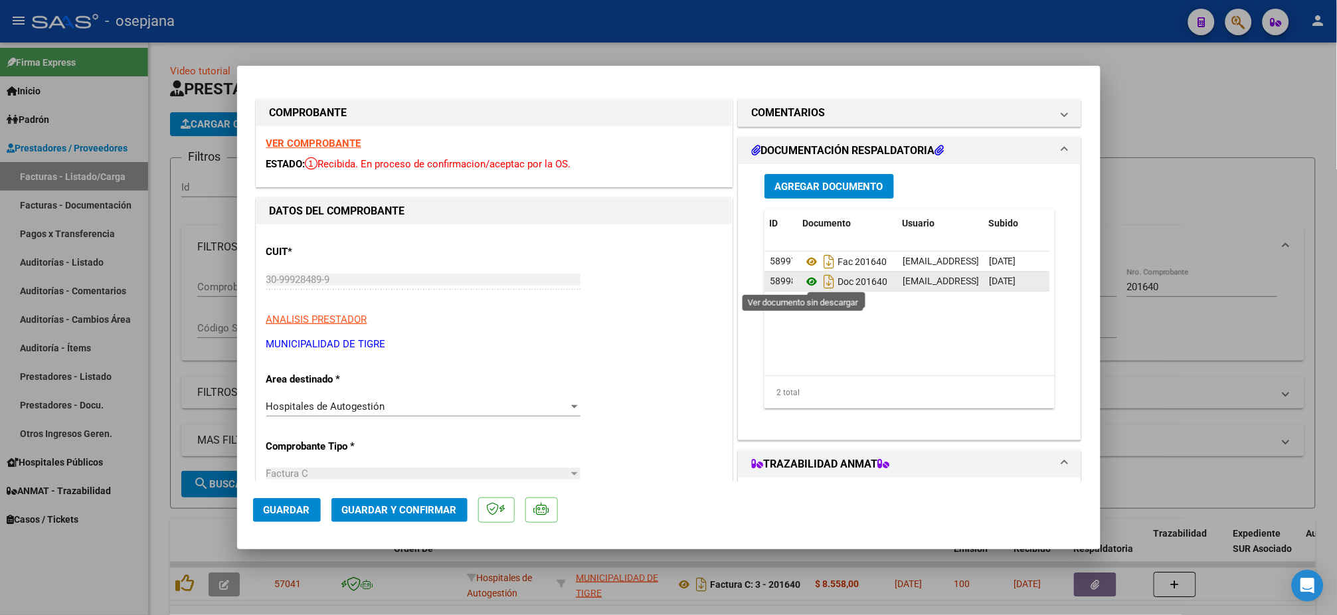
click at [808, 281] on icon at bounding box center [811, 282] width 17 height 16
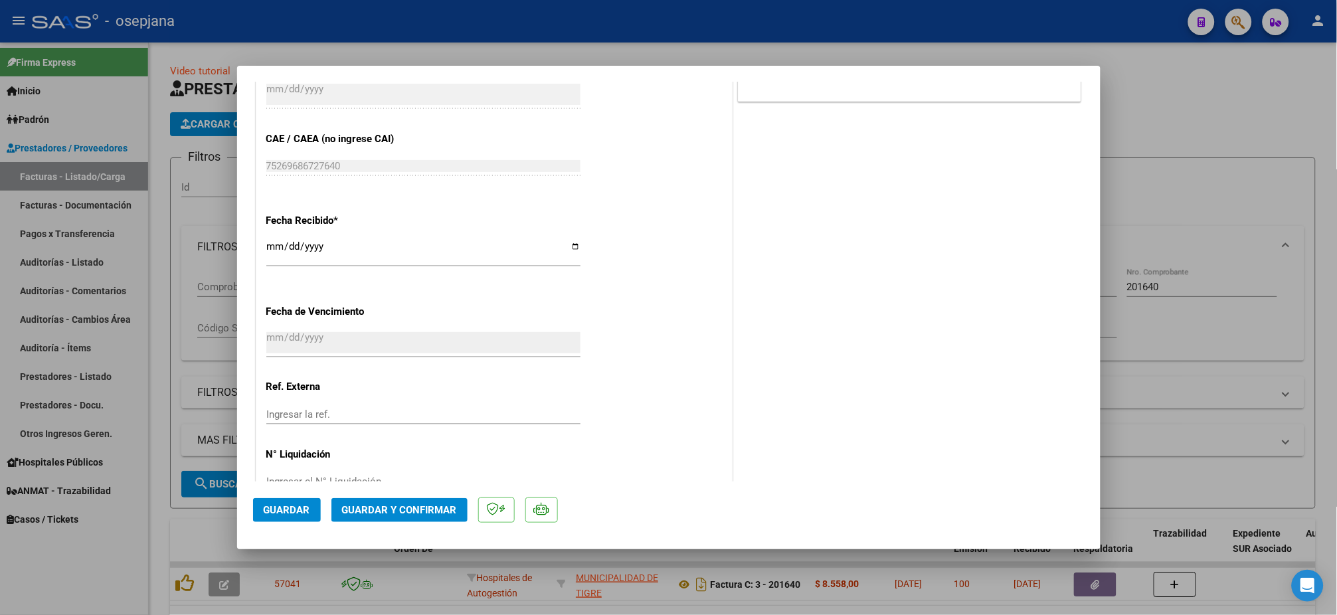
scroll to position [662, 0]
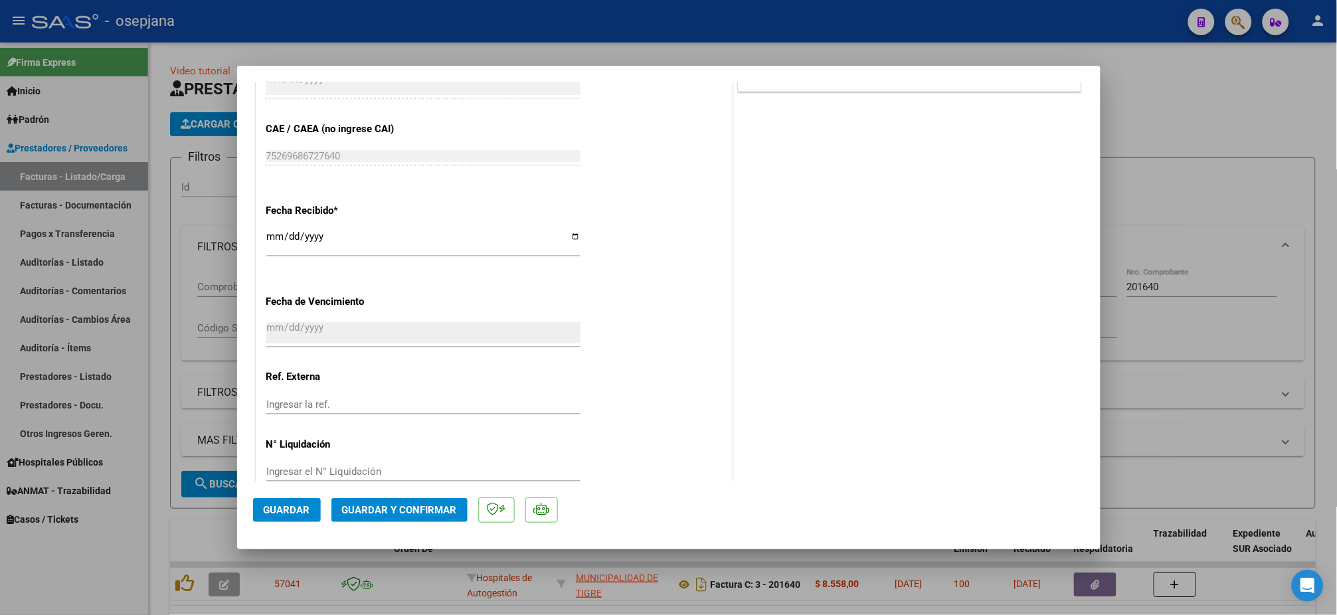
click at [415, 408] on input "Ingresar la ref." at bounding box center [423, 405] width 314 height 12
click at [292, 515] on span "Guardar" at bounding box center [287, 510] width 47 height 12
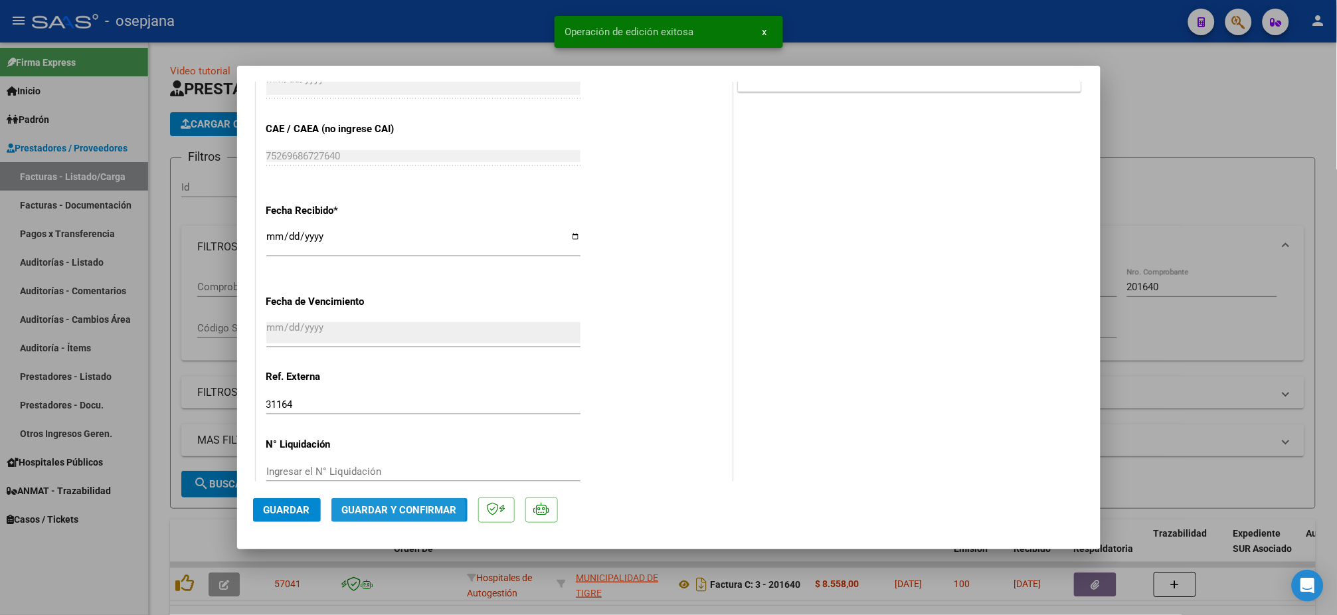
click at [383, 512] on span "Guardar y Confirmar" at bounding box center [399, 510] width 115 height 12
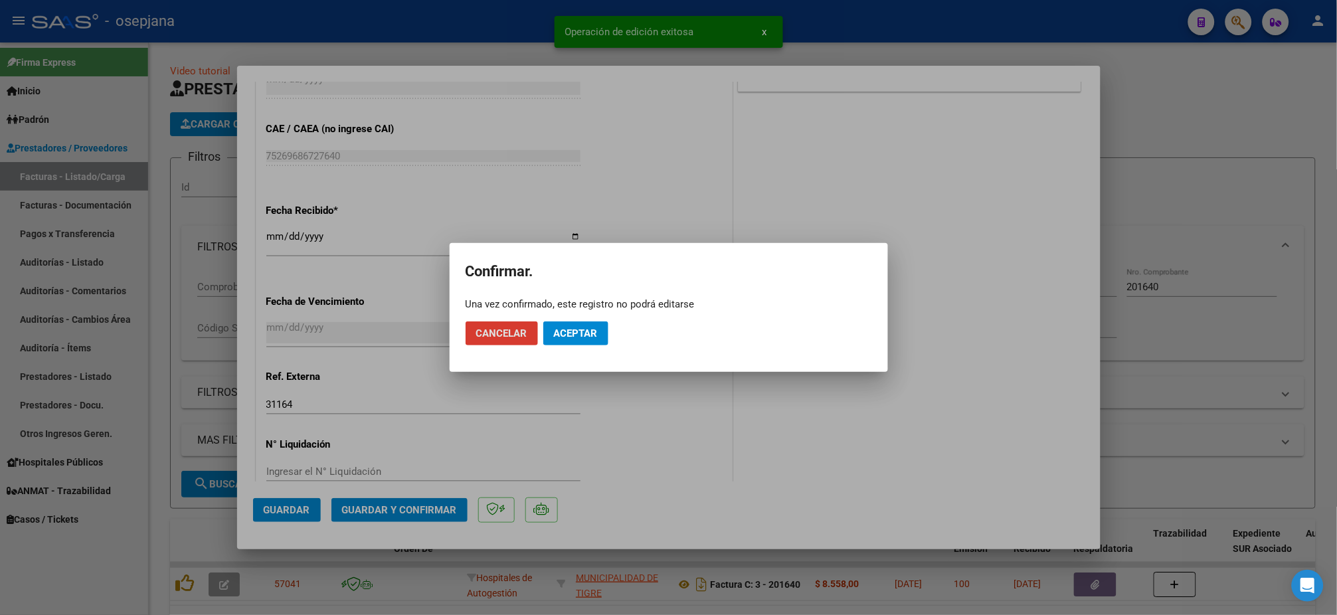
click at [580, 336] on span "Aceptar" at bounding box center [576, 334] width 44 height 12
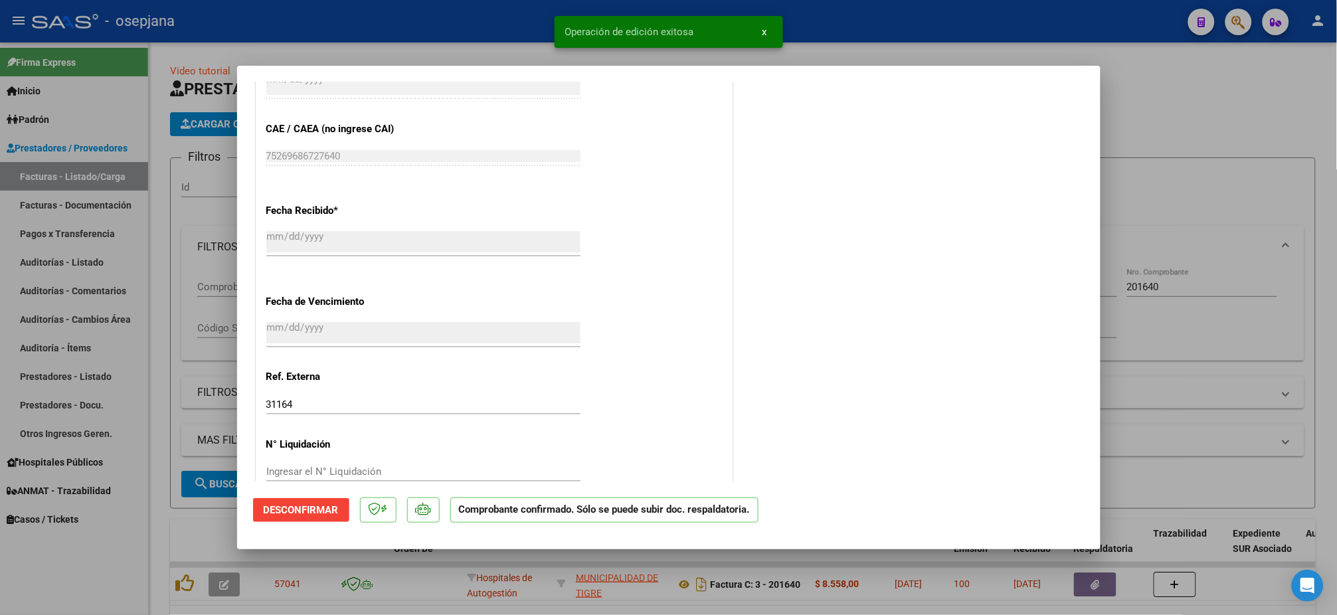
click at [90, 270] on div at bounding box center [668, 307] width 1337 height 615
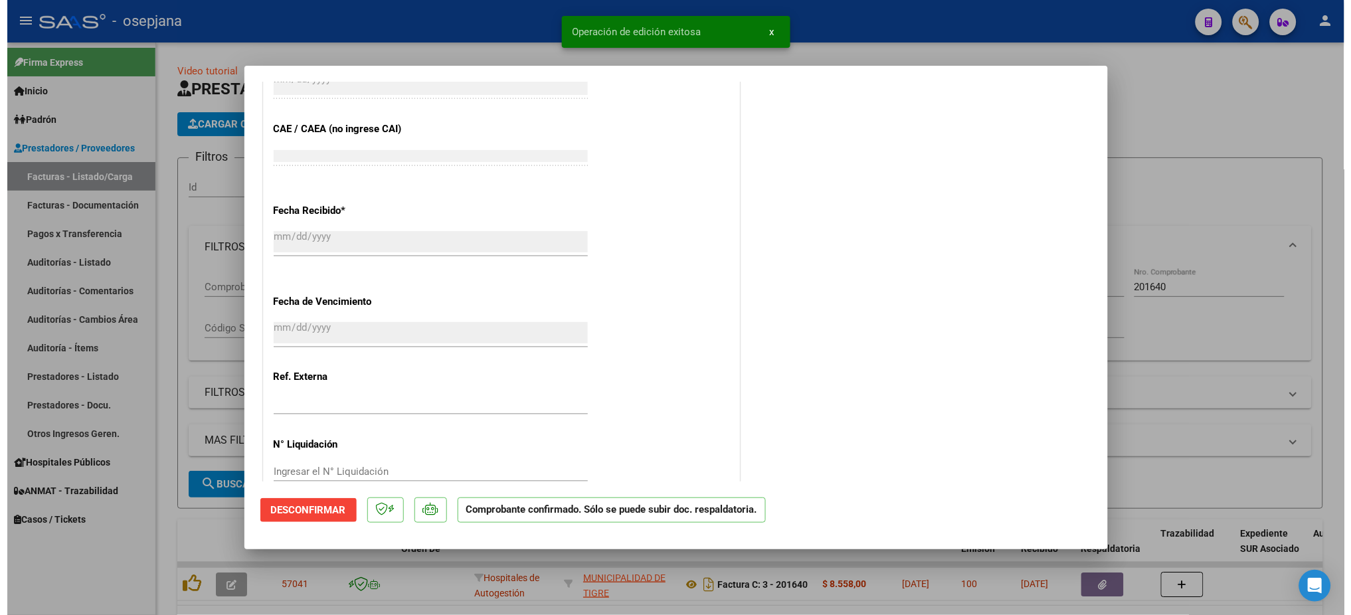
scroll to position [819, 0]
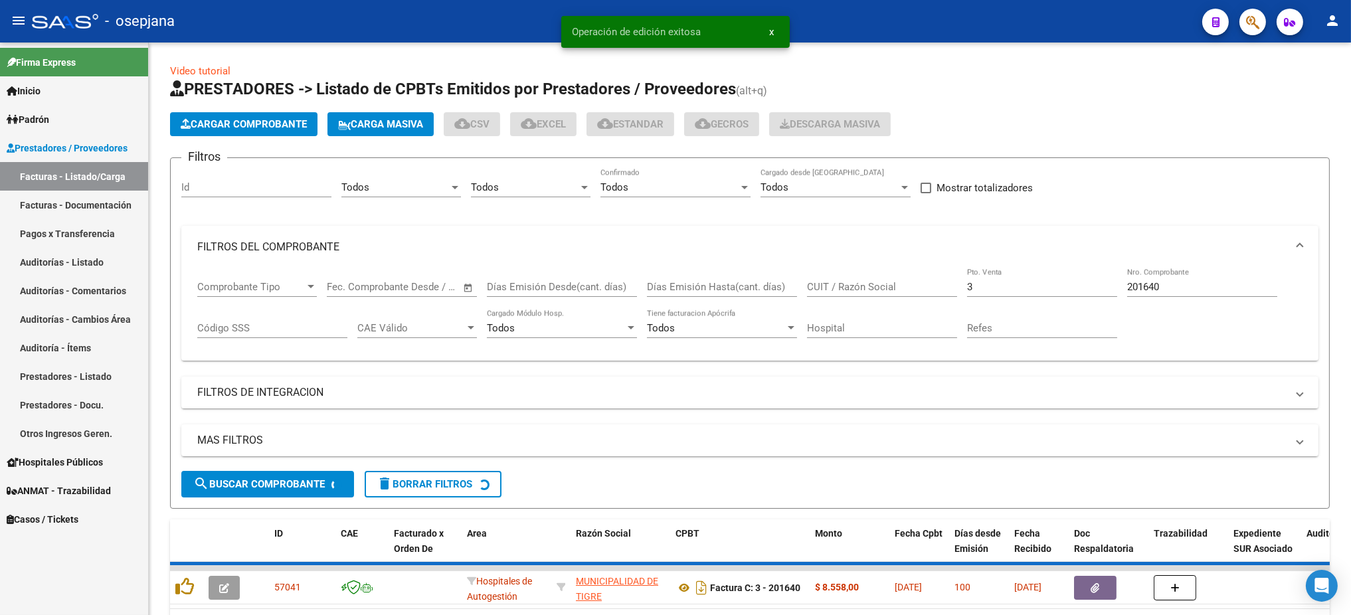
click at [89, 252] on link "Auditorías - Listado" at bounding box center [74, 262] width 148 height 29
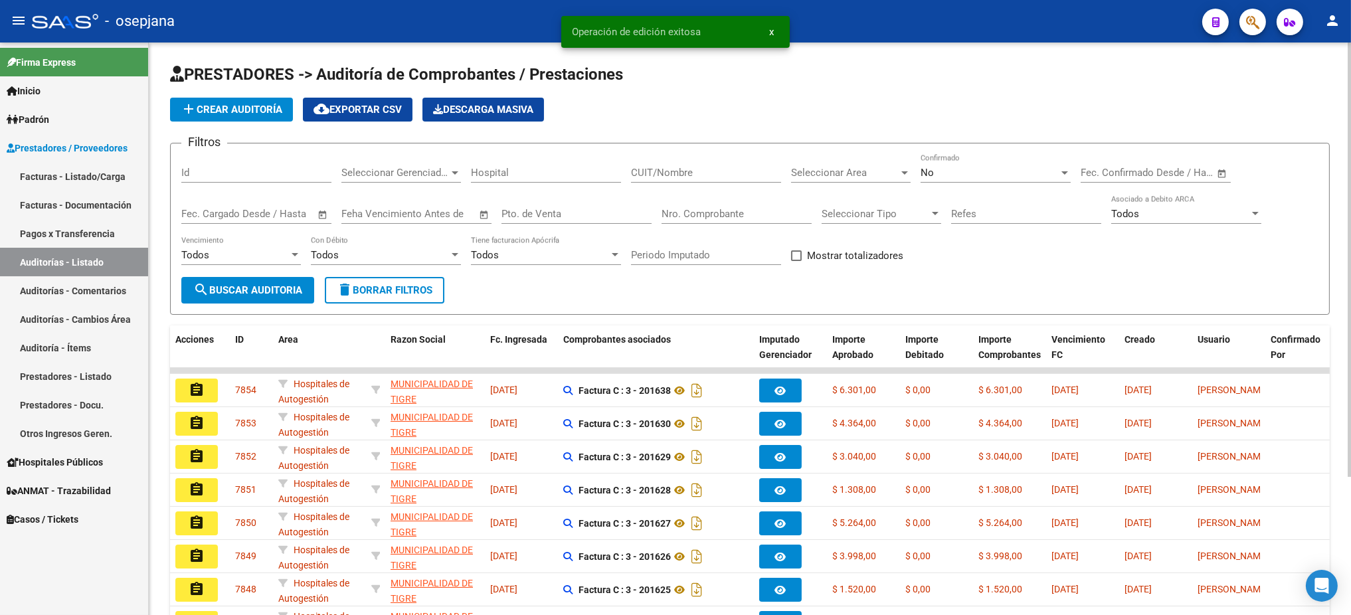
click at [216, 110] on span "add Crear Auditoría" at bounding box center [232, 110] width 102 height 12
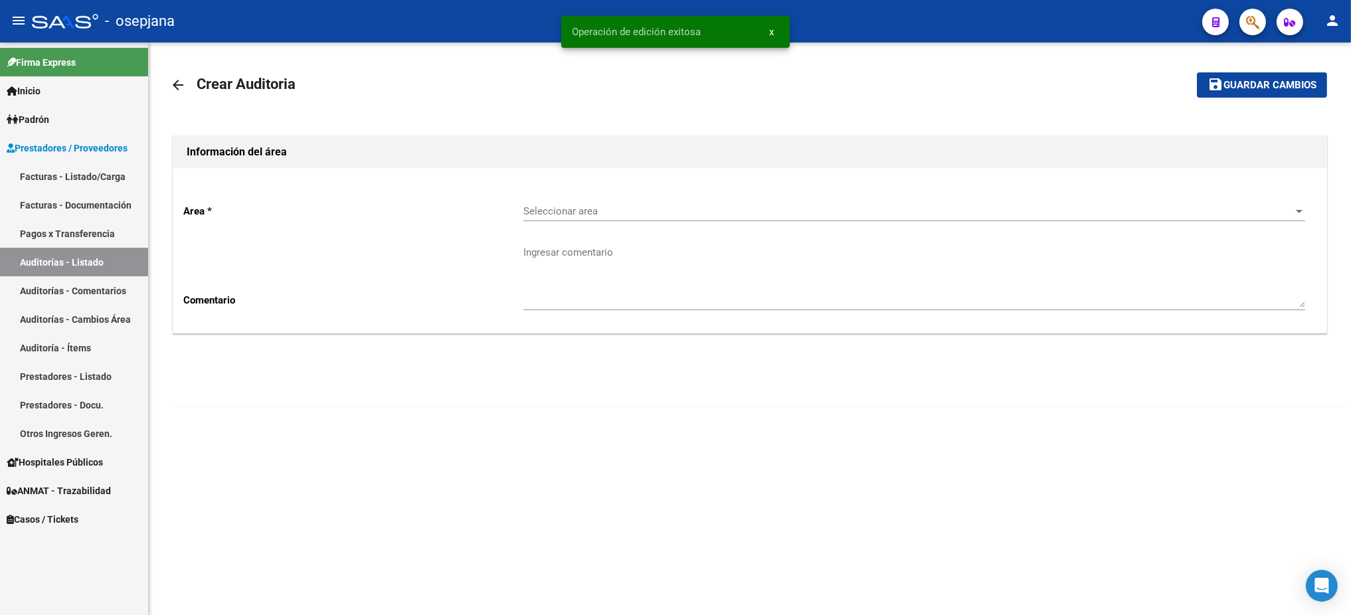
click at [745, 213] on span "Seleccionar area" at bounding box center [909, 211] width 770 height 12
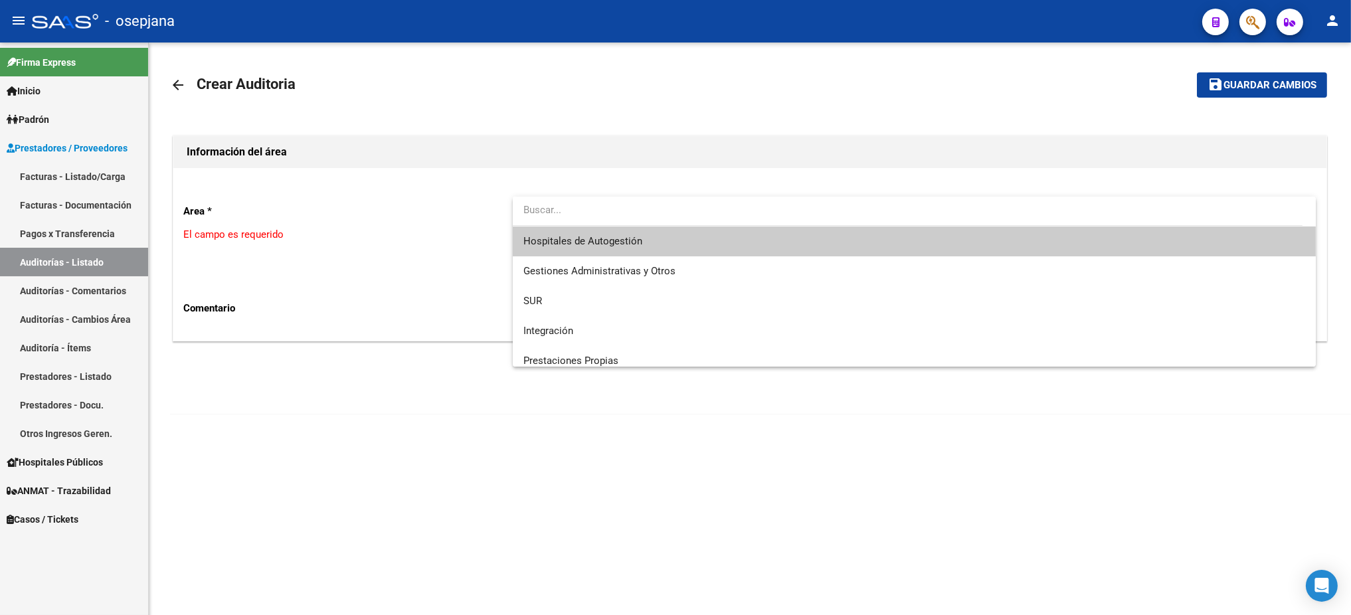
click at [714, 234] on span "Hospitales de Autogestión" at bounding box center [915, 242] width 782 height 30
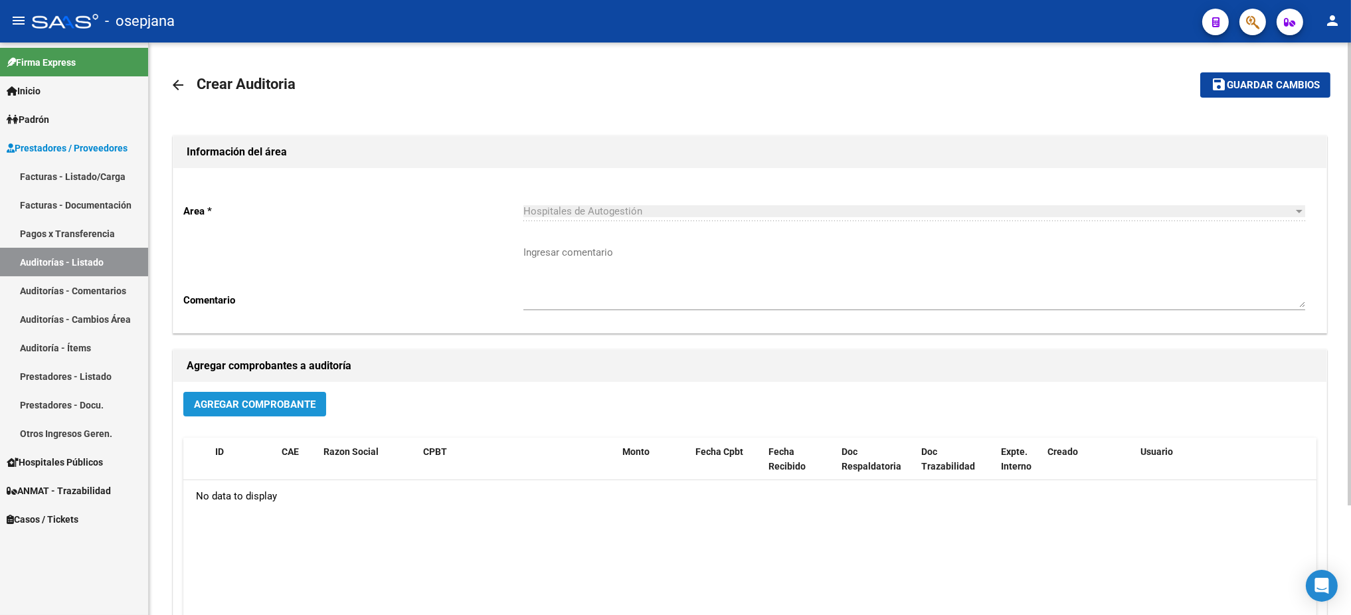
click at [302, 401] on span "Agregar Comprobante" at bounding box center [255, 405] width 122 height 12
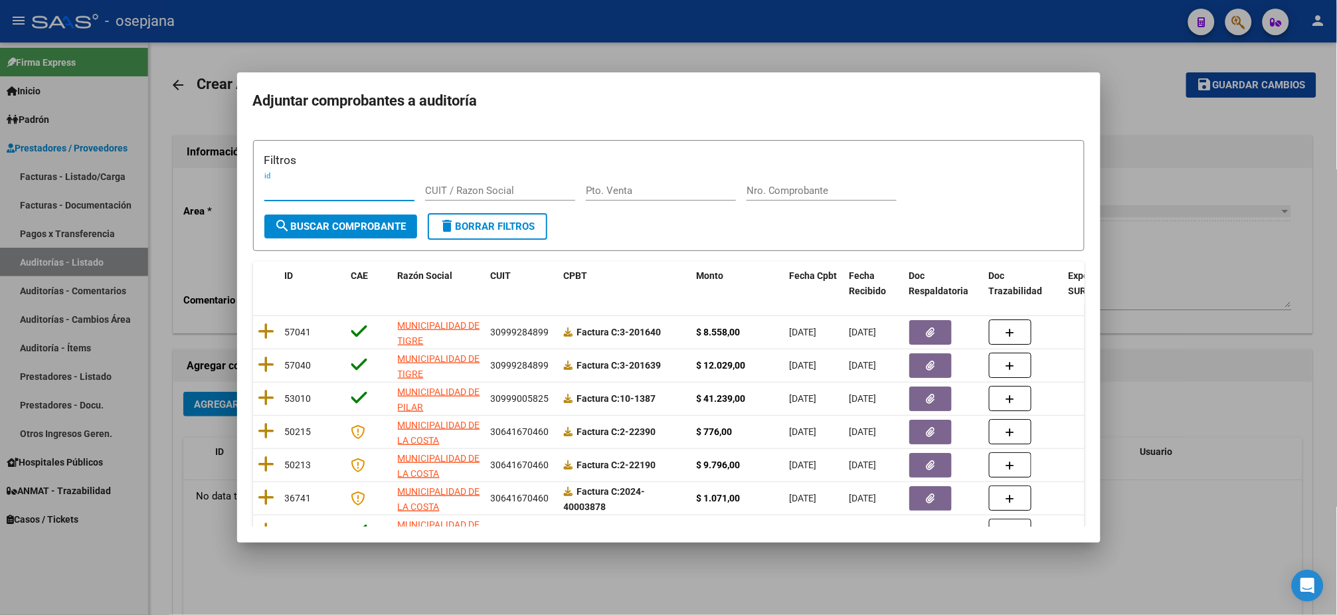
click at [623, 194] on input "Pto. Venta" at bounding box center [661, 191] width 150 height 12
click at [363, 233] on button "search Buscar Comprobante" at bounding box center [340, 227] width 153 height 24
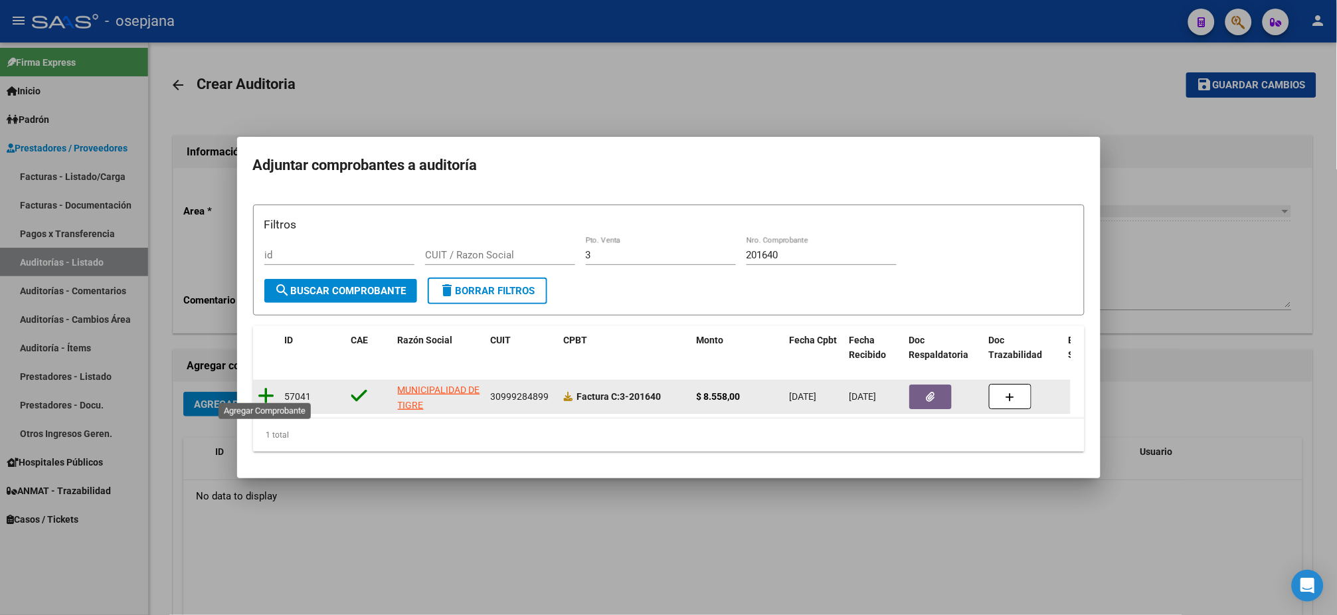
click at [258, 387] on icon at bounding box center [266, 396] width 17 height 19
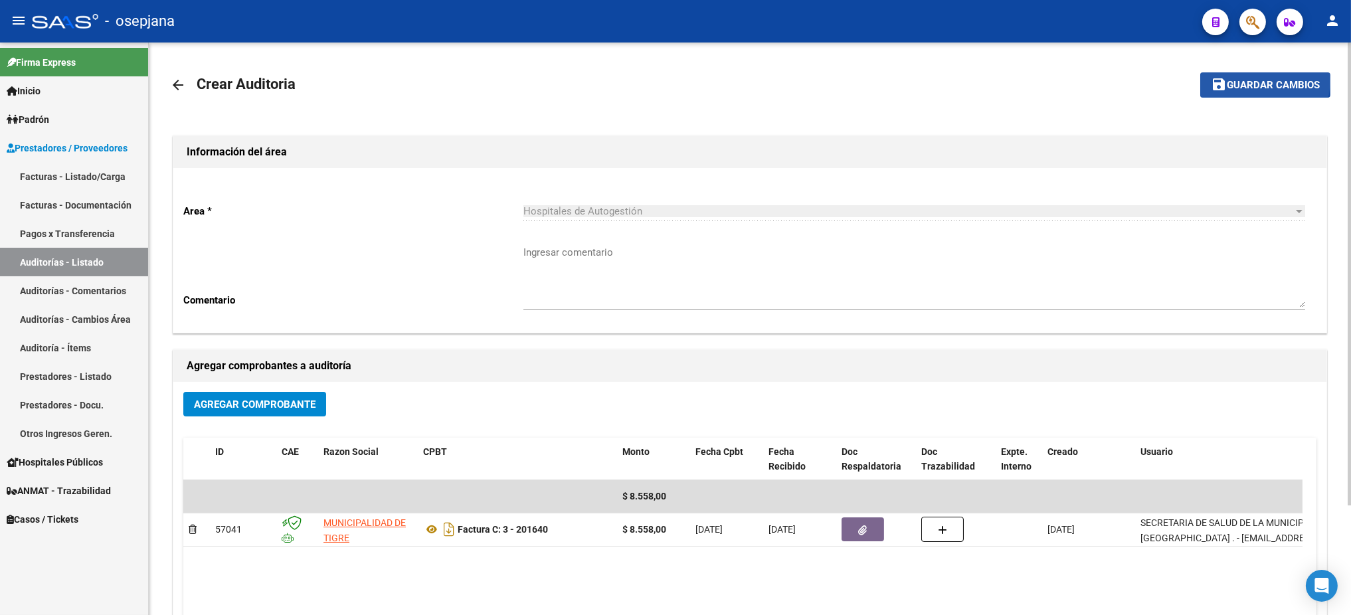
click at [1258, 80] on span "Guardar cambios" at bounding box center [1273, 86] width 93 height 12
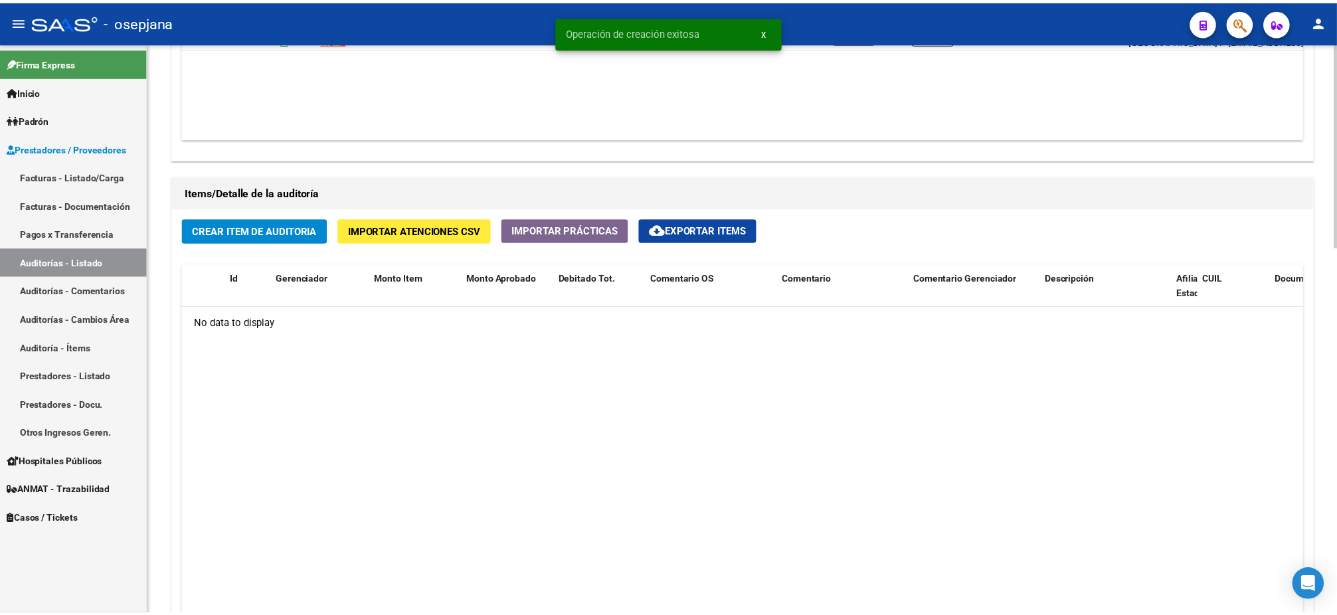
scroll to position [838, 0]
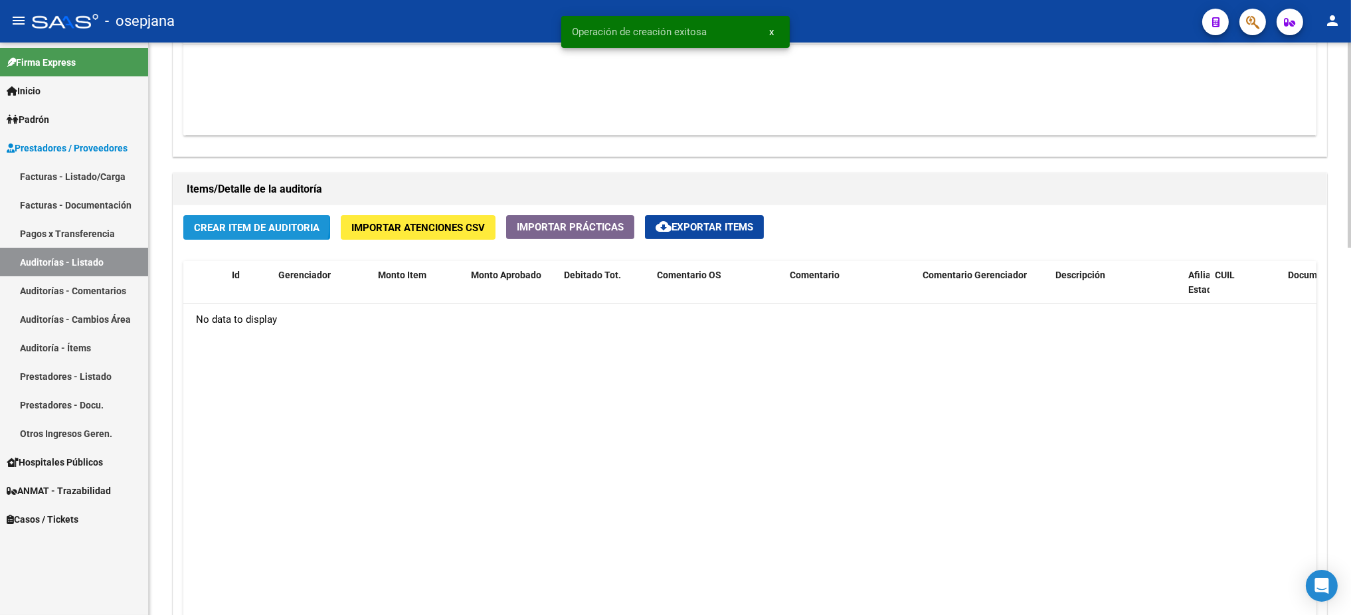
click at [236, 222] on span "Crear Item de Auditoria" at bounding box center [257, 228] width 126 height 12
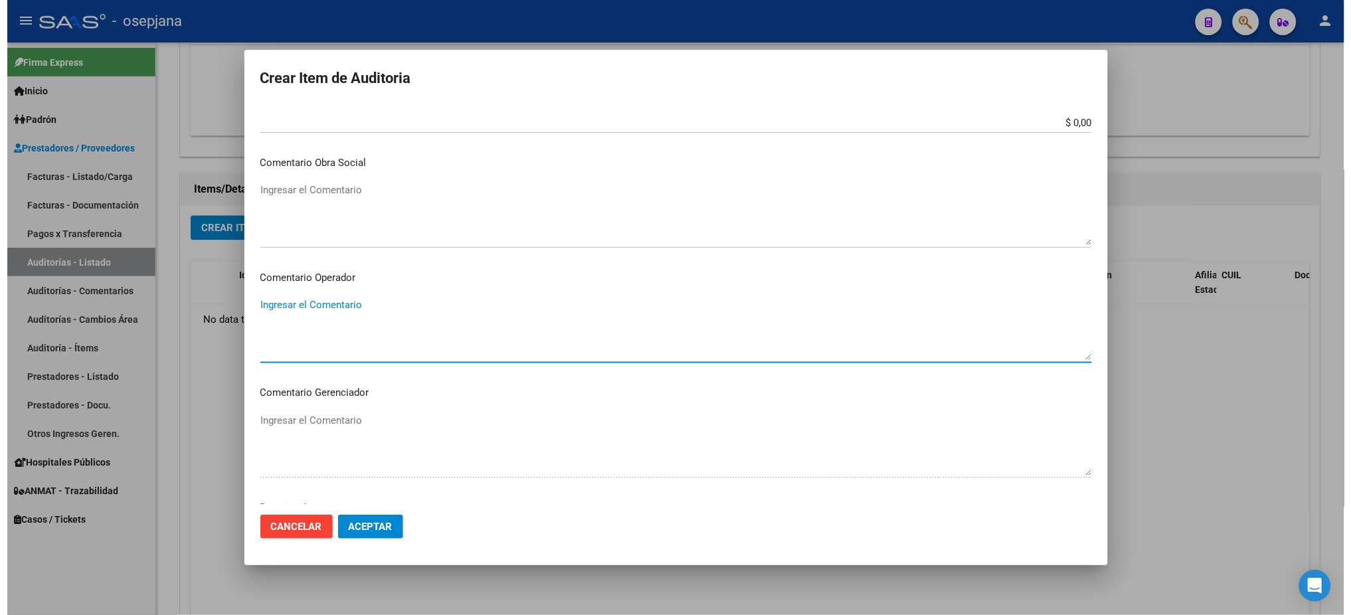
scroll to position [791, 0]
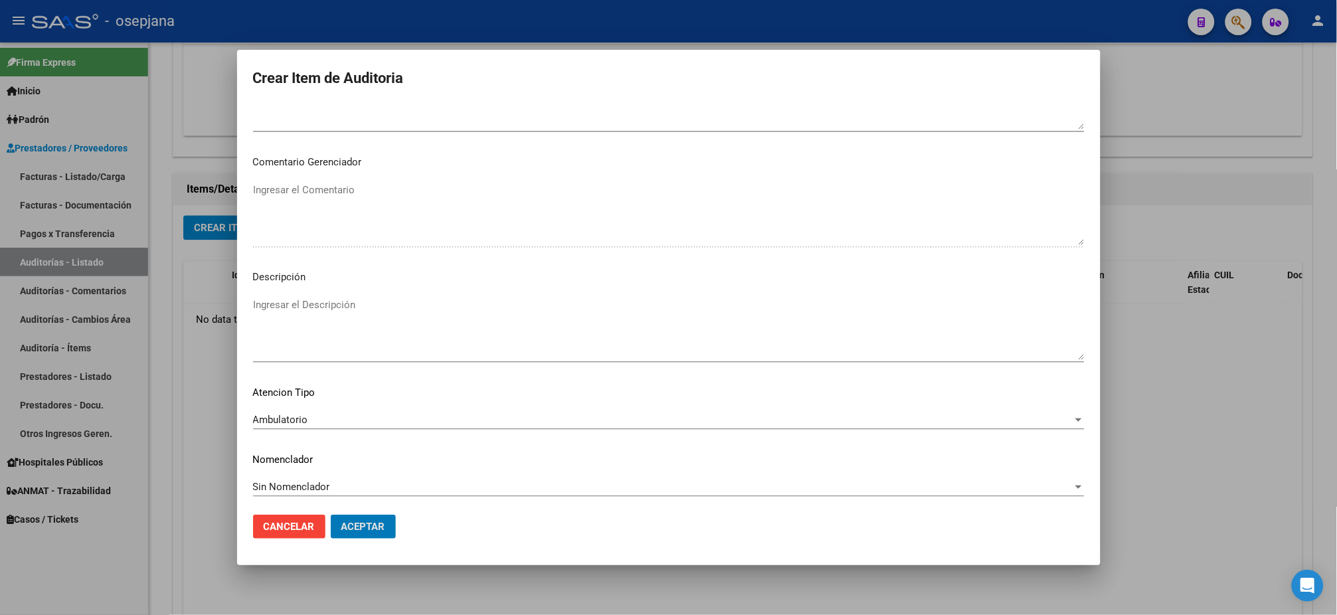
click at [331, 515] on button "Aceptar" at bounding box center [363, 527] width 65 height 24
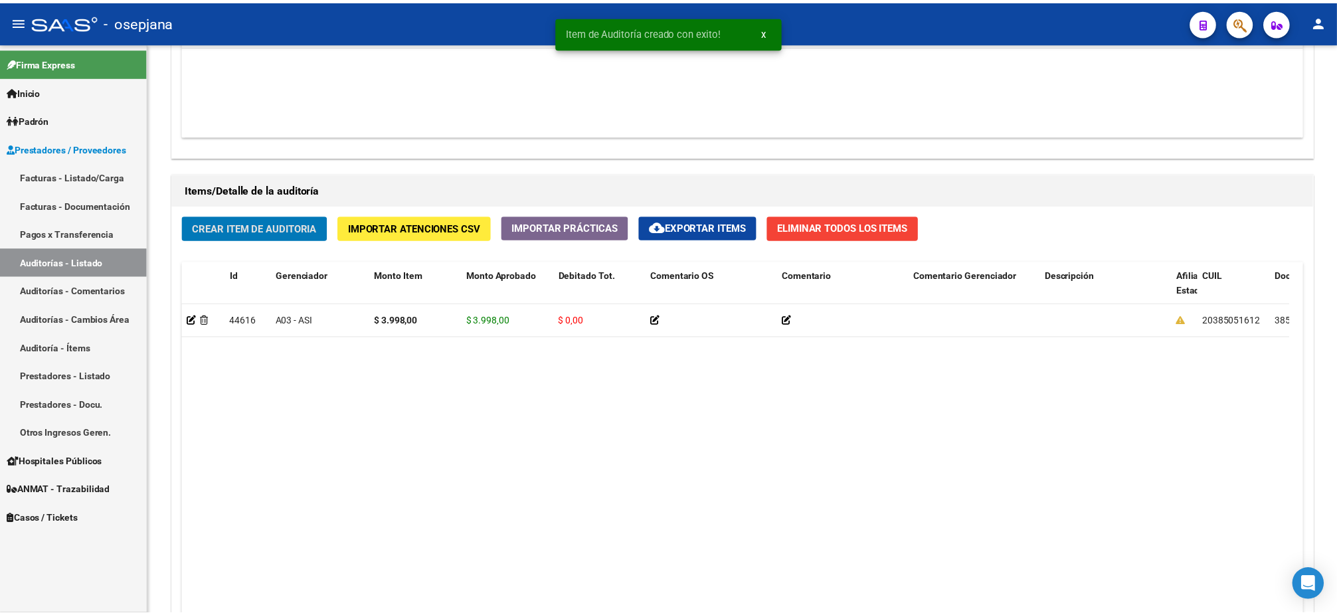
scroll to position [840, 0]
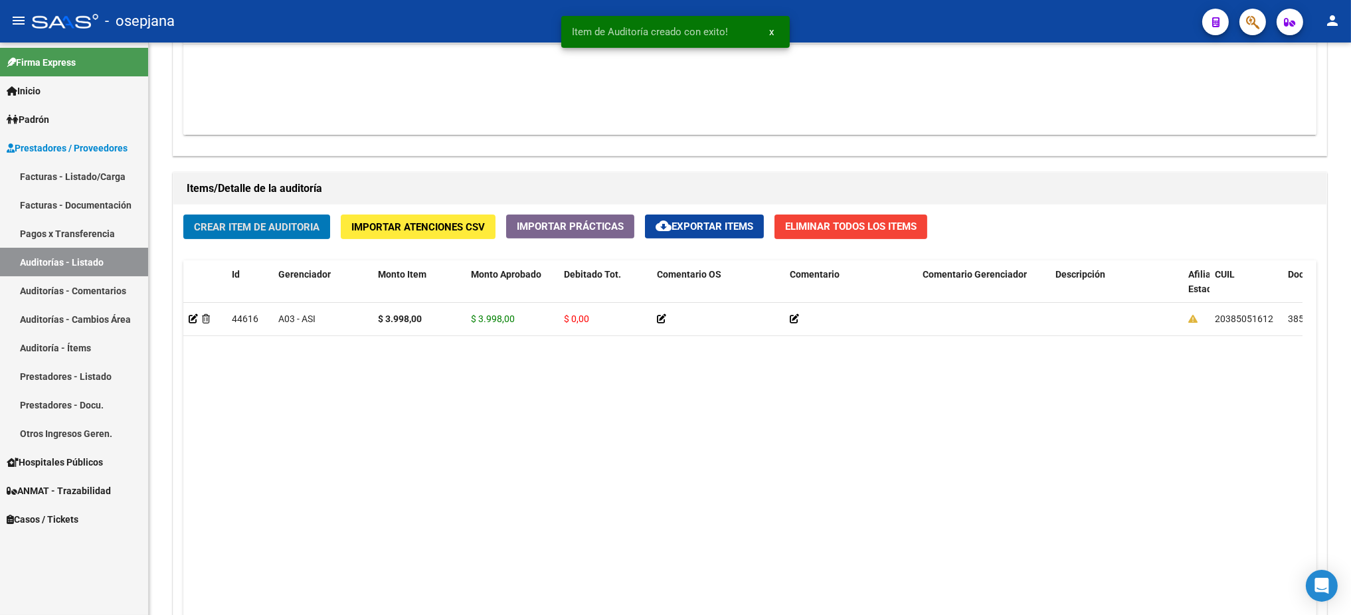
click at [183, 215] on button "Crear Item de Auditoria" at bounding box center [256, 227] width 147 height 25
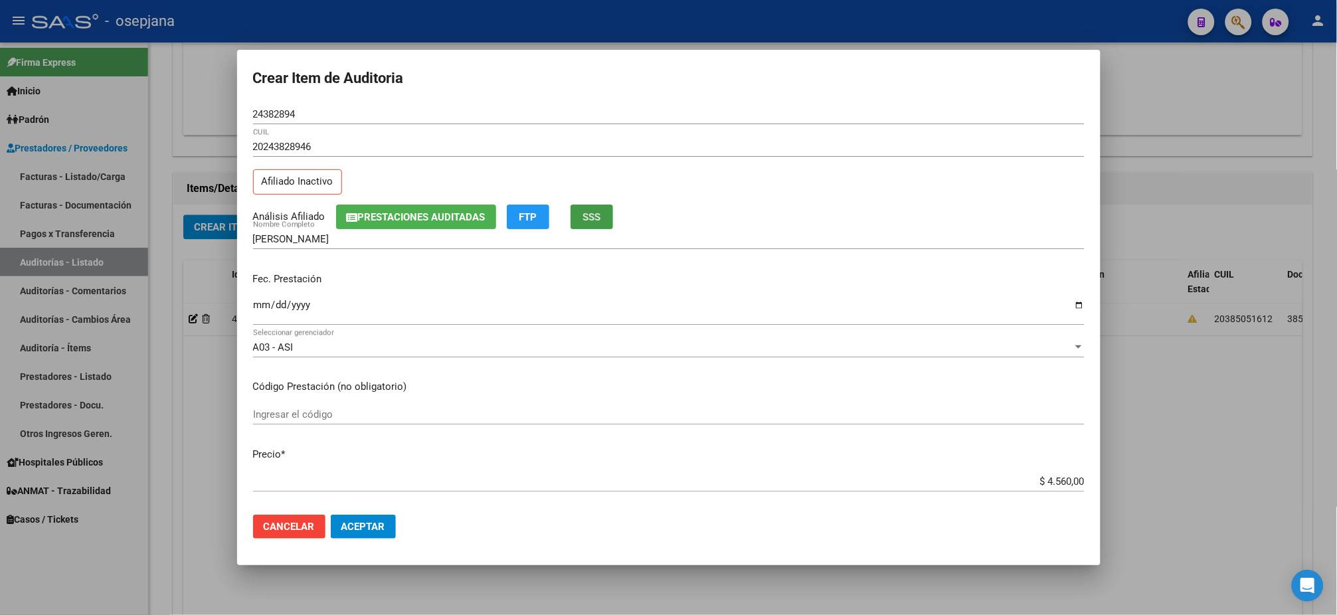
click at [589, 209] on button "SSS" at bounding box center [592, 217] width 43 height 25
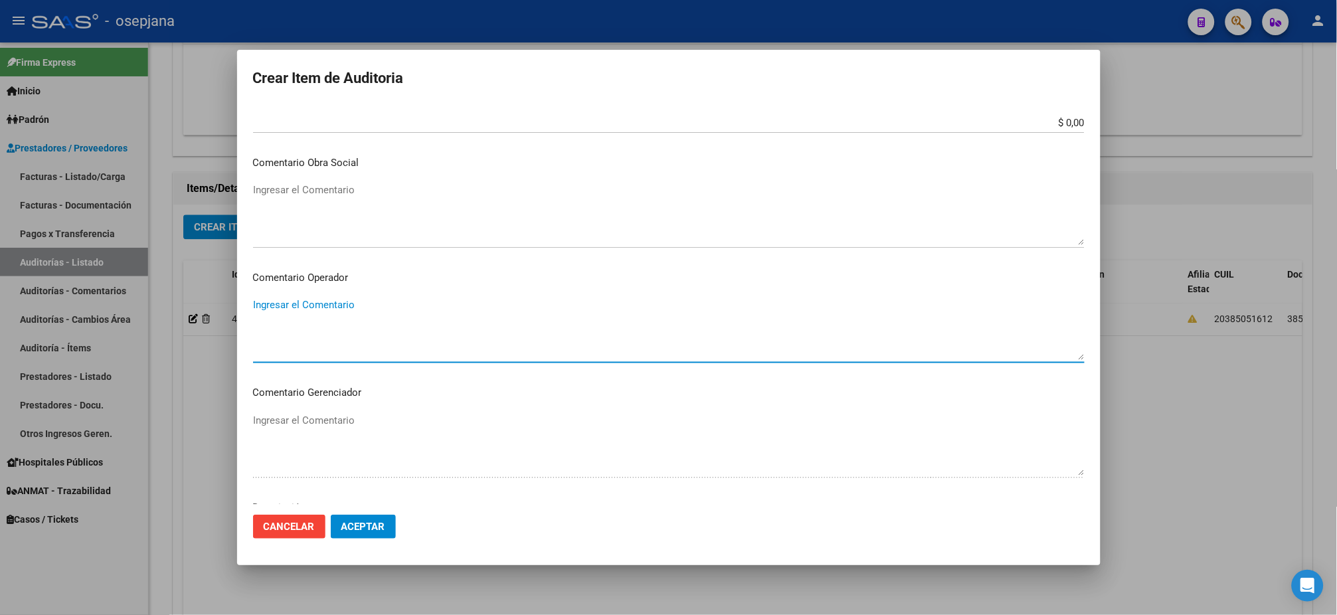
scroll to position [791, 0]
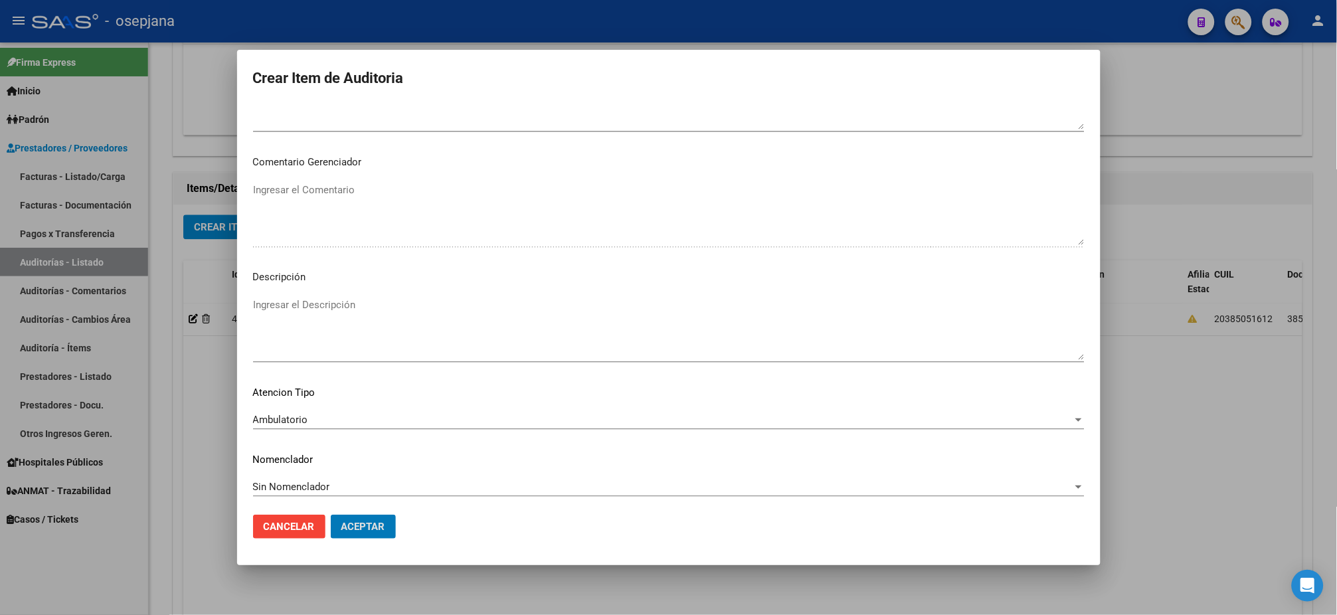
click at [331, 515] on button "Aceptar" at bounding box center [363, 527] width 65 height 24
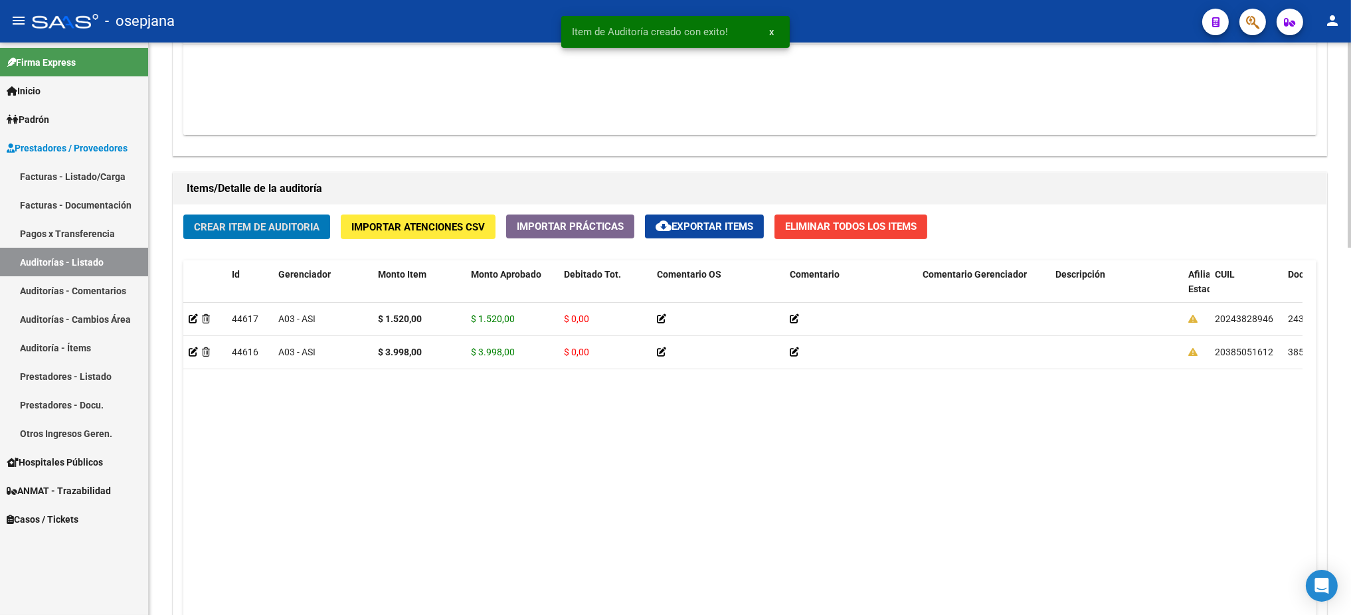
click at [183, 215] on button "Crear Item de Auditoria" at bounding box center [256, 227] width 147 height 25
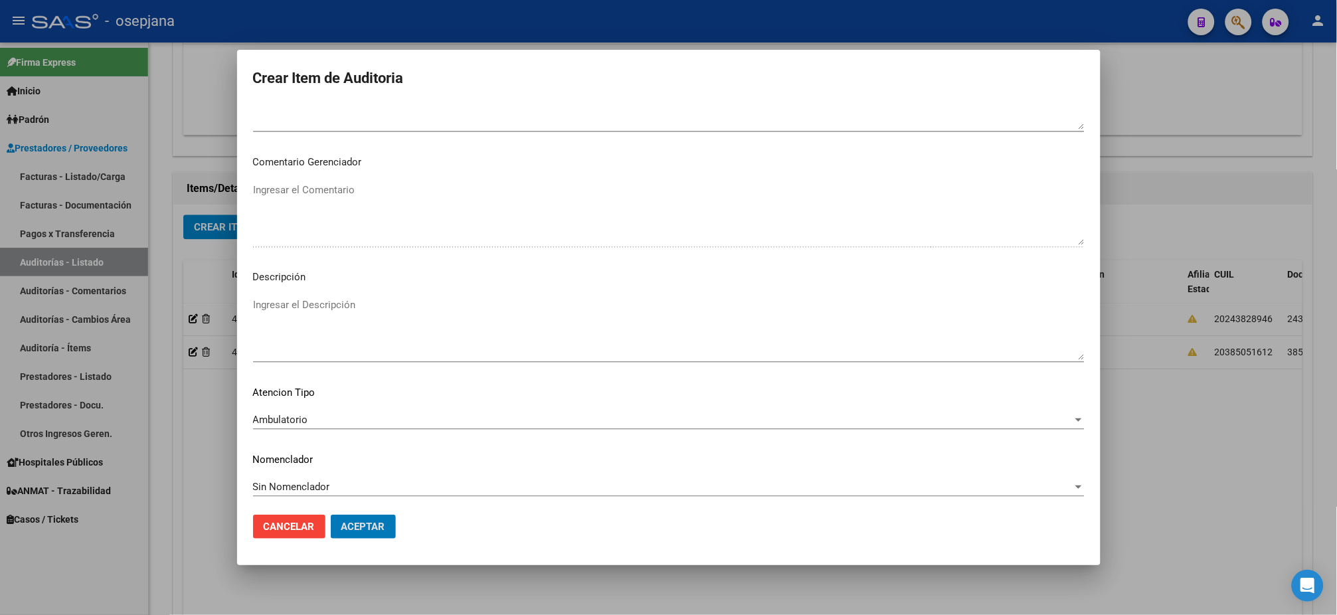
click at [331, 515] on button "Aceptar" at bounding box center [363, 527] width 65 height 24
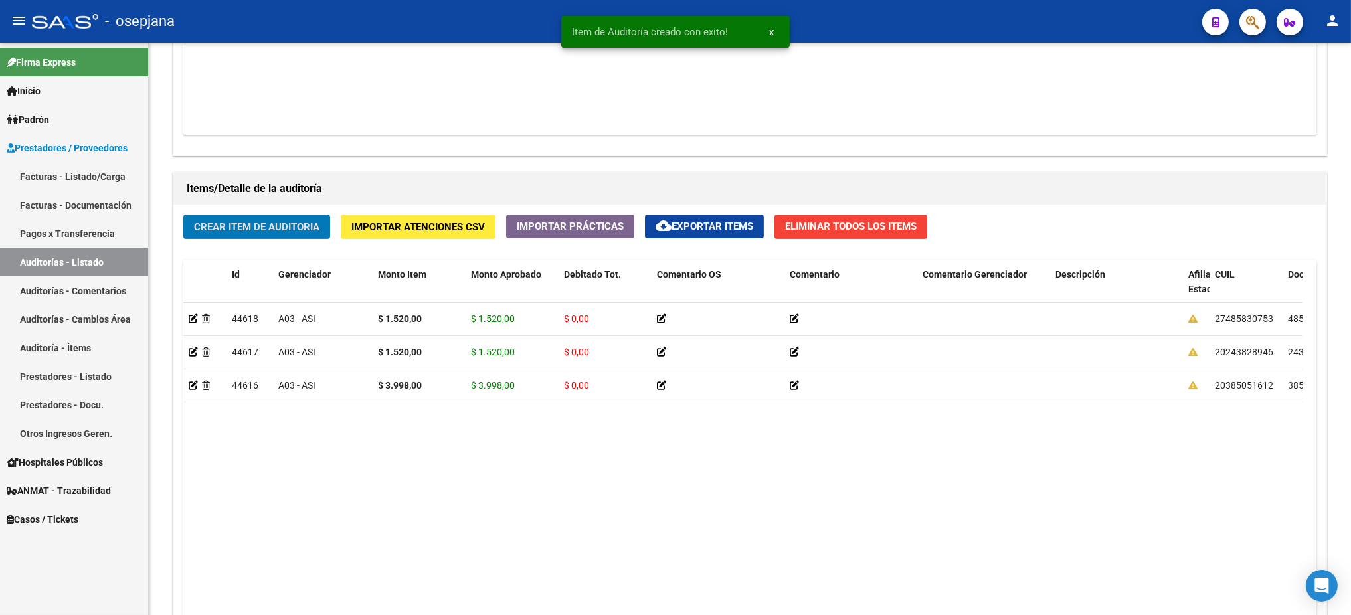
click at [183, 215] on button "Crear Item de Auditoria" at bounding box center [256, 227] width 147 height 25
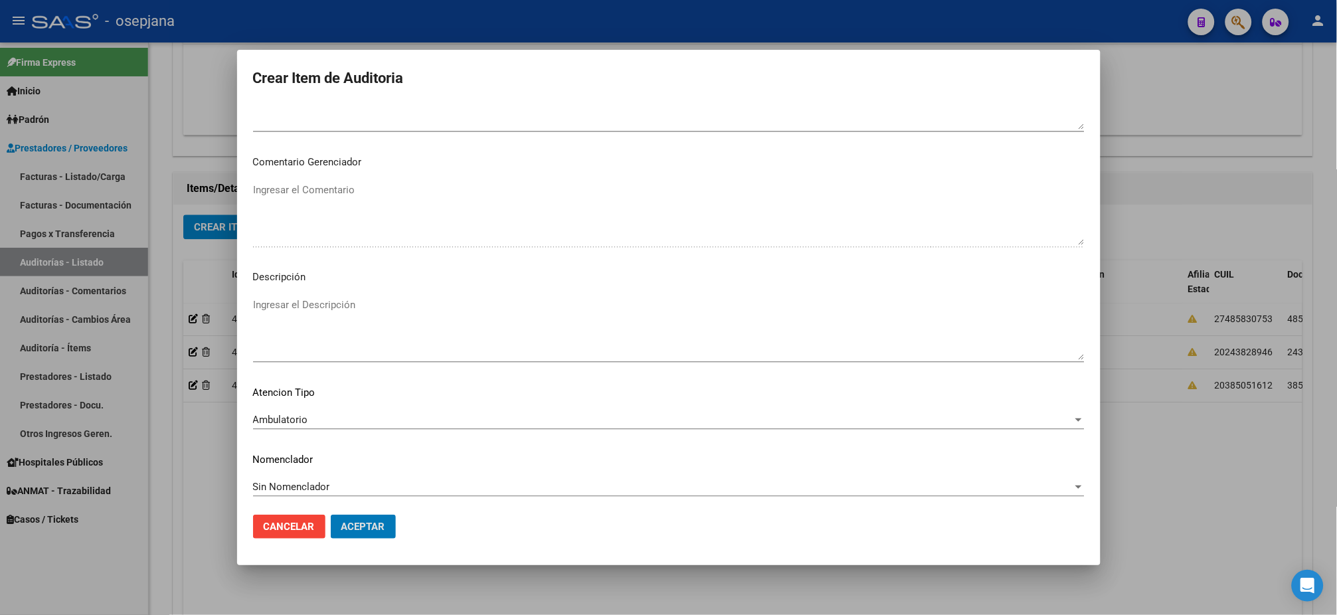
click at [331, 515] on button "Aceptar" at bounding box center [363, 527] width 65 height 24
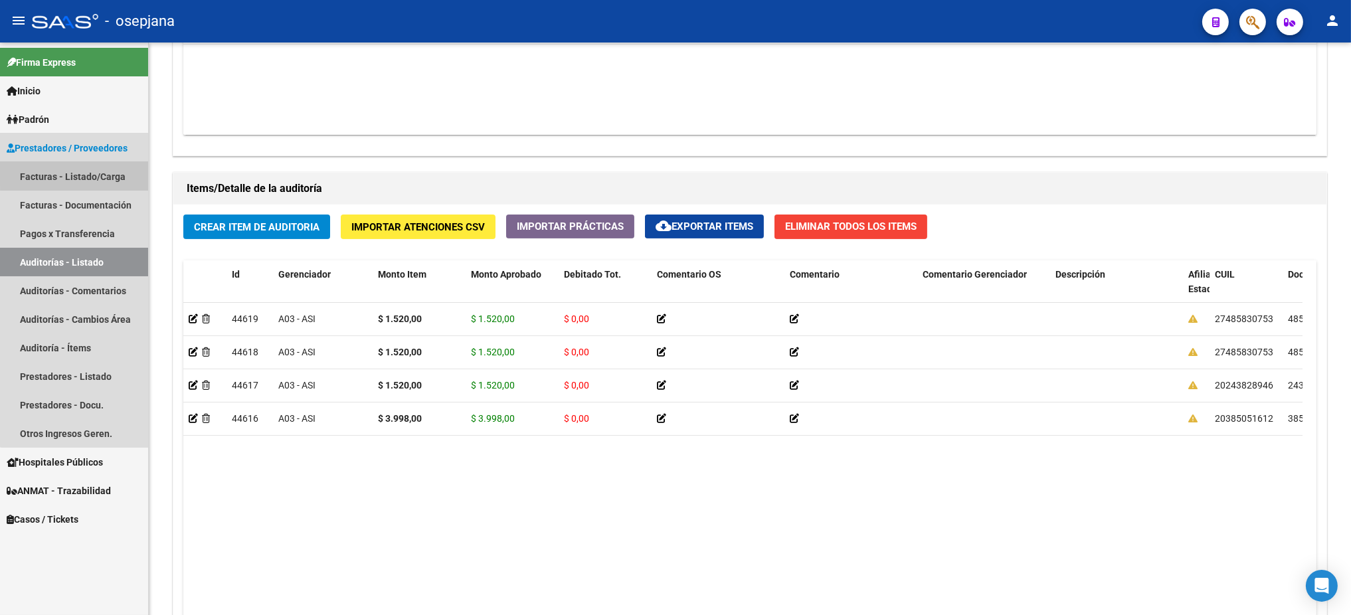
click at [96, 171] on link "Facturas - Listado/Carga" at bounding box center [74, 176] width 148 height 29
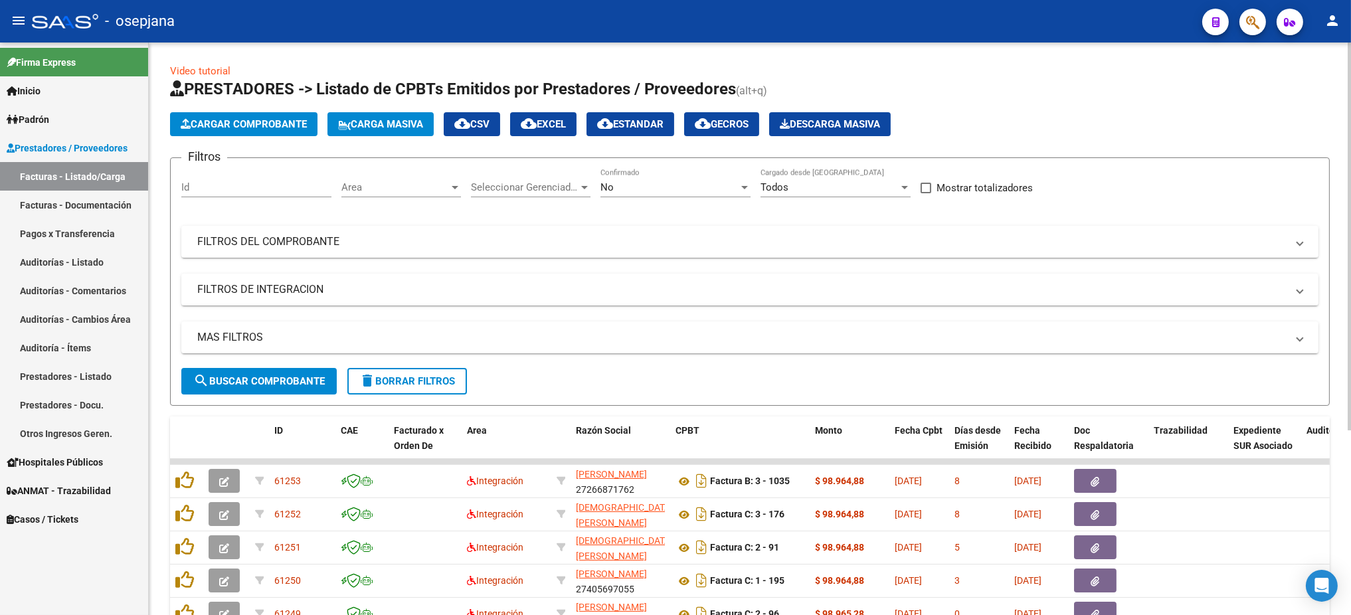
click at [412, 188] on span "Area" at bounding box center [395, 187] width 108 height 12
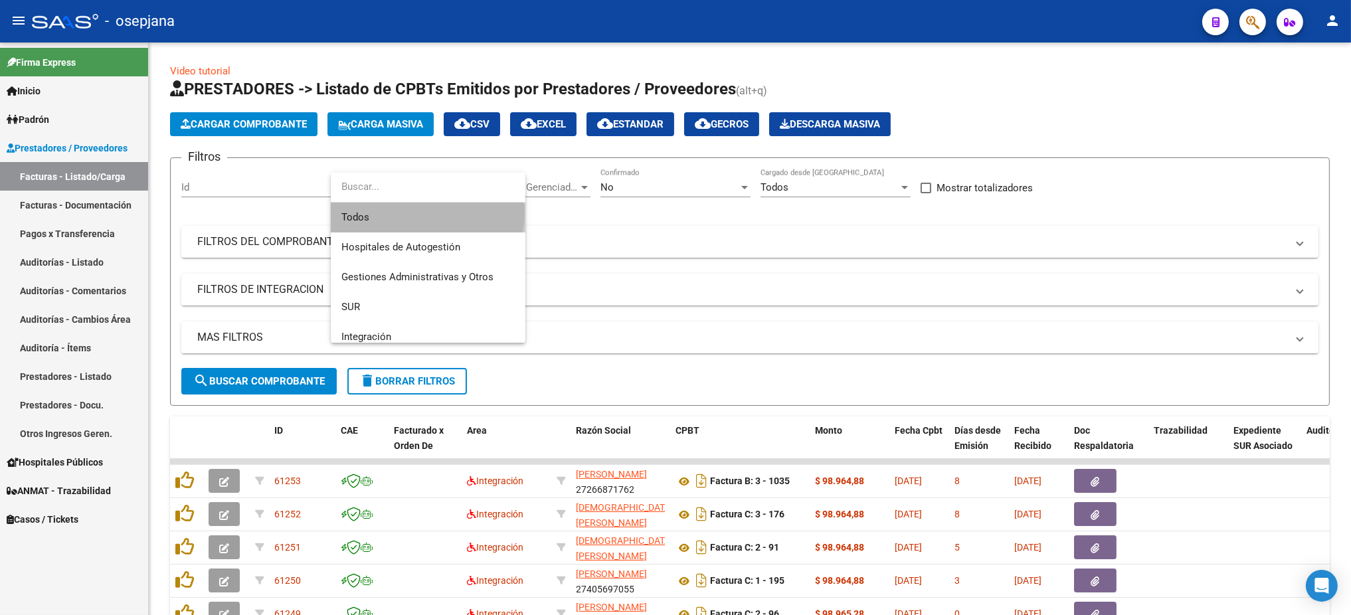
click at [408, 211] on span "Todos" at bounding box center [427, 218] width 173 height 30
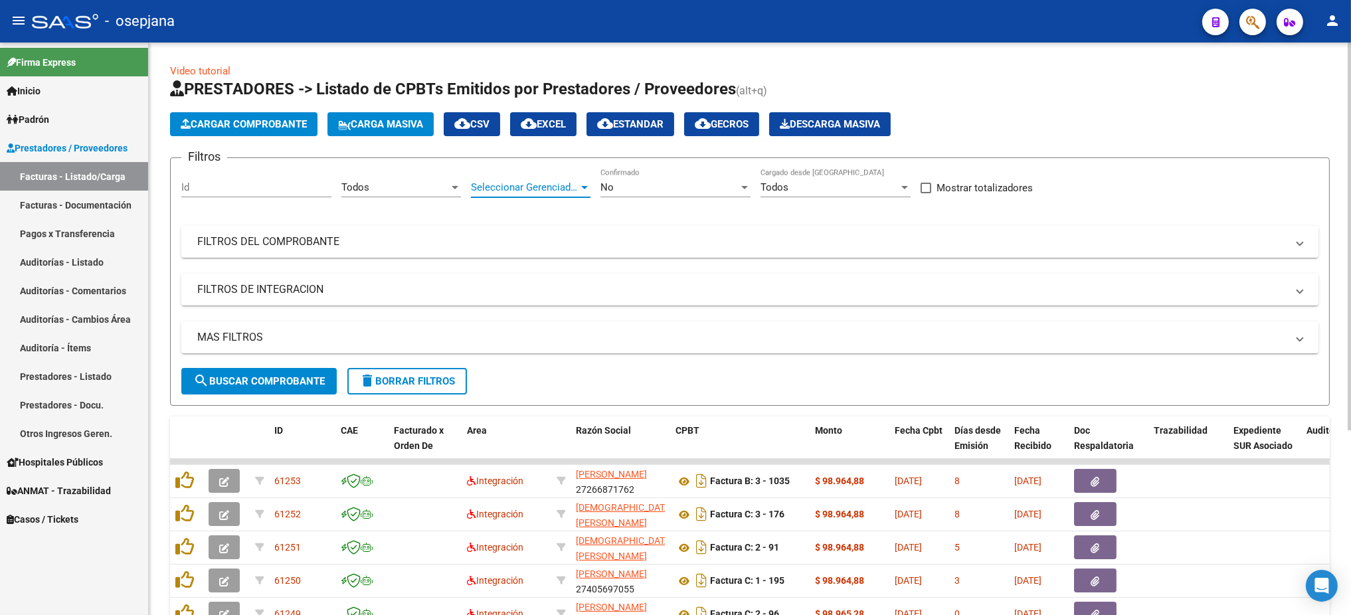
click at [535, 188] on span "Seleccionar Gerenciador" at bounding box center [525, 187] width 108 height 12
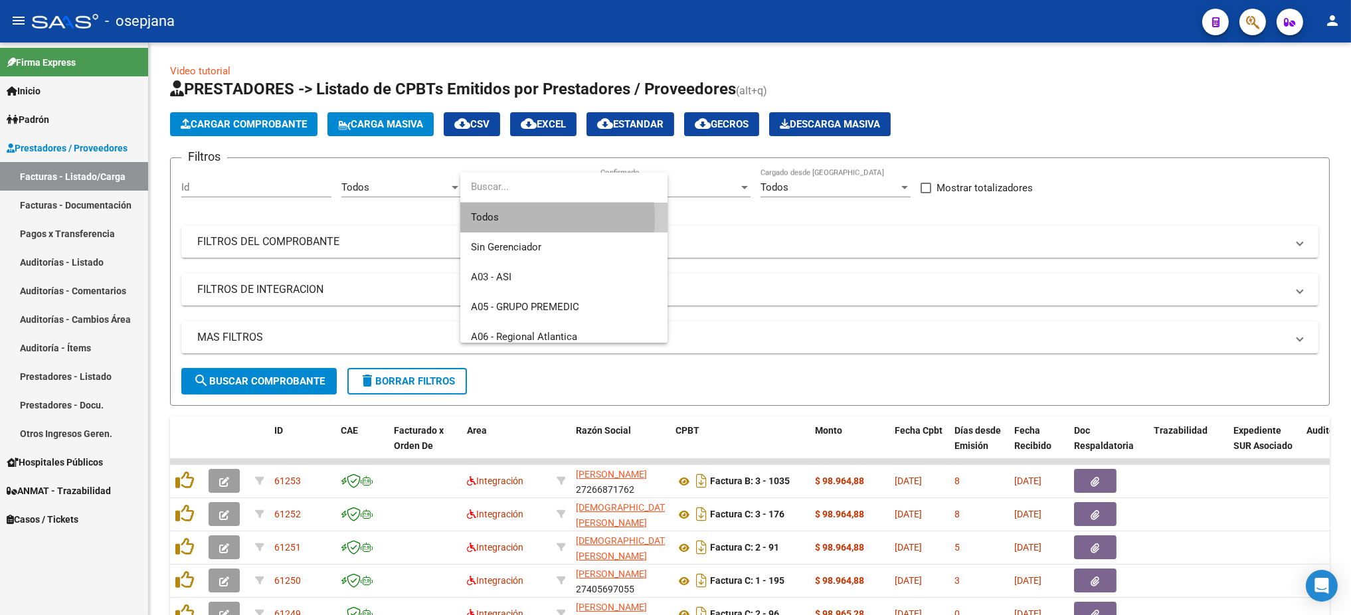
click at [524, 219] on span "Todos" at bounding box center [564, 218] width 186 height 30
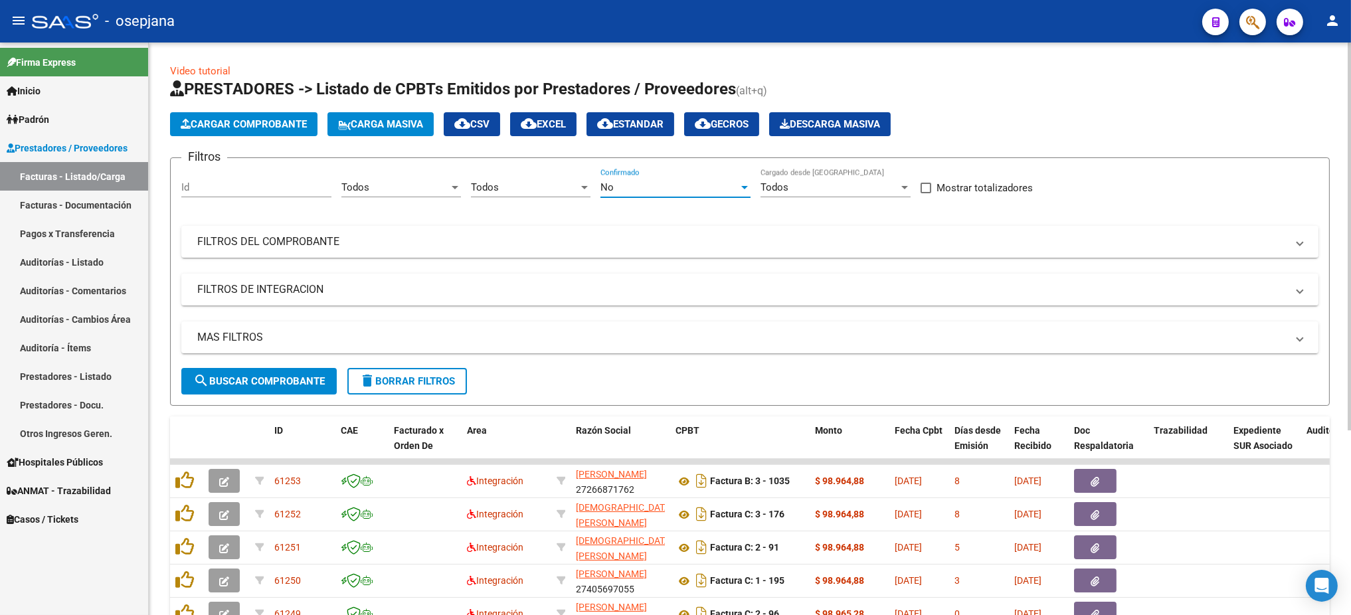
click at [676, 183] on div "No" at bounding box center [670, 187] width 138 height 12
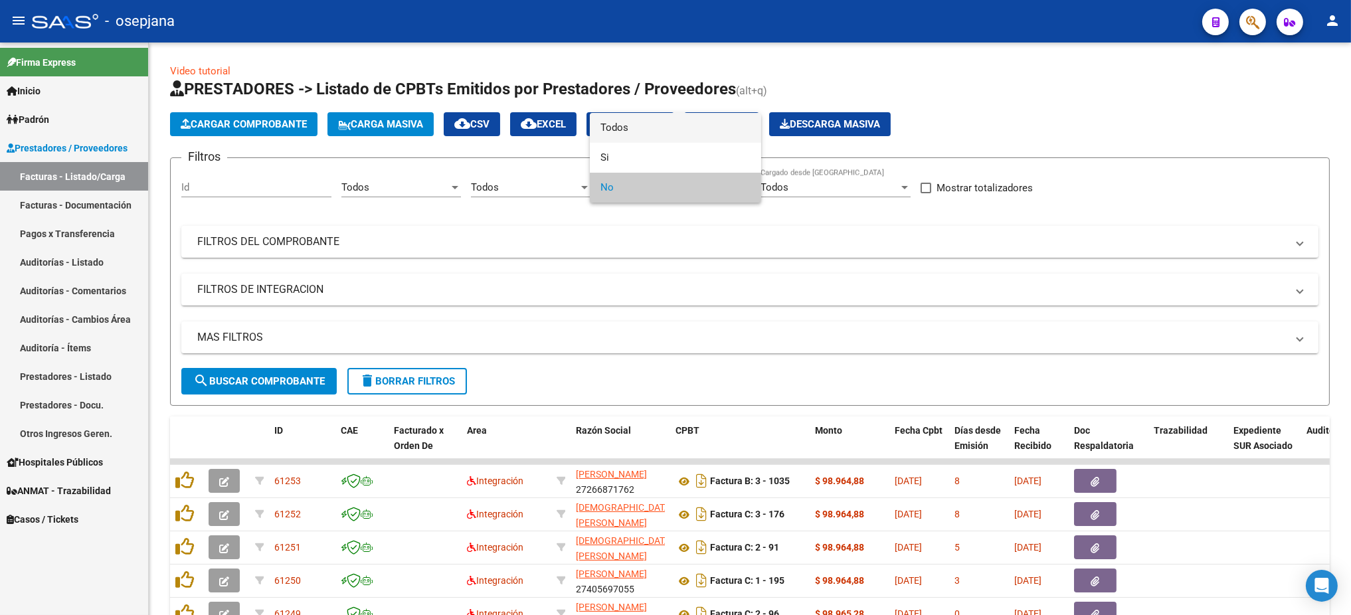
click at [631, 130] on span "Todos" at bounding box center [676, 128] width 150 height 30
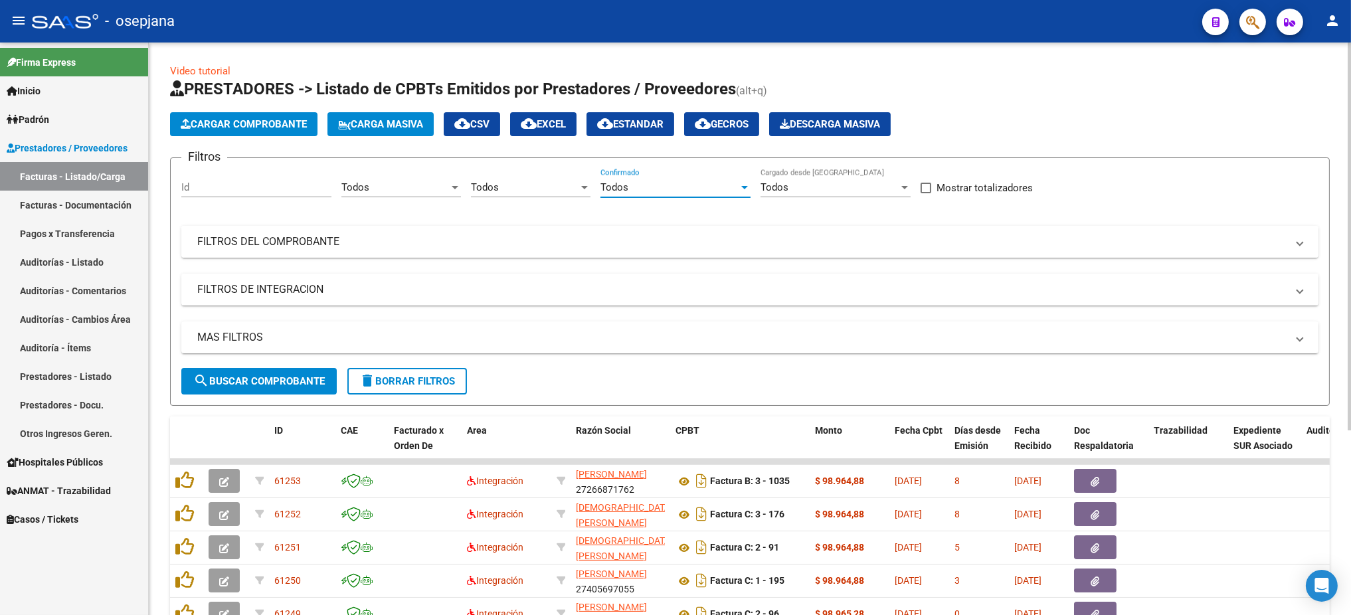
click at [577, 237] on mat-panel-title "FILTROS DEL COMPROBANTE" at bounding box center [742, 242] width 1090 height 15
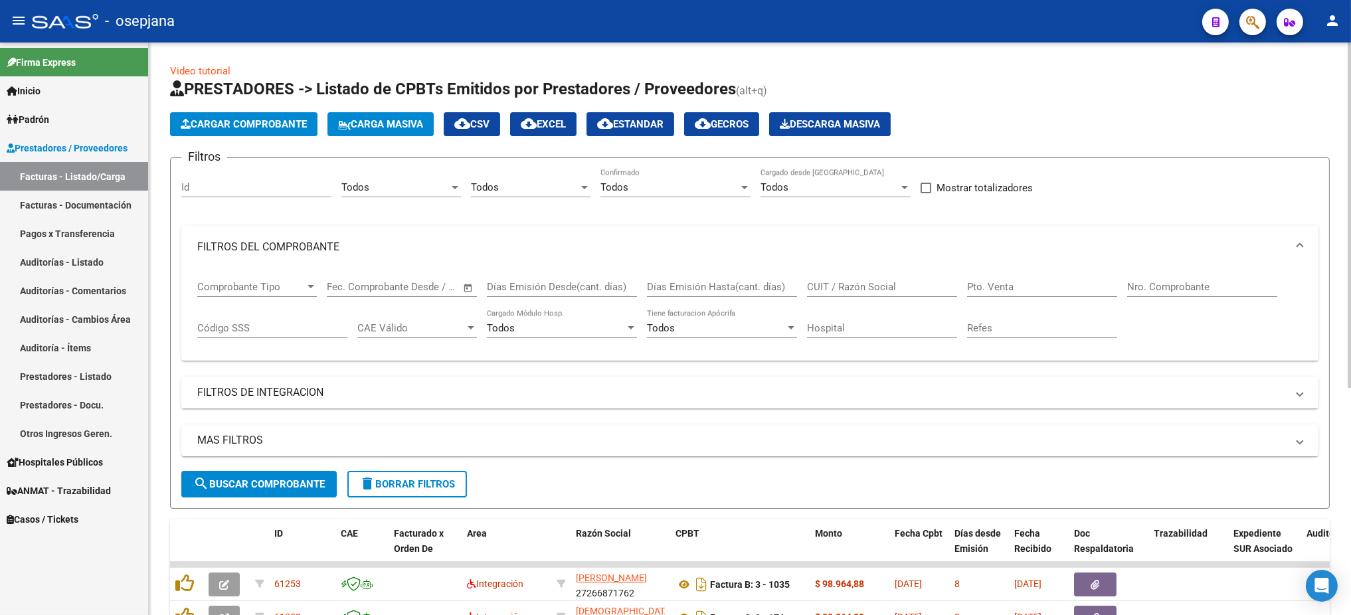
click at [985, 287] on input "Pto. Venta" at bounding box center [1042, 287] width 150 height 12
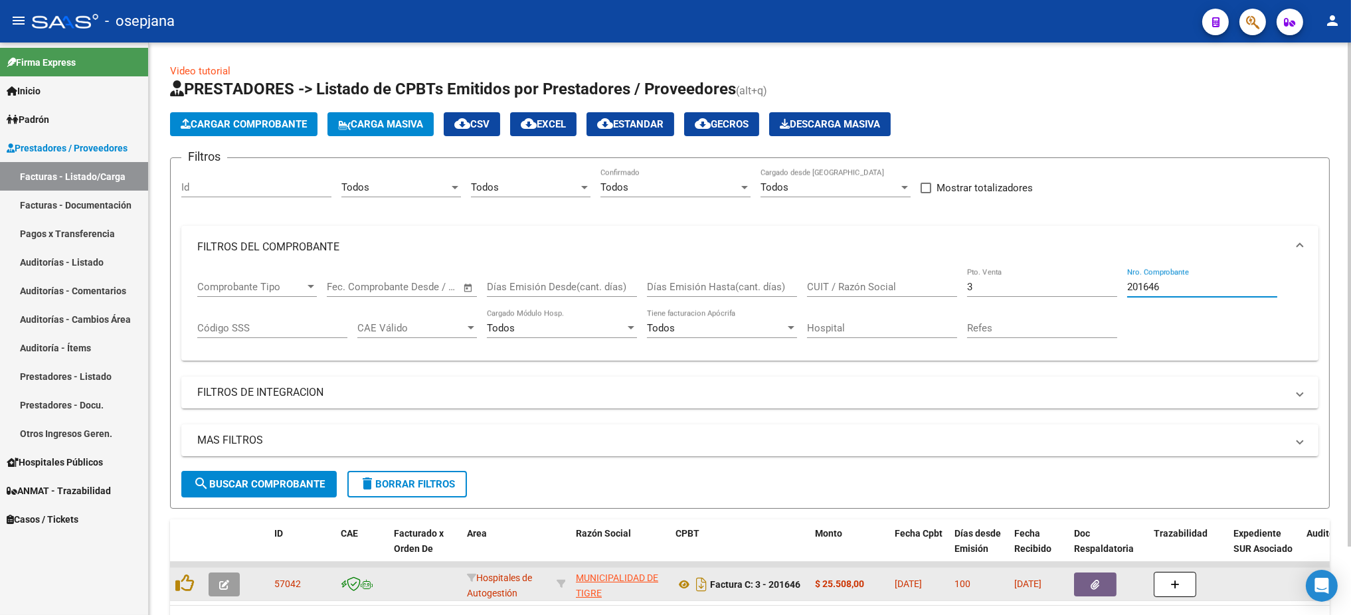
click at [219, 581] on icon "button" at bounding box center [224, 585] width 10 height 10
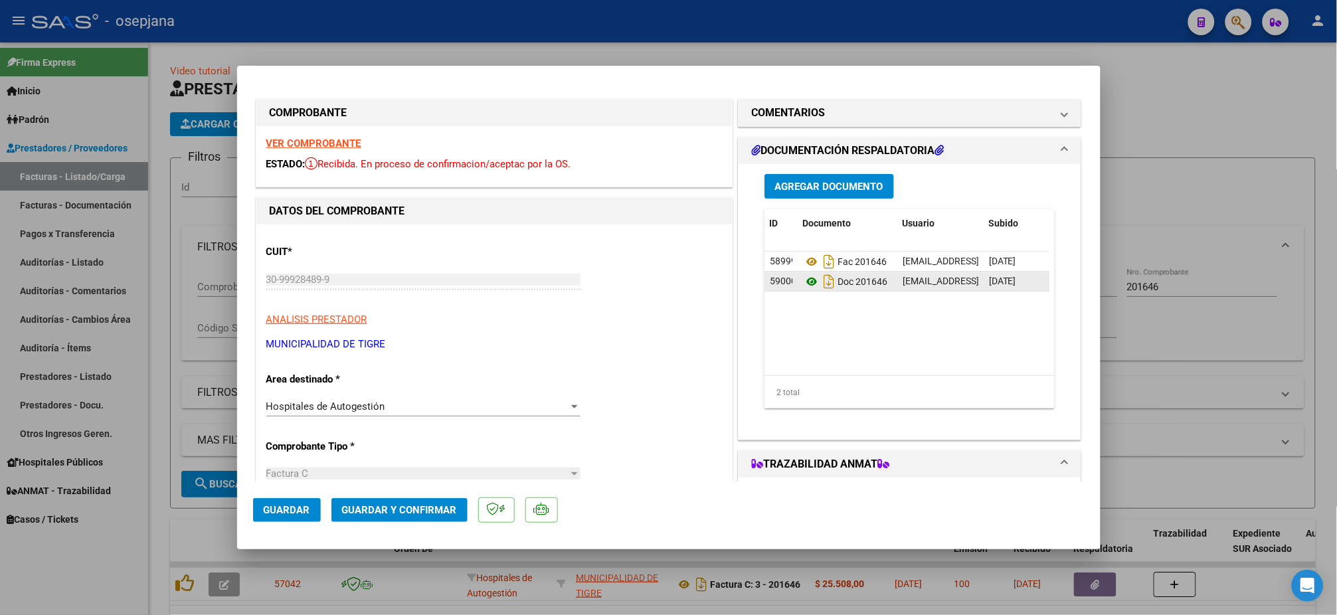
click at [803, 283] on icon at bounding box center [811, 282] width 17 height 16
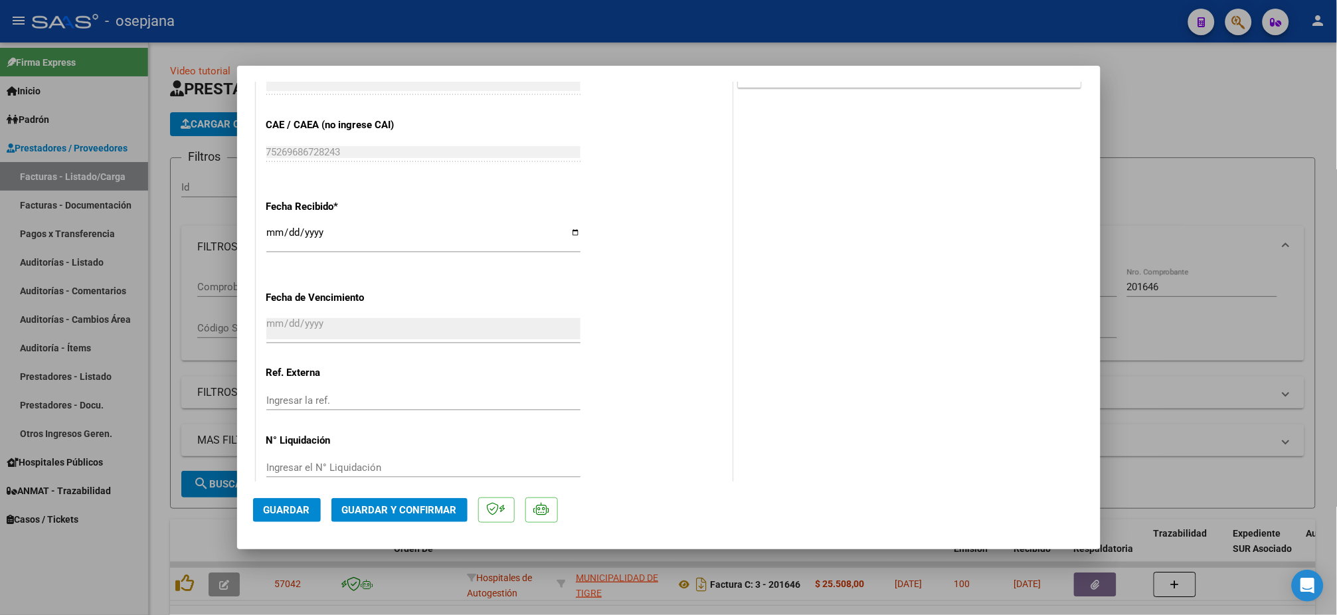
scroll to position [688, 0]
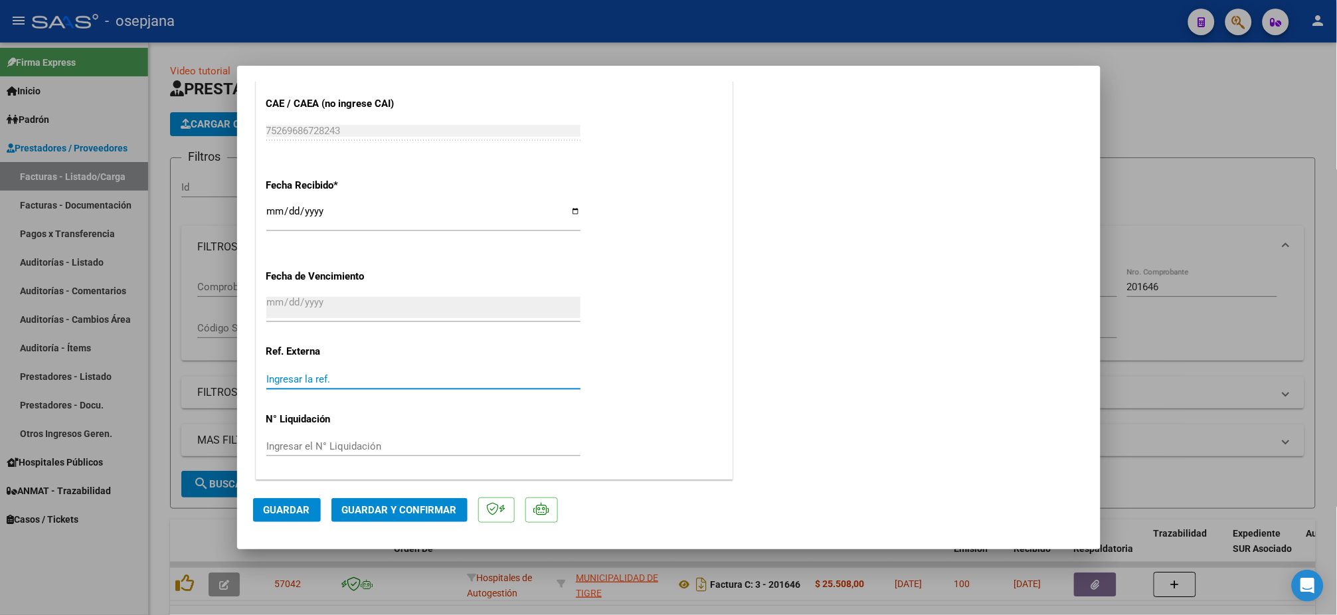
click at [363, 375] on input "Ingresar la ref." at bounding box center [423, 379] width 314 height 12
click at [279, 514] on span "Guardar" at bounding box center [287, 510] width 47 height 12
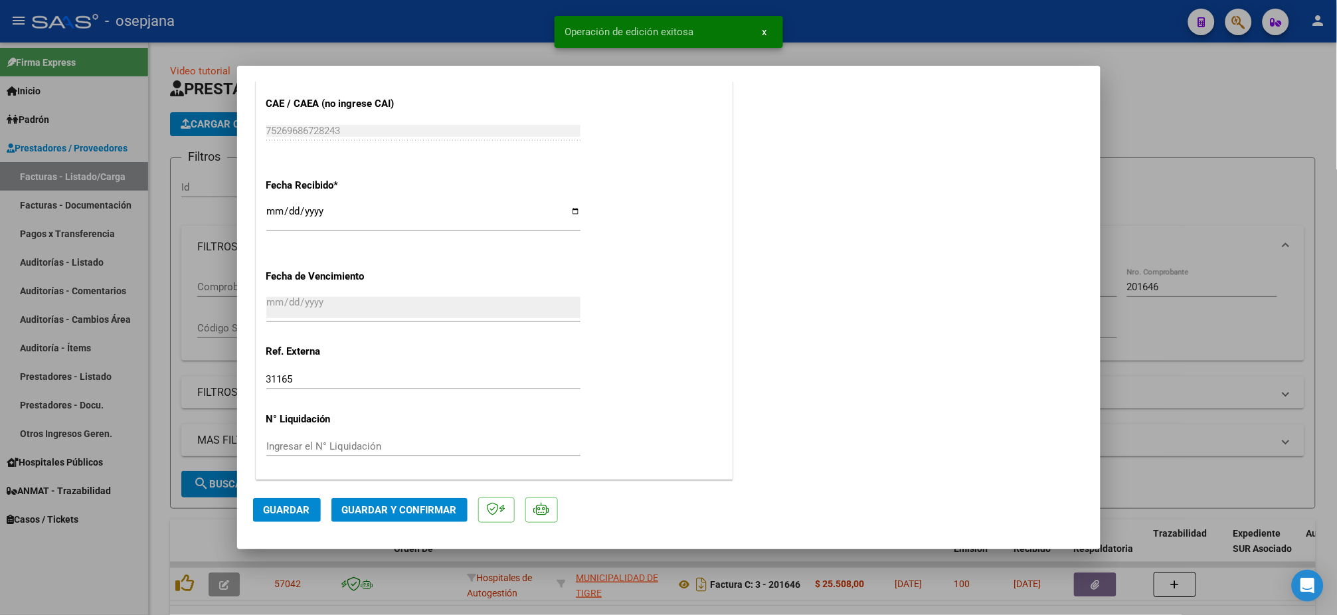
click at [399, 506] on span "Guardar y Confirmar" at bounding box center [399, 510] width 115 height 12
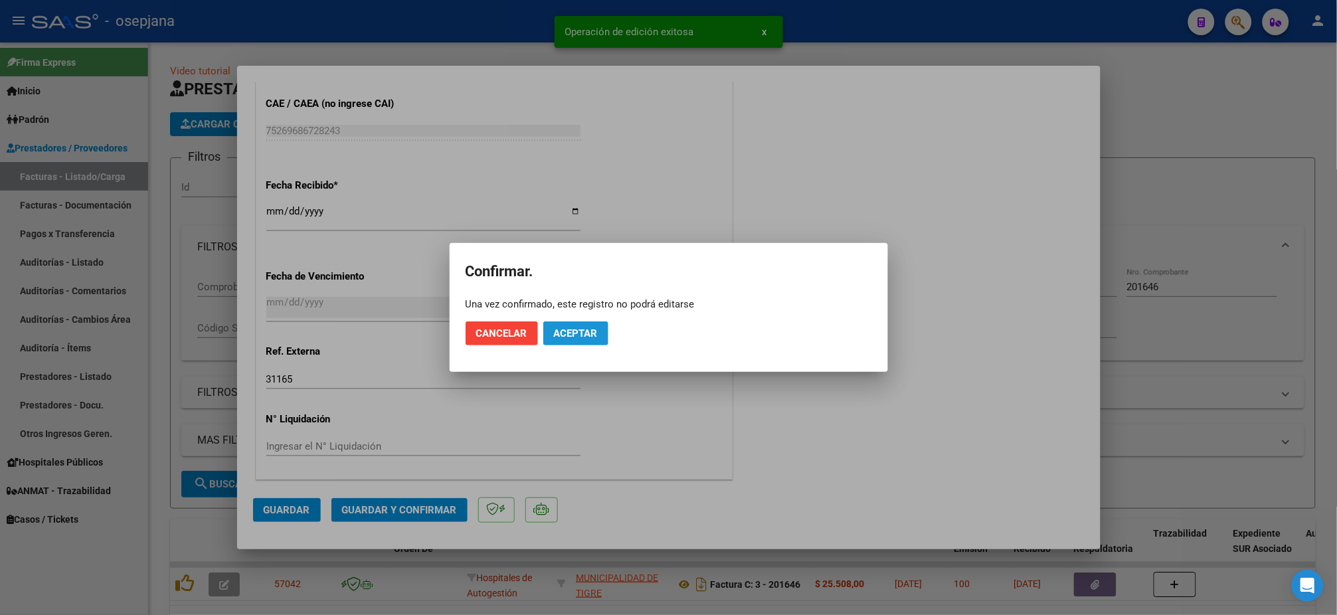
click at [581, 334] on span "Aceptar" at bounding box center [576, 334] width 44 height 12
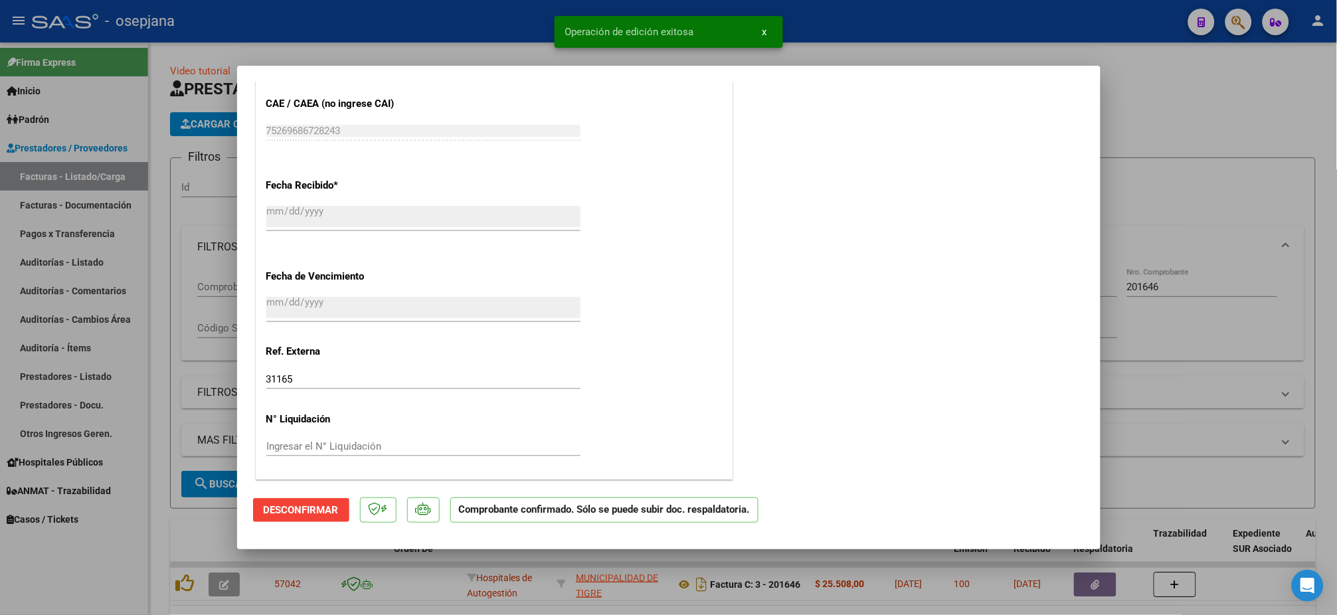
click at [86, 263] on div at bounding box center [668, 307] width 1337 height 615
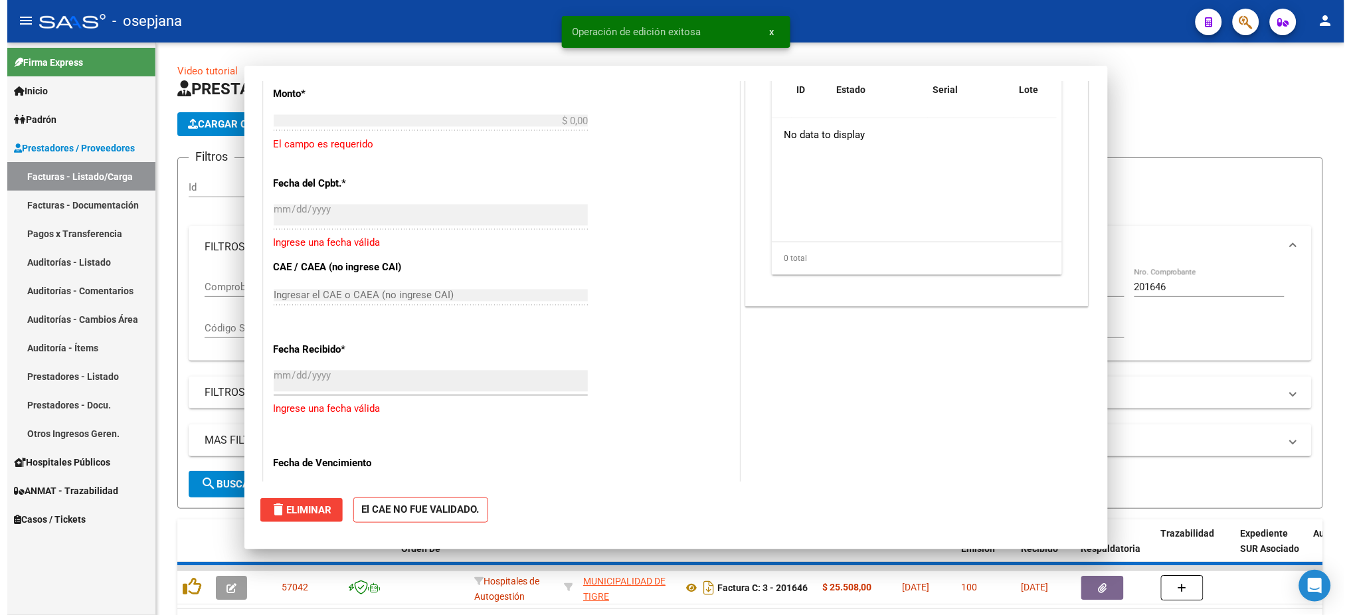
scroll to position [844, 0]
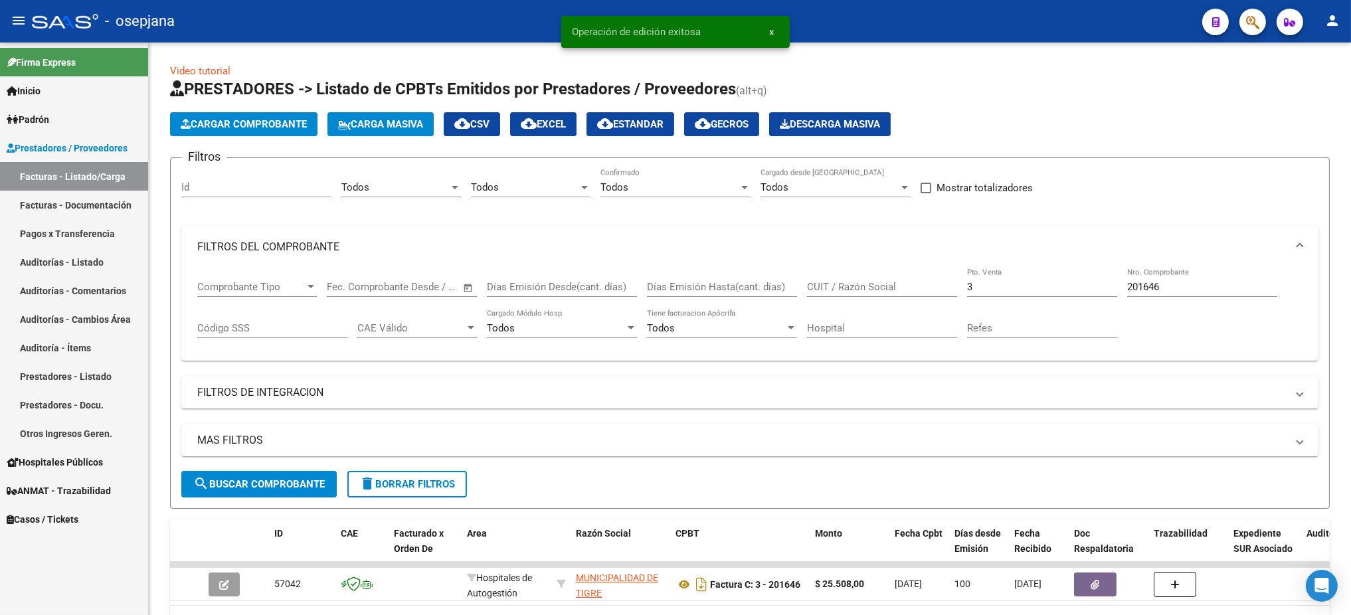
click at [91, 259] on link "Auditorías - Listado" at bounding box center [74, 262] width 148 height 29
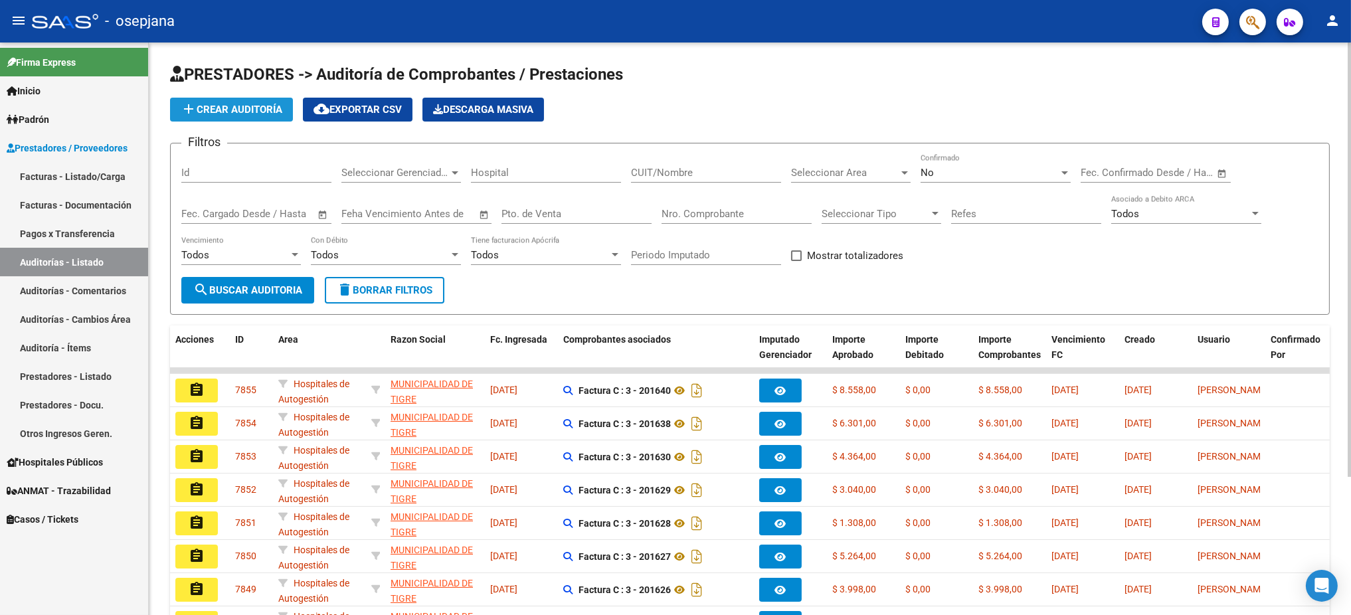
click at [251, 106] on span "add Crear Auditoría" at bounding box center [232, 110] width 102 height 12
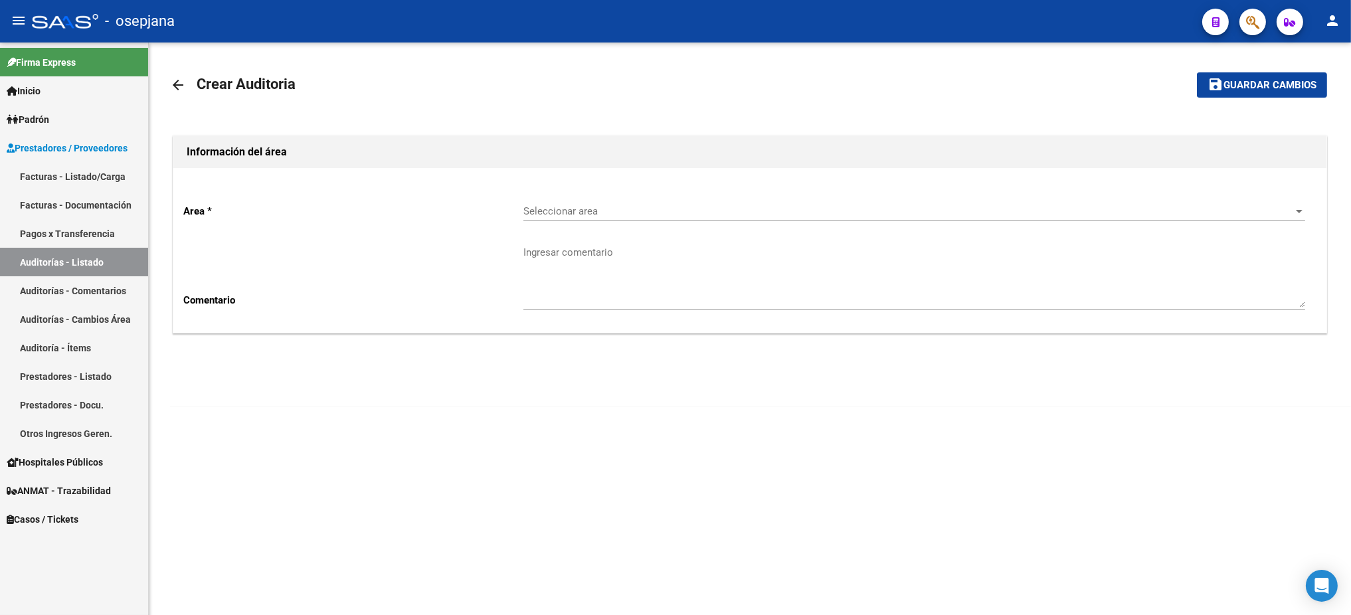
click at [795, 209] on span "Seleccionar area" at bounding box center [909, 211] width 770 height 12
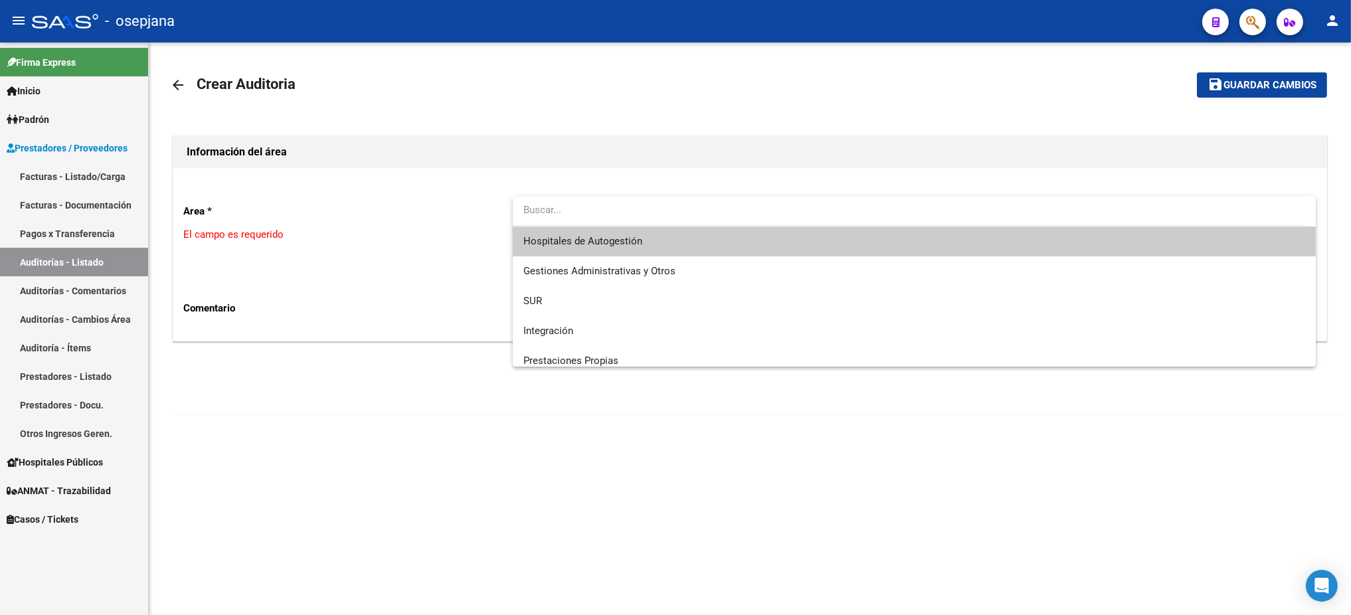
click at [694, 233] on span "Hospitales de Autogestión" at bounding box center [915, 242] width 782 height 30
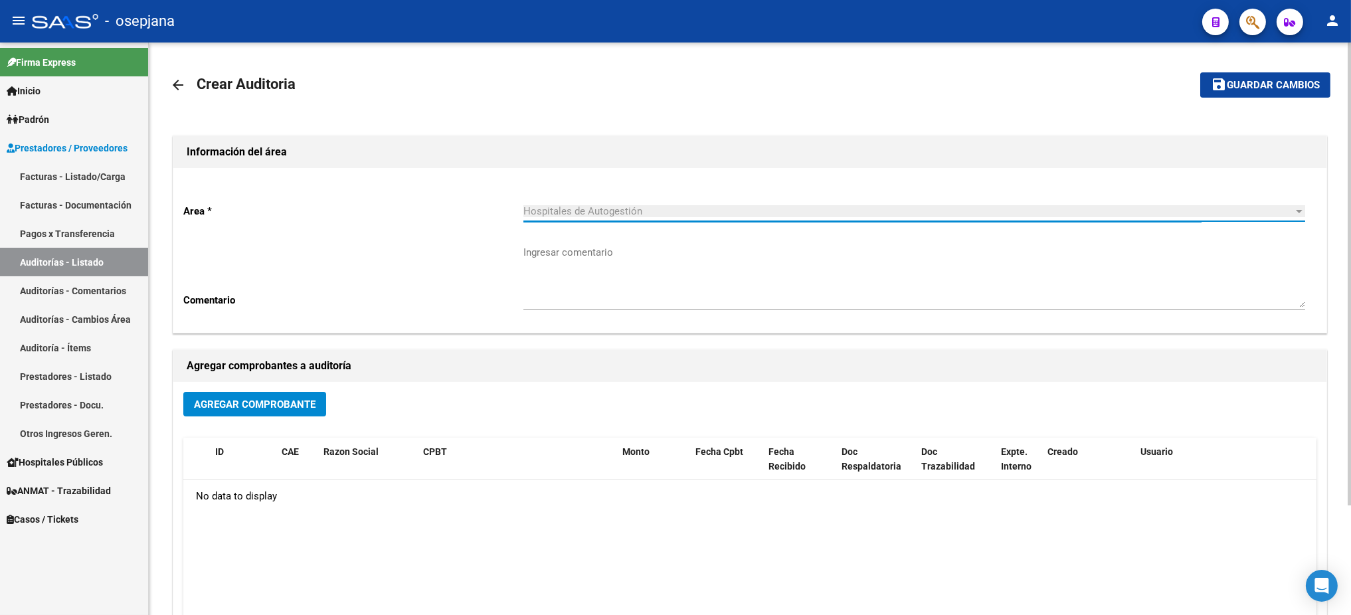
click at [236, 399] on span "Agregar Comprobante" at bounding box center [255, 405] width 122 height 12
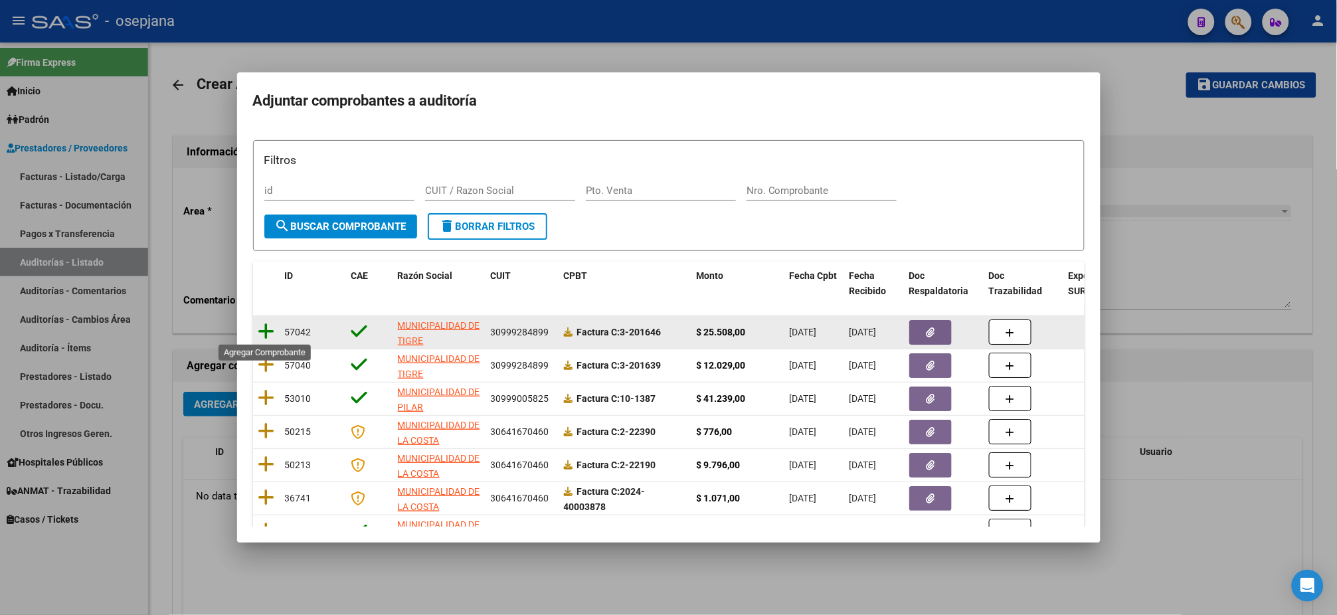
click at [262, 333] on icon at bounding box center [266, 331] width 17 height 19
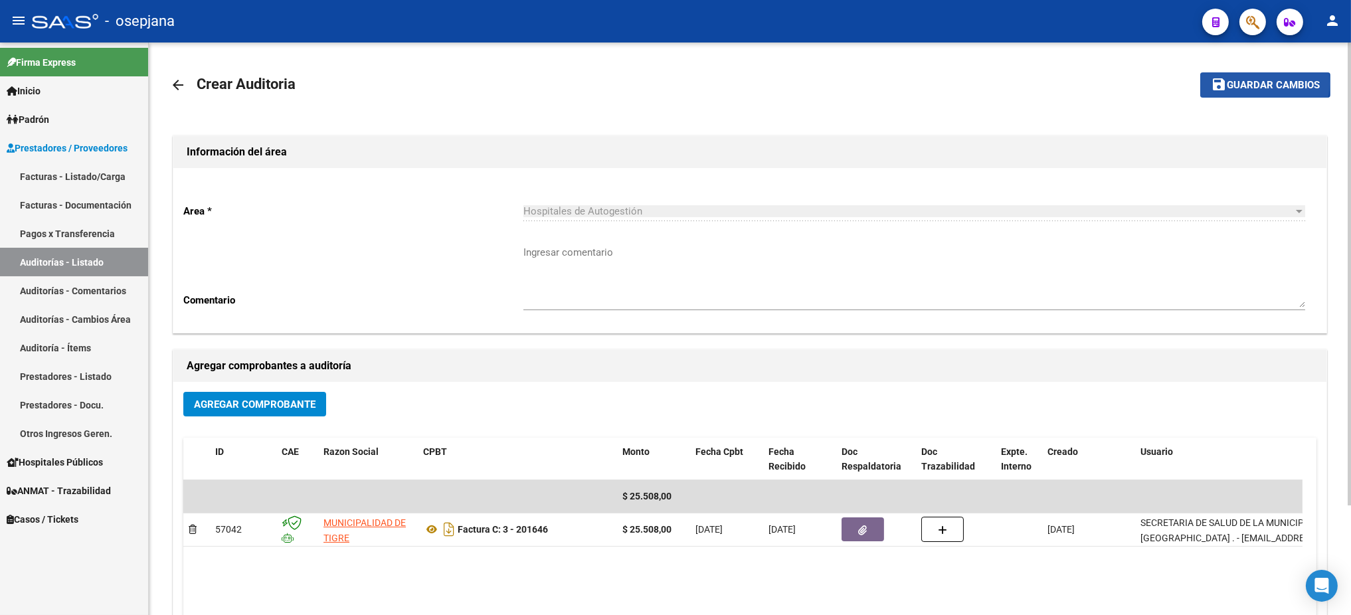
click at [1258, 84] on span "Guardar cambios" at bounding box center [1273, 86] width 93 height 12
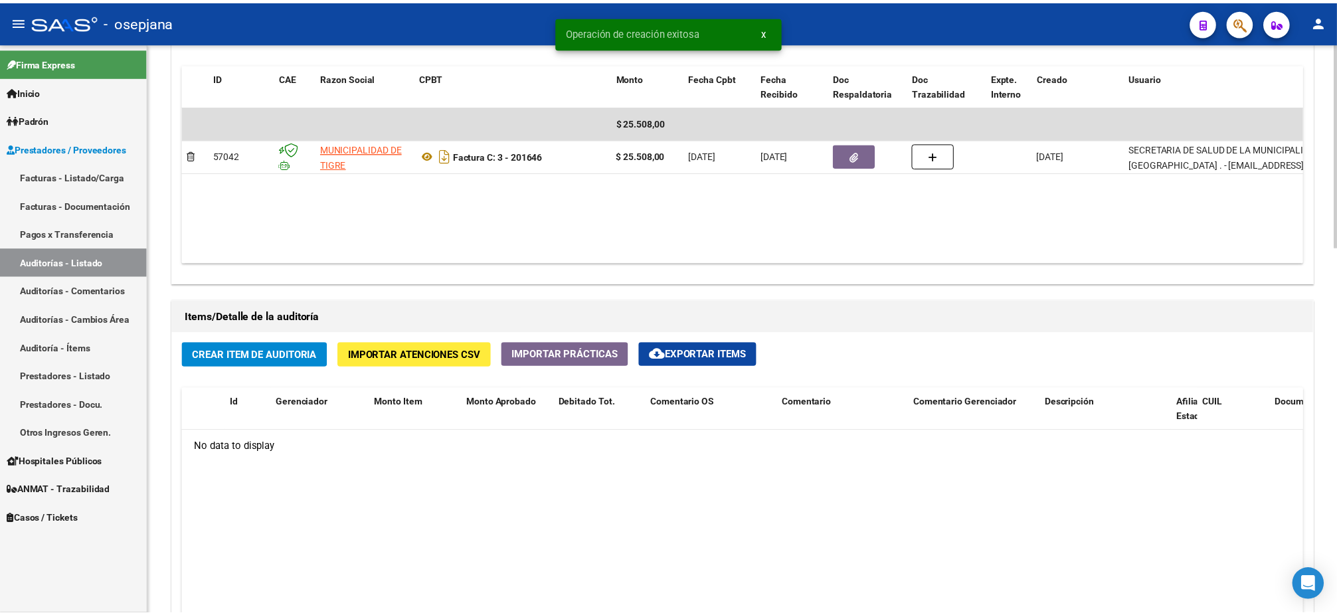
scroll to position [836, 0]
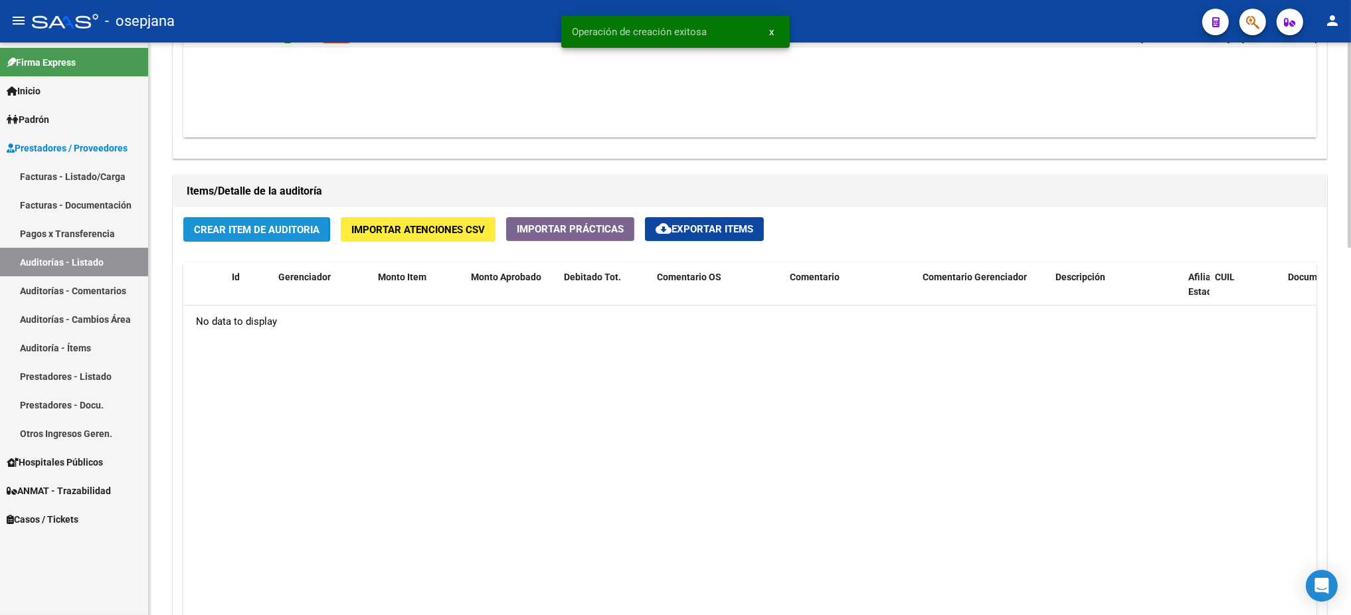
click at [227, 229] on span "Crear Item de Auditoria" at bounding box center [257, 230] width 126 height 12
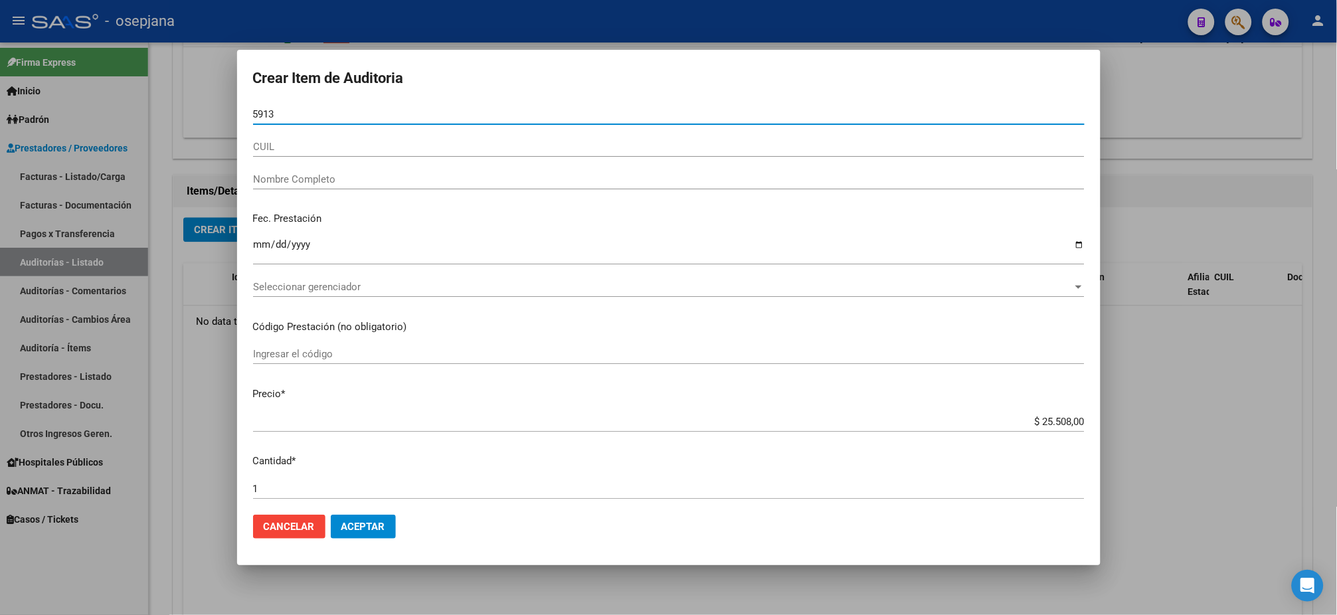
click at [264, 114] on input "5913" at bounding box center [669, 114] width 832 height 12
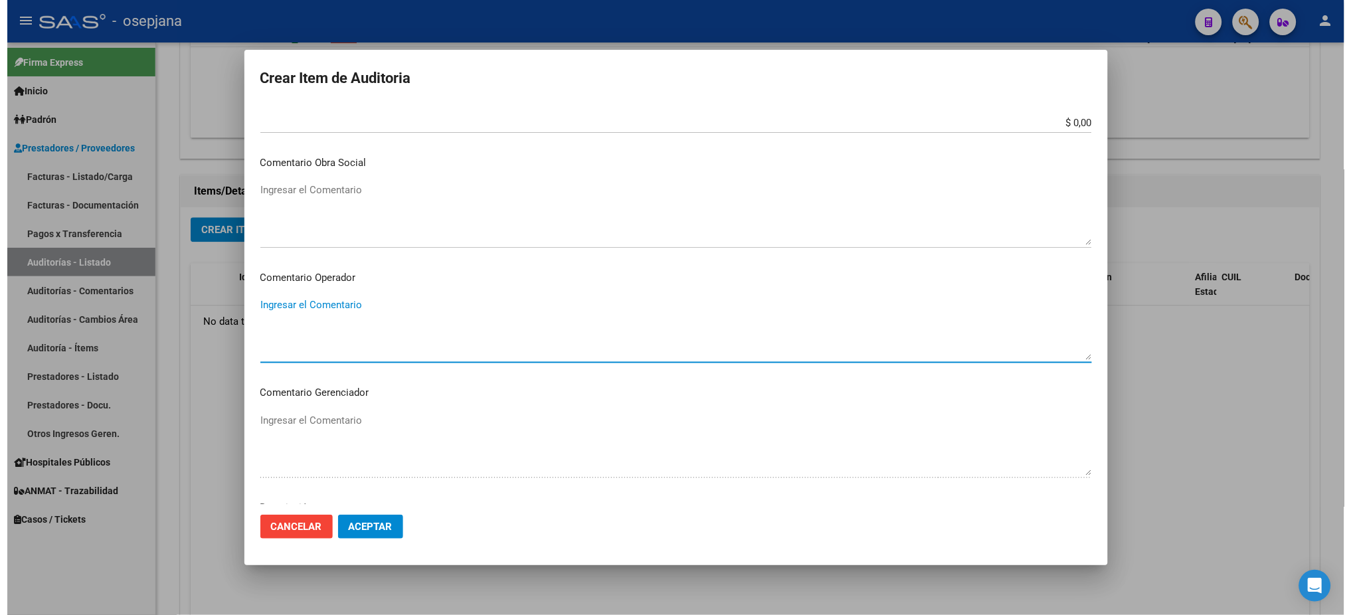
scroll to position [791, 0]
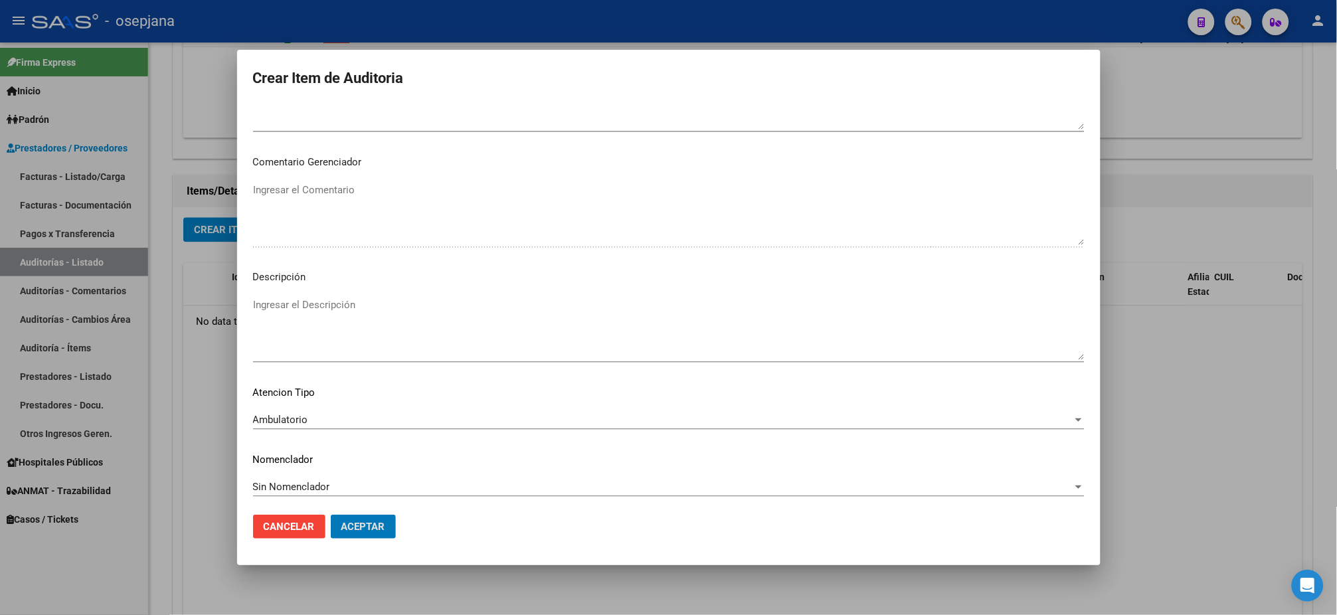
click at [331, 515] on button "Aceptar" at bounding box center [363, 527] width 65 height 24
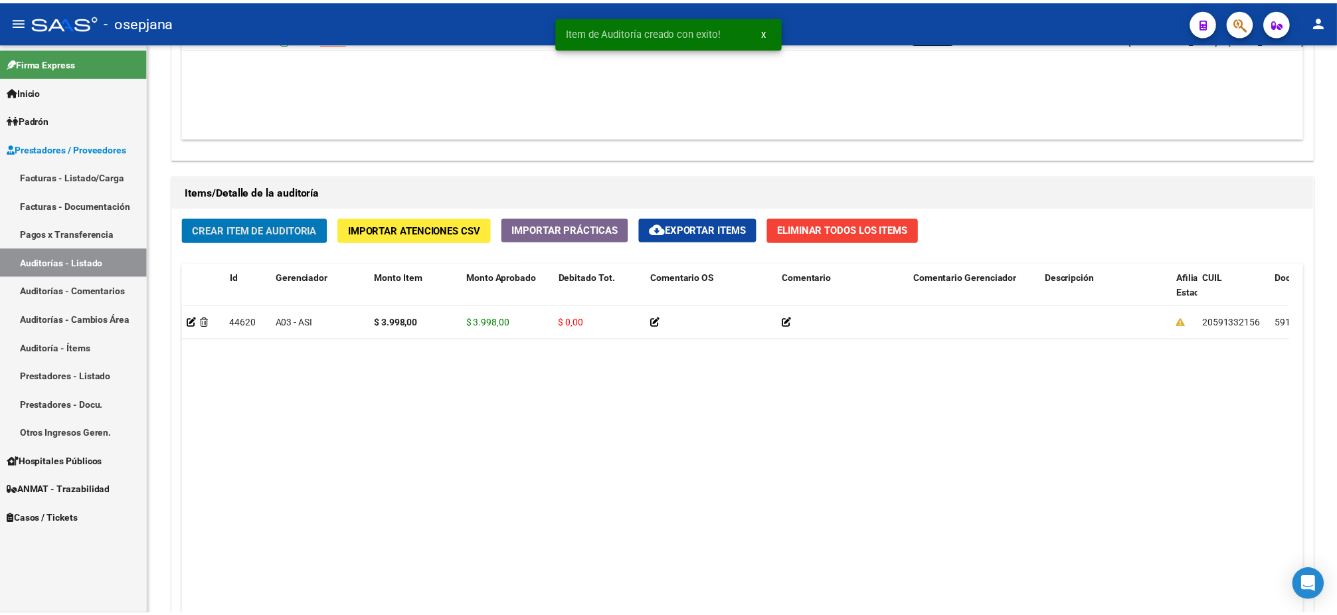
scroll to position [837, 0]
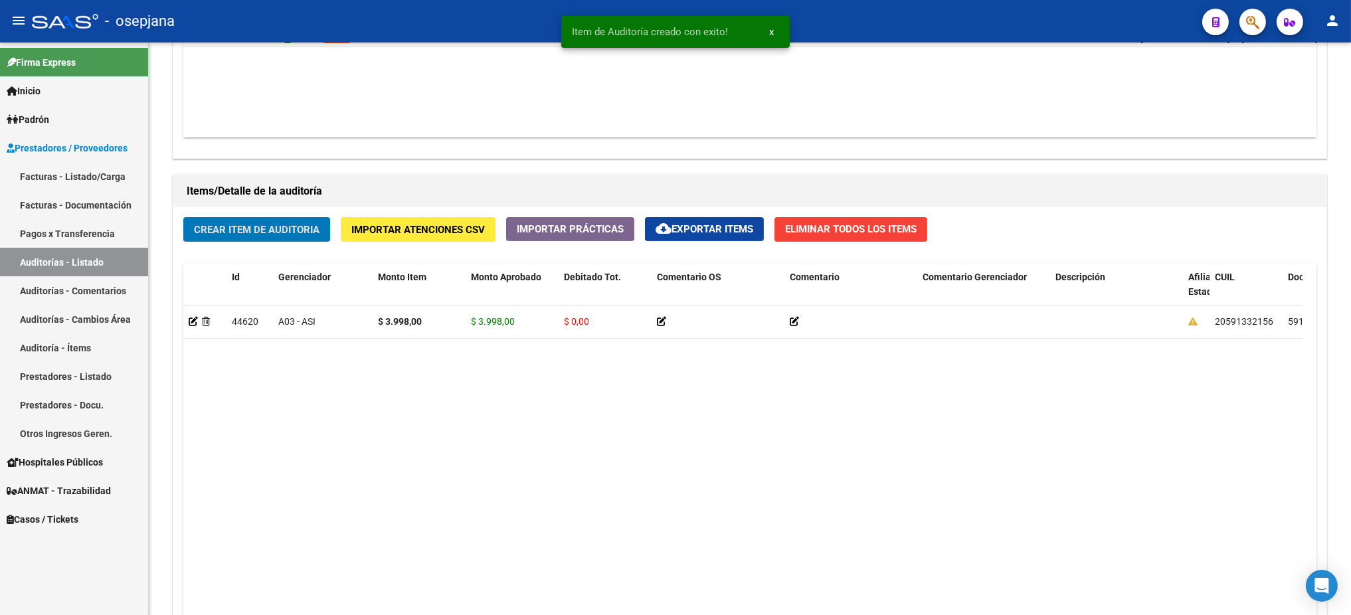
click at [183, 217] on button "Crear Item de Auditoria" at bounding box center [256, 229] width 147 height 25
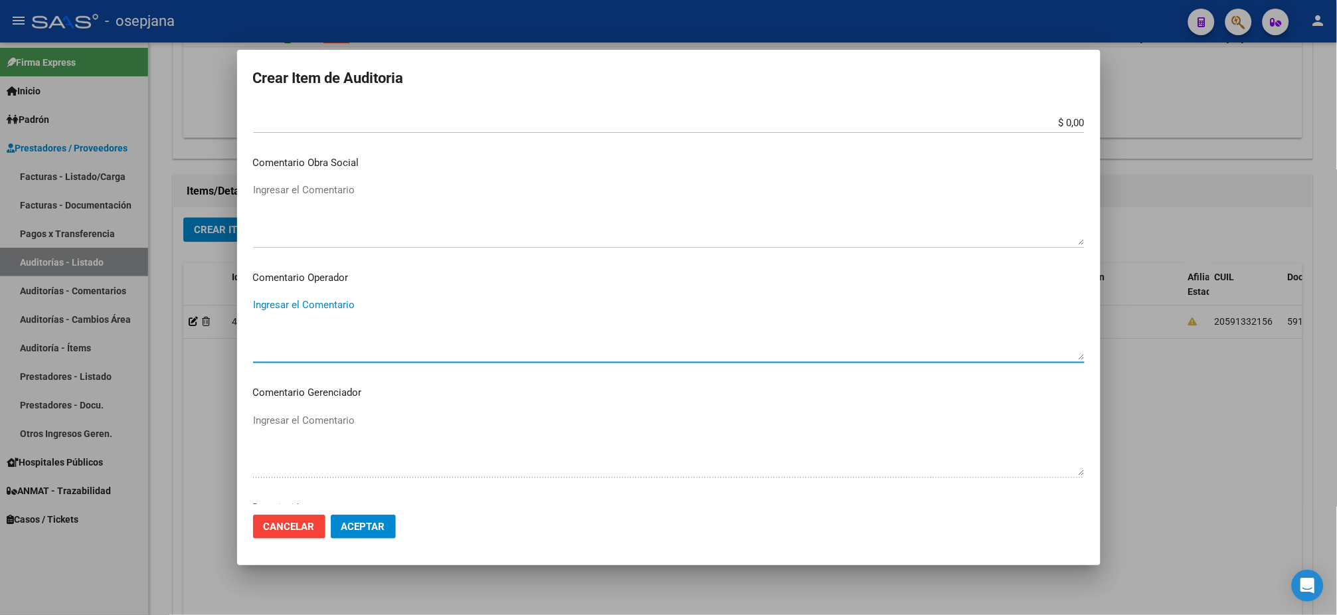
scroll to position [791, 0]
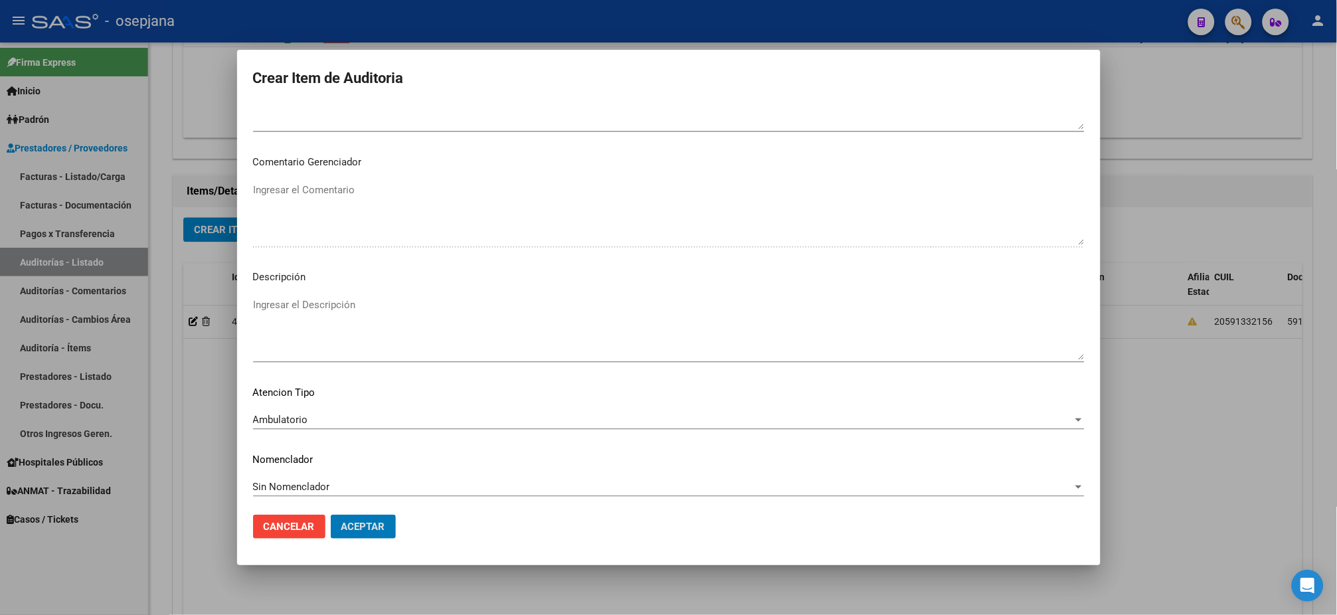
click at [331, 515] on button "Aceptar" at bounding box center [363, 527] width 65 height 24
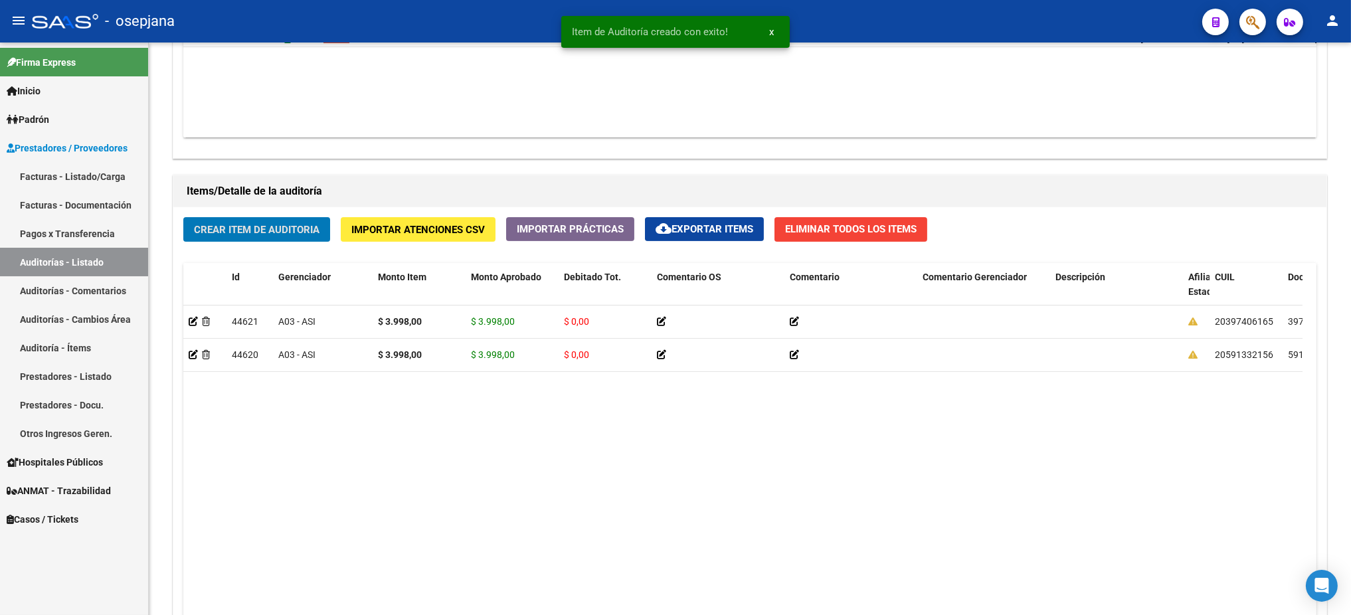
click at [183, 217] on button "Crear Item de Auditoria" at bounding box center [256, 229] width 147 height 25
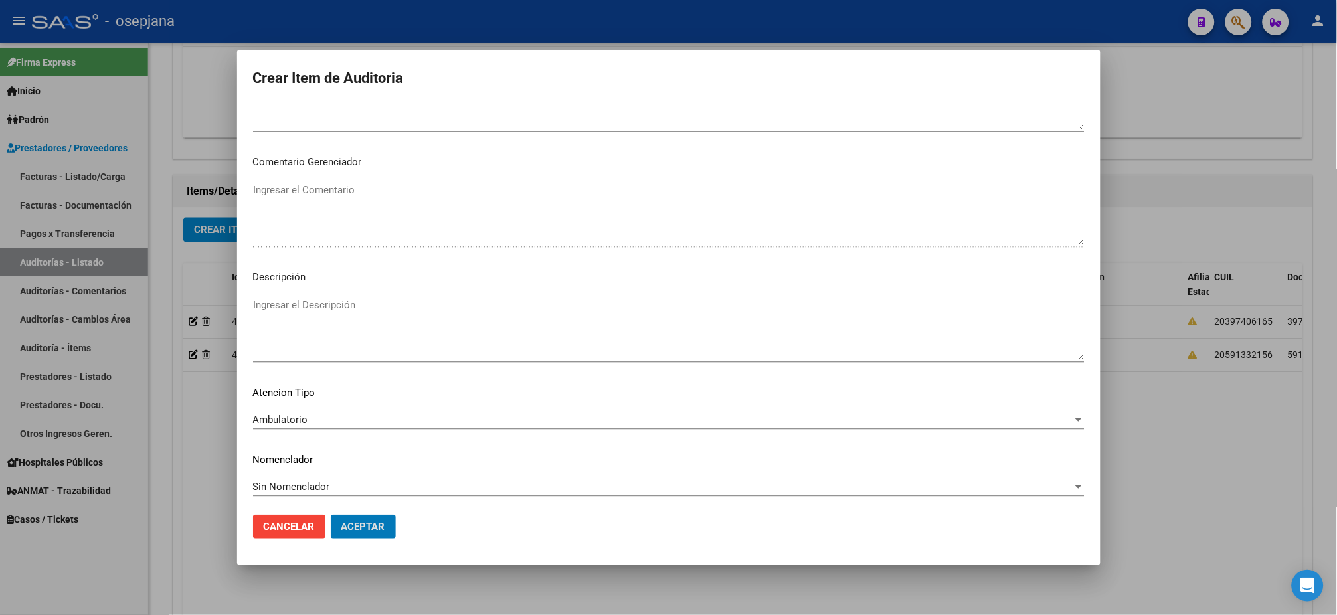
click at [331, 515] on button "Aceptar" at bounding box center [363, 527] width 65 height 24
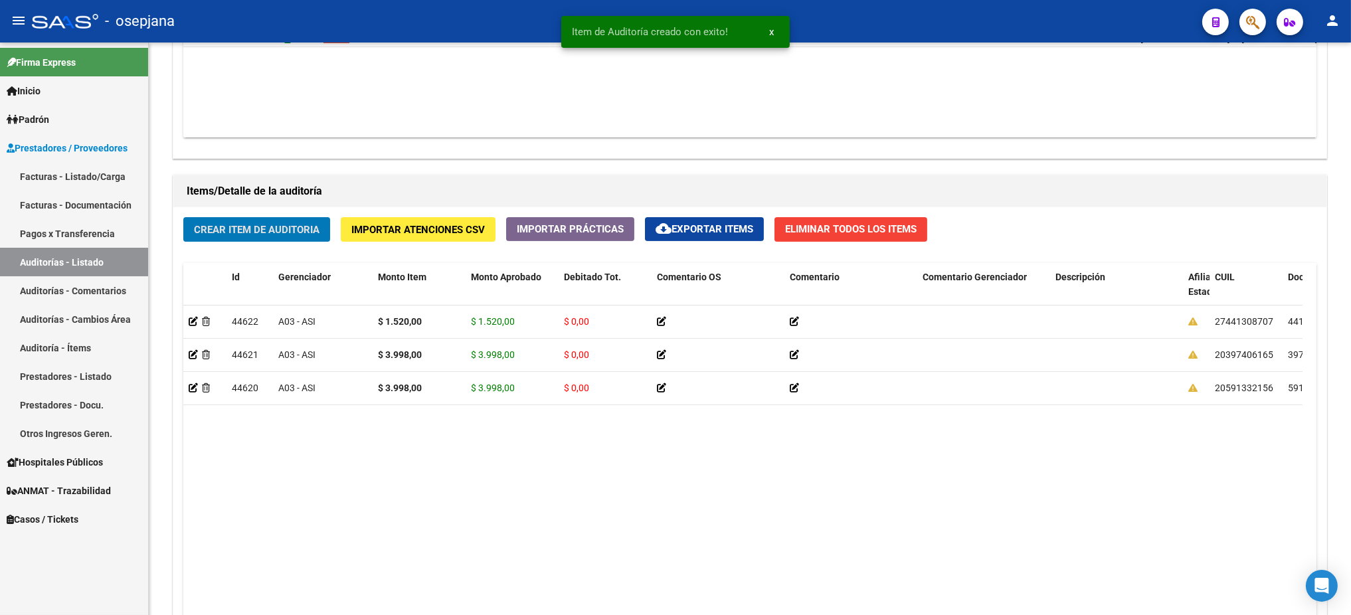
click at [183, 217] on button "Crear Item de Auditoria" at bounding box center [256, 229] width 147 height 25
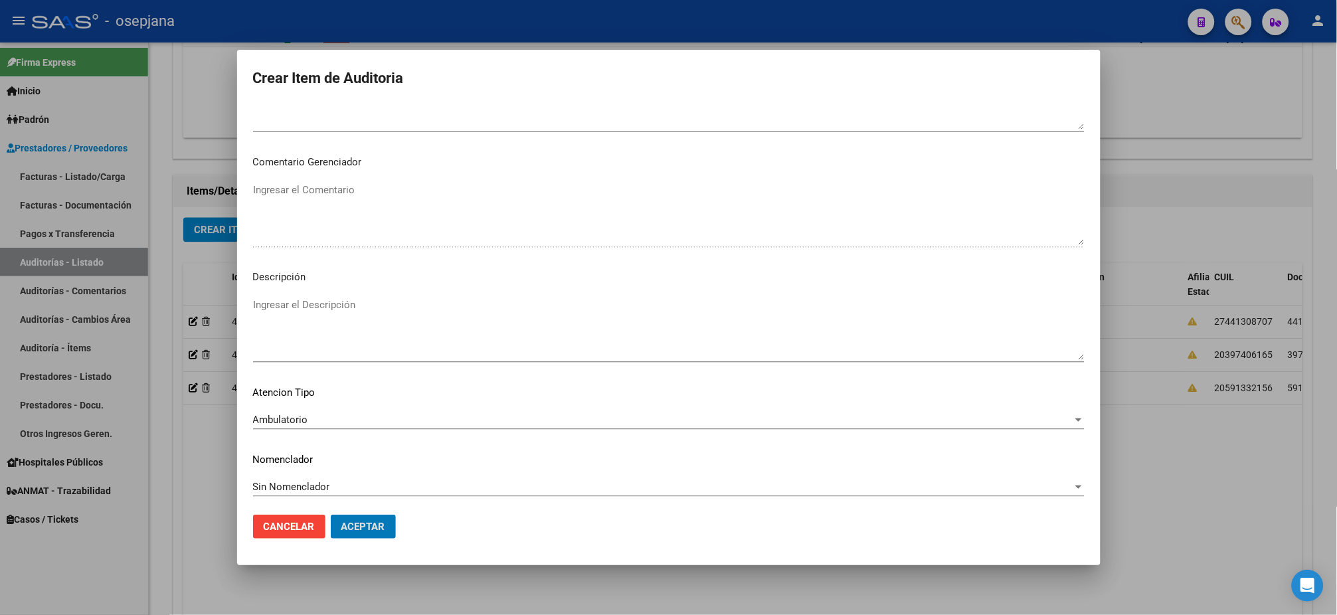
click at [331, 515] on button "Aceptar" at bounding box center [363, 527] width 65 height 24
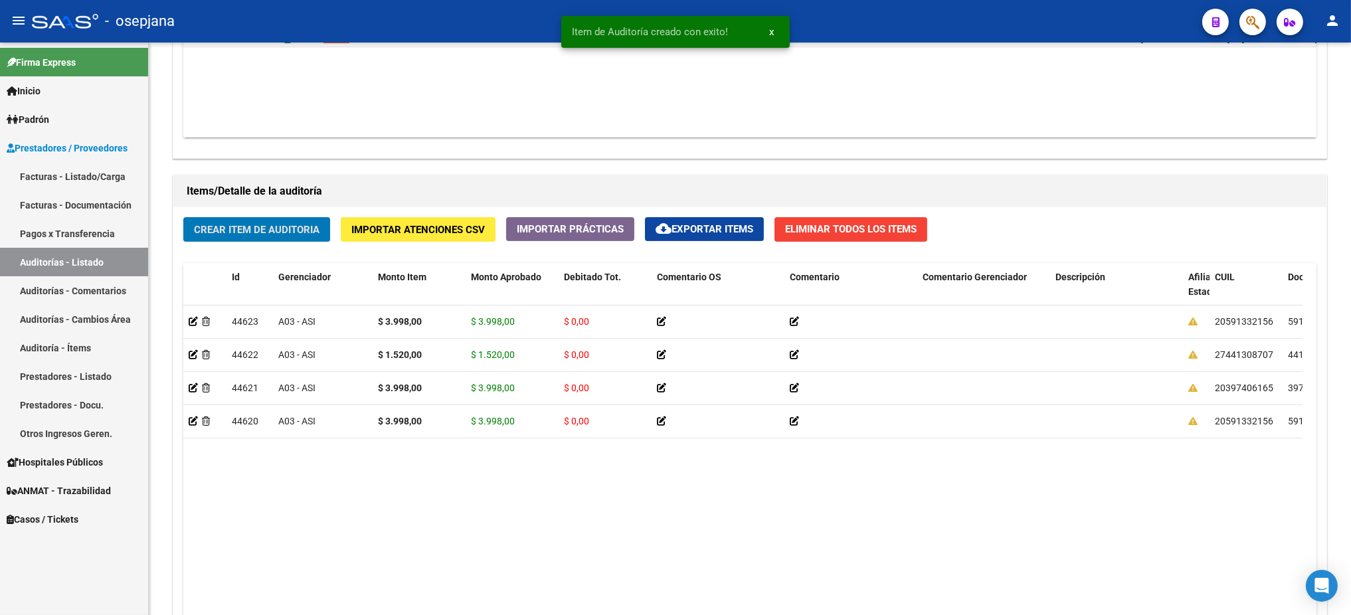
click at [183, 217] on button "Crear Item de Auditoria" at bounding box center [256, 229] width 147 height 25
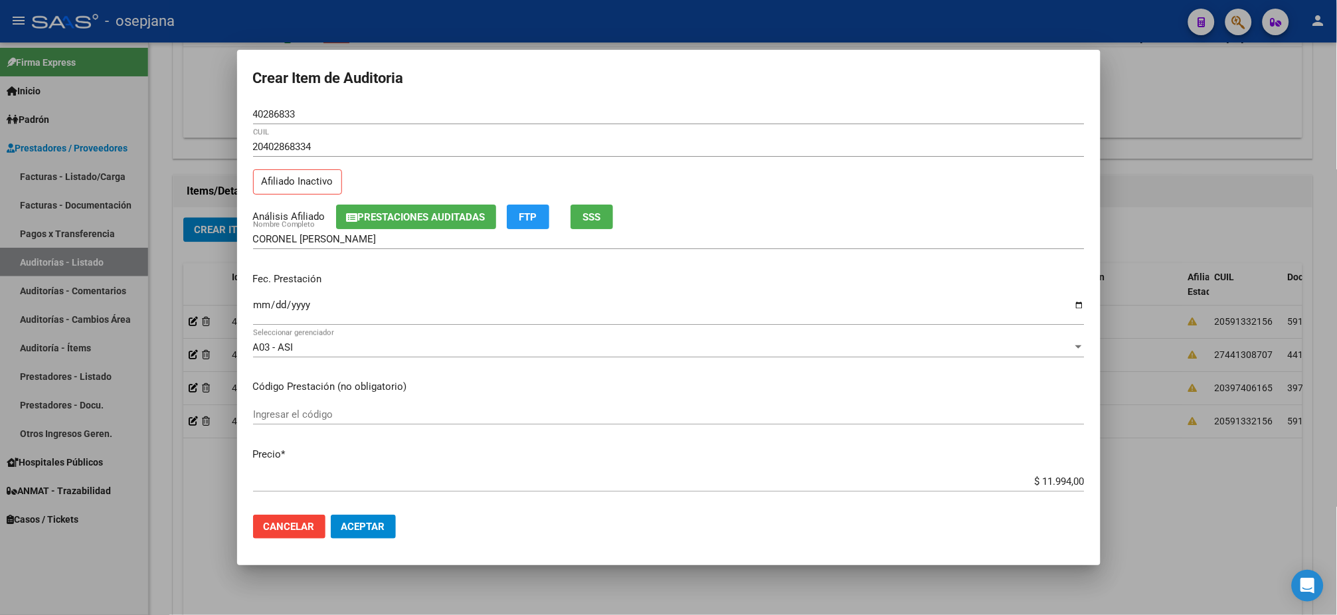
click at [567, 220] on div "Análisis Afiliado Prestaciones Auditadas FTP SSS" at bounding box center [669, 217] width 832 height 25
click at [581, 209] on button "SSS" at bounding box center [592, 217] width 43 height 25
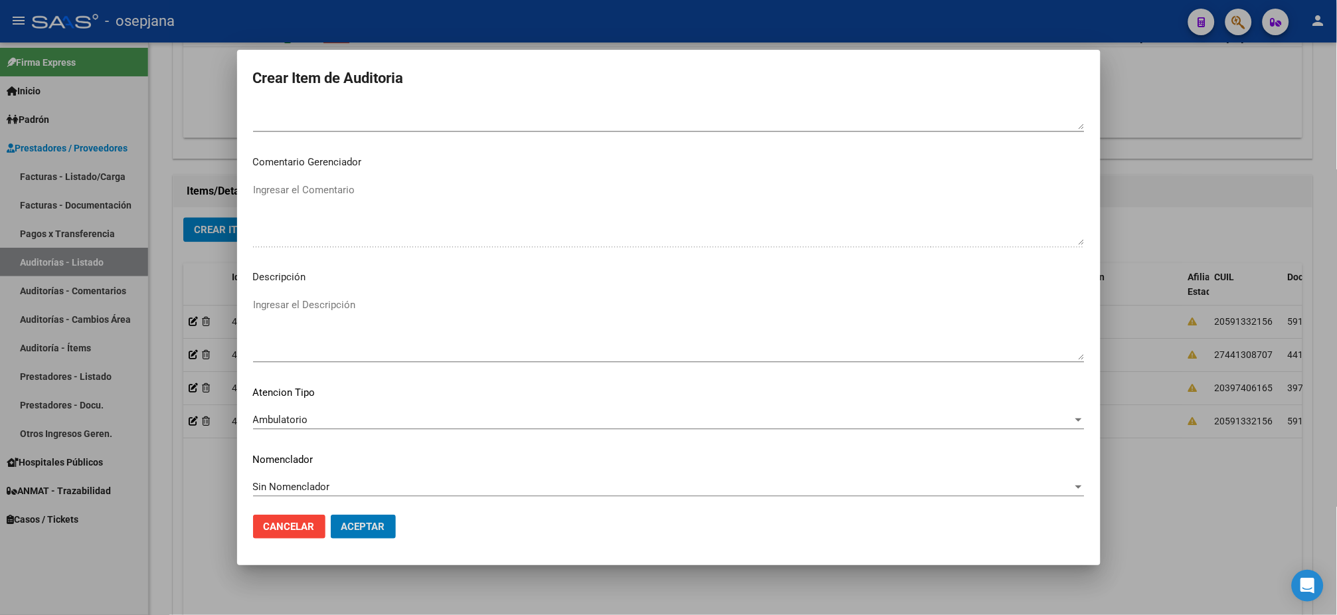
click at [331, 515] on button "Aceptar" at bounding box center [363, 527] width 65 height 24
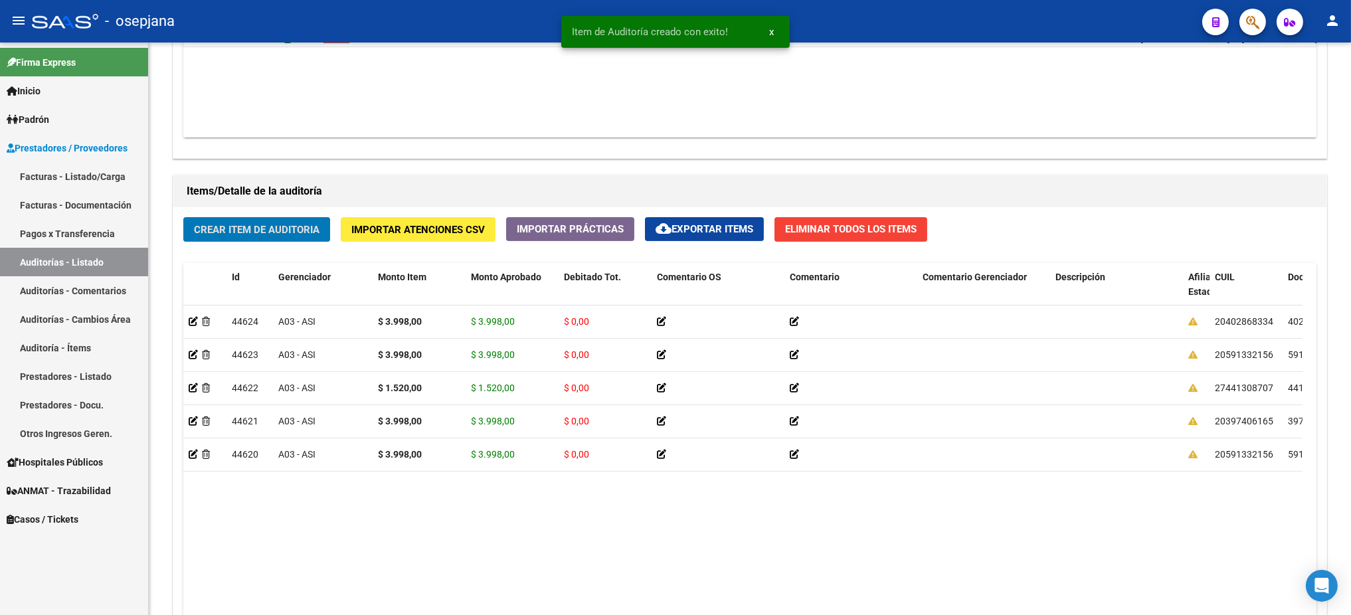
click at [183, 217] on button "Crear Item de Auditoria" at bounding box center [256, 229] width 147 height 25
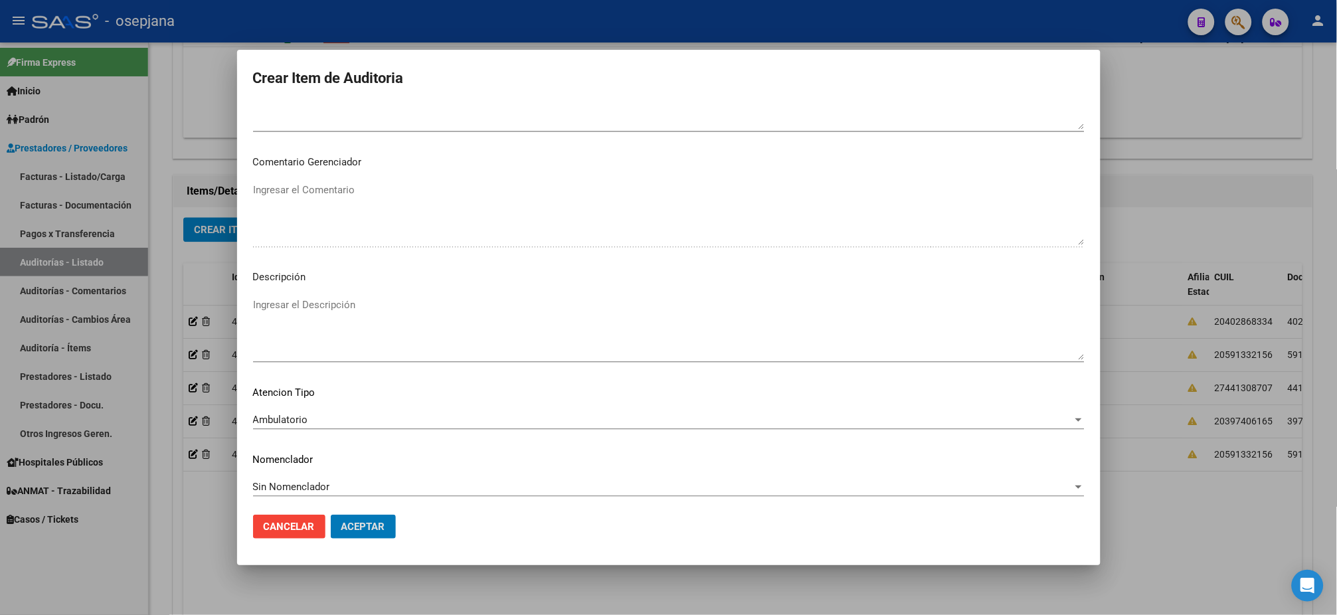
click at [331, 515] on button "Aceptar" at bounding box center [363, 527] width 65 height 24
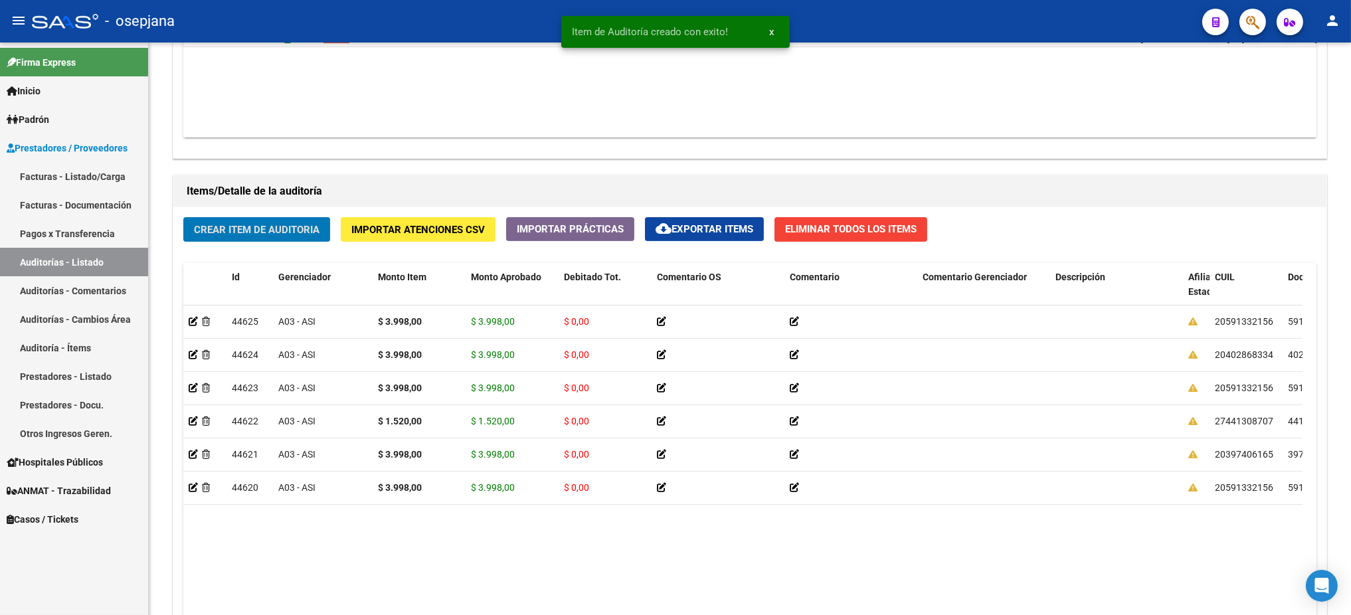
click at [183, 217] on button "Crear Item de Auditoria" at bounding box center [256, 229] width 147 height 25
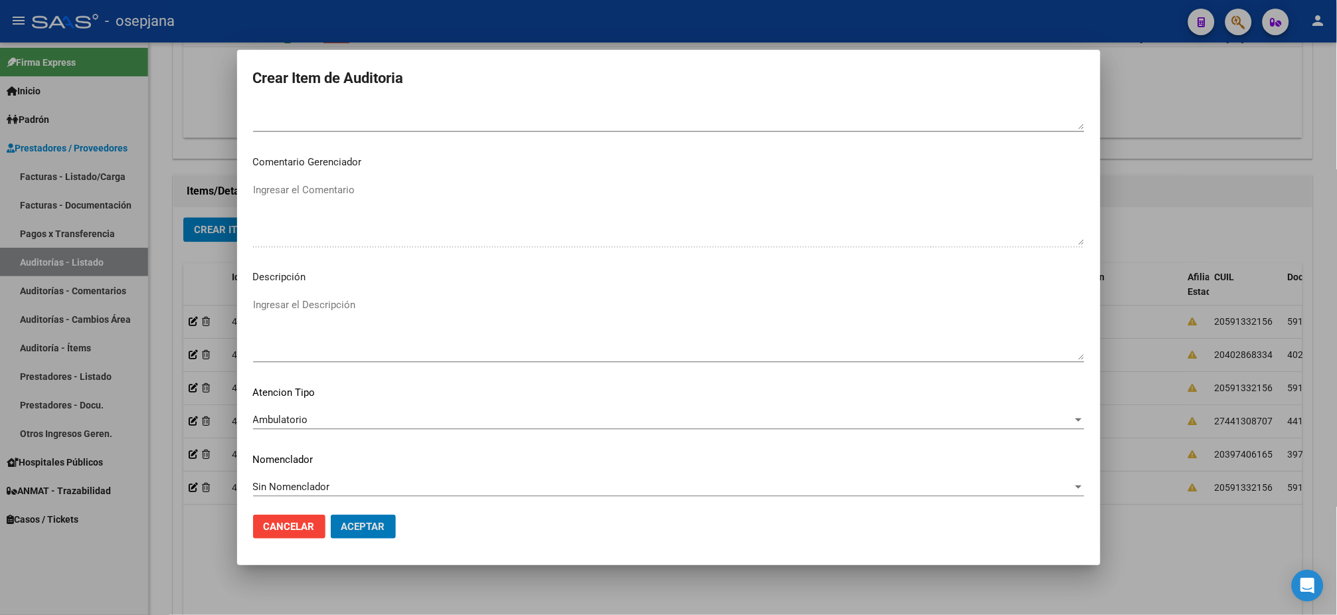
click at [331, 515] on button "Aceptar" at bounding box center [363, 527] width 65 height 24
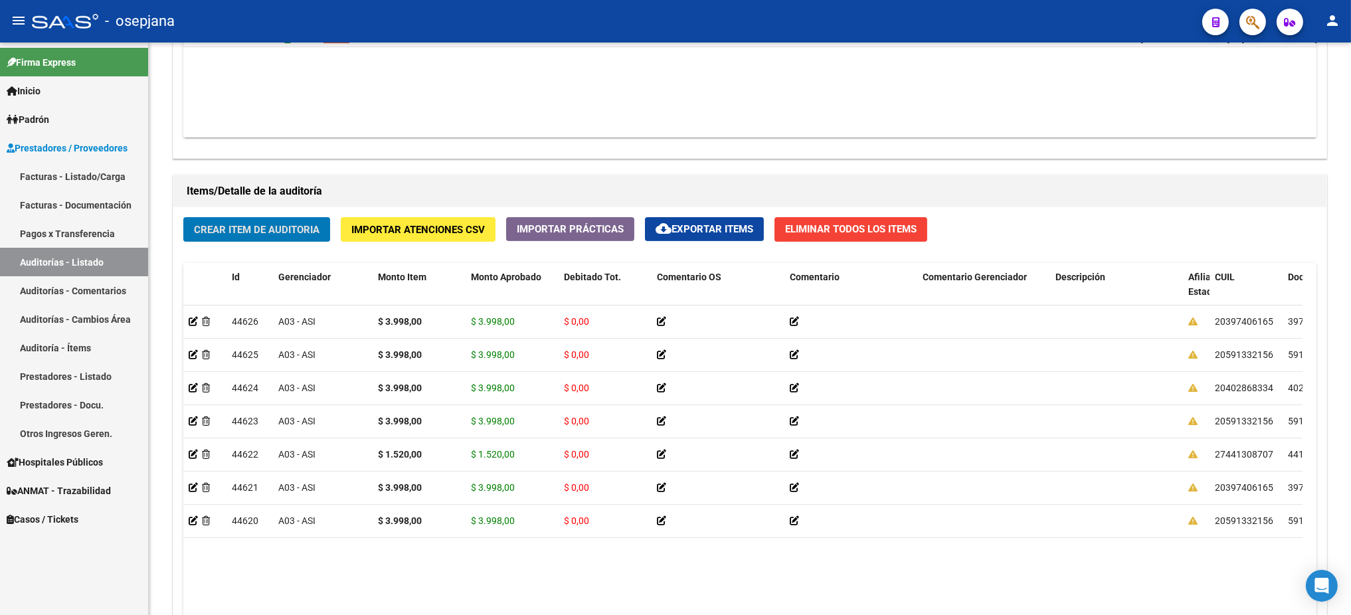
click at [183, 217] on button "Crear Item de Auditoria" at bounding box center [256, 229] width 147 height 25
click at [92, 178] on link "Facturas - Listado/Carga" at bounding box center [74, 176] width 148 height 29
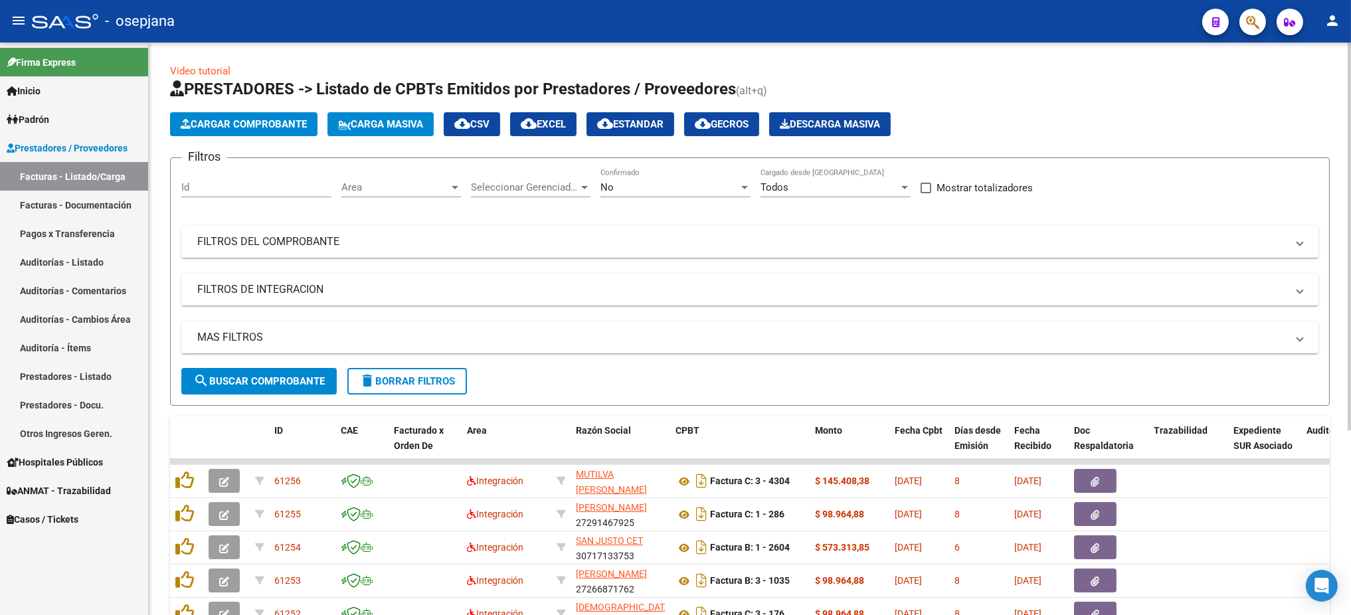
click at [377, 177] on div "Area Area" at bounding box center [401, 183] width 120 height 29
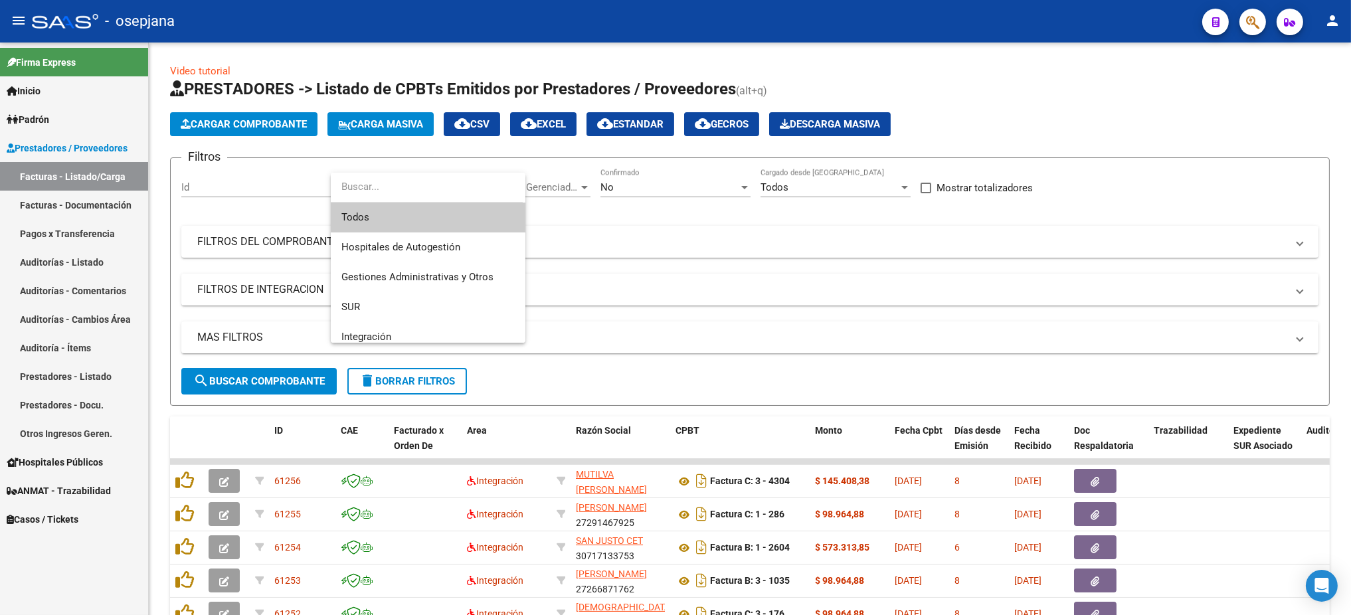
click at [373, 217] on span "Todos" at bounding box center [427, 218] width 173 height 30
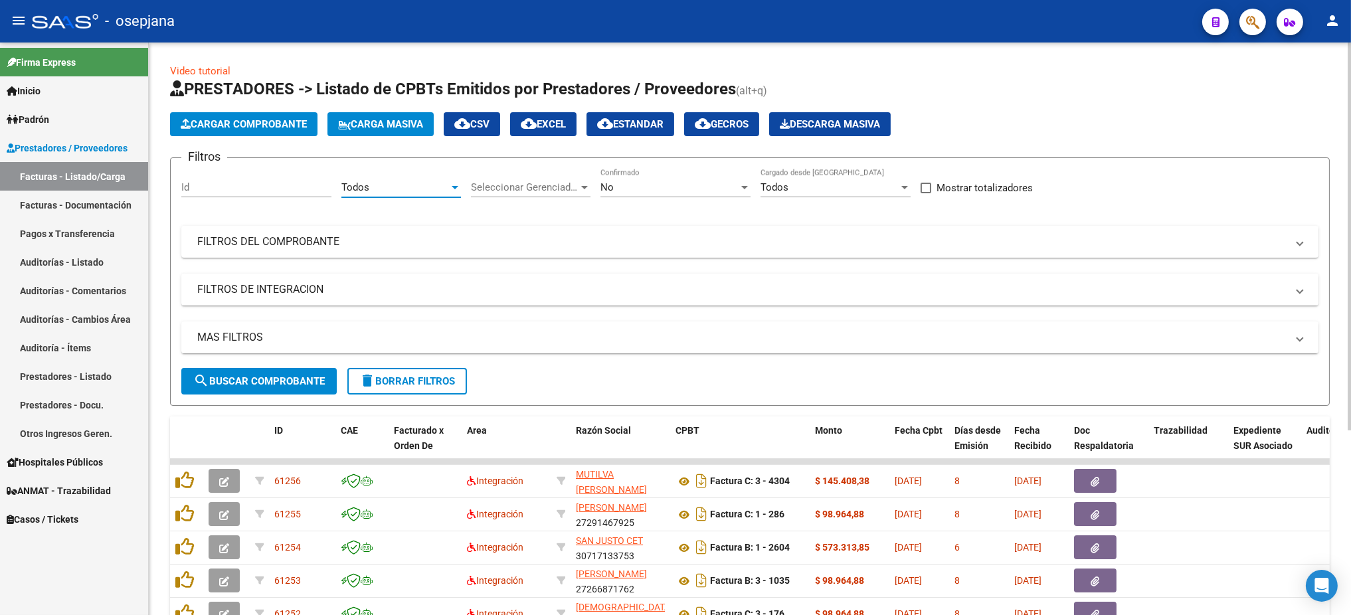
click at [559, 189] on span "Seleccionar Gerenciador" at bounding box center [525, 187] width 108 height 12
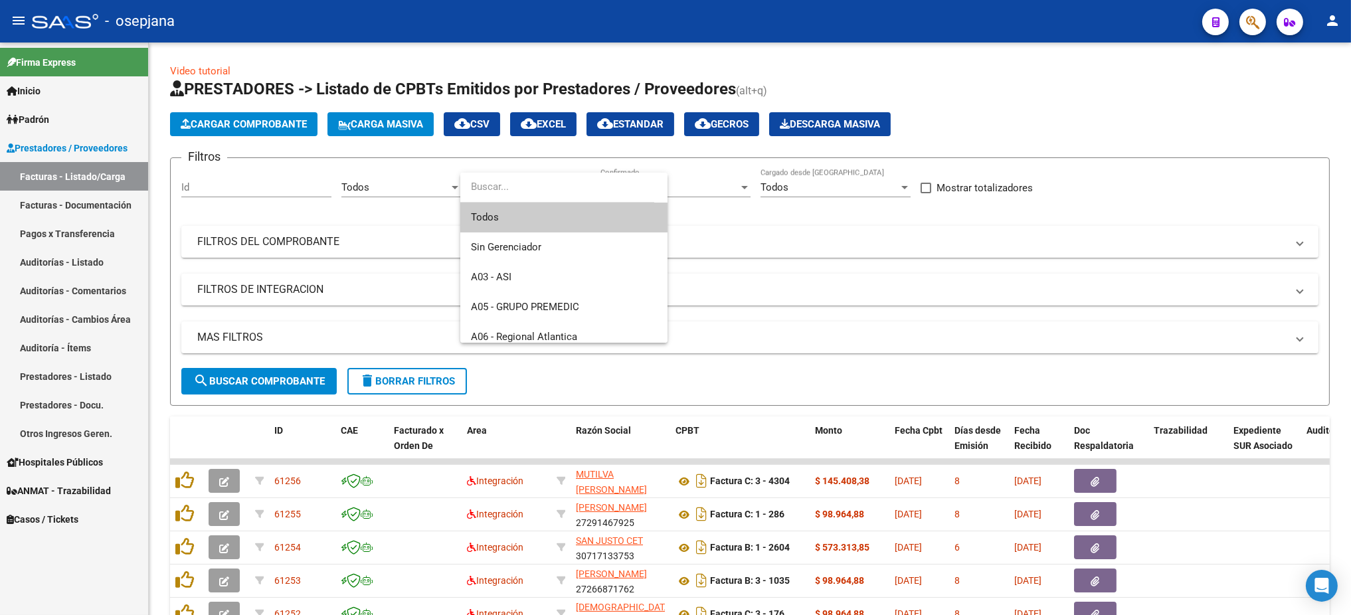
click at [492, 214] on span "Todos" at bounding box center [564, 218] width 186 height 30
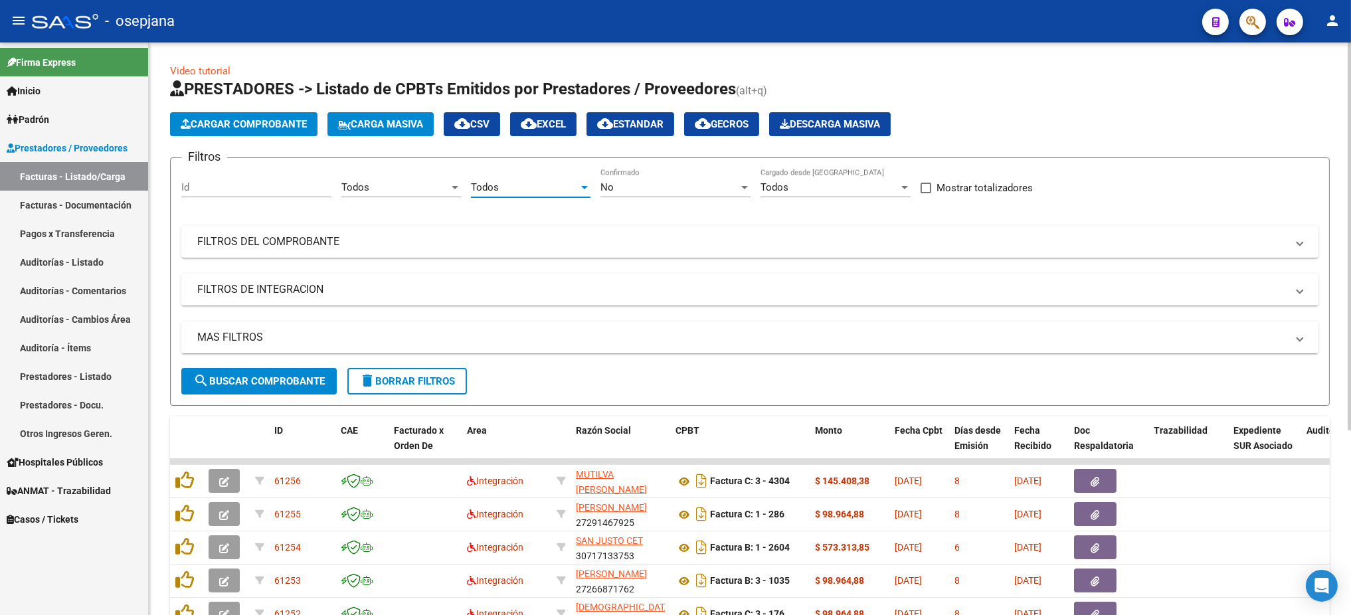
click at [622, 175] on div "No Confirmado" at bounding box center [676, 183] width 150 height 29
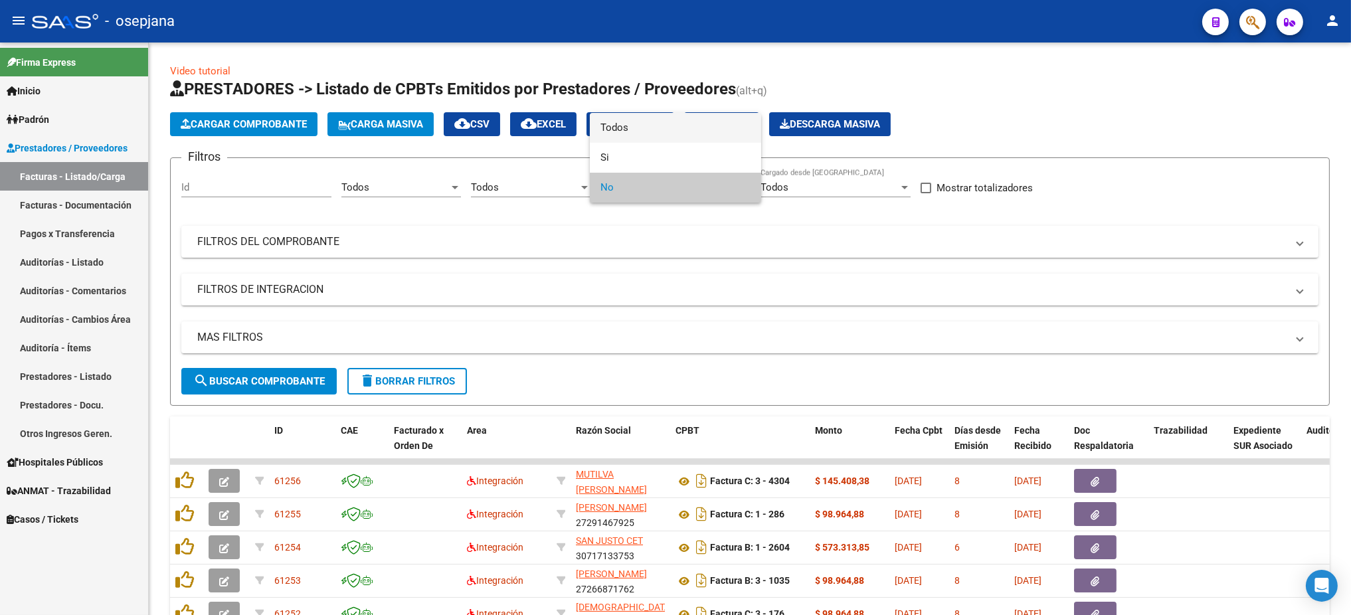
click at [643, 127] on span "Todos" at bounding box center [676, 128] width 150 height 30
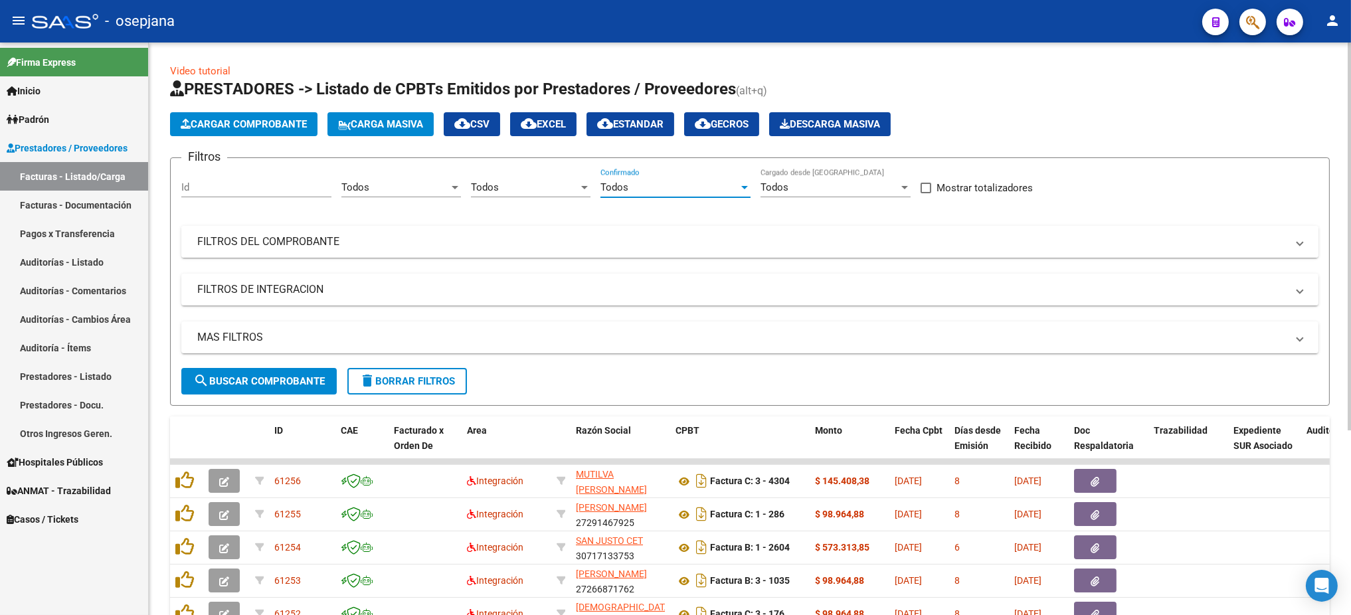
click at [563, 240] on mat-panel-title "FILTROS DEL COMPROBANTE" at bounding box center [742, 242] width 1090 height 15
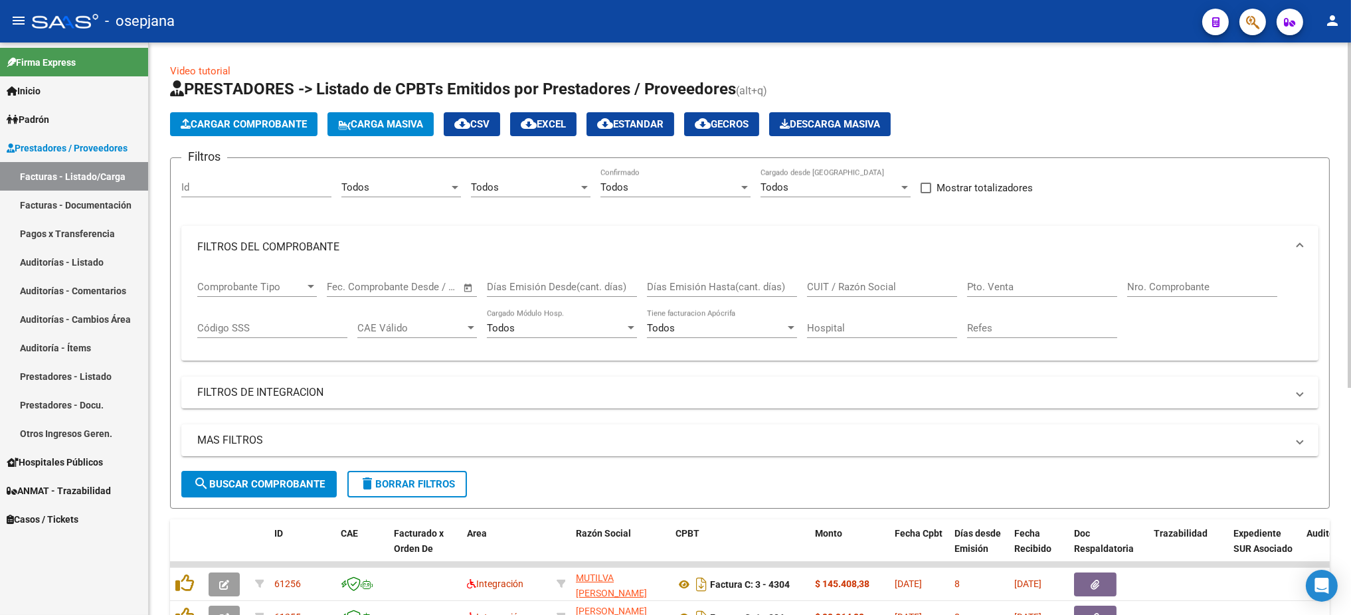
click at [1015, 290] on input "Pto. Venta" at bounding box center [1042, 287] width 150 height 12
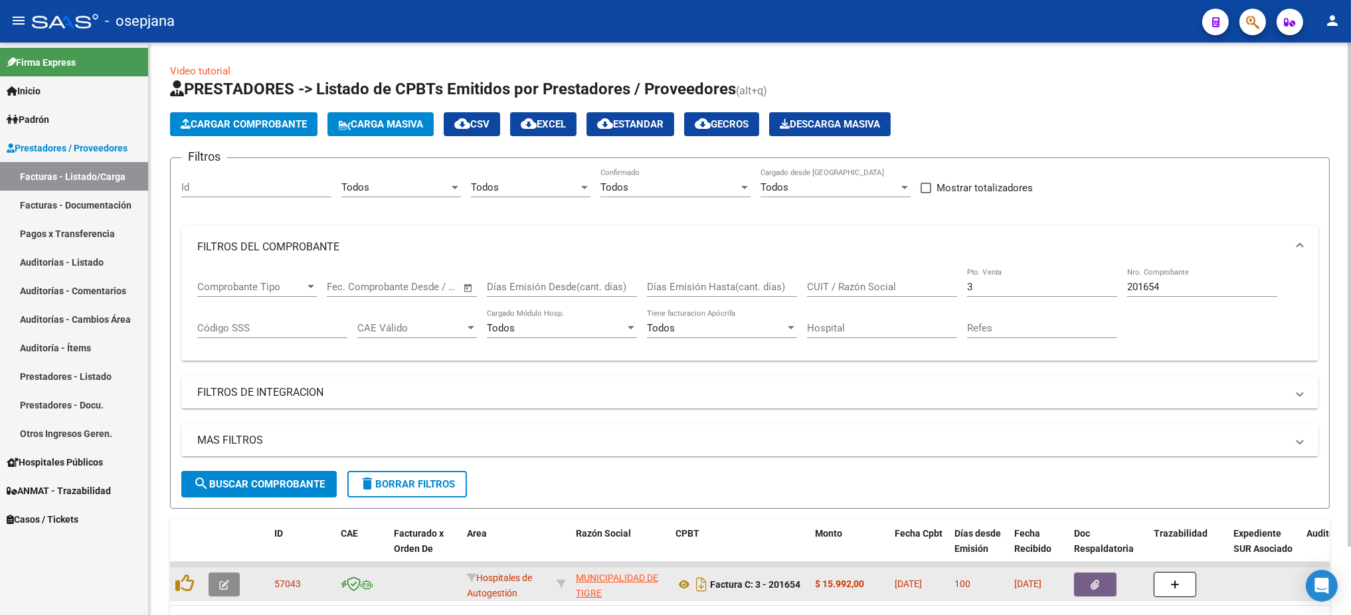
click at [227, 580] on icon "button" at bounding box center [224, 585] width 10 height 10
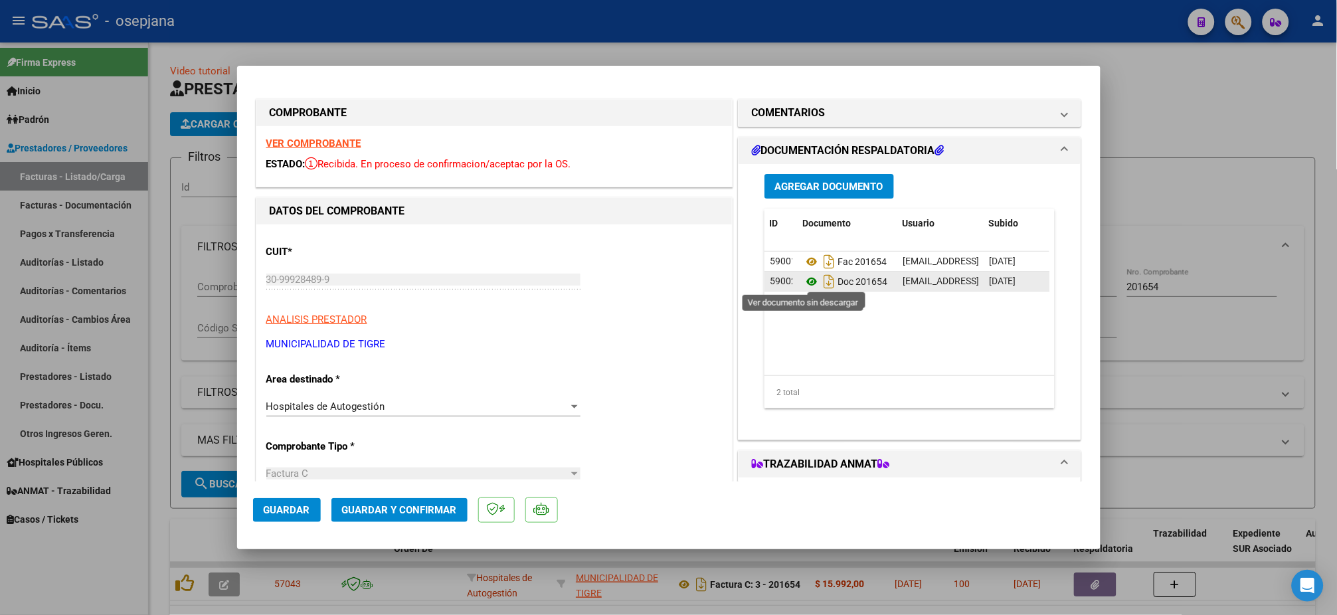
click at [805, 281] on icon at bounding box center [811, 282] width 17 height 16
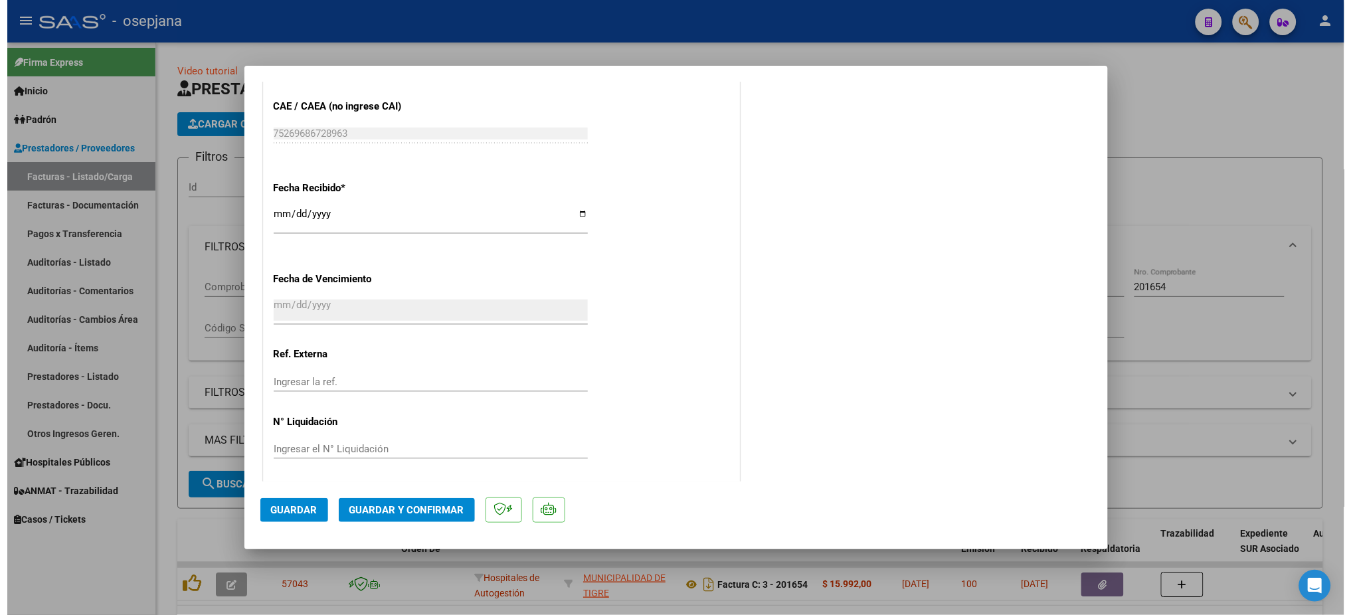
scroll to position [688, 0]
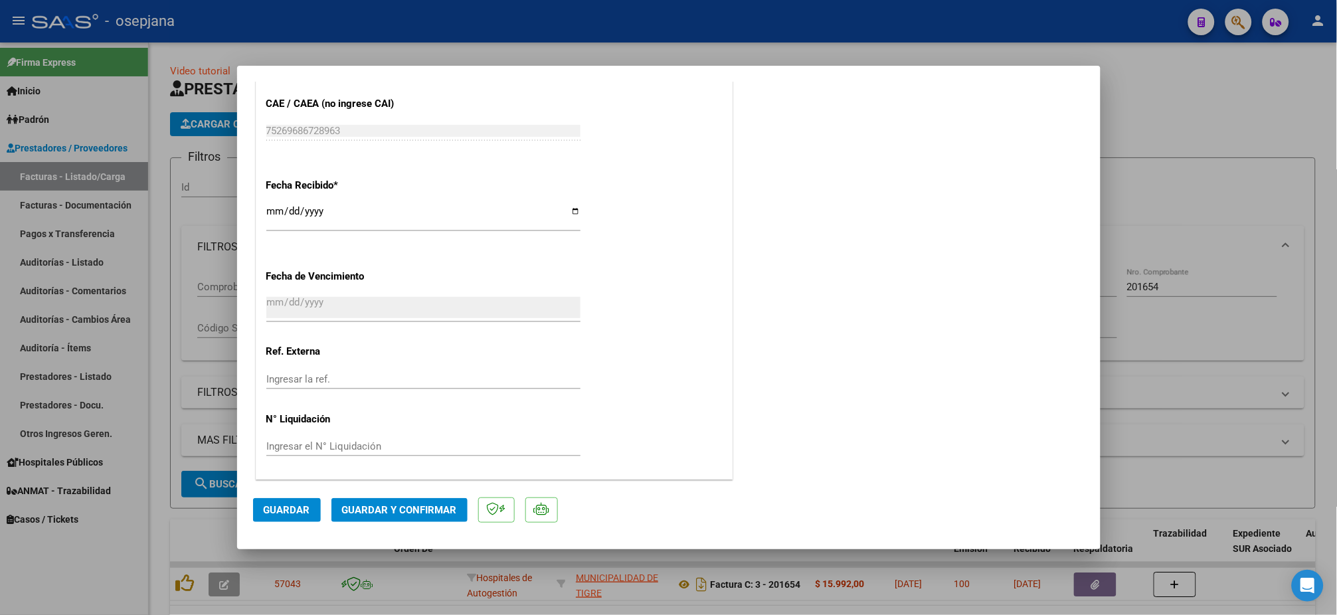
click at [444, 377] on input "Ingresar la ref." at bounding box center [423, 379] width 314 height 12
click at [286, 515] on span "Guardar" at bounding box center [287, 510] width 47 height 12
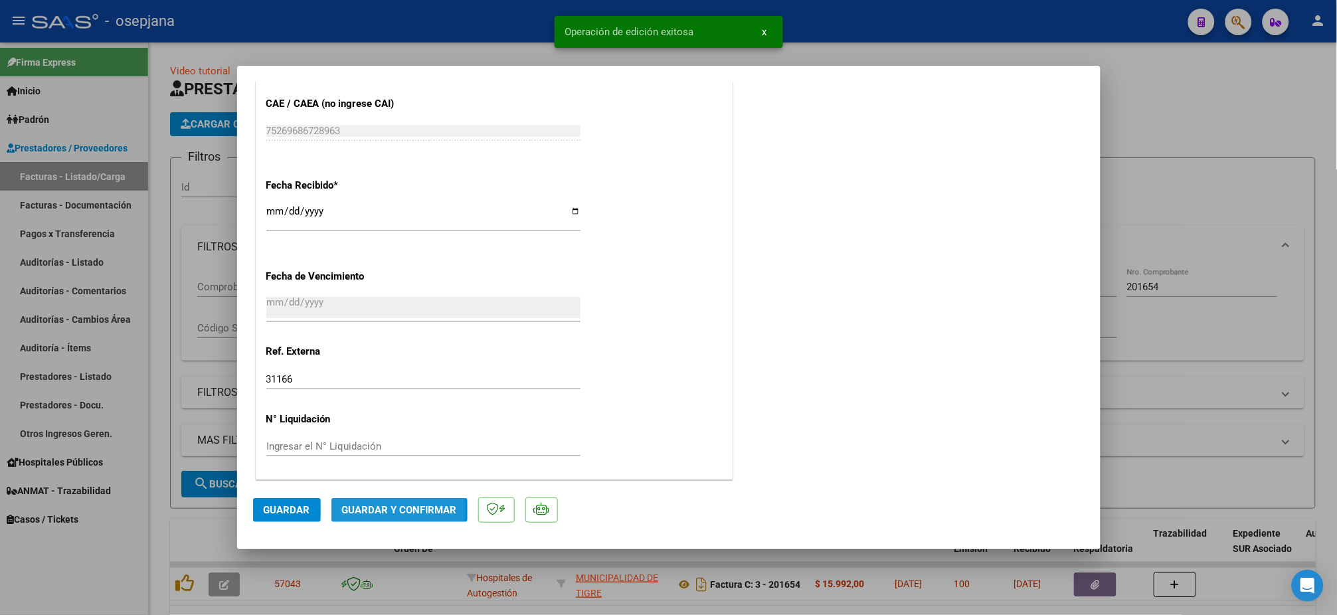
click at [352, 514] on span "Guardar y Confirmar" at bounding box center [399, 510] width 115 height 12
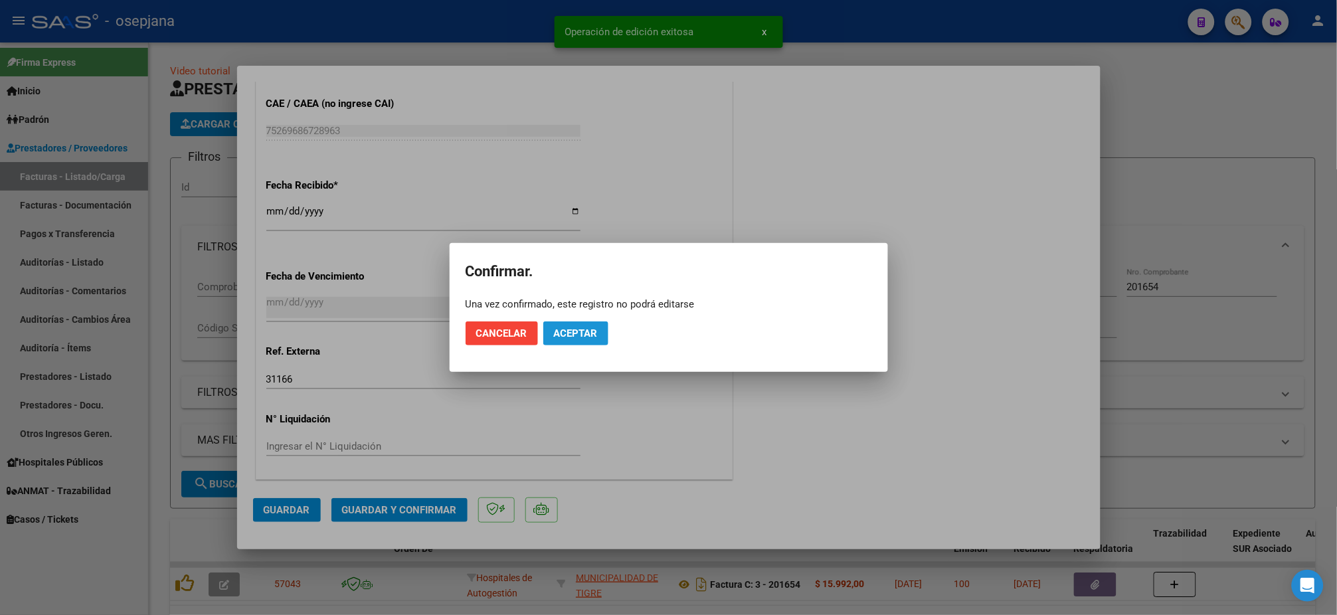
click at [589, 330] on span "Aceptar" at bounding box center [576, 334] width 44 height 12
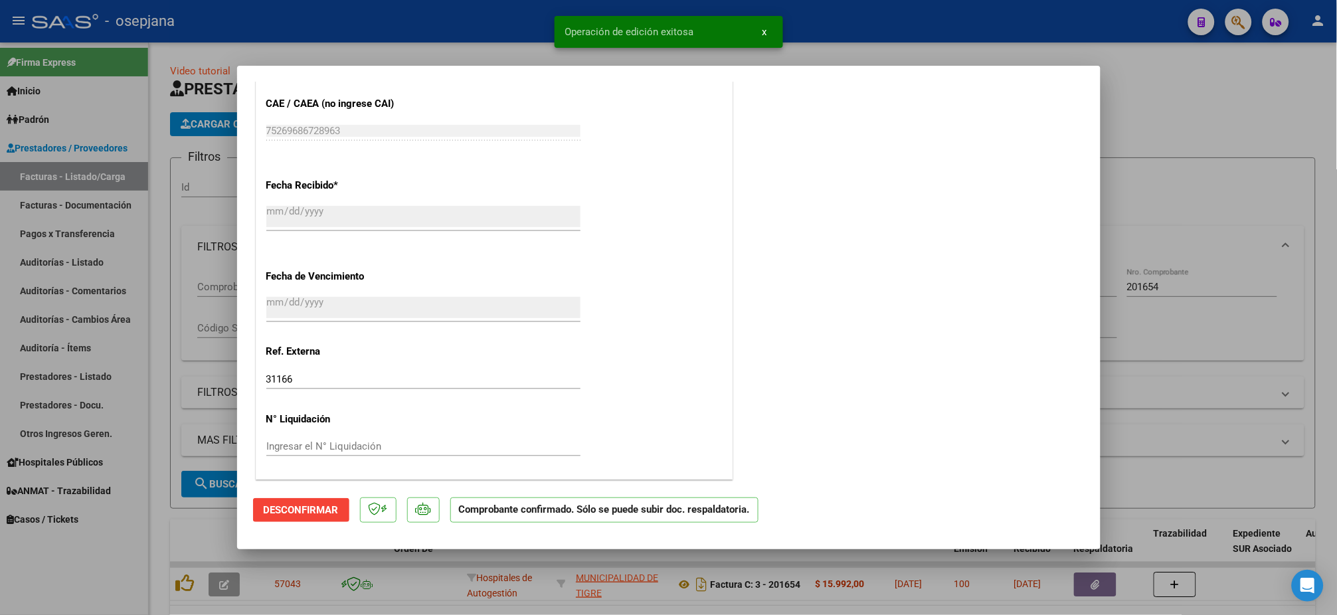
click at [44, 253] on div at bounding box center [668, 307] width 1337 height 615
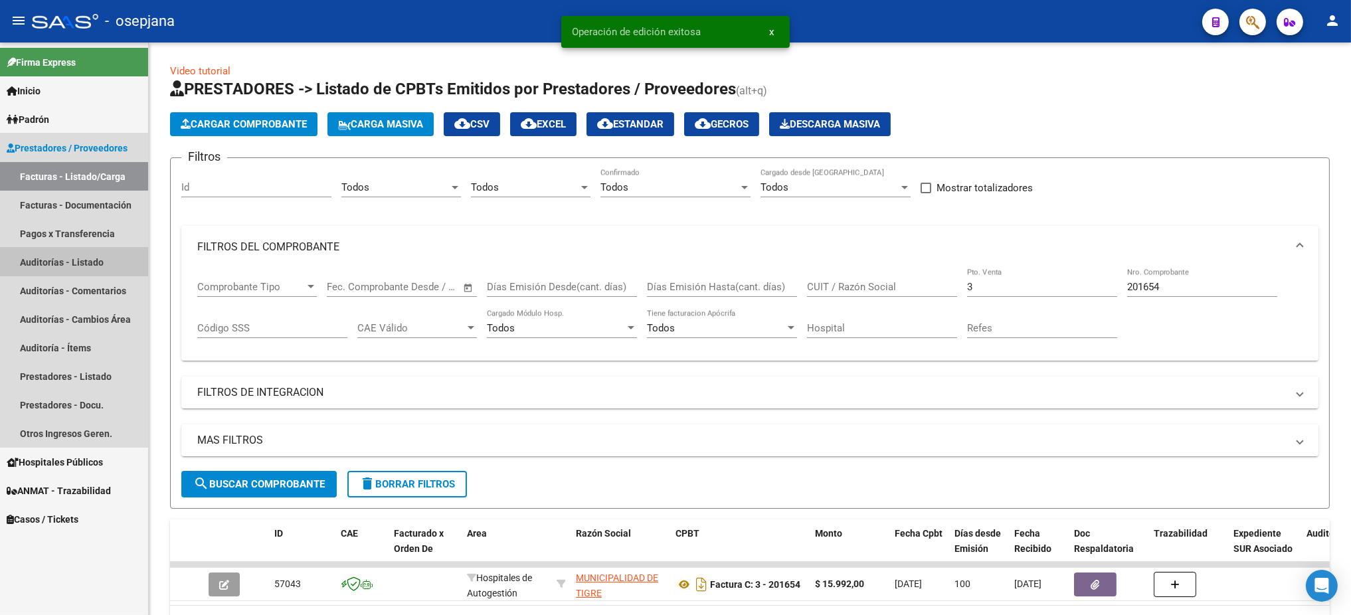
click at [44, 253] on link "Auditorías - Listado" at bounding box center [74, 262] width 148 height 29
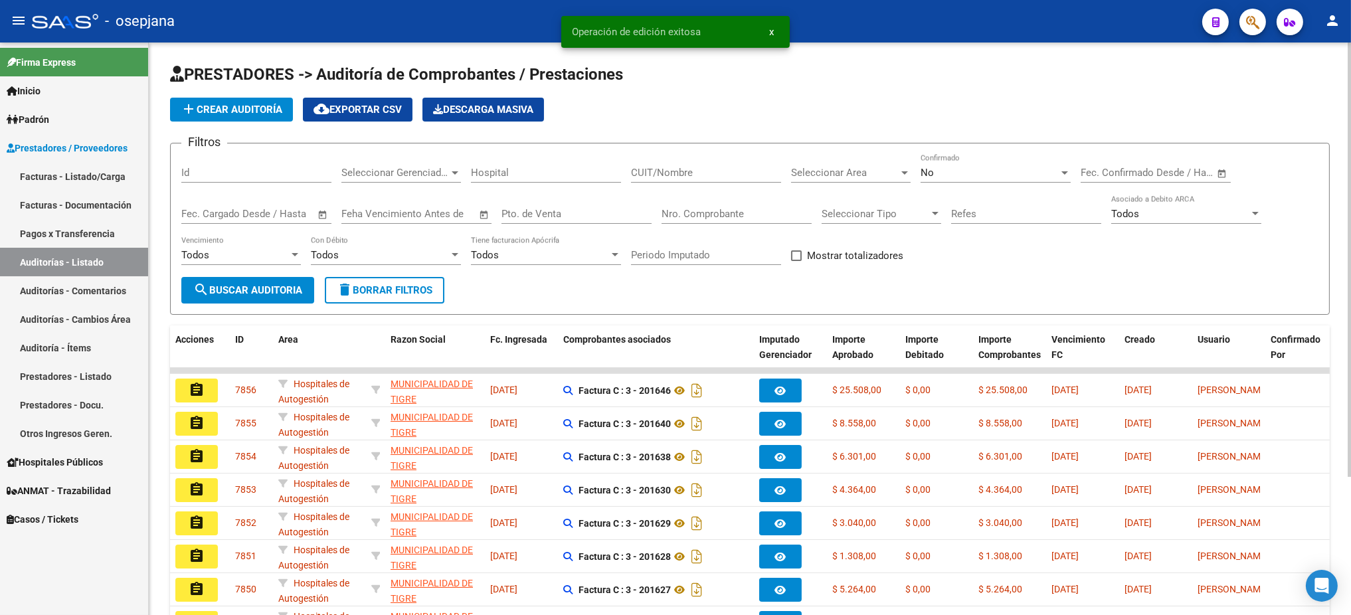
click at [227, 101] on button "add Crear Auditoría" at bounding box center [231, 110] width 123 height 24
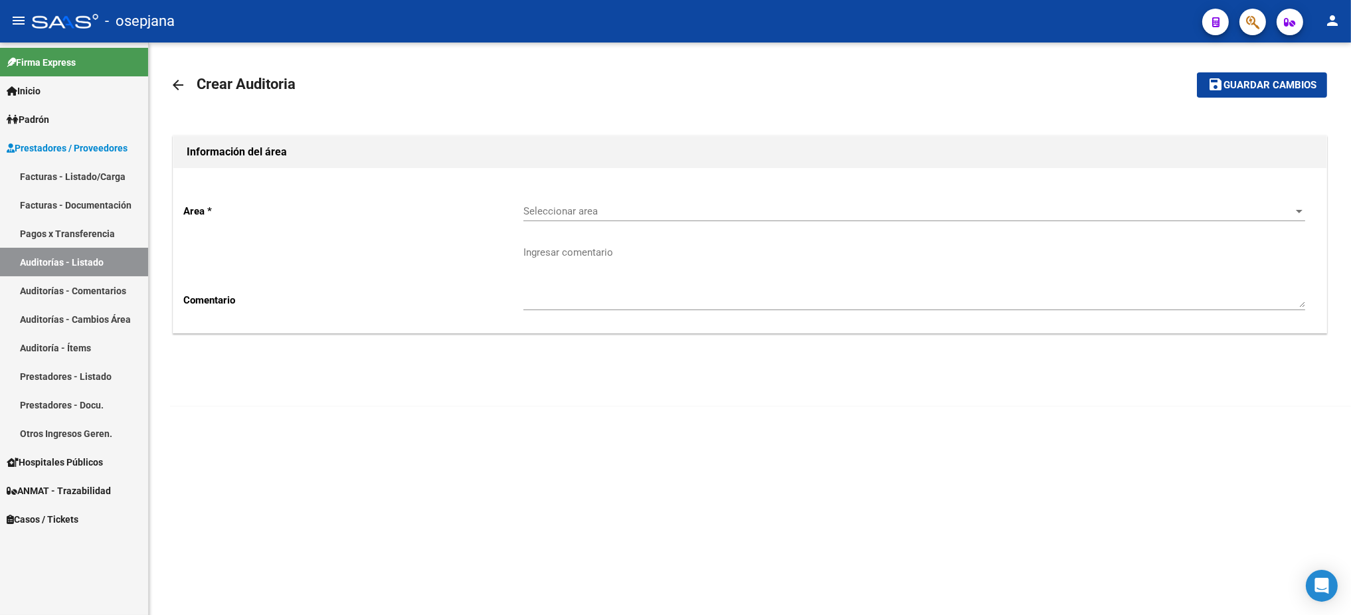
click at [653, 209] on span "Seleccionar area" at bounding box center [909, 211] width 770 height 12
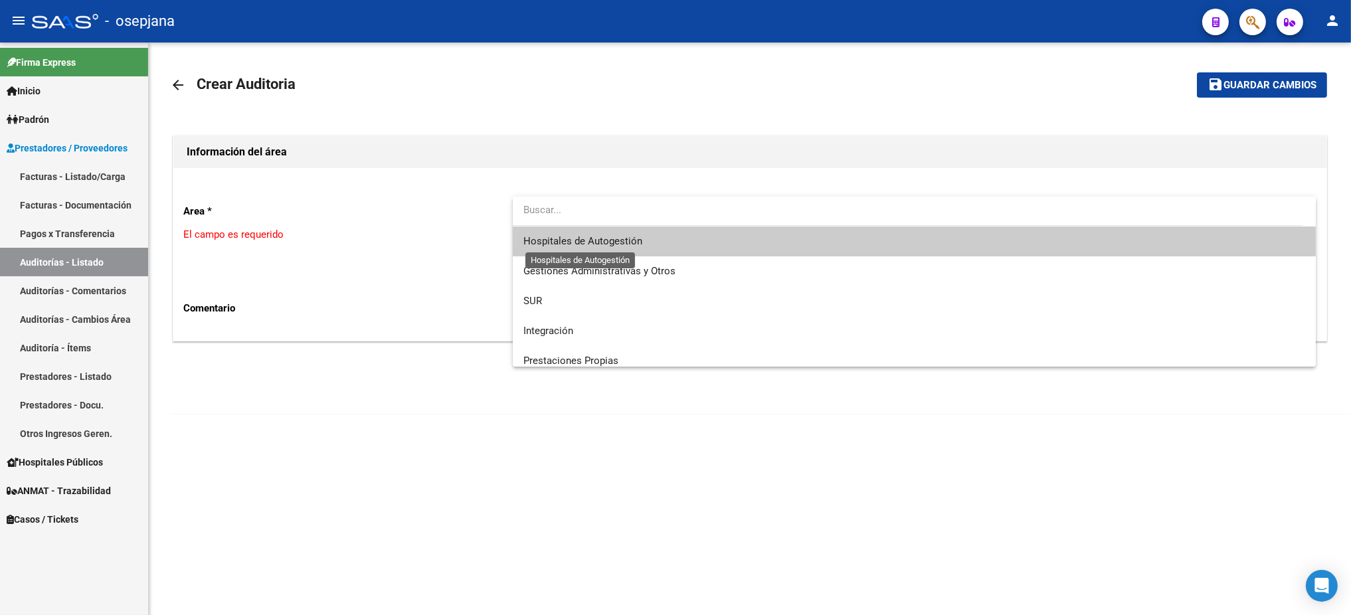
click at [613, 246] on span "Hospitales de Autogestión" at bounding box center [583, 241] width 119 height 12
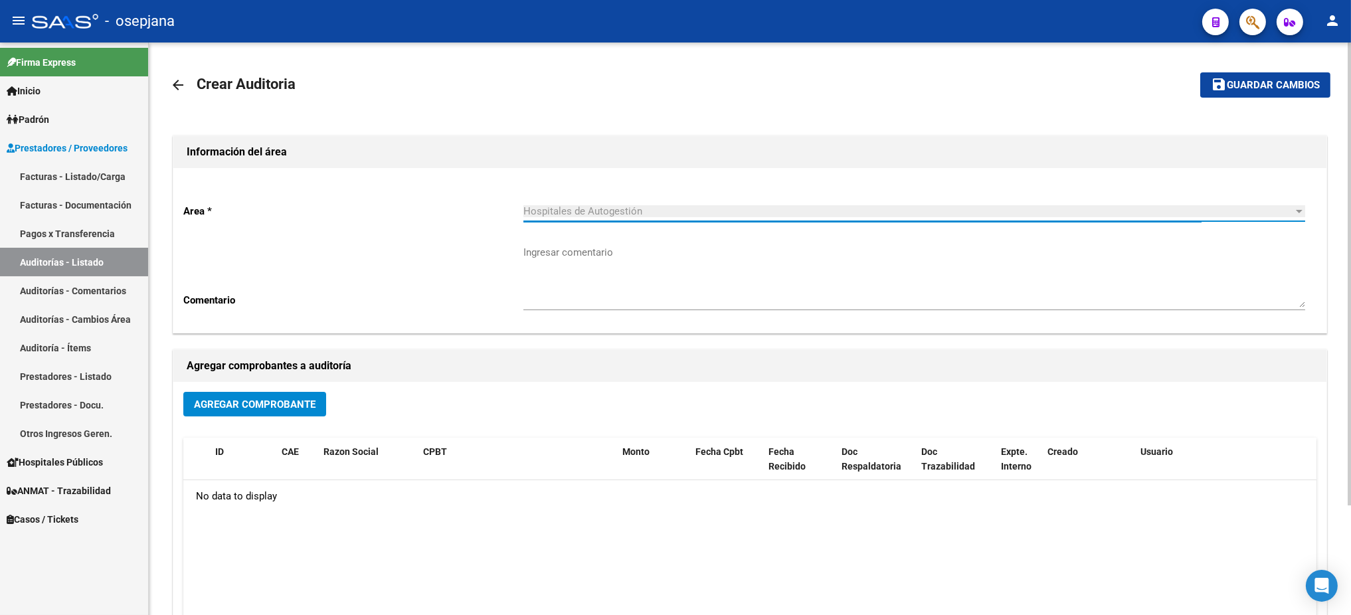
click at [286, 396] on button "Agregar Comprobante" at bounding box center [254, 404] width 143 height 25
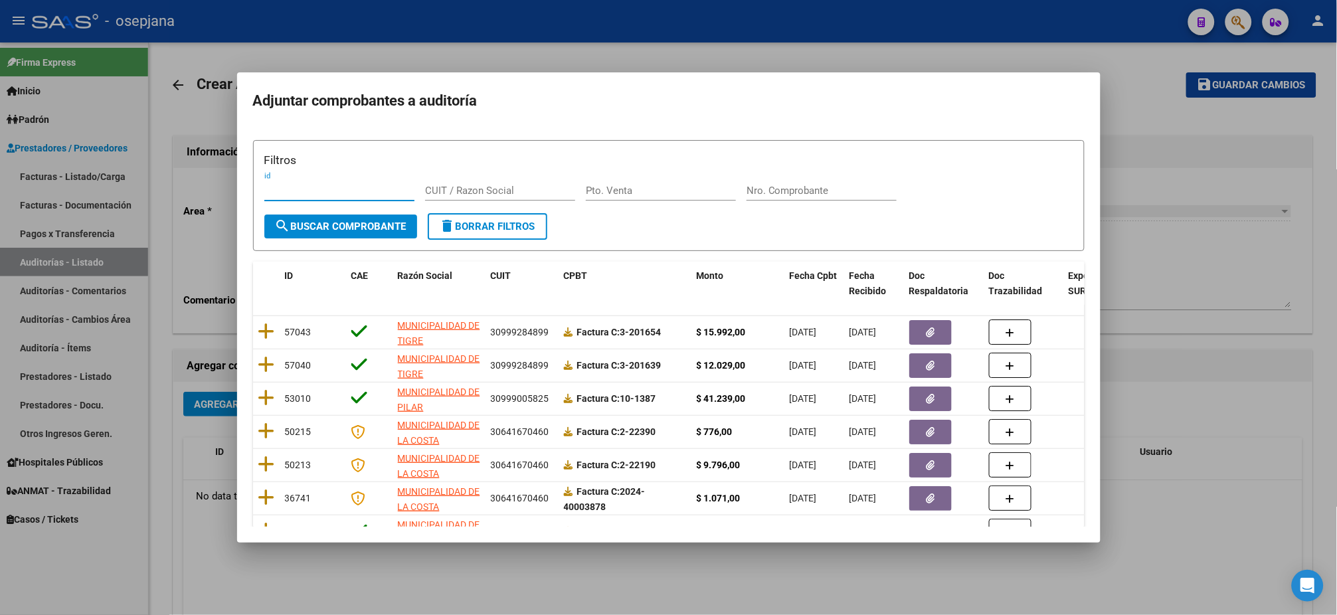
click at [644, 198] on div "Pto. Venta" at bounding box center [661, 191] width 150 height 20
click at [376, 228] on span "search Buscar Comprobante" at bounding box center [341, 227] width 132 height 12
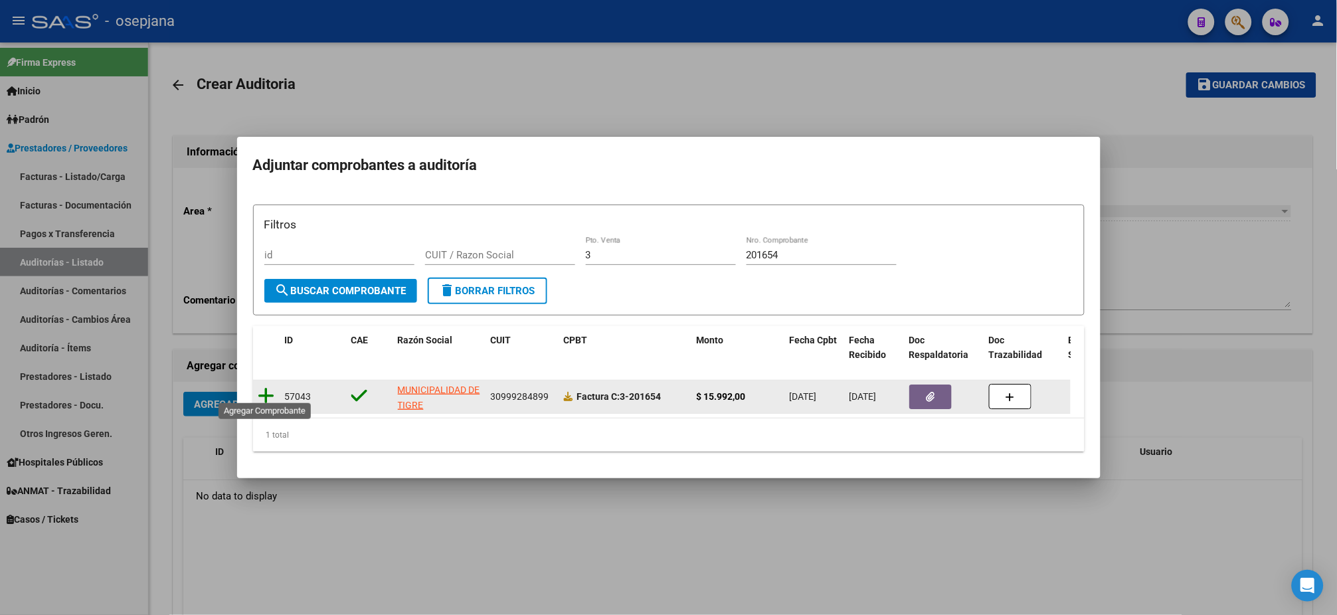
click at [262, 392] on icon at bounding box center [266, 396] width 17 height 19
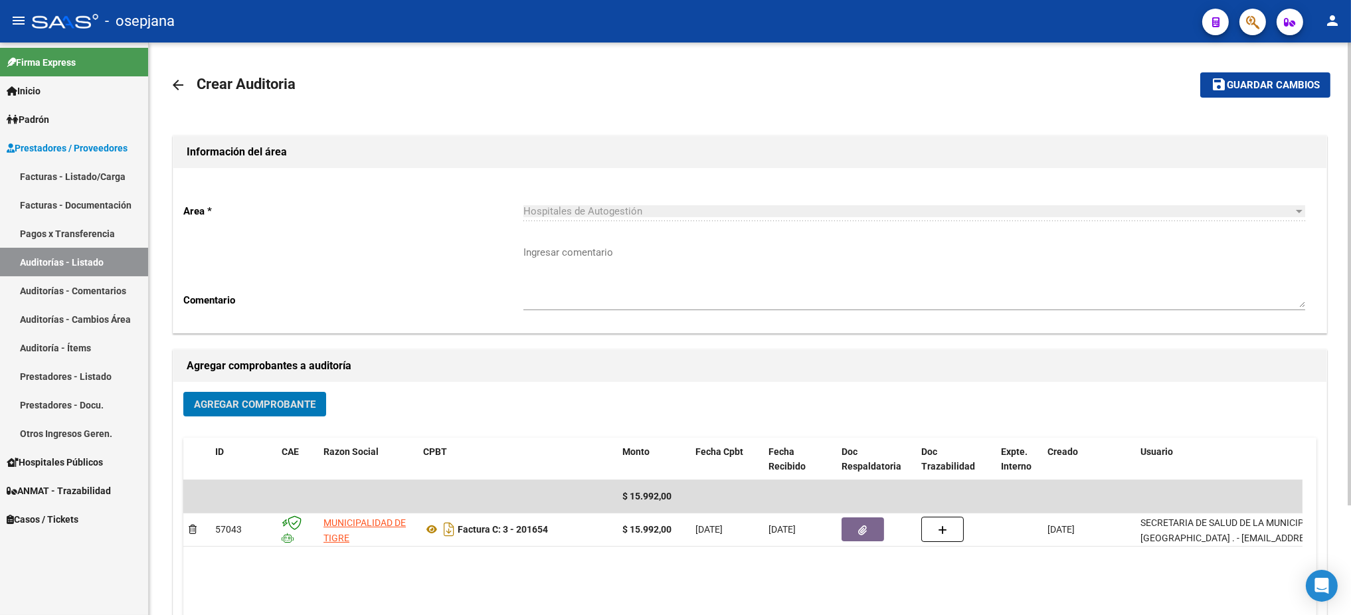
click at [1253, 82] on span "Guardar cambios" at bounding box center [1273, 86] width 93 height 12
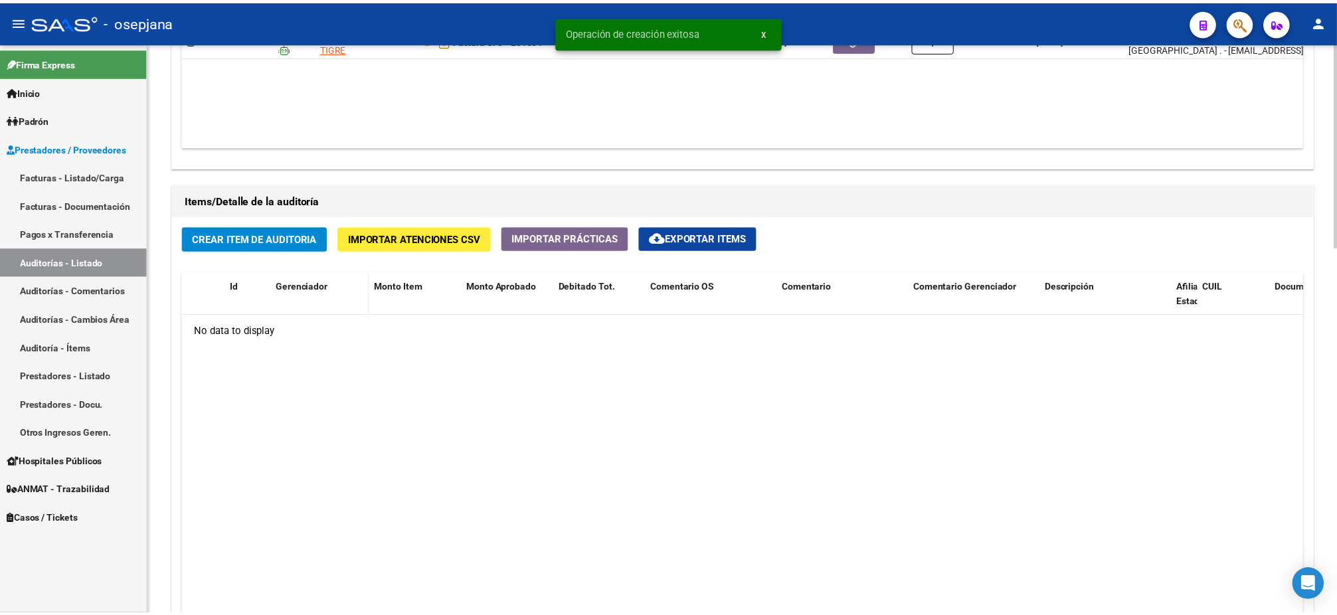
scroll to position [826, 0]
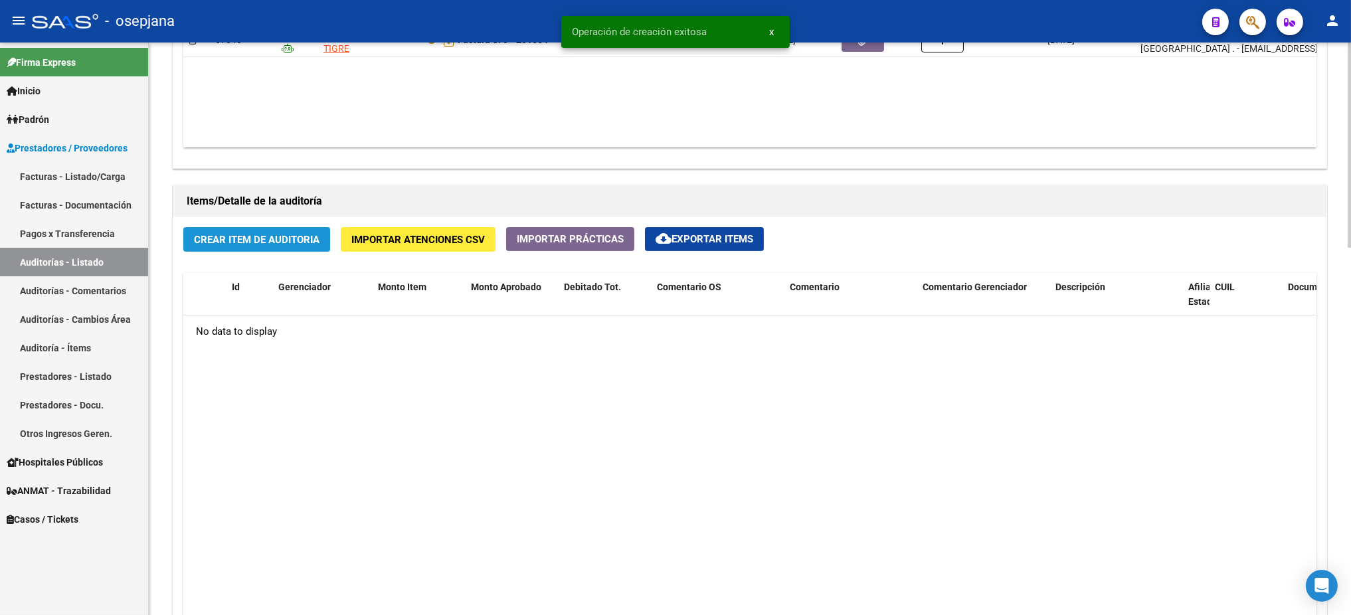
click at [303, 247] on button "Crear Item de Auditoria" at bounding box center [256, 239] width 147 height 25
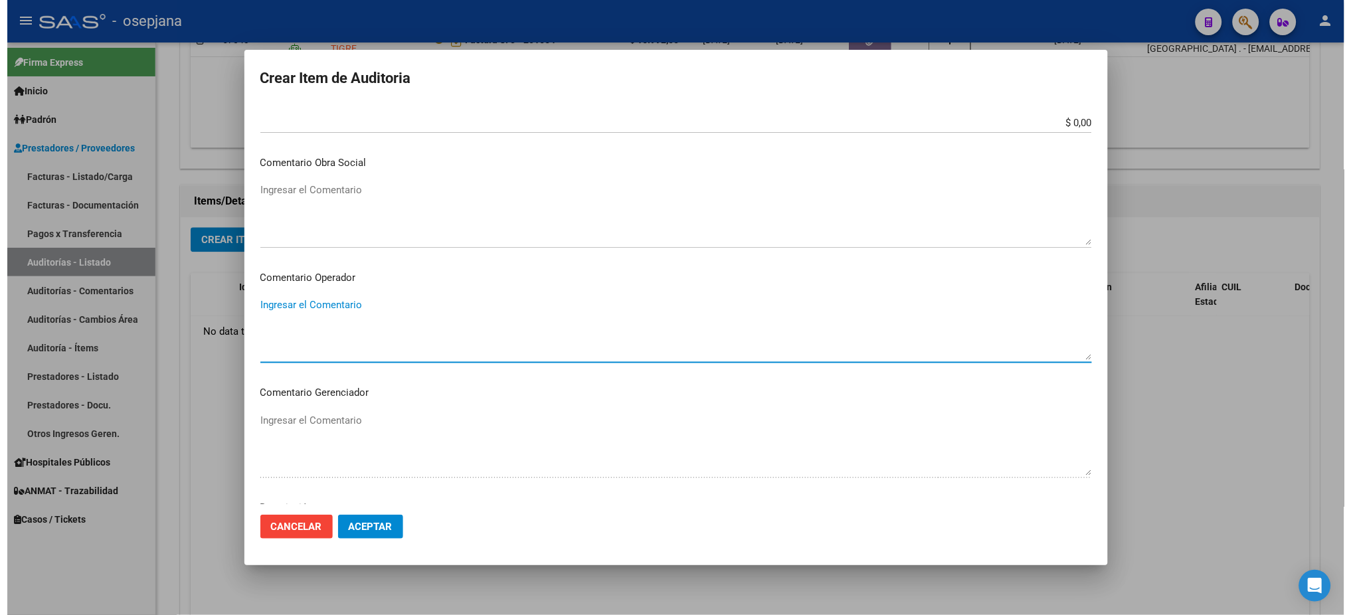
scroll to position [791, 0]
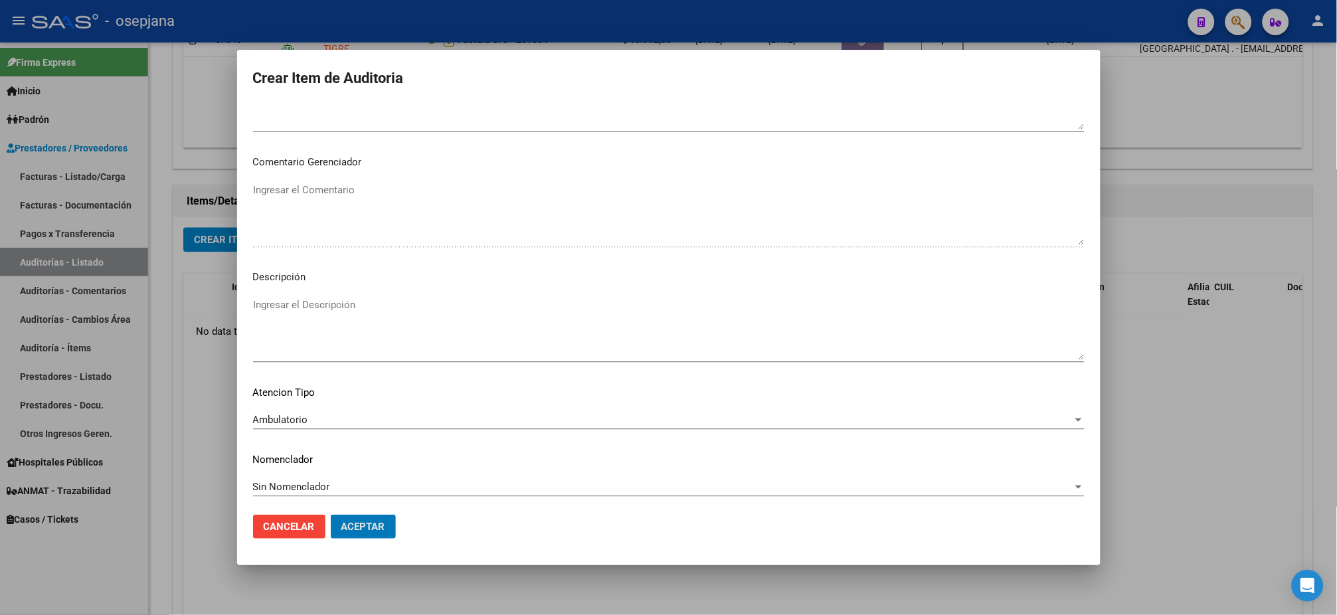
click at [331, 515] on button "Aceptar" at bounding box center [363, 527] width 65 height 24
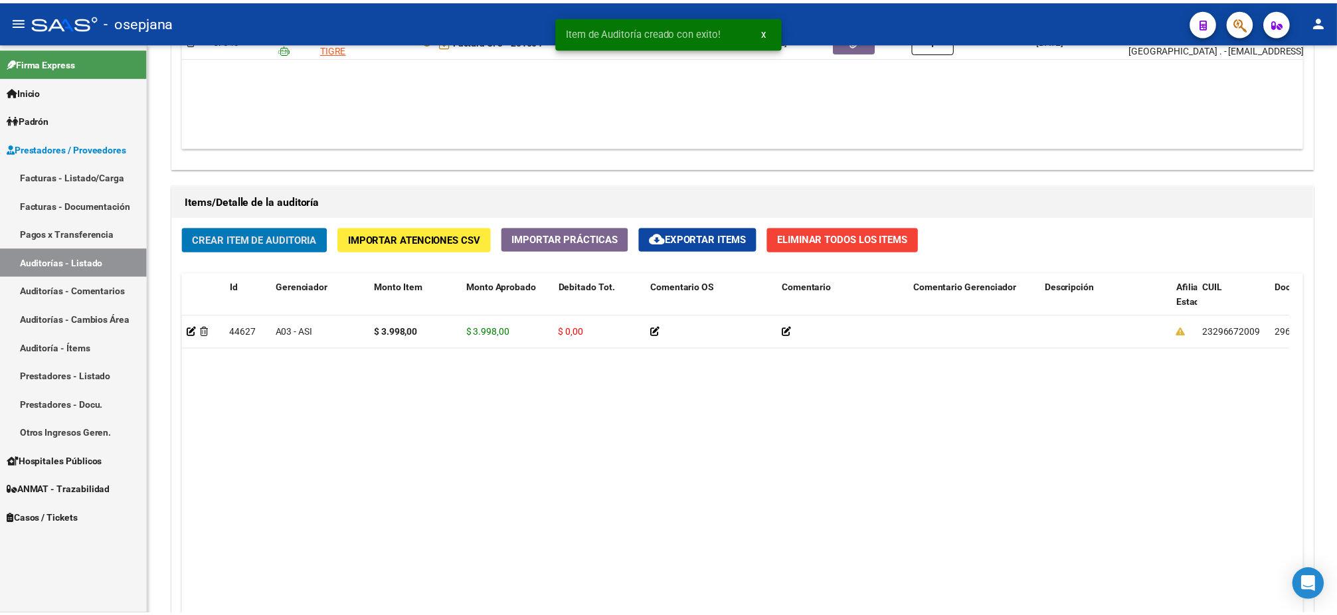
scroll to position [827, 0]
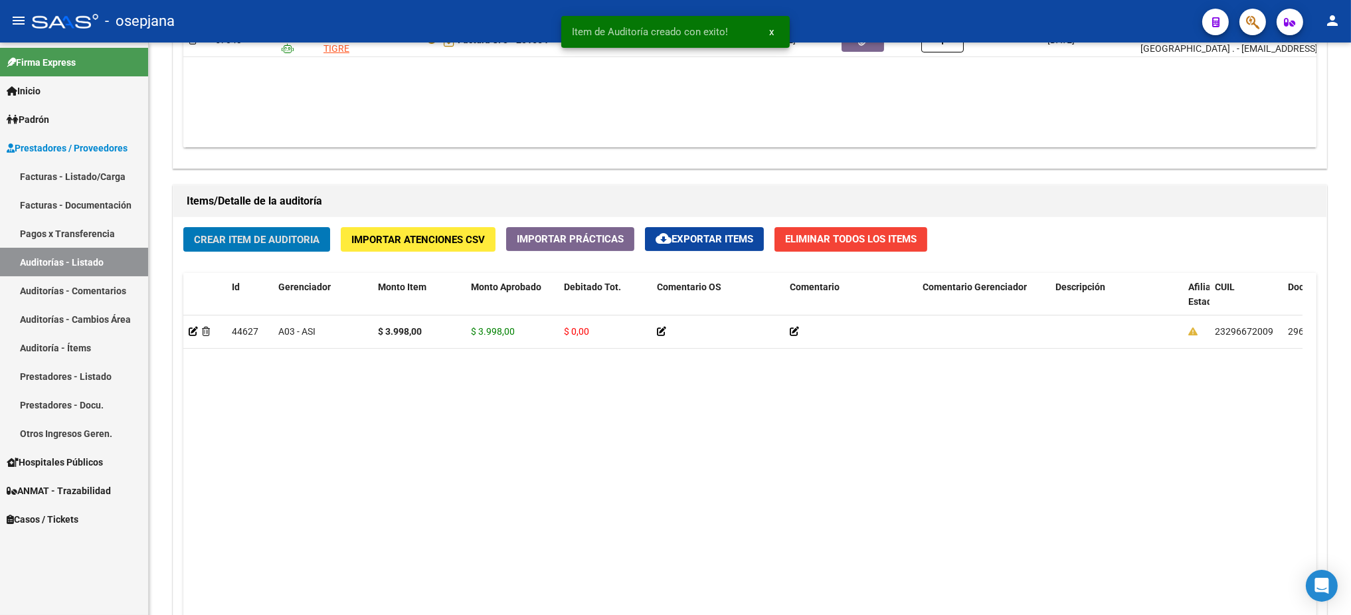
click at [183, 227] on button "Crear Item de Auditoria" at bounding box center [256, 239] width 147 height 25
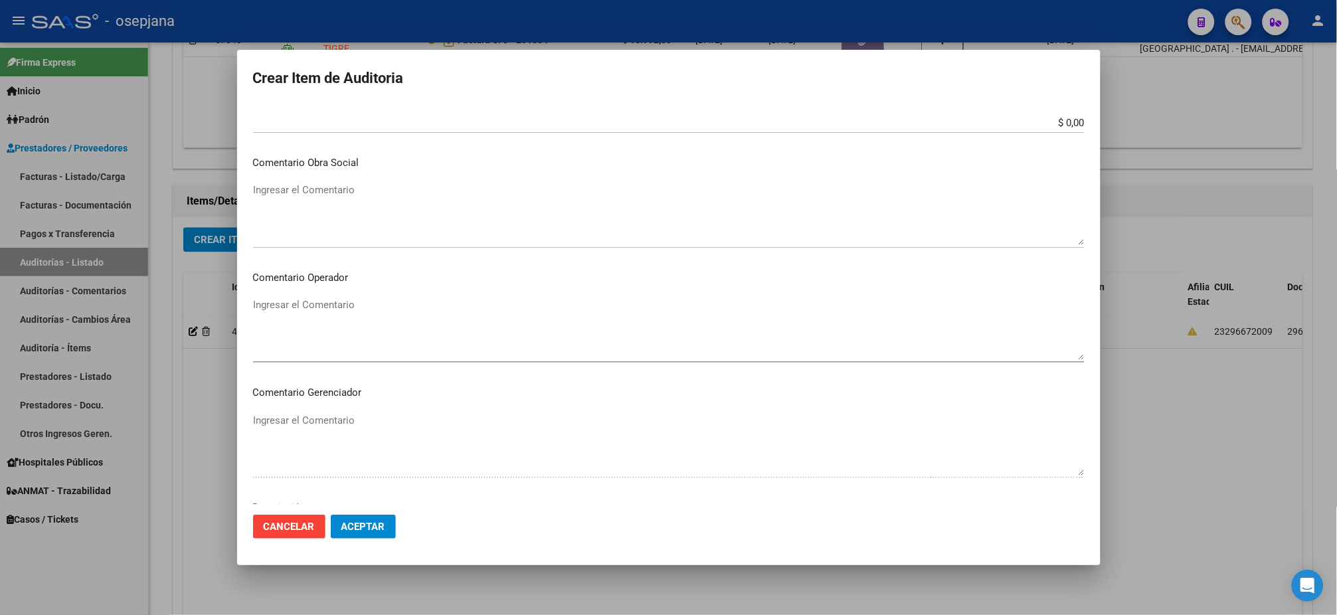
scroll to position [791, 0]
click at [331, 515] on button "Aceptar" at bounding box center [363, 527] width 65 height 24
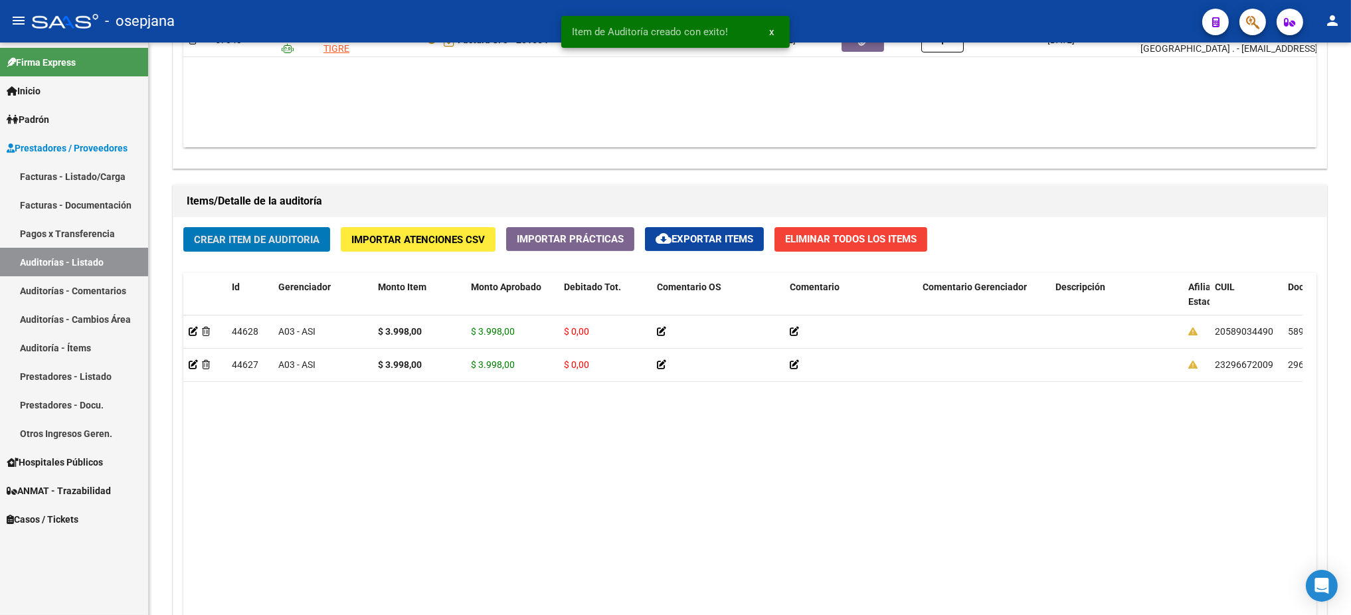
click at [183, 227] on button "Crear Item de Auditoria" at bounding box center [256, 239] width 147 height 25
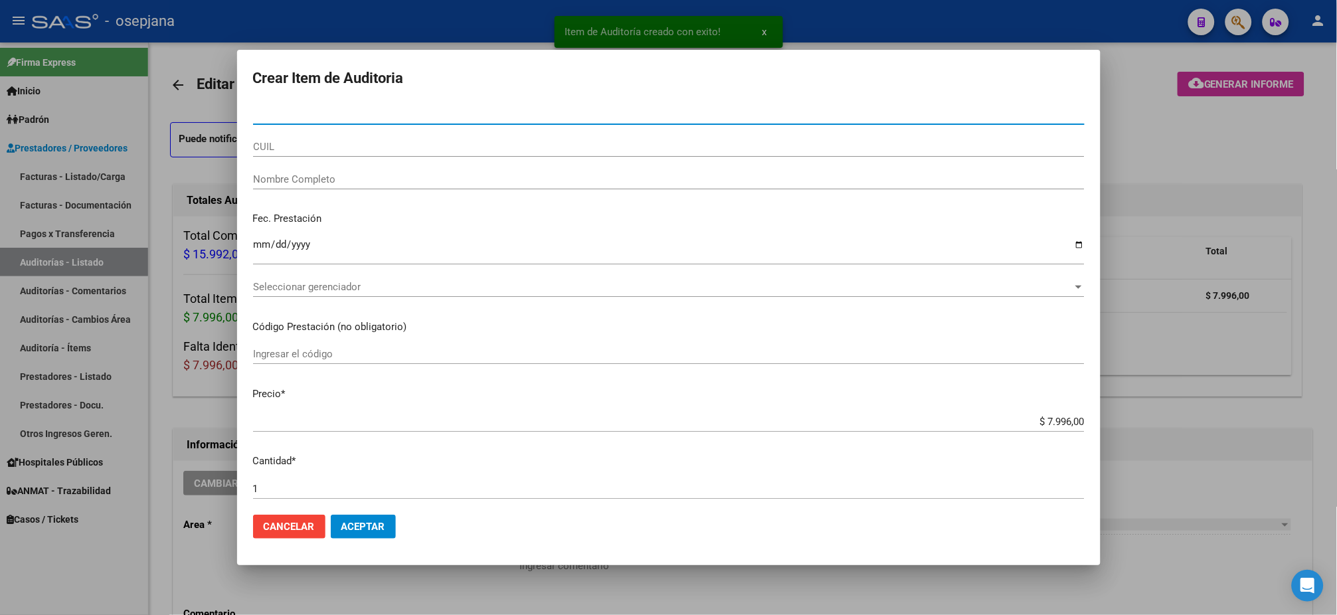
scroll to position [827, 0]
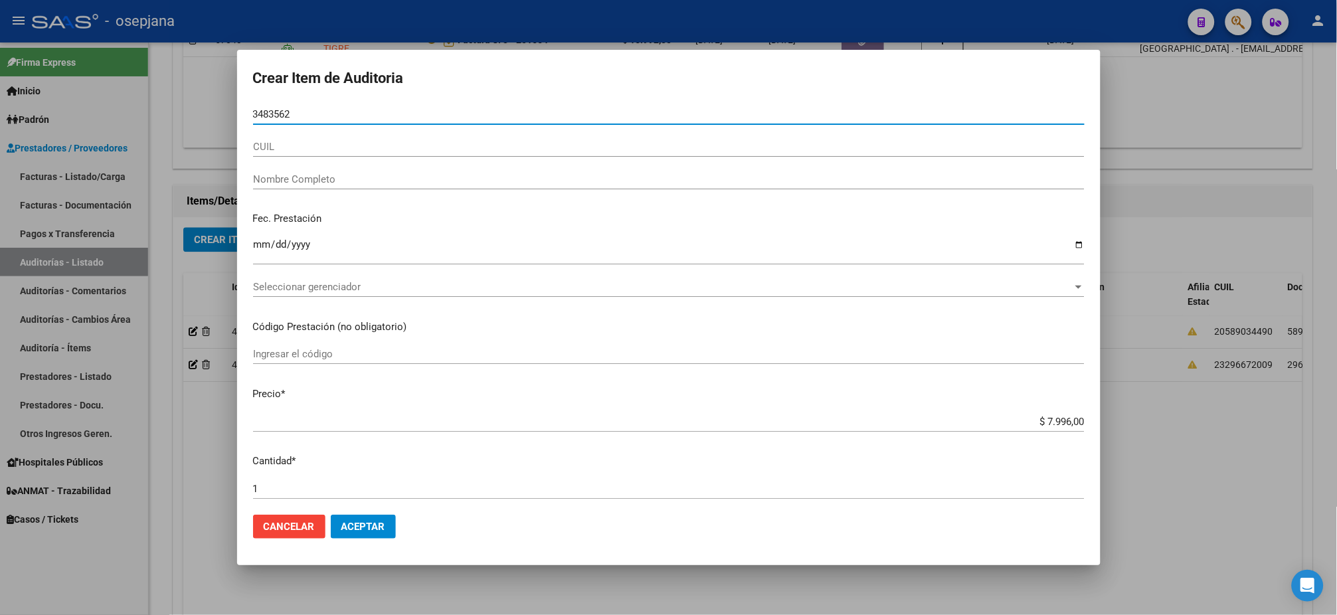
type input "34835627"
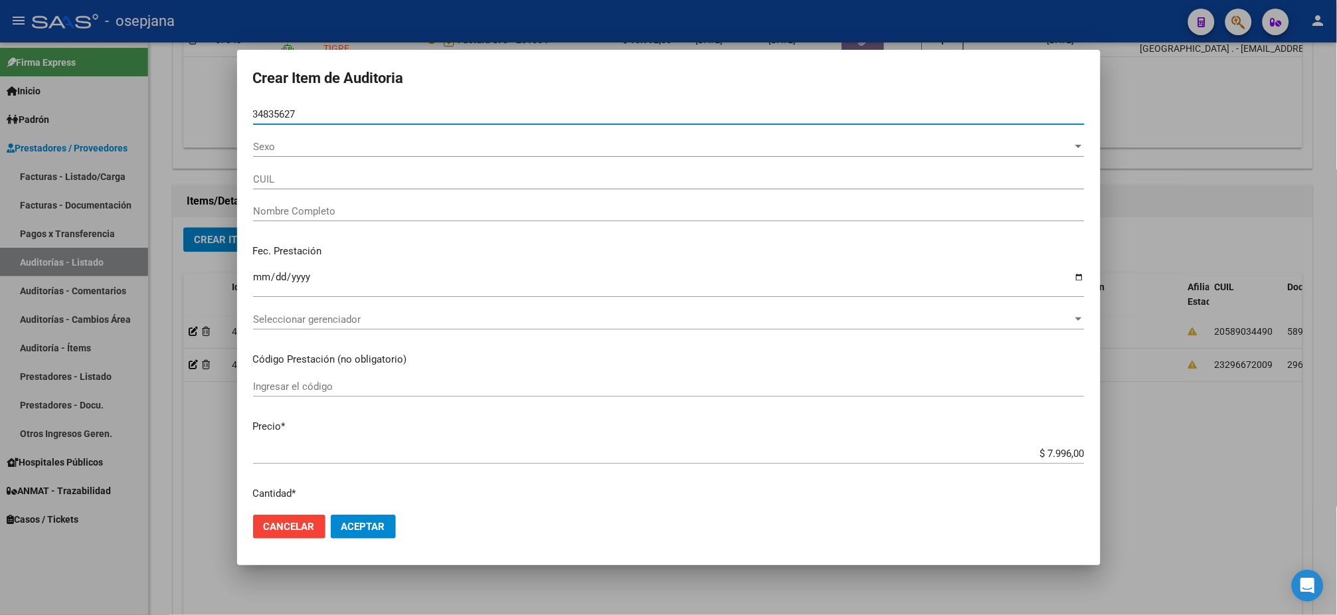
type input "20348356276"
type input "PALACIOS ANGEL JESUS"
type input "34835627"
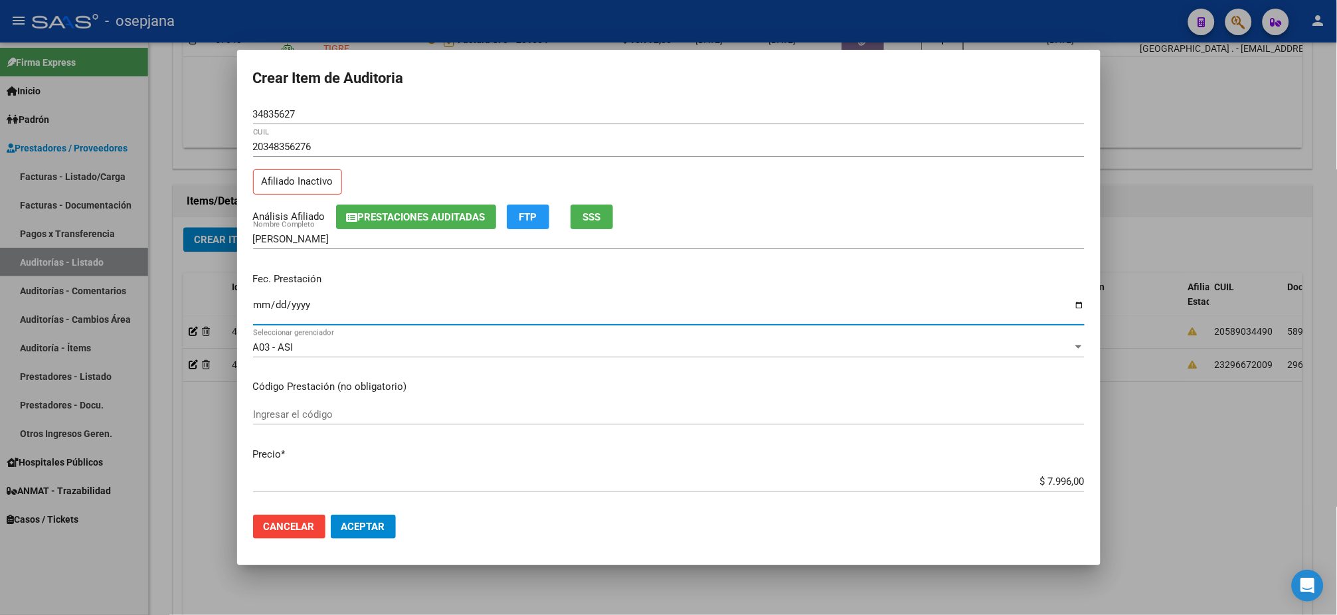
click at [583, 217] on span "SSS" at bounding box center [592, 217] width 18 height 12
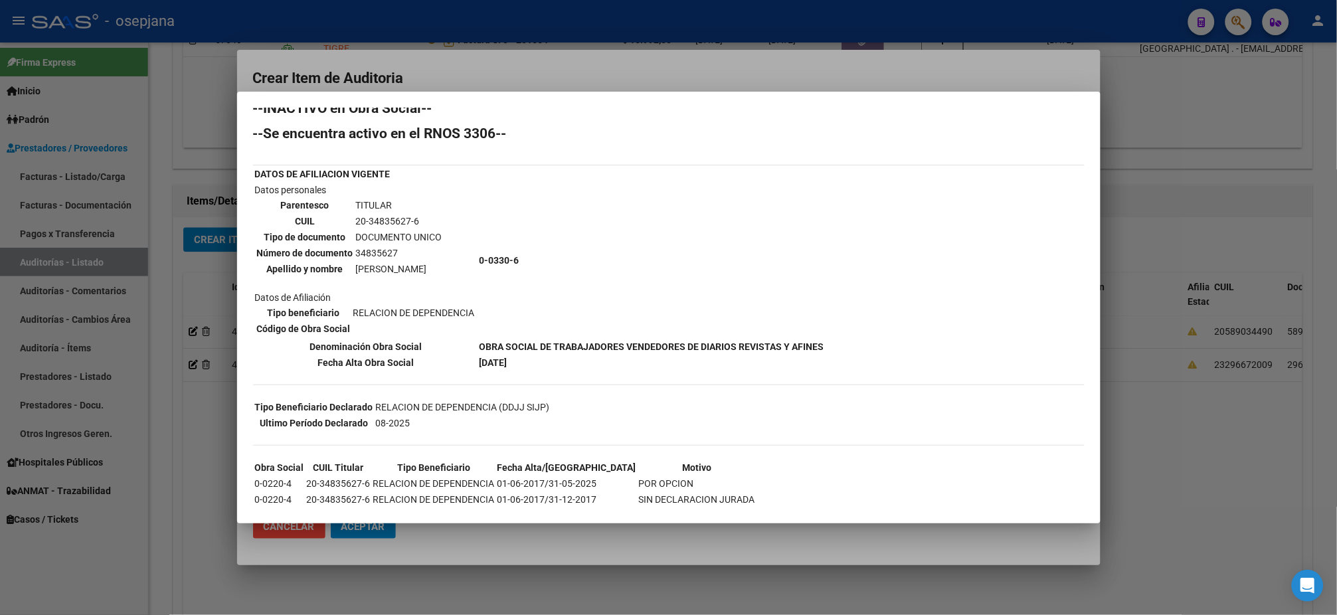
scroll to position [20, 0]
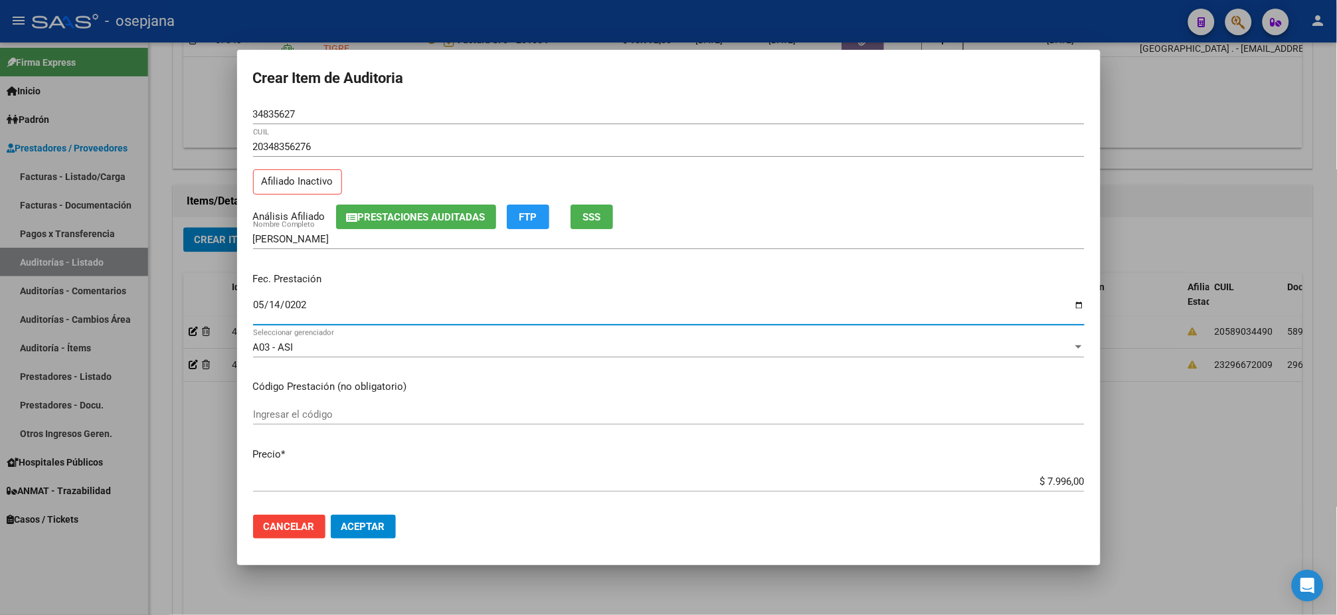
type input "[DATE]"
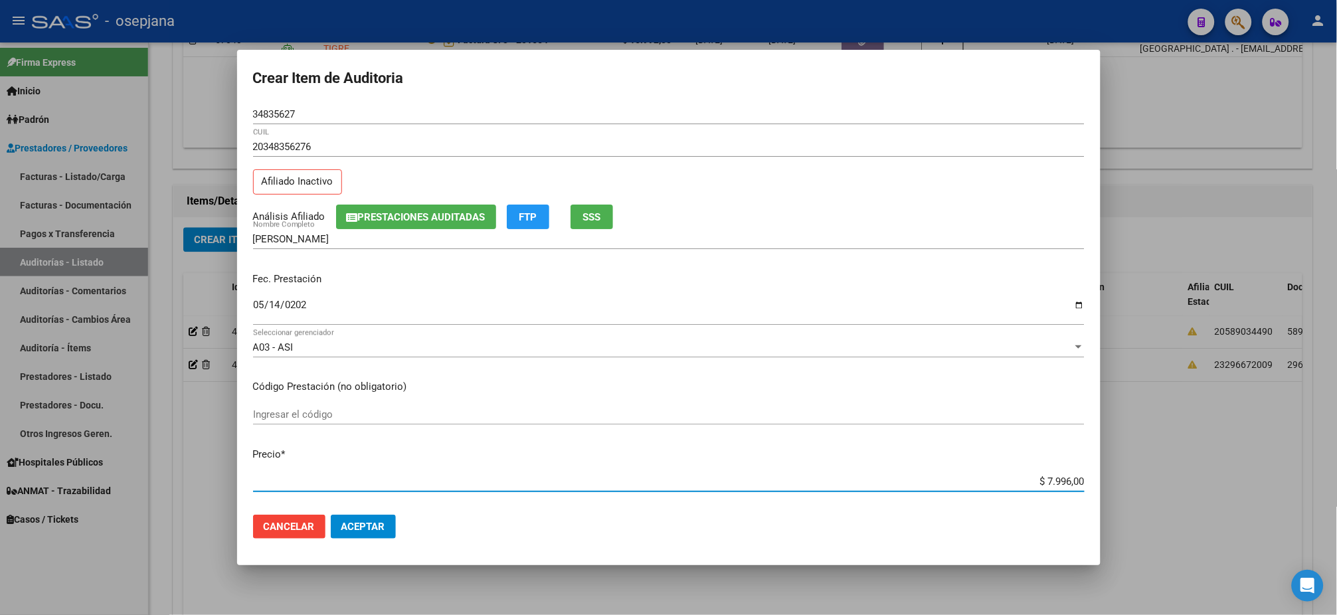
type input "$ 0,03"
type input "$ 0,39"
type input "$ 3,99"
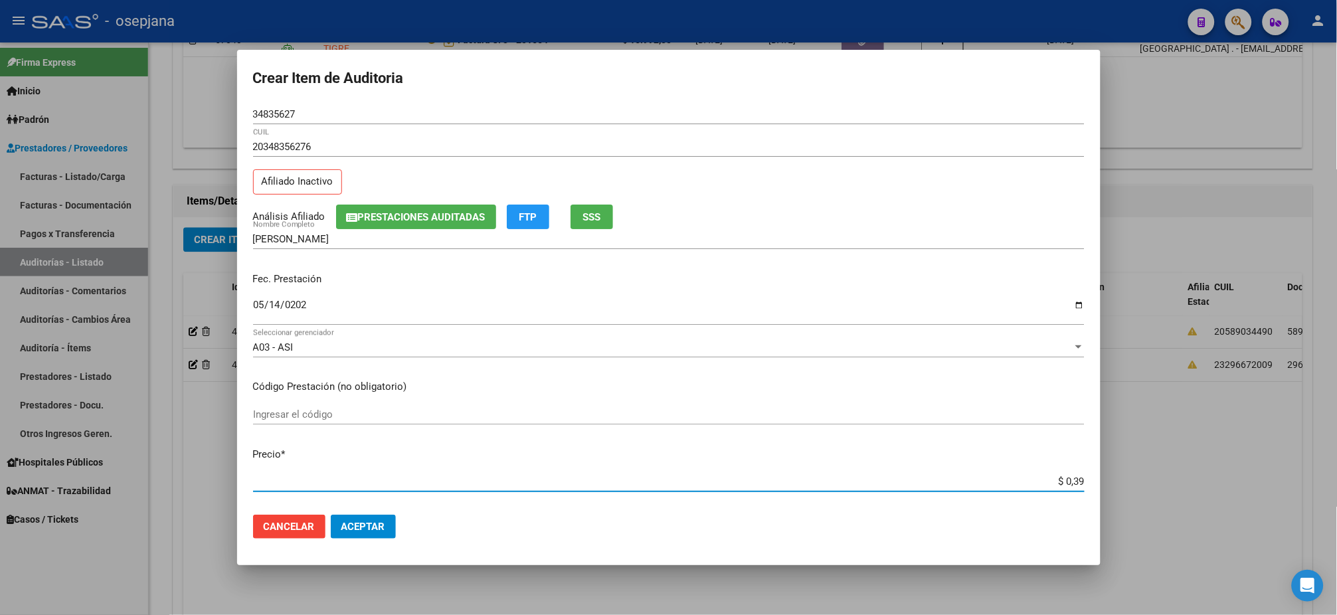
type input "$ 3,99"
type input "$ 39,98"
type input "$ 399,80"
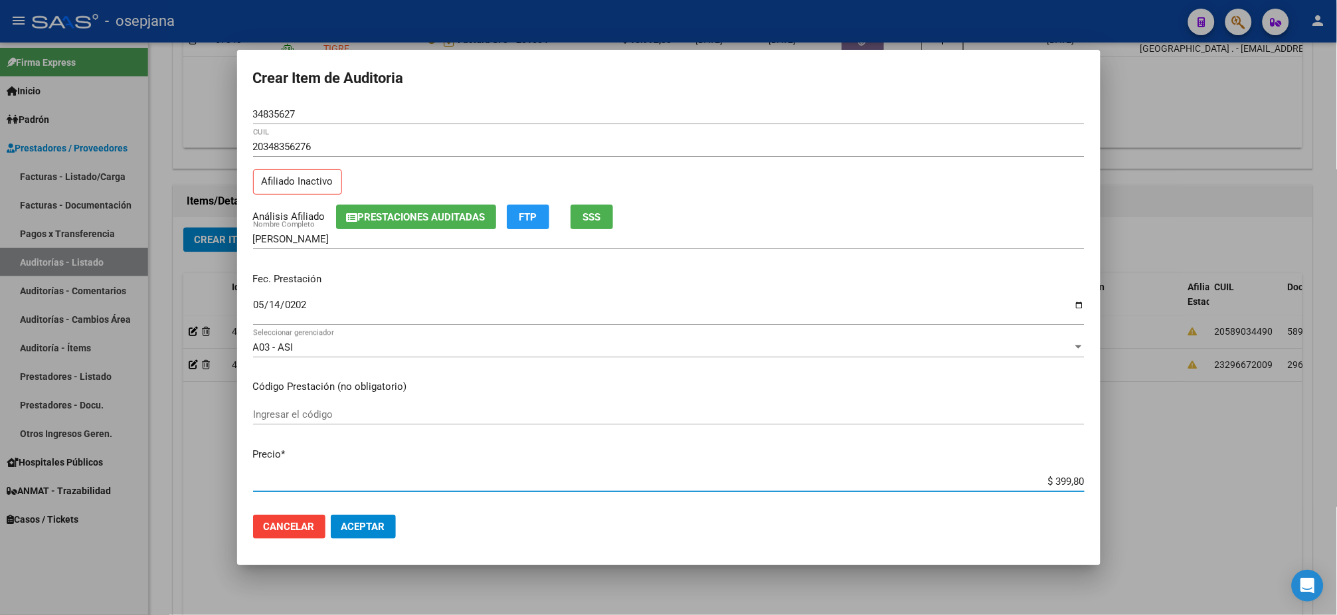
type input "$ 3.998,00"
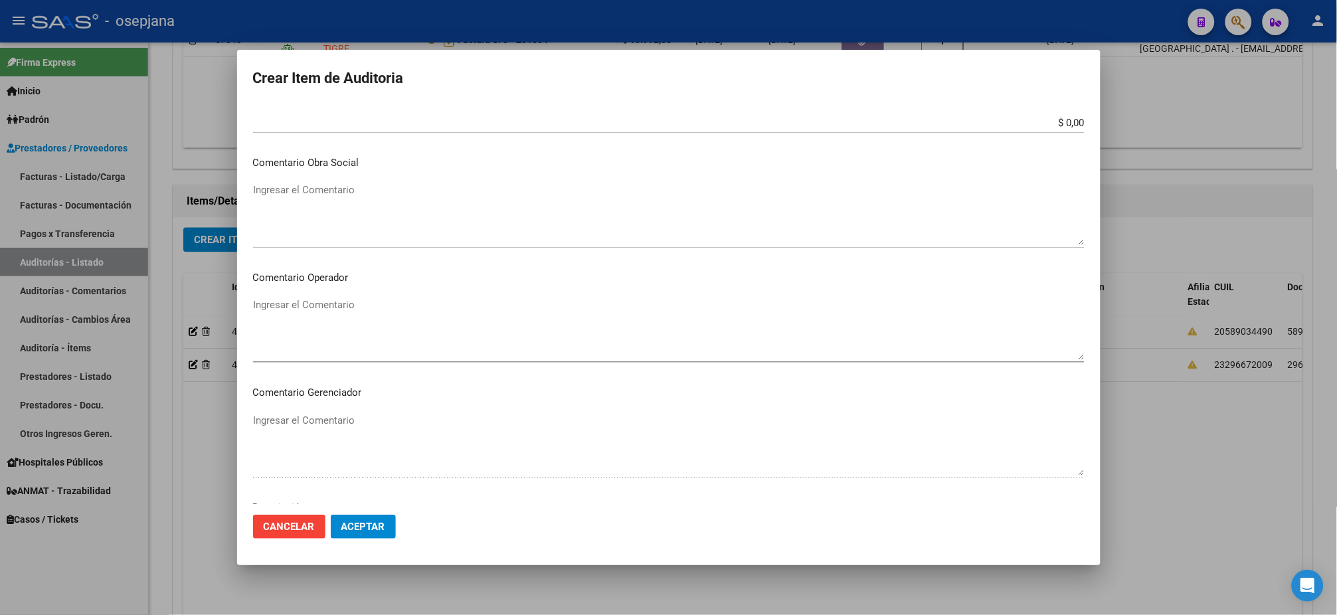
scroll to position [791, 0]
click at [331, 515] on button "Aceptar" at bounding box center [363, 527] width 65 height 24
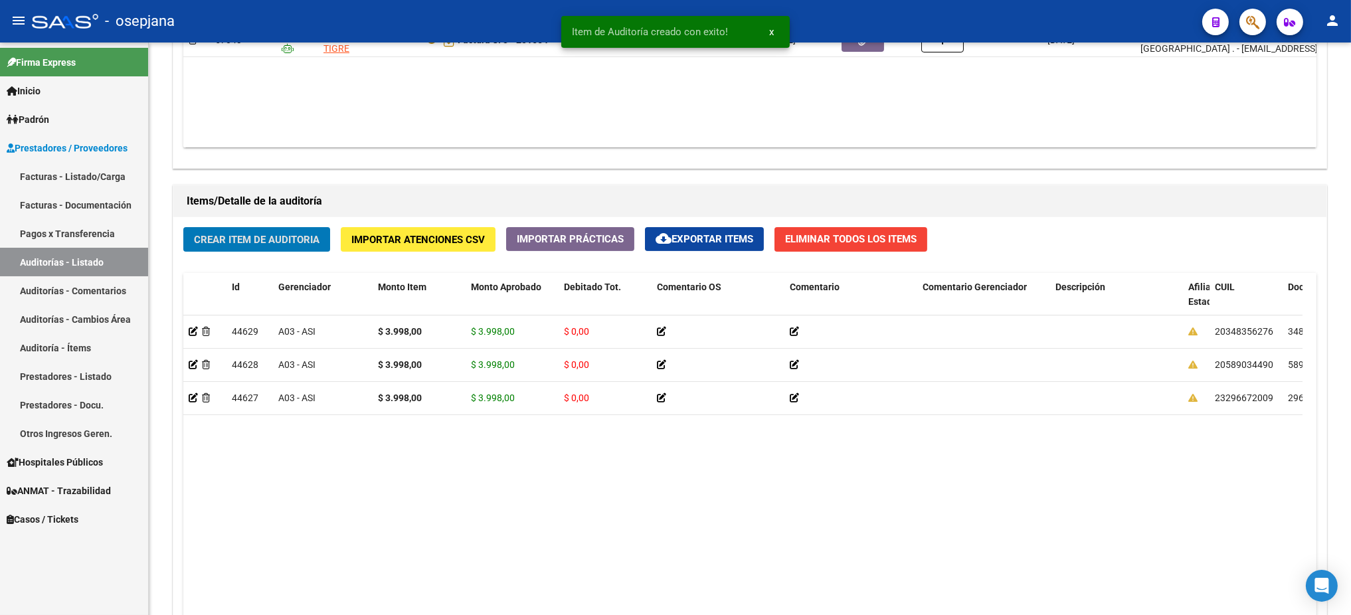
click at [183, 227] on button "Crear Item de Auditoria" at bounding box center [256, 239] width 147 height 25
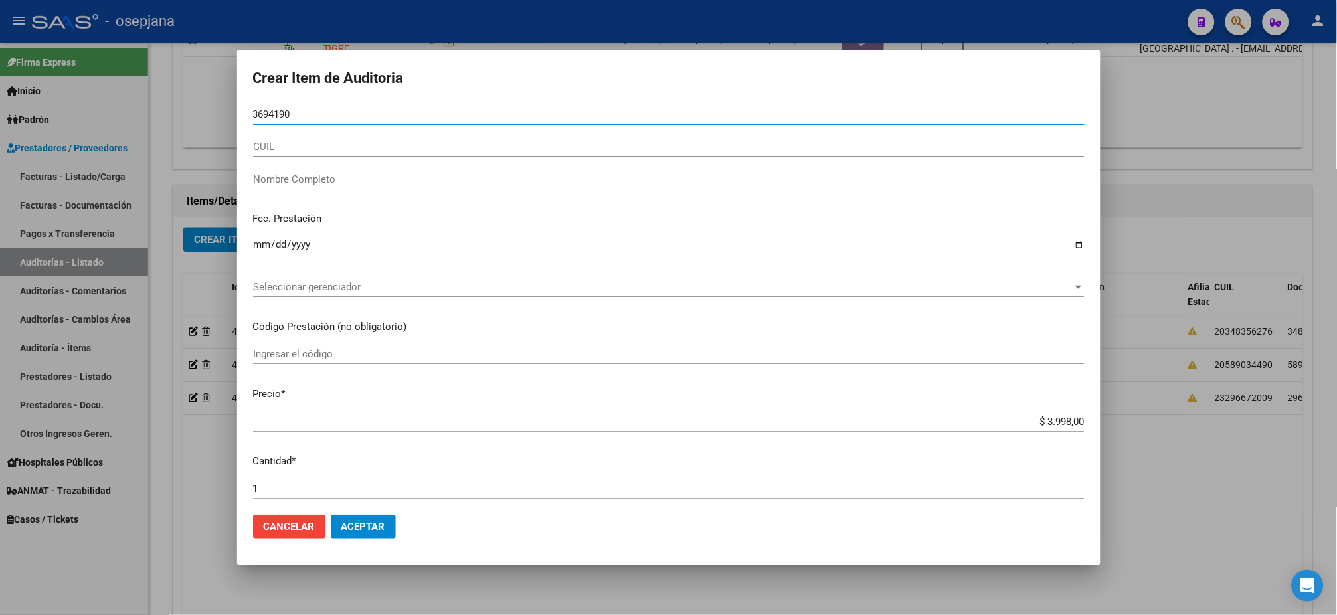
type input "36941901"
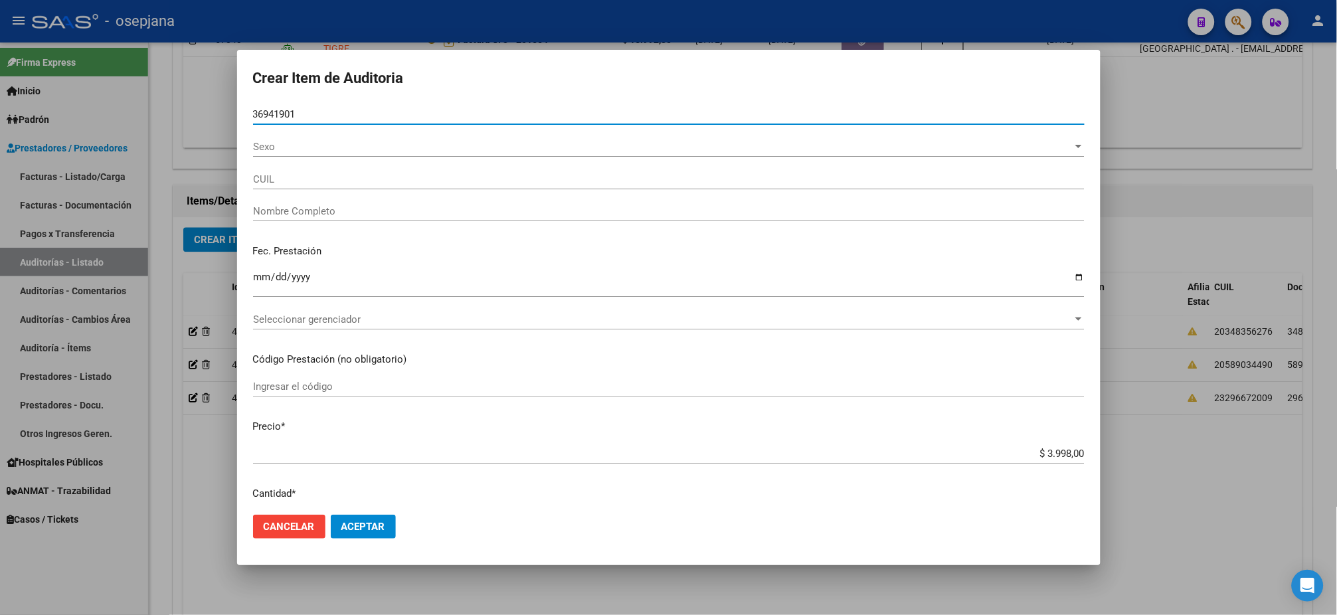
type input "20369419014"
type input "KACUK, PABLO DAVID"
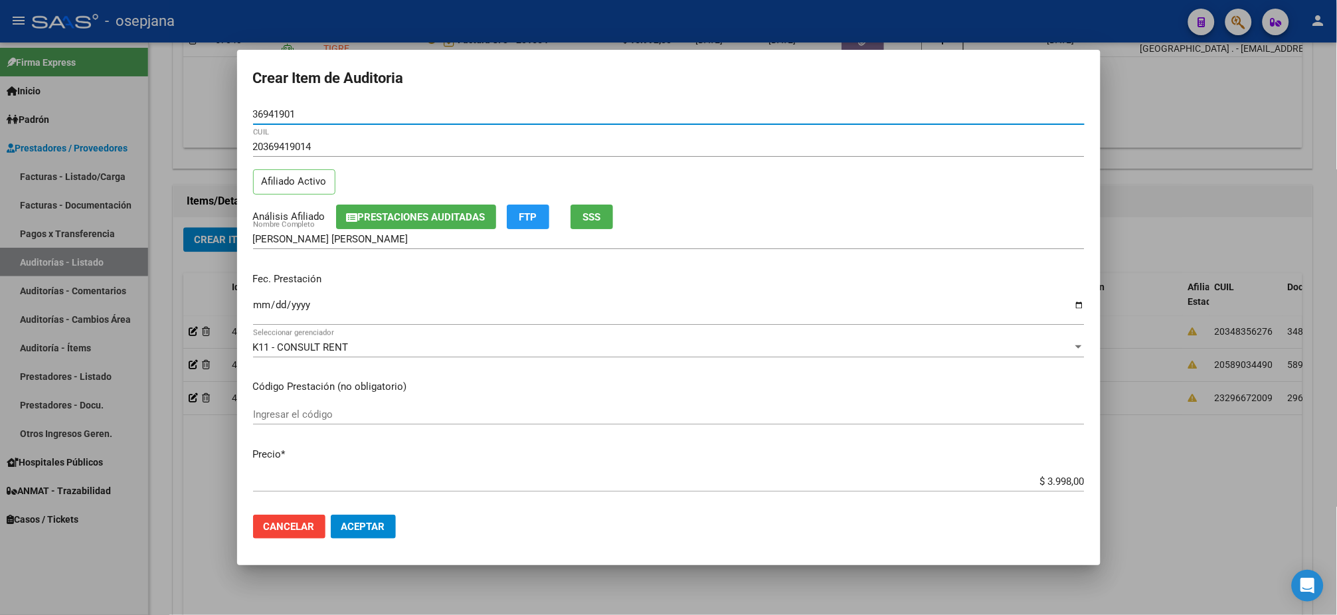
type input "36941901"
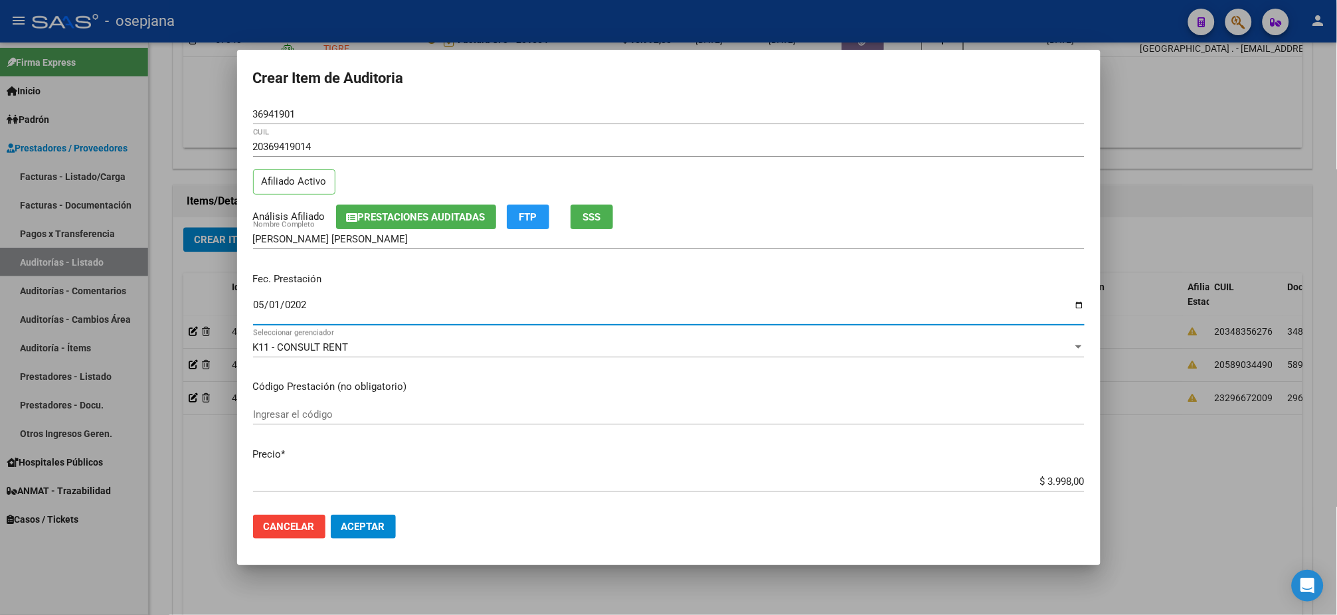
type input "2025-05-01"
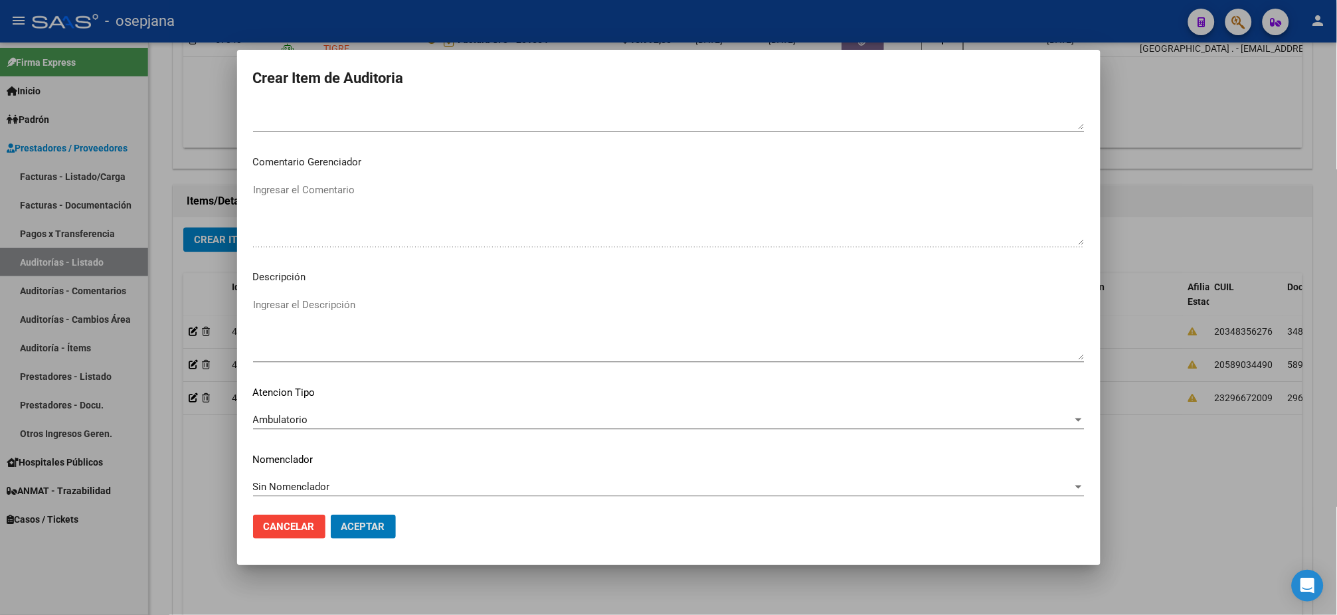
click at [331, 515] on button "Aceptar" at bounding box center [363, 527] width 65 height 24
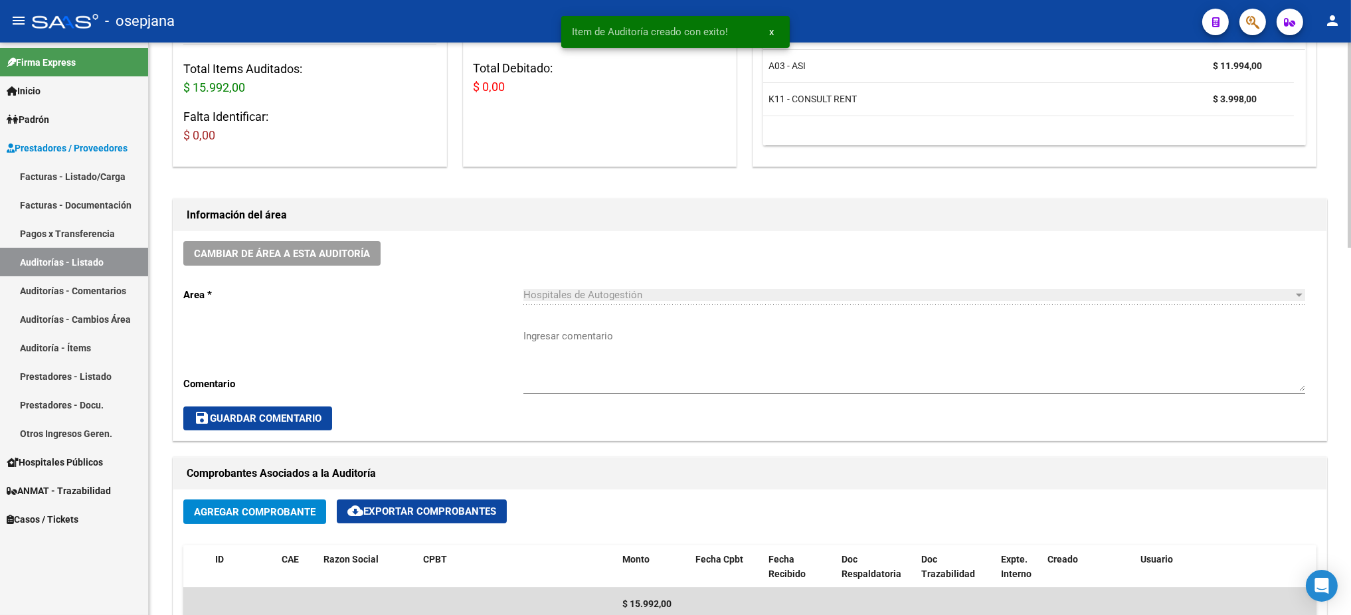
scroll to position [101, 0]
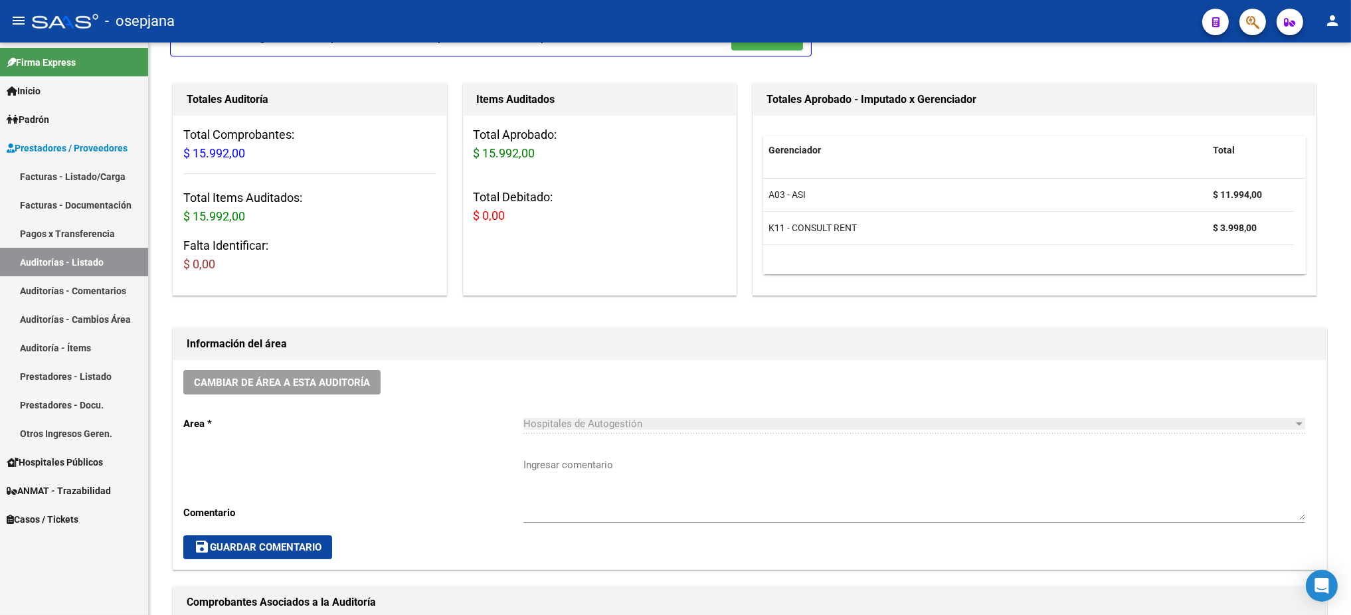
click at [86, 180] on link "Facturas - Listado/Carga" at bounding box center [74, 176] width 148 height 29
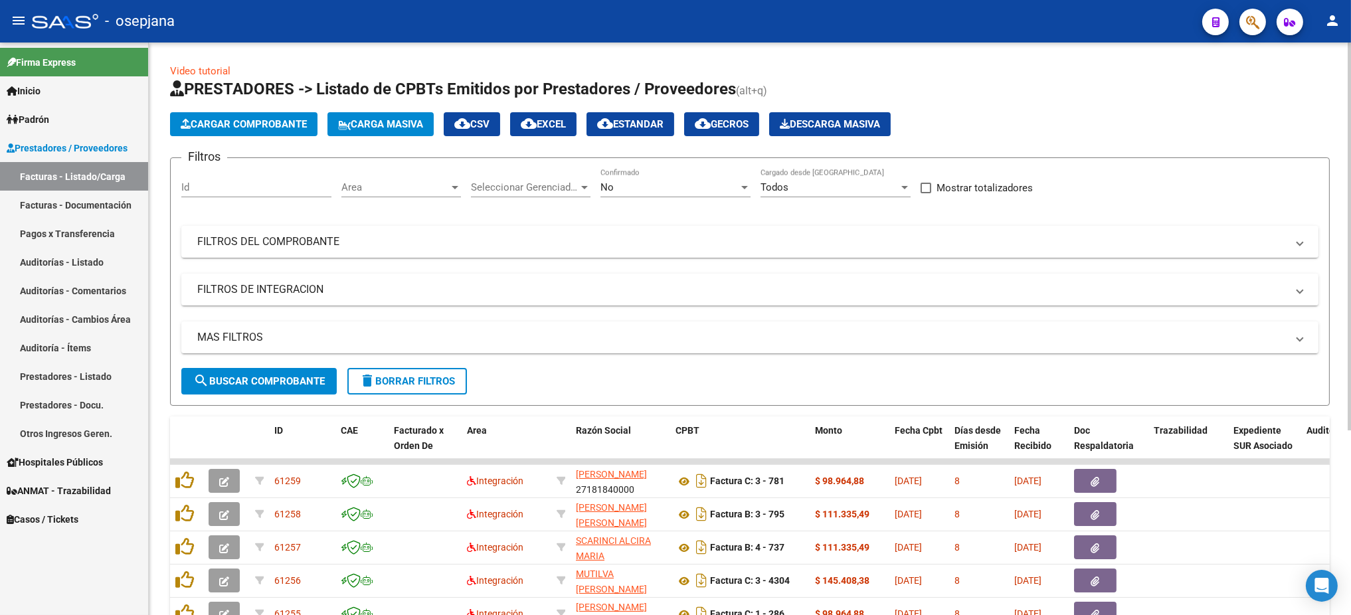
click at [355, 191] on span "Area" at bounding box center [395, 187] width 108 height 12
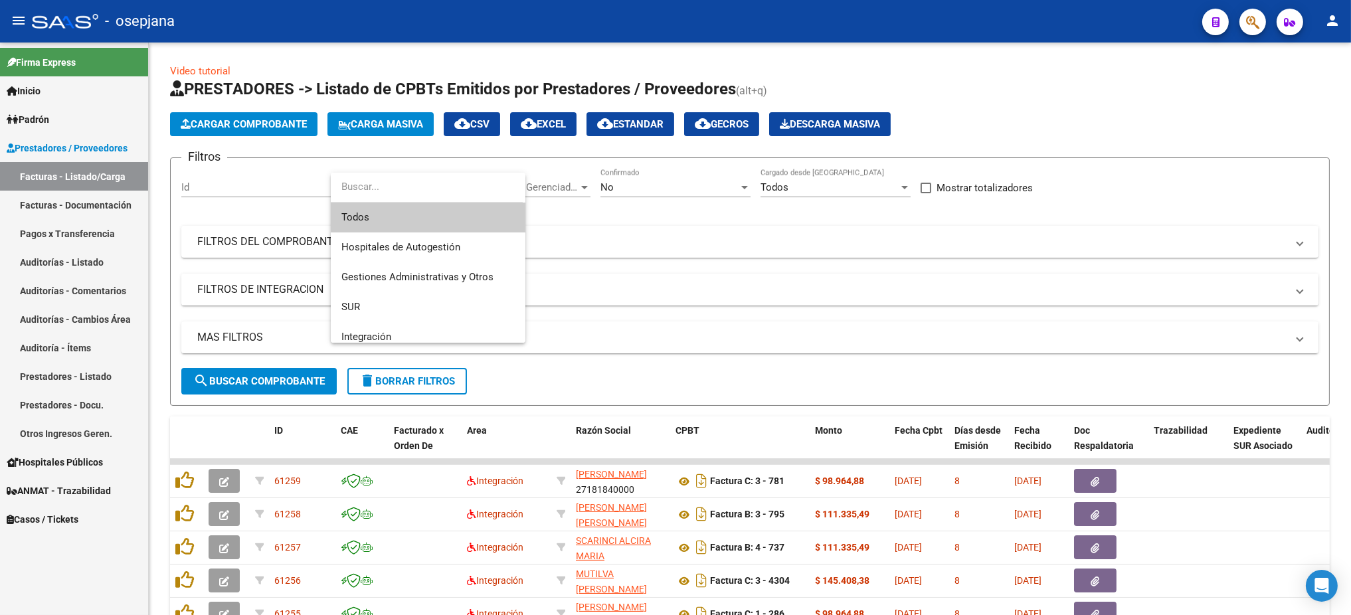
click at [362, 213] on span "Todos" at bounding box center [427, 218] width 173 height 30
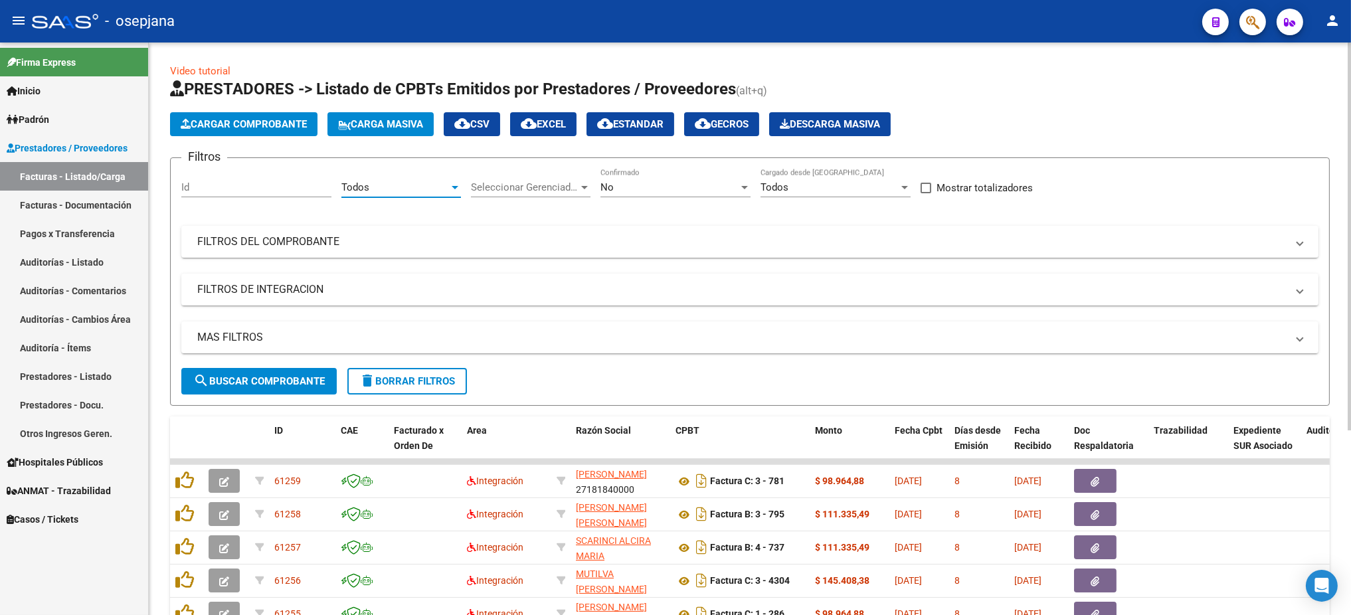
click at [508, 184] on span "Seleccionar Gerenciador" at bounding box center [525, 187] width 108 height 12
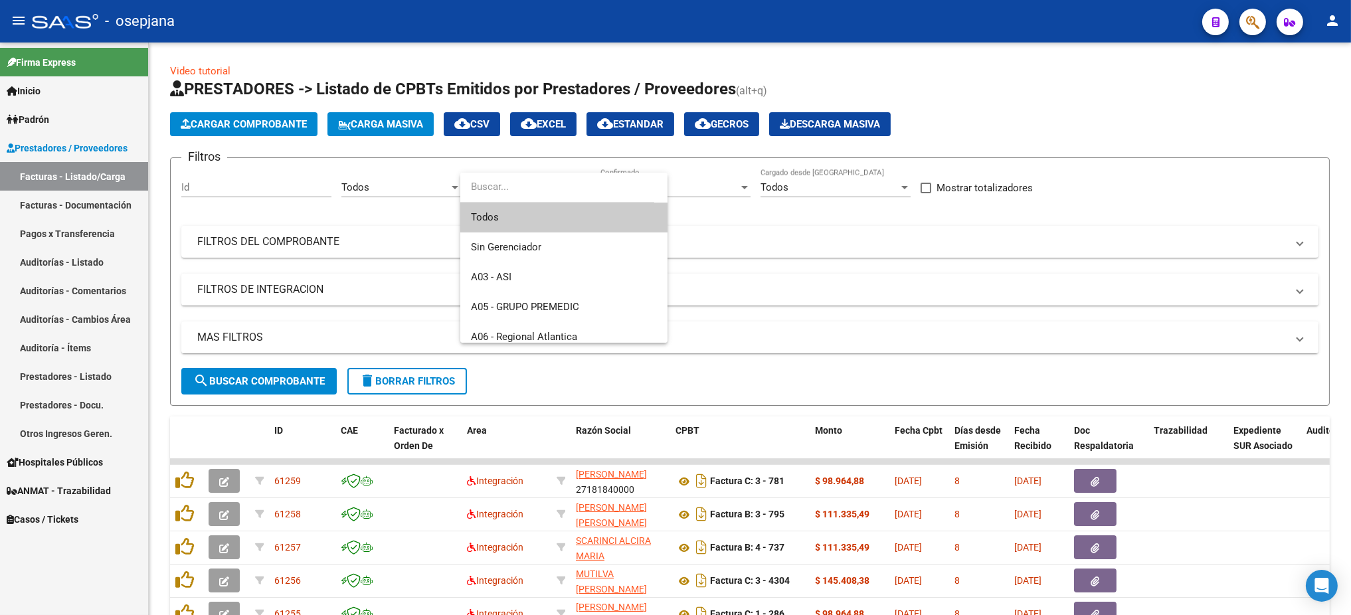
click at [518, 213] on span "Todos" at bounding box center [564, 218] width 186 height 30
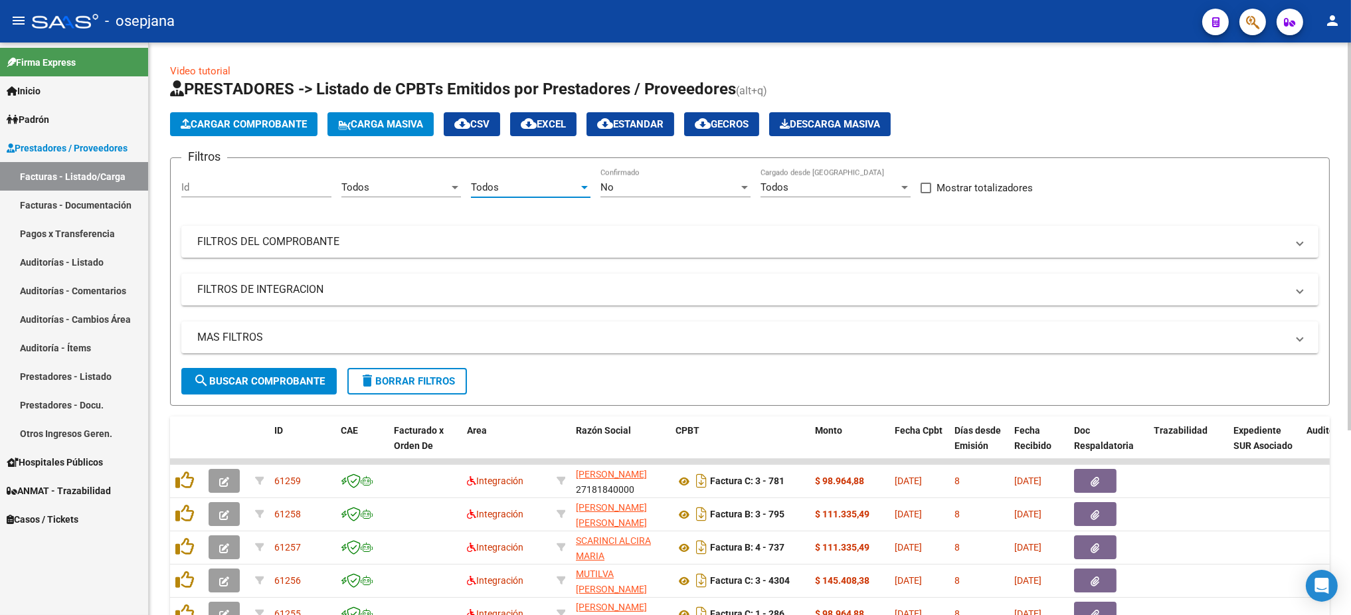
click at [634, 180] on div "No Confirmado" at bounding box center [676, 183] width 150 height 29
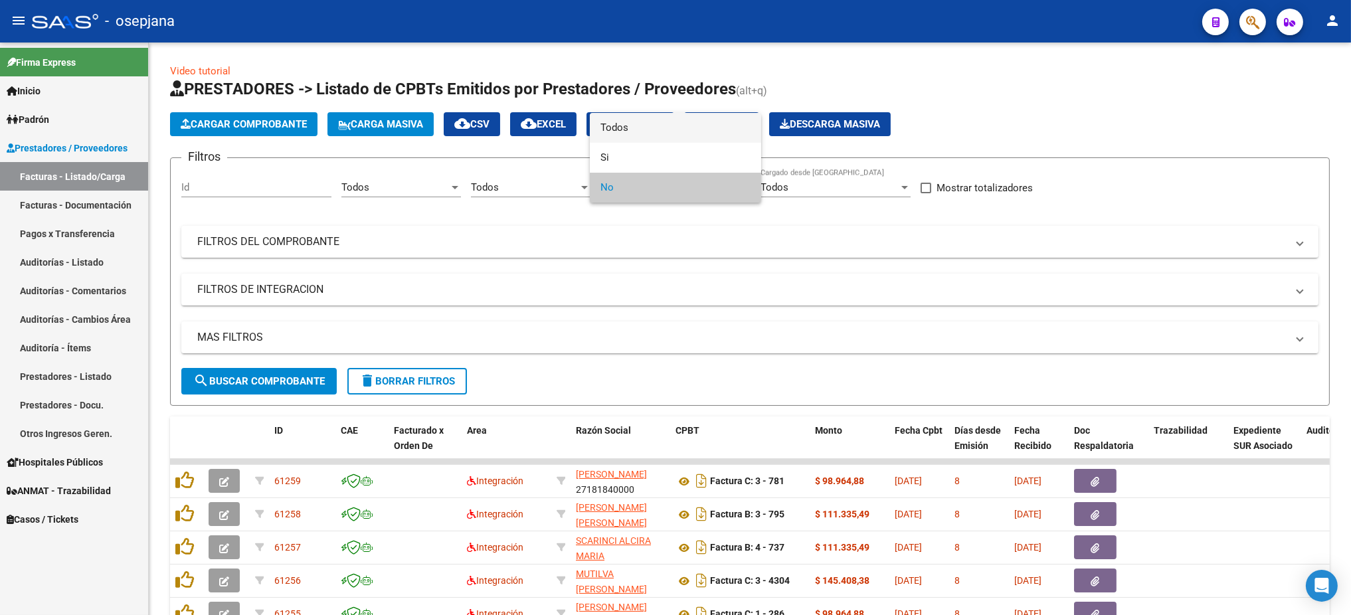
click at [619, 120] on span "Todos" at bounding box center [676, 128] width 150 height 30
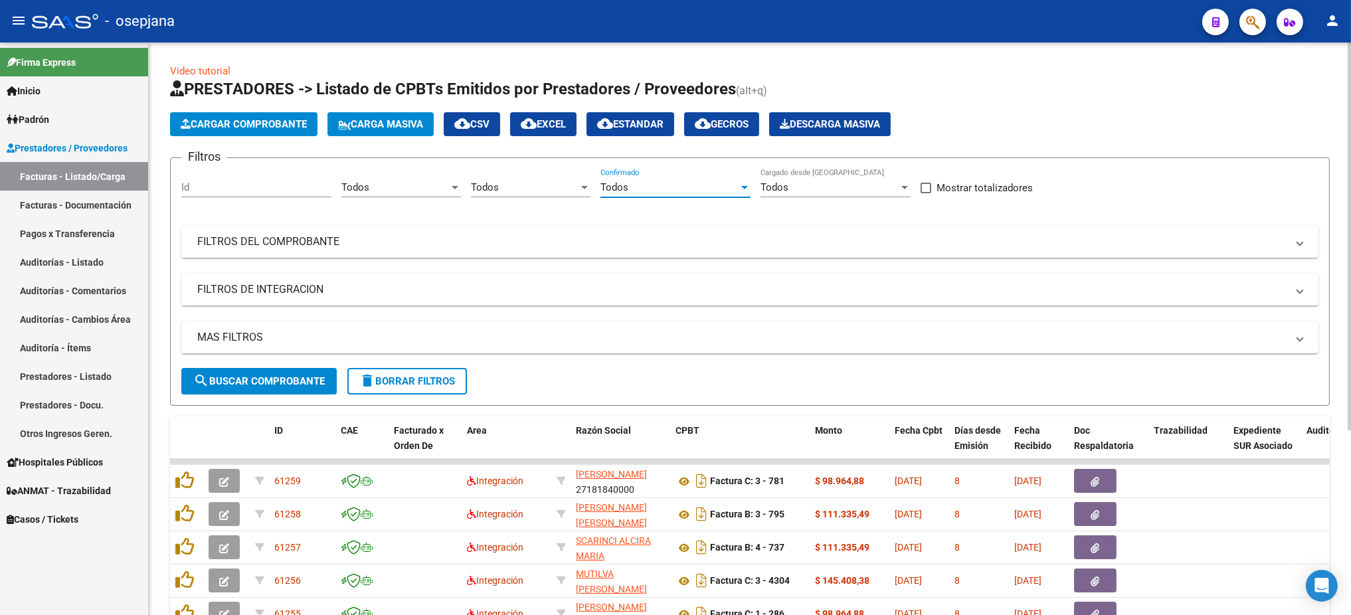
click at [581, 245] on mat-panel-title "FILTROS DEL COMPROBANTE" at bounding box center [742, 242] width 1090 height 15
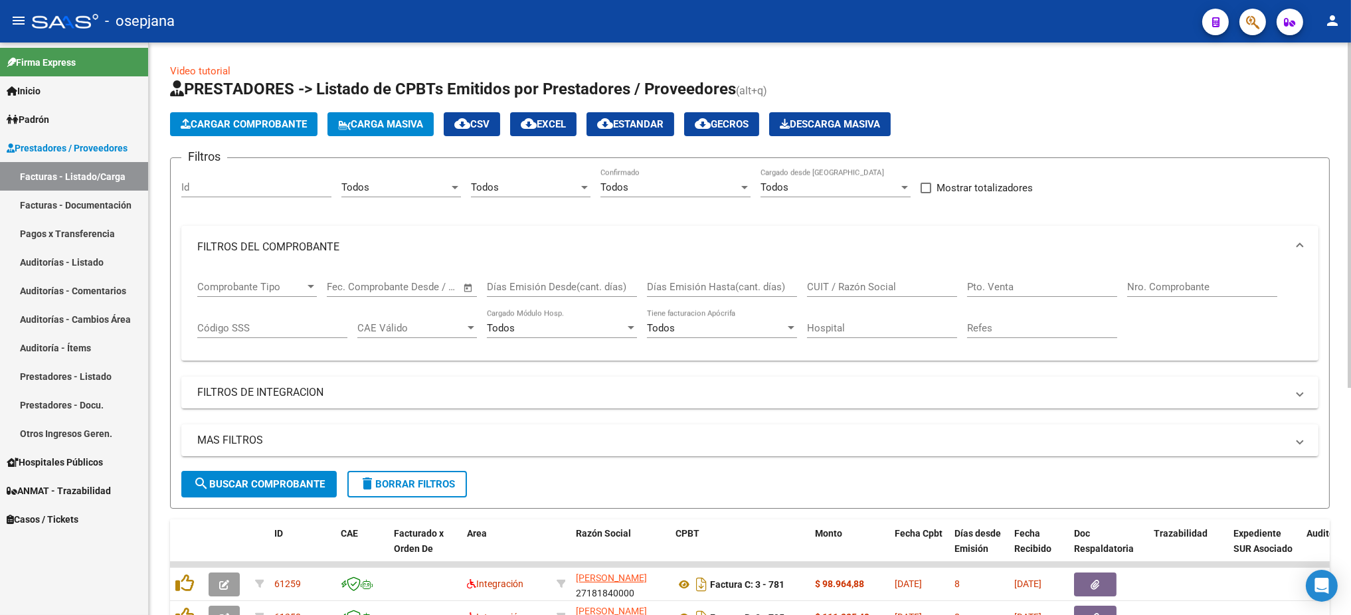
click at [990, 282] on input "Pto. Venta" at bounding box center [1042, 287] width 150 height 12
type input "3"
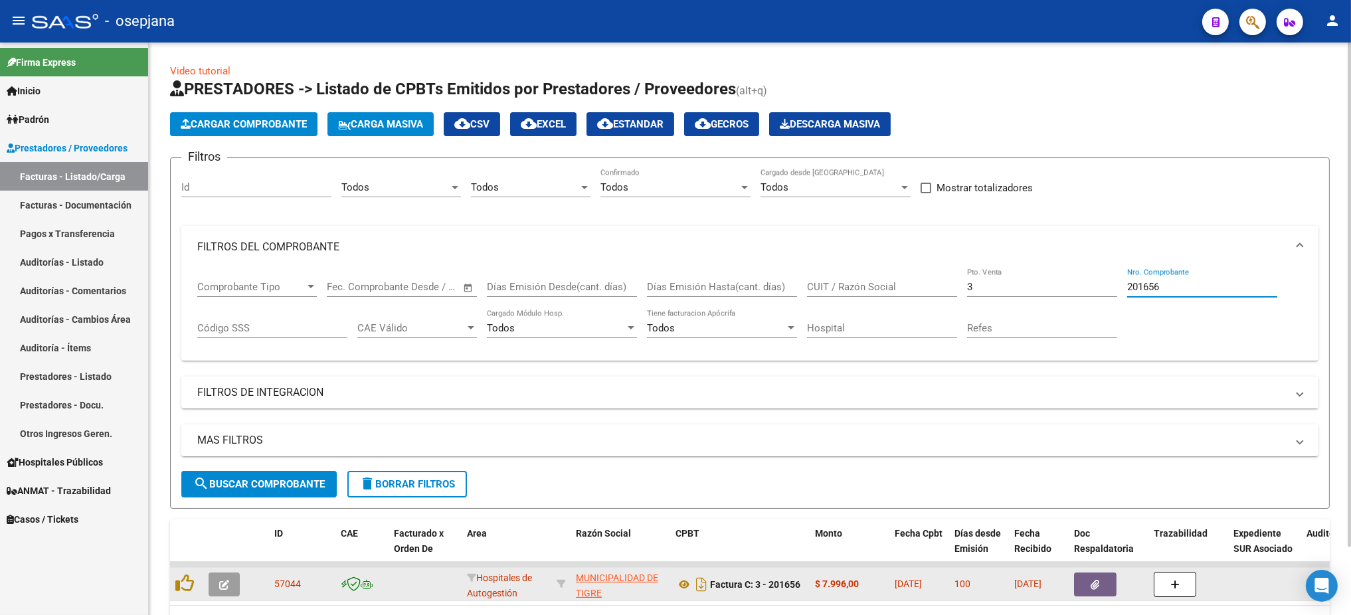
type input "201656"
click at [222, 585] on icon "button" at bounding box center [224, 585] width 10 height 10
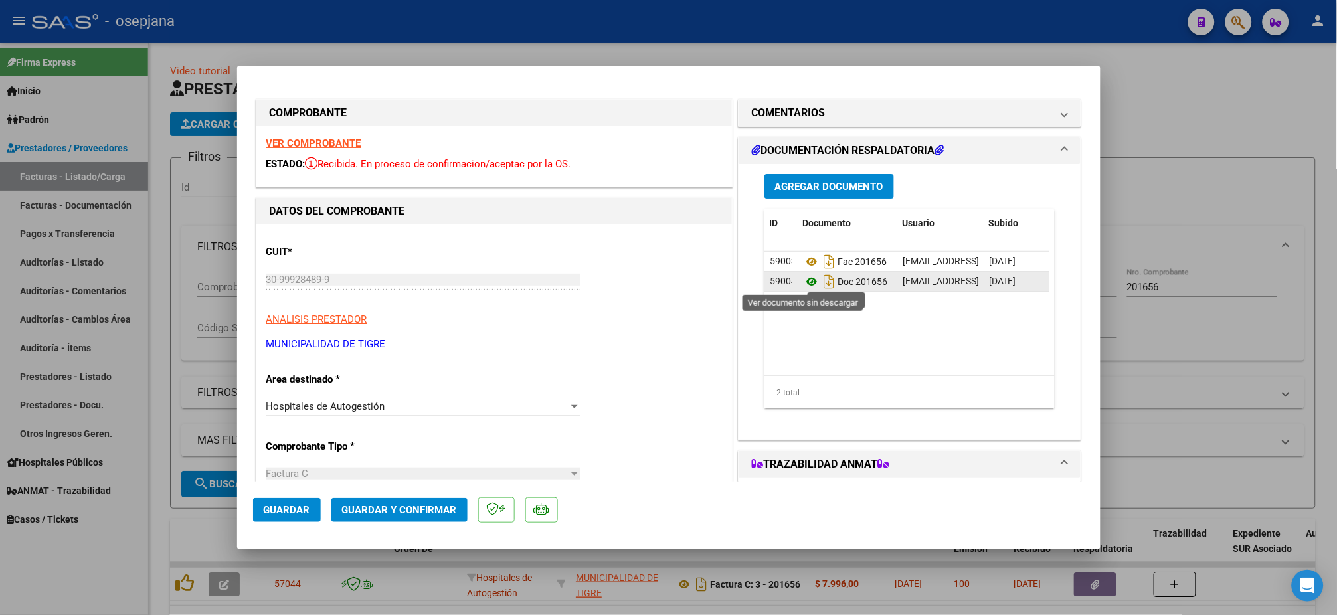
click at [803, 288] on icon at bounding box center [811, 282] width 17 height 16
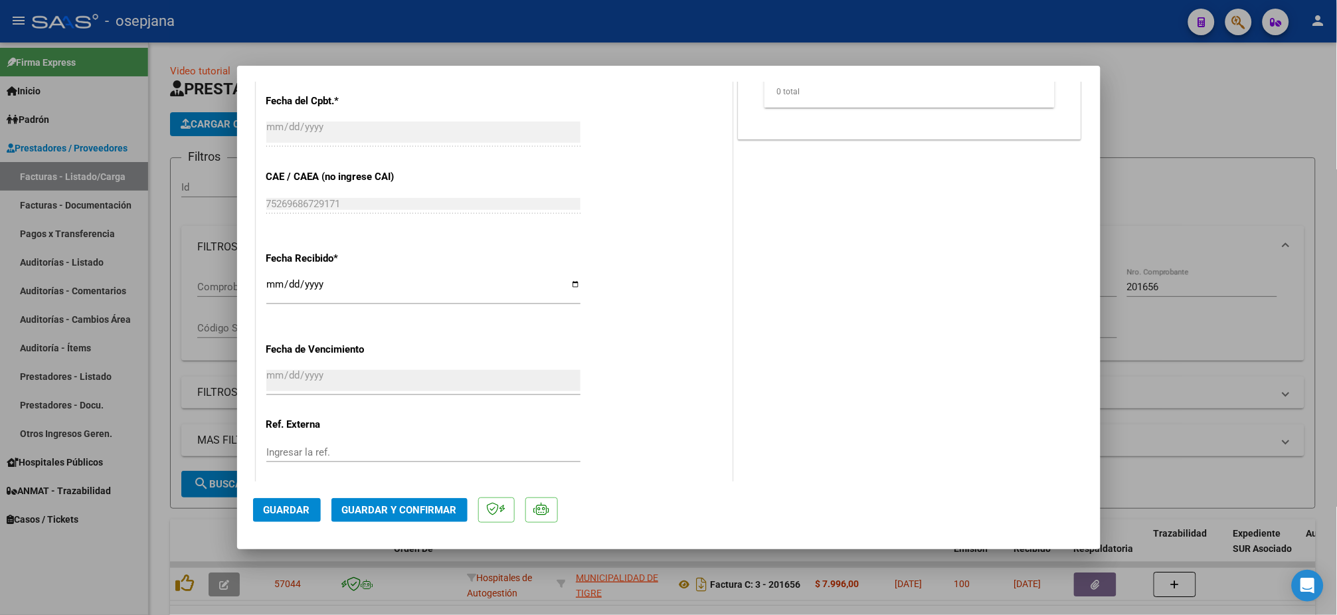
scroll to position [688, 0]
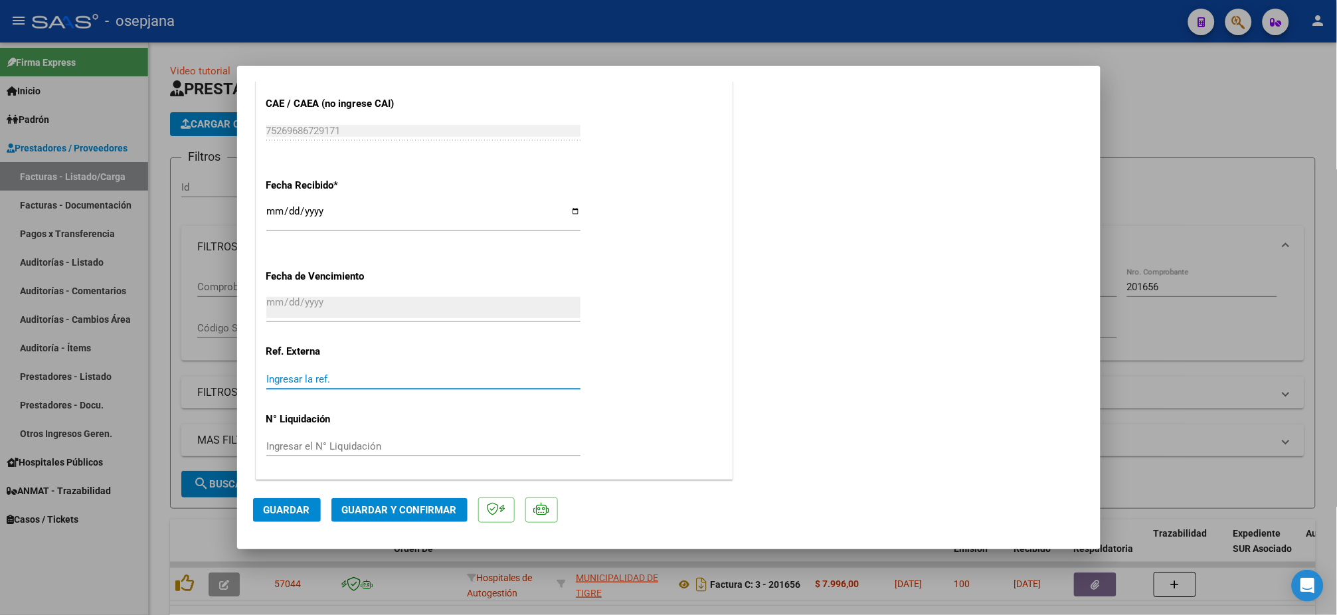
click at [347, 381] on input "Ingresar la ref." at bounding box center [423, 379] width 314 height 12
type input "31167"
click at [291, 501] on button "Guardar" at bounding box center [287, 510] width 68 height 24
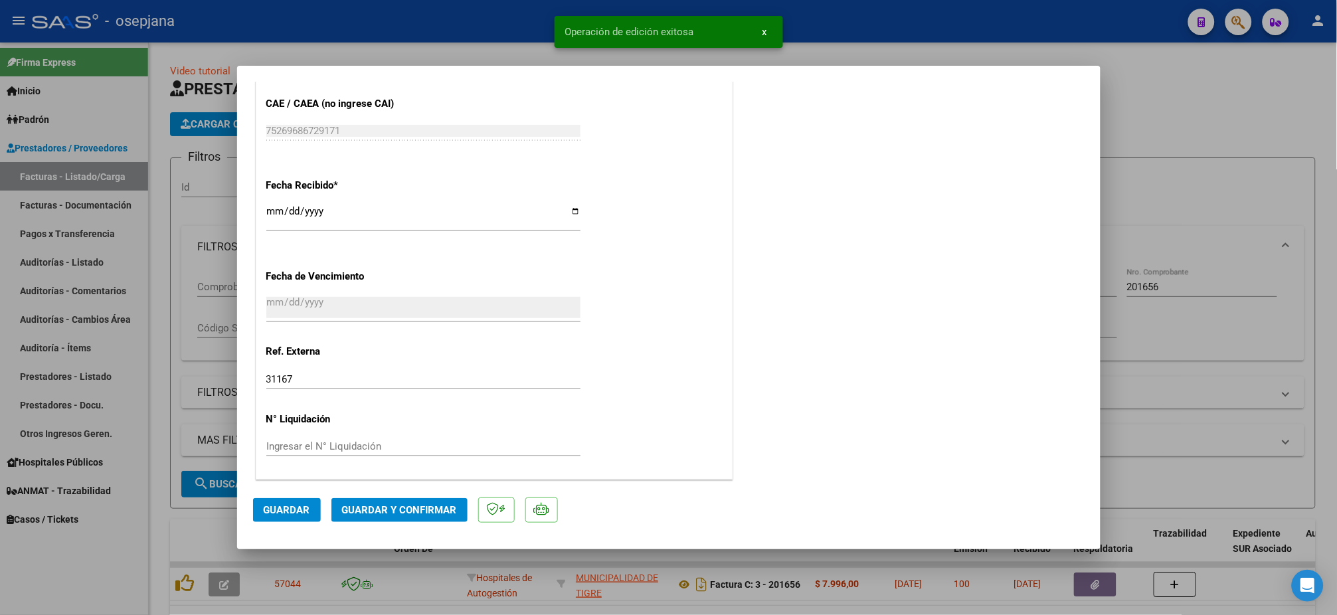
click at [395, 515] on span "Guardar y Confirmar" at bounding box center [399, 510] width 115 height 12
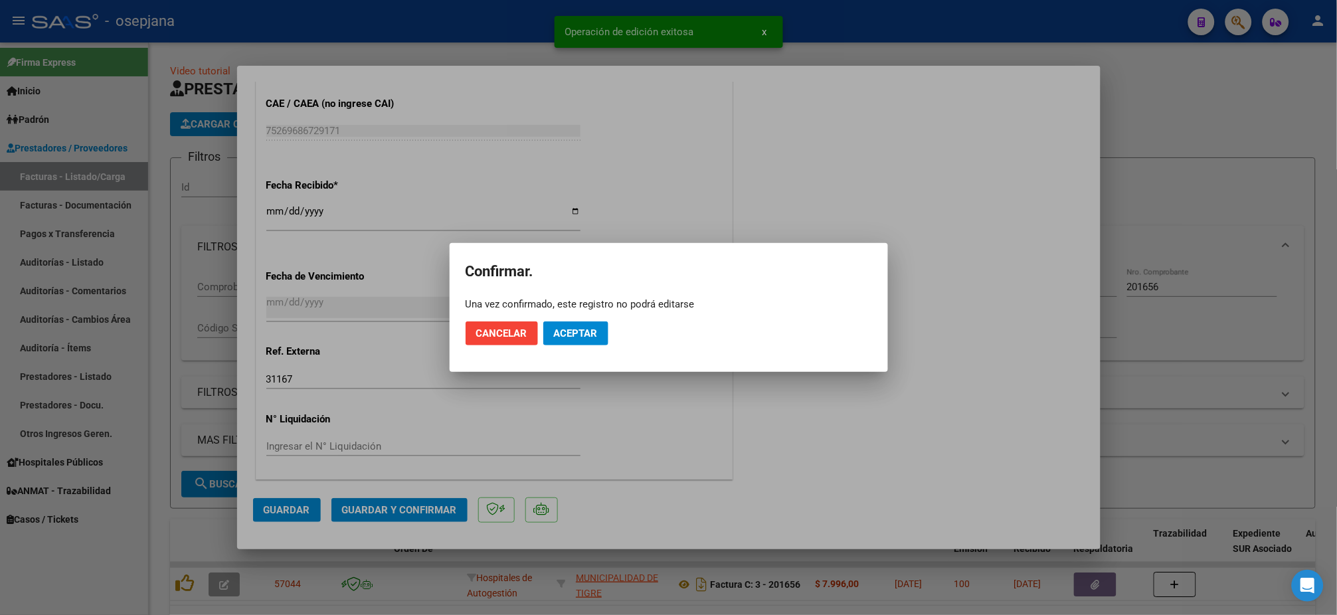
click at [588, 320] on mat-dialog-actions "Cancelar Aceptar" at bounding box center [669, 333] width 407 height 45
click at [581, 331] on span "Aceptar" at bounding box center [576, 334] width 44 height 12
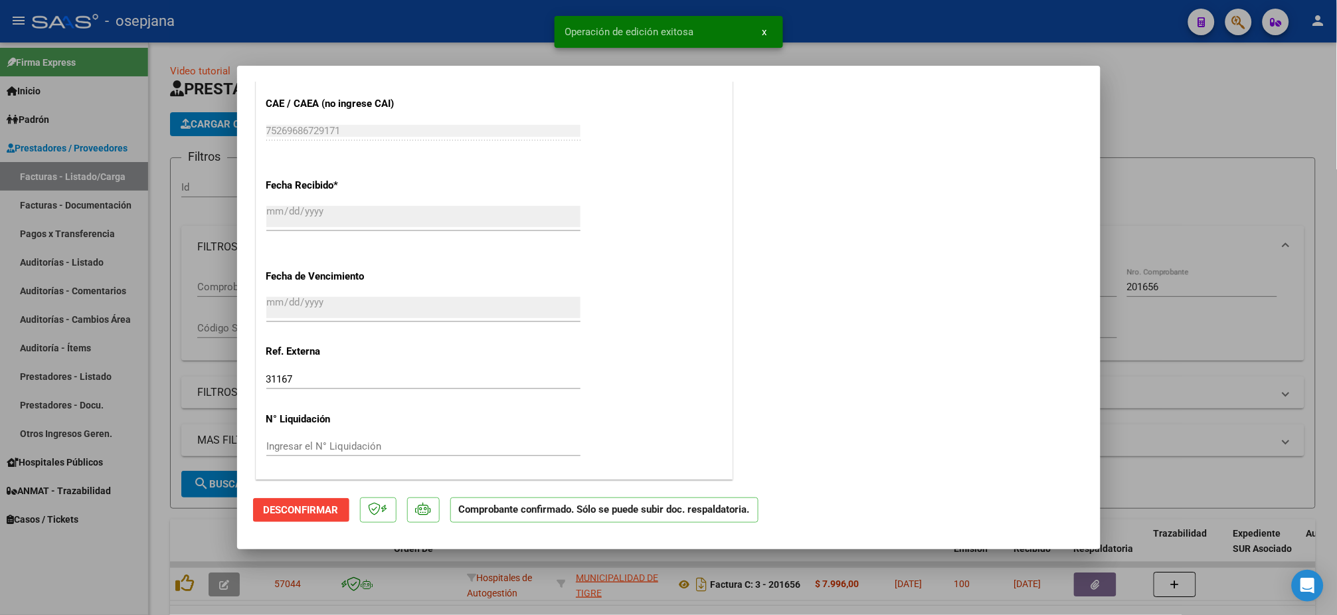
click at [70, 259] on div at bounding box center [668, 307] width 1337 height 615
type input "$ 0,00"
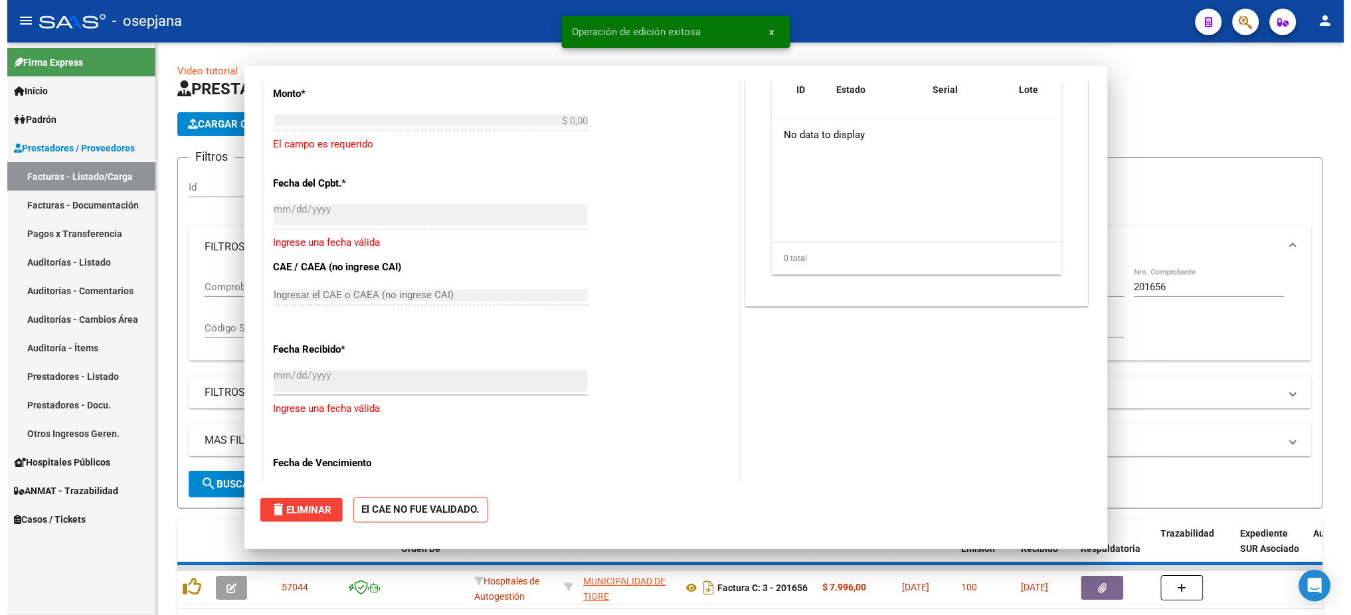
scroll to position [844, 0]
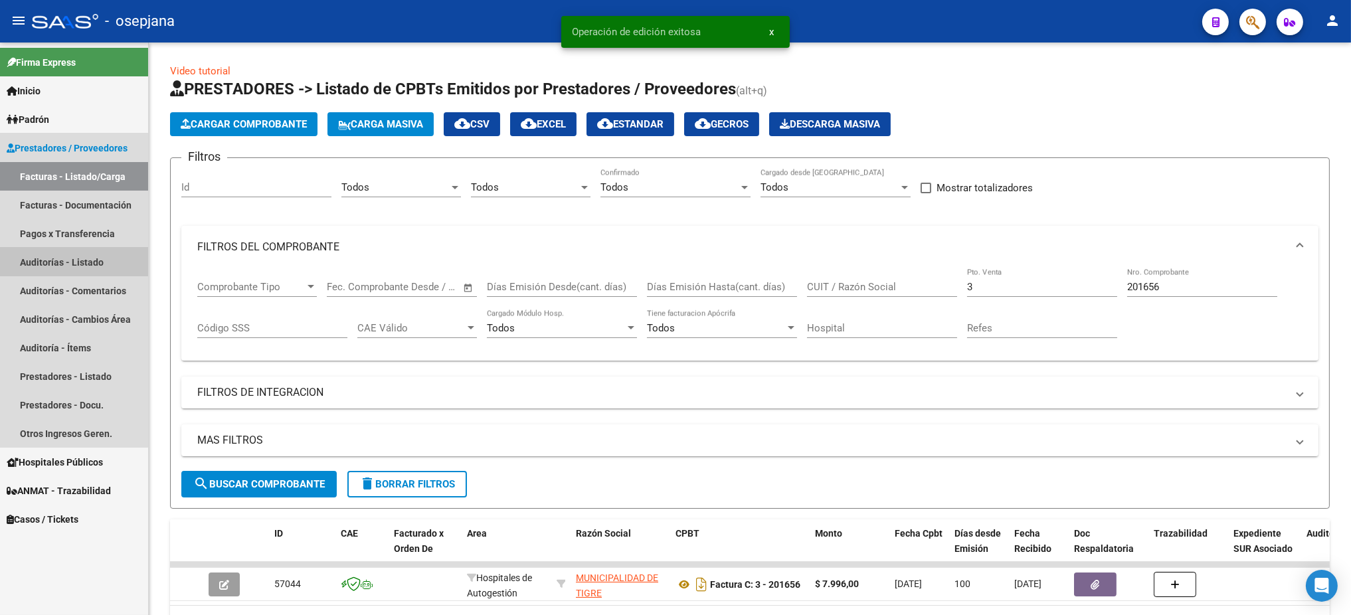
click at [70, 259] on link "Auditorías - Listado" at bounding box center [74, 262] width 148 height 29
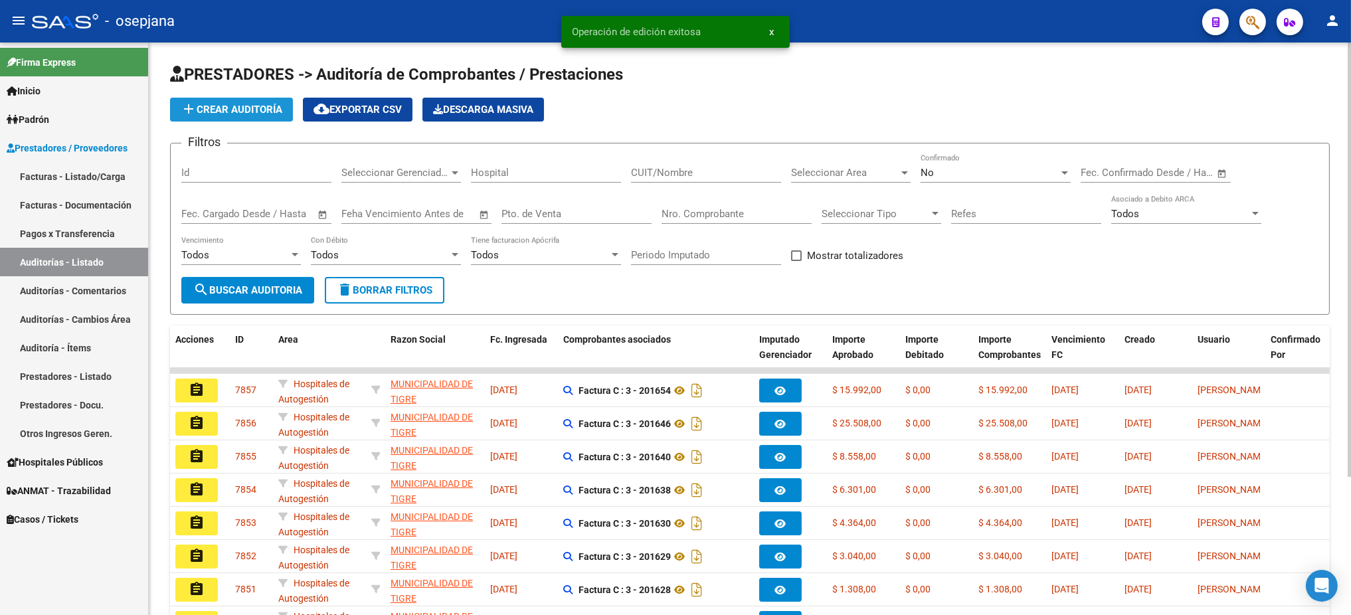
click at [254, 108] on span "add Crear Auditoría" at bounding box center [232, 110] width 102 height 12
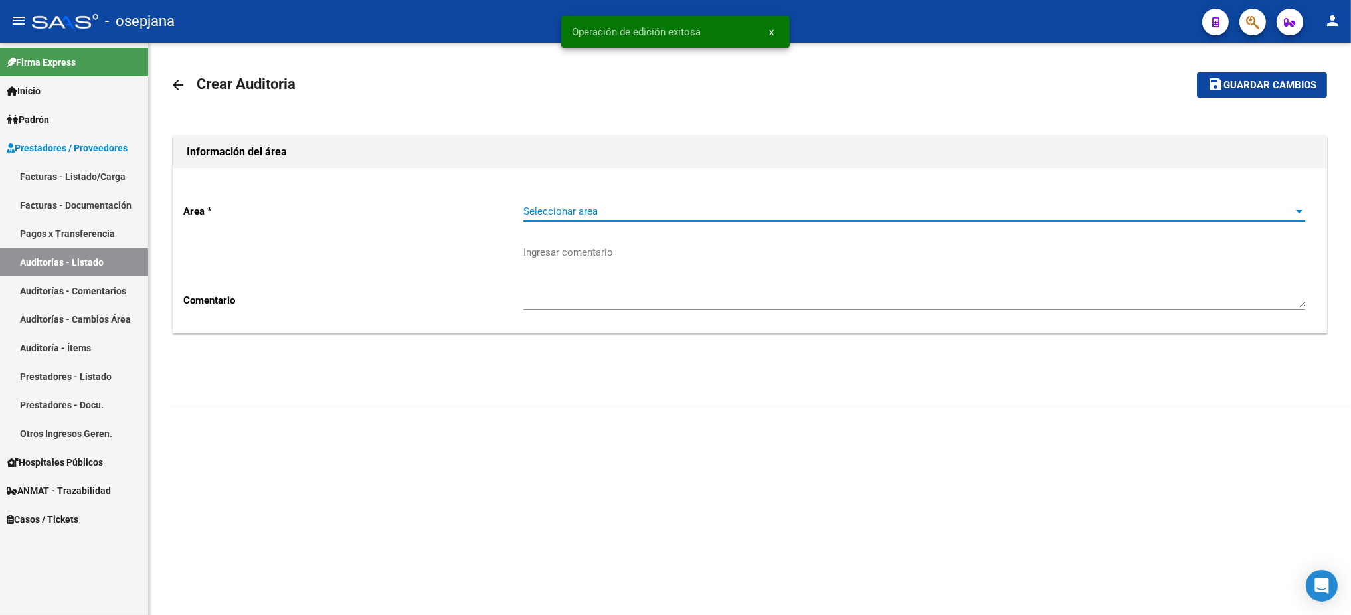
click at [668, 213] on span "Seleccionar area" at bounding box center [909, 211] width 770 height 12
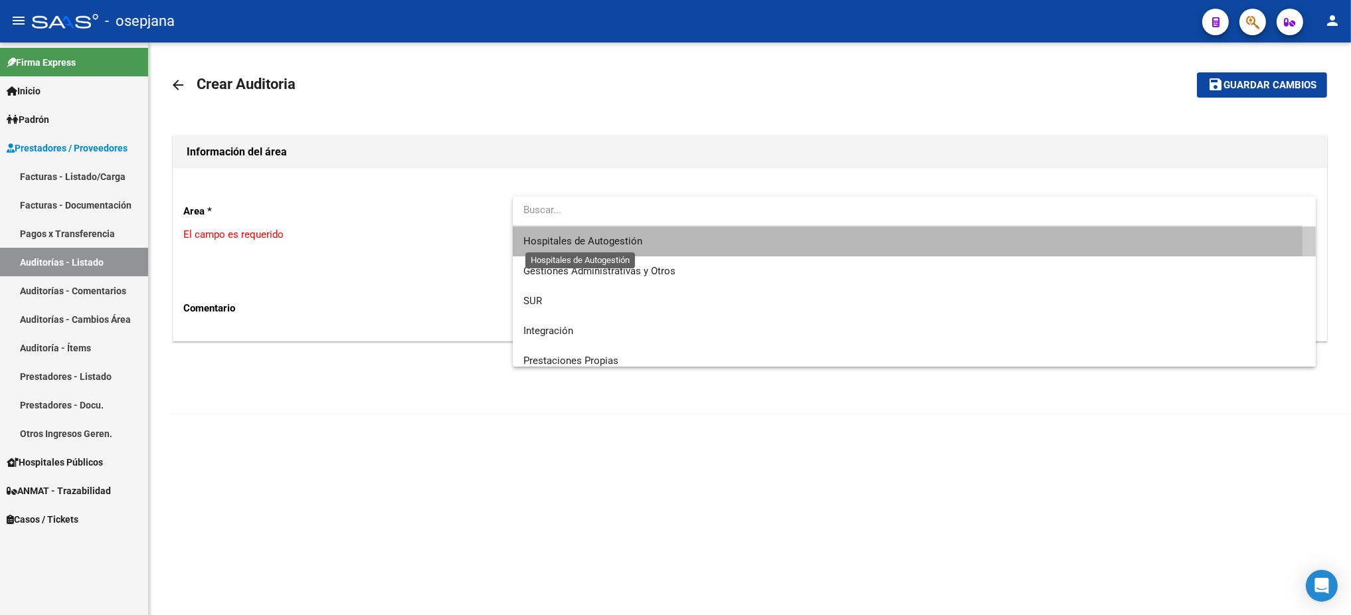
click at [609, 244] on span "Hospitales de Autogestión" at bounding box center [583, 241] width 119 height 12
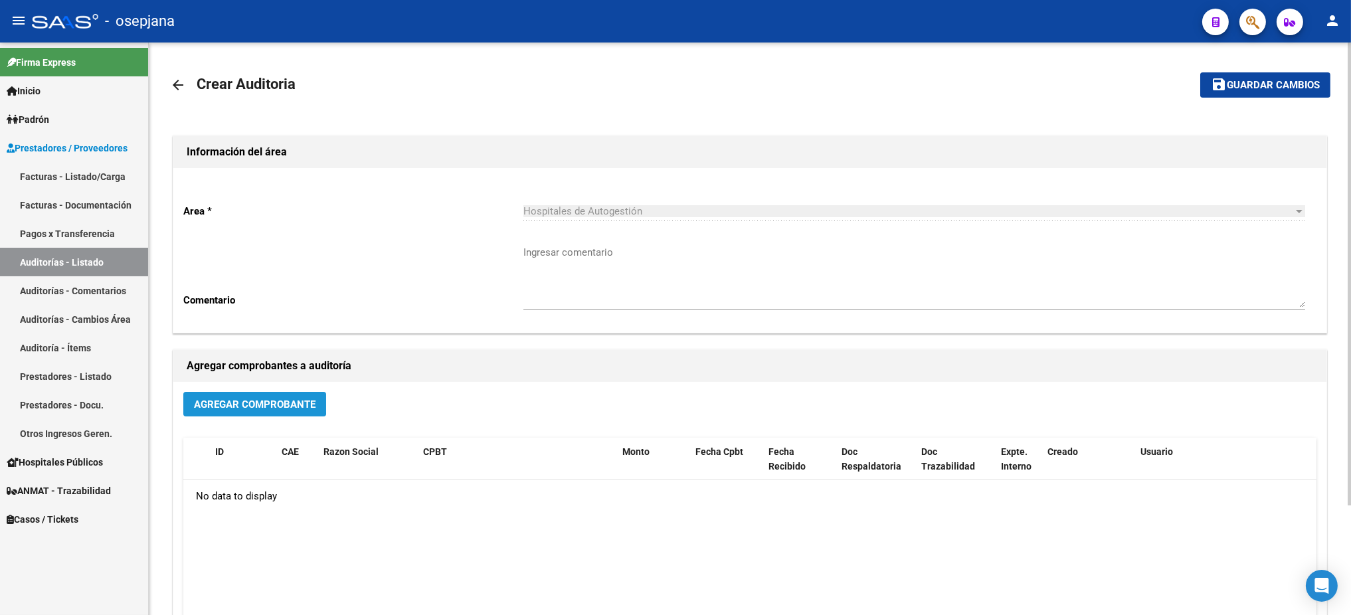
click at [231, 393] on button "Agregar Comprobante" at bounding box center [254, 404] width 143 height 25
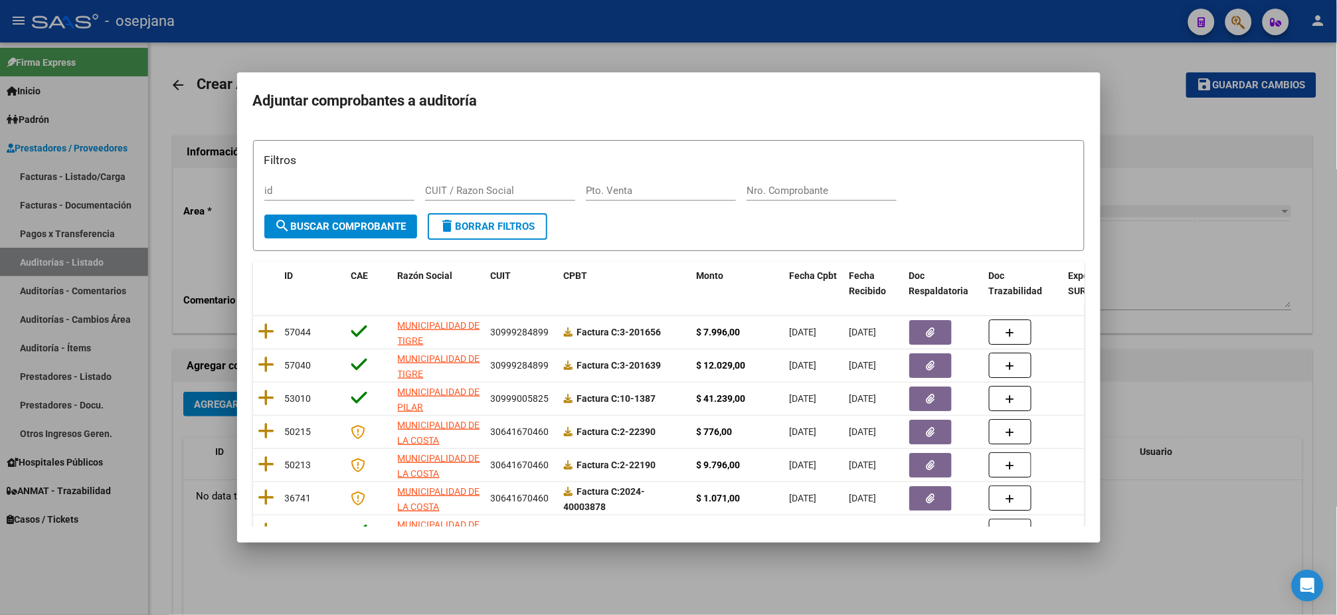
click at [661, 178] on div "Filtros id CUIT / Razon Social Pto. Venta Nro. Comprobante" at bounding box center [668, 182] width 809 height 62
click at [661, 189] on input "Pto. Venta" at bounding box center [661, 191] width 150 height 12
type input "20"
type input "3"
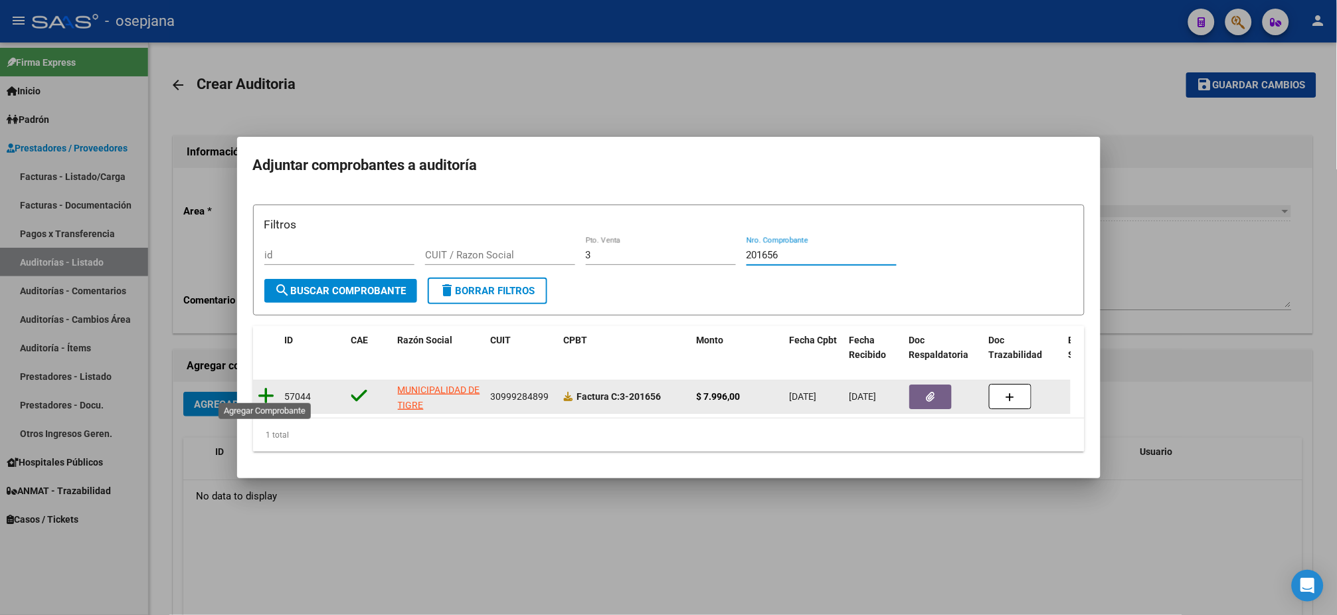
type input "201656"
click at [263, 389] on icon at bounding box center [266, 396] width 17 height 19
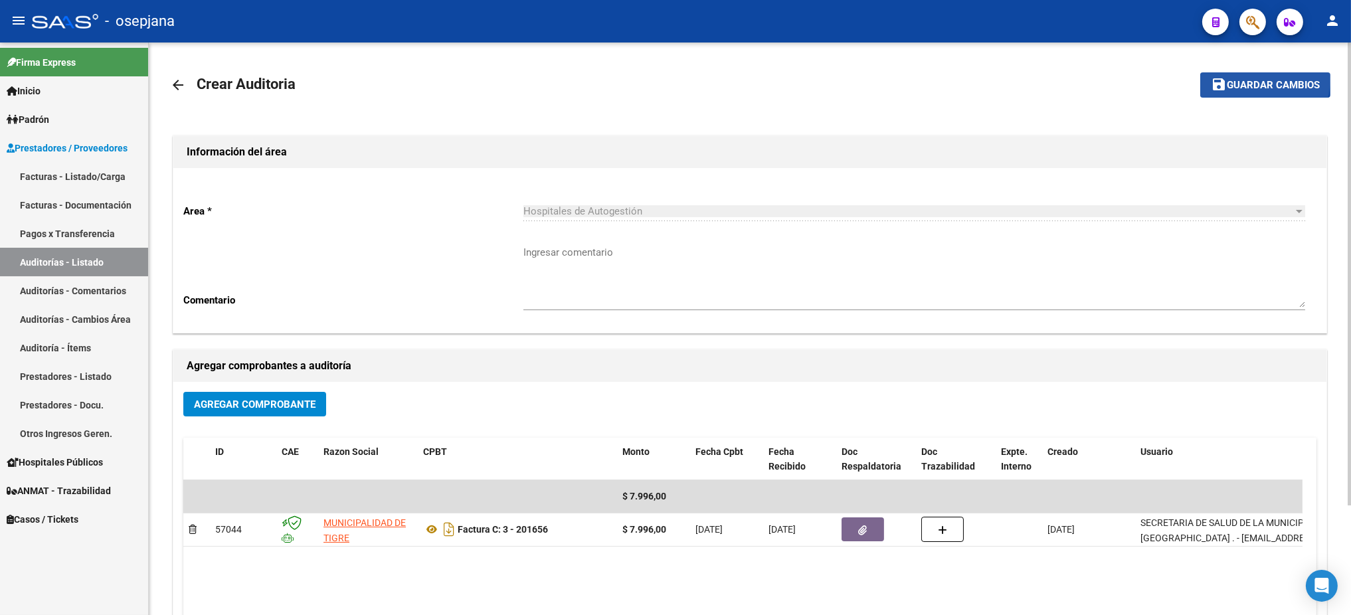
click at [1250, 80] on span "Guardar cambios" at bounding box center [1273, 86] width 93 height 12
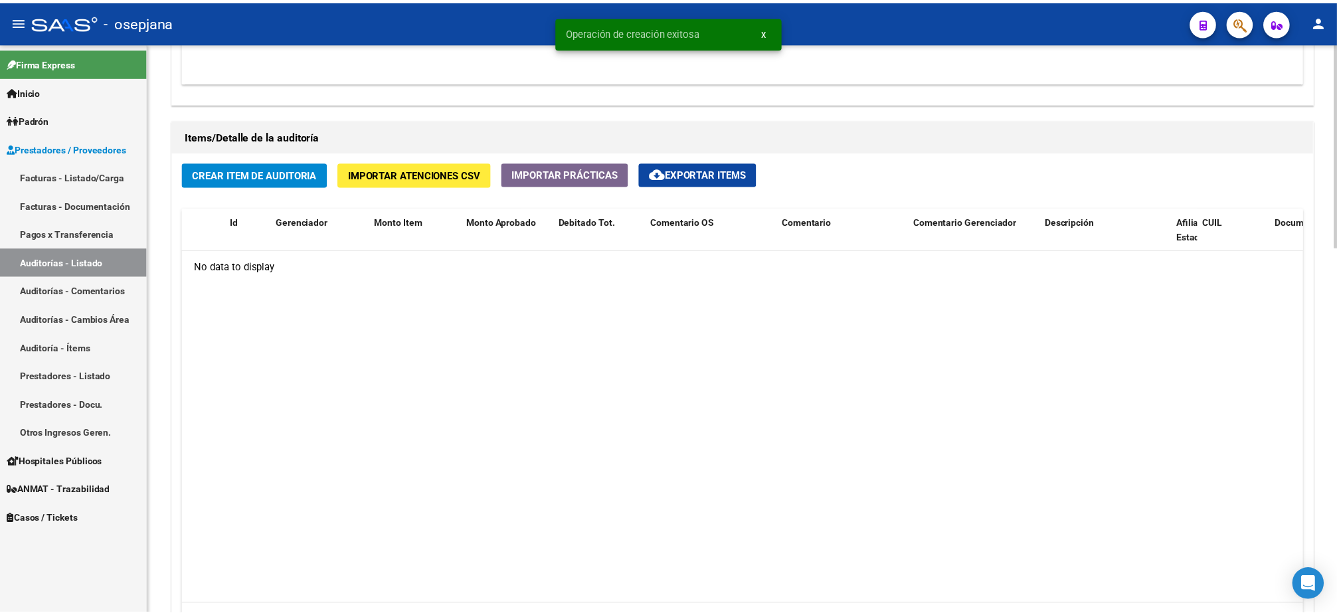
scroll to position [877, 0]
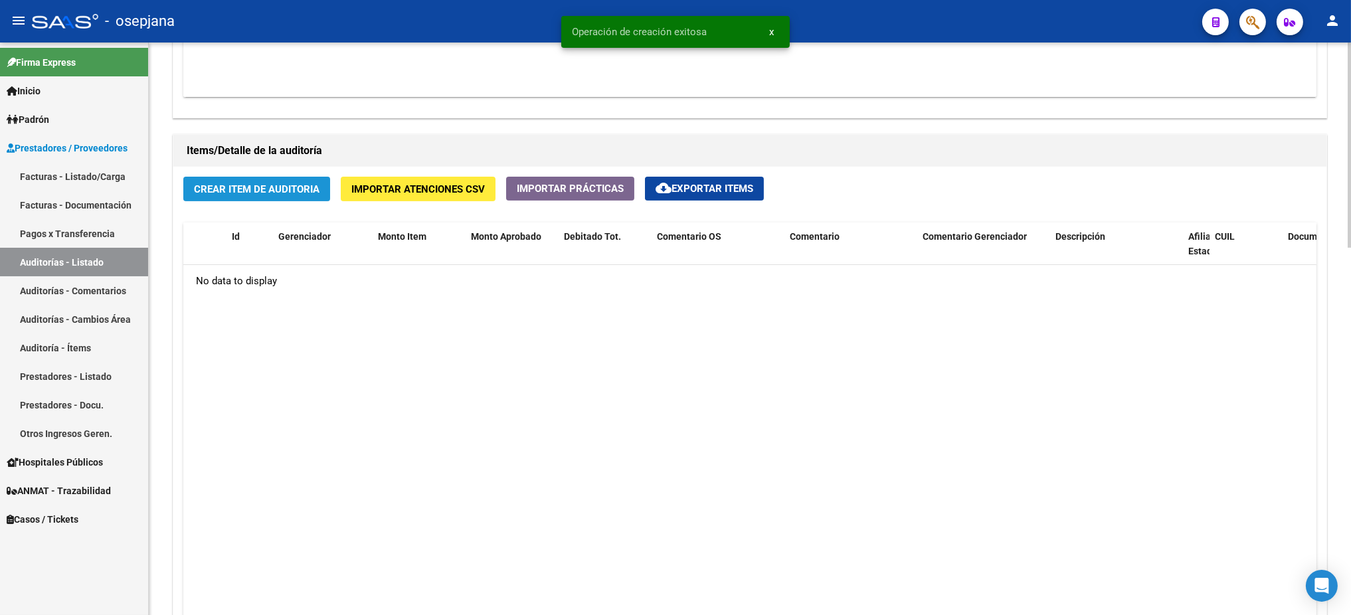
click at [270, 187] on span "Crear Item de Auditoria" at bounding box center [257, 189] width 126 height 12
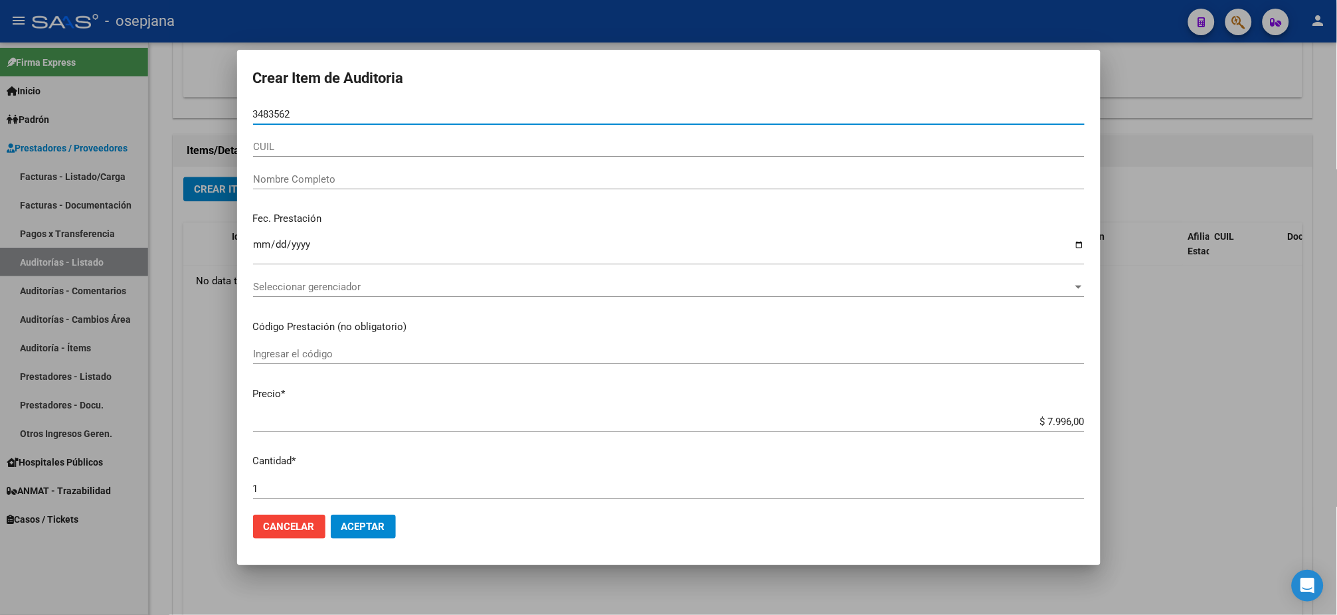
type input "34835627"
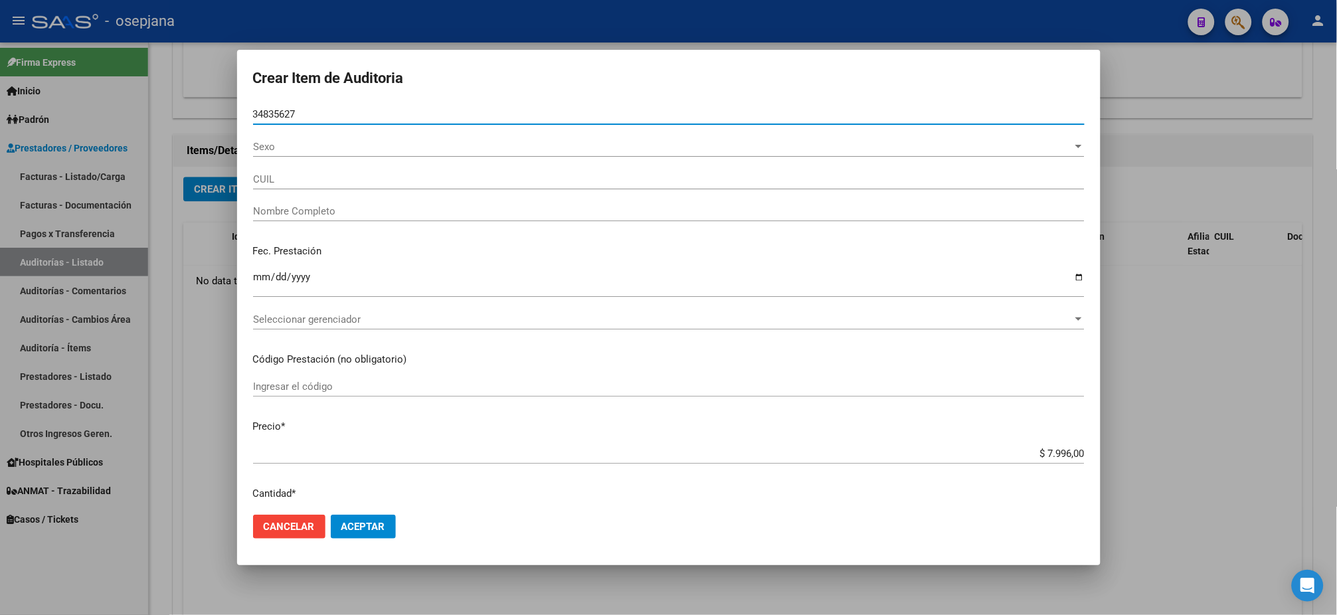
type input "20348356276"
type input "PALACIOS ANGEL JESUS"
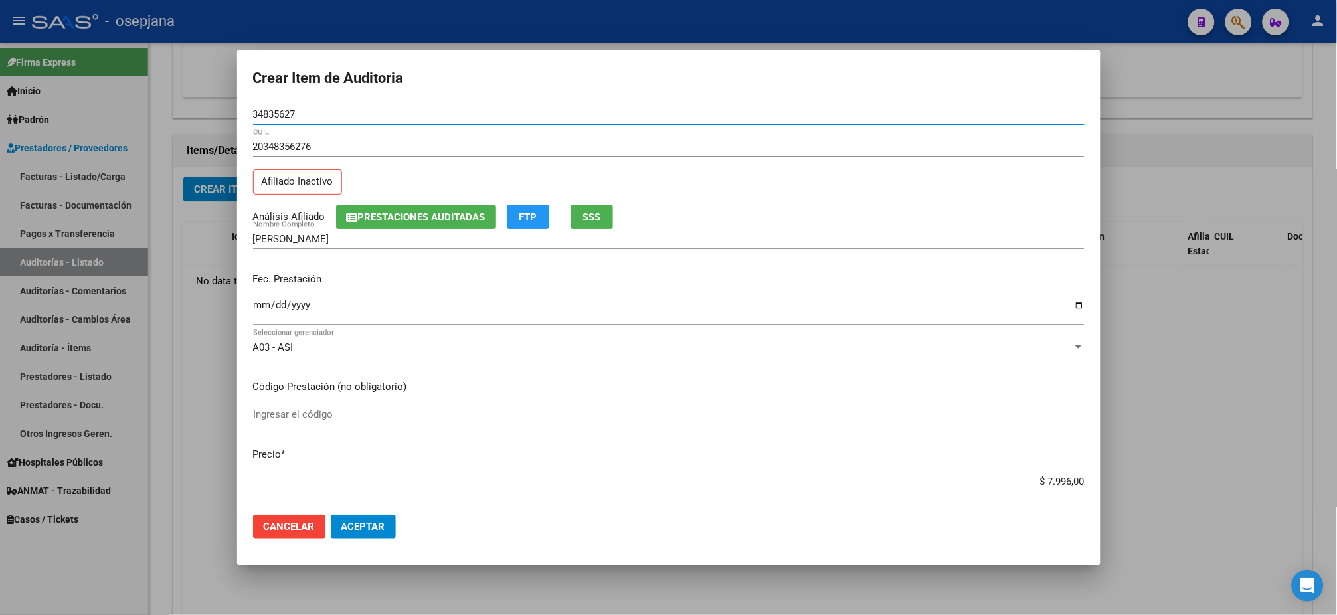
type input "34835627"
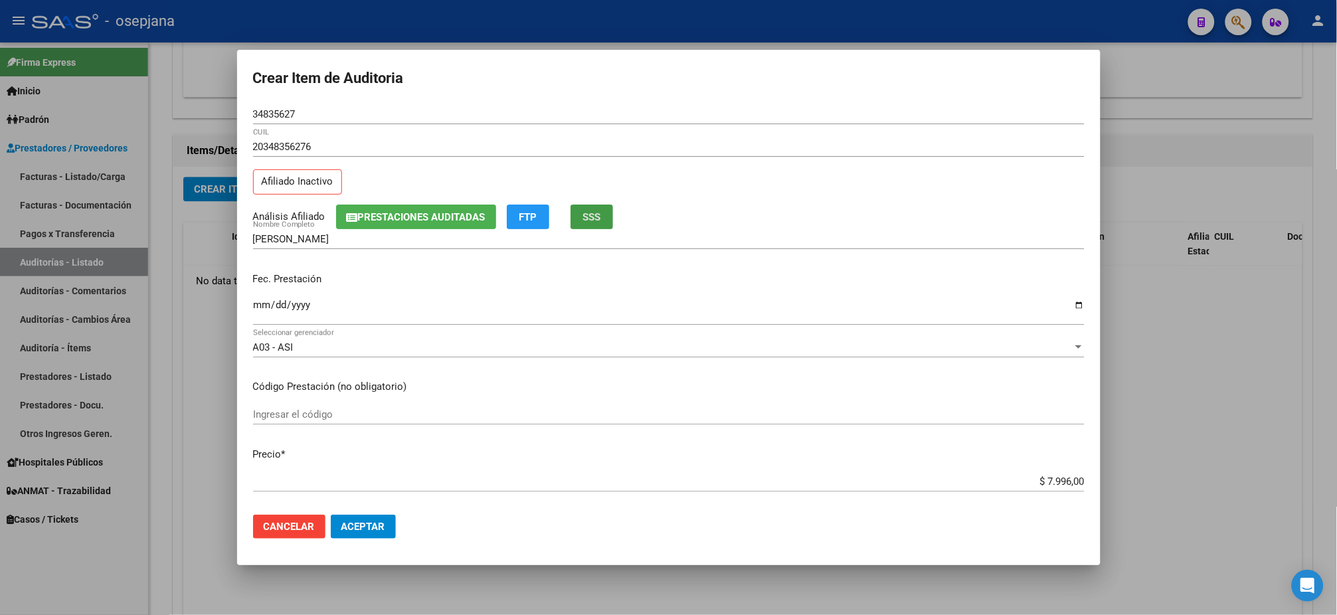
click at [586, 224] on button "SSS" at bounding box center [592, 217] width 43 height 25
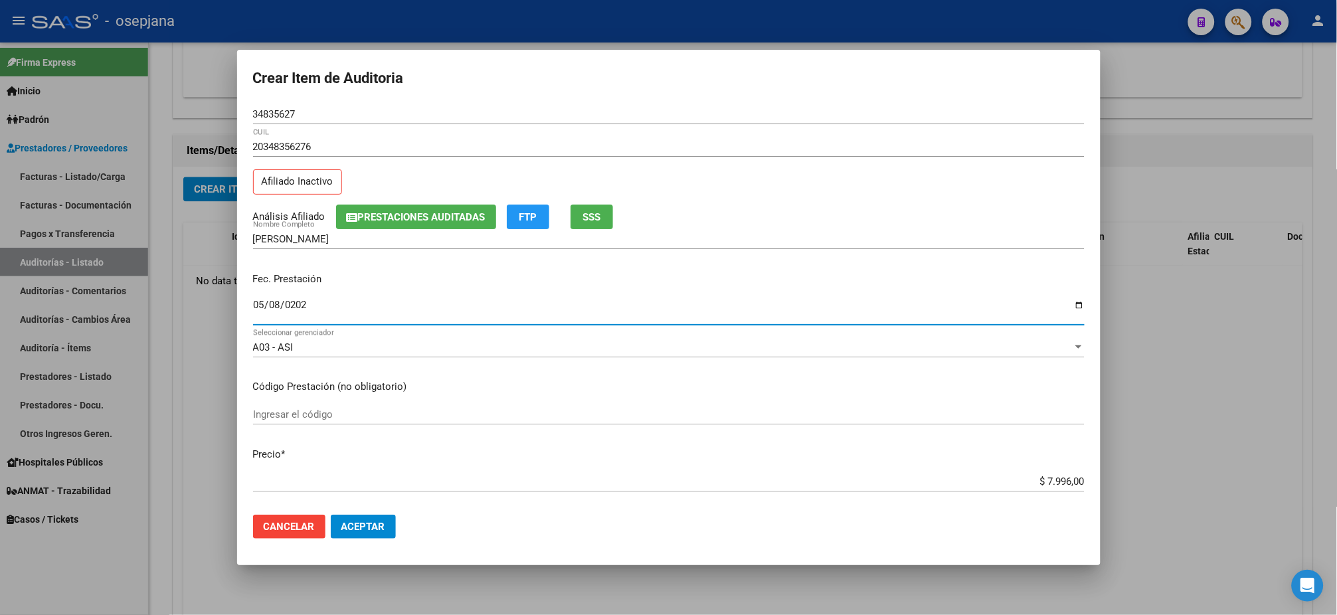
type input "[DATE]"
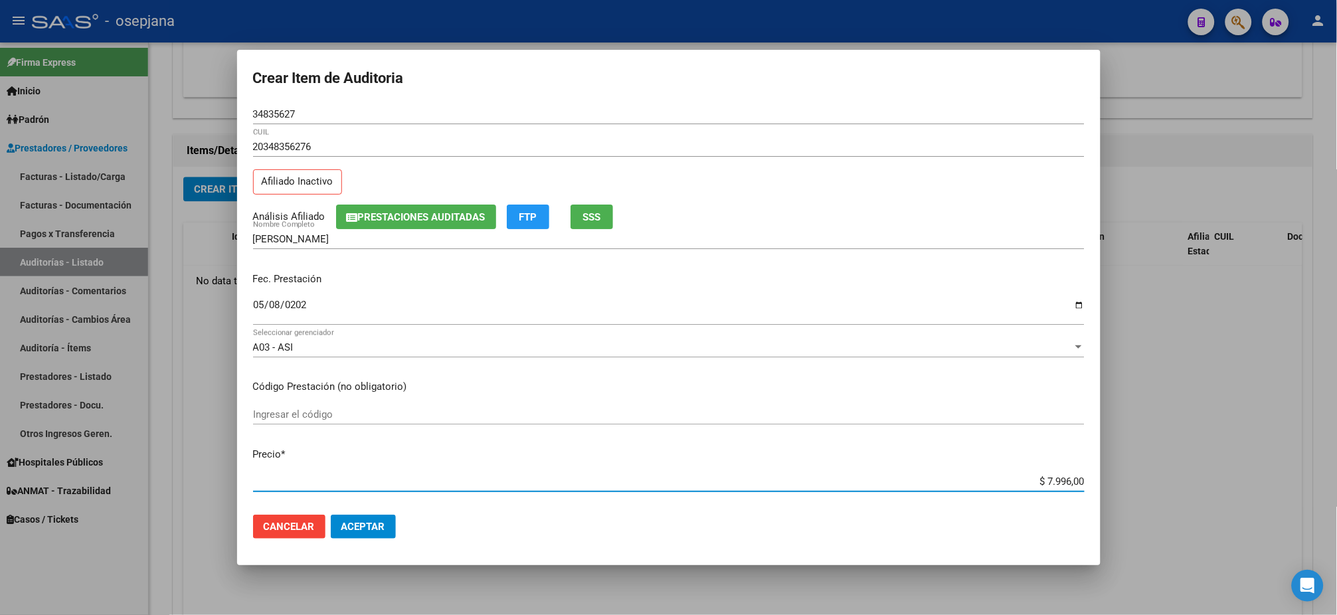
type input "$ 0,03"
type input "$ 0,39"
type input "$ 3,99"
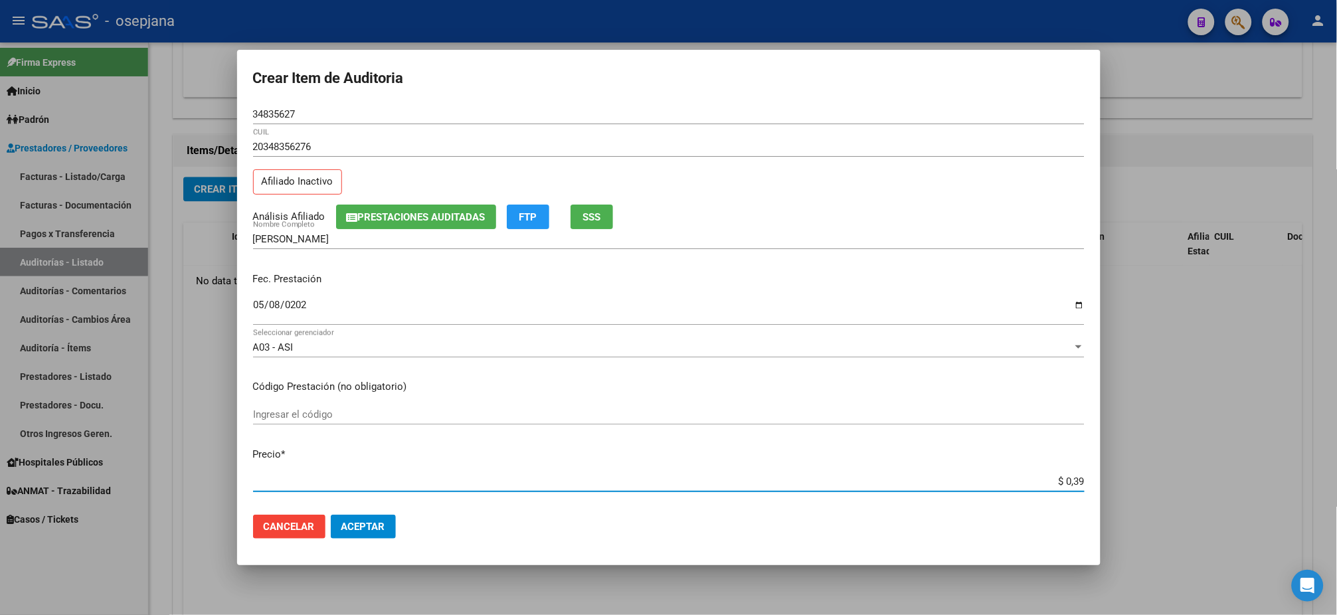
type input "$ 3,99"
type input "$ 39,98"
type input "$ 399,80"
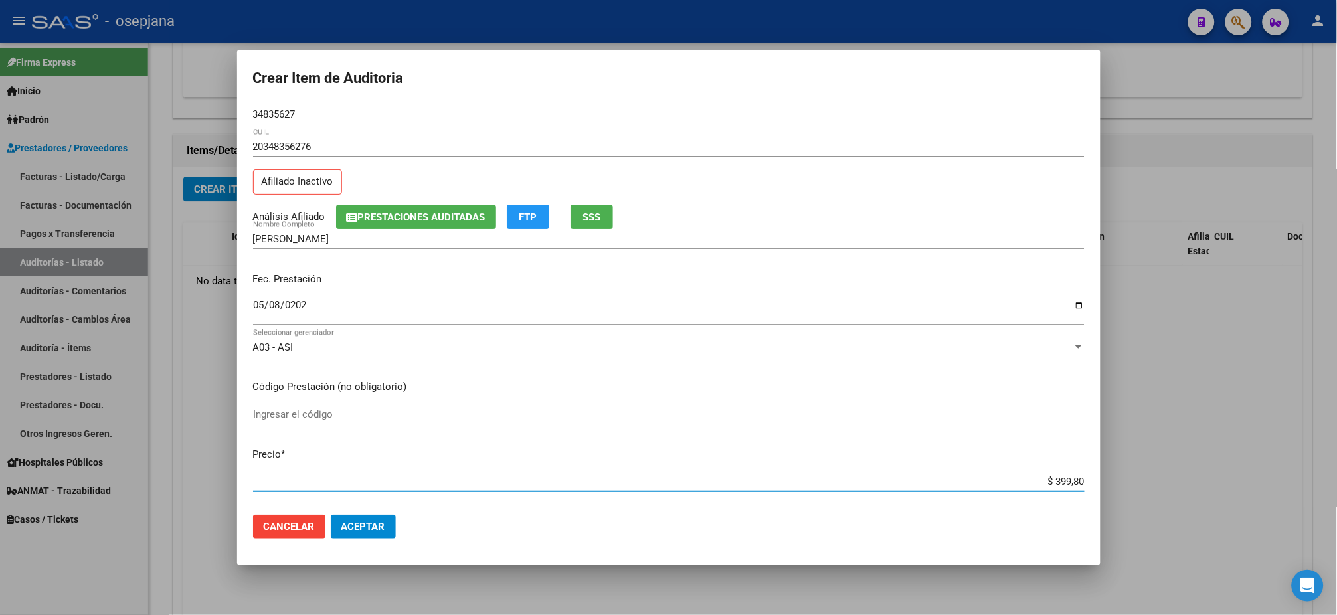
type input "$ 3.998,00"
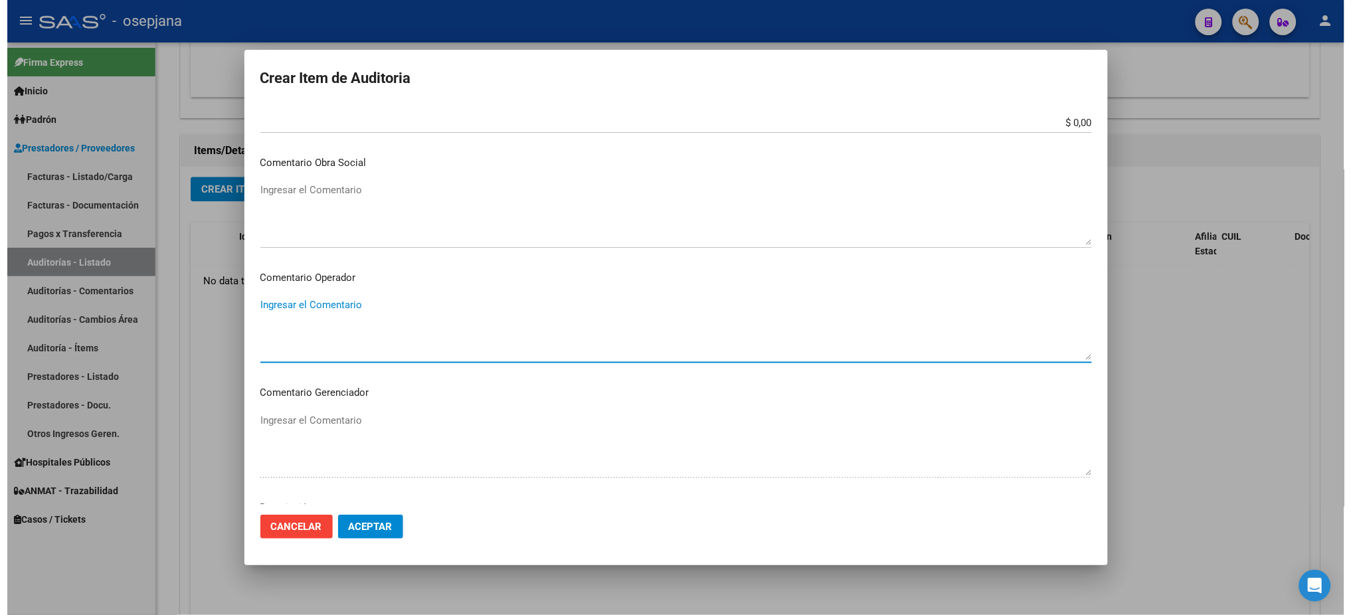
scroll to position [791, 0]
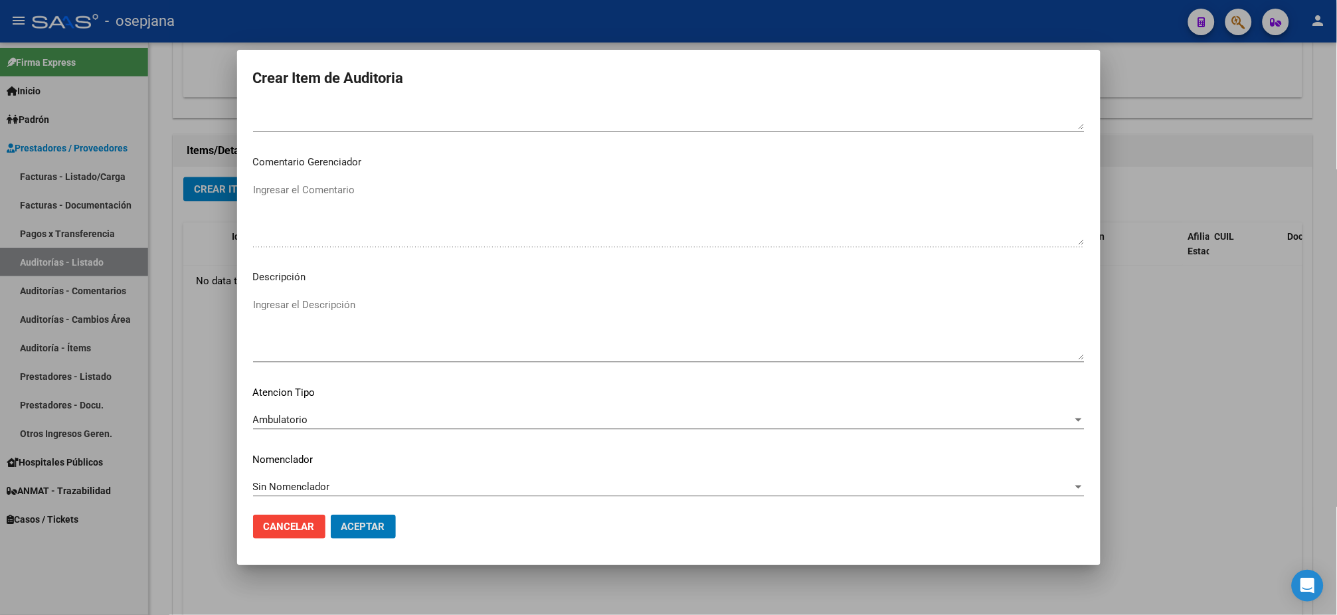
click at [331, 515] on button "Aceptar" at bounding box center [363, 527] width 65 height 24
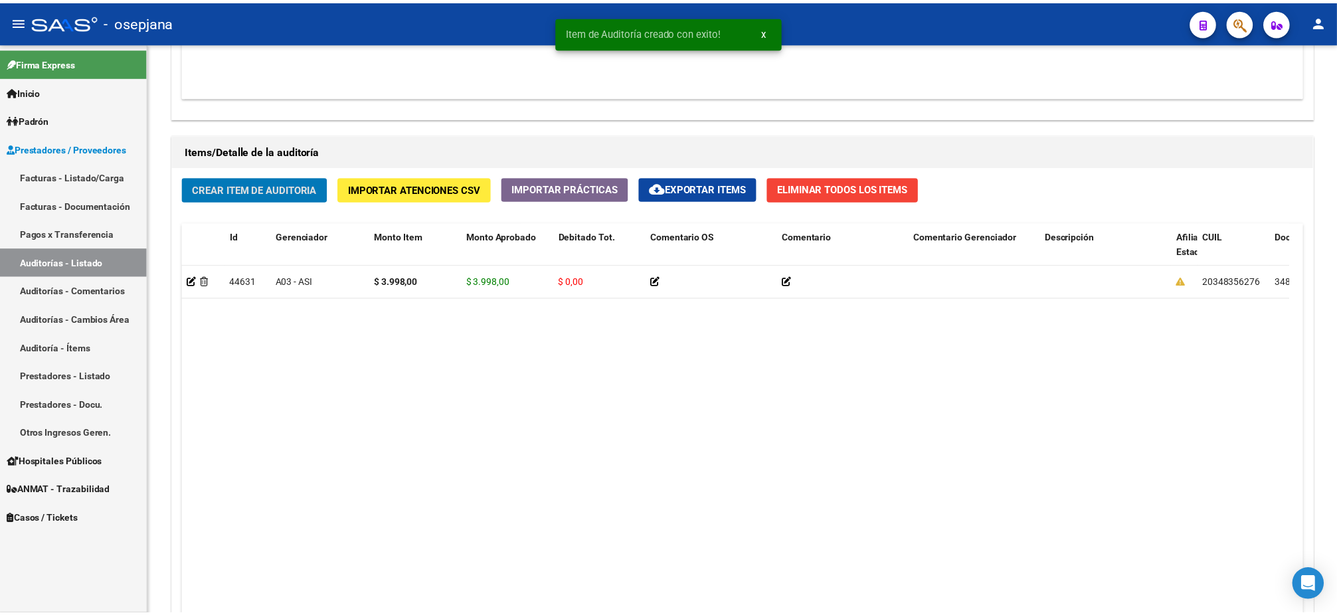
scroll to position [878, 0]
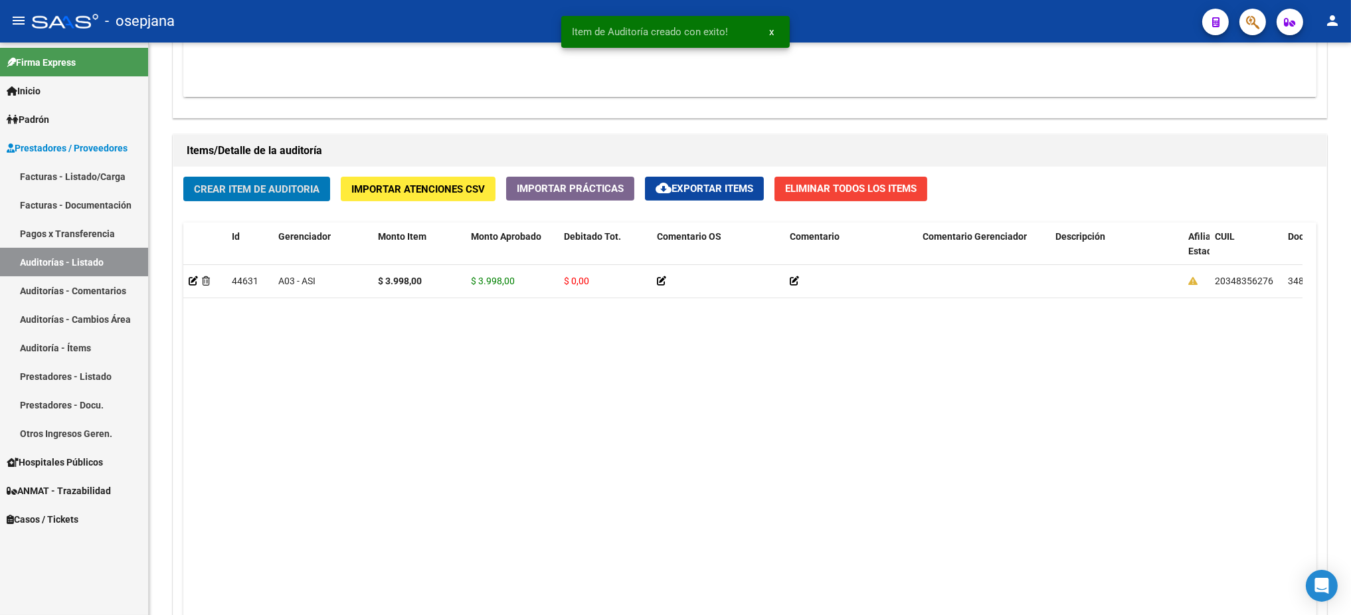
click at [183, 177] on button "Crear Item de Auditoria" at bounding box center [256, 189] width 147 height 25
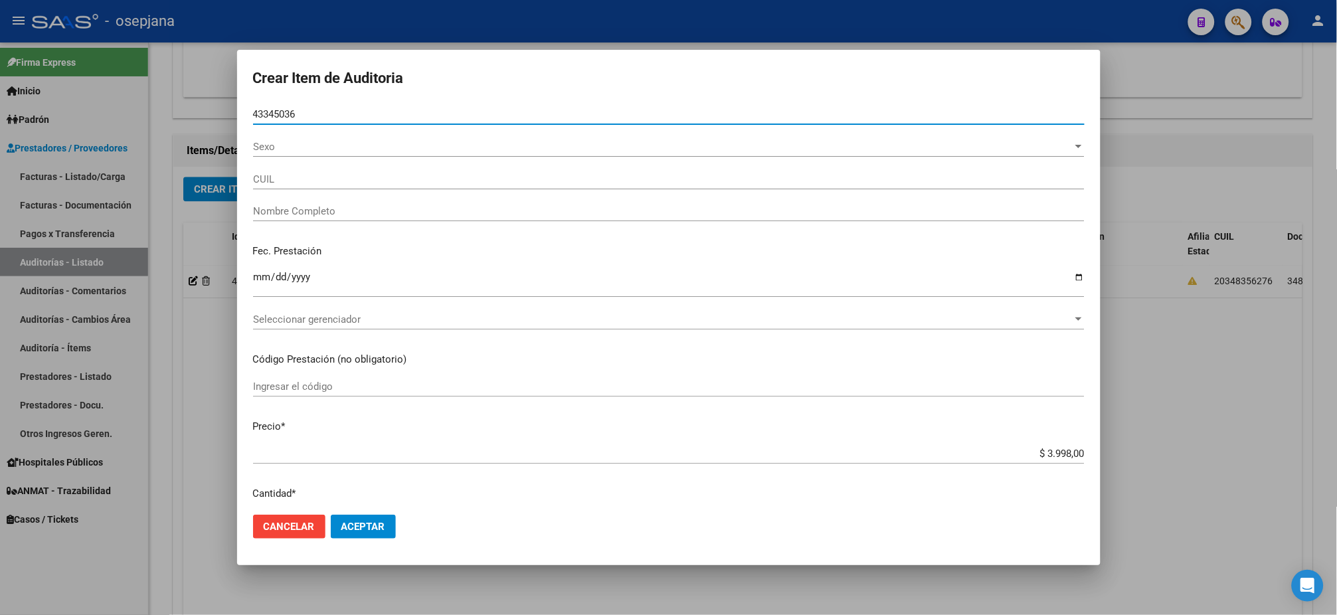
type input "43345036"
type input "27433450367"
type input "TACACHO VANINA ANABELA"
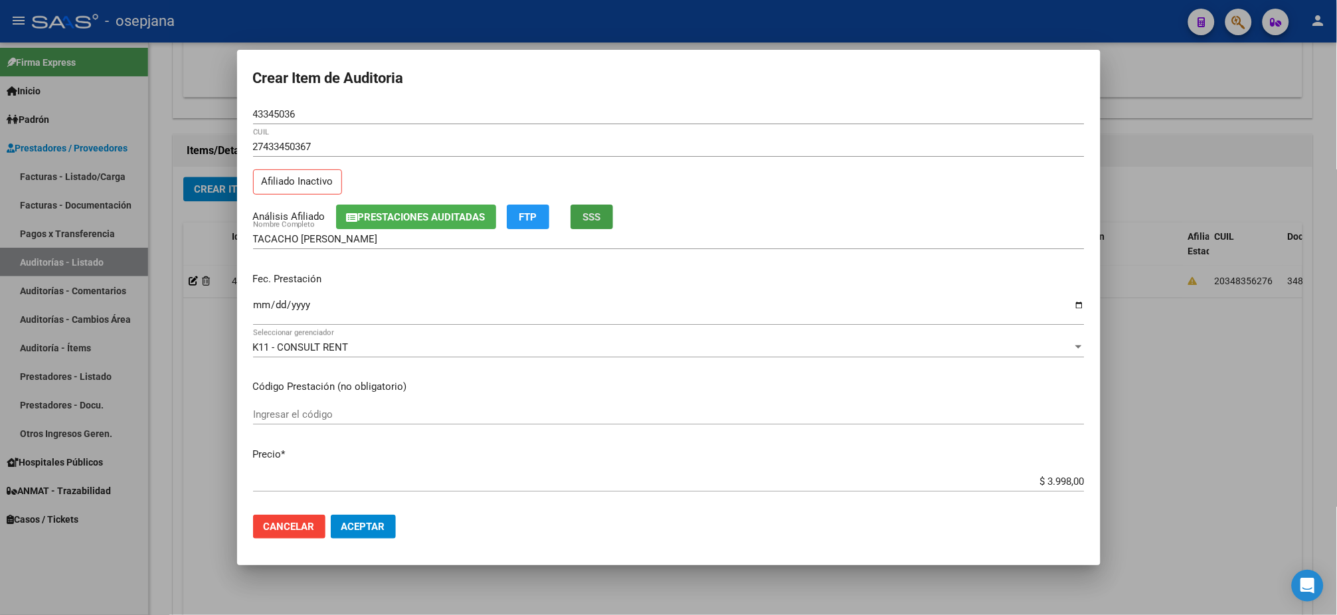
click at [590, 205] on button "SSS" at bounding box center [592, 217] width 43 height 25
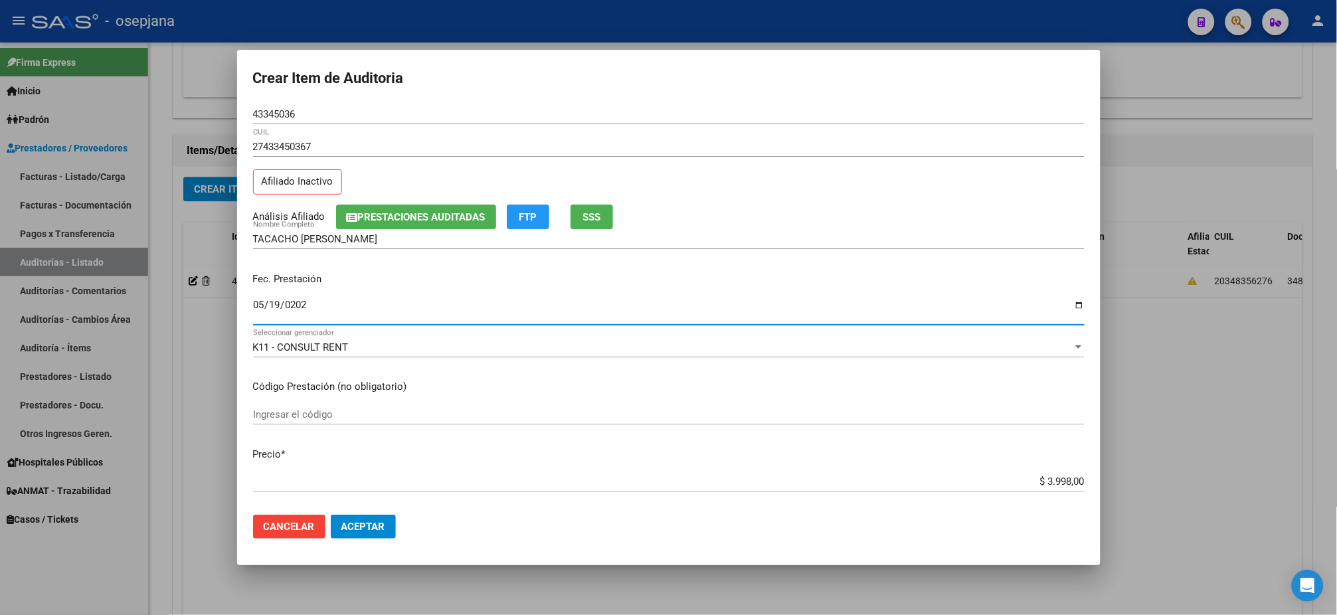
type input "[DATE]"
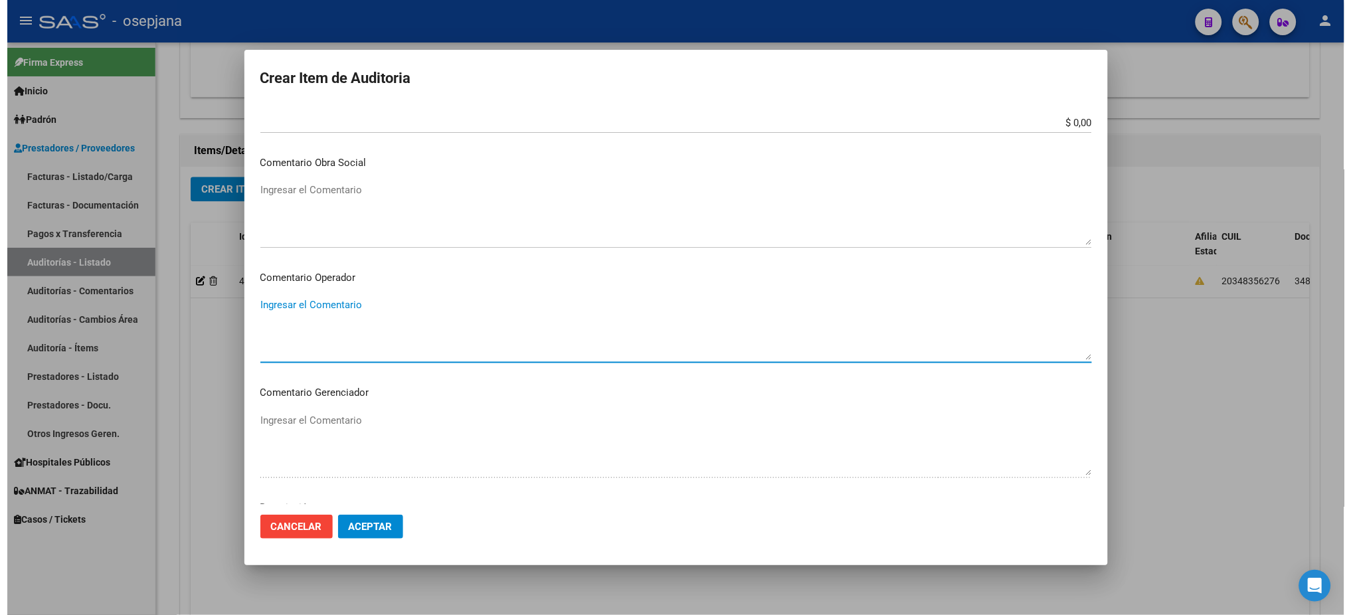
scroll to position [791, 0]
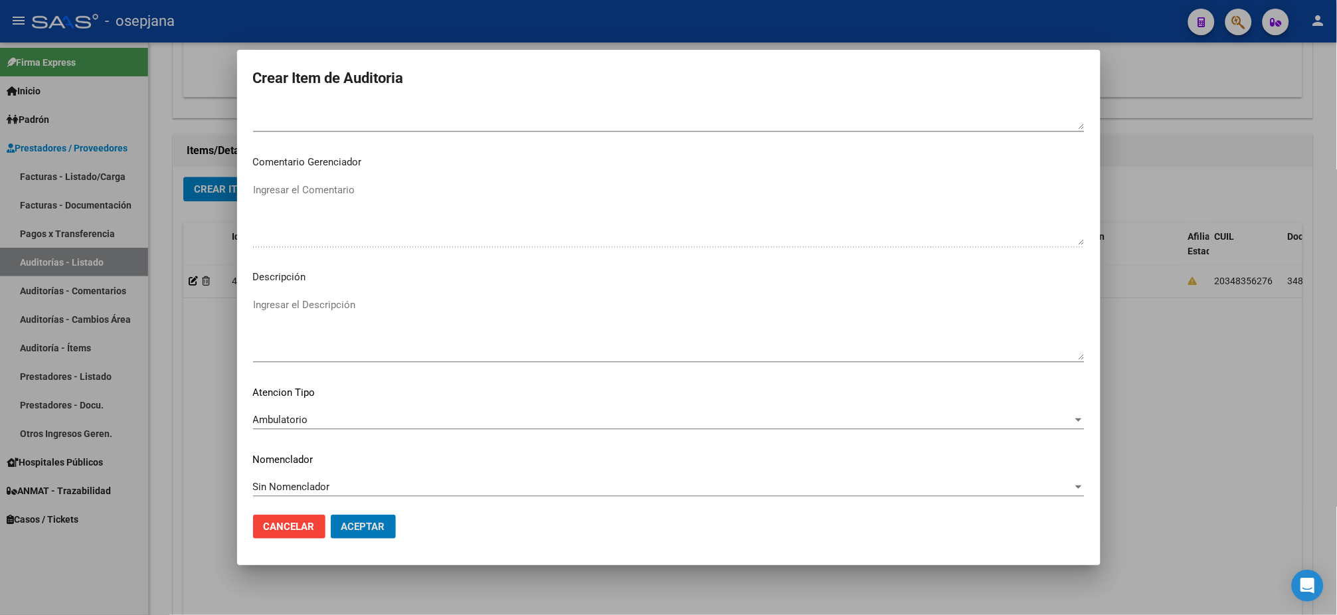
click at [331, 515] on button "Aceptar" at bounding box center [363, 527] width 65 height 24
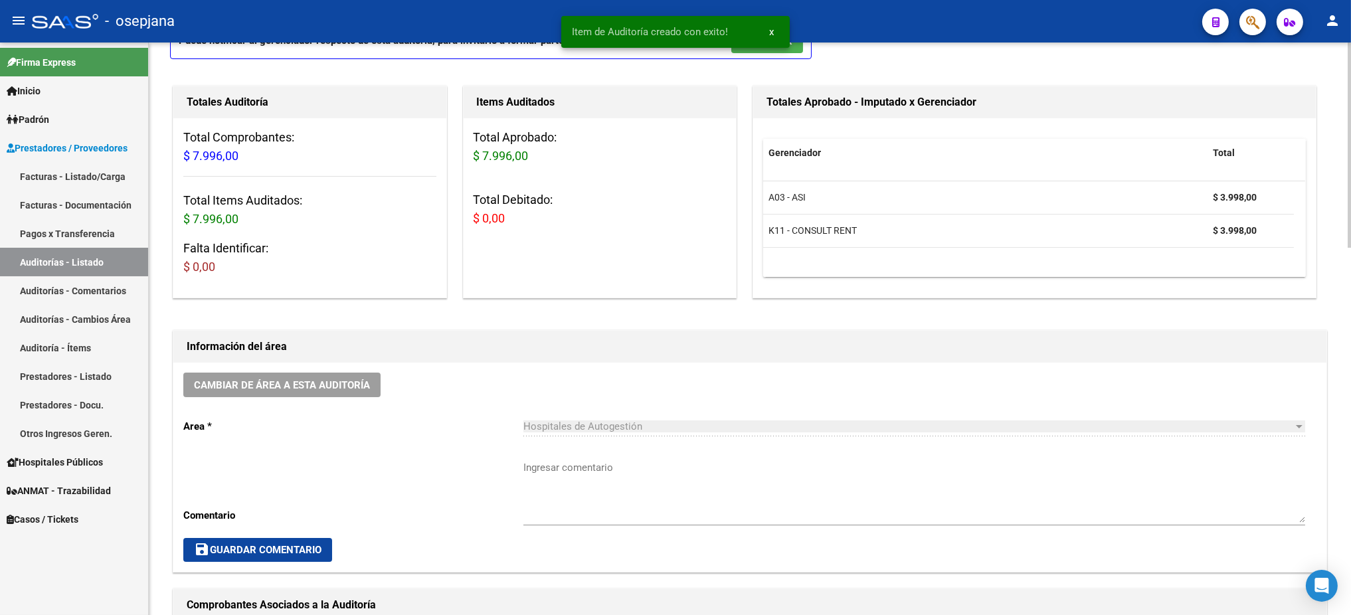
scroll to position [0, 0]
